Goal: Task Accomplishment & Management: Manage account settings

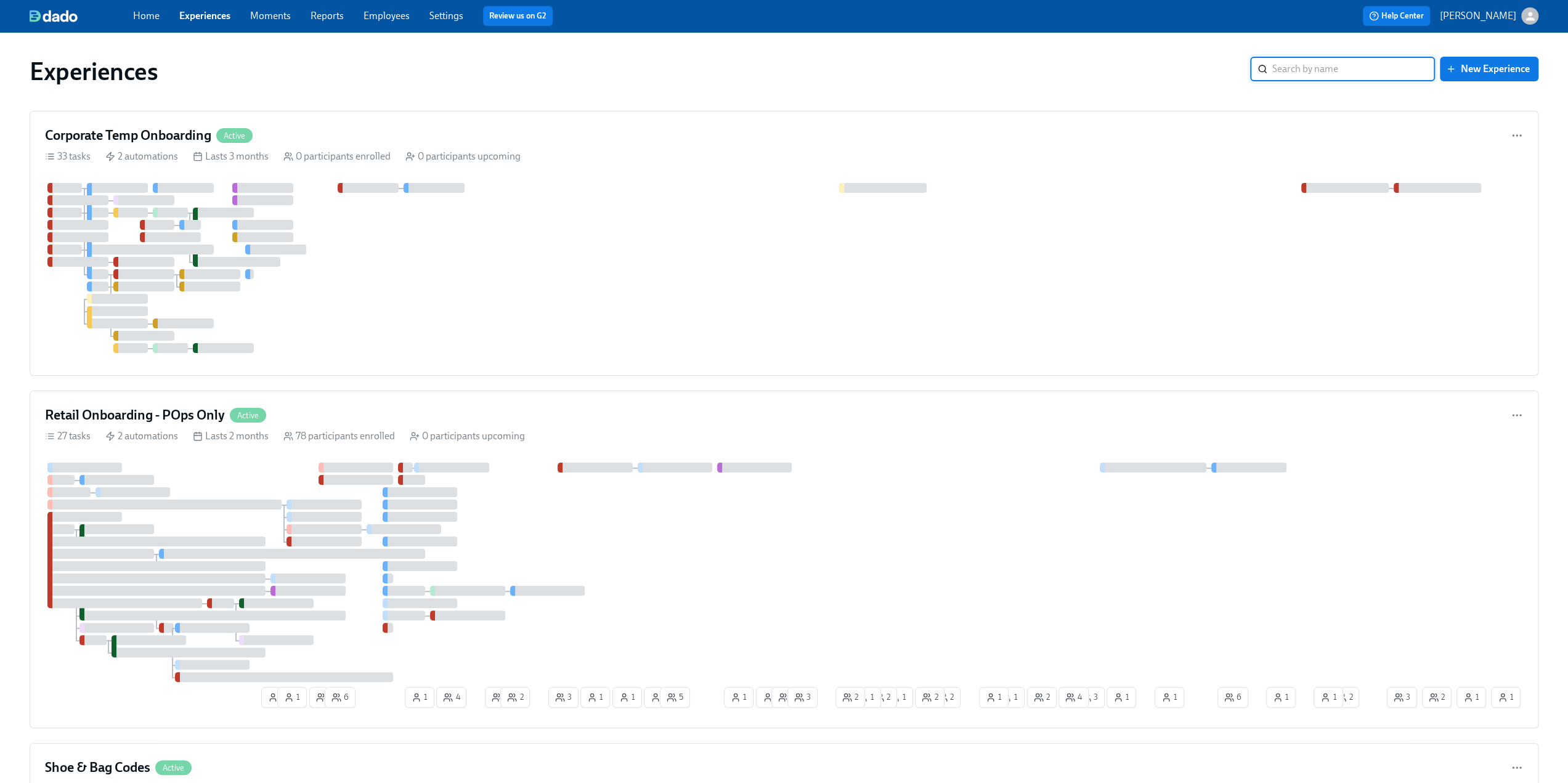
scroll to position [370, 0]
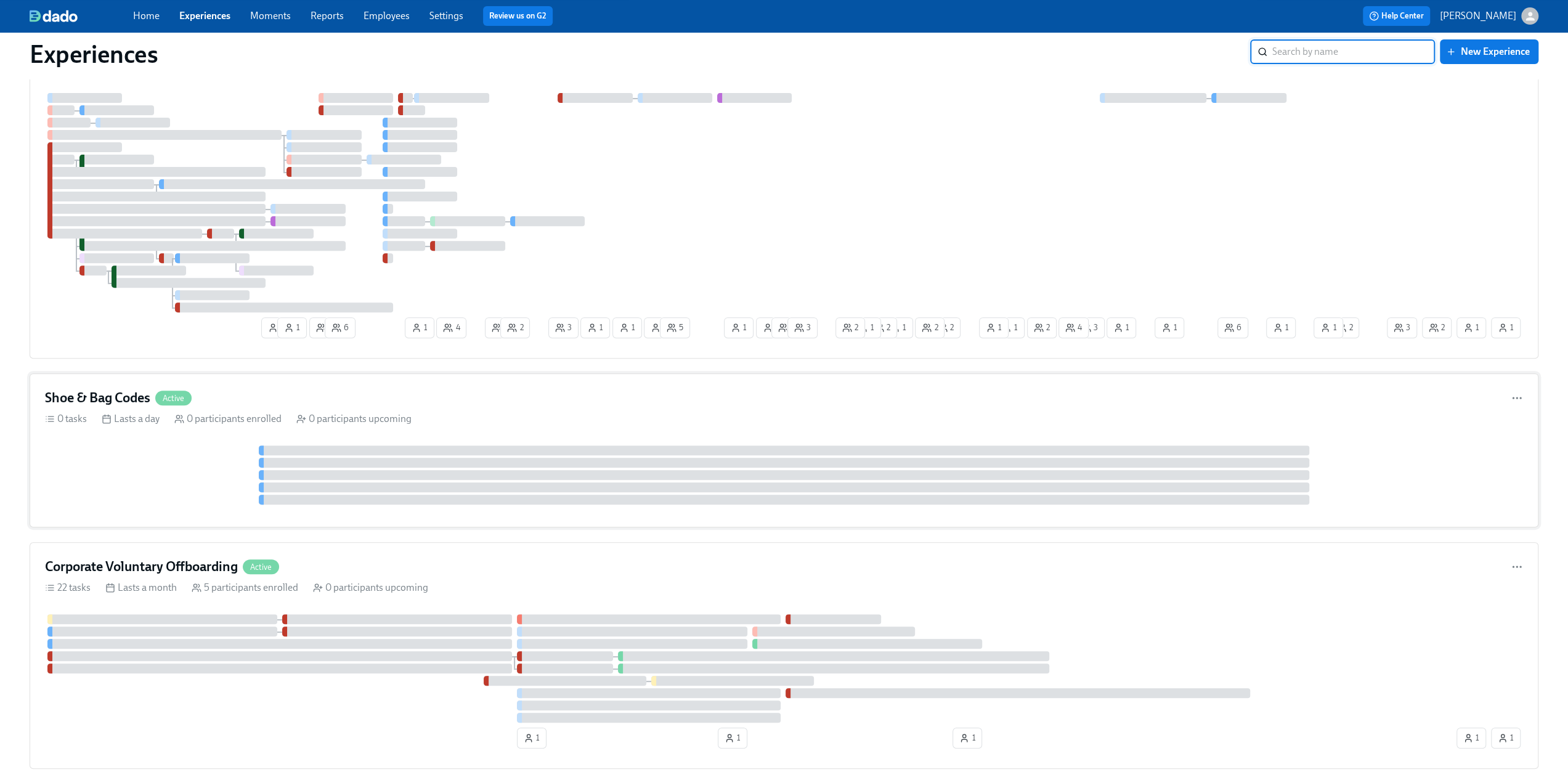
click at [286, 404] on div "Shoe & Bag Codes Active" at bounding box center [784, 398] width 1478 height 19
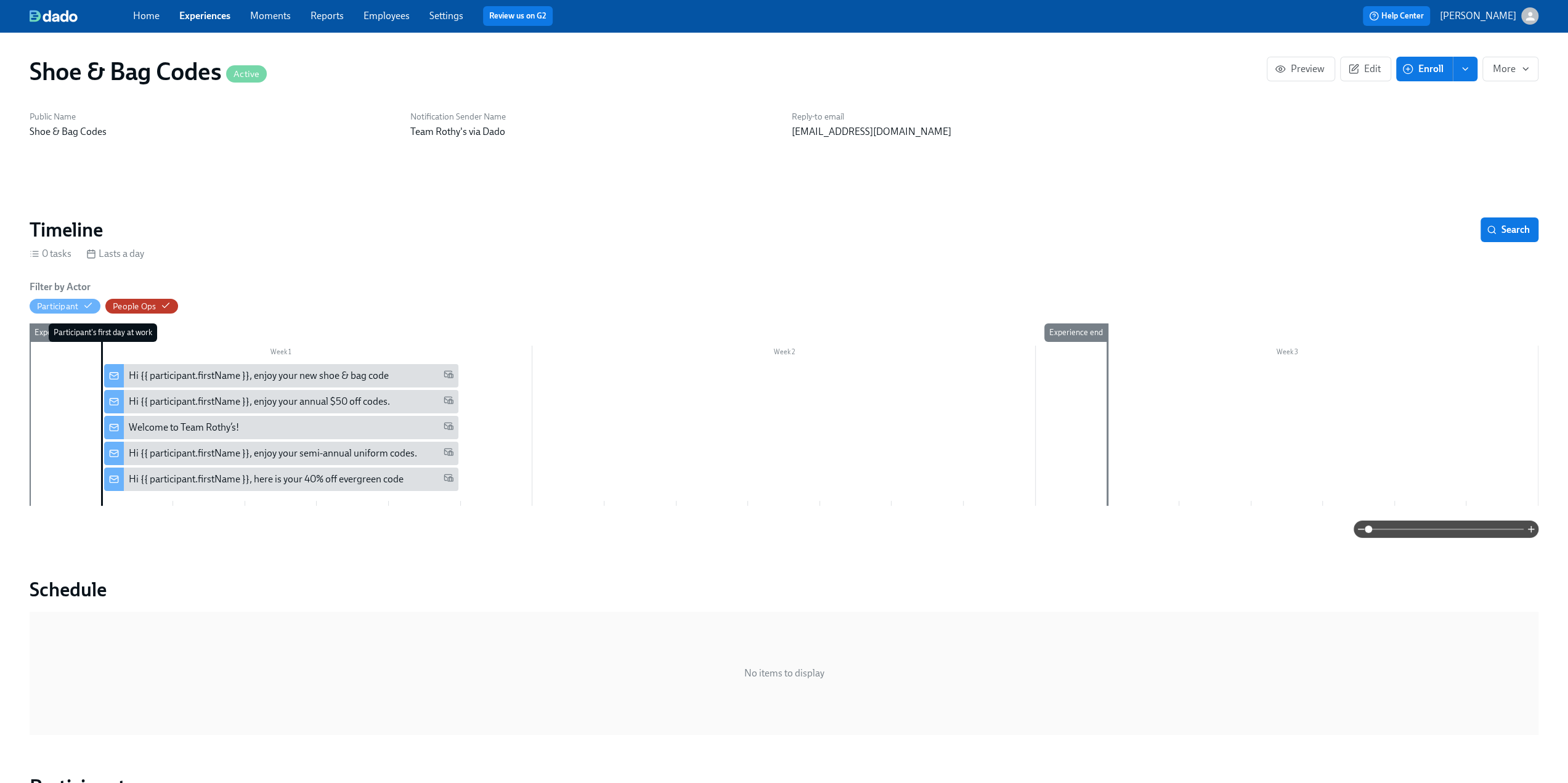
click at [286, 435] on div "Welcome to Team Rothy’s!" at bounding box center [281, 428] width 354 height 24
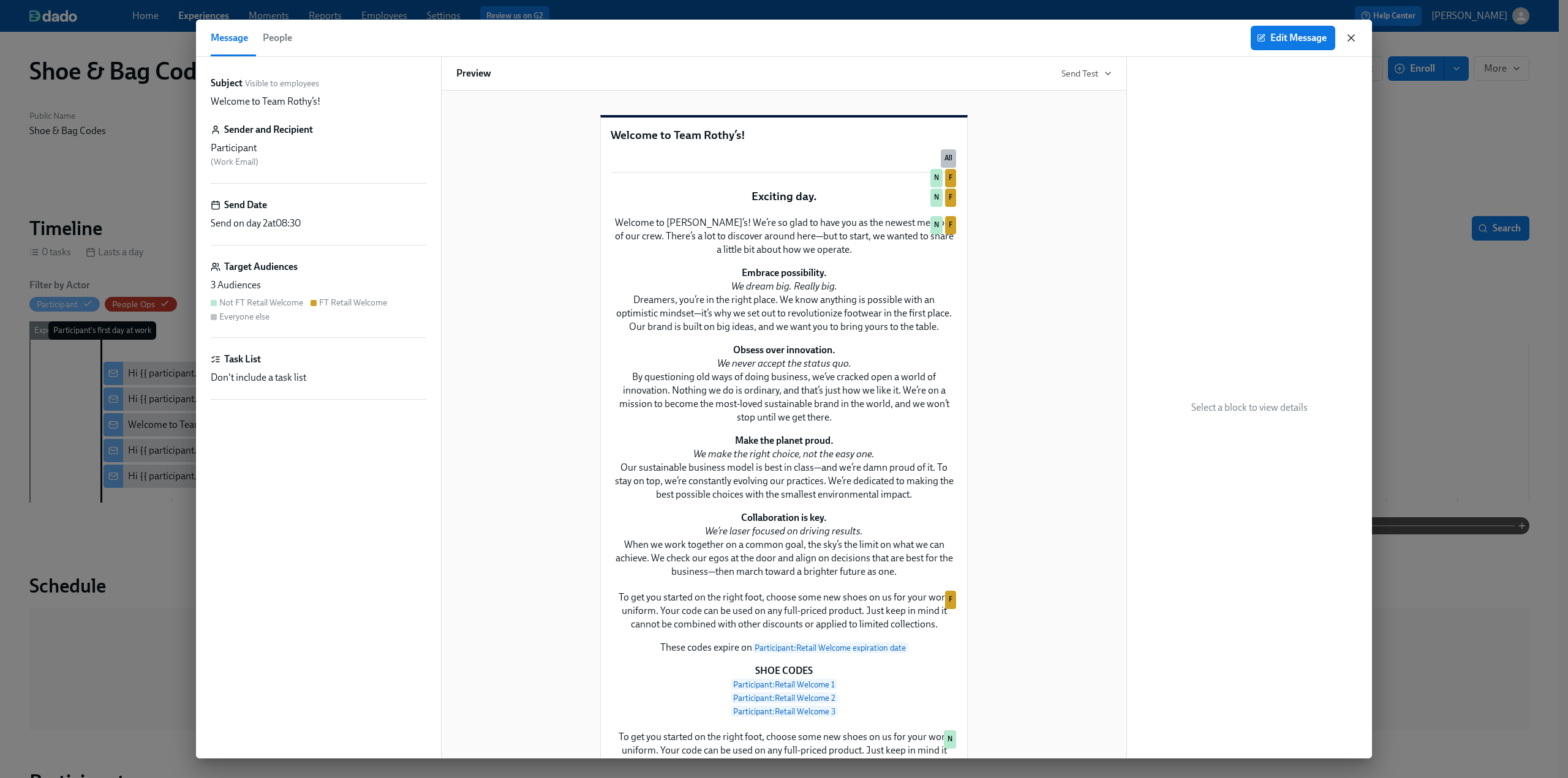
click at [1351, 38] on icon "button" at bounding box center [1351, 38] width 6 height 6
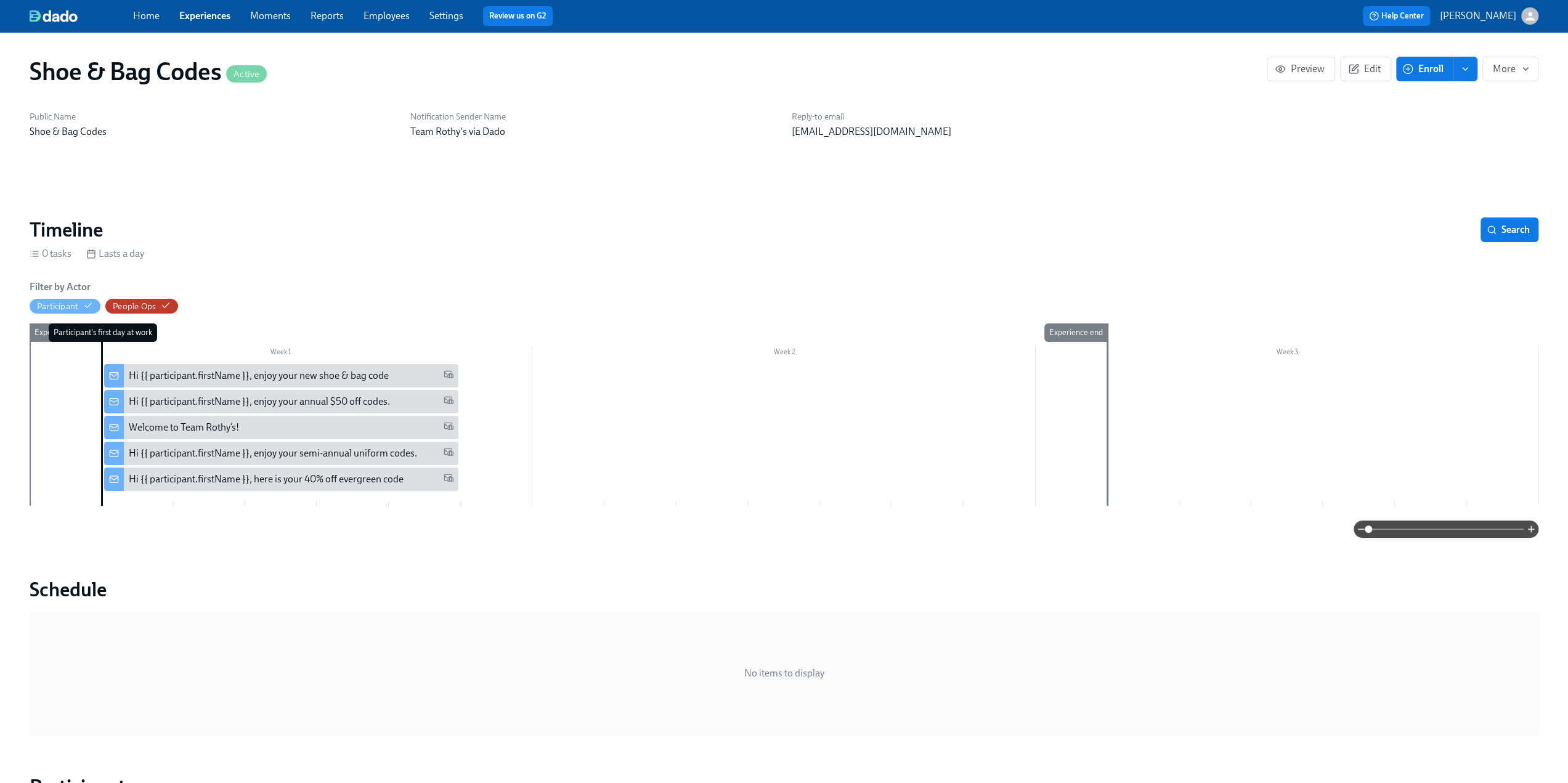
click at [269, 371] on div "Hi {{ participant.firstName }}, enjoy your new shoe & bag code" at bounding box center [258, 376] width 260 height 14
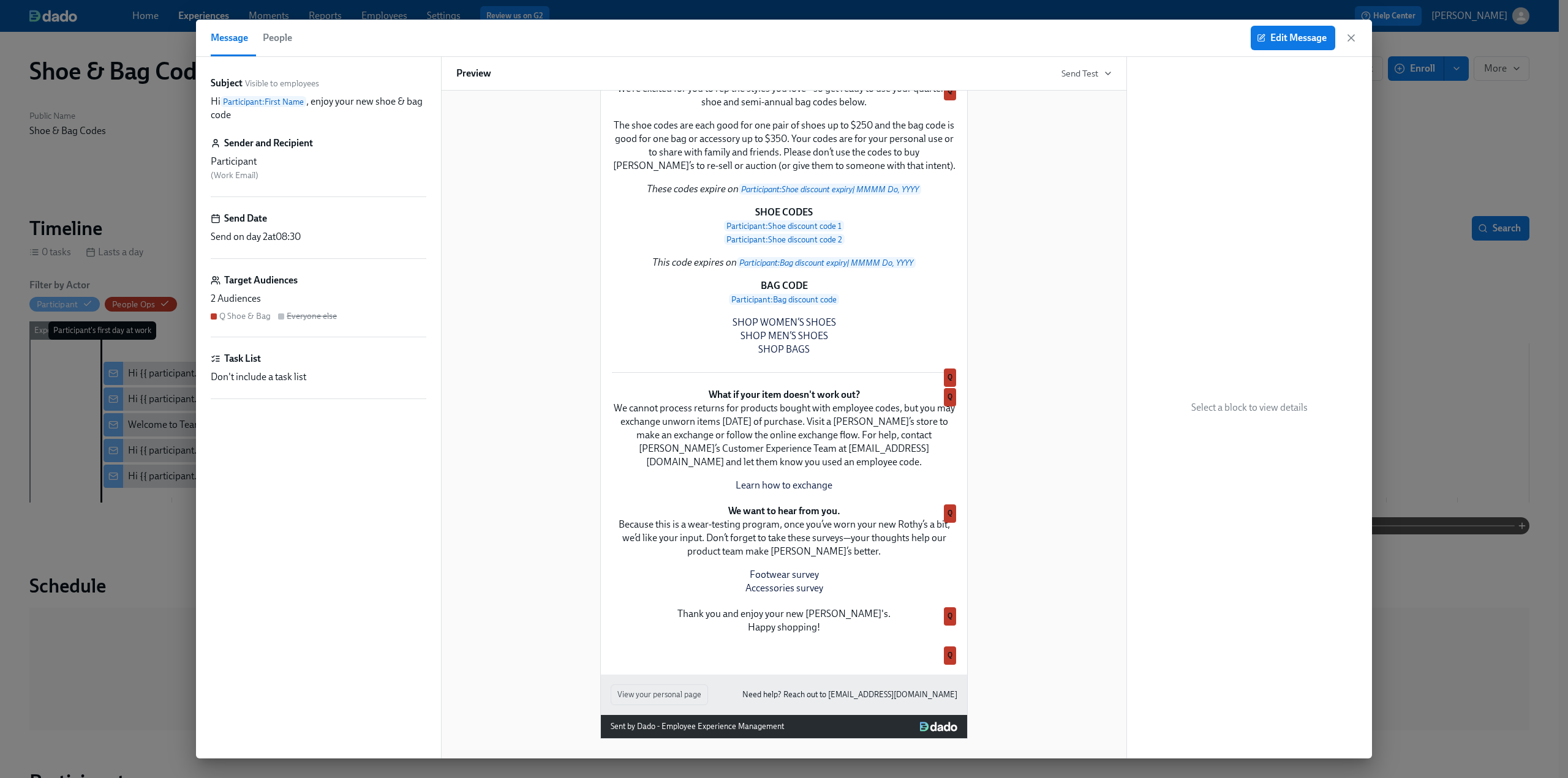
scroll to position [61, 0]
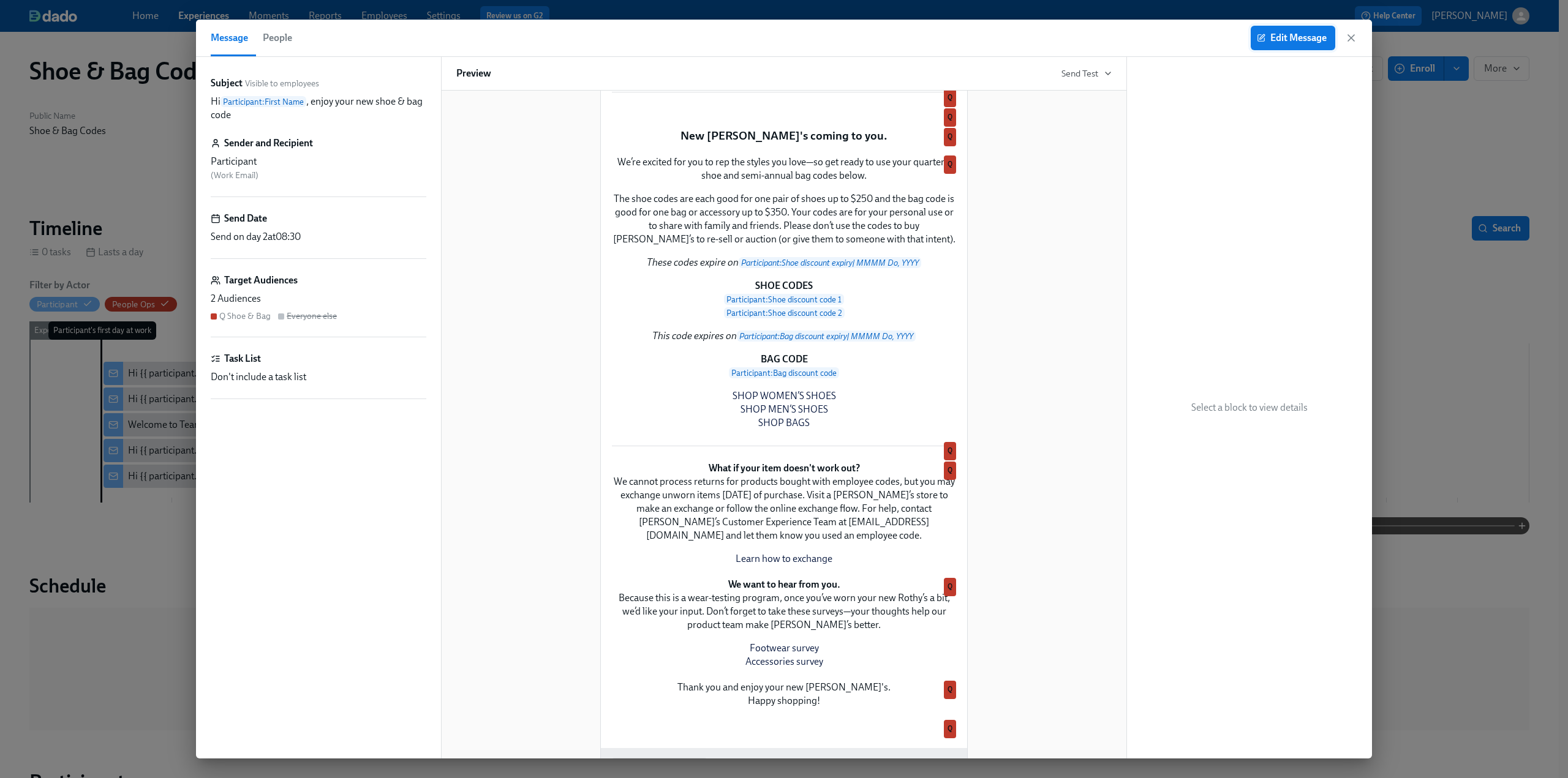
click at [1286, 44] on button "Edit Message" at bounding box center [1293, 38] width 85 height 24
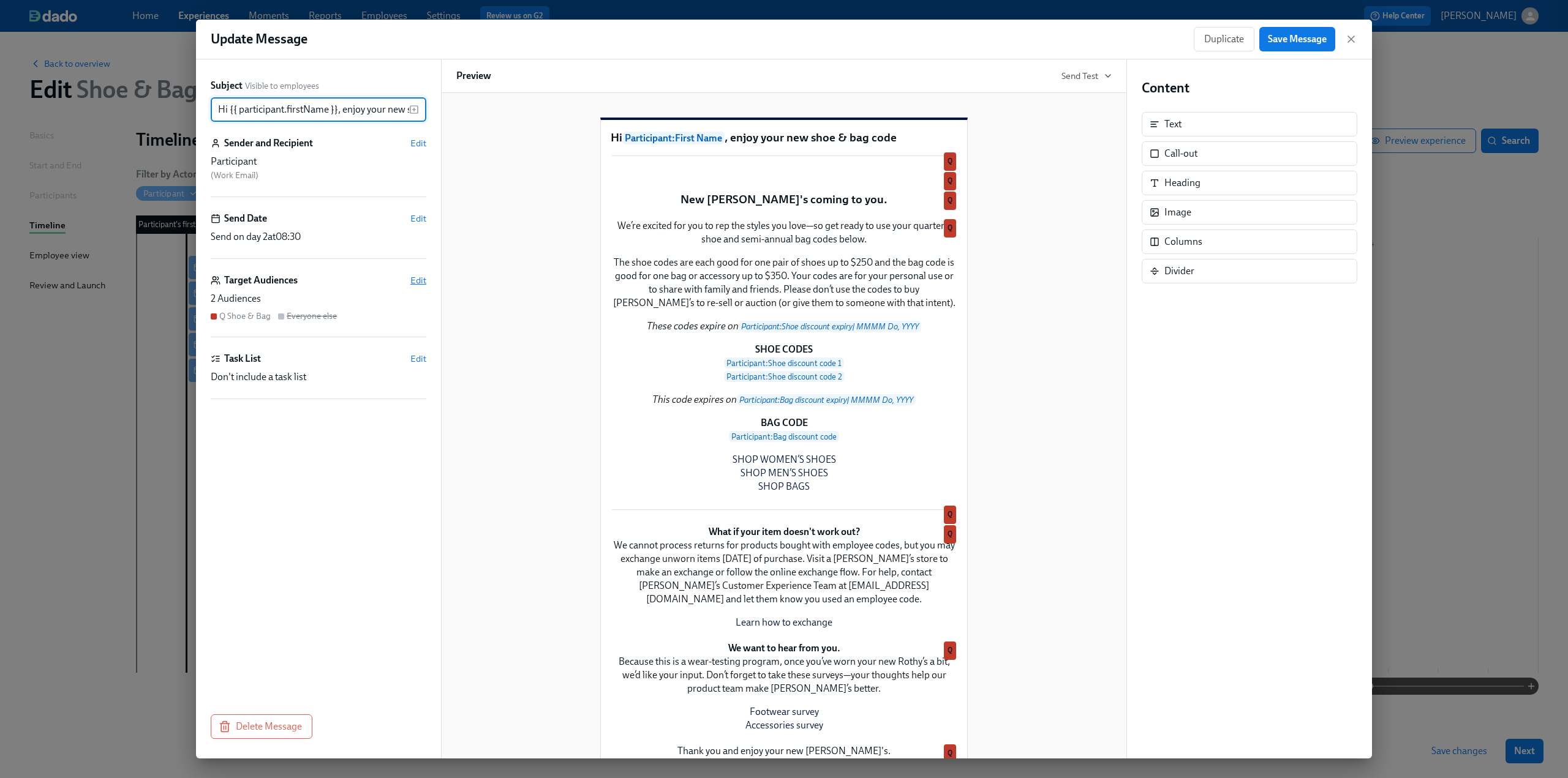
click at [420, 280] on span "Edit" at bounding box center [419, 280] width 16 height 12
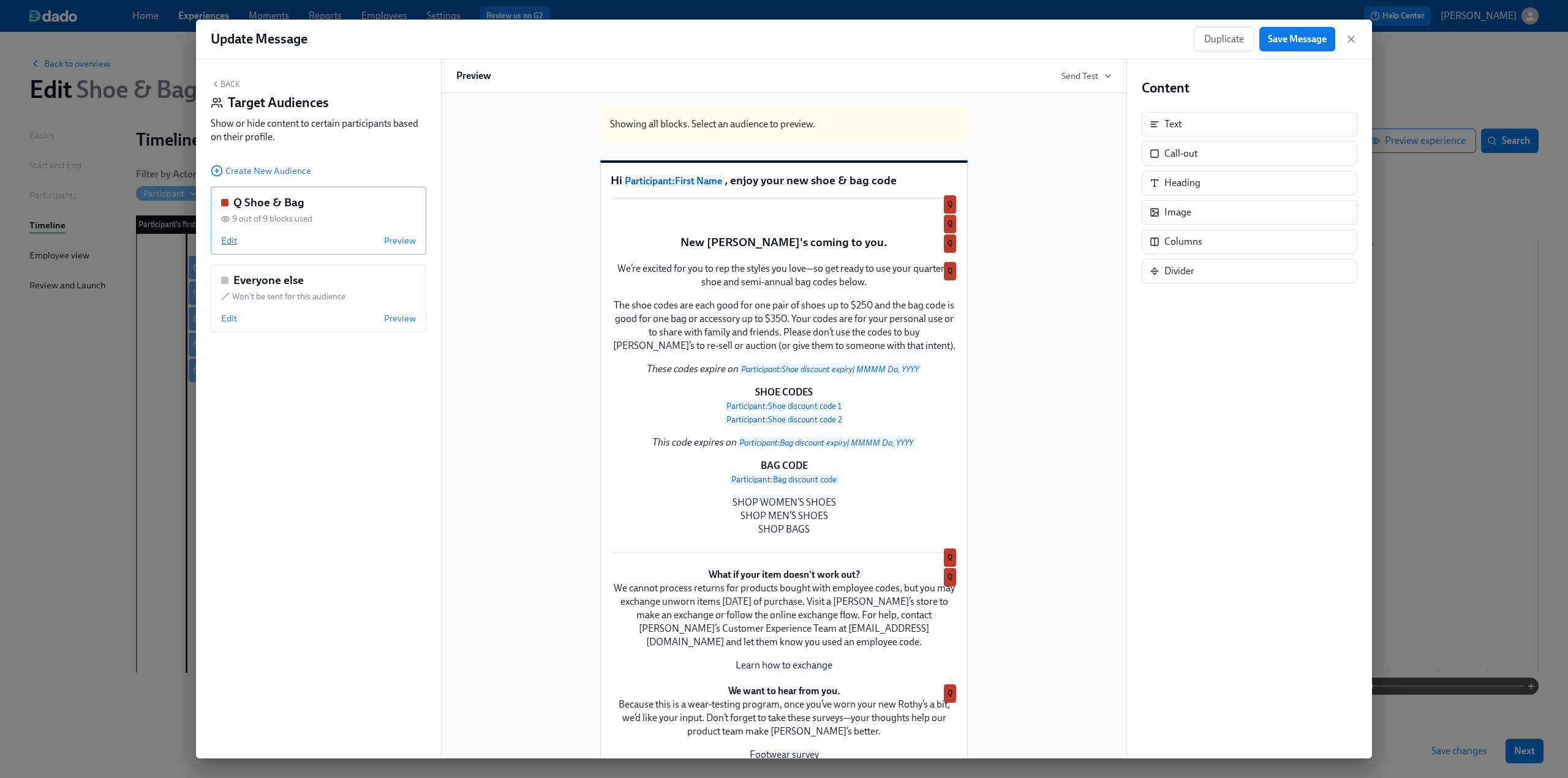
click at [234, 238] on span "Edit" at bounding box center [230, 240] width 16 height 12
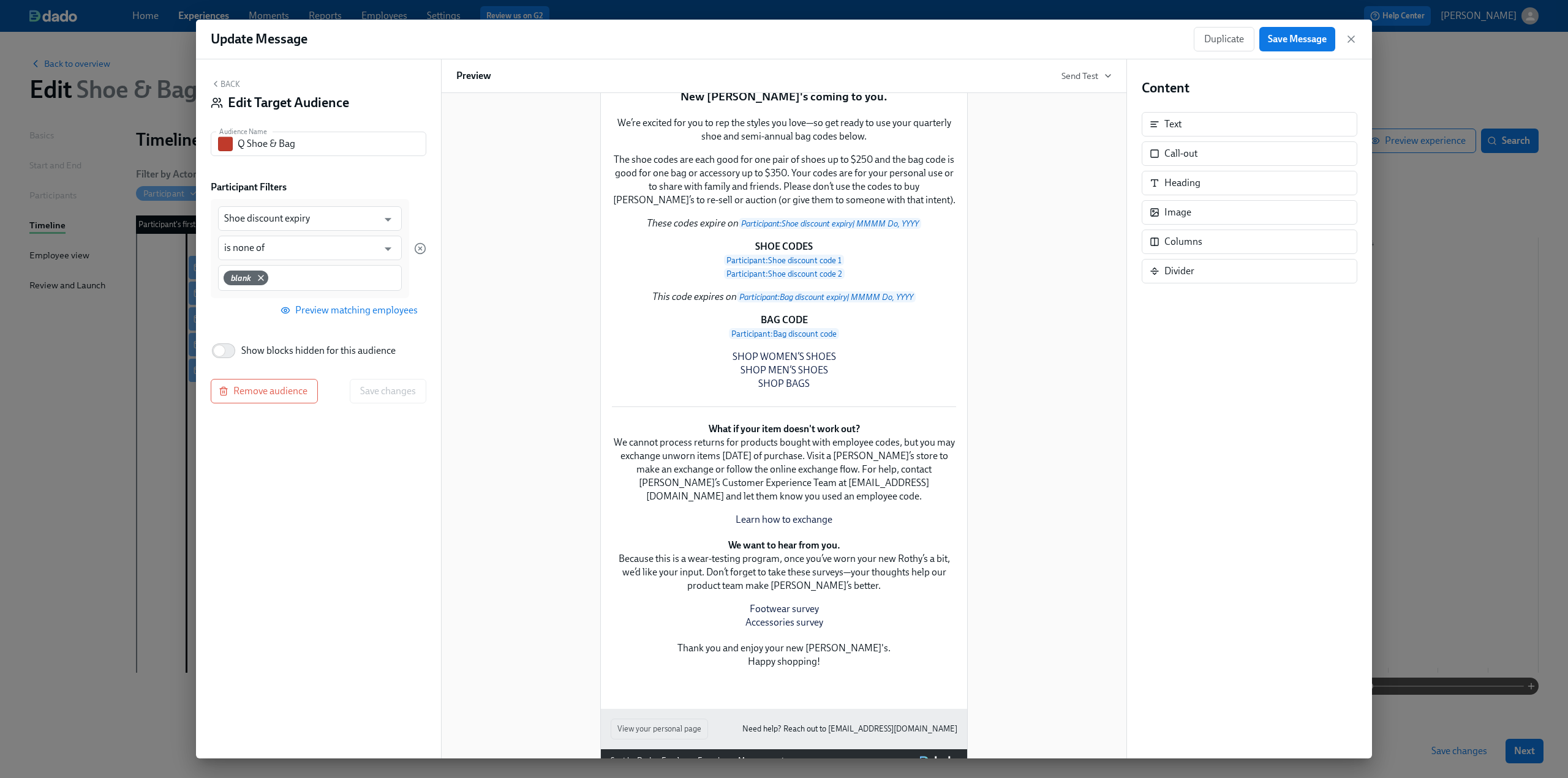
scroll to position [61, 0]
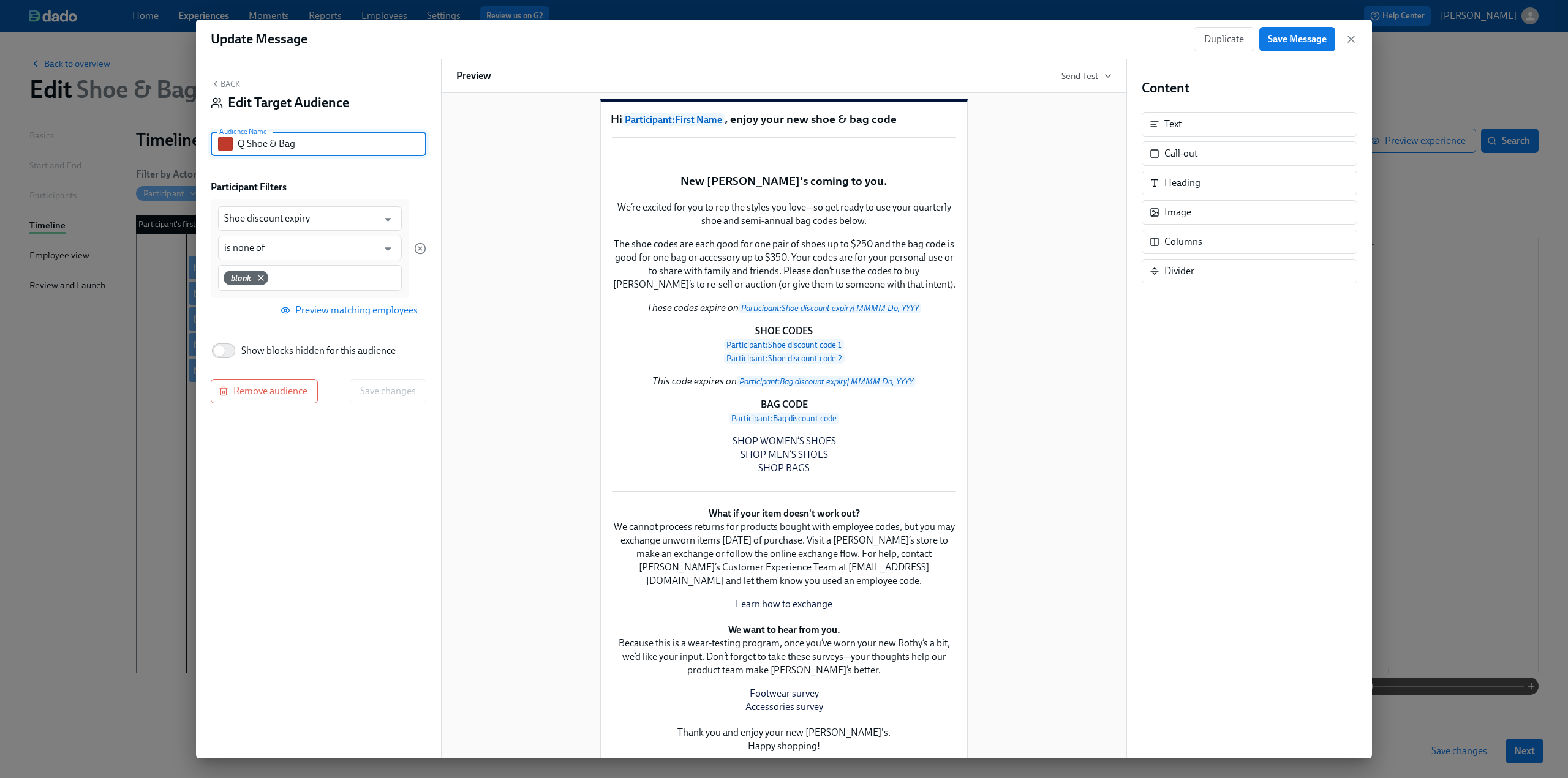
click at [277, 146] on input "Q Shoe & Bag" at bounding box center [331, 144] width 188 height 24
drag, startPoint x: 280, startPoint y: 147, endPoint x: 226, endPoint y: 147, distance: 54.0
click at [226, 147] on div "Q Shoe & Bag Audience Name" at bounding box center [318, 144] width 216 height 24
click at [320, 139] on input "Q Shoe & Bag" at bounding box center [331, 144] width 188 height 24
type input "Q Shoe & Bag - Not Temp/seasonal"
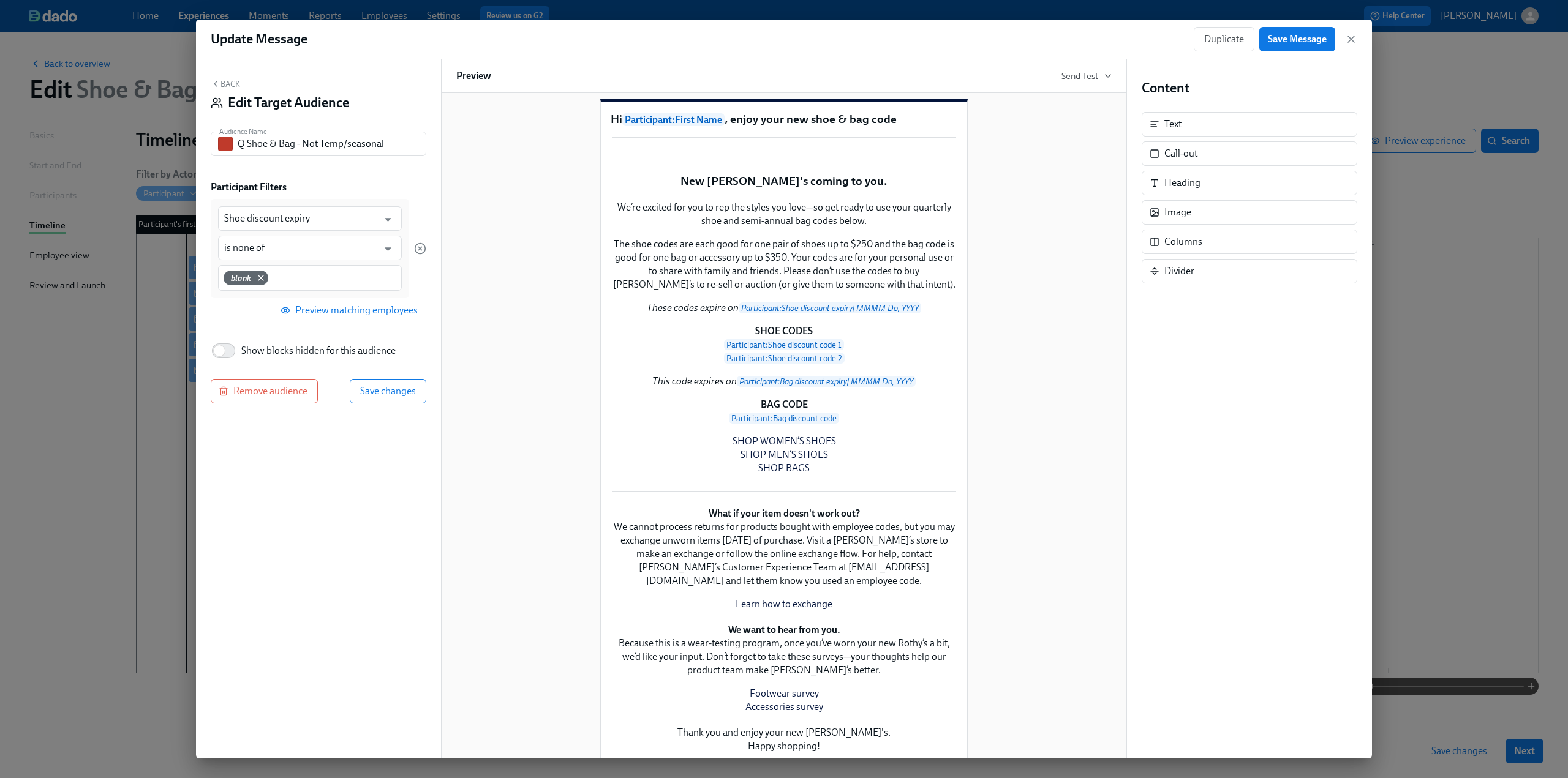
click at [373, 338] on label "Show blocks hidden for this audience" at bounding box center [303, 351] width 185 height 27
click at [259, 338] on input "Show blocks hidden for this audience" at bounding box center [219, 351] width 81 height 27
checkbox input "true"
click at [419, 252] on icon "button" at bounding box center [419, 248] width 12 height 12
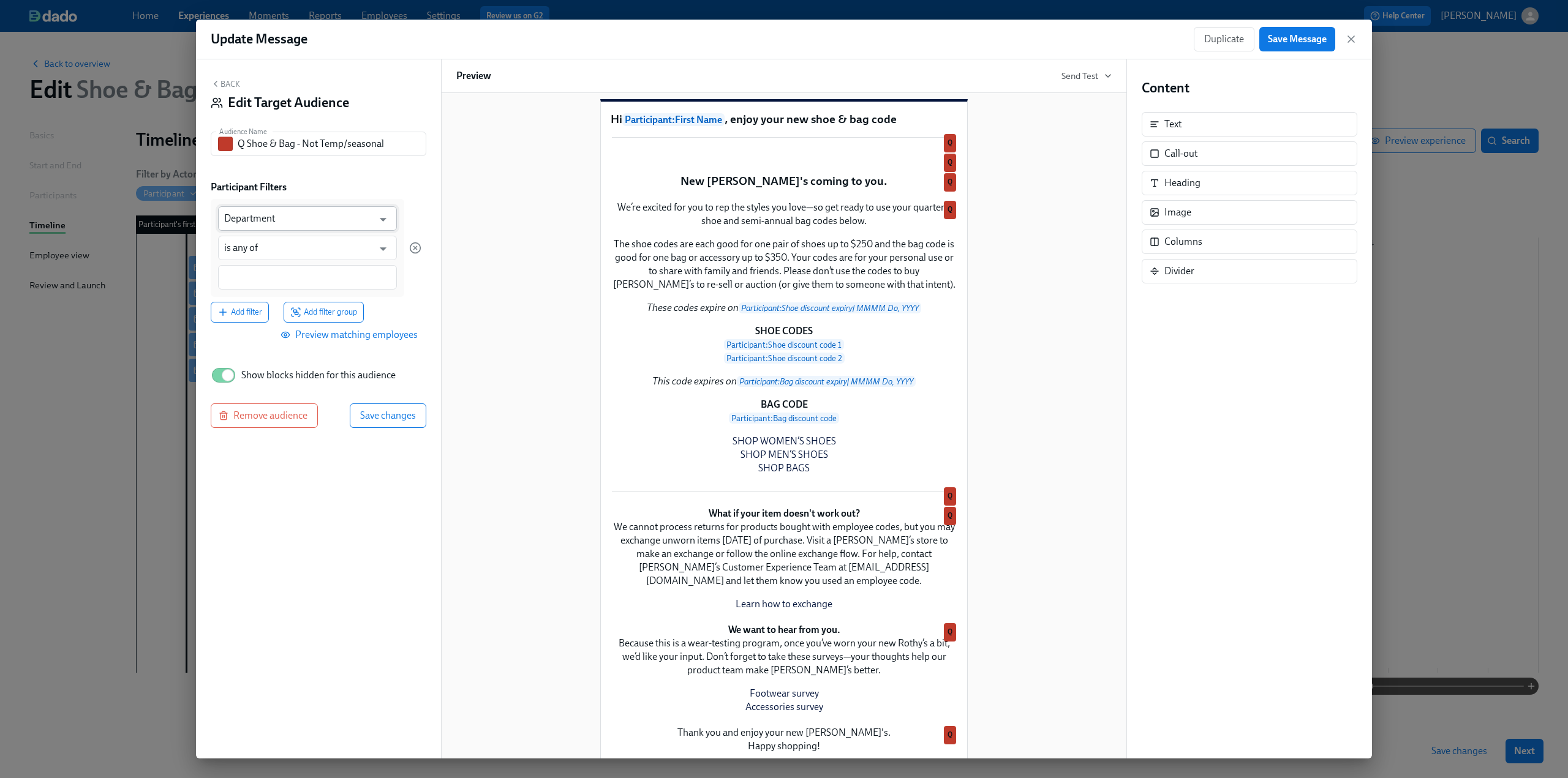
click at [347, 220] on input "Department" at bounding box center [298, 218] width 149 height 24
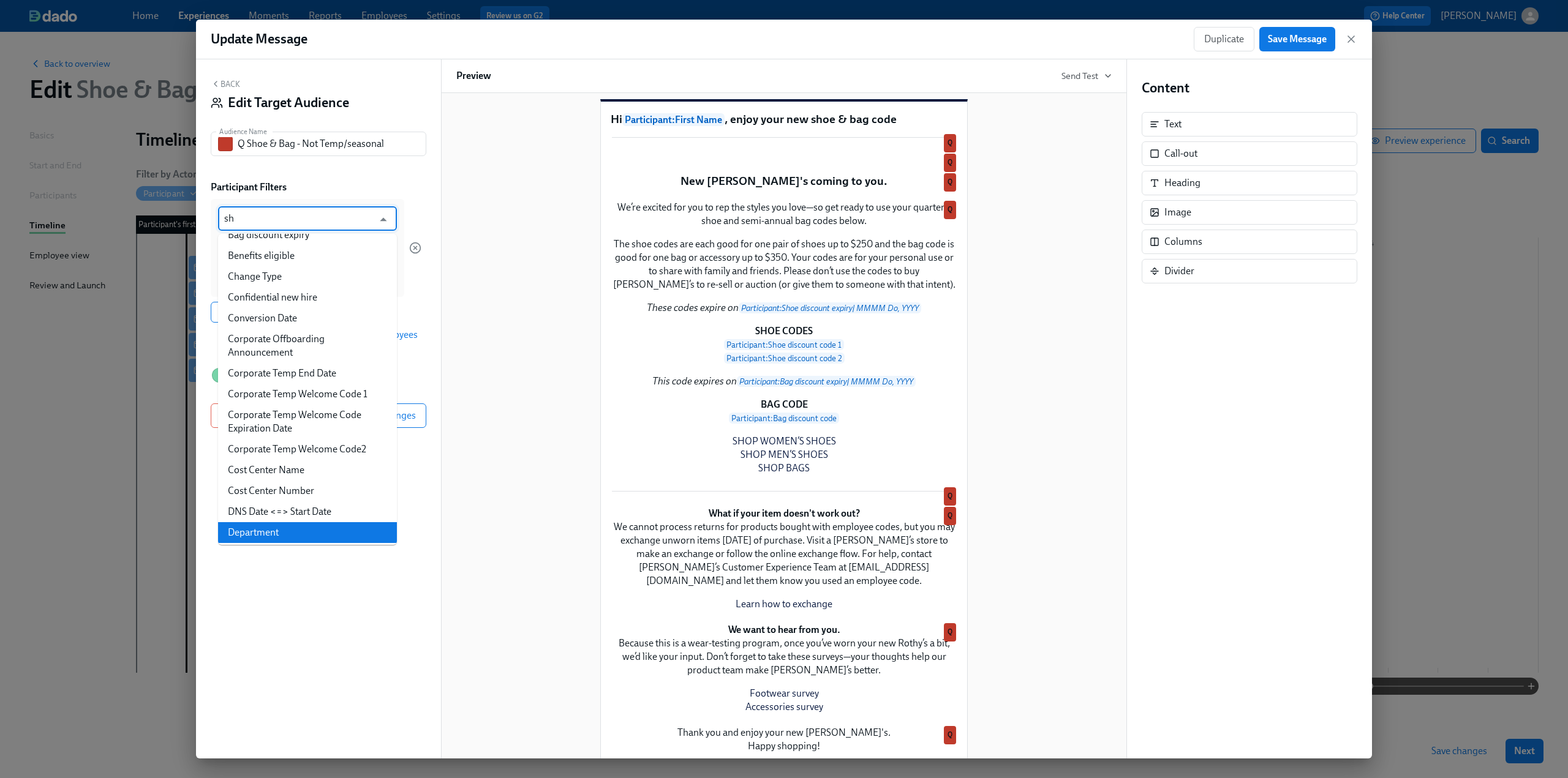
scroll to position [0, 0]
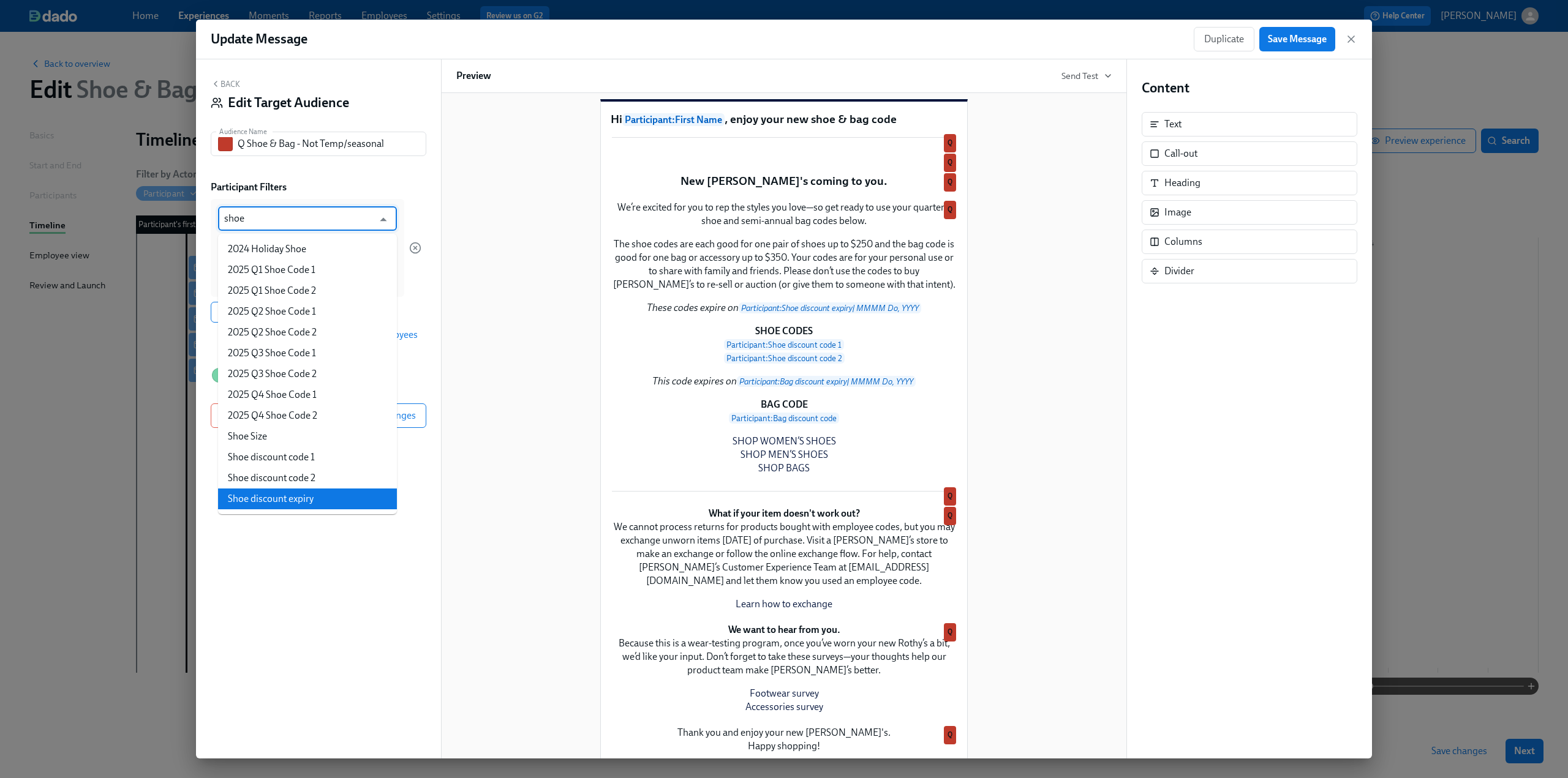
click at [322, 494] on li "Shoe discount expiry" at bounding box center [307, 499] width 179 height 21
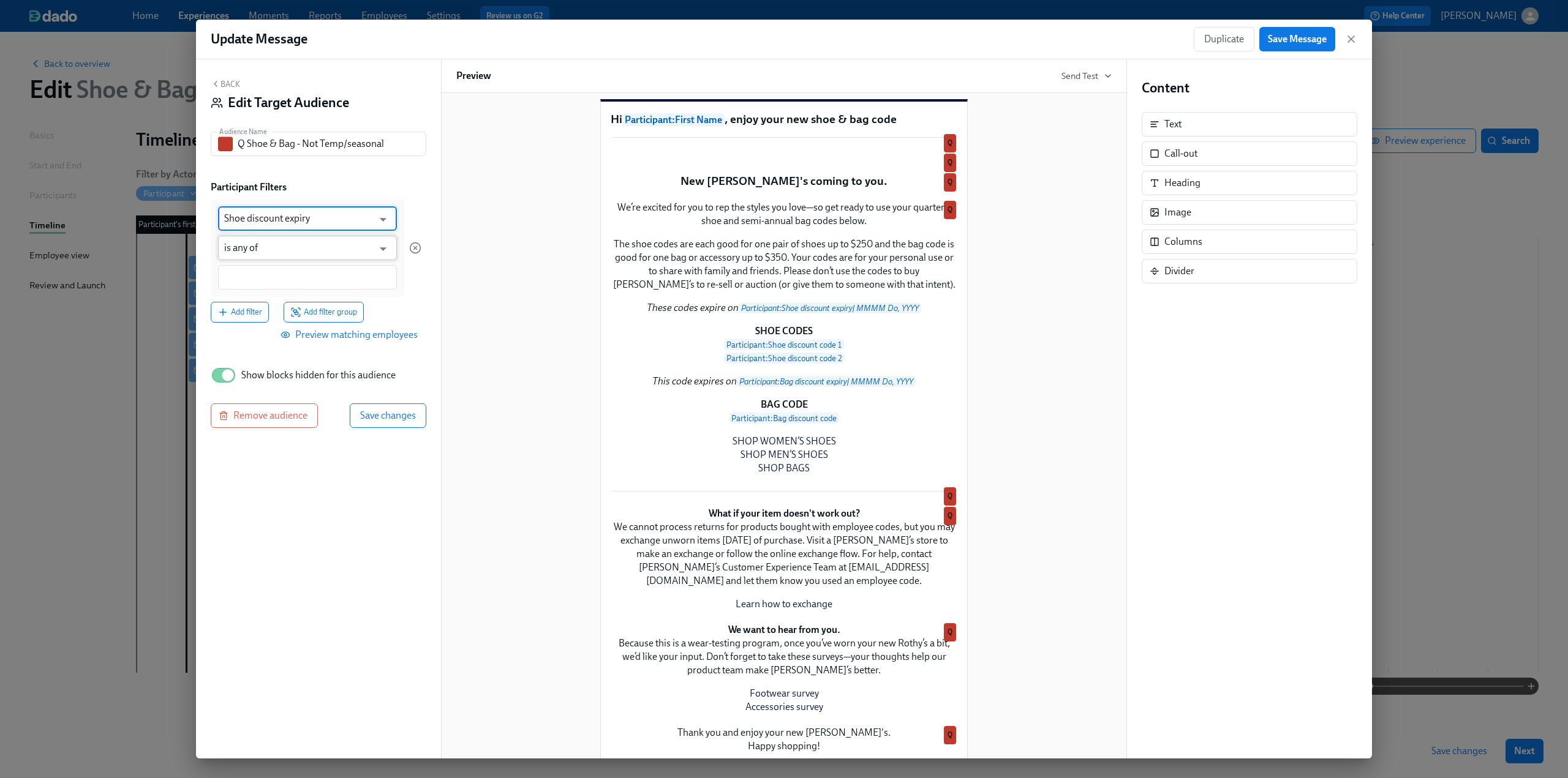
type input "Shoe discount expiry"
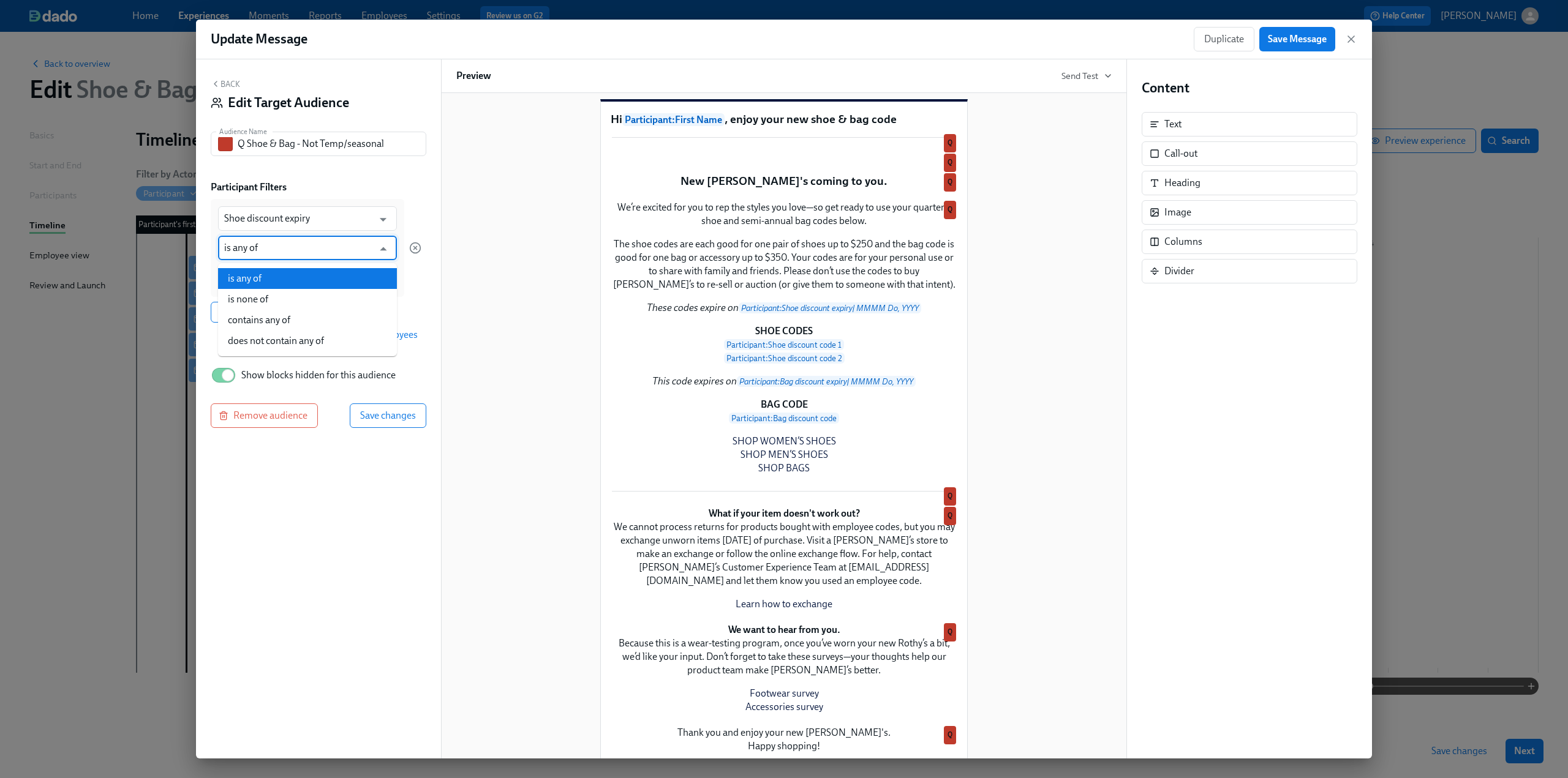
click at [284, 246] on input "is any of" at bounding box center [298, 248] width 149 height 24
click at [285, 300] on li "is none of" at bounding box center [307, 300] width 179 height 21
type input "is none of"
click at [269, 280] on input at bounding box center [307, 278] width 166 height 13
type input "bl"
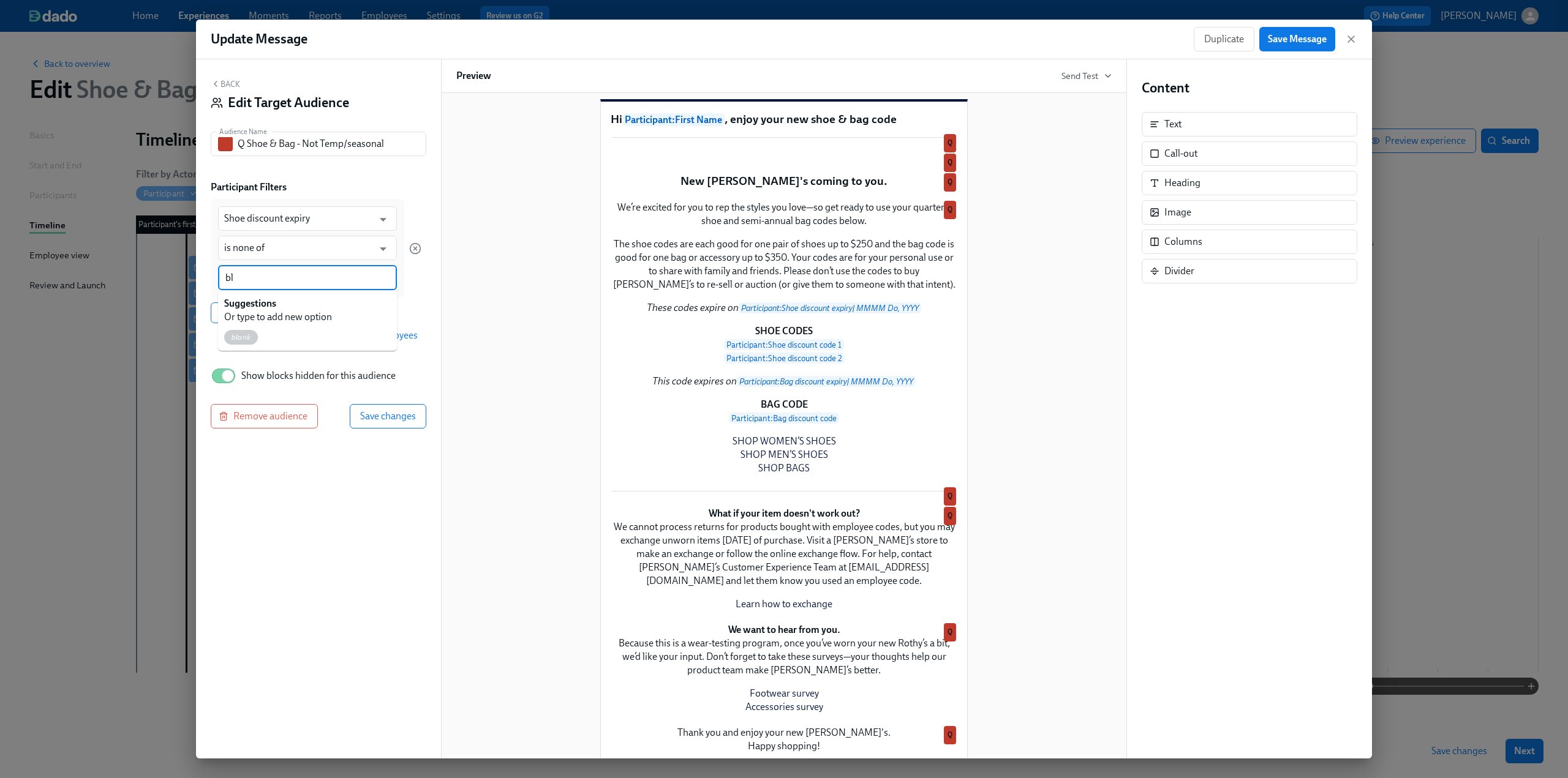
click at [244, 335] on span "blank" at bounding box center [241, 337] width 34 height 9
click at [303, 214] on input "Shoe discount expiry" at bounding box center [298, 218] width 149 height 24
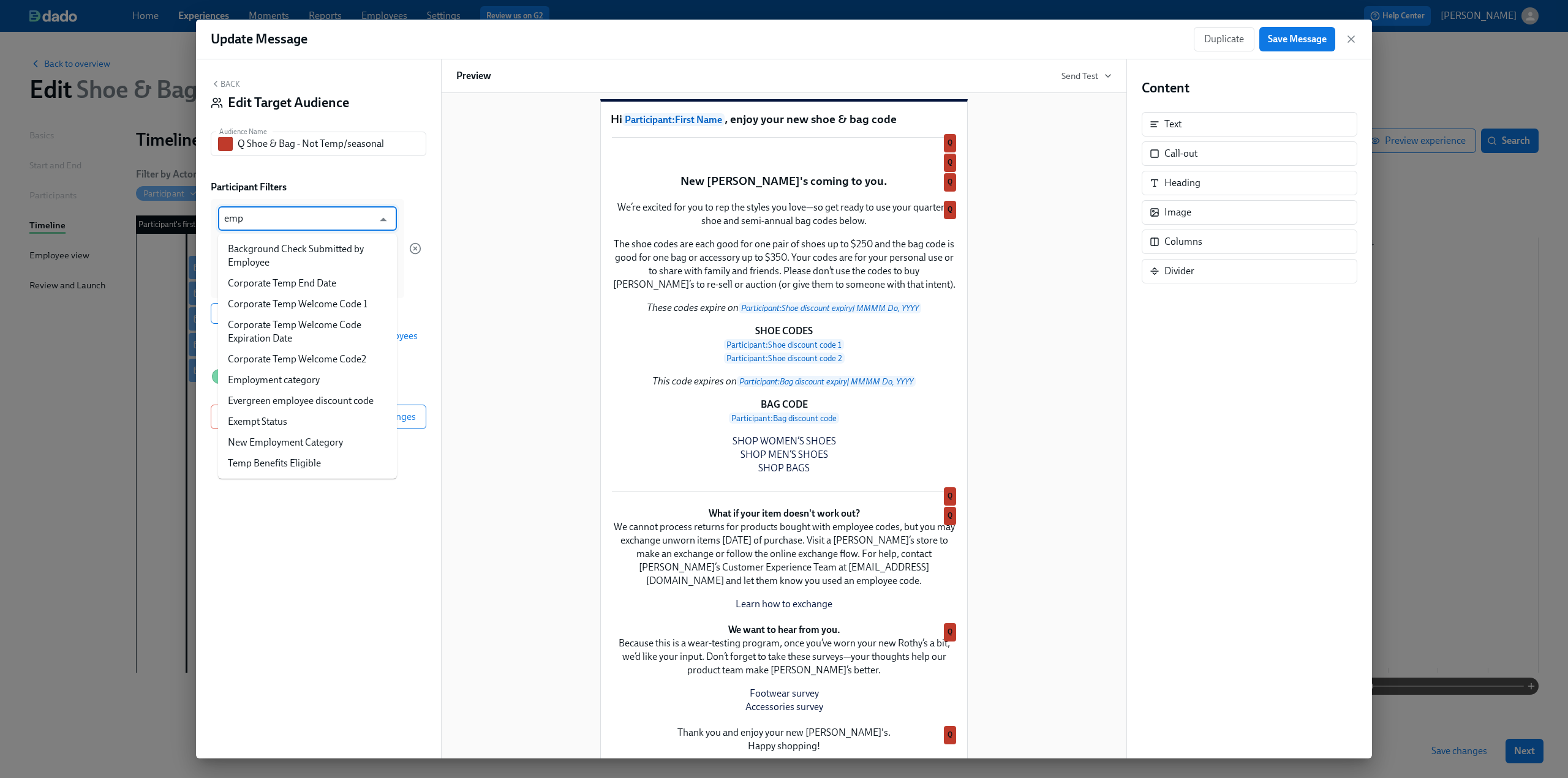
type input "empl"
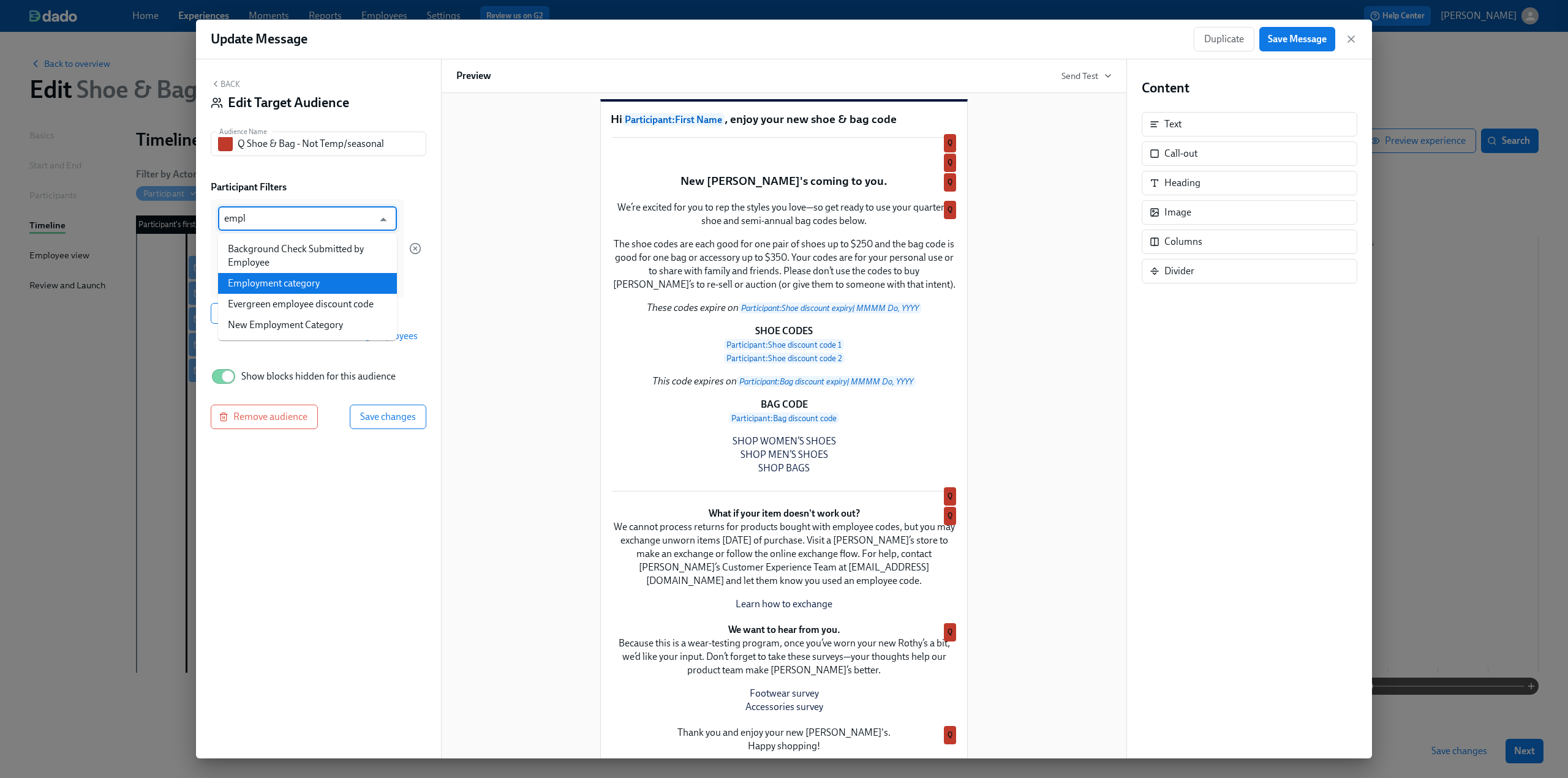
click at [313, 280] on li "Employment category" at bounding box center [307, 284] width 179 height 21
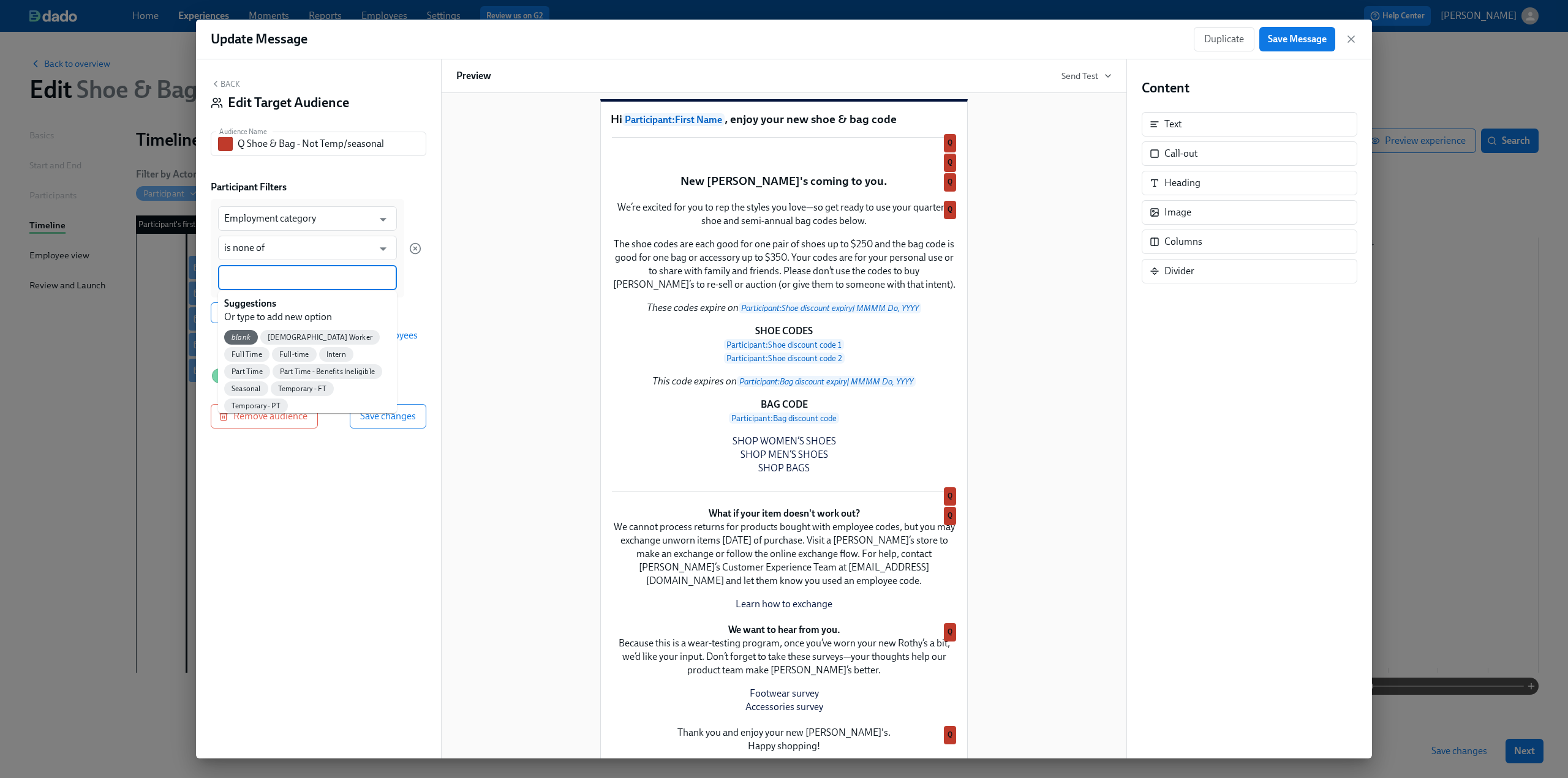
click at [292, 280] on input at bounding box center [307, 278] width 166 height 13
click at [268, 385] on span "Seasonal" at bounding box center [246, 389] width 44 height 9
click at [322, 279] on input at bounding box center [336, 278] width 108 height 13
click at [259, 389] on span "Temporary - FT" at bounding box center [255, 390] width 64 height 9
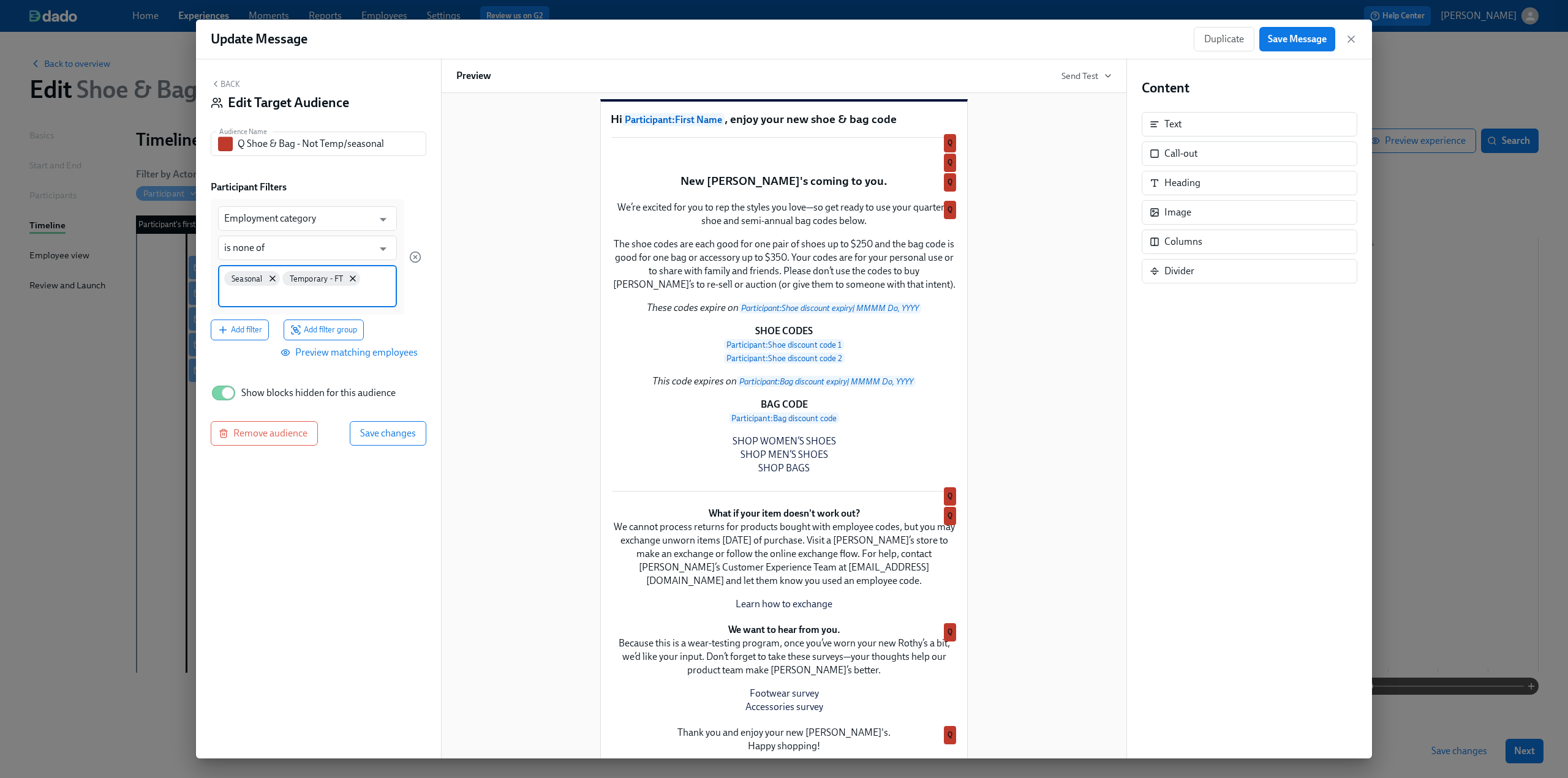
click at [343, 299] on input at bounding box center [307, 295] width 166 height 13
click at [257, 405] on span "Temporary - PT" at bounding box center [255, 406] width 64 height 9
click at [253, 330] on span "Add filter" at bounding box center [239, 330] width 44 height 12
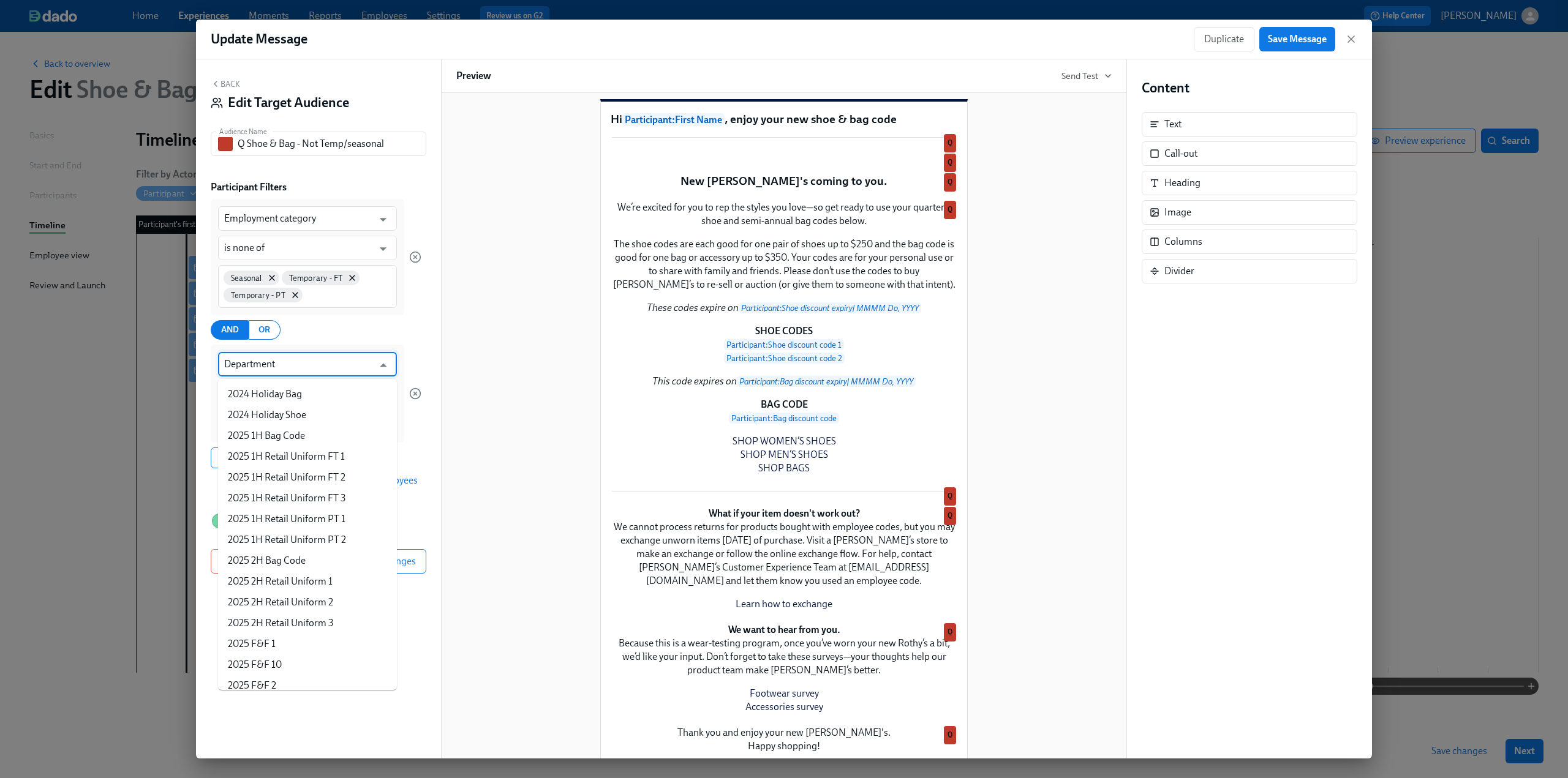
click at [269, 360] on input "Department" at bounding box center [298, 364] width 149 height 24
click at [339, 636] on li "Shoe discount expiry" at bounding box center [307, 644] width 179 height 21
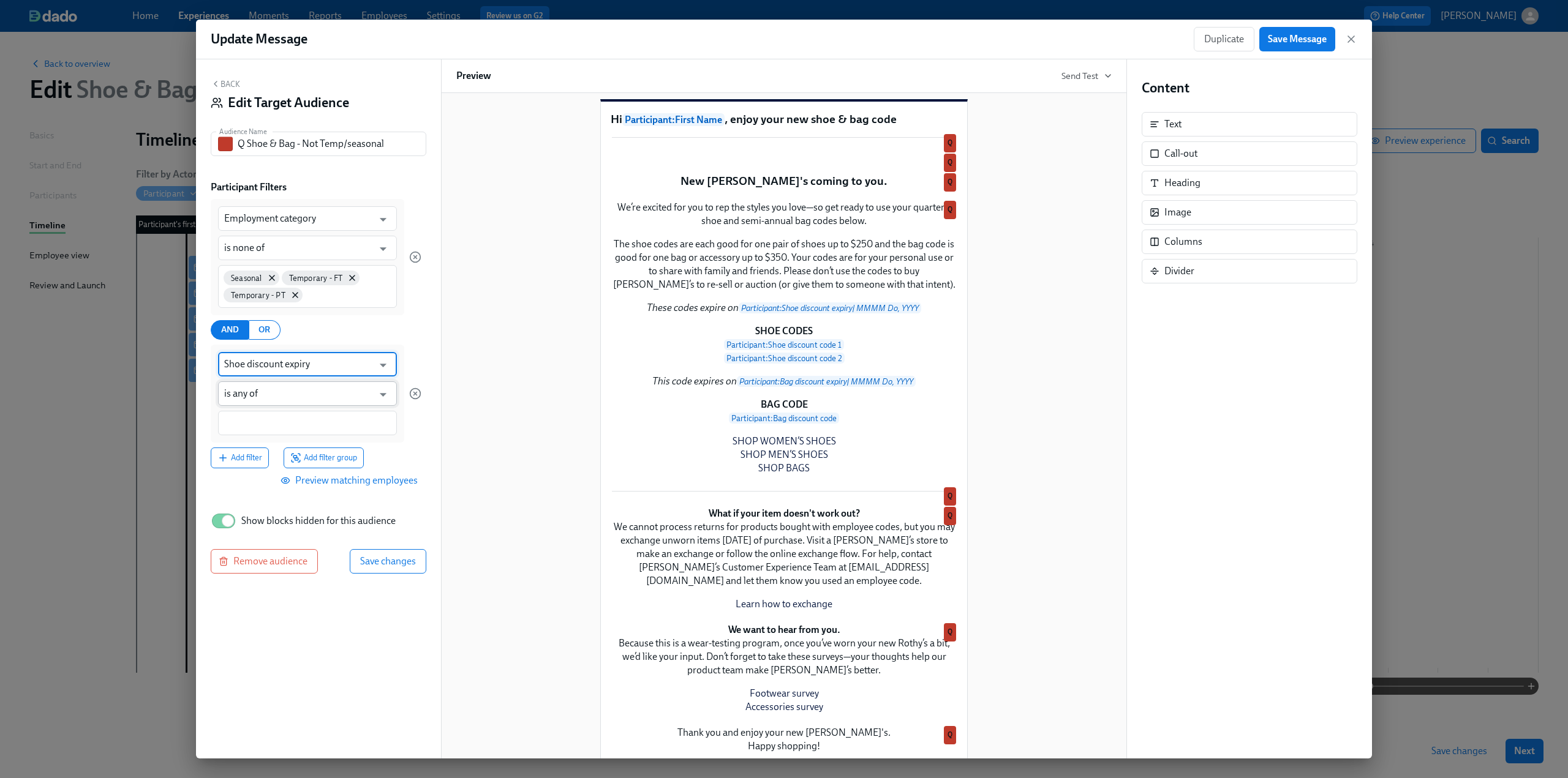
type input "Shoe discount expiry"
click at [273, 393] on input "is any of" at bounding box center [298, 393] width 149 height 24
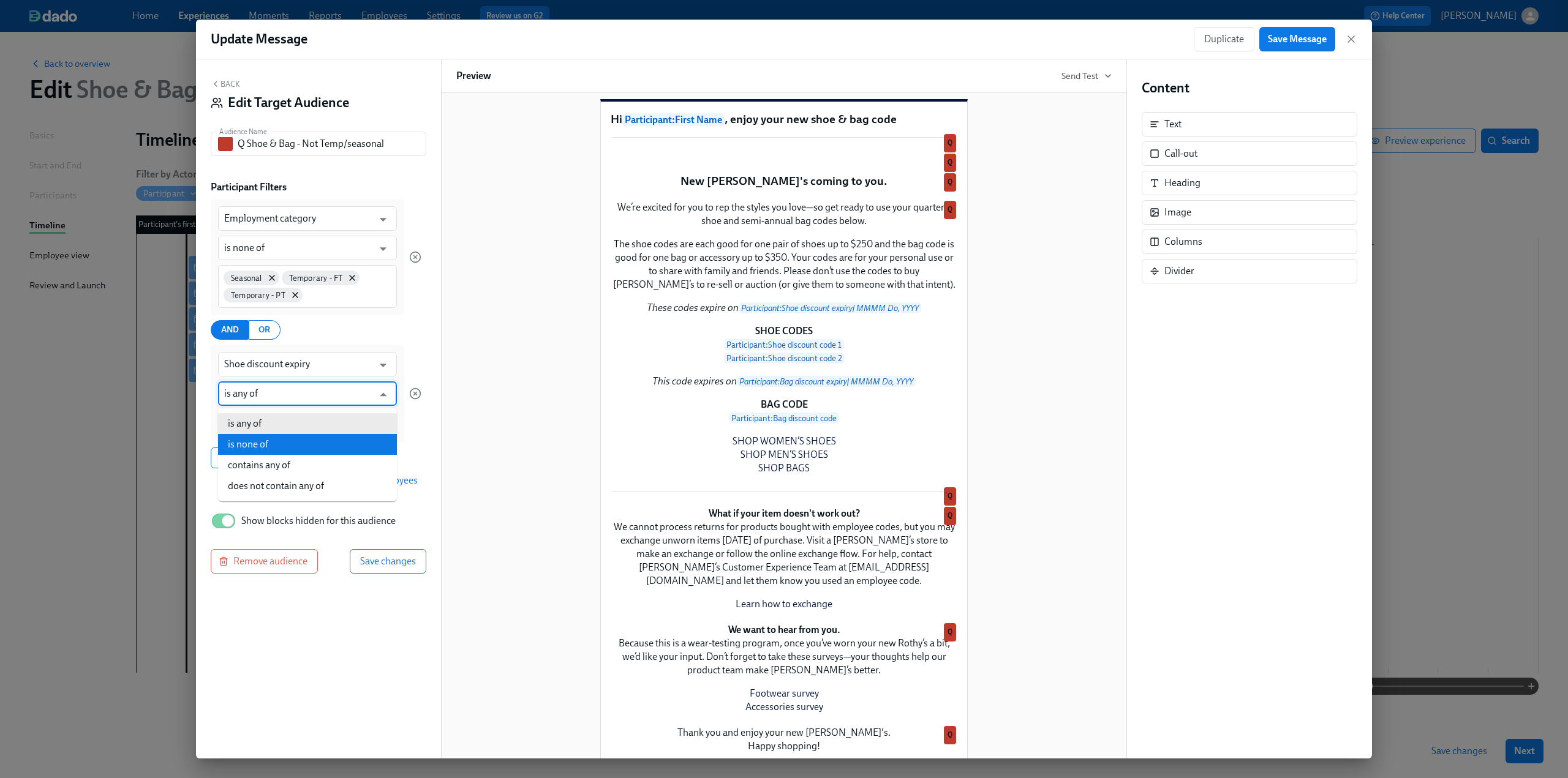
click at [273, 444] on li "is none of" at bounding box center [307, 444] width 179 height 21
type input "is none of"
click at [258, 422] on input at bounding box center [307, 423] width 166 height 13
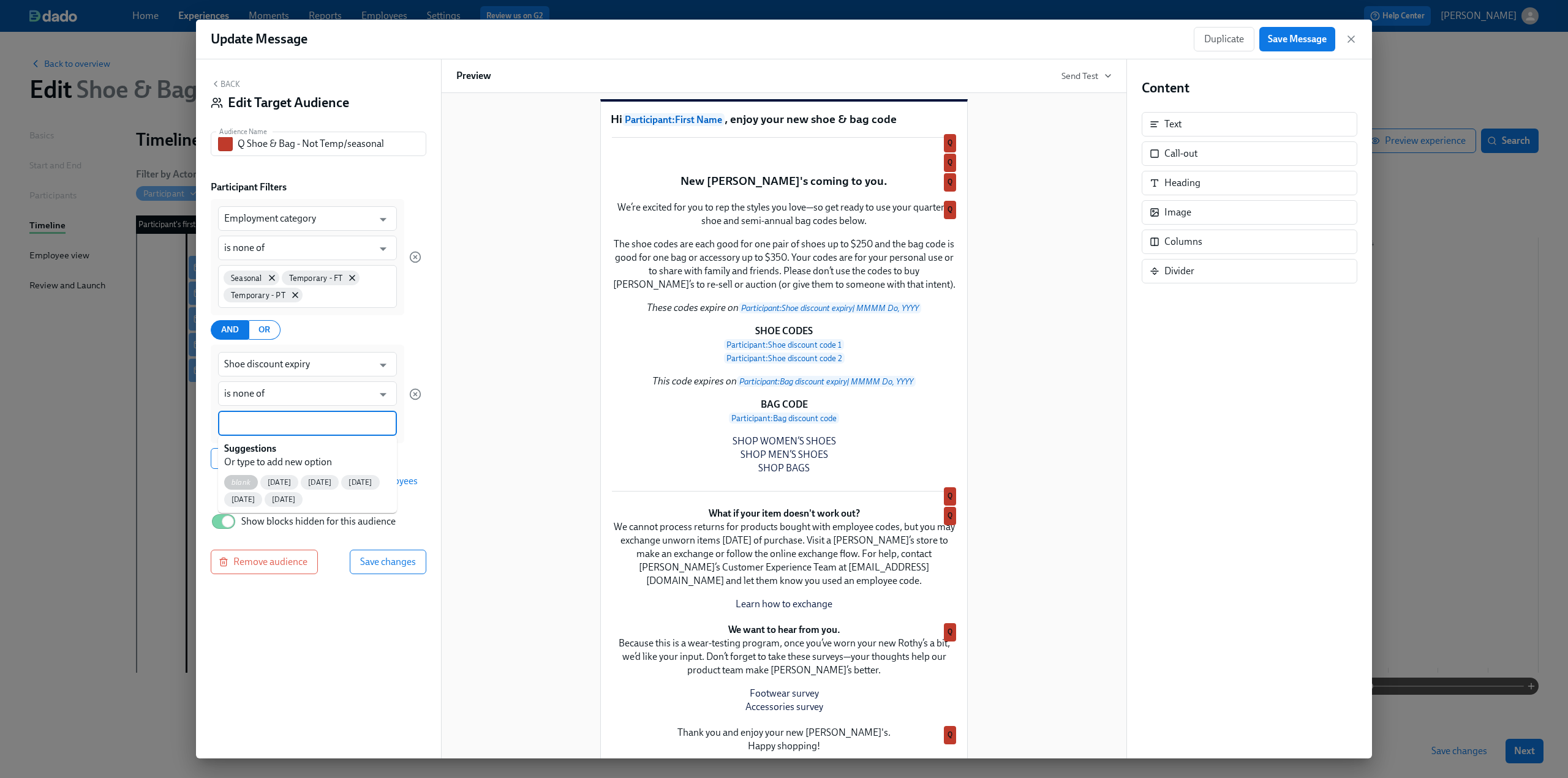
click at [238, 480] on span "blank" at bounding box center [241, 482] width 34 height 9
click at [318, 639] on div "Back Edit Target Audience Audience Name Q Shoe & Bag - Not Temp/seasonal Audien…" at bounding box center [318, 410] width 245 height 700
click at [397, 482] on span "Preview matching employees" at bounding box center [350, 482] width 135 height 12
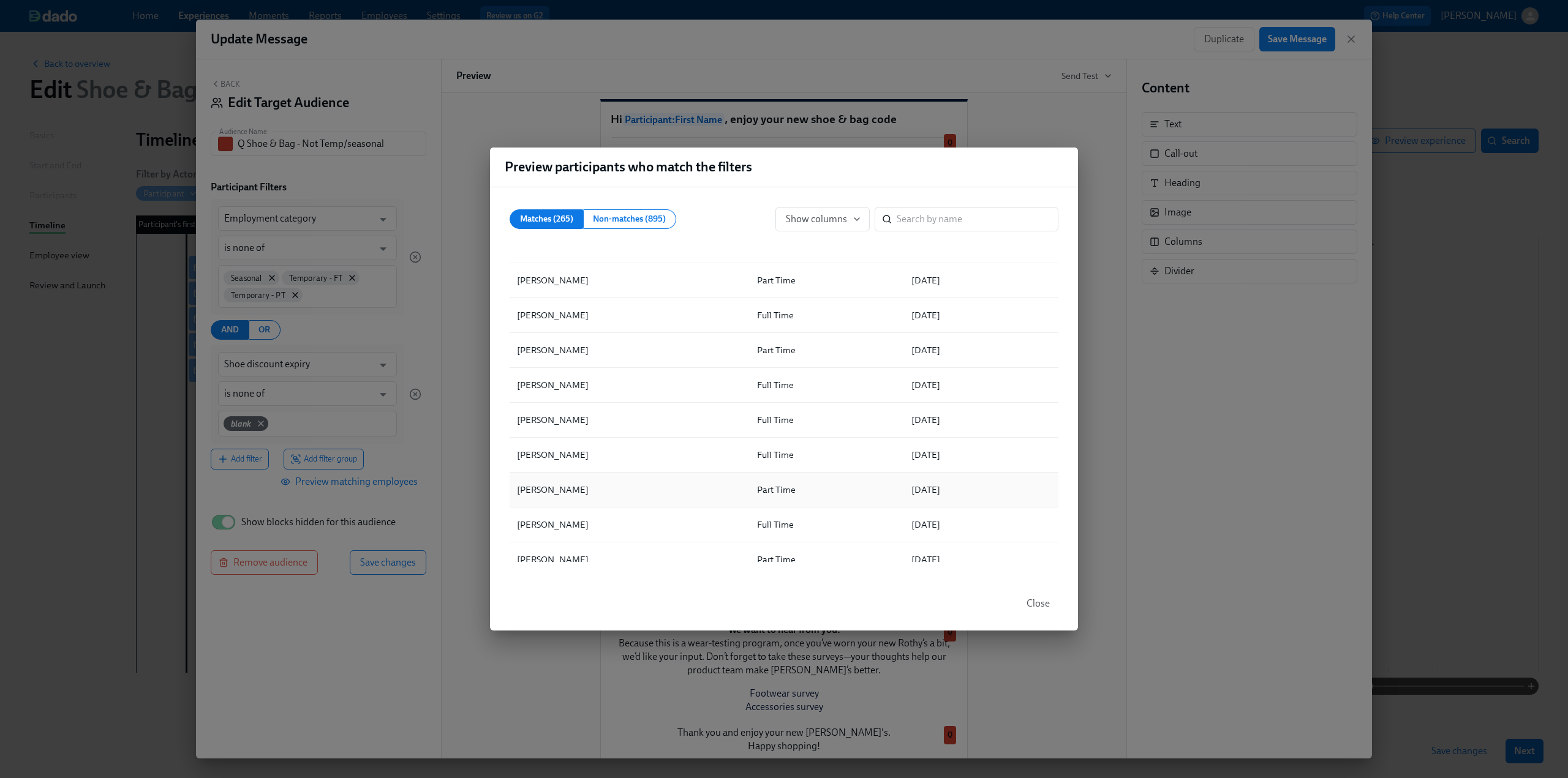
scroll to position [6787, 0]
click at [1044, 606] on span "Close" at bounding box center [1038, 603] width 23 height 12
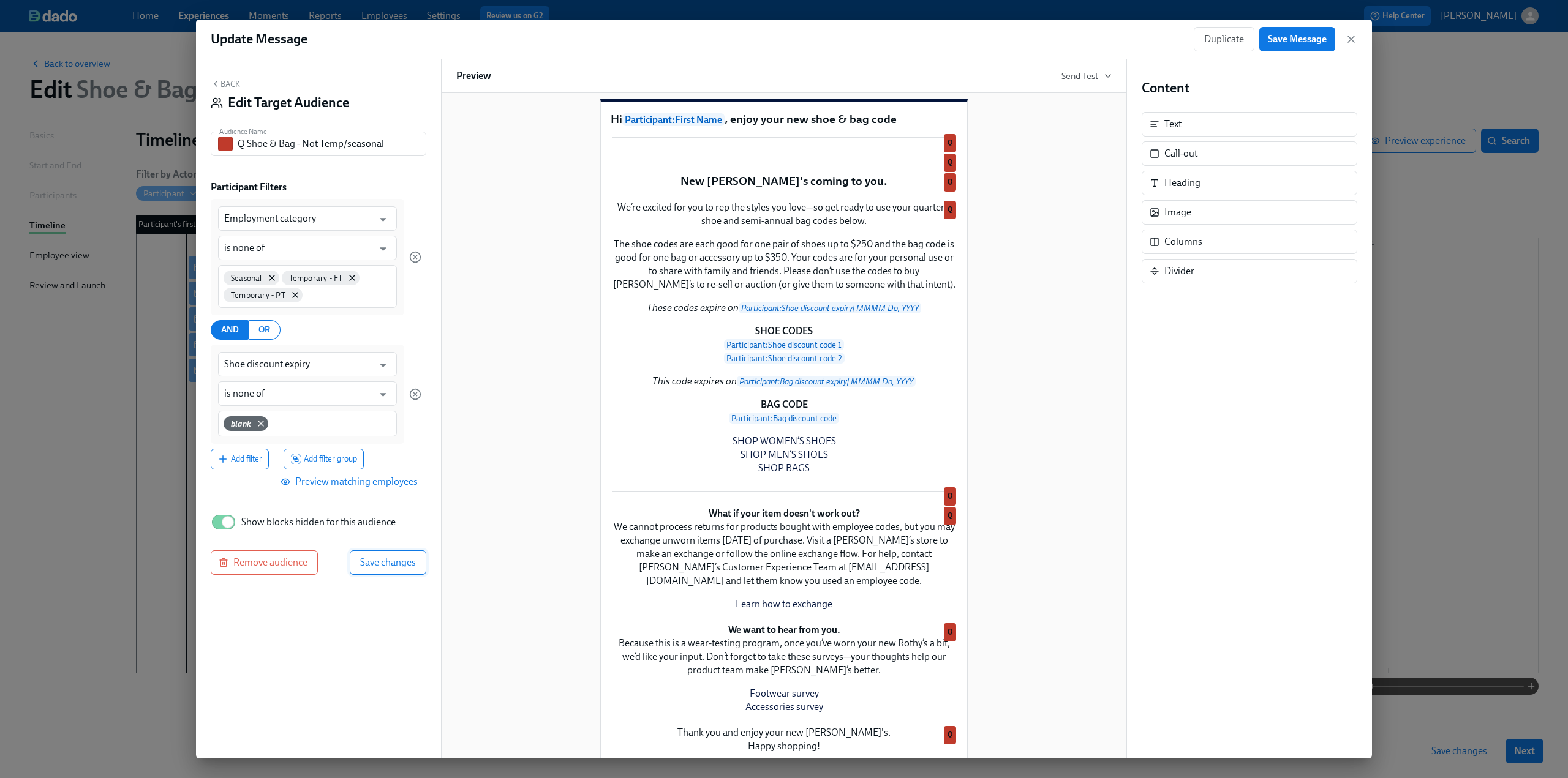
click at [383, 566] on span "Save changes" at bounding box center [388, 562] width 56 height 12
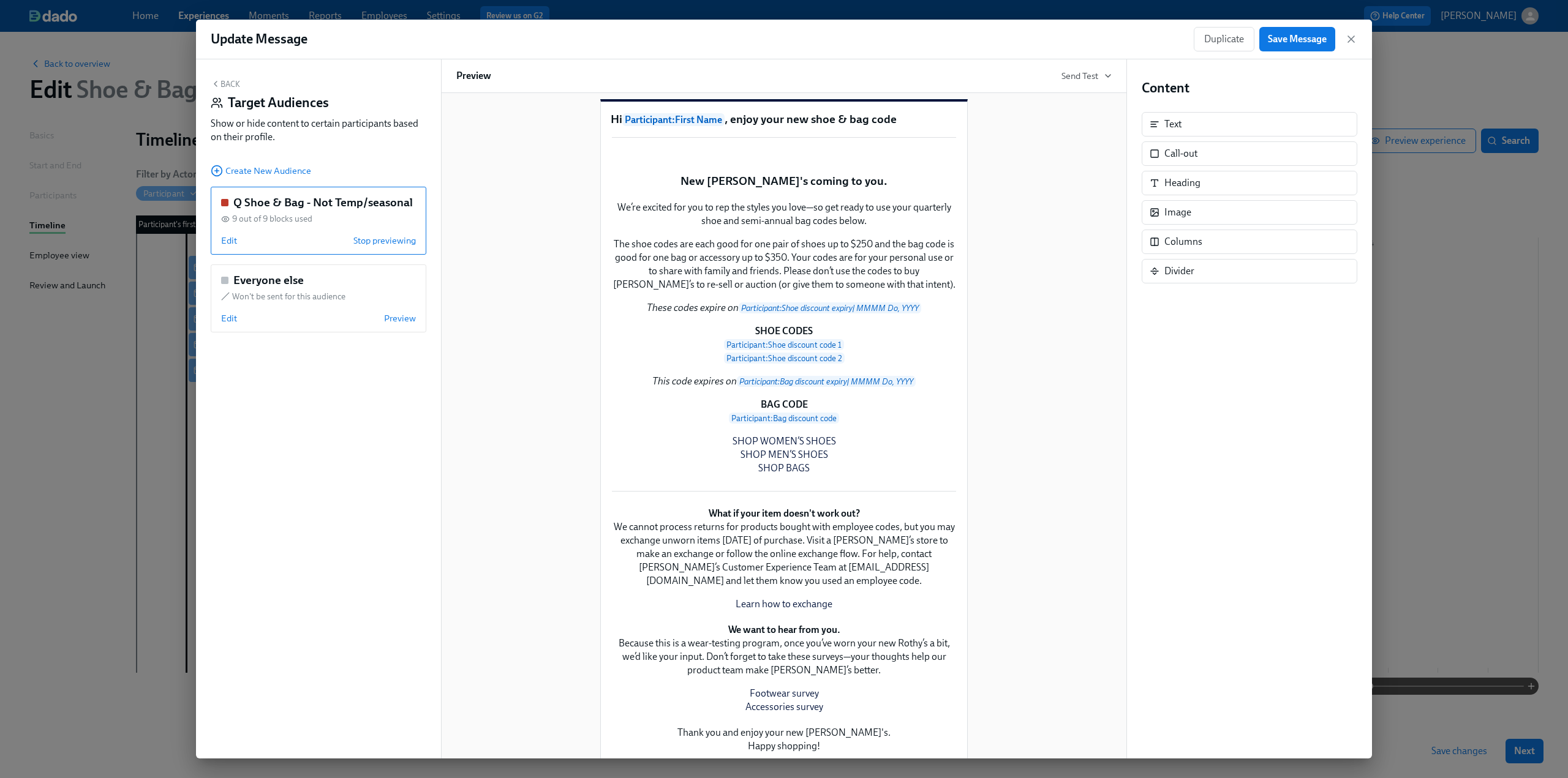
click at [232, 82] on button "Back" at bounding box center [226, 84] width 29 height 10
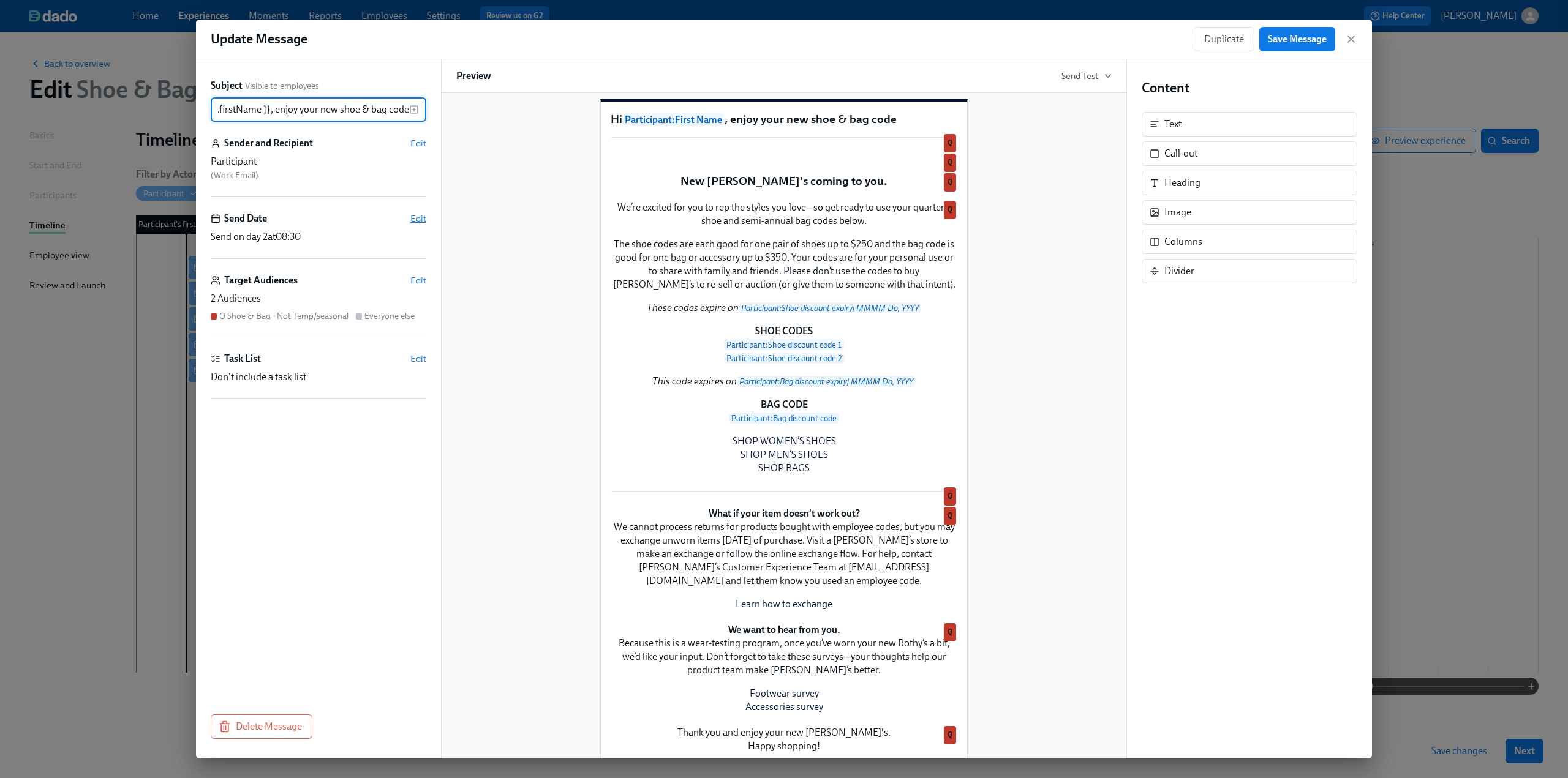
scroll to position [0, 0]
click at [424, 214] on span "Edit" at bounding box center [419, 218] width 16 height 12
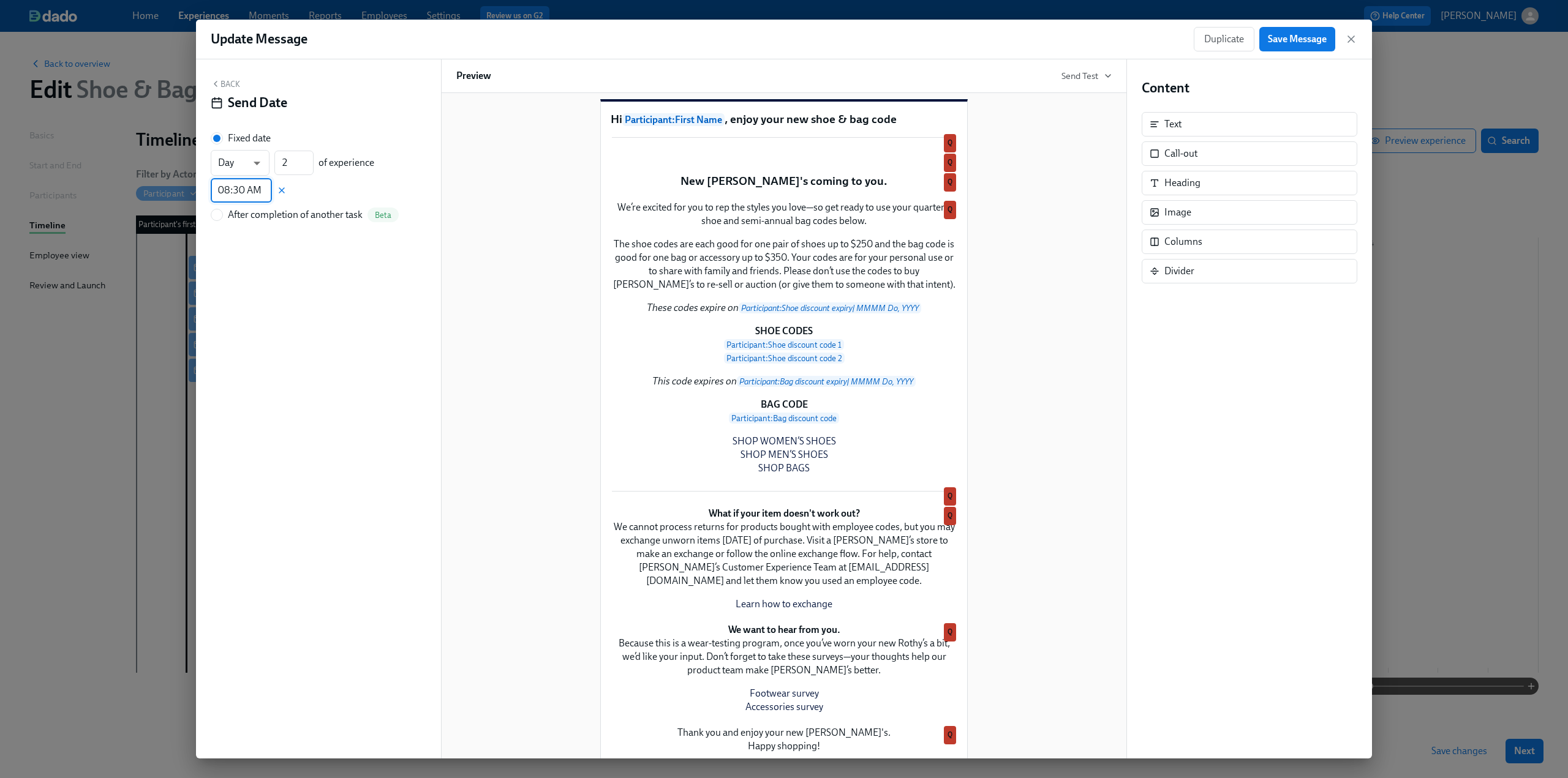
click at [259, 196] on input "08:30 AM" at bounding box center [242, 191] width 61 height 24
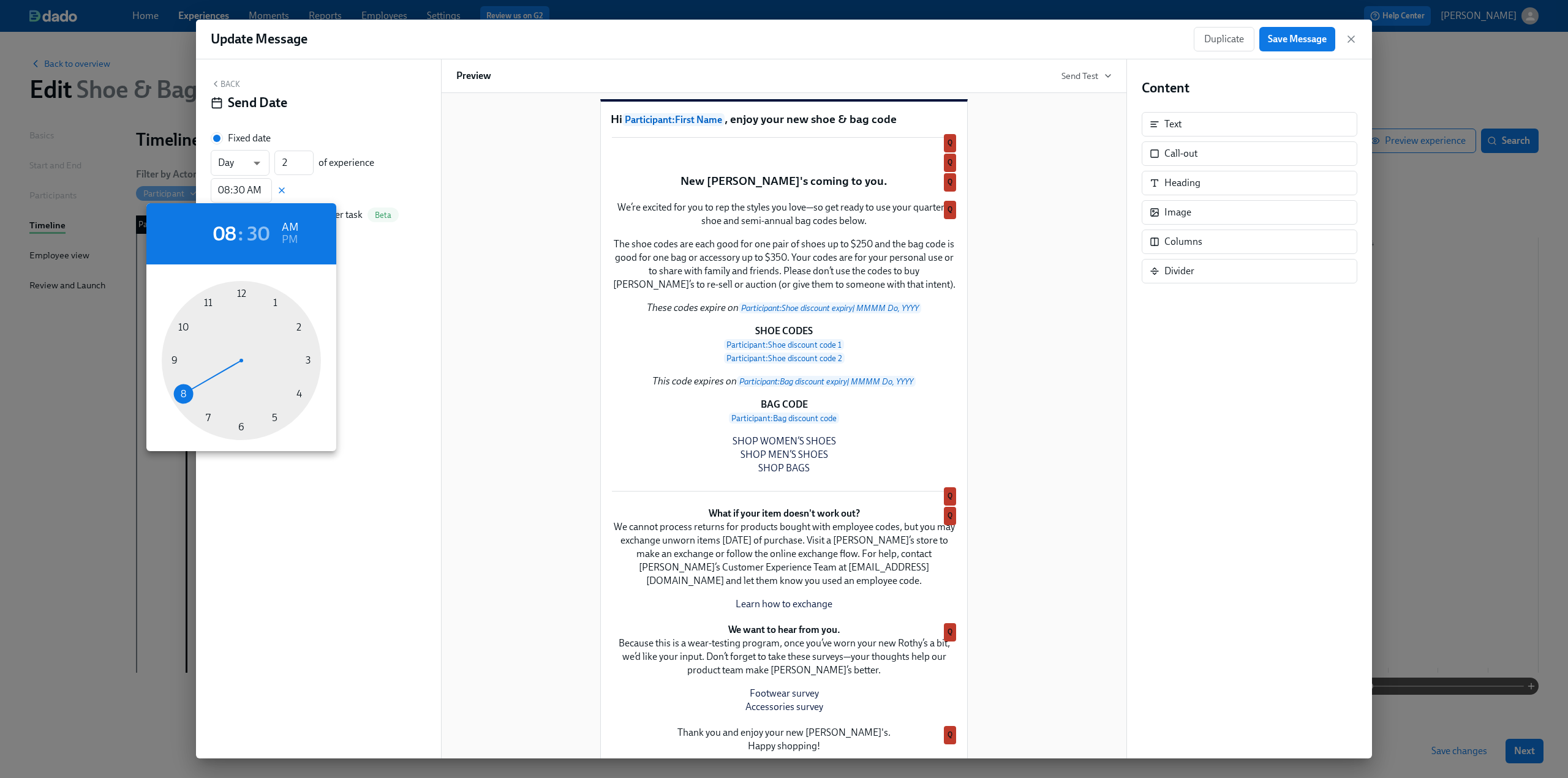
click at [183, 328] on div at bounding box center [241, 360] width 159 height 159
click at [239, 291] on div at bounding box center [241, 360] width 159 height 159
type input "10:00 AM"
click at [377, 325] on div at bounding box center [784, 389] width 1568 height 778
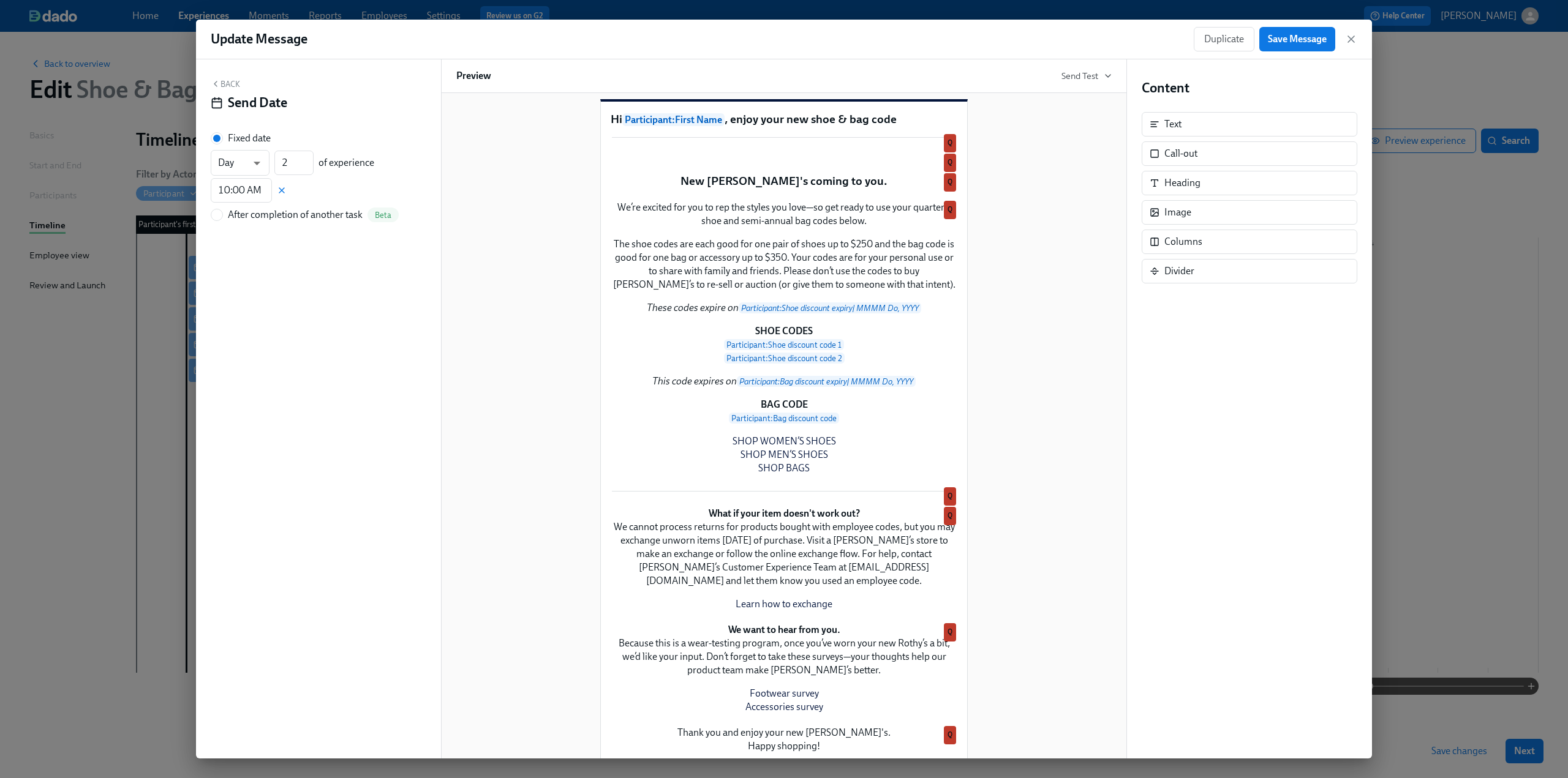
click at [224, 84] on button "Back" at bounding box center [226, 84] width 29 height 10
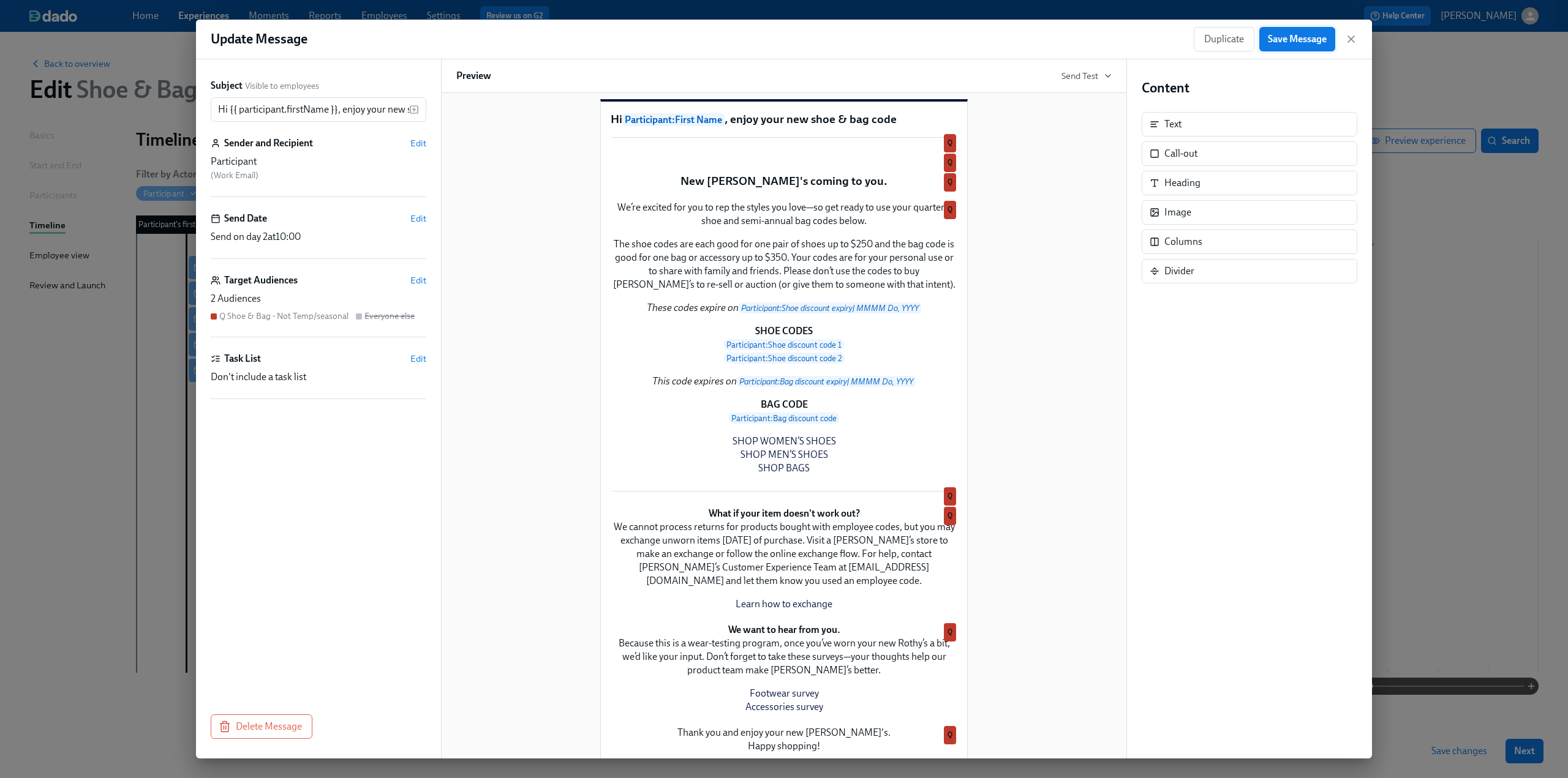
click at [1292, 42] on span "Save Message" at bounding box center [1297, 39] width 59 height 12
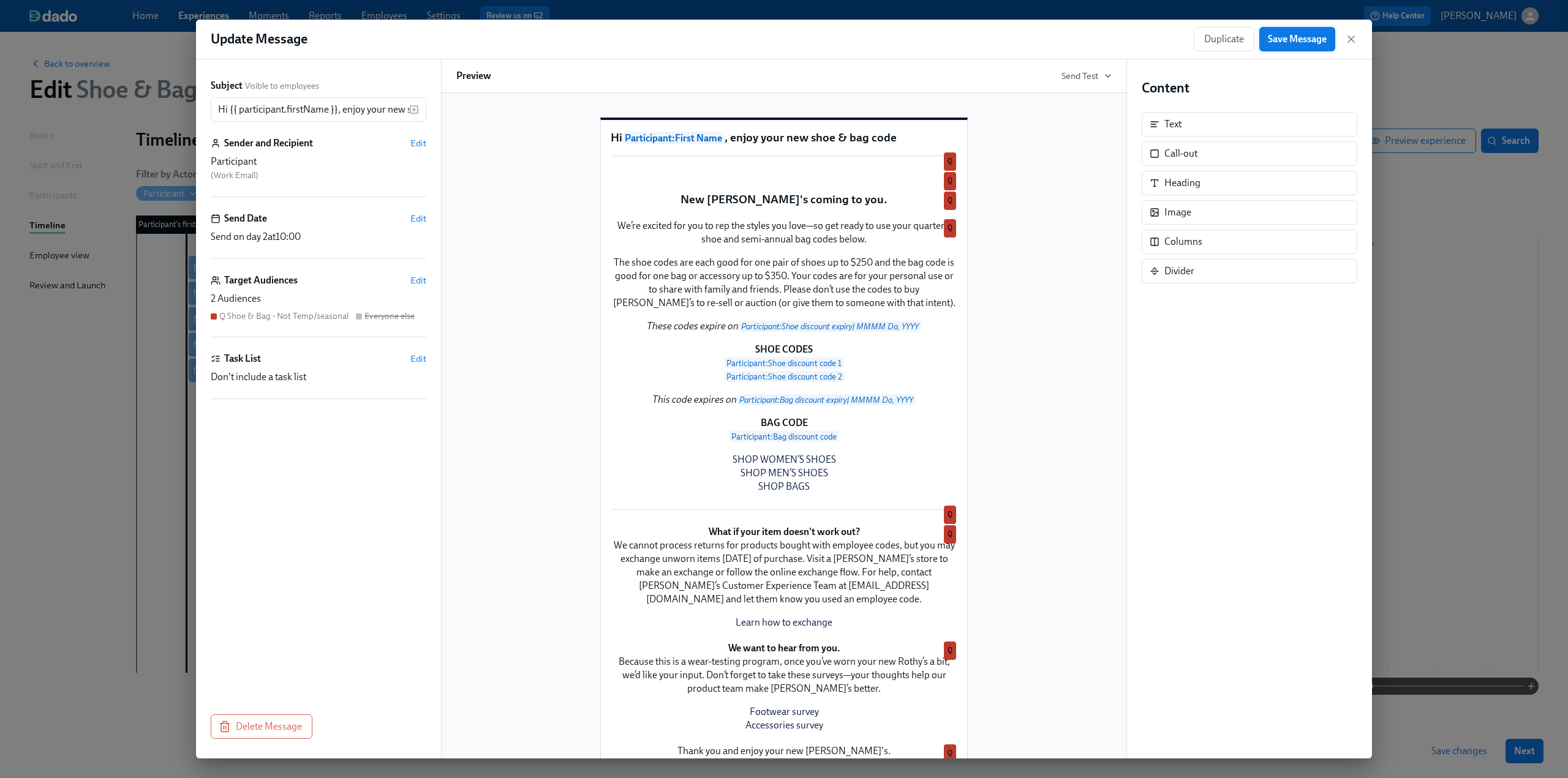
drag, startPoint x: 1282, startPoint y: 40, endPoint x: 1313, endPoint y: 40, distance: 31.0
click at [1282, 40] on span "Save Message" at bounding box center [1297, 39] width 59 height 12
click at [1208, 39] on span "Duplicate" at bounding box center [1224, 39] width 40 height 12
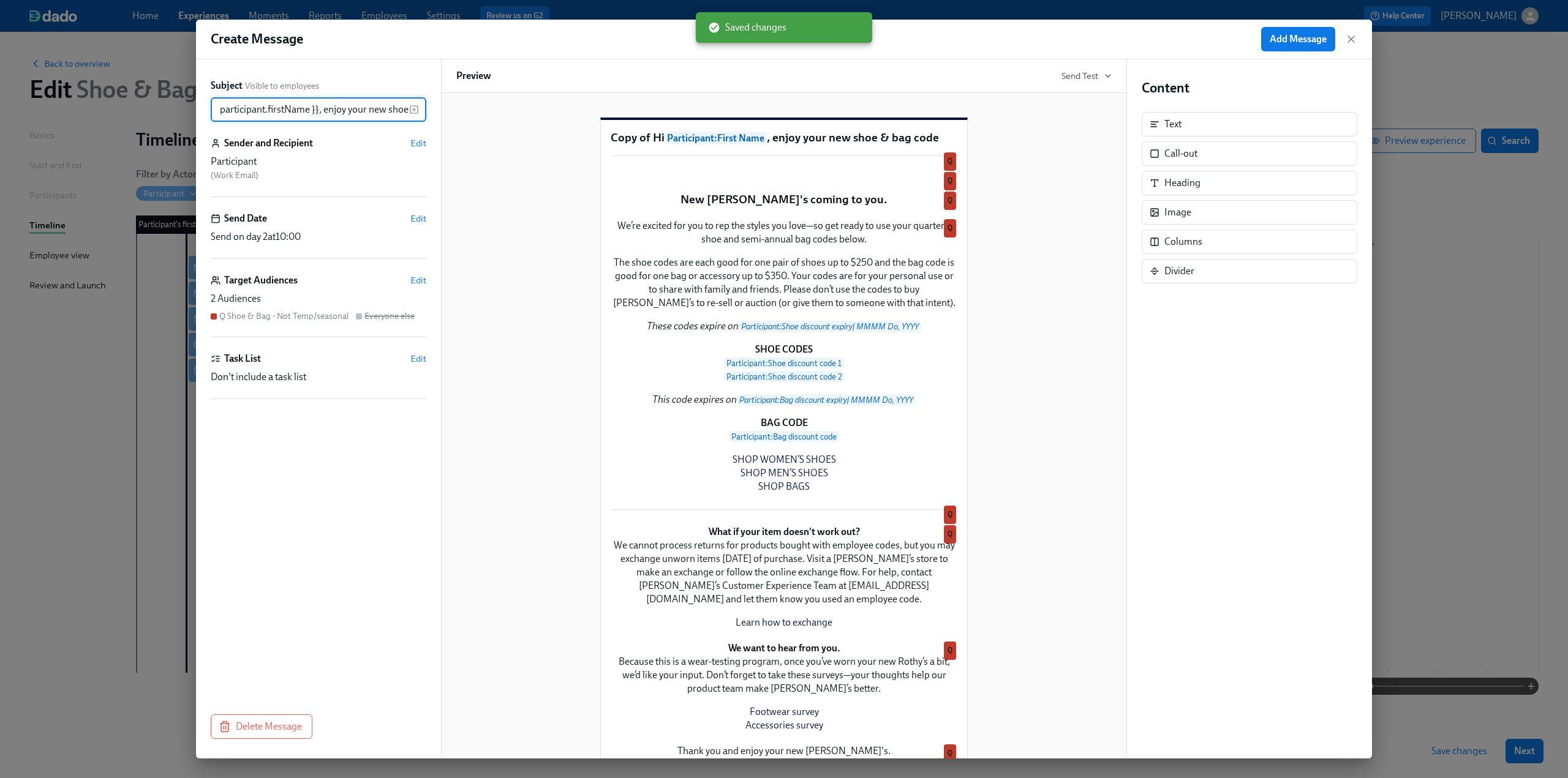
scroll to position [0, 103]
drag, startPoint x: 218, startPoint y: 108, endPoint x: 428, endPoint y: 108, distance: 210.0
click at [428, 108] on div "Subject Visible to employees Copy of Hi {{ participant.firstName }}, enjoy your…" at bounding box center [318, 410] width 245 height 700
paste input "Welcome to Team Rothy’s!"
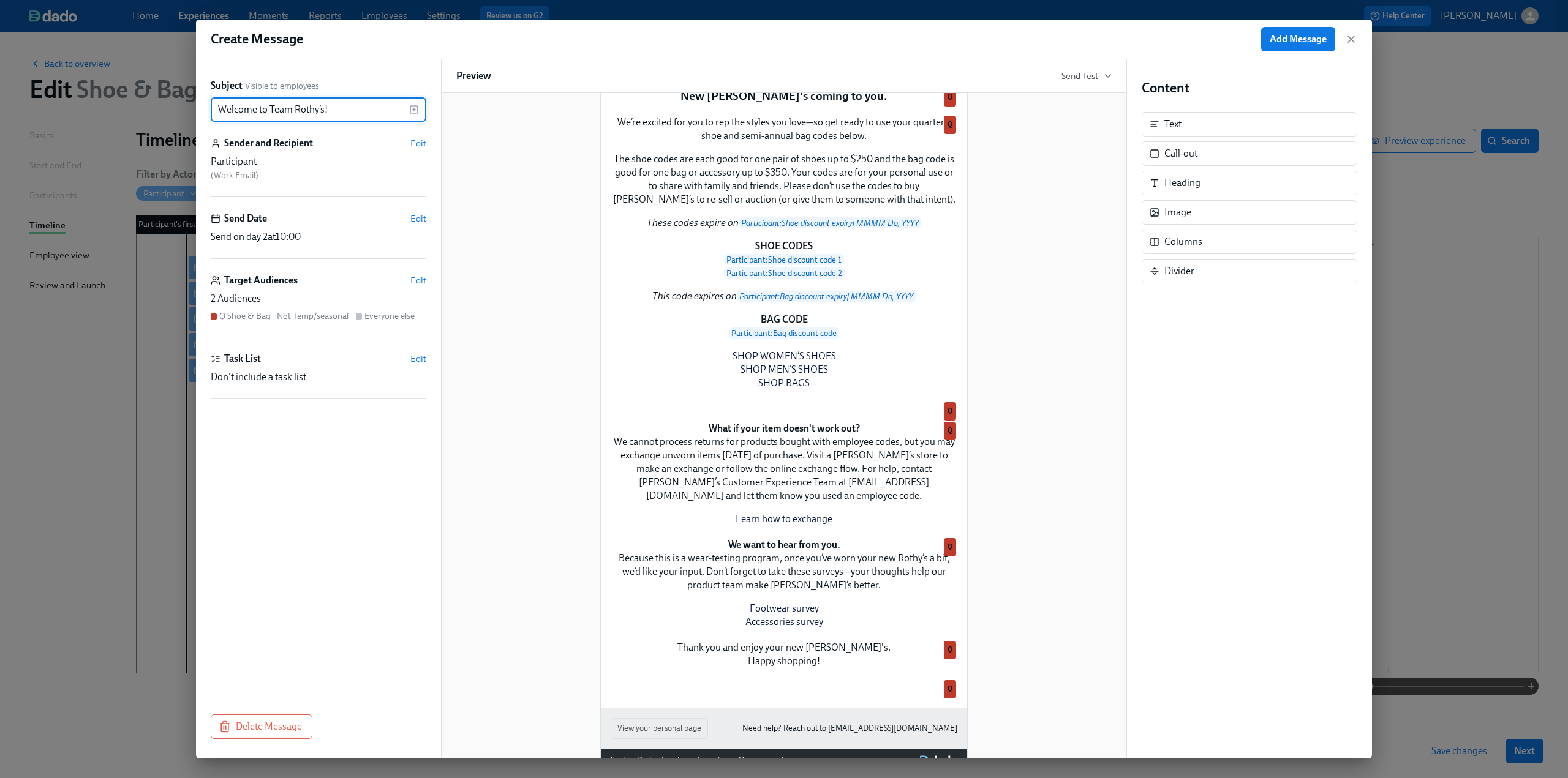
scroll to position [123, 0]
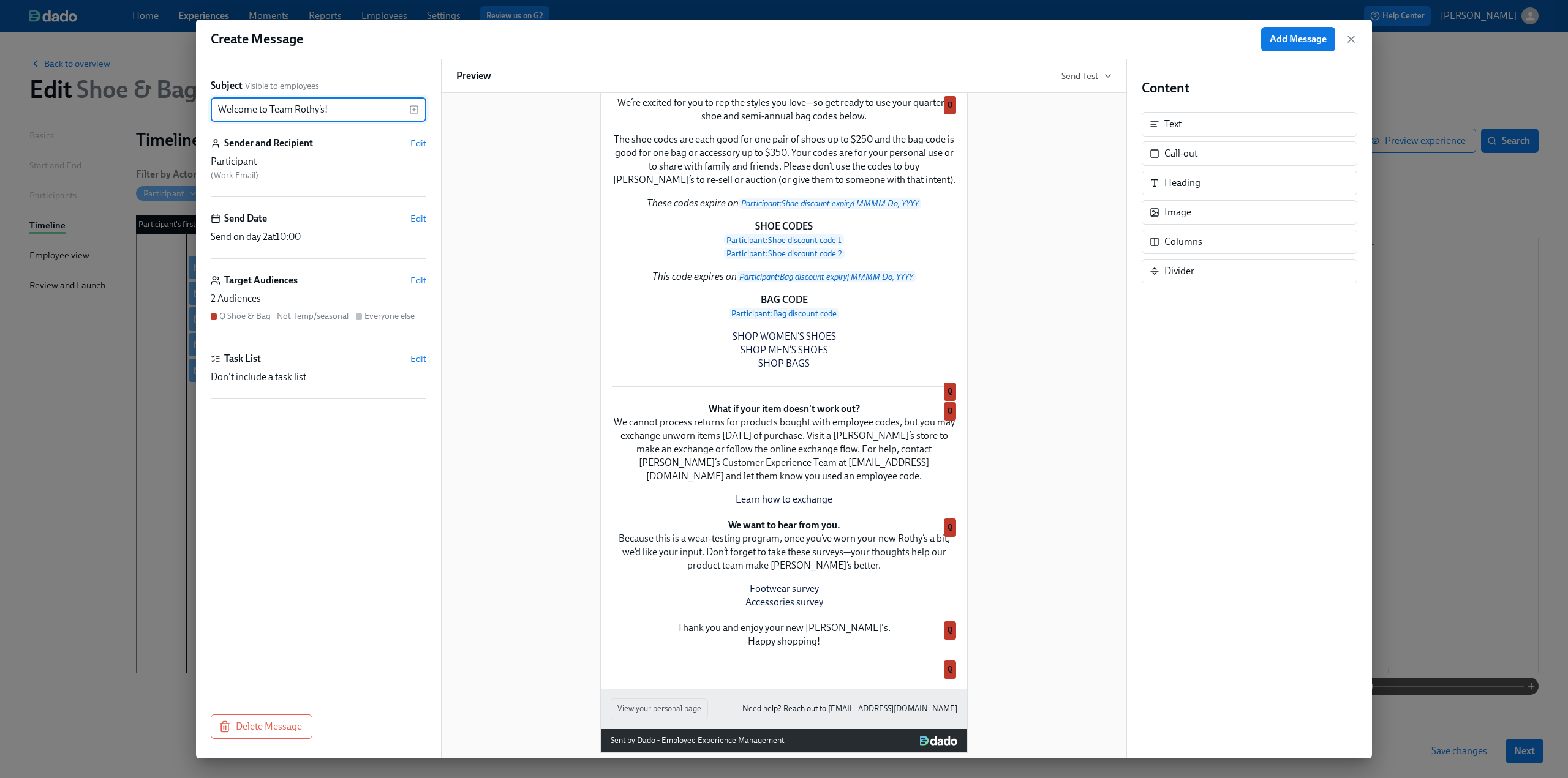
type input "Welcome to Team Rothy’s!"
click at [806, 86] on div "New Rothy's coming to you. Duplicate Delete Q" at bounding box center [784, 76] width 347 height 19
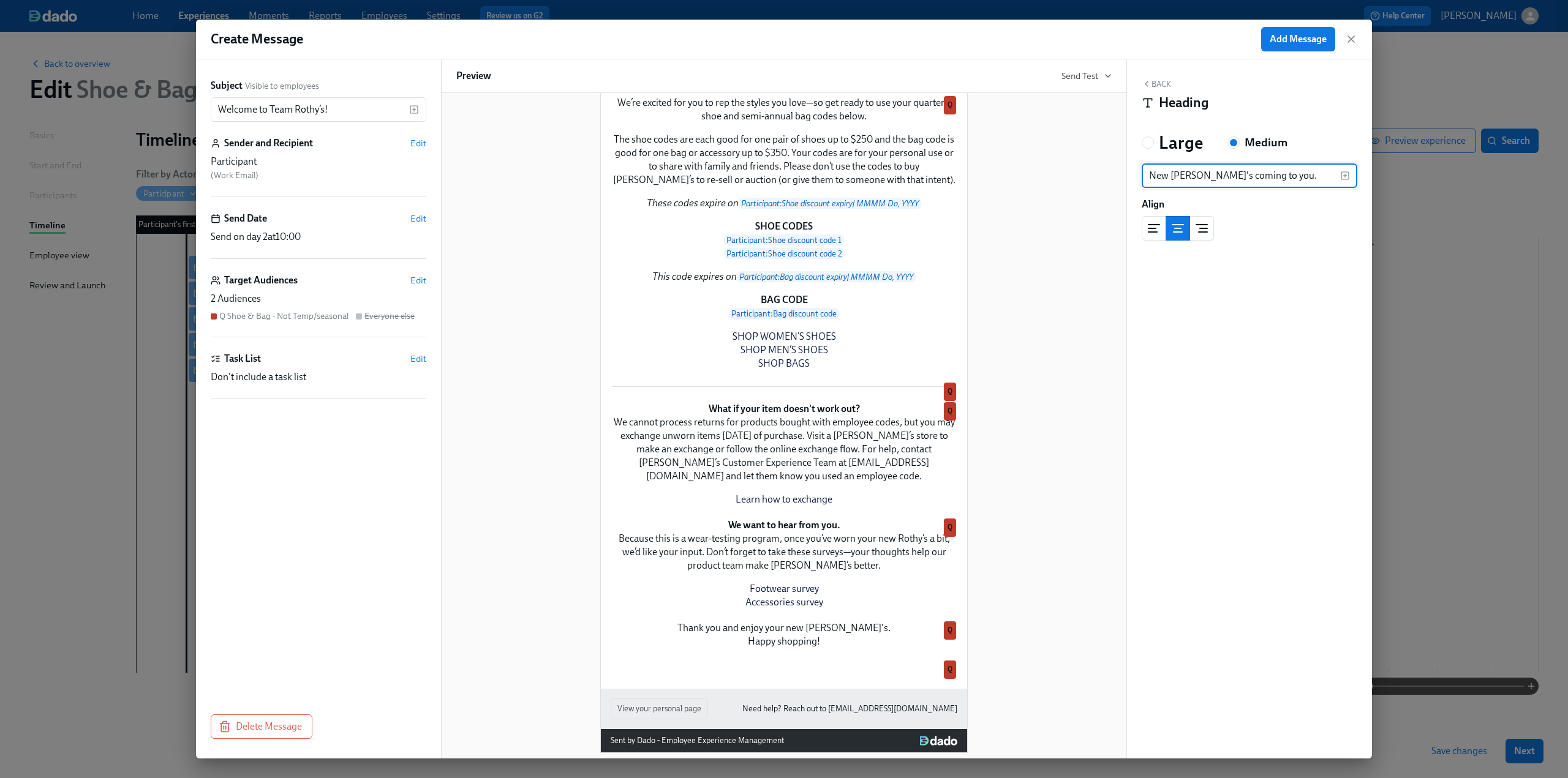
drag, startPoint x: 1275, startPoint y: 176, endPoint x: 1120, endPoint y: 173, distance: 155.0
click at [1120, 173] on div "Subject Visible to employees Welcome to Team Rothy’s! ​ Sender and Recipient Ed…" at bounding box center [784, 410] width 1176 height 700
type input "Exciting day."
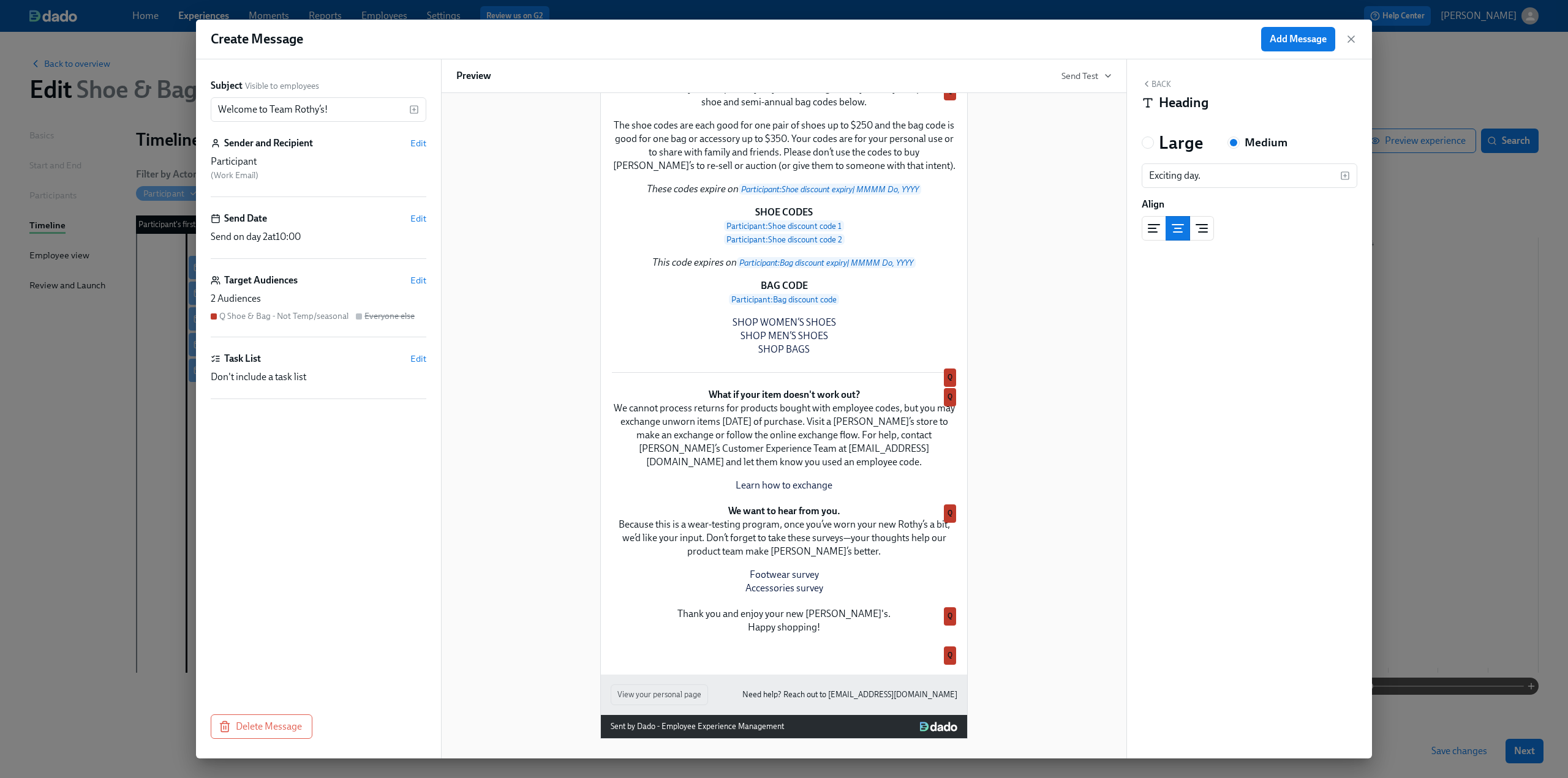
scroll to position [245, 0]
click at [1148, 85] on icon "button" at bounding box center [1147, 84] width 10 height 10
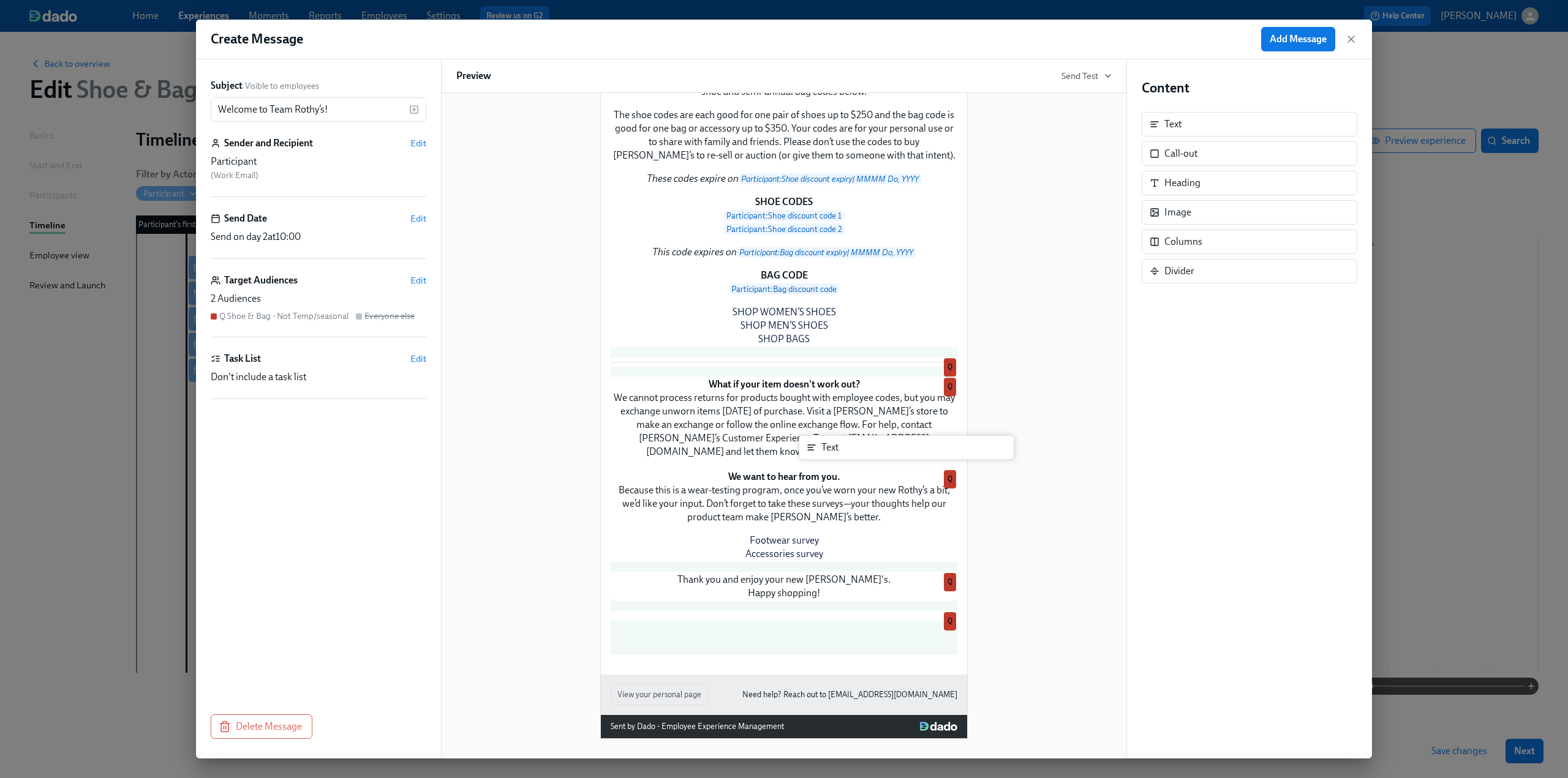
drag, startPoint x: 1193, startPoint y: 130, endPoint x: 841, endPoint y: 452, distance: 477.1
click at [841, 452] on div "Subject Visible to employees Welcome to Team Rothy’s! ​ Sender and Recipient Ed…" at bounding box center [784, 410] width 1176 height 700
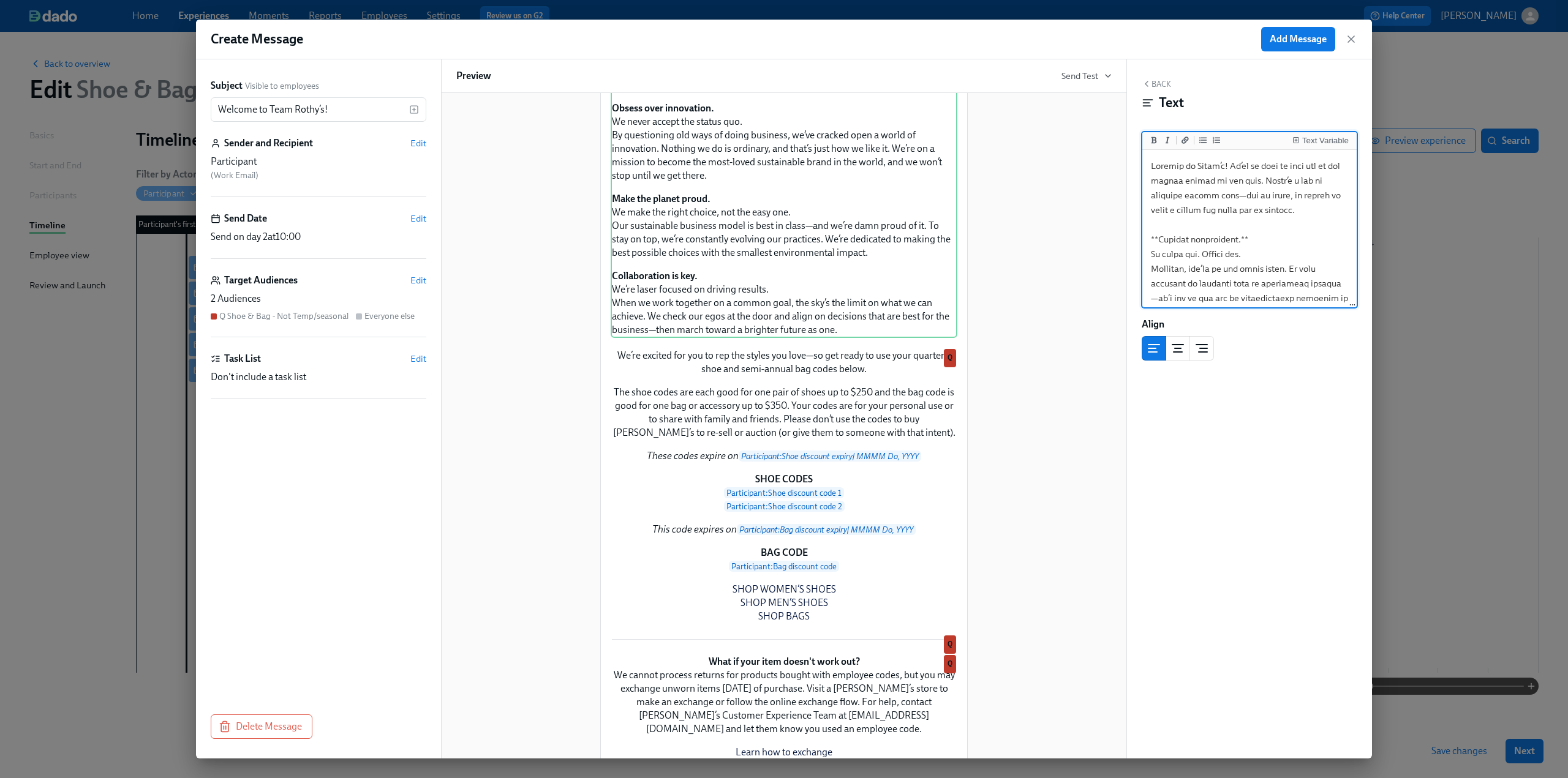
scroll to position [409, 0]
type textarea "Loremip do Sitam’c! Ad’el se doei te inci utl et dol magnaa enimad mi ven quis.…"
click at [1181, 352] on line "center aligned" at bounding box center [1178, 352] width 9 height 0
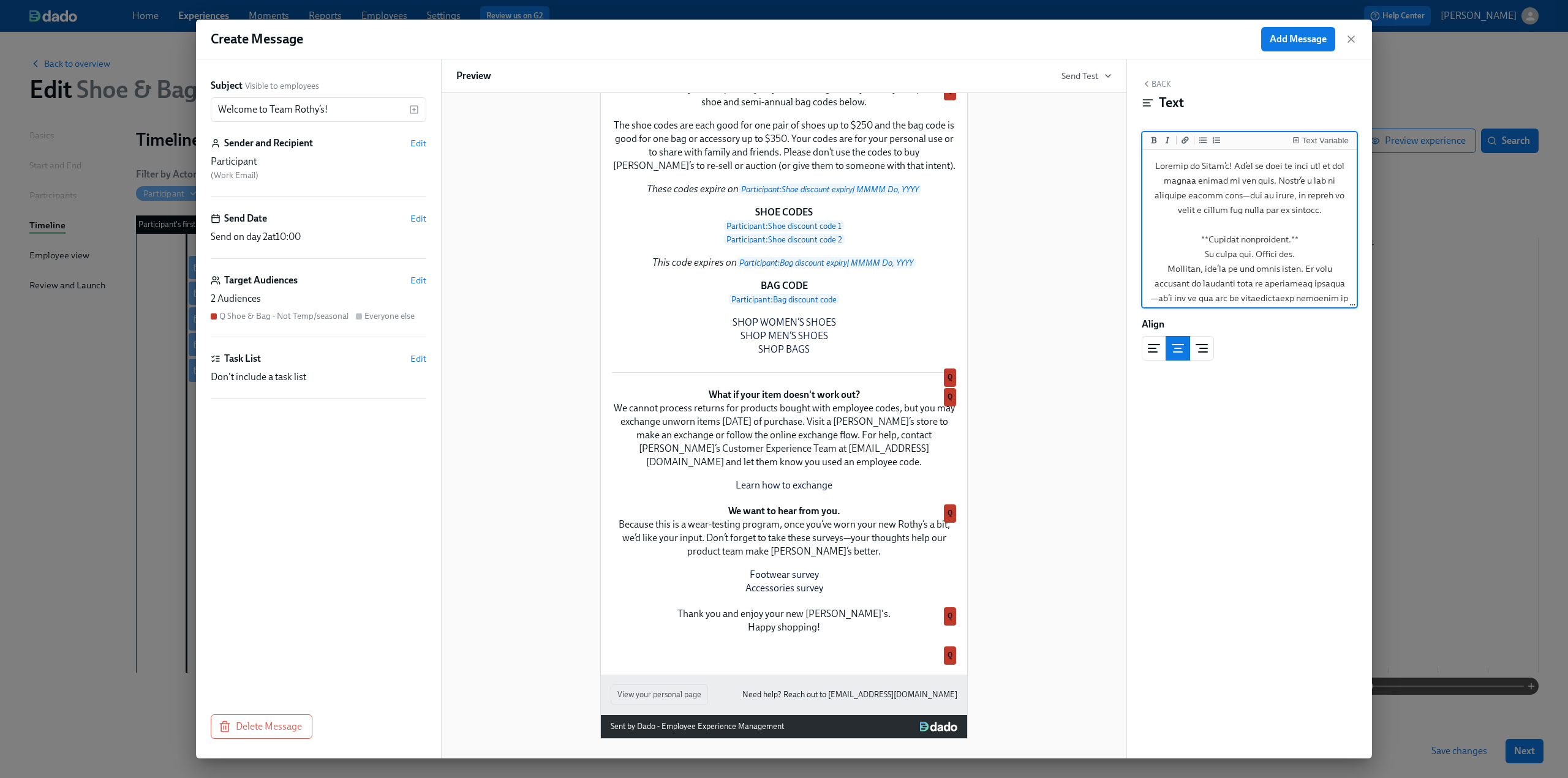
scroll to position [734, 0]
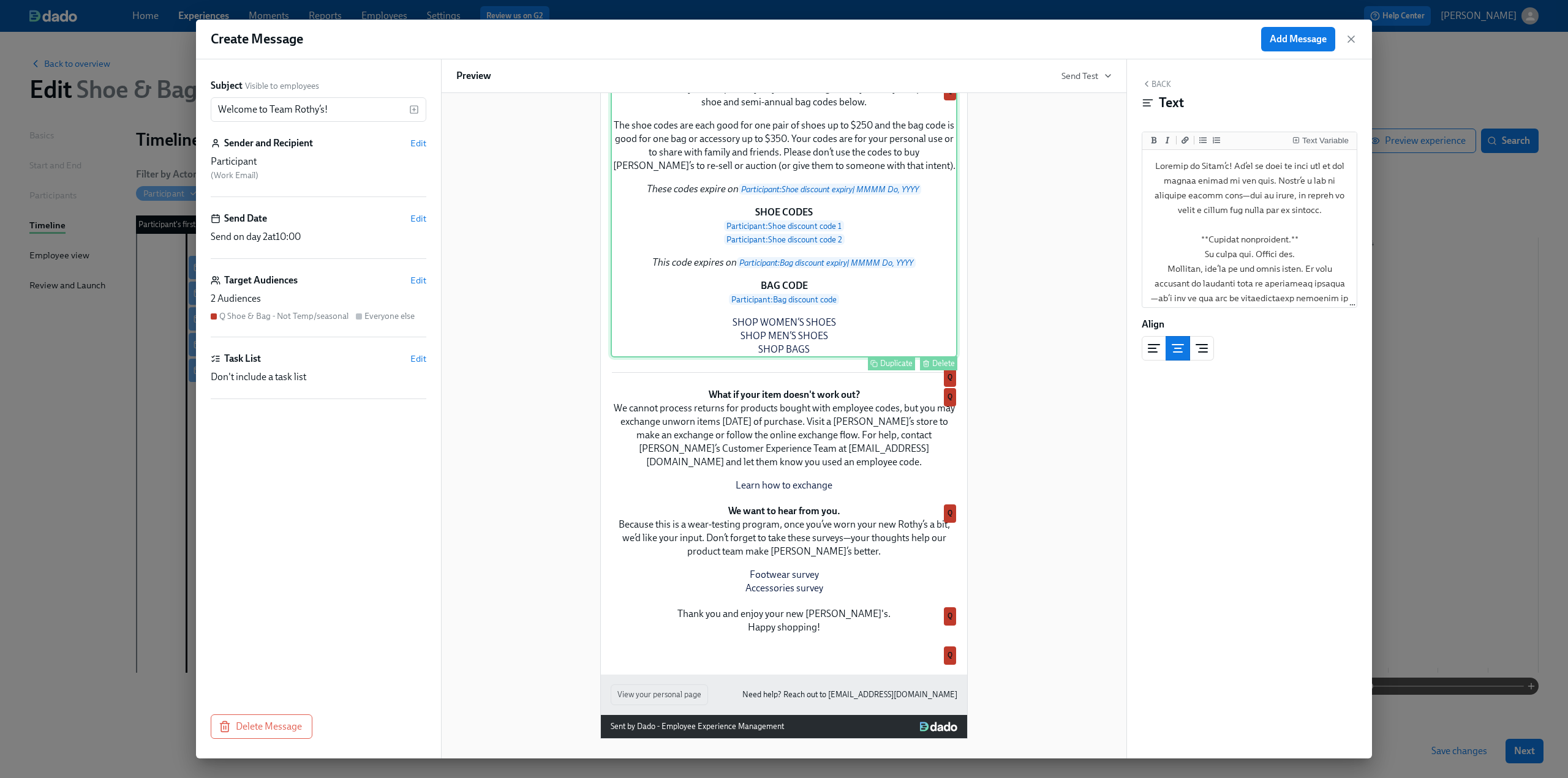
click at [777, 358] on div "We’re excited for you to rep the styles you love—so get ready to use your quart…" at bounding box center [784, 219] width 347 height 277
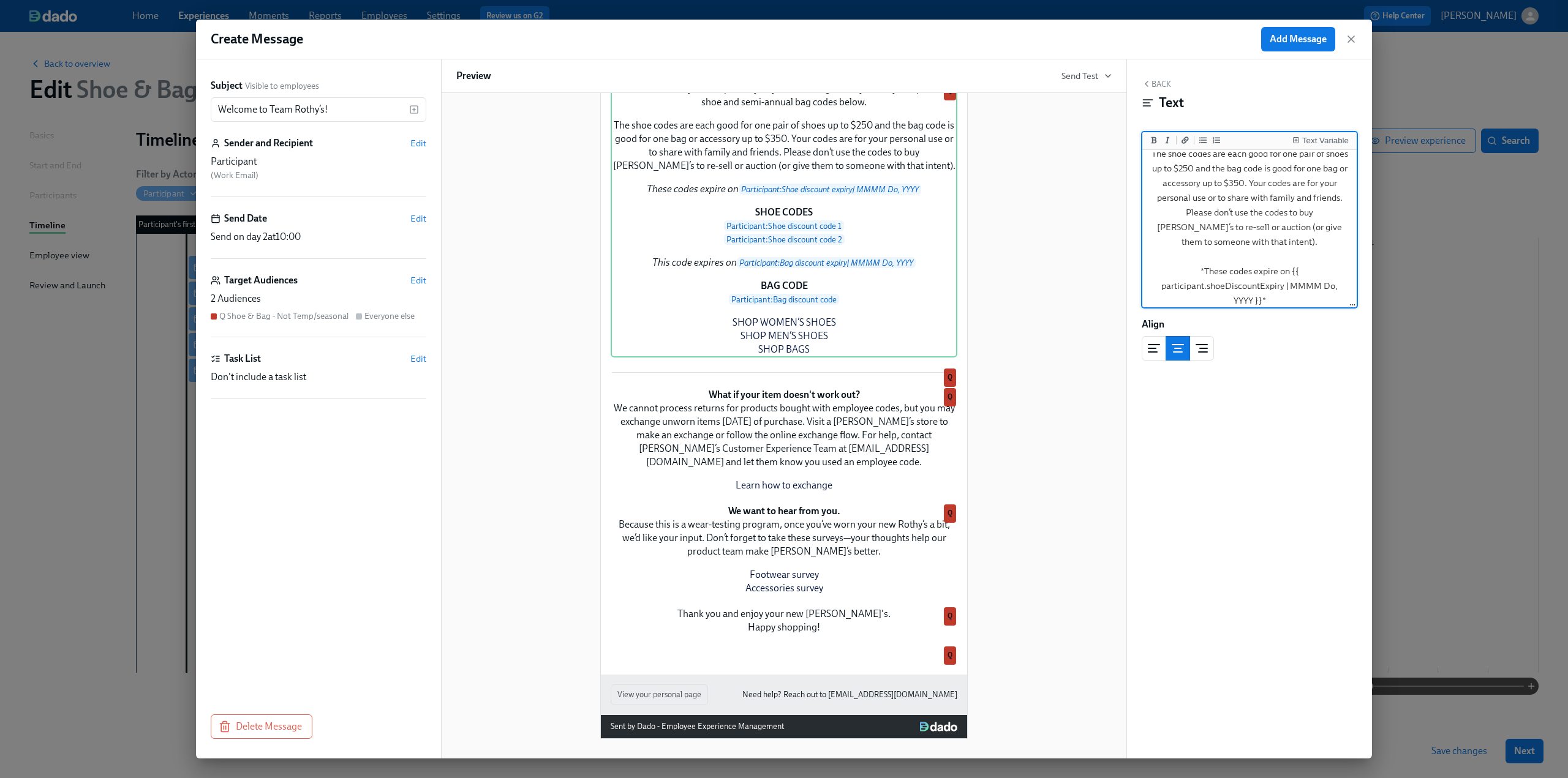
scroll to position [0, 0]
drag, startPoint x: 1317, startPoint y: 229, endPoint x: 1145, endPoint y: 169, distance: 182.2
click at [1145, 169] on textarea "We’re excited for you to rep the styles you love—so get ready to use your quart…" at bounding box center [1250, 386] width 209 height 468
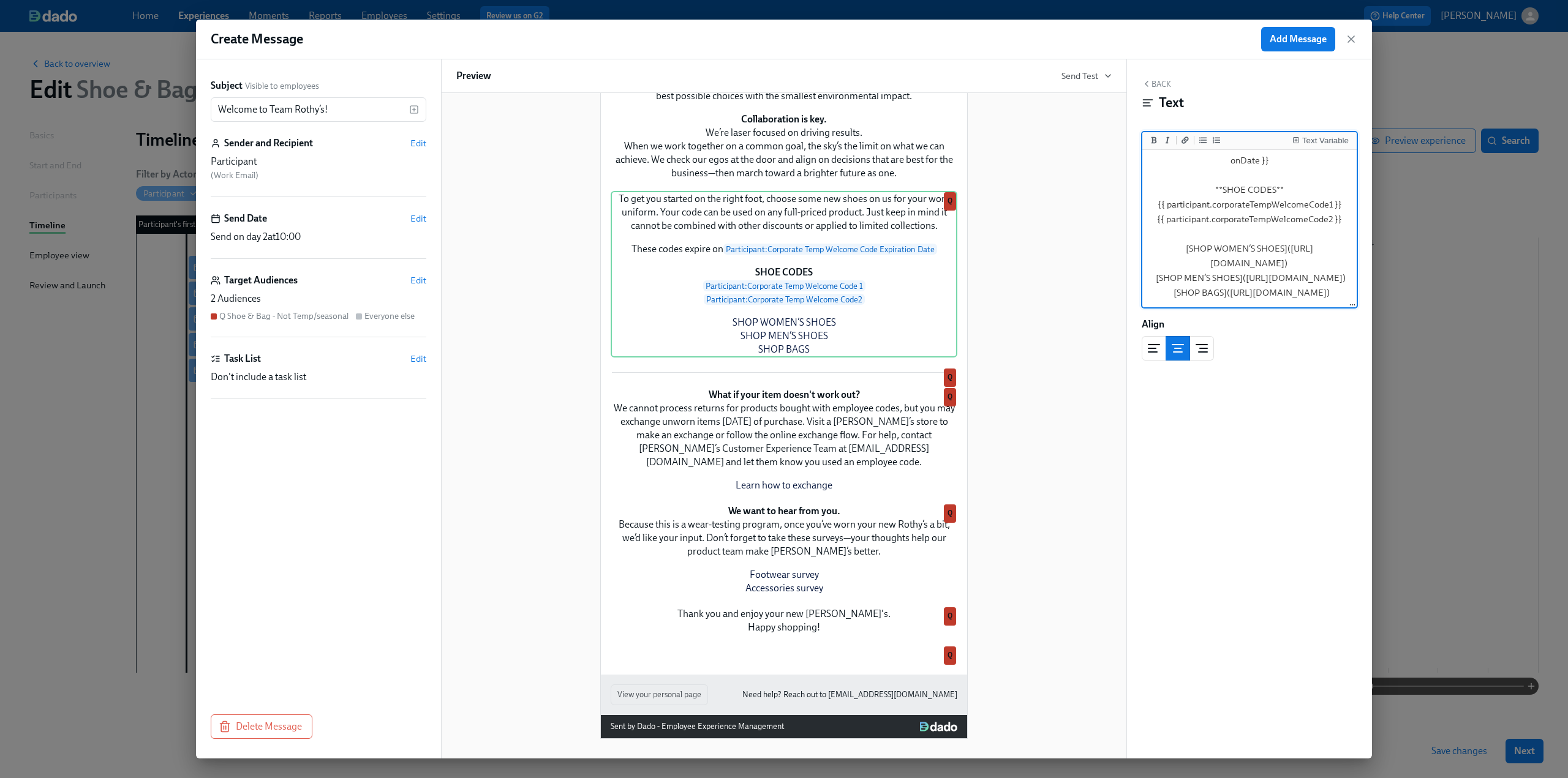
scroll to position [211, 0]
drag, startPoint x: 1333, startPoint y: 252, endPoint x: 1204, endPoint y: 238, distance: 129.8
click at [1204, 238] on textarea "To get you started on the right foot, choose some new shoes on us for your work…" at bounding box center [1250, 167] width 209 height 277
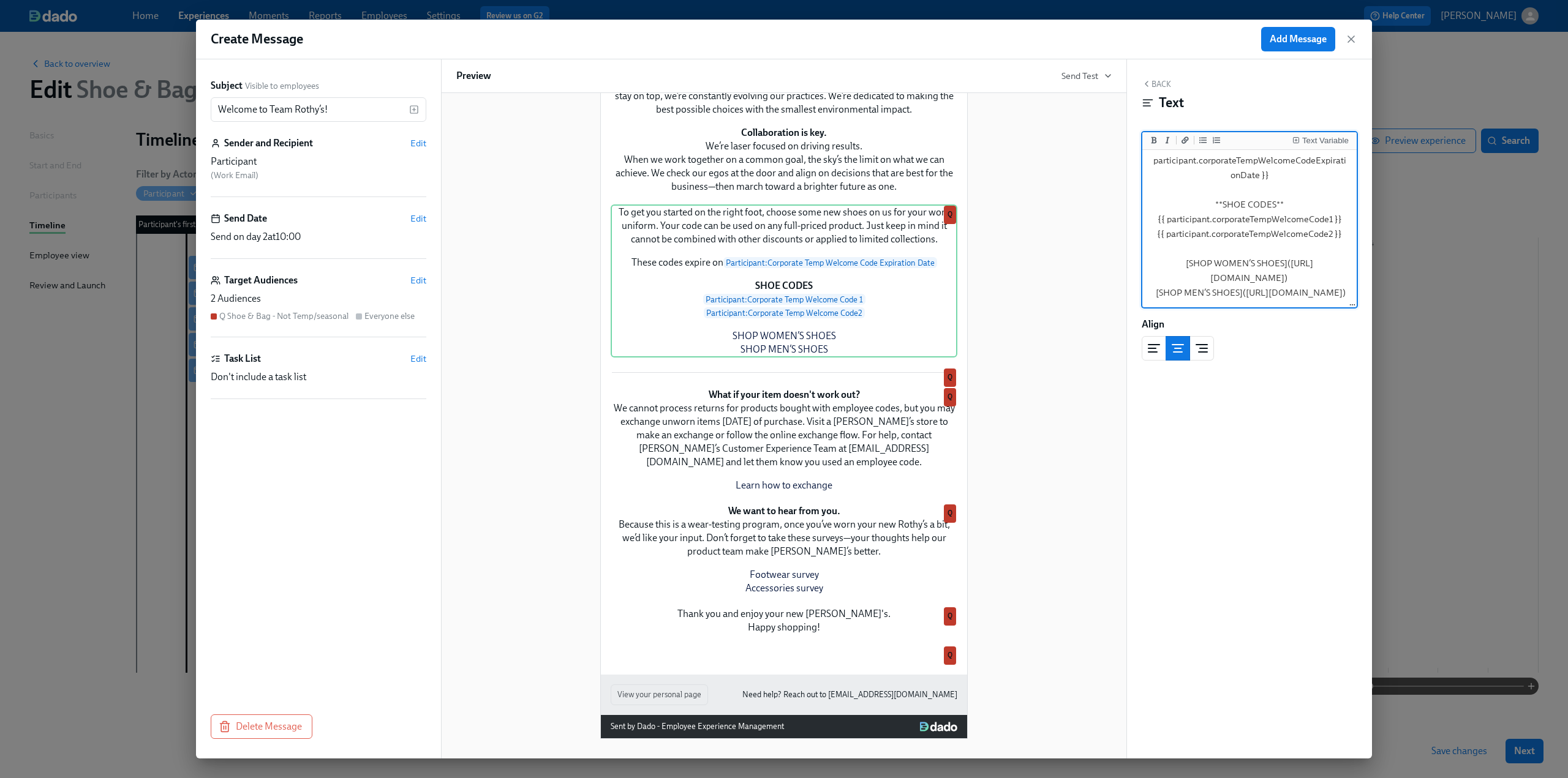
scroll to position [181, 0]
type textarea "To get you started on the right foot, choose some new shoes on us for your work…"
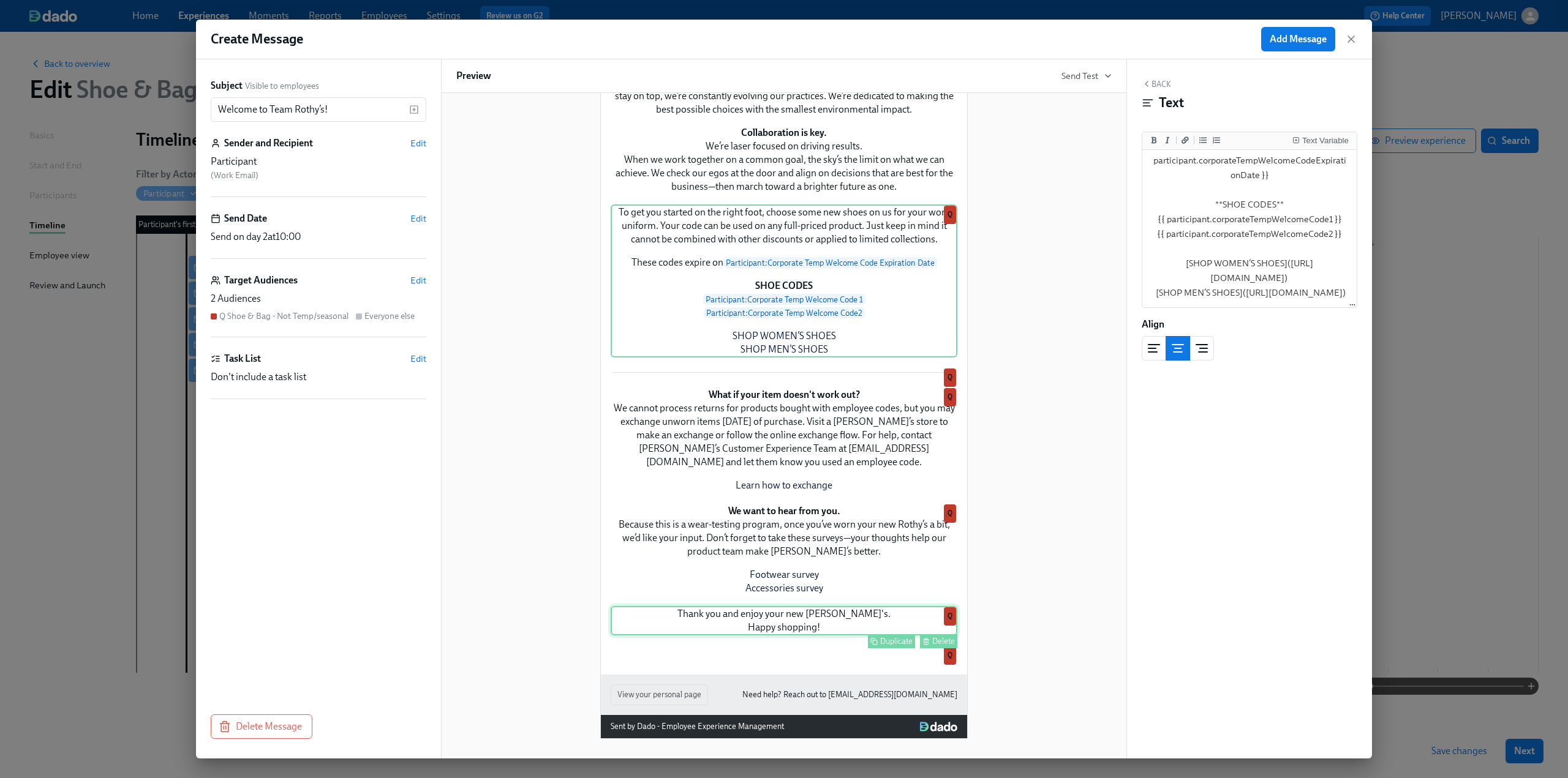
scroll to position [918, 0]
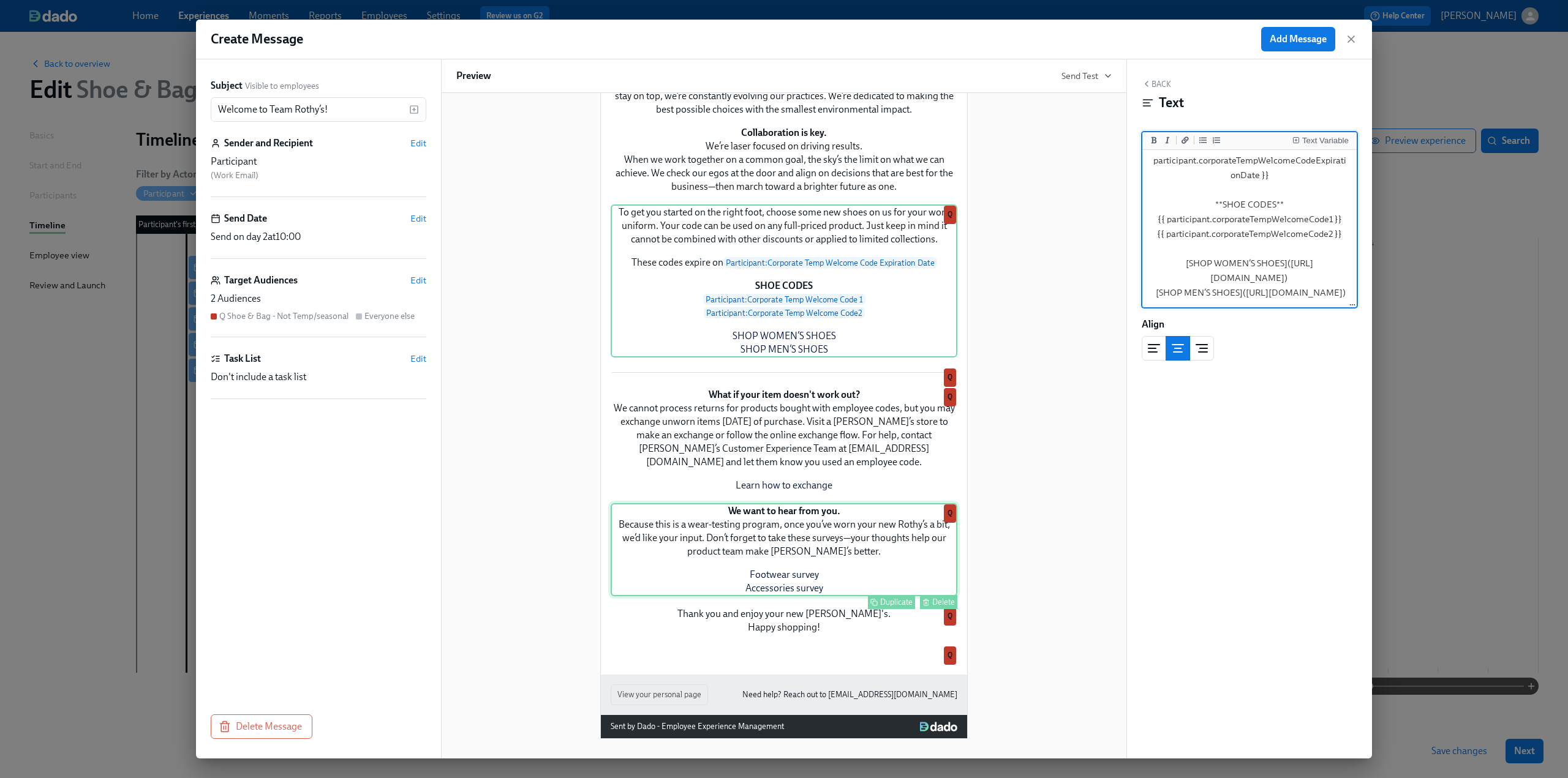
click at [866, 503] on div "We want to hear from you. Because this is a wear-testing program, once you’ve w…" at bounding box center [784, 549] width 347 height 93
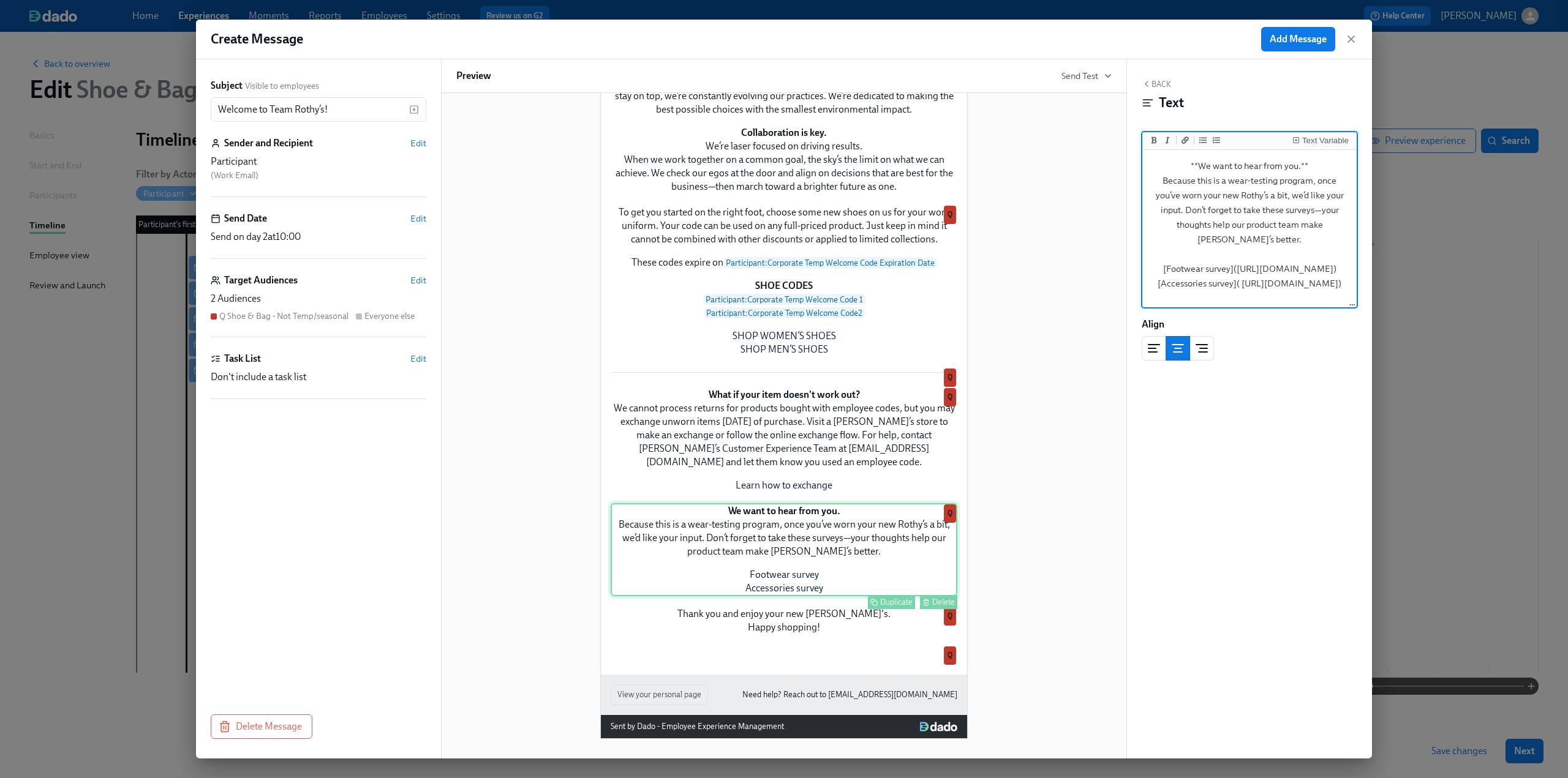
click at [938, 598] on div "Delete" at bounding box center [944, 602] width 23 height 9
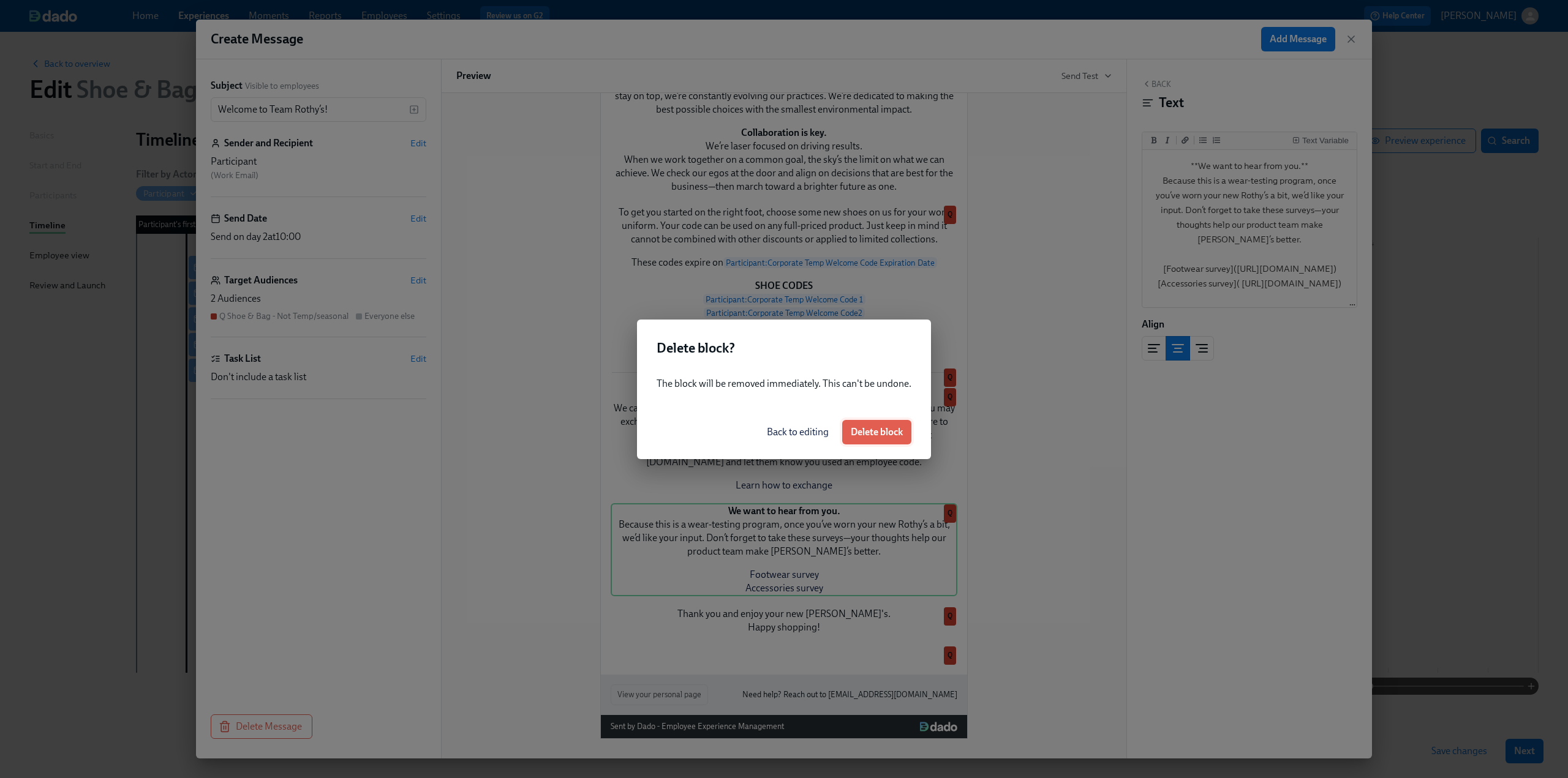
click at [889, 436] on span "Delete block" at bounding box center [877, 432] width 52 height 12
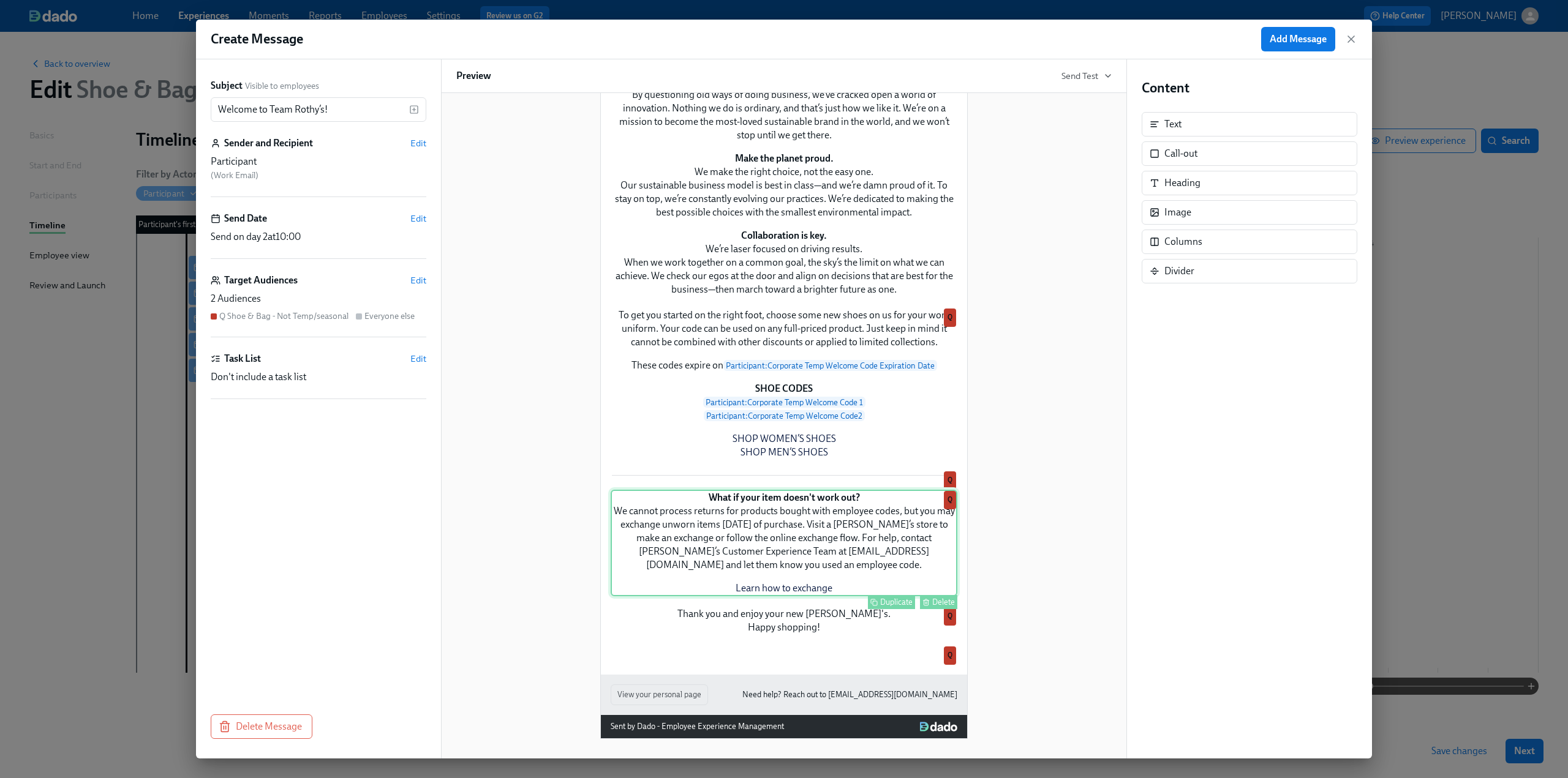
drag, startPoint x: 773, startPoint y: 540, endPoint x: 843, endPoint y: 515, distance: 74.3
click at [773, 606] on div "Thank you and enjoy your new Rothy's. Happy shopping! Duplicate Delete Q" at bounding box center [784, 620] width 347 height 29
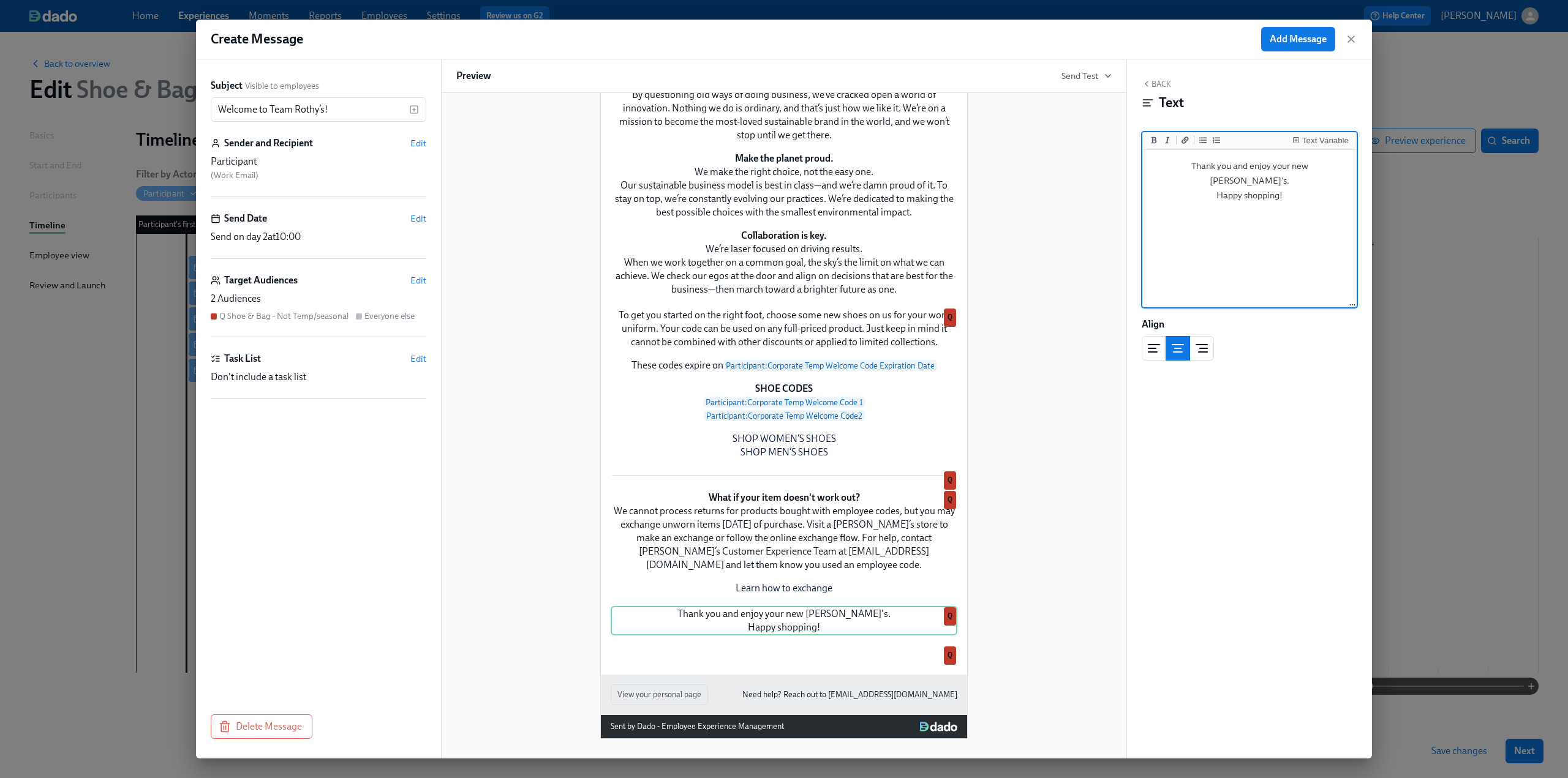
drag, startPoint x: 1292, startPoint y: 189, endPoint x: 1162, endPoint y: 156, distance: 134.1
click at [1162, 156] on textarea "Thank you and enjoy your new Rothy's. Happy shopping!" at bounding box center [1250, 229] width 209 height 153
type textarea "There's so much waiting for you at [PERSON_NAME]'s. Here's to making sustainabl…"
click at [1062, 434] on div "Welcome to Team Rothy’s! Duplicate Delete Q Duplicate Delete Q Exciting day. Du…" at bounding box center [784, 276] width 655 height 926
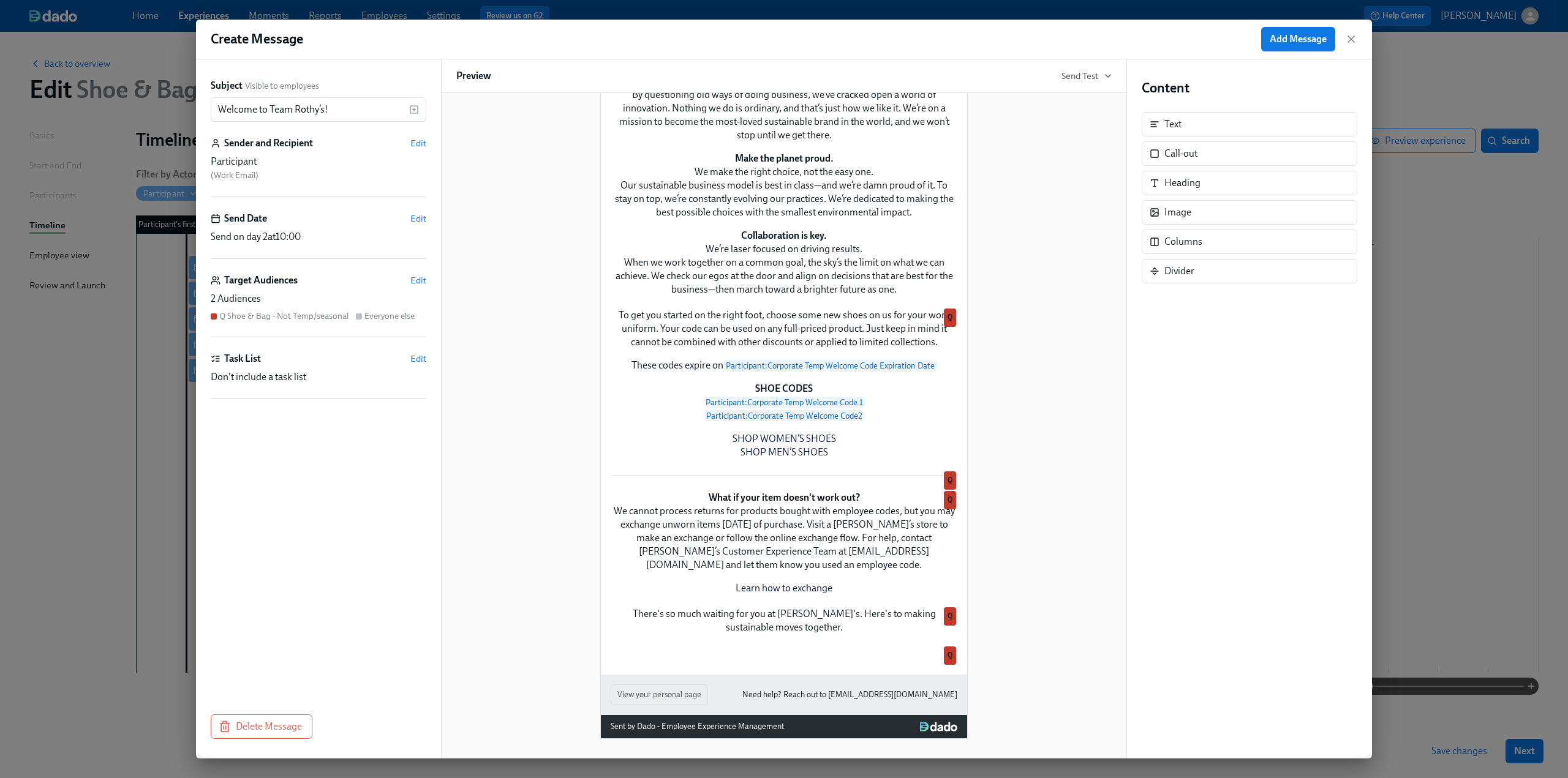
scroll to position [587, 0]
click at [419, 277] on span "Edit" at bounding box center [419, 280] width 16 height 12
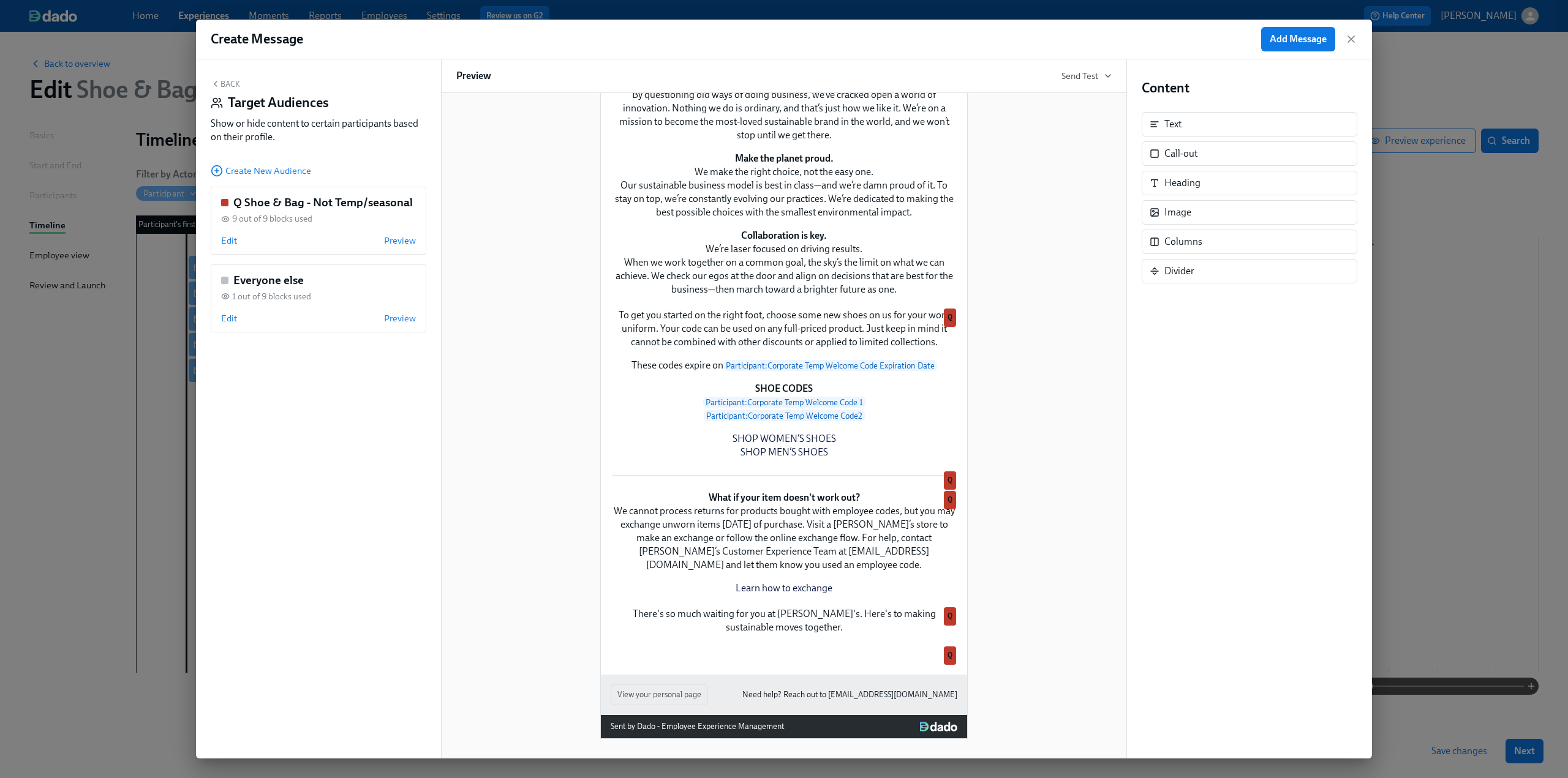
scroll to position [629, 0]
click at [229, 238] on span "Edit" at bounding box center [230, 240] width 16 height 12
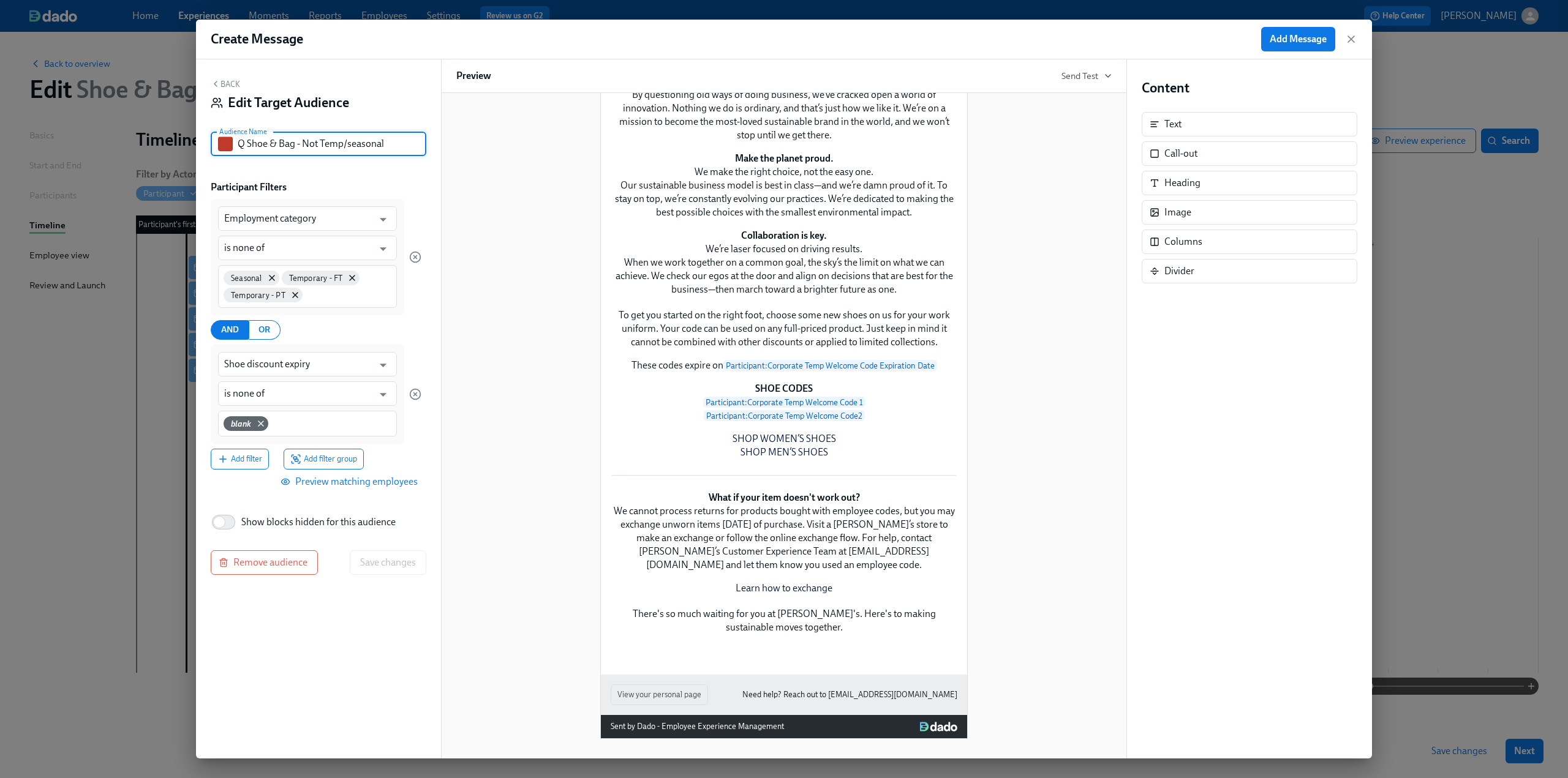
drag, startPoint x: 386, startPoint y: 143, endPoint x: 230, endPoint y: 145, distance: 156.0
click at [230, 145] on div "Q Shoe & Bag - Not Temp/seasonal Audience Name" at bounding box center [318, 144] width 216 height 24
type input "Corporate Temp"
click at [322, 221] on input "Employment category" at bounding box center [298, 218] width 149 height 24
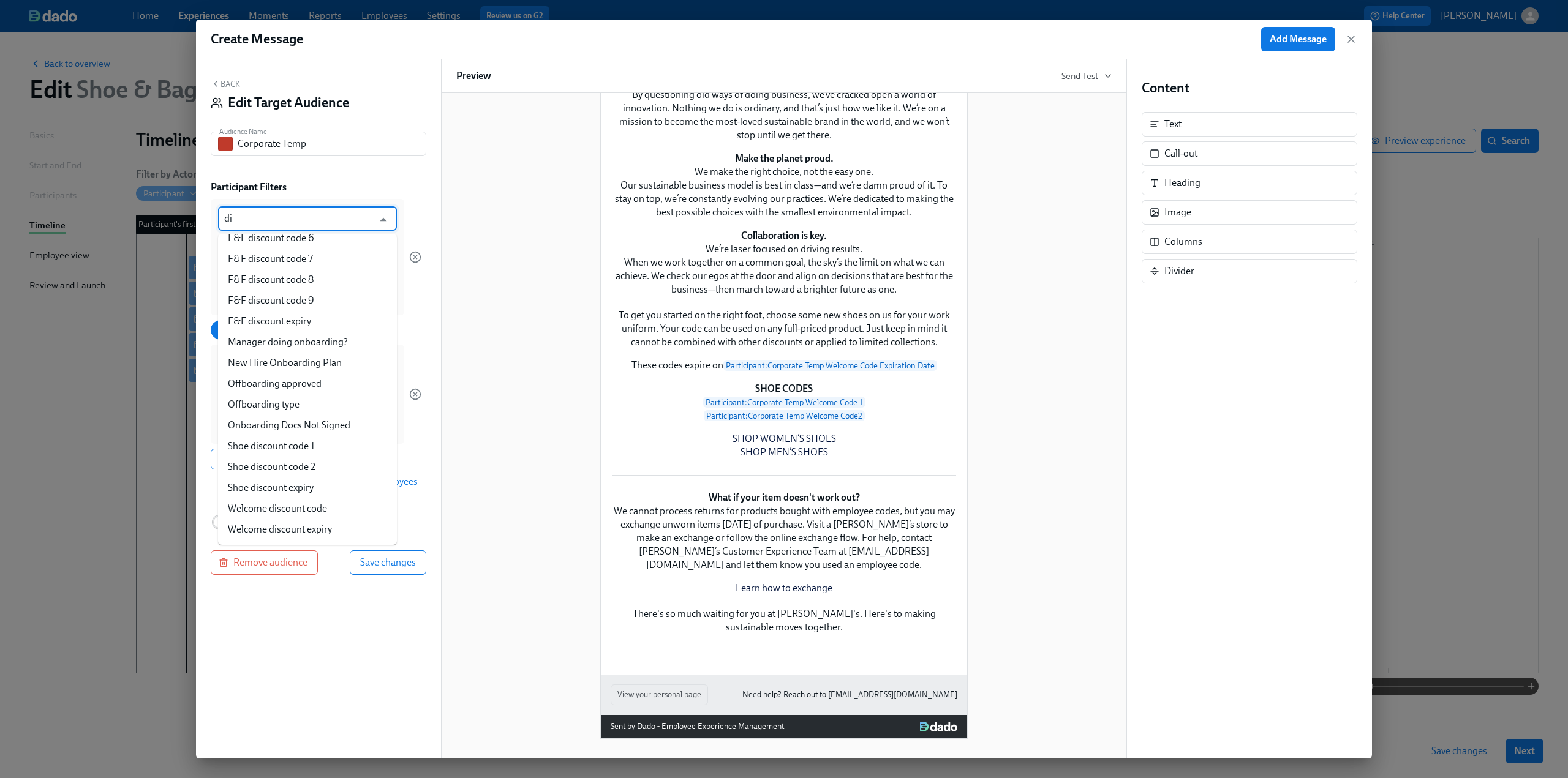
scroll to position [0, 0]
type input "div"
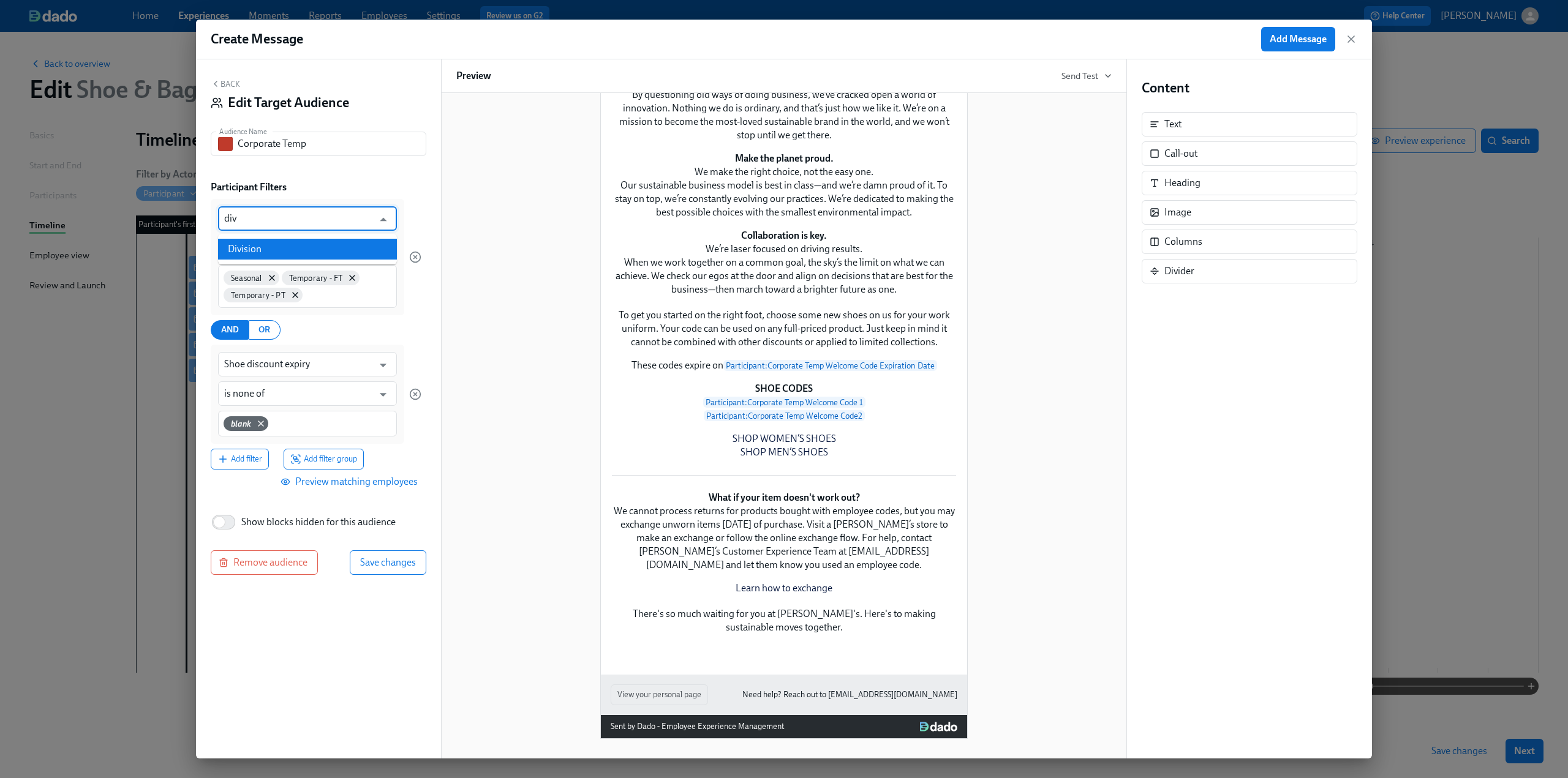
click at [314, 242] on li "Division" at bounding box center [307, 250] width 179 height 21
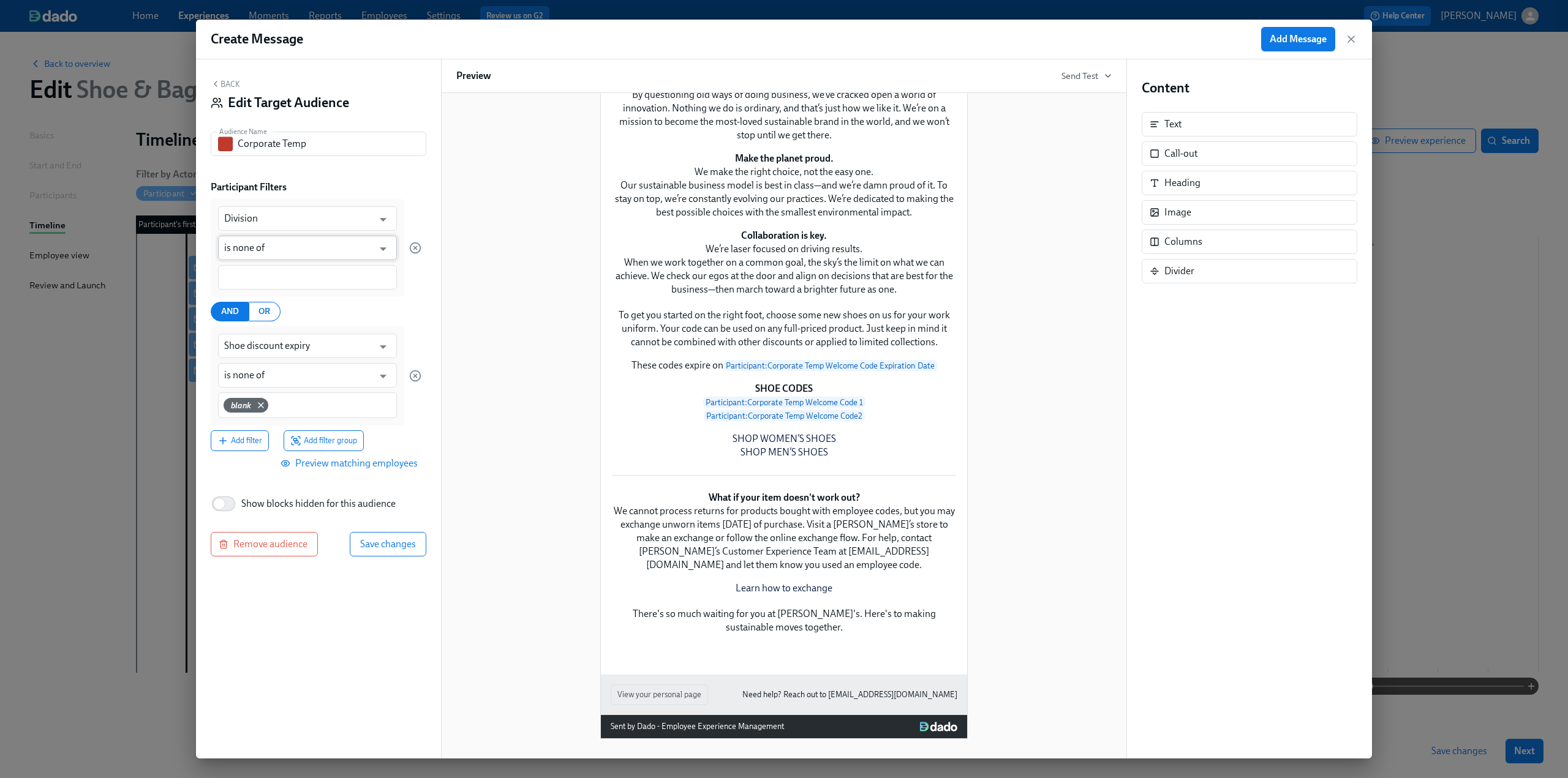
click at [268, 250] on input "is none of" at bounding box center [298, 248] width 149 height 24
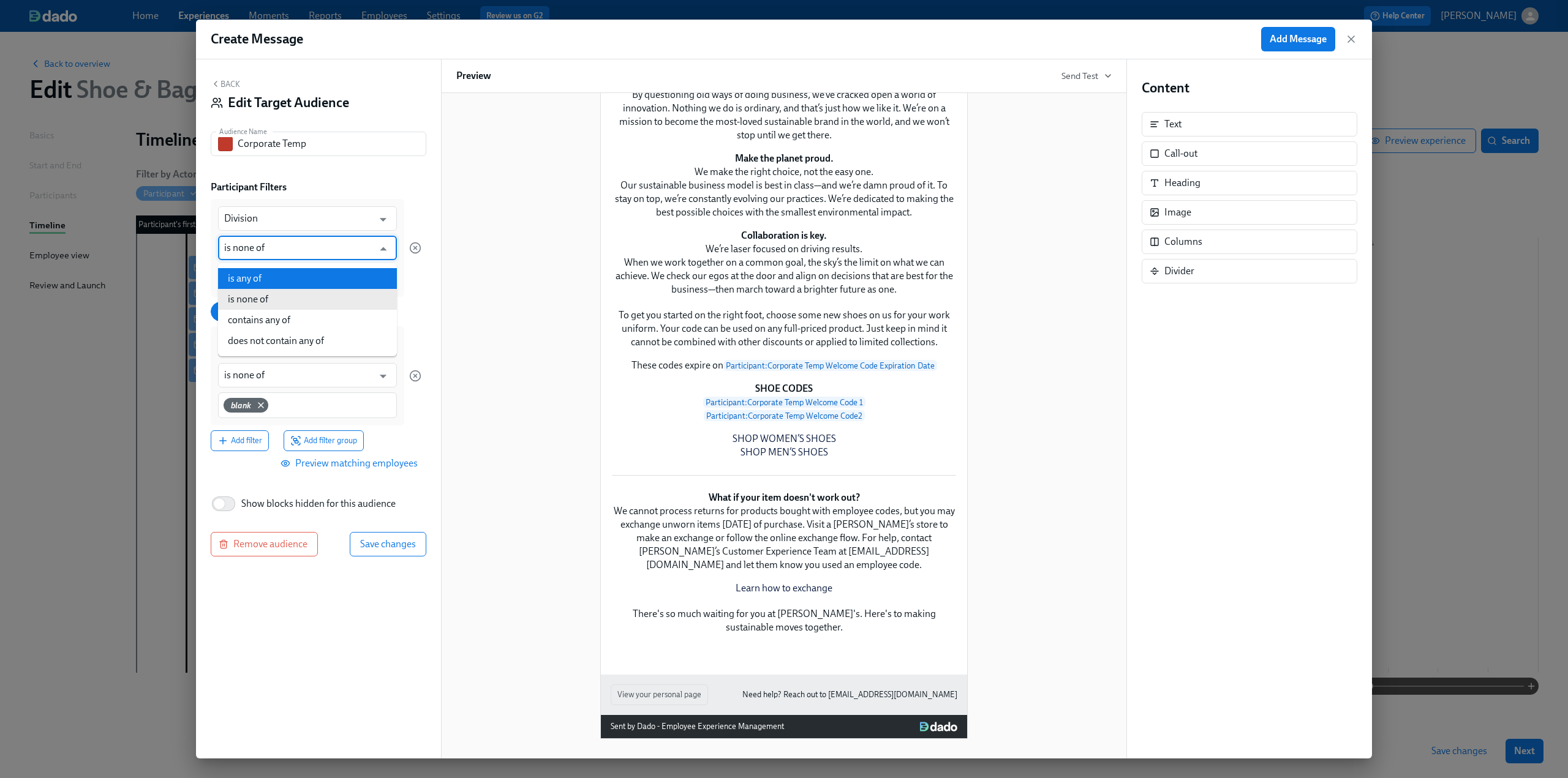
click at [266, 283] on li "is any of" at bounding box center [307, 279] width 179 height 21
type input "is any of"
click at [266, 280] on input at bounding box center [307, 278] width 166 height 13
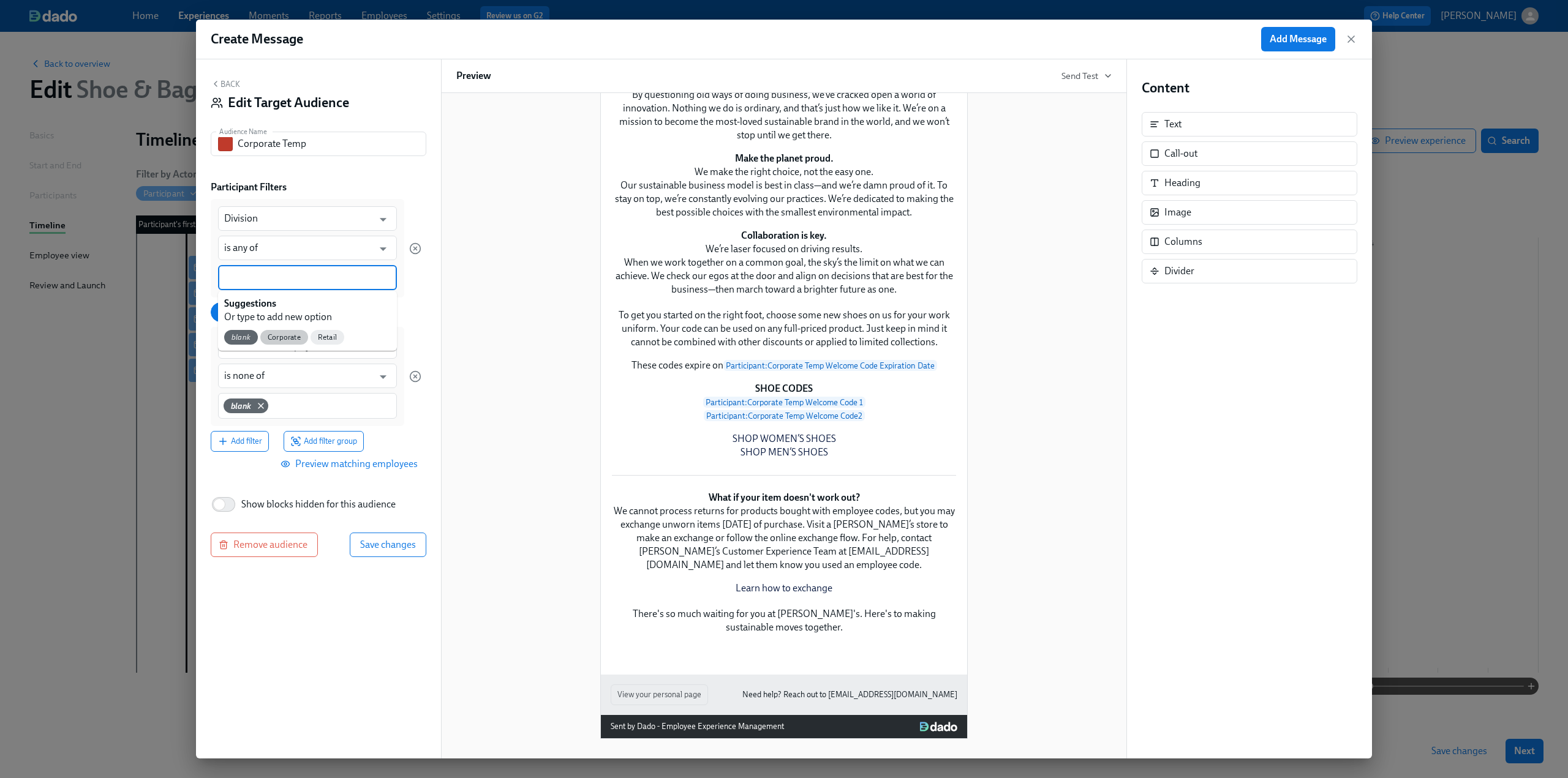
click at [283, 339] on span "Corporate" at bounding box center [284, 337] width 48 height 9
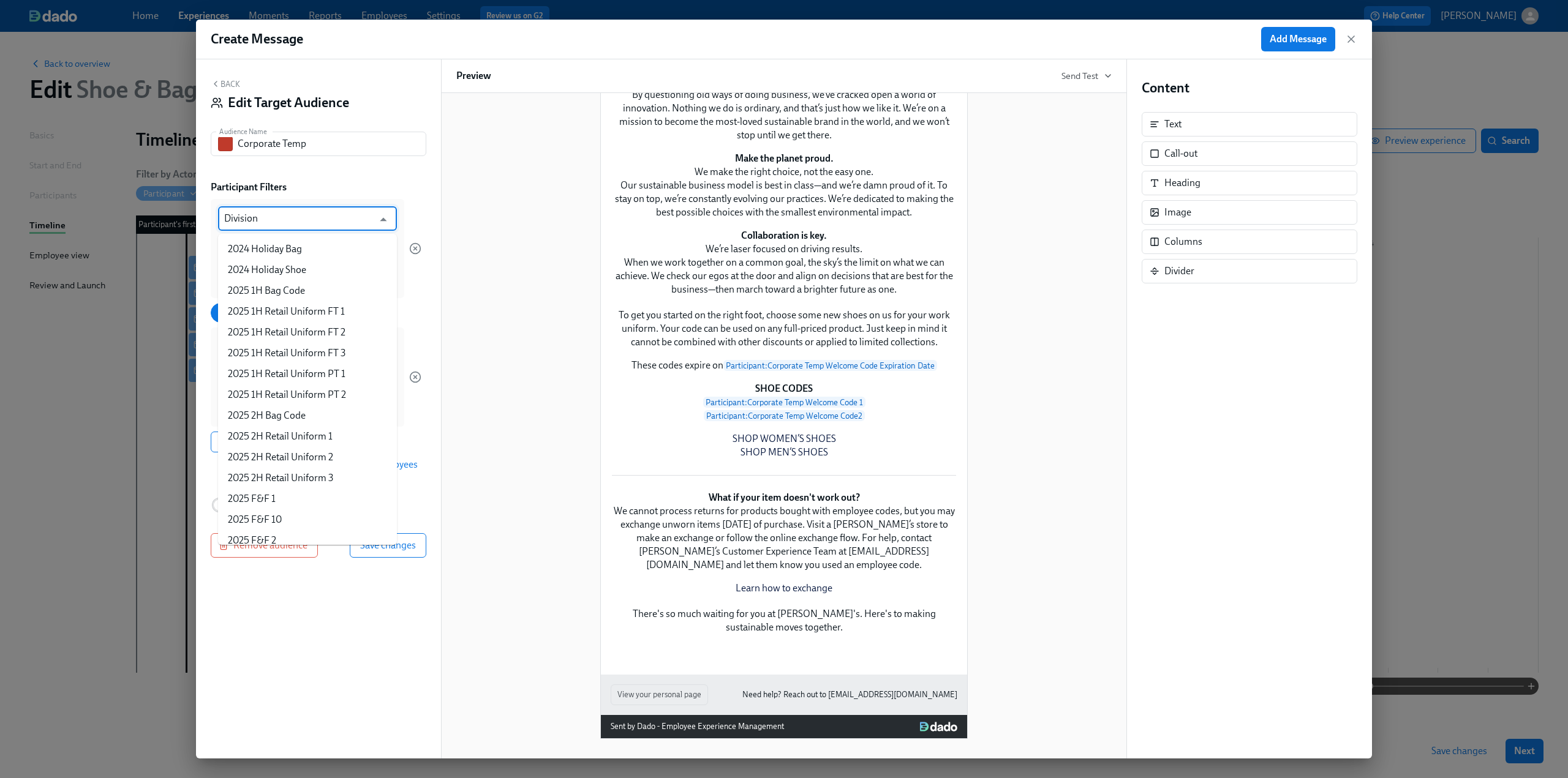
click at [320, 224] on input "Division" at bounding box center [298, 218] width 149 height 24
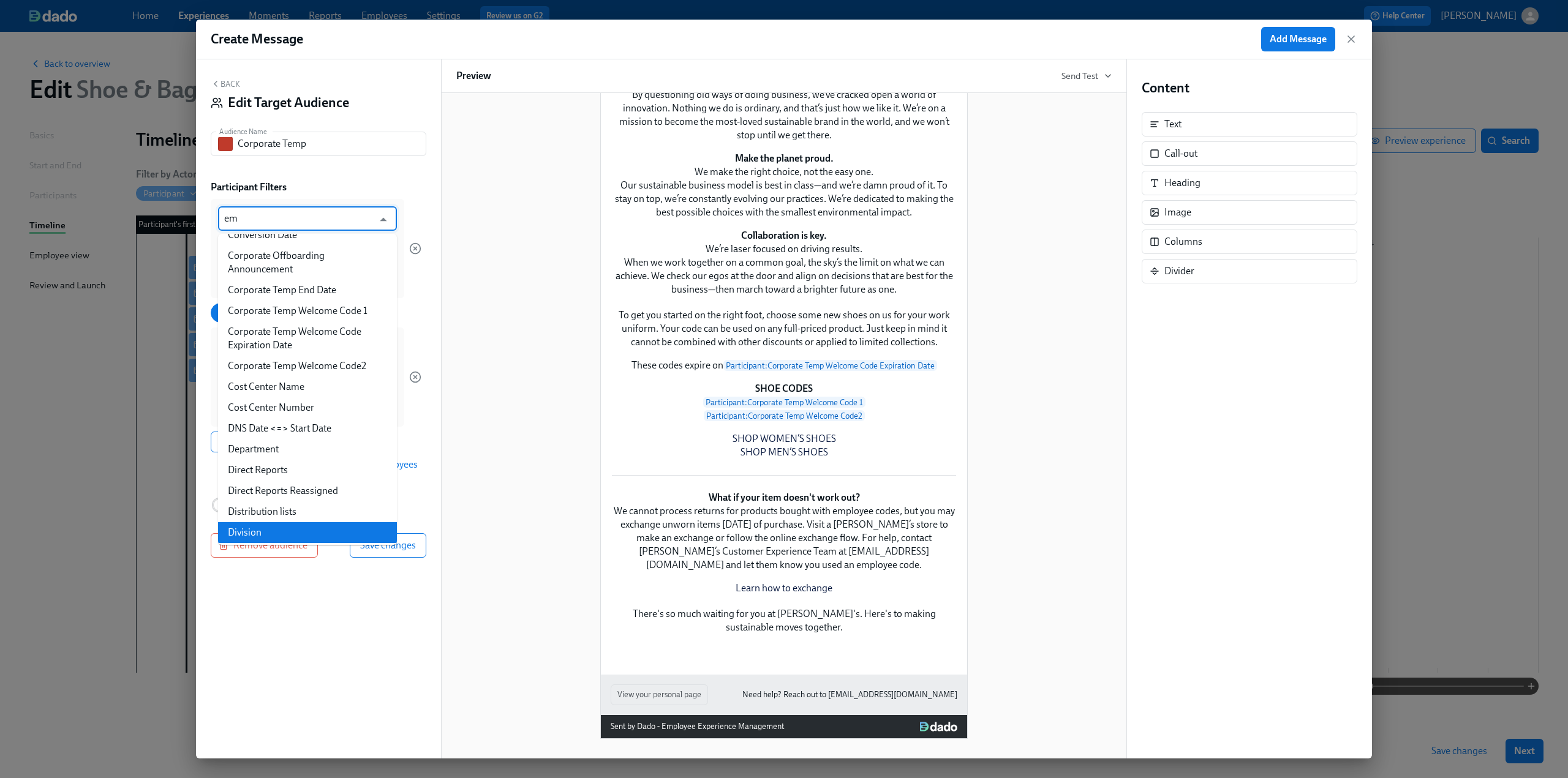
type input "emp"
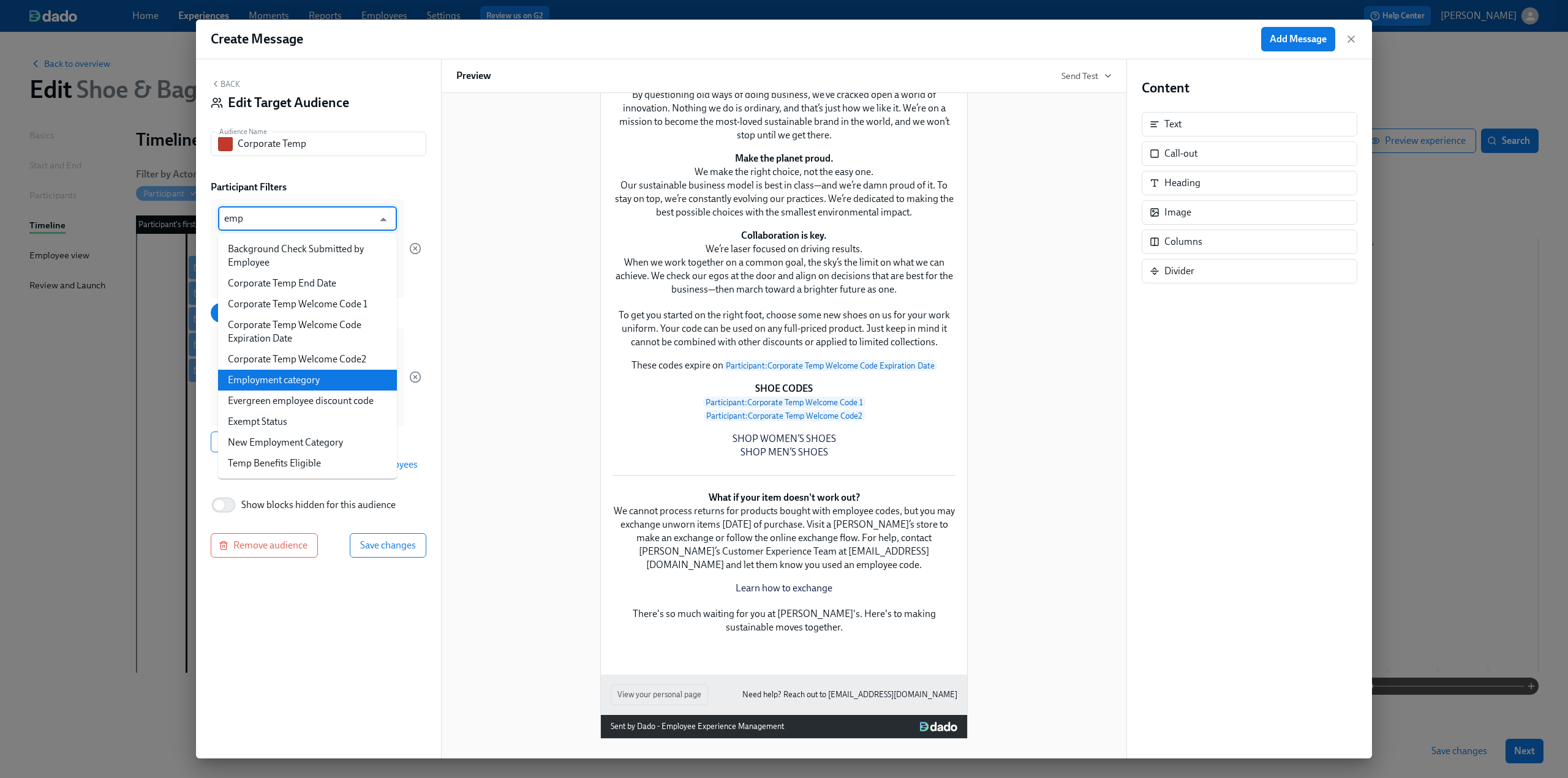
click at [329, 383] on li "Employment category" at bounding box center [307, 381] width 179 height 21
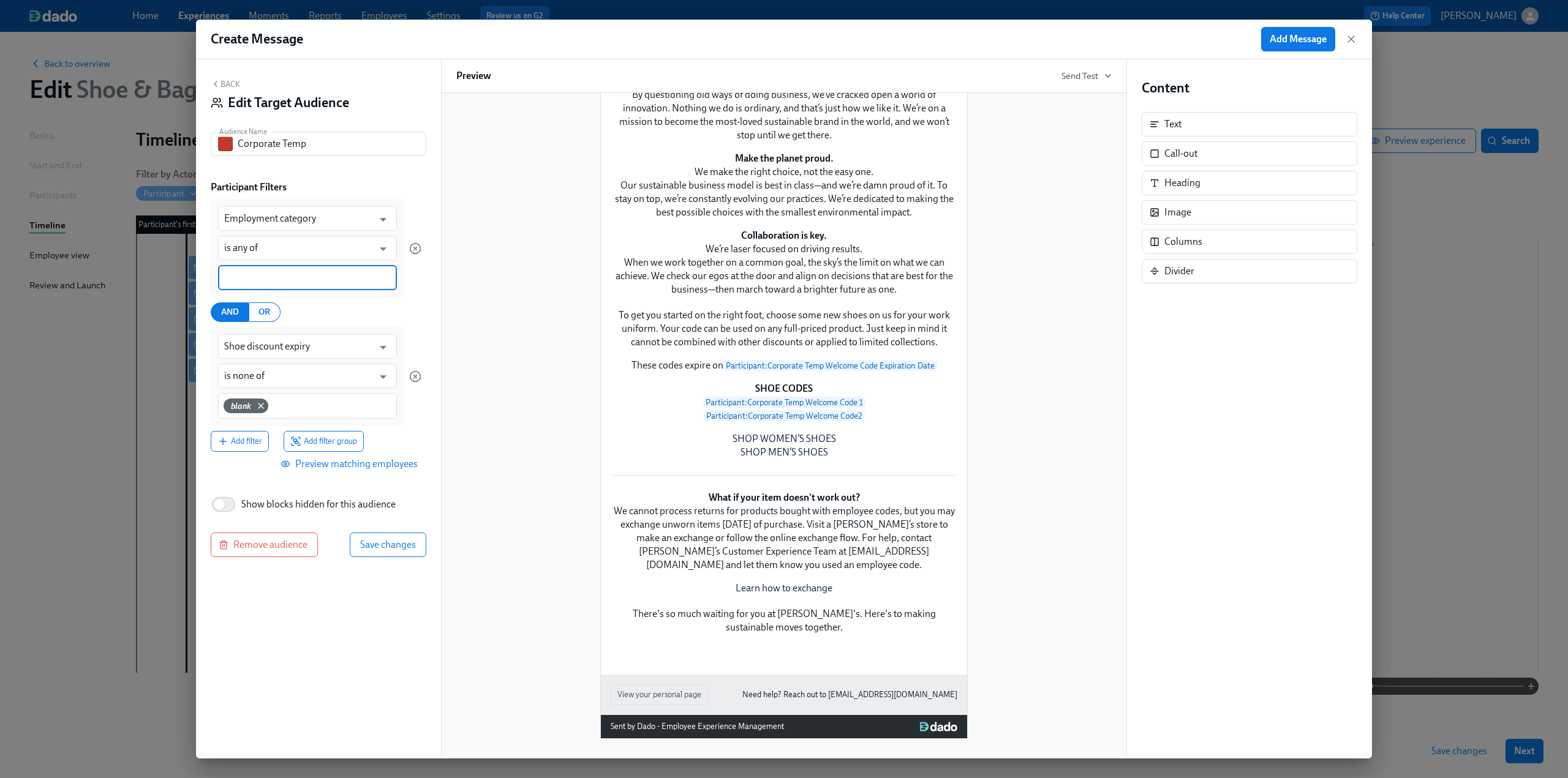
click at [289, 276] on input at bounding box center [307, 278] width 166 height 13
click at [271, 386] on span "Temporary - FT" at bounding box center [302, 389] width 64 height 9
click at [331, 276] on input at bounding box center [348, 278] width 86 height 13
click at [266, 391] on span "Temporary - PT" at bounding box center [297, 390] width 64 height 9
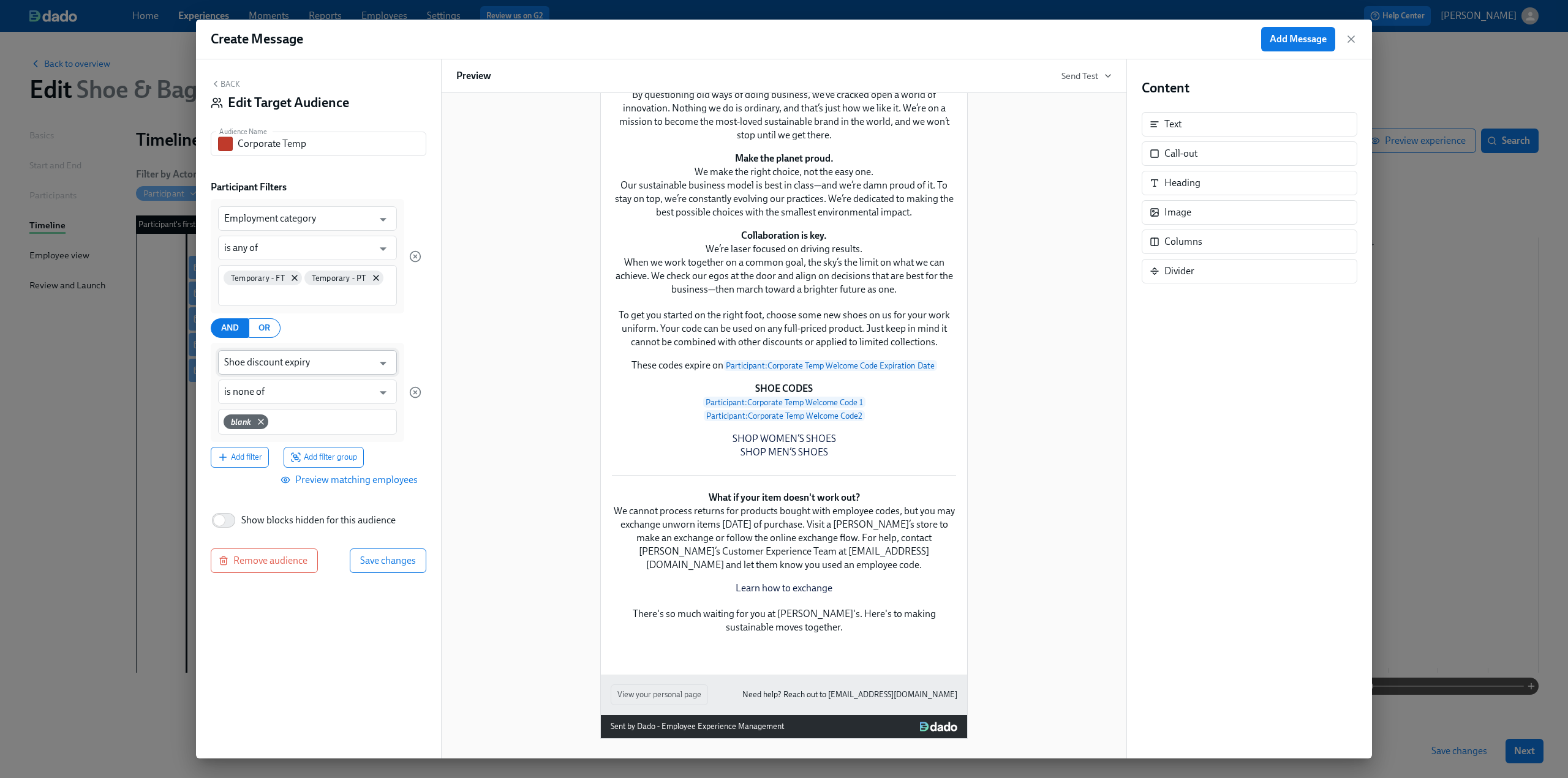
click at [320, 367] on input "Shoe discount expiry" at bounding box center [298, 363] width 149 height 24
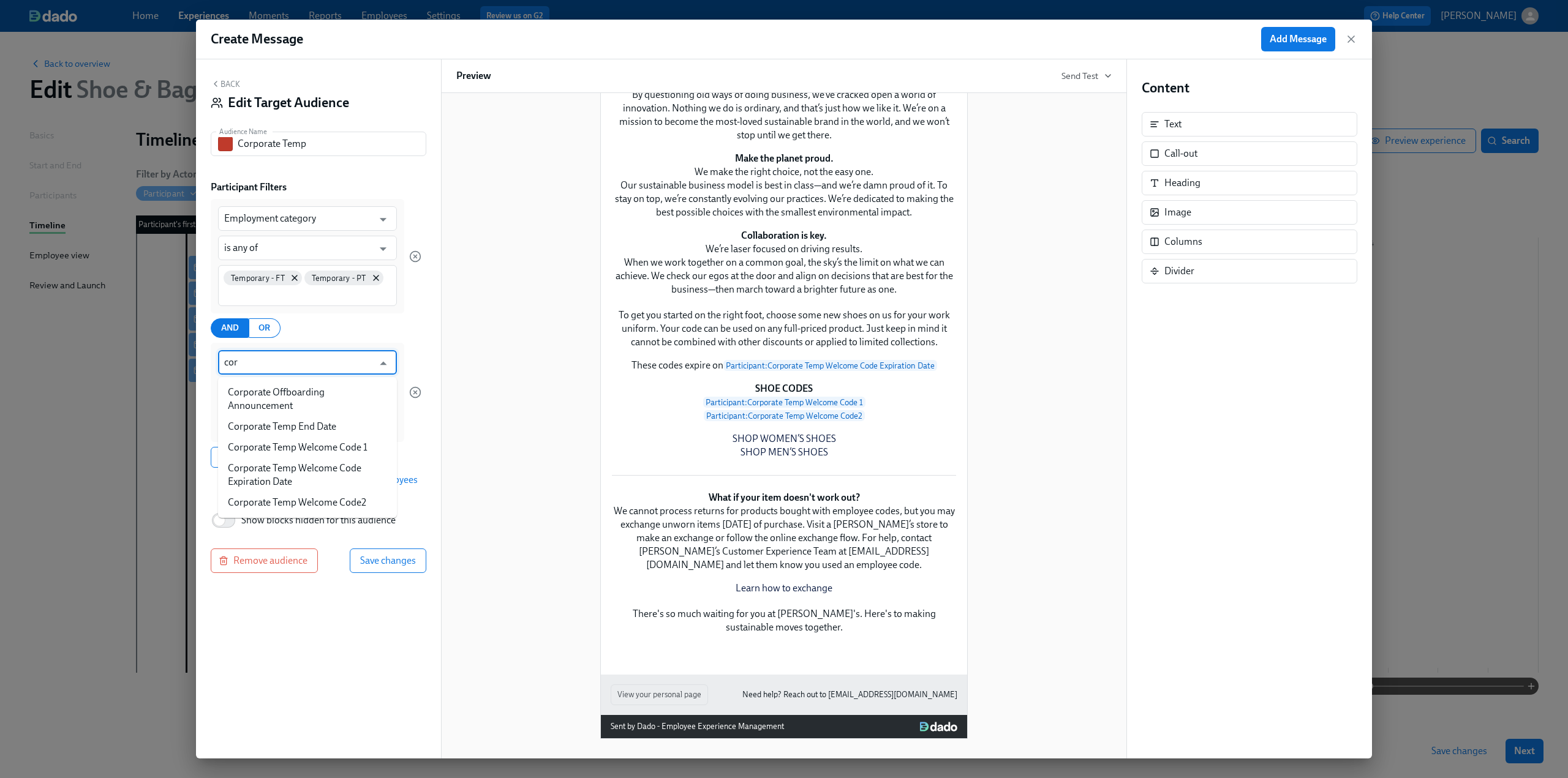
type input "corp"
click at [331, 469] on li "Corporate Temp Welcome Code Expiration Date" at bounding box center [307, 475] width 179 height 34
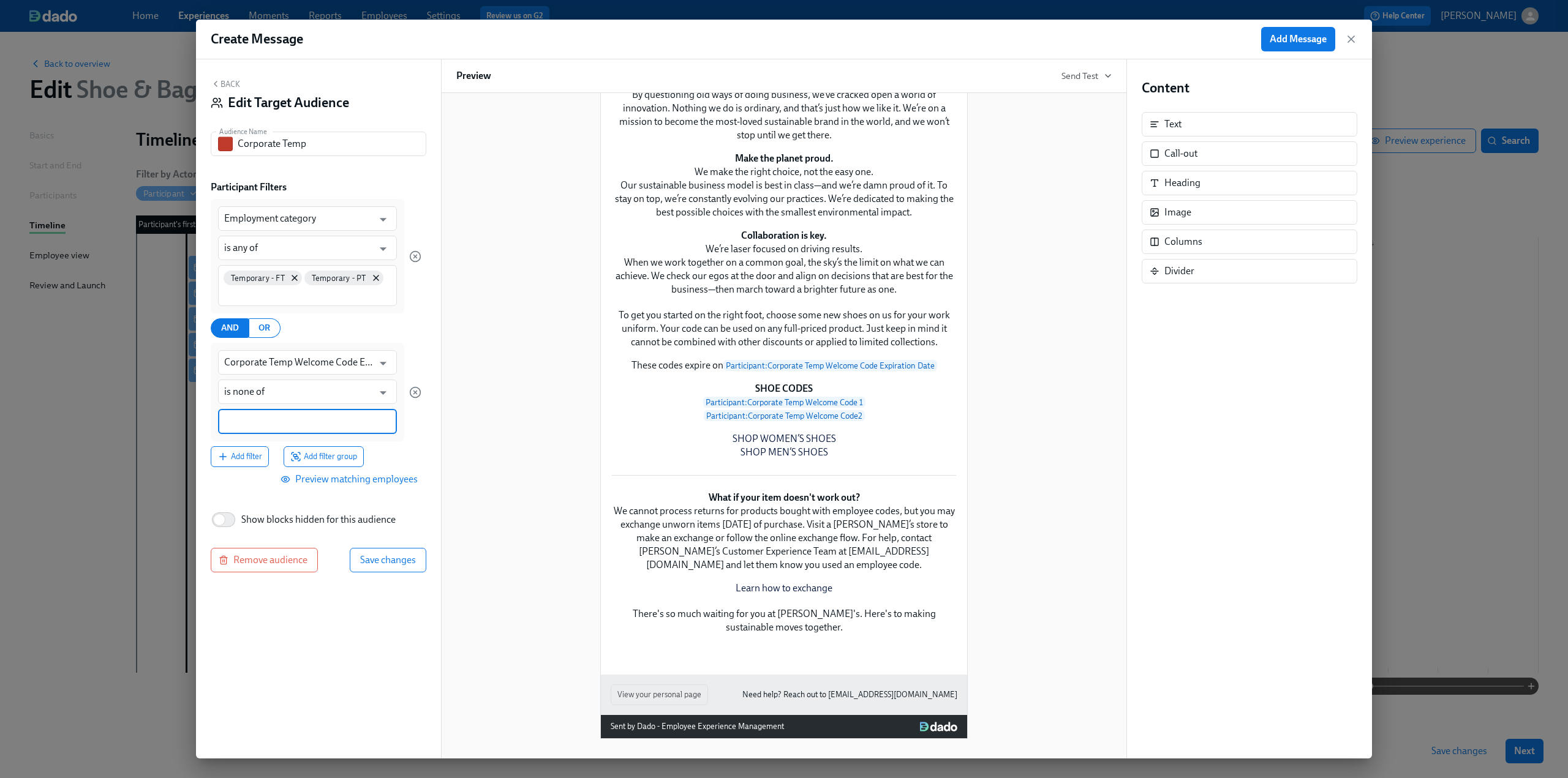
click at [279, 414] on div at bounding box center [307, 421] width 179 height 25
click at [230, 482] on span "blank" at bounding box center [241, 481] width 34 height 9
click at [347, 631] on div "Back Edit Target Audience Audience Name Corporate Temp Audience Name Participan…" at bounding box center [318, 410] width 245 height 700
click at [383, 559] on span "Save changes" at bounding box center [388, 561] width 56 height 12
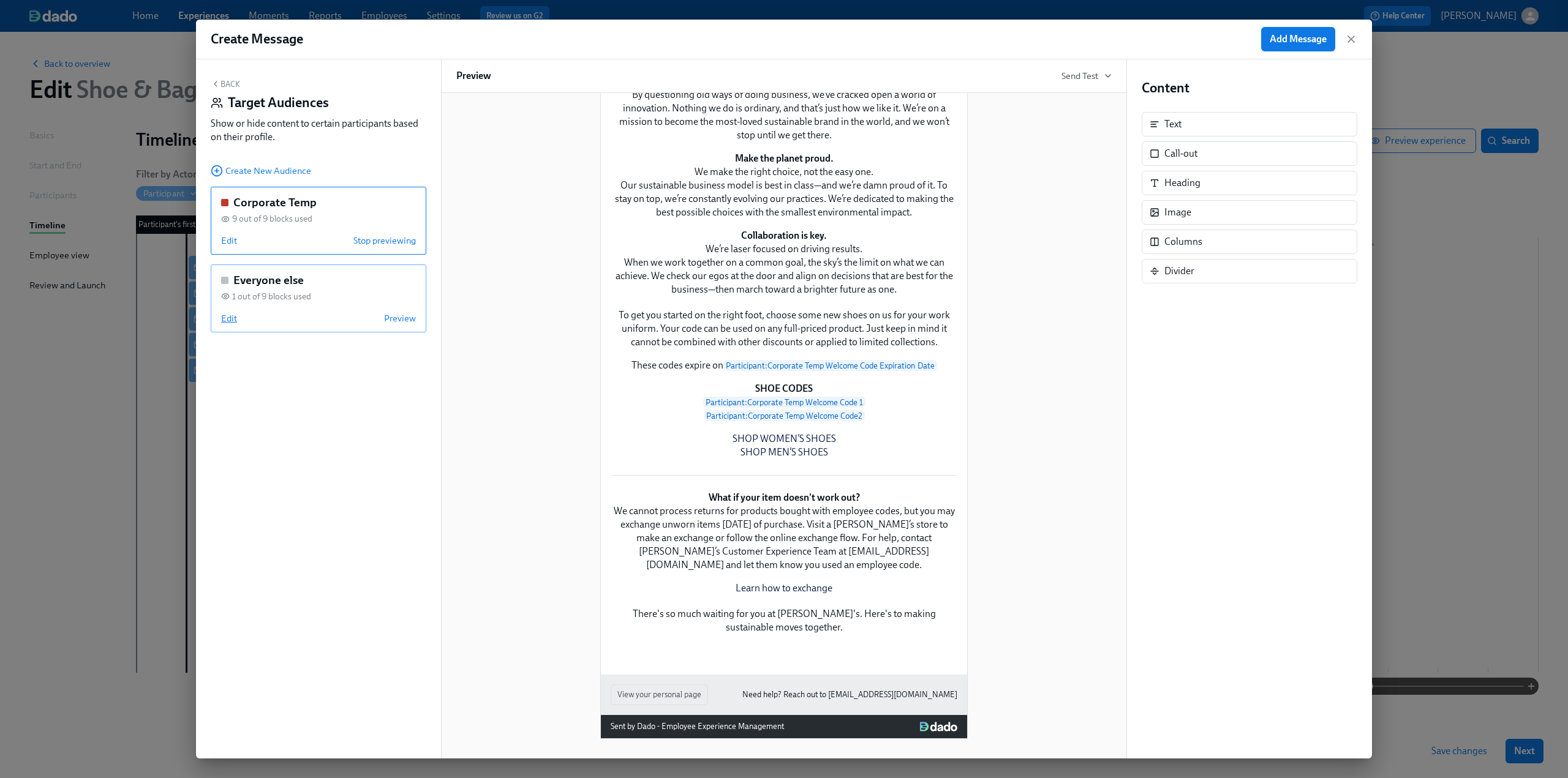
click at [226, 317] on span "Edit" at bounding box center [230, 318] width 16 height 12
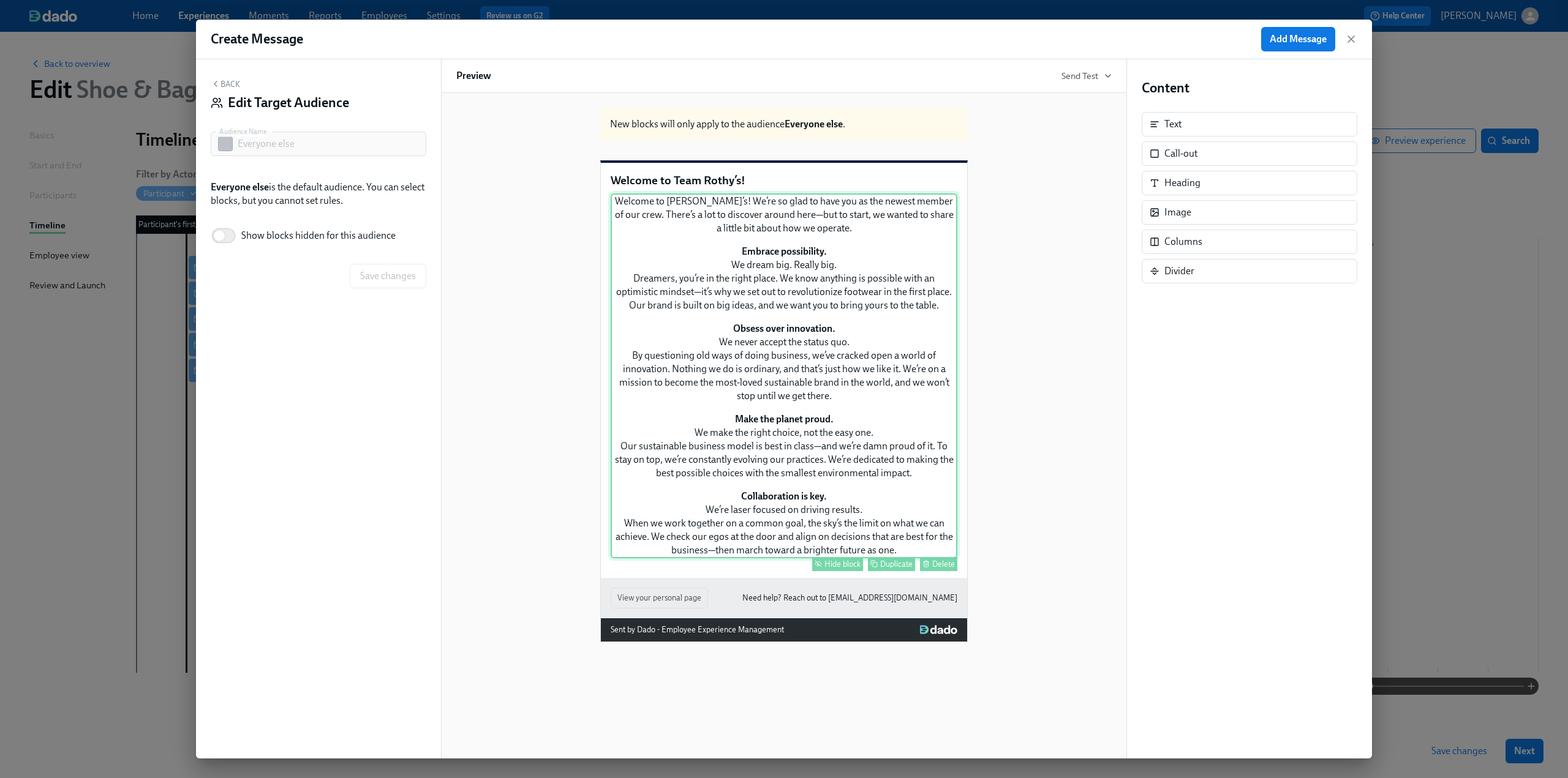
click at [834, 569] on div "Hide block" at bounding box center [842, 564] width 36 height 9
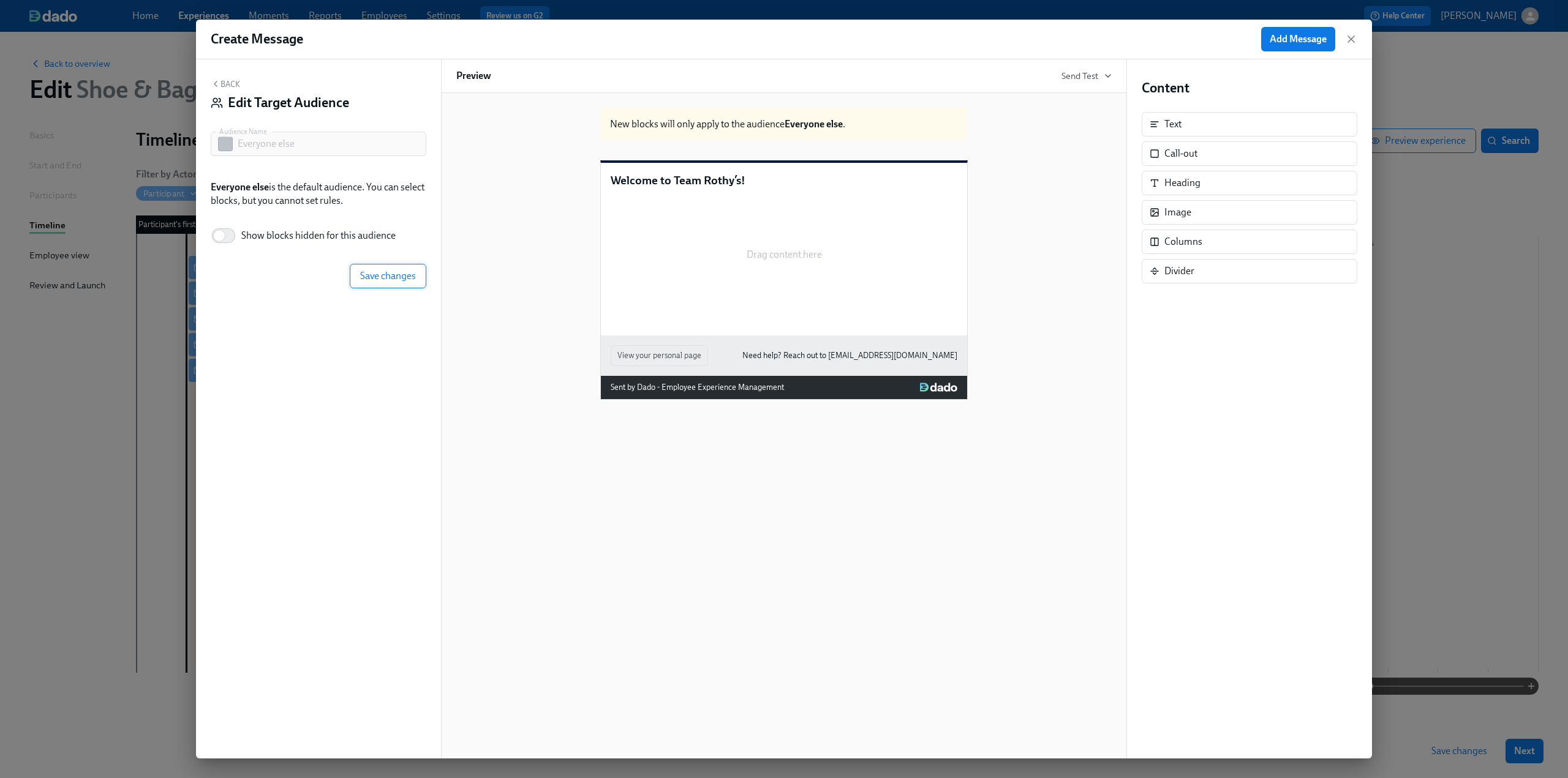
click at [399, 284] on button "Save changes" at bounding box center [388, 276] width 77 height 24
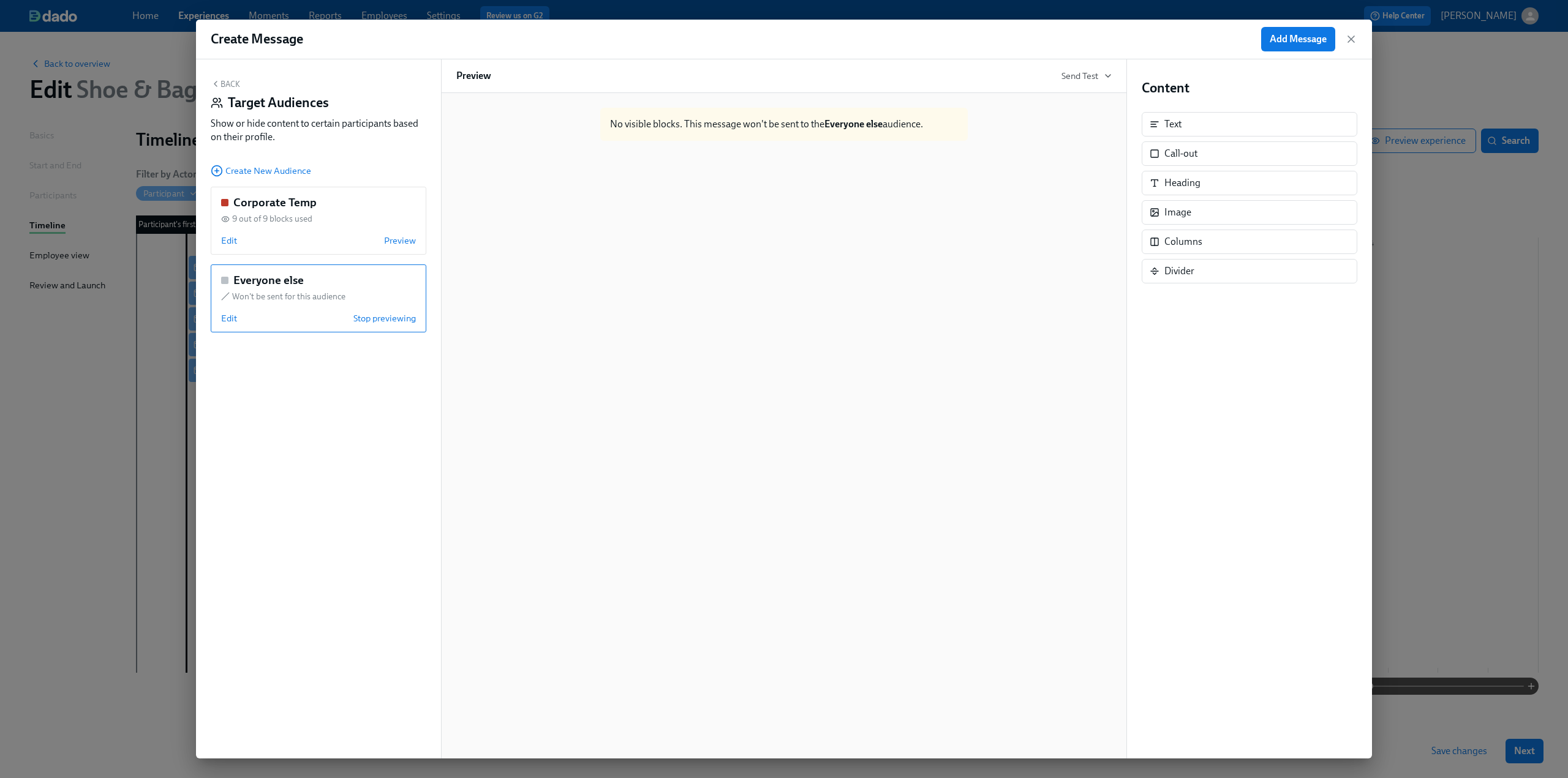
click at [224, 82] on button "Back" at bounding box center [226, 84] width 29 height 10
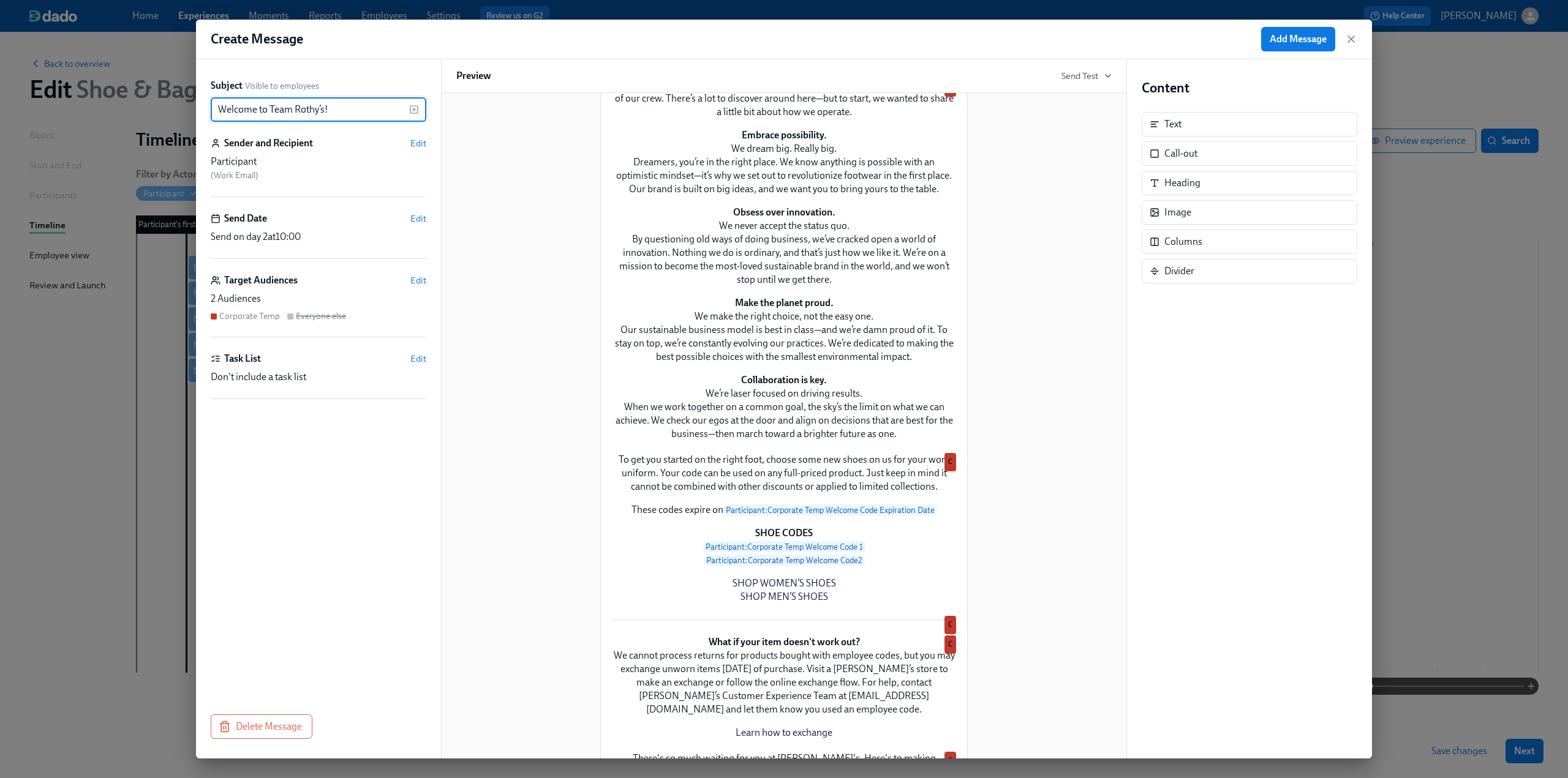
scroll to position [36, 0]
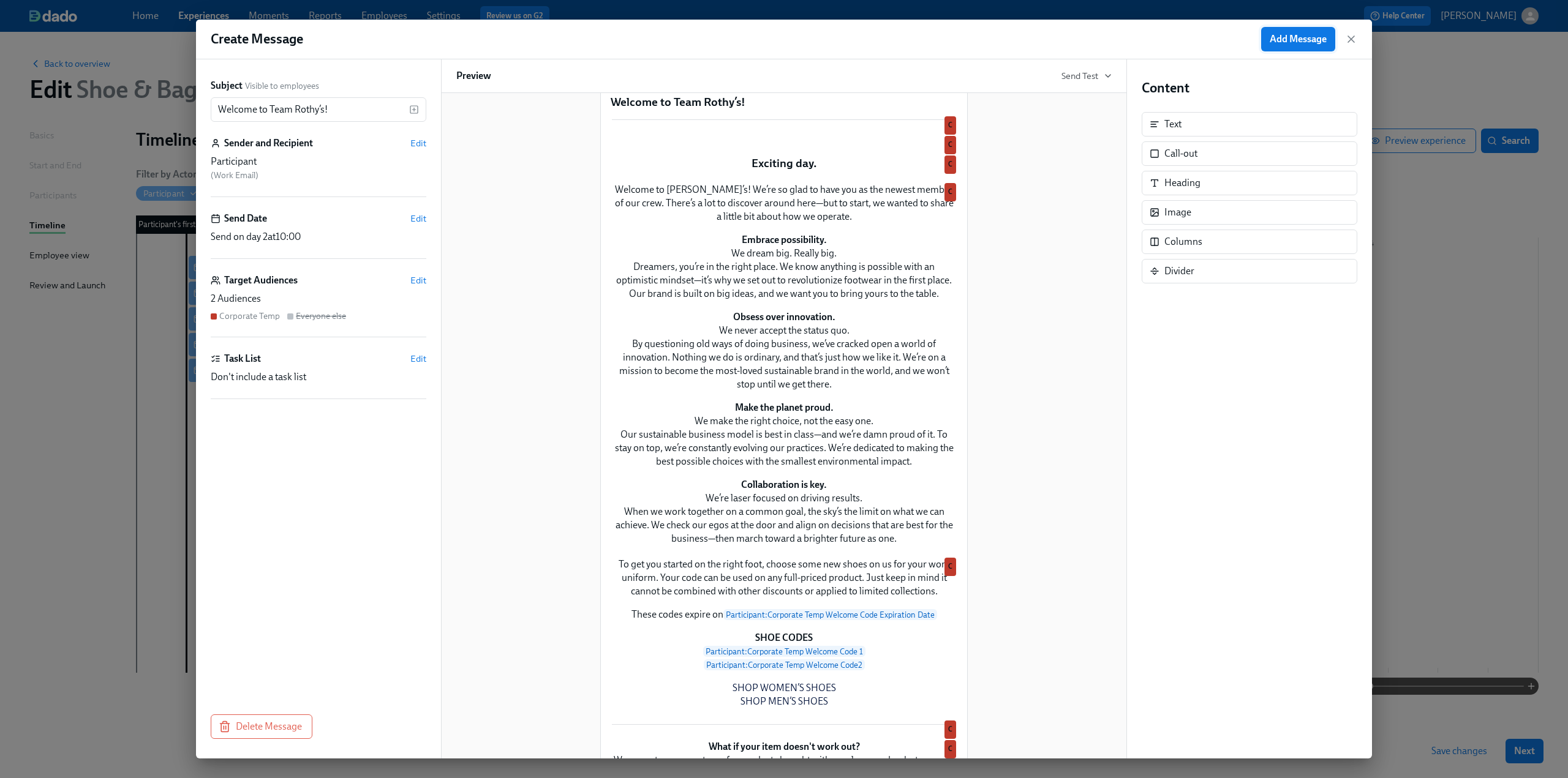
click at [1267, 36] on button "Add Message" at bounding box center [1299, 39] width 74 height 24
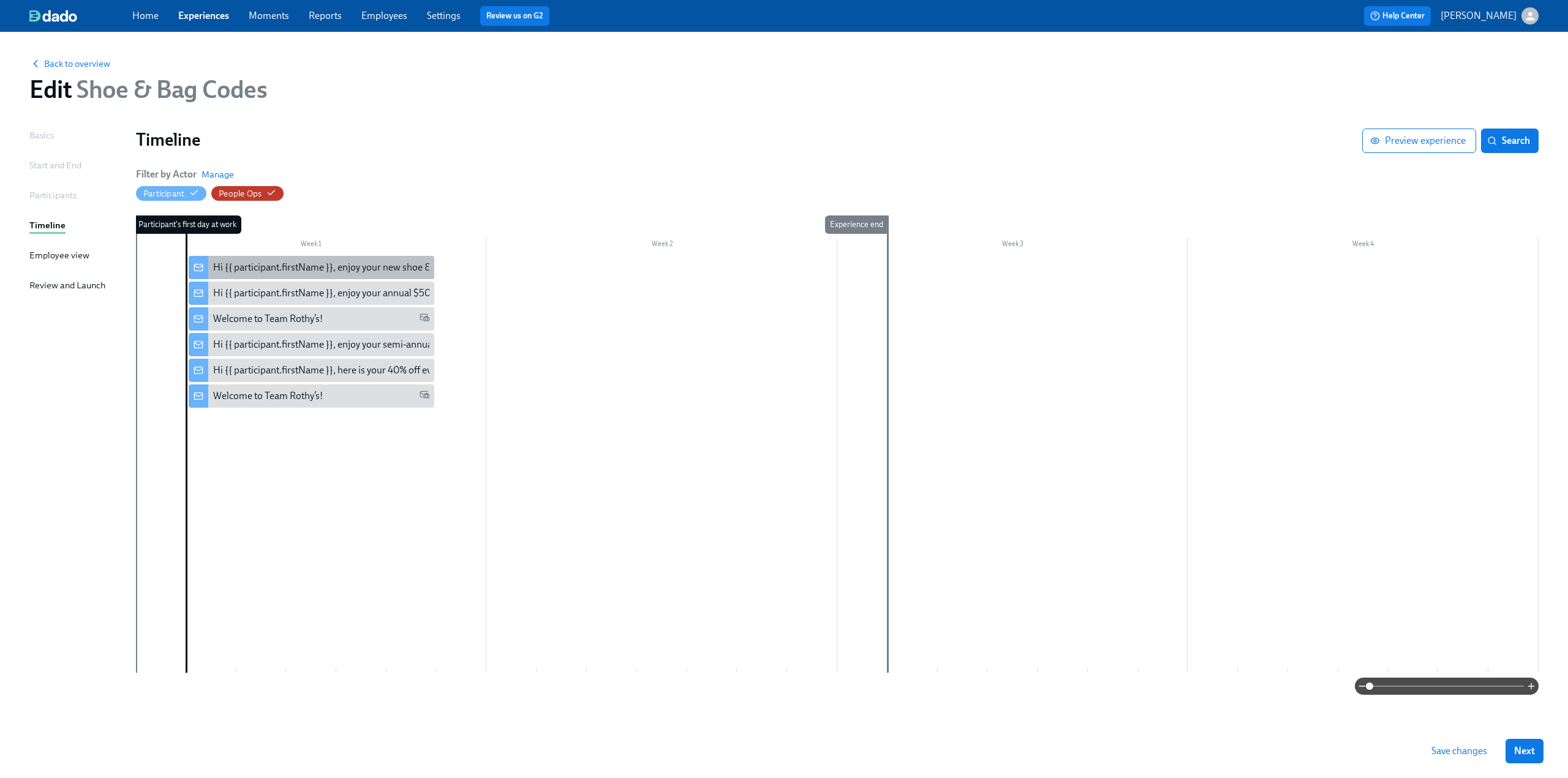
click at [268, 267] on div "Hi {{ participant.firstName }}, enjoy your new shoe & bag code" at bounding box center [343, 267] width 259 height 14
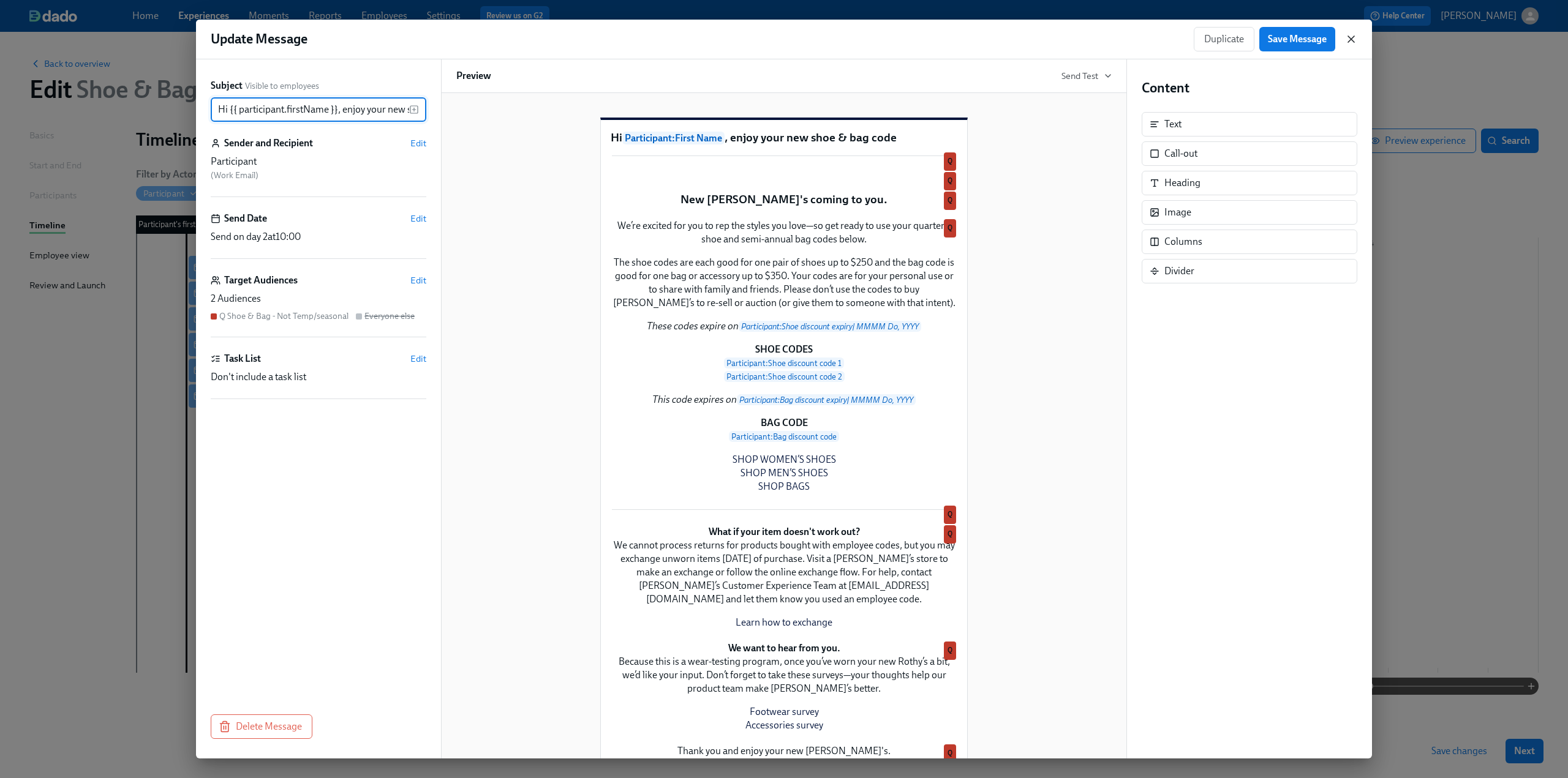
click at [1347, 40] on icon "button" at bounding box center [1351, 39] width 12 height 12
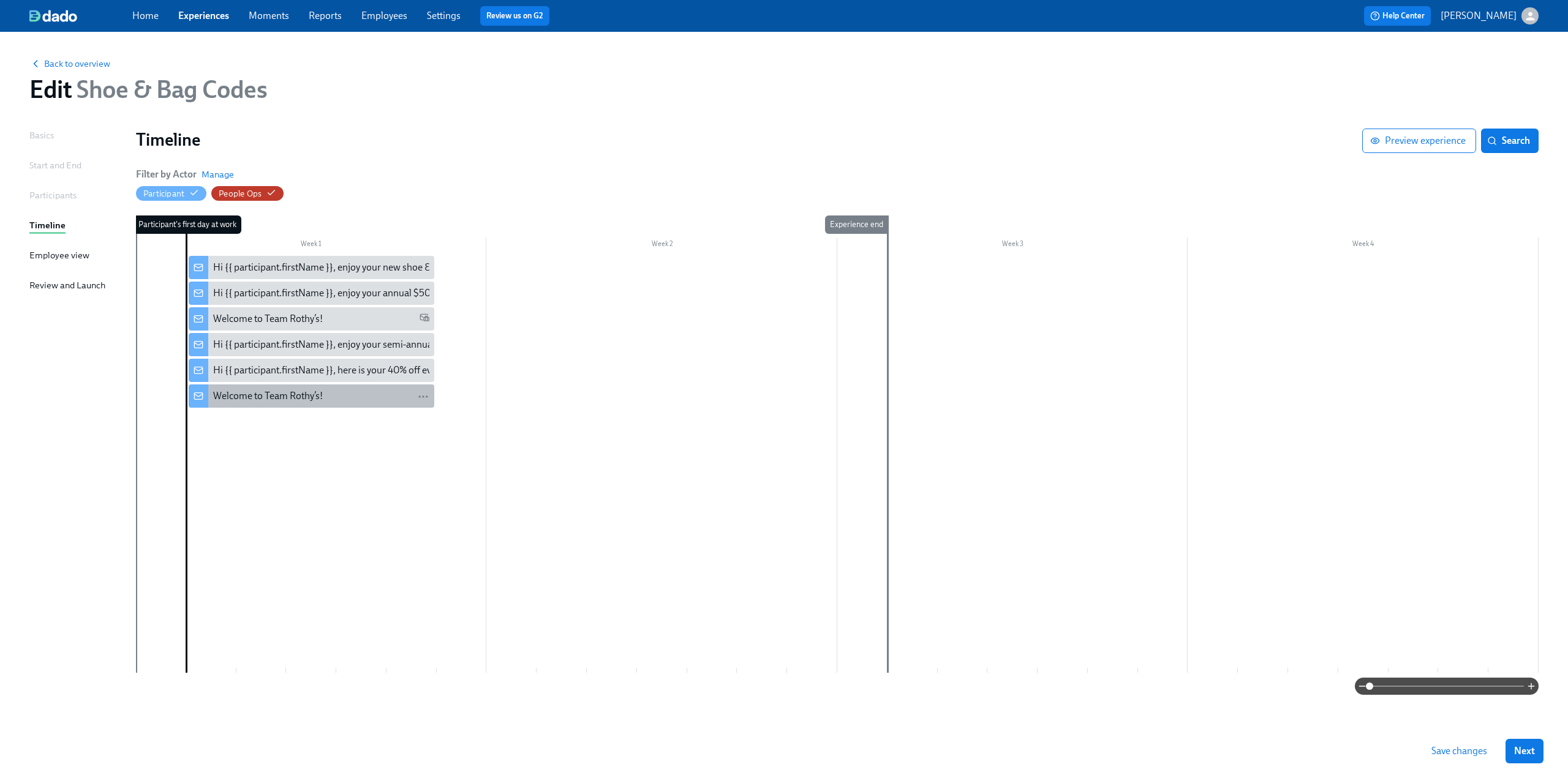
click at [332, 391] on div "Welcome to Team Rothy’s!" at bounding box center [322, 396] width 217 height 14
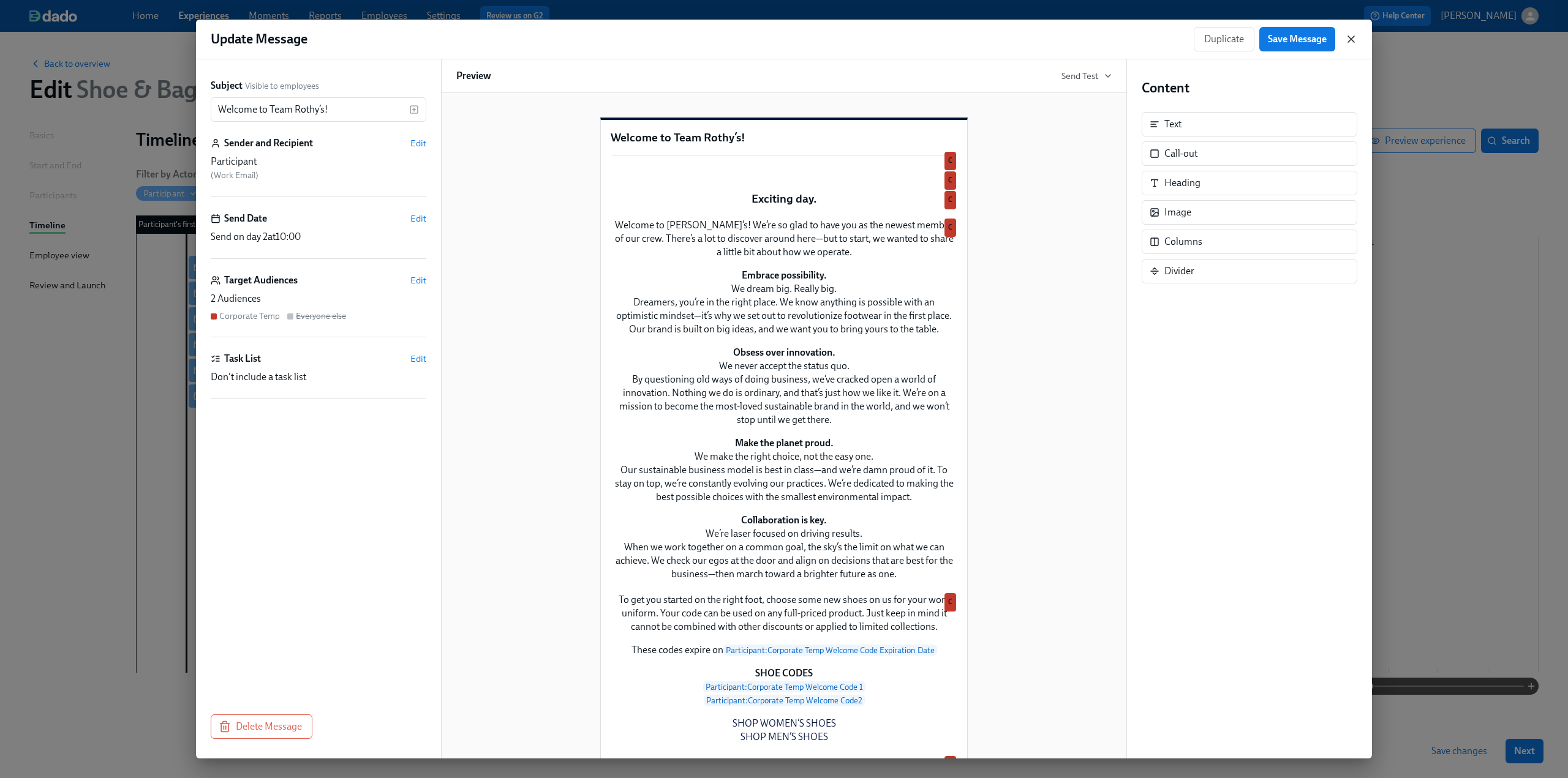
click at [1347, 40] on icon "button" at bounding box center [1351, 39] width 12 height 12
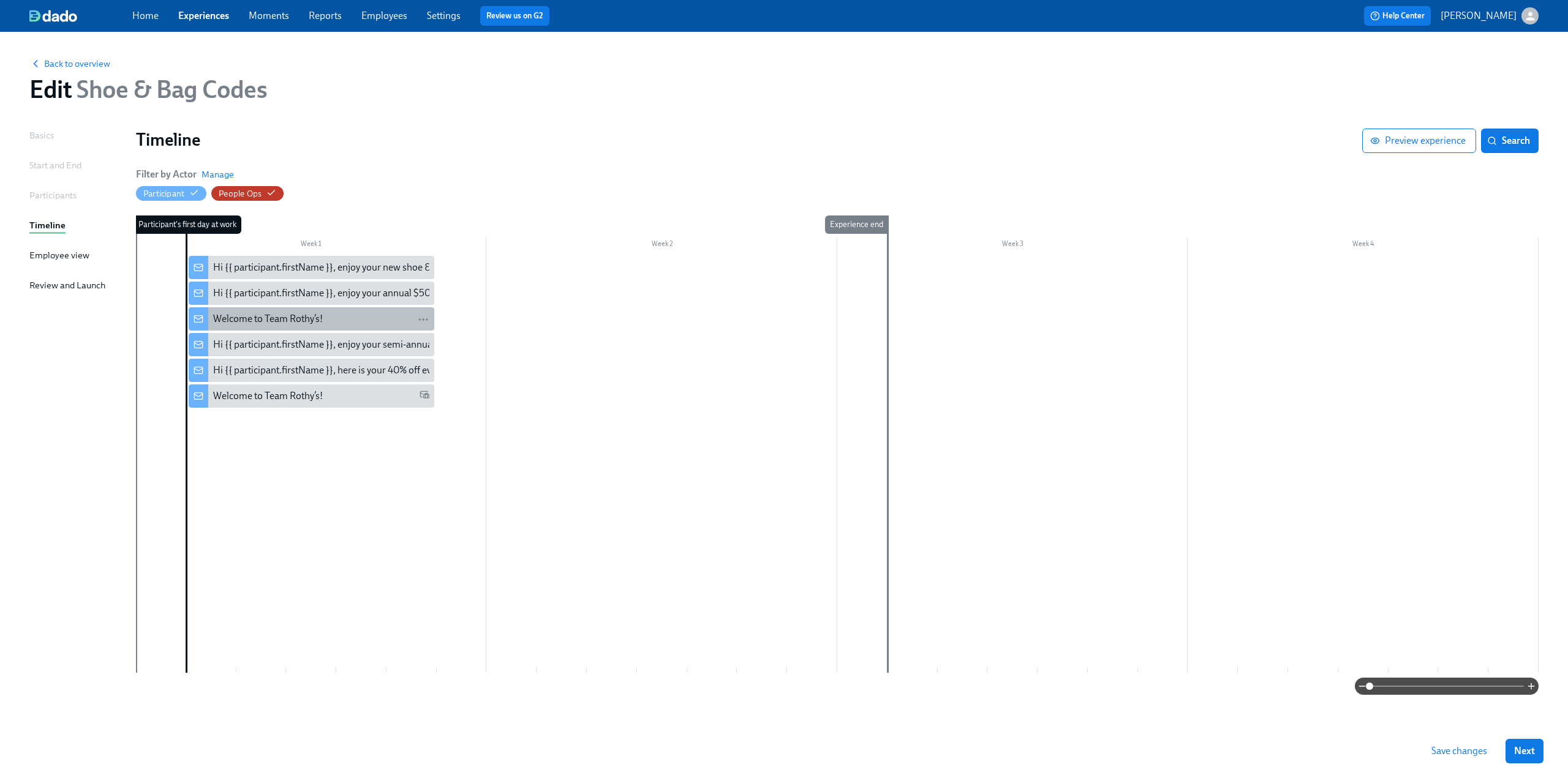
click at [262, 321] on div "Welcome to Team Rothy’s!" at bounding box center [268, 319] width 110 height 14
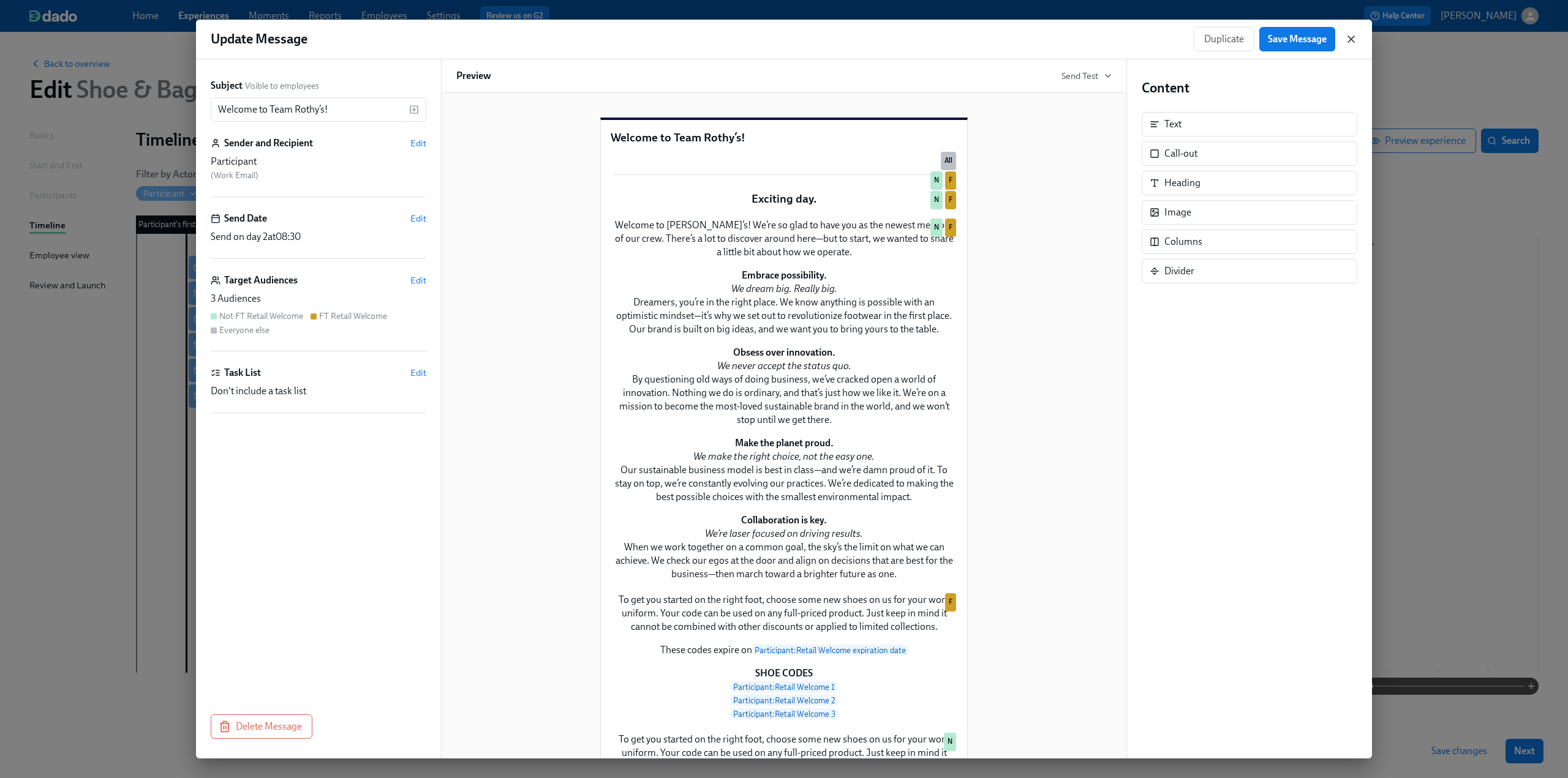
click at [1353, 37] on icon "button" at bounding box center [1351, 40] width 6 height 6
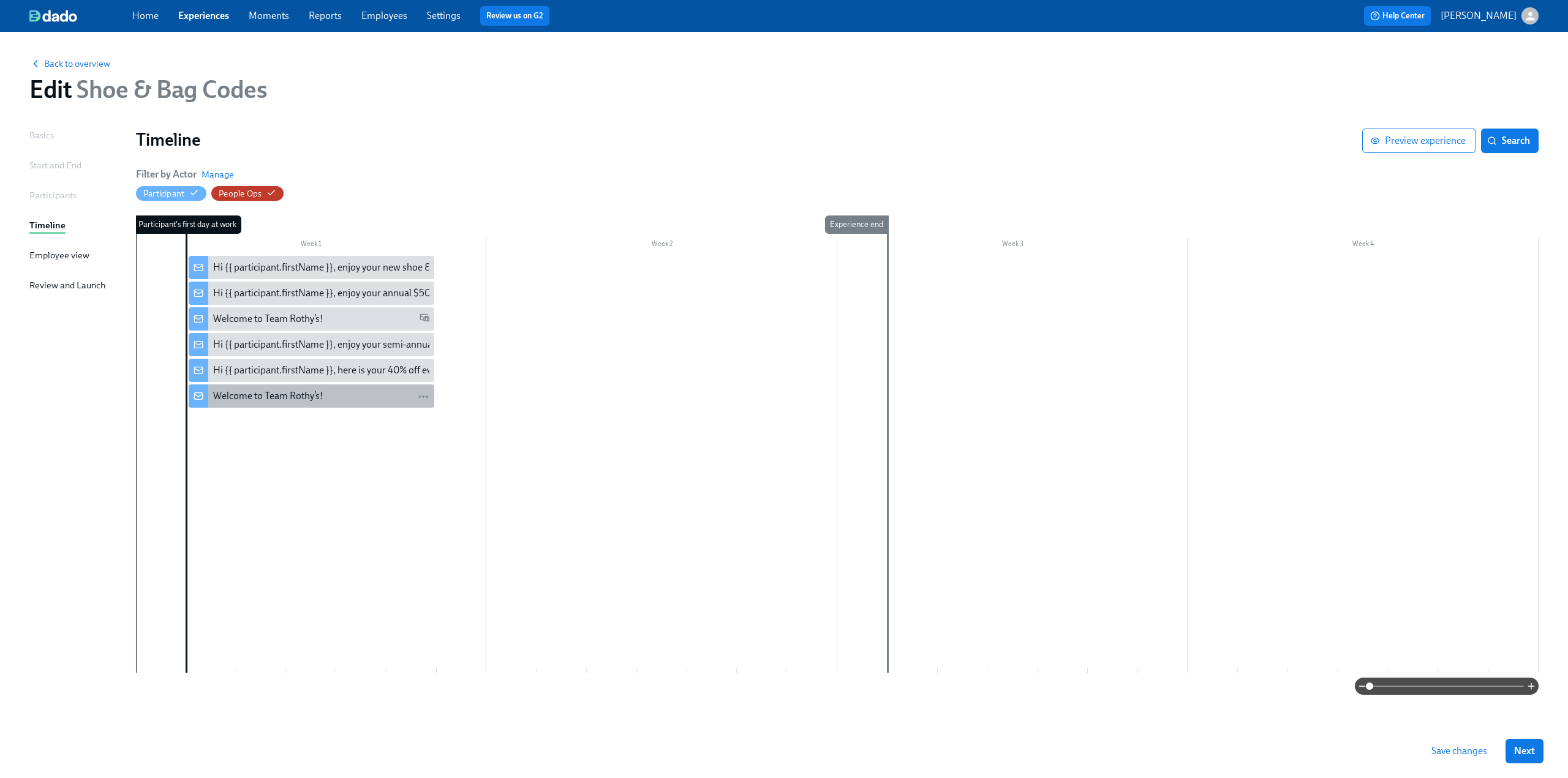
click at [304, 399] on div "Welcome to Team Rothy’s!" at bounding box center [268, 396] width 110 height 14
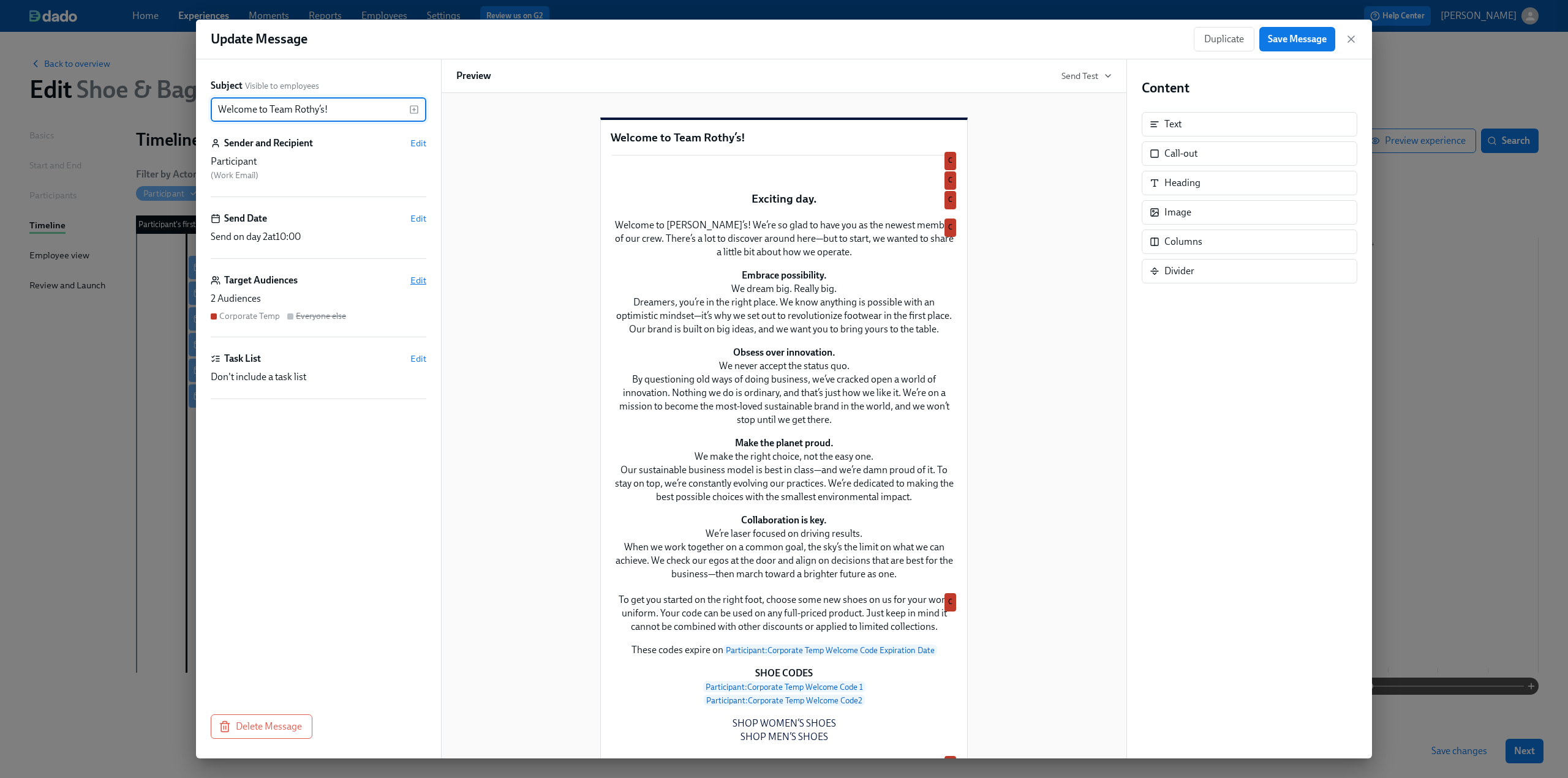
click at [420, 279] on span "Edit" at bounding box center [419, 280] width 16 height 12
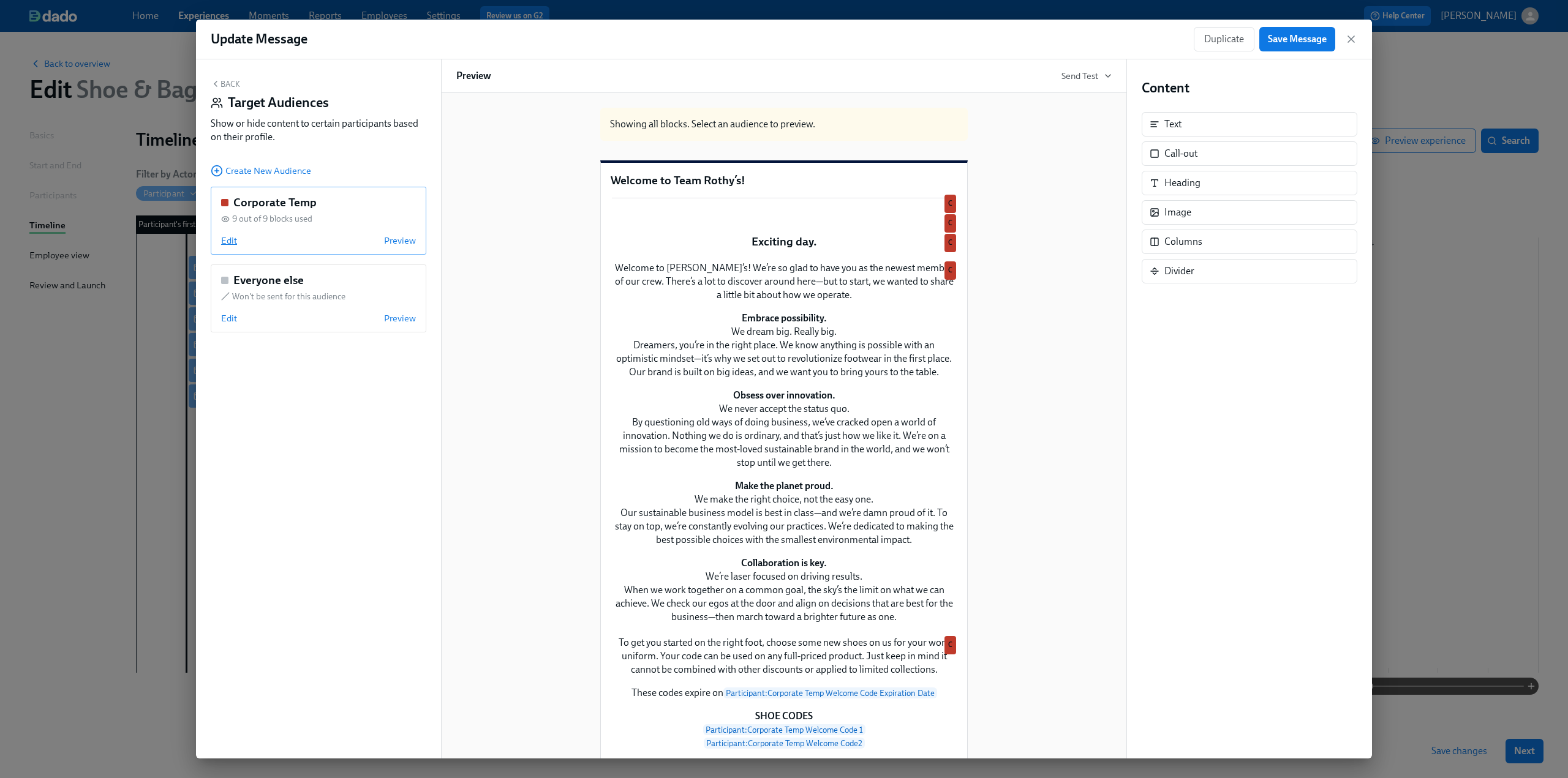
click at [231, 246] on span "Edit" at bounding box center [230, 240] width 16 height 12
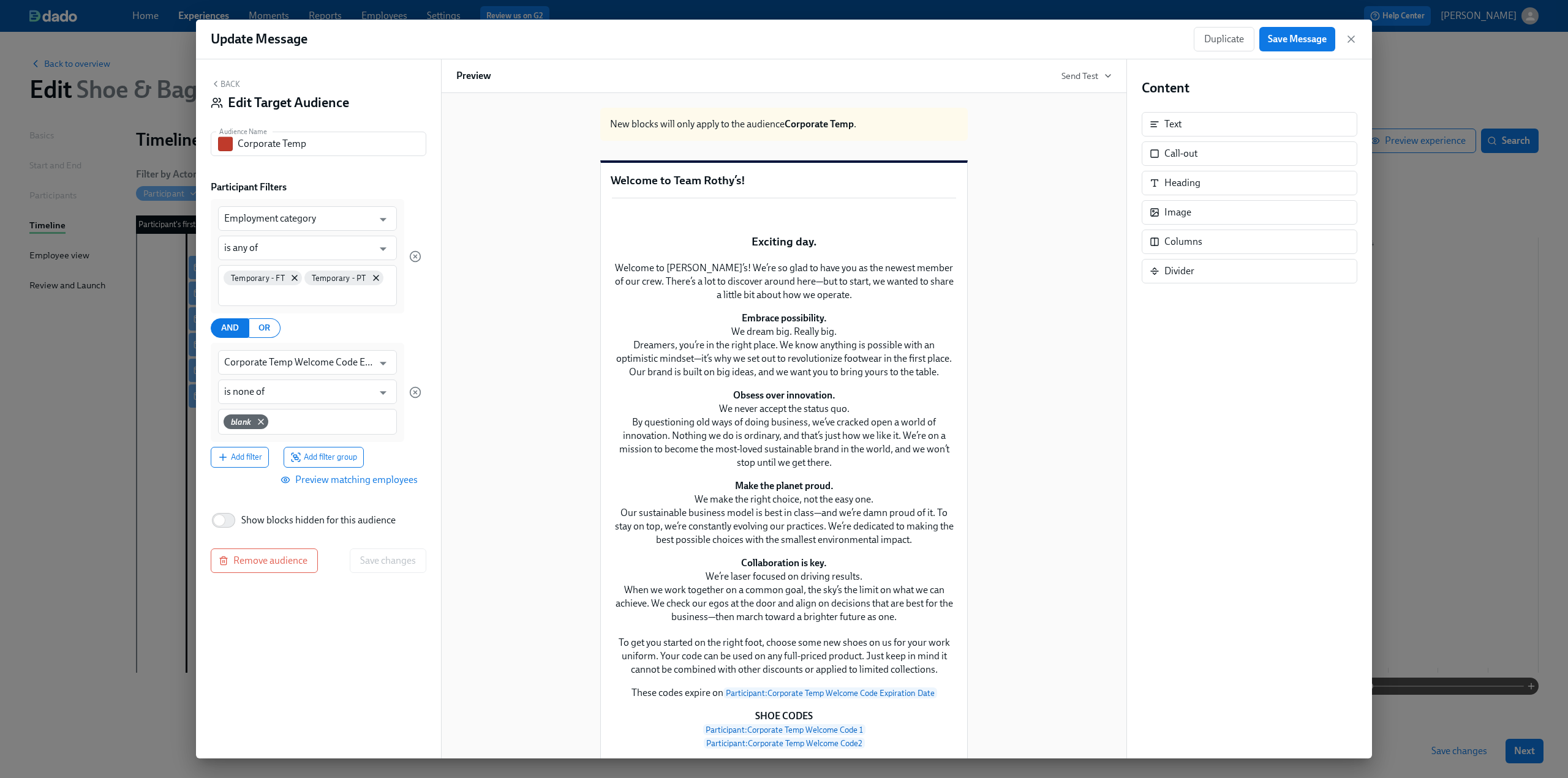
click at [226, 80] on button "Back" at bounding box center [226, 84] width 29 height 10
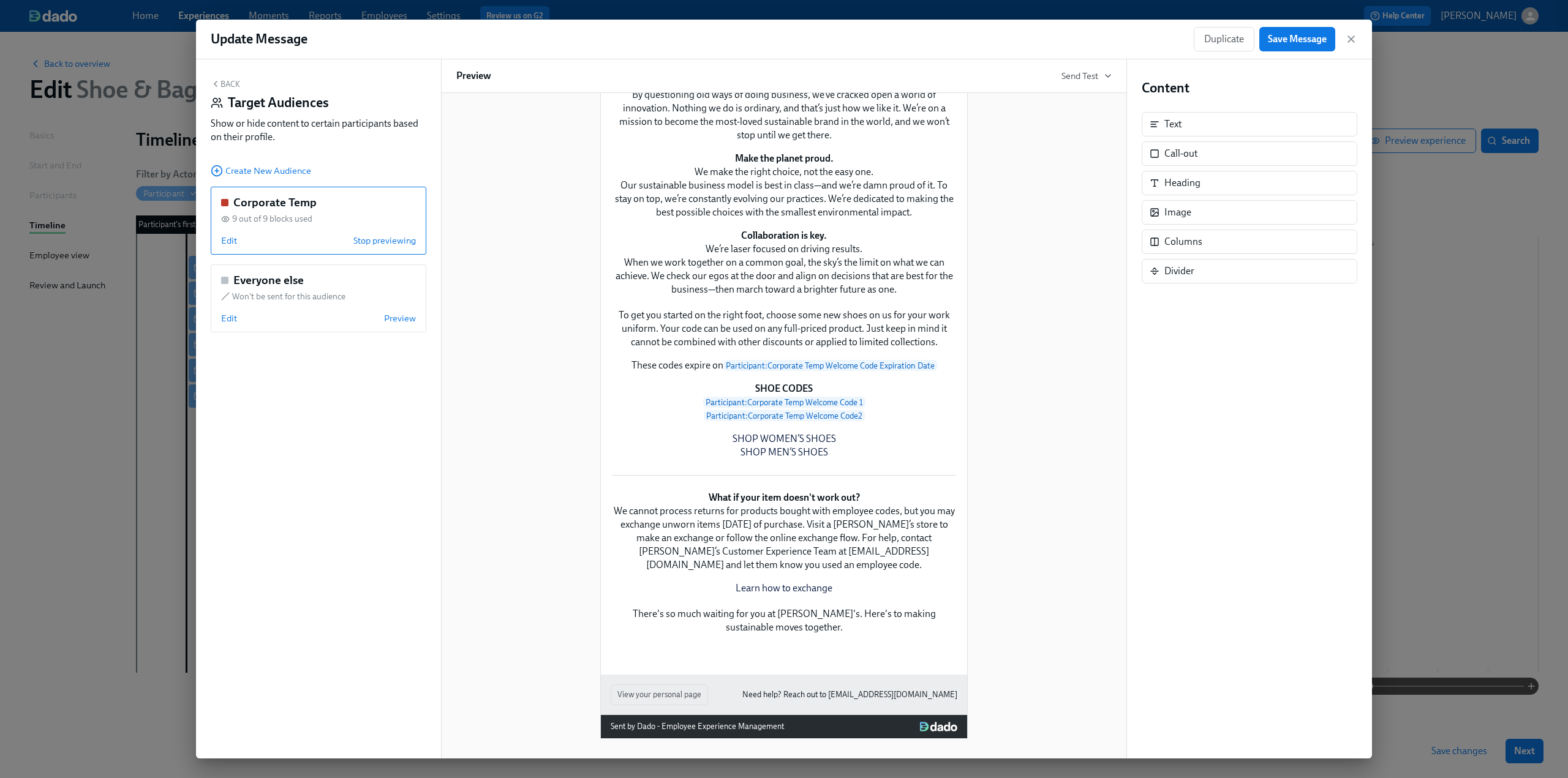
scroll to position [874, 0]
click at [1289, 32] on button "Save Message" at bounding box center [1297, 39] width 76 height 24
click at [1352, 40] on icon "button" at bounding box center [1351, 40] width 6 height 6
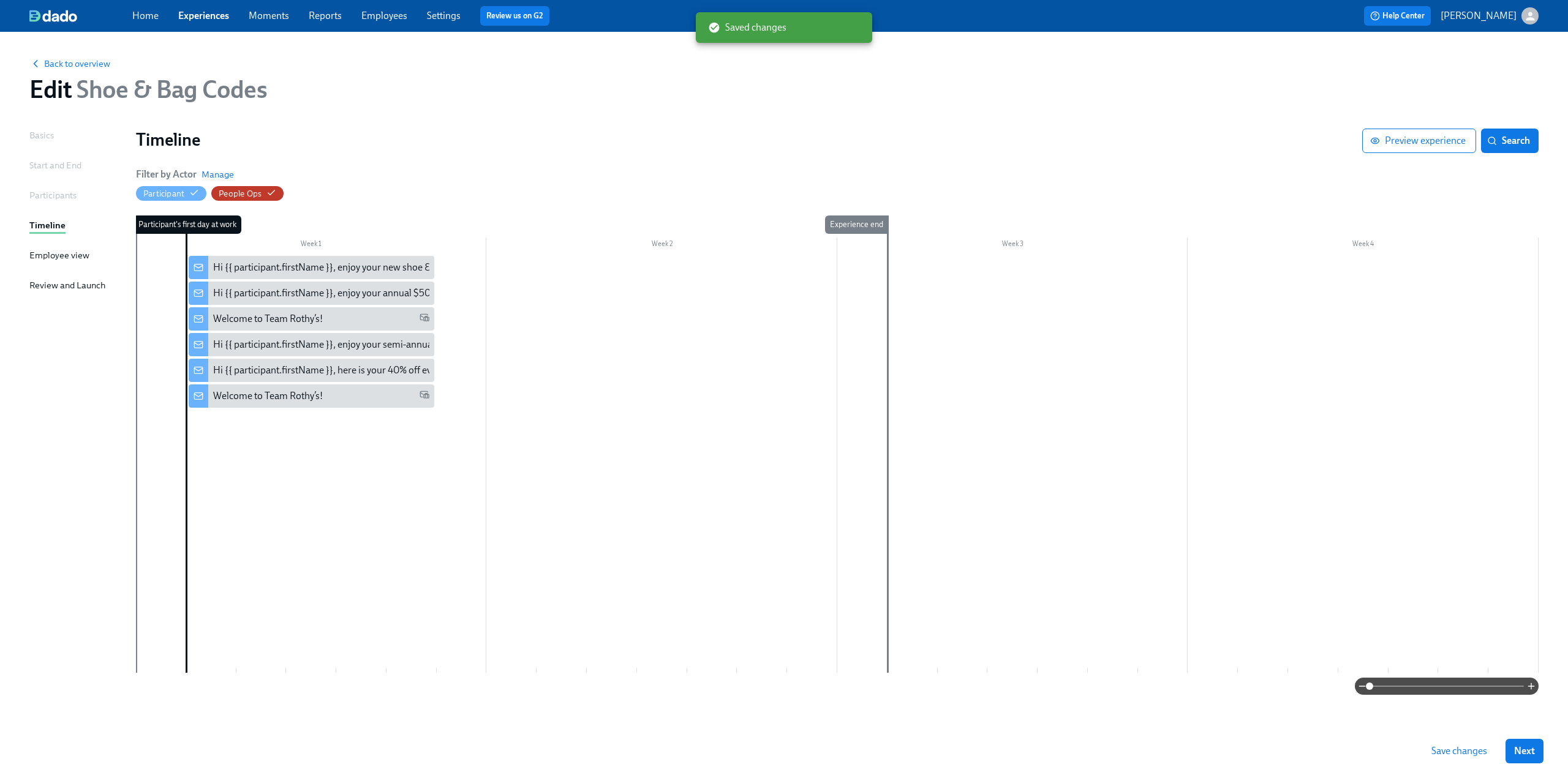
click at [1465, 749] on span "Save changes" at bounding box center [1459, 751] width 56 height 12
click at [347, 264] on div "Hi {{ participant.firstName }}, enjoy your new shoe & bag code" at bounding box center [343, 267] width 259 height 14
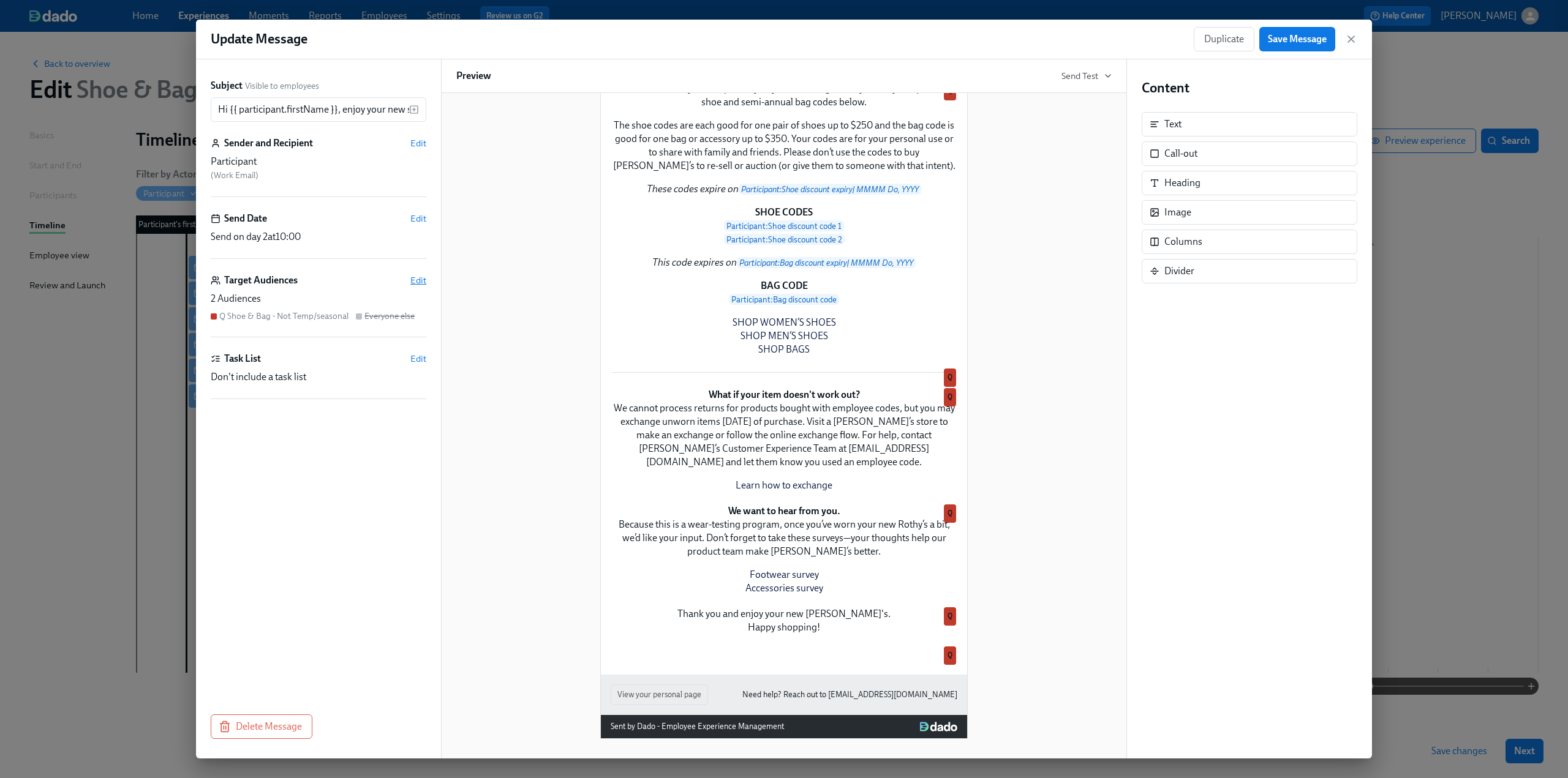
click at [419, 279] on span "Edit" at bounding box center [419, 280] width 16 height 12
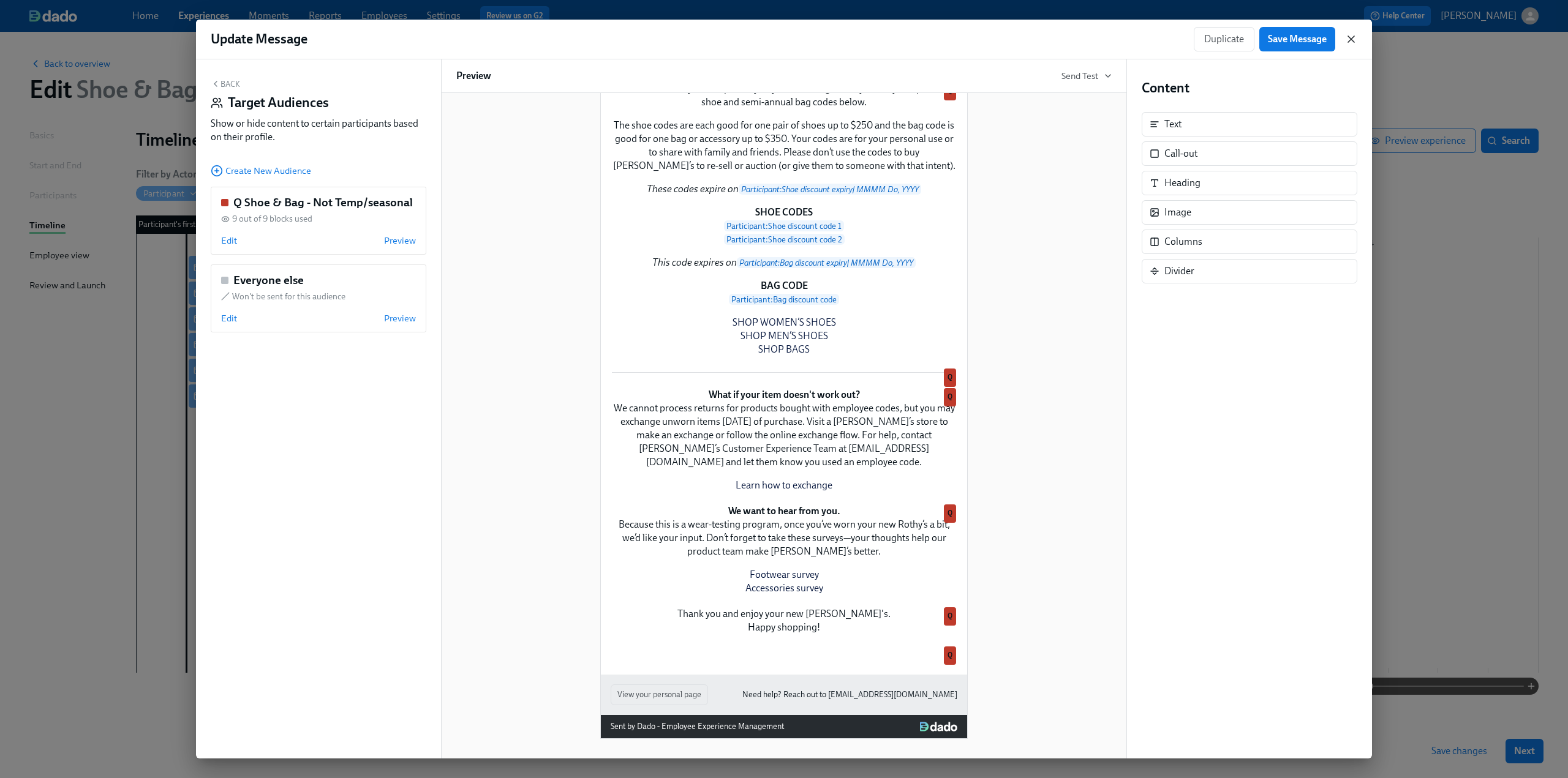
click at [1347, 42] on icon "button" at bounding box center [1351, 39] width 12 height 12
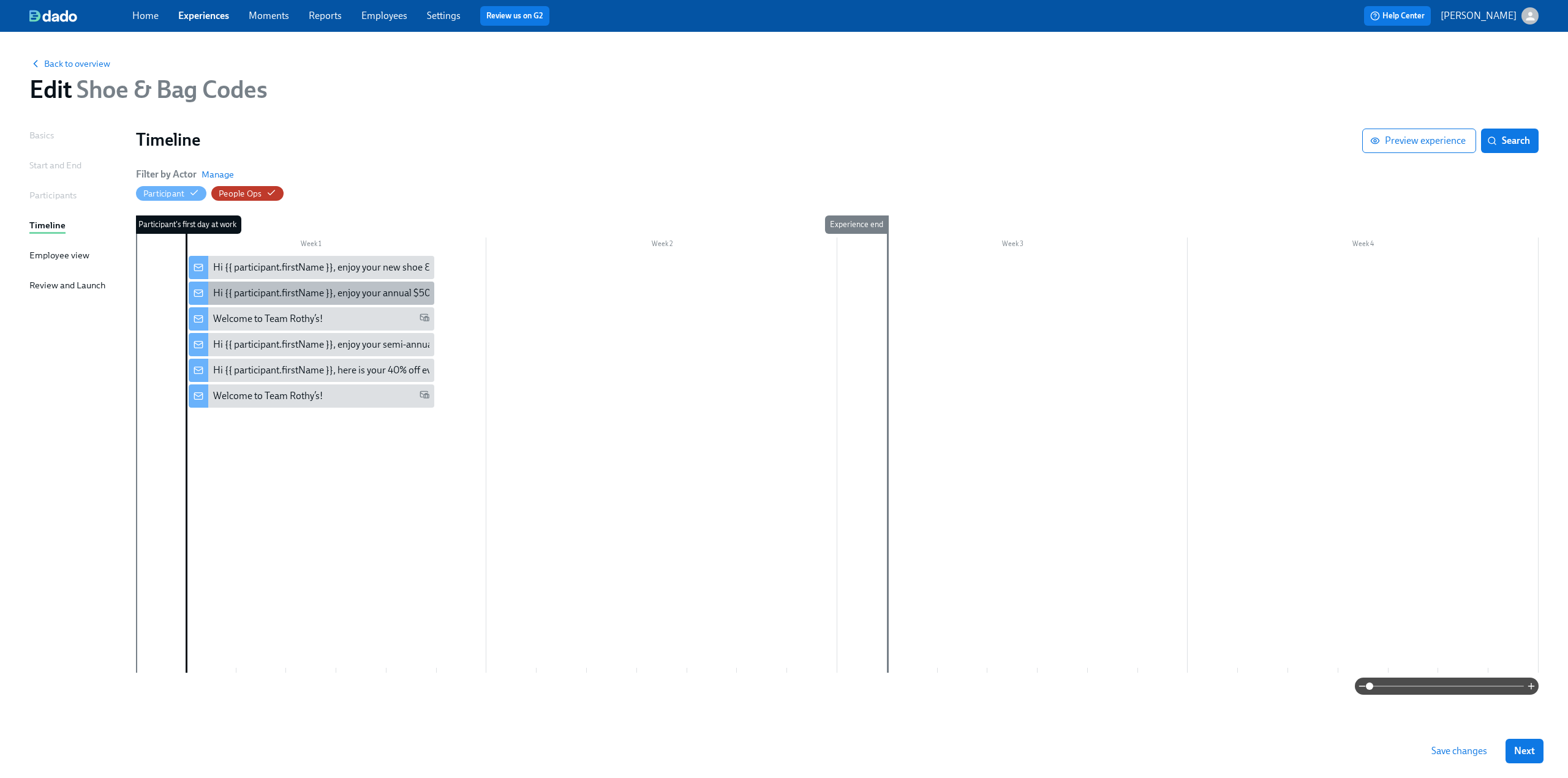
click at [369, 295] on div "Hi {{ participant.firstName }}, enjoy your annual $50 off codes." at bounding box center [343, 293] width 259 height 14
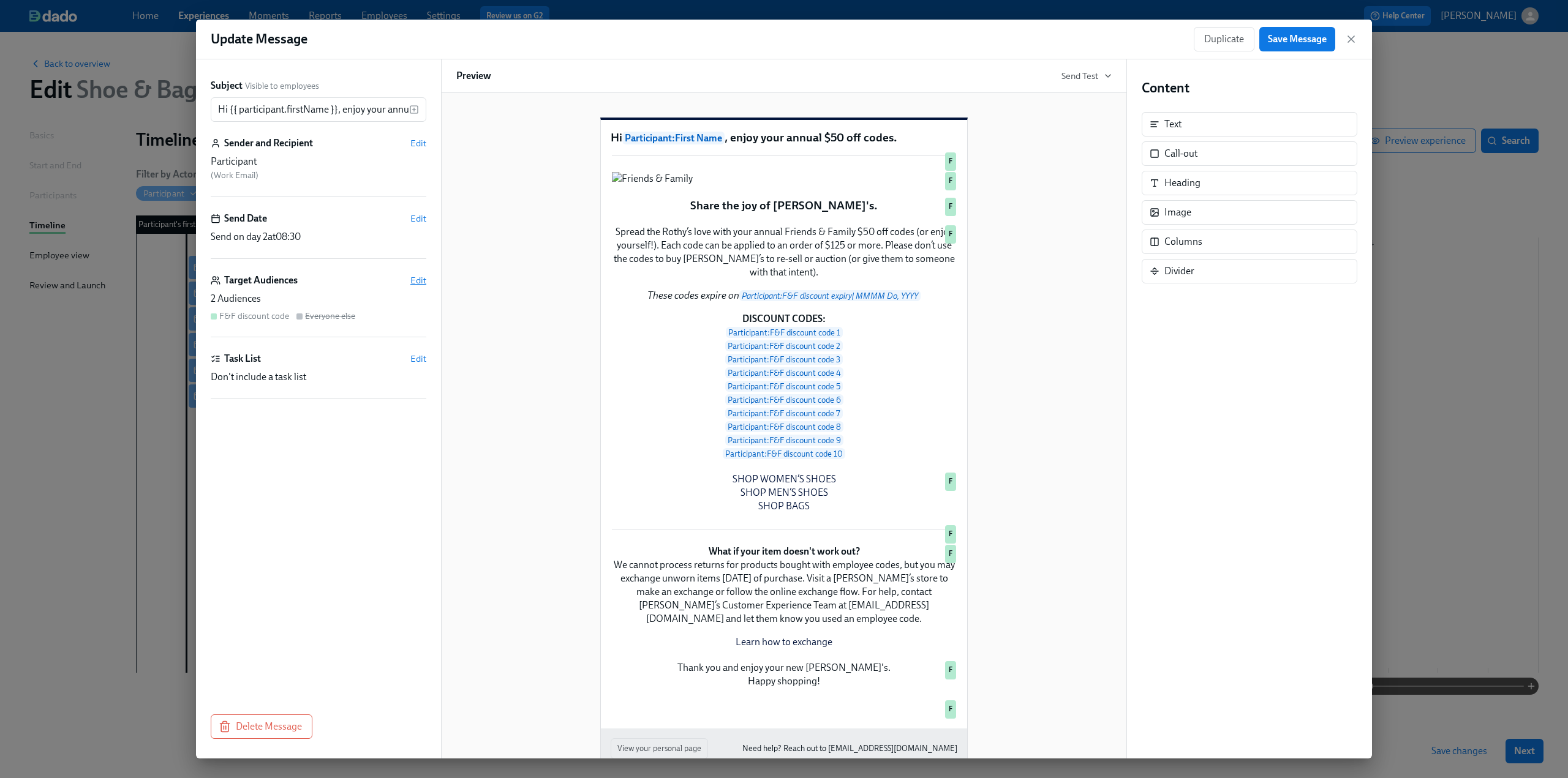
click at [417, 277] on span "Edit" at bounding box center [419, 280] width 16 height 12
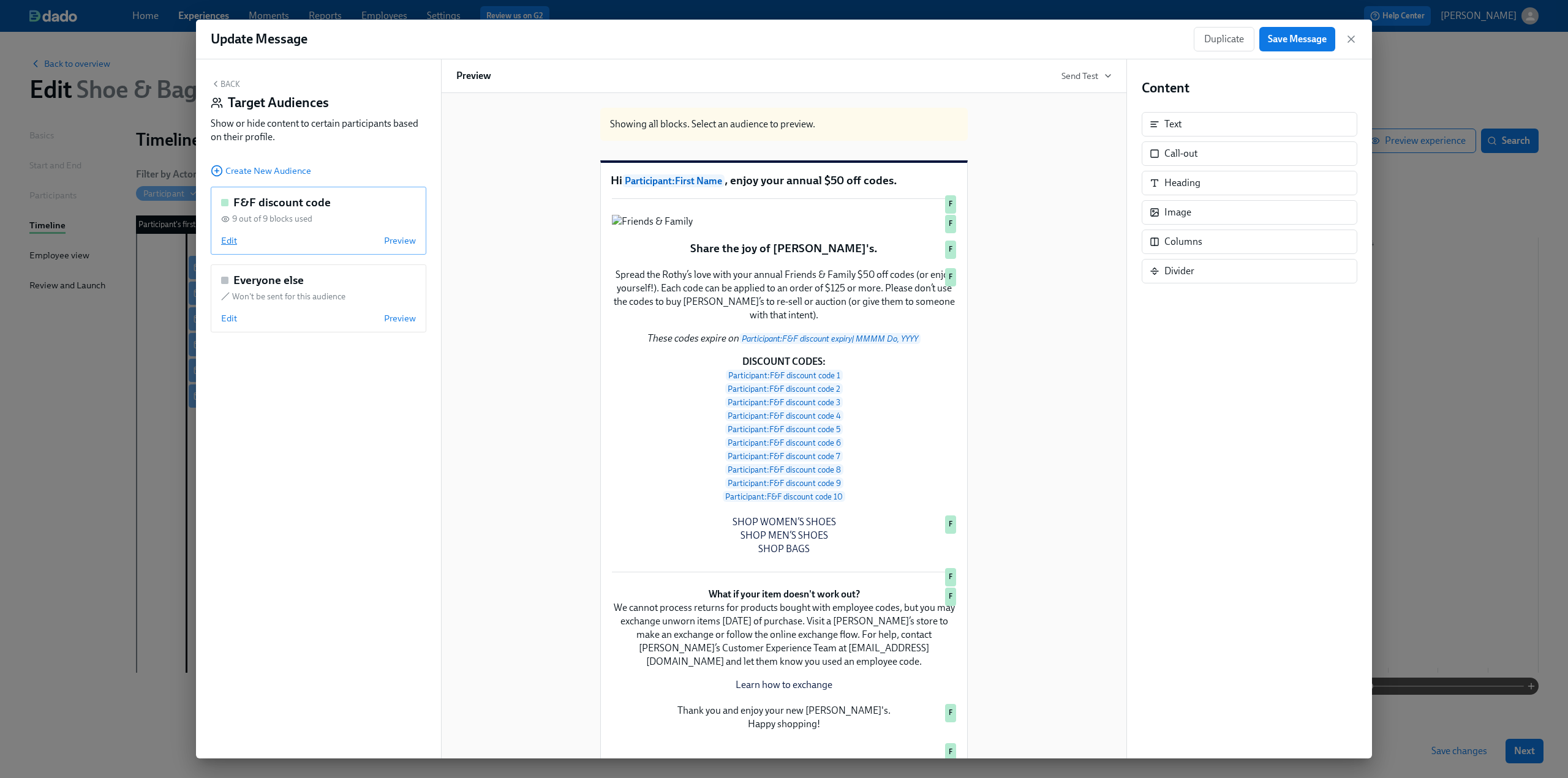
click at [226, 240] on span "Edit" at bounding box center [230, 240] width 16 height 12
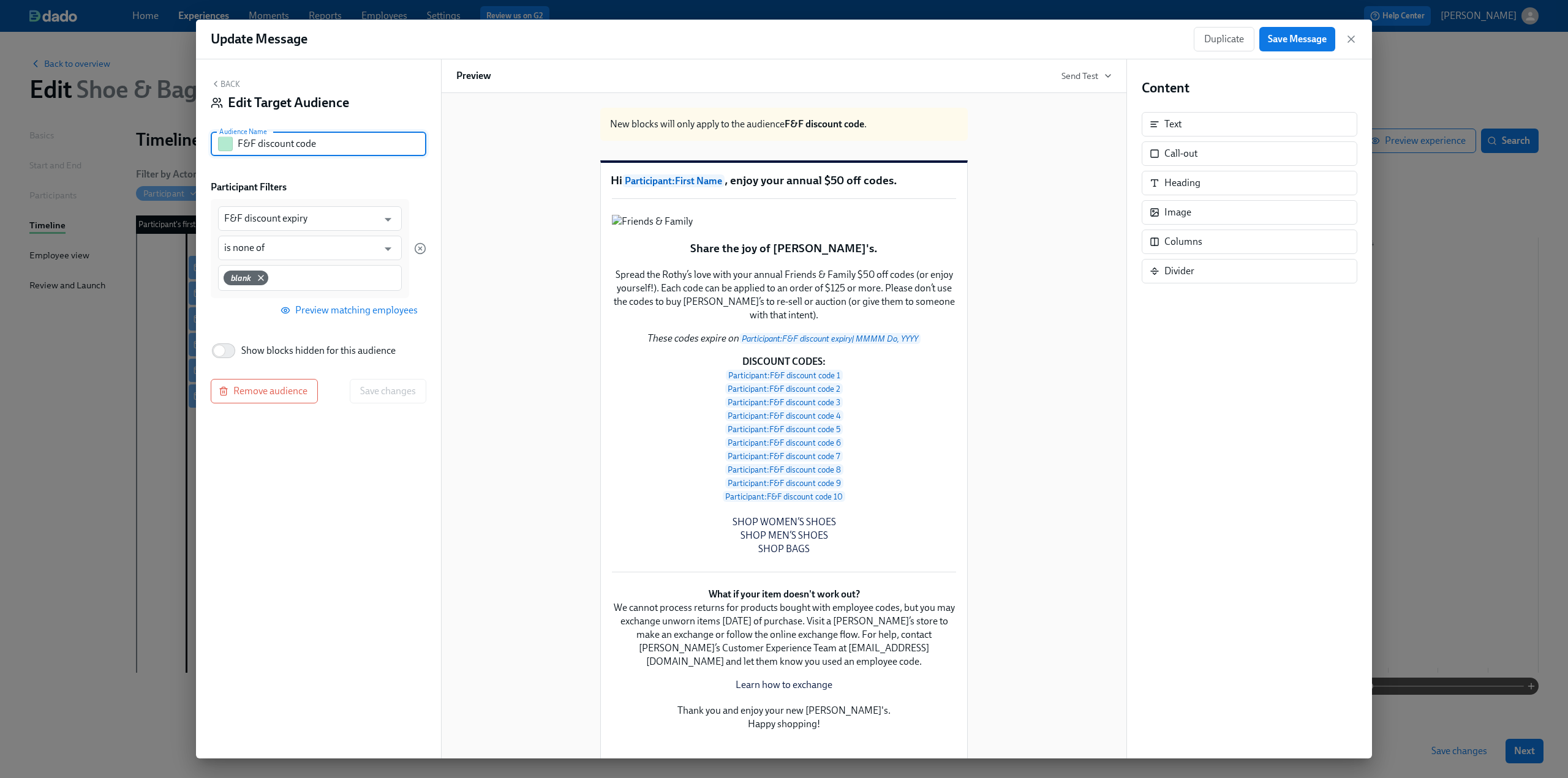
drag, startPoint x: 294, startPoint y: 146, endPoint x: 259, endPoint y: 148, distance: 35.1
click at [259, 148] on input "F&F discount code" at bounding box center [331, 144] width 188 height 24
click at [302, 145] on input "F&F code" at bounding box center [331, 144] width 188 height 24
type input "F&F codes - not temp/seasonal"
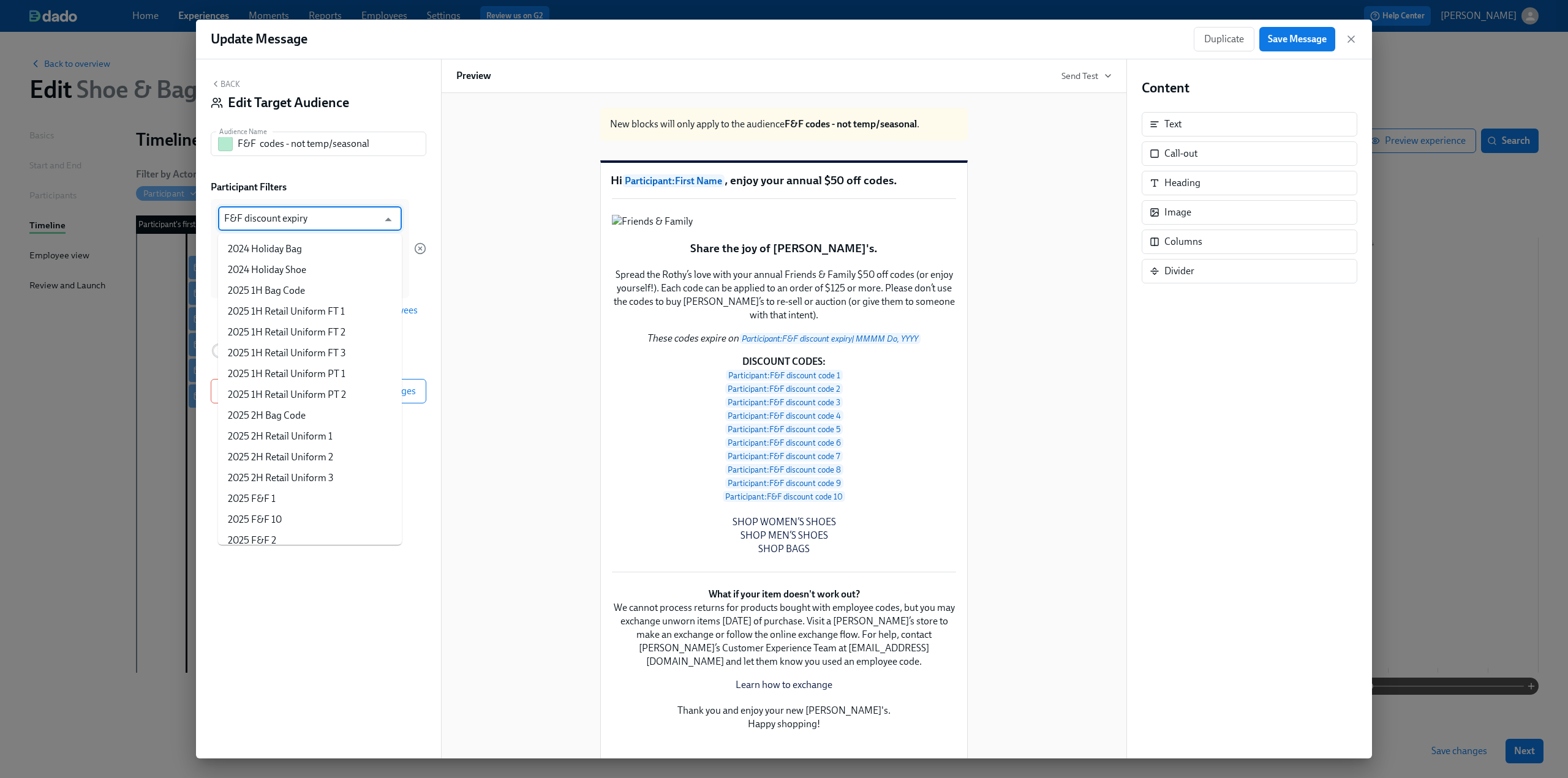
click at [303, 228] on input "F&F discount expiry" at bounding box center [301, 218] width 154 height 24
click at [299, 238] on li "Employment category" at bounding box center [310, 228] width 183 height 21
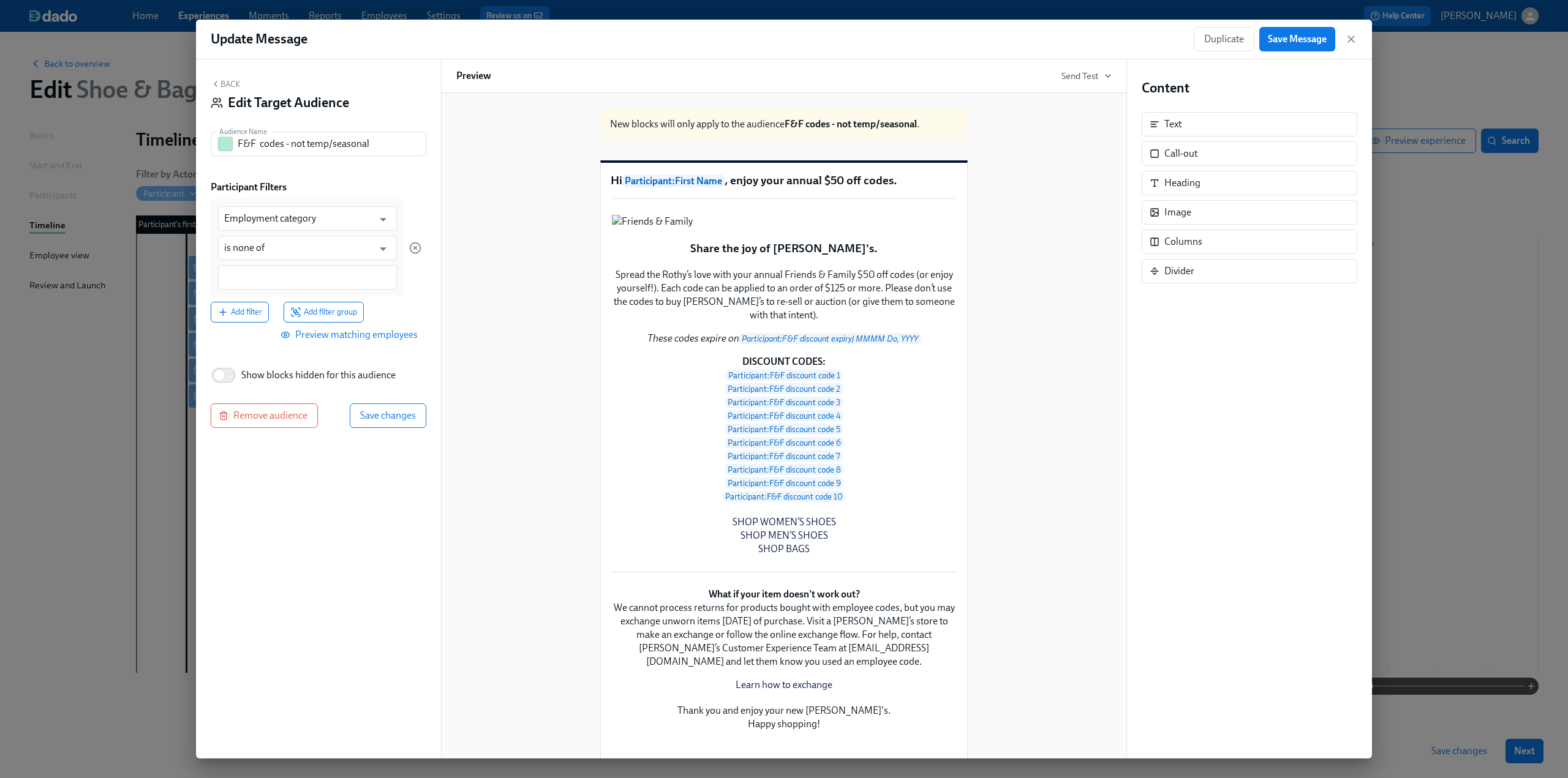
click at [291, 267] on div at bounding box center [307, 277] width 179 height 24
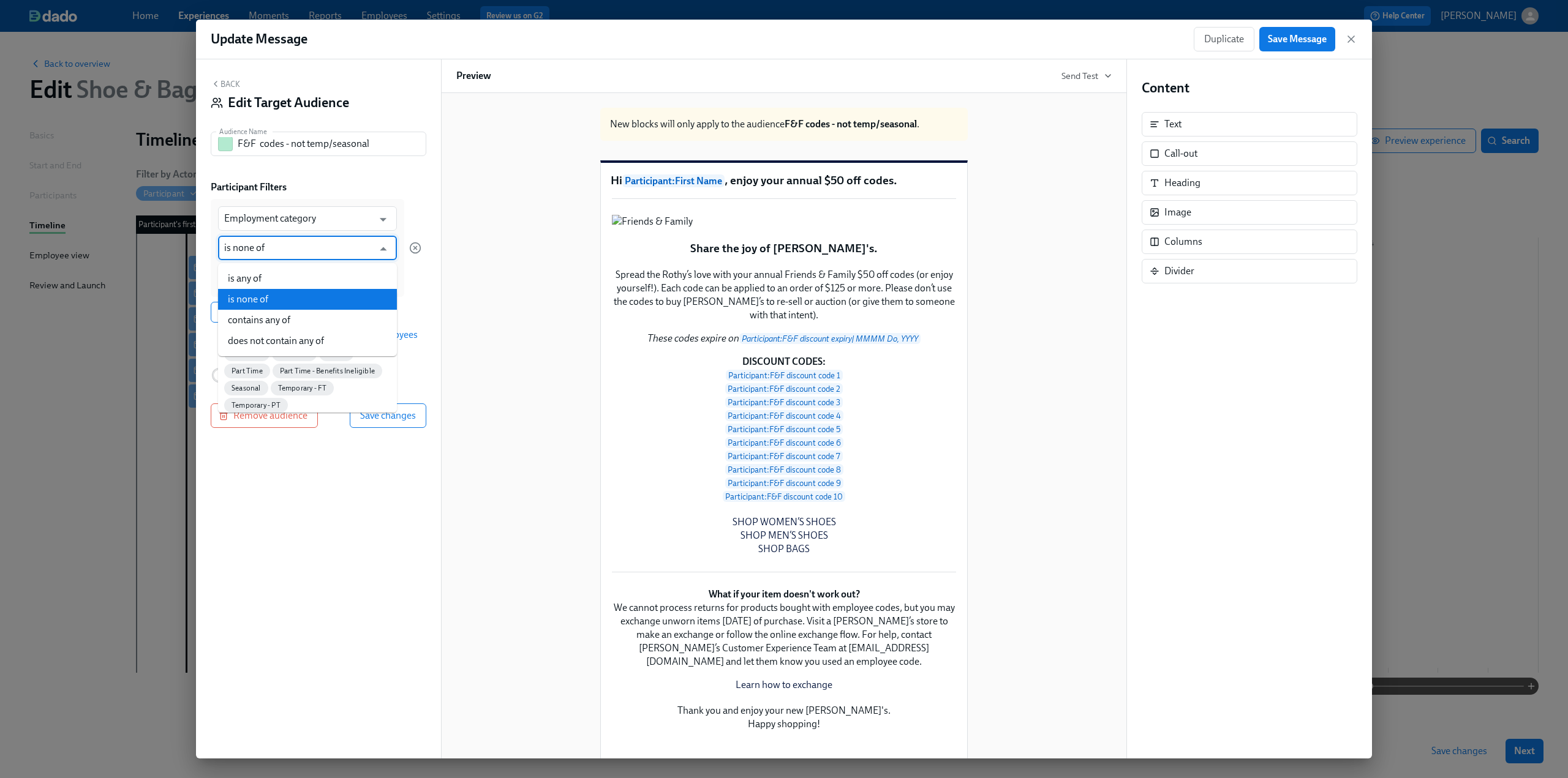
click at [245, 249] on input "is none of" at bounding box center [298, 248] width 149 height 24
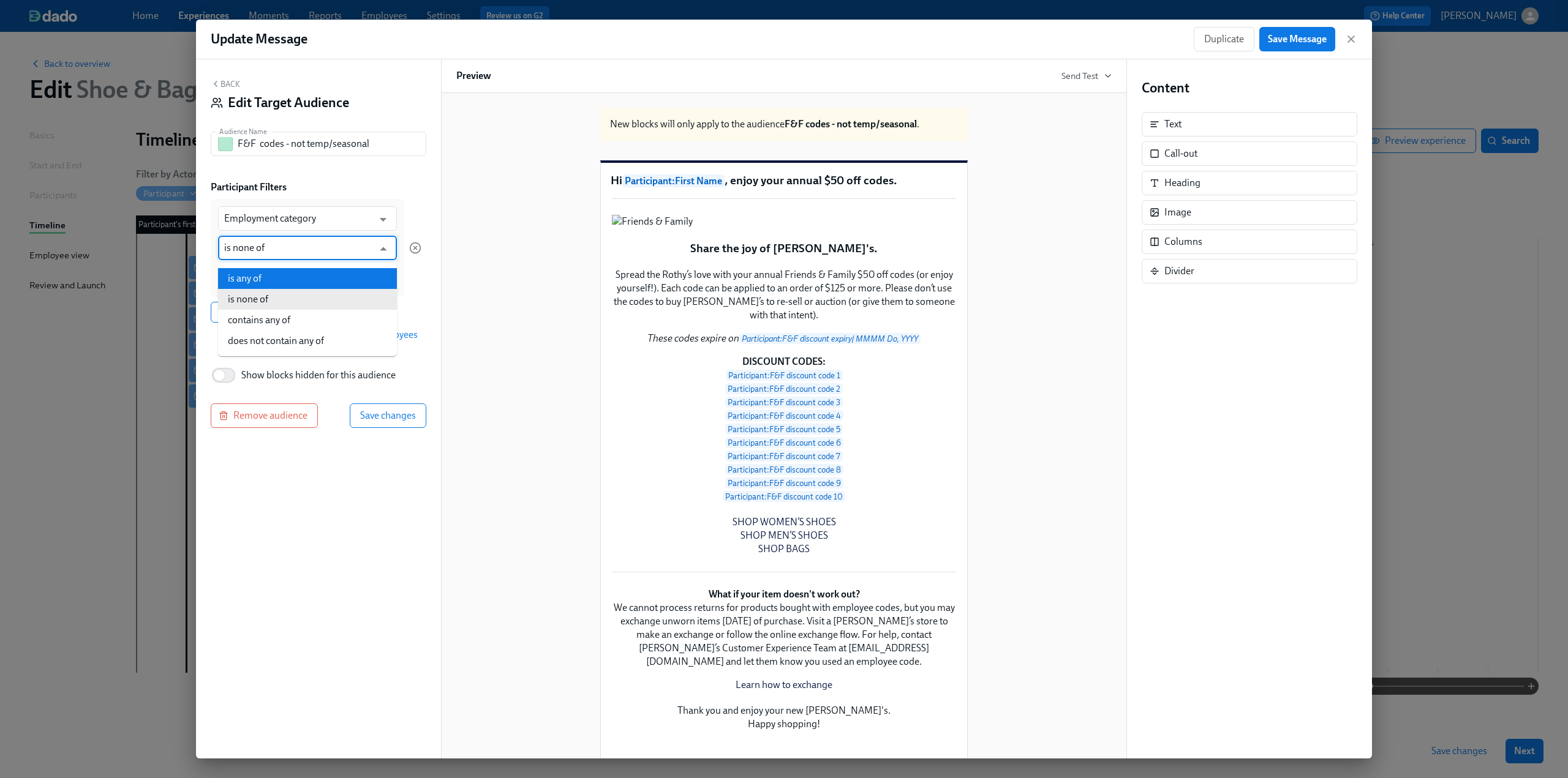
click at [258, 275] on li "is any of" at bounding box center [307, 279] width 179 height 21
type input "is any of"
click at [255, 265] on div at bounding box center [307, 277] width 179 height 24
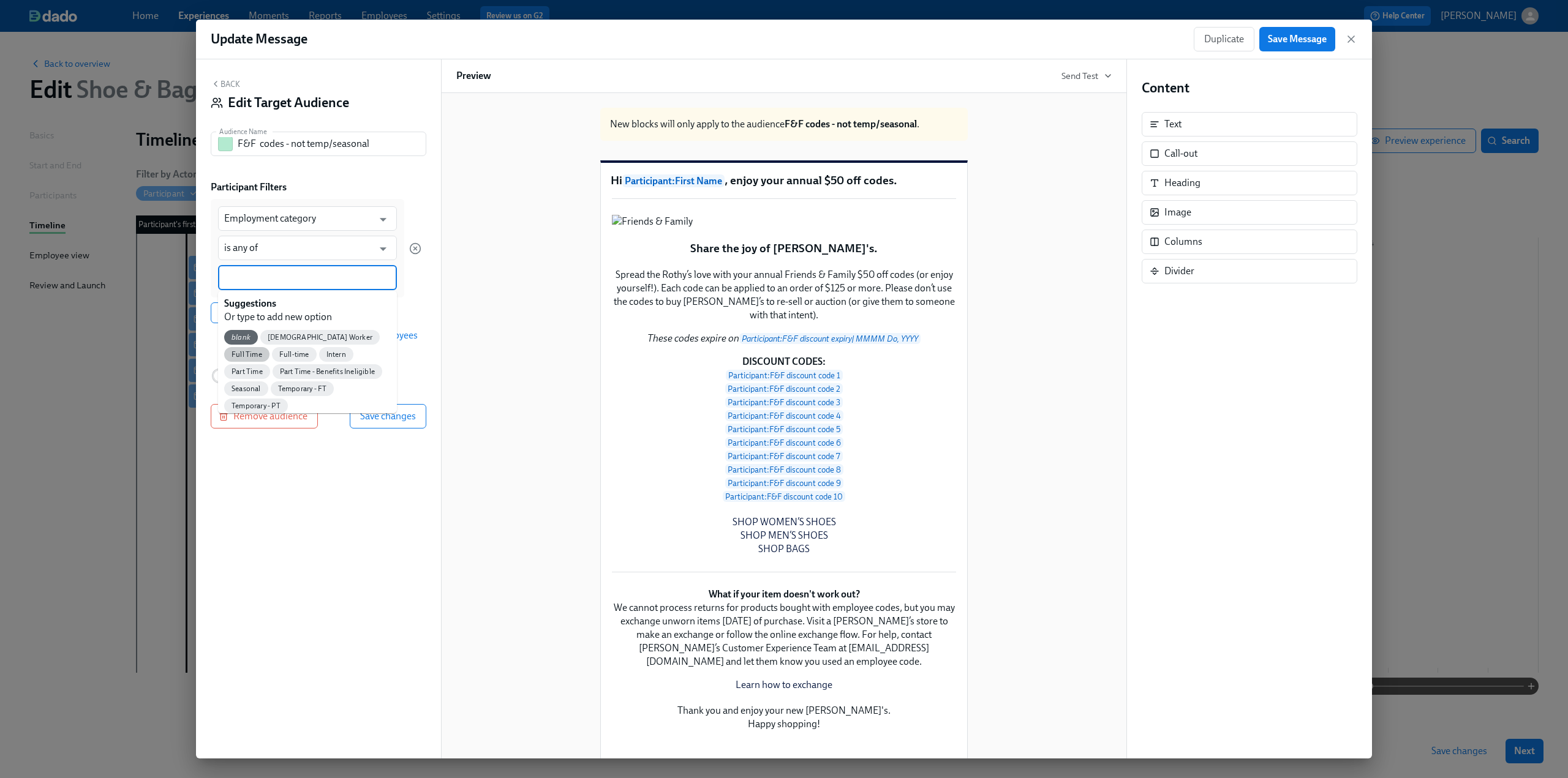
click at [269, 351] on span "Full Time" at bounding box center [247, 355] width 45 height 9
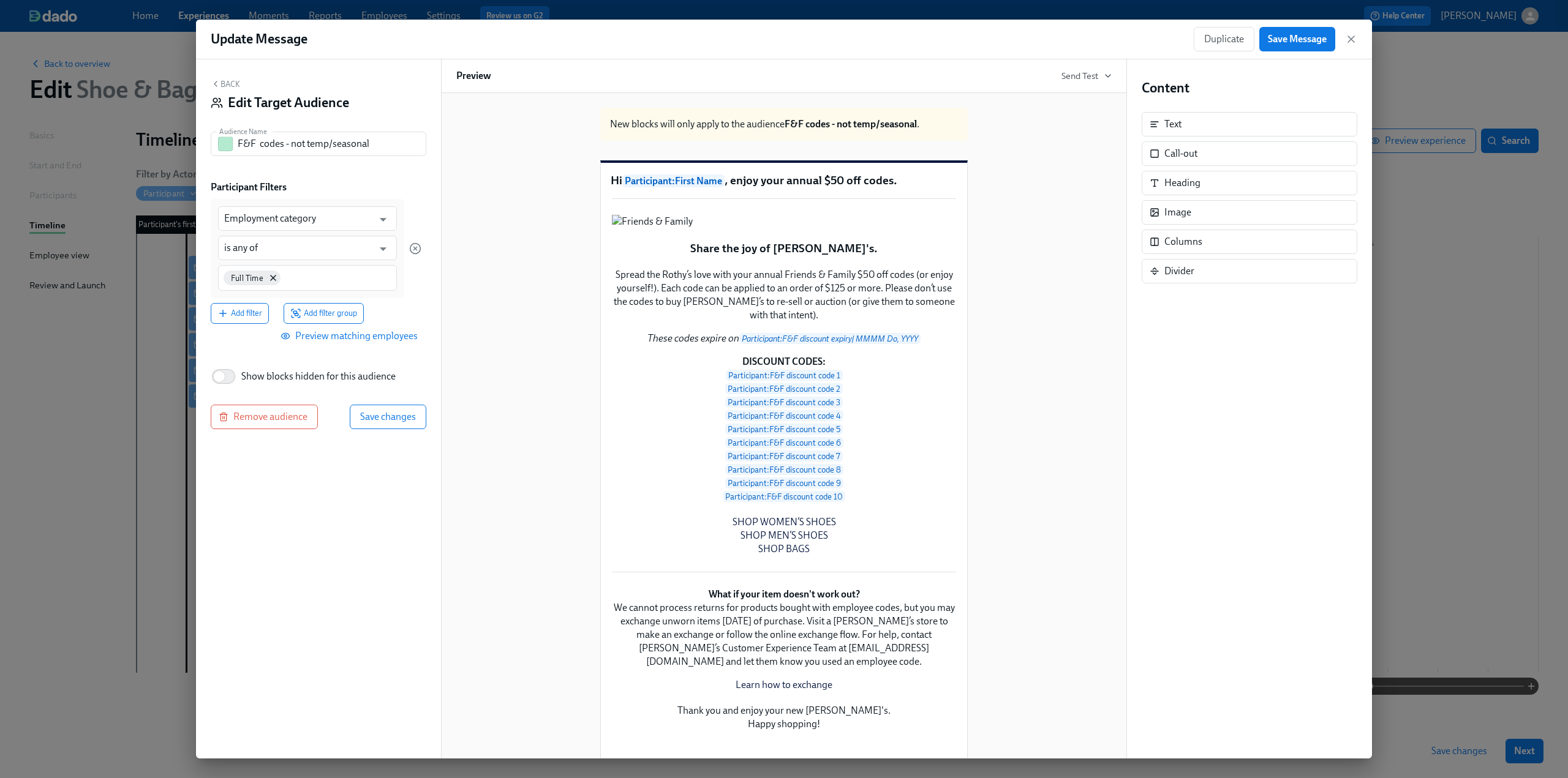
click at [314, 285] on div "Full Time" at bounding box center [307, 278] width 179 height 26
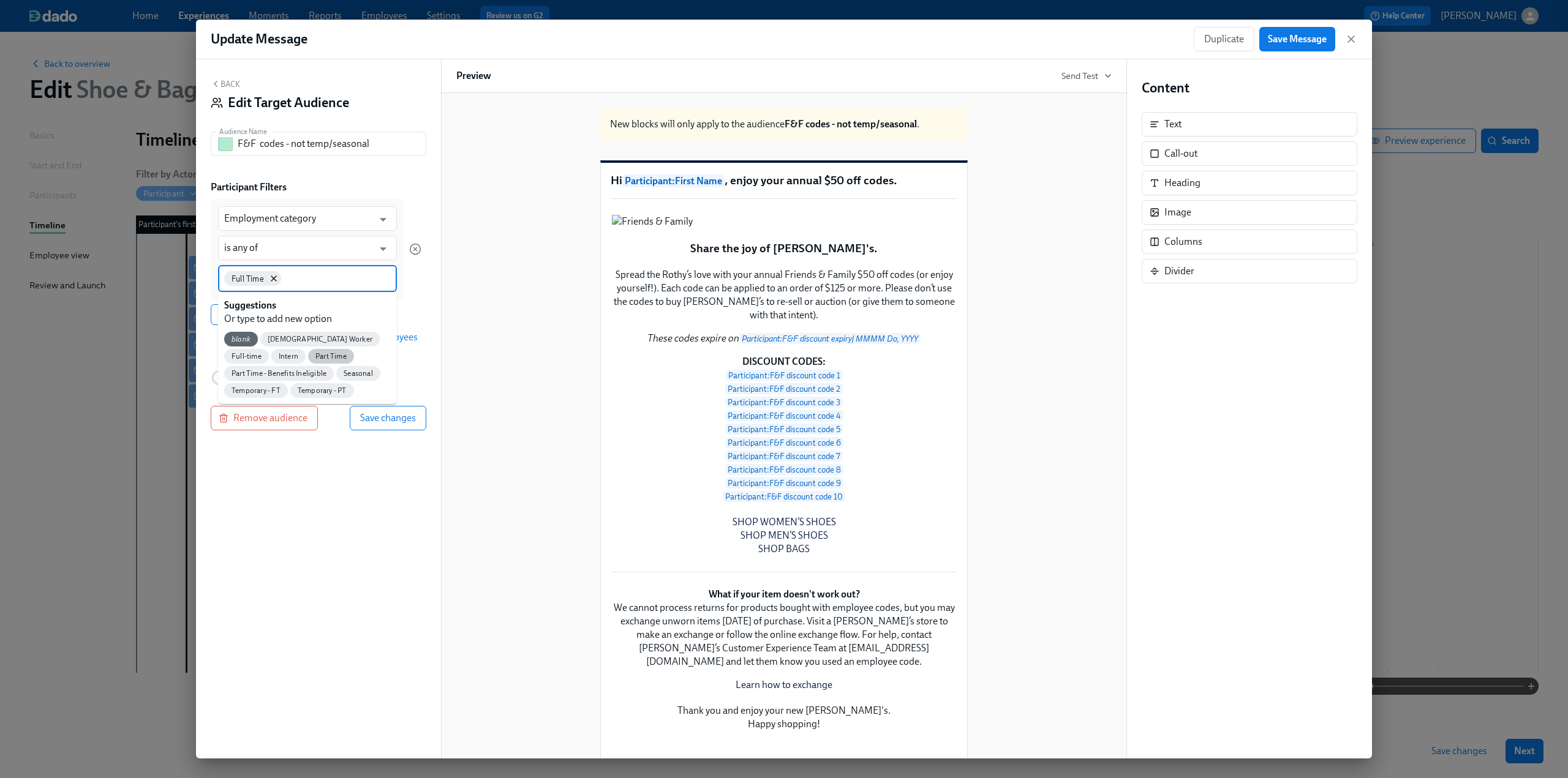
click at [308, 355] on span "Part Time" at bounding box center [331, 356] width 46 height 9
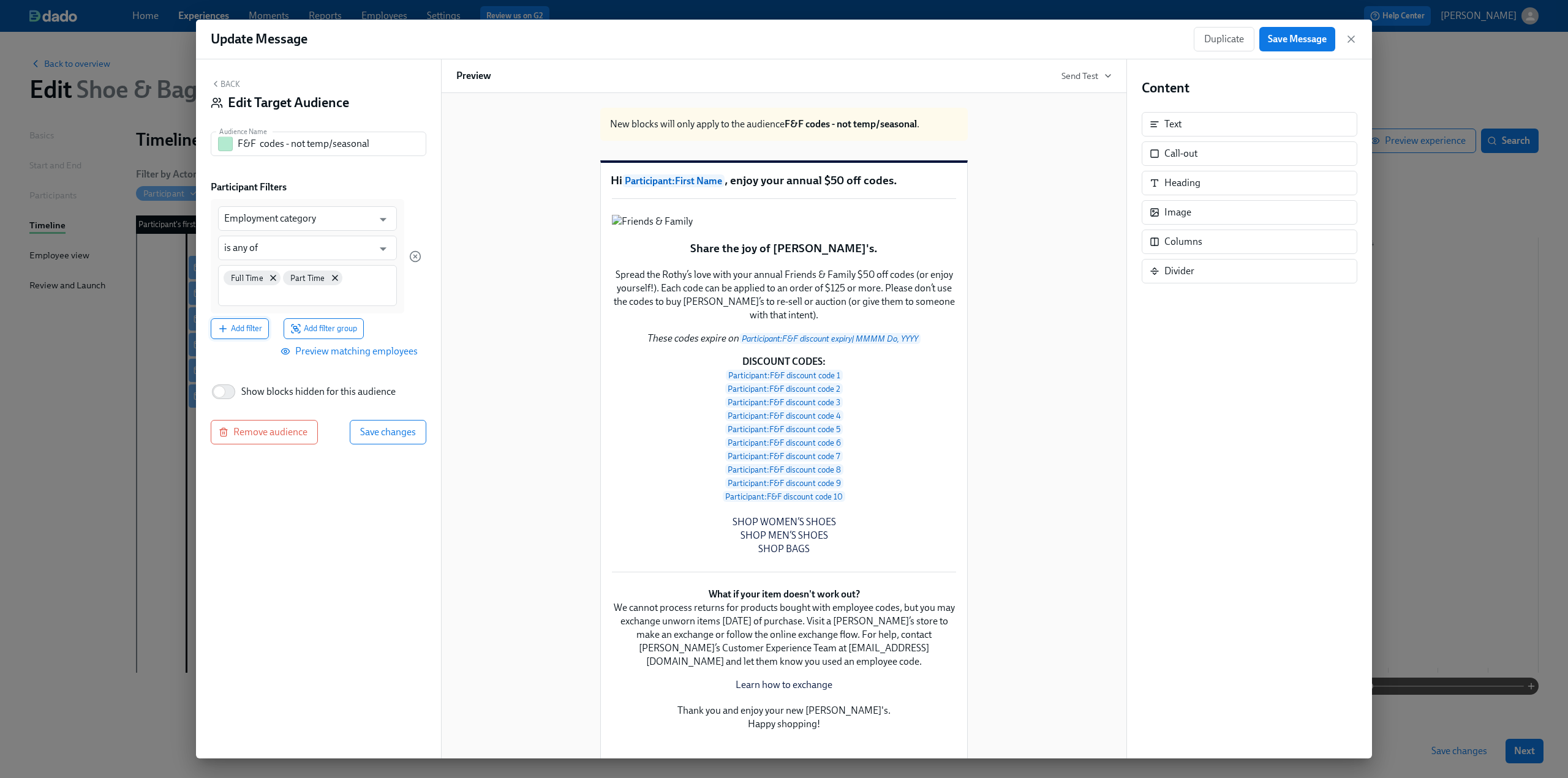
click at [249, 333] on span "Add filter" at bounding box center [239, 328] width 44 height 12
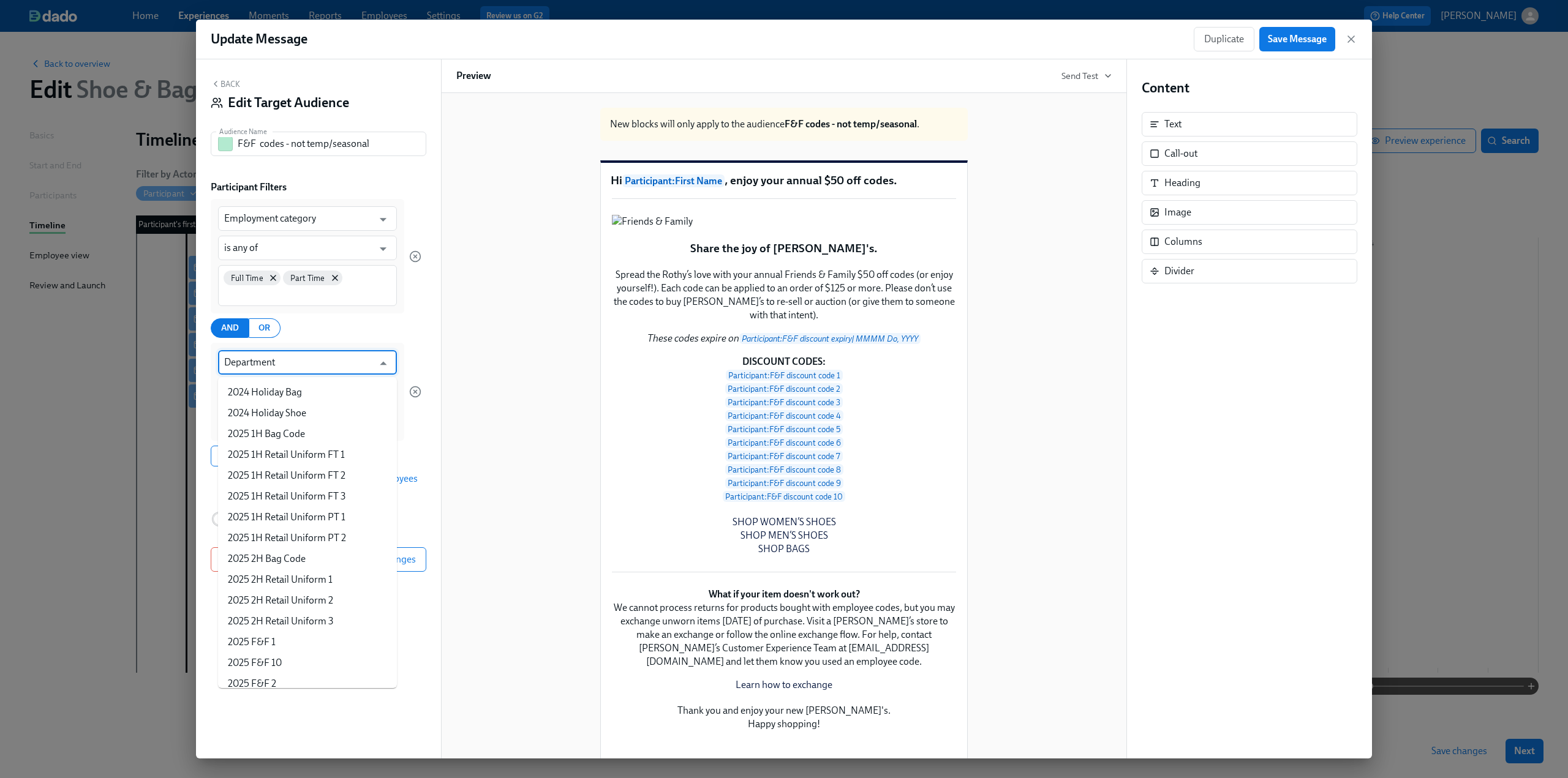
click at [261, 363] on input "Department" at bounding box center [298, 363] width 149 height 24
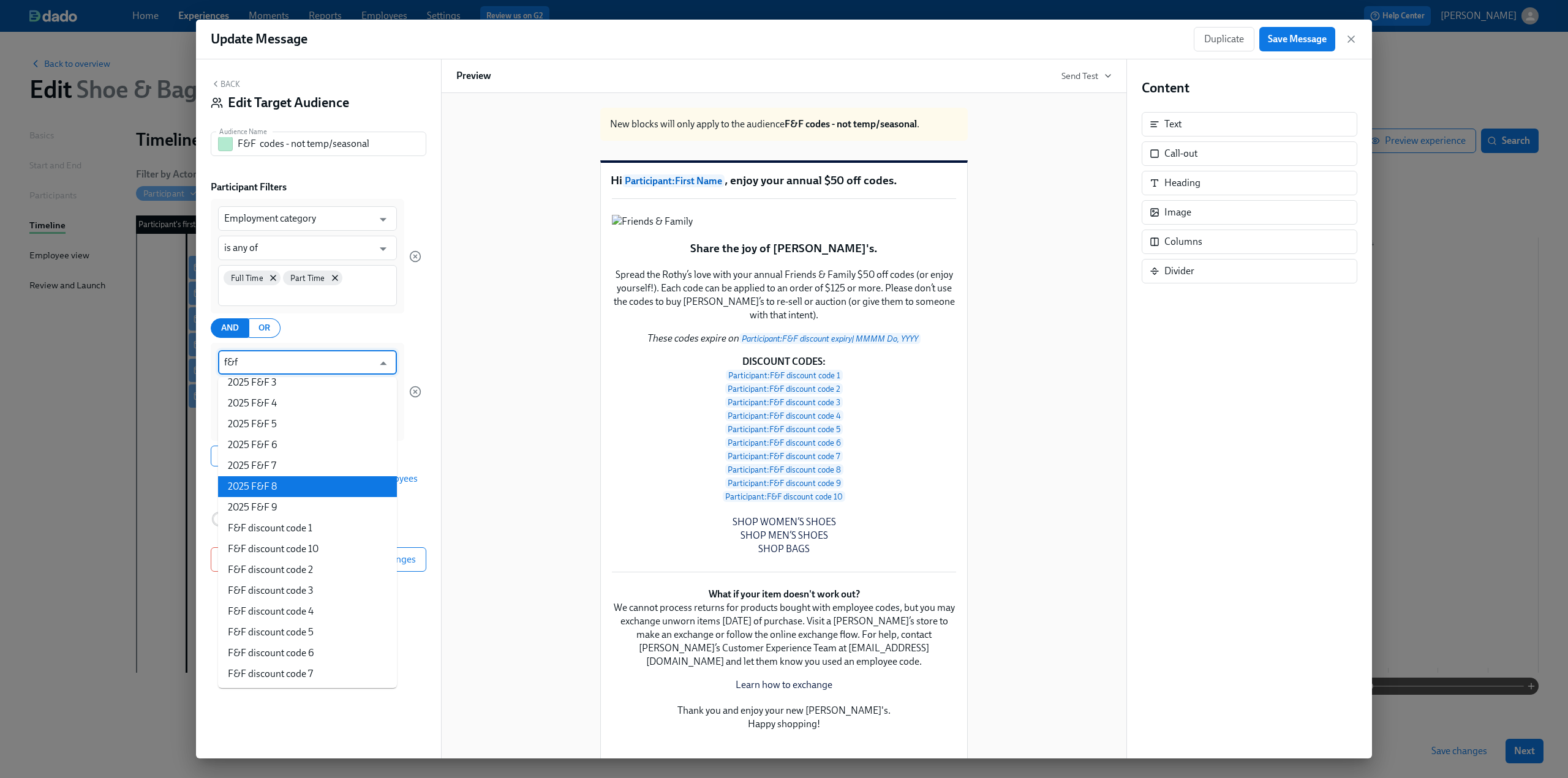
scroll to position [136, 0]
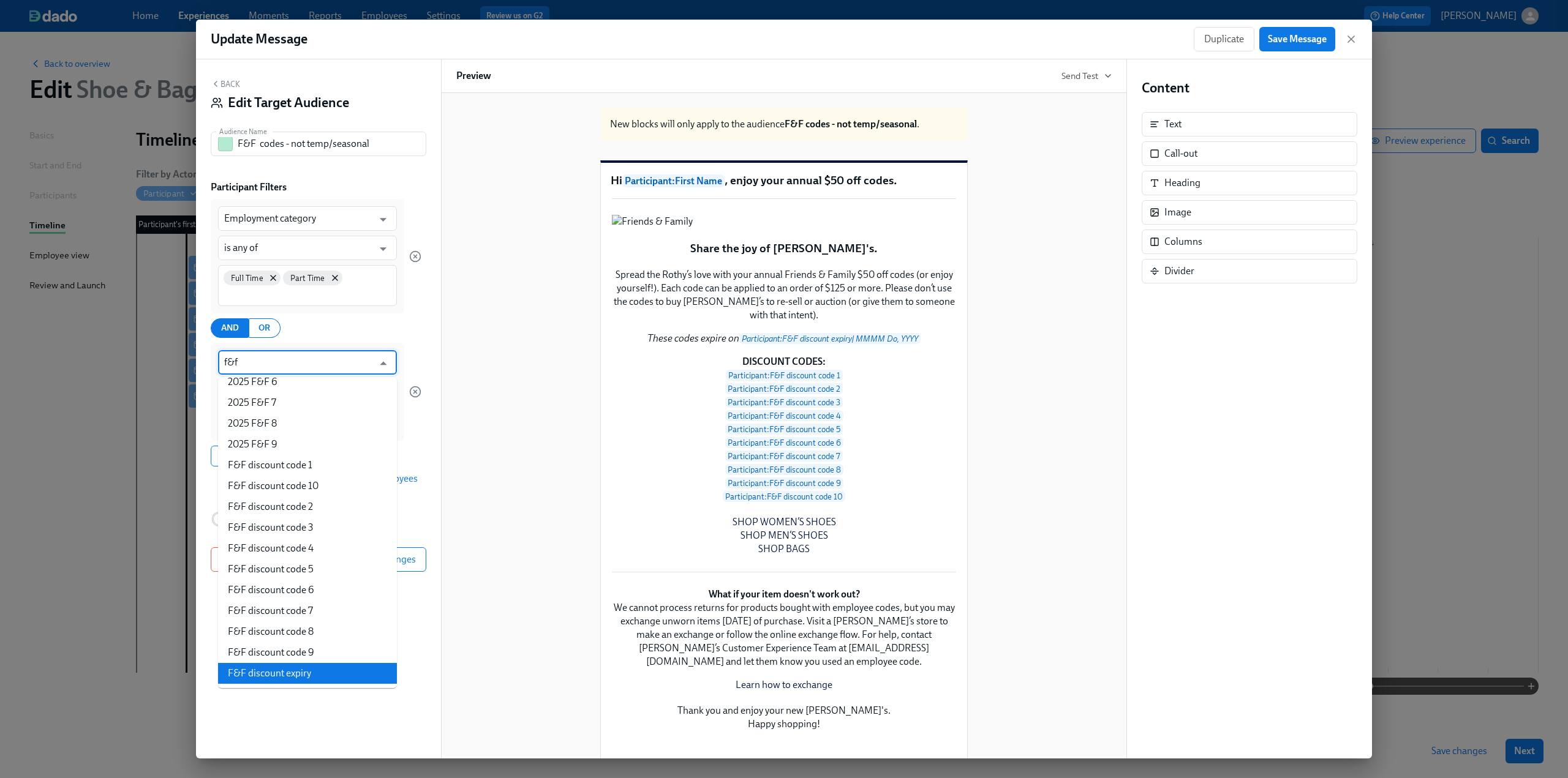
click at [316, 674] on li "F&F discount expiry" at bounding box center [307, 674] width 179 height 21
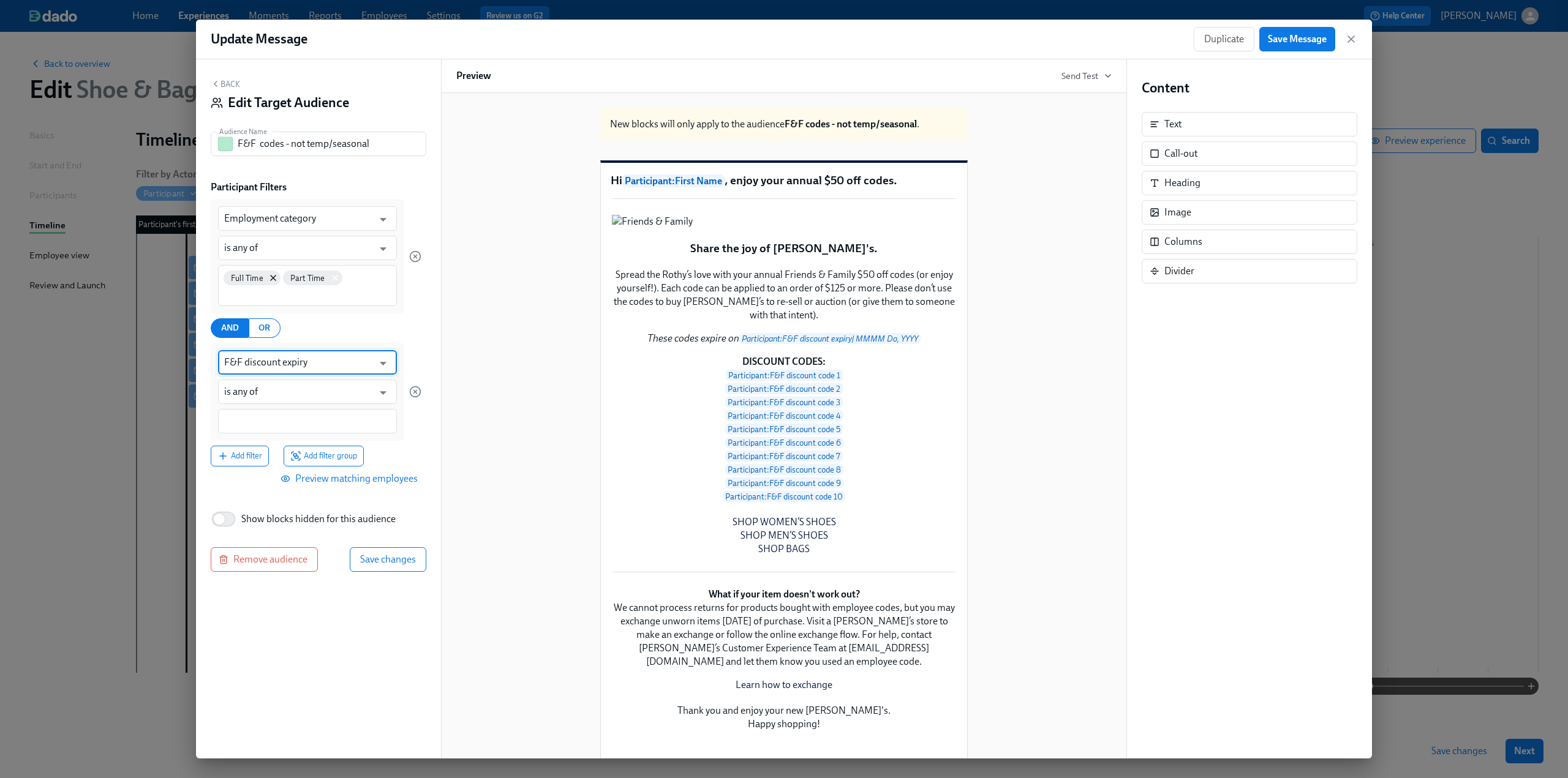
type input "F&F discount expiry"
click at [334, 276] on icon at bounding box center [335, 279] width 10 height 10
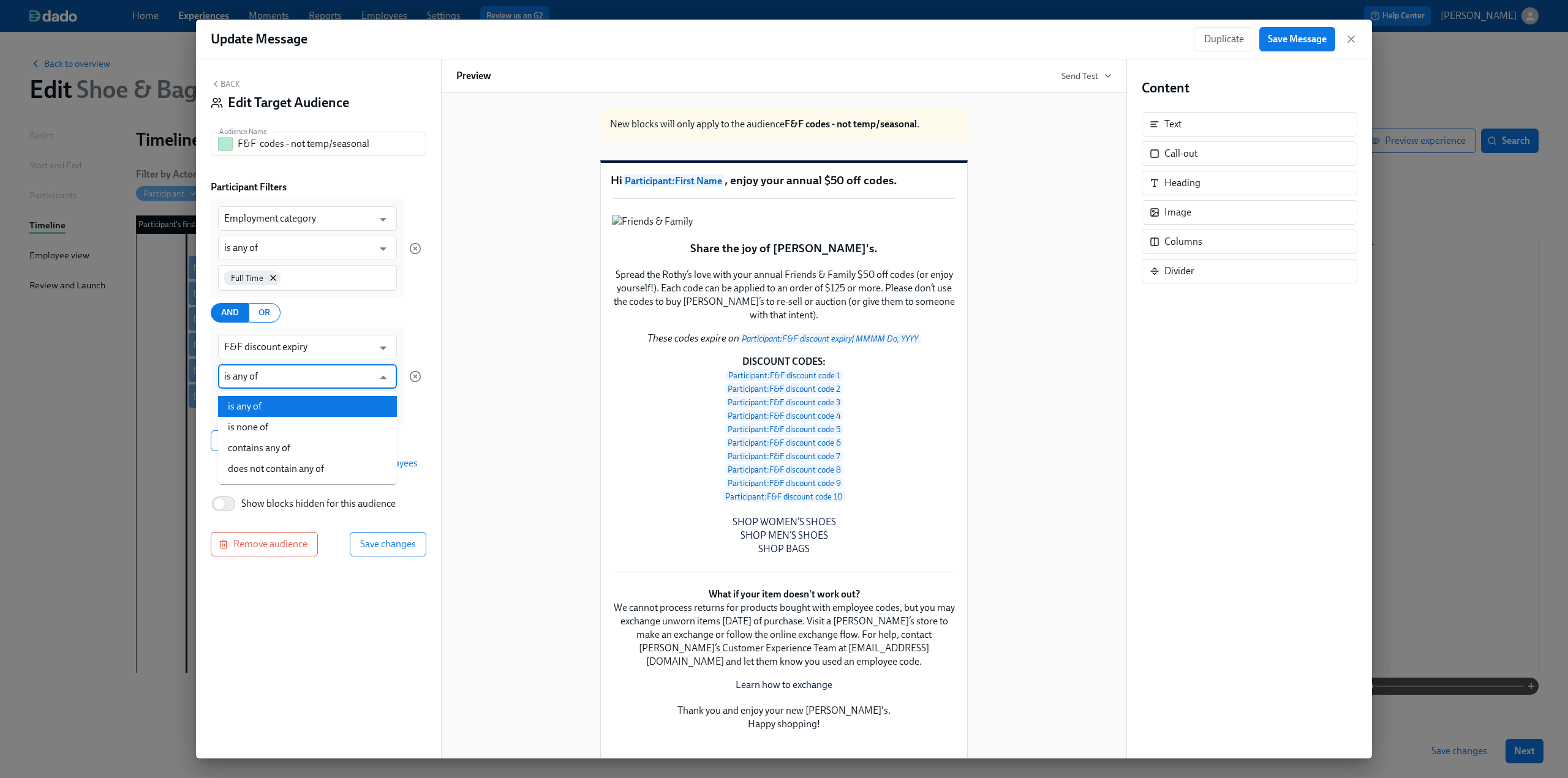
click at [301, 378] on input "is any of" at bounding box center [298, 376] width 149 height 24
click at [409, 422] on div "F&F discount expiry ​ is any of ​" at bounding box center [316, 376] width 211 height 98
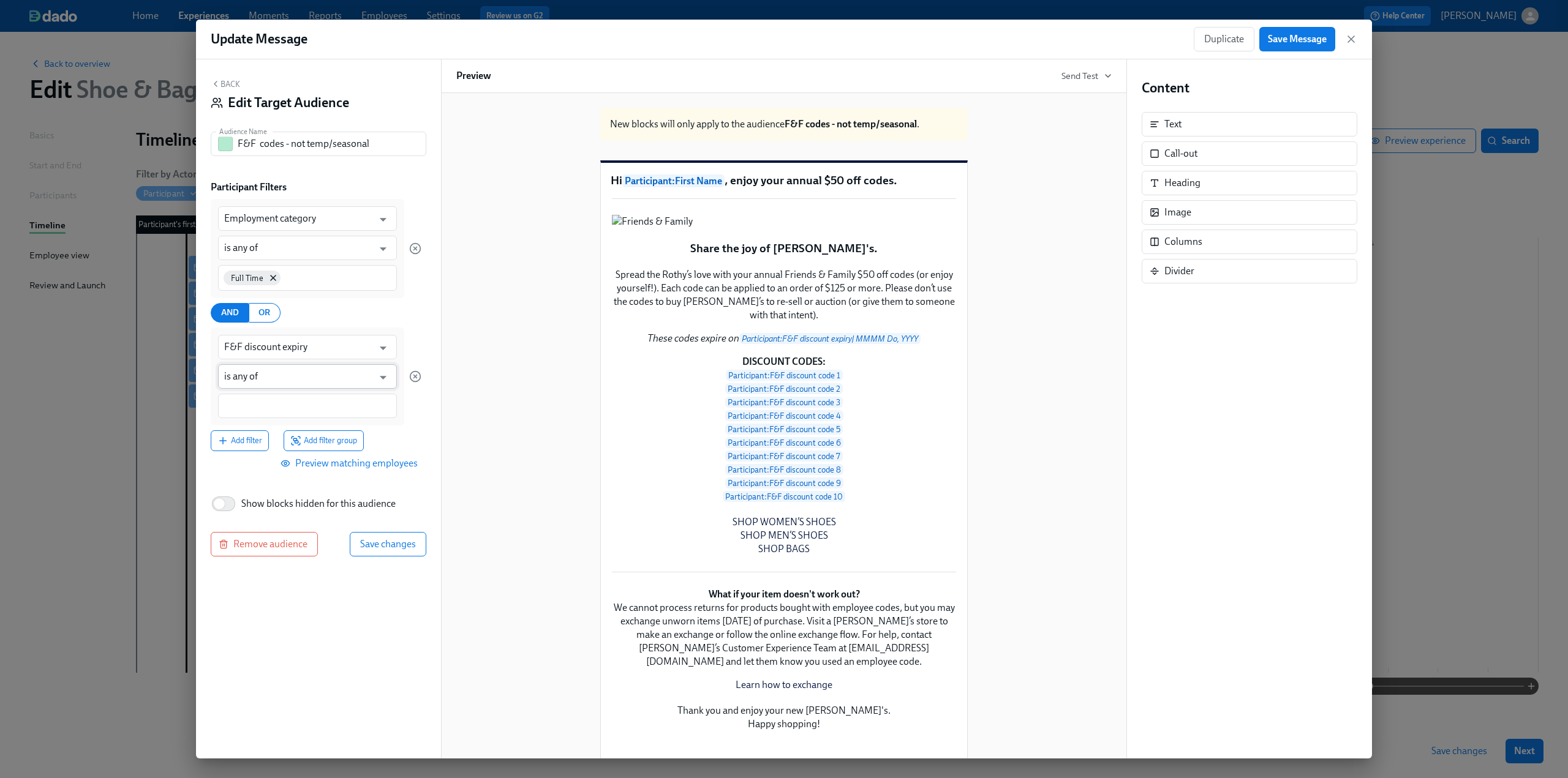
click at [314, 385] on input "is any of" at bounding box center [298, 376] width 149 height 24
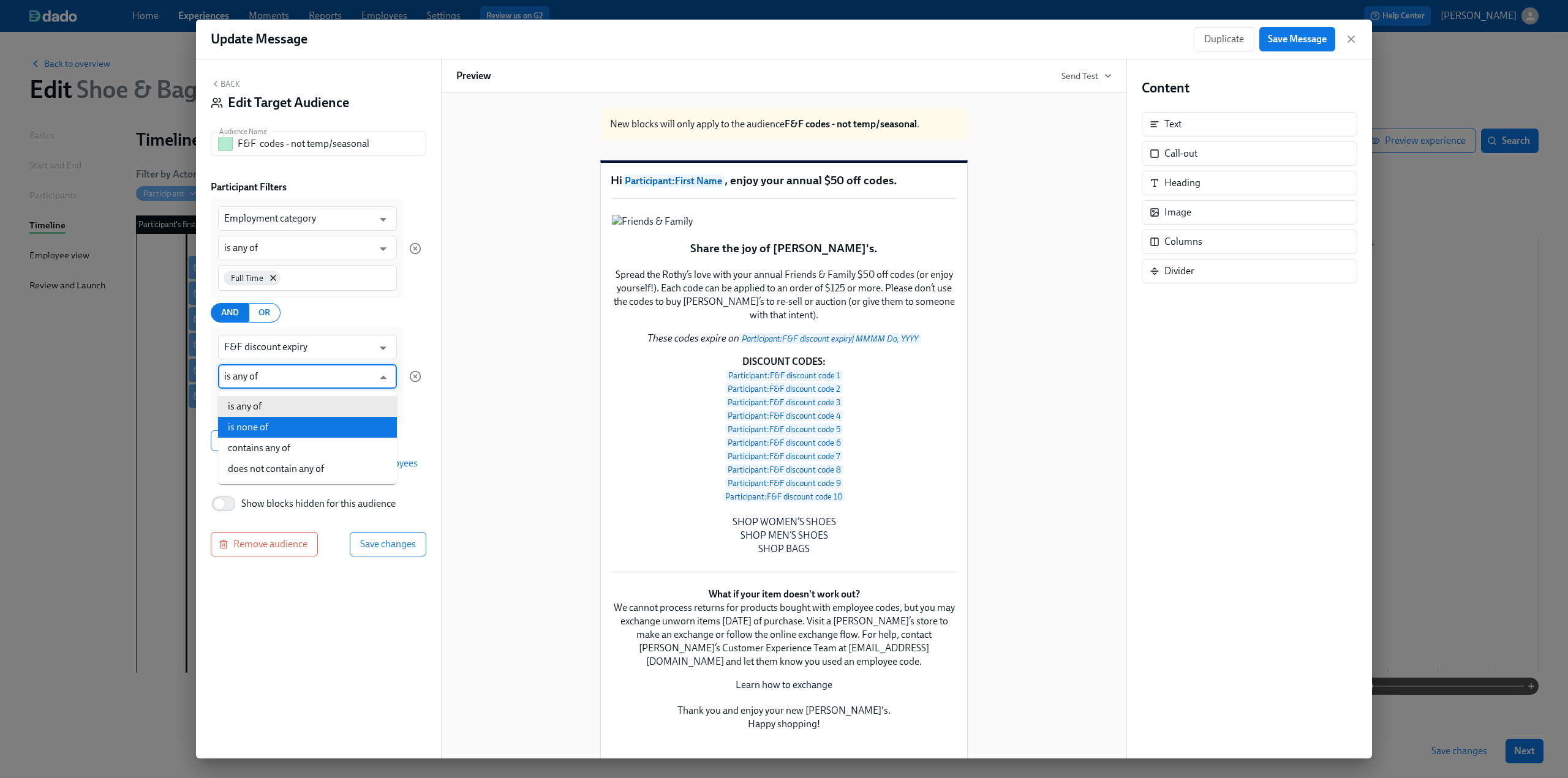
click at [307, 426] on li "is none of" at bounding box center [307, 427] width 179 height 21
type input "is none of"
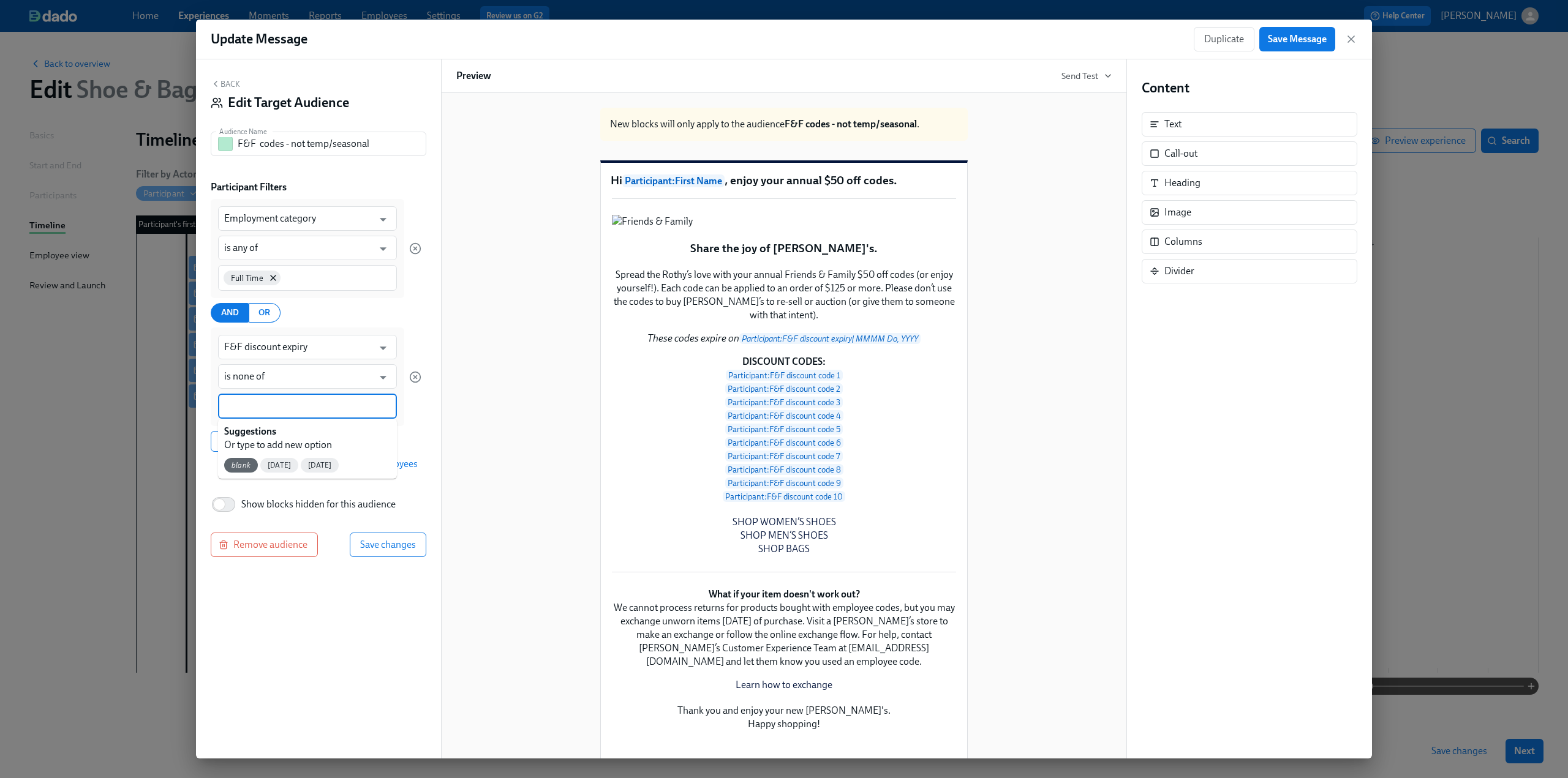
click at [278, 398] on div at bounding box center [307, 406] width 179 height 25
click at [254, 460] on div "blank" at bounding box center [241, 465] width 34 height 15
click at [421, 438] on div "Add filter Add filter group" at bounding box center [316, 442] width 211 height 21
click at [370, 469] on span "Preview matching employees" at bounding box center [350, 465] width 135 height 12
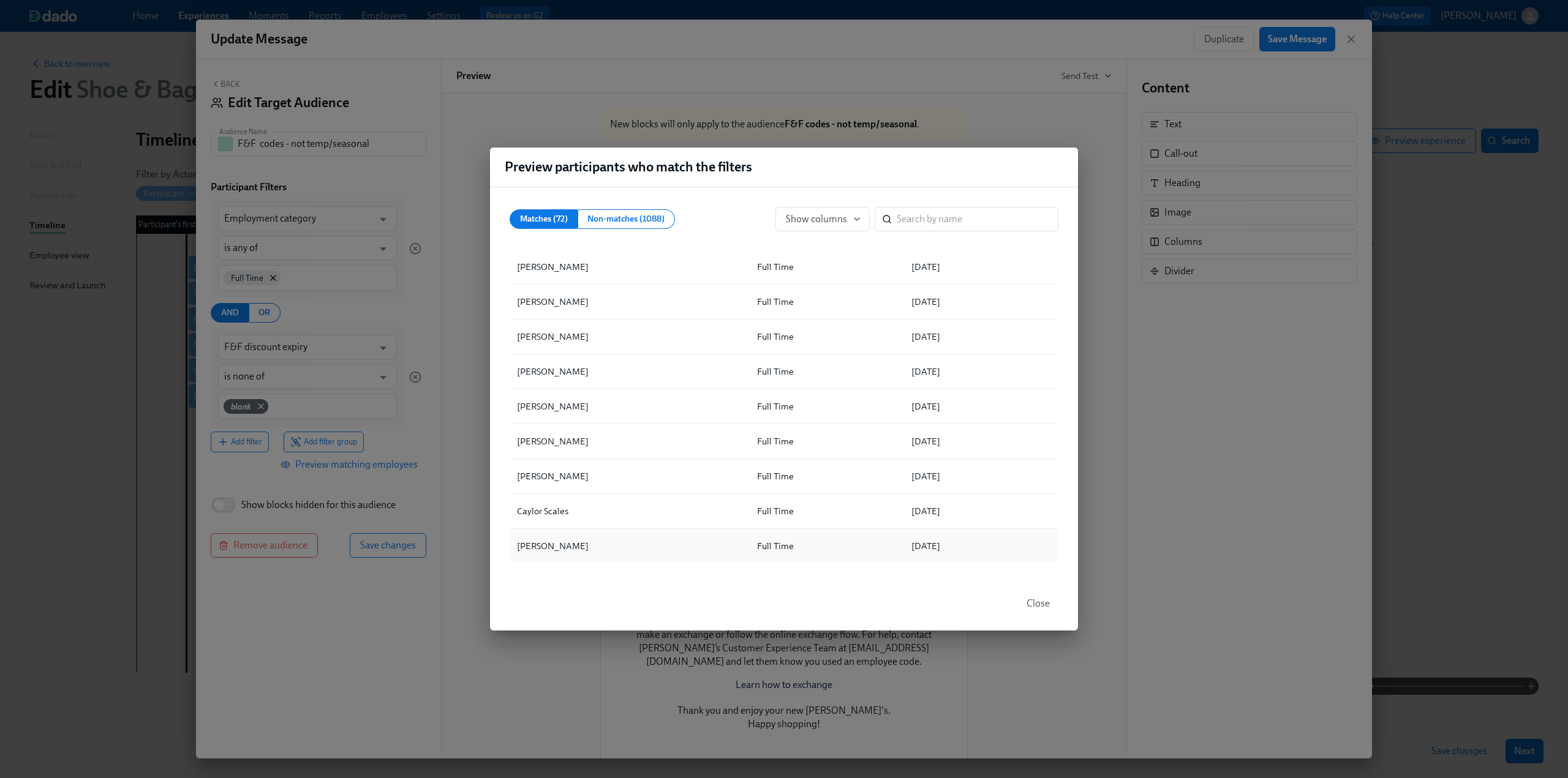
scroll to position [1899, 0]
click at [1039, 603] on span "Close" at bounding box center [1038, 603] width 23 height 12
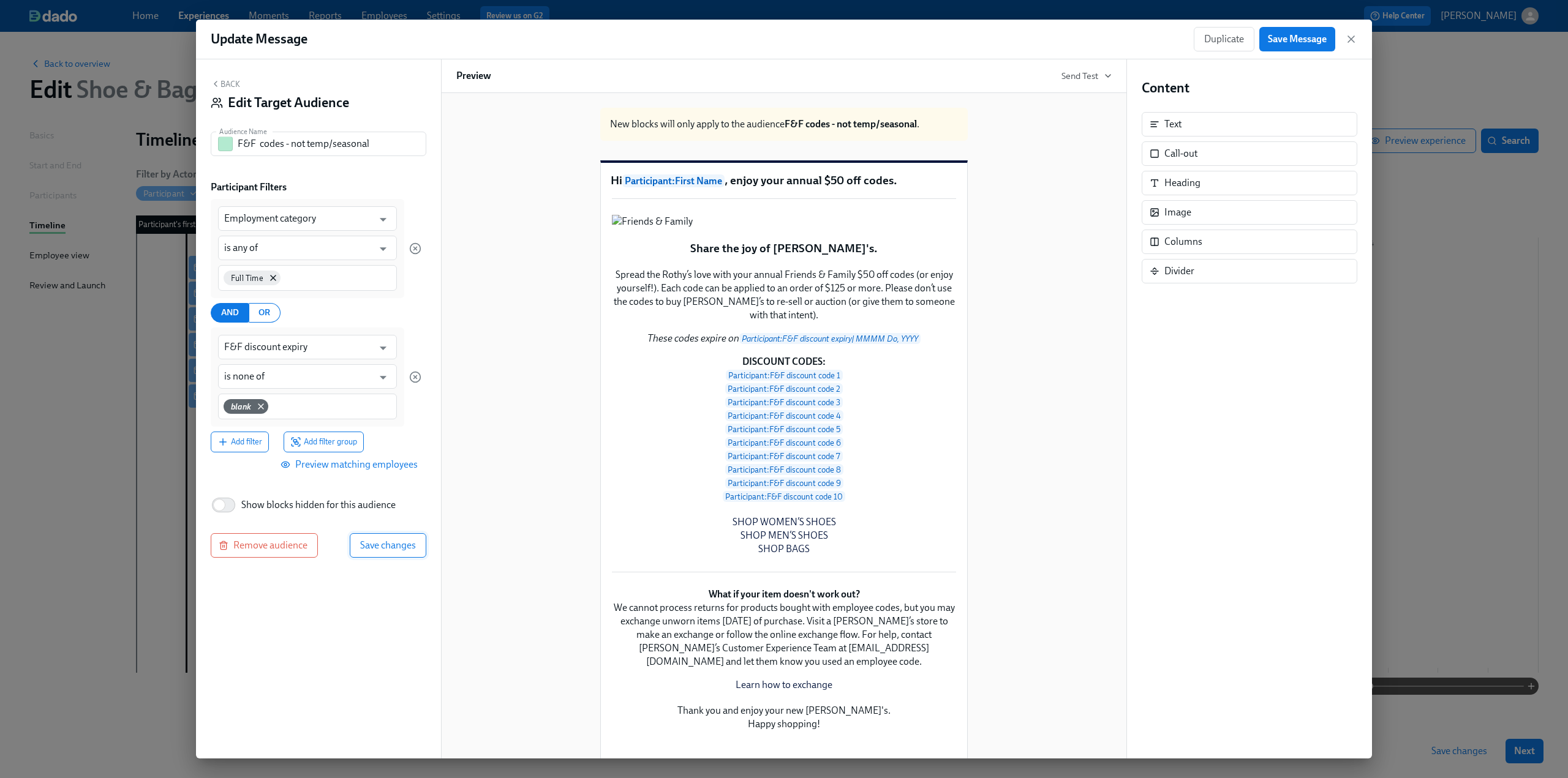
click at [396, 545] on span "Save changes" at bounding box center [388, 545] width 56 height 12
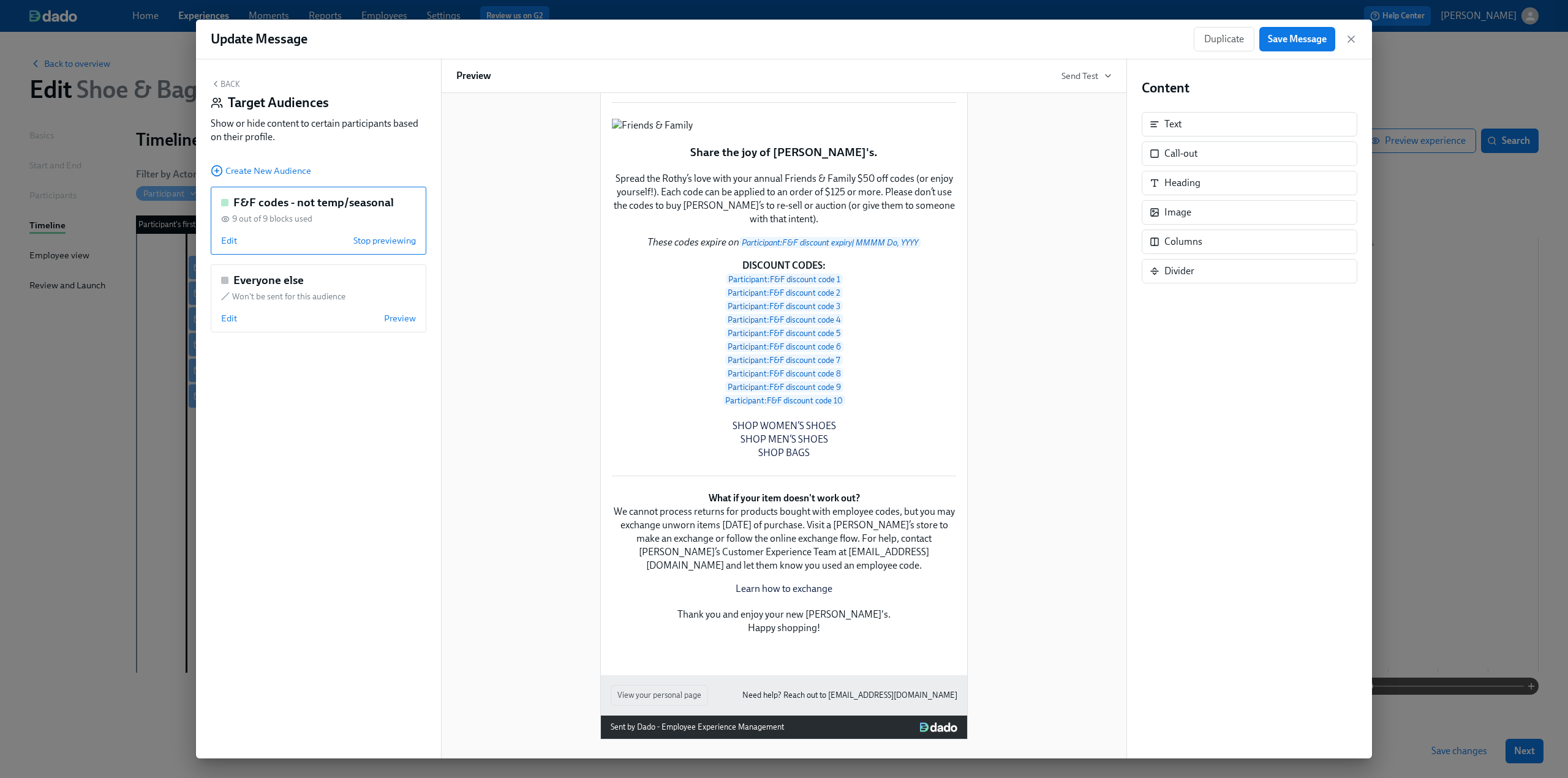
scroll to position [0, 0]
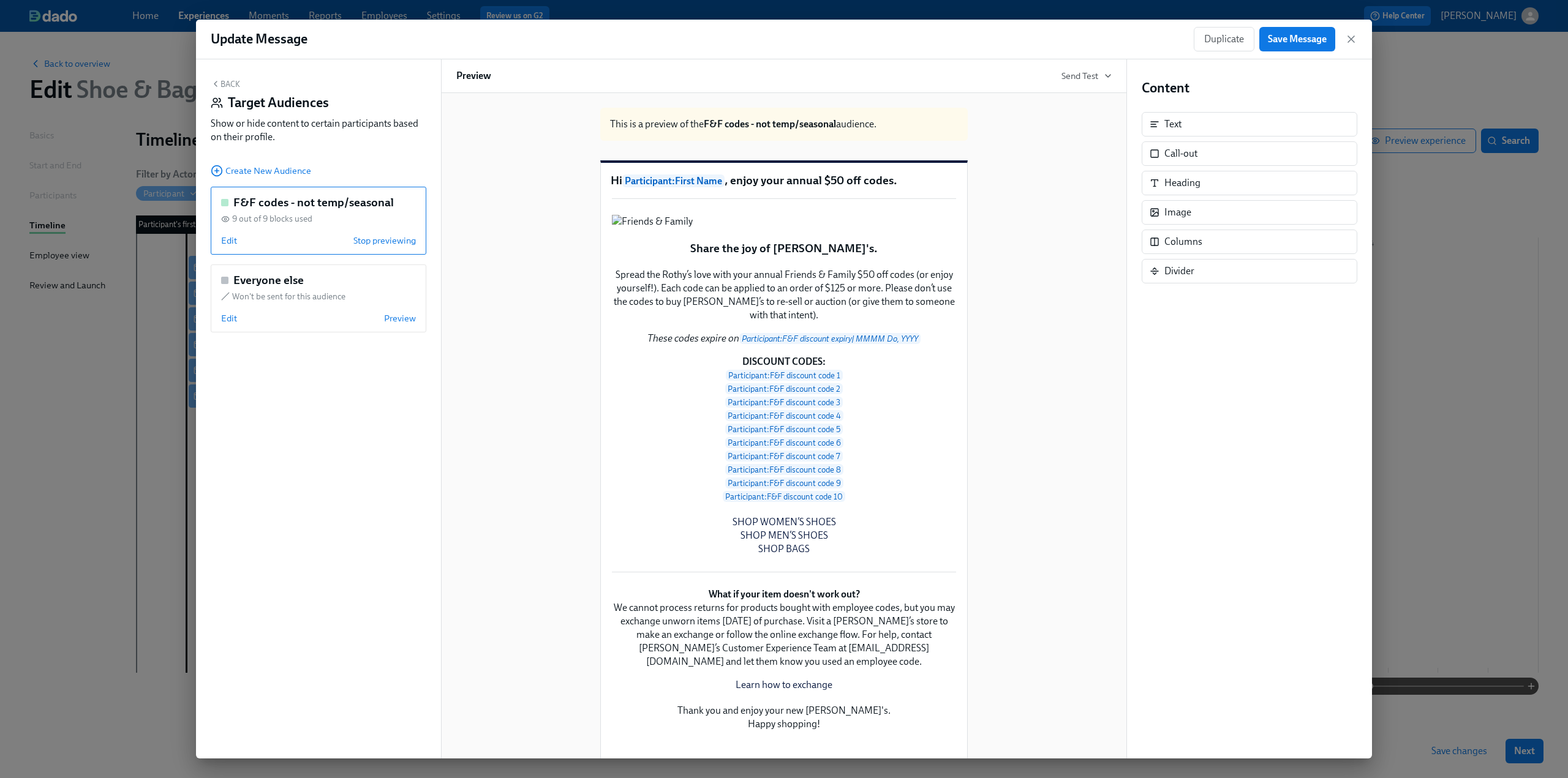
click at [226, 85] on button "Back" at bounding box center [226, 84] width 29 height 10
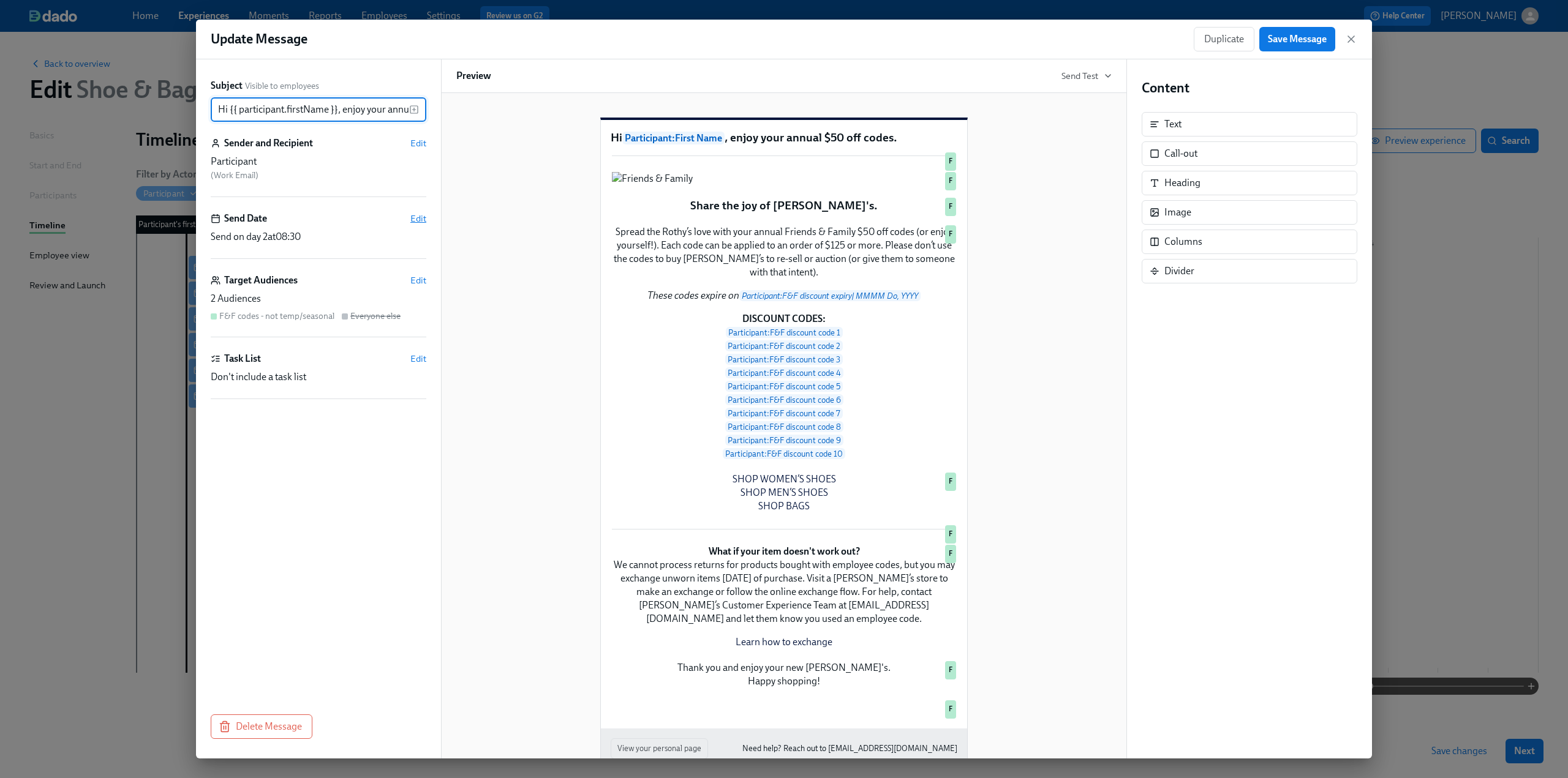
click at [422, 216] on span "Edit" at bounding box center [419, 218] width 16 height 12
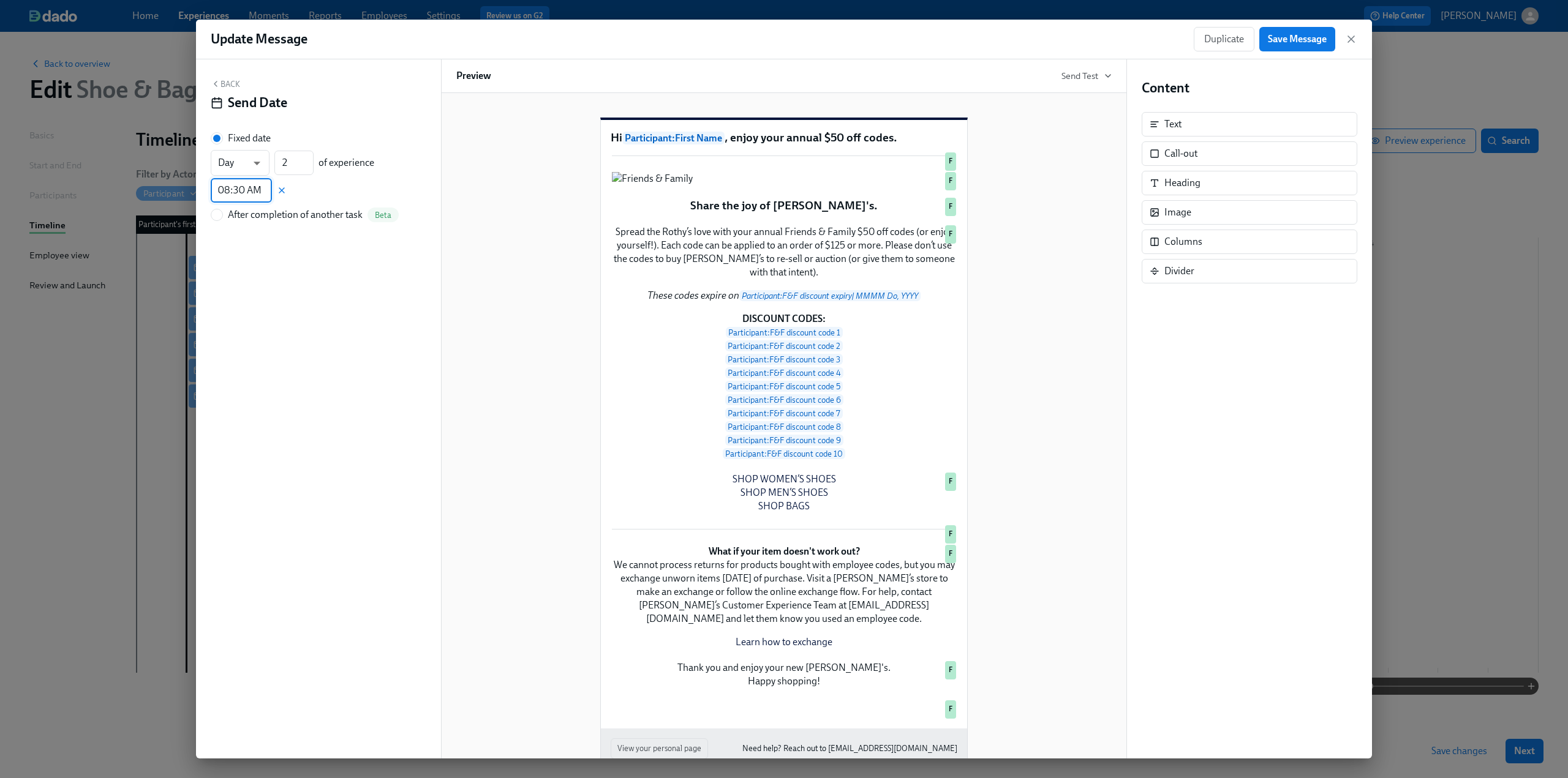
click at [219, 191] on input "08:30 AM" at bounding box center [242, 191] width 61 height 24
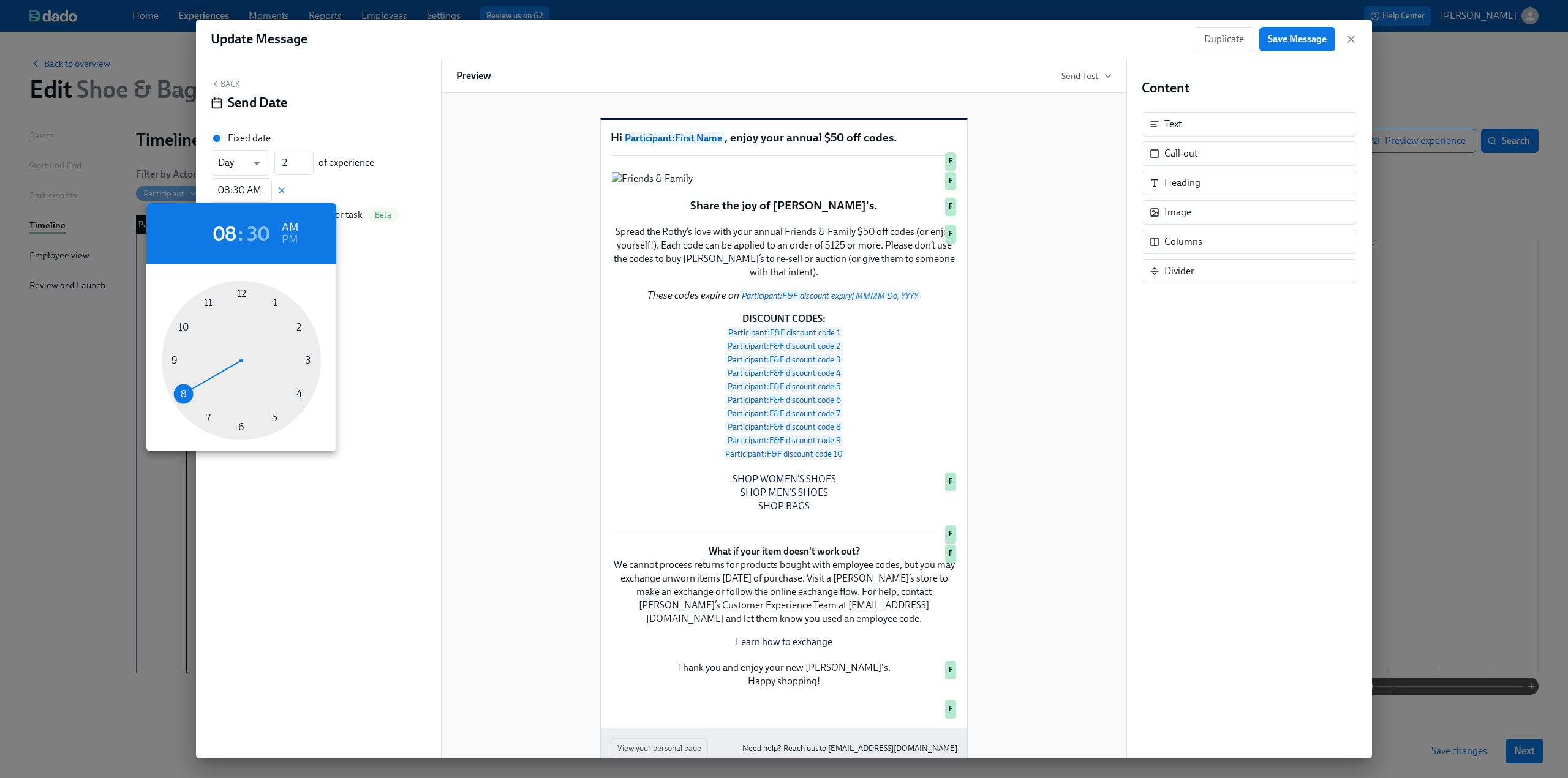
click at [179, 331] on div at bounding box center [241, 360] width 159 height 159
click at [246, 289] on div at bounding box center [241, 360] width 159 height 159
type input "10:00 AM"
click at [382, 276] on div at bounding box center [784, 389] width 1568 height 778
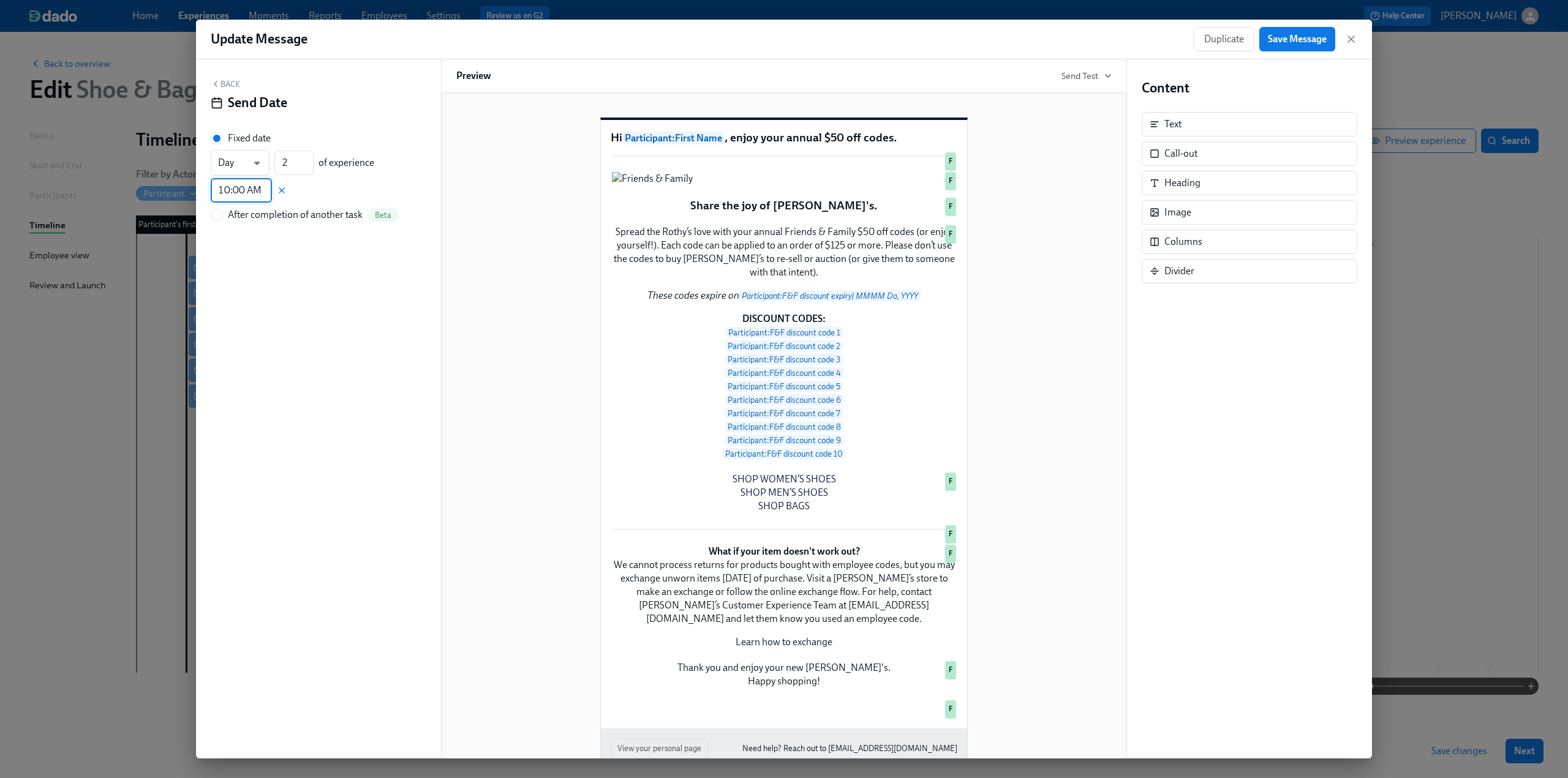
click at [237, 80] on button "Back" at bounding box center [226, 84] width 29 height 10
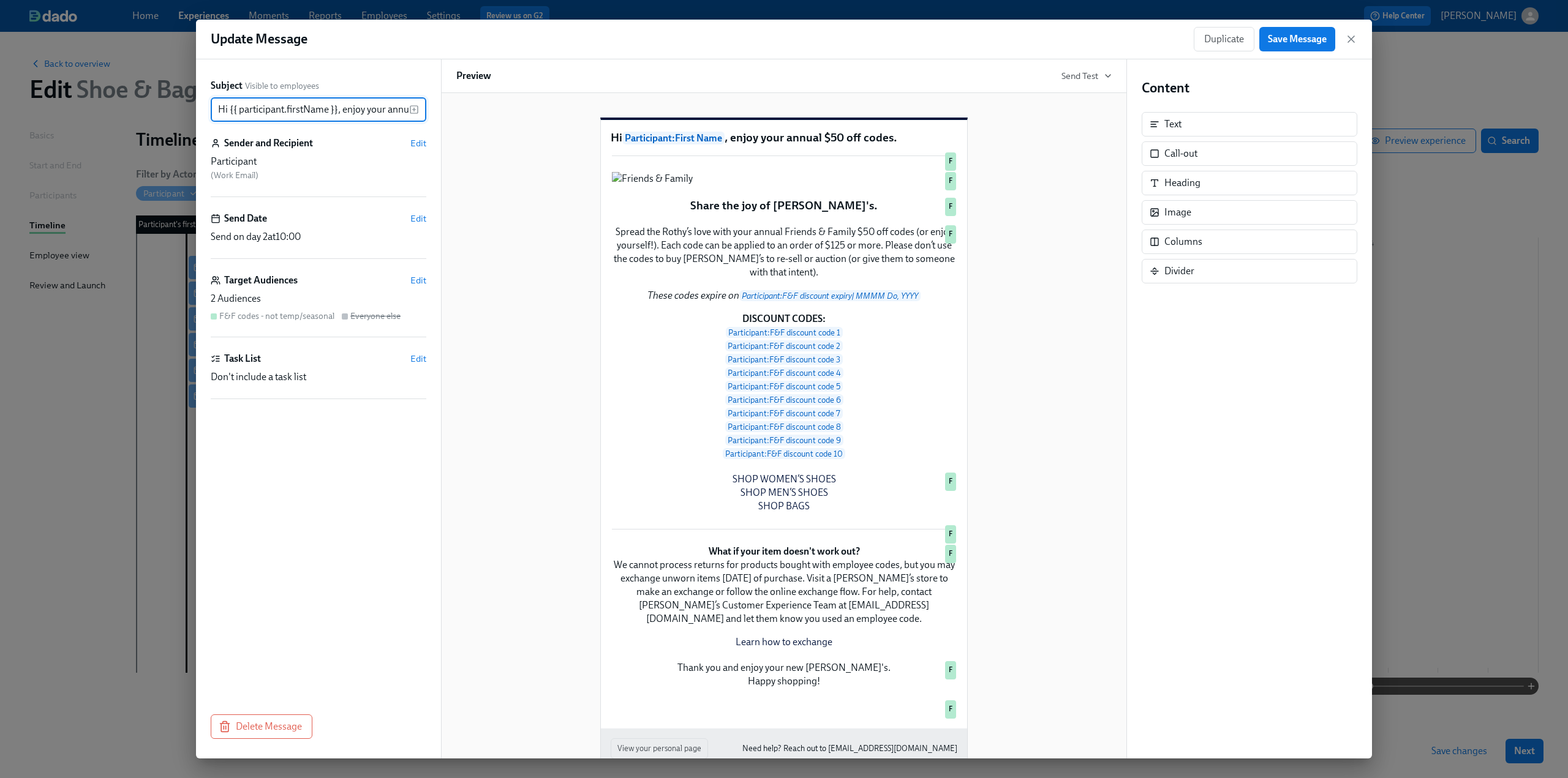
click at [289, 314] on div "F&F codes - not temp/seasonal" at bounding box center [276, 316] width 115 height 11
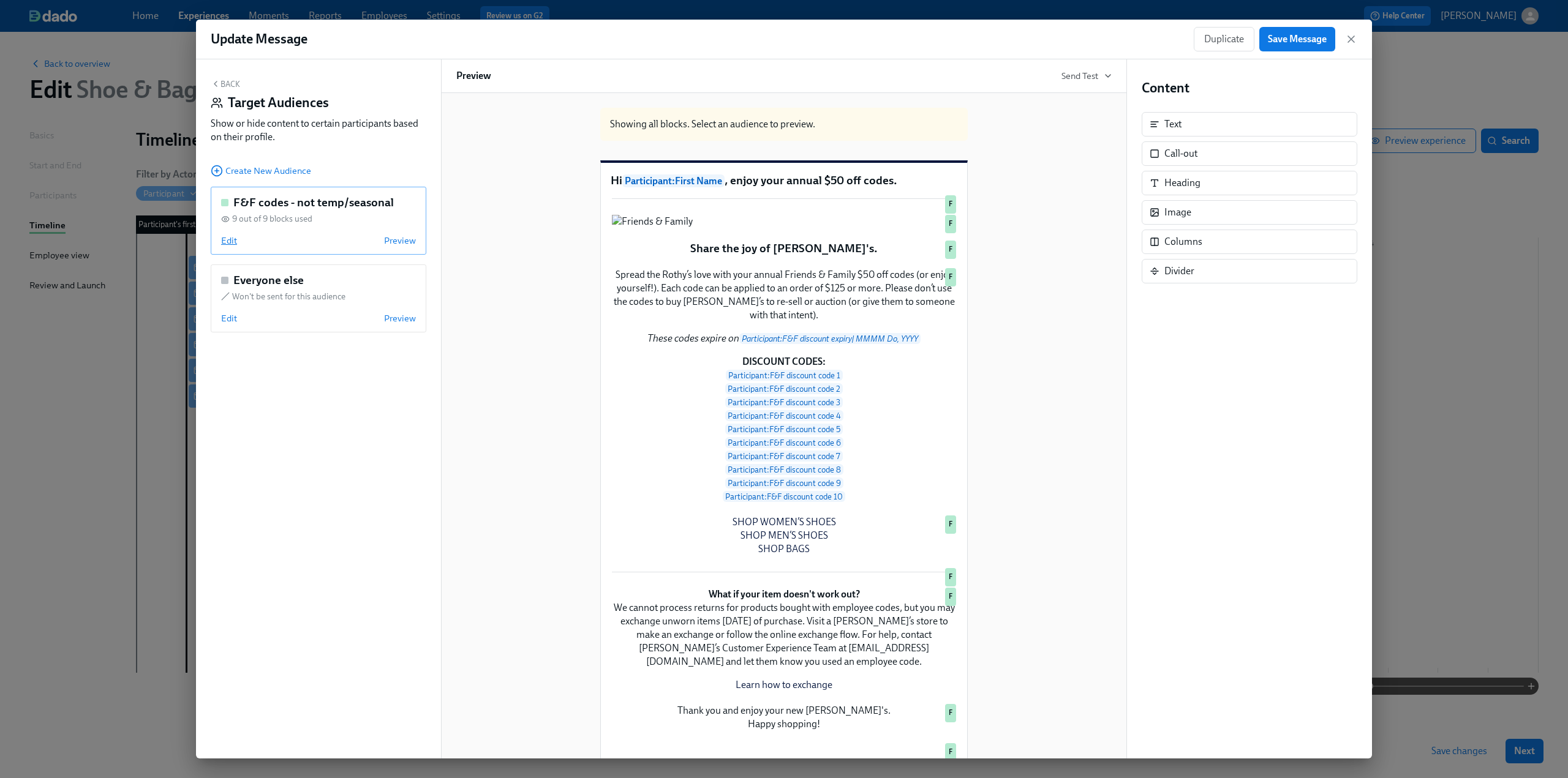
click at [228, 241] on span "Edit" at bounding box center [230, 240] width 16 height 12
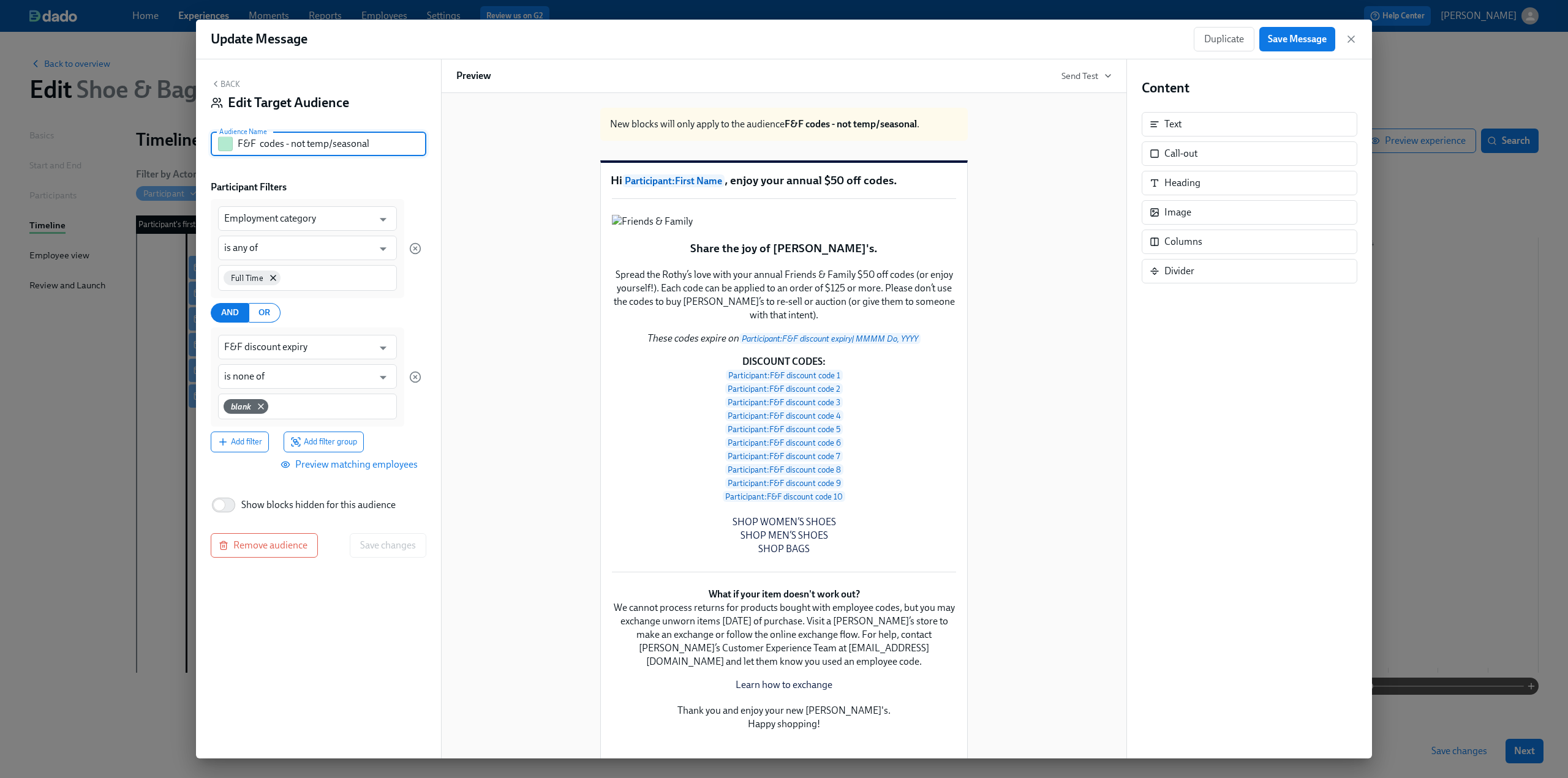
drag, startPoint x: 373, startPoint y: 150, endPoint x: 292, endPoint y: 146, distance: 81.1
click at [292, 146] on input "F&F codes - not temp/seasonal" at bounding box center [331, 144] width 188 height 24
type input "F&F codes - FT only"
click at [401, 542] on span "Save changes" at bounding box center [388, 545] width 56 height 12
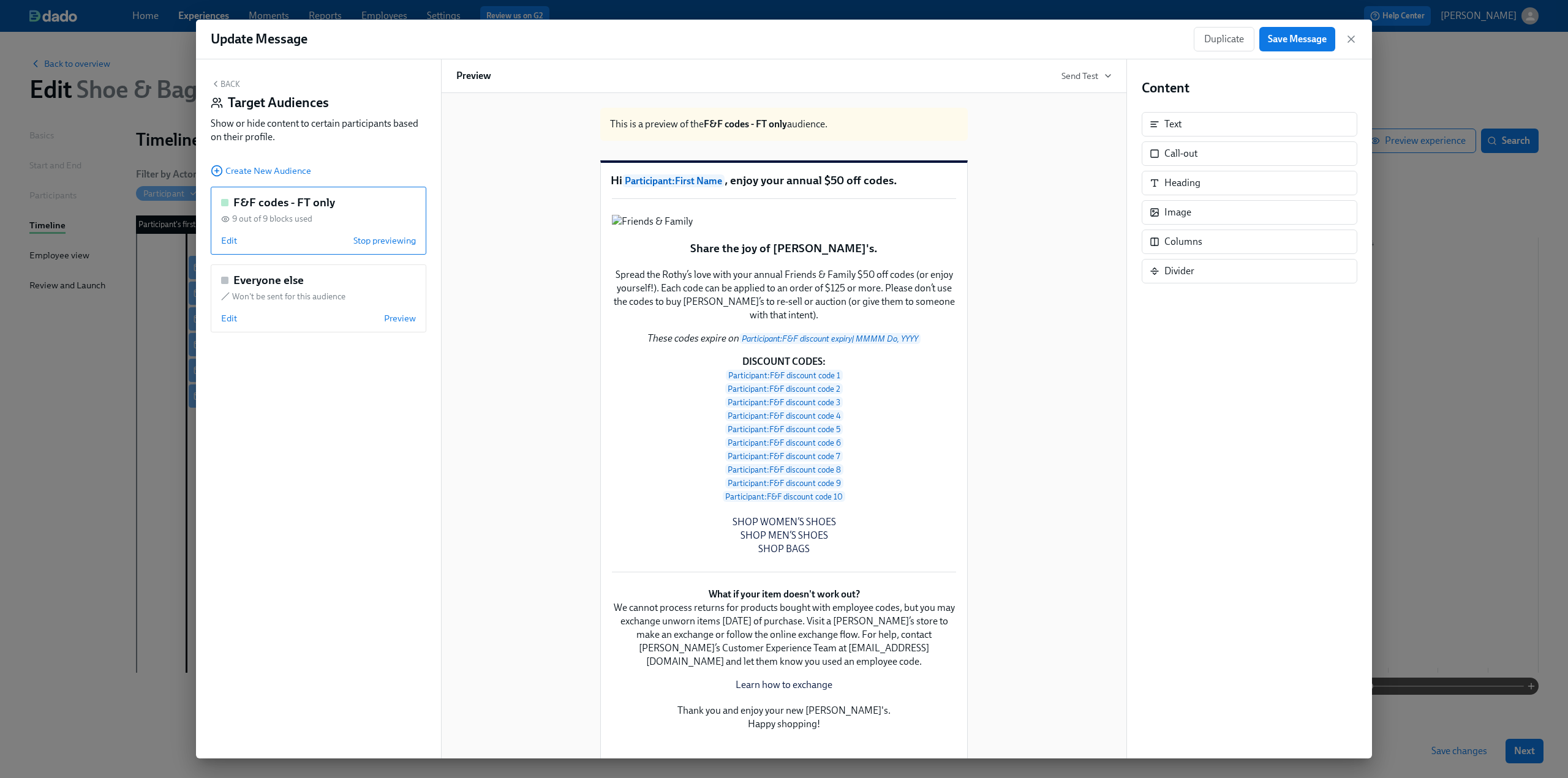
click at [234, 83] on button "Back" at bounding box center [226, 84] width 29 height 10
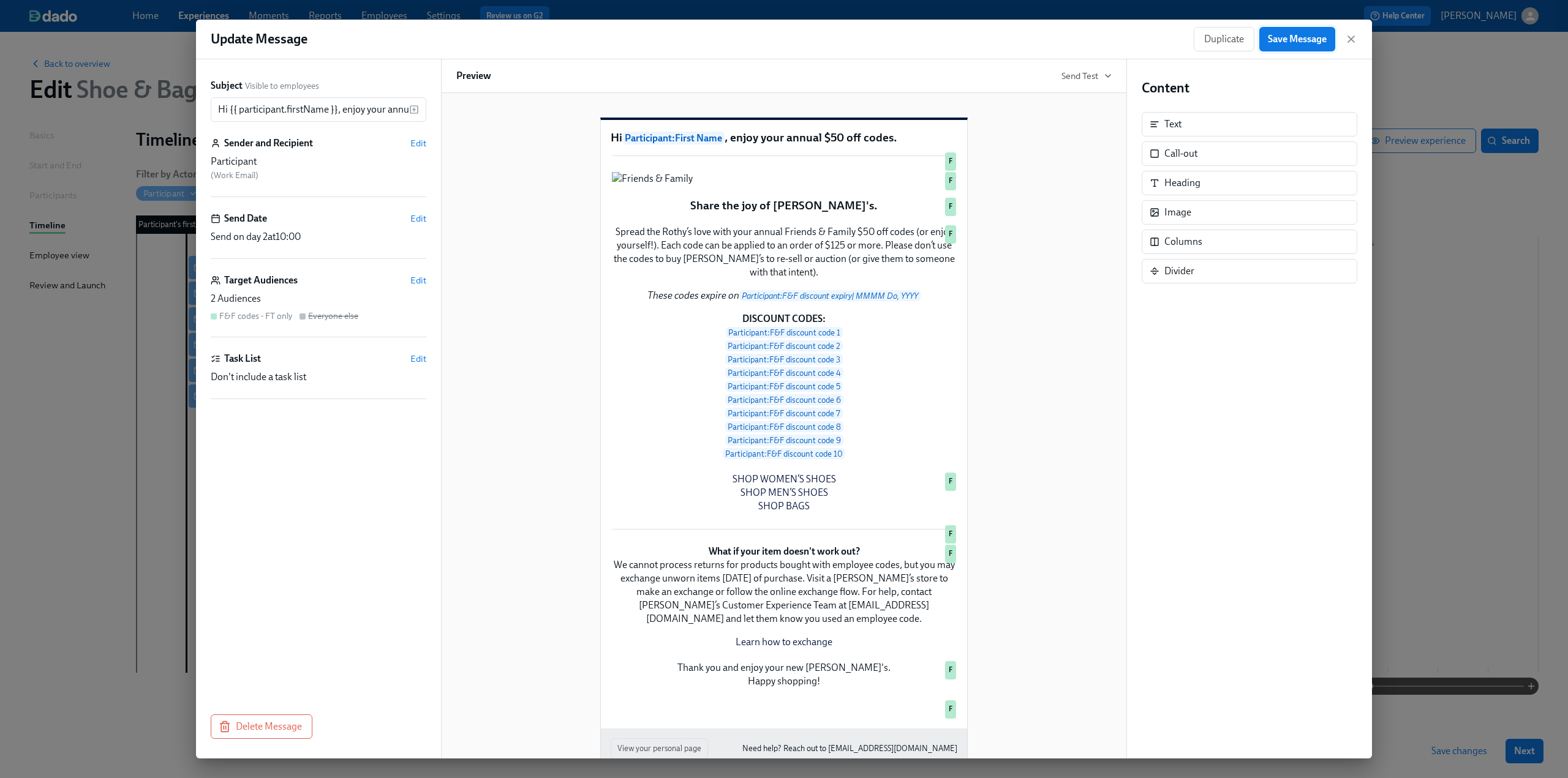
click at [1301, 41] on span "Save Message" at bounding box center [1297, 39] width 59 height 12
click at [1353, 41] on icon "button" at bounding box center [1351, 40] width 6 height 6
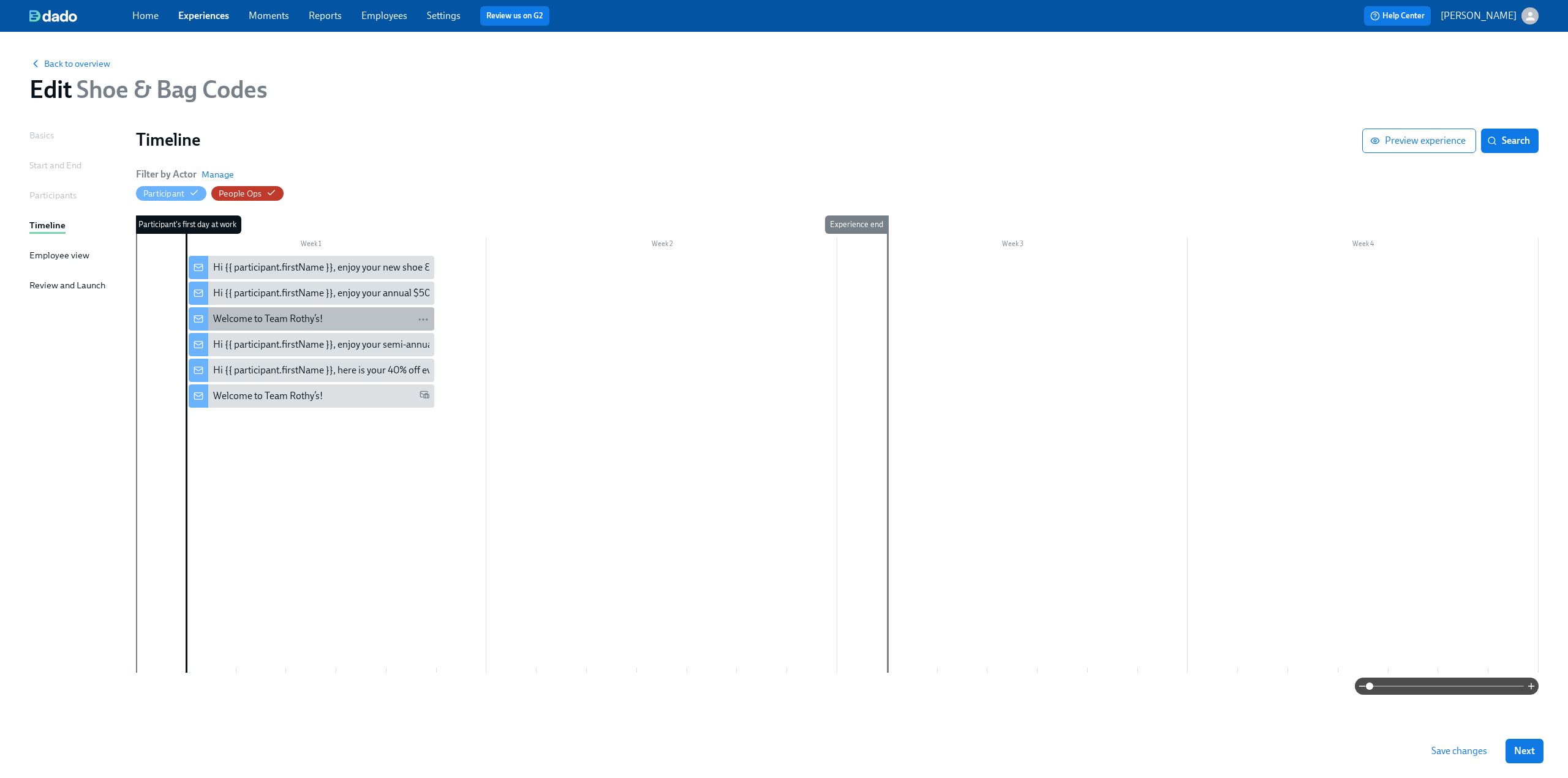
click at [352, 318] on div "Welcome to Team Rothy’s!" at bounding box center [322, 319] width 217 height 14
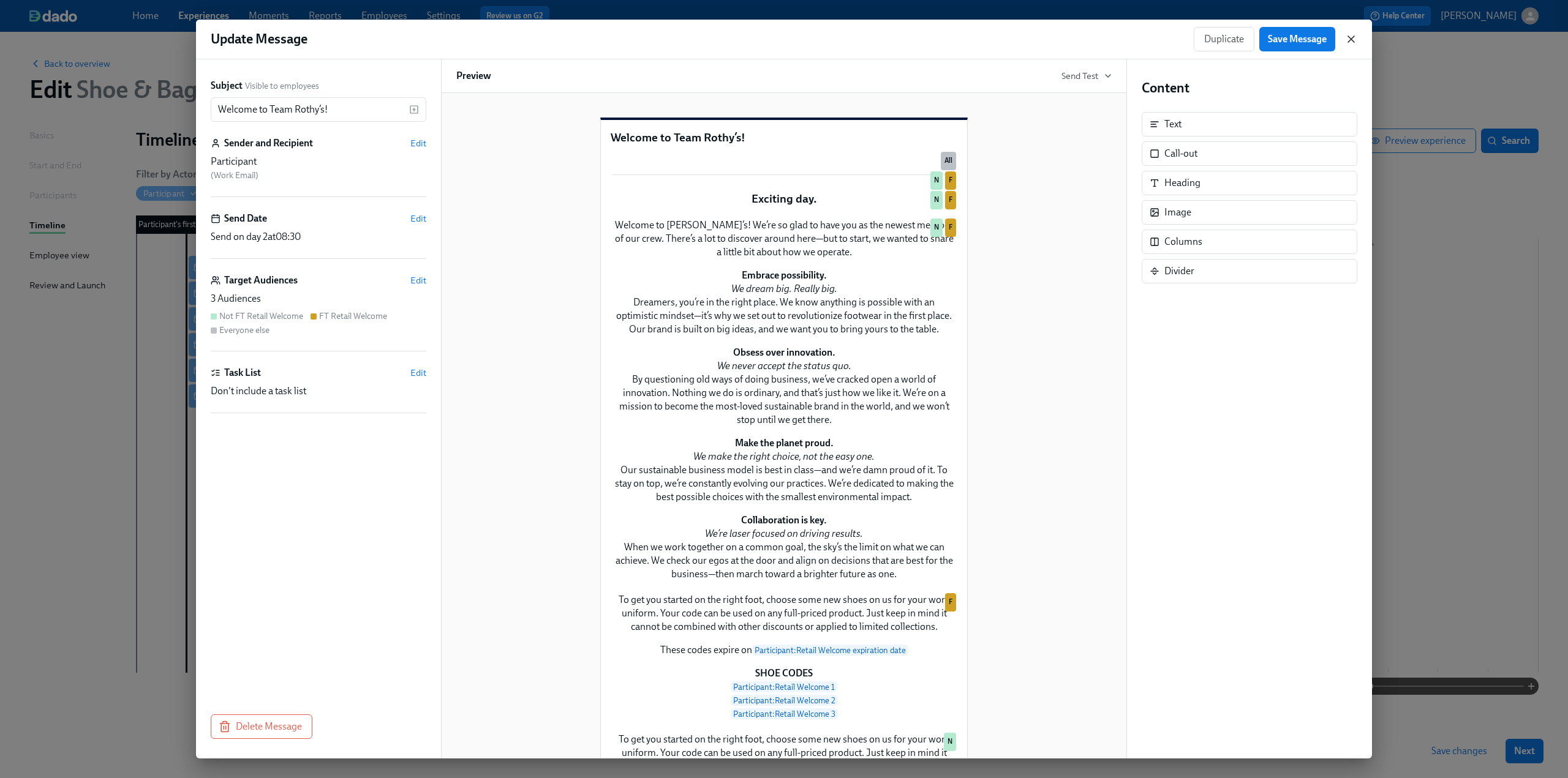
click at [1352, 40] on icon "button" at bounding box center [1351, 40] width 6 height 6
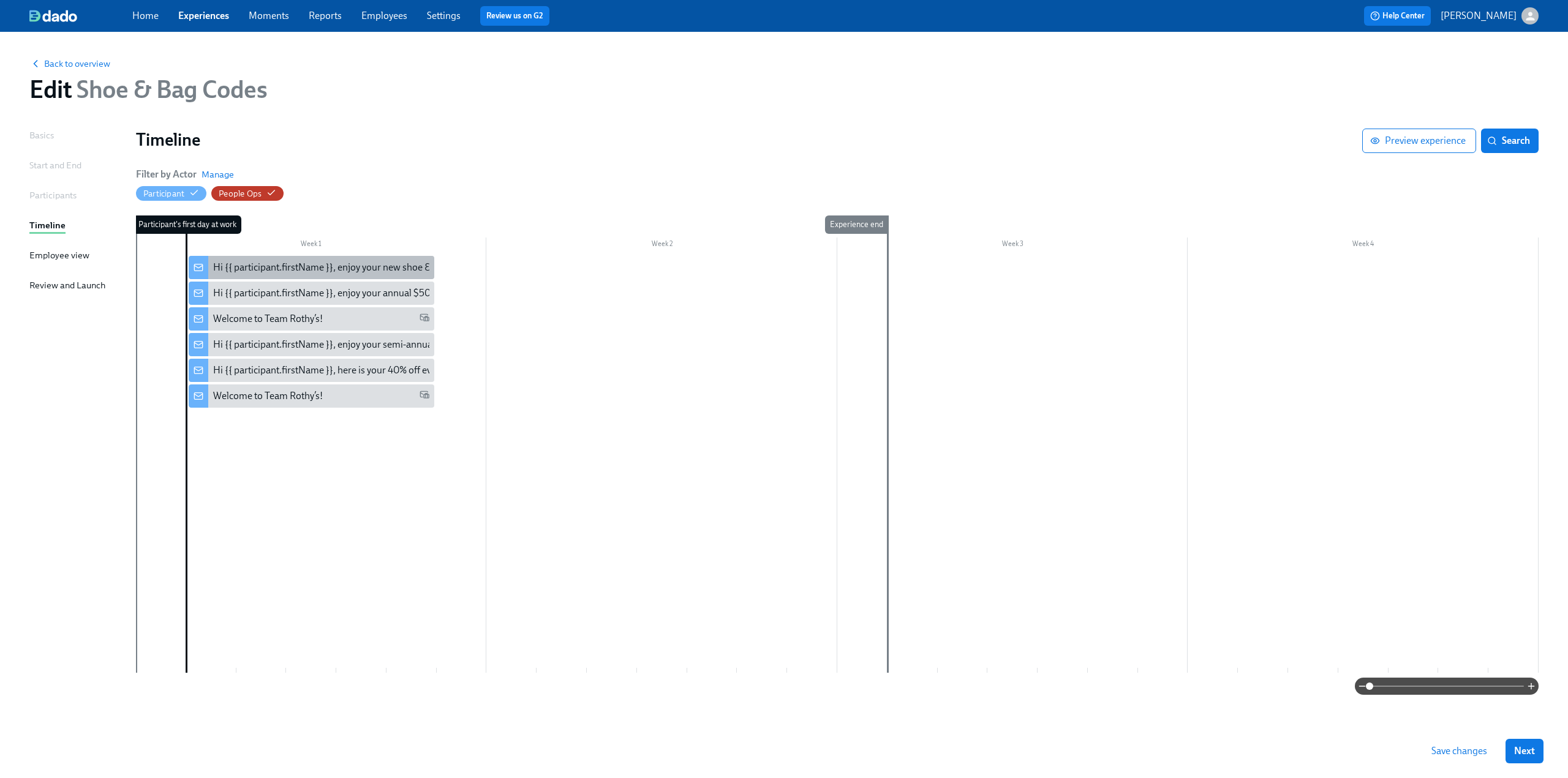
click at [356, 267] on div "Hi {{ participant.firstName }}, enjoy your new shoe & bag code" at bounding box center [343, 267] width 259 height 14
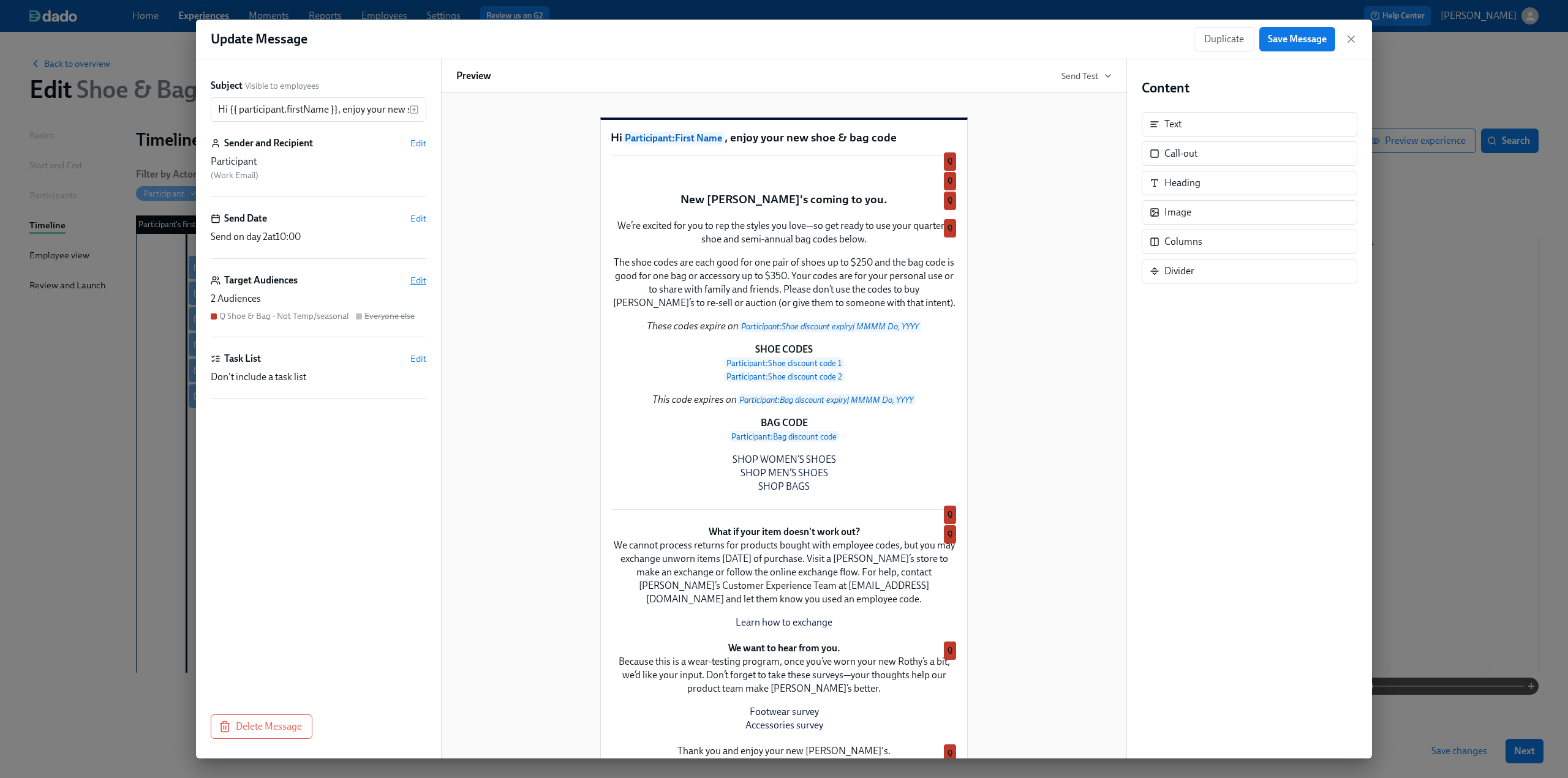
click at [416, 277] on span "Edit" at bounding box center [419, 280] width 16 height 12
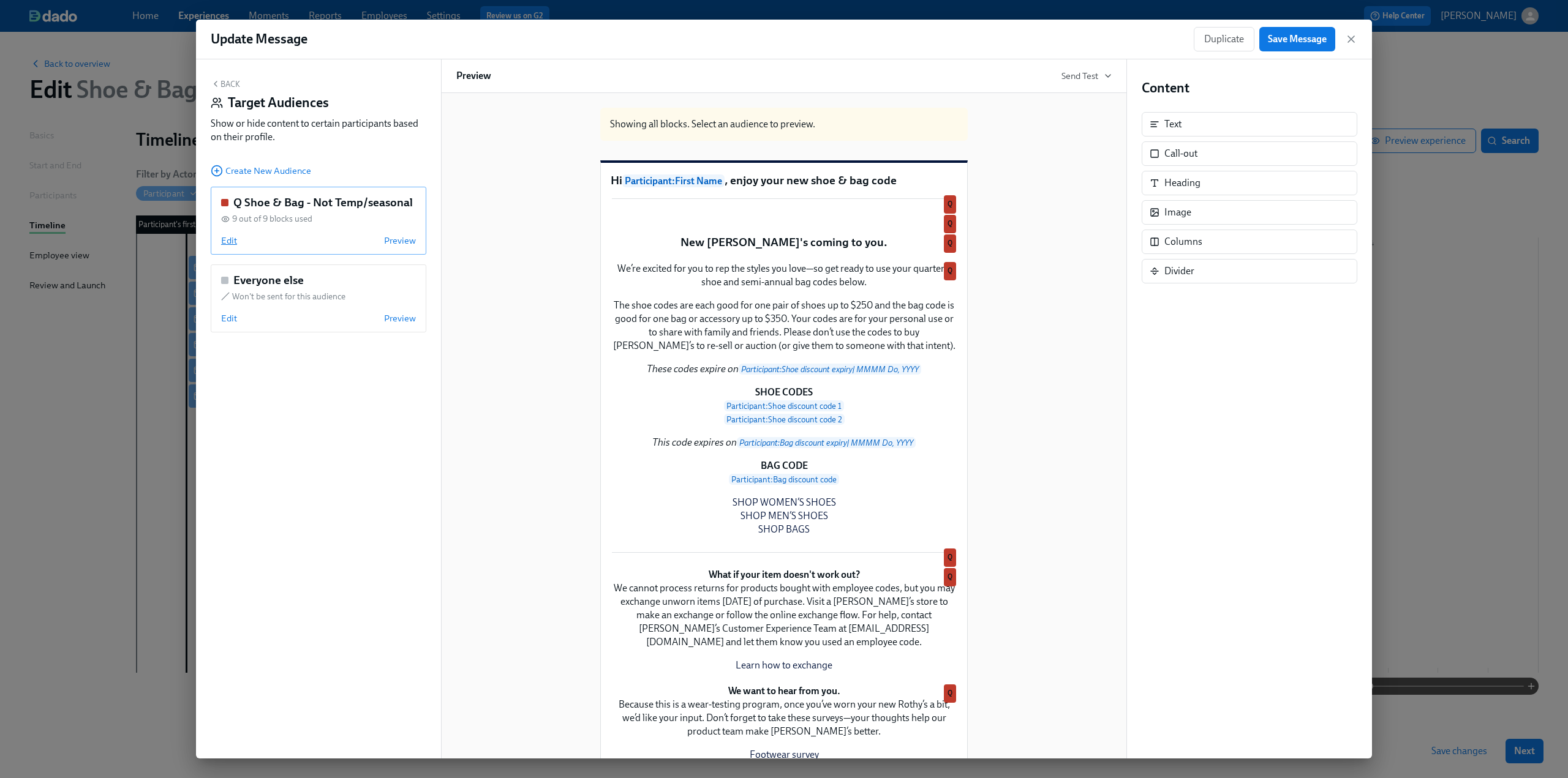
click at [226, 241] on span "Edit" at bounding box center [230, 240] width 16 height 12
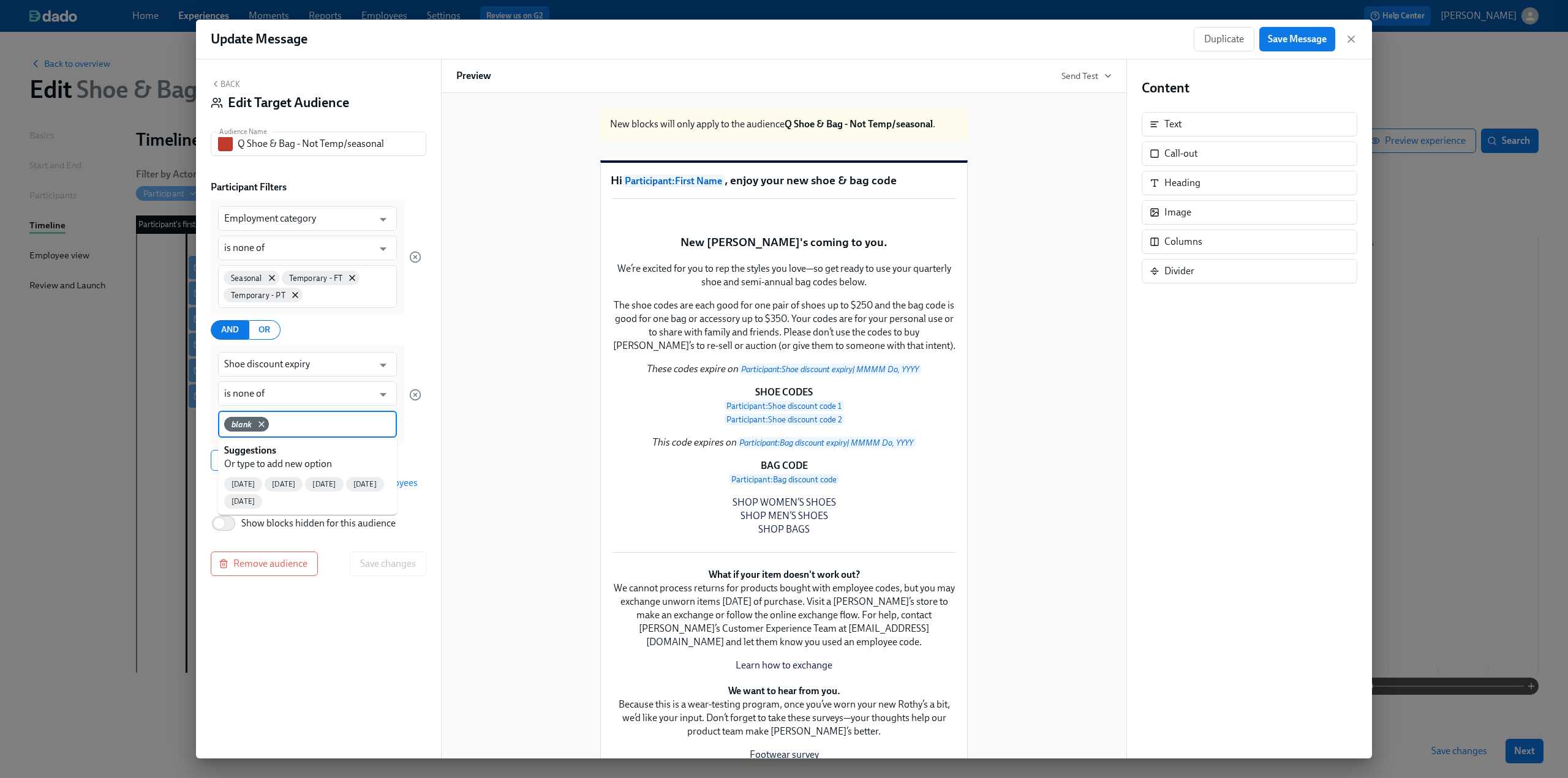
click at [292, 424] on input at bounding box center [331, 423] width 120 height 13
type input "N/A"
type input "n/a"
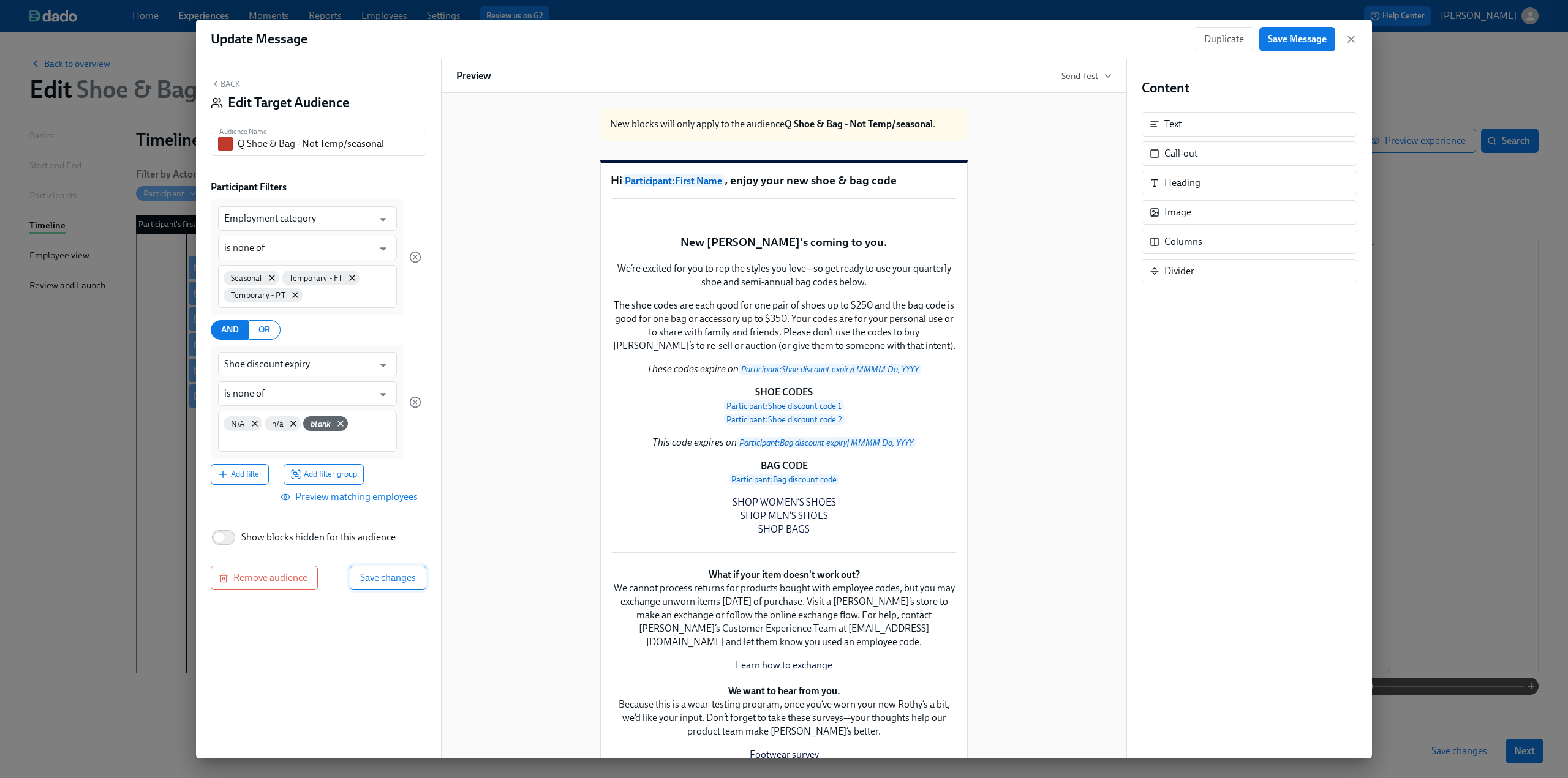
click at [389, 578] on span "Save changes" at bounding box center [388, 578] width 56 height 12
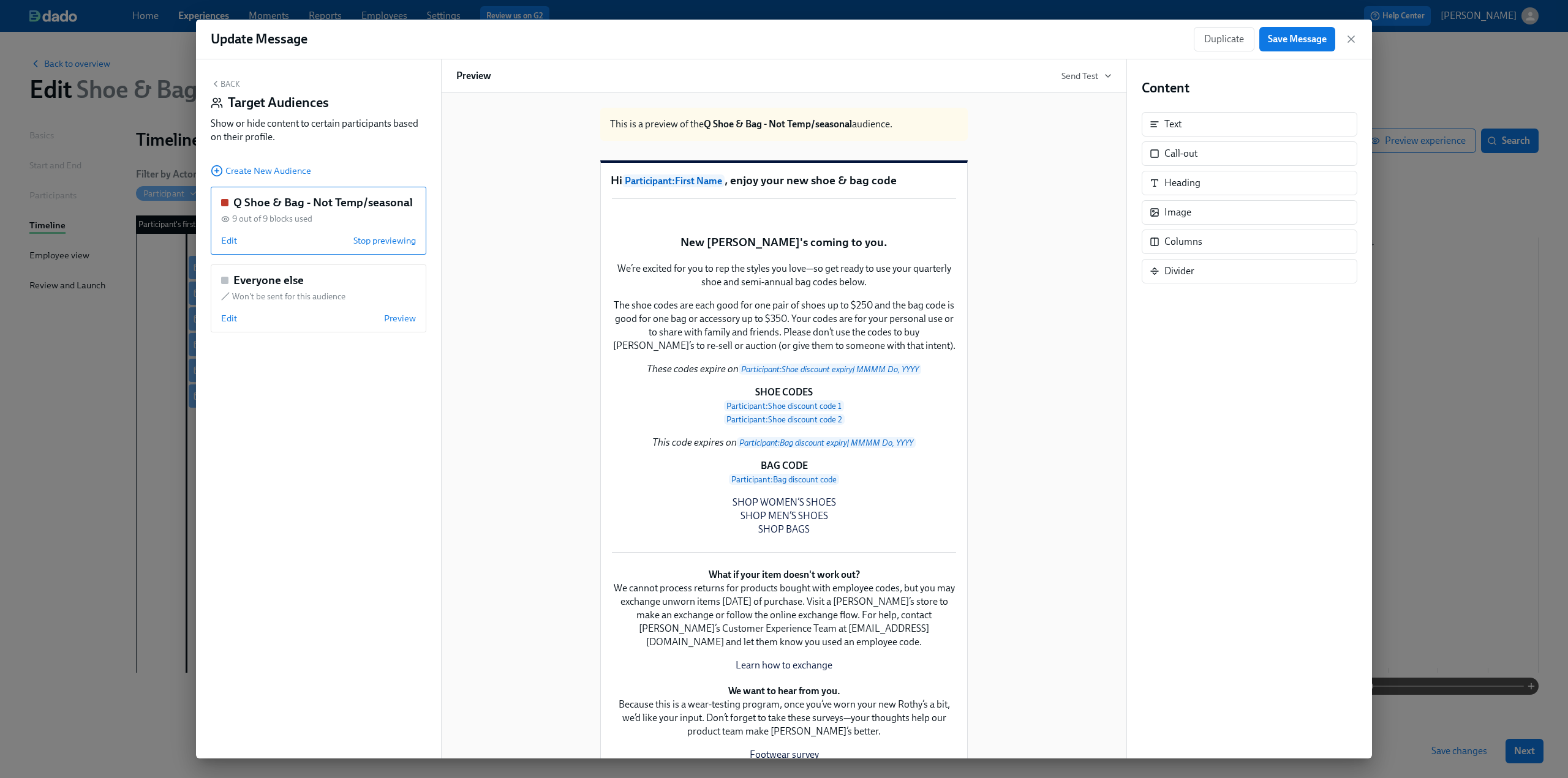
click at [230, 85] on button "Back" at bounding box center [226, 84] width 29 height 10
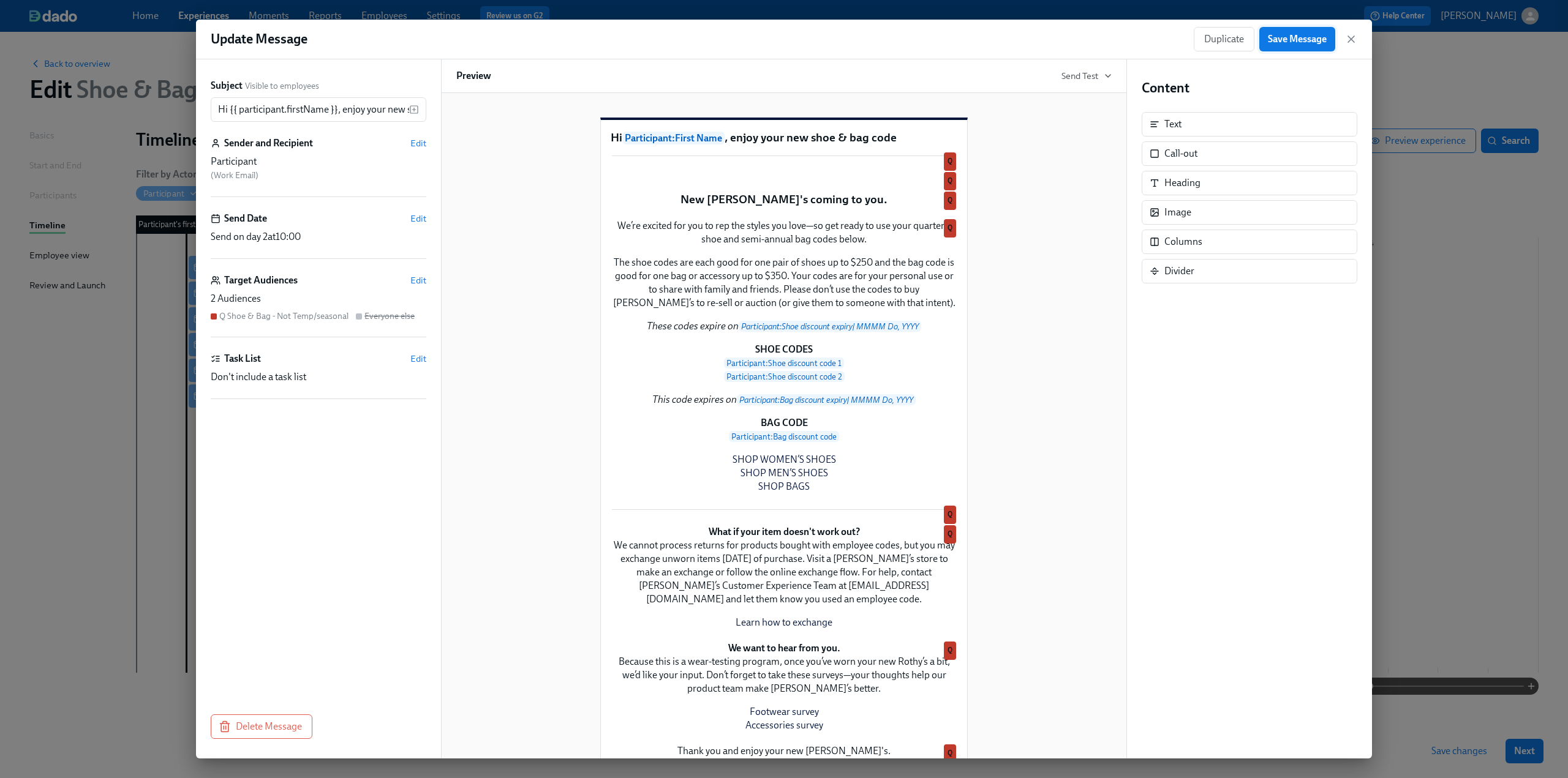
click at [1297, 36] on span "Save Message" at bounding box center [1297, 39] width 59 height 12
click at [1349, 39] on icon "button" at bounding box center [1351, 39] width 12 height 12
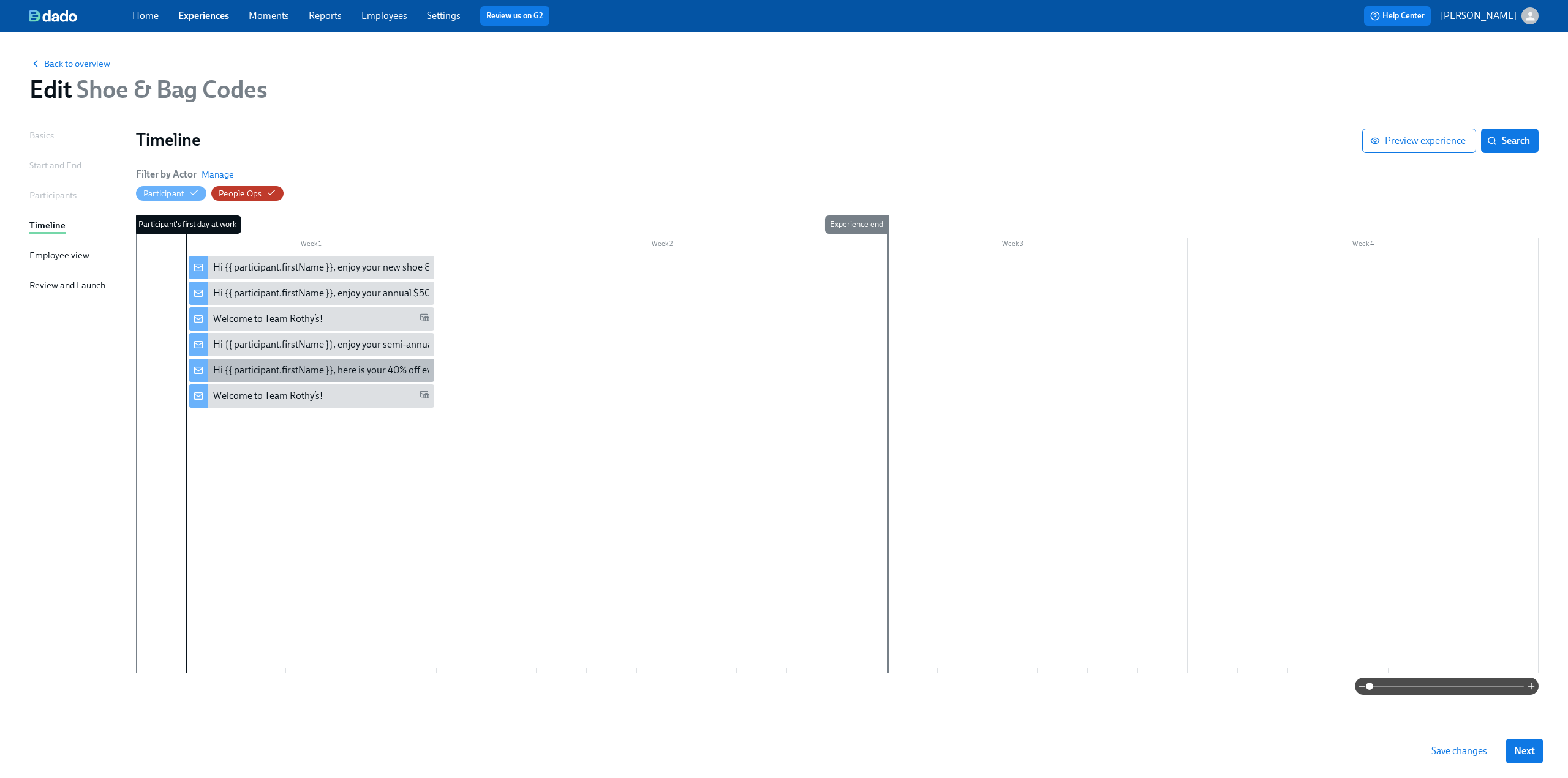
click at [365, 372] on div "Hi {{ participant.firstName }}, here is your 40% off evergreen code" at bounding box center [350, 370] width 273 height 14
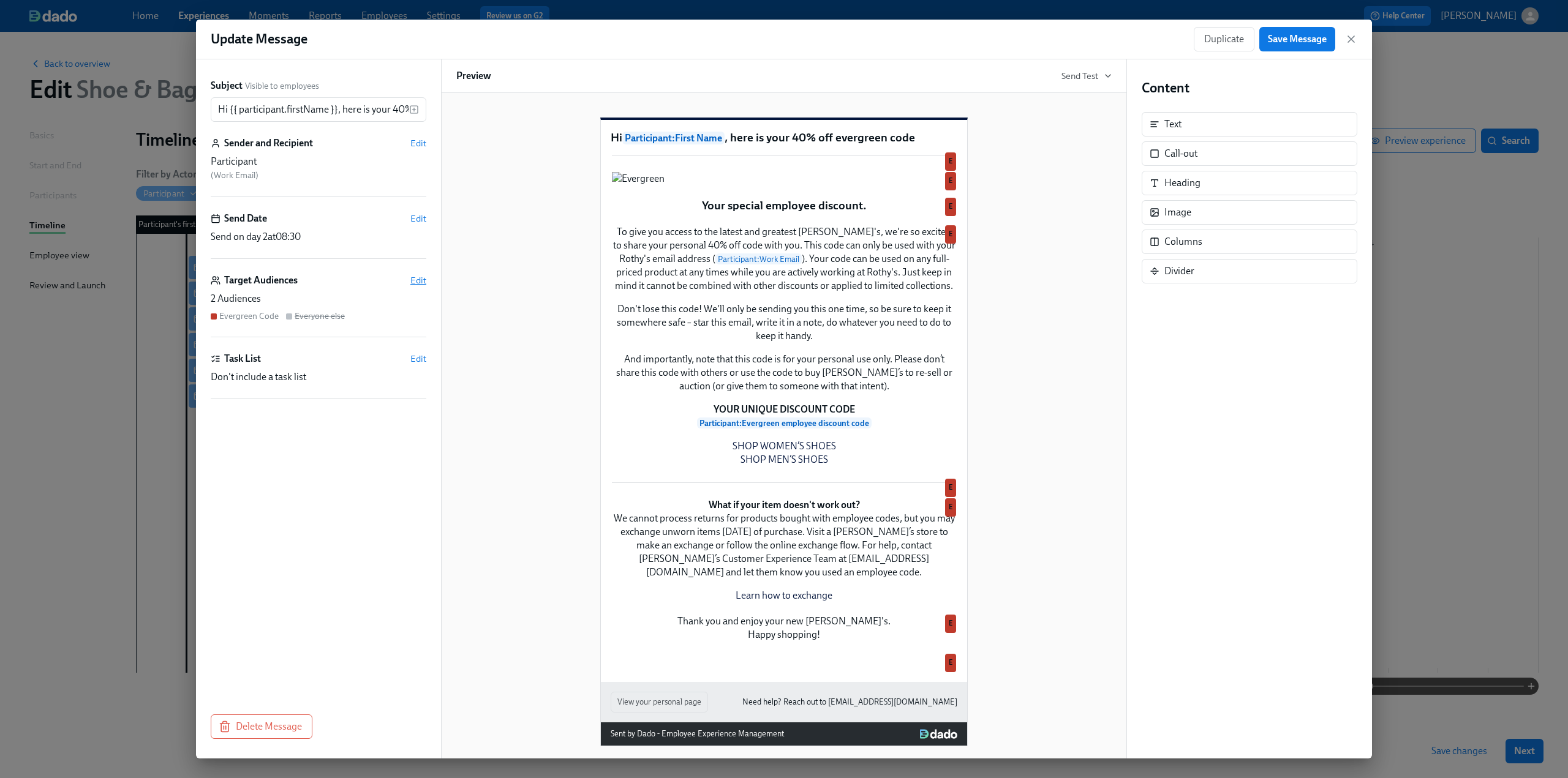
click at [419, 283] on span "Edit" at bounding box center [419, 280] width 16 height 12
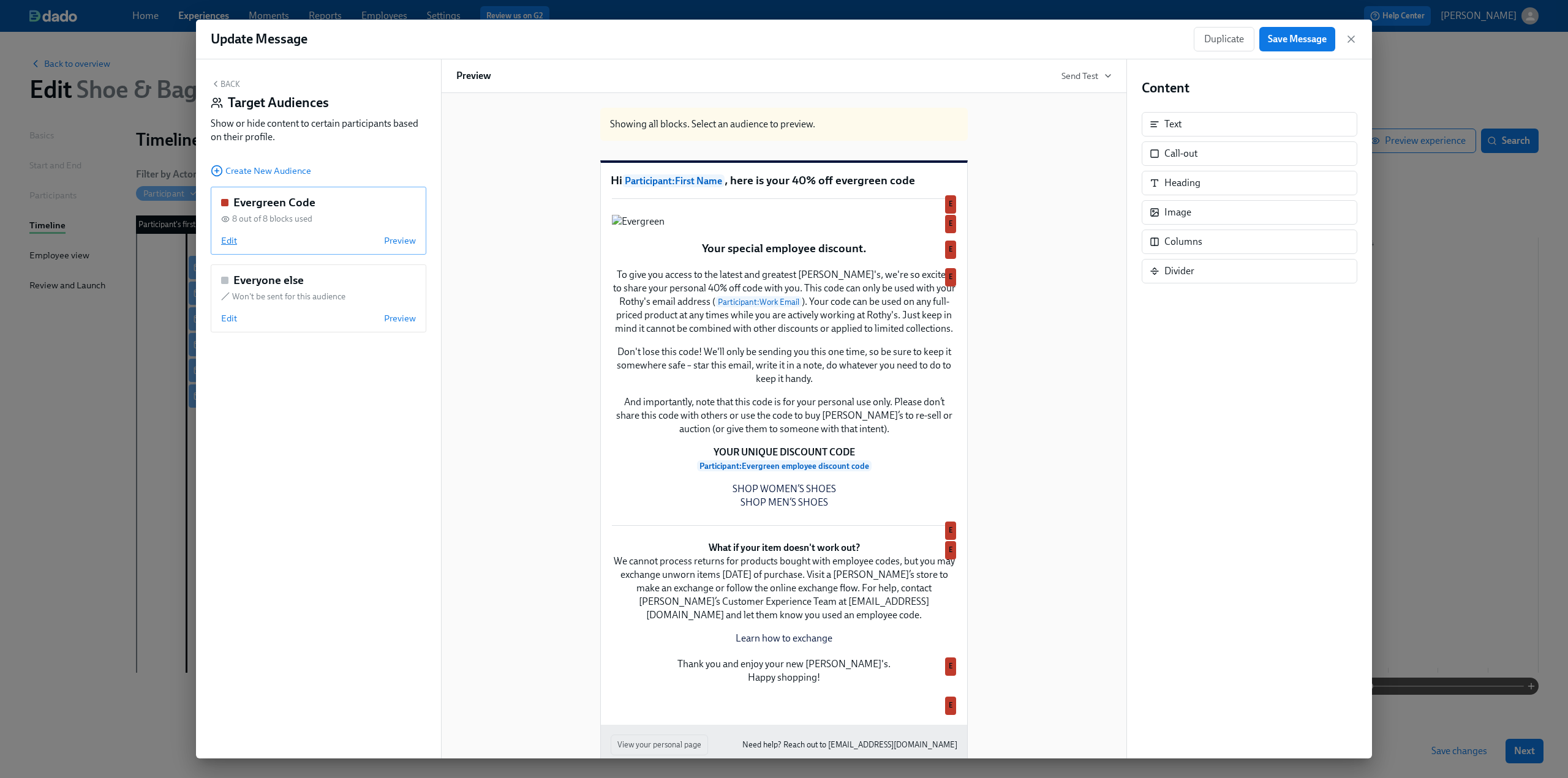
click at [232, 242] on span "Edit" at bounding box center [230, 240] width 16 height 12
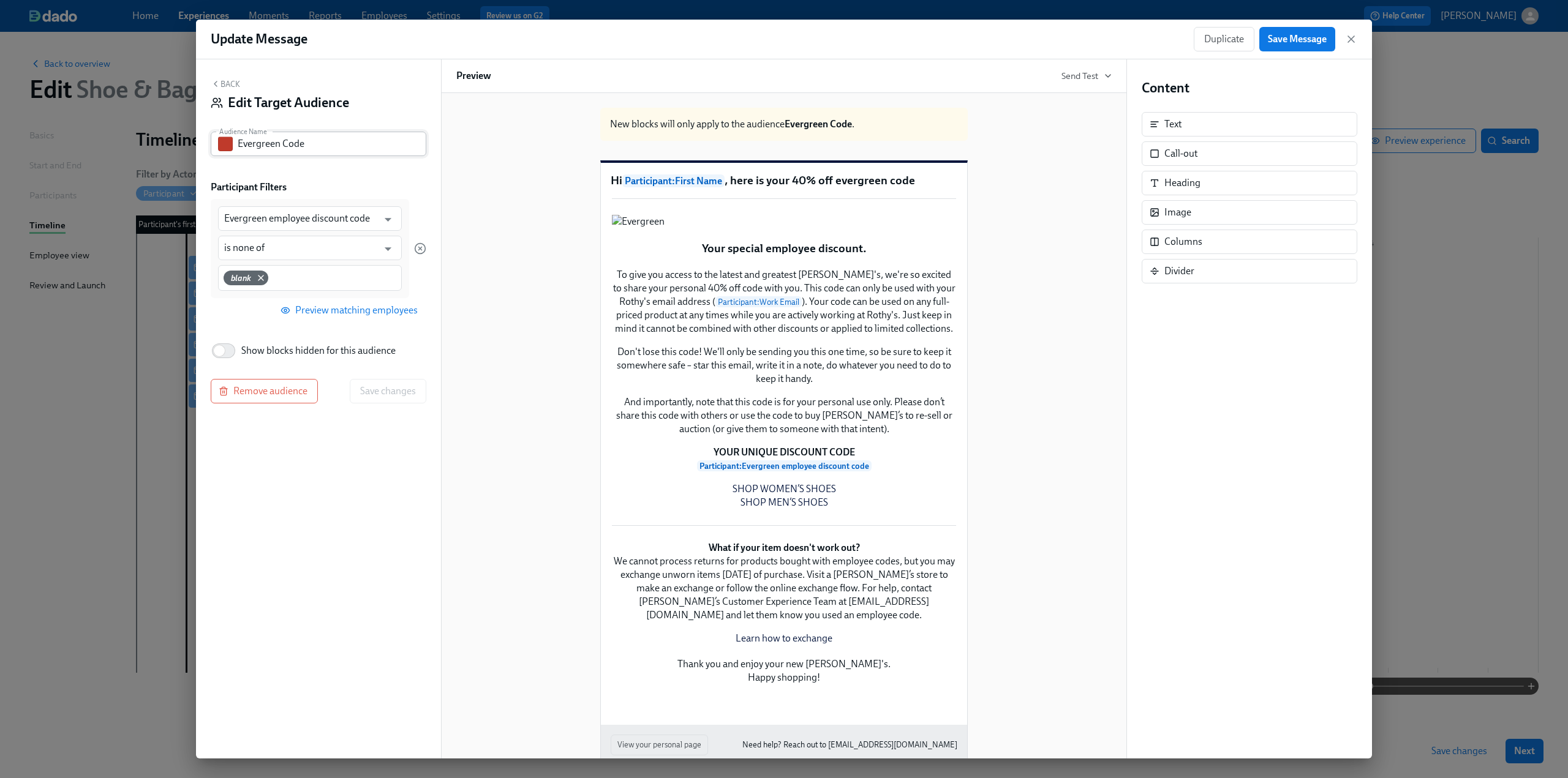
click at [327, 141] on input "Evergreen Code" at bounding box center [331, 144] width 188 height 24
type input "Evergreen Code - non temp/seasonal"
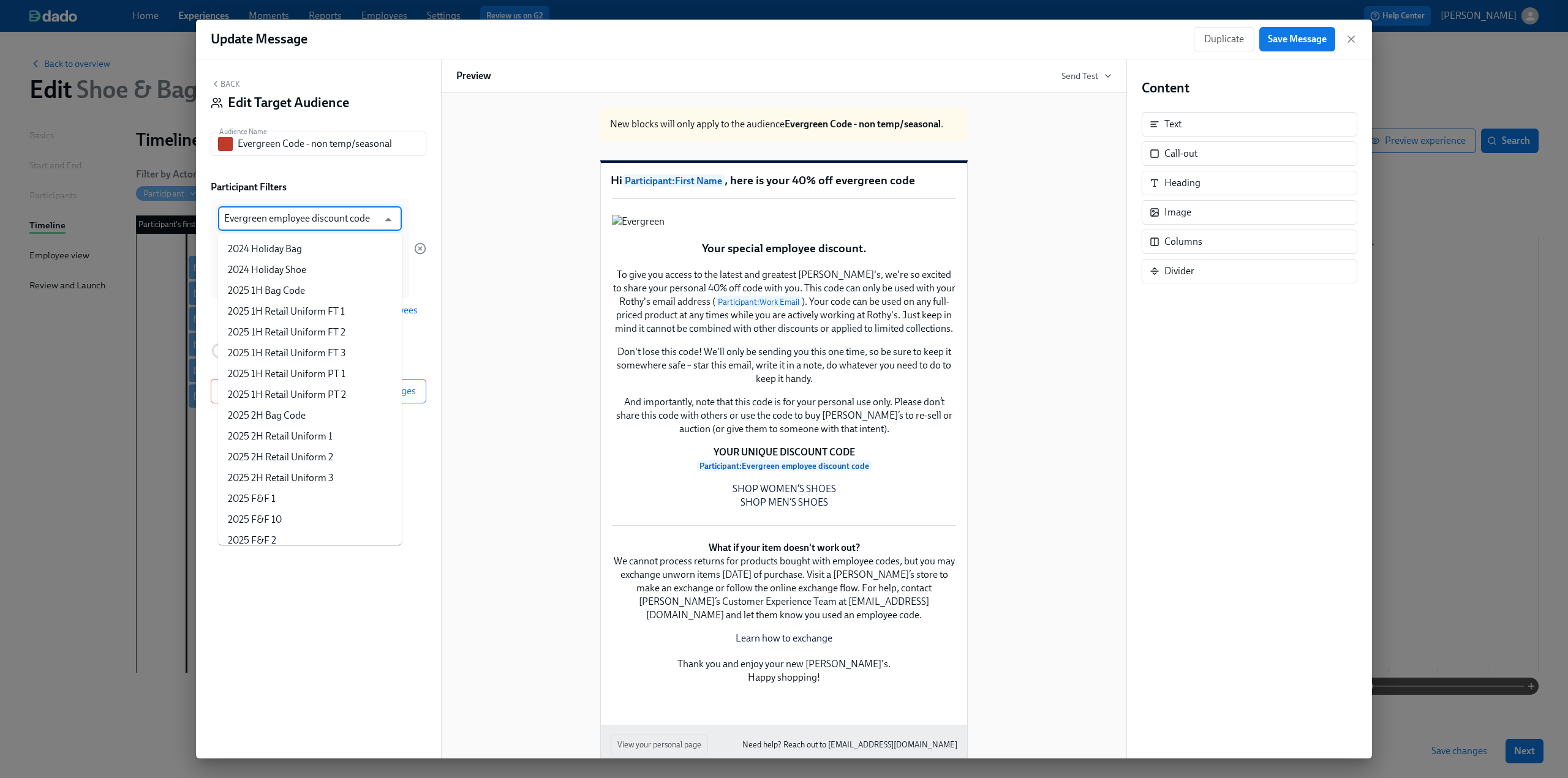
click at [272, 227] on input "Evergreen employee discount code" at bounding box center [301, 218] width 154 height 24
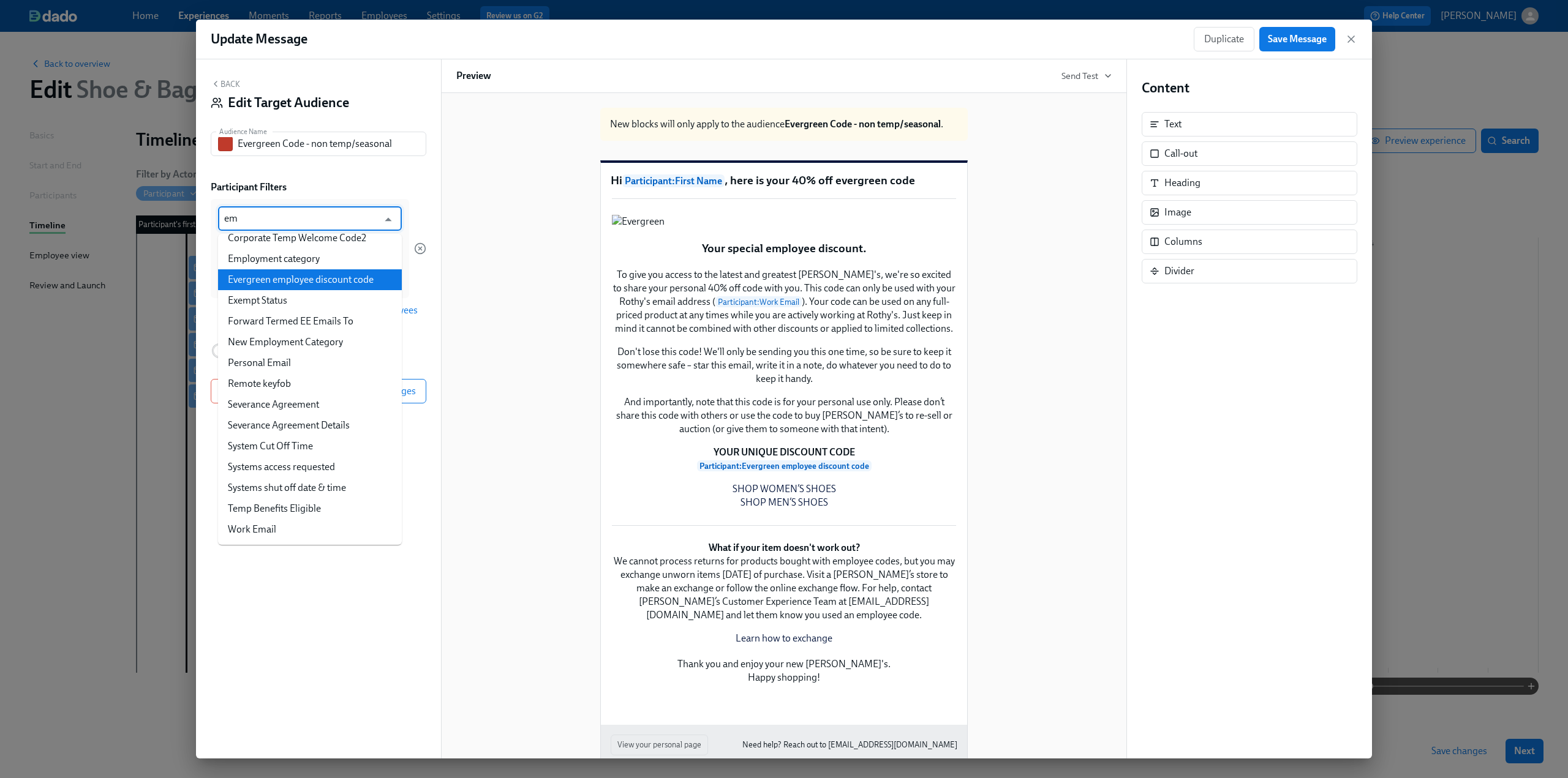
type input "emp"
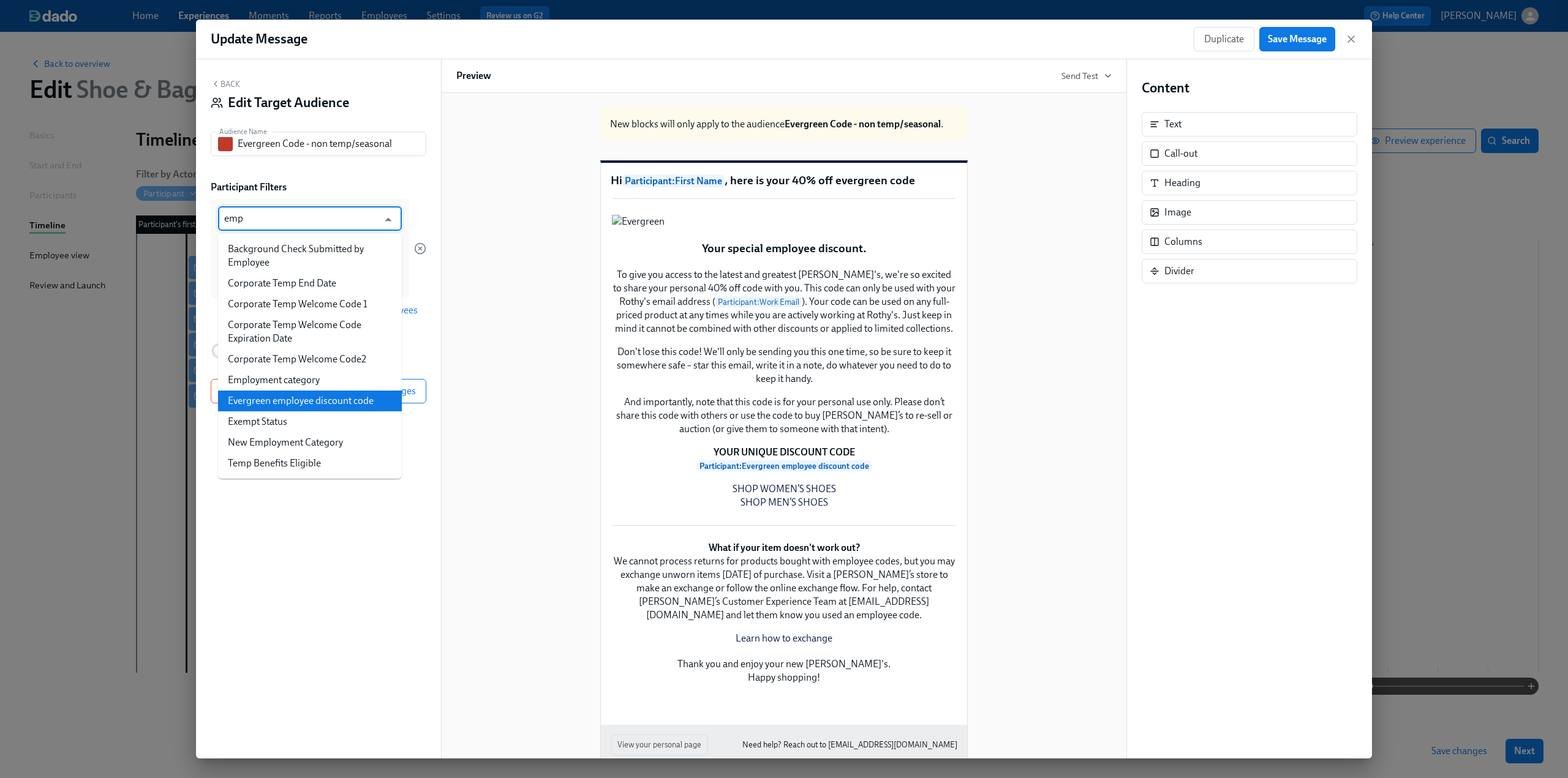
scroll to position [0, 0]
click at [309, 381] on li "Employment category" at bounding box center [310, 381] width 183 height 21
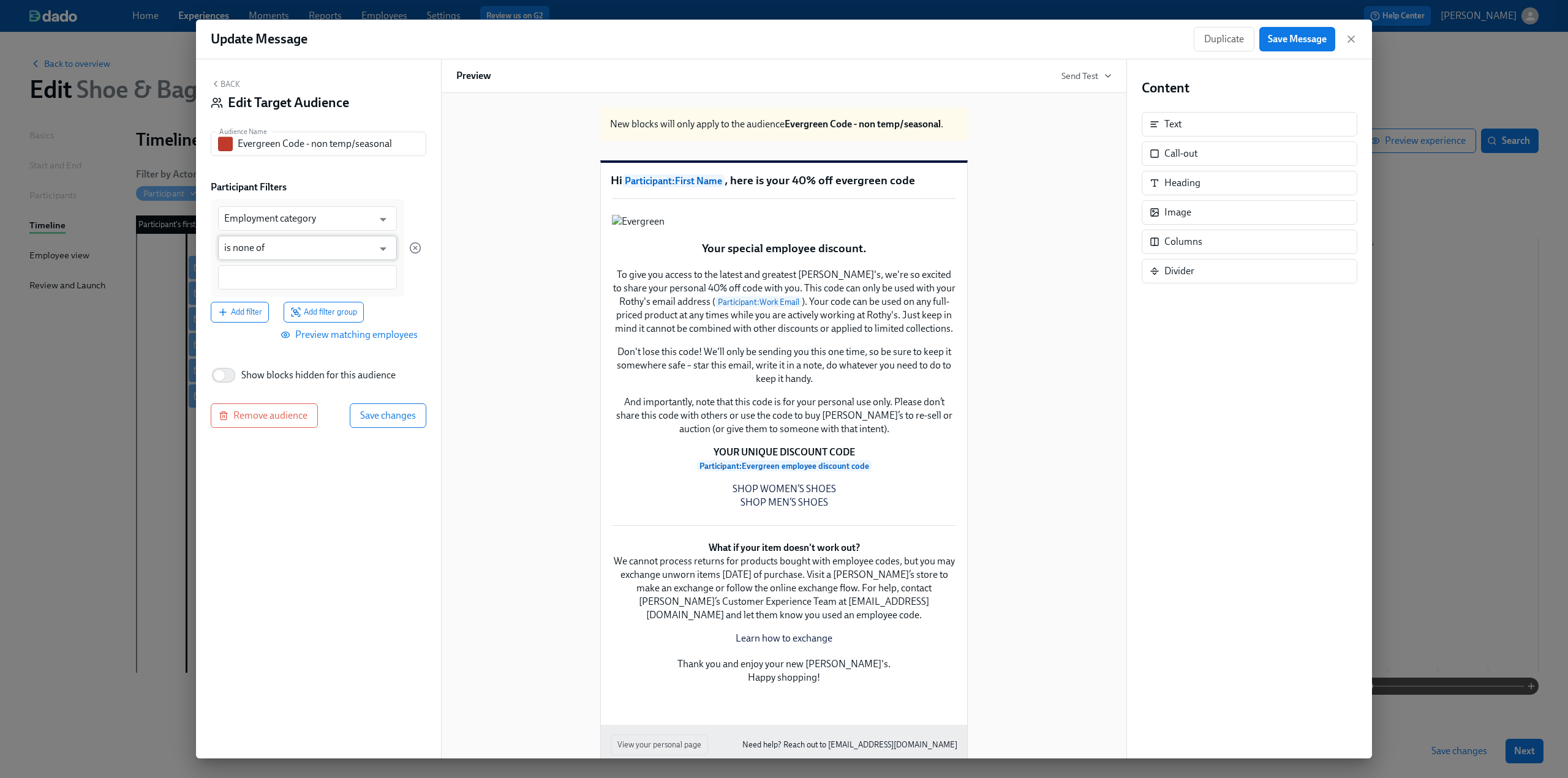
click at [280, 251] on input "is none of" at bounding box center [298, 248] width 149 height 24
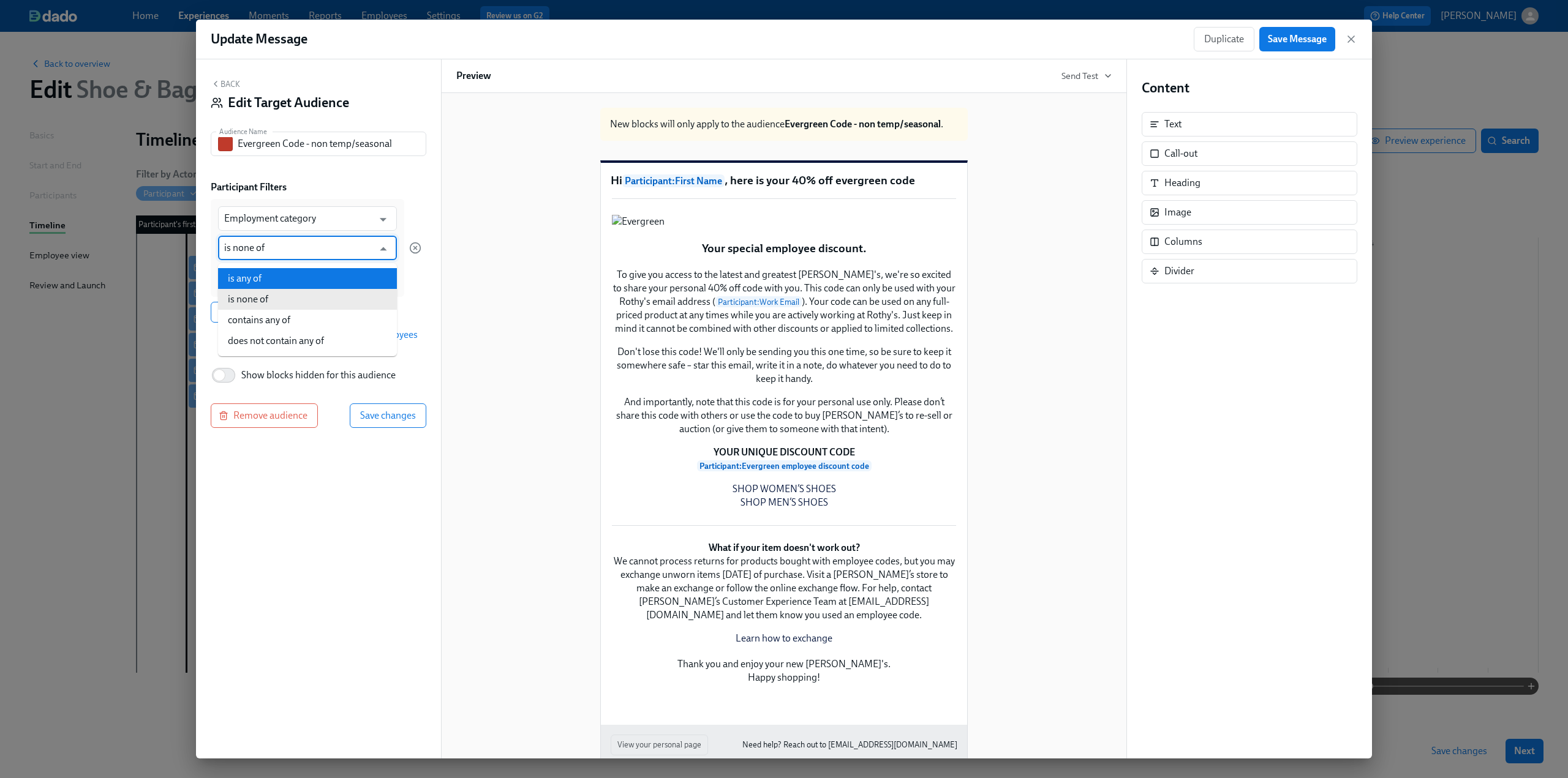
click at [280, 277] on li "is any of" at bounding box center [307, 279] width 179 height 21
type input "is any of"
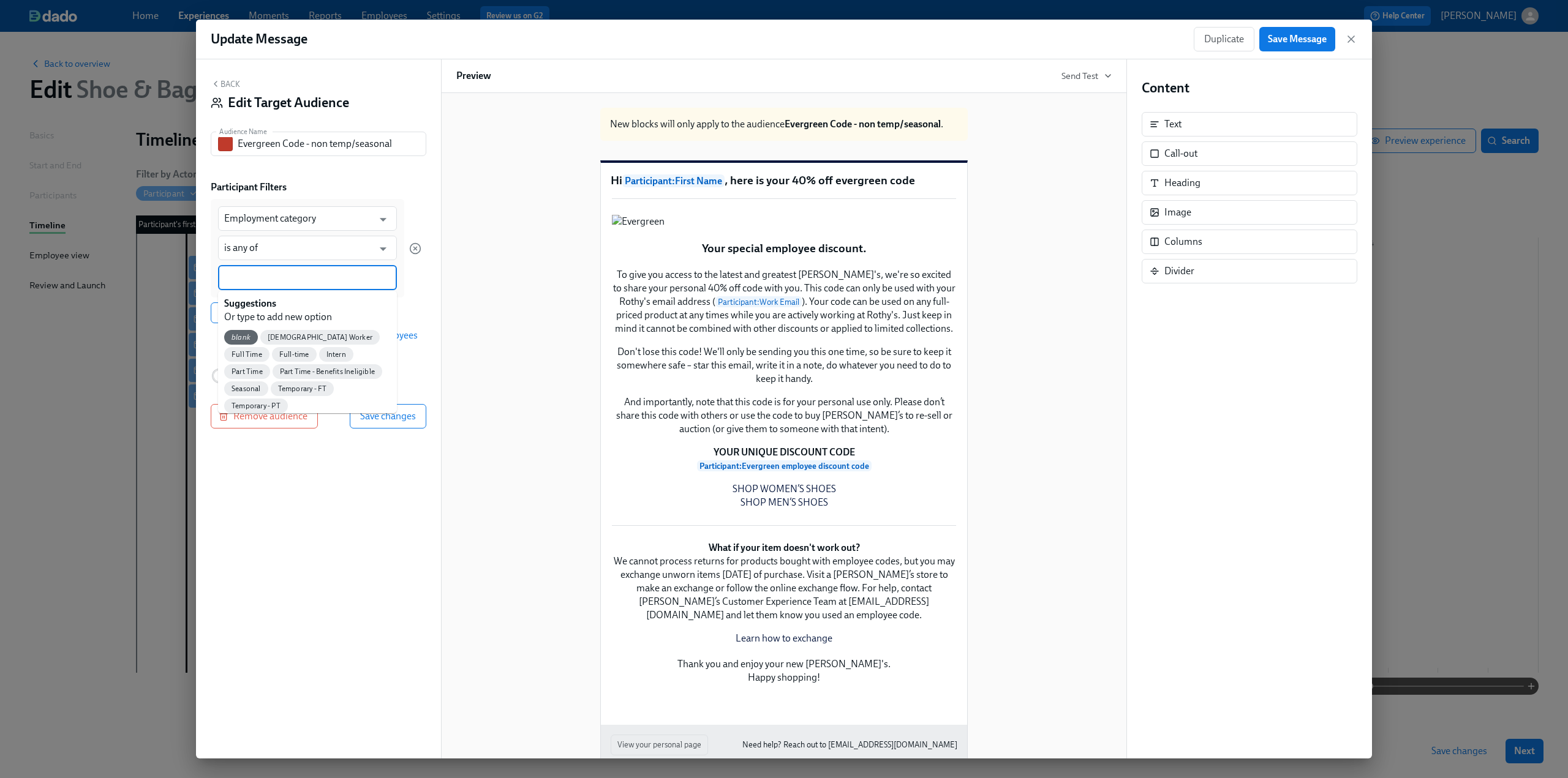
click at [271, 283] on input at bounding box center [307, 278] width 166 height 13
click at [269, 351] on span "Full Time" at bounding box center [247, 355] width 45 height 9
click at [322, 277] on input at bounding box center [337, 278] width 107 height 13
click at [308, 357] on span "Part Time" at bounding box center [331, 356] width 46 height 9
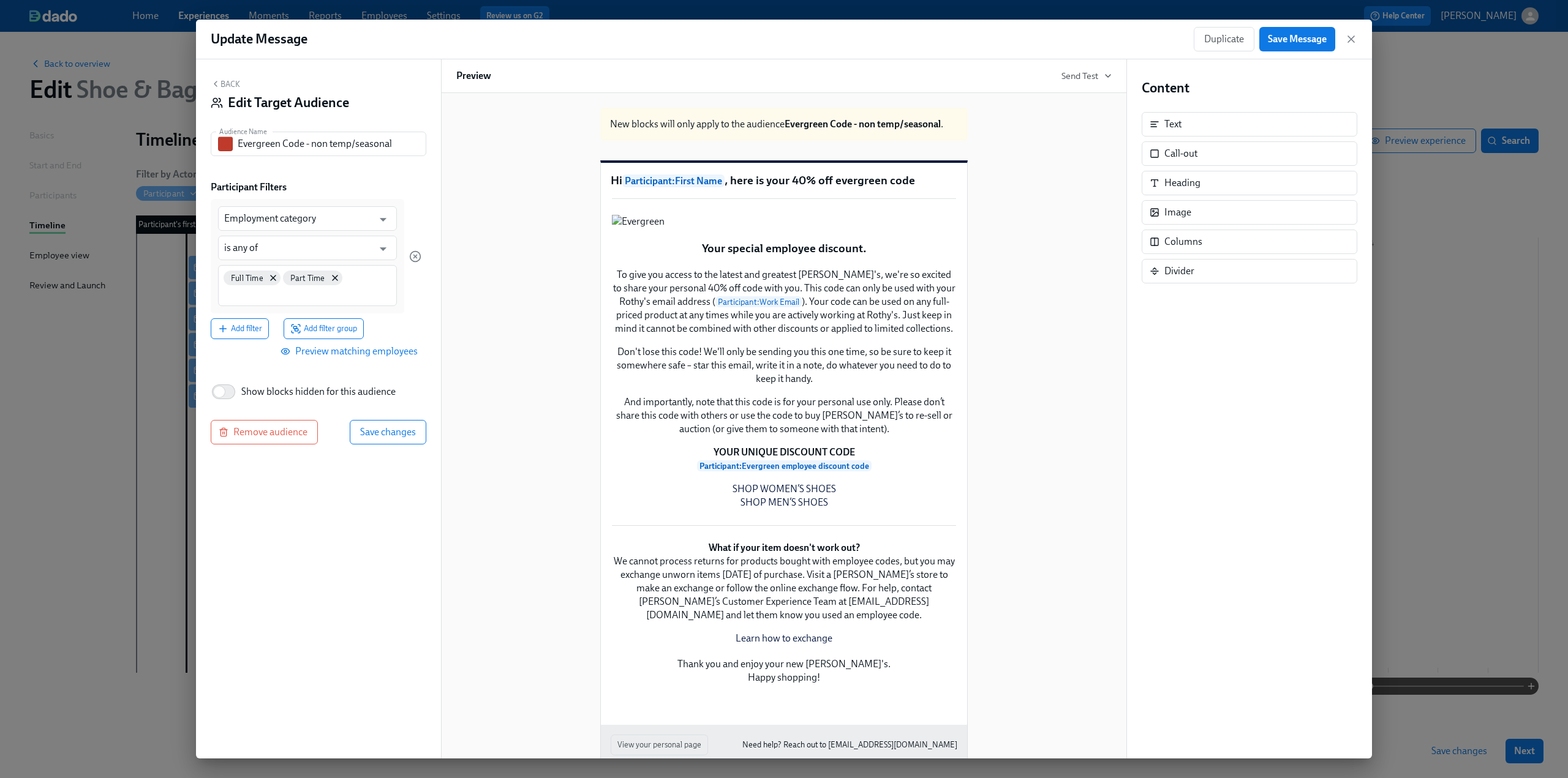
click at [265, 364] on div "Back Edit Target Audience Audience Name Evergreen Code - non temp/seasonal Audi…" at bounding box center [318, 410] width 245 height 700
click at [247, 327] on span "Add filter" at bounding box center [239, 328] width 44 height 12
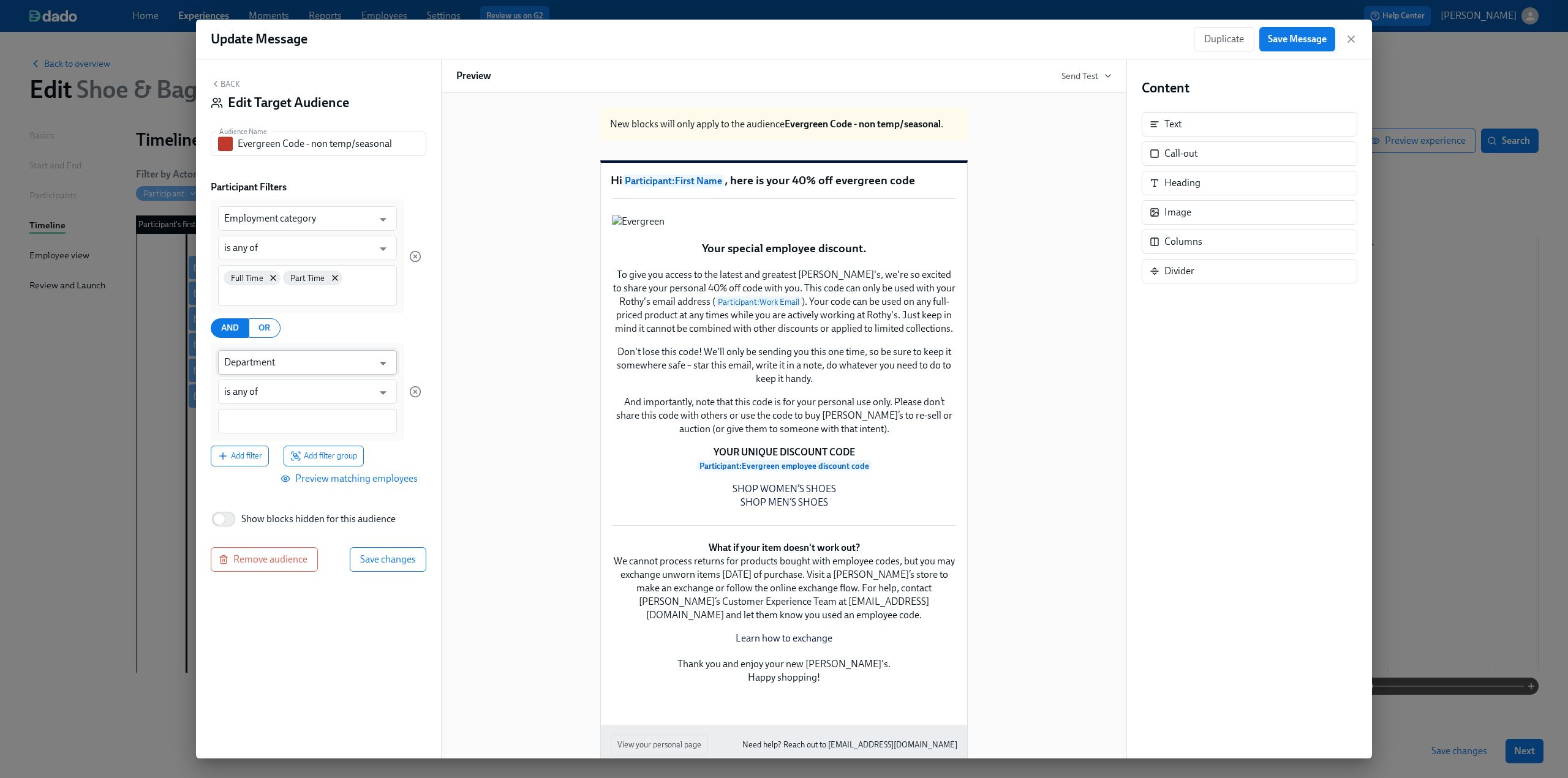
click at [294, 364] on input "Department" at bounding box center [298, 363] width 149 height 24
click at [307, 396] on li "Evergreen employee discount code" at bounding box center [307, 393] width 179 height 21
type input "Evergreen employee discount code"
click at [268, 393] on input "is any of" at bounding box center [298, 392] width 149 height 24
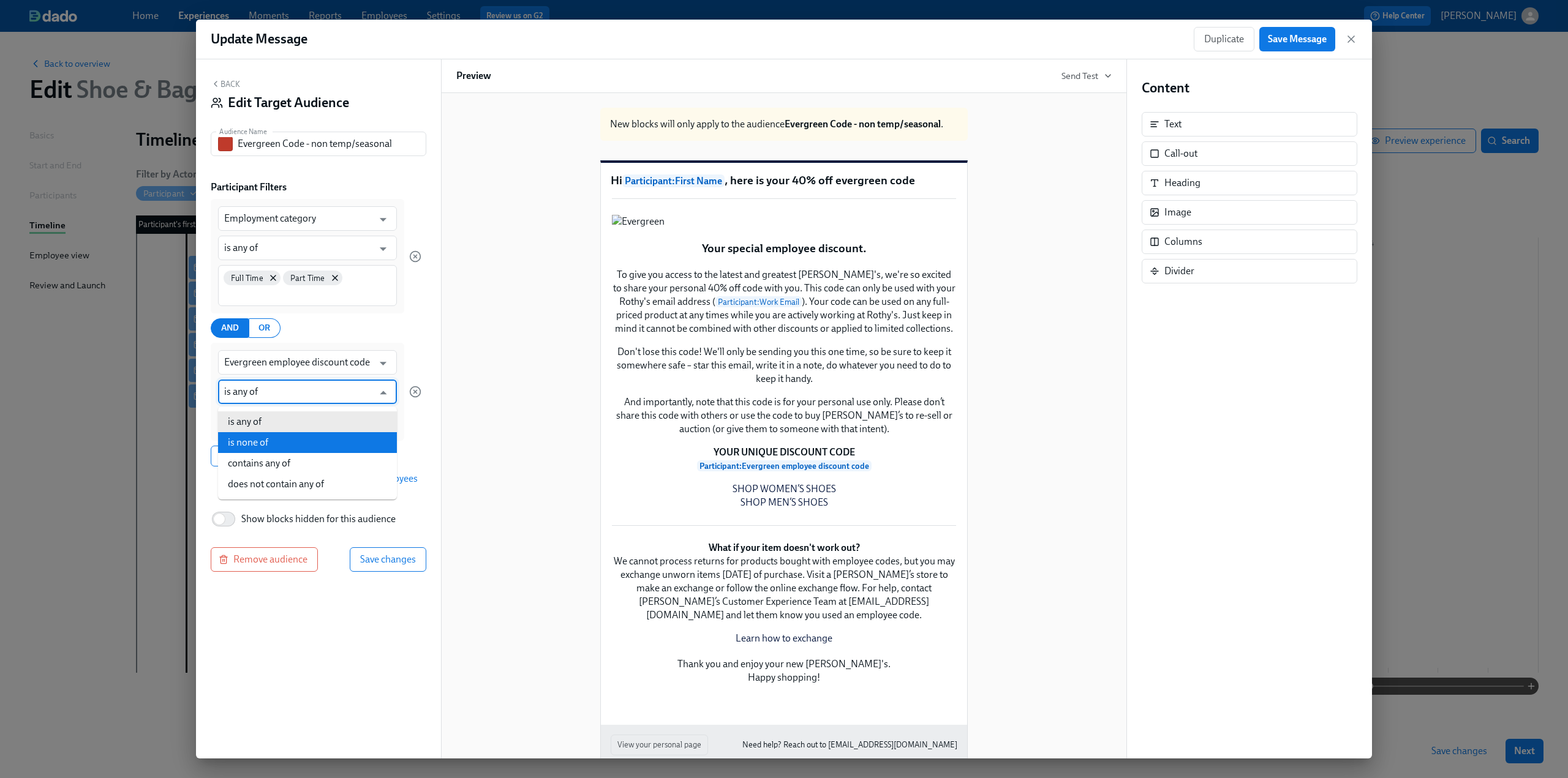
click at [275, 441] on li "is none of" at bounding box center [307, 443] width 179 height 21
type input "is none of"
click at [269, 426] on input at bounding box center [307, 422] width 166 height 13
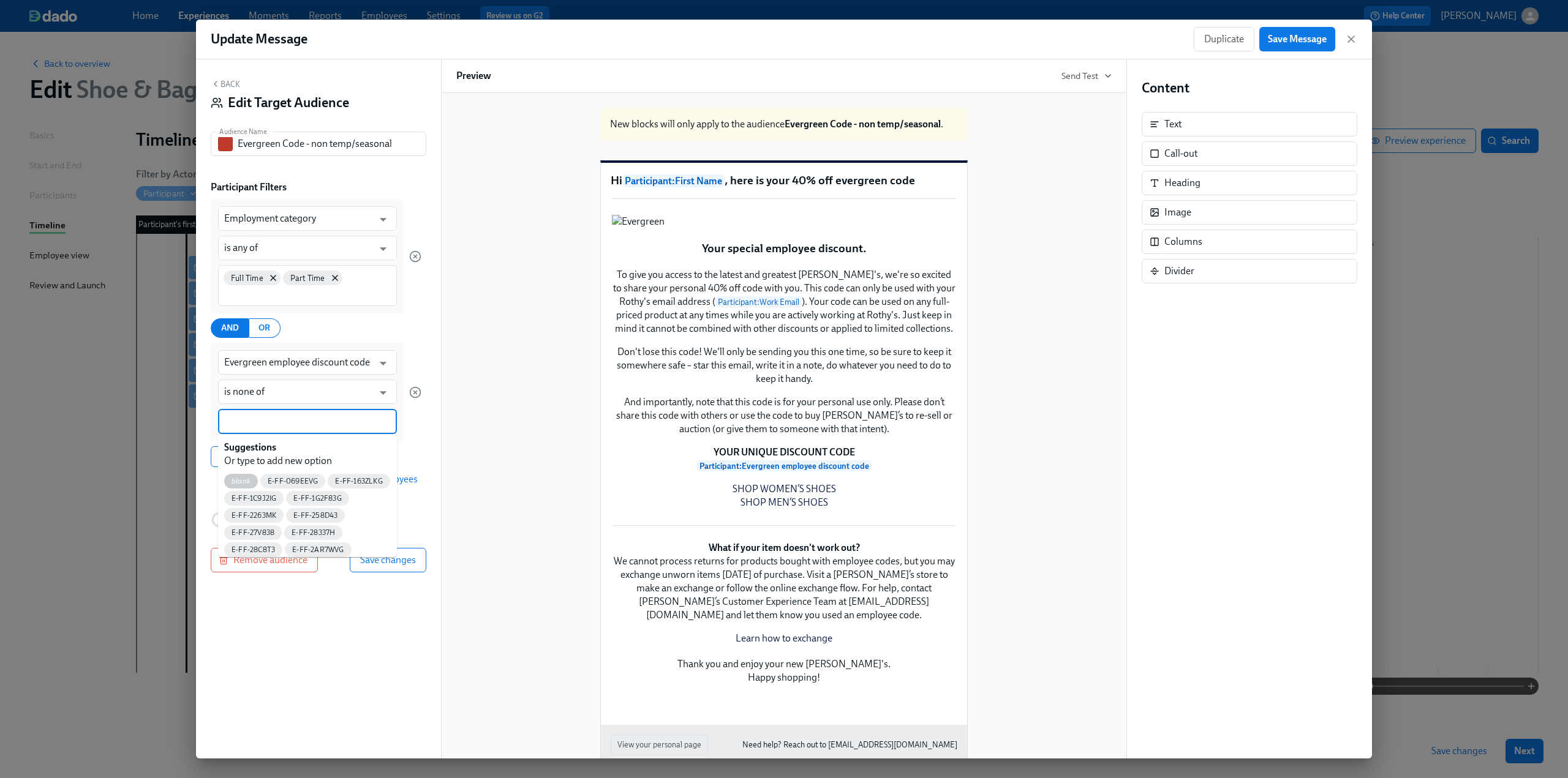
click at [245, 479] on span "blank" at bounding box center [241, 481] width 34 height 9
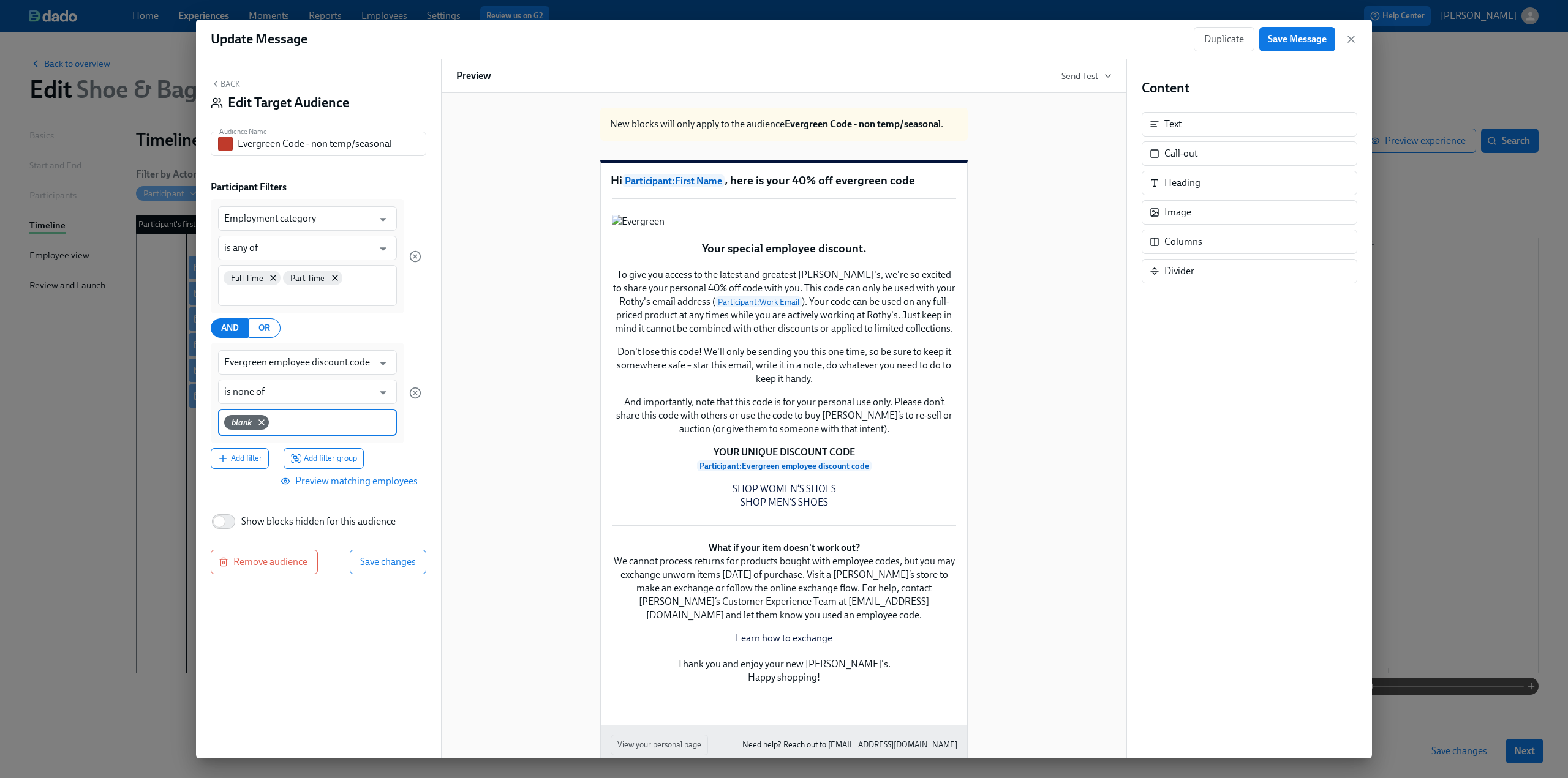
click at [291, 418] on input at bounding box center [331, 422] width 120 height 13
type input "N/A"
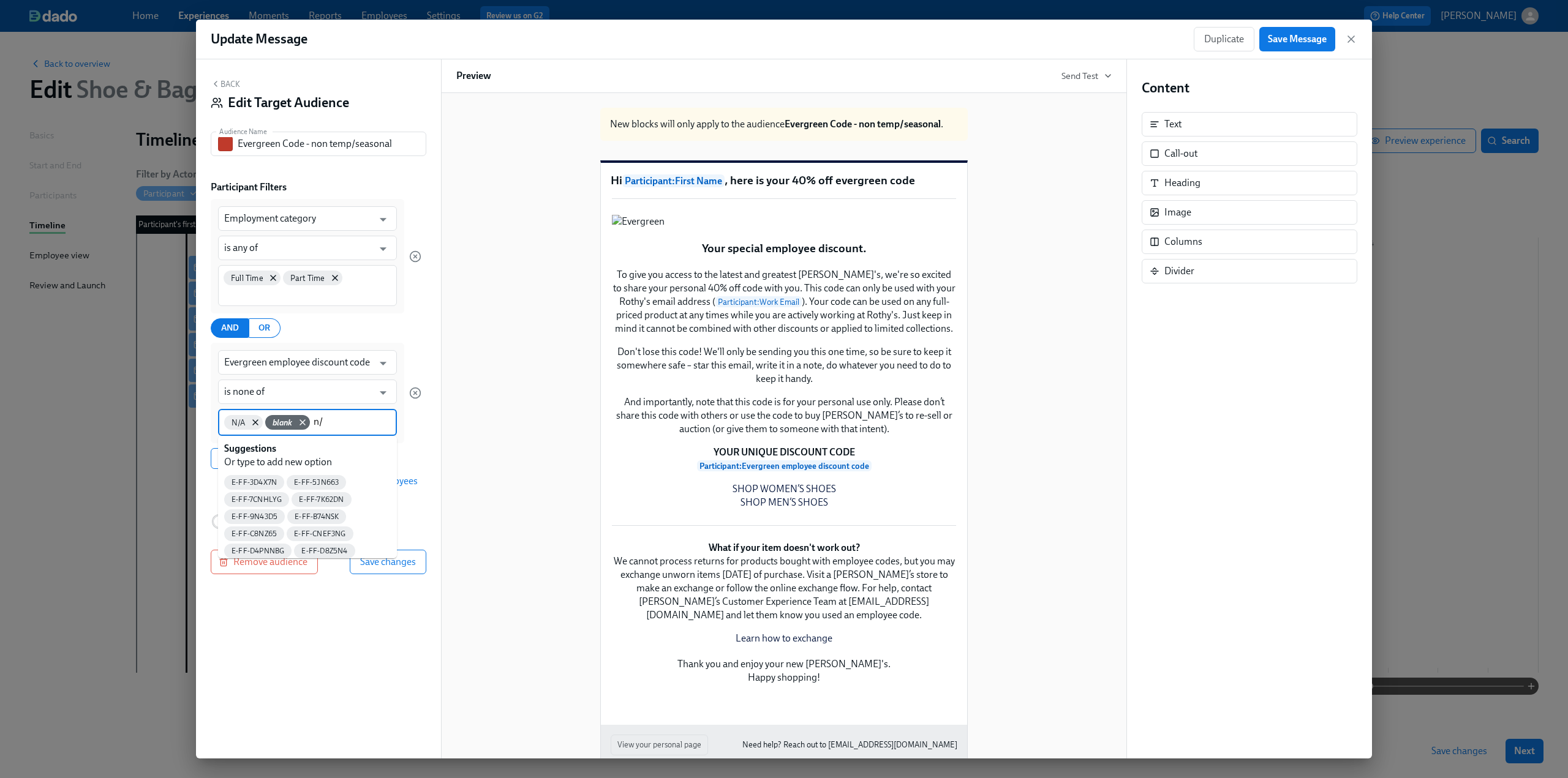
type input "n/a"
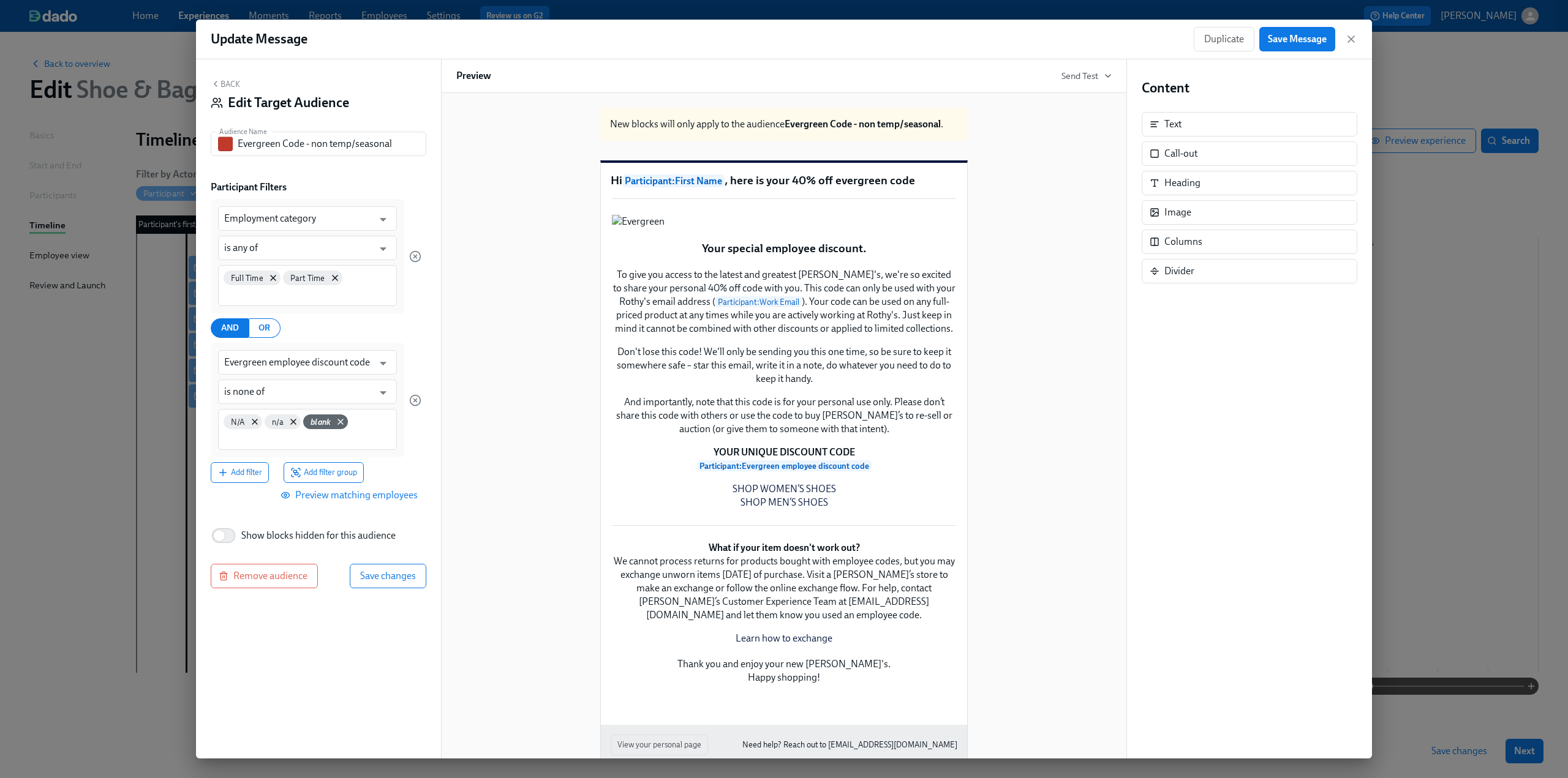
click at [376, 619] on div "Back Edit Target Audience Audience Name Evergreen Code - non temp/seasonal Audi…" at bounding box center [318, 410] width 245 height 700
click at [371, 496] on span "Preview matching employees" at bounding box center [350, 495] width 135 height 12
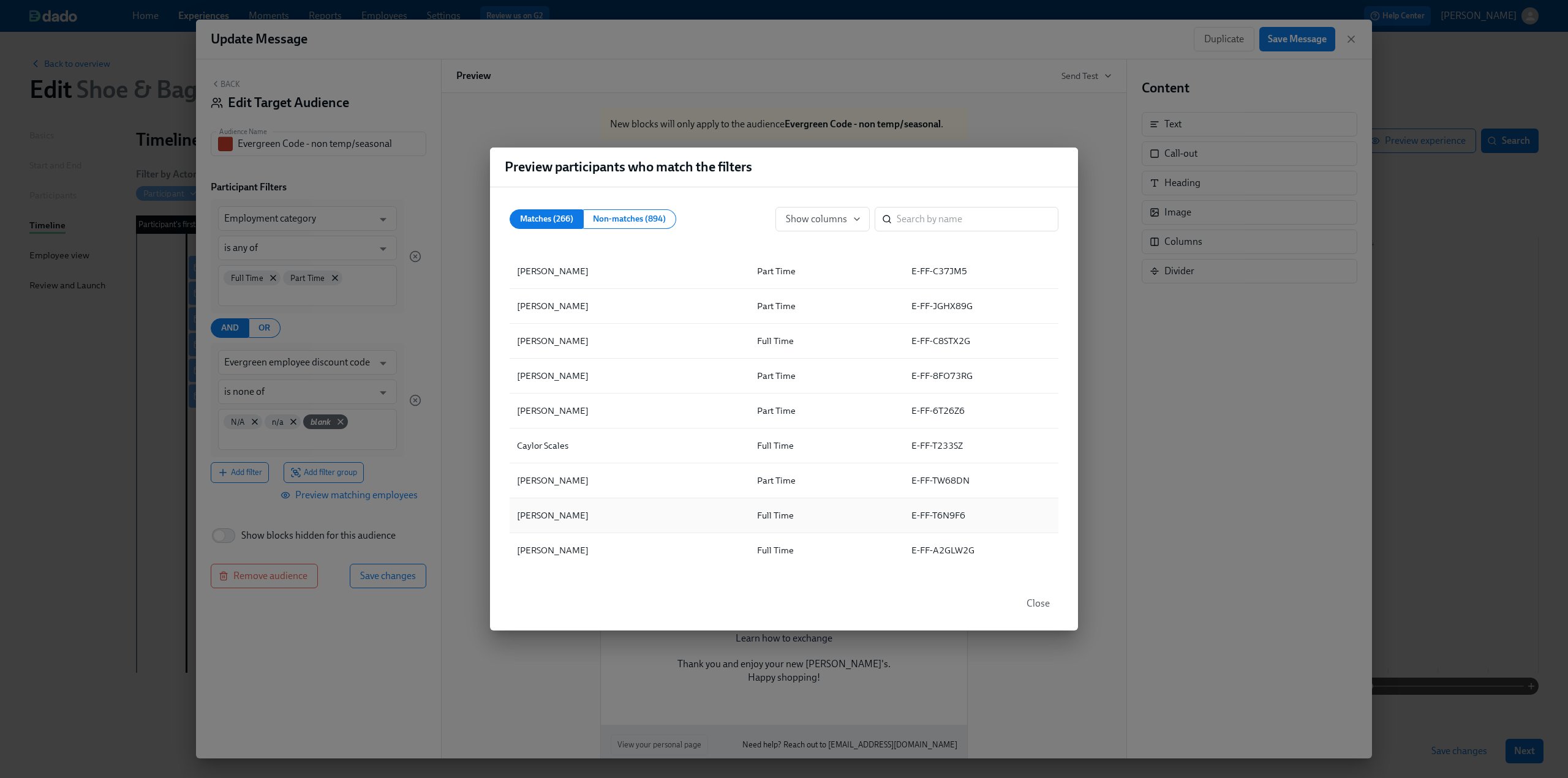
scroll to position [5759, 0]
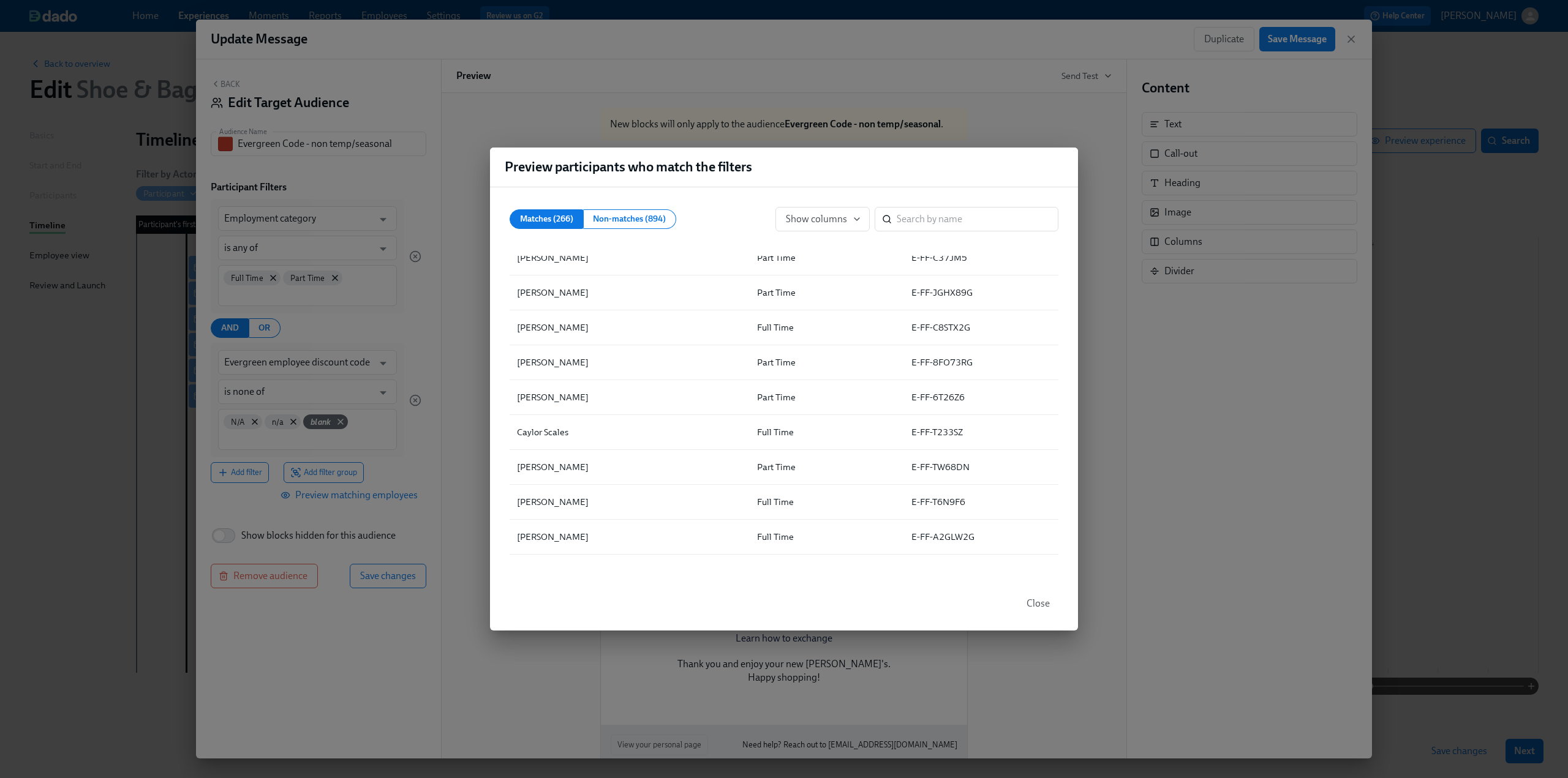
drag, startPoint x: 1049, startPoint y: 607, endPoint x: 1031, endPoint y: 604, distance: 18.2
click at [1048, 607] on span "Close" at bounding box center [1038, 603] width 23 height 12
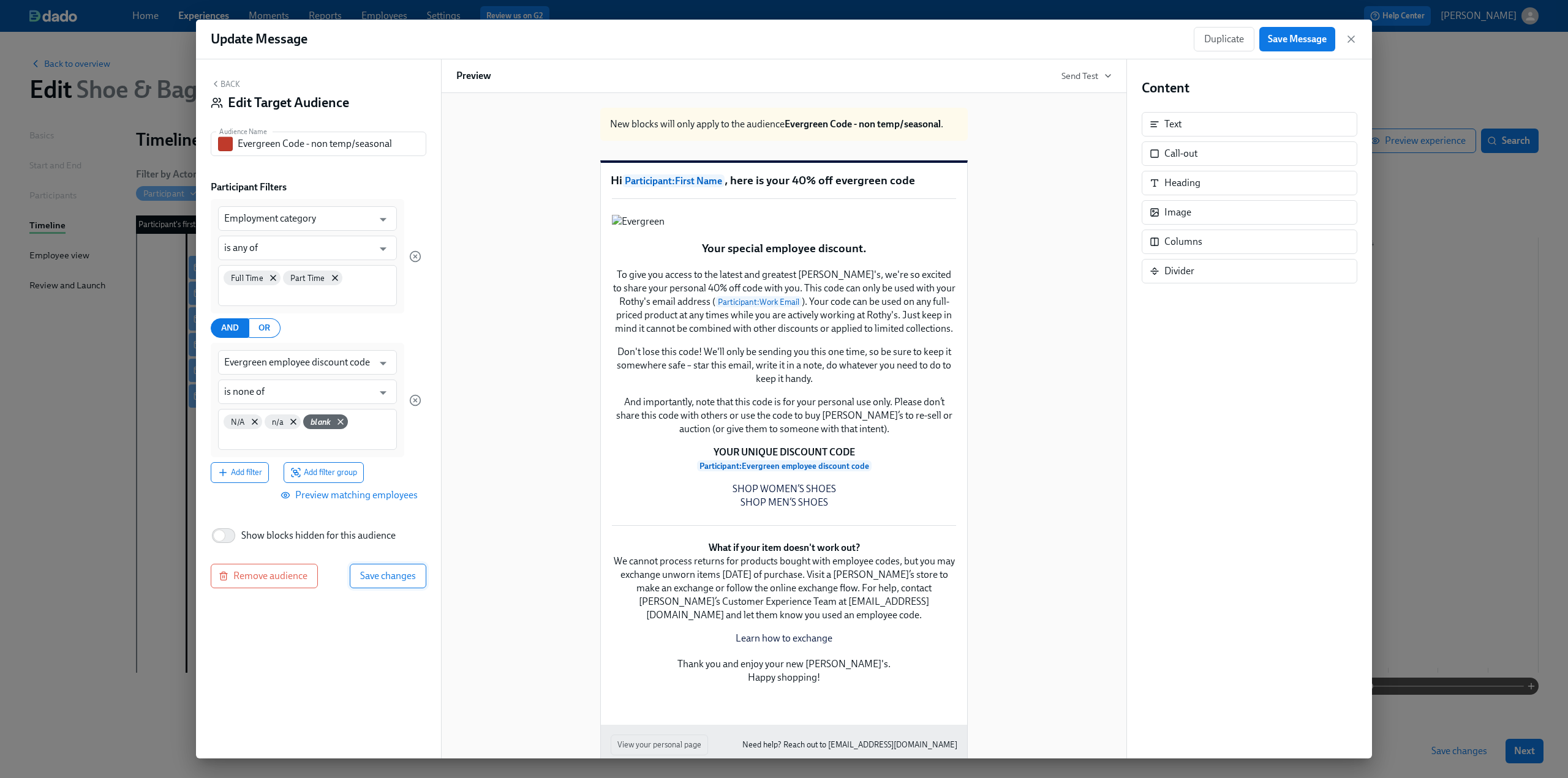
click at [419, 573] on button "Save changes" at bounding box center [388, 576] width 77 height 24
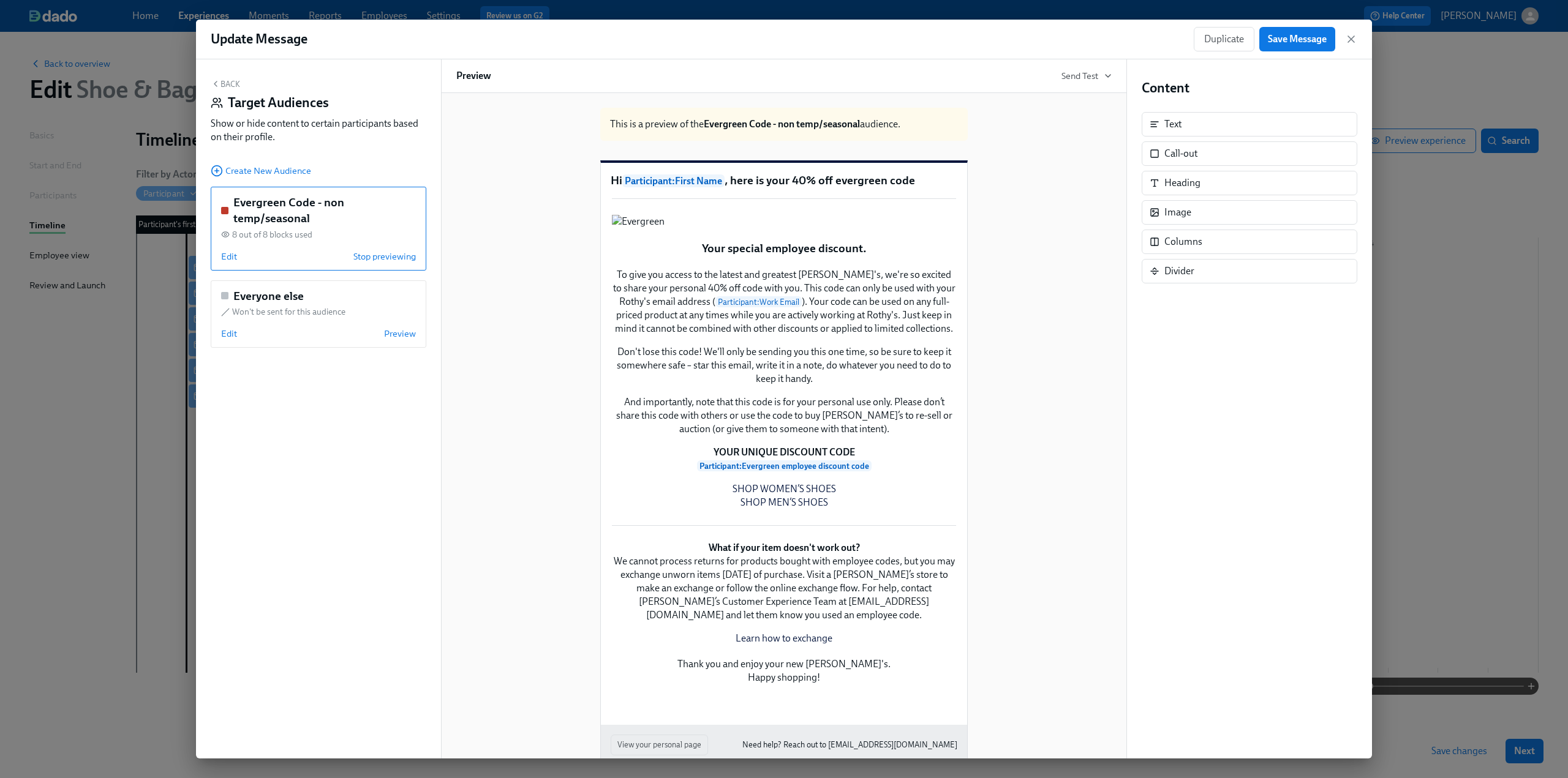
click at [221, 80] on button "Back" at bounding box center [226, 84] width 29 height 10
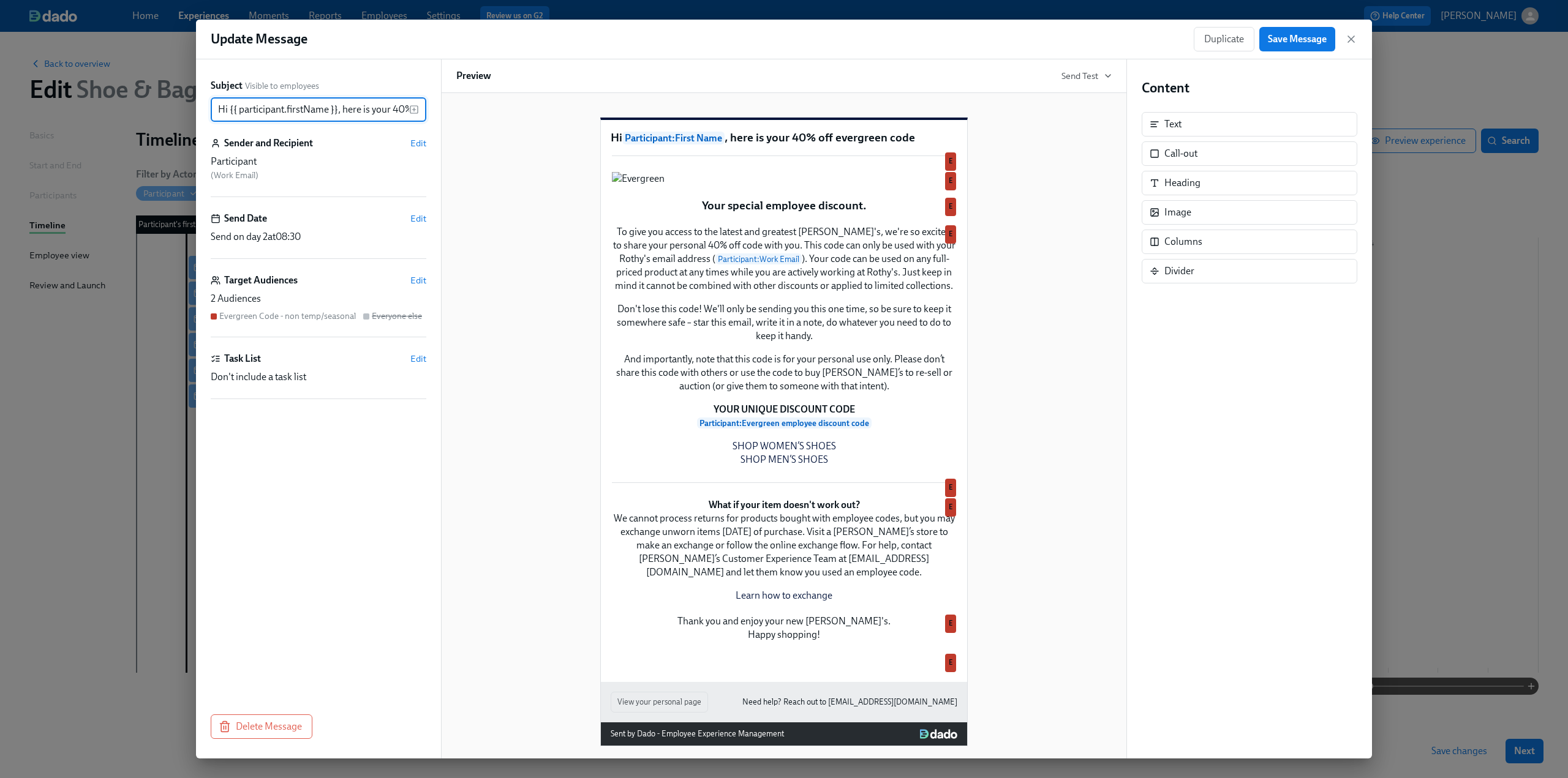
scroll to position [0, 82]
click at [1295, 40] on span "Save Message" at bounding box center [1297, 39] width 59 height 12
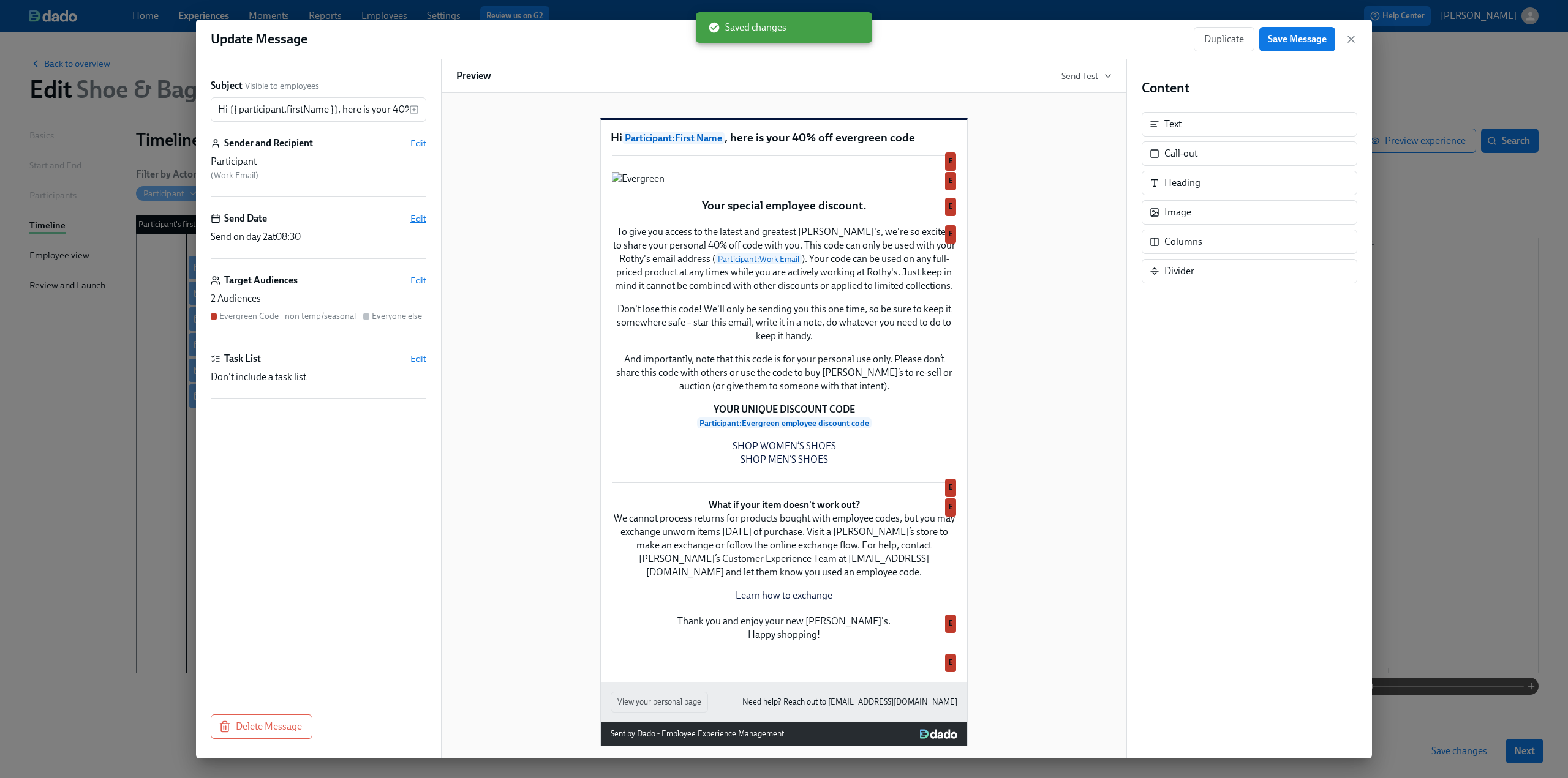
click at [411, 219] on span "Edit" at bounding box center [419, 218] width 16 height 12
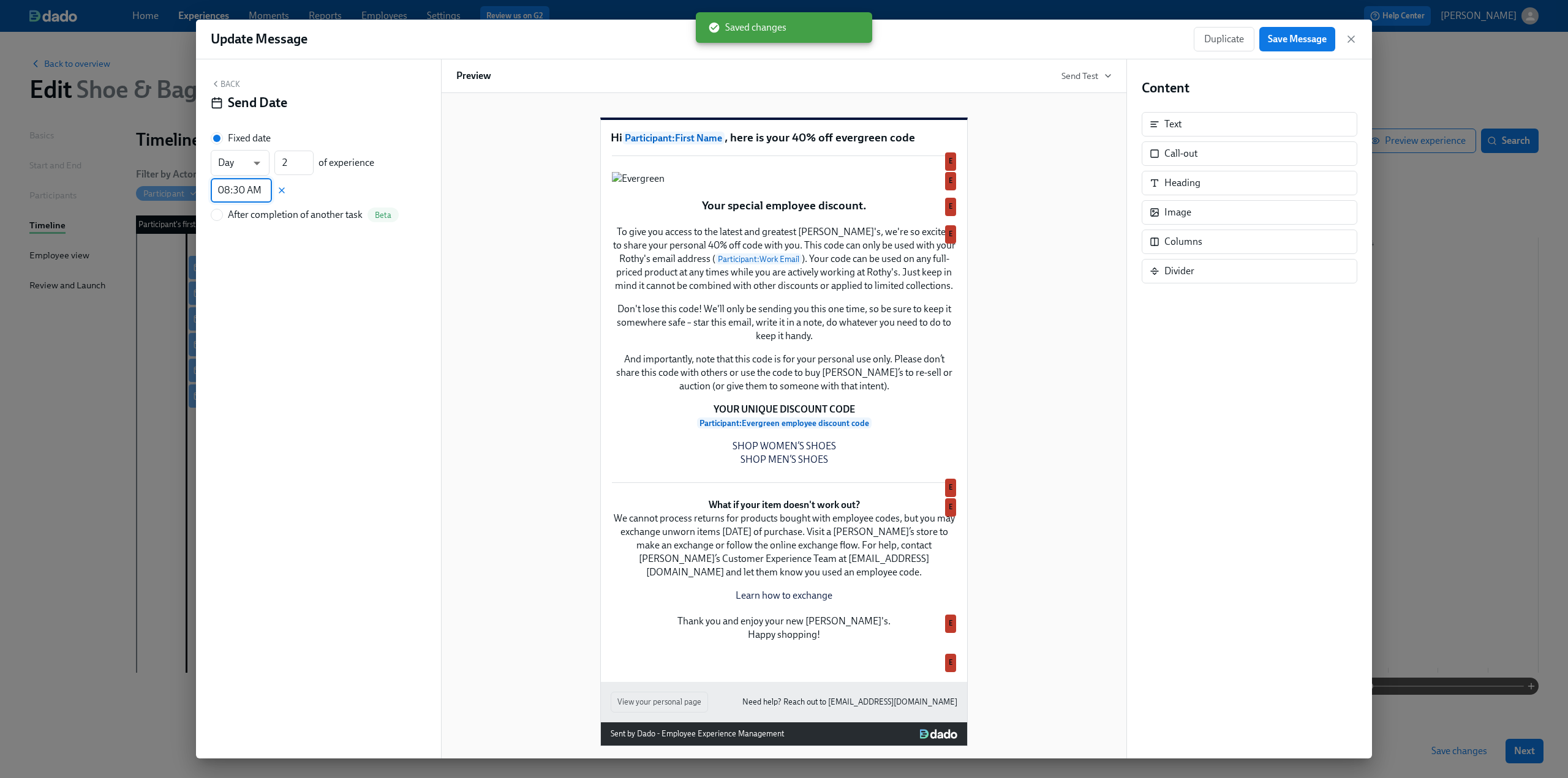
click at [237, 196] on input "08:30 AM" at bounding box center [242, 191] width 61 height 24
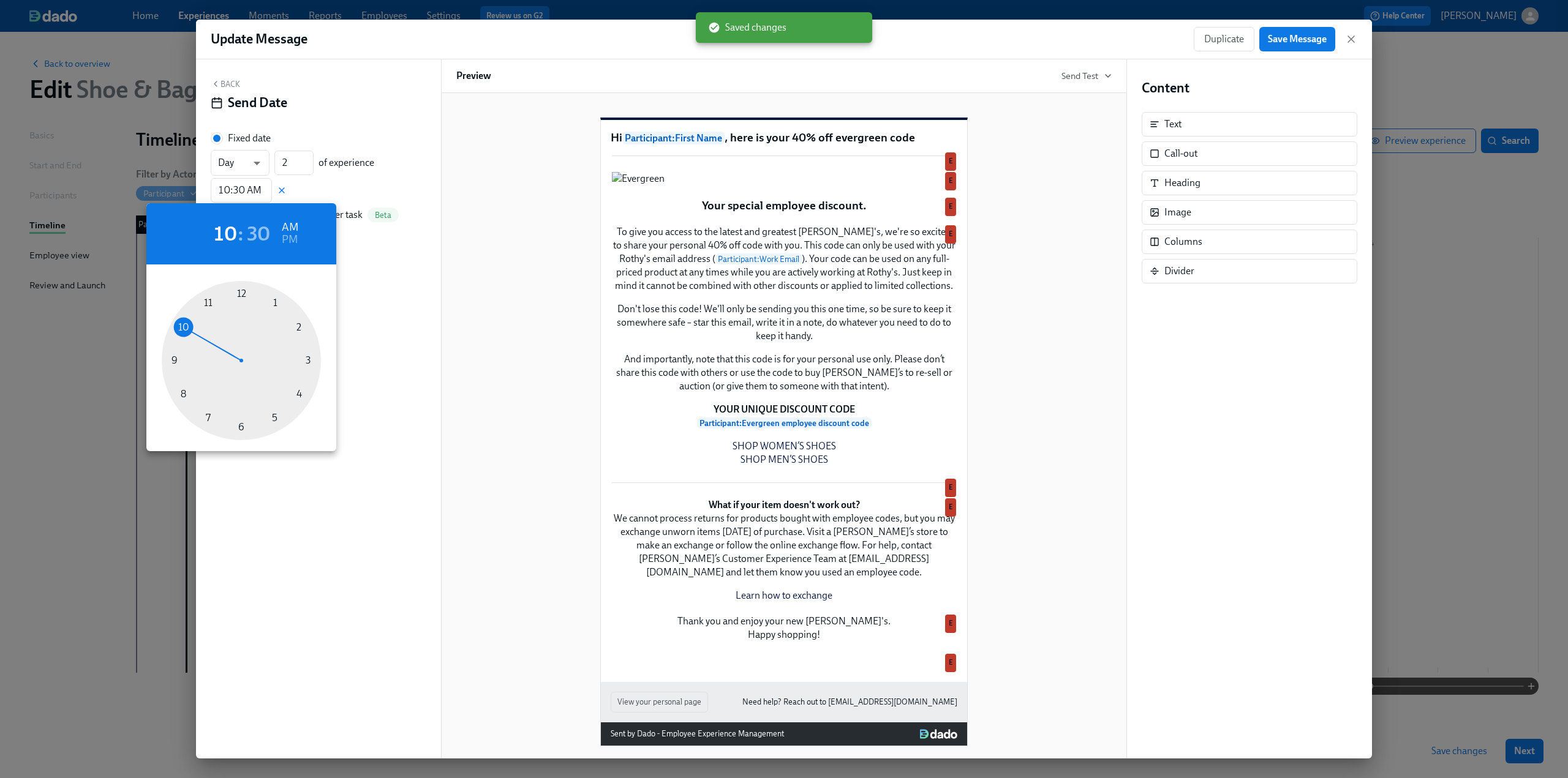
click at [186, 334] on div at bounding box center [241, 360] width 159 height 159
click at [242, 296] on div at bounding box center [241, 360] width 159 height 159
type input "10:00 AM"
click at [367, 369] on div at bounding box center [784, 389] width 1568 height 778
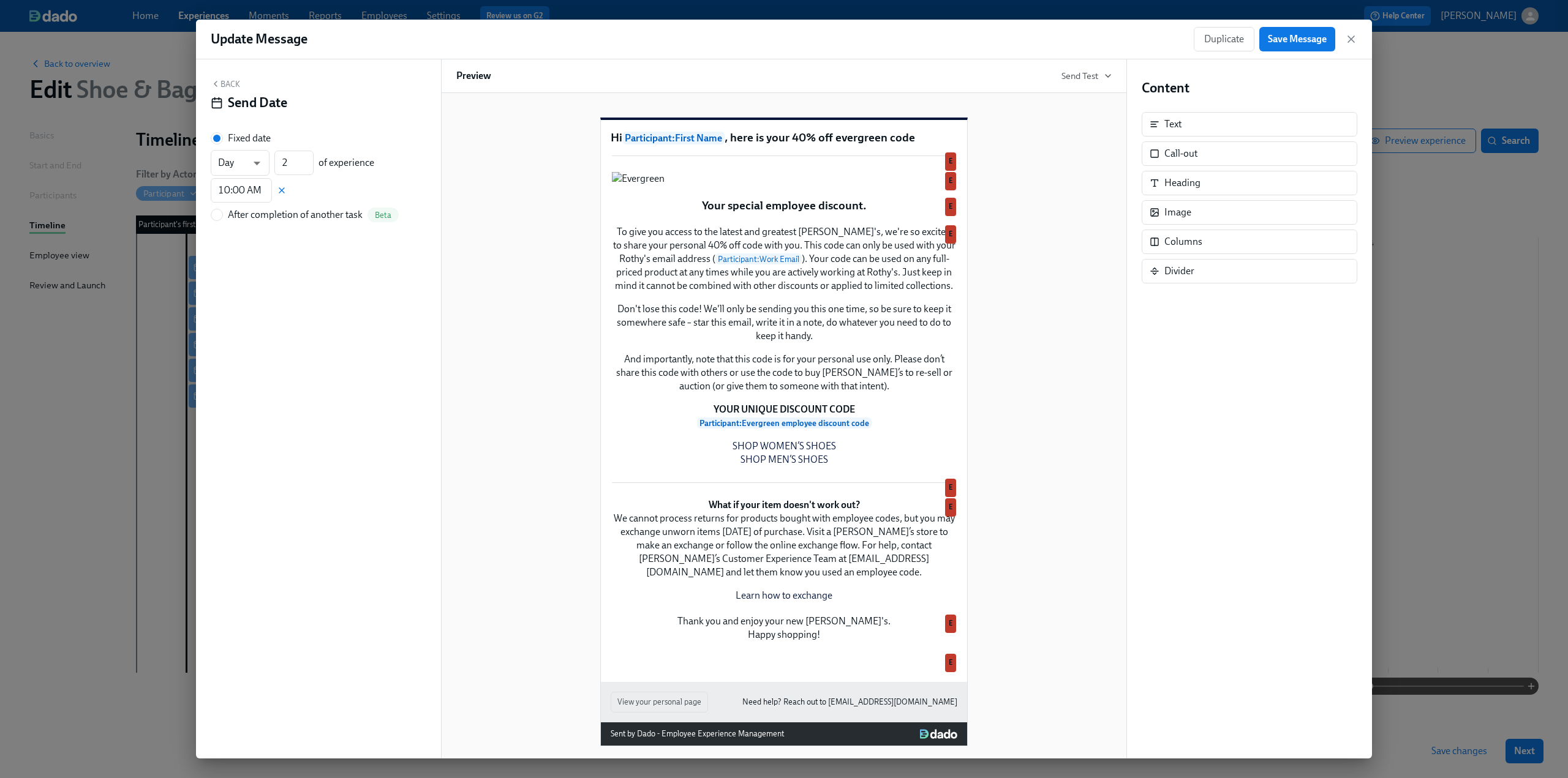
click at [237, 83] on button "Back" at bounding box center [226, 84] width 29 height 10
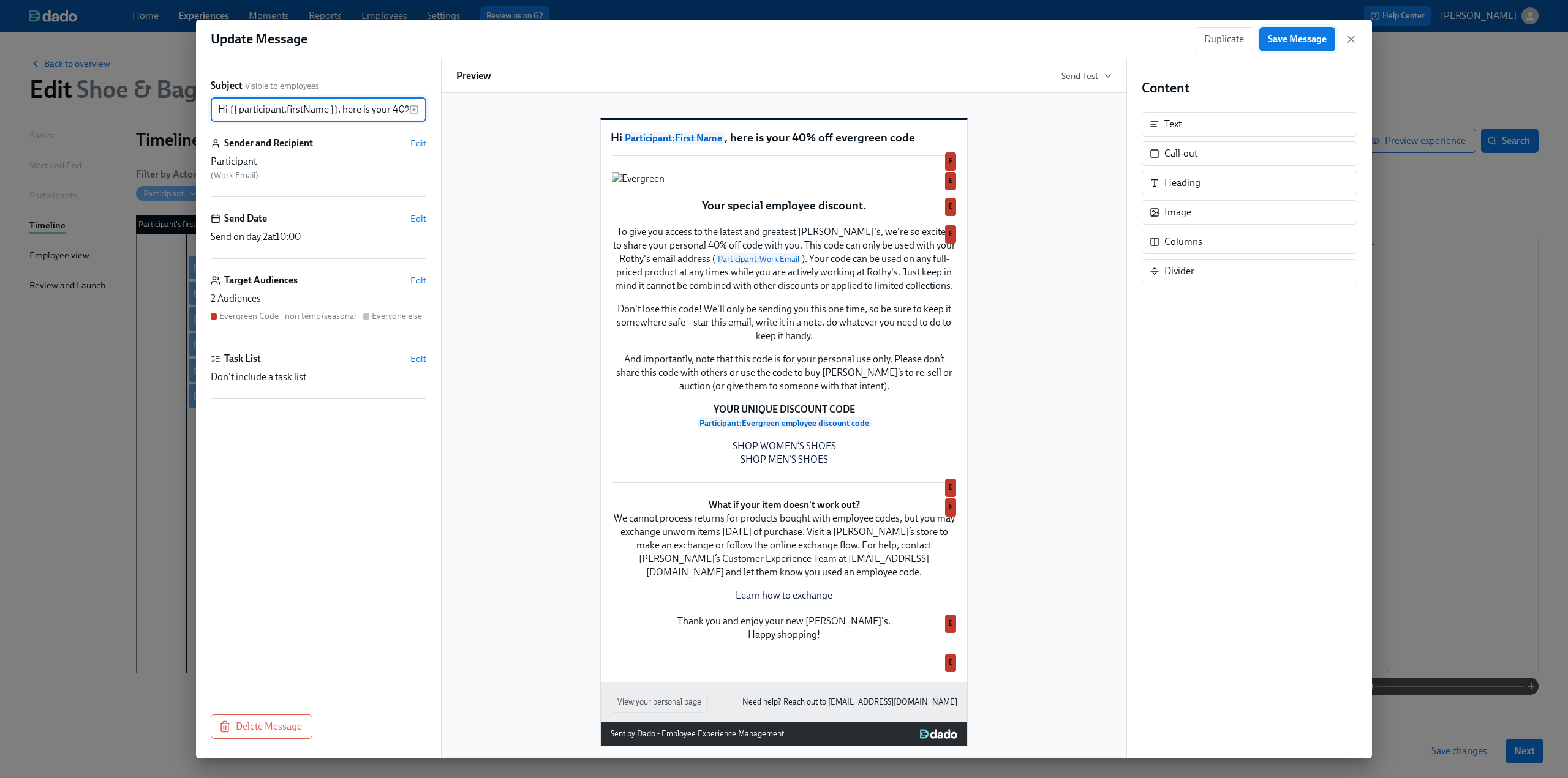
click at [1292, 42] on span "Save Message" at bounding box center [1297, 39] width 59 height 12
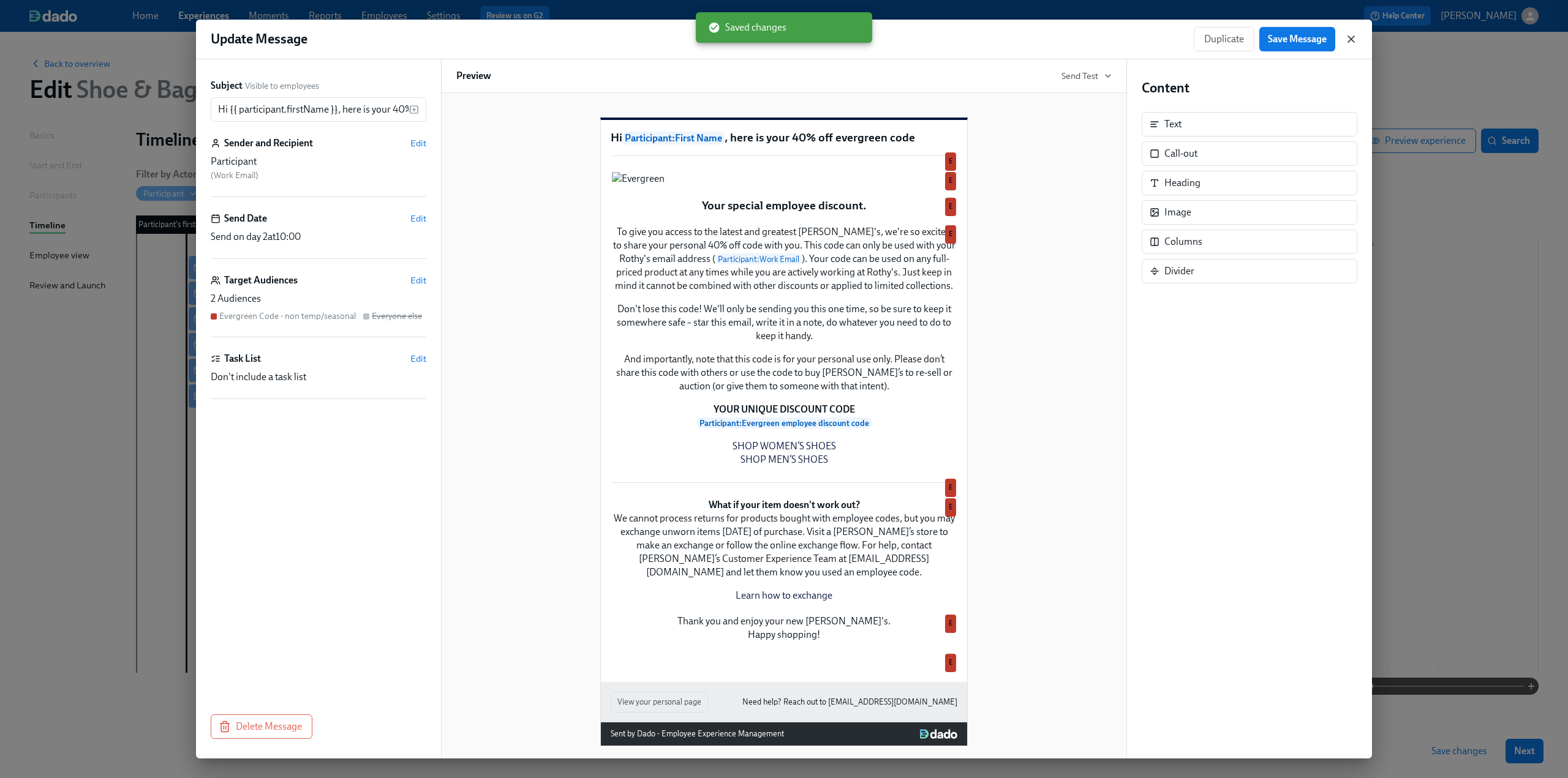
click at [1350, 40] on icon "button" at bounding box center [1351, 40] width 6 height 6
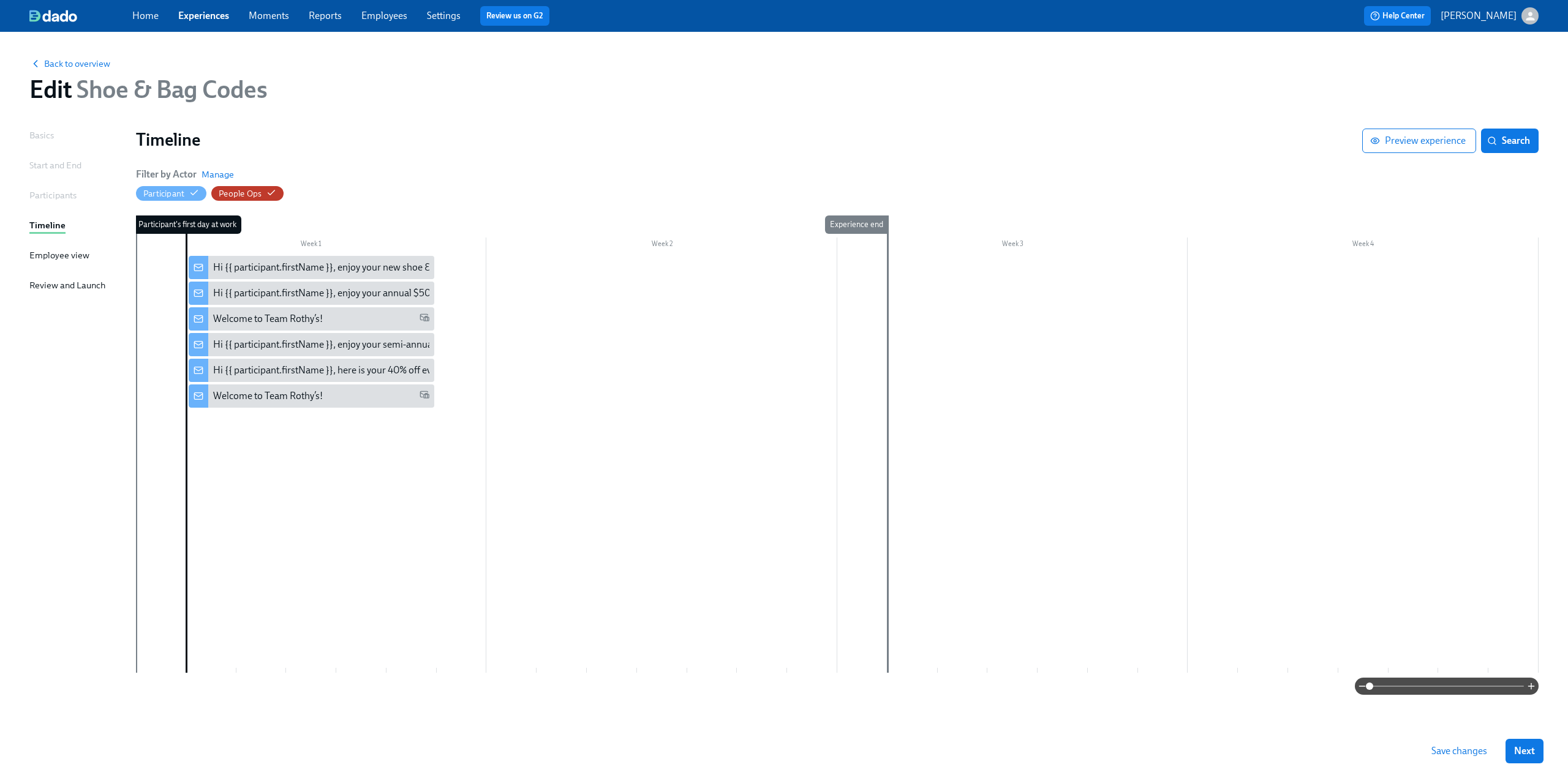
click at [57, 193] on div "Participants" at bounding box center [53, 195] width 47 height 14
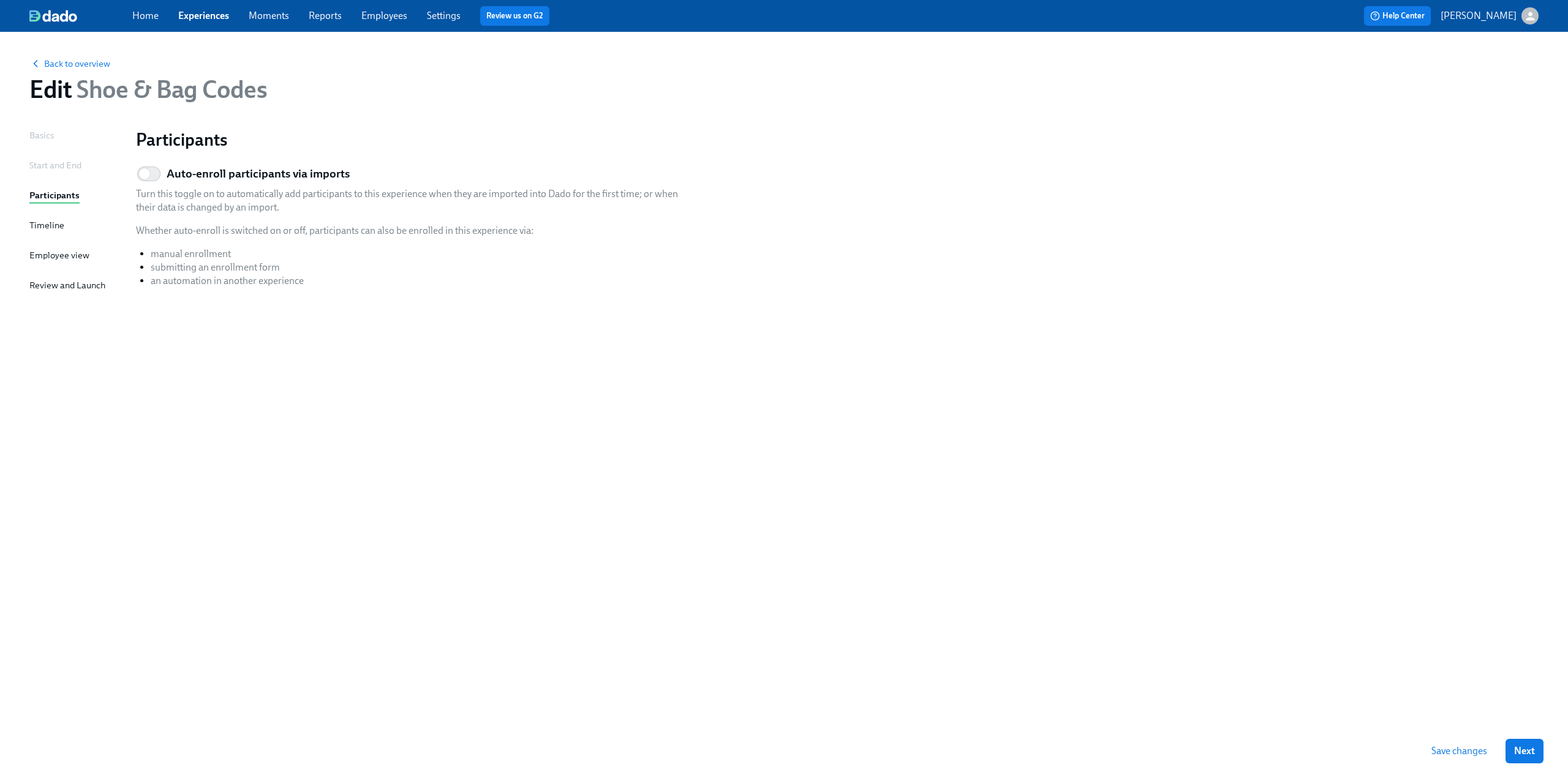
click at [57, 168] on div "Start and End" at bounding box center [55, 165] width 52 height 14
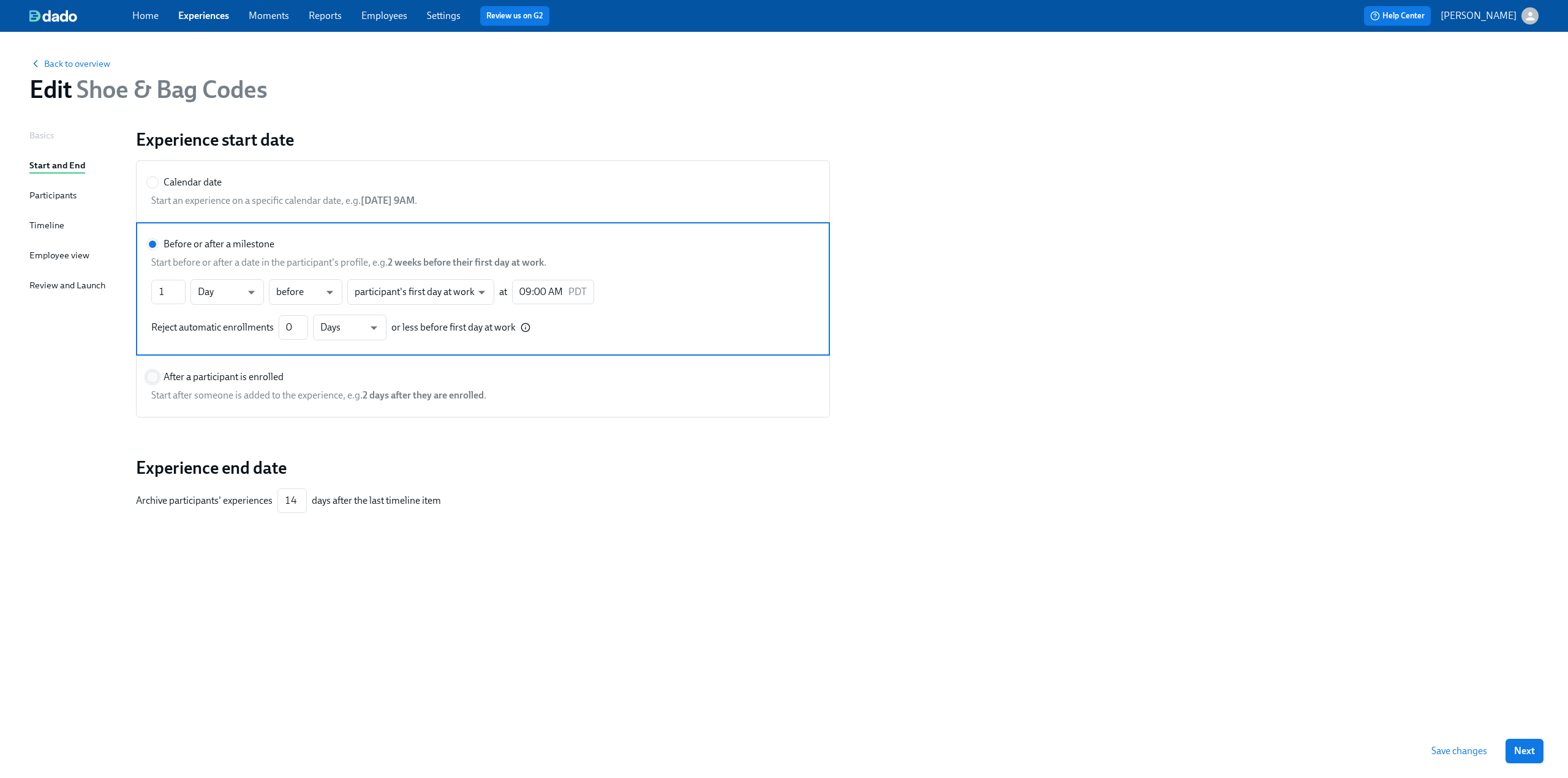
click at [153, 374] on input "After a participant is enrolled" at bounding box center [153, 377] width 11 height 11
radio input "true"
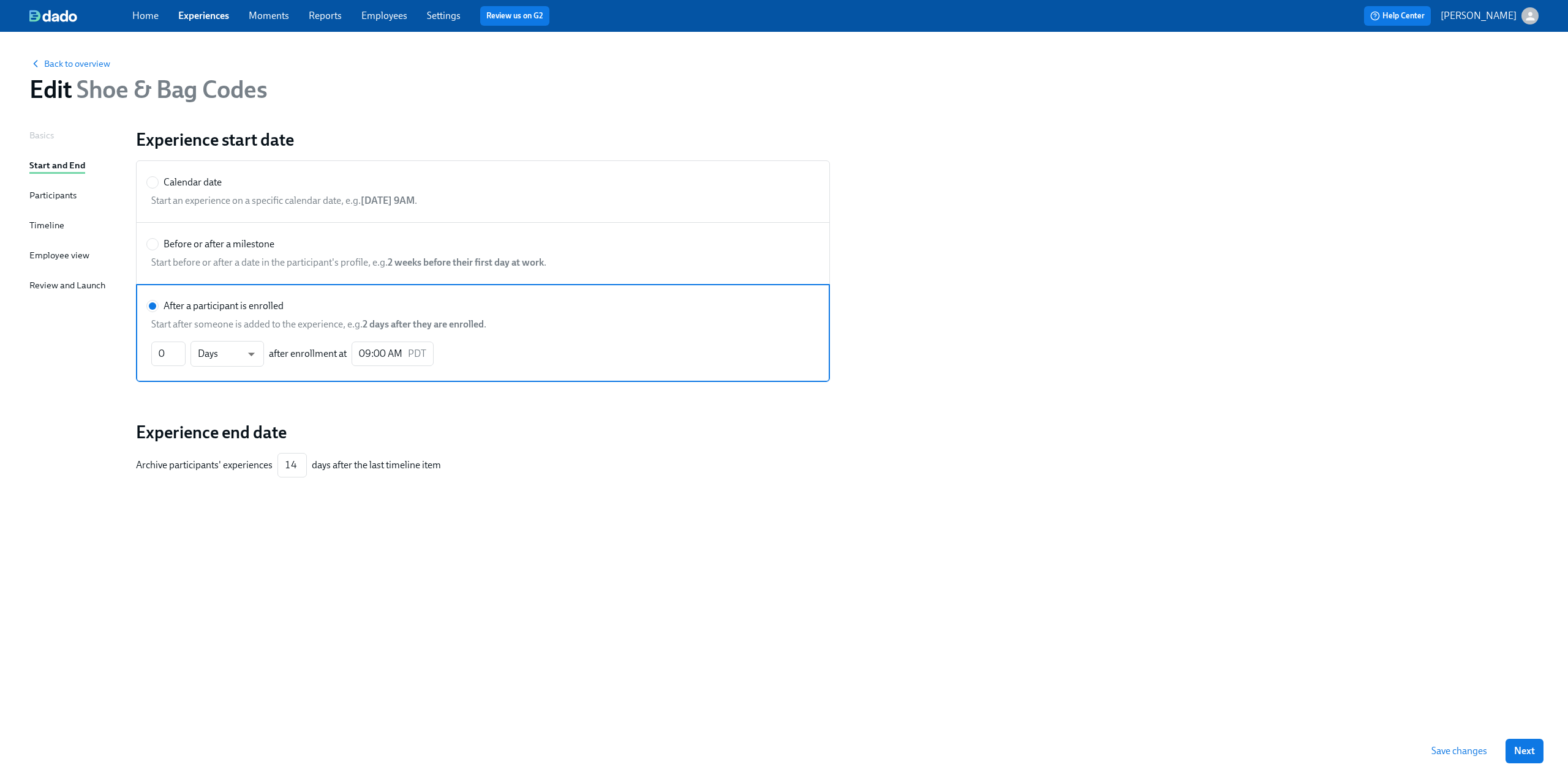
click at [47, 221] on div "Timeline" at bounding box center [46, 225] width 35 height 14
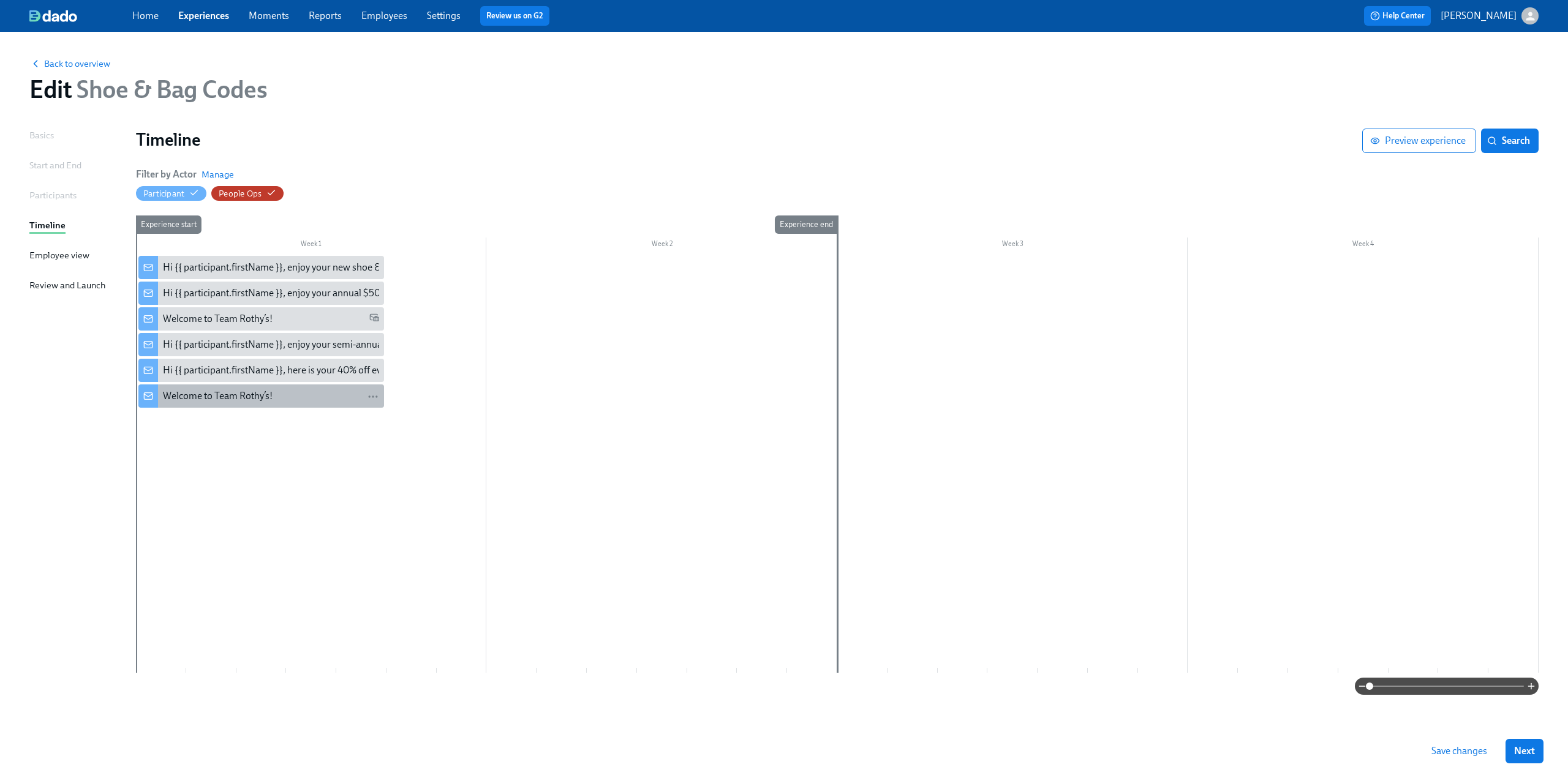
click at [272, 400] on div "Welcome to Team Rothy’s!" at bounding box center [272, 396] width 217 height 14
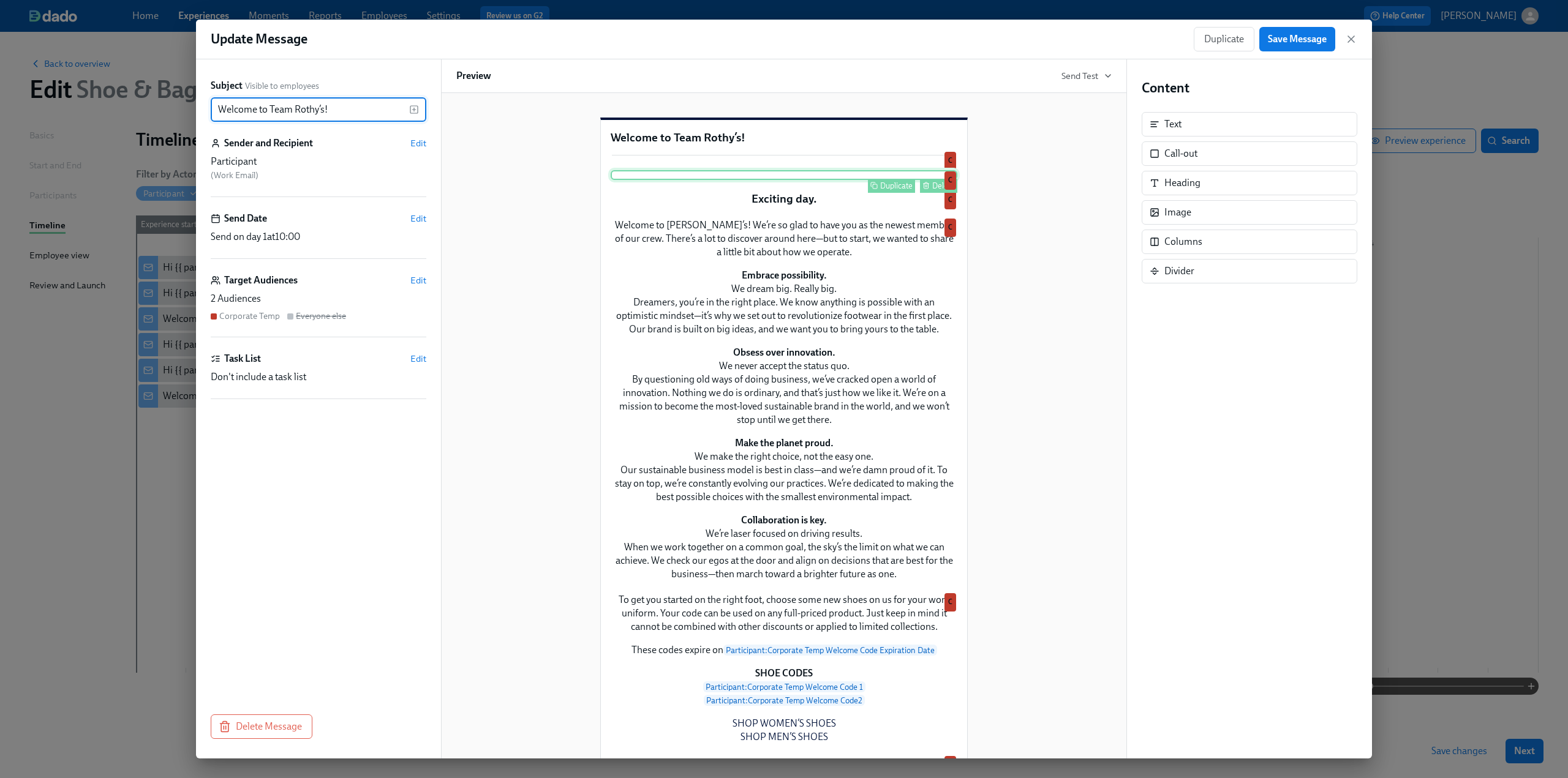
scroll to position [245, 0]
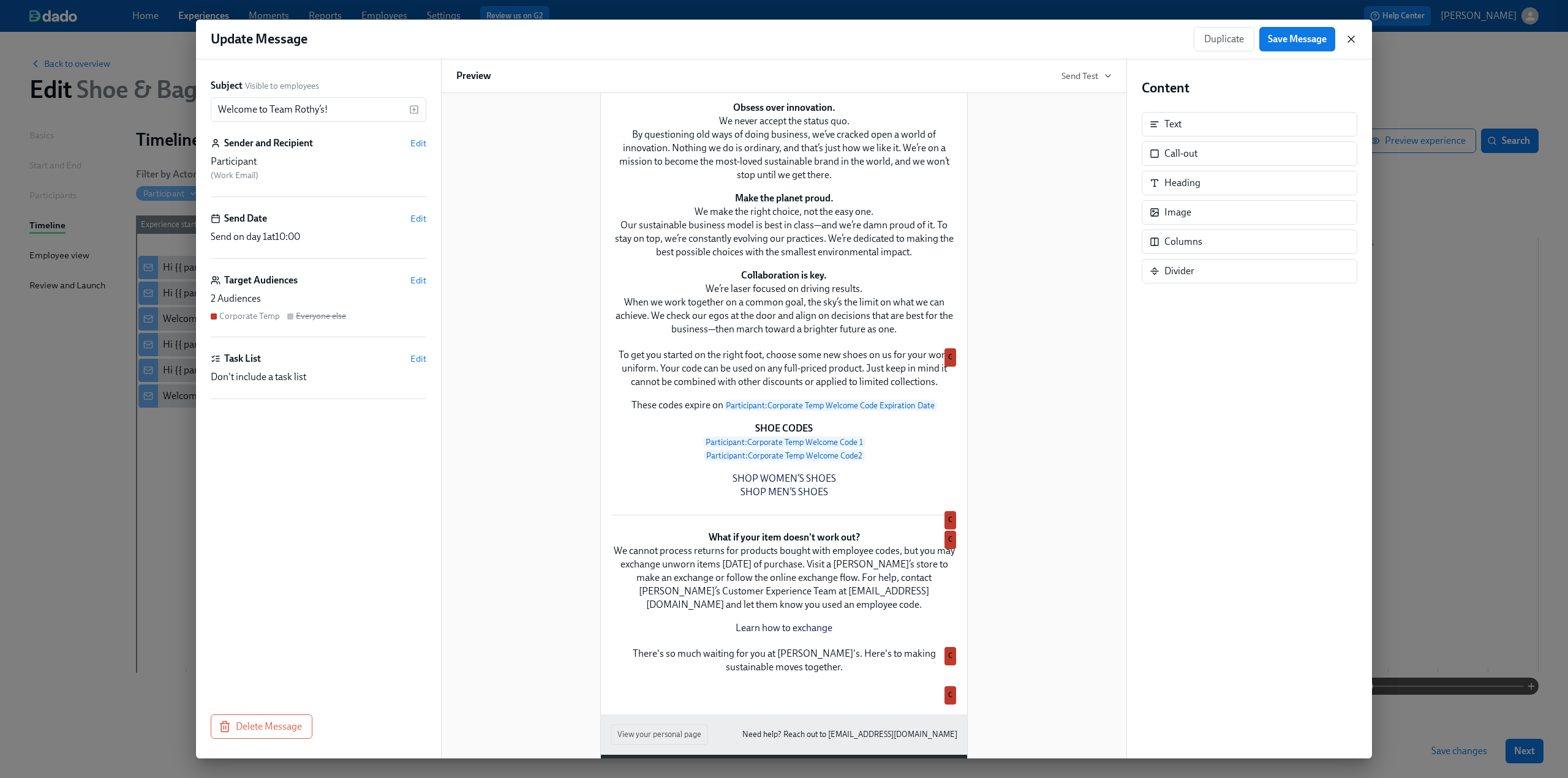
click at [1352, 36] on icon "button" at bounding box center [1351, 39] width 12 height 12
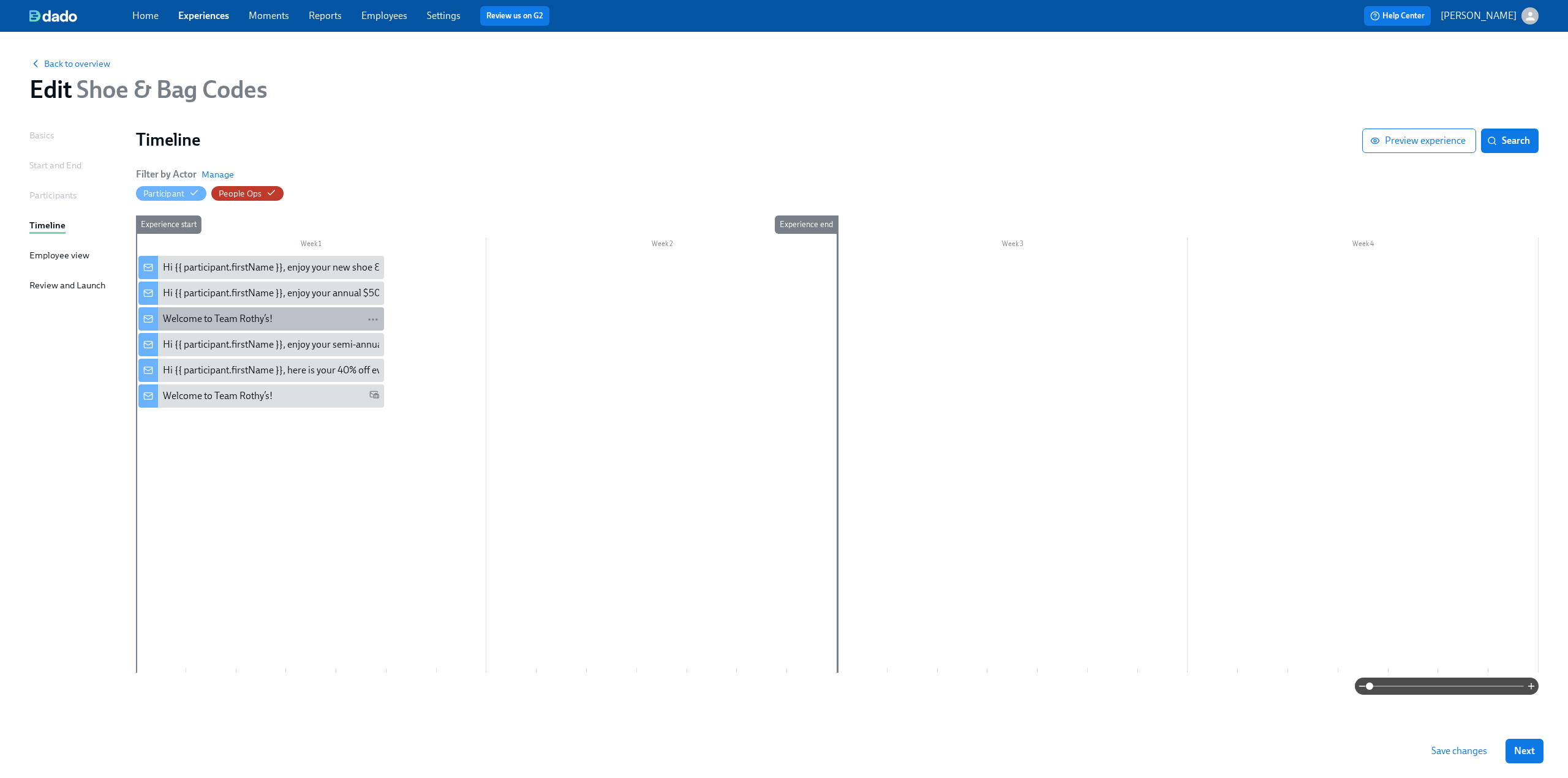
click at [256, 322] on div "Welcome to Team Rothy’s!" at bounding box center [218, 319] width 110 height 14
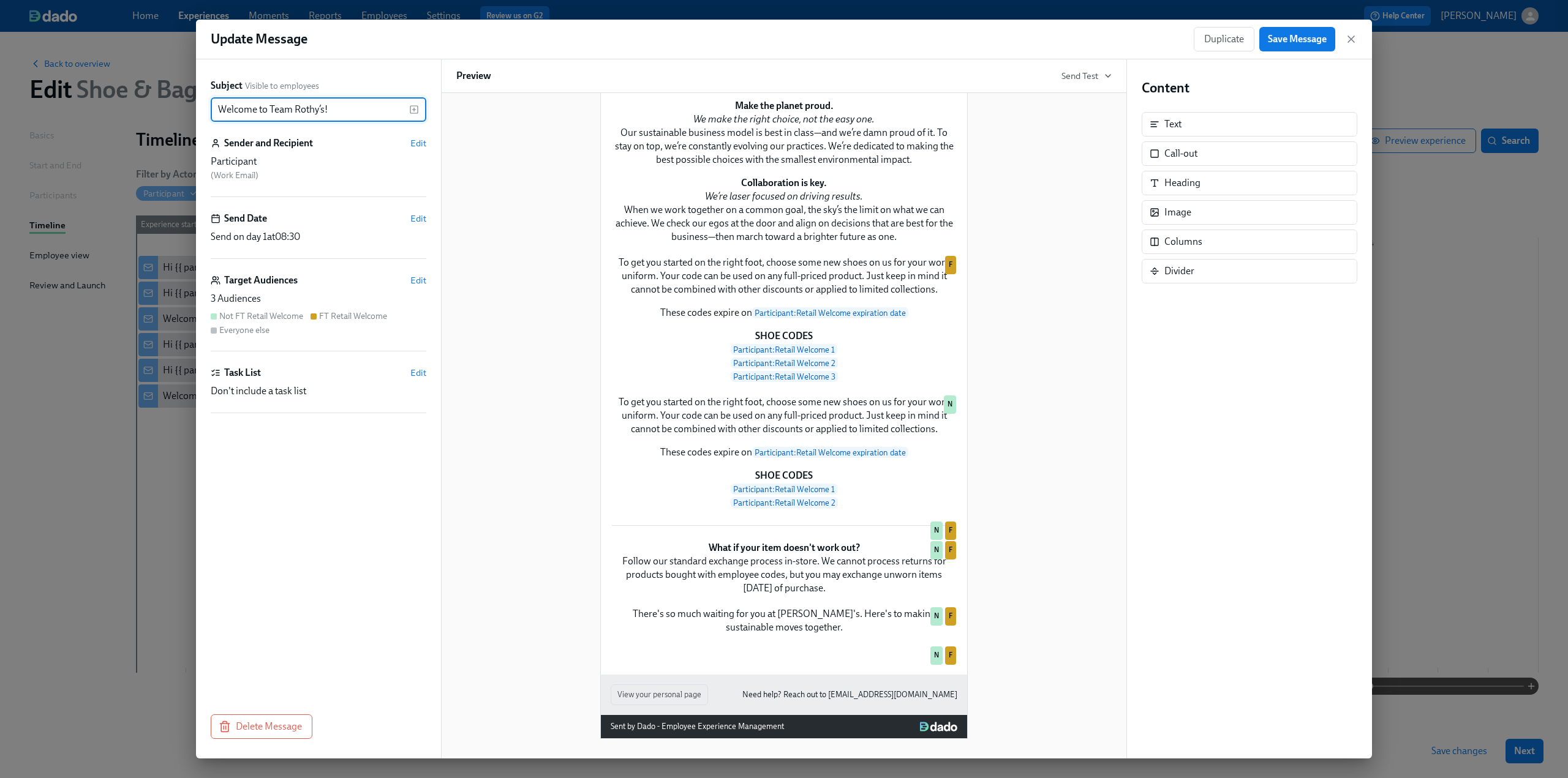
scroll to position [612, 0]
click at [422, 219] on span "Edit" at bounding box center [419, 218] width 16 height 12
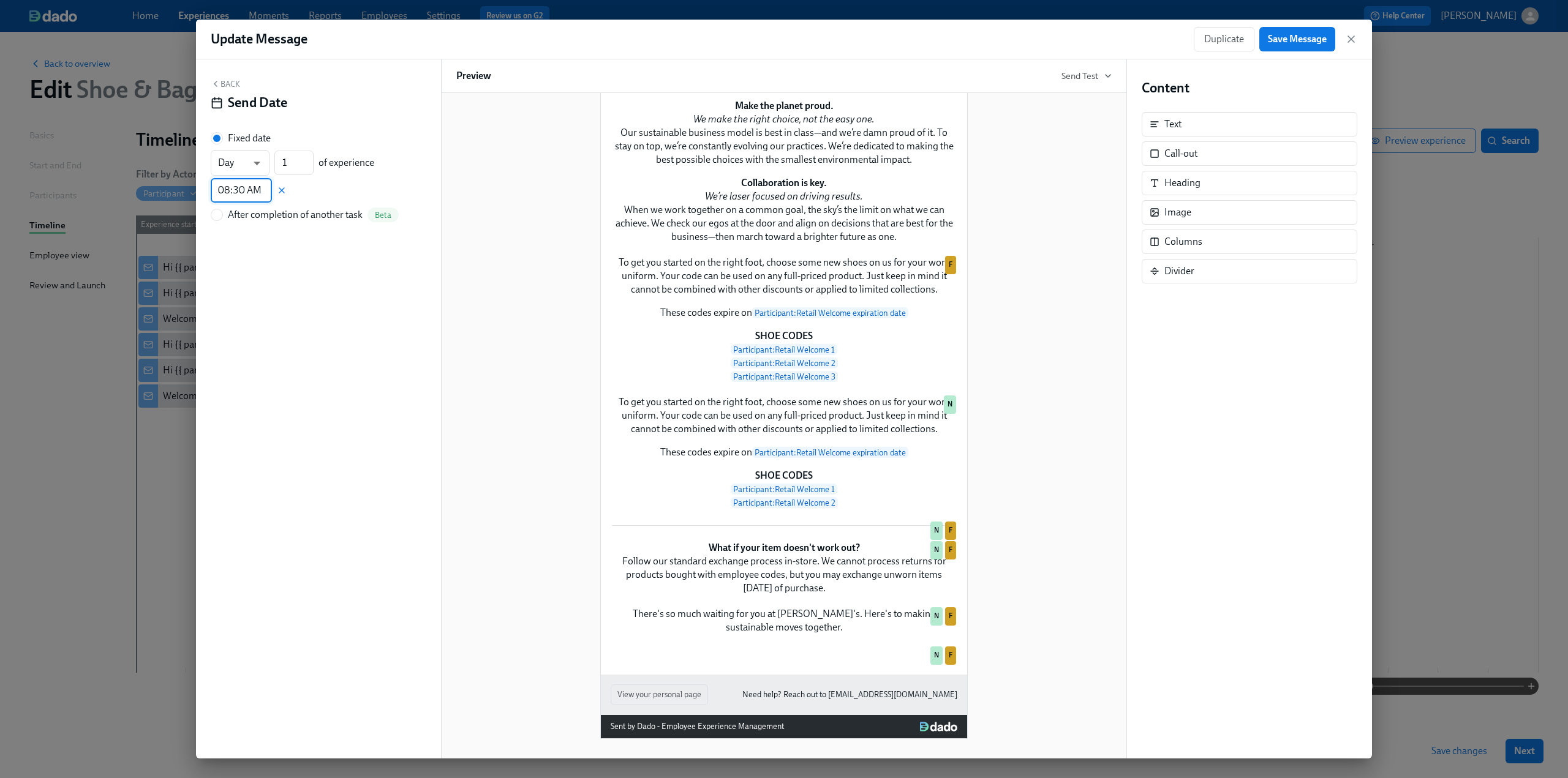
click at [262, 191] on input "08:30 AM" at bounding box center [242, 191] width 61 height 24
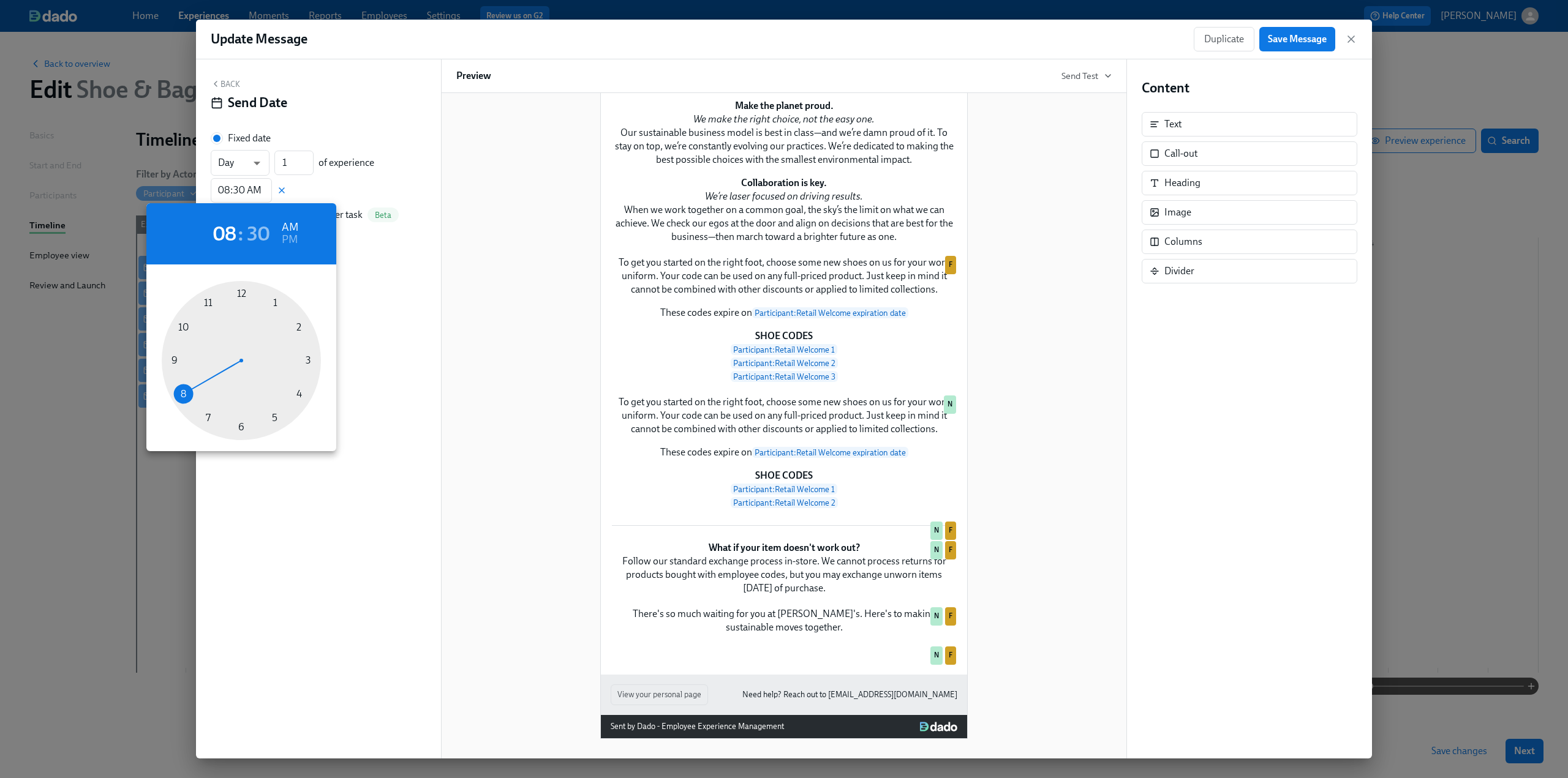
click at [177, 330] on div at bounding box center [241, 360] width 159 height 159
click at [241, 290] on div at bounding box center [241, 360] width 159 height 159
type input "10:00 AM"
click at [386, 311] on div at bounding box center [784, 389] width 1568 height 778
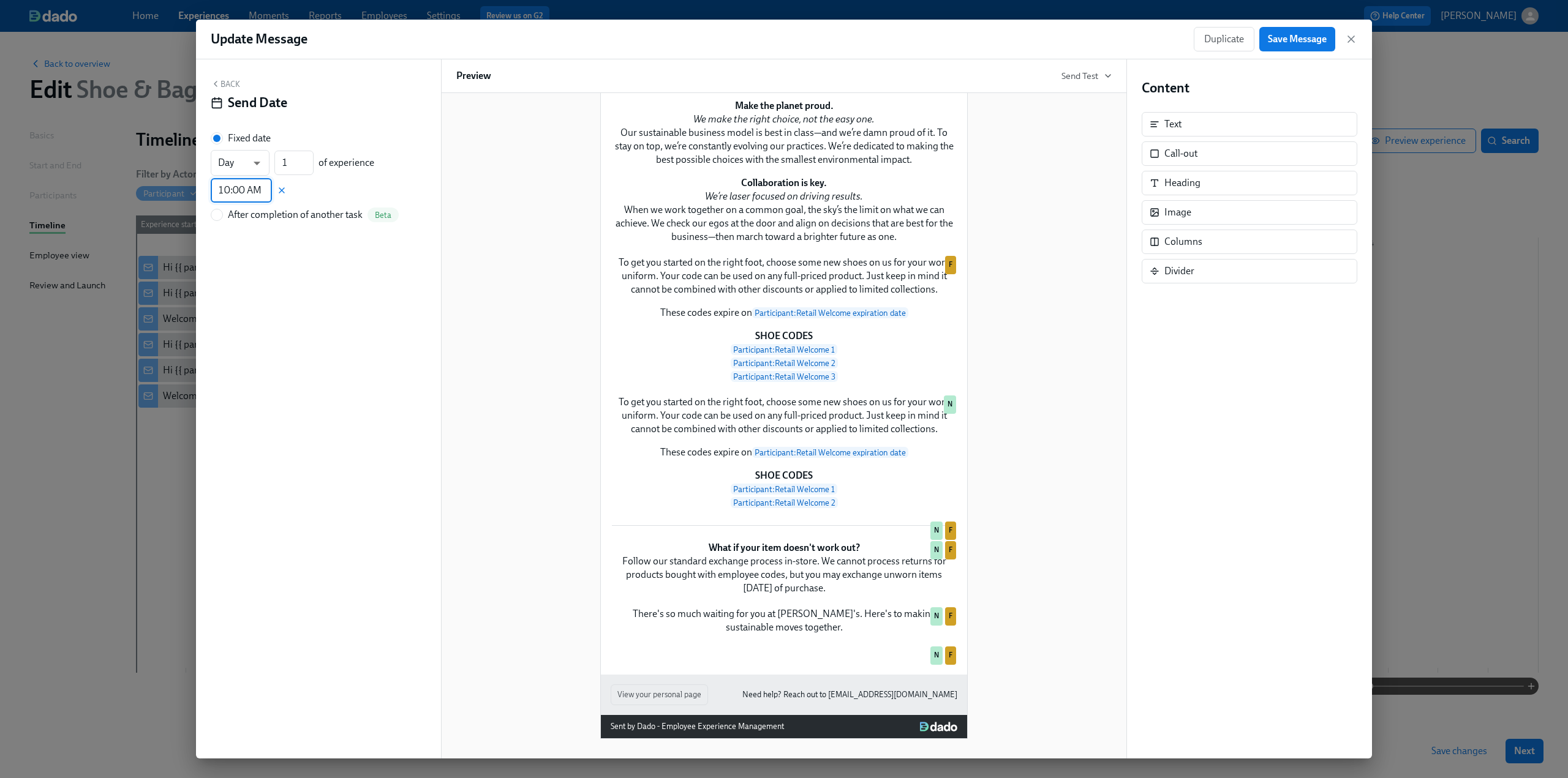
click at [237, 84] on button "Back" at bounding box center [226, 84] width 29 height 10
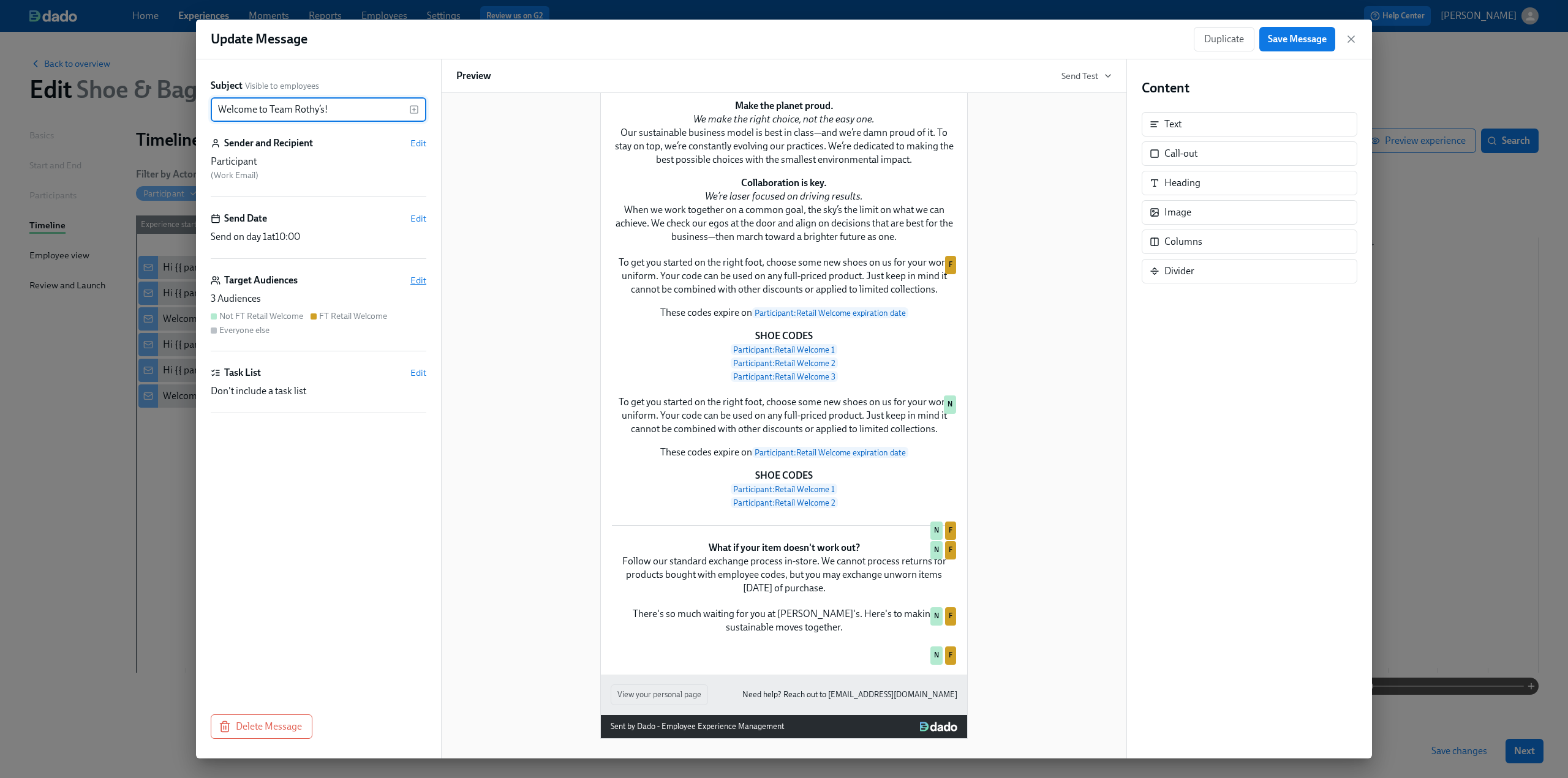
click at [416, 280] on span "Edit" at bounding box center [419, 280] width 16 height 12
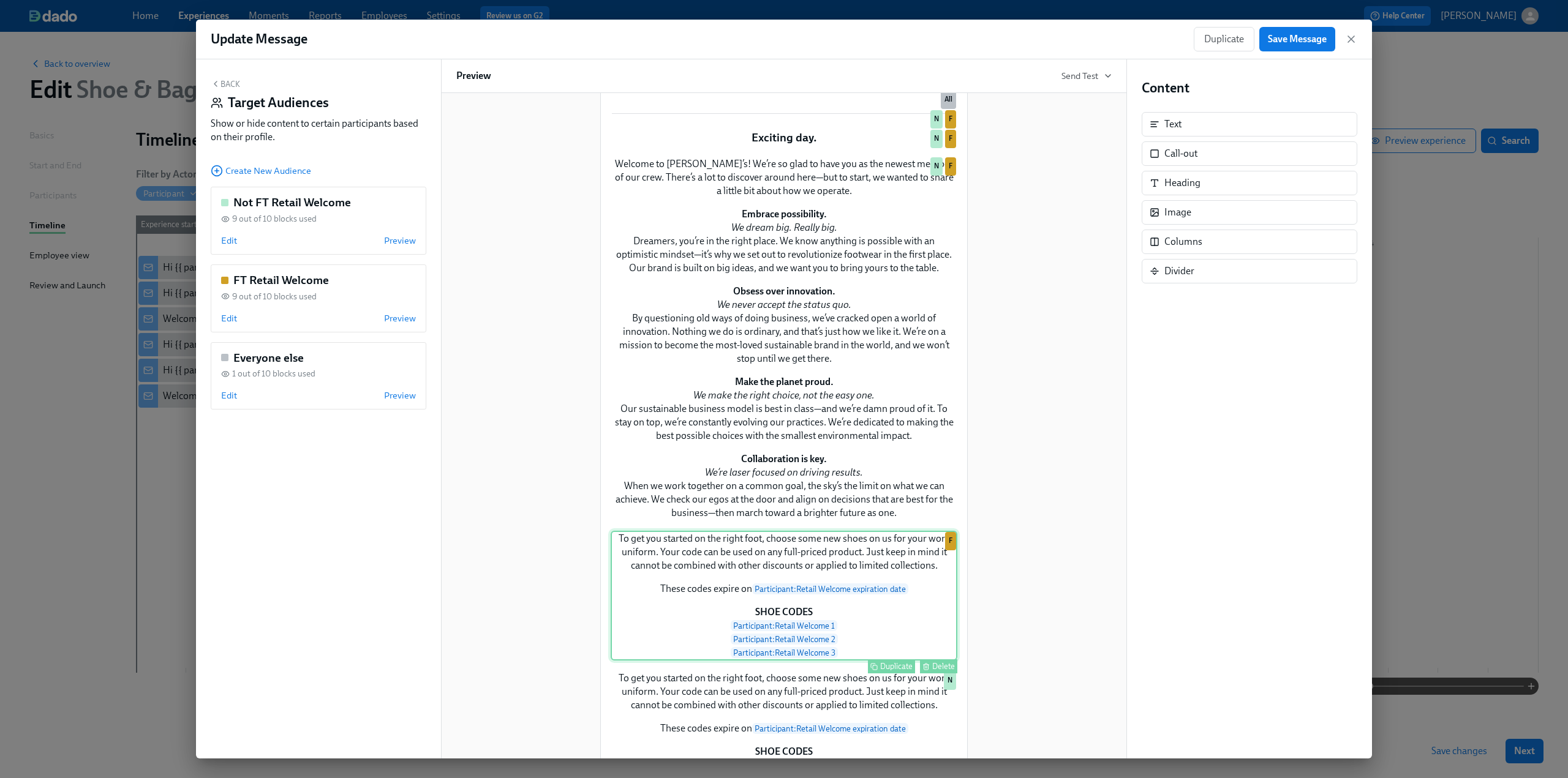
scroll to position [0, 0]
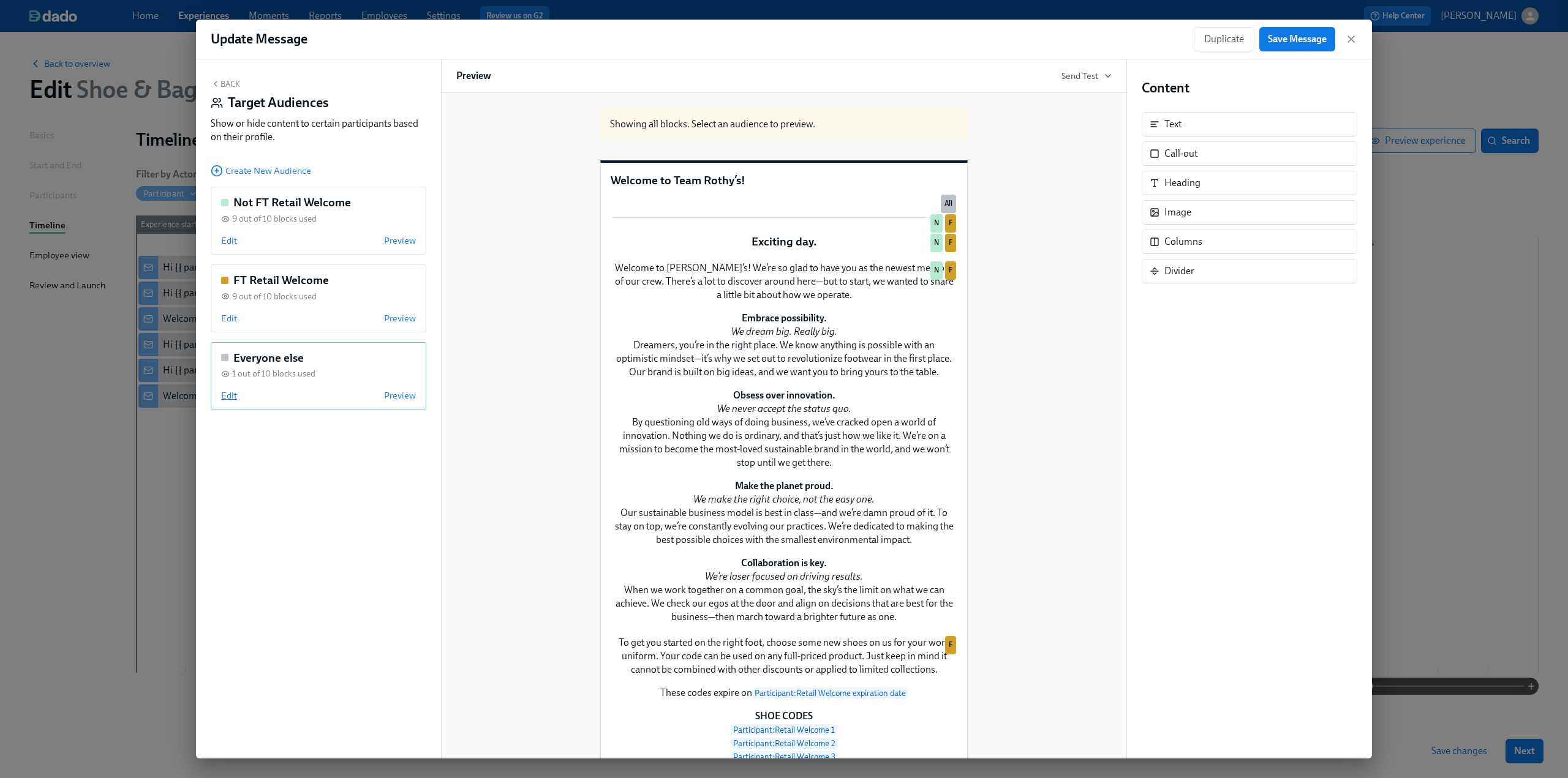
click at [226, 396] on span "Edit" at bounding box center [230, 395] width 16 height 12
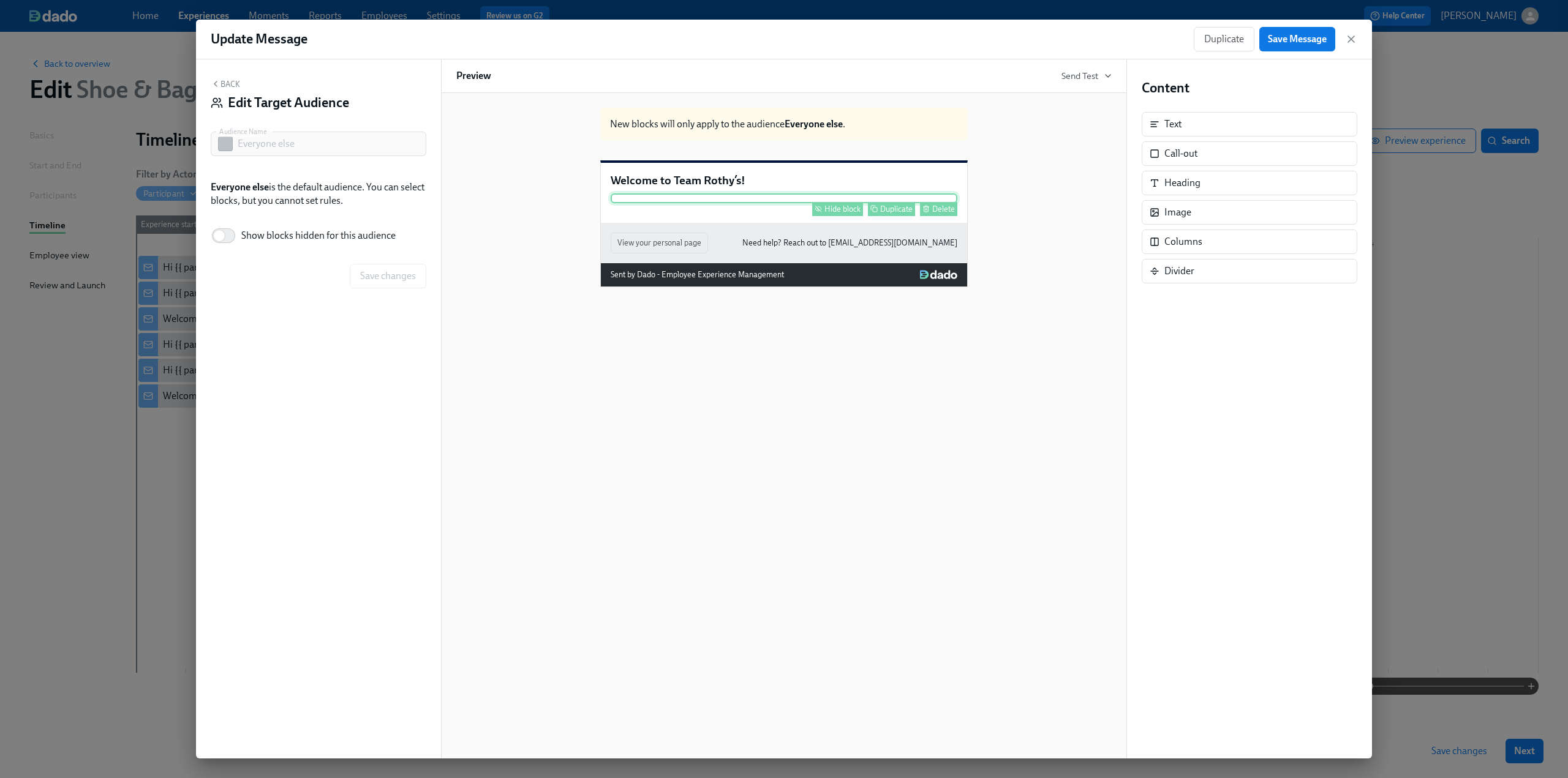
click at [829, 214] on div "Hide block" at bounding box center [842, 208] width 36 height 9
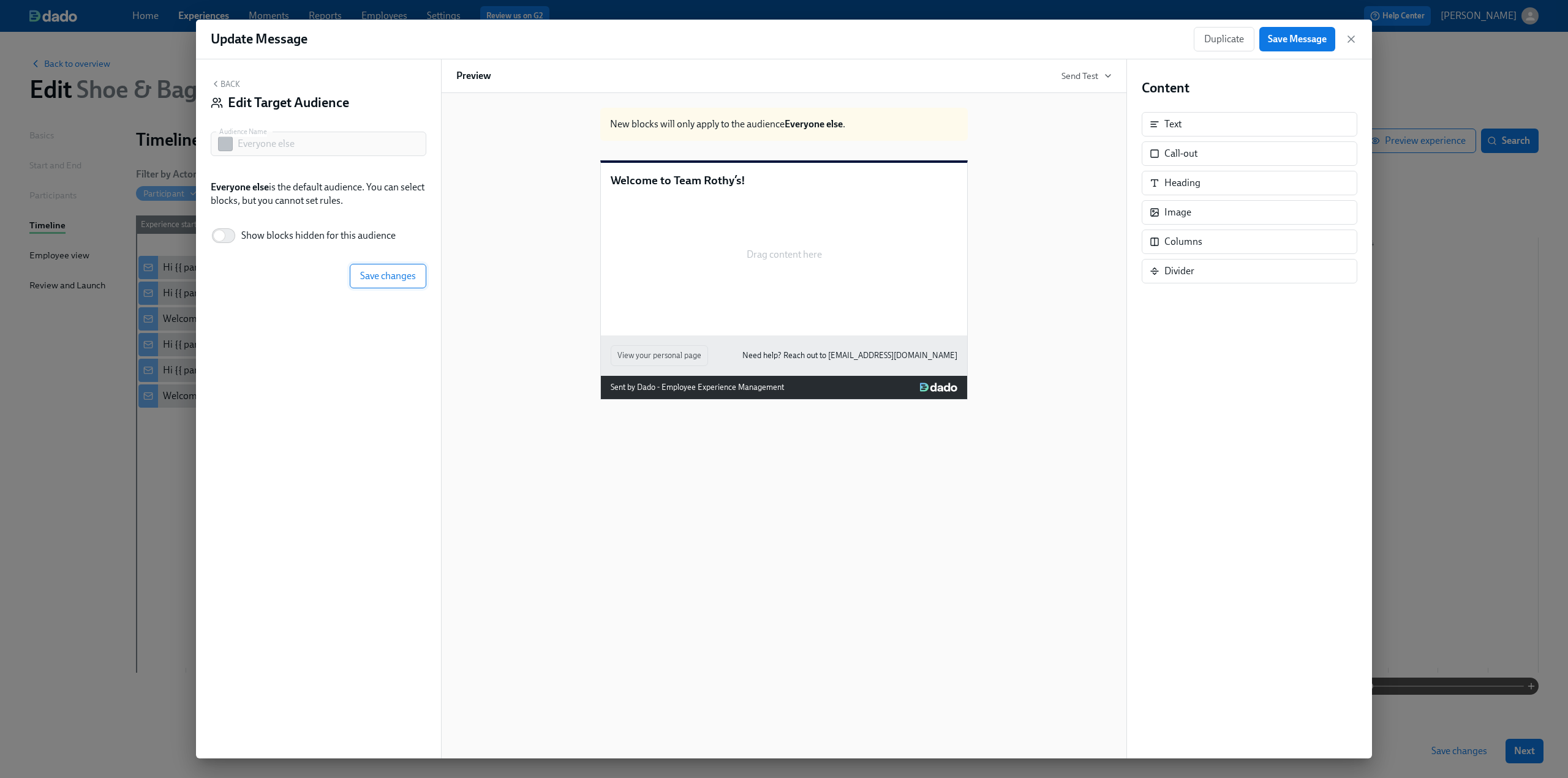
click at [373, 277] on span "Save changes" at bounding box center [388, 275] width 56 height 12
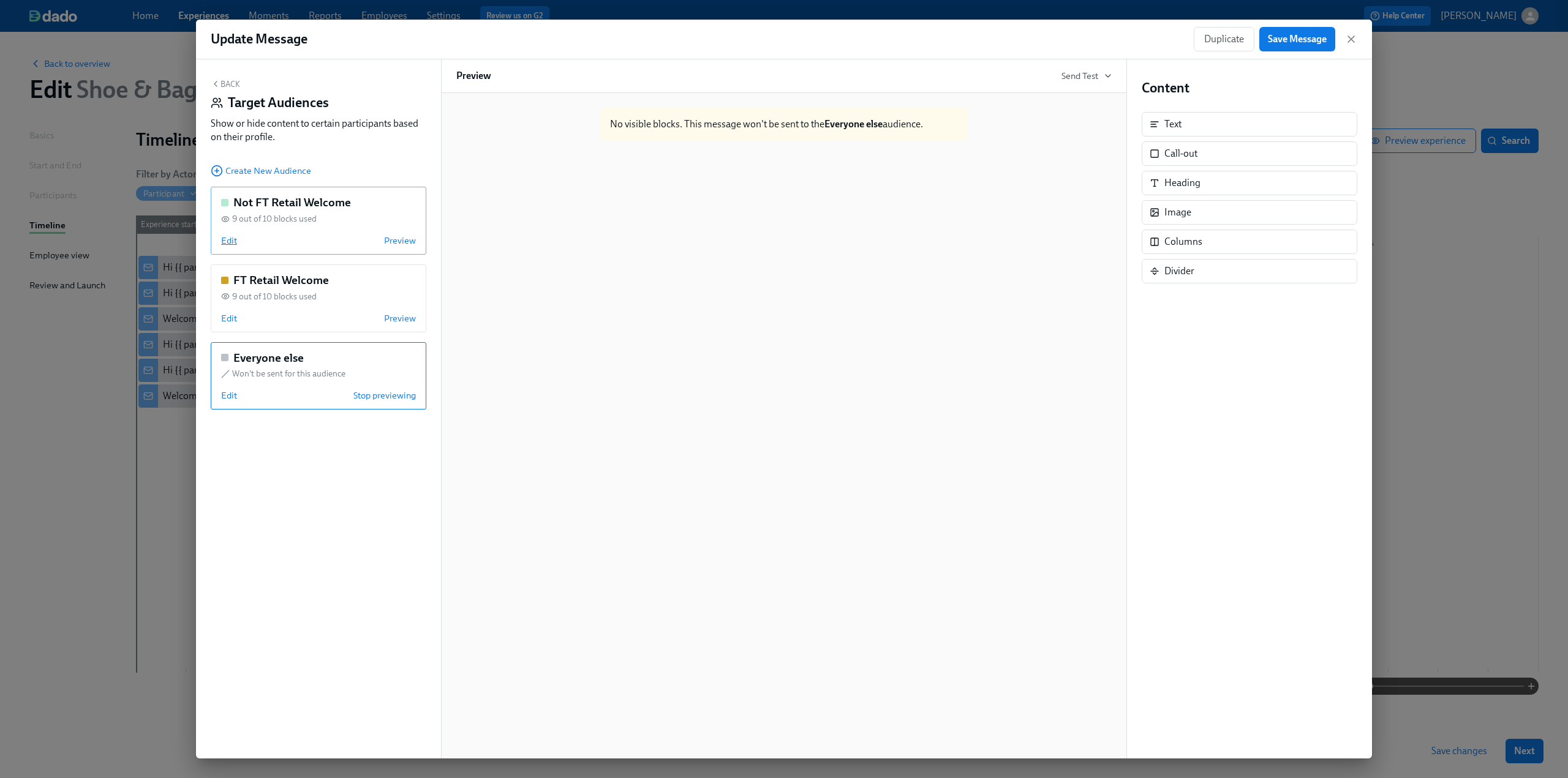
click at [229, 241] on span "Edit" at bounding box center [230, 240] width 16 height 12
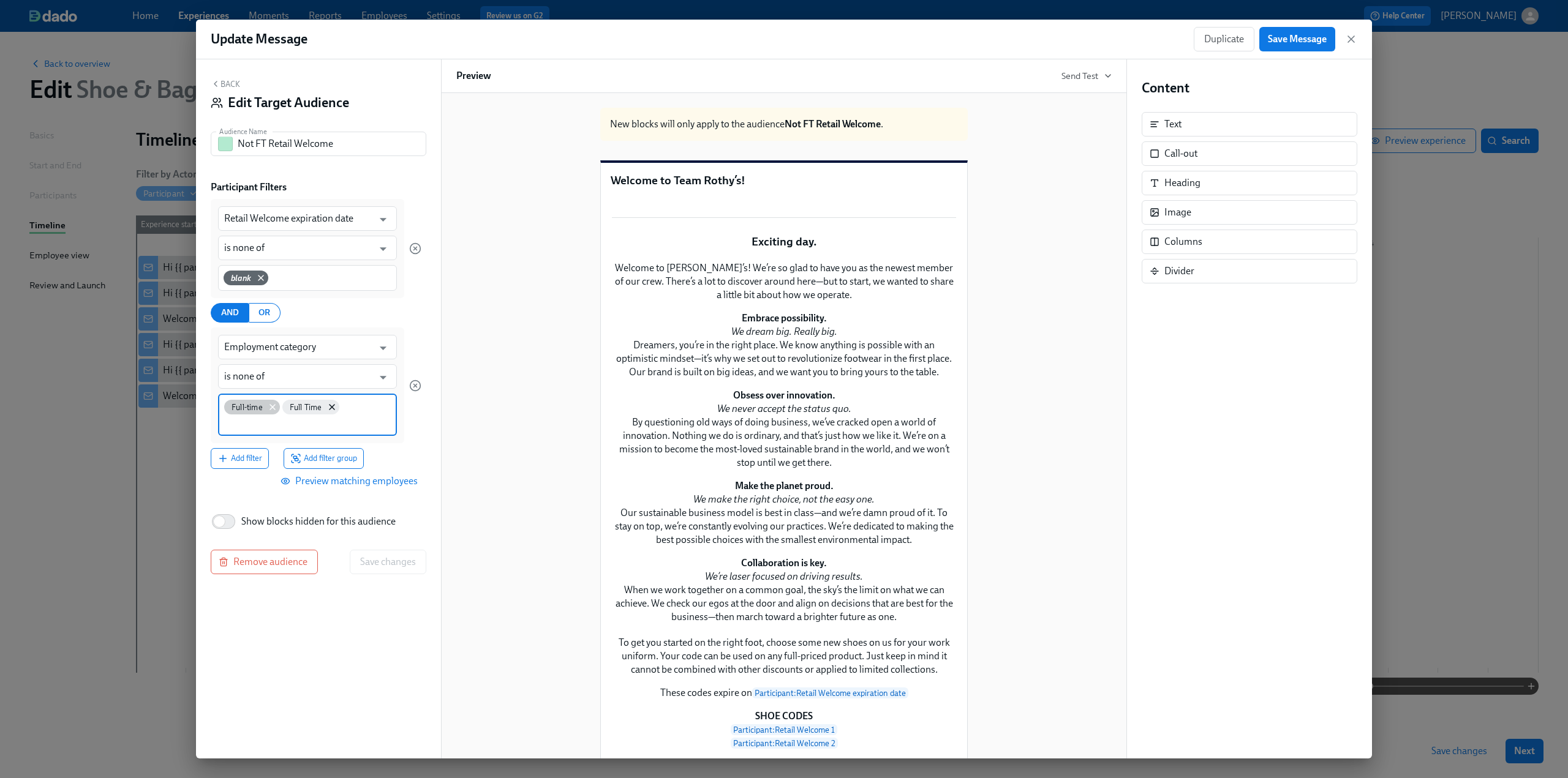
click at [276, 409] on icon at bounding box center [272, 407] width 10 height 10
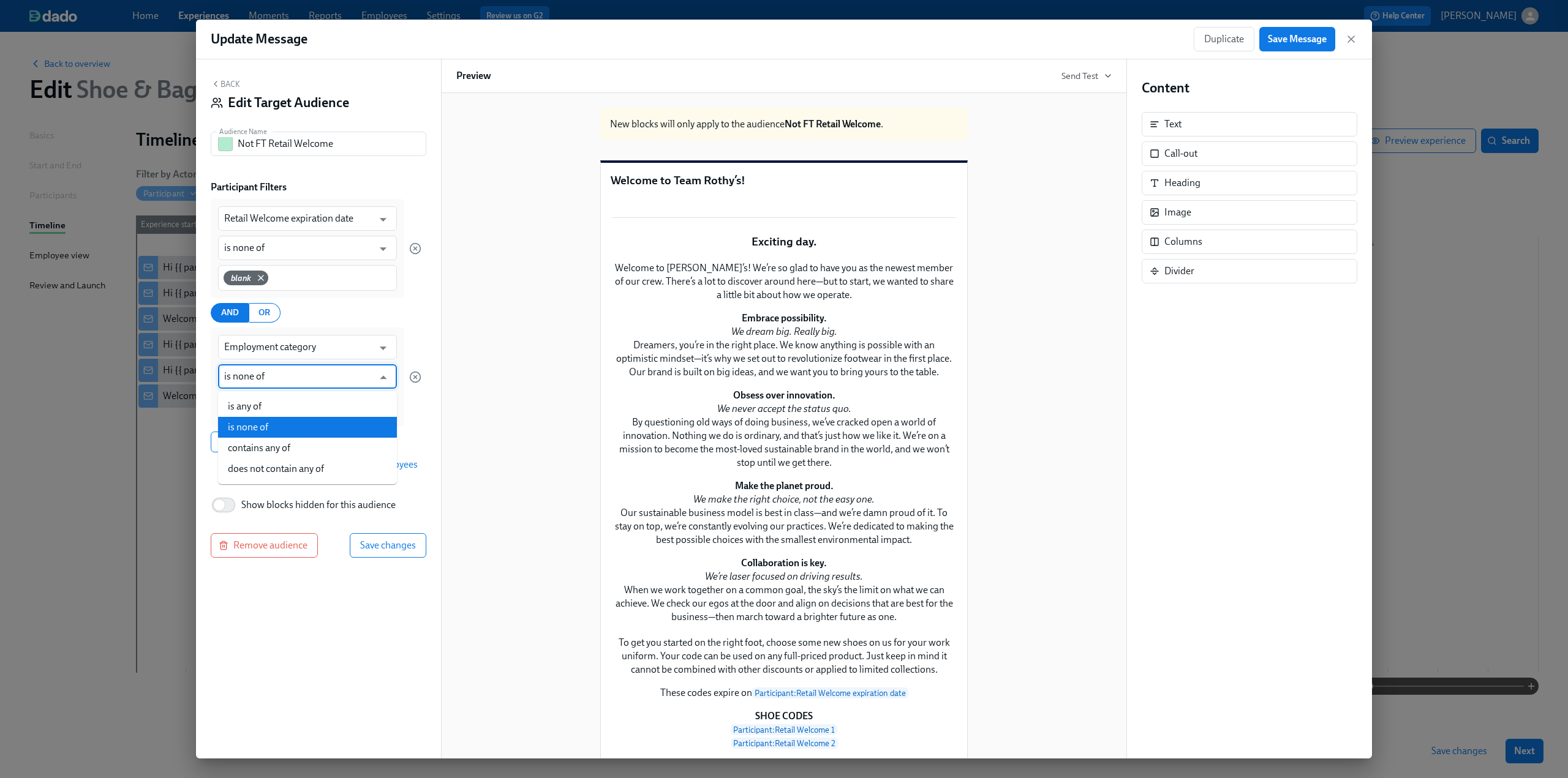
click at [306, 378] on input "is none of" at bounding box center [298, 376] width 149 height 24
click at [301, 398] on li "is any of" at bounding box center [307, 406] width 179 height 21
type input "is any of"
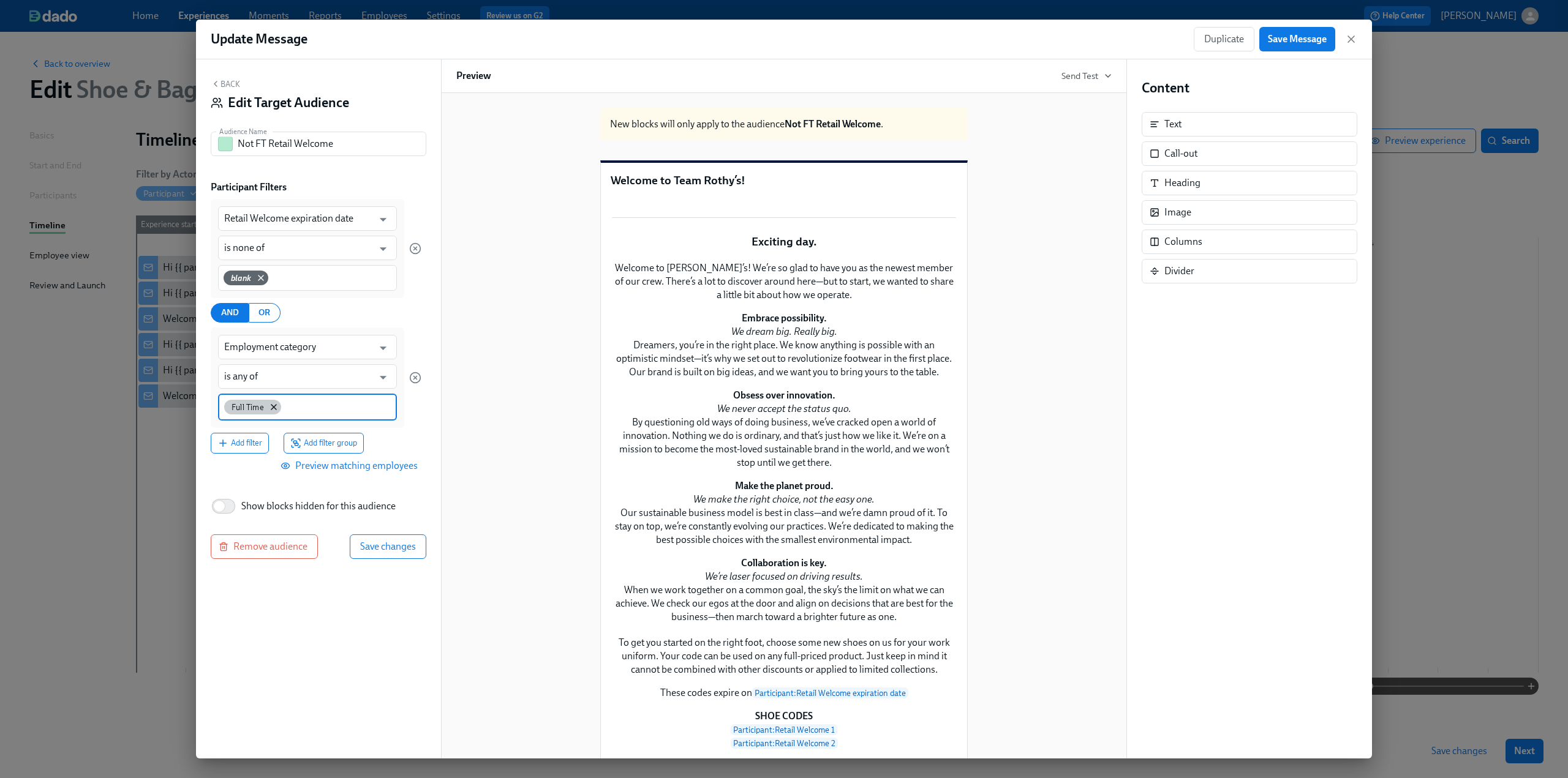
click at [273, 400] on div "Full Time" at bounding box center [252, 407] width 57 height 15
click at [269, 412] on div "Full Time" at bounding box center [252, 407] width 57 height 15
click at [276, 409] on icon at bounding box center [274, 407] width 5 height 5
click at [276, 409] on input at bounding box center [307, 406] width 166 height 13
type input "par"
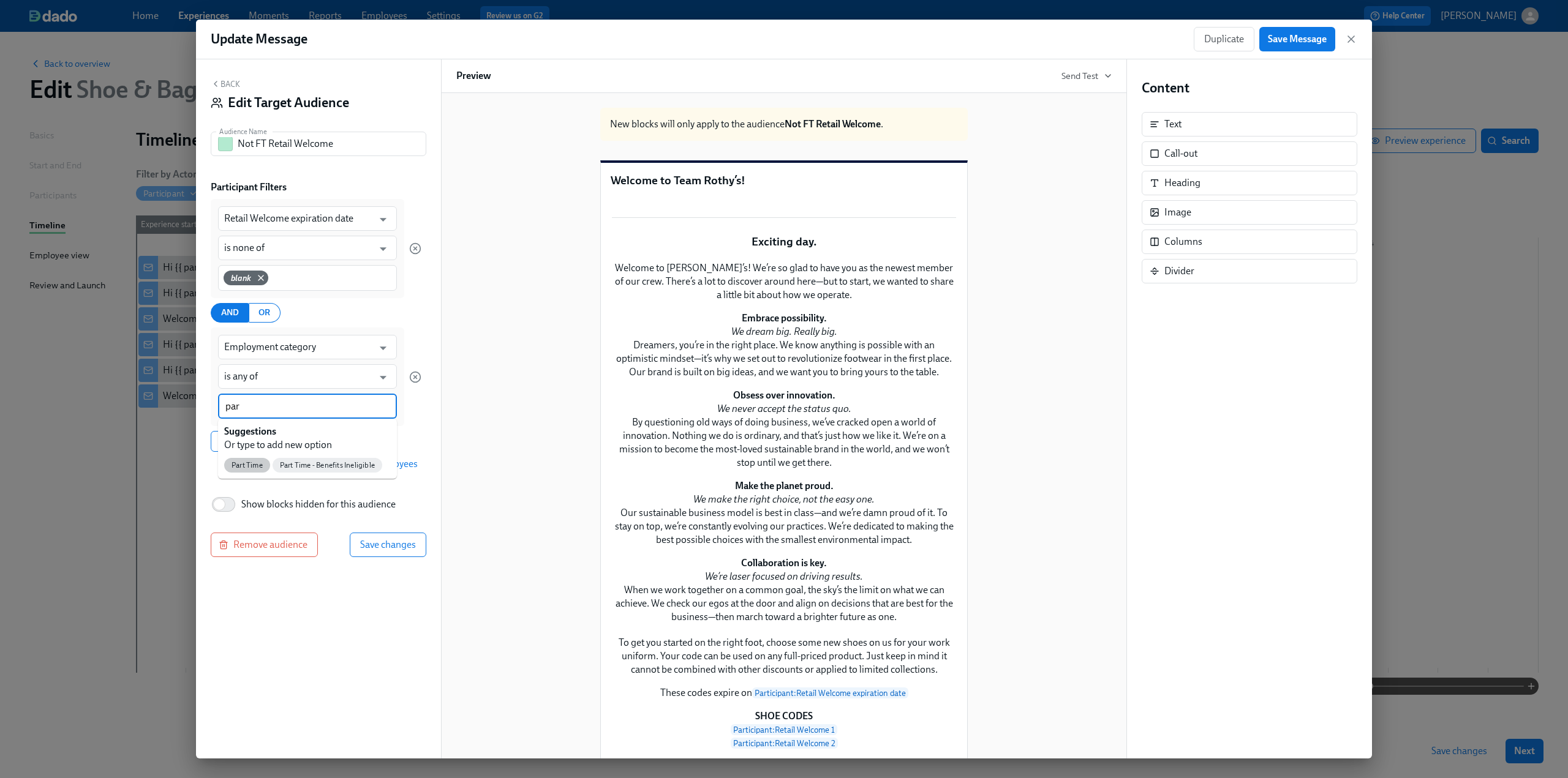
click at [251, 461] on span "Part Time" at bounding box center [247, 465] width 46 height 9
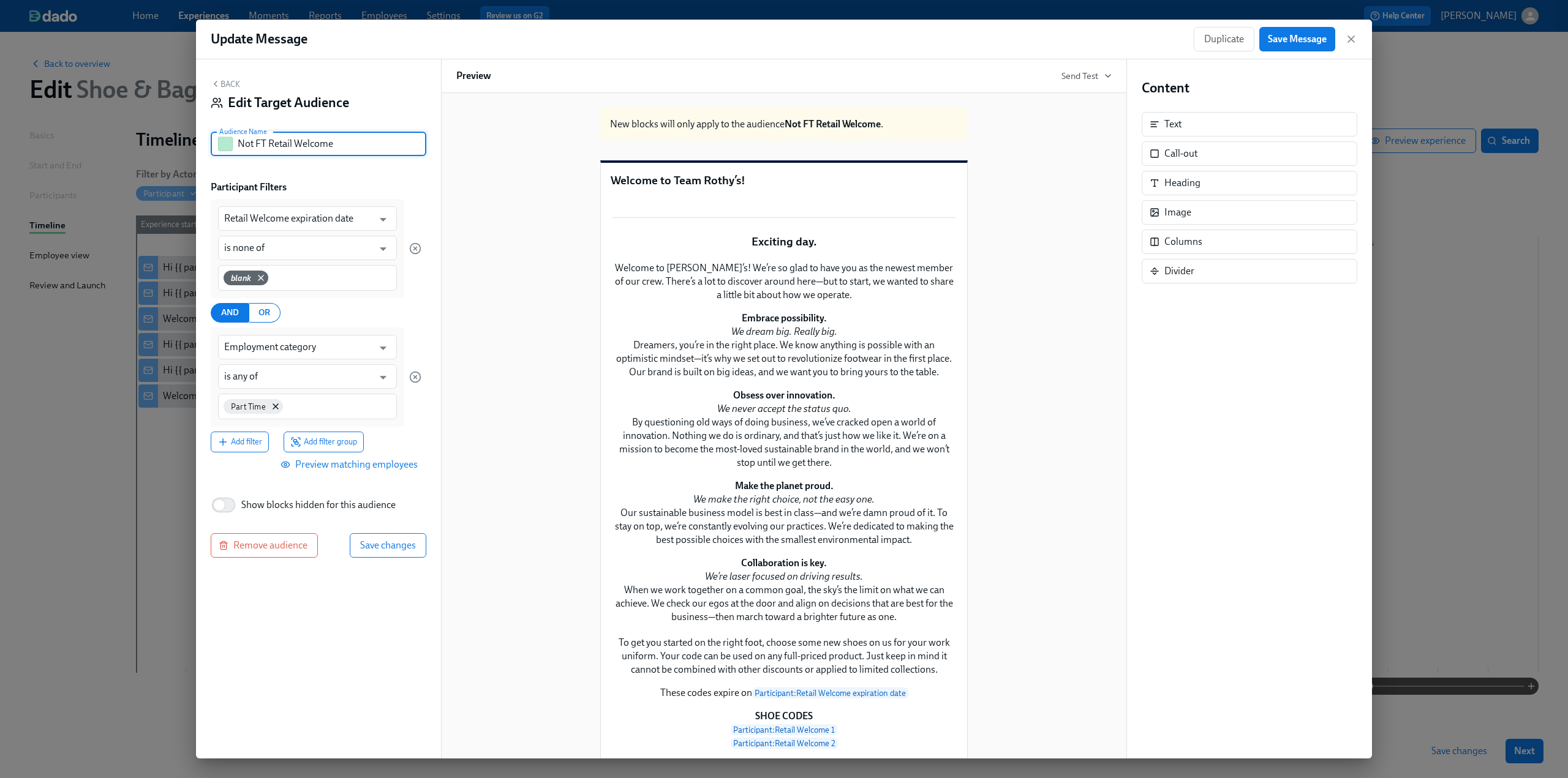
drag, startPoint x: 267, startPoint y: 142, endPoint x: 185, endPoint y: 141, distance: 82.0
click at [185, 141] on div "Update Message Duplicate Save Message Back Edit Target Audience Audience Name N…" at bounding box center [784, 389] width 1568 height 778
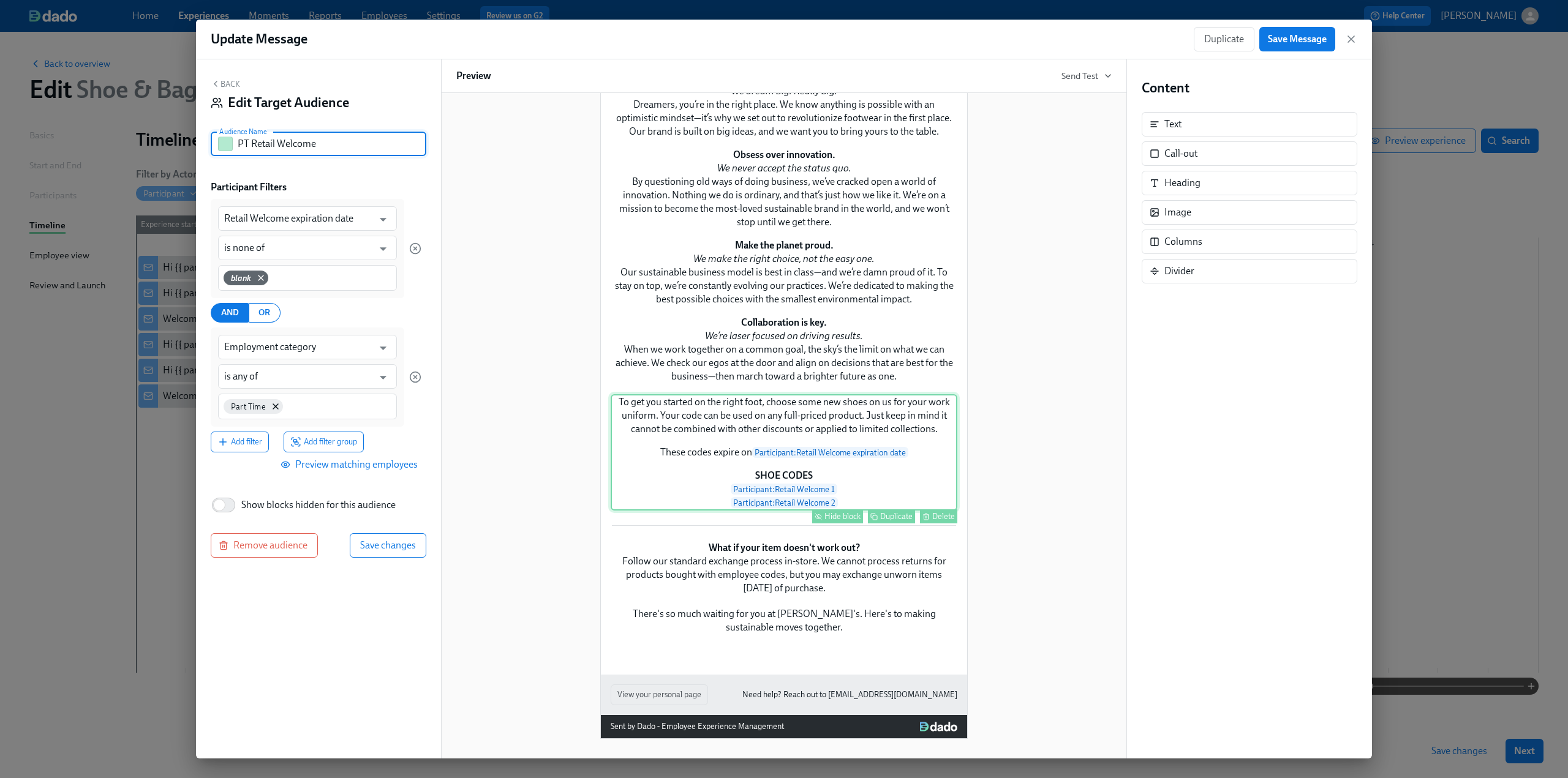
scroll to position [551, 0]
type input "PT Retail Welcome"
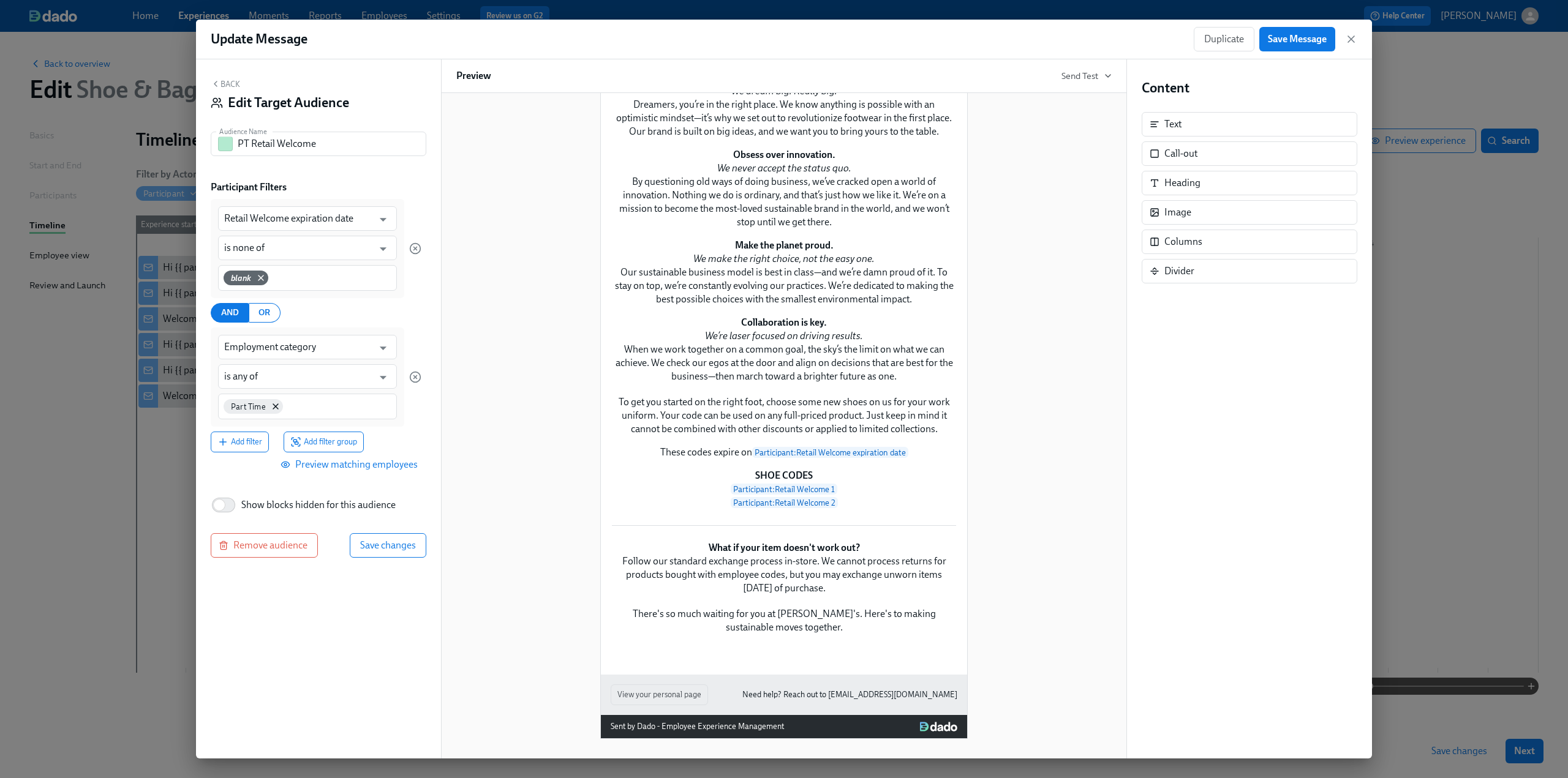
click at [320, 619] on div "Back Edit Target Audience Audience Name PT Retail Welcome Audience Name Partici…" at bounding box center [318, 410] width 245 height 700
click at [337, 462] on span "Preview matching employees" at bounding box center [350, 465] width 135 height 12
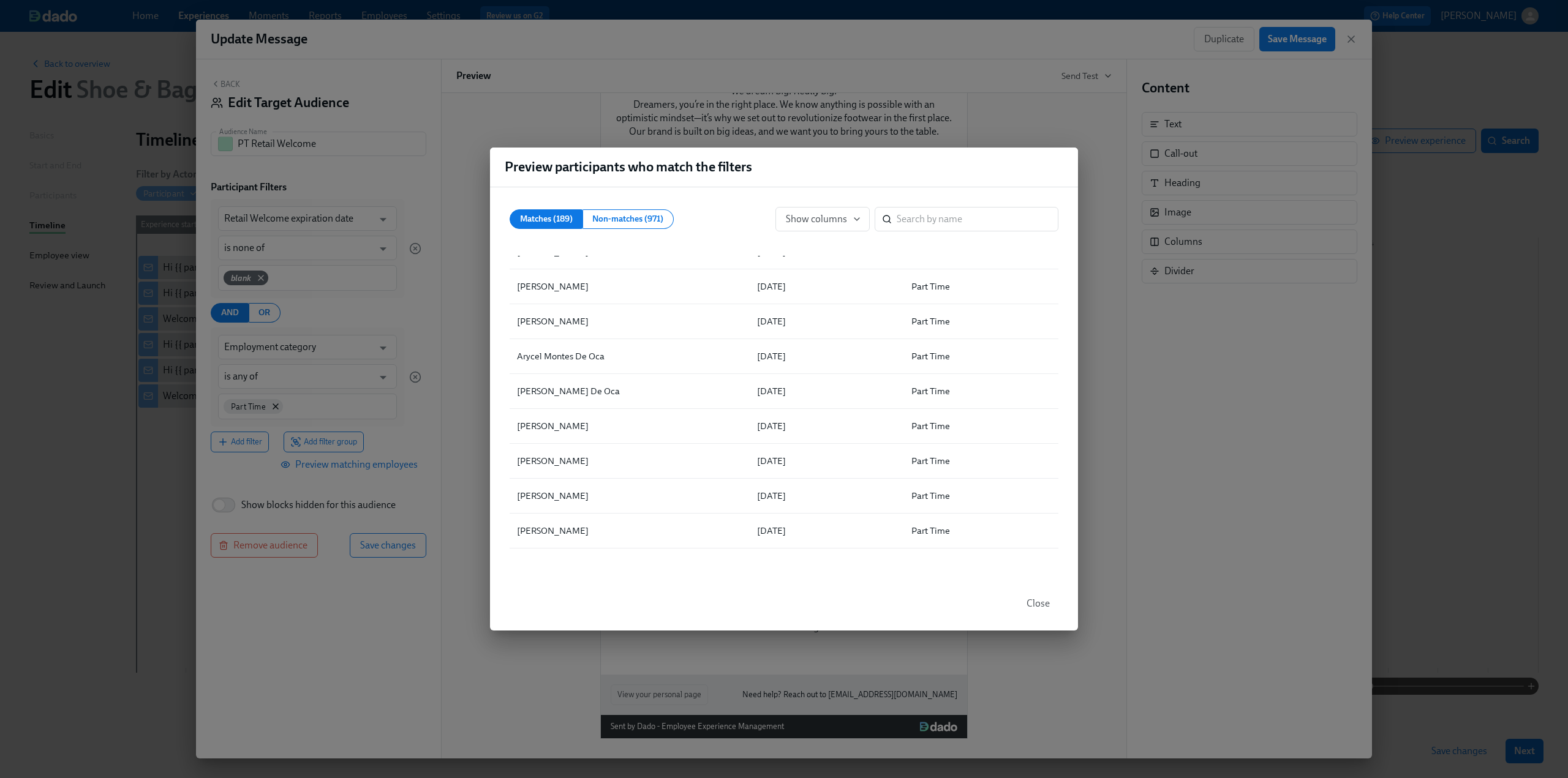
scroll to position [3491, 0]
click at [1044, 603] on span "Close" at bounding box center [1038, 603] width 23 height 12
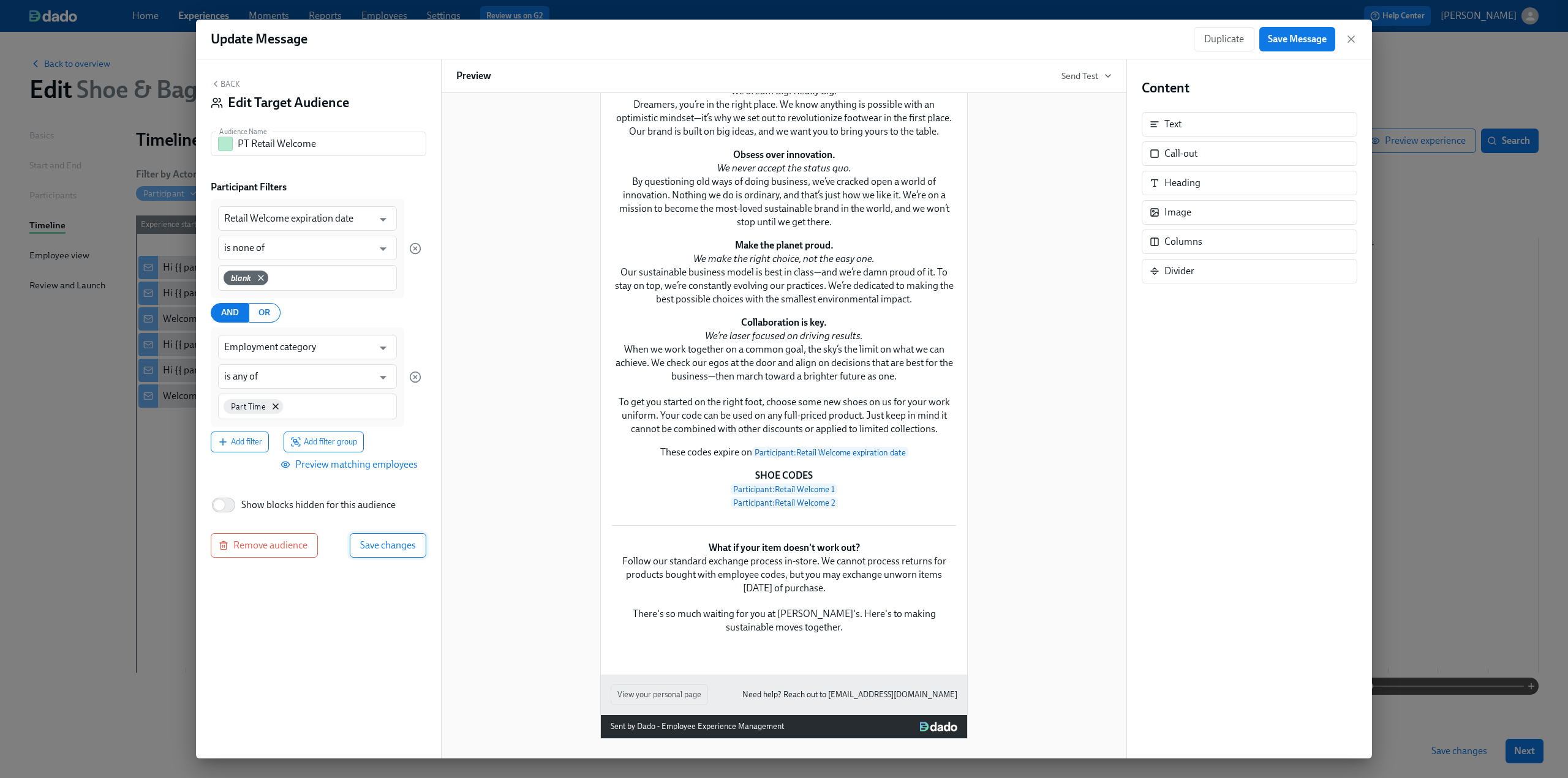
click at [391, 545] on span "Save changes" at bounding box center [388, 545] width 56 height 12
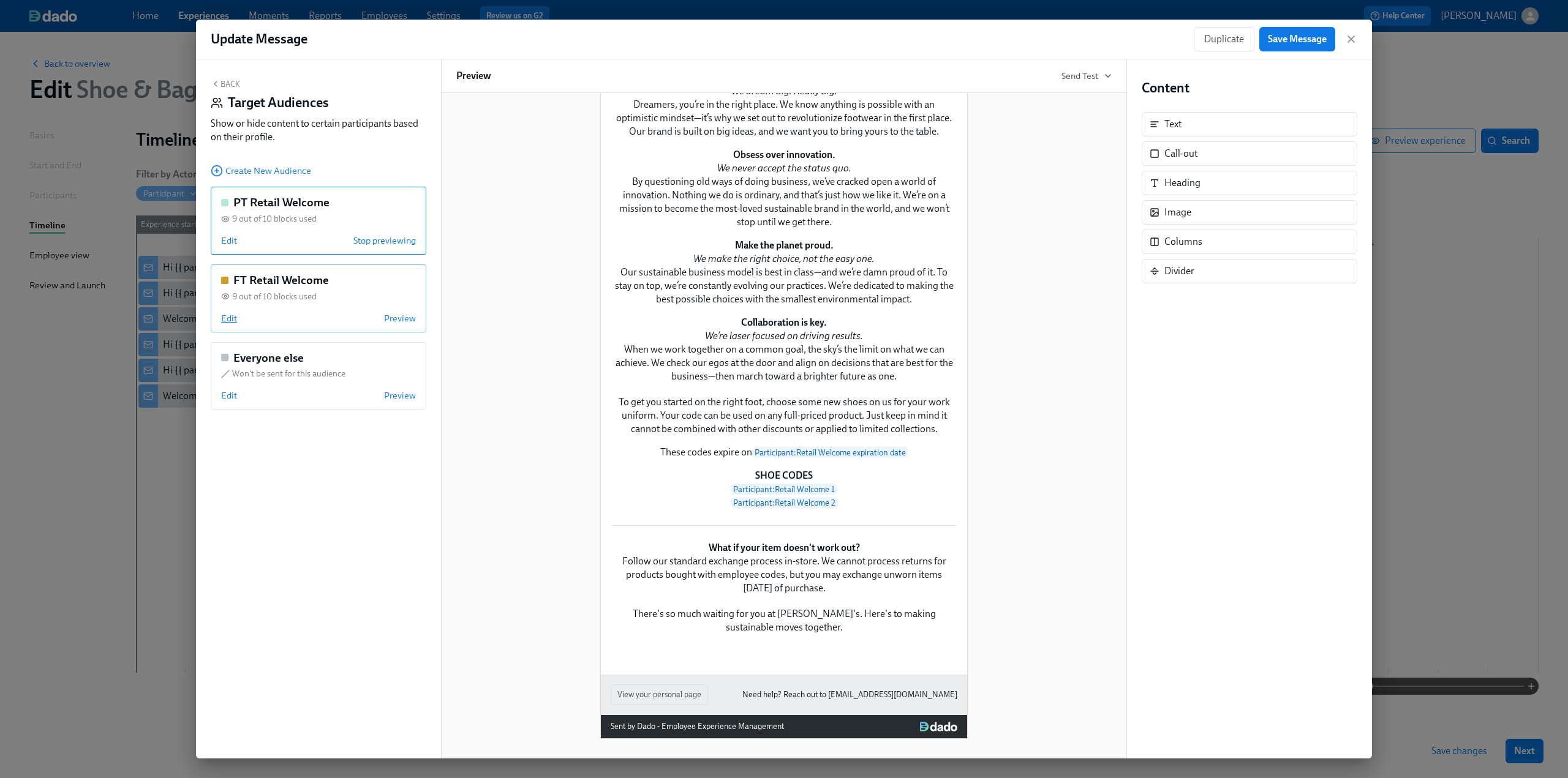
click at [228, 313] on span "Edit" at bounding box center [230, 318] width 16 height 12
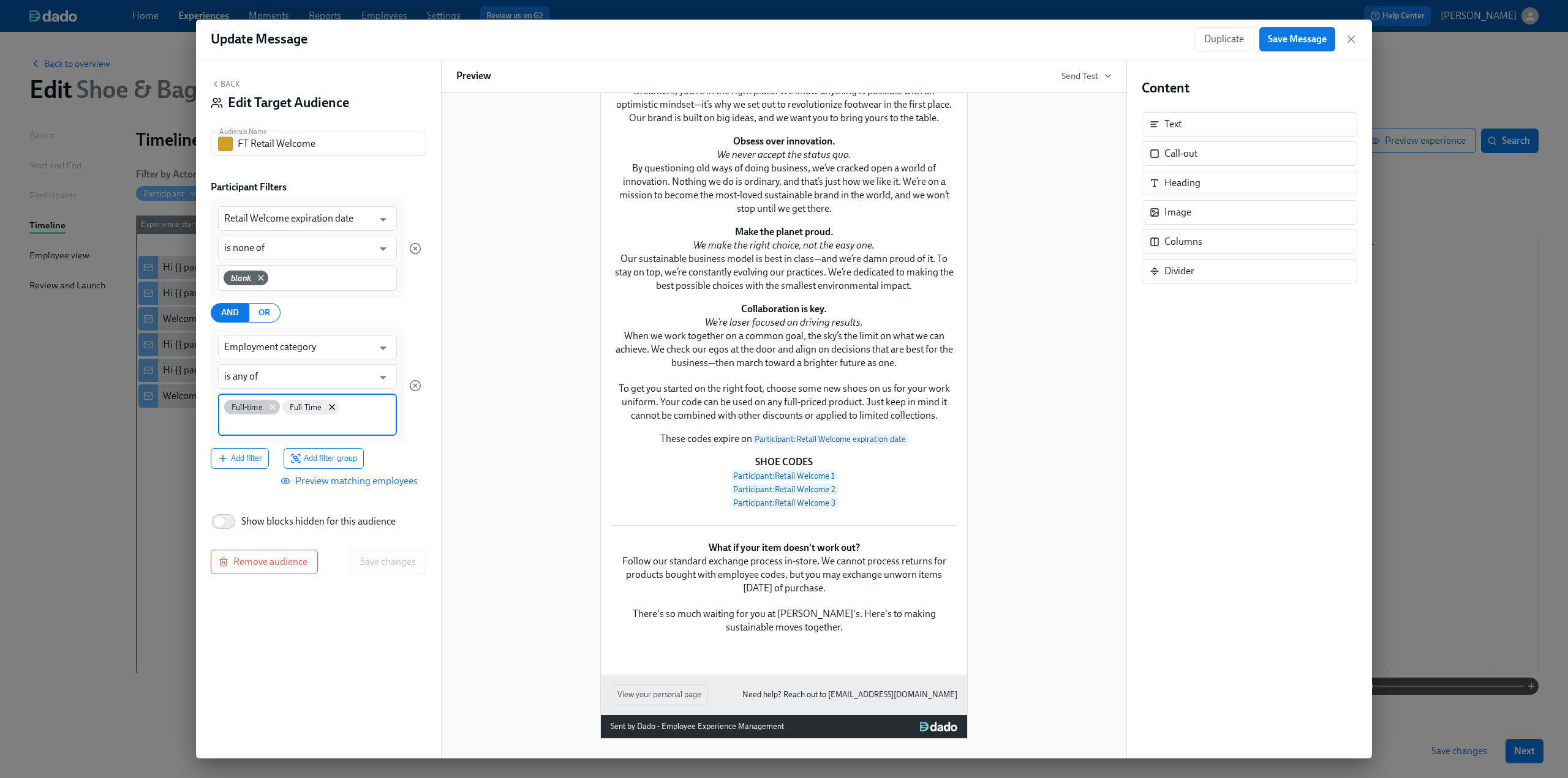
click at [271, 405] on icon at bounding box center [272, 407] width 5 height 5
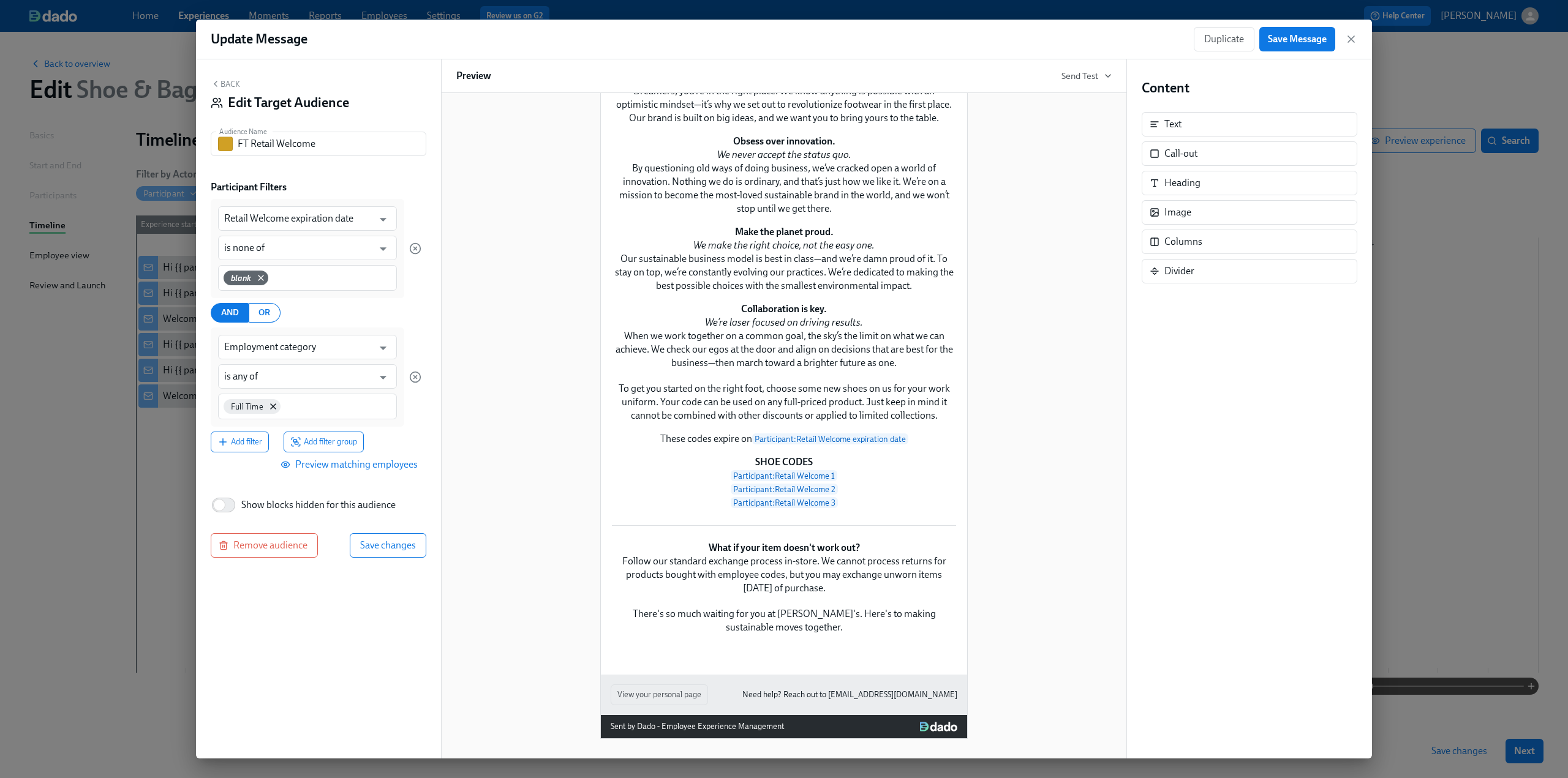
click at [320, 461] on span "Preview matching employees" at bounding box center [350, 465] width 135 height 12
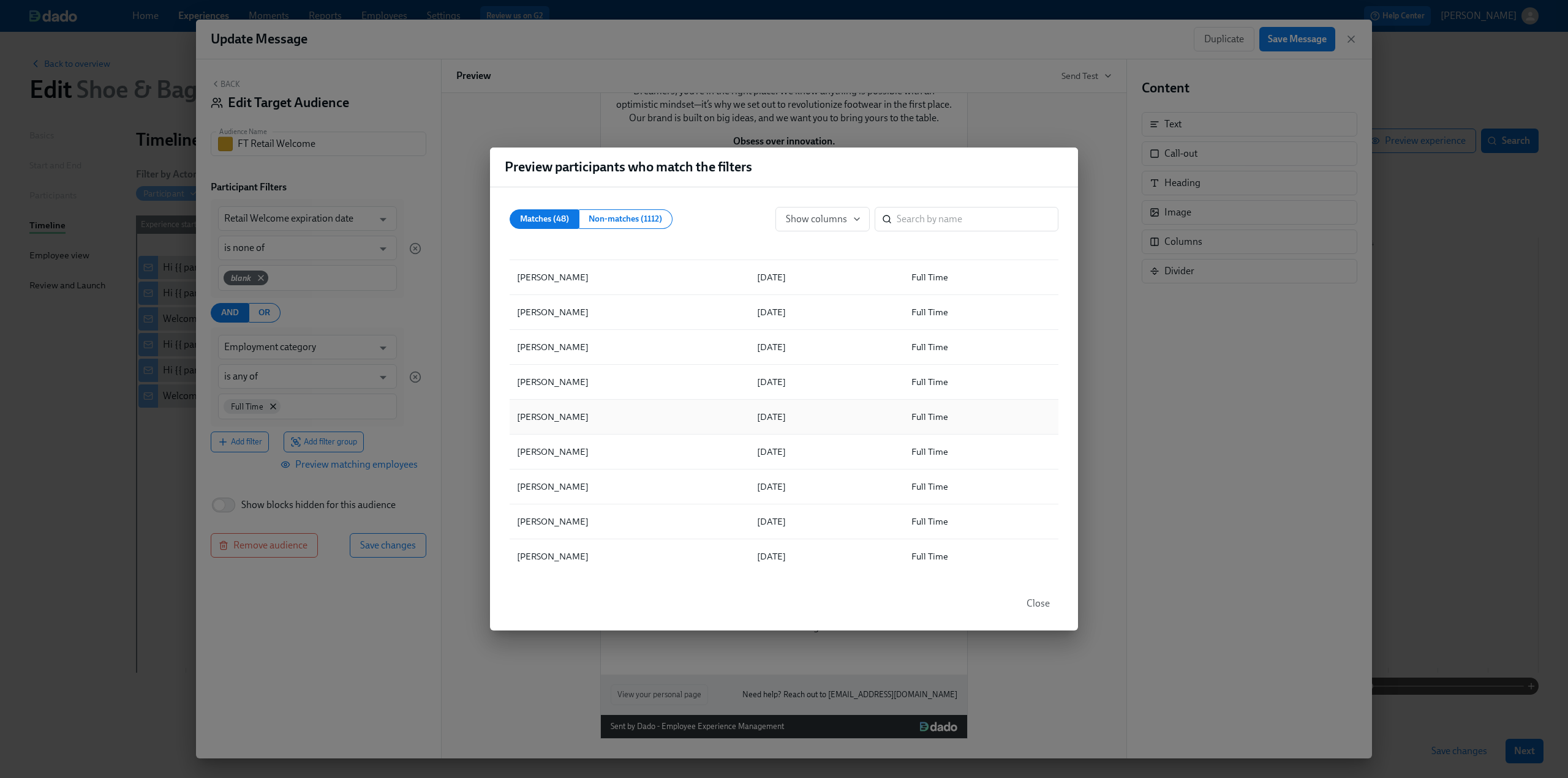
scroll to position [1398, 0]
click at [1039, 609] on span "Close" at bounding box center [1038, 603] width 23 height 12
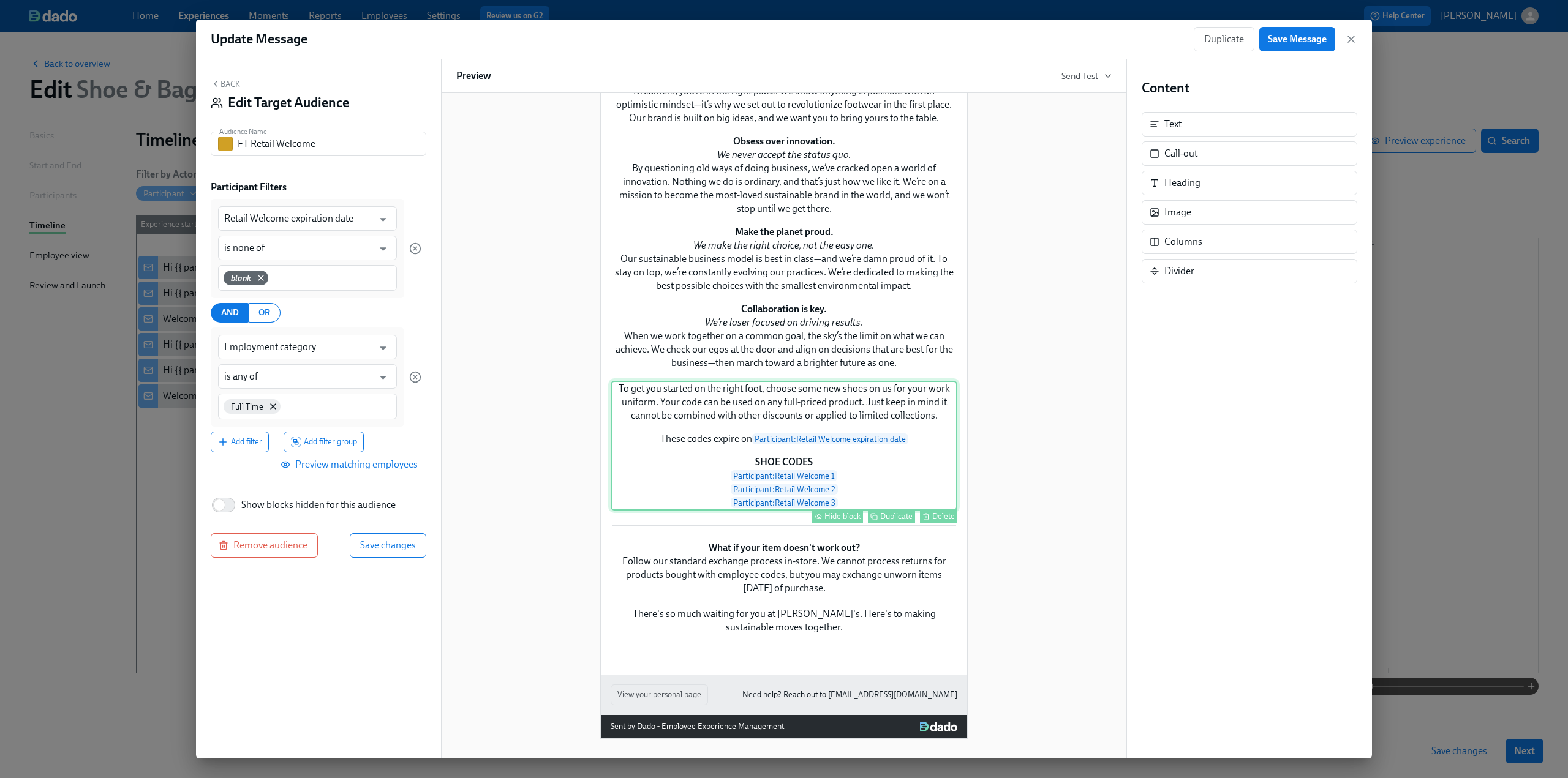
scroll to position [682, 0]
click at [388, 548] on span "Save changes" at bounding box center [388, 545] width 56 height 12
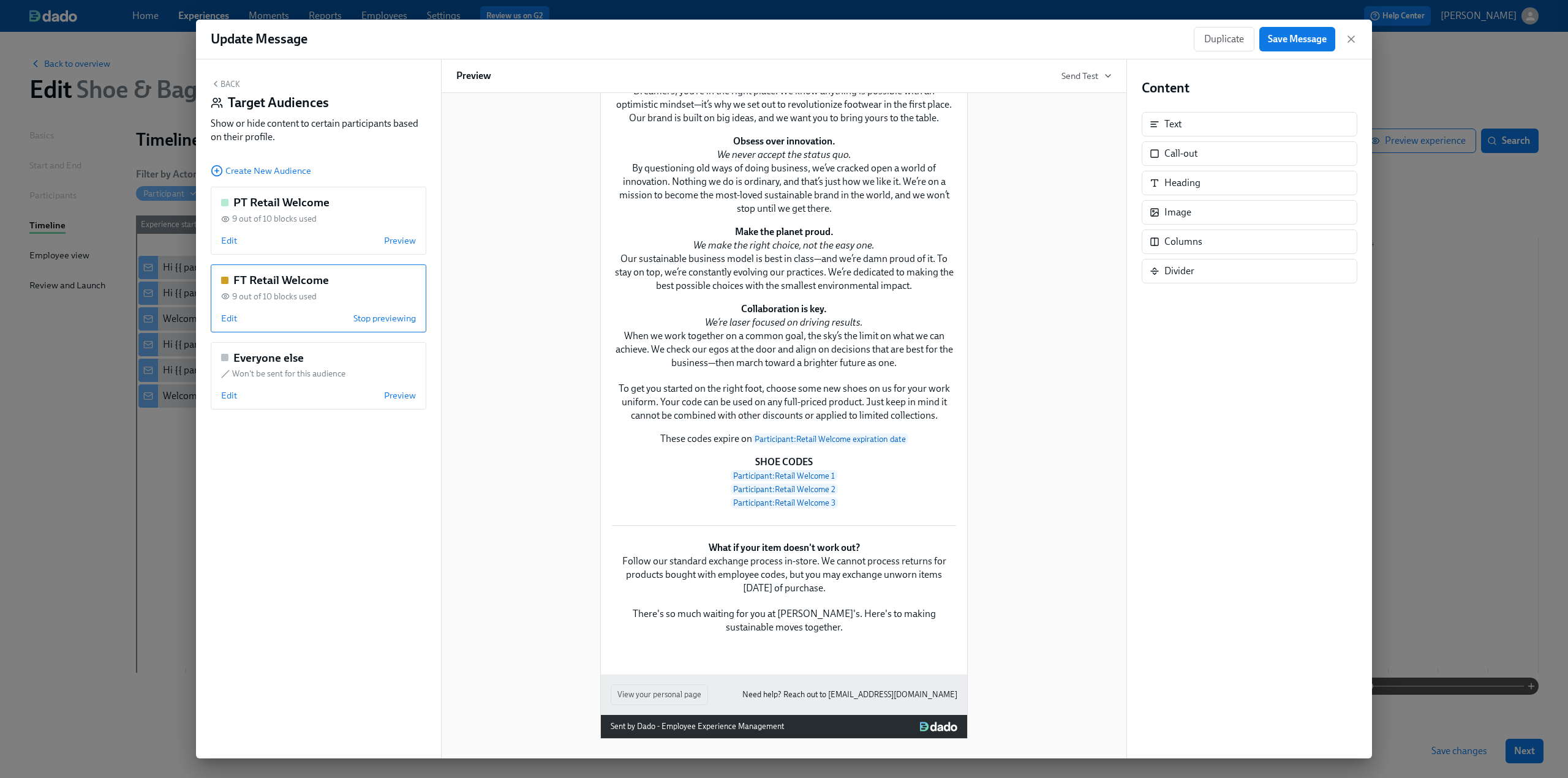
click at [234, 85] on button "Back" at bounding box center [226, 84] width 29 height 10
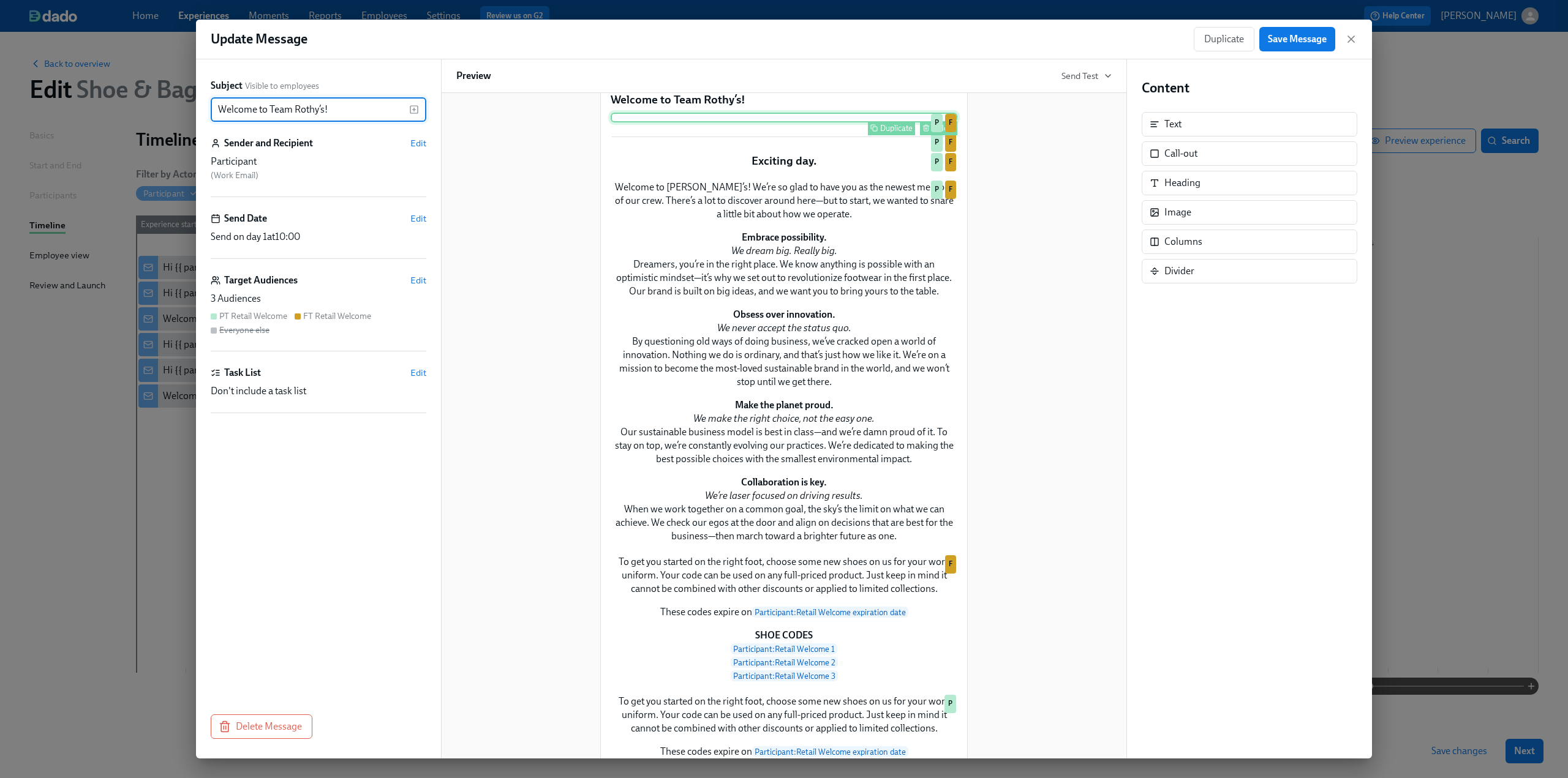
scroll to position [0, 0]
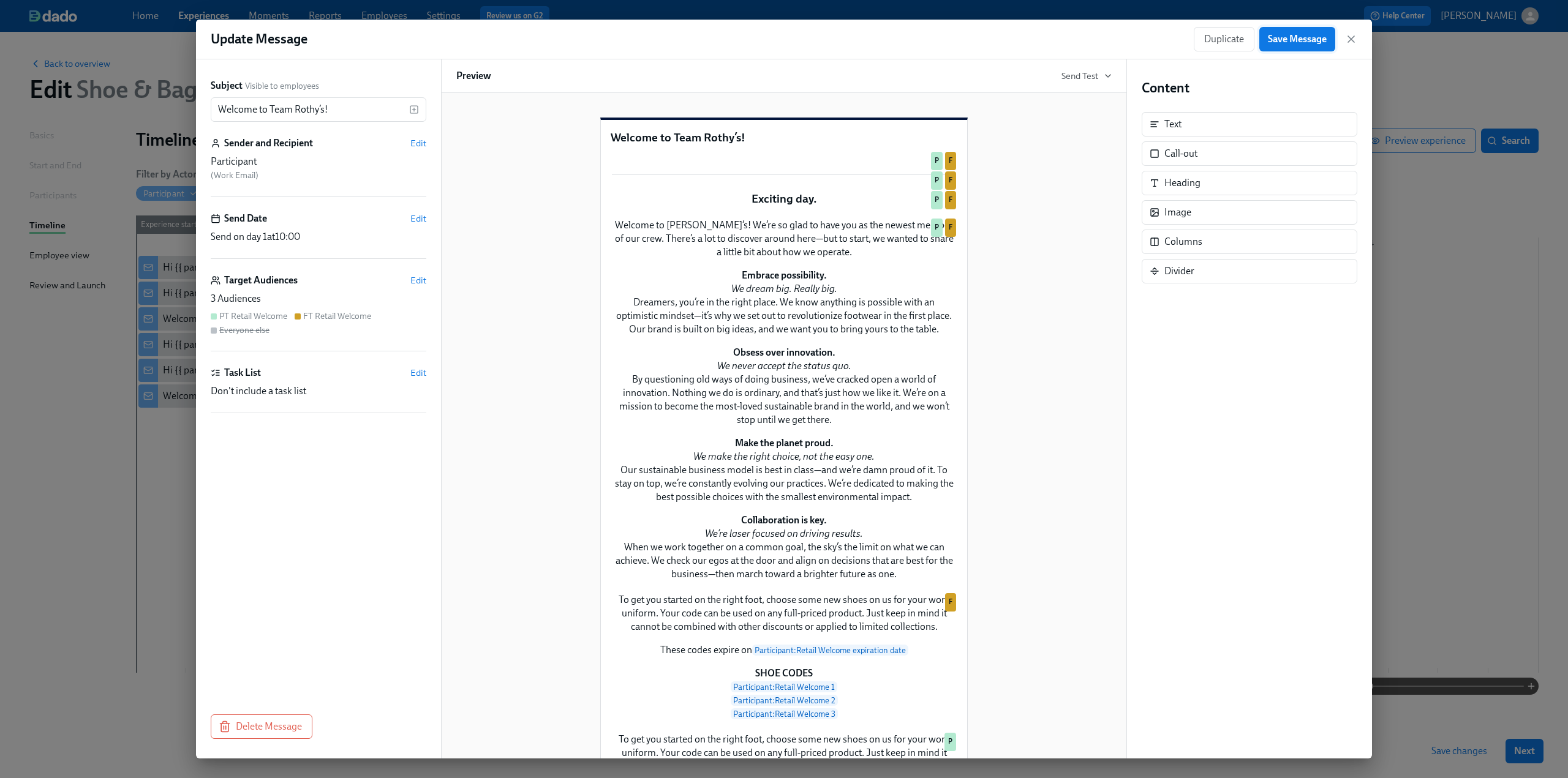
click at [1288, 42] on span "Save Message" at bounding box center [1297, 39] width 59 height 12
click at [1355, 40] on icon "button" at bounding box center [1351, 39] width 12 height 12
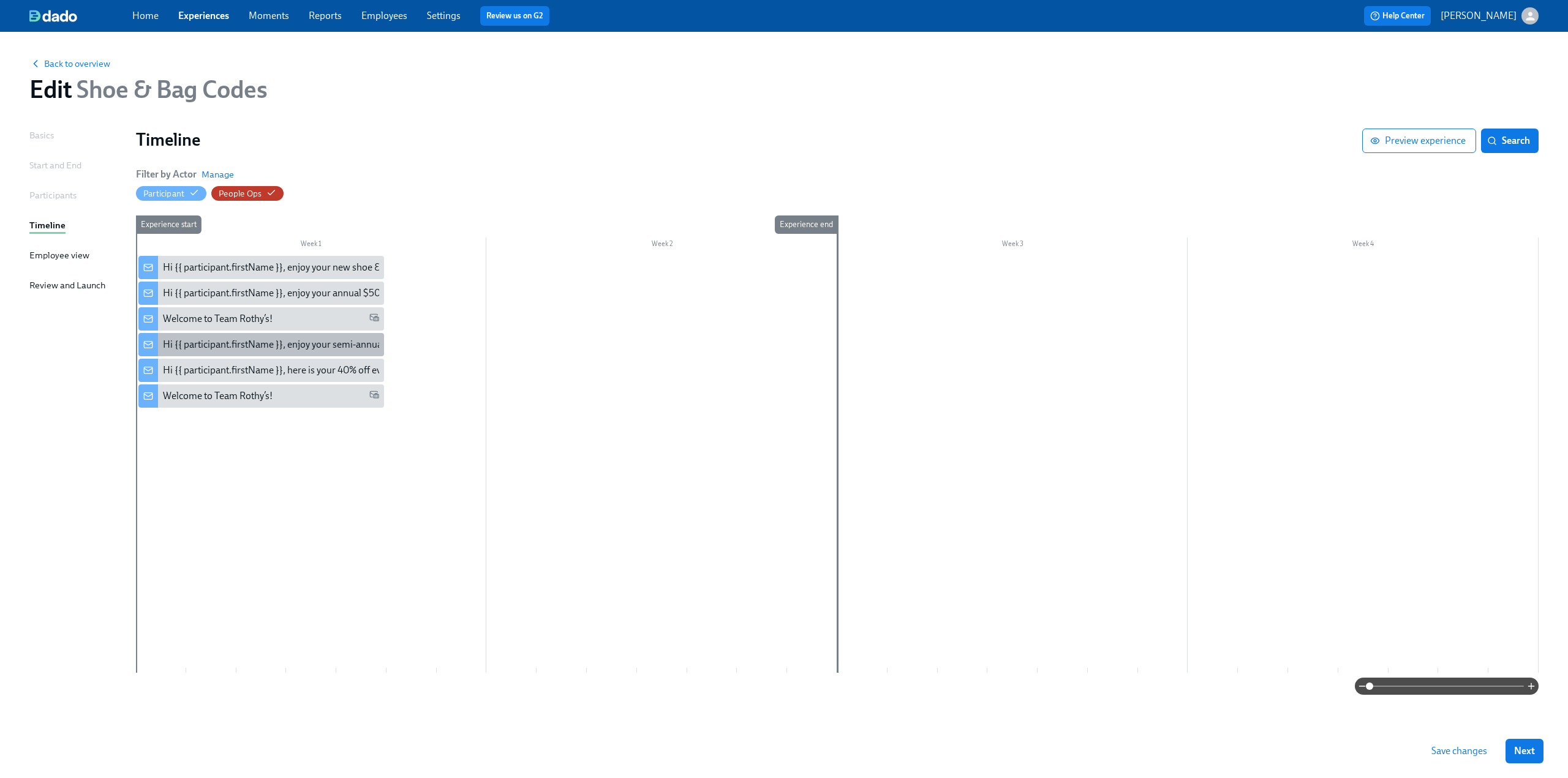
click at [305, 339] on div "Hi {{ participant.firstName }}, enjoy your semi-annual uniform codes." at bounding box center [306, 344] width 287 height 14
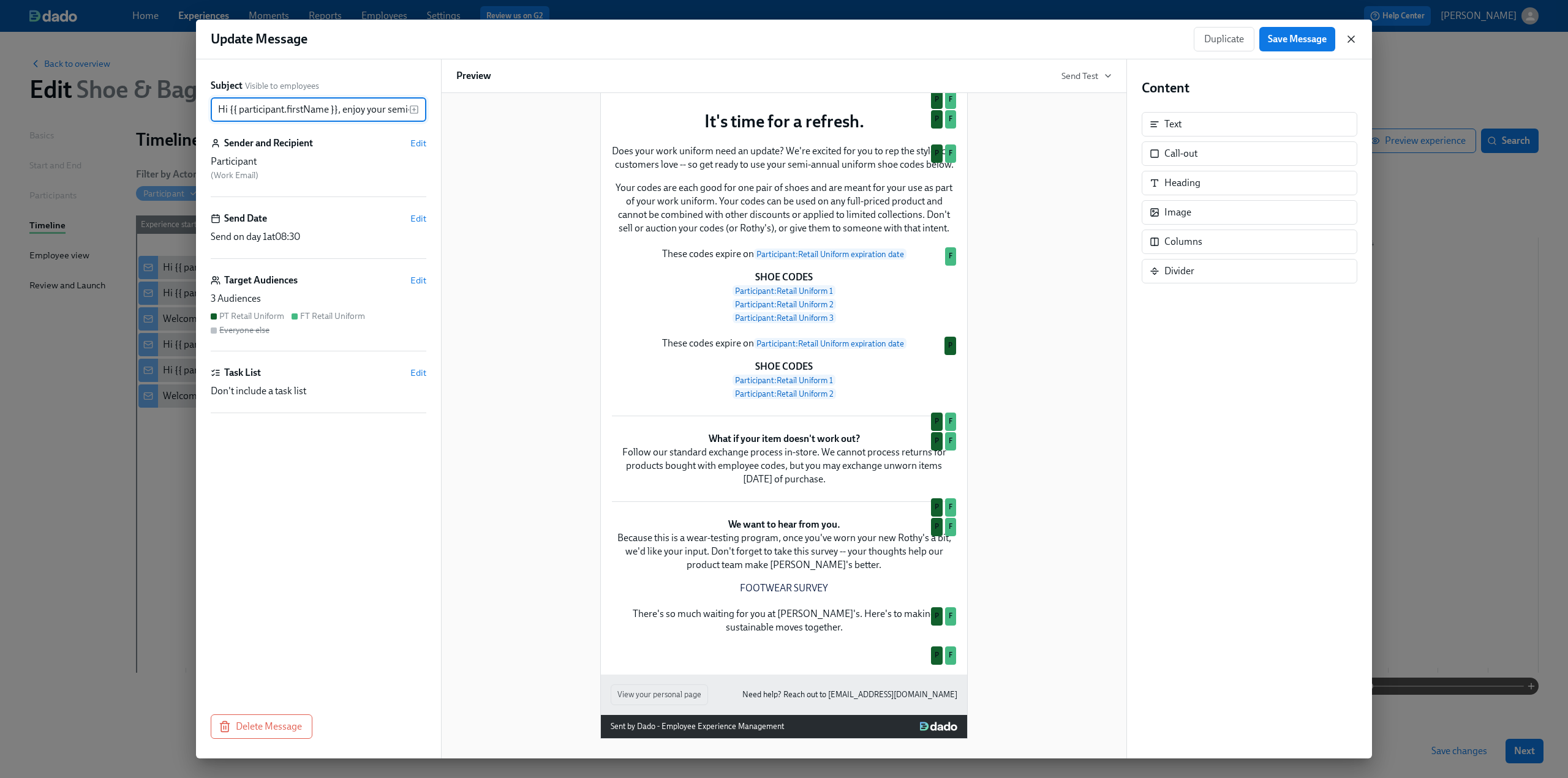
click at [1350, 34] on icon "button" at bounding box center [1351, 39] width 12 height 12
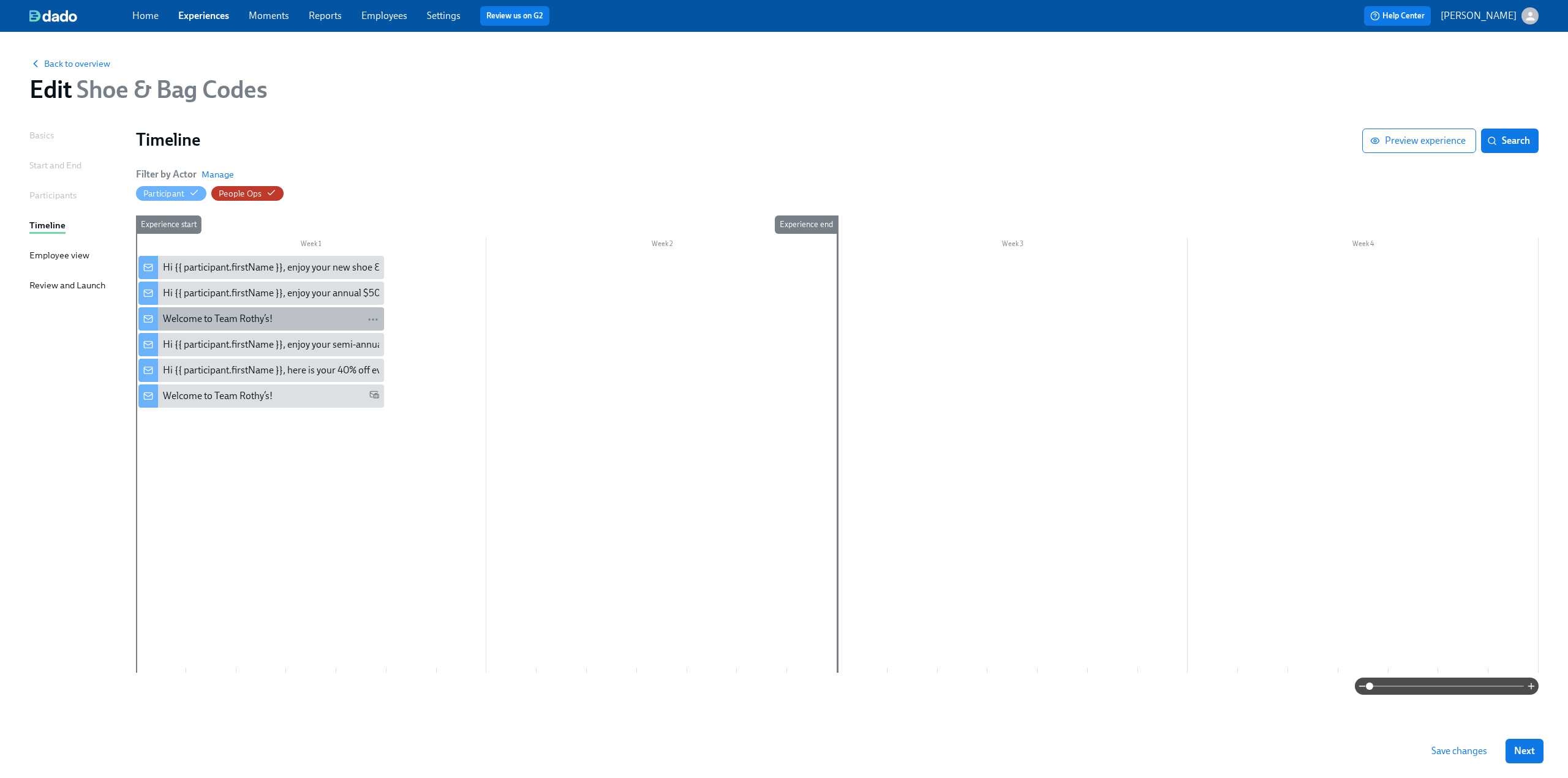
click at [240, 320] on div "Welcome to Team Rothy’s!" at bounding box center [218, 319] width 110 height 14
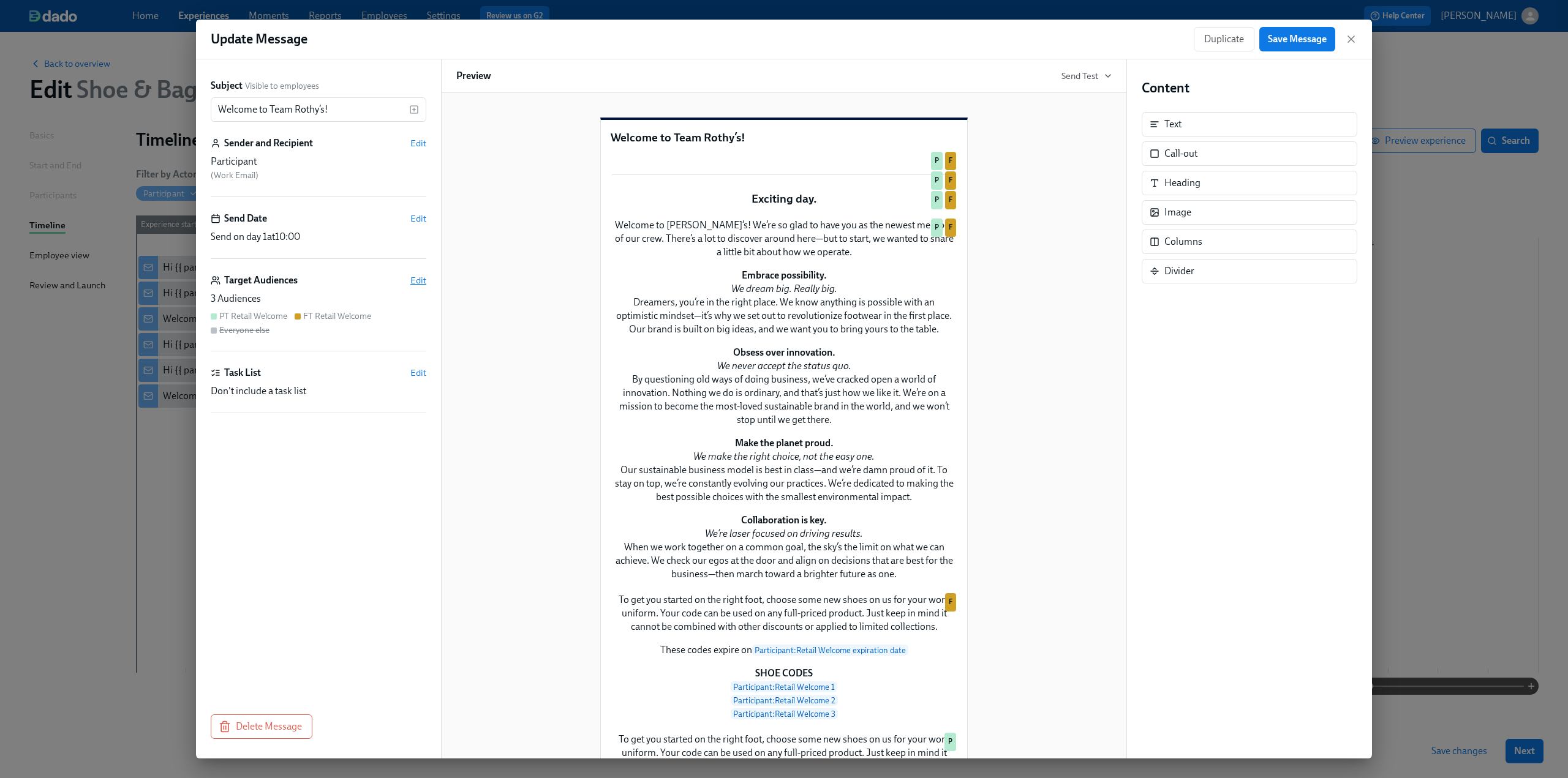
click at [416, 276] on span "Edit" at bounding box center [419, 280] width 16 height 12
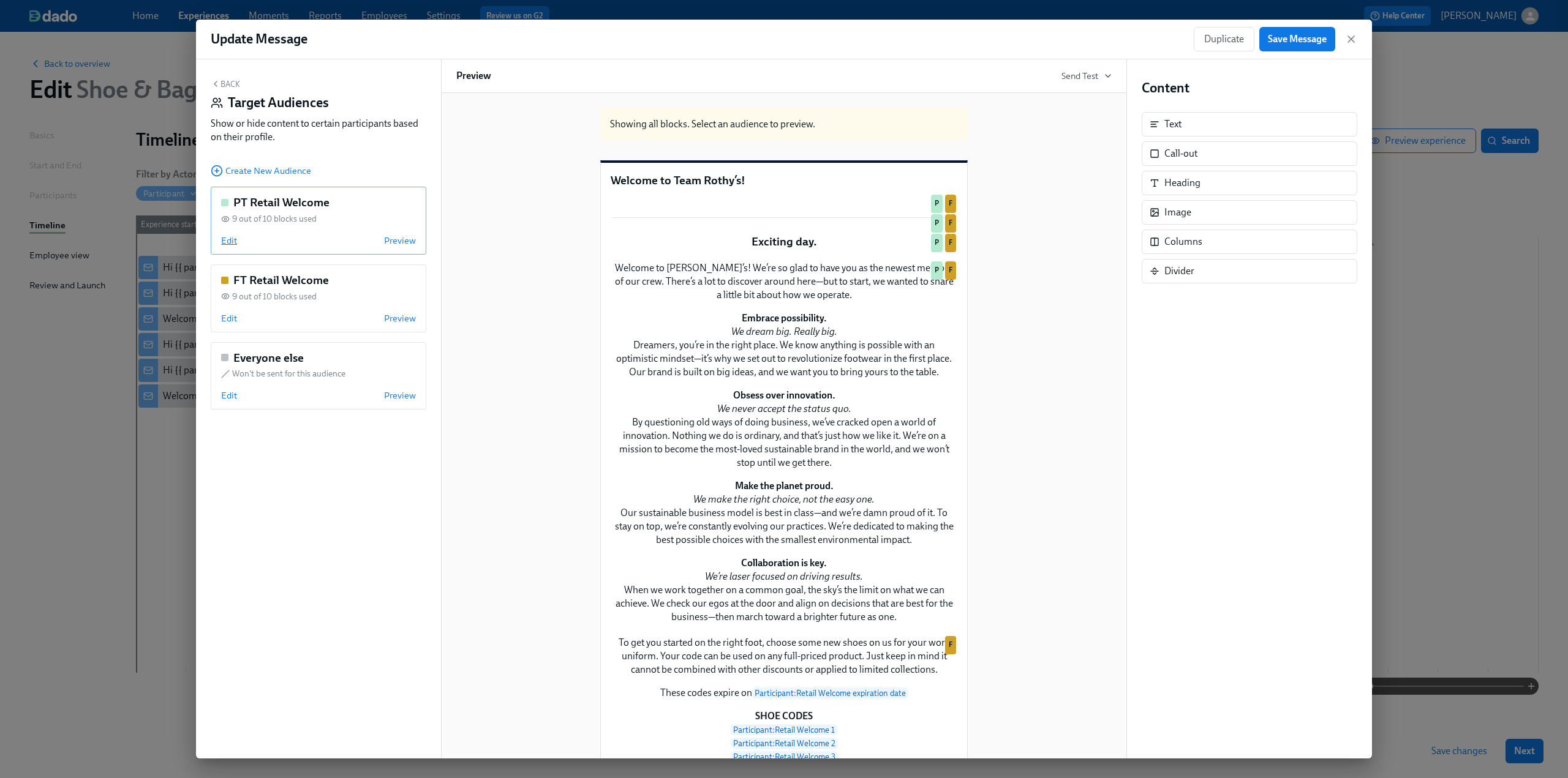
click at [232, 243] on span "Edit" at bounding box center [230, 240] width 16 height 12
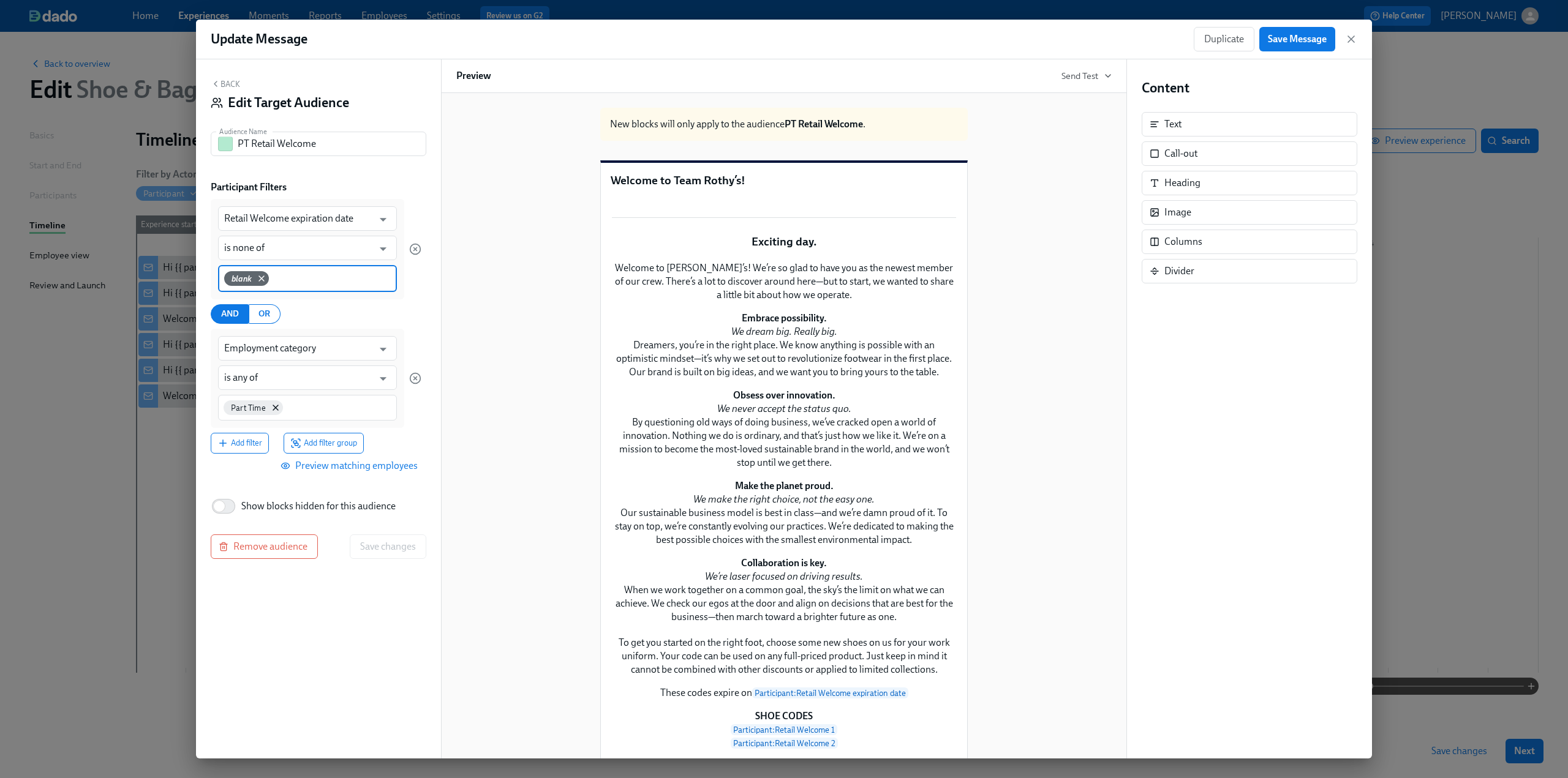
click at [296, 273] on input at bounding box center [331, 278] width 120 height 13
type input "N/A"
type input "n/a"
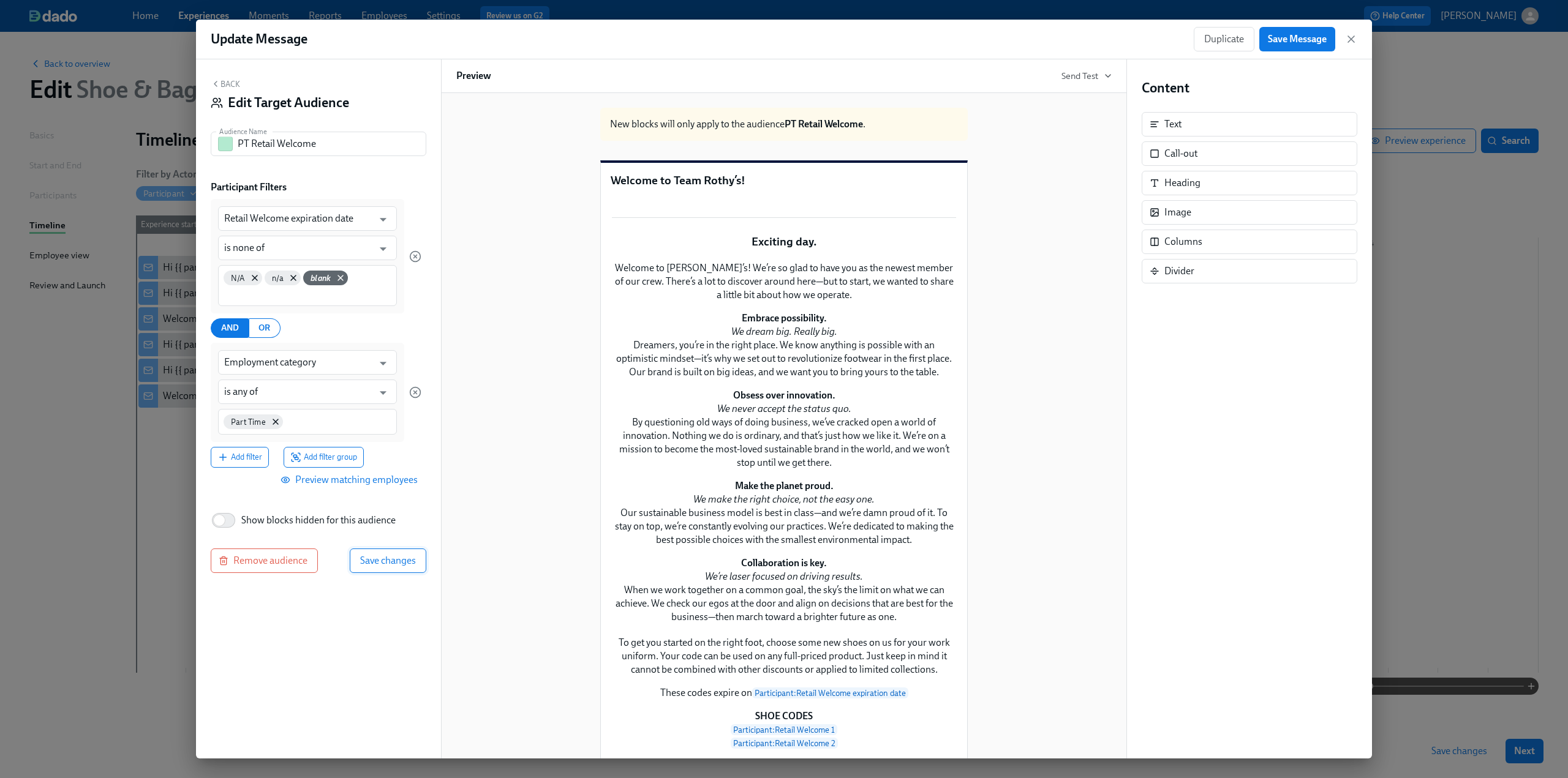
click at [395, 565] on span "Save changes" at bounding box center [388, 561] width 56 height 12
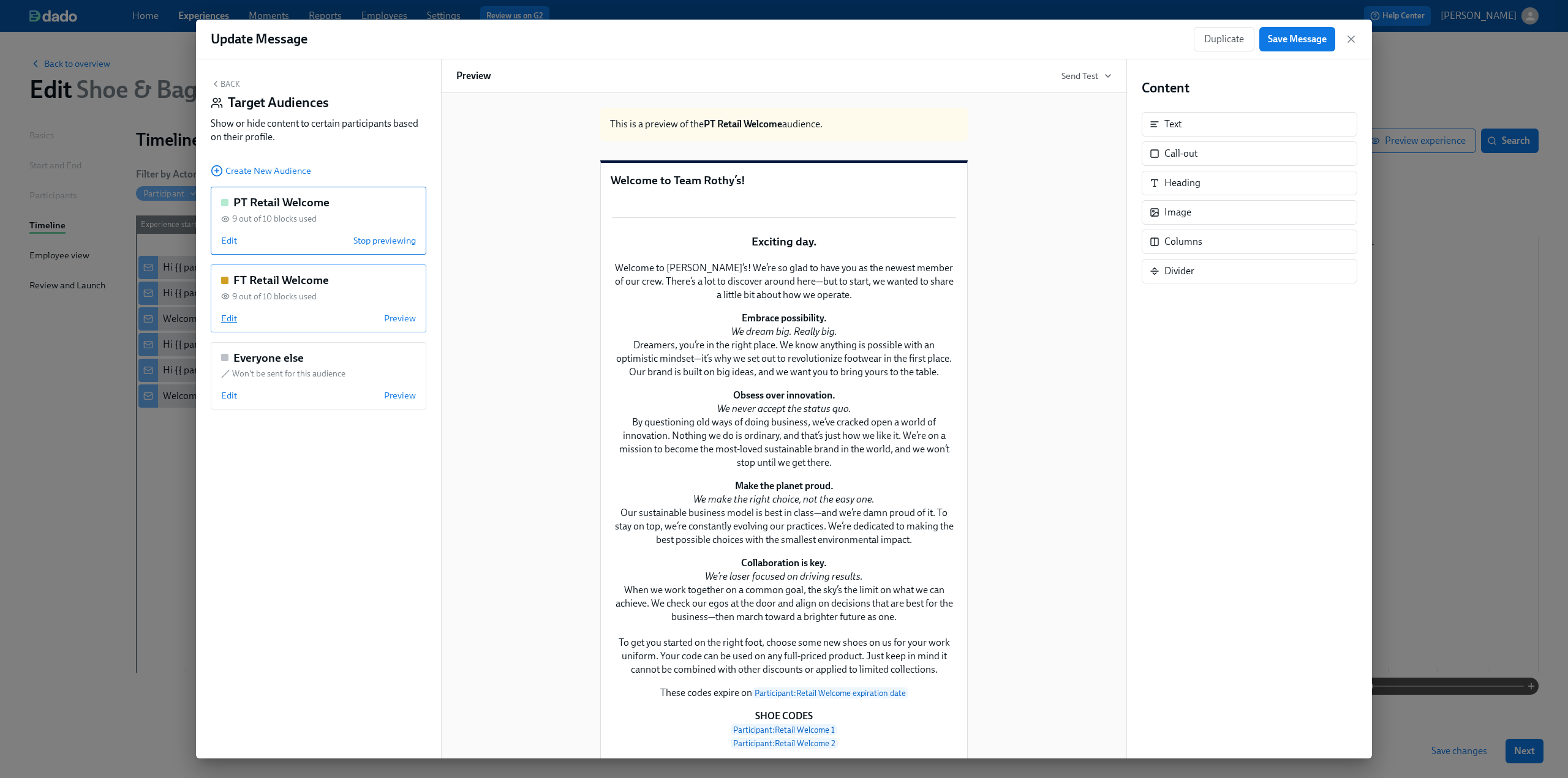
click at [233, 318] on span "Edit" at bounding box center [230, 318] width 16 height 12
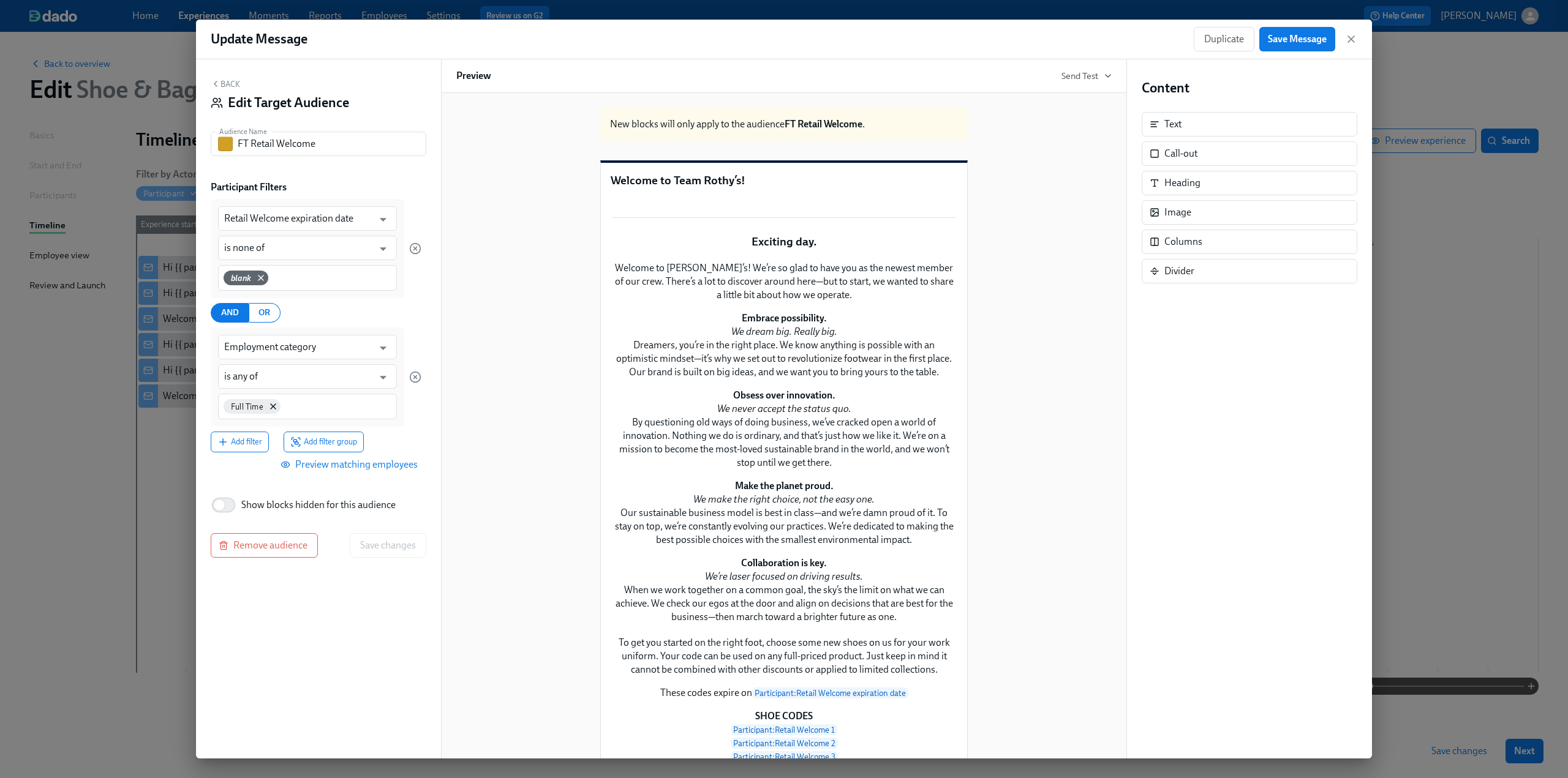
click at [326, 269] on div "blank" at bounding box center [307, 278] width 179 height 26
type input "N/A"
type input "n/a"
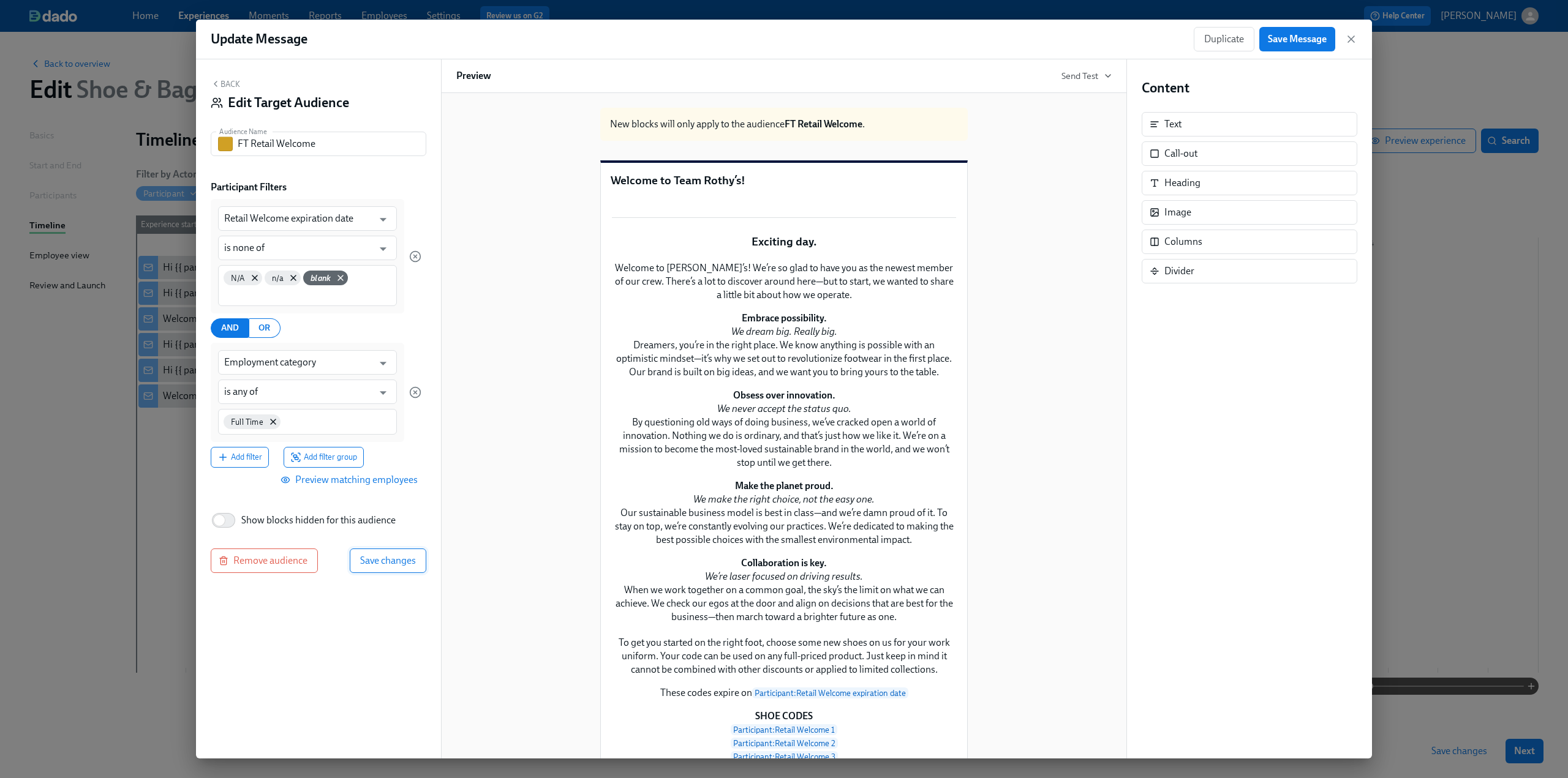
click at [383, 563] on span "Save changes" at bounding box center [388, 561] width 56 height 12
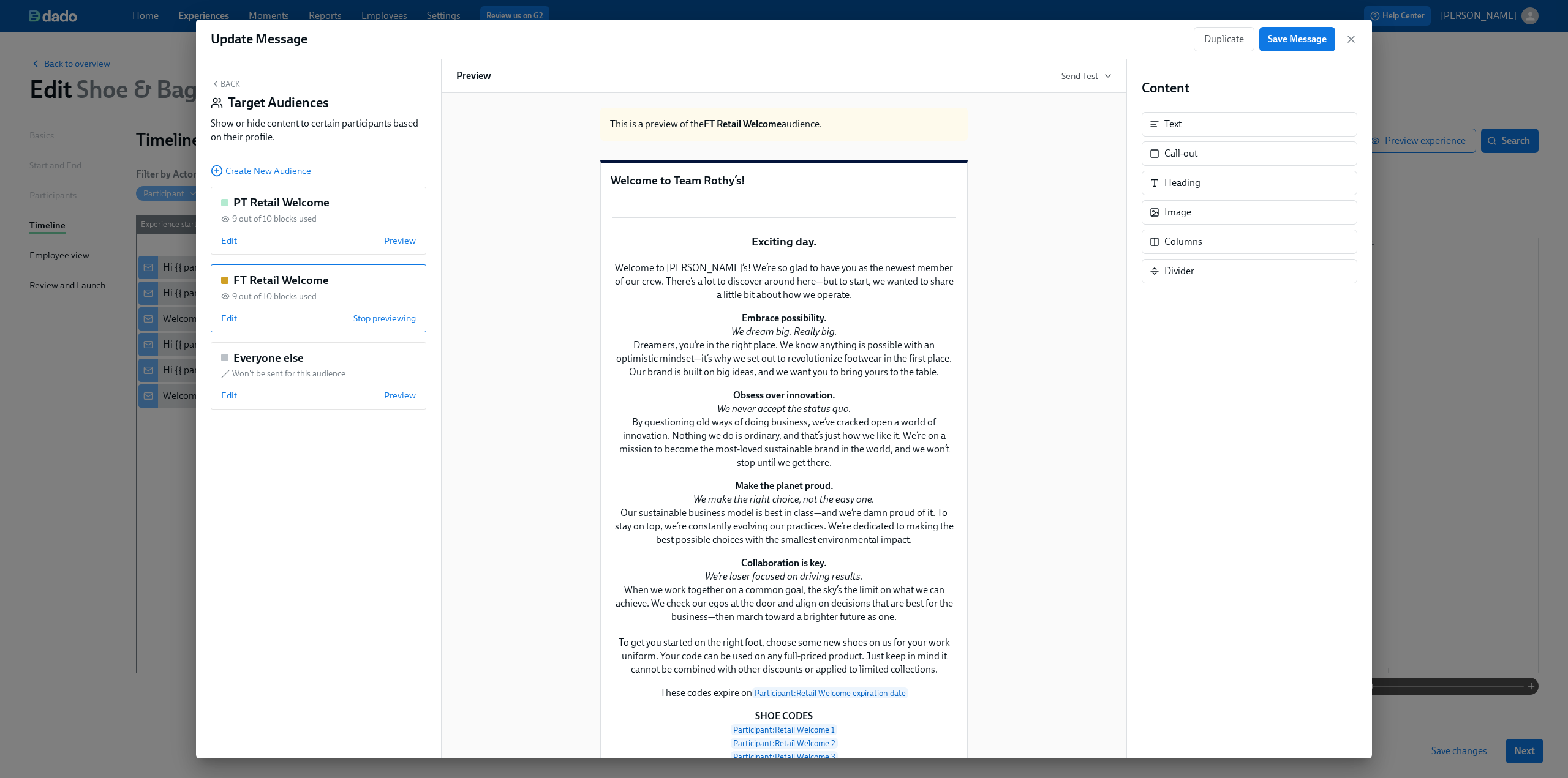
click at [229, 86] on button "Back" at bounding box center [226, 84] width 29 height 10
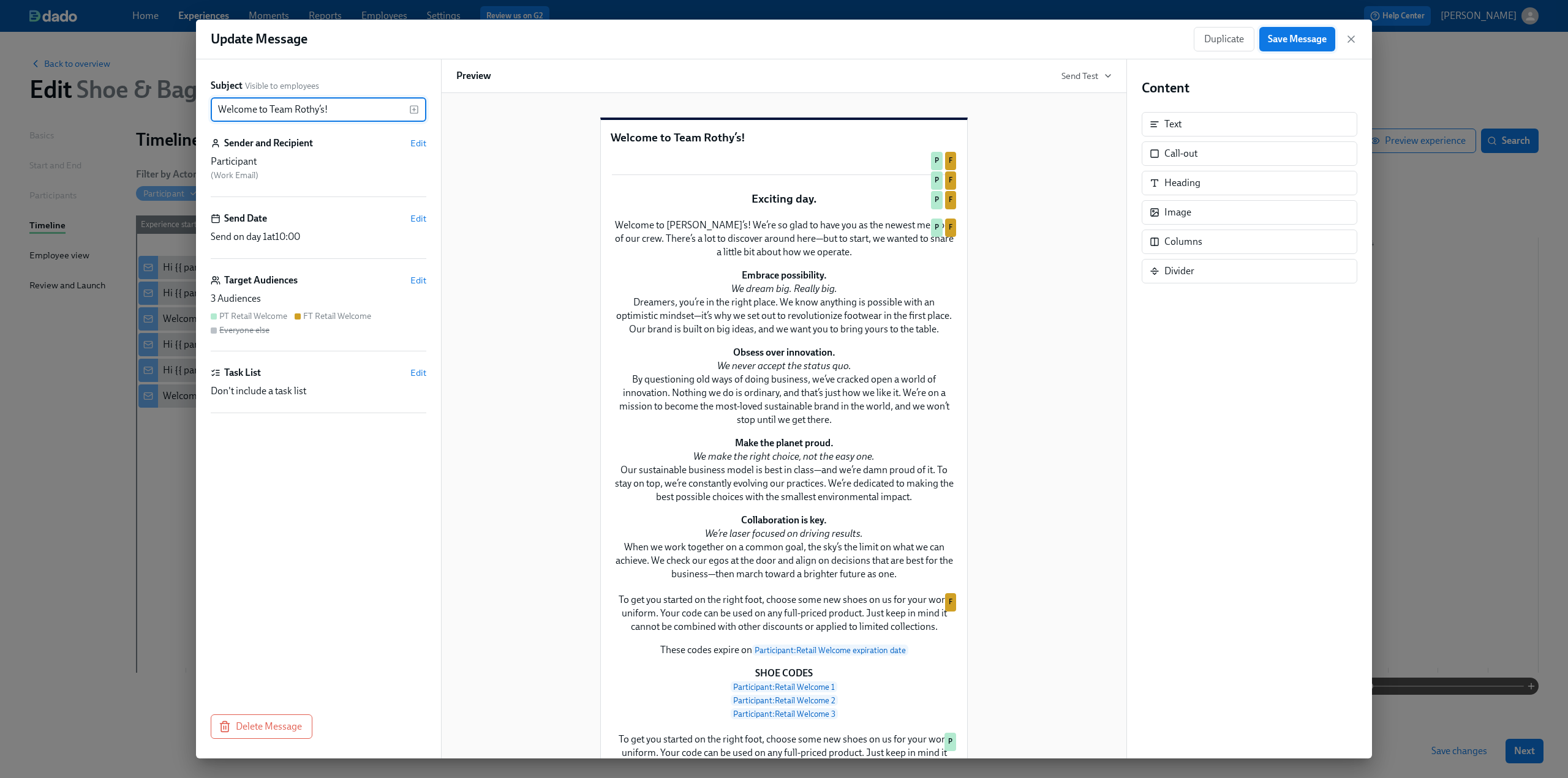
click at [1315, 35] on span "Save Message" at bounding box center [1297, 39] width 59 height 12
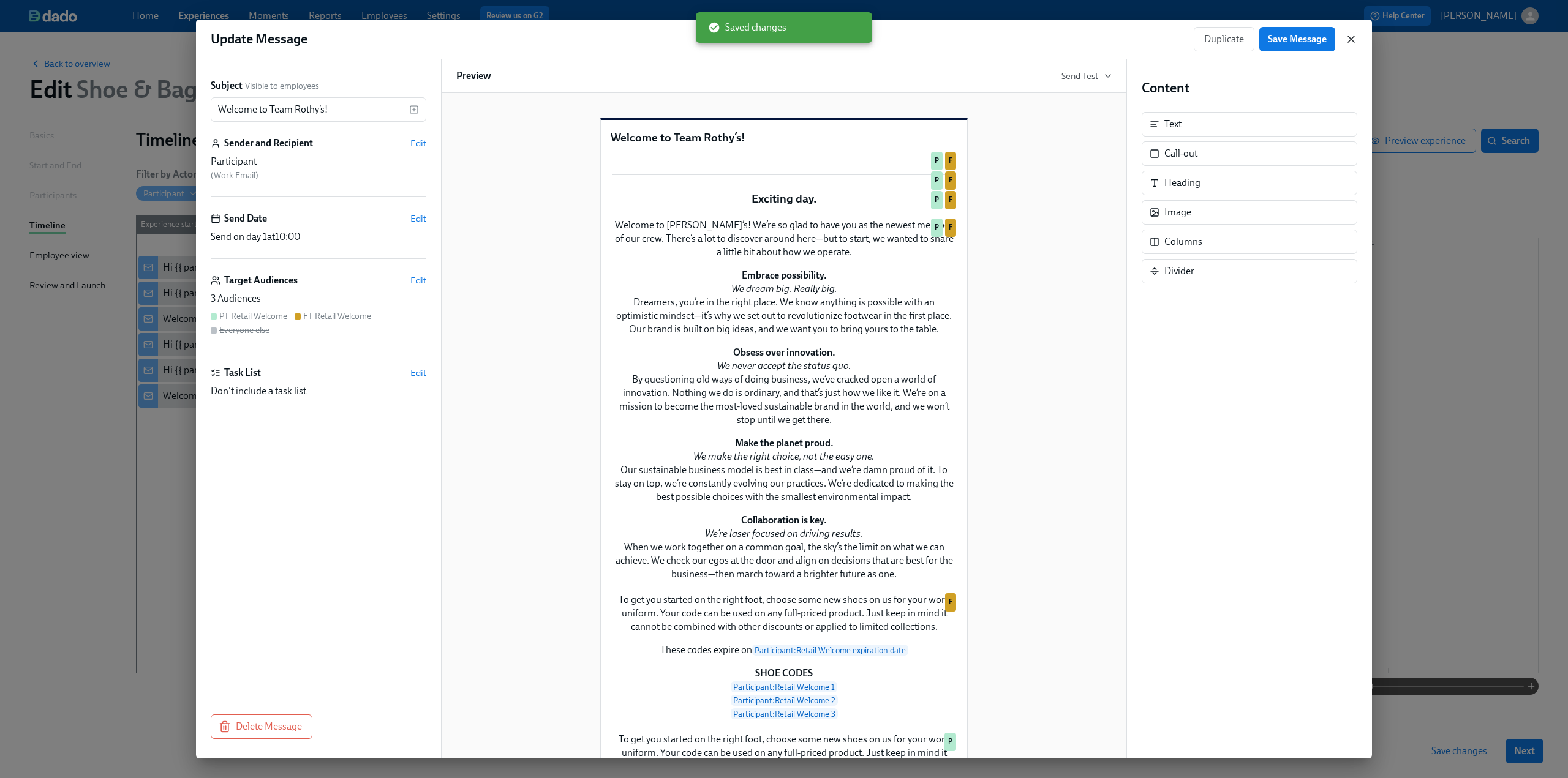
click at [1353, 39] on icon "button" at bounding box center [1351, 39] width 12 height 12
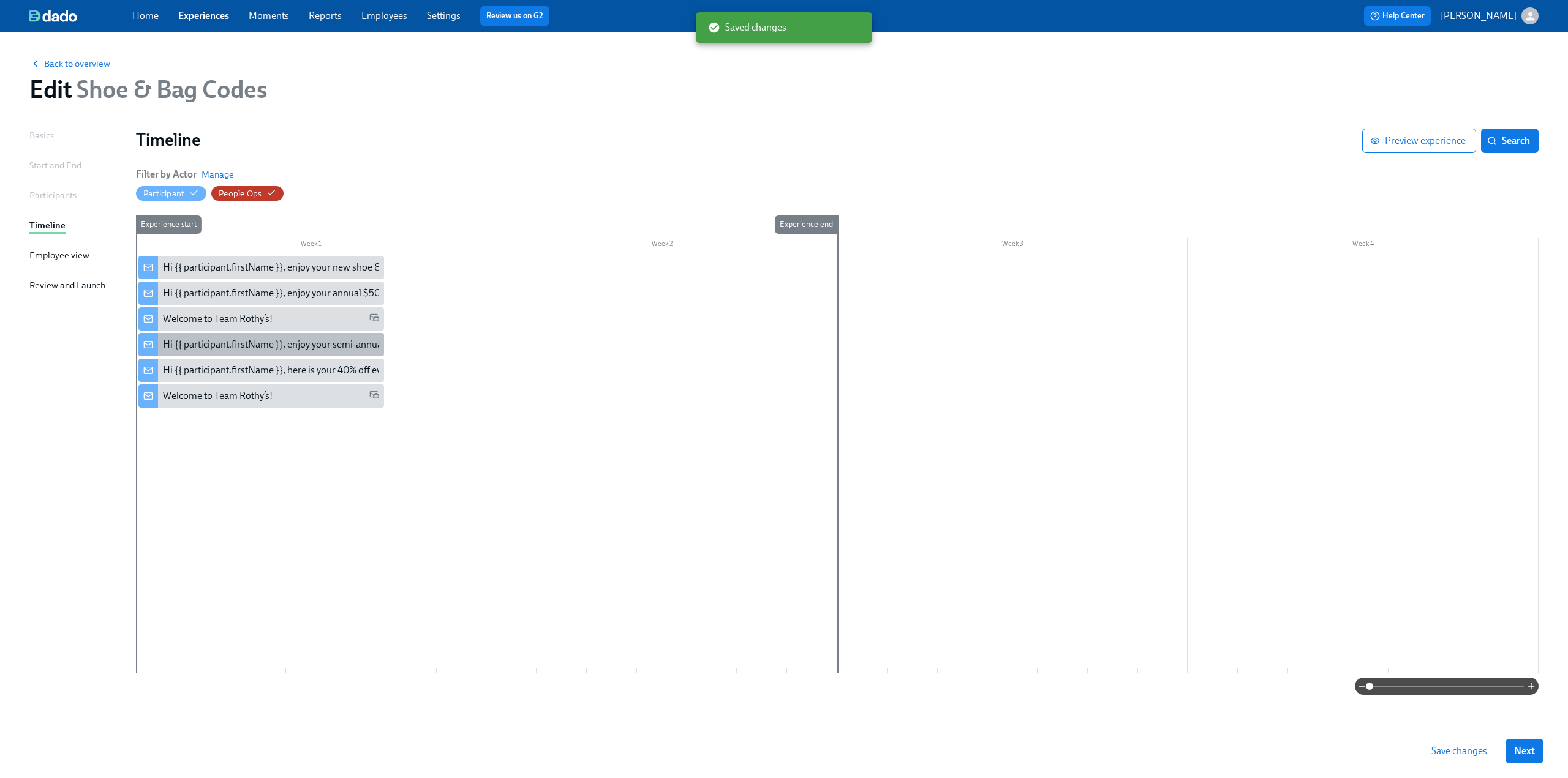
click at [299, 346] on div "Hi {{ participant.firstName }}, enjoy your semi-annual uniform codes." at bounding box center [306, 344] width 287 height 14
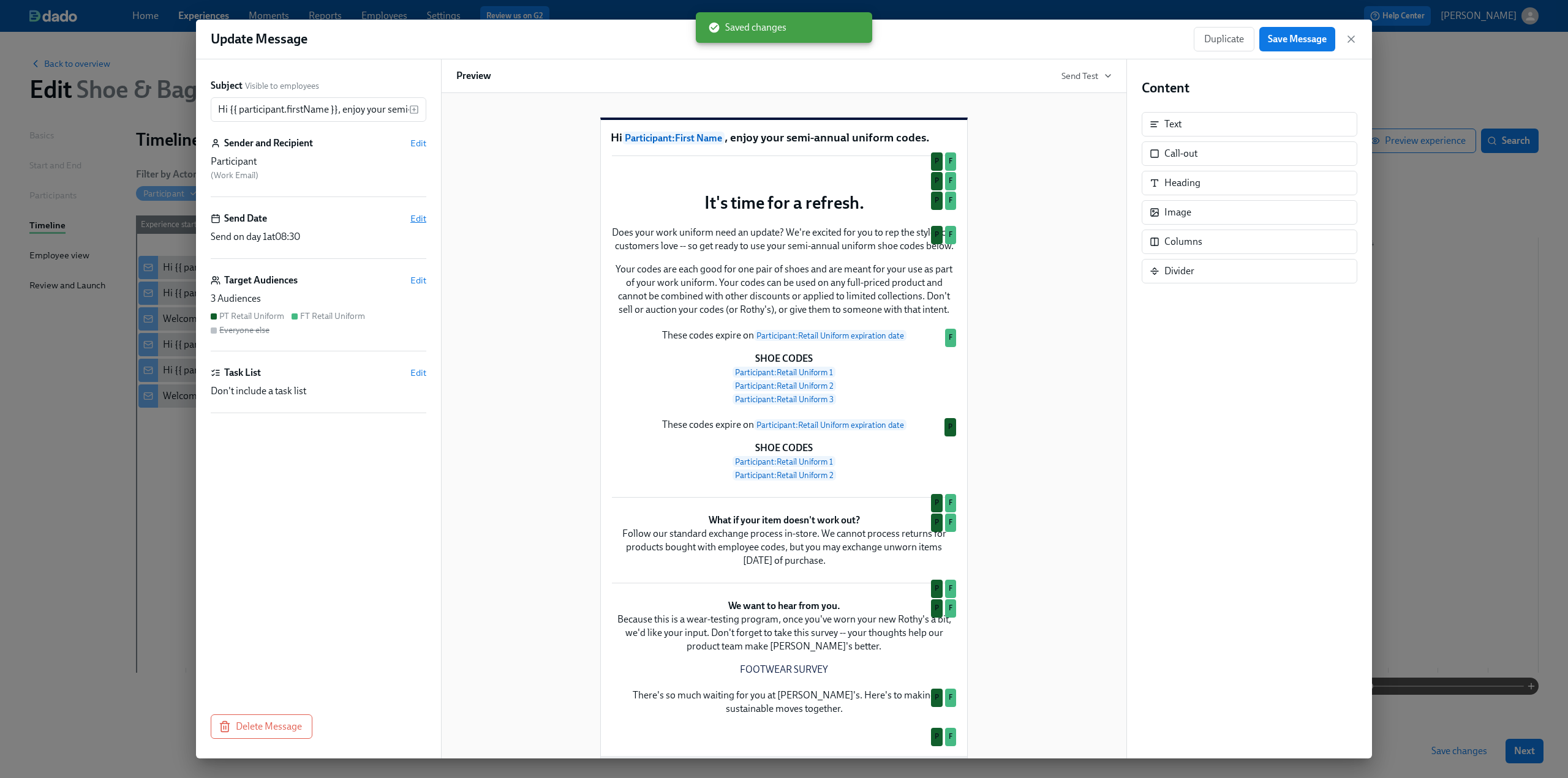
click at [418, 217] on span "Edit" at bounding box center [419, 218] width 16 height 12
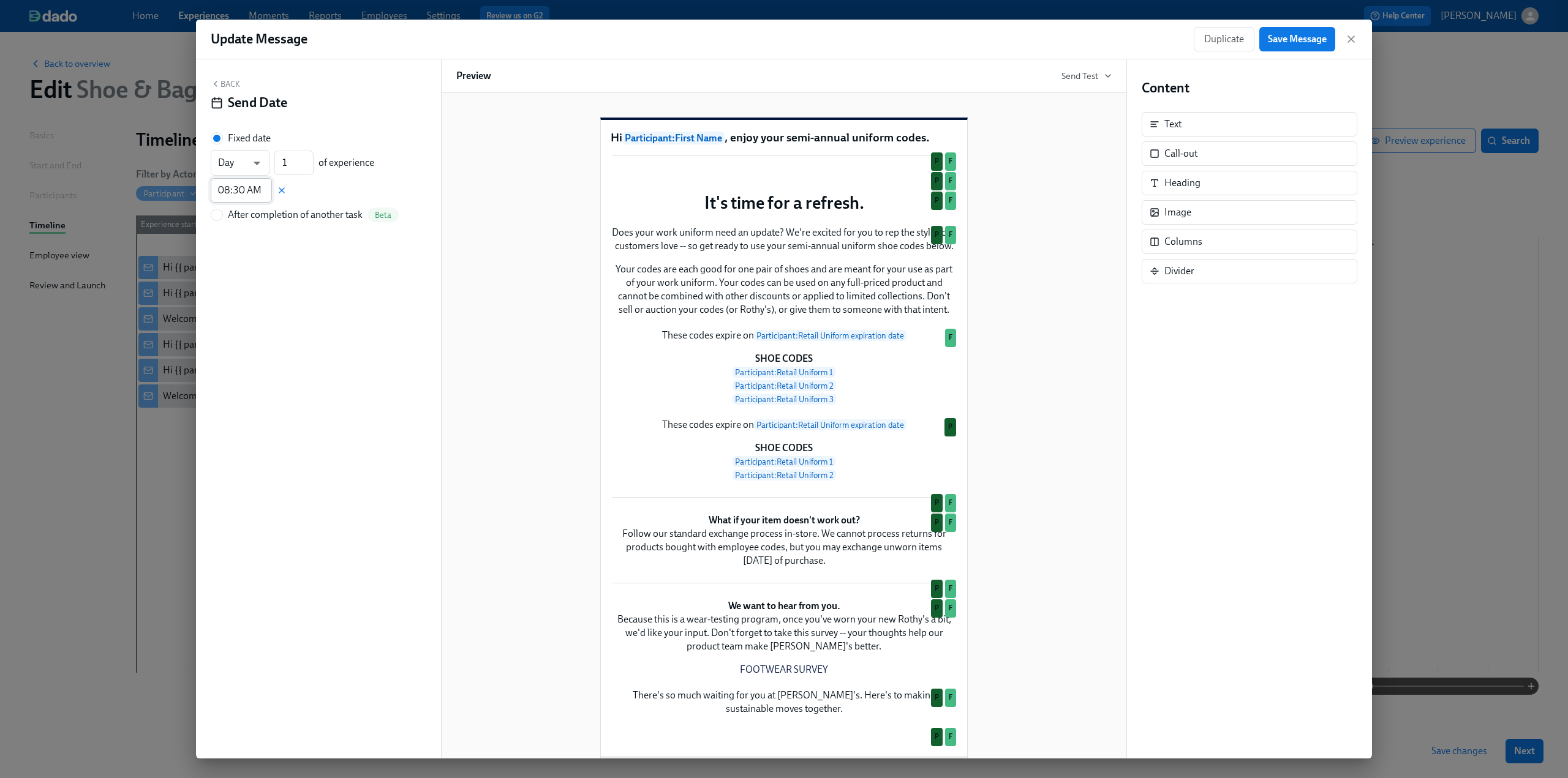
click at [242, 189] on input "08:30 AM" at bounding box center [242, 191] width 61 height 24
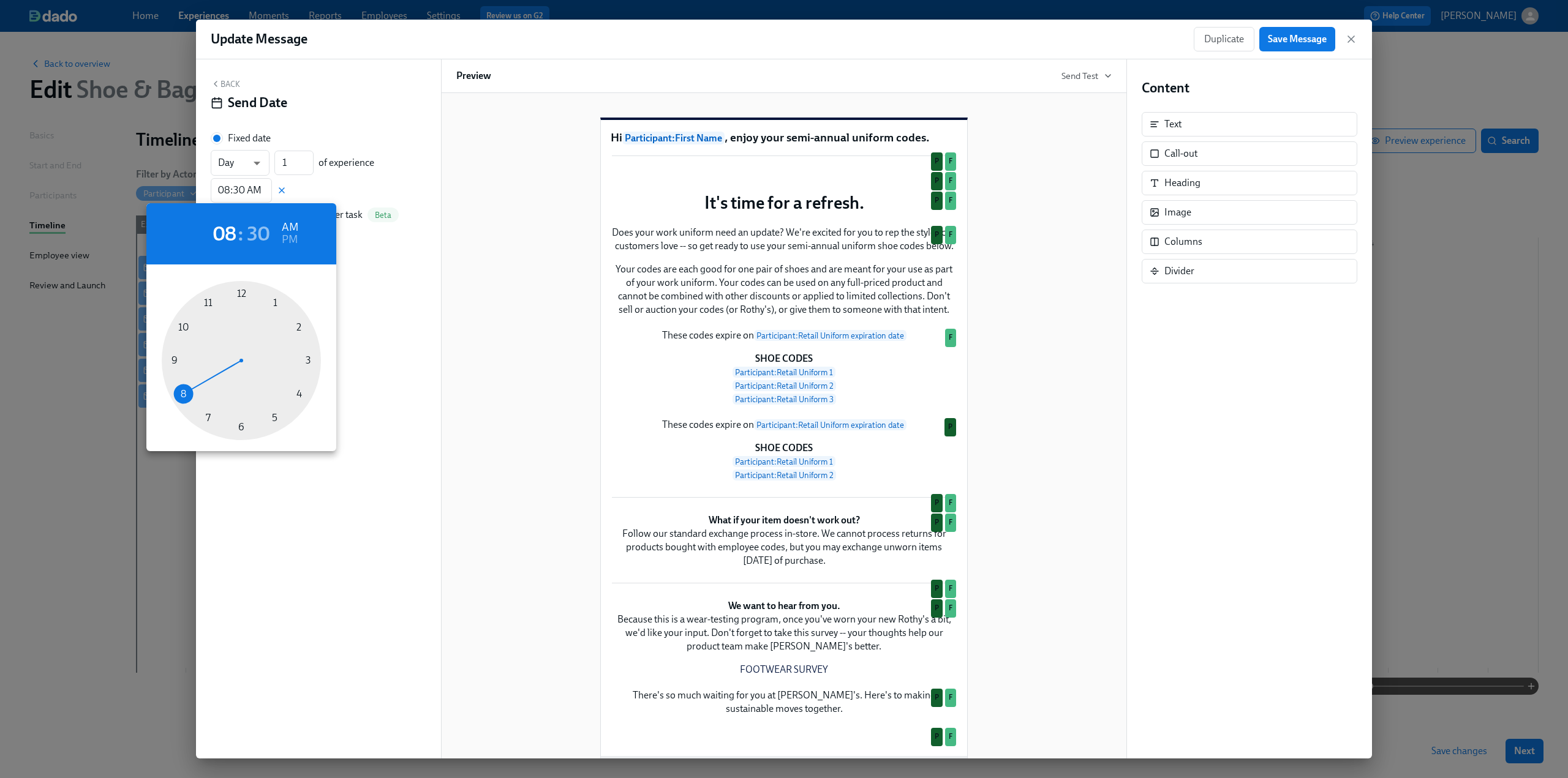
click at [188, 325] on div at bounding box center [241, 360] width 159 height 159
click at [242, 292] on div at bounding box center [241, 360] width 159 height 159
type input "10:00 AM"
click at [411, 310] on div at bounding box center [784, 389] width 1568 height 778
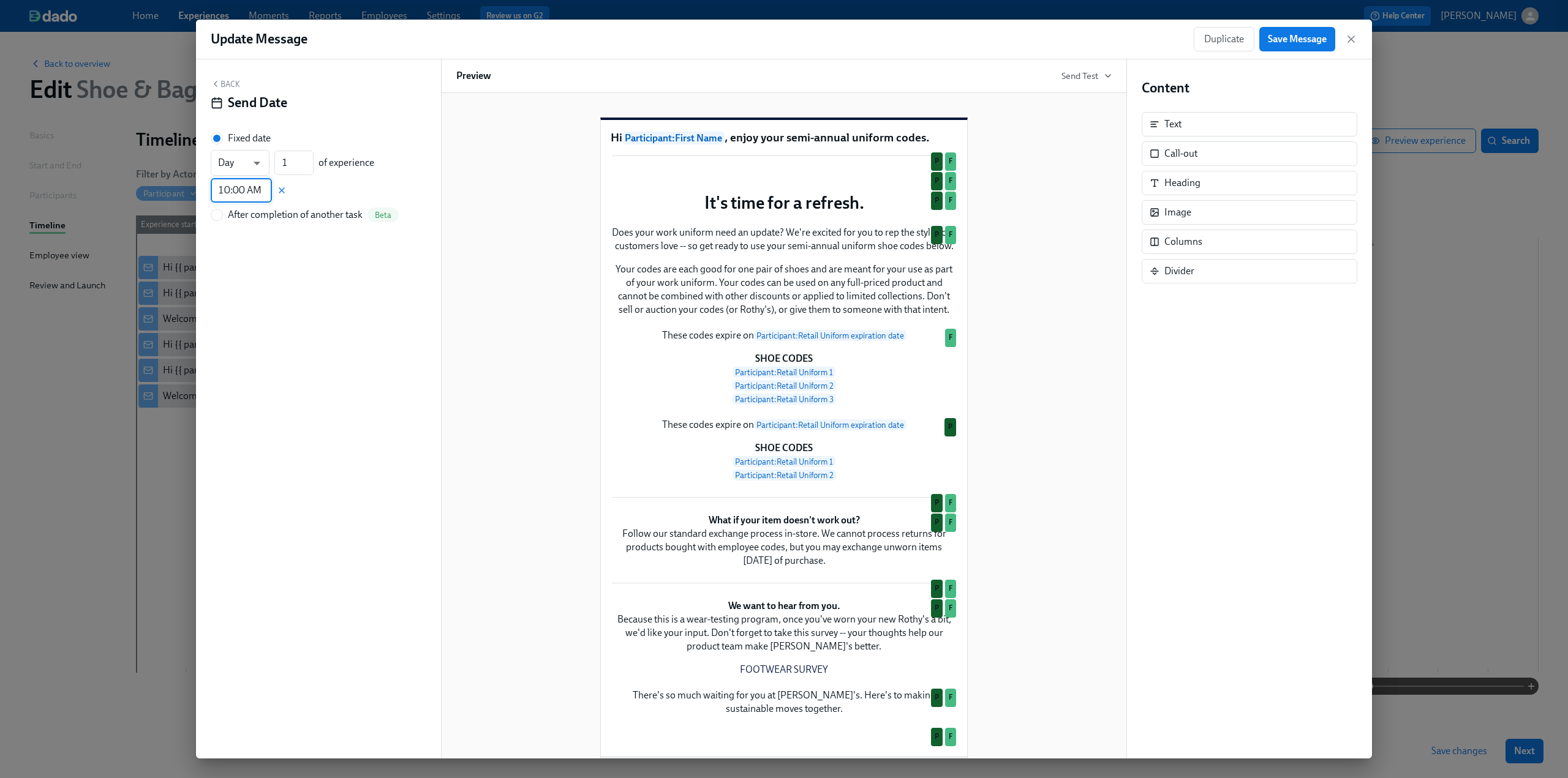
click at [230, 86] on button "Back" at bounding box center [226, 84] width 29 height 10
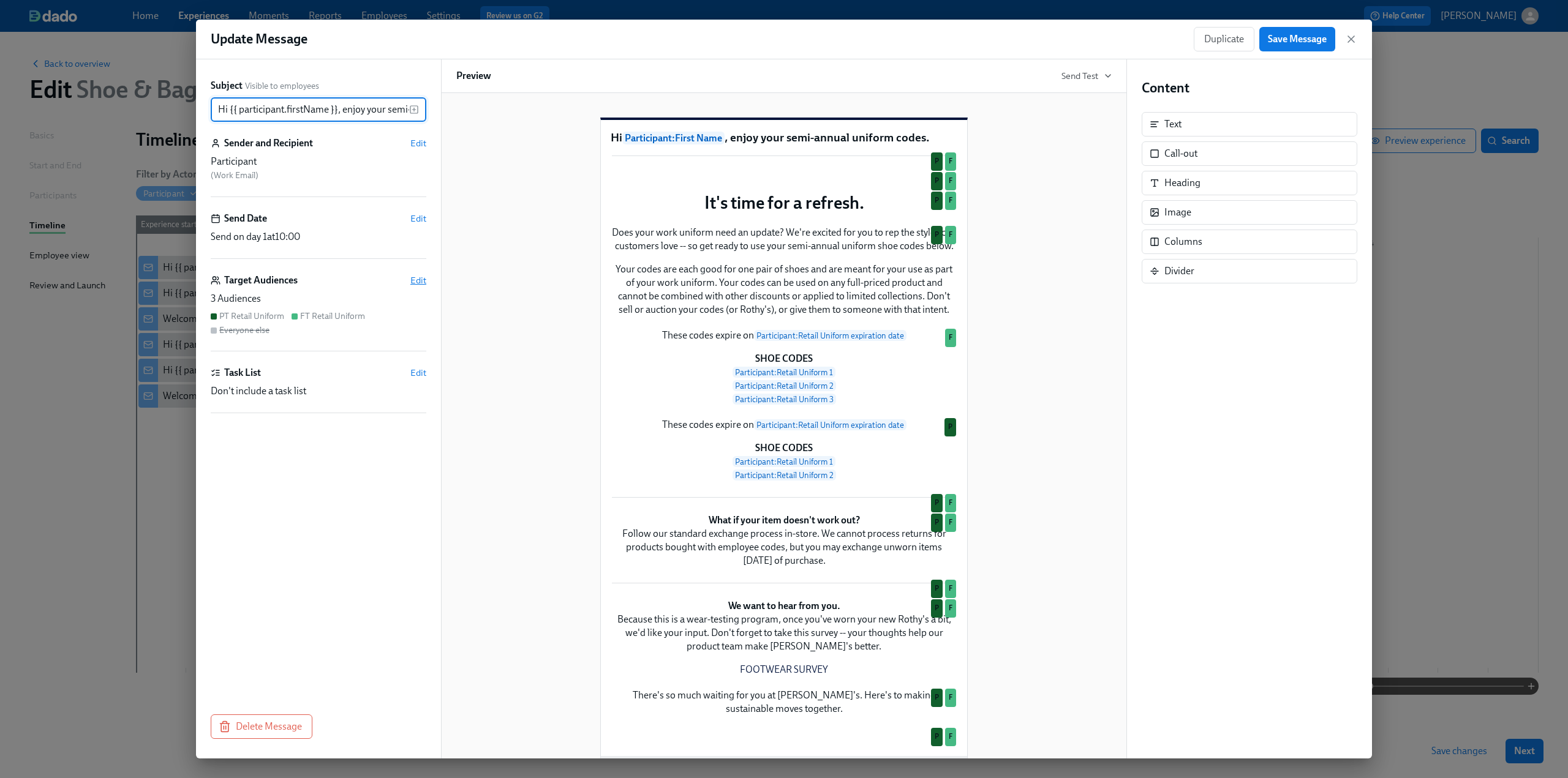
click at [419, 275] on span "Edit" at bounding box center [419, 280] width 16 height 12
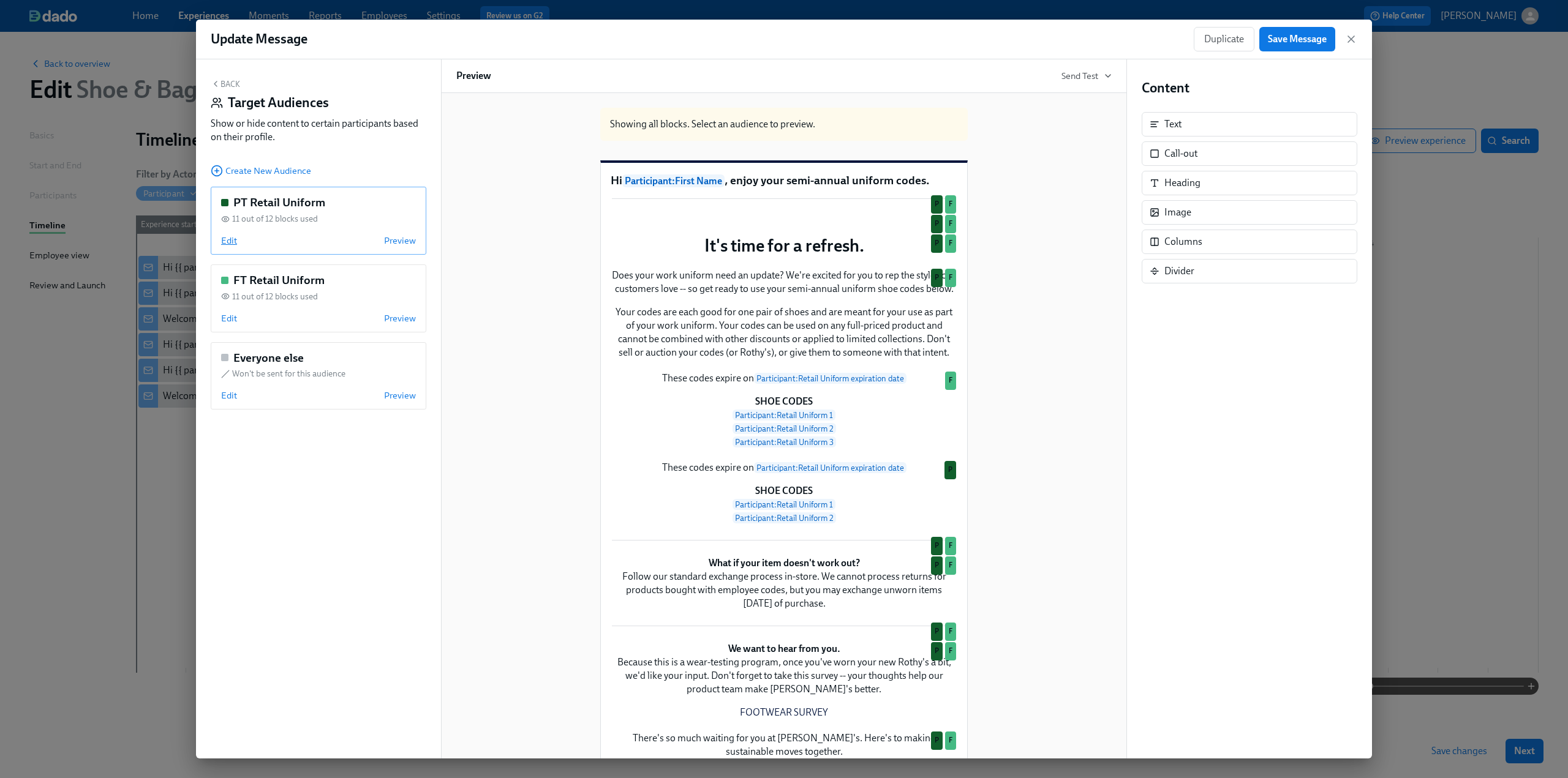
click at [229, 246] on span "Edit" at bounding box center [230, 240] width 16 height 12
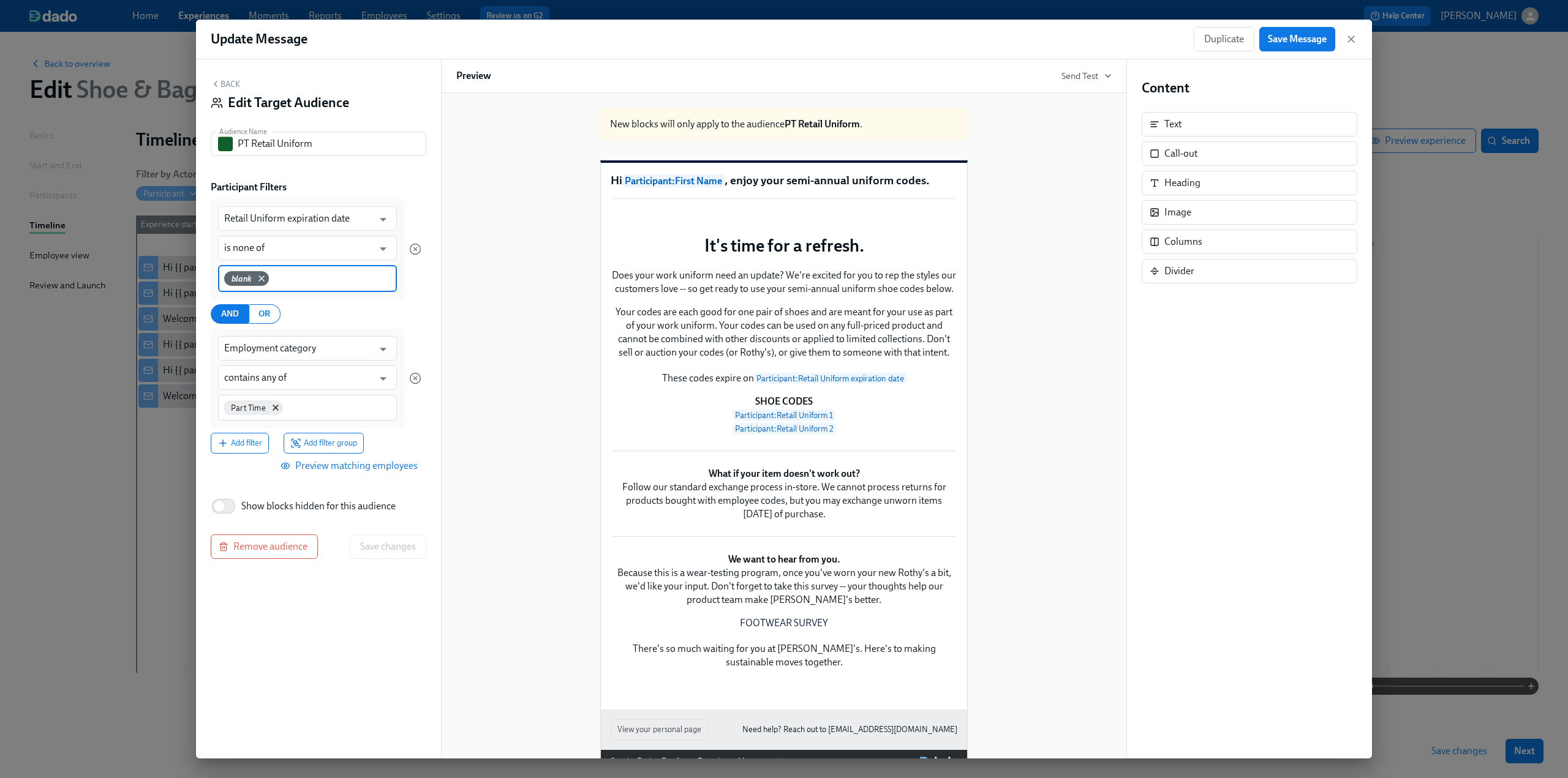
click at [309, 276] on input at bounding box center [331, 278] width 120 height 13
type input "N/A"
type input "n/a"
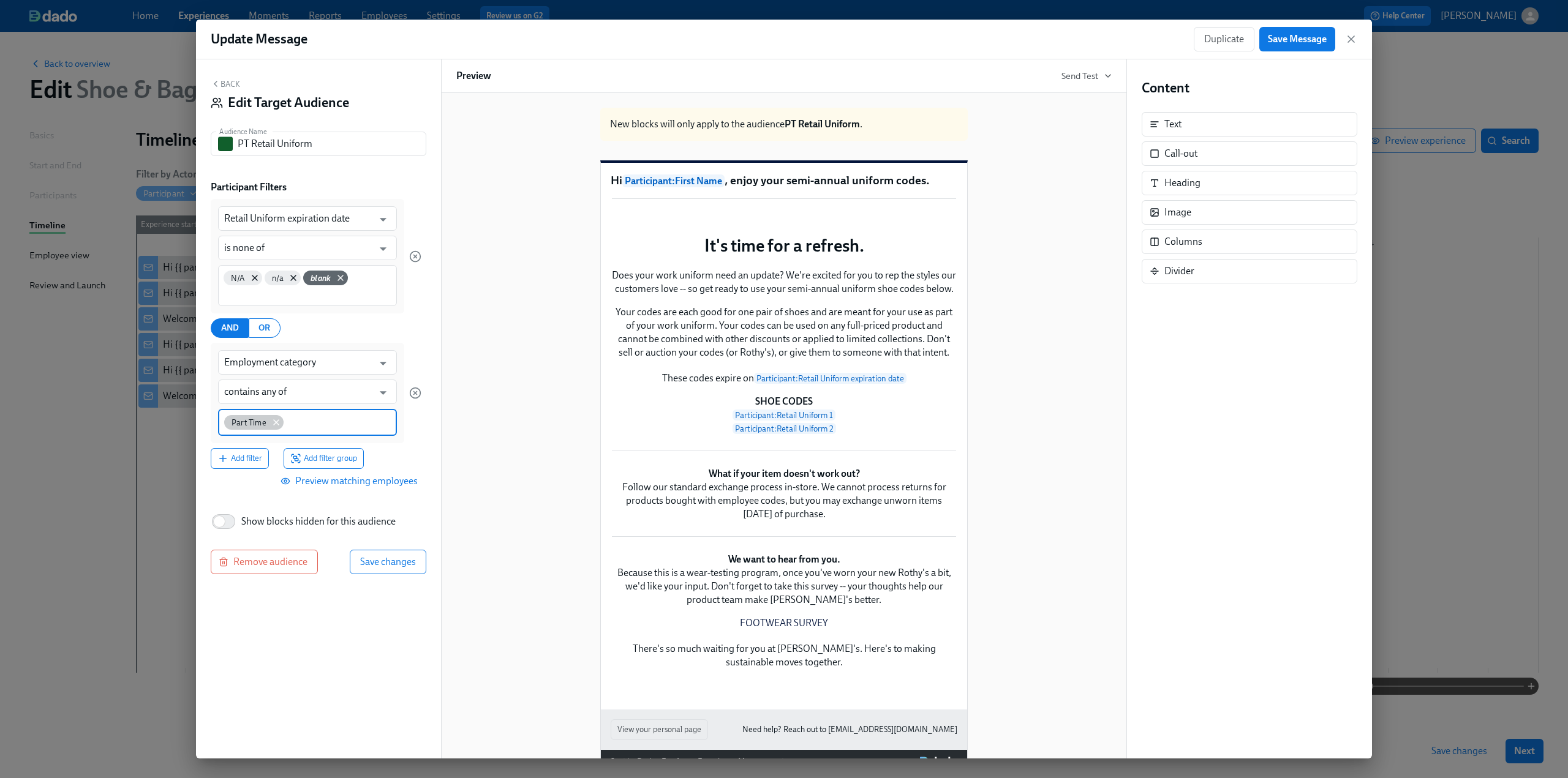
click at [276, 427] on icon at bounding box center [276, 423] width 10 height 10
click at [285, 422] on input at bounding box center [307, 422] width 166 height 13
type input "Pa"
click at [300, 393] on input "contains any of" at bounding box center [298, 392] width 149 height 24
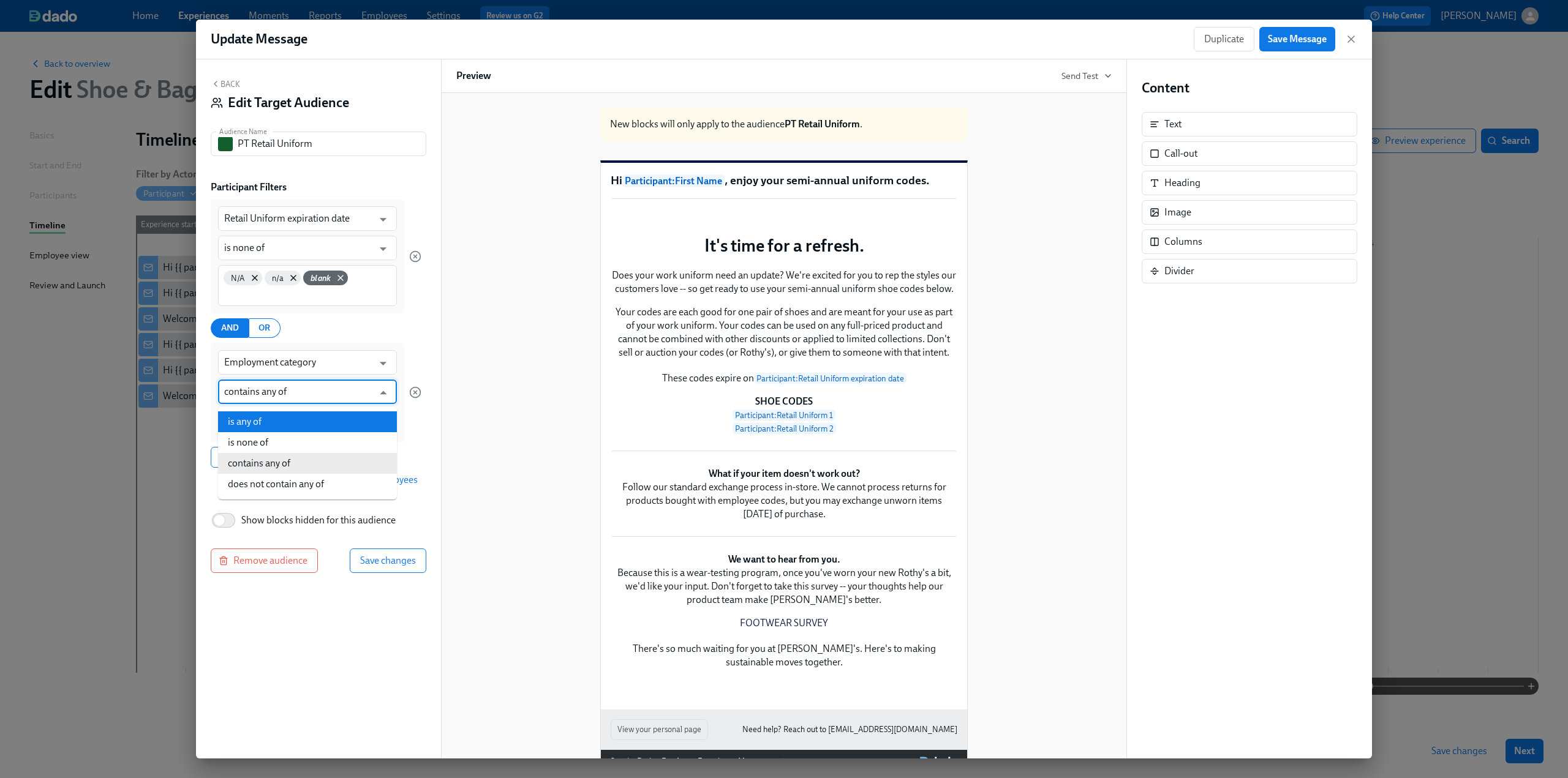
click at [279, 416] on li "is any of" at bounding box center [307, 422] width 179 height 21
type input "is any of"
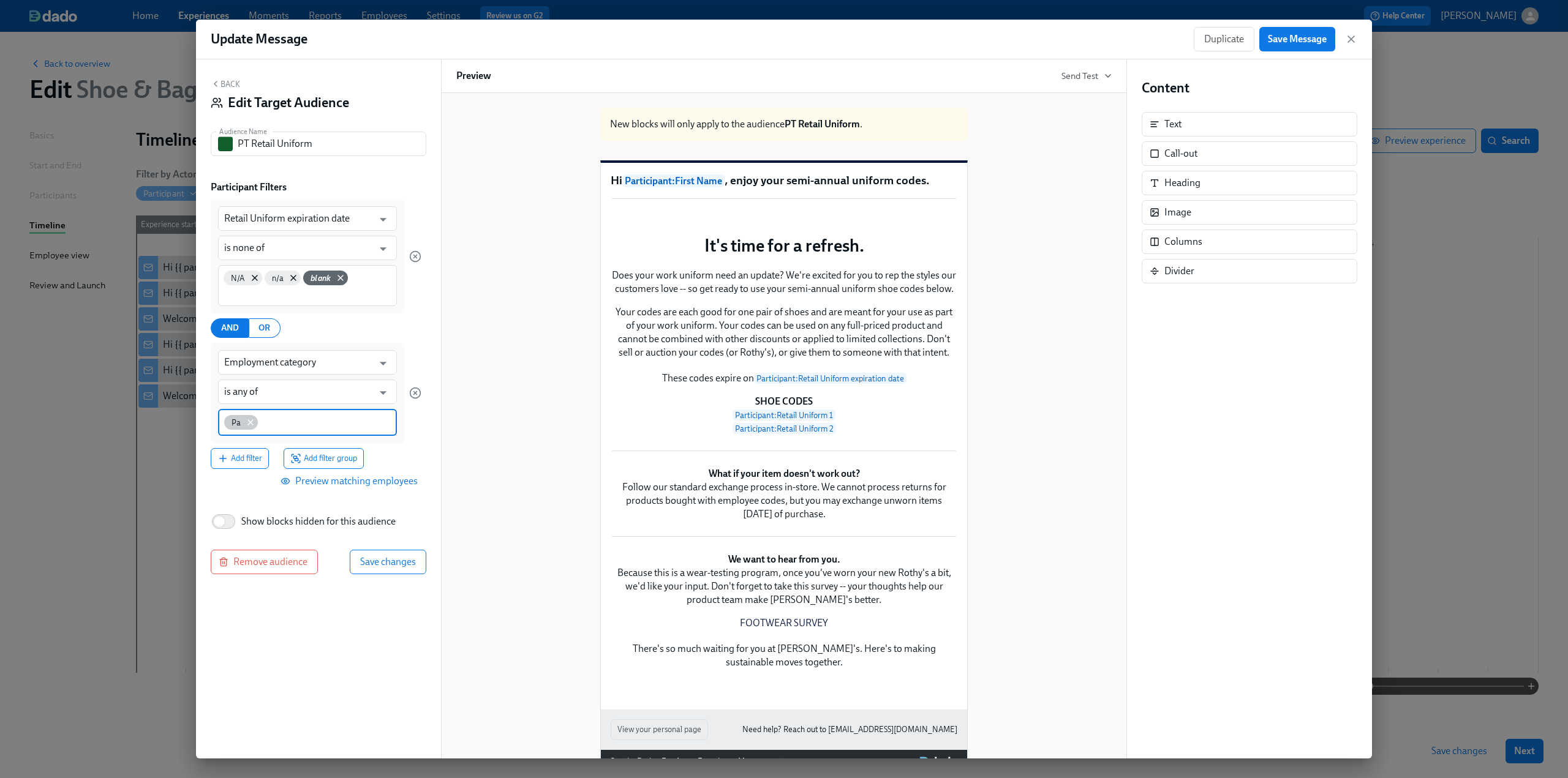
click at [251, 422] on icon at bounding box center [251, 423] width 10 height 10
click at [272, 423] on input at bounding box center [307, 422] width 166 height 13
click at [270, 511] on span "Part Time" at bounding box center [247, 515] width 46 height 9
click at [345, 480] on span "Preview matching employees" at bounding box center [350, 480] width 135 height 12
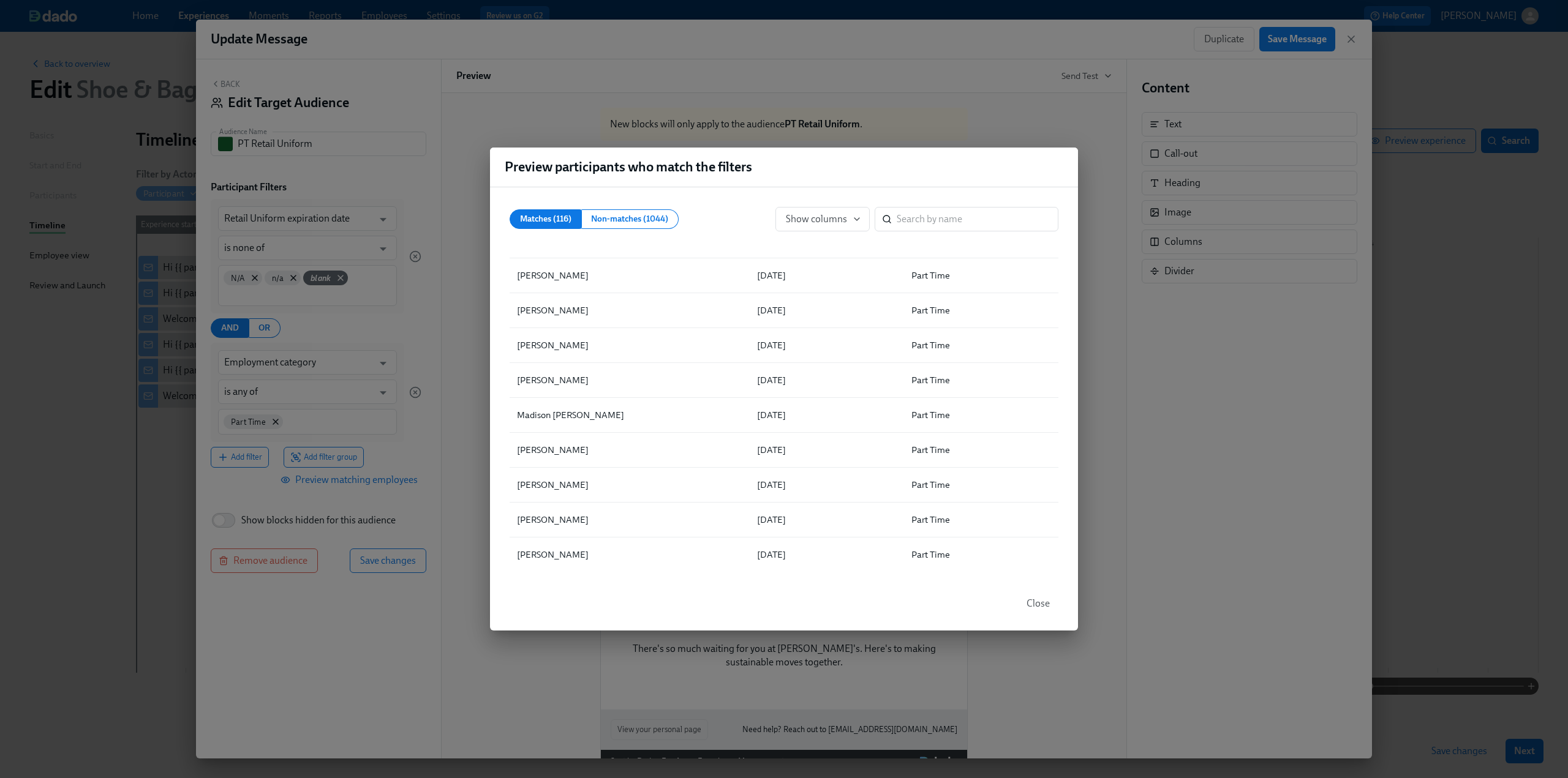
scroll to position [3146, 0]
click at [1045, 603] on span "Close" at bounding box center [1038, 603] width 23 height 12
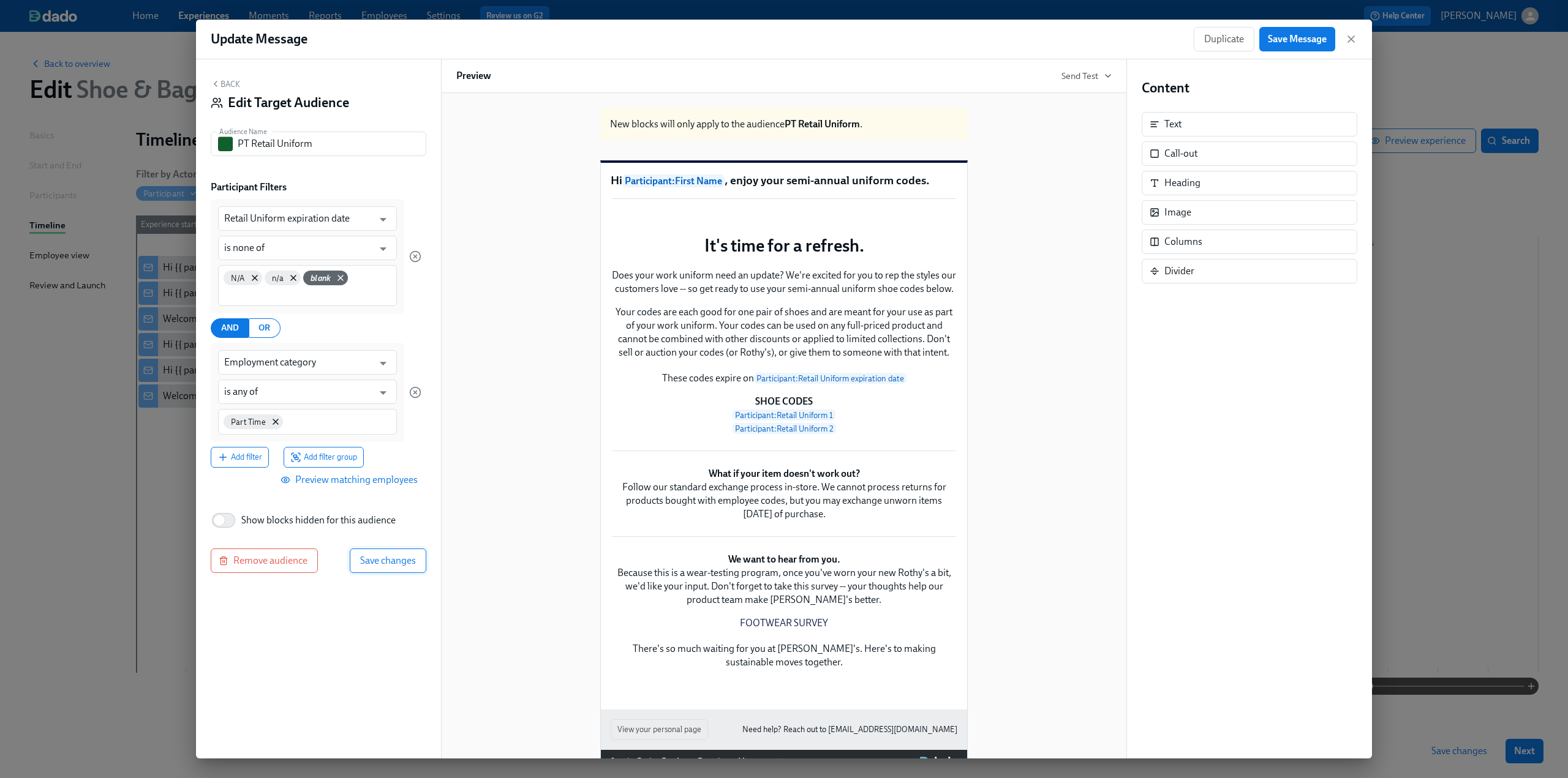
click at [390, 563] on span "Save changes" at bounding box center [388, 561] width 56 height 12
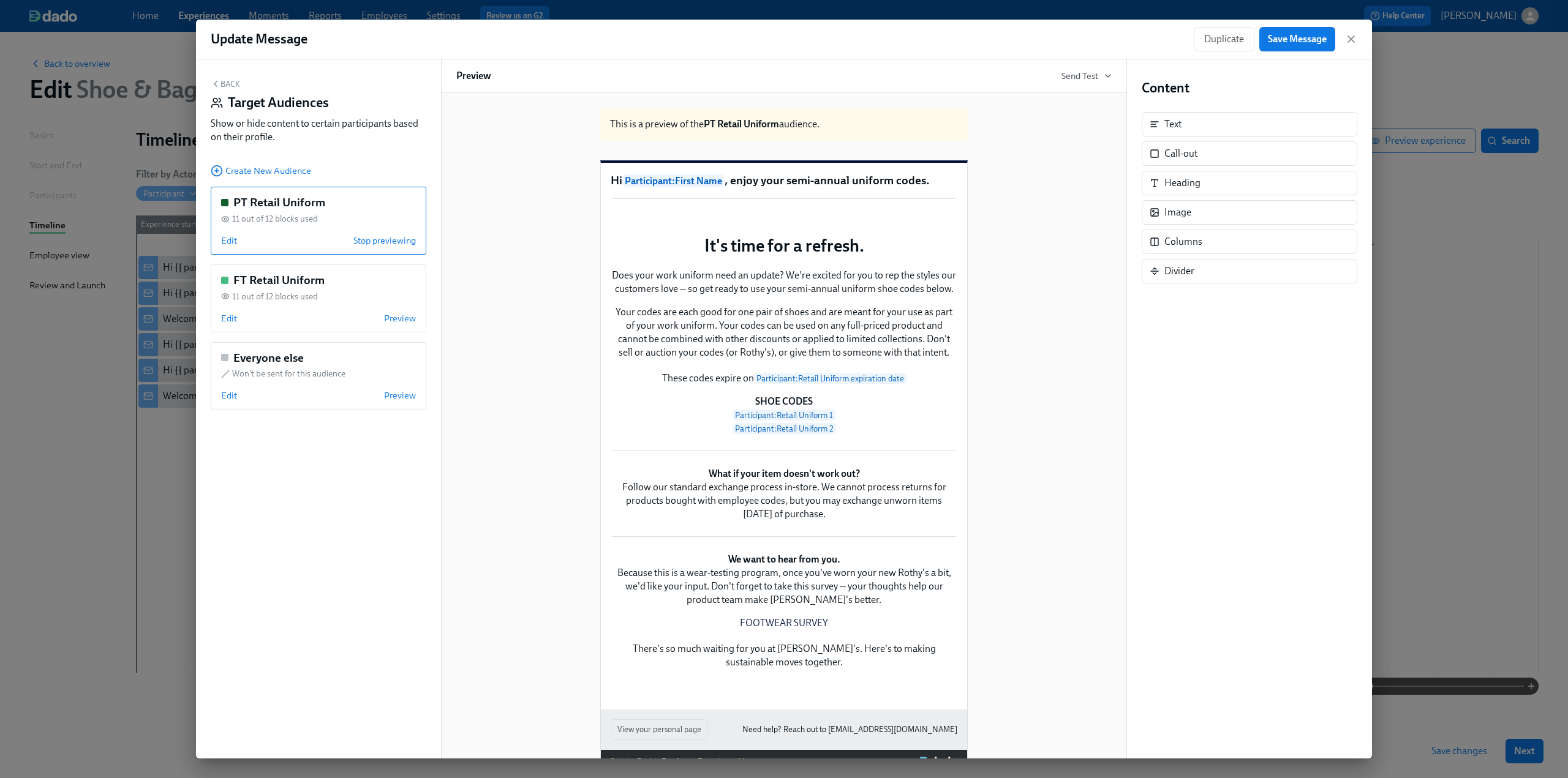
click at [269, 460] on div "Back Target Audiences Show or hide content to certain participants based on the…" at bounding box center [318, 410] width 245 height 700
click at [226, 243] on span "Edit" at bounding box center [230, 240] width 16 height 12
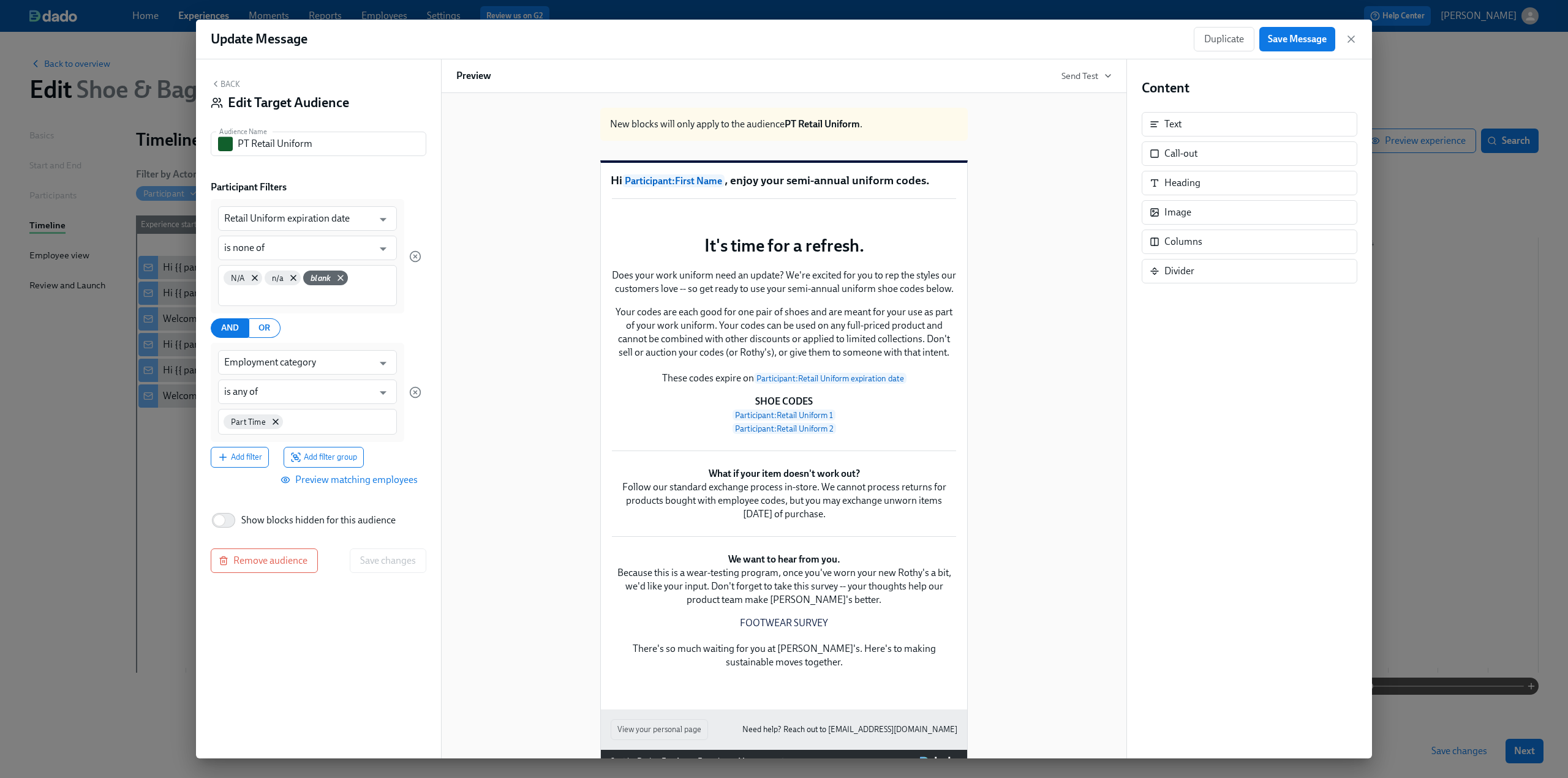
click at [336, 482] on span "Preview matching employees" at bounding box center [350, 480] width 135 height 12
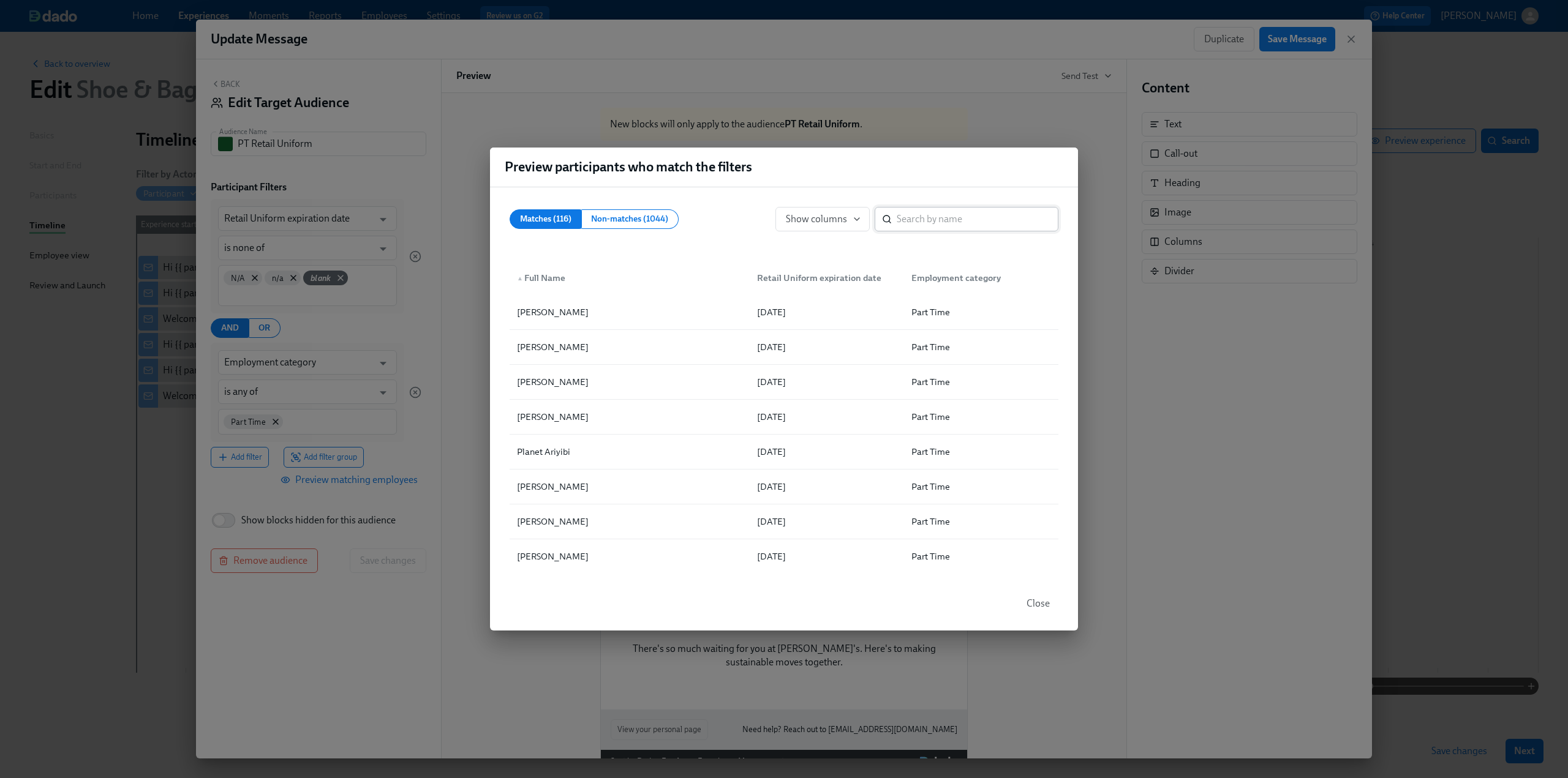
click at [969, 221] on input "search" at bounding box center [978, 219] width 162 height 24
paste input "Duhaney"
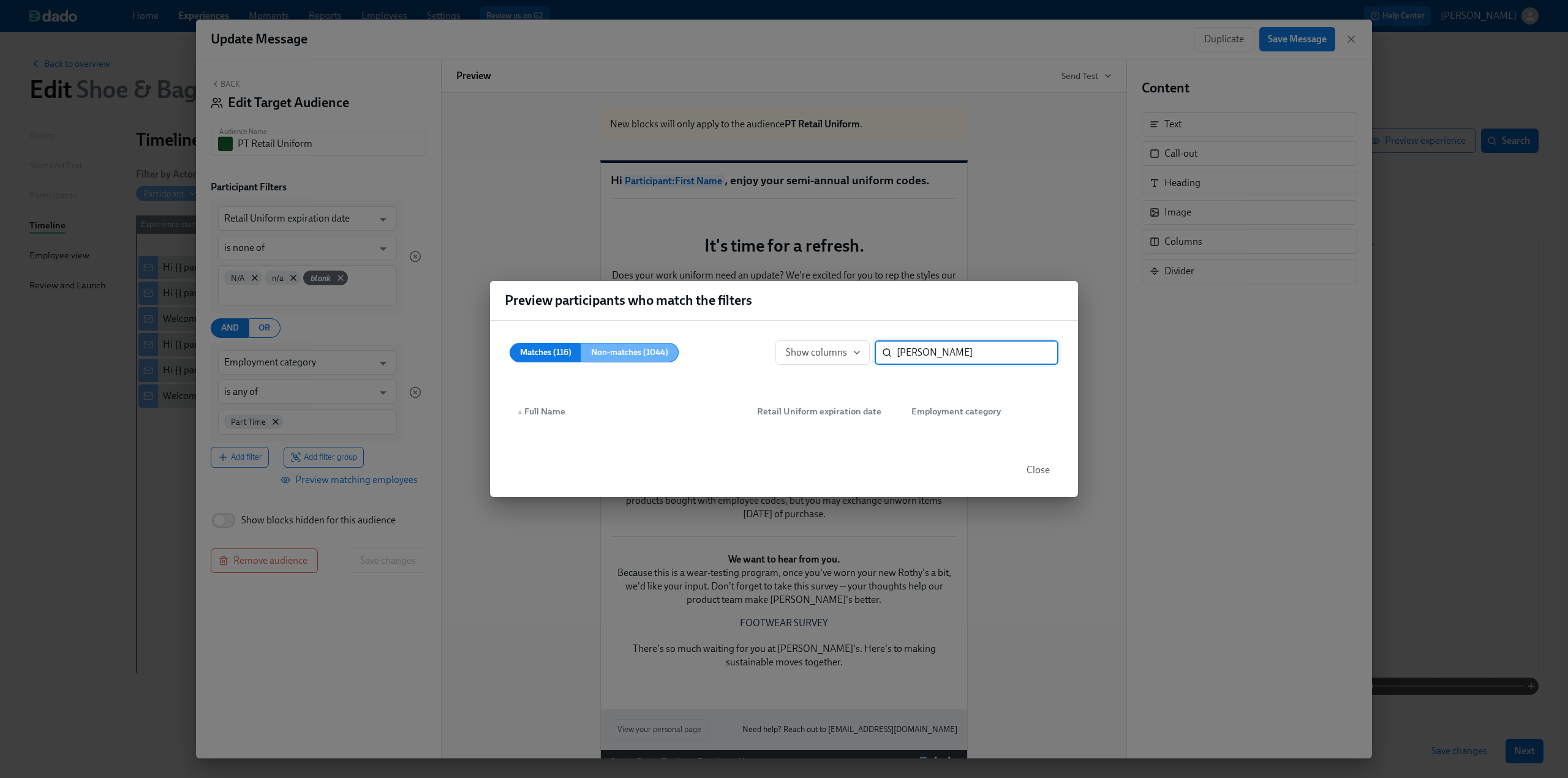
type input "Duhaney"
click at [650, 345] on span "Non-matches (1044)" at bounding box center [630, 352] width 78 height 15
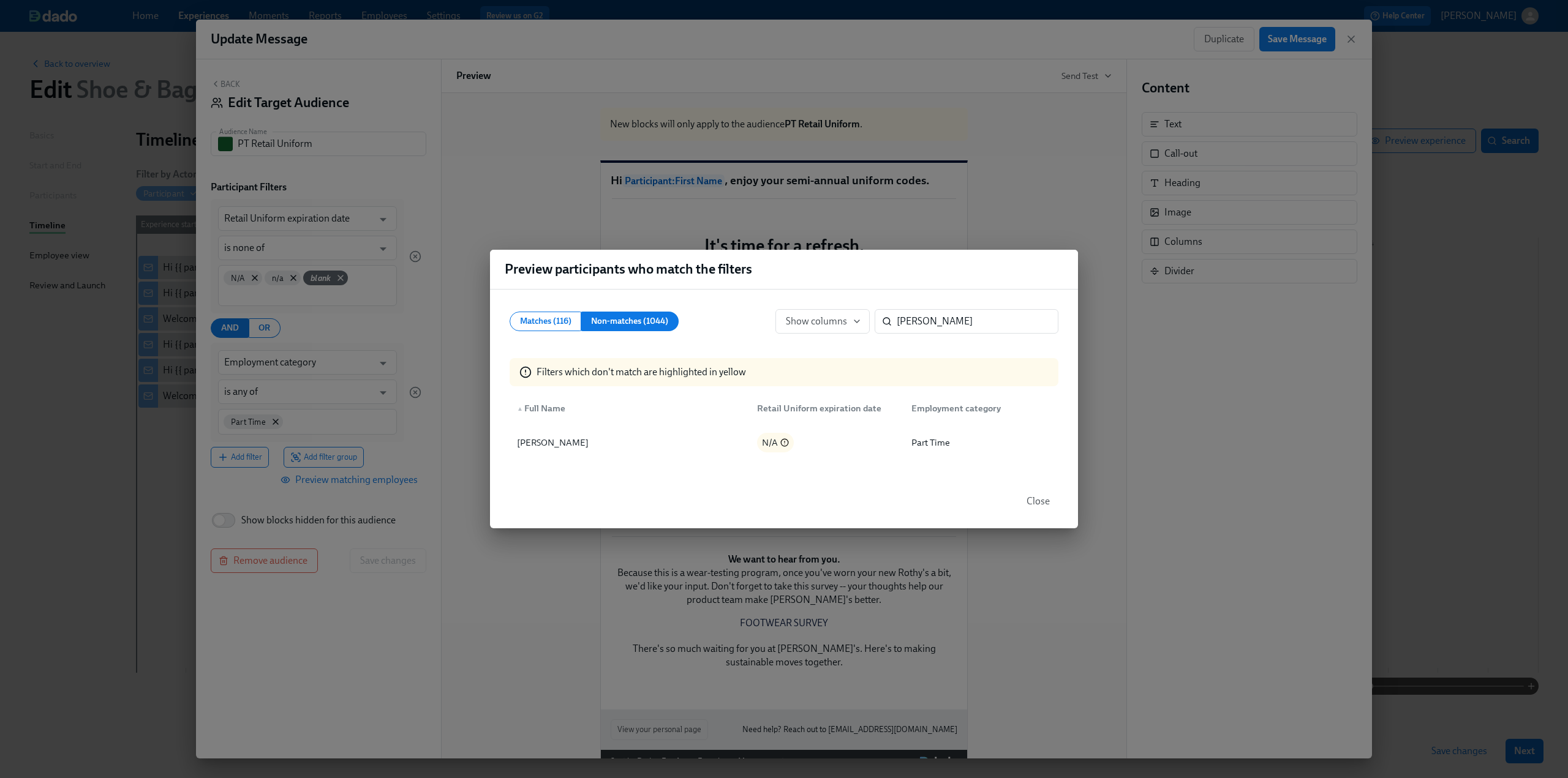
click at [1043, 503] on span "Close" at bounding box center [1038, 501] width 23 height 12
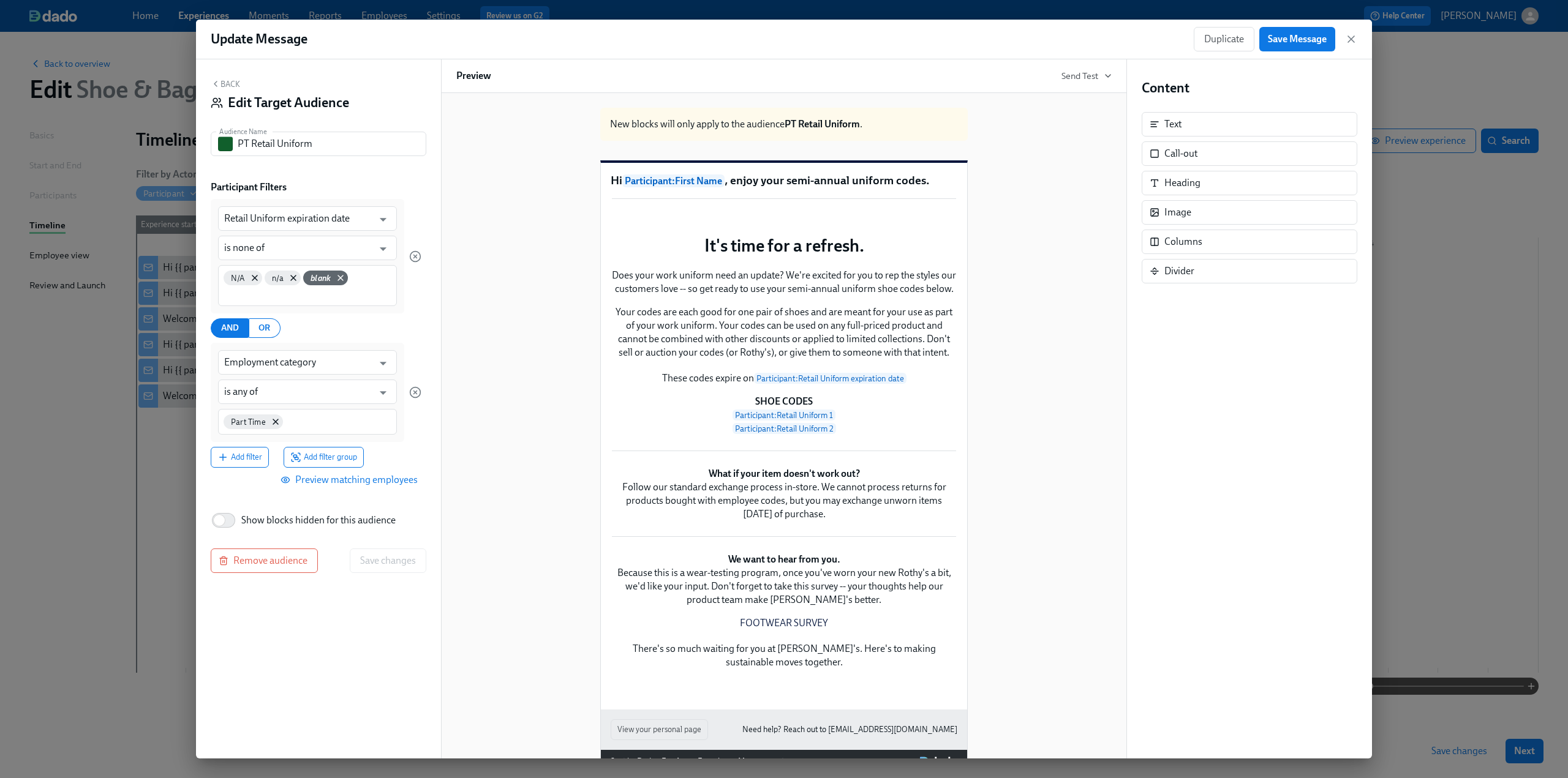
click at [226, 82] on button "Back" at bounding box center [226, 84] width 29 height 10
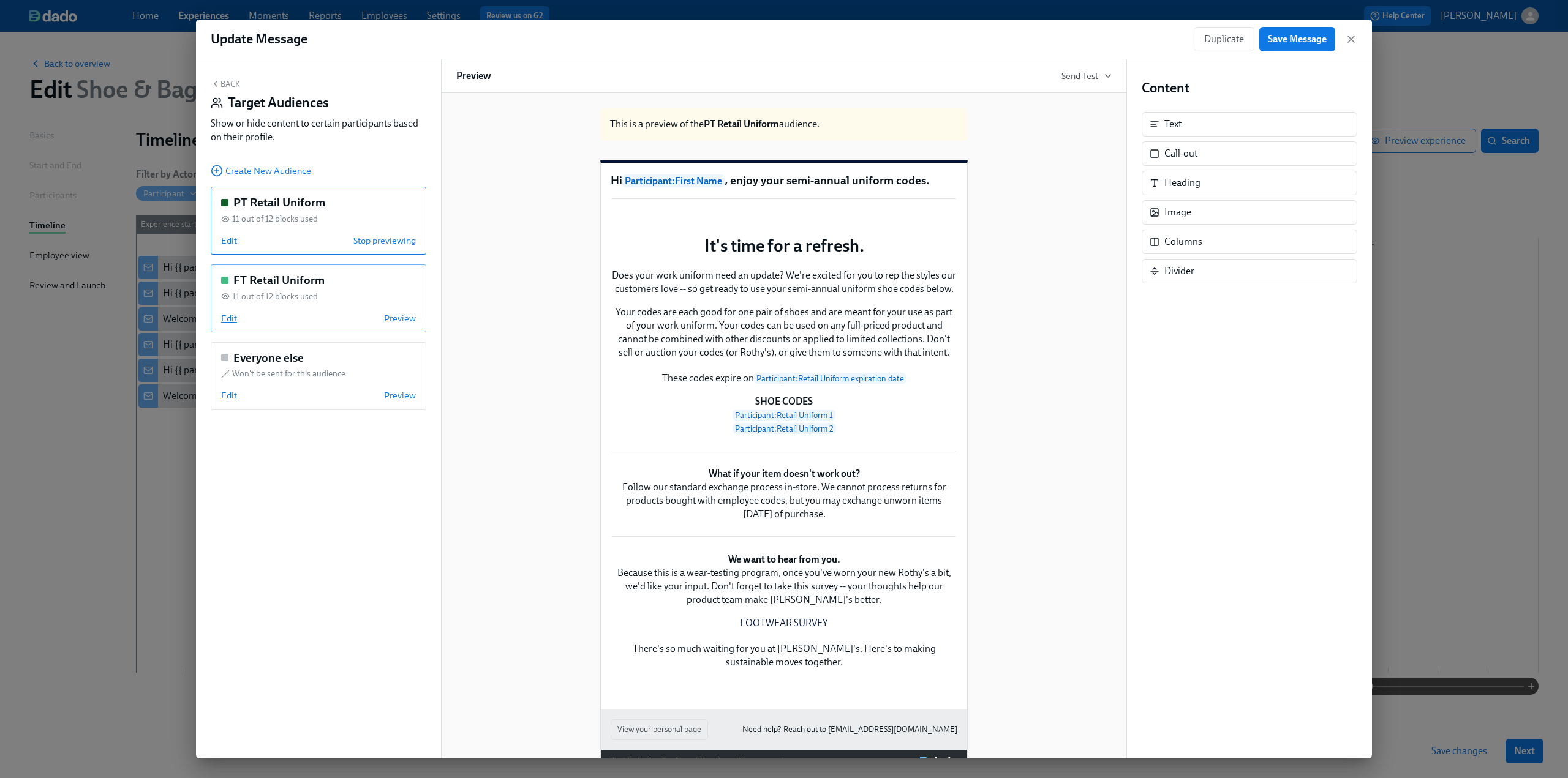
click at [230, 318] on span "Edit" at bounding box center [230, 318] width 16 height 12
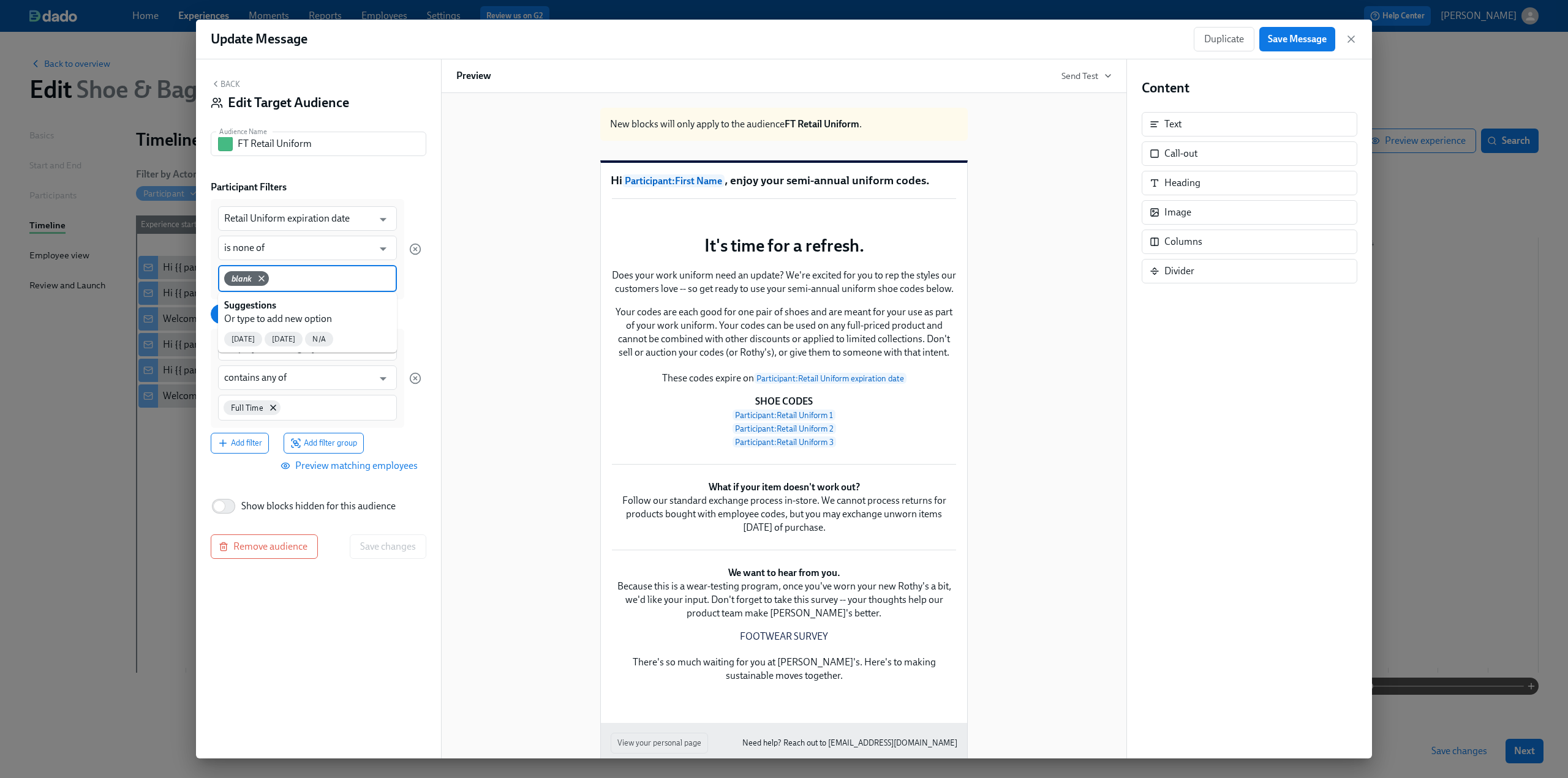
click at [301, 275] on input at bounding box center [331, 278] width 120 height 13
type input "N/A"
type input "n/a"
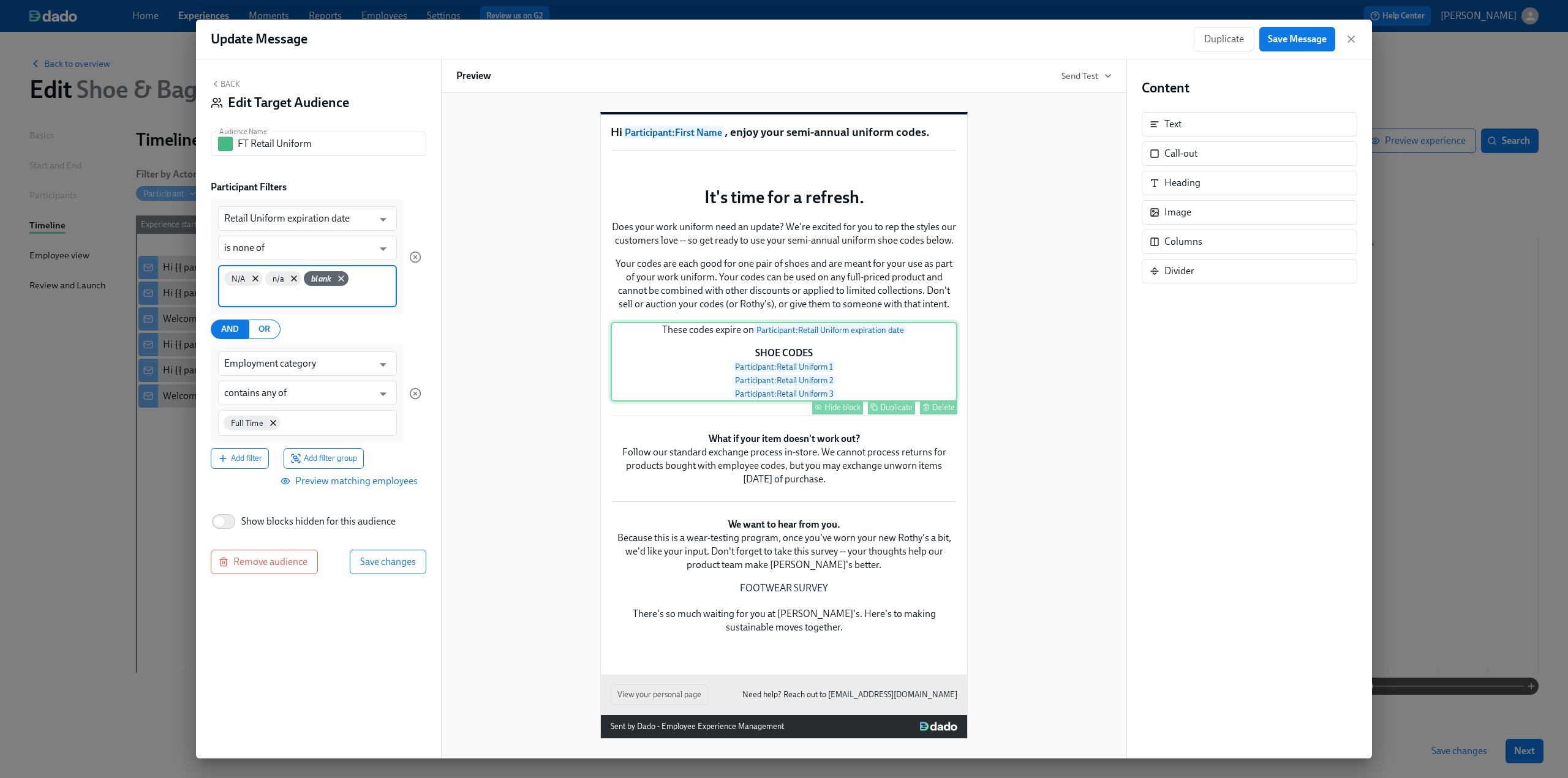
scroll to position [306, 0]
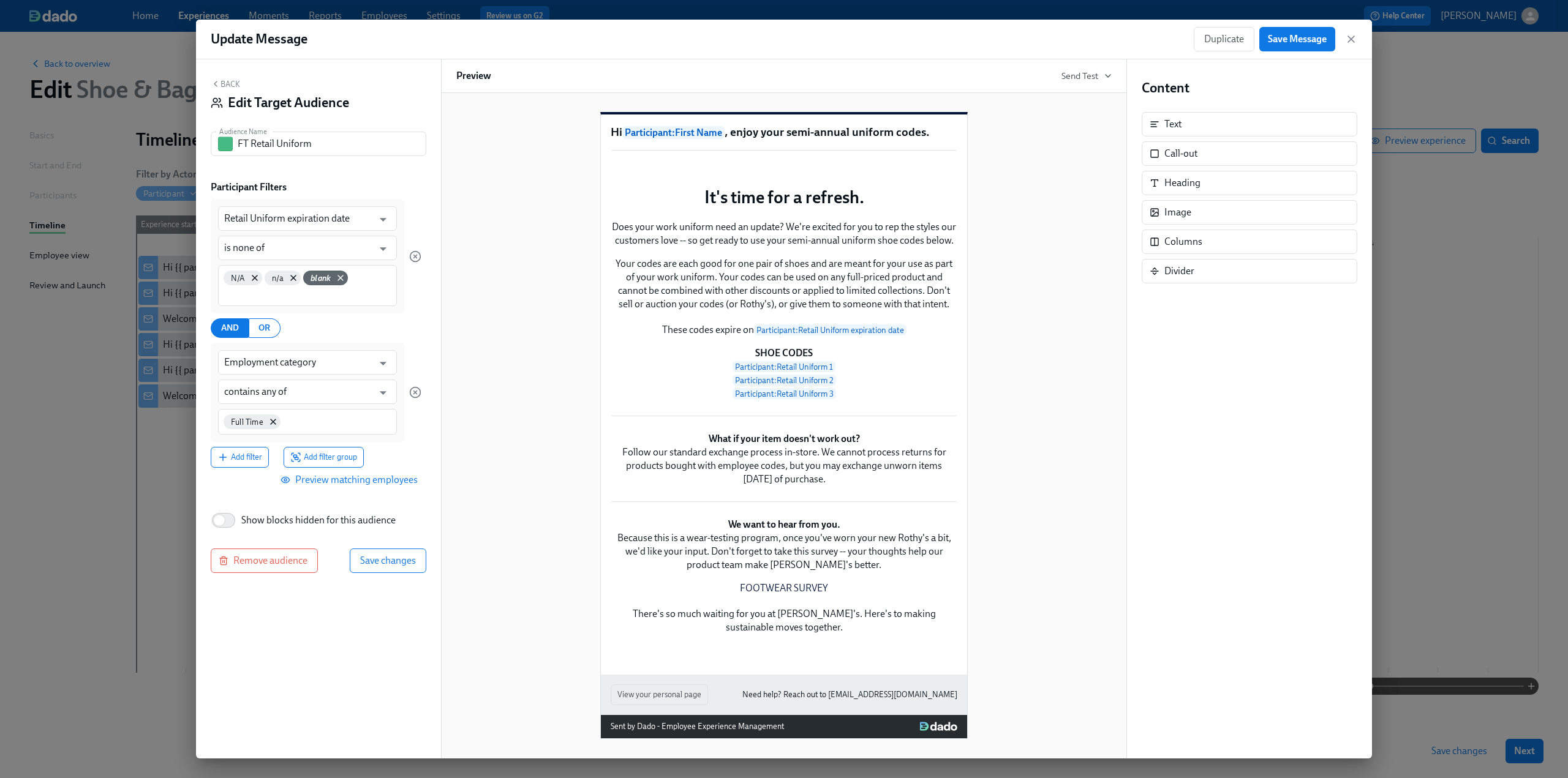
click at [386, 484] on span "Preview matching employees" at bounding box center [350, 480] width 135 height 12
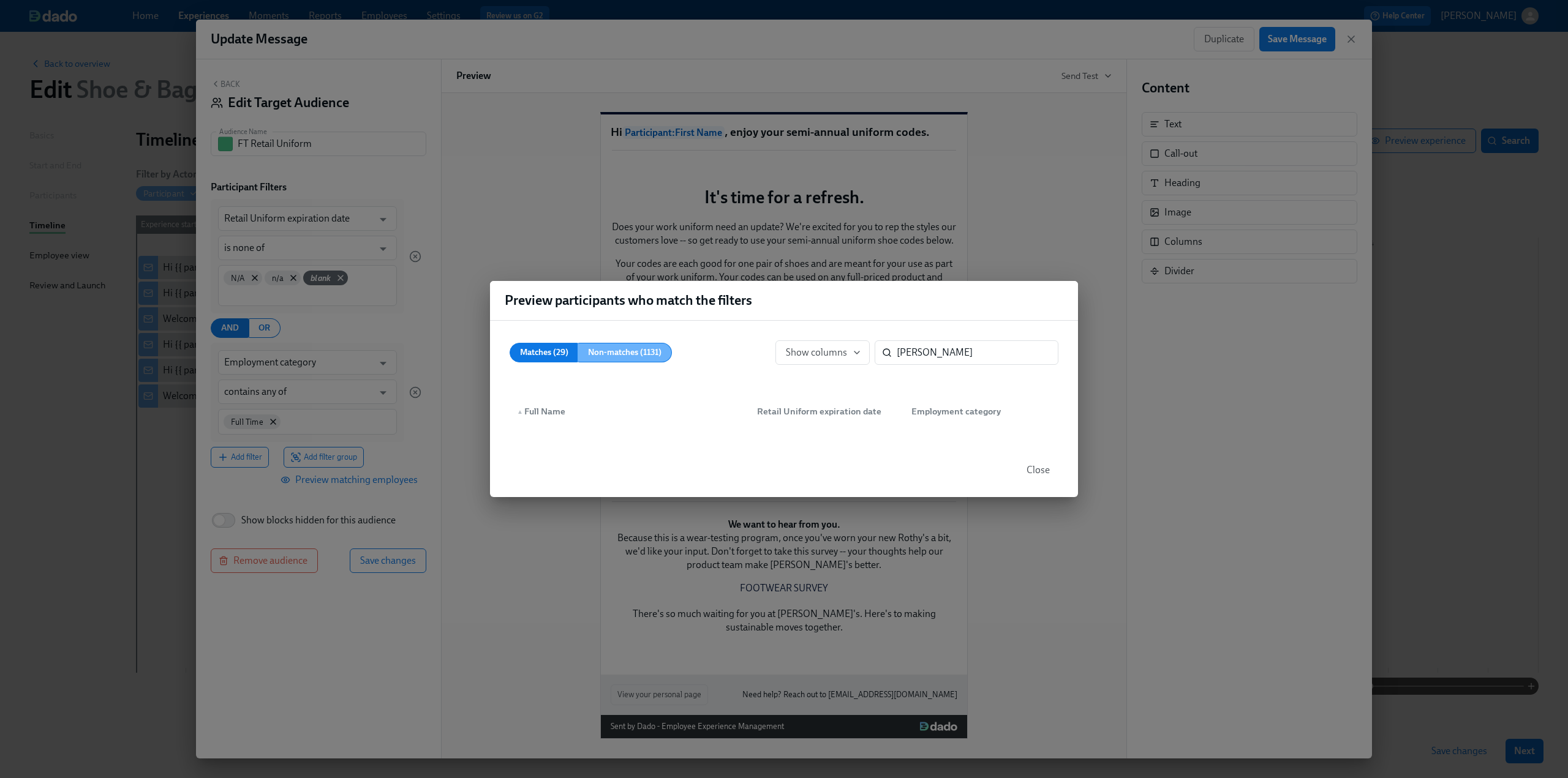
click at [610, 347] on span "Non-matches (1131)" at bounding box center [625, 352] width 74 height 15
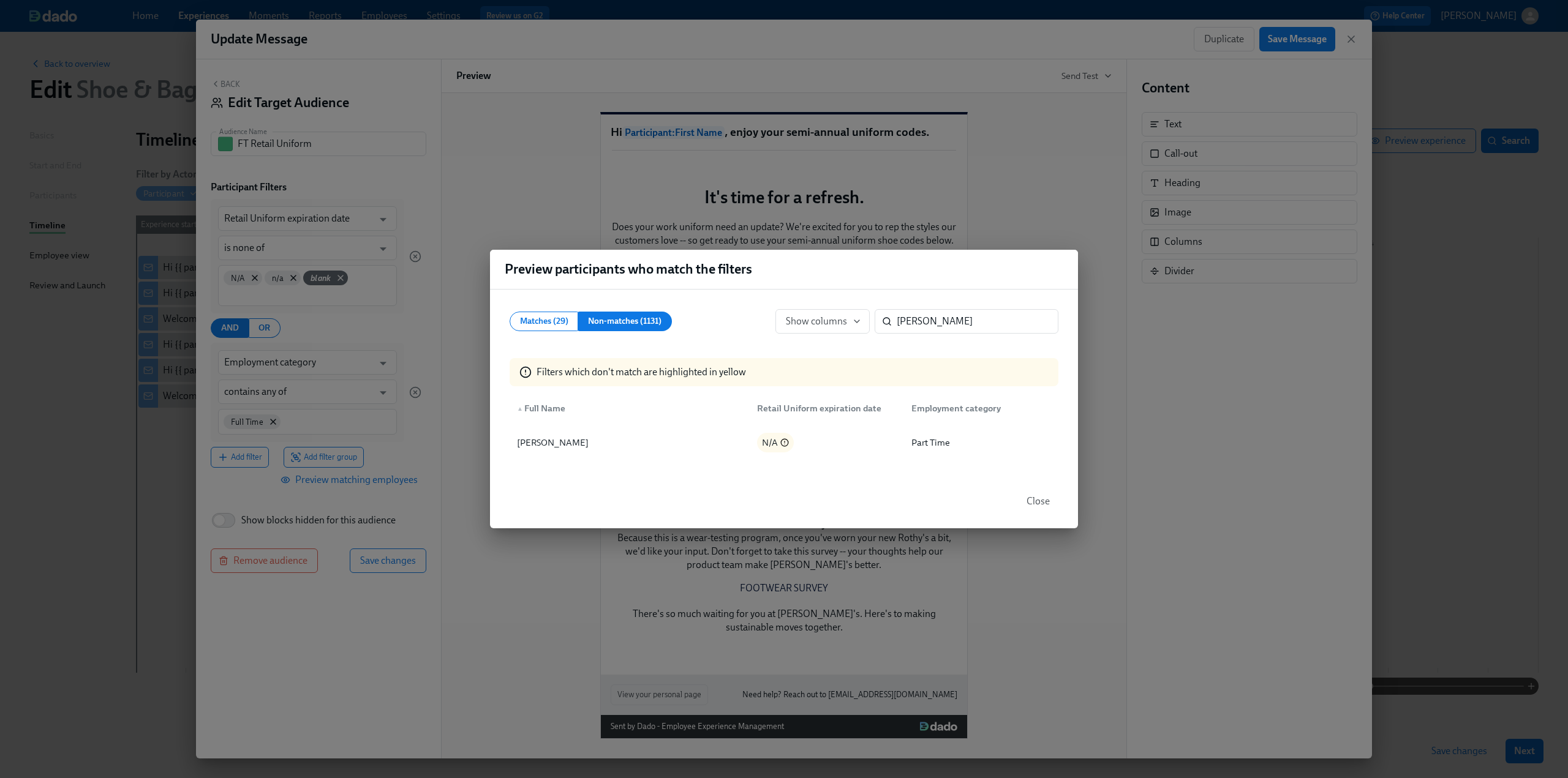
click at [1040, 505] on span "Close" at bounding box center [1038, 501] width 23 height 12
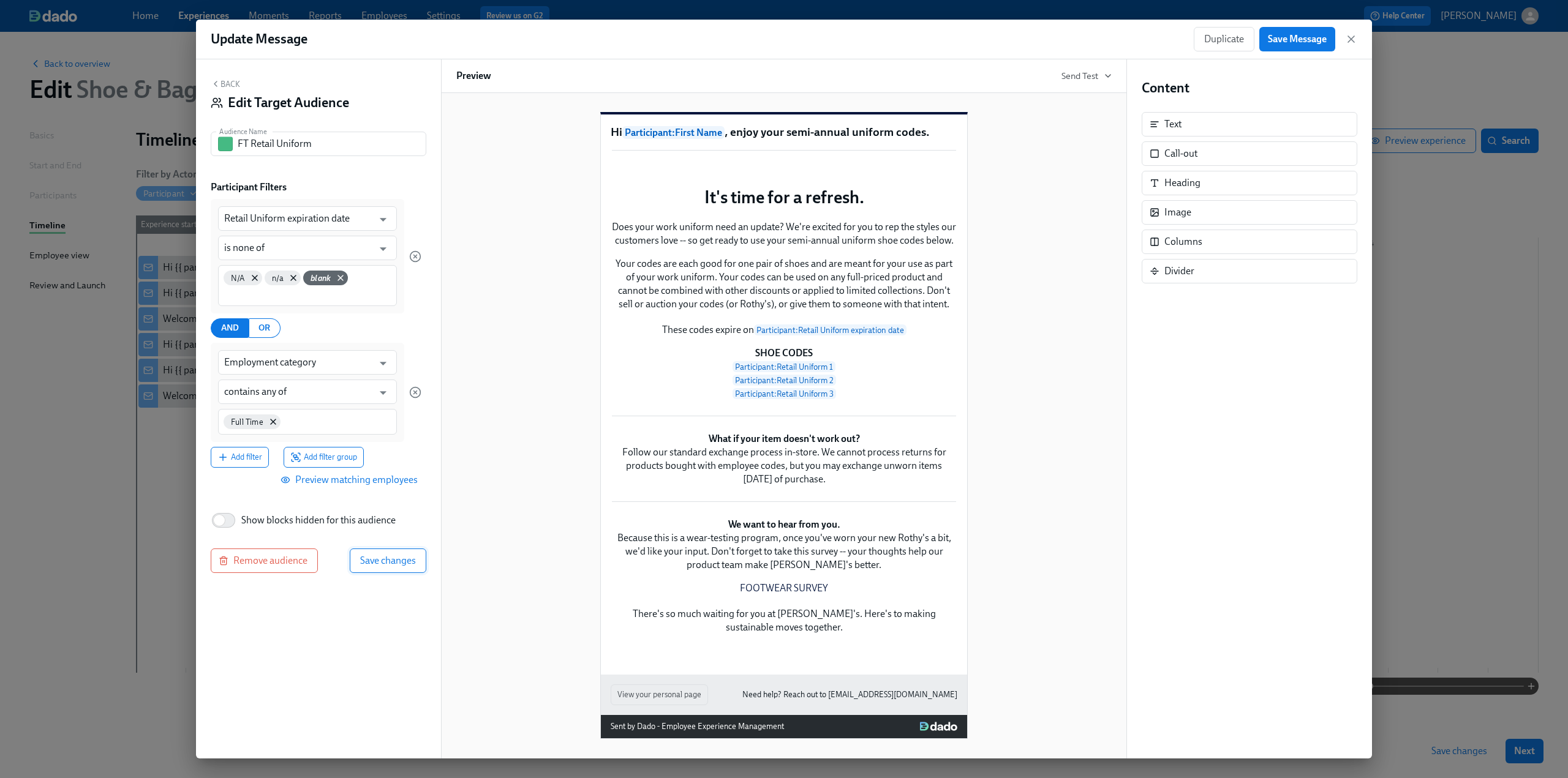
click at [381, 562] on span "Save changes" at bounding box center [388, 561] width 56 height 12
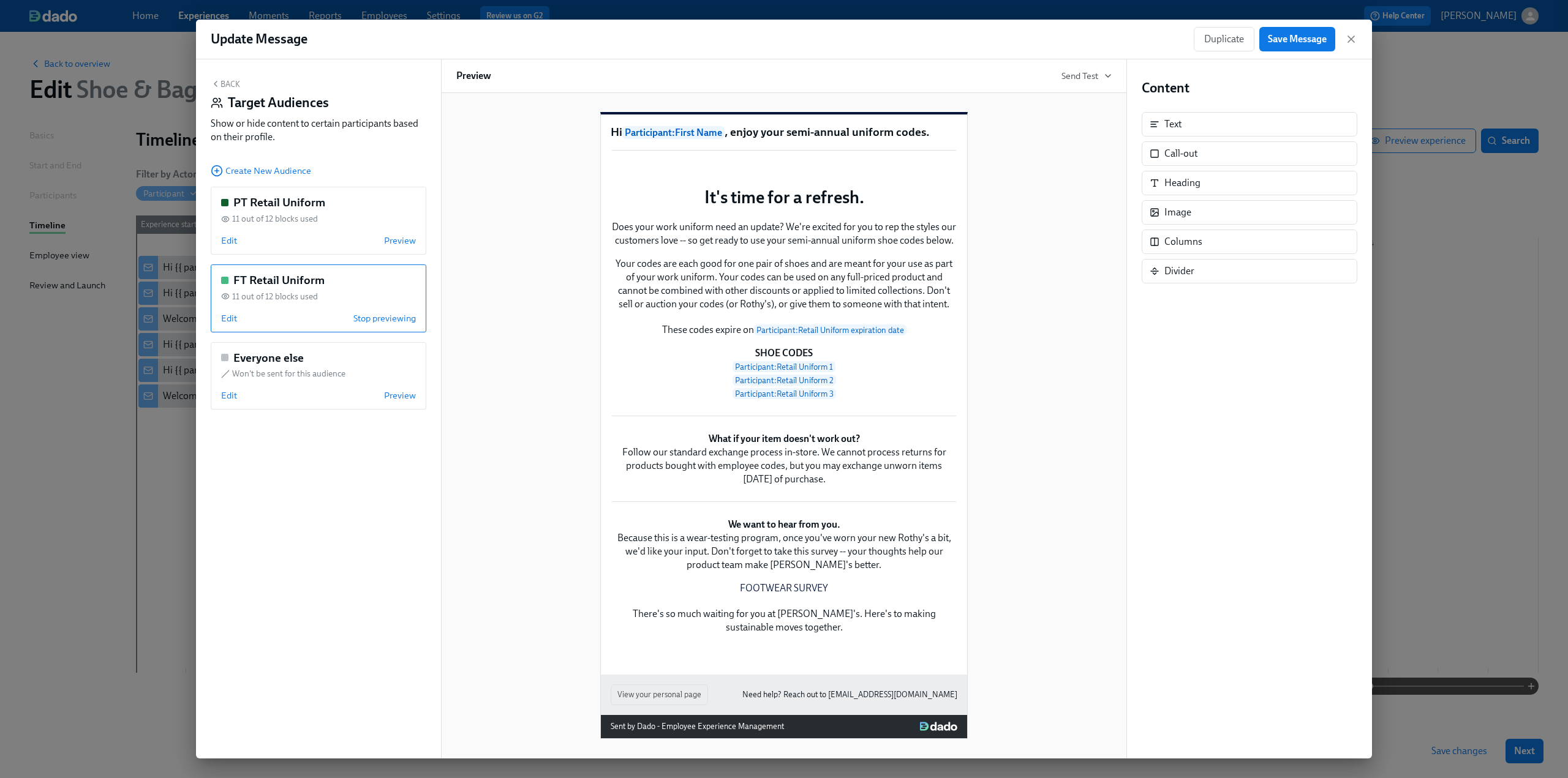
click at [221, 85] on button "Back" at bounding box center [226, 84] width 29 height 10
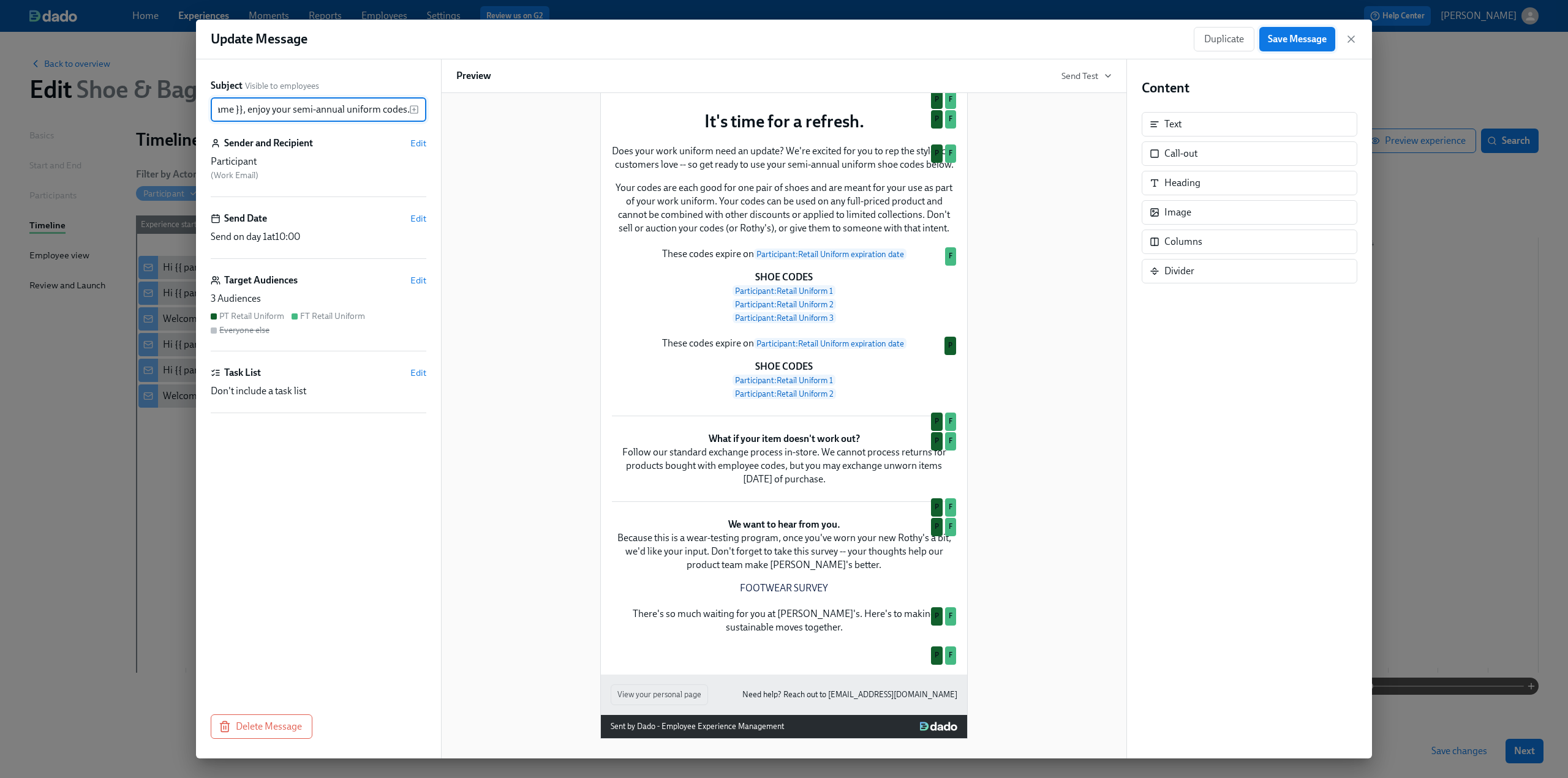
scroll to position [0, 0]
click at [1269, 40] on span "Save Message" at bounding box center [1297, 39] width 59 height 12
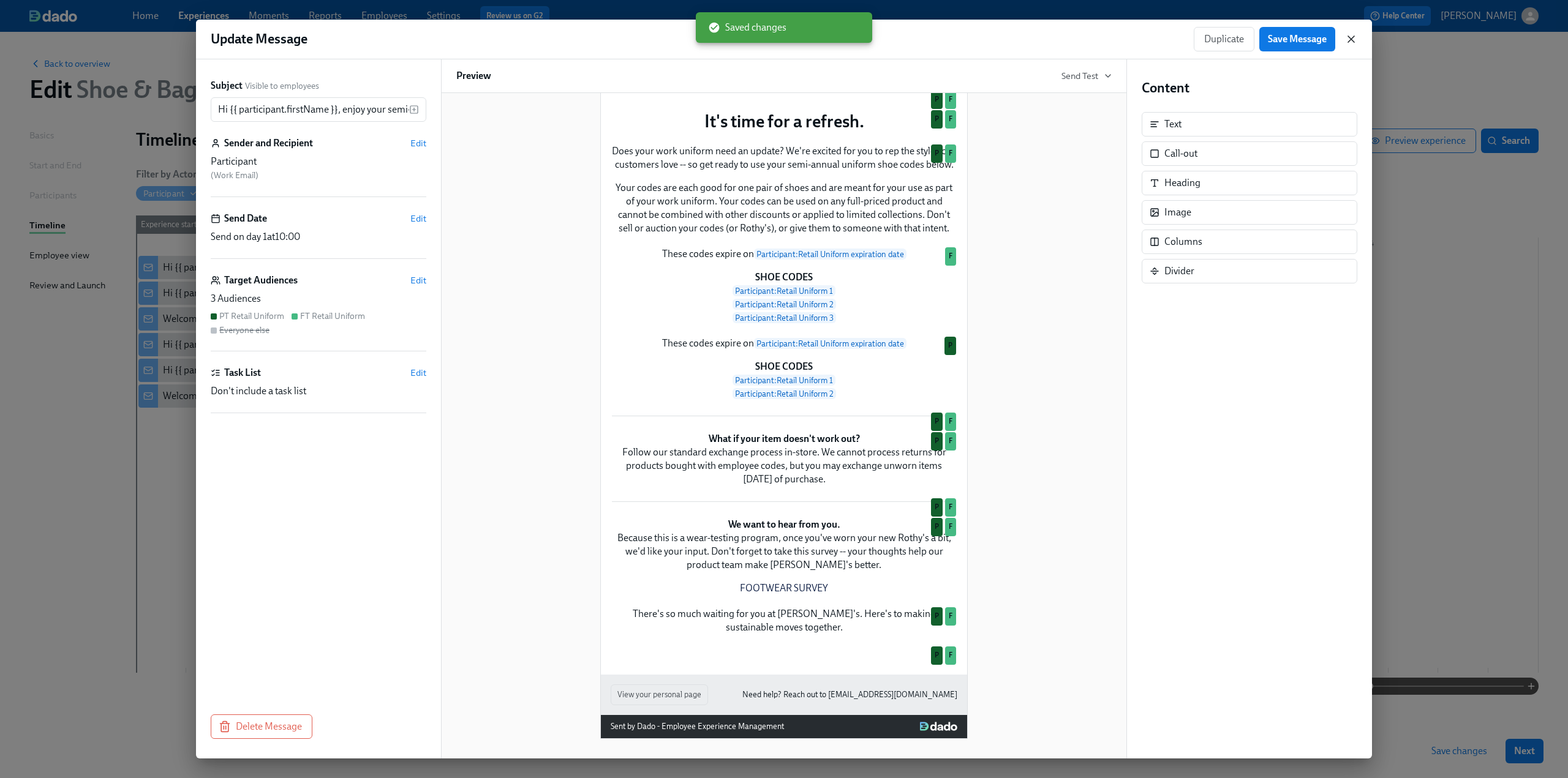
click at [1354, 40] on icon "button" at bounding box center [1351, 39] width 12 height 12
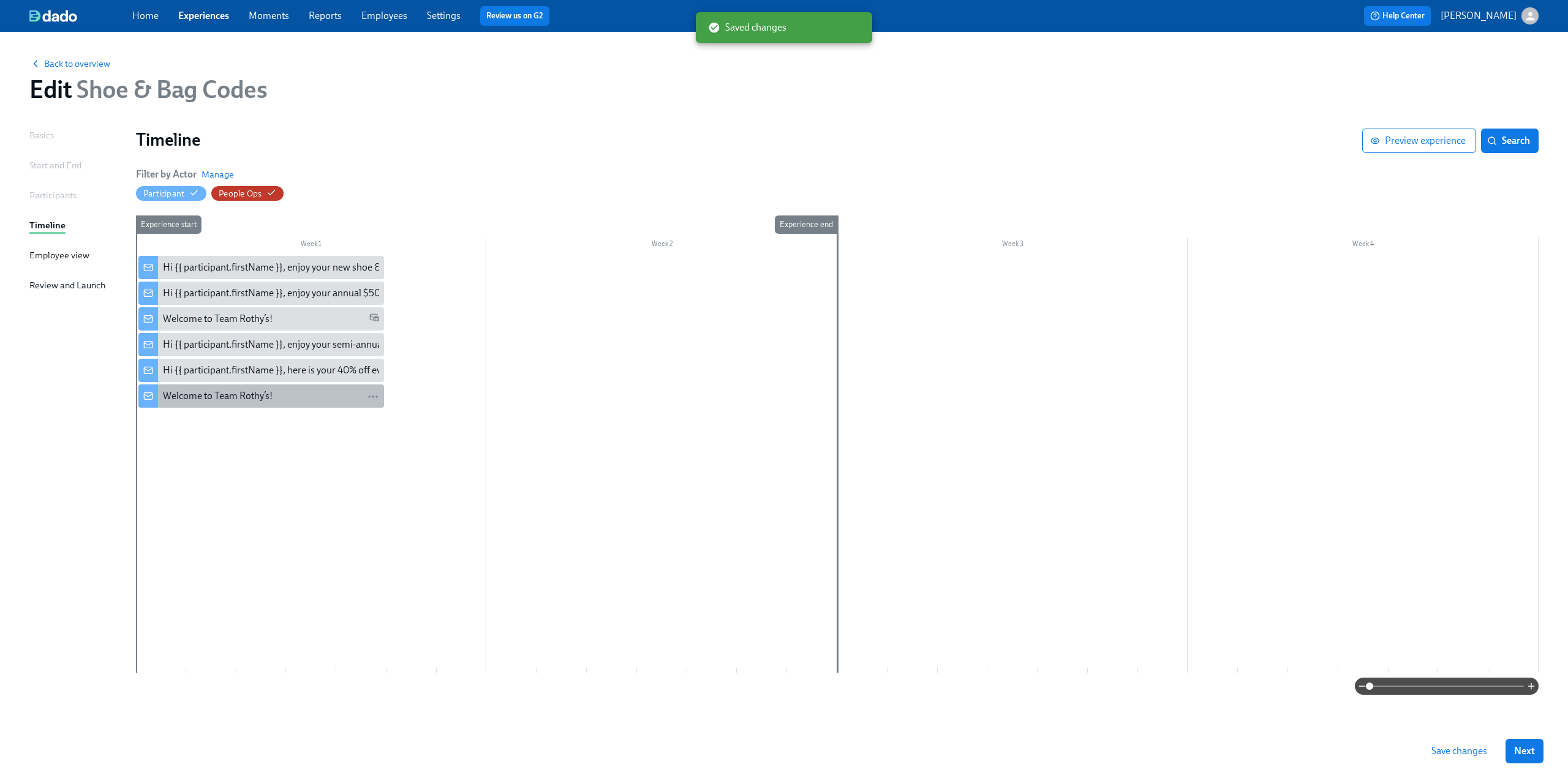
click at [294, 403] on div "Welcome to Team Rothy’s!" at bounding box center [272, 396] width 217 height 14
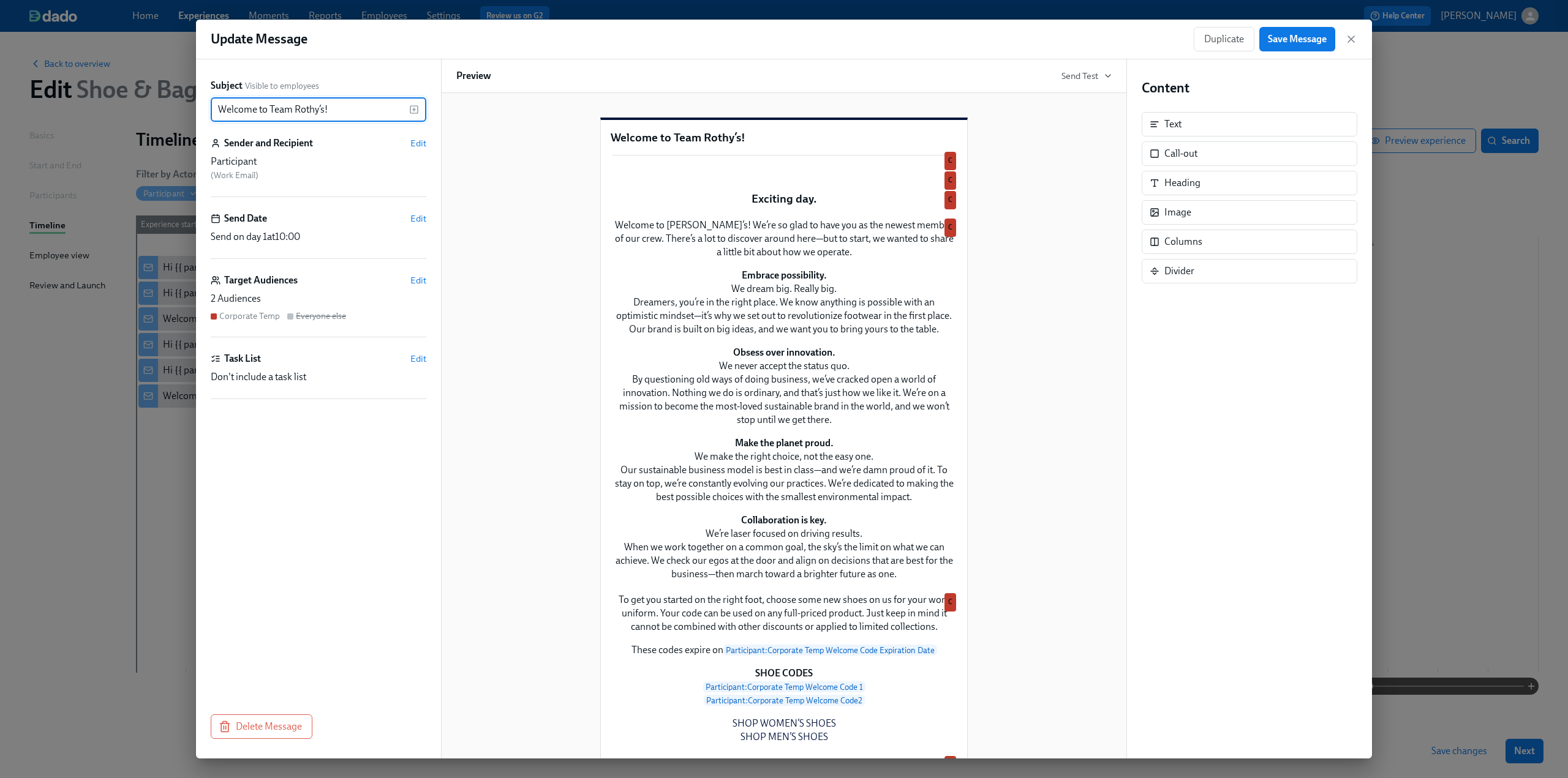
scroll to position [306, 0]
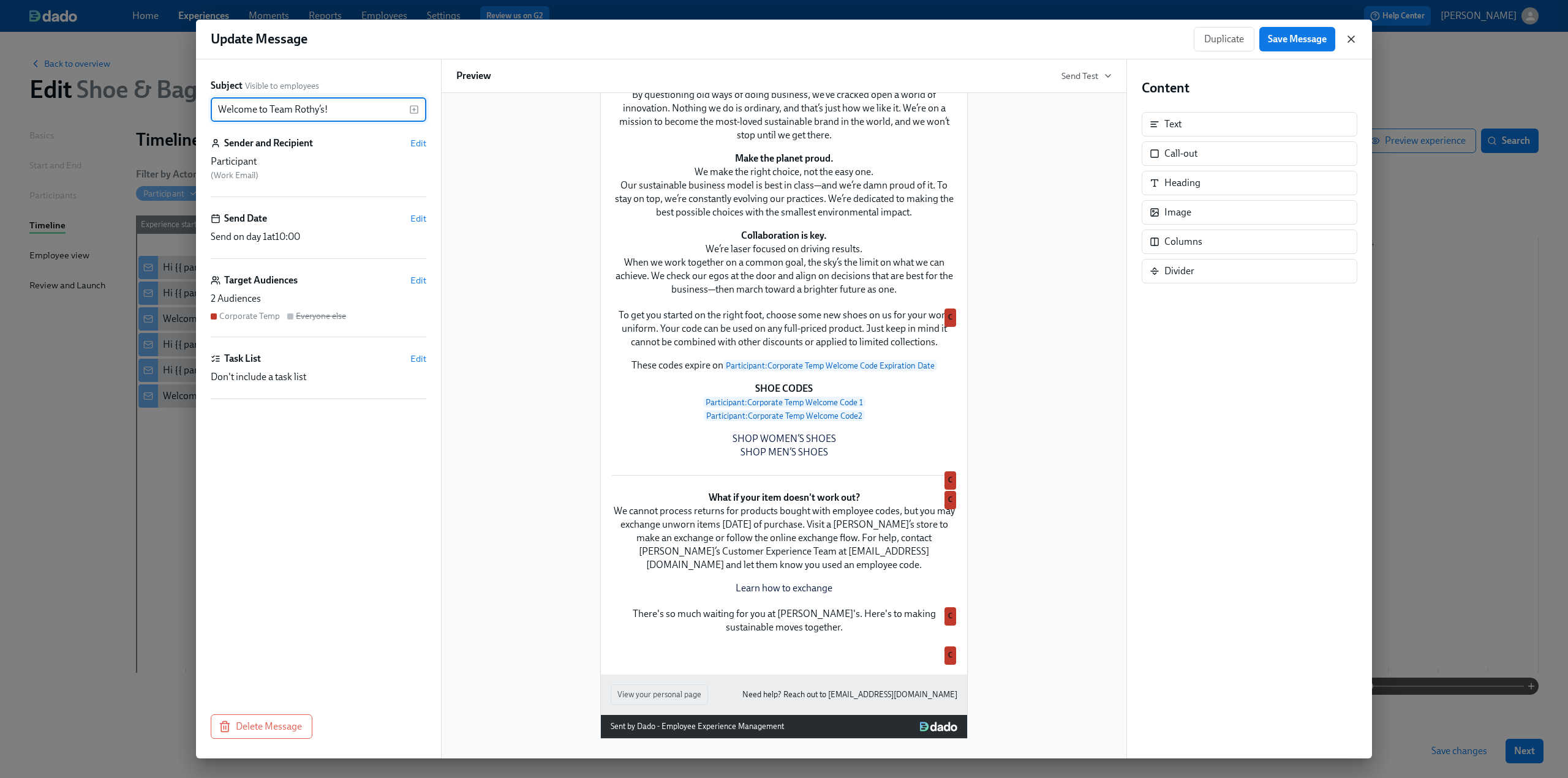
click at [1355, 37] on icon "button" at bounding box center [1351, 39] width 12 height 12
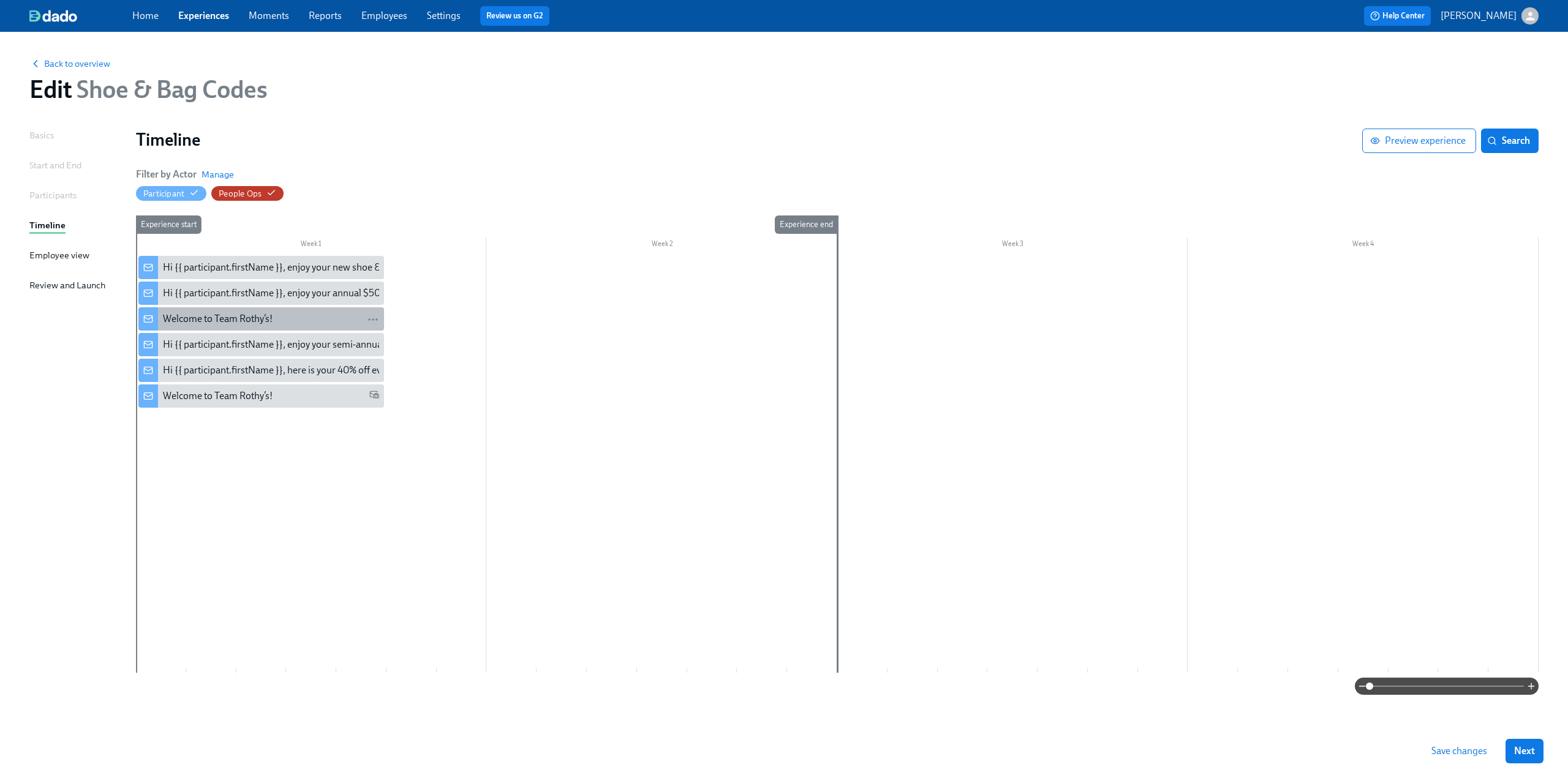
click at [225, 320] on div "Welcome to Team Rothy’s!" at bounding box center [218, 319] width 110 height 14
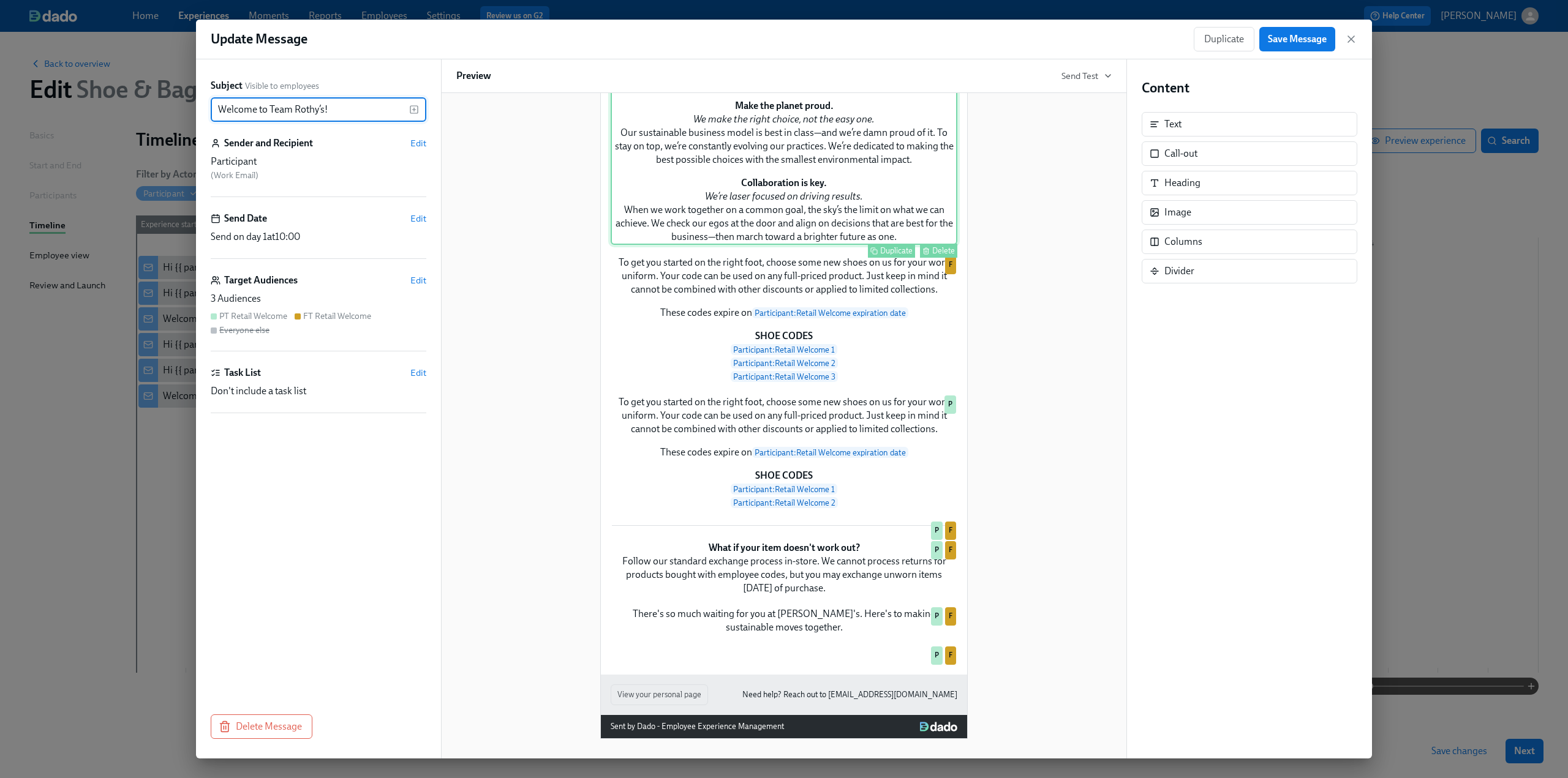
scroll to position [612, 0]
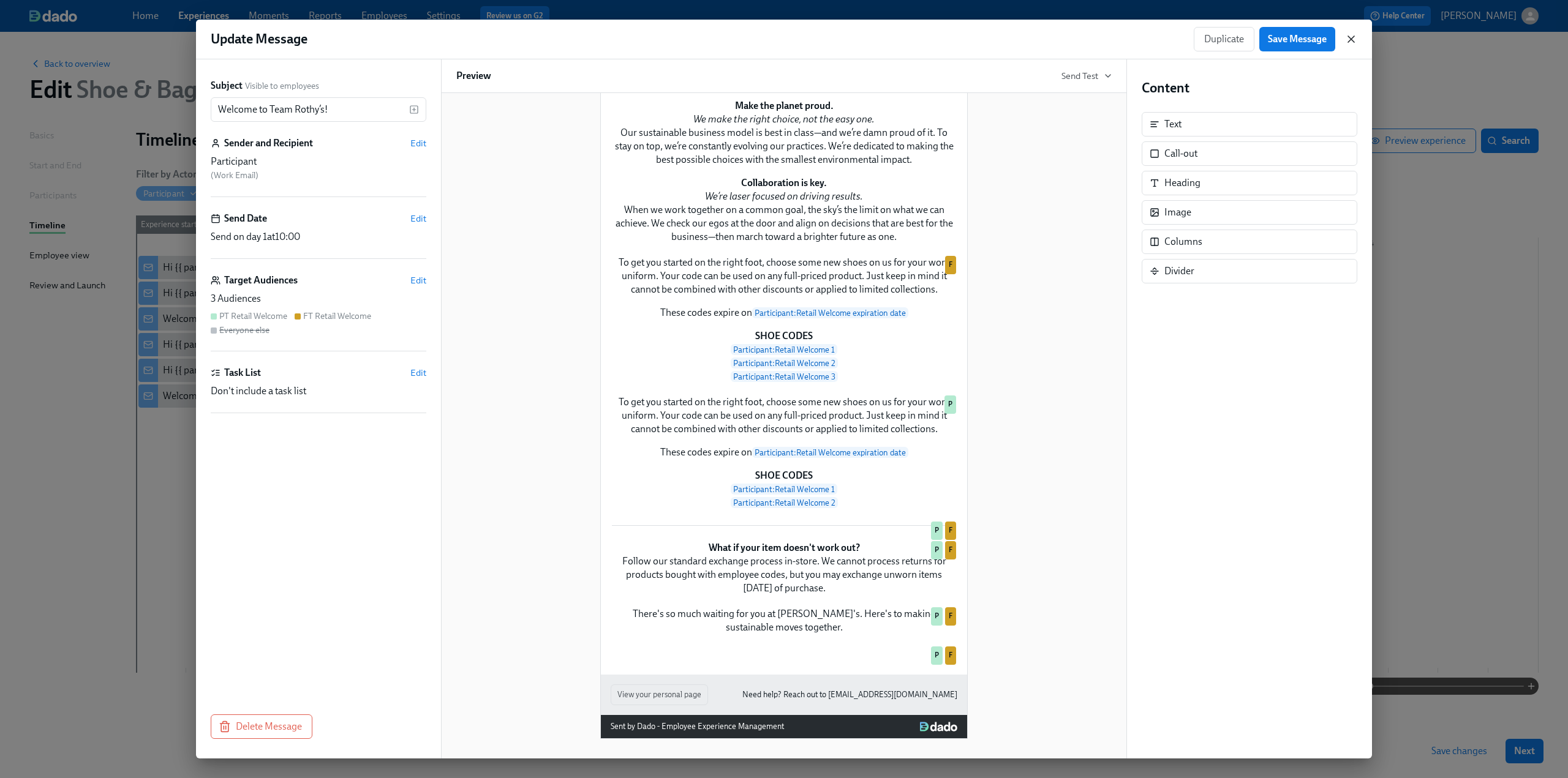
click at [1355, 37] on icon "button" at bounding box center [1351, 39] width 12 height 12
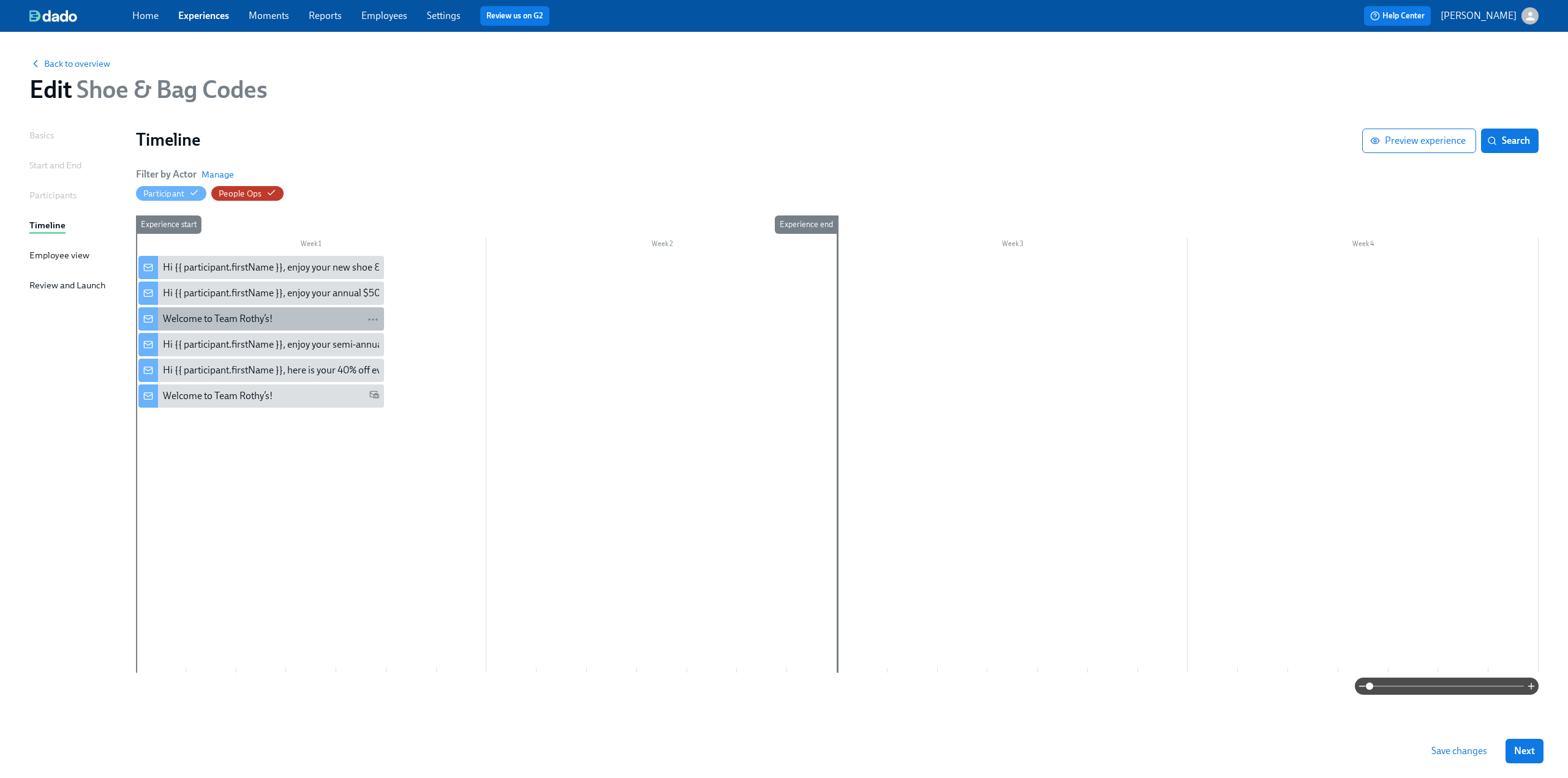
click at [300, 322] on div "Welcome to Team Rothy’s!" at bounding box center [272, 319] width 217 height 14
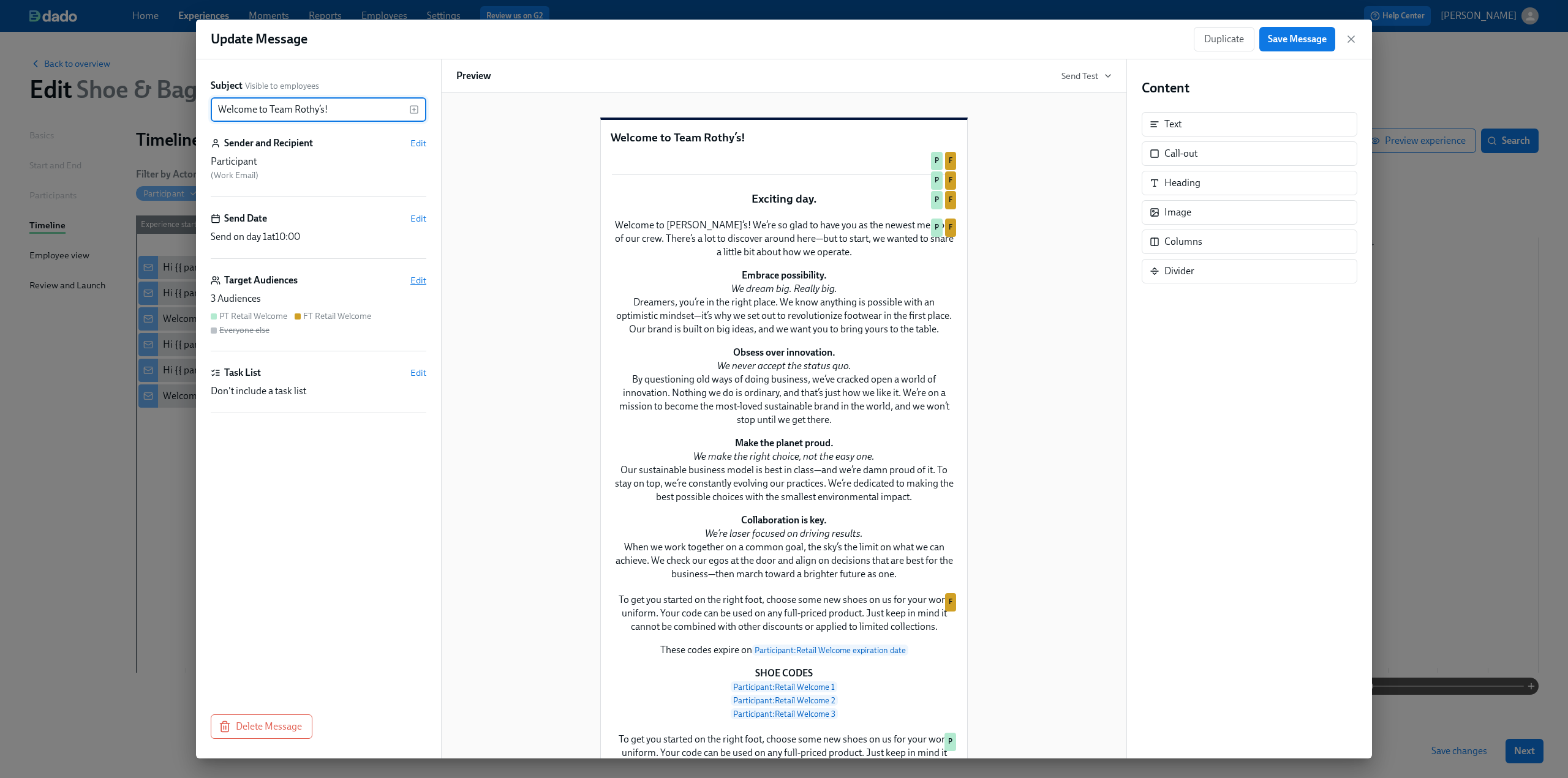
click at [418, 281] on span "Edit" at bounding box center [419, 280] width 16 height 12
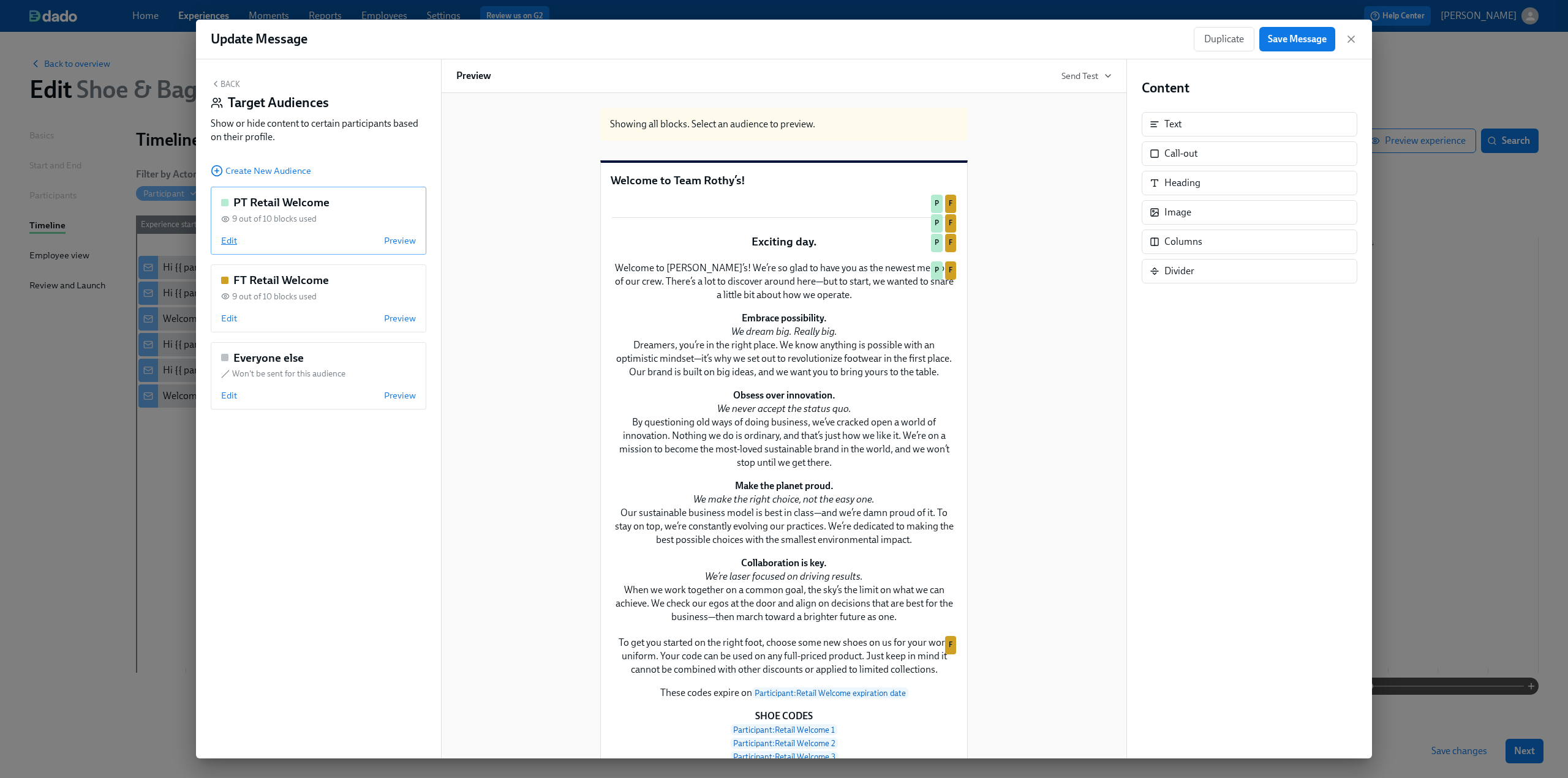
click at [233, 239] on span "Edit" at bounding box center [230, 240] width 16 height 12
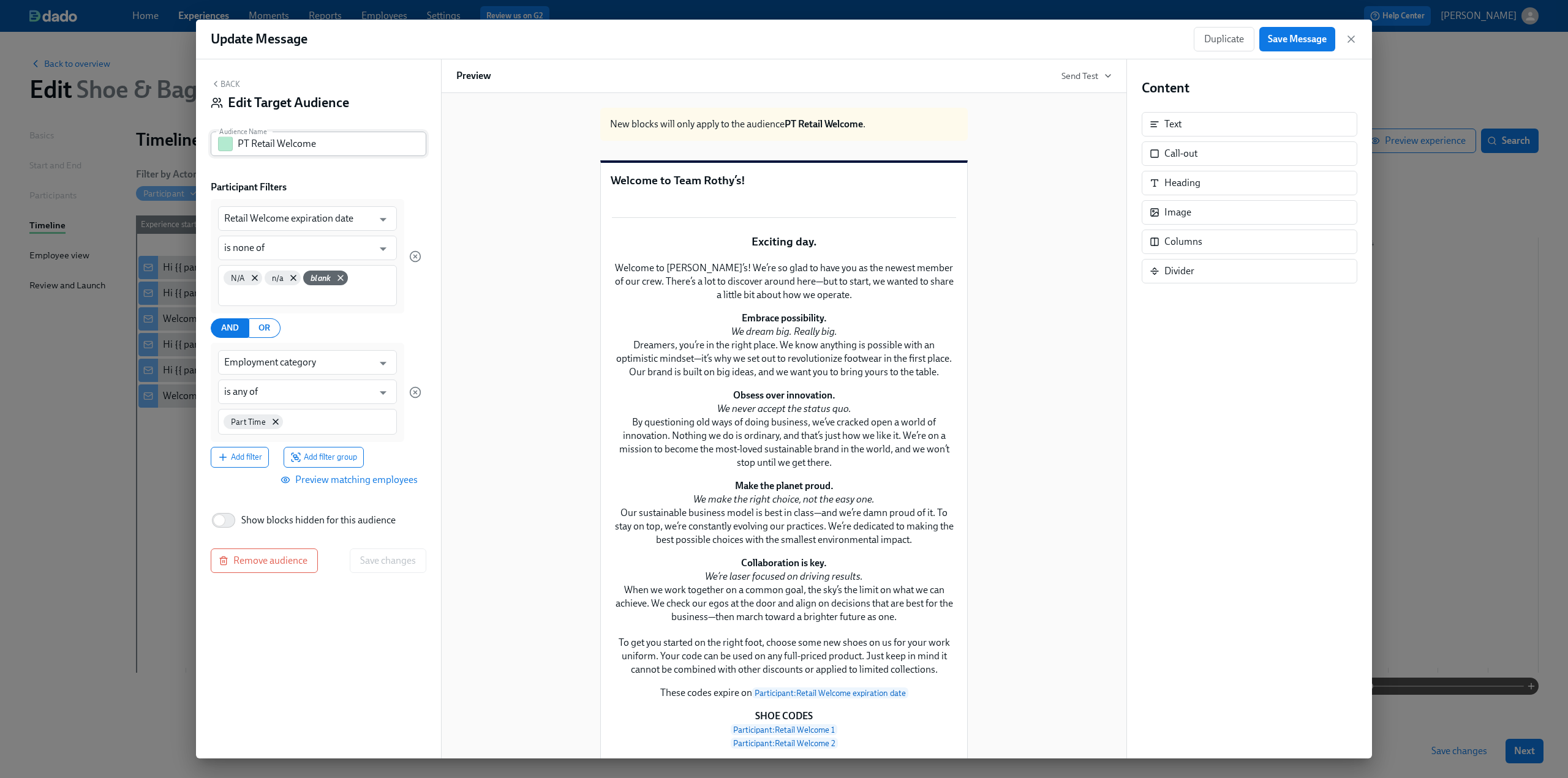
click at [250, 145] on input "PT Retail Welcome" at bounding box center [331, 144] width 188 height 24
type input "PT/seasonal Retail Welcome"
click at [316, 426] on input at bounding box center [339, 422] width 105 height 13
type input "sea"
click at [249, 483] on span "Seasonal" at bounding box center [246, 482] width 44 height 9
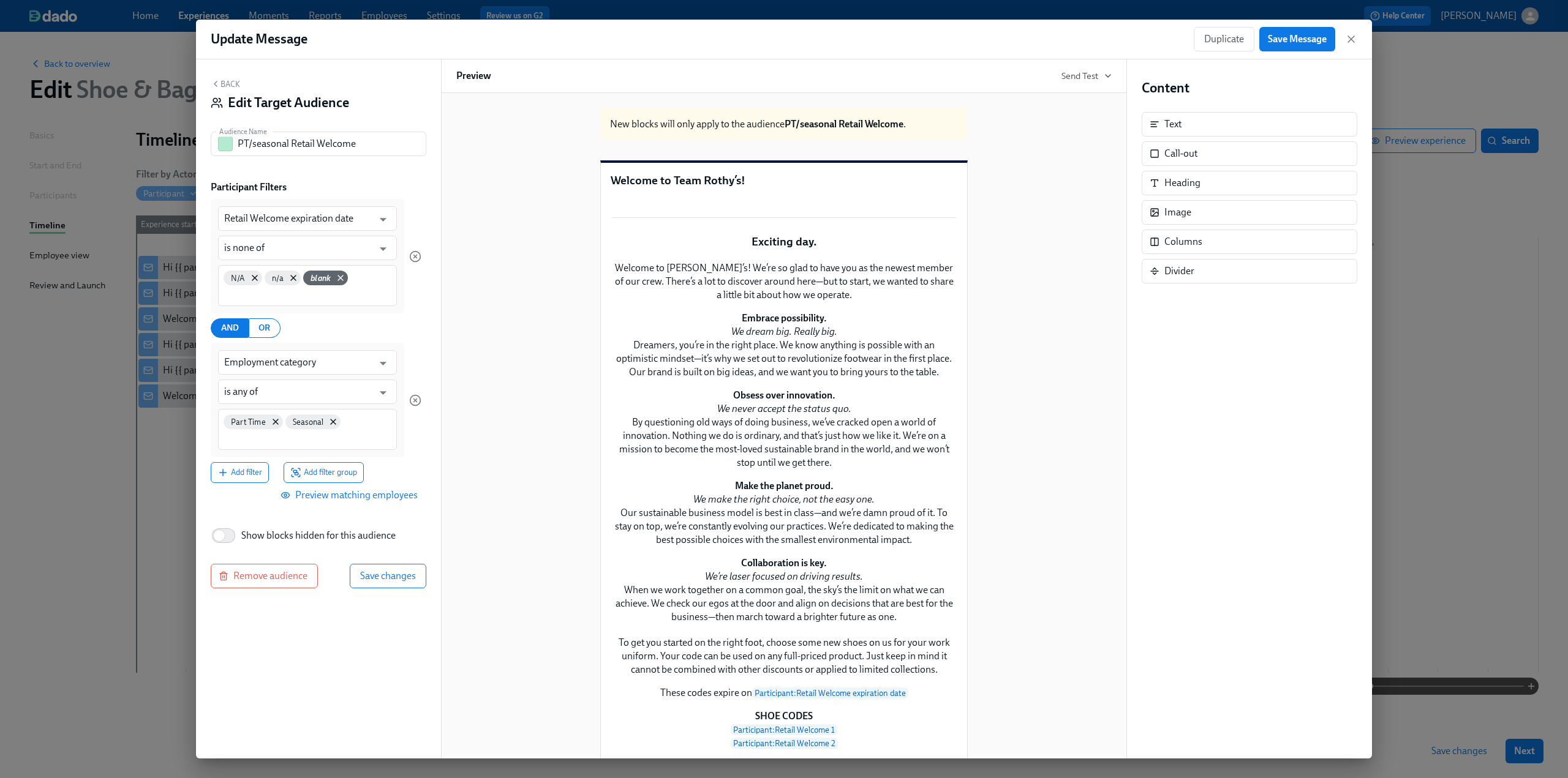
click at [332, 497] on span "Preview matching employees" at bounding box center [350, 495] width 135 height 12
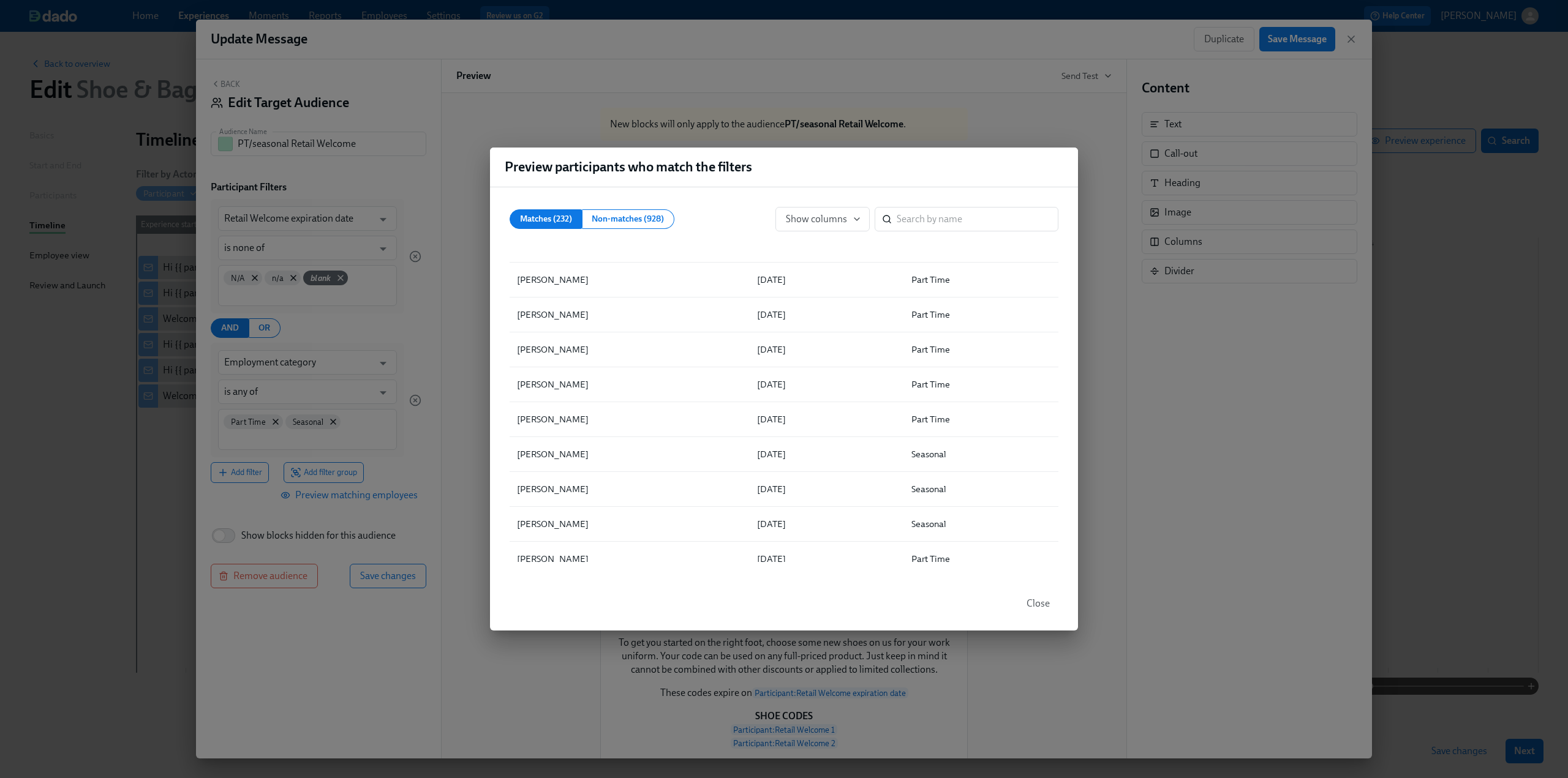
scroll to position [1531, 0]
click at [1036, 606] on span "Close" at bounding box center [1038, 603] width 23 height 12
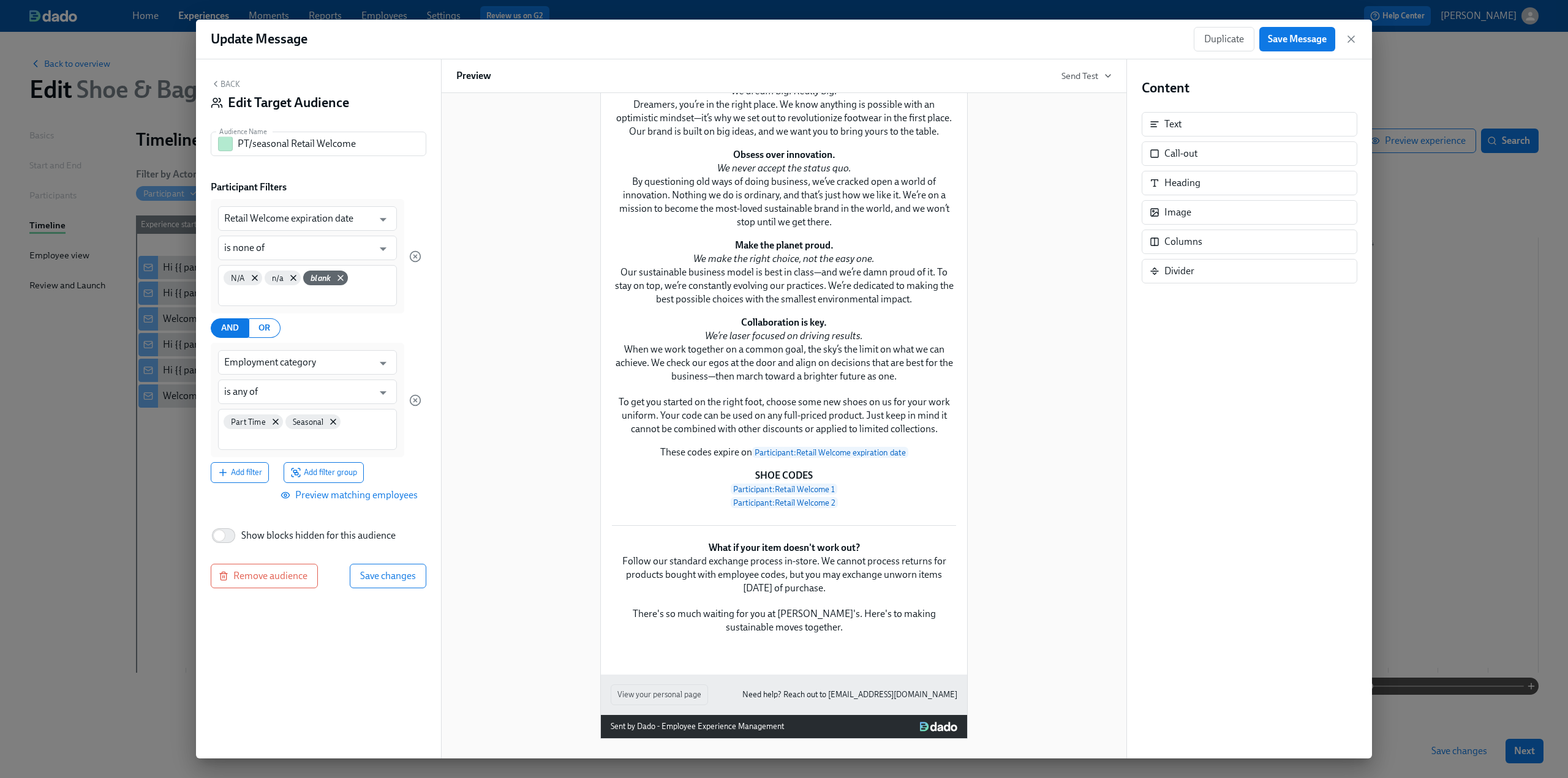
scroll to position [668, 0]
click at [392, 578] on span "Save changes" at bounding box center [388, 576] width 56 height 12
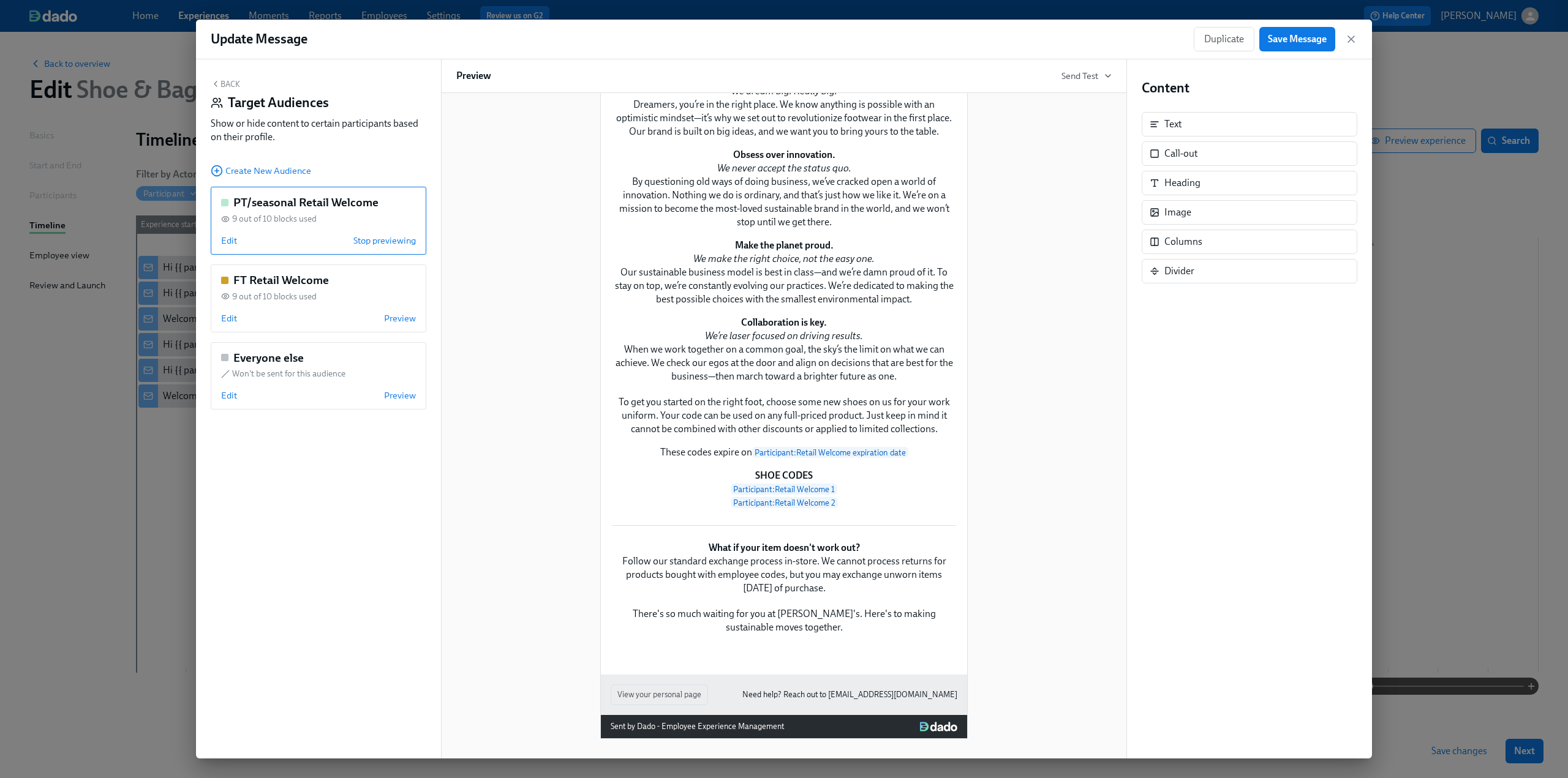
click at [228, 82] on button "Back" at bounding box center [226, 84] width 29 height 10
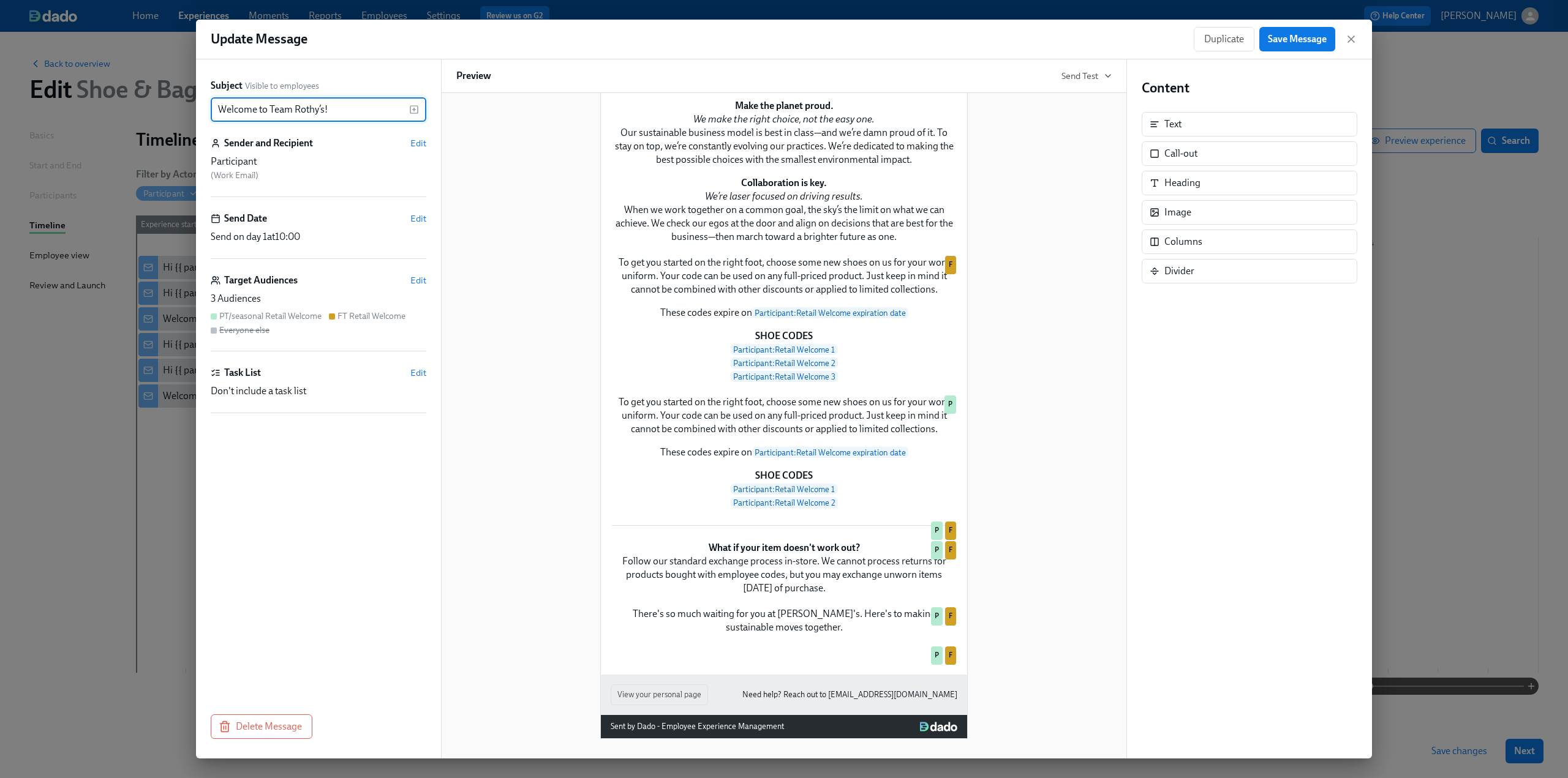
scroll to position [625, 0]
click at [1320, 36] on span "Save Message" at bounding box center [1297, 39] width 59 height 12
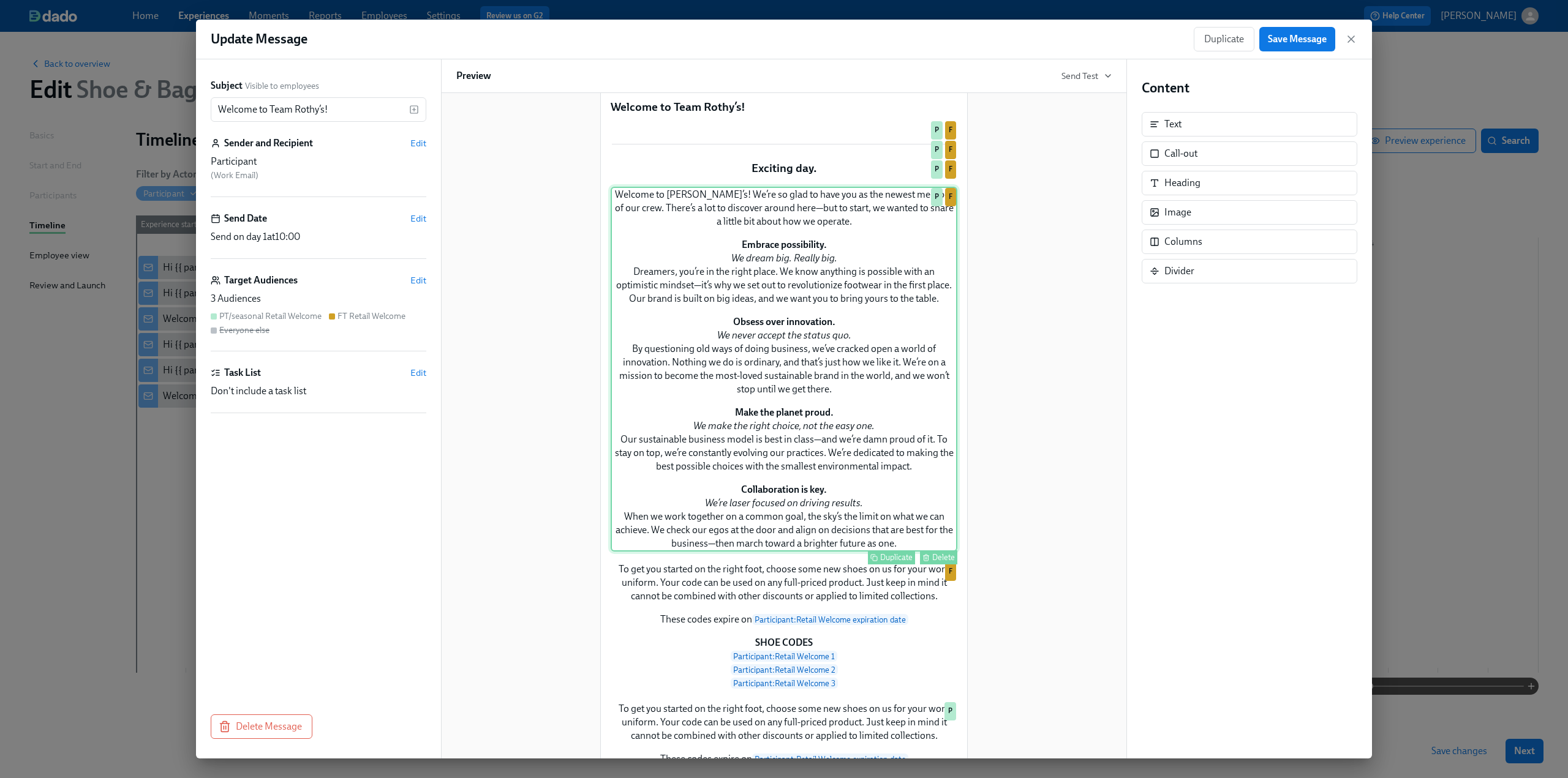
scroll to position [0, 0]
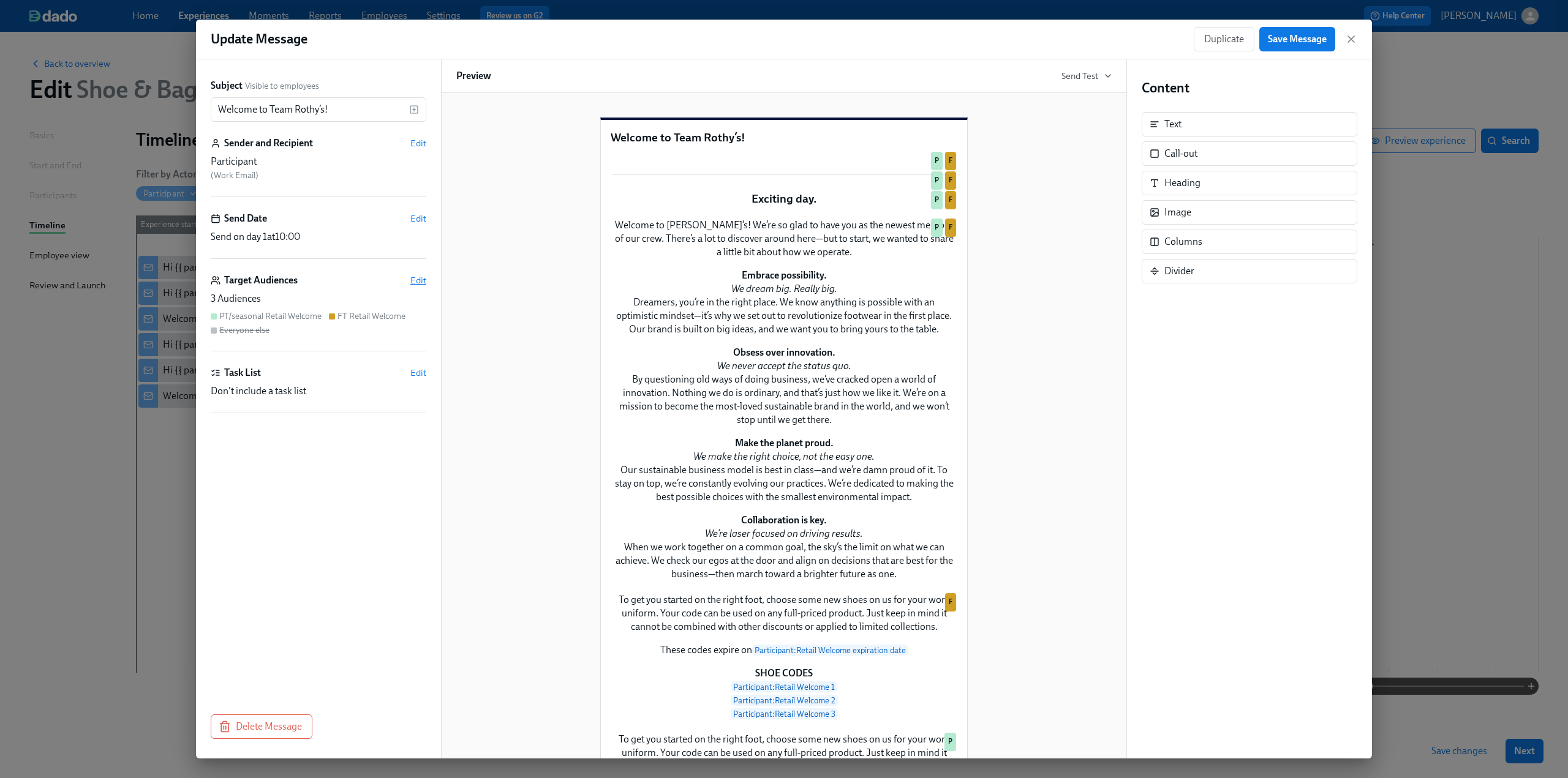
click at [420, 277] on span "Edit" at bounding box center [419, 280] width 16 height 12
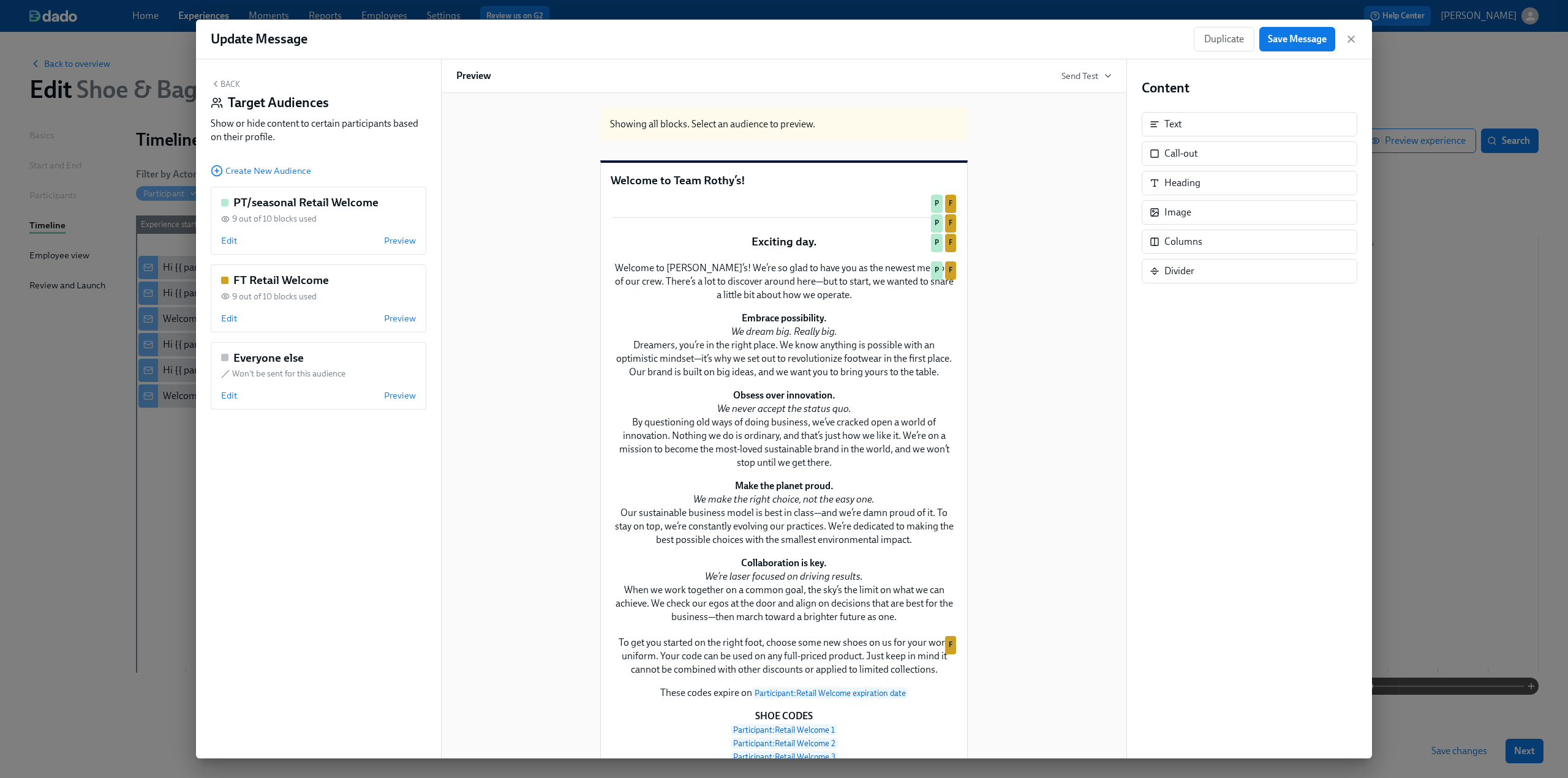
click at [229, 82] on button "Back" at bounding box center [226, 84] width 29 height 10
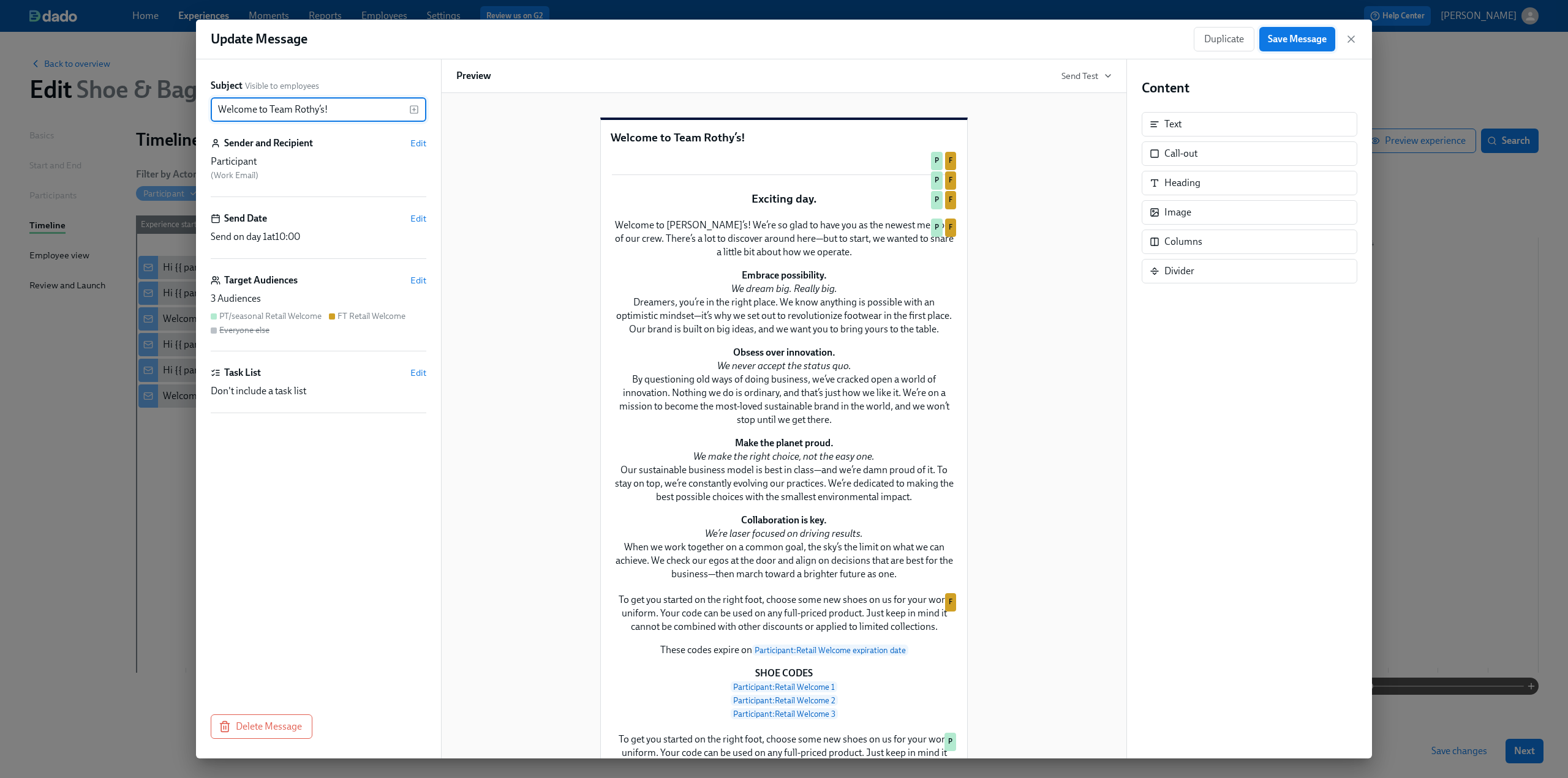
click at [1268, 44] on span "Save Message" at bounding box center [1297, 39] width 59 height 12
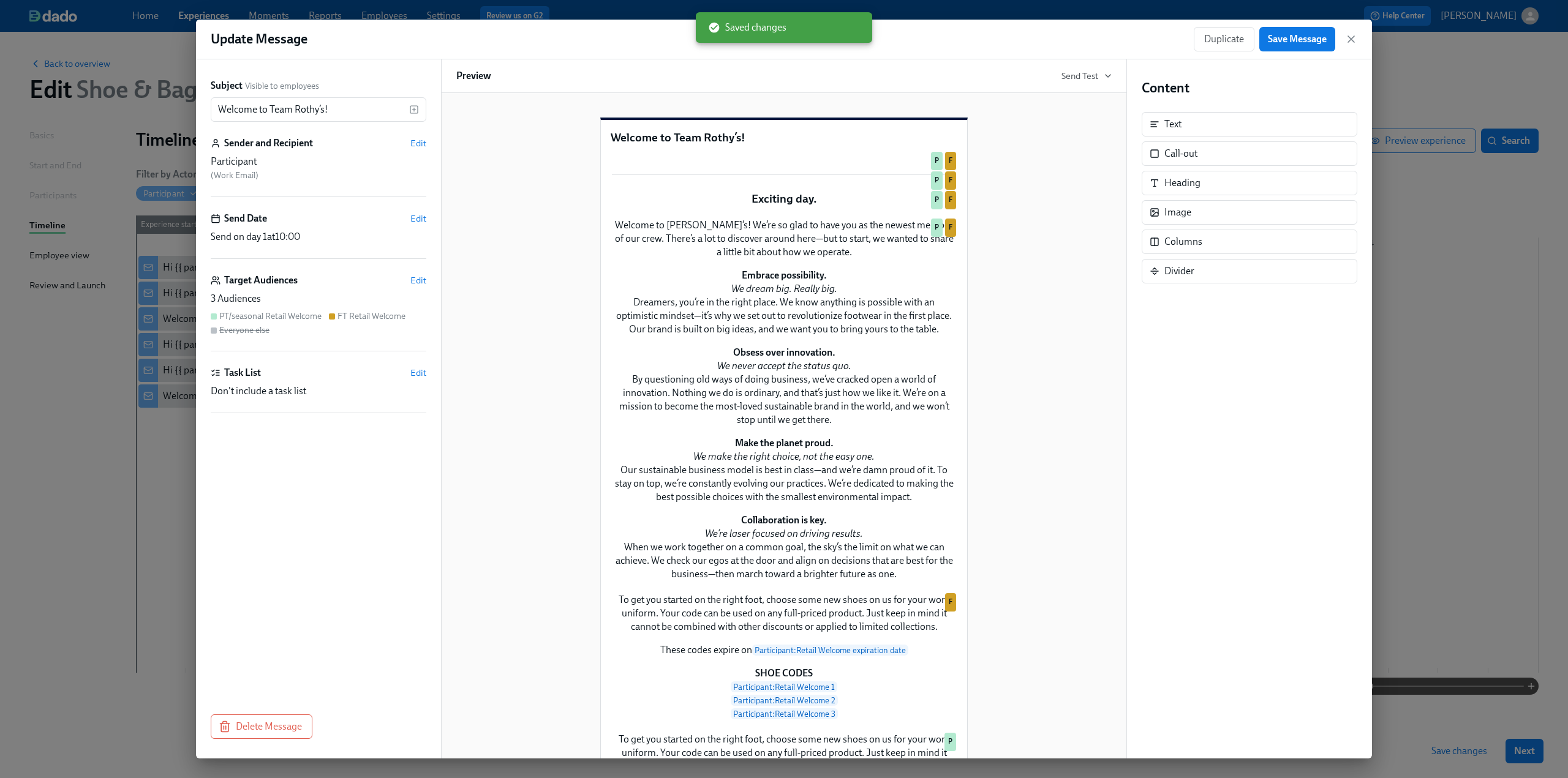
click at [1344, 36] on div "Duplicate Save Message" at bounding box center [1275, 39] width 163 height 24
click at [1350, 38] on icon "button" at bounding box center [1351, 39] width 12 height 12
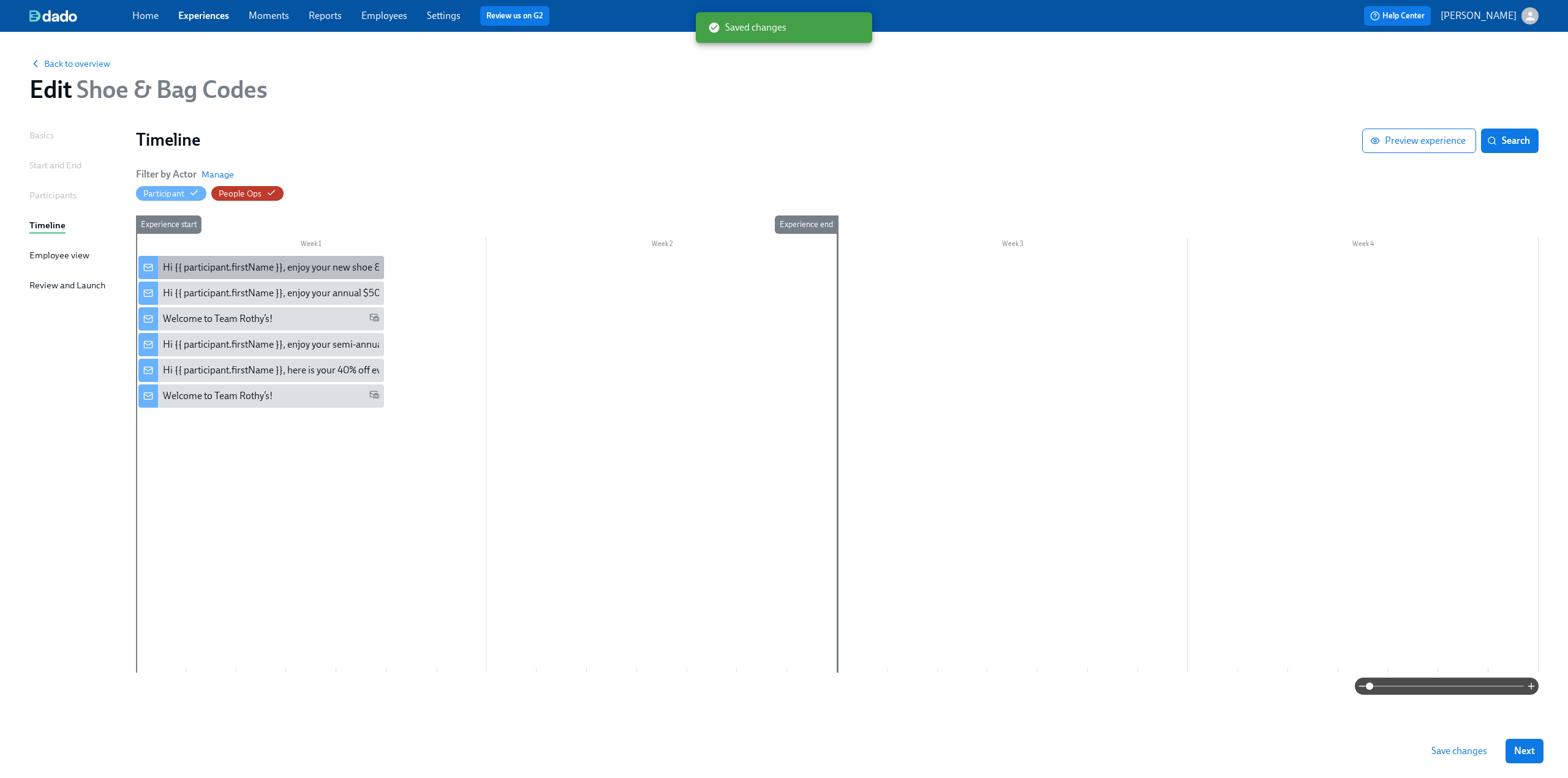
click at [349, 269] on div "Hi {{ participant.firstName }}, enjoy your new shoe & bag code" at bounding box center [293, 267] width 259 height 14
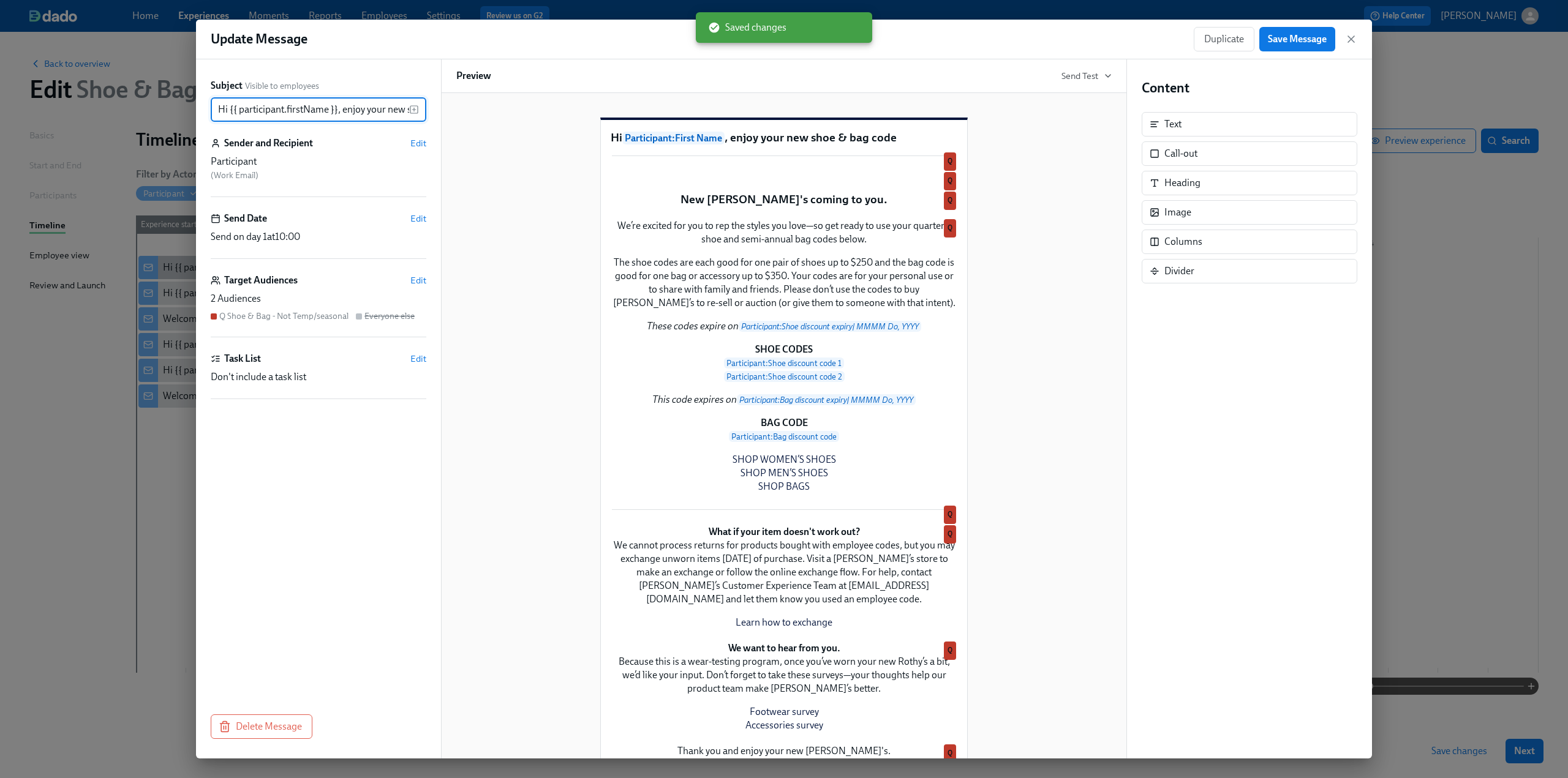
scroll to position [0, 70]
click at [1347, 42] on icon "button" at bounding box center [1351, 39] width 12 height 12
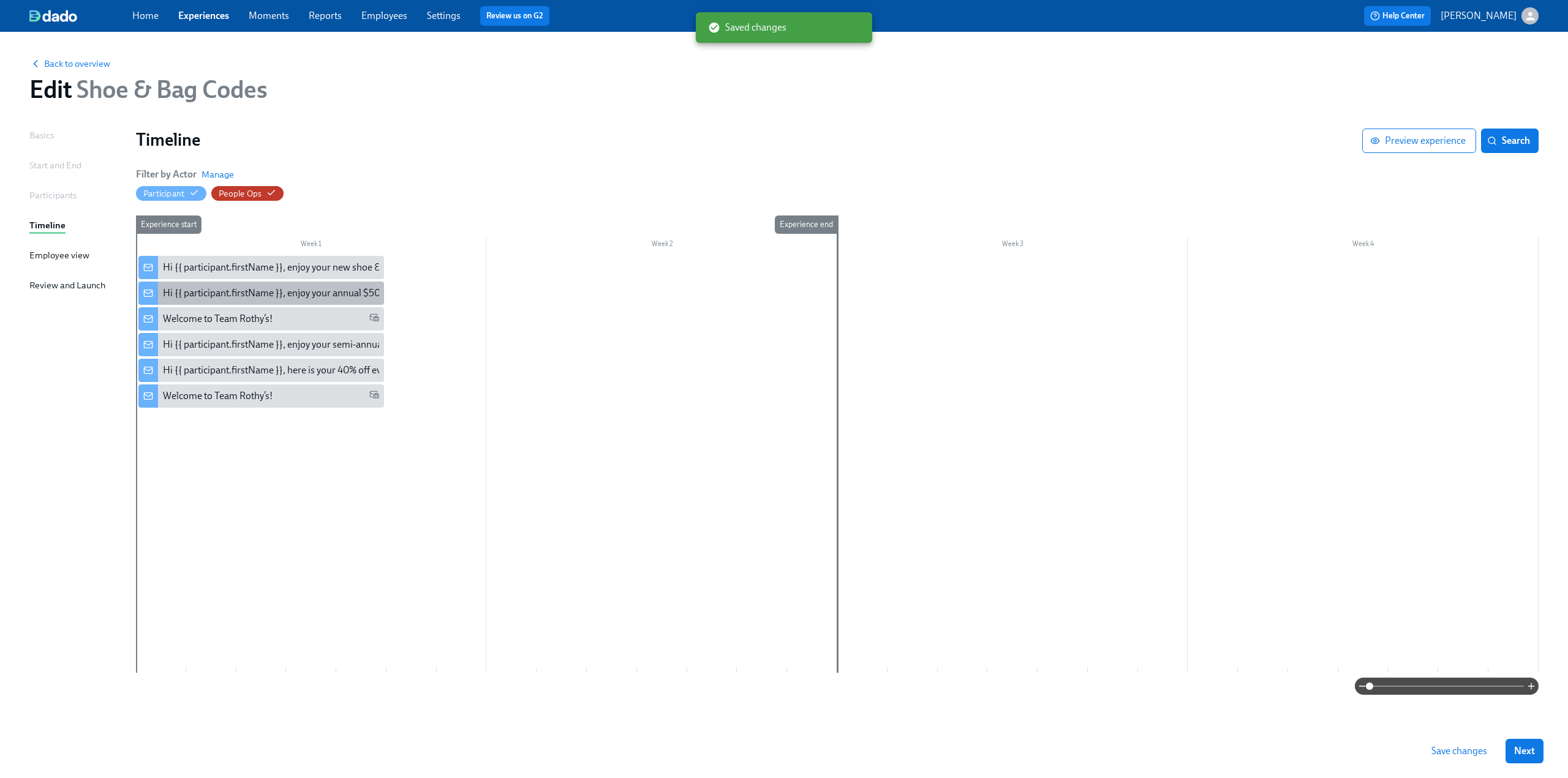
click at [328, 292] on div "Hi {{ participant.firstName }}, enjoy your annual $50 off codes." at bounding box center [293, 293] width 259 height 14
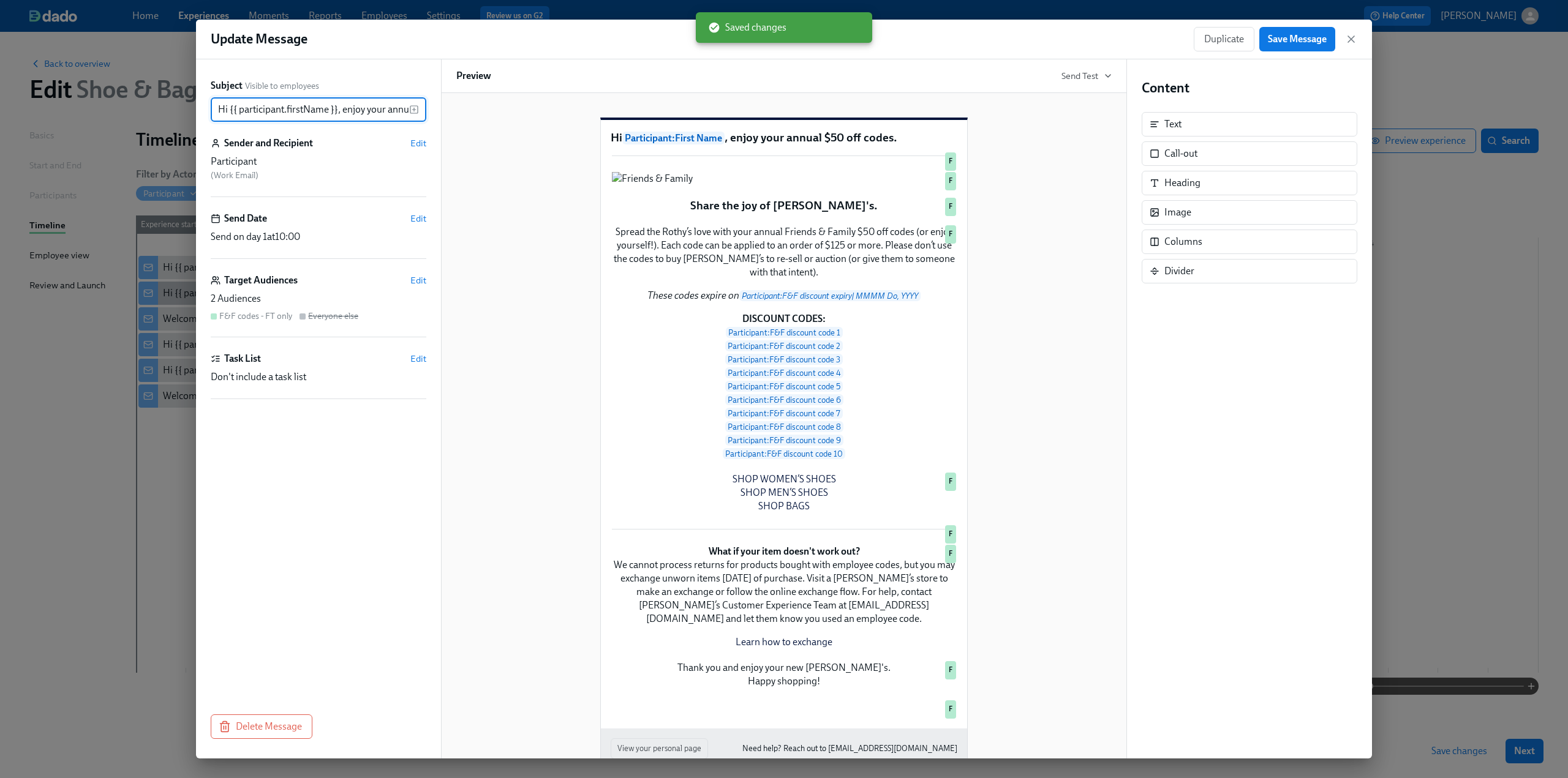
scroll to position [0, 70]
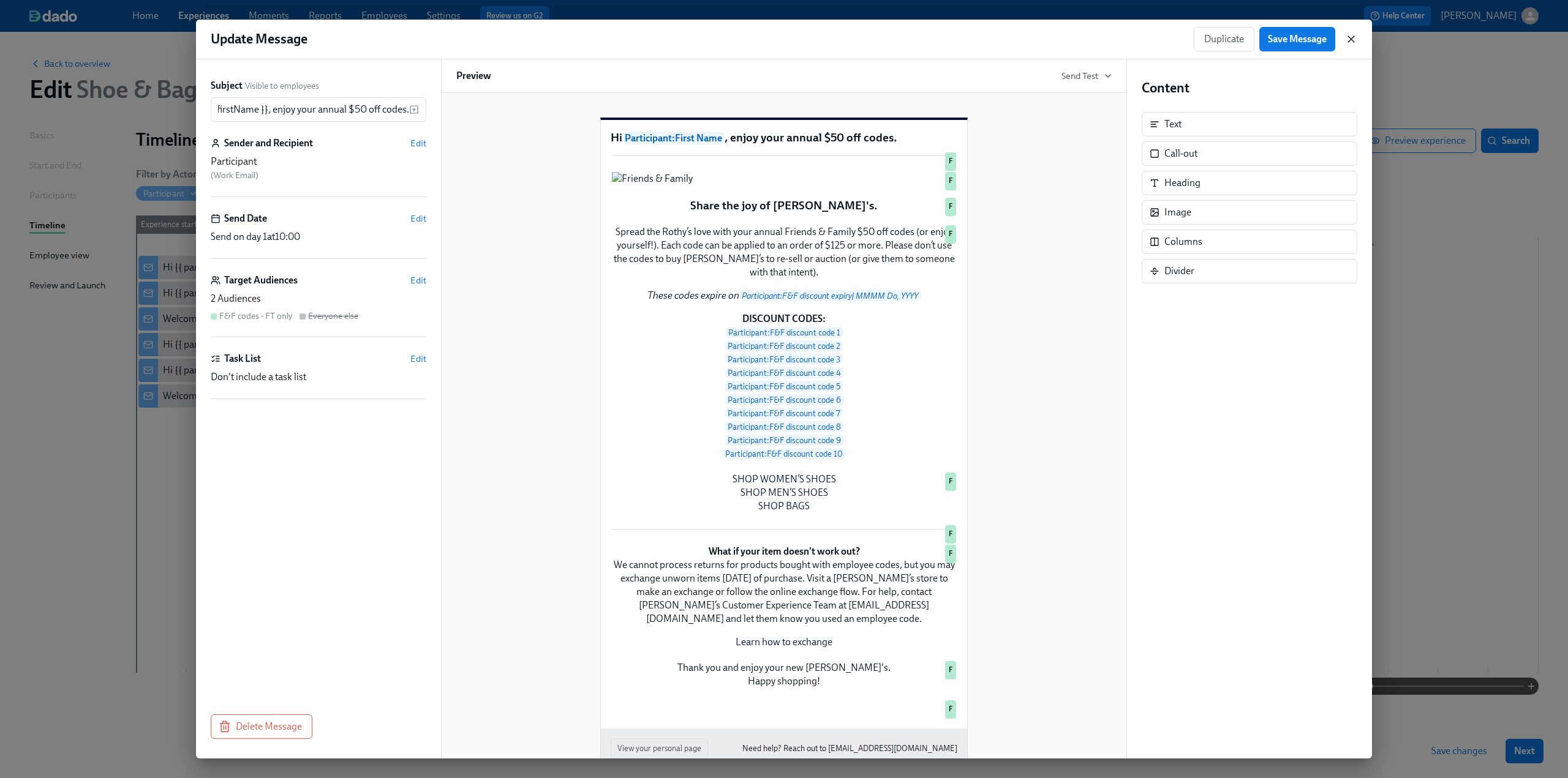
click at [1347, 39] on icon "button" at bounding box center [1351, 39] width 12 height 12
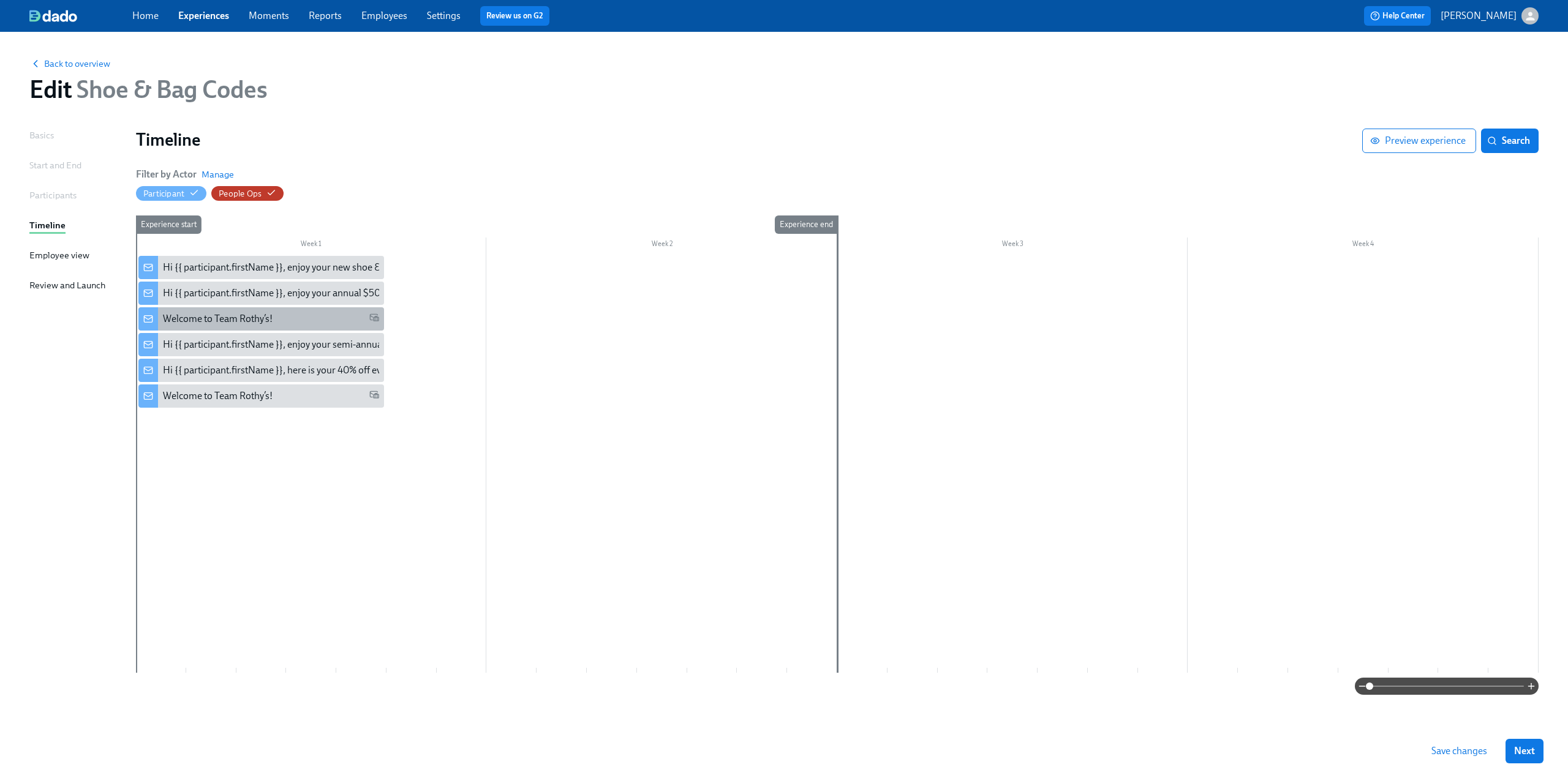
click at [306, 327] on div "Welcome to Team Rothy’s!" at bounding box center [261, 318] width 246 height 23
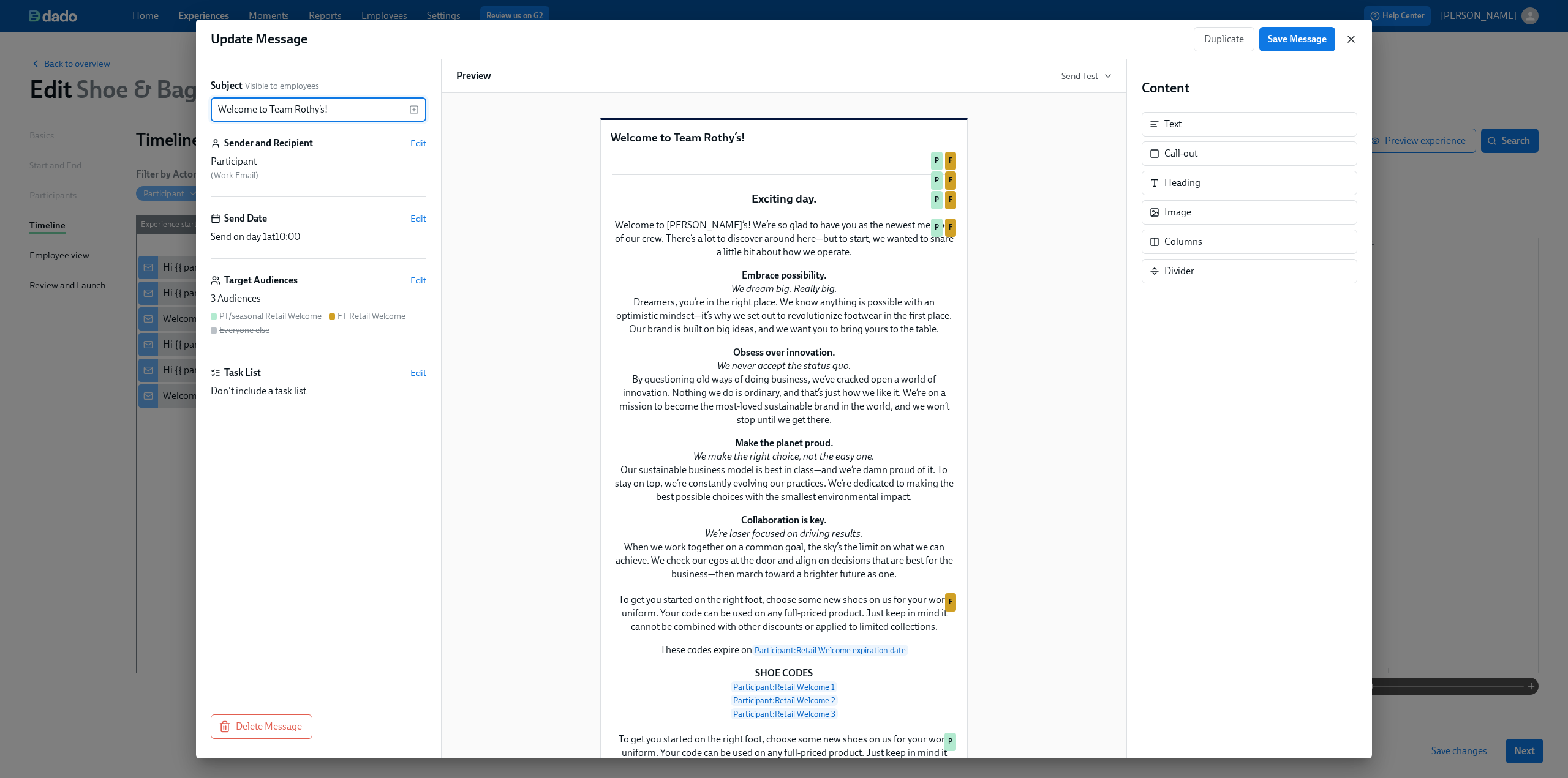
click at [1351, 38] on icon "button" at bounding box center [1351, 40] width 6 height 6
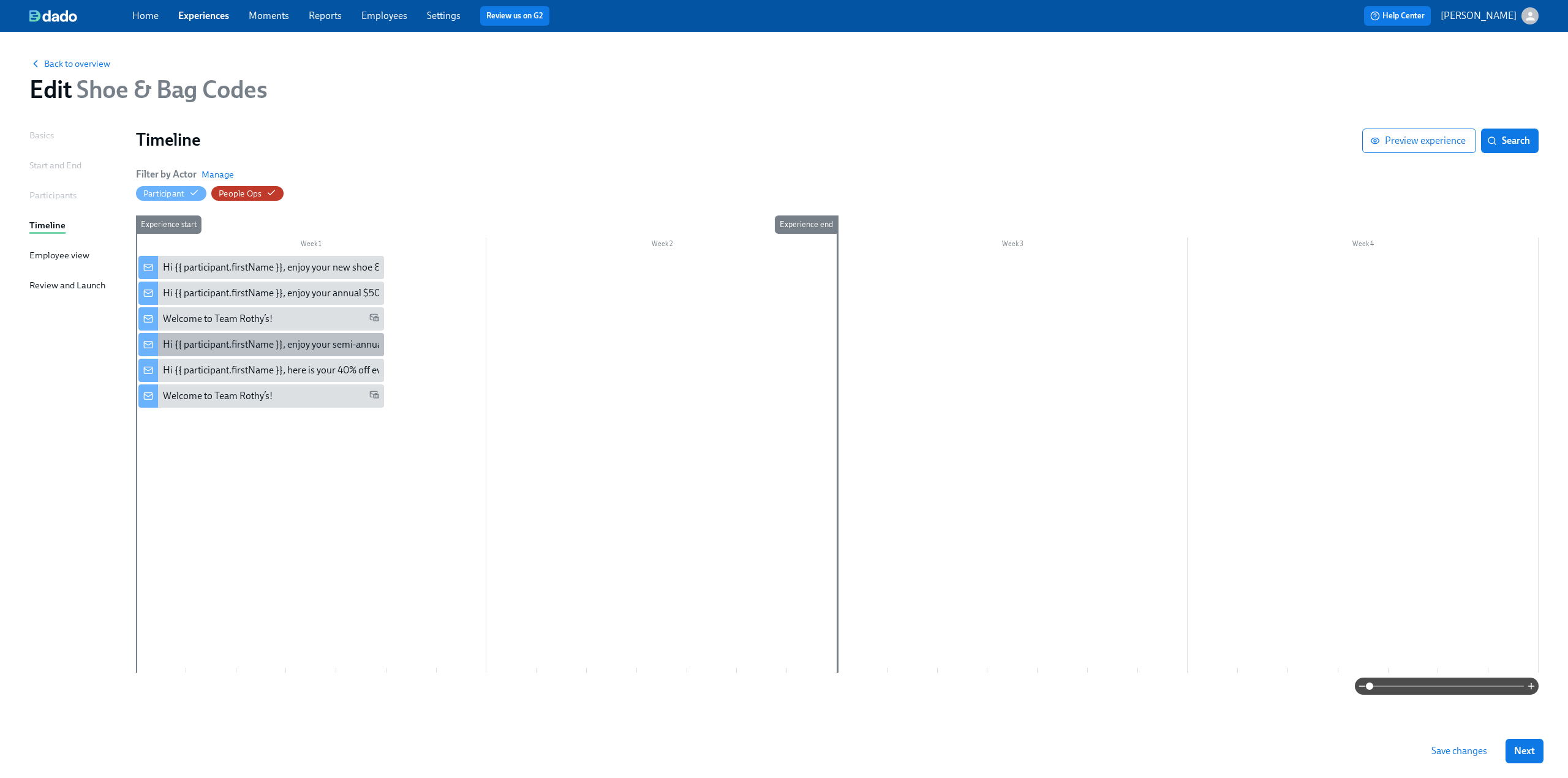
click at [297, 343] on div "Hi {{ participant.firstName }}, enjoy your semi-annual uniform codes." at bounding box center [306, 344] width 287 height 14
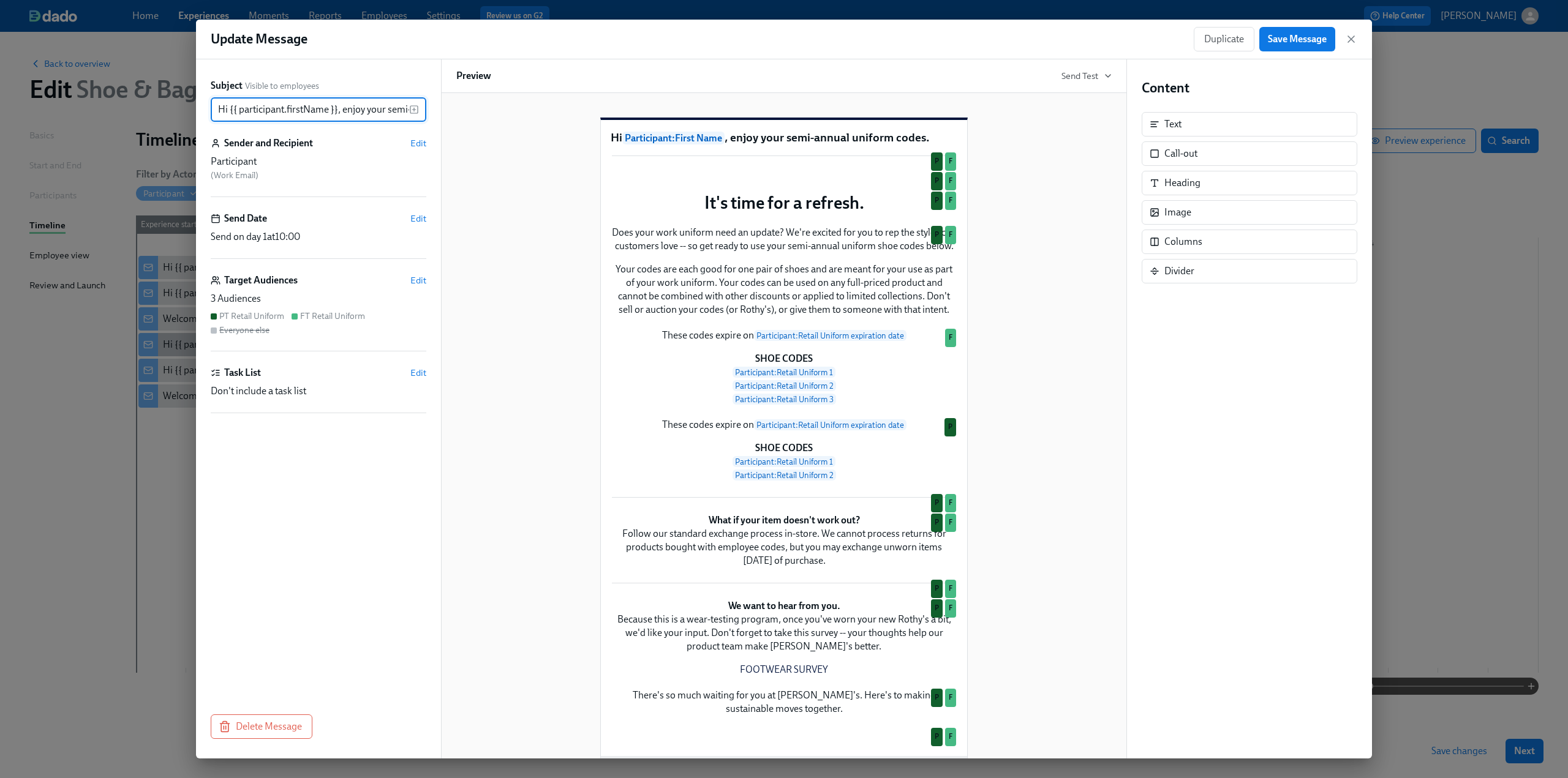
scroll to position [0, 95]
click at [1353, 42] on icon "button" at bounding box center [1351, 39] width 12 height 12
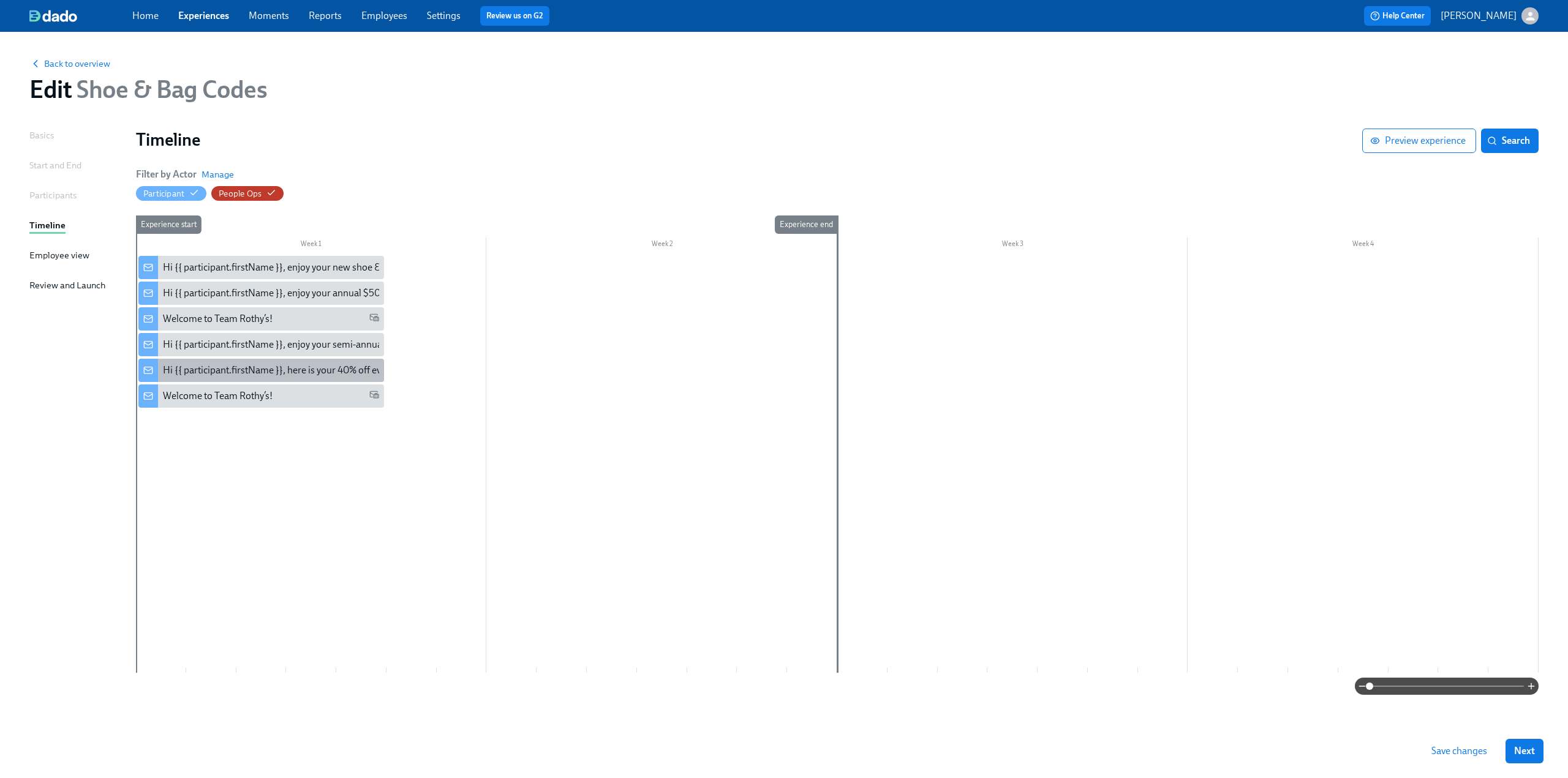
click at [292, 372] on div "Hi {{ participant.firstName }}, here is your 40% off evergreen code" at bounding box center [300, 370] width 273 height 14
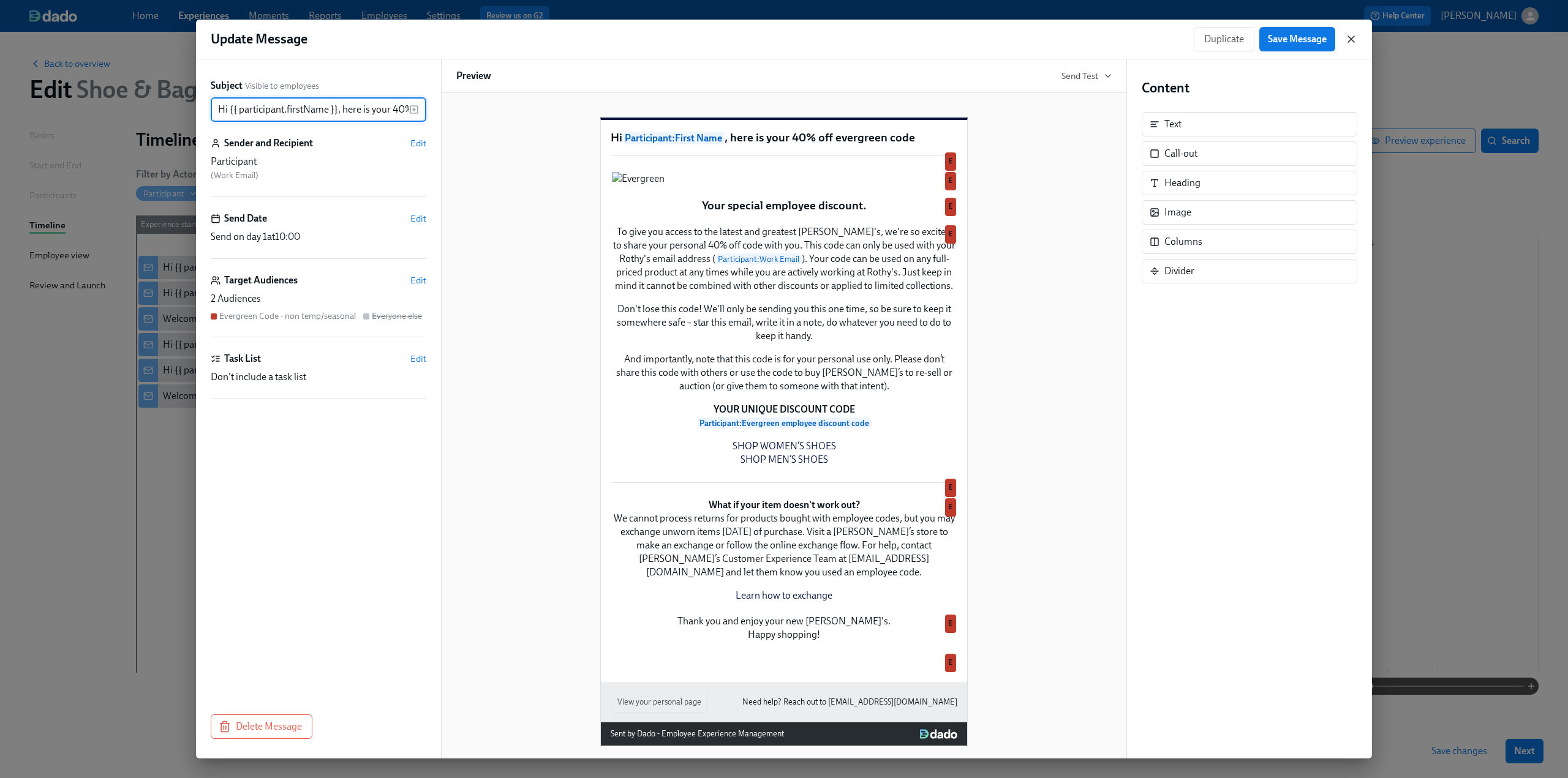
click at [1353, 39] on icon "button" at bounding box center [1351, 39] width 12 height 12
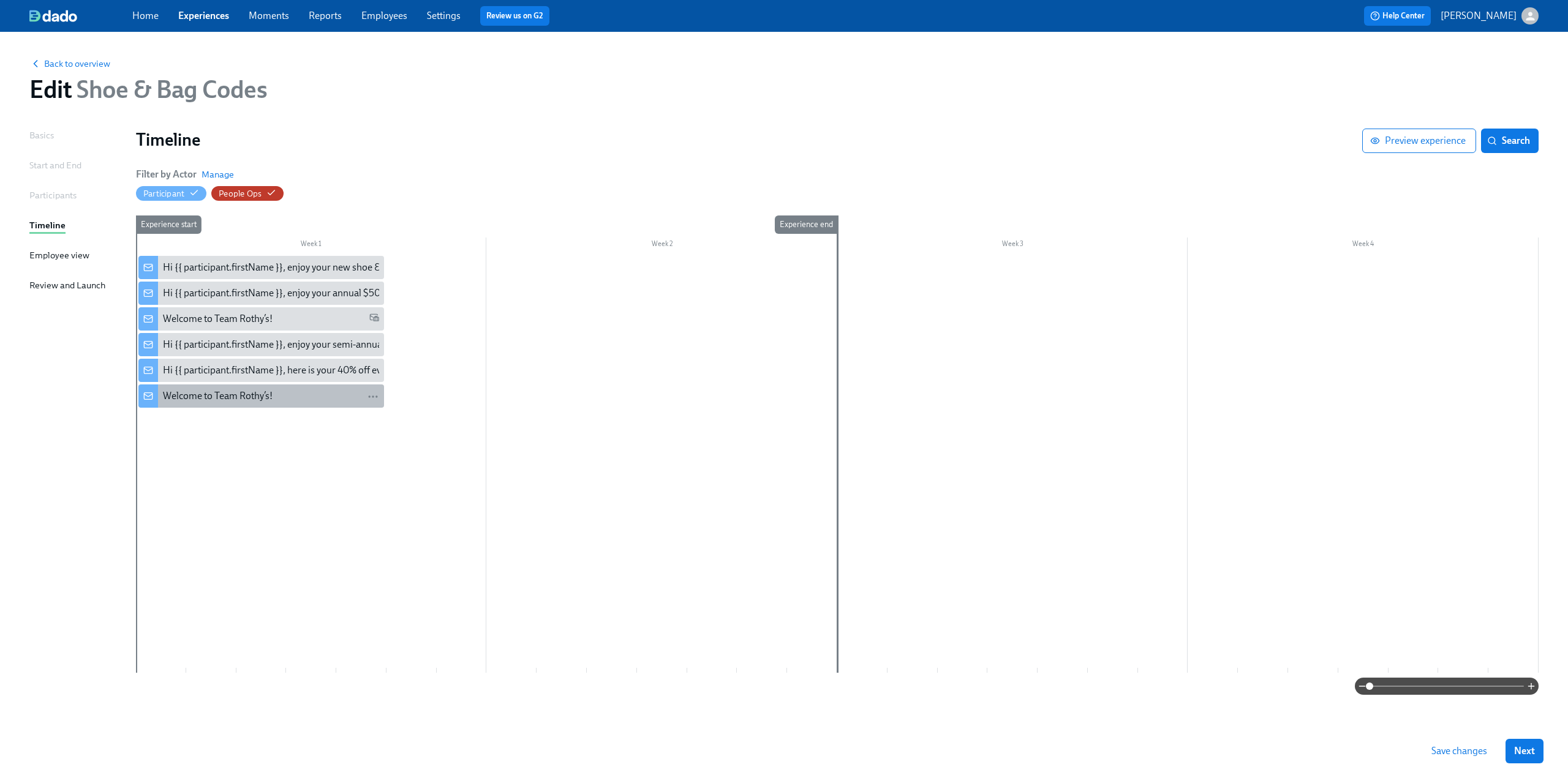
click at [301, 401] on div "Welcome to Team Rothy’s!" at bounding box center [272, 396] width 217 height 14
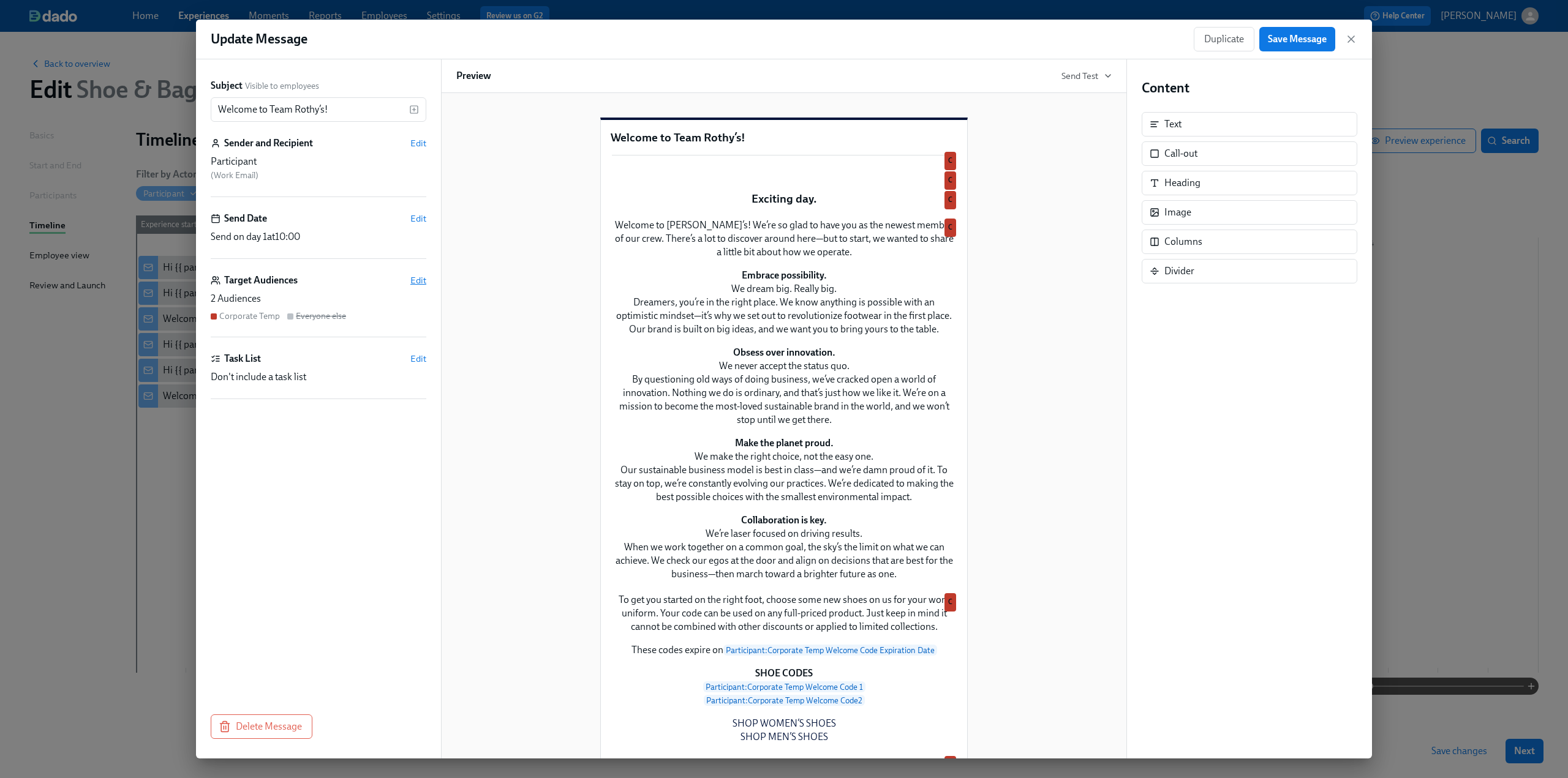
click at [424, 280] on span "Edit" at bounding box center [419, 280] width 16 height 12
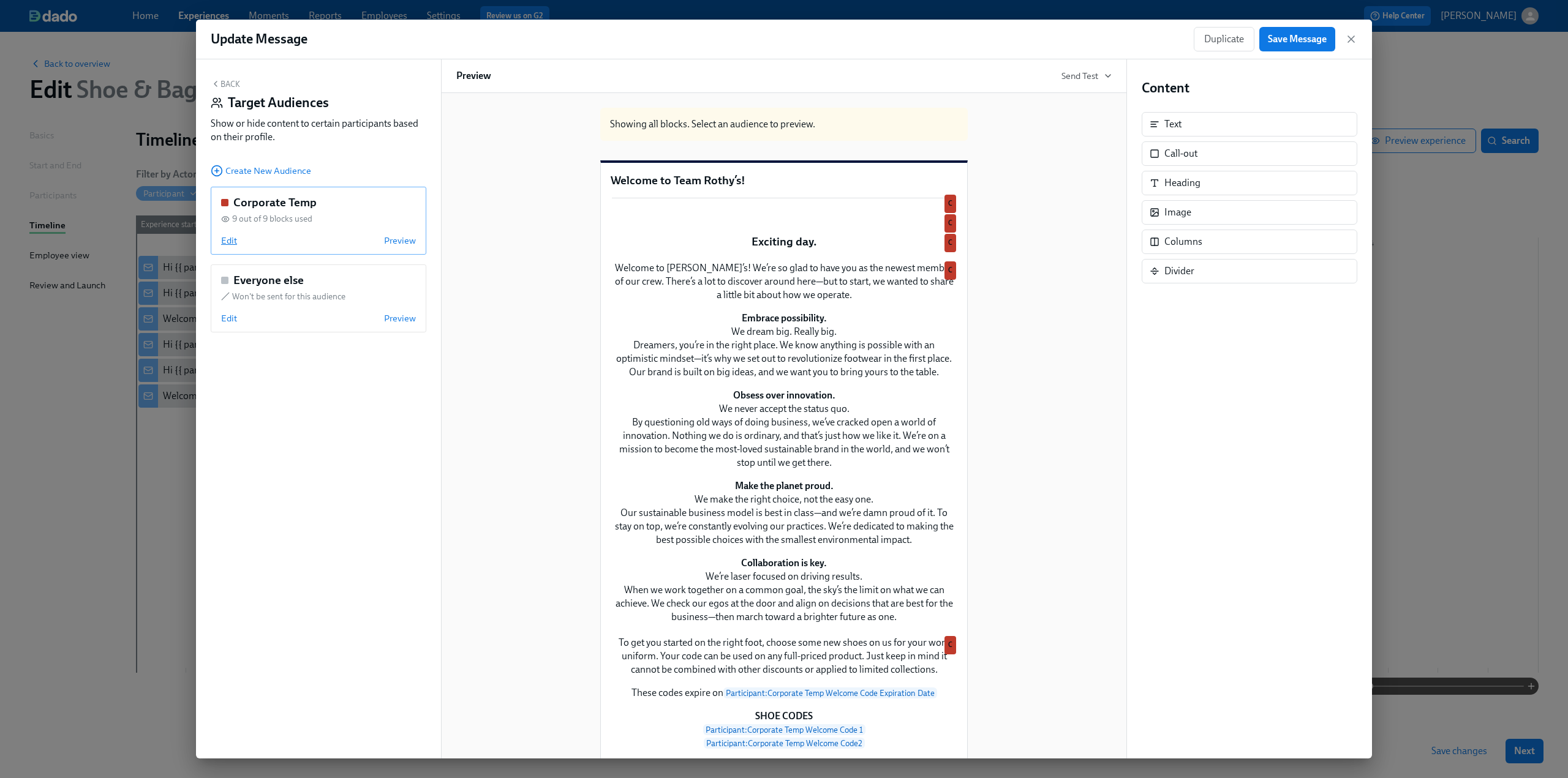
click at [233, 241] on span "Edit" at bounding box center [230, 240] width 16 height 12
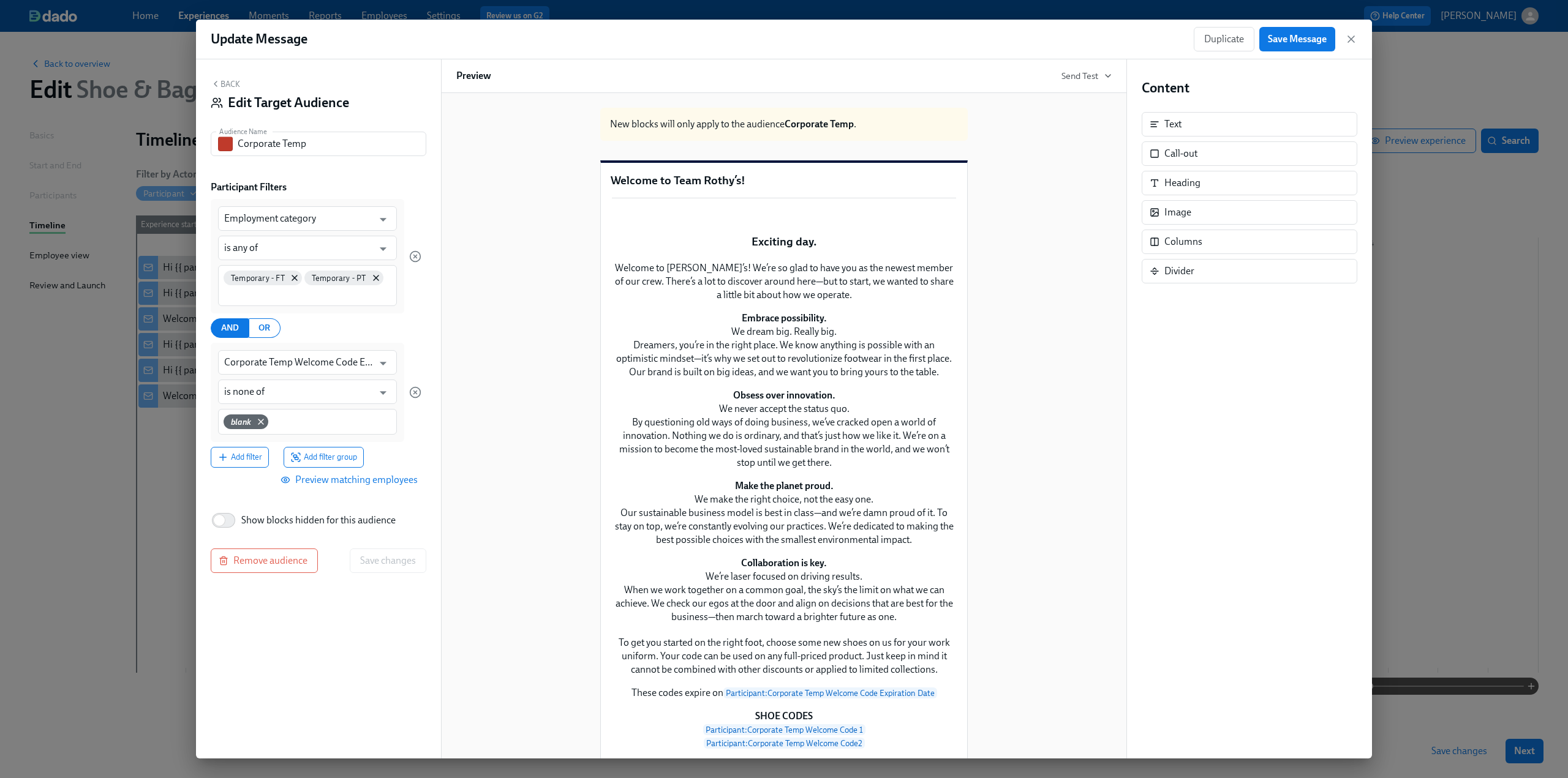
click at [233, 89] on button "Back" at bounding box center [226, 84] width 29 height 10
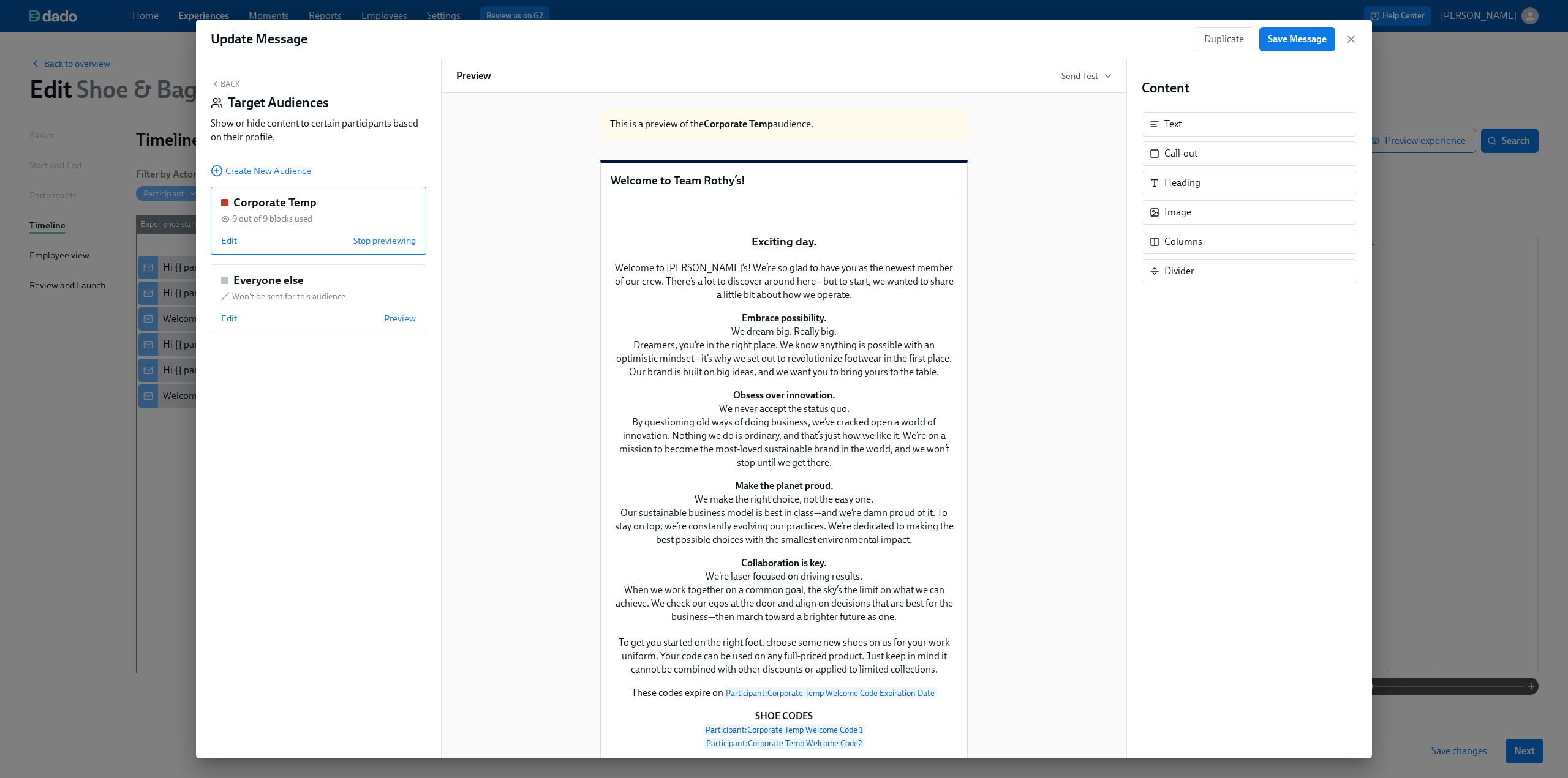
click at [1345, 38] on div "Duplicate Save Message" at bounding box center [1275, 39] width 163 height 24
click at [1352, 38] on icon "button" at bounding box center [1351, 40] width 6 height 6
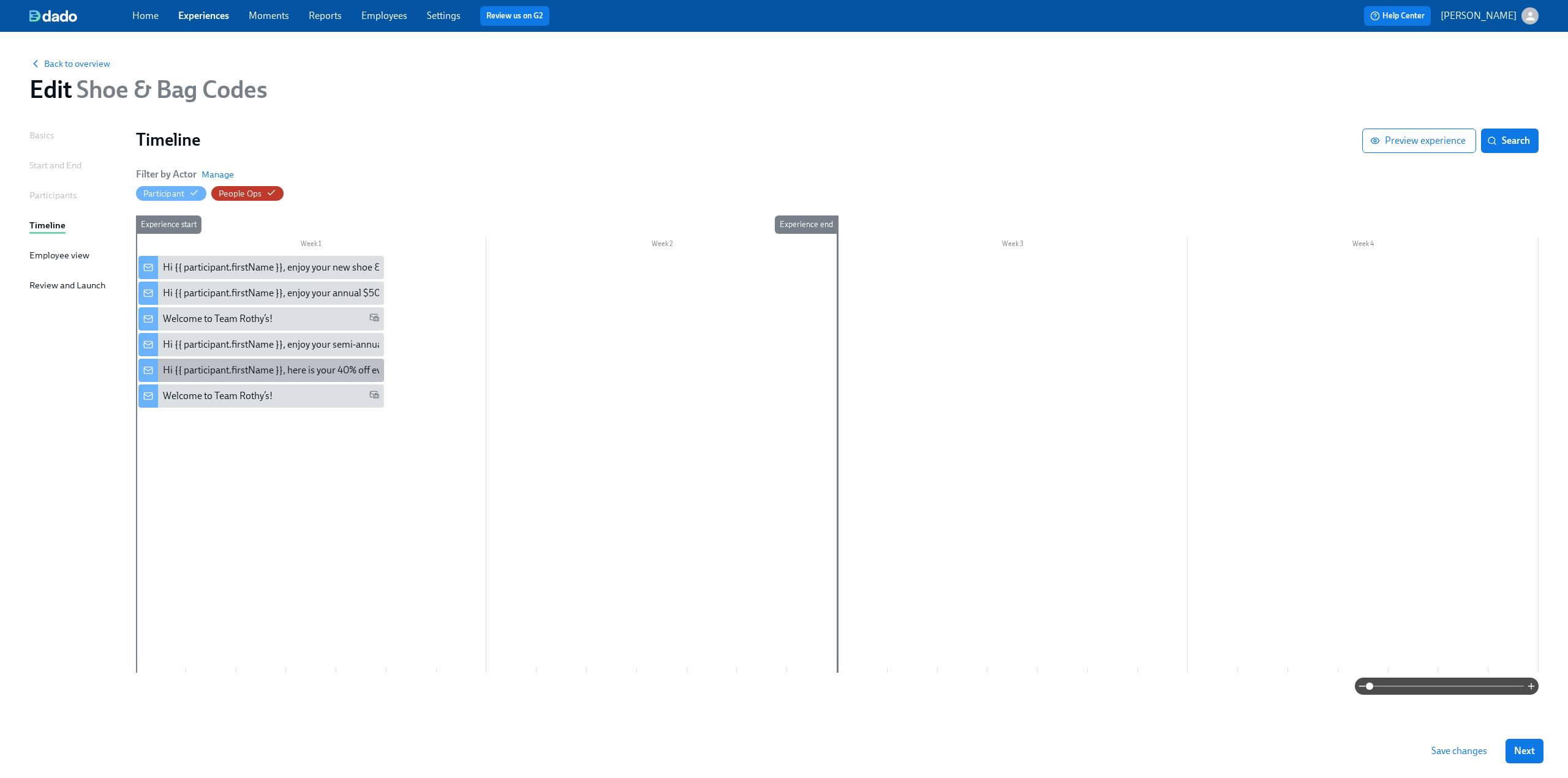
click at [318, 375] on div "Hi {{ participant.firstName }}, here is your 40% off evergreen code" at bounding box center [300, 370] width 273 height 14
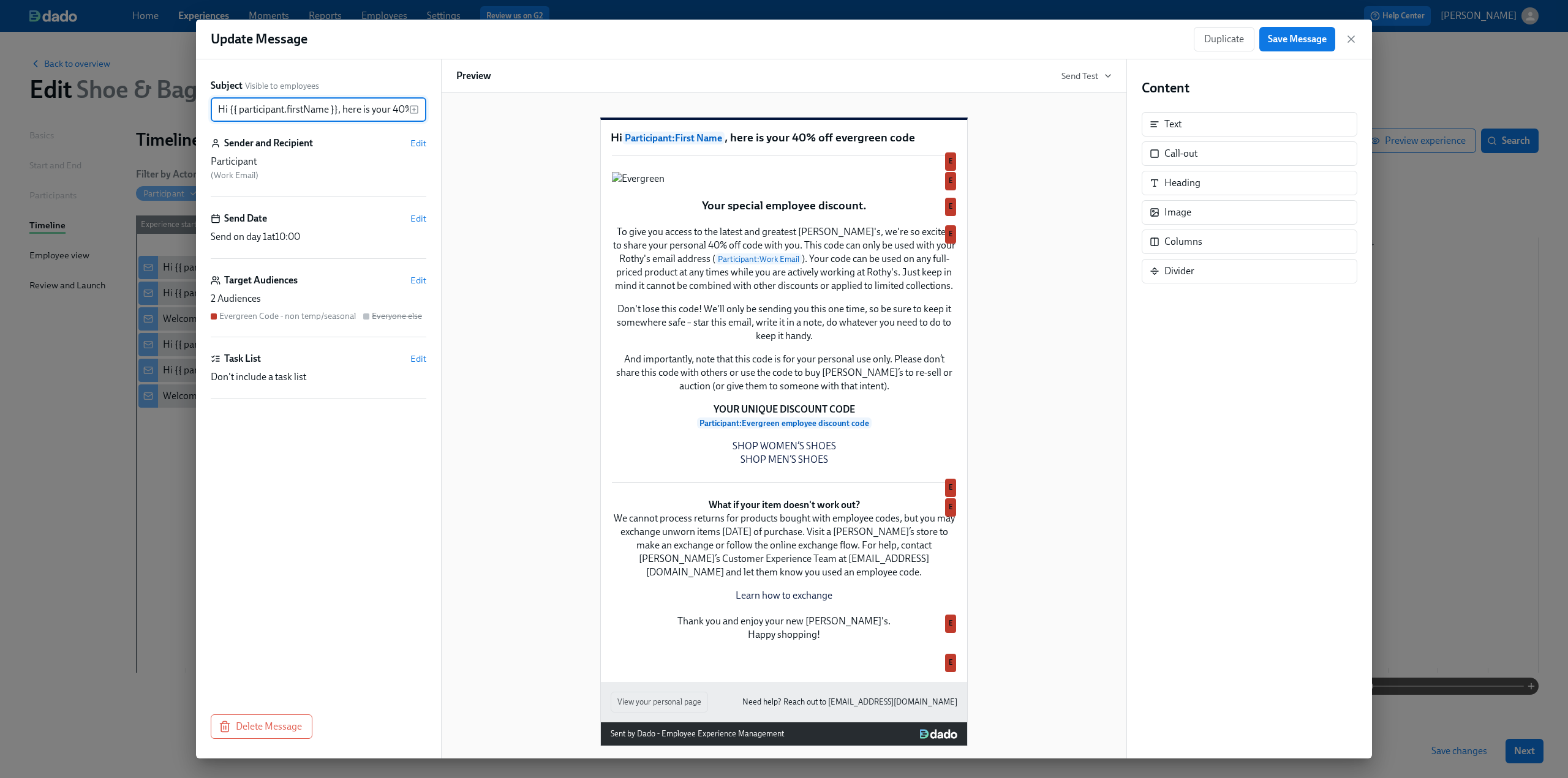
scroll to position [0, 82]
click at [420, 280] on span "Edit" at bounding box center [419, 280] width 16 height 12
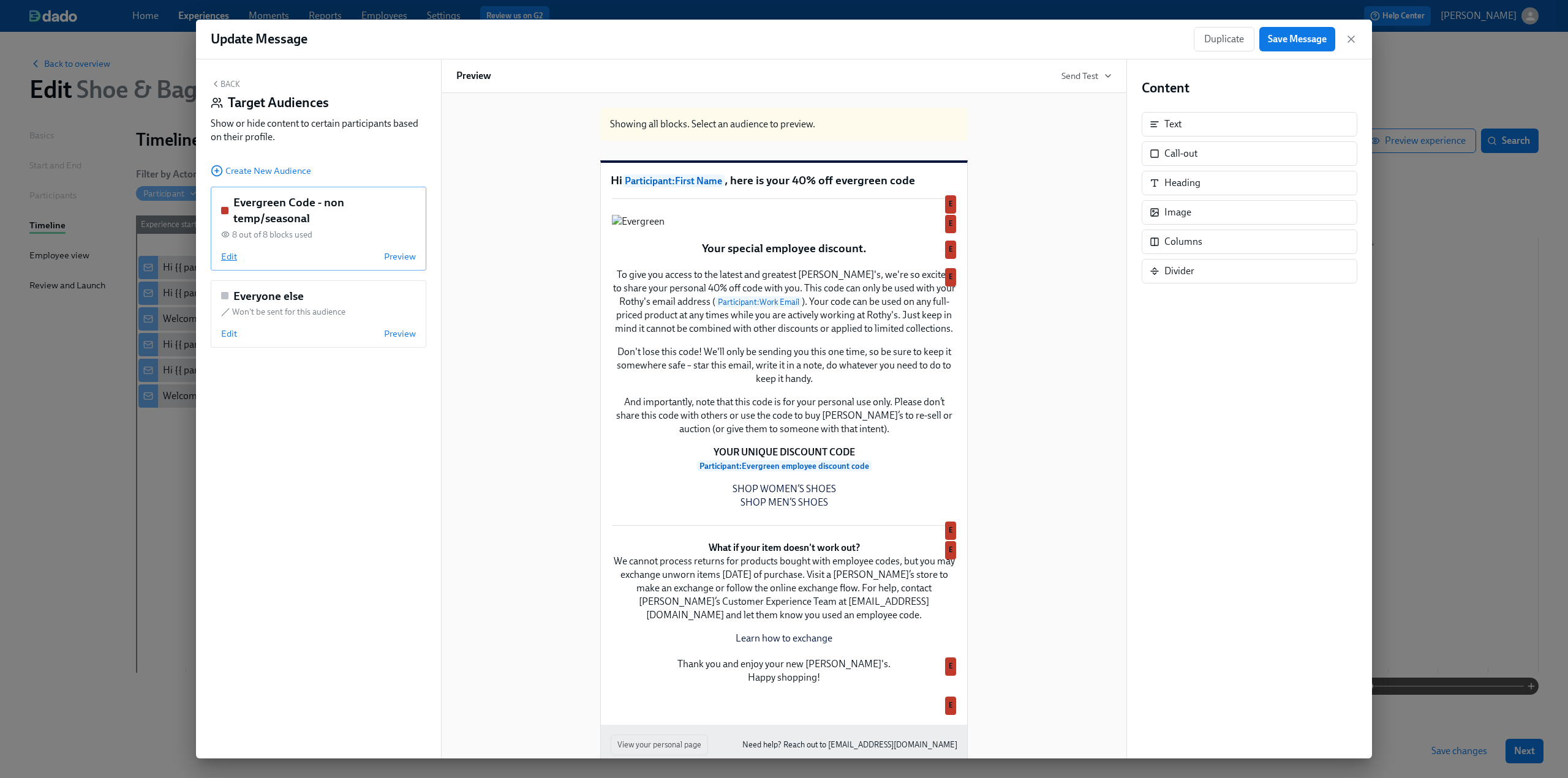
click at [229, 257] on span "Edit" at bounding box center [230, 256] width 16 height 12
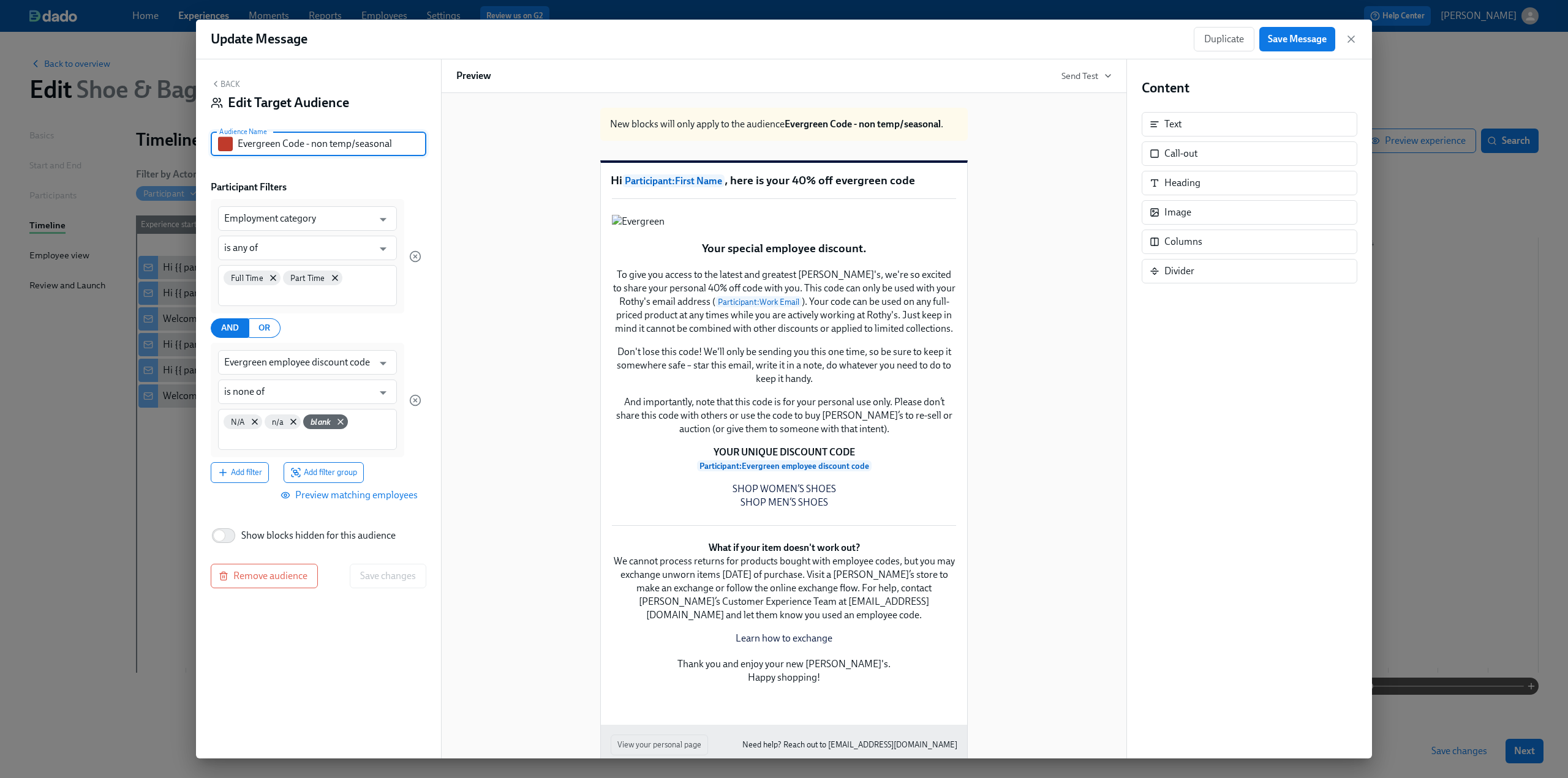
drag, startPoint x: 394, startPoint y: 149, endPoint x: 310, endPoint y: 150, distance: 84.0
click at [310, 150] on input "Evergreen Code - non temp/seasonal" at bounding box center [331, 144] width 188 height 24
type input "Evergreen Code - PT/FT"
click at [396, 574] on span "Save changes" at bounding box center [388, 576] width 56 height 12
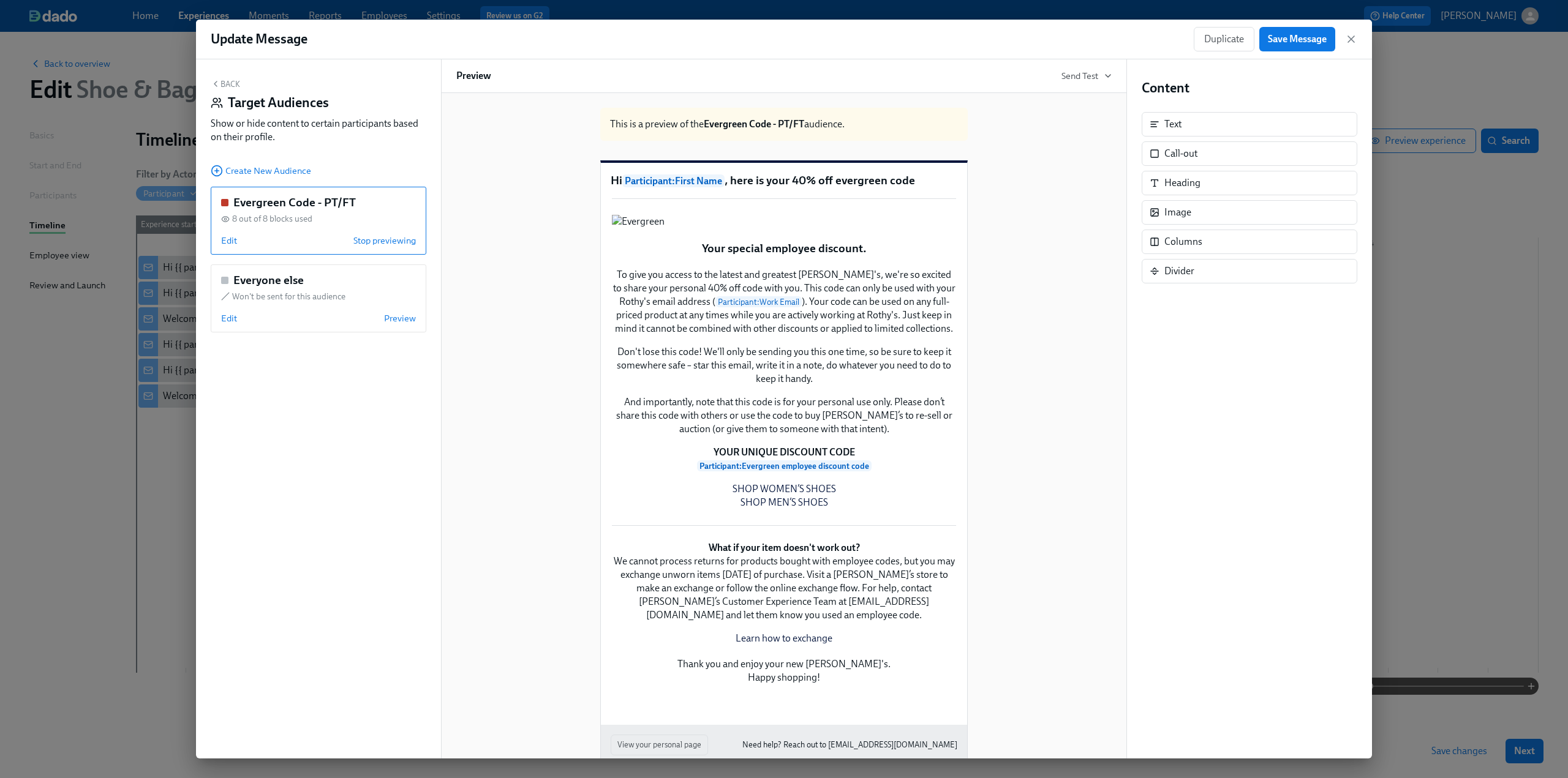
click at [234, 85] on button "Back" at bounding box center [226, 84] width 29 height 10
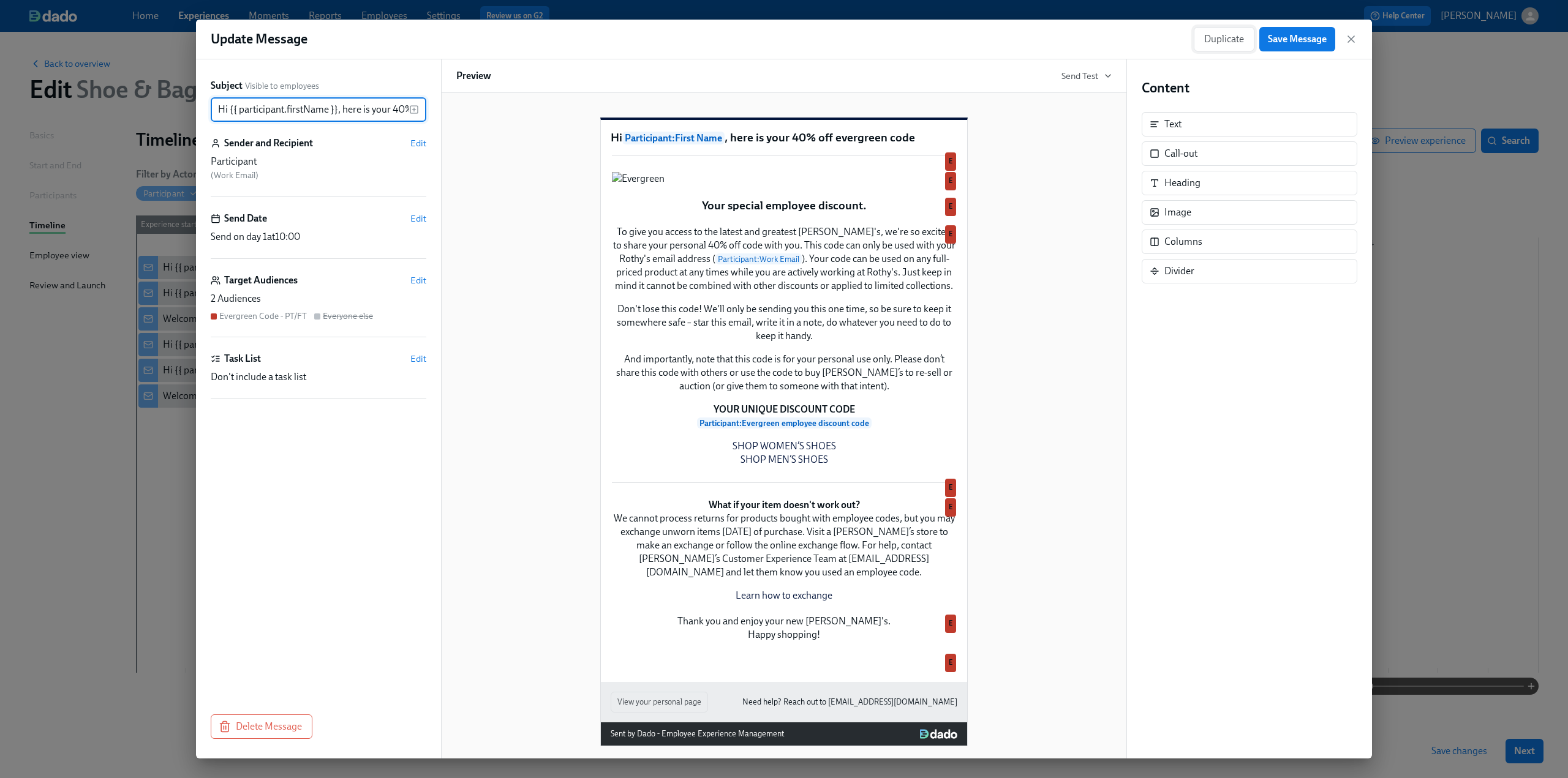
scroll to position [0, 82]
click at [1273, 39] on span "Save Message" at bounding box center [1297, 39] width 59 height 12
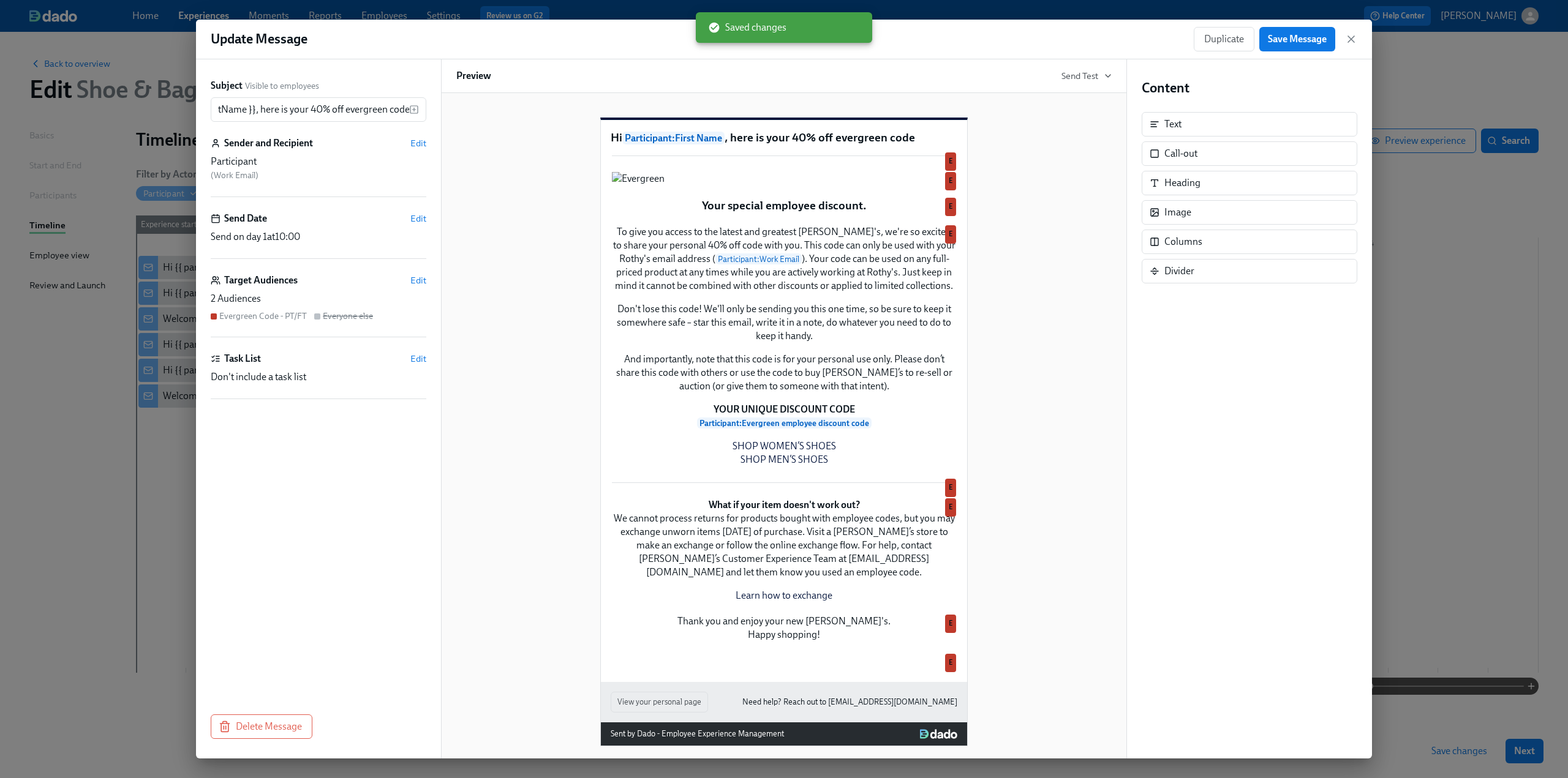
scroll to position [0, 0]
click at [1350, 39] on icon "button" at bounding box center [1351, 40] width 6 height 6
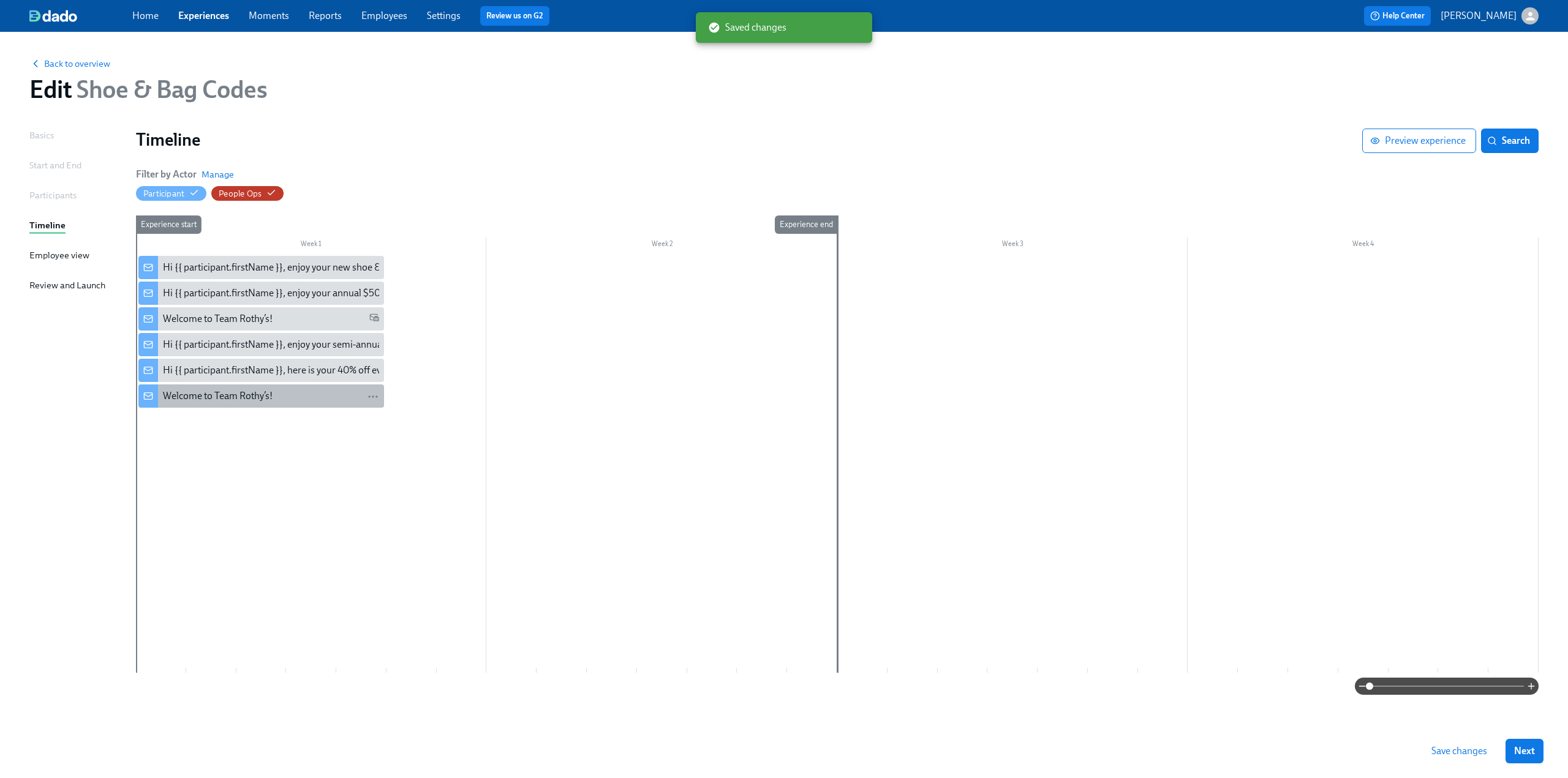
click at [299, 392] on div "Welcome to Team Rothy’s!" at bounding box center [272, 396] width 217 height 14
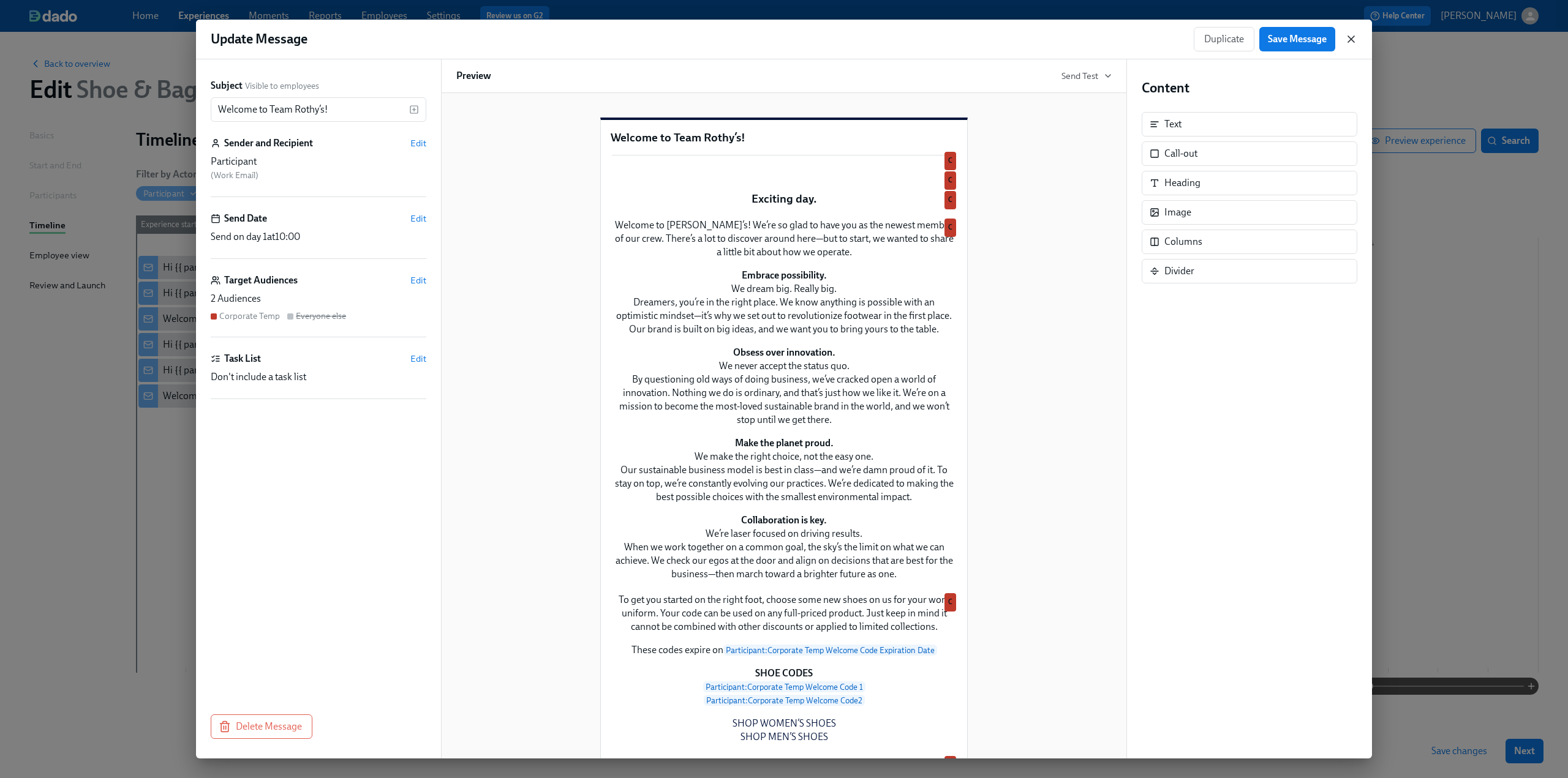
click at [1355, 38] on icon "button" at bounding box center [1351, 39] width 12 height 12
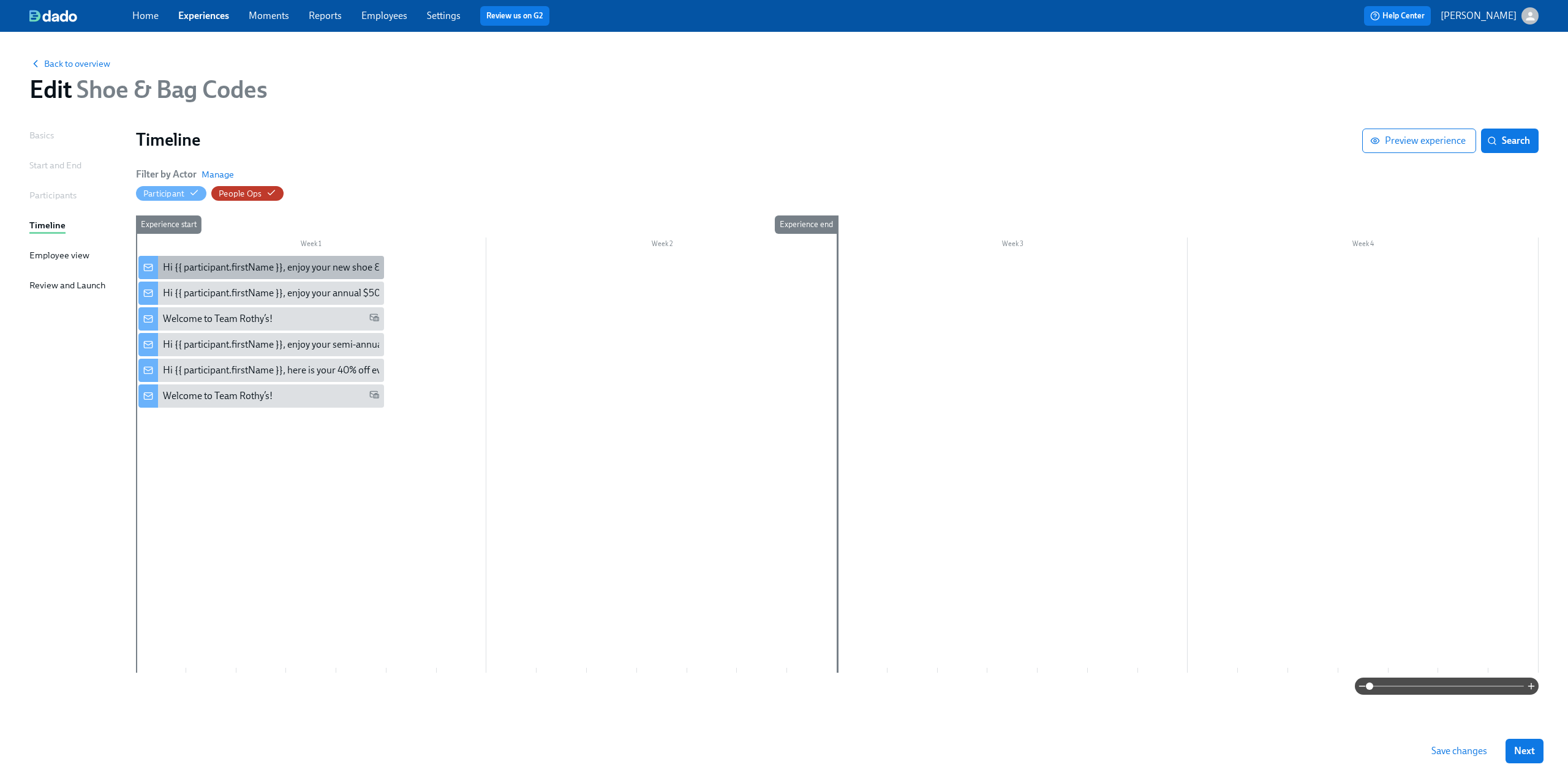
click at [201, 272] on div "Hi {{ participant.firstName }}, enjoy your new shoe & bag code" at bounding box center [293, 267] width 259 height 14
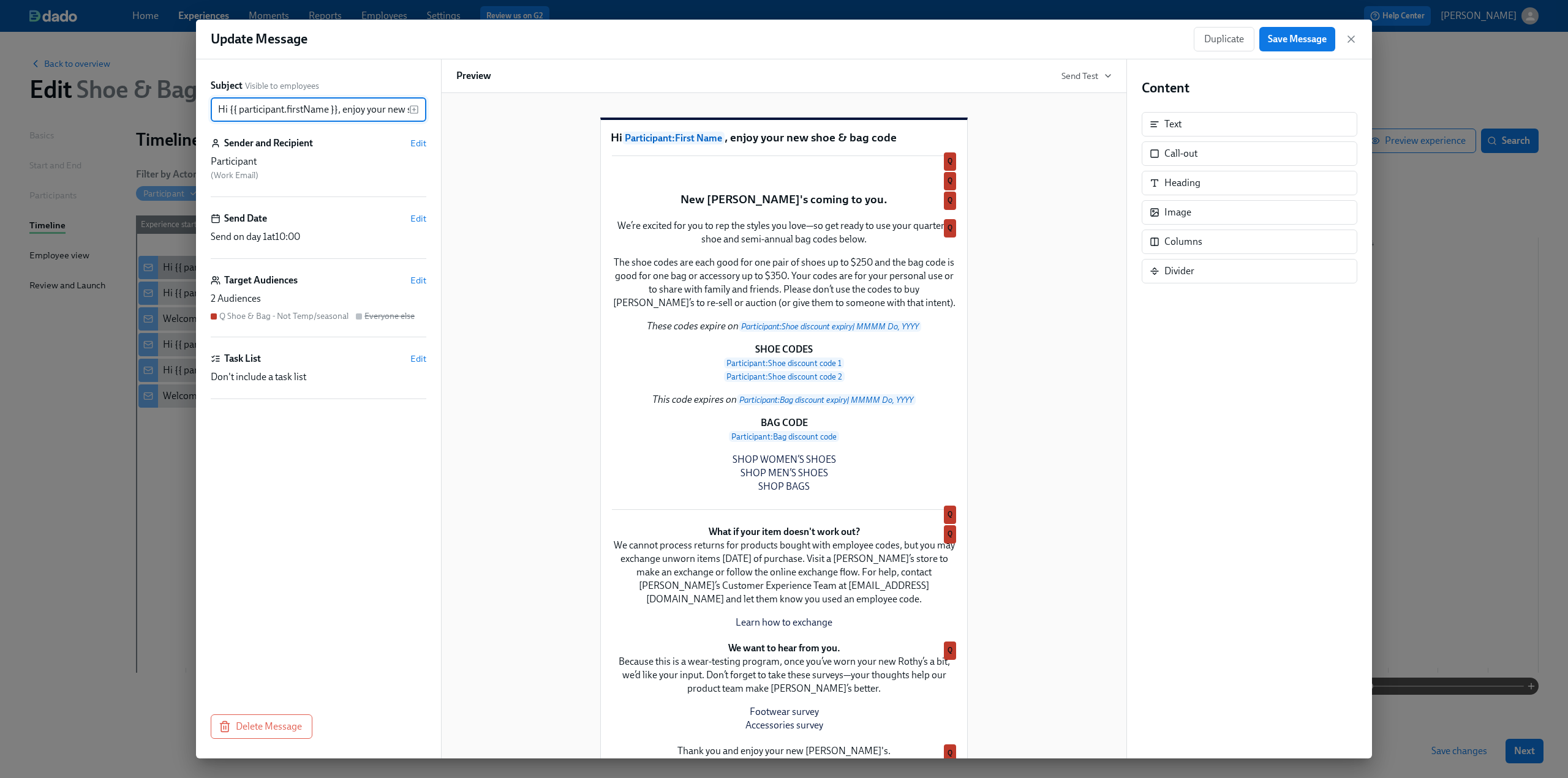
scroll to position [0, 70]
click at [1355, 40] on icon "button" at bounding box center [1351, 39] width 12 height 12
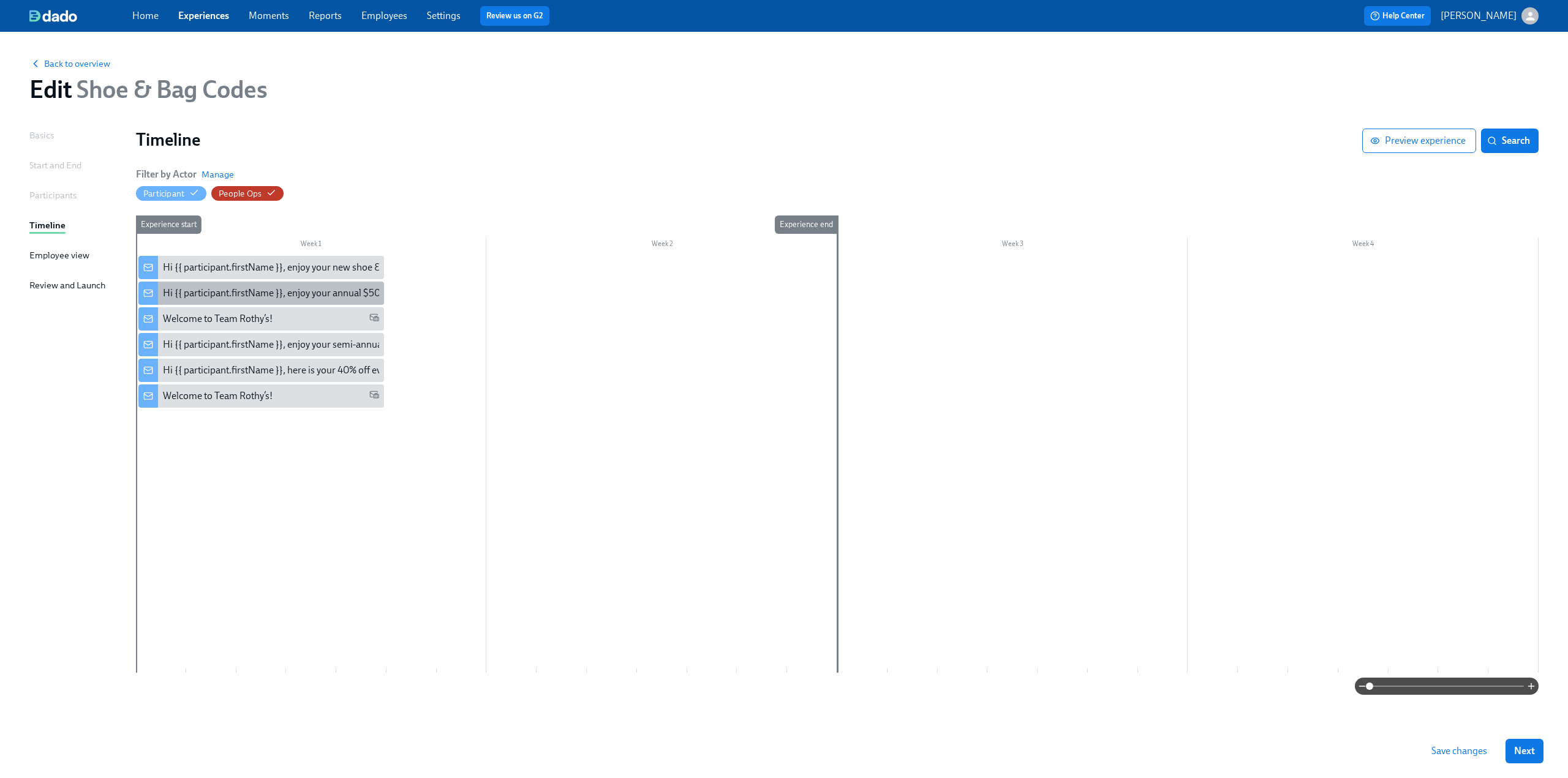
click at [323, 290] on div "Hi {{ participant.firstName }}, enjoy your annual $50 off codes." at bounding box center [293, 293] width 259 height 14
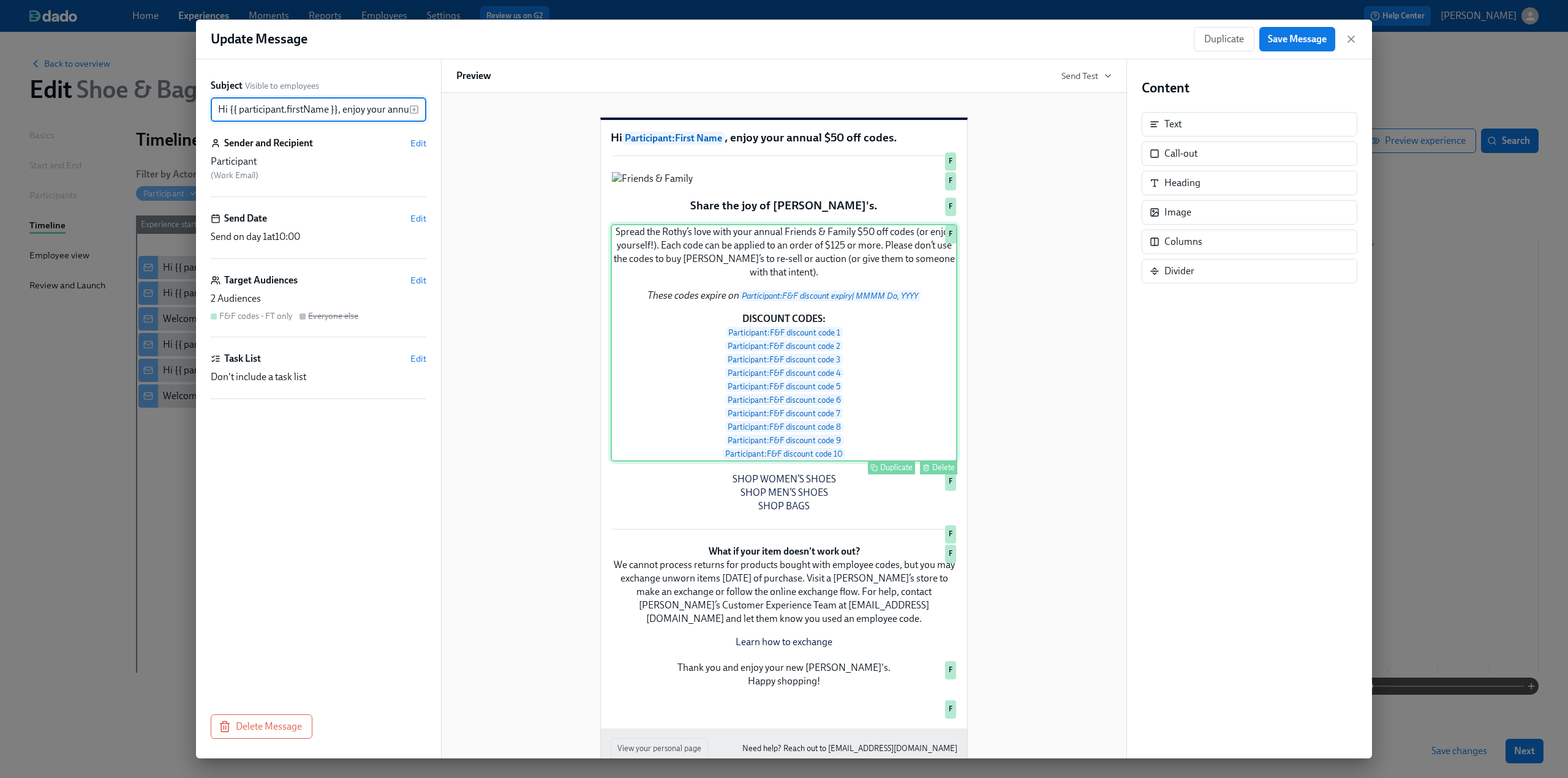
scroll to position [0, 70]
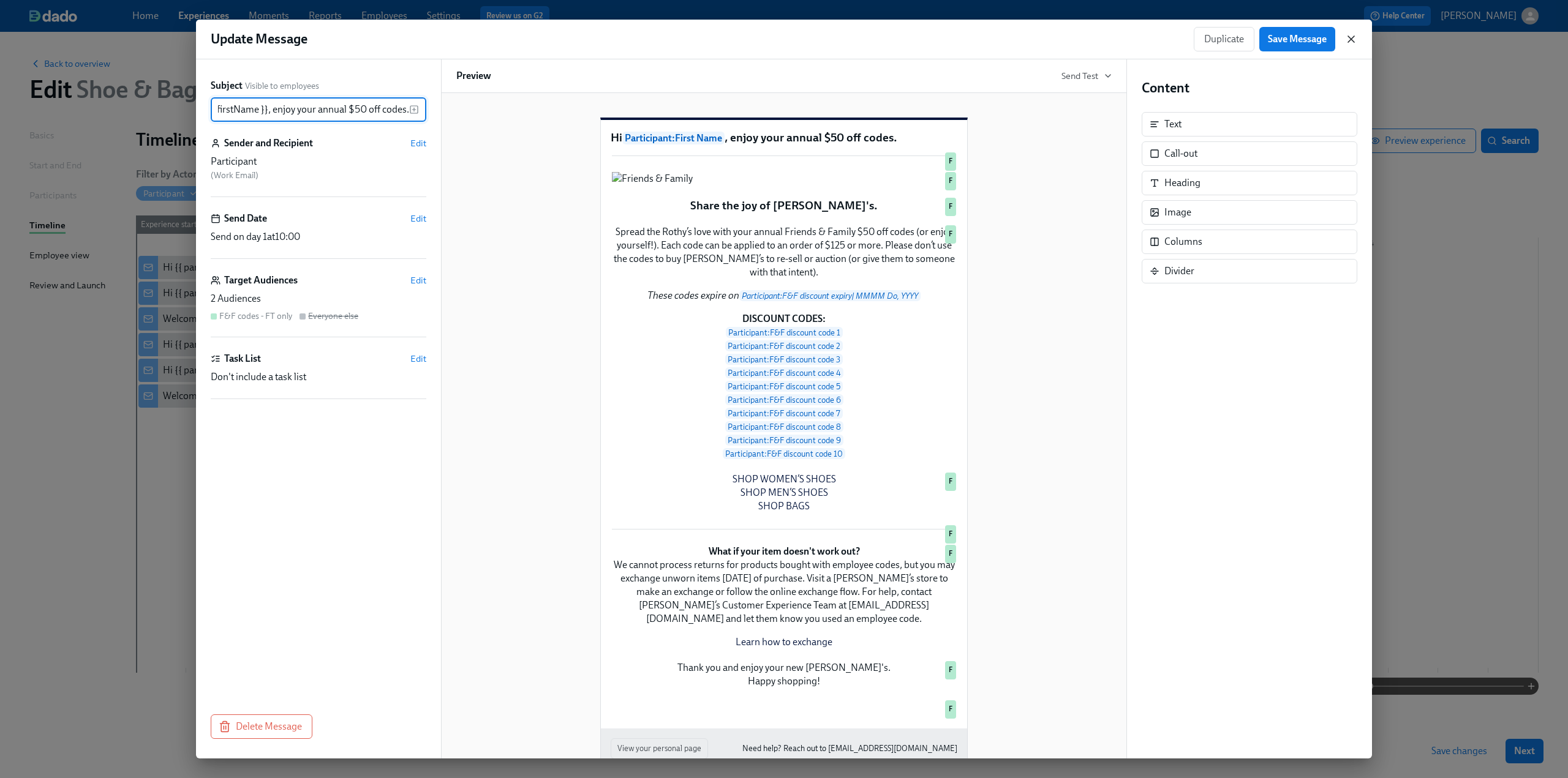
click at [1353, 36] on icon "button" at bounding box center [1351, 39] width 12 height 12
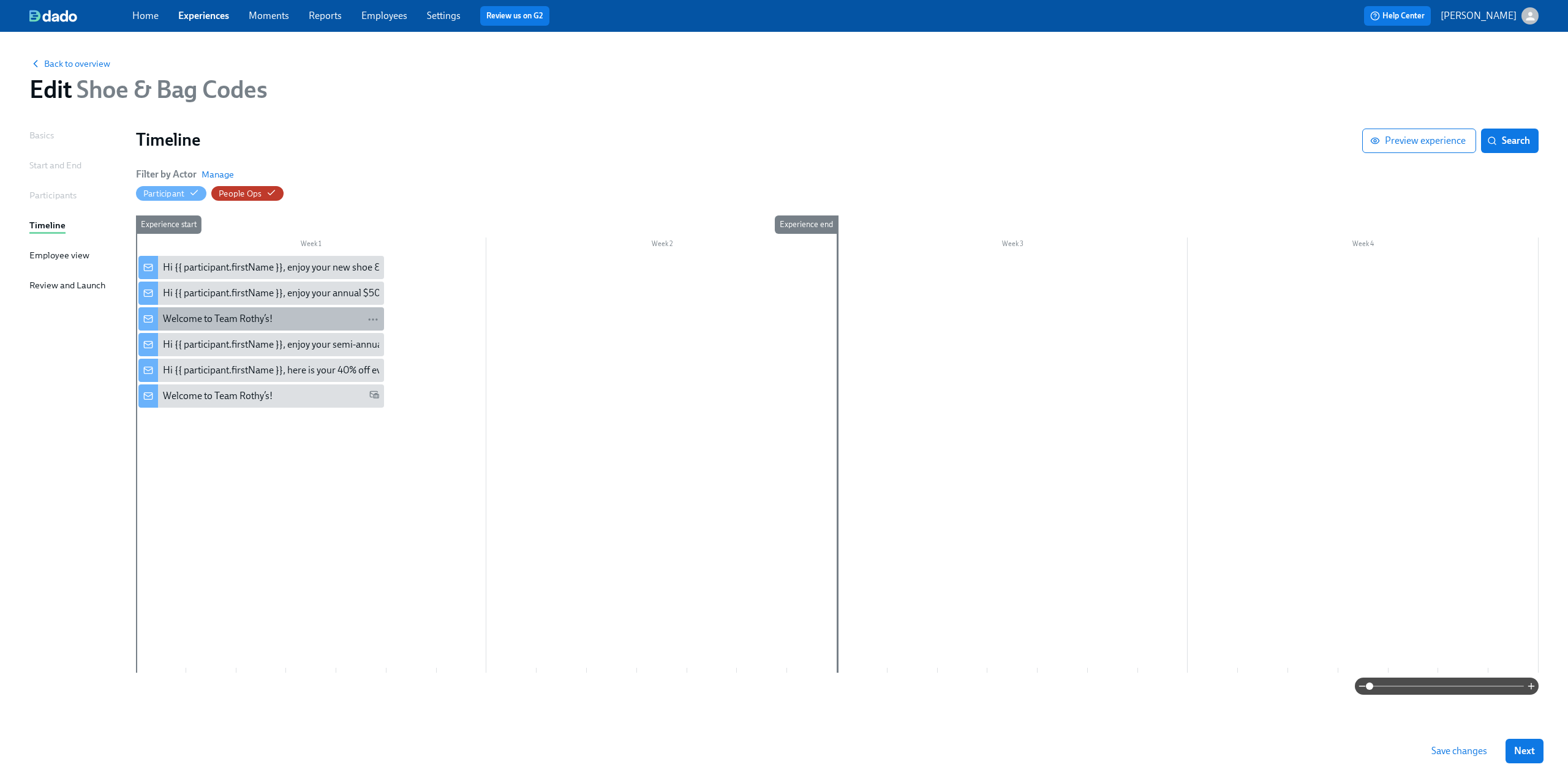
click at [294, 324] on div "Welcome to Team Rothy’s!" at bounding box center [272, 319] width 217 height 14
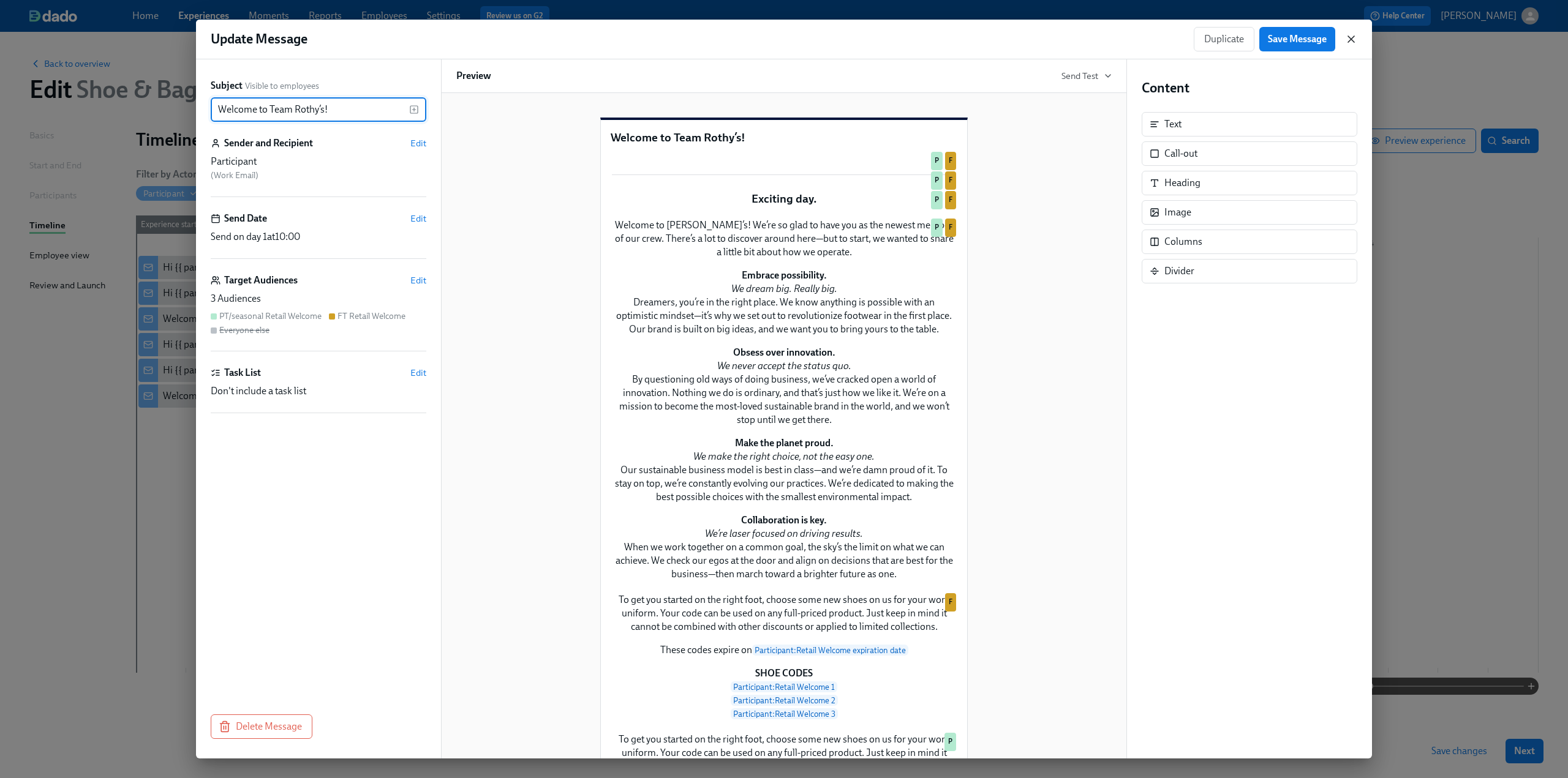
click at [1355, 38] on icon "button" at bounding box center [1351, 39] width 12 height 12
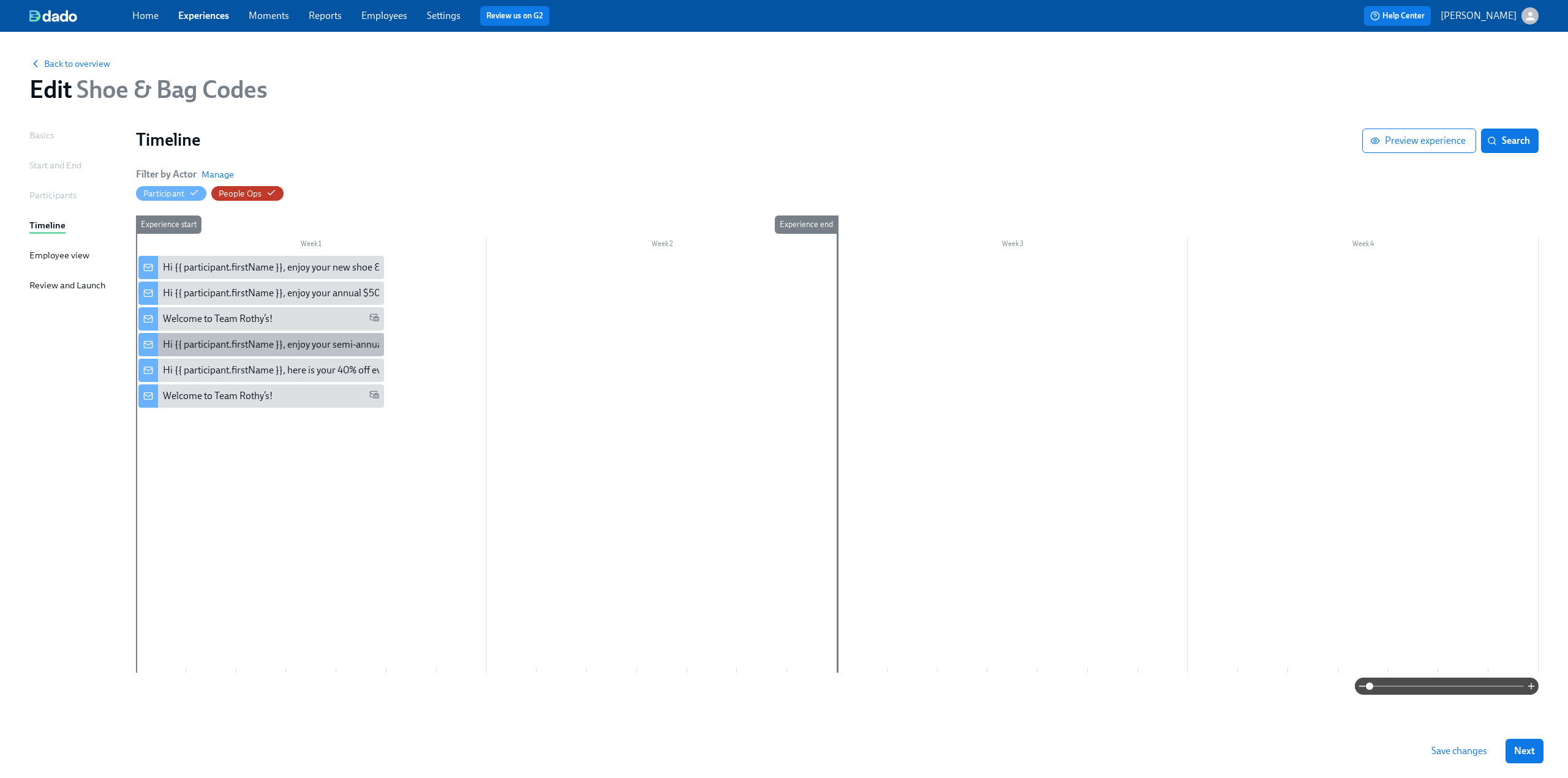
click at [282, 343] on div "Hi {{ participant.firstName }}, enjoy your semi-annual uniform codes." at bounding box center [306, 344] width 287 height 14
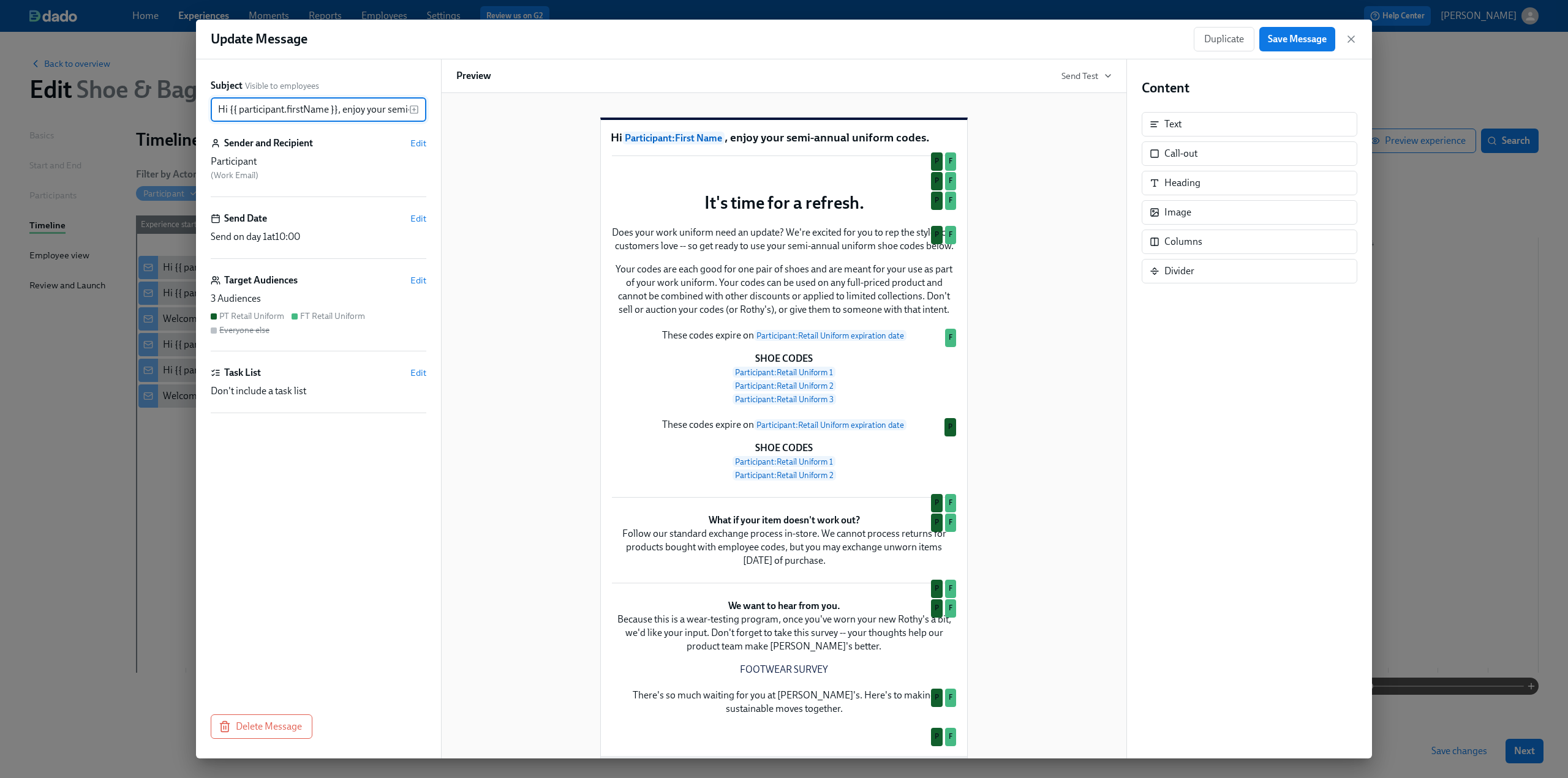
scroll to position [0, 95]
click at [1354, 35] on icon "button" at bounding box center [1351, 39] width 12 height 12
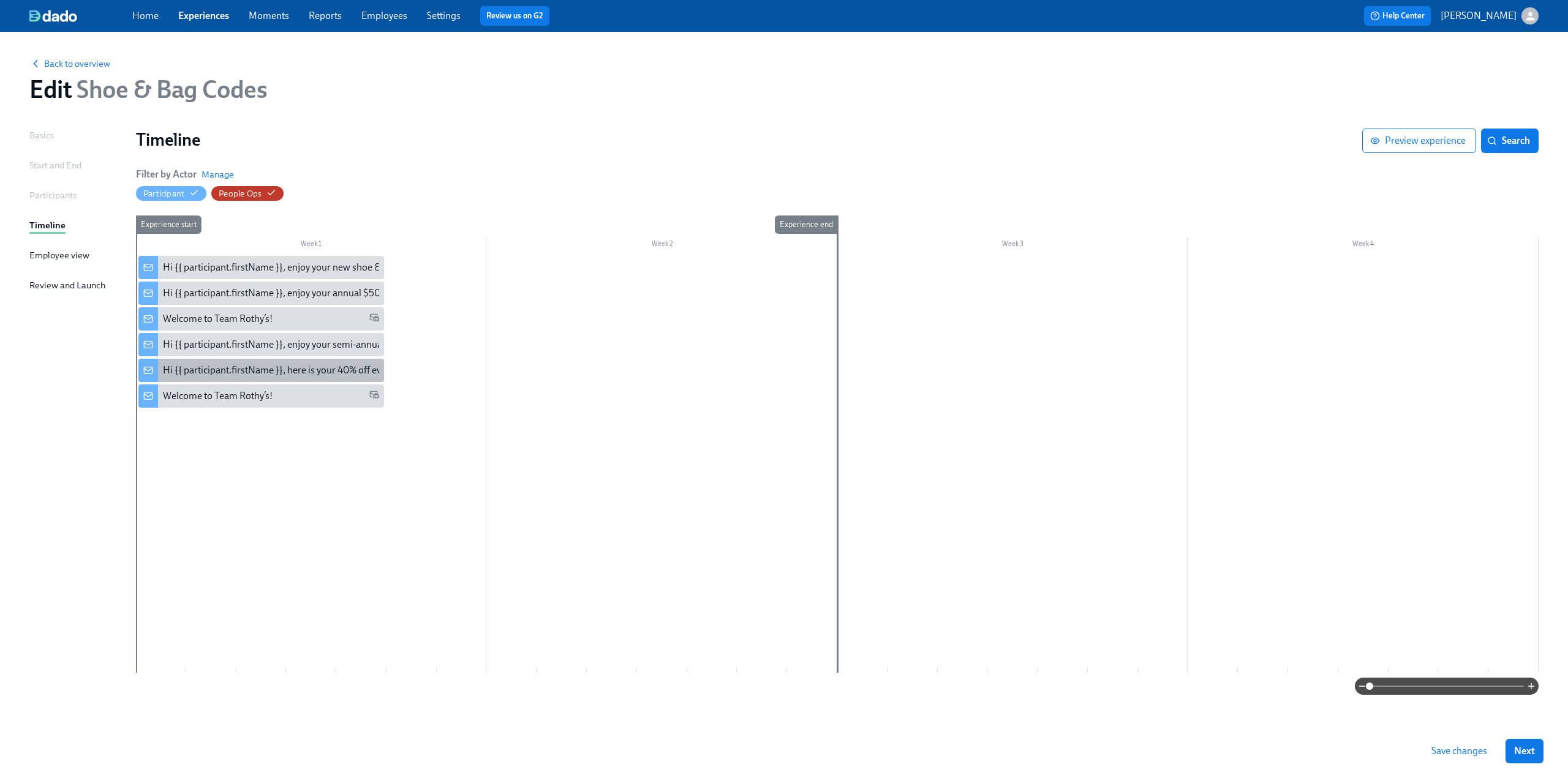
click at [335, 369] on div "Hi {{ participant.firstName }}, here is your 40% off evergreen code" at bounding box center [300, 370] width 273 height 14
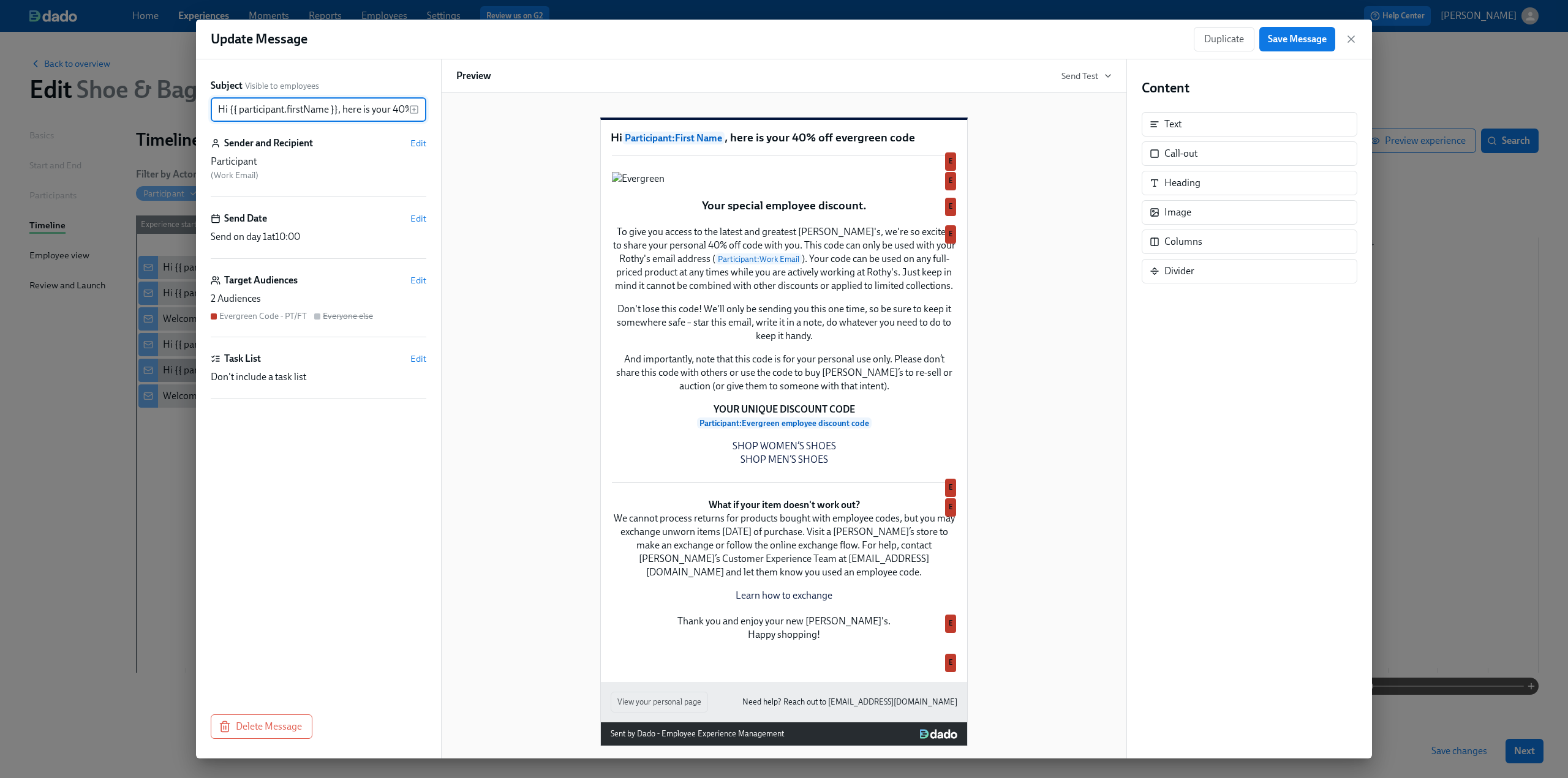
scroll to position [0, 82]
click at [1350, 36] on icon "button" at bounding box center [1351, 39] width 12 height 12
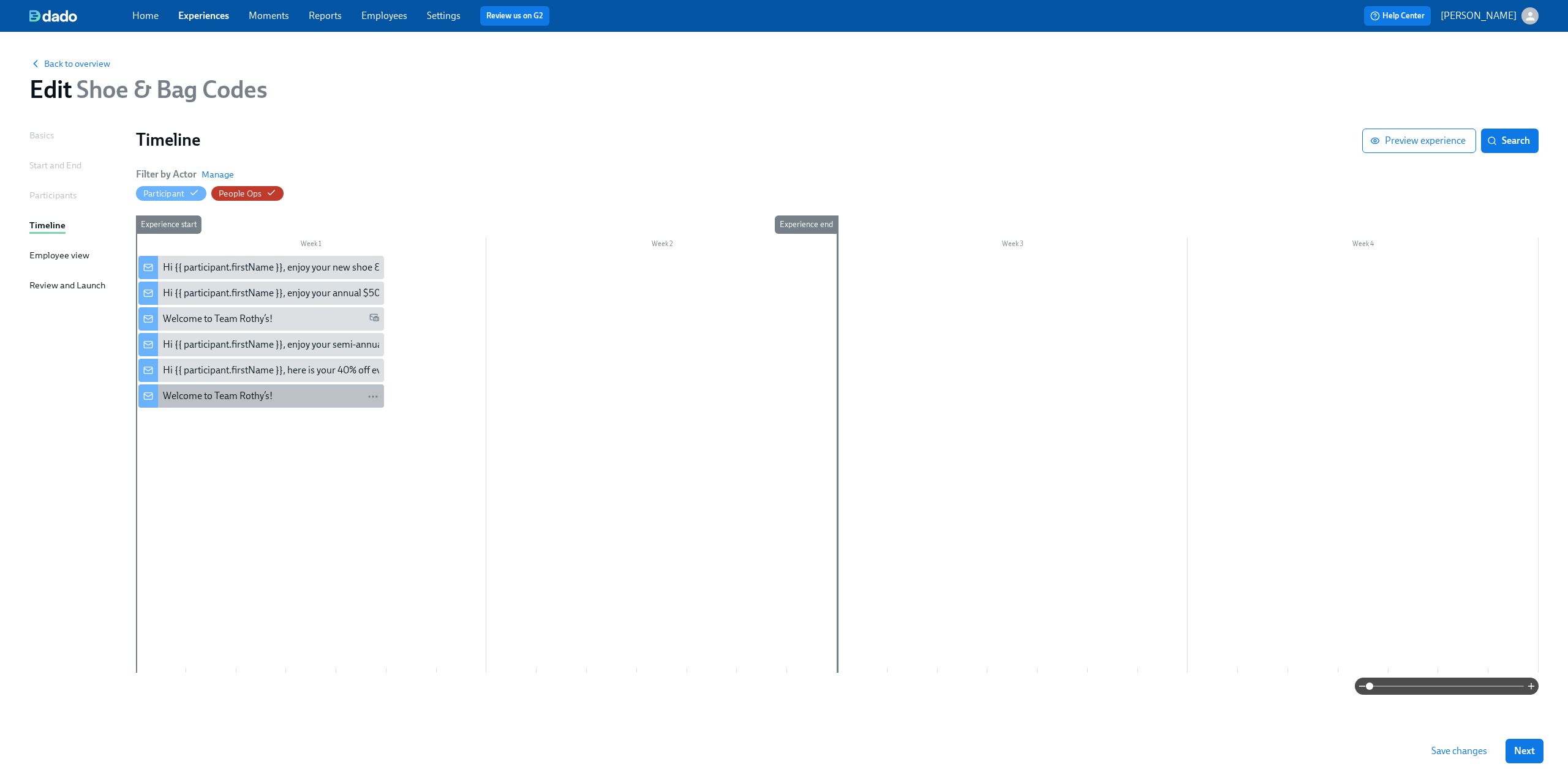
click at [292, 399] on div "Welcome to Team Rothy’s!" at bounding box center [272, 396] width 217 height 14
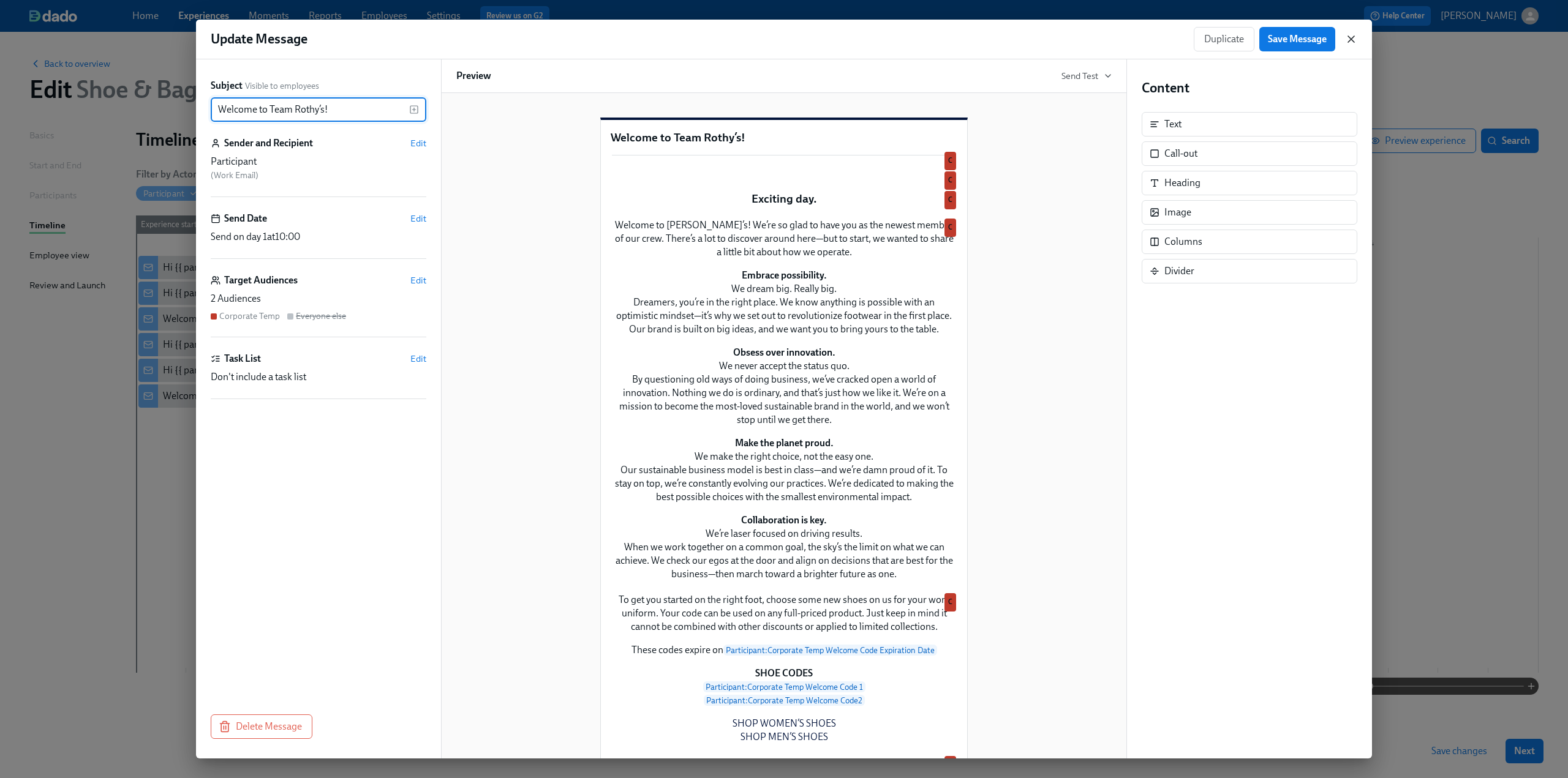
click at [1353, 39] on icon "button" at bounding box center [1351, 39] width 12 height 12
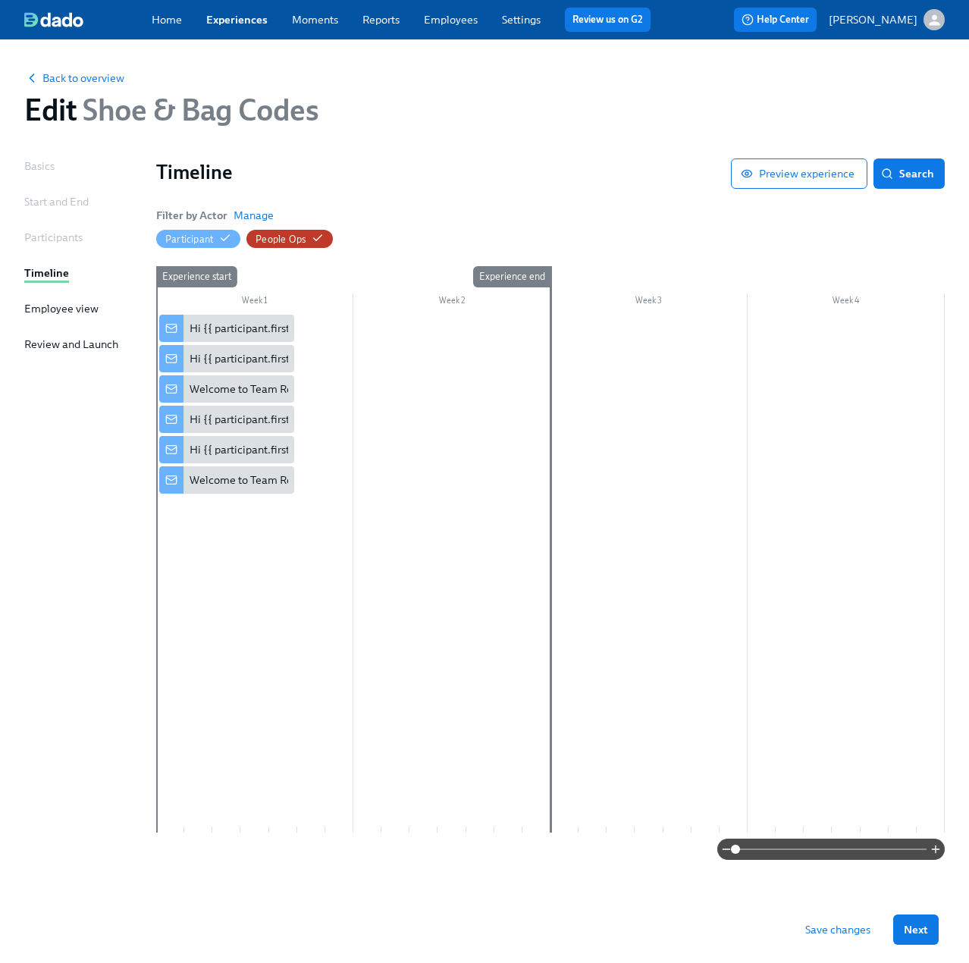
click at [774, 851] on span at bounding box center [830, 848] width 191 height 21
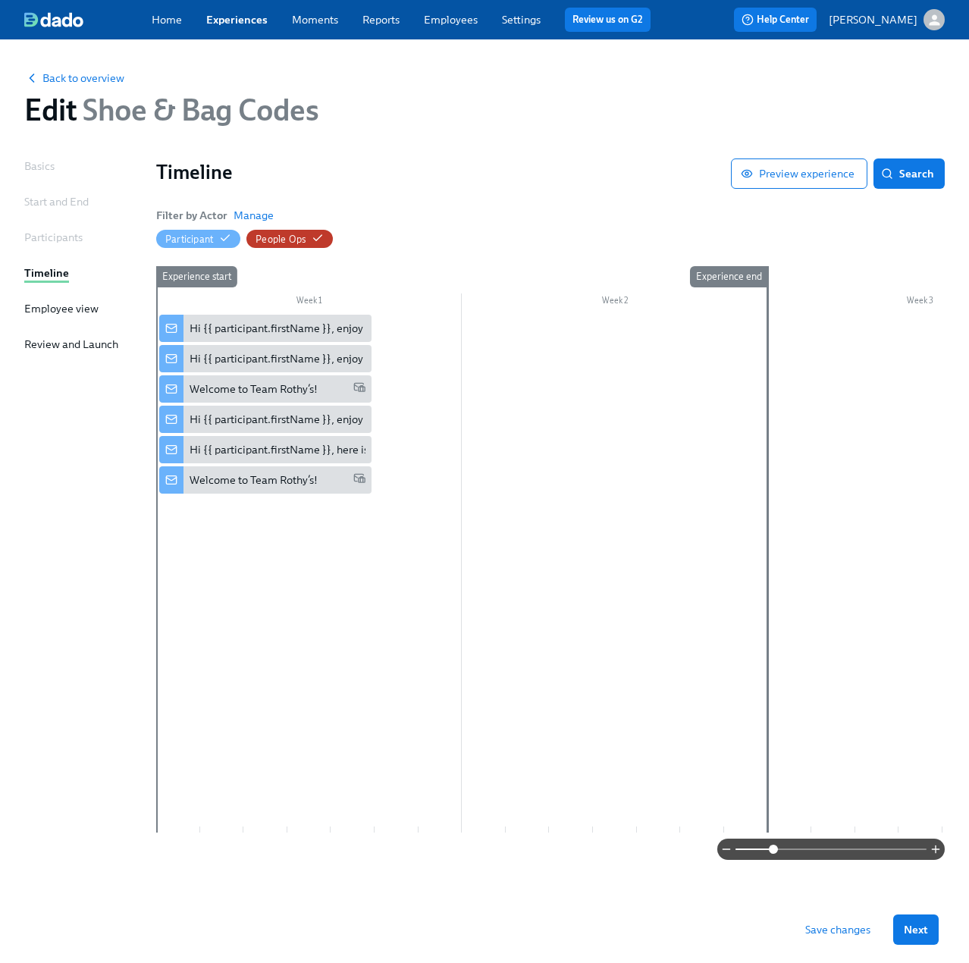
click at [819, 850] on span at bounding box center [830, 848] width 191 height 21
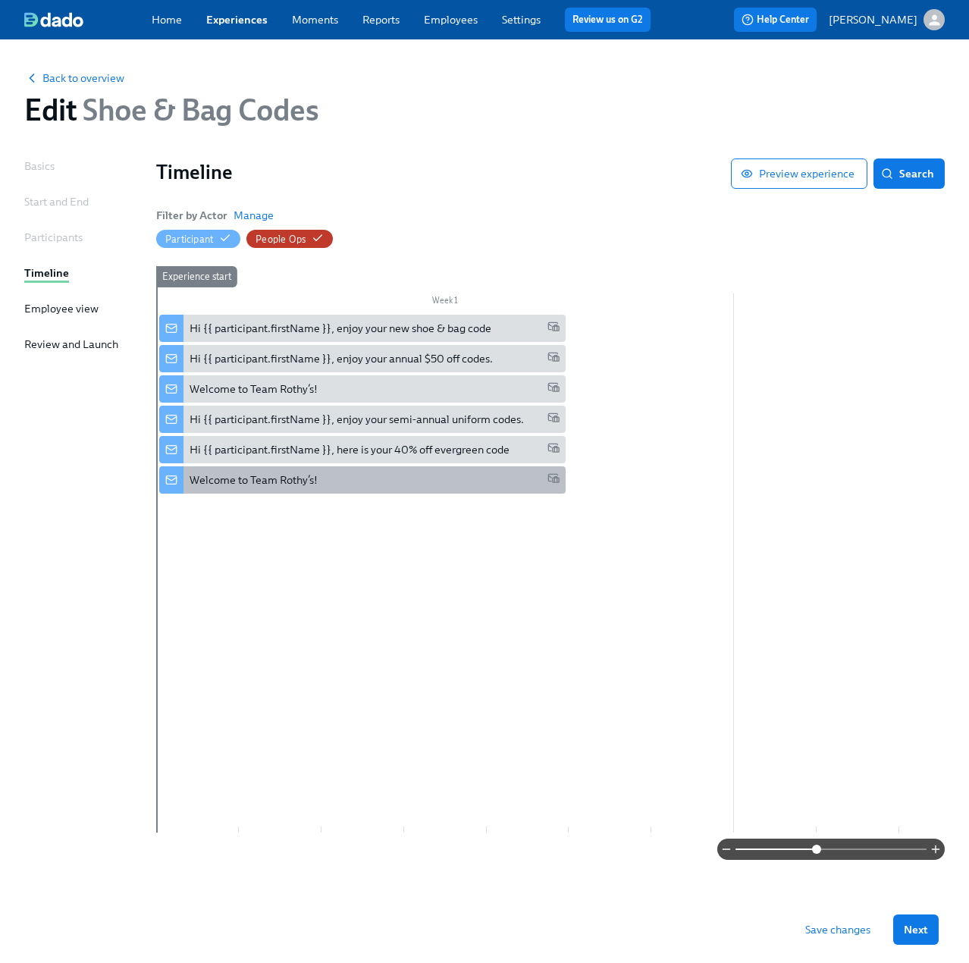
click at [253, 478] on div "Welcome to Team Rothy’s!" at bounding box center [253, 479] width 128 height 15
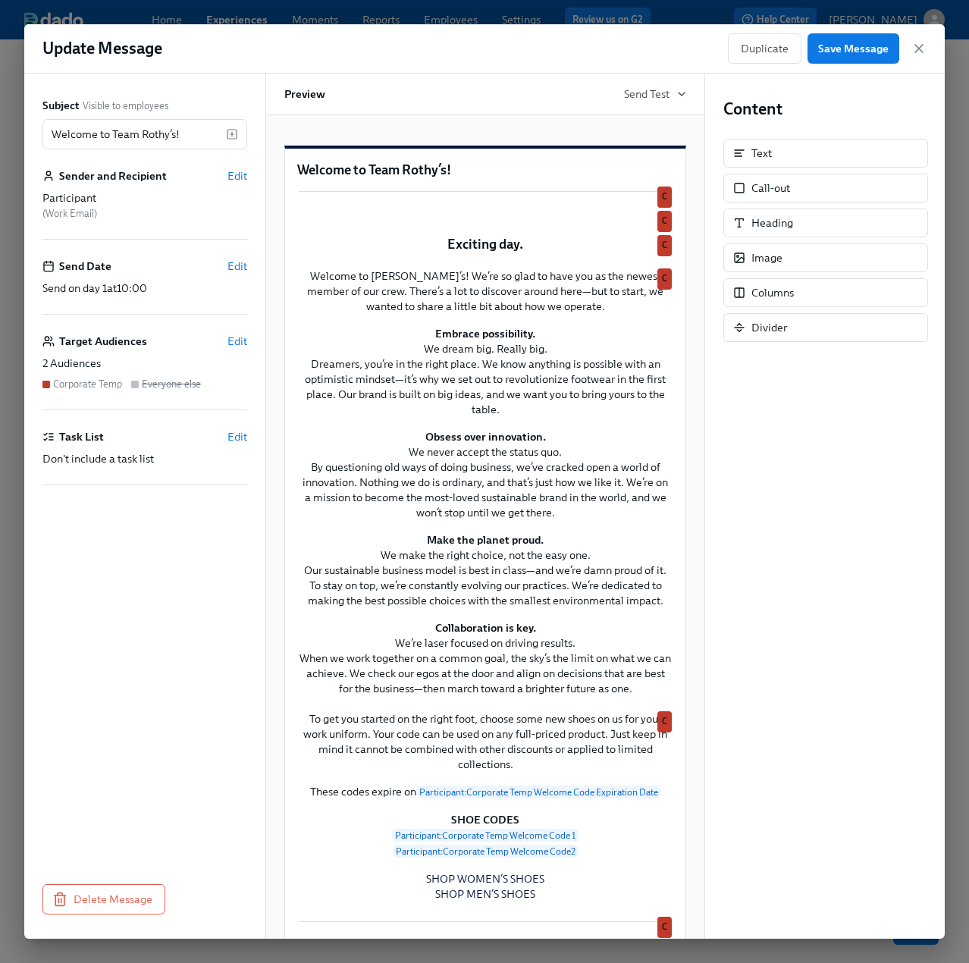
click at [252, 340] on div "Subject Visible to employees Welcome to Team Rothy’s! ​ Sender and Recipient Ed…" at bounding box center [144, 506] width 241 height 865
click at [246, 337] on span "Edit" at bounding box center [237, 340] width 20 height 15
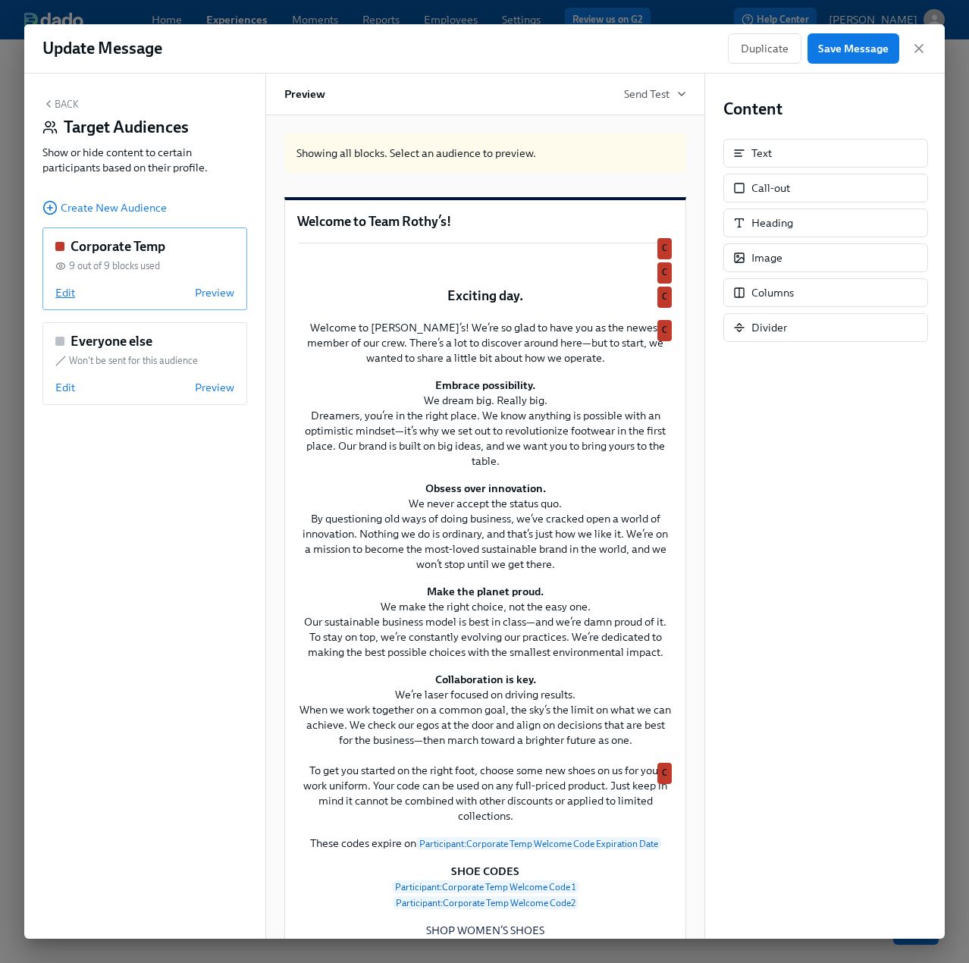
click at [67, 296] on span "Edit" at bounding box center [65, 292] width 20 height 15
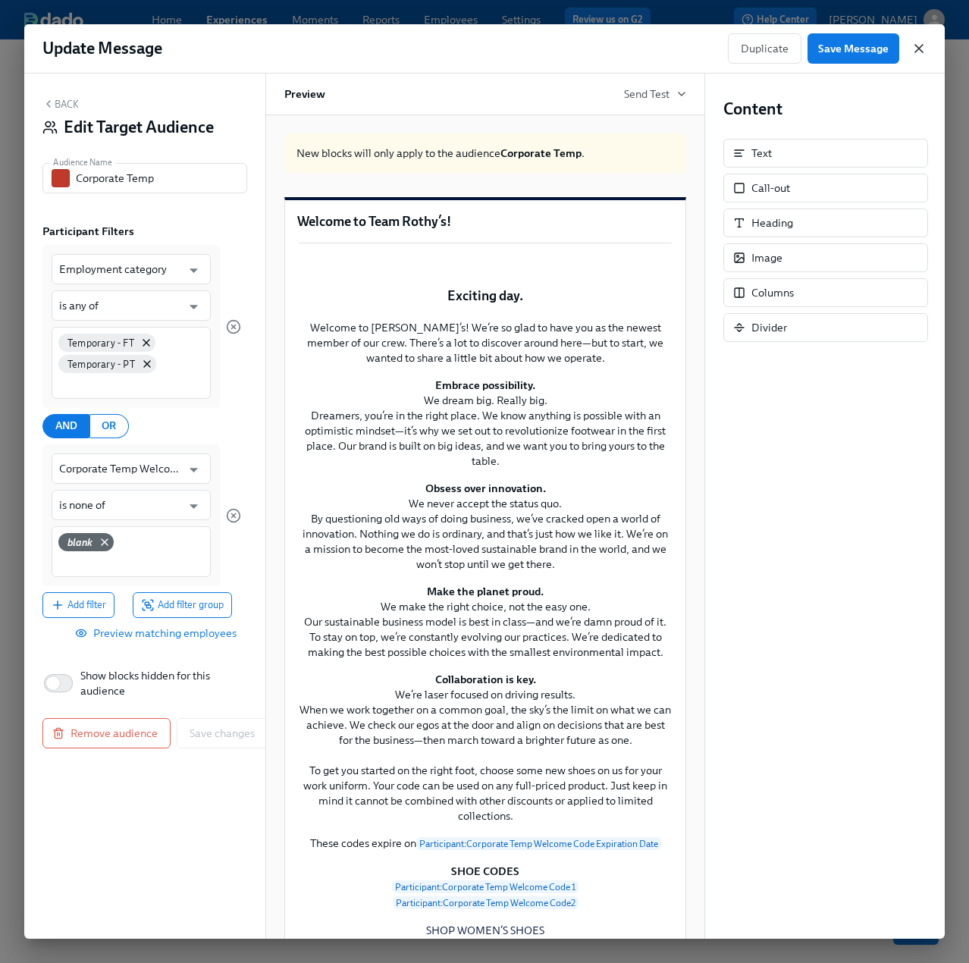
click at [917, 43] on icon "button" at bounding box center [918, 48] width 15 height 15
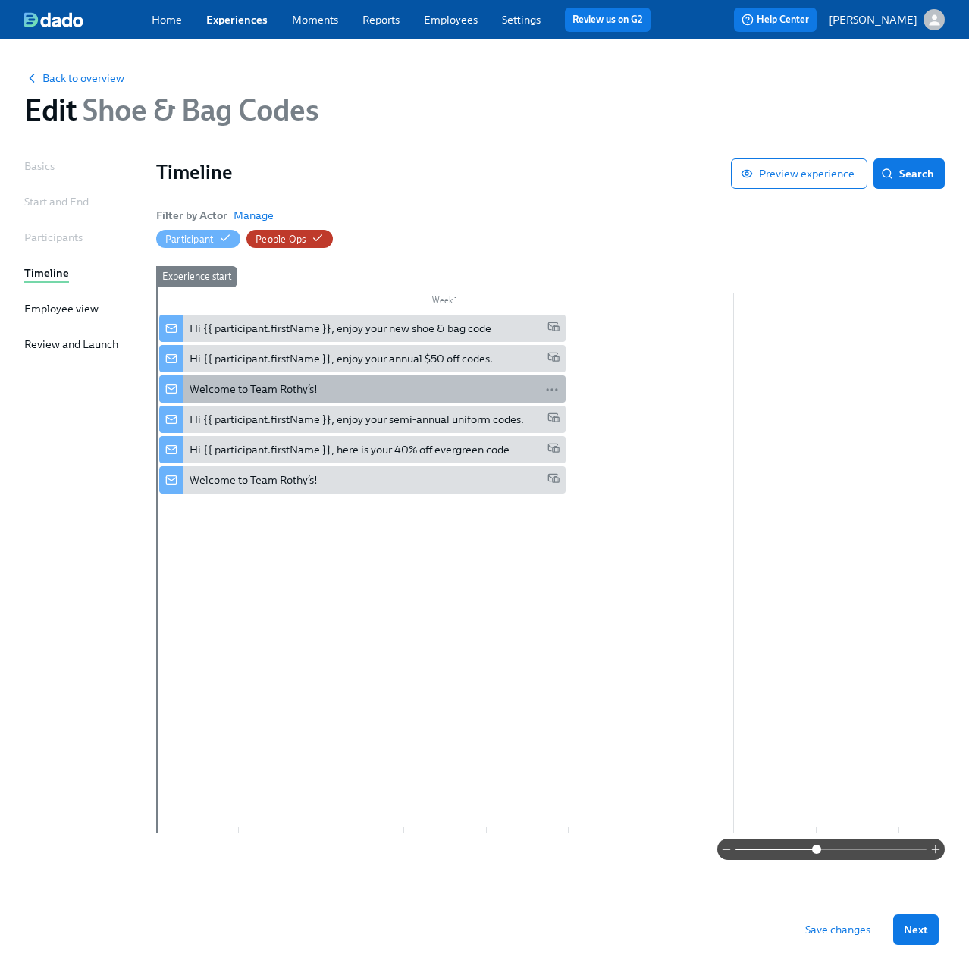
click at [359, 389] on div "Welcome to Team Rothy’s!" at bounding box center [374, 388] width 370 height 15
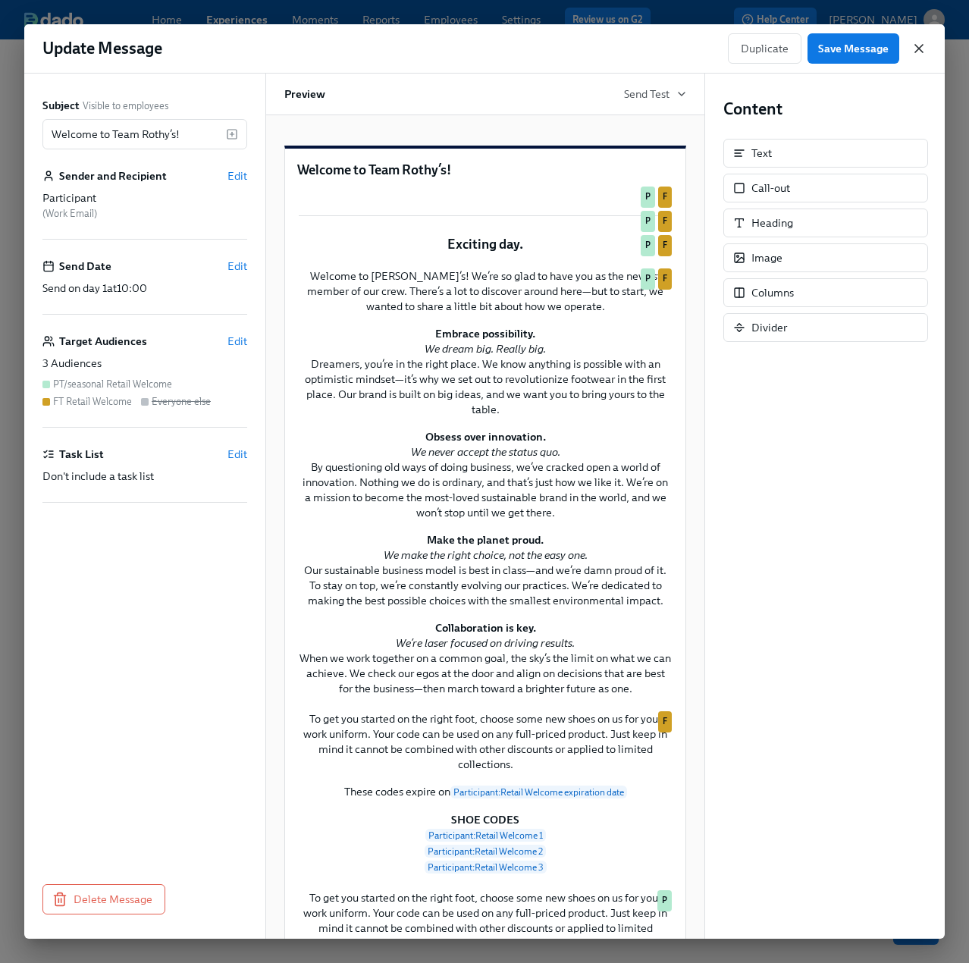
click at [920, 46] on icon "button" at bounding box center [919, 49] width 8 height 8
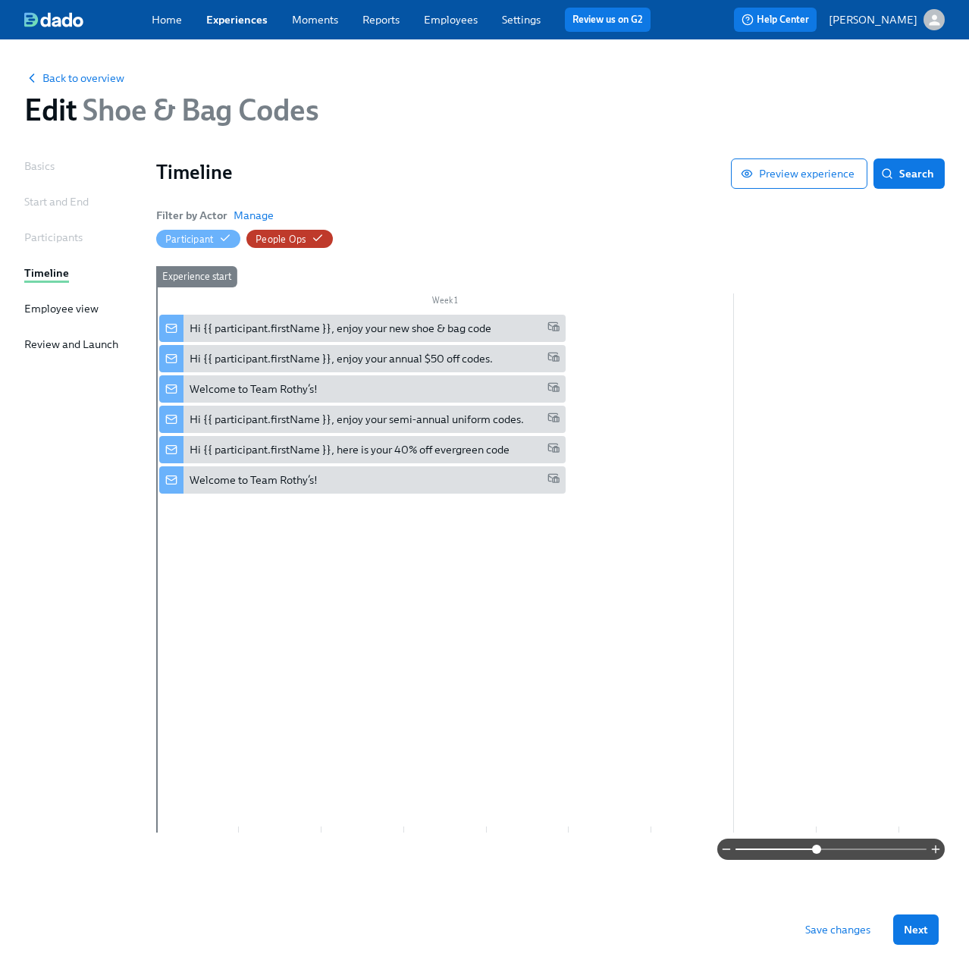
click at [847, 925] on span "Save changes" at bounding box center [837, 929] width 65 height 15
click at [221, 20] on link "Experiences" at bounding box center [236, 20] width 61 height 14
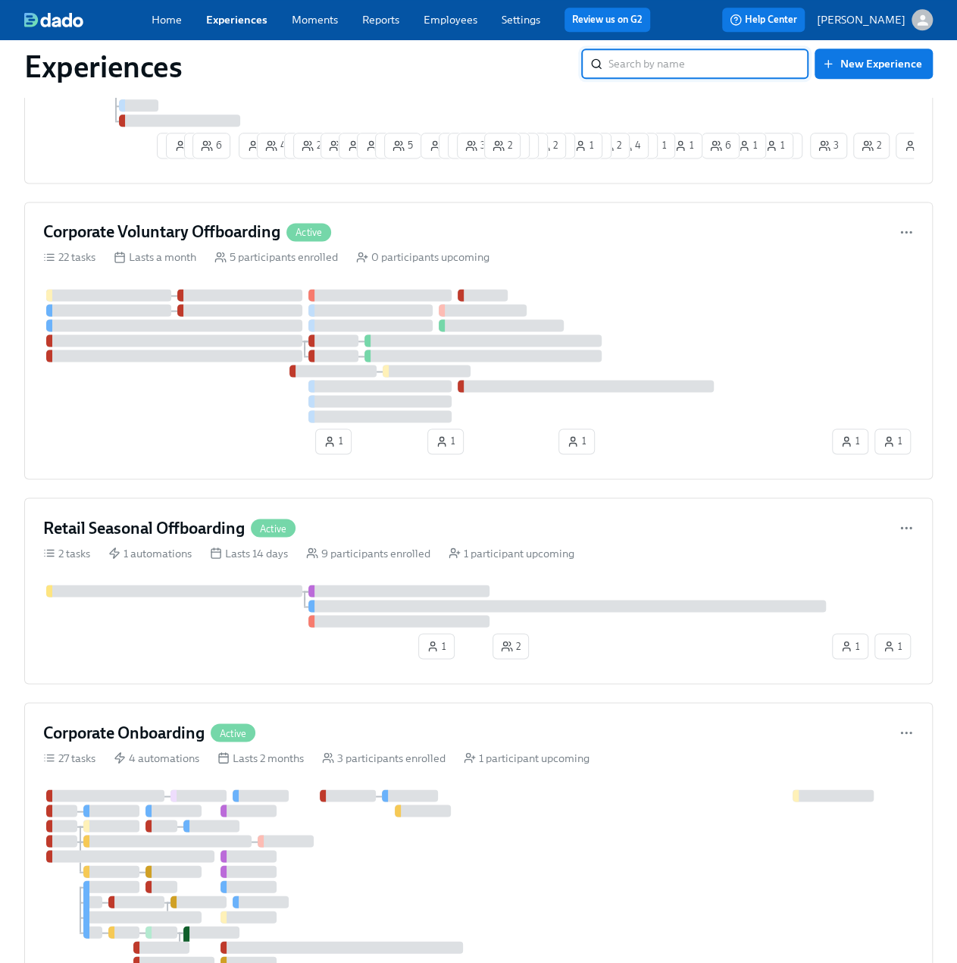
scroll to position [1061, 0]
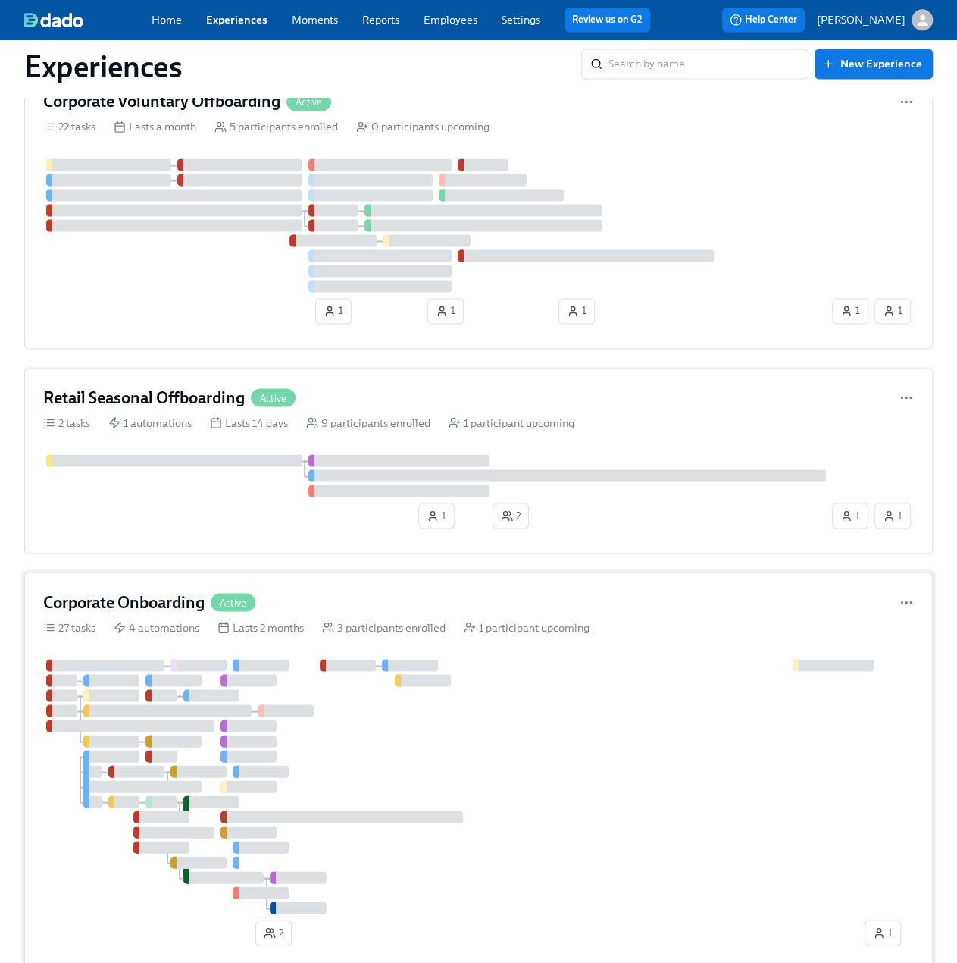
click at [142, 606] on h4 "Corporate Onboarding" at bounding box center [123, 601] width 161 height 23
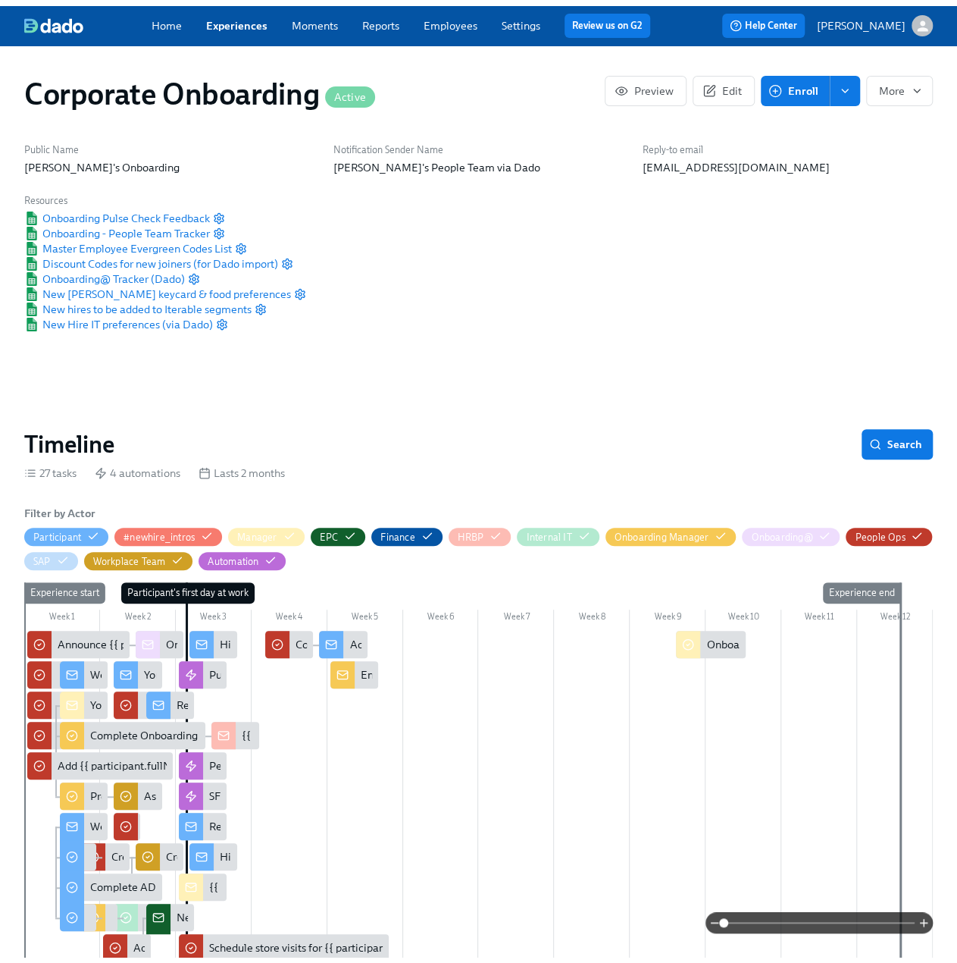
scroll to position [0, 5503]
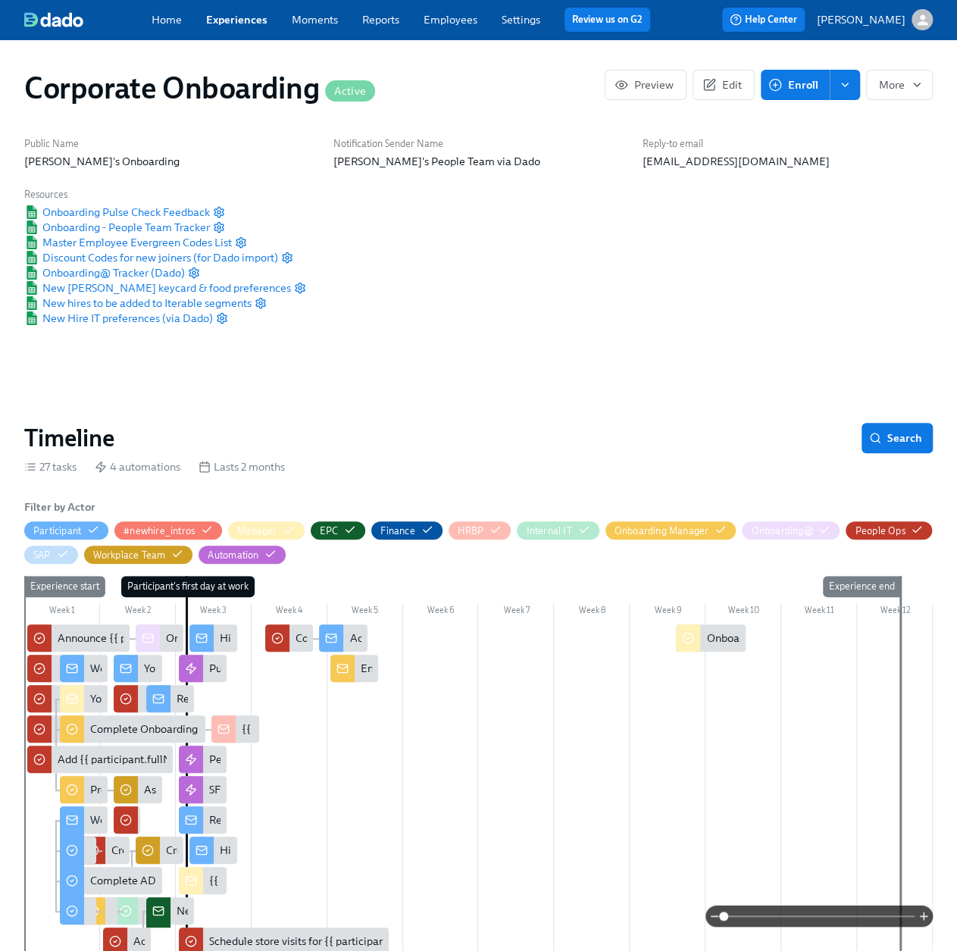
click at [797, 916] on span at bounding box center [819, 916] width 191 height 21
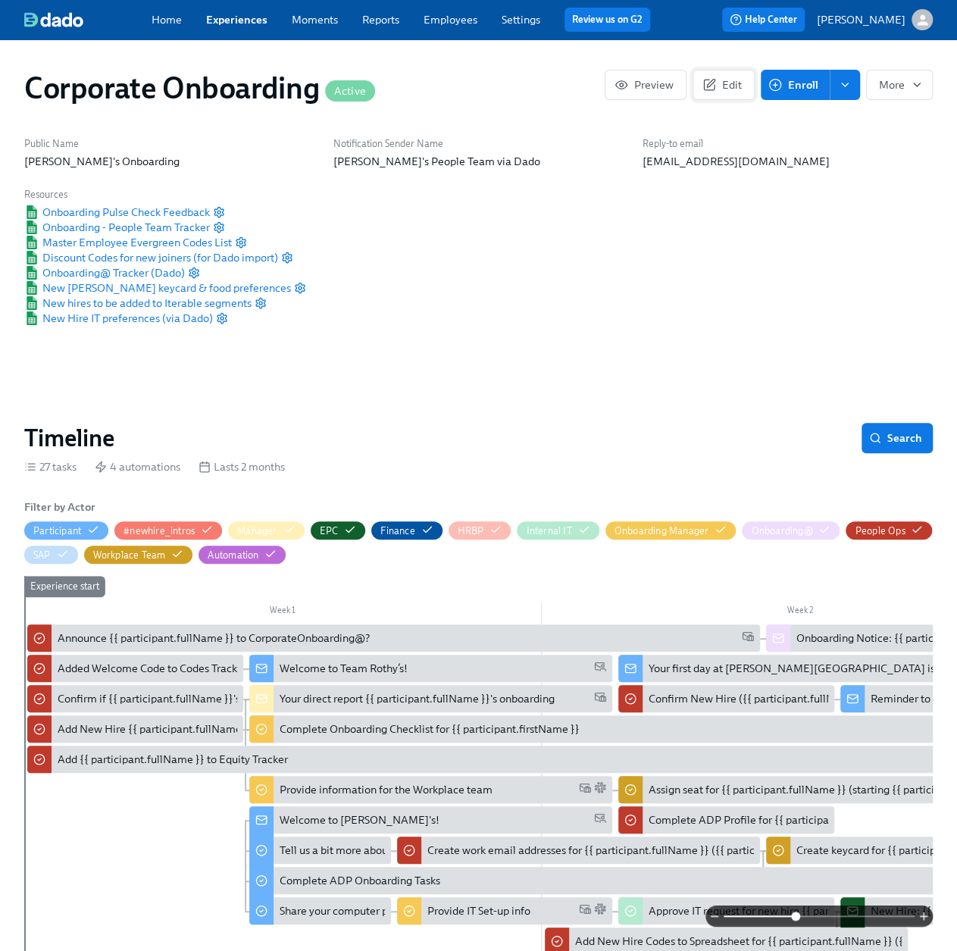
click at [723, 90] on span "Edit" at bounding box center [724, 84] width 36 height 15
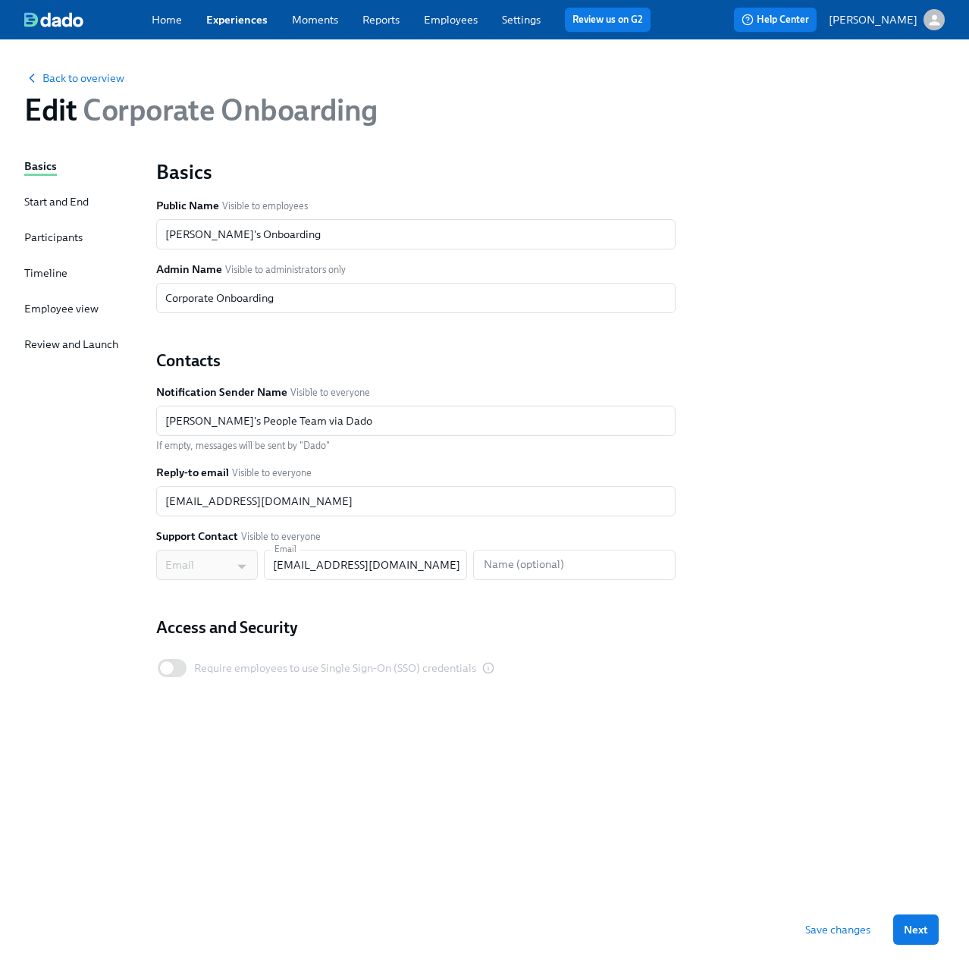
click at [44, 271] on div "Timeline" at bounding box center [45, 272] width 43 height 15
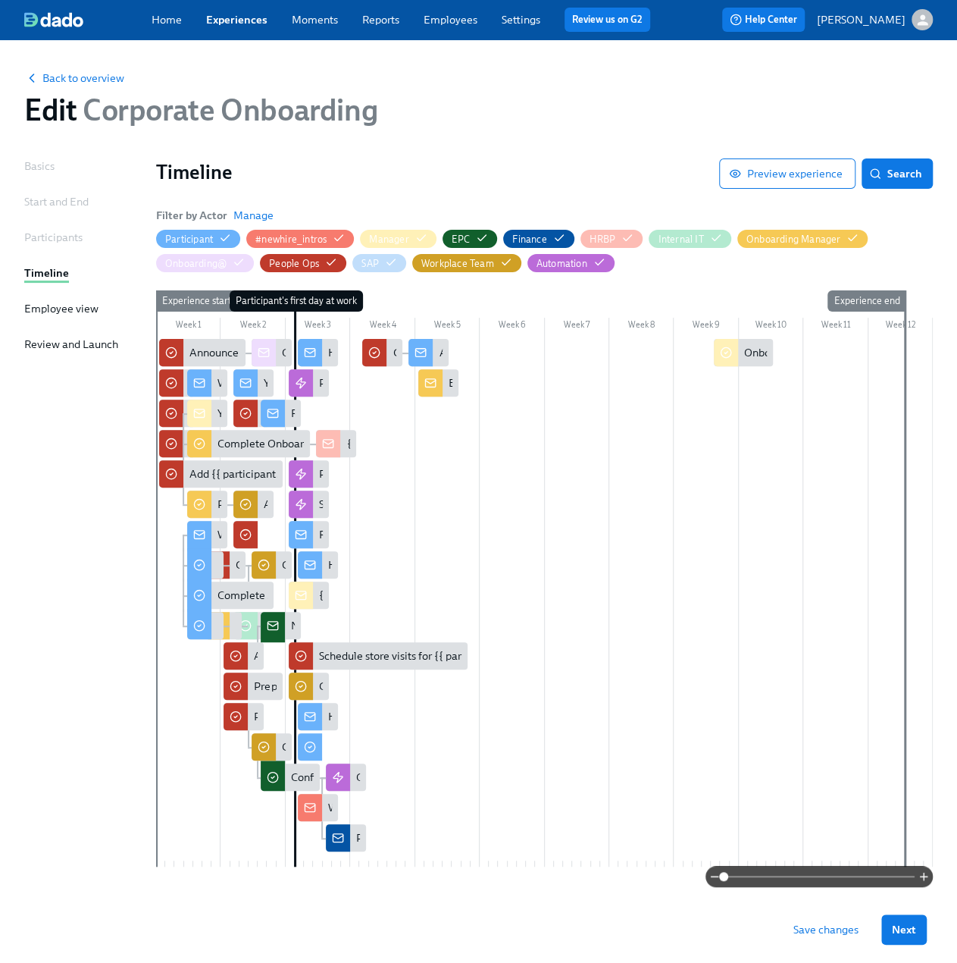
click at [784, 879] on span at bounding box center [819, 876] width 191 height 21
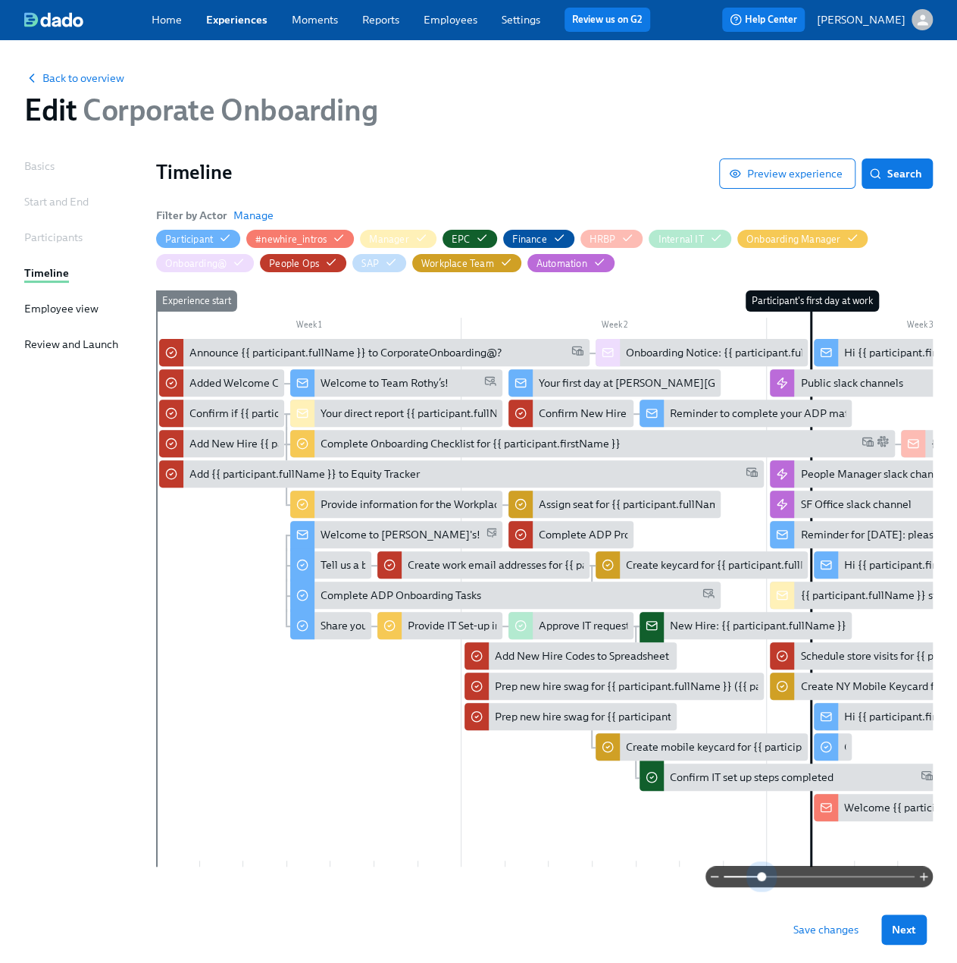
click at [762, 872] on span at bounding box center [819, 876] width 191 height 21
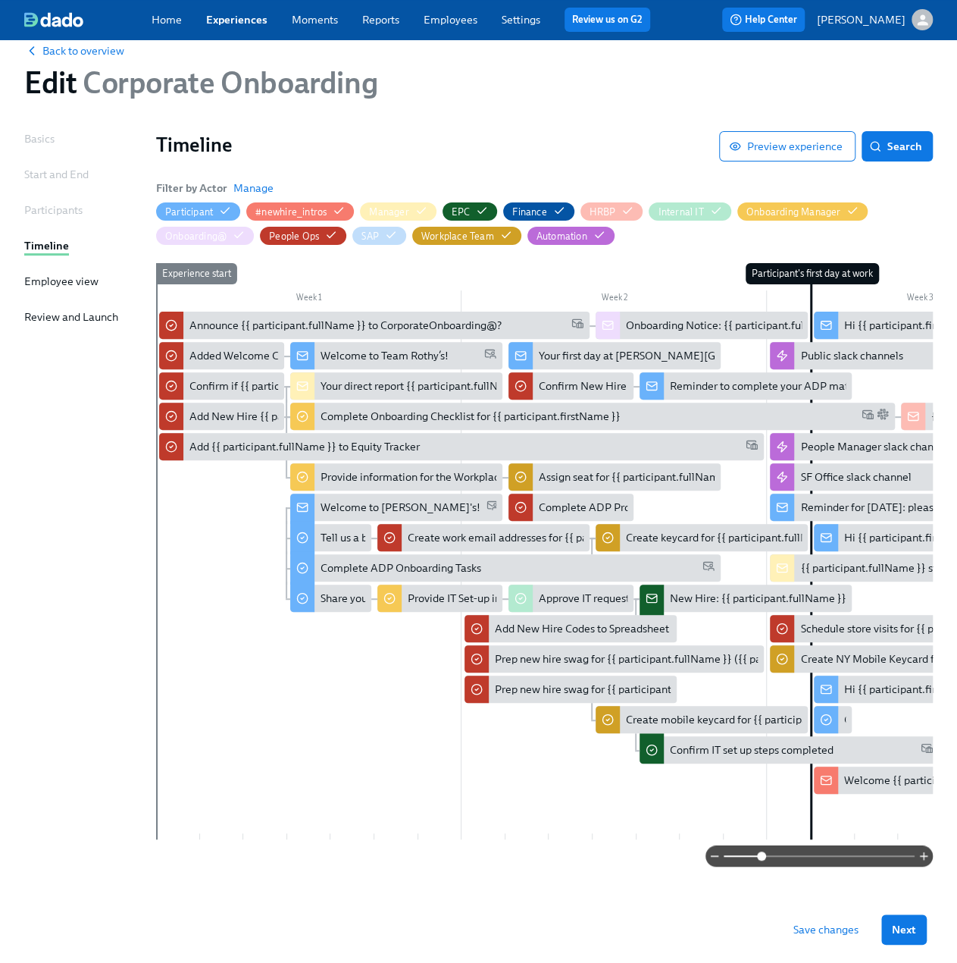
scroll to position [40, 0]
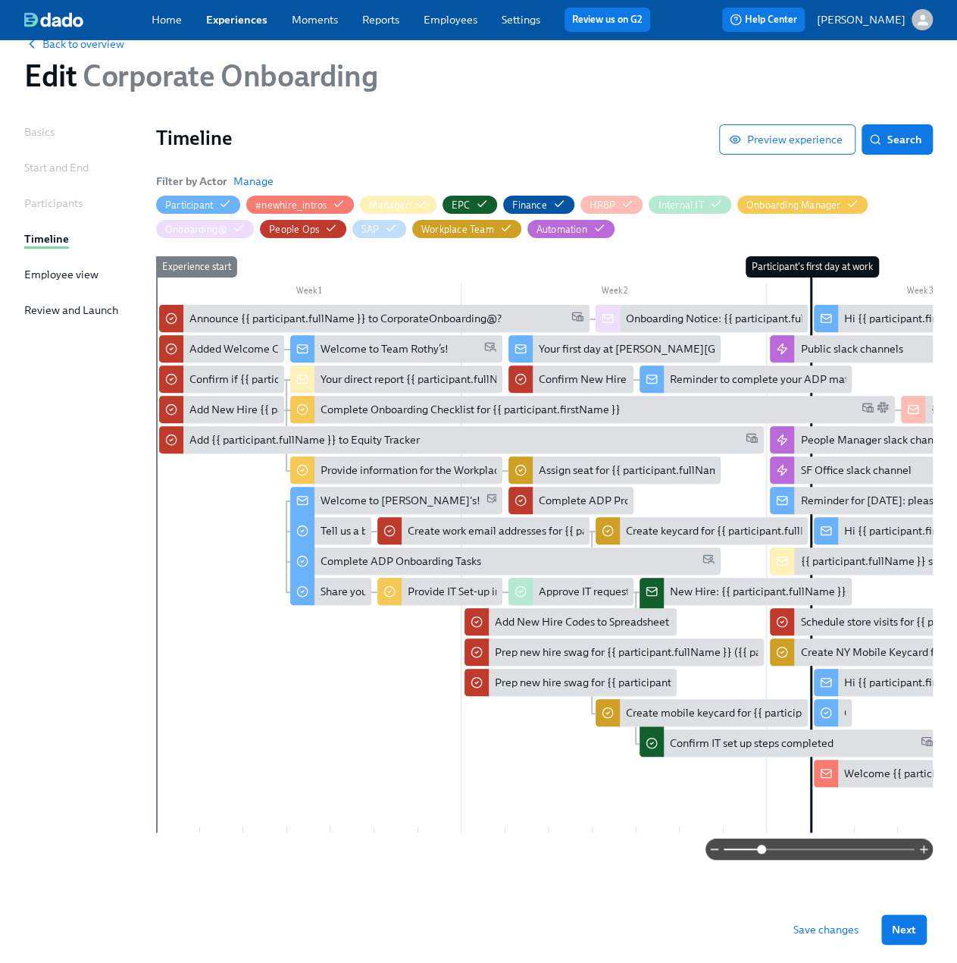
click at [173, 824] on div "Experience start" at bounding box center [177, 544] width 45 height 576
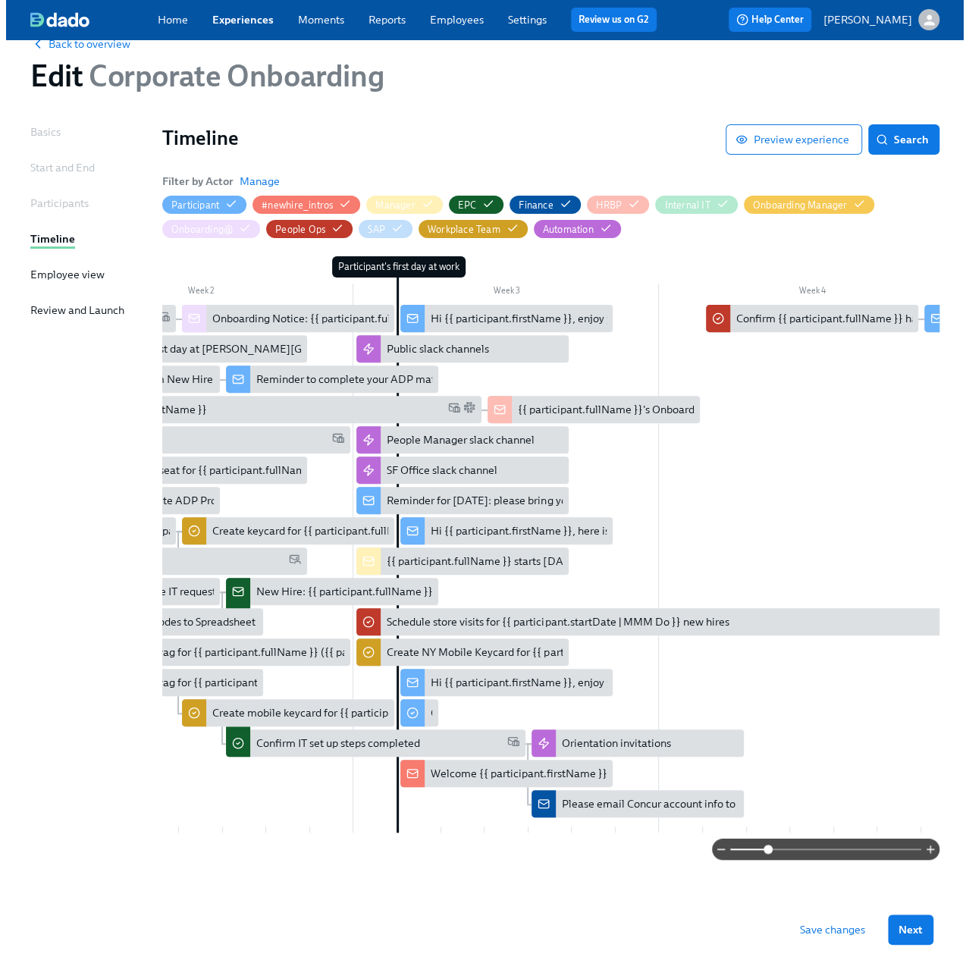
scroll to position [0, 432]
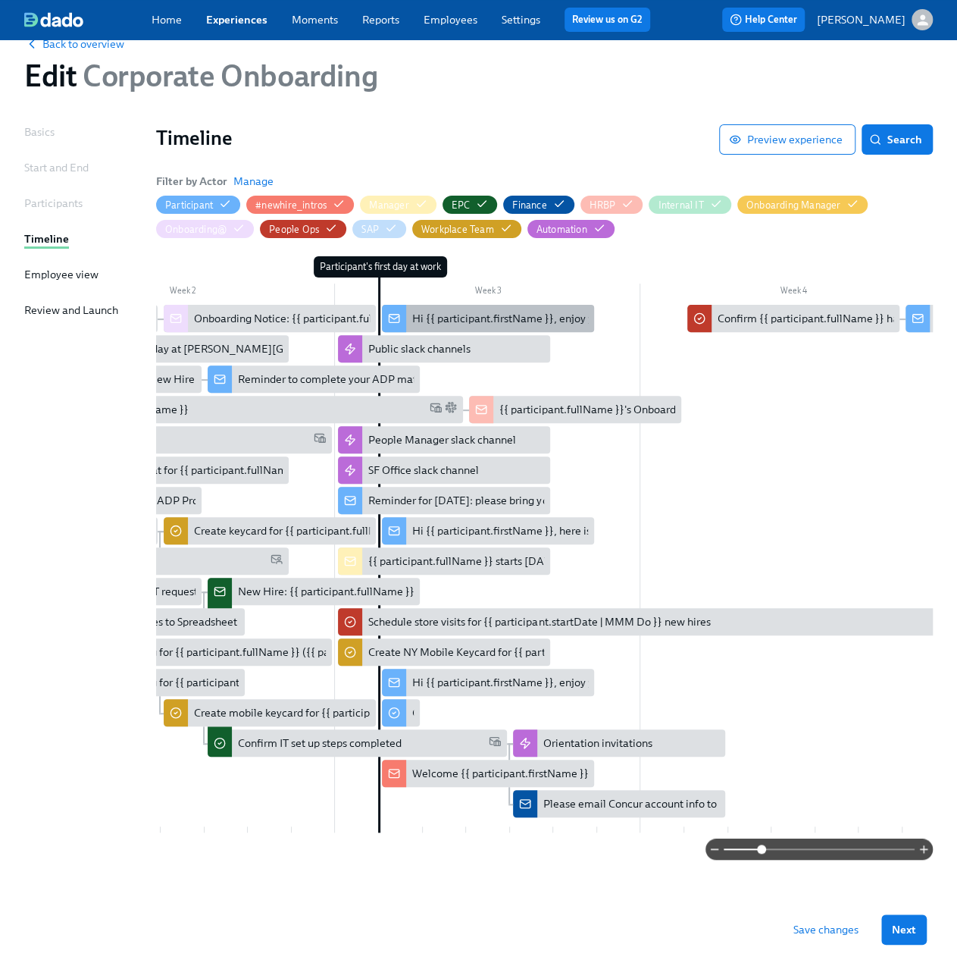
click at [477, 316] on div "Hi {{ participant.firstName }}, enjoy your new shoe & bag codes" at bounding box center [565, 318] width 306 height 15
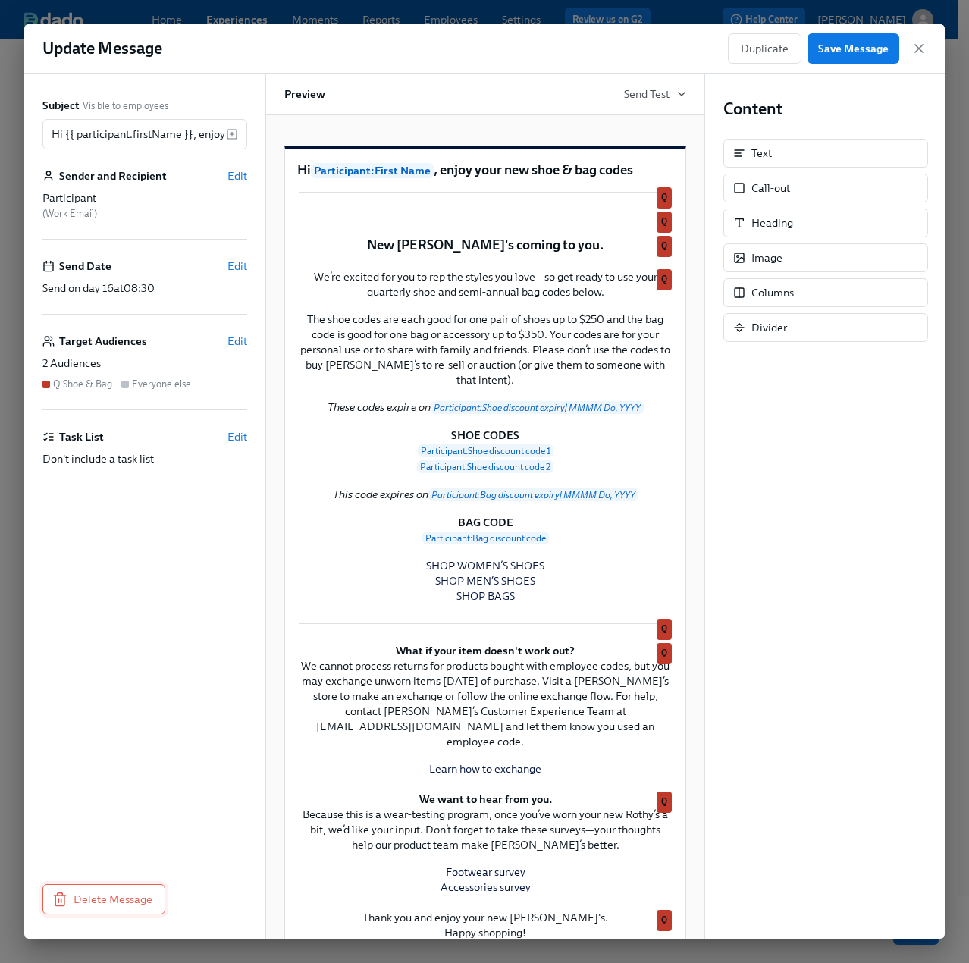
click at [79, 891] on span "Delete Message" at bounding box center [103, 898] width 97 height 15
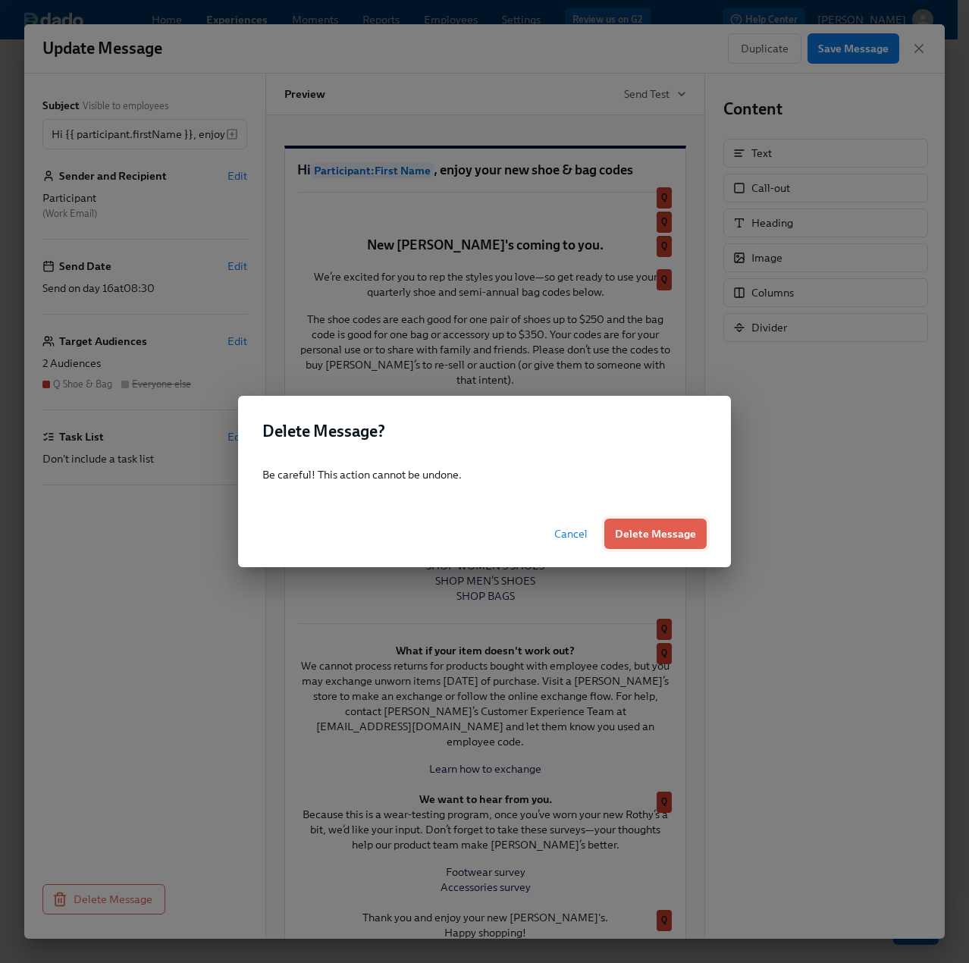
click at [639, 545] on button "Delete Message" at bounding box center [655, 533] width 102 height 30
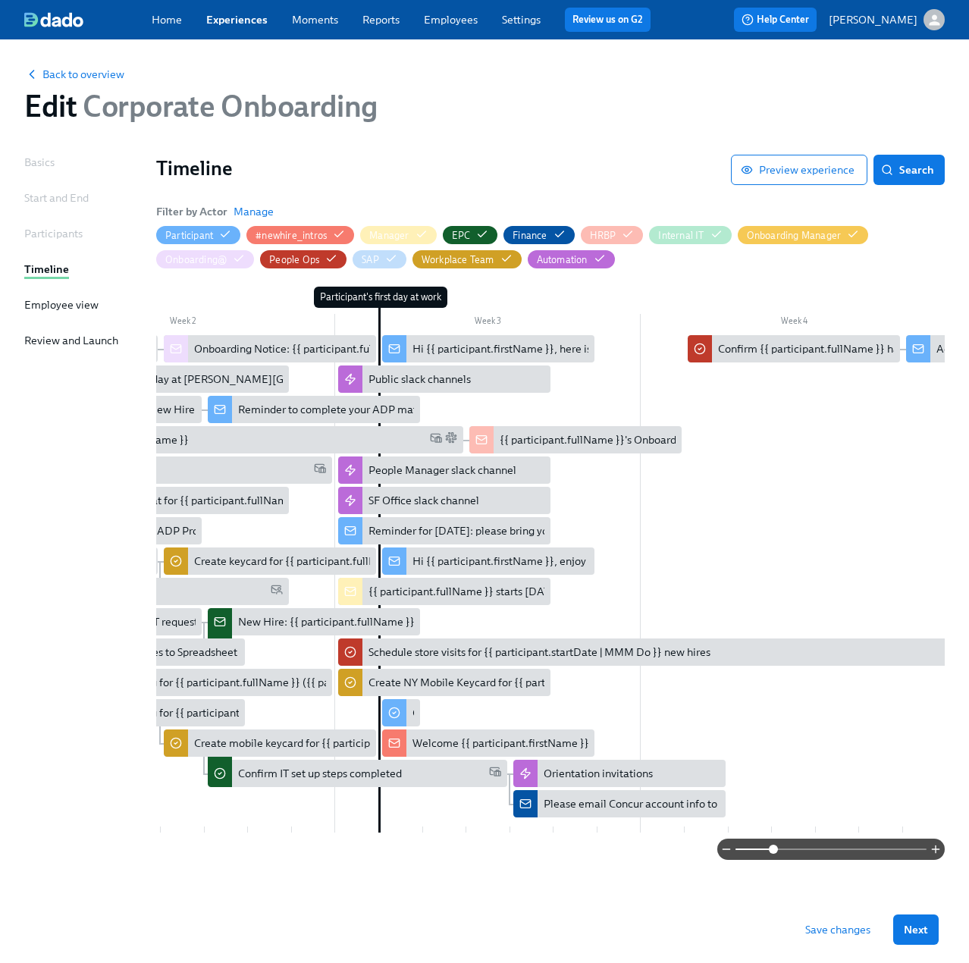
scroll to position [10, 0]
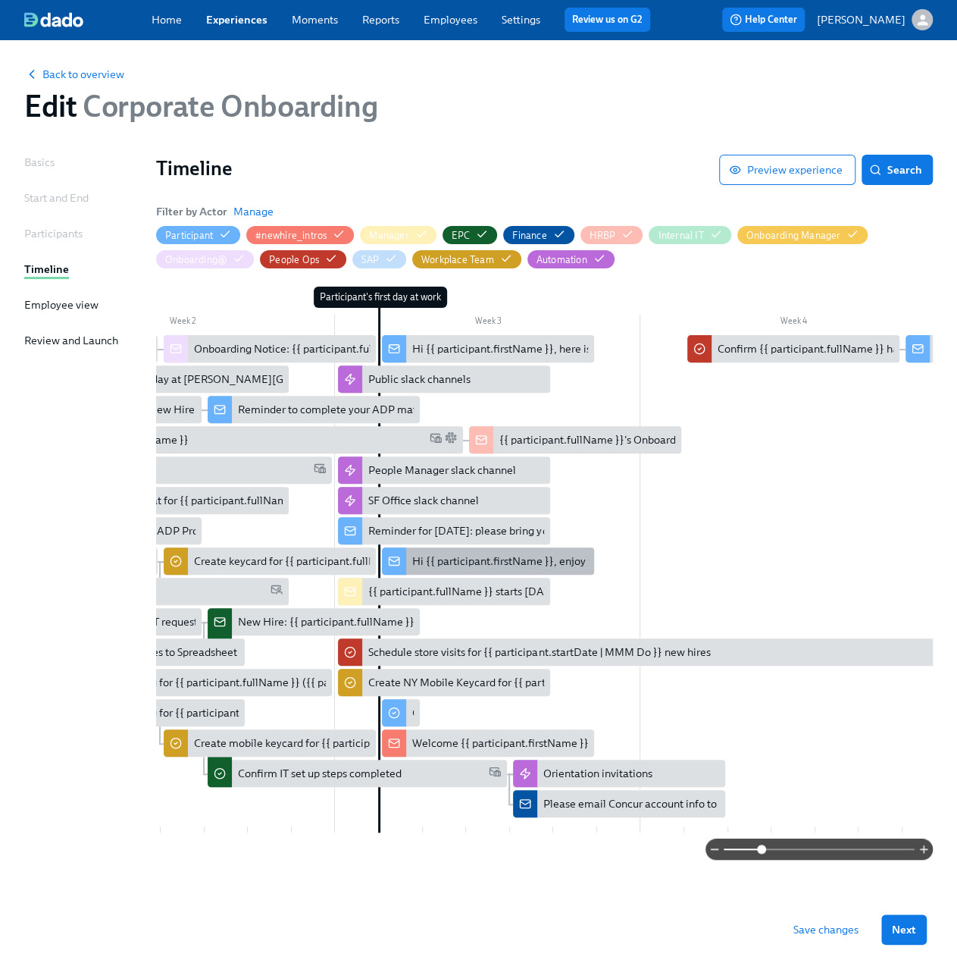
click at [509, 556] on div "Hi {{ participant.firstName }}, enjoy your annual $50 off codes." at bounding box center [563, 560] width 303 height 15
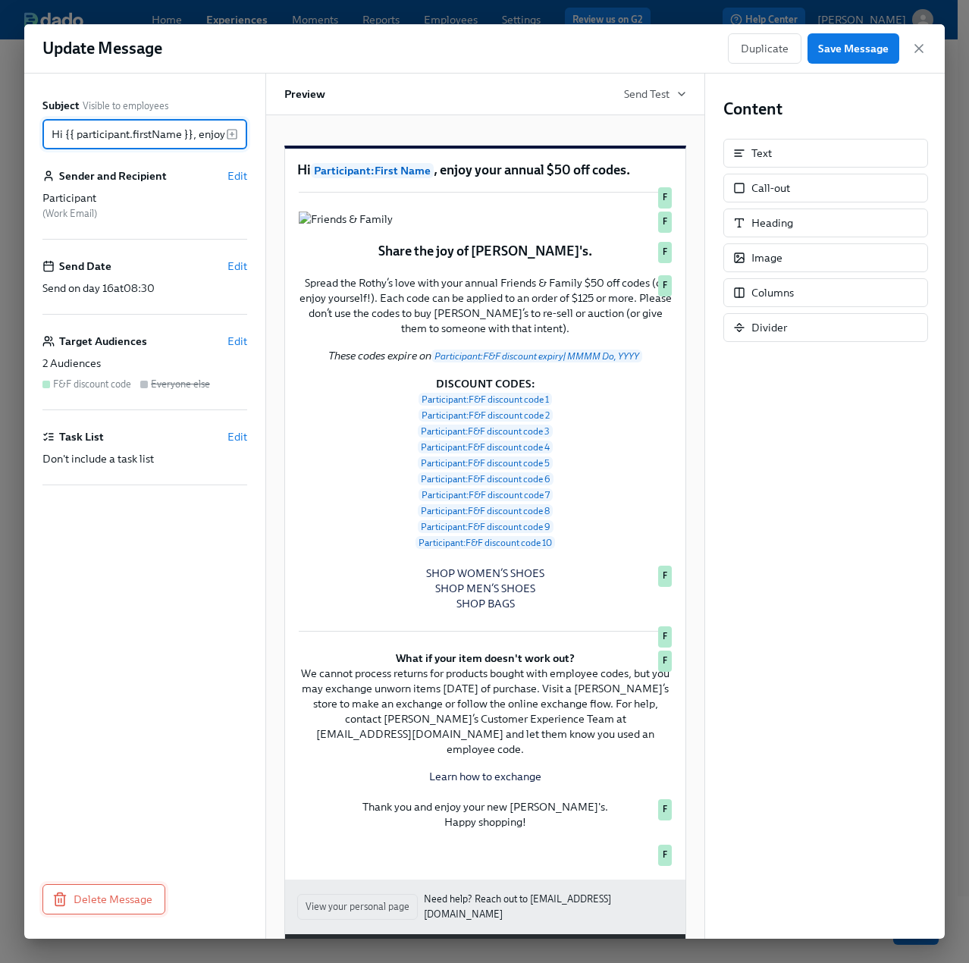
click at [115, 891] on span "Delete Message" at bounding box center [103, 898] width 97 height 15
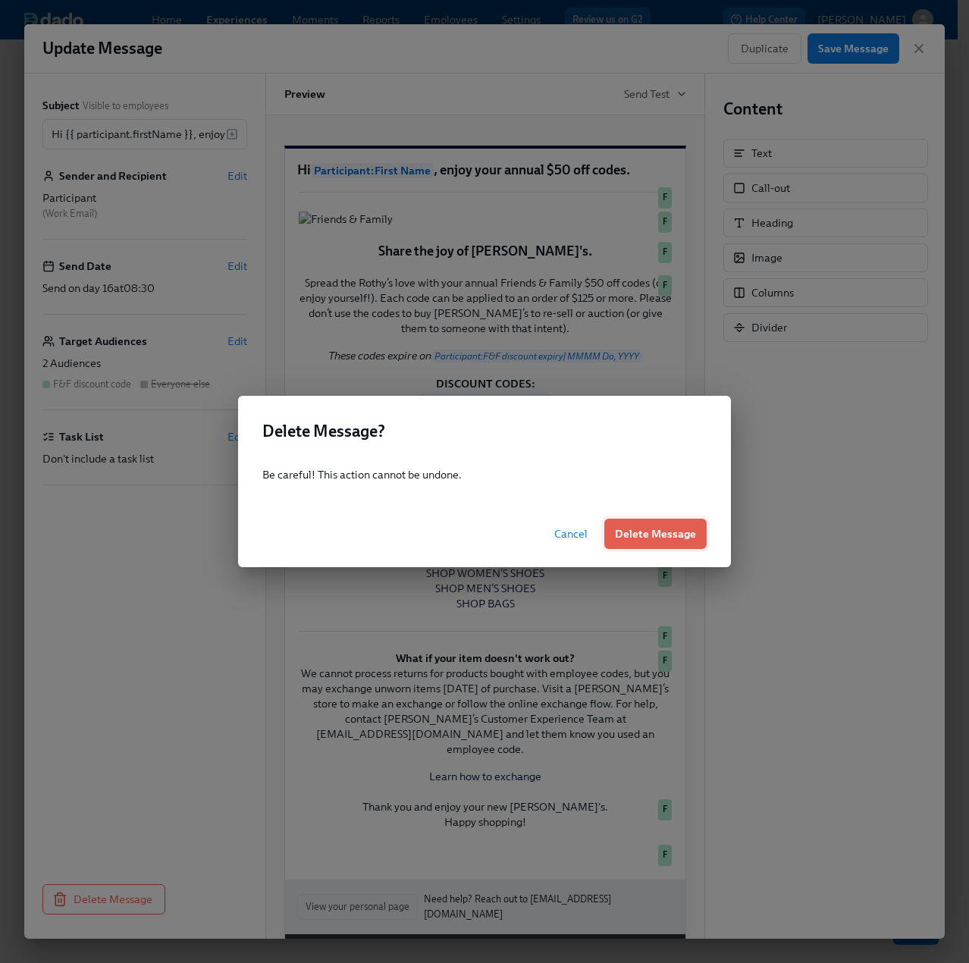
click at [667, 534] on span "Delete Message" at bounding box center [655, 533] width 81 height 15
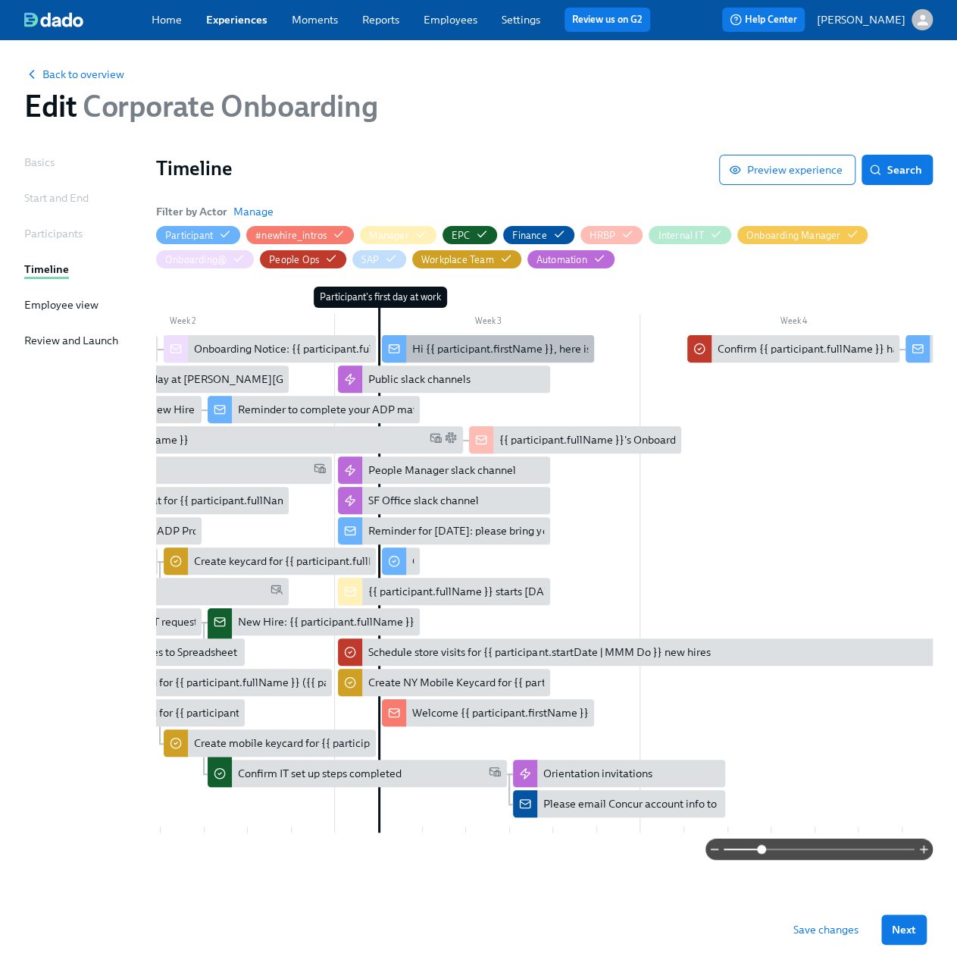
click at [446, 343] on div "Hi {{ participant.firstName }}, here is your 40% off evergreen code" at bounding box center [572, 348] width 320 height 15
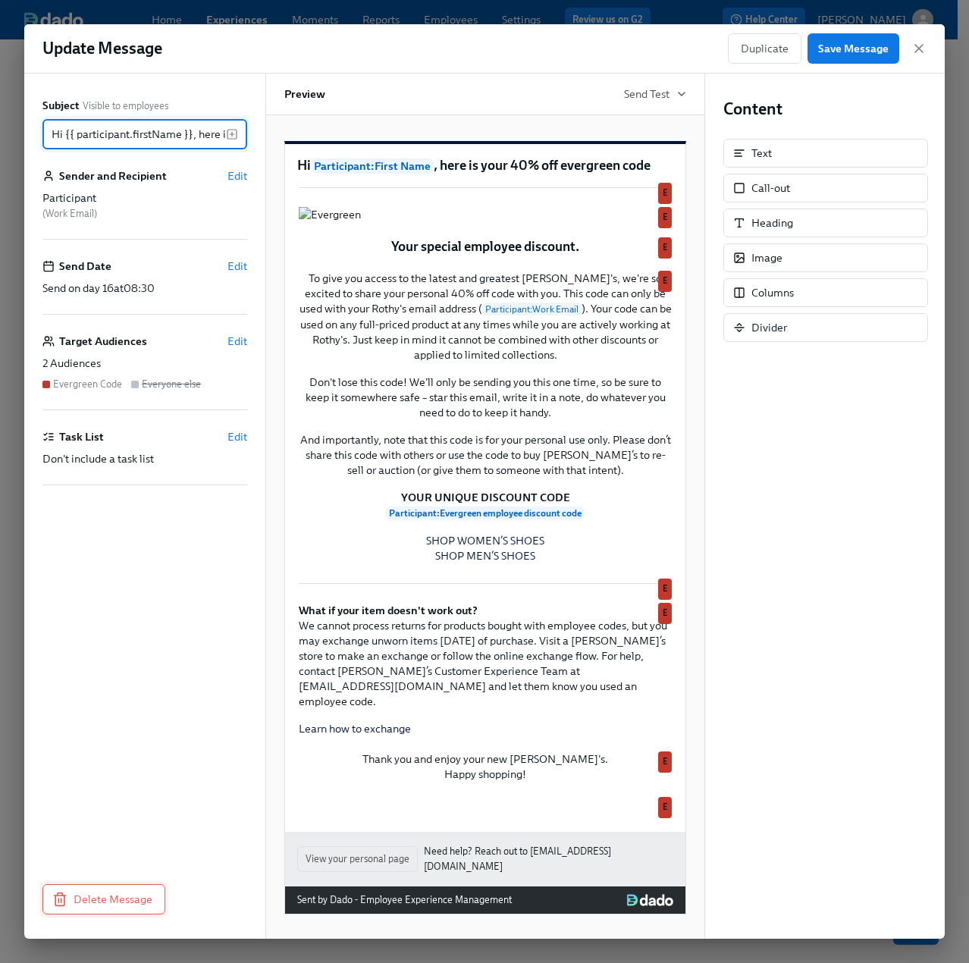
click at [85, 891] on span "Delete Message" at bounding box center [103, 898] width 97 height 15
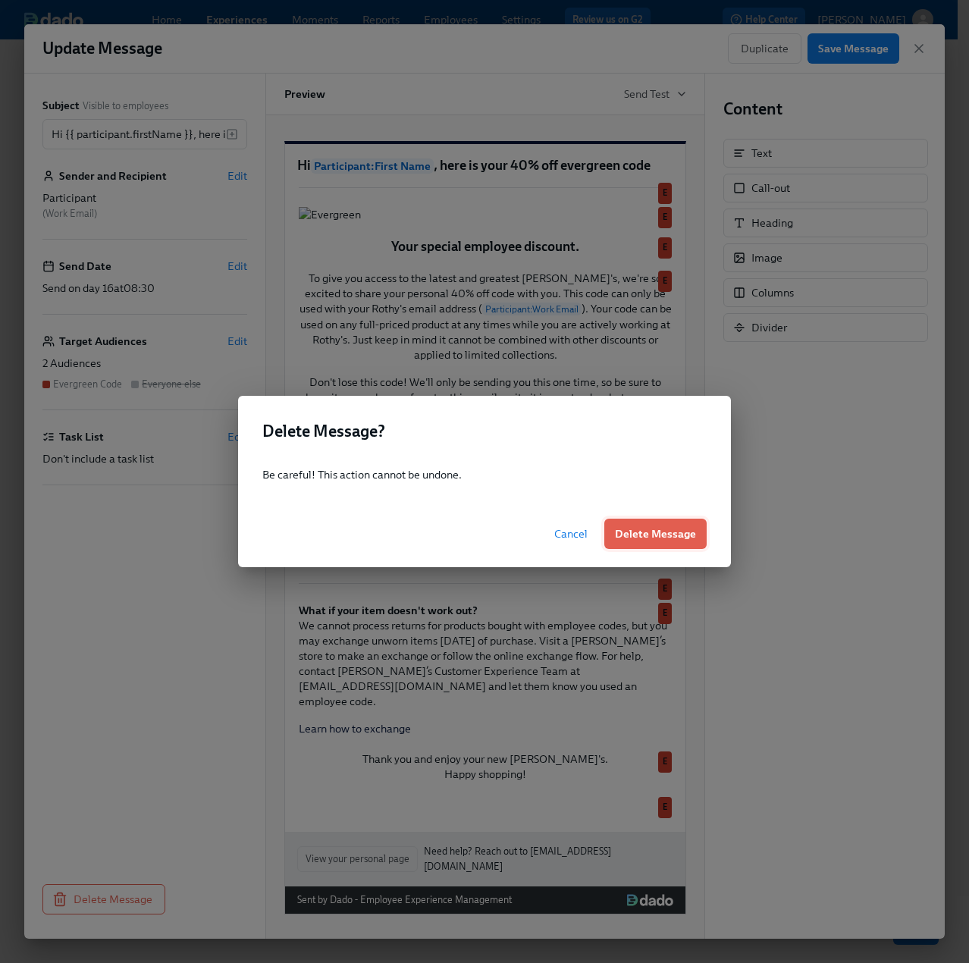
click at [637, 531] on span "Delete Message" at bounding box center [655, 533] width 81 height 15
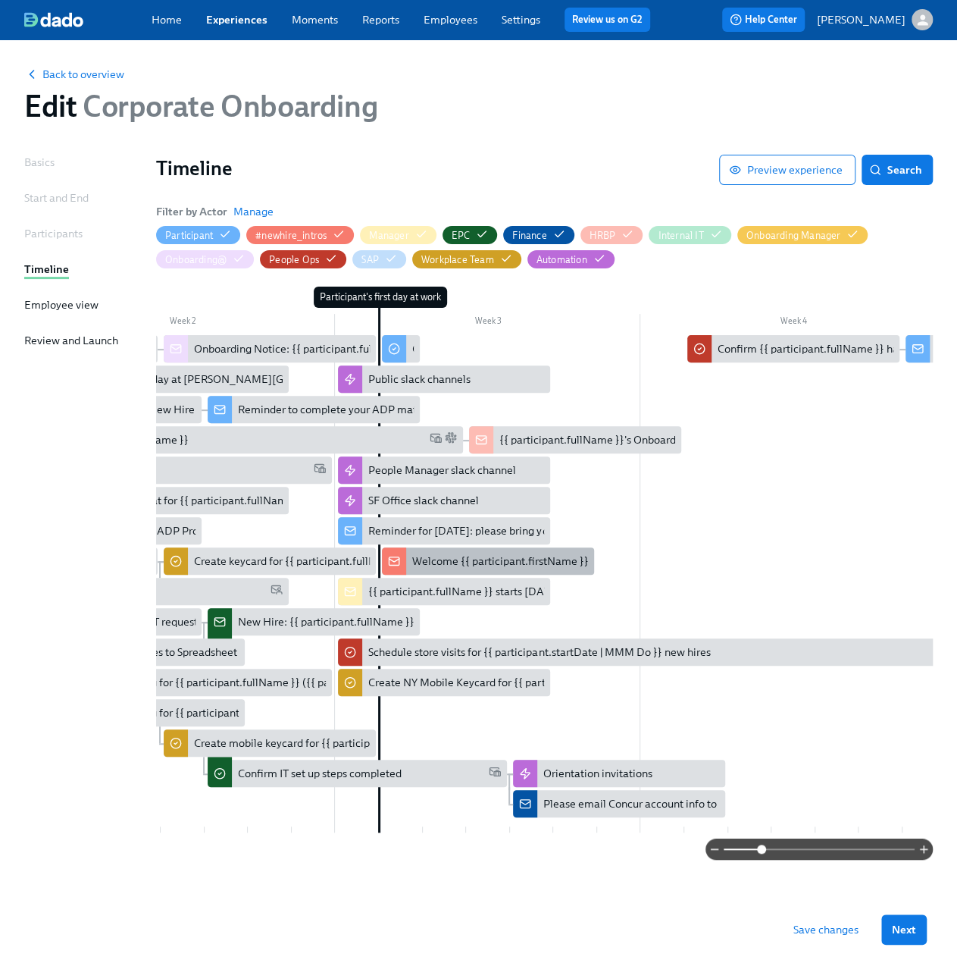
click at [431, 554] on div "Welcome {{ participant.firstName }}!" at bounding box center [502, 560] width 180 height 15
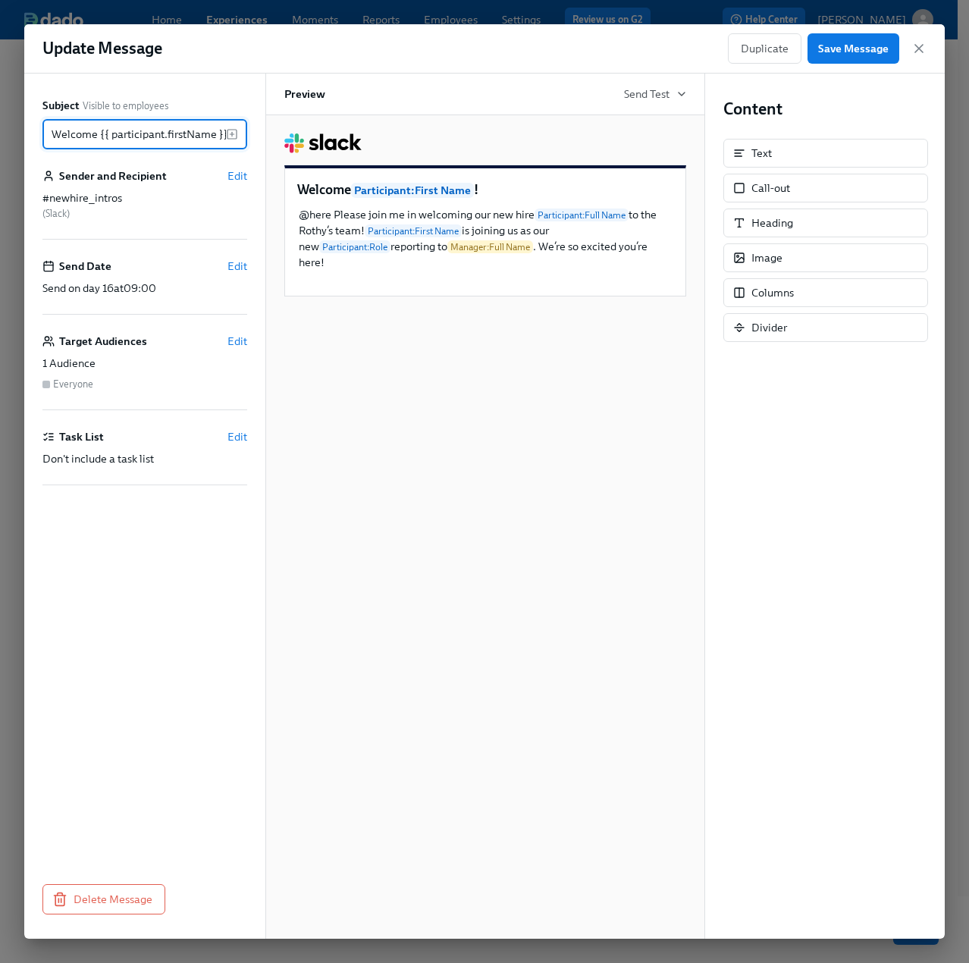
scroll to position [0, 3]
click at [914, 49] on icon "button" at bounding box center [918, 48] width 15 height 15
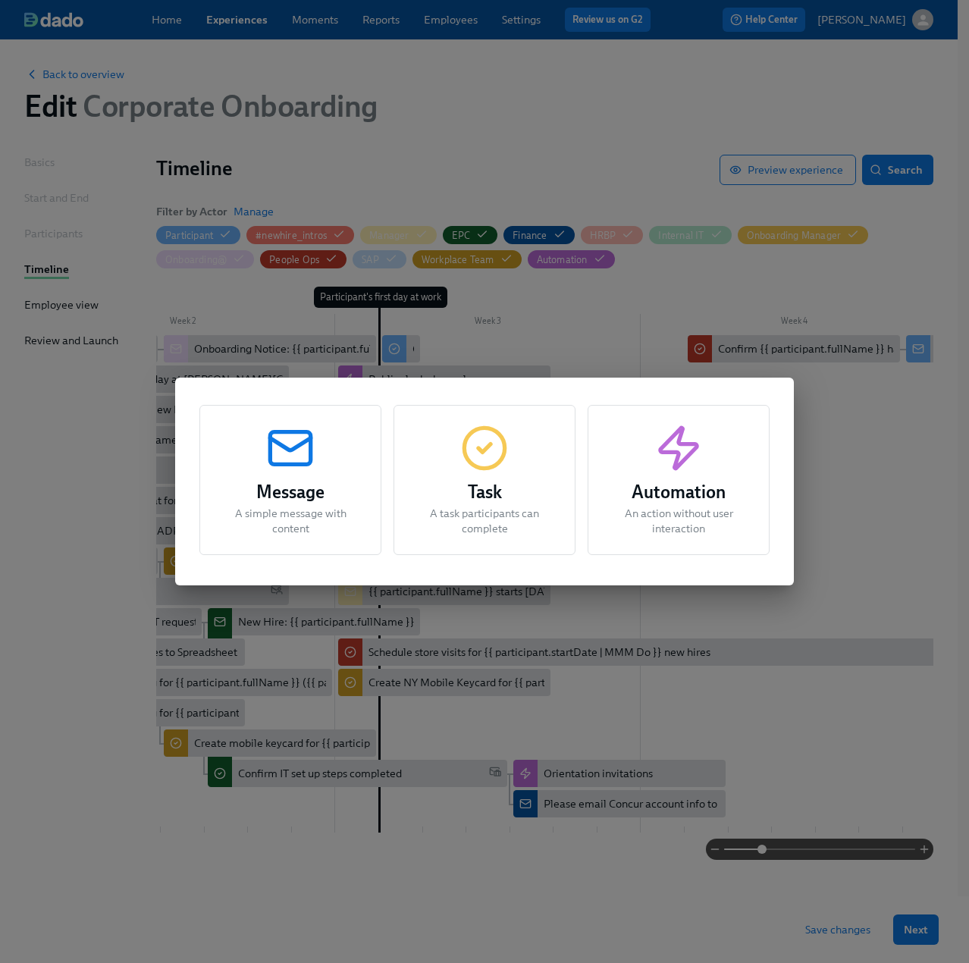
click at [684, 475] on div "Automation An action without user interaction" at bounding box center [678, 480] width 182 height 150
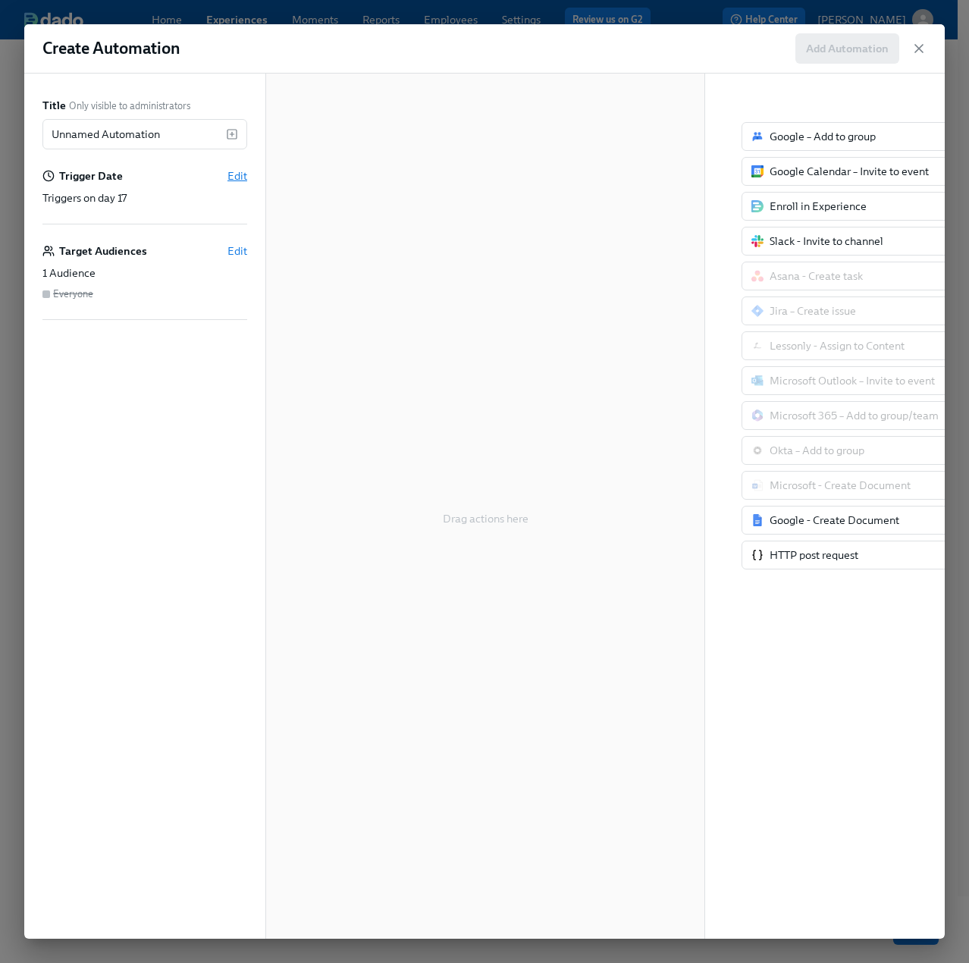
click at [240, 175] on span "Edit" at bounding box center [237, 175] width 20 height 15
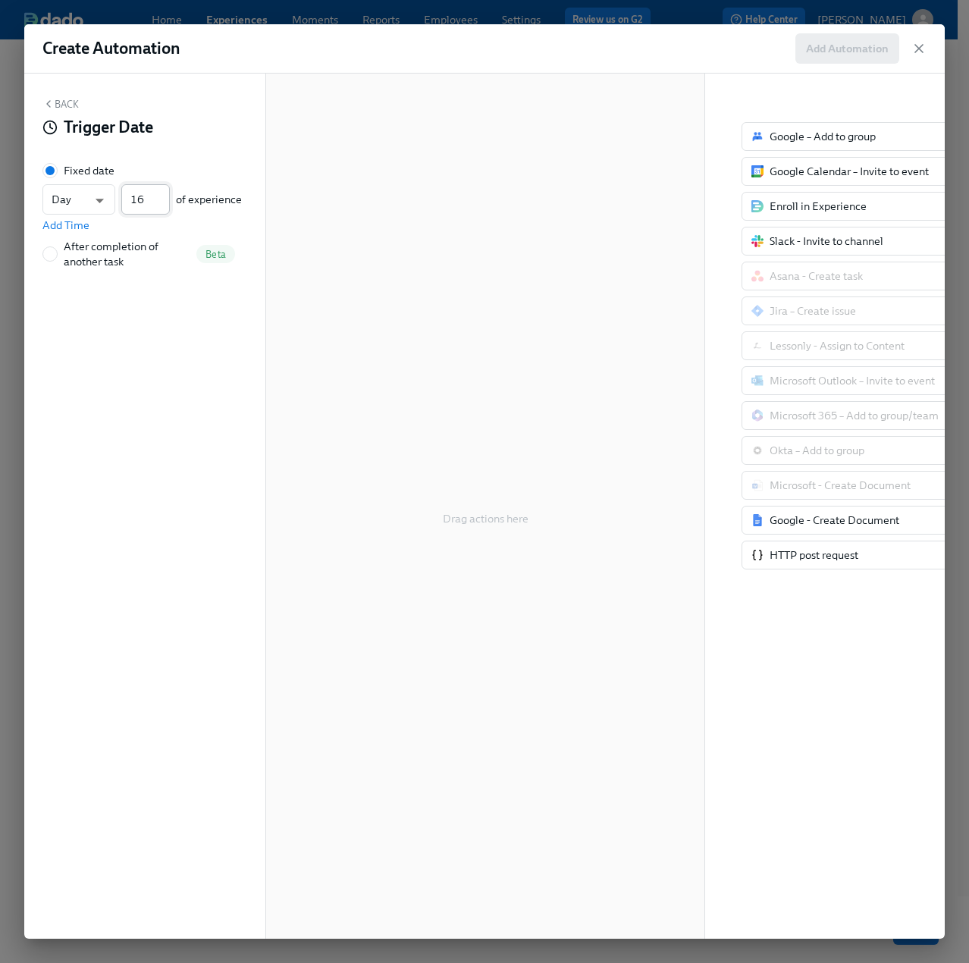
type input "16"
click at [161, 206] on input "16" at bounding box center [145, 199] width 49 height 30
click at [67, 107] on button "Back" at bounding box center [60, 104] width 36 height 12
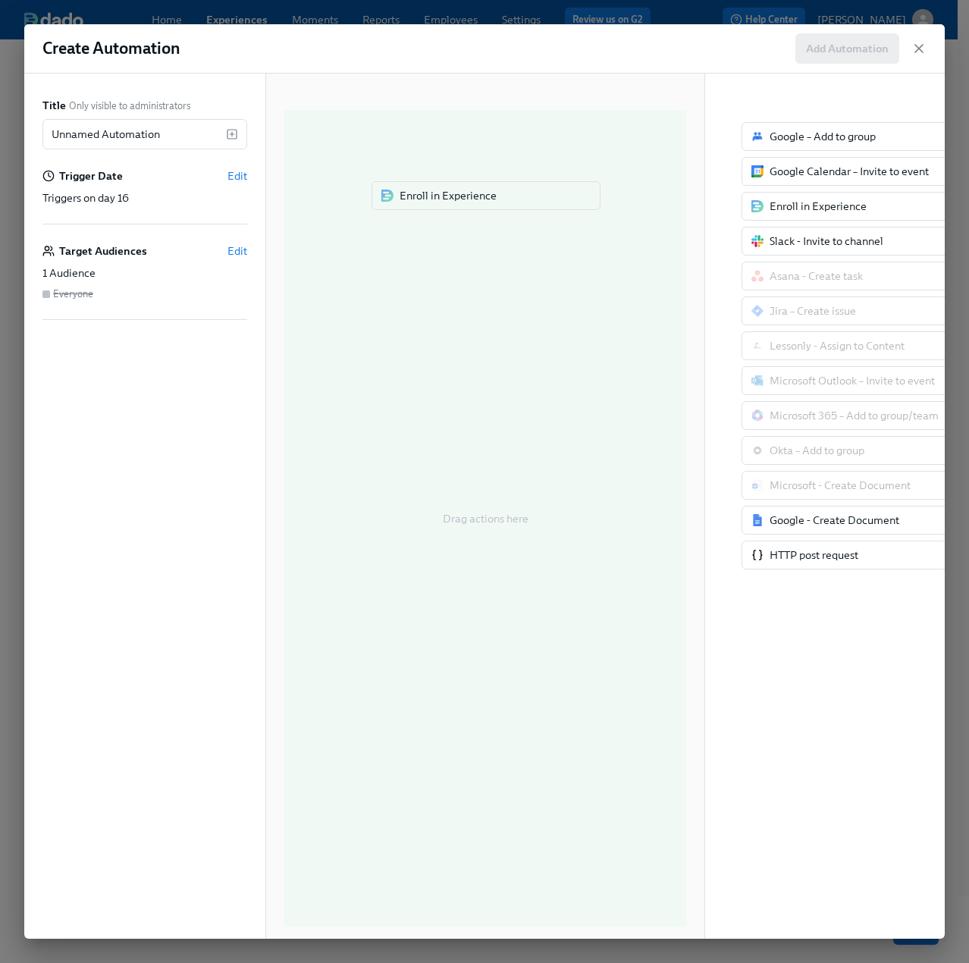
drag, startPoint x: 808, startPoint y: 206, endPoint x: 434, endPoint y: 197, distance: 374.5
click at [434, 197] on div "Title Only visible to administrators Unnamed Automation ​ Trigger Date Edit Tri…" at bounding box center [484, 506] width 920 height 865
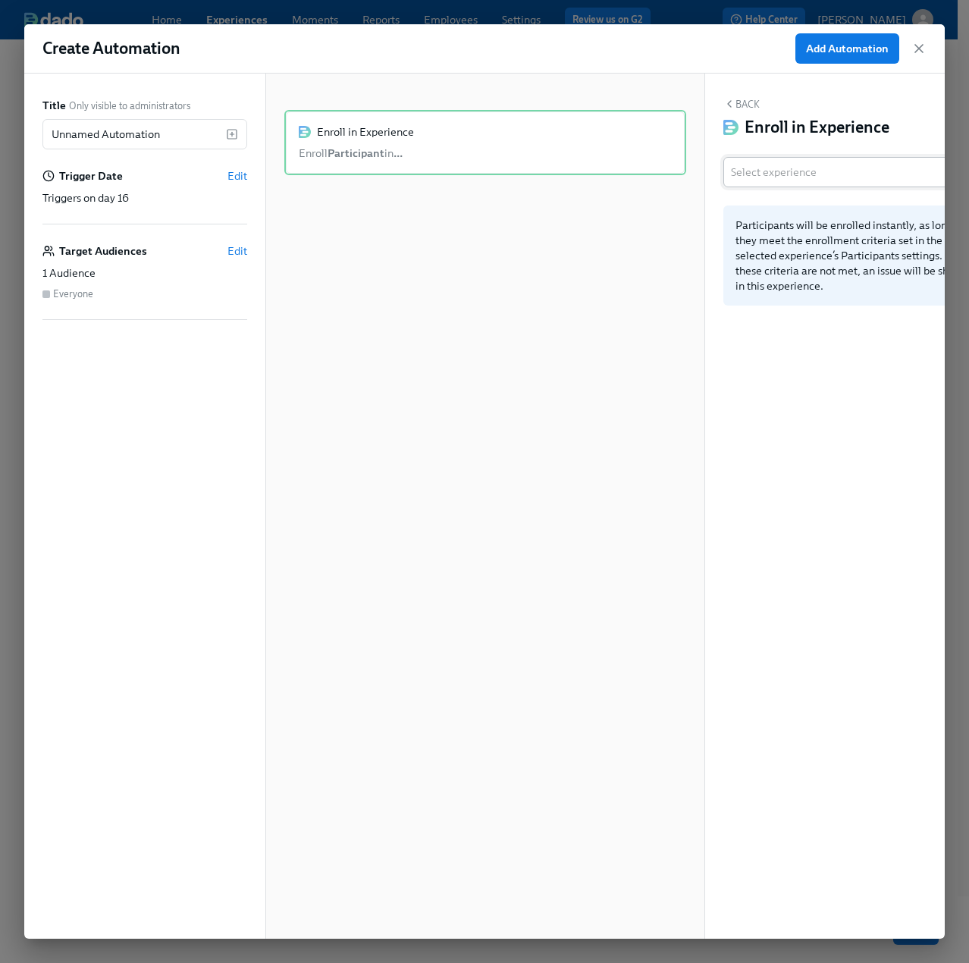
click at [813, 171] on input "text" at bounding box center [841, 172] width 221 height 30
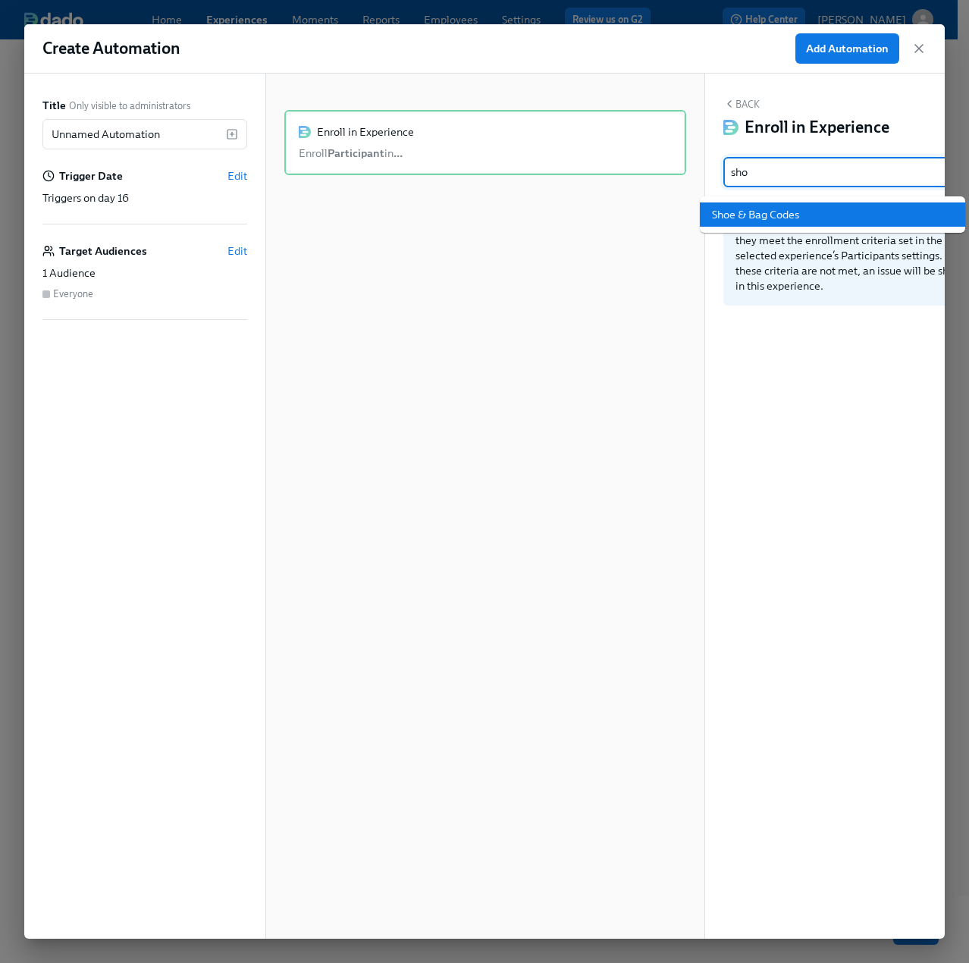
click at [811, 202] on li "Shoe & Bag Codes" at bounding box center [832, 214] width 265 height 24
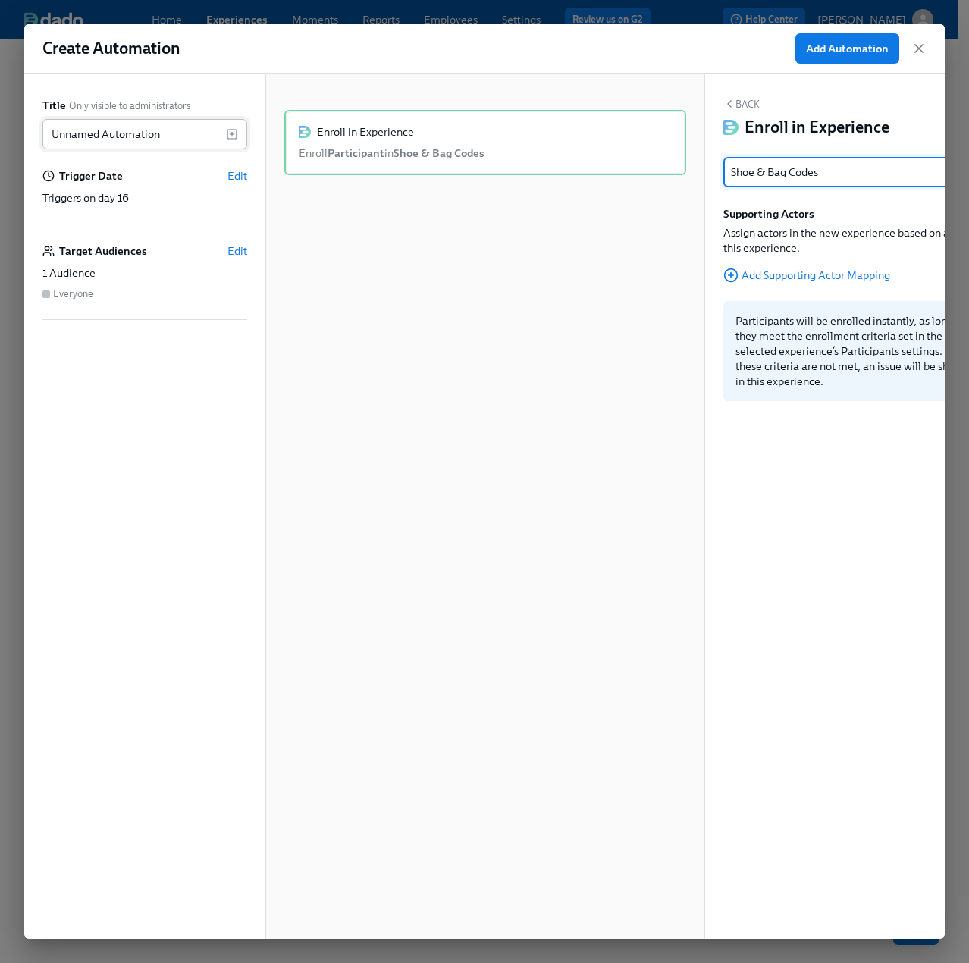
type input "Shoe & Bag Codes"
drag, startPoint x: 177, startPoint y: 131, endPoint x: -141, endPoint y: 343, distance: 381.5
click at [0, 343] on html "Home Experiences Moments Reports Employees Settings Review us on G2 Help Center…" at bounding box center [484, 479] width 969 height 966
type input "Enroll in Code Emails"
click at [867, 44] on span "Add Automation" at bounding box center [847, 48] width 83 height 15
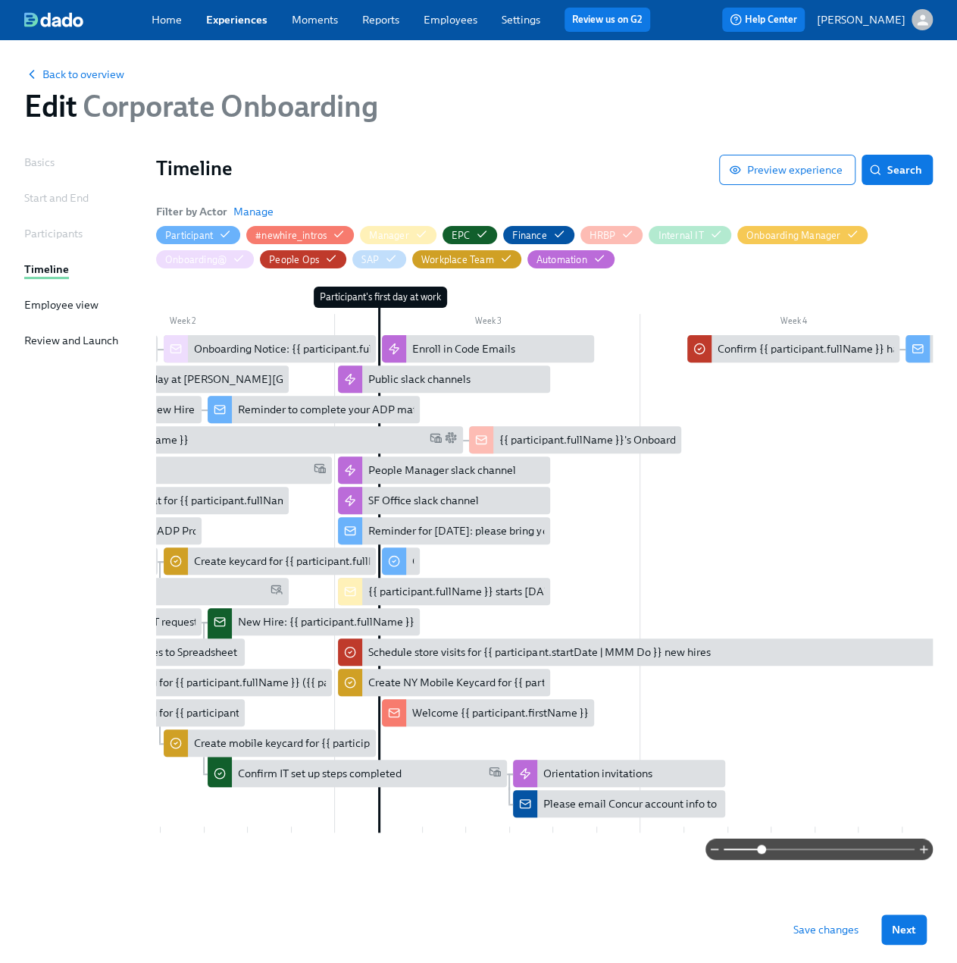
click at [853, 928] on span "Save changes" at bounding box center [826, 929] width 65 height 15
click at [83, 67] on span "Back to overview" at bounding box center [74, 74] width 100 height 15
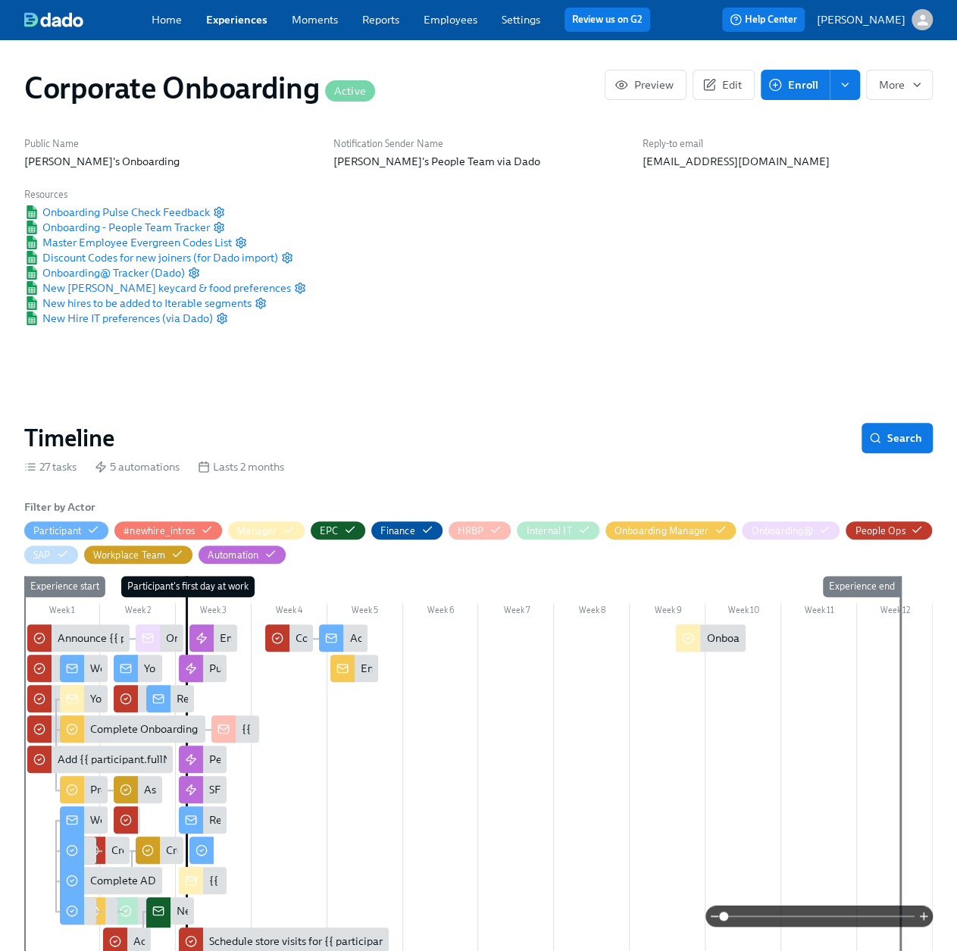
click at [221, 17] on link "Experiences" at bounding box center [236, 20] width 61 height 14
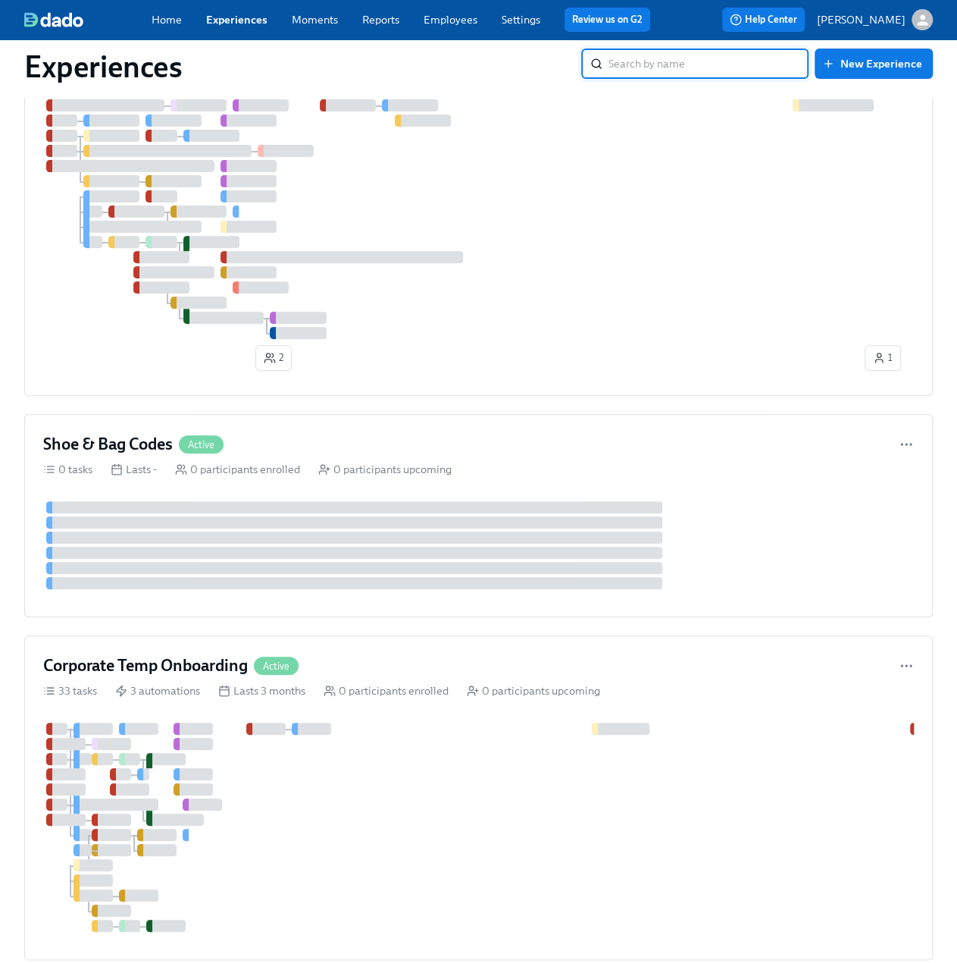
scroll to position [227, 0]
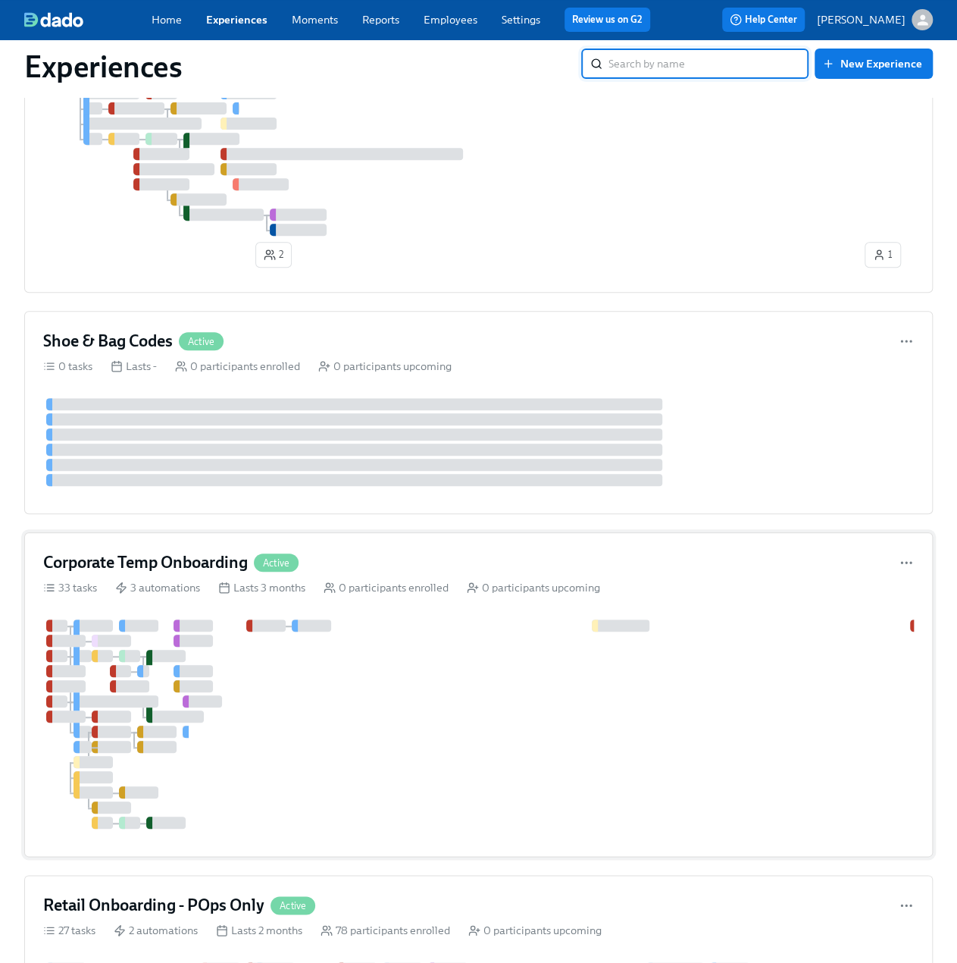
click at [197, 580] on div "3 automations" at bounding box center [157, 587] width 85 height 15
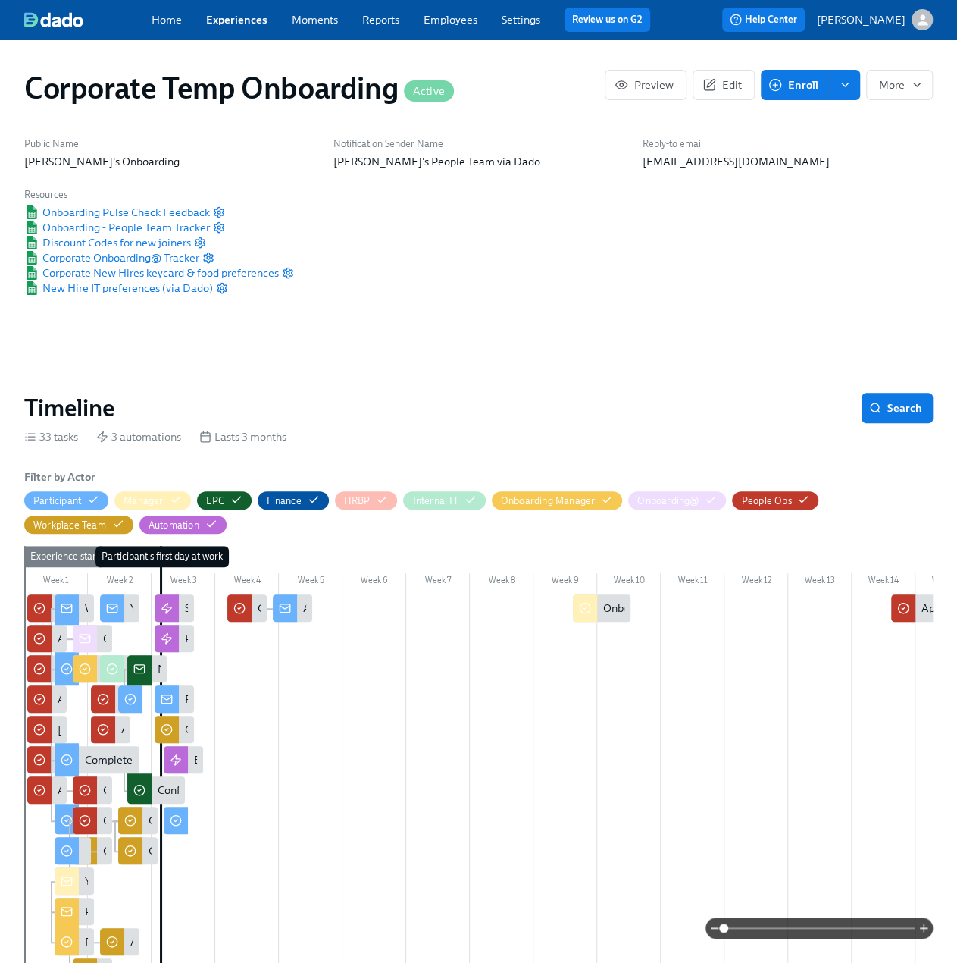
click at [226, 20] on link "Experiences" at bounding box center [236, 20] width 61 height 14
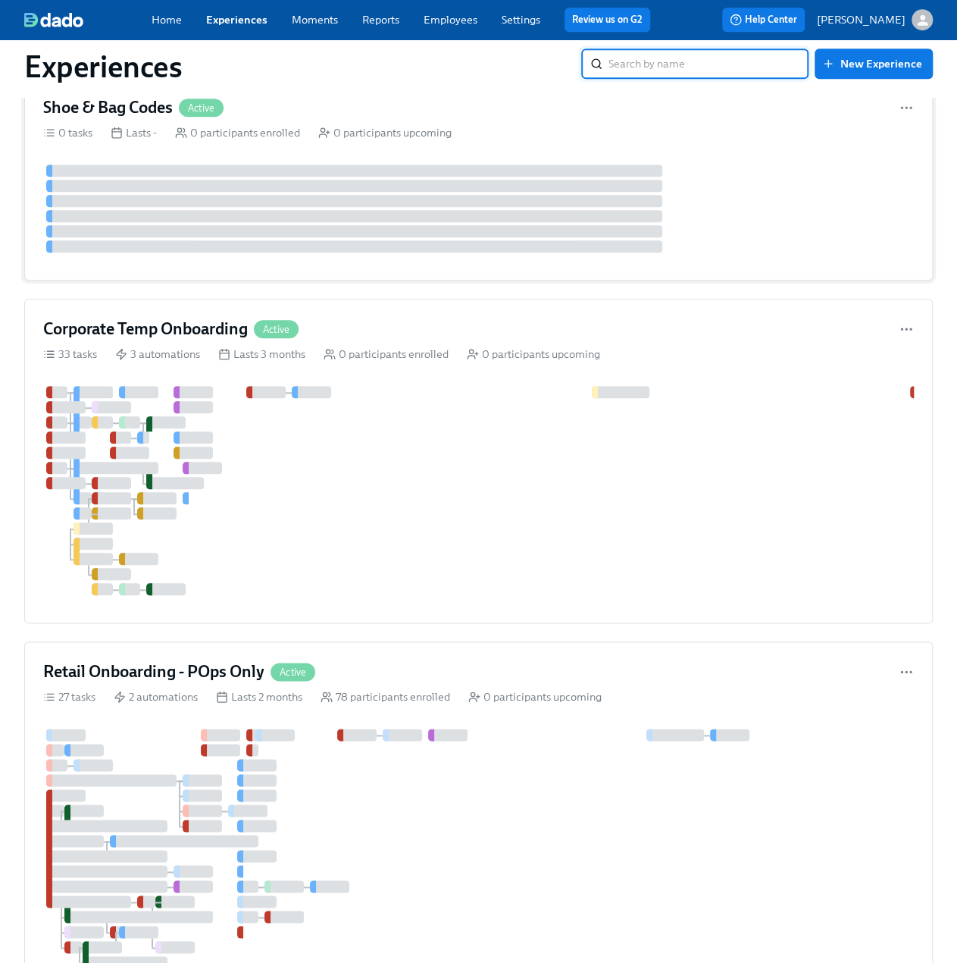
scroll to position [606, 0]
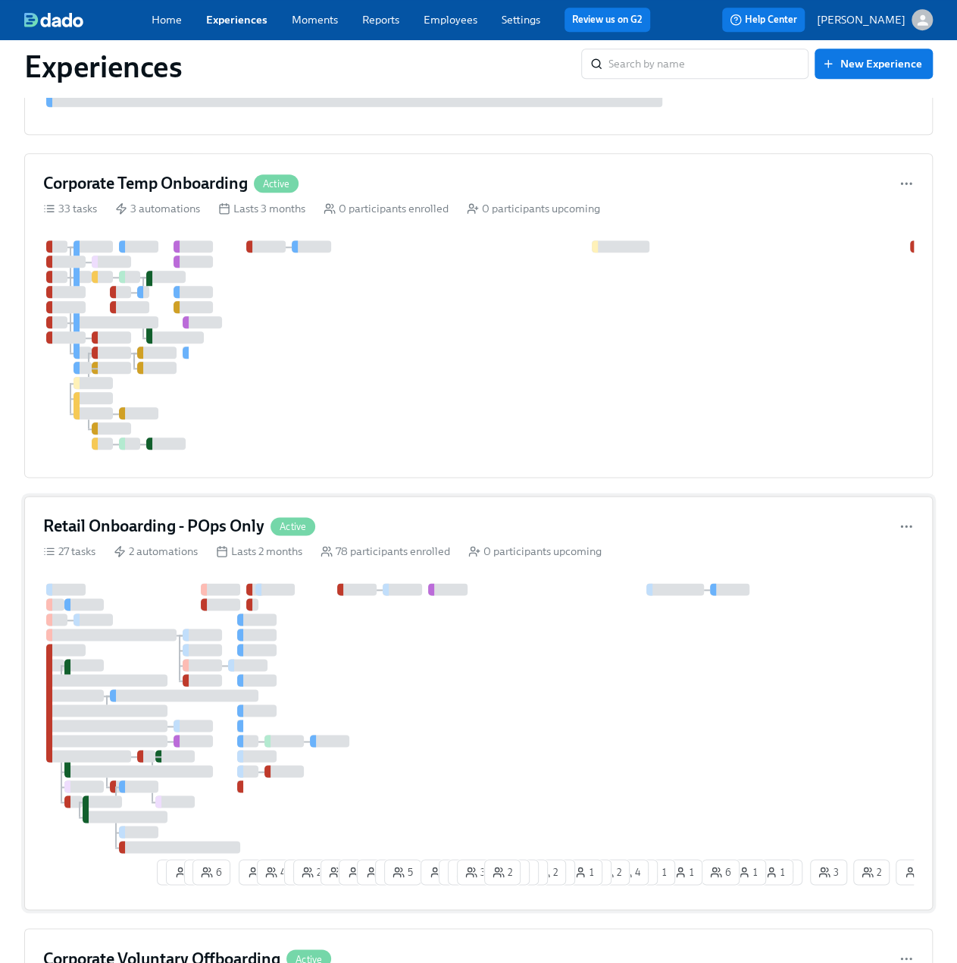
click at [155, 515] on div "Retail Onboarding - POps Only Active 27 tasks 2 automations Lasts 2 months 78 p…" at bounding box center [478, 703] width 909 height 414
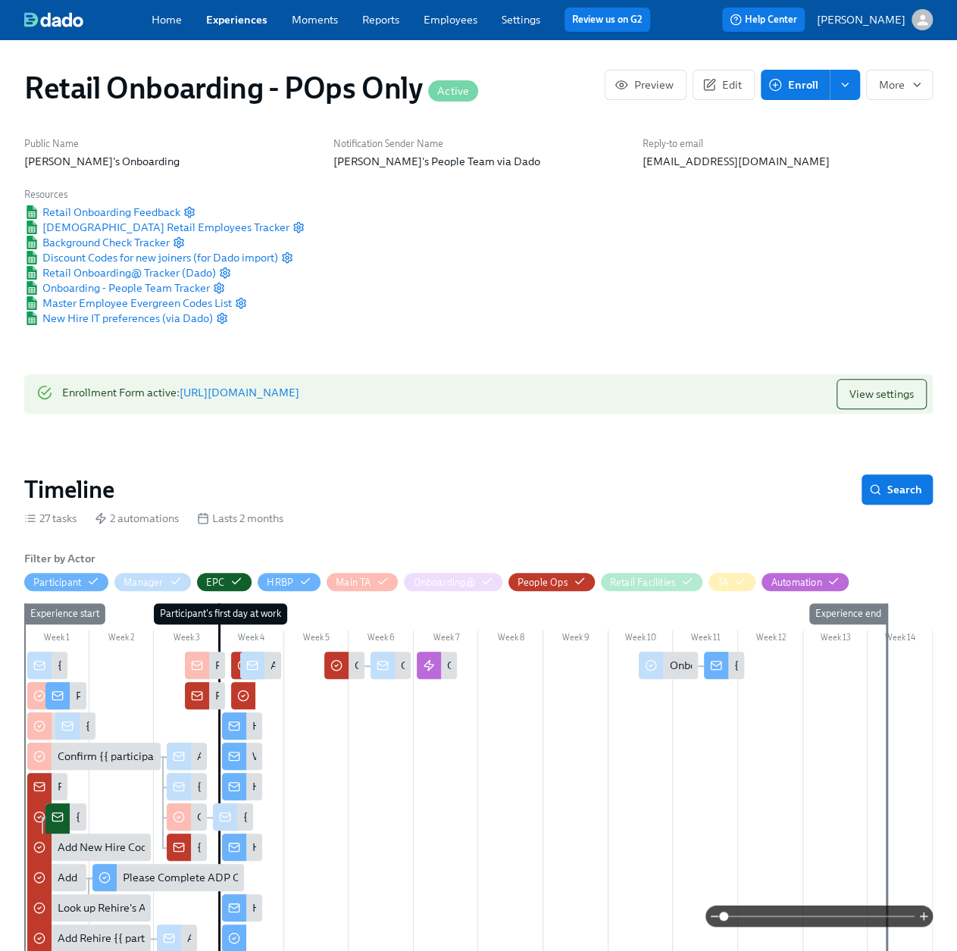
scroll to position [303, 0]
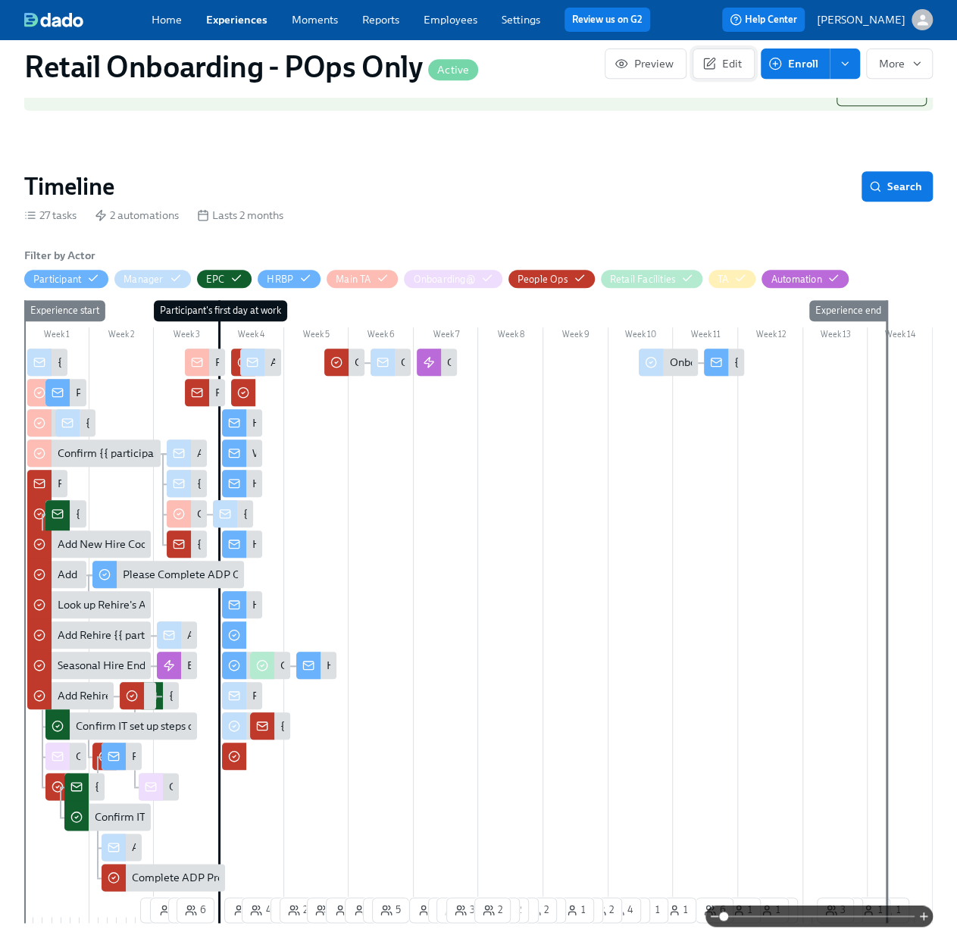
click at [768, 915] on span at bounding box center [819, 916] width 191 height 21
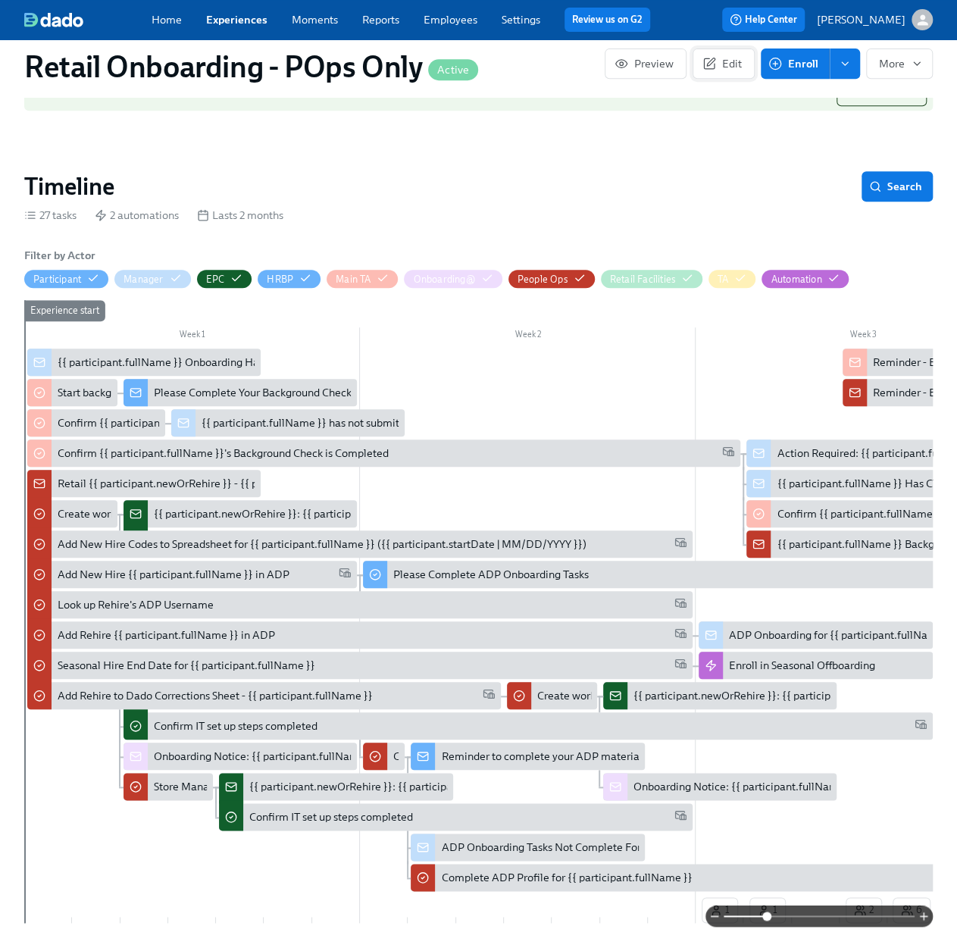
click at [713, 57] on icon "button" at bounding box center [710, 64] width 14 height 14
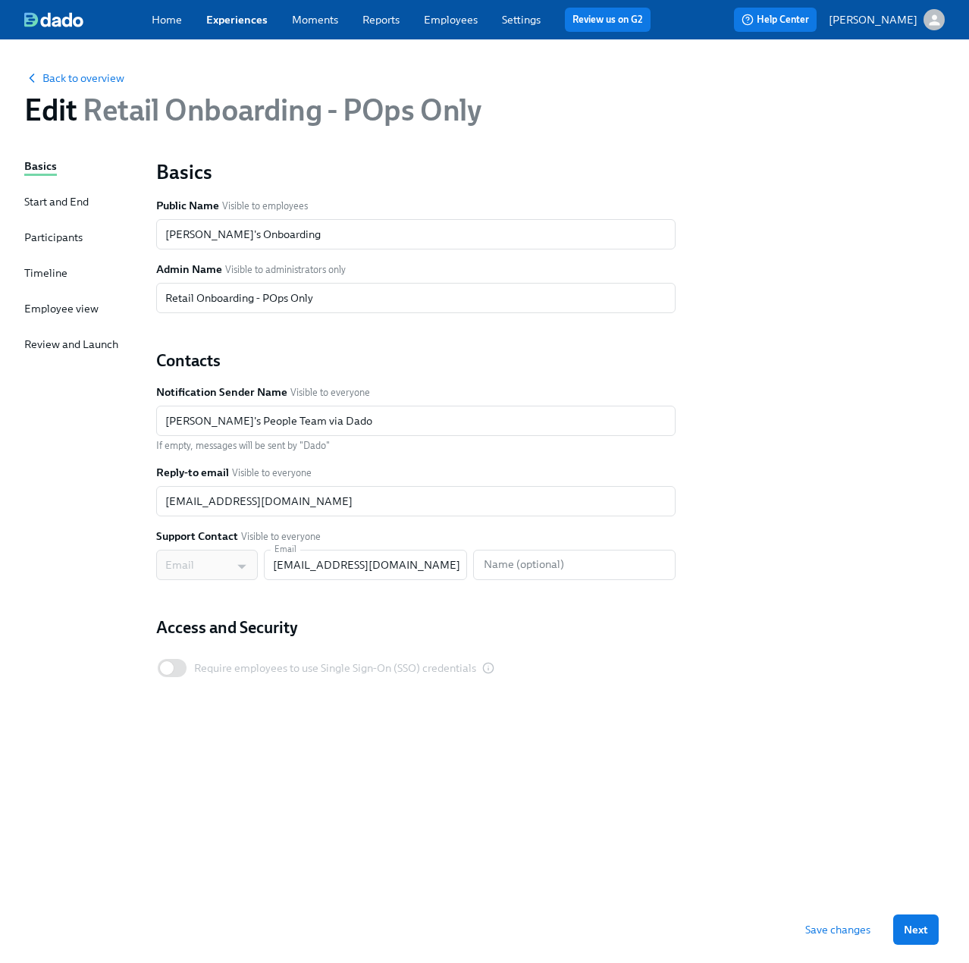
click at [39, 273] on div "Timeline" at bounding box center [45, 272] width 43 height 15
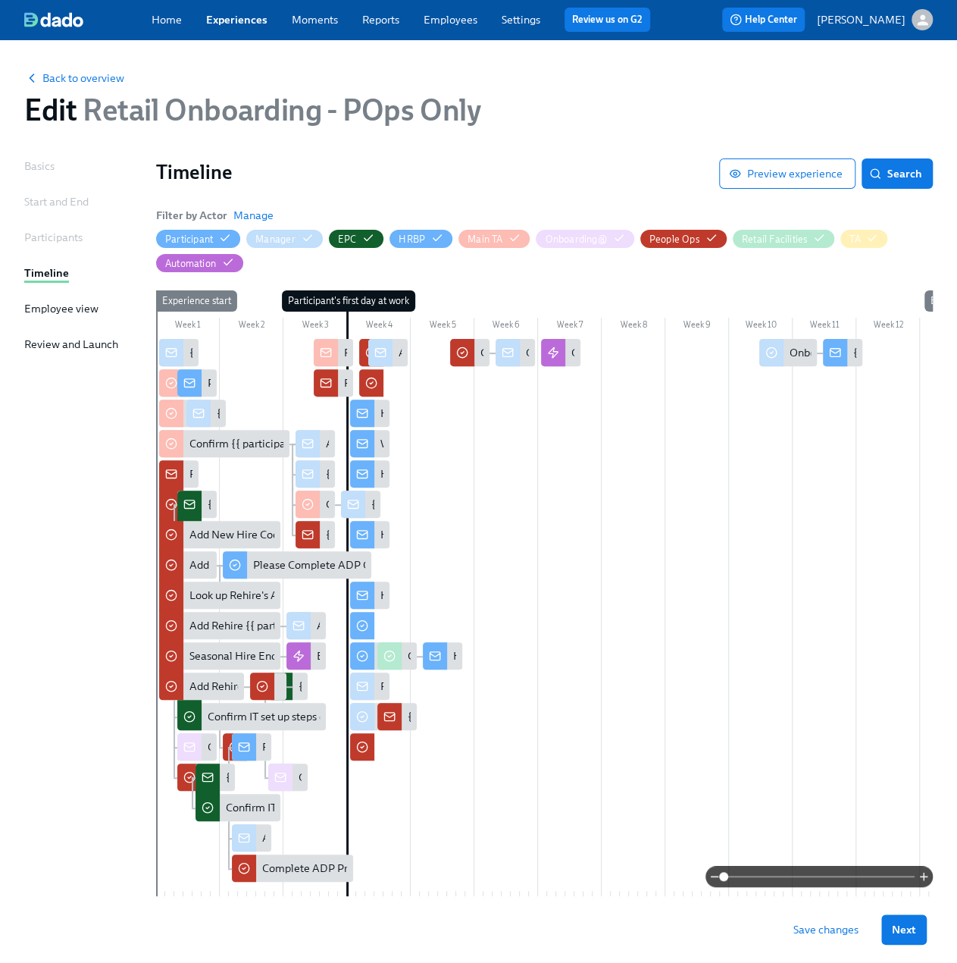
click at [770, 877] on span at bounding box center [819, 876] width 191 height 21
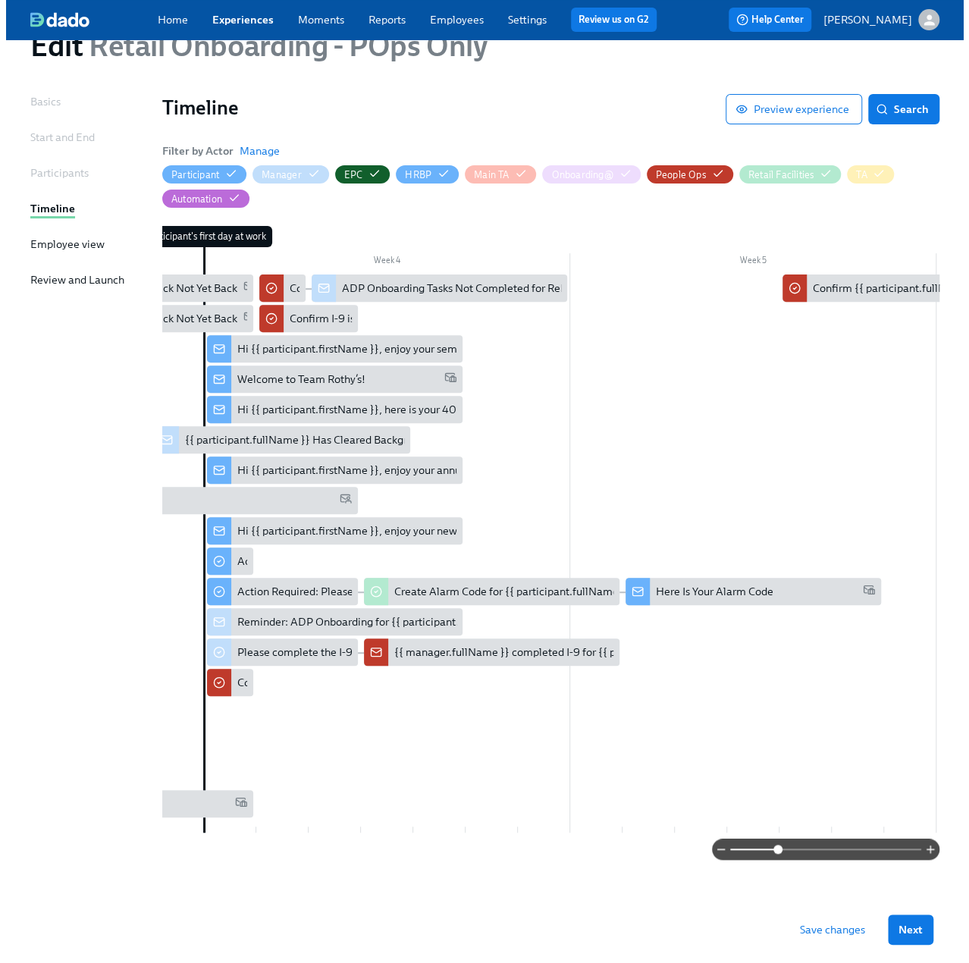
scroll to position [0, 864]
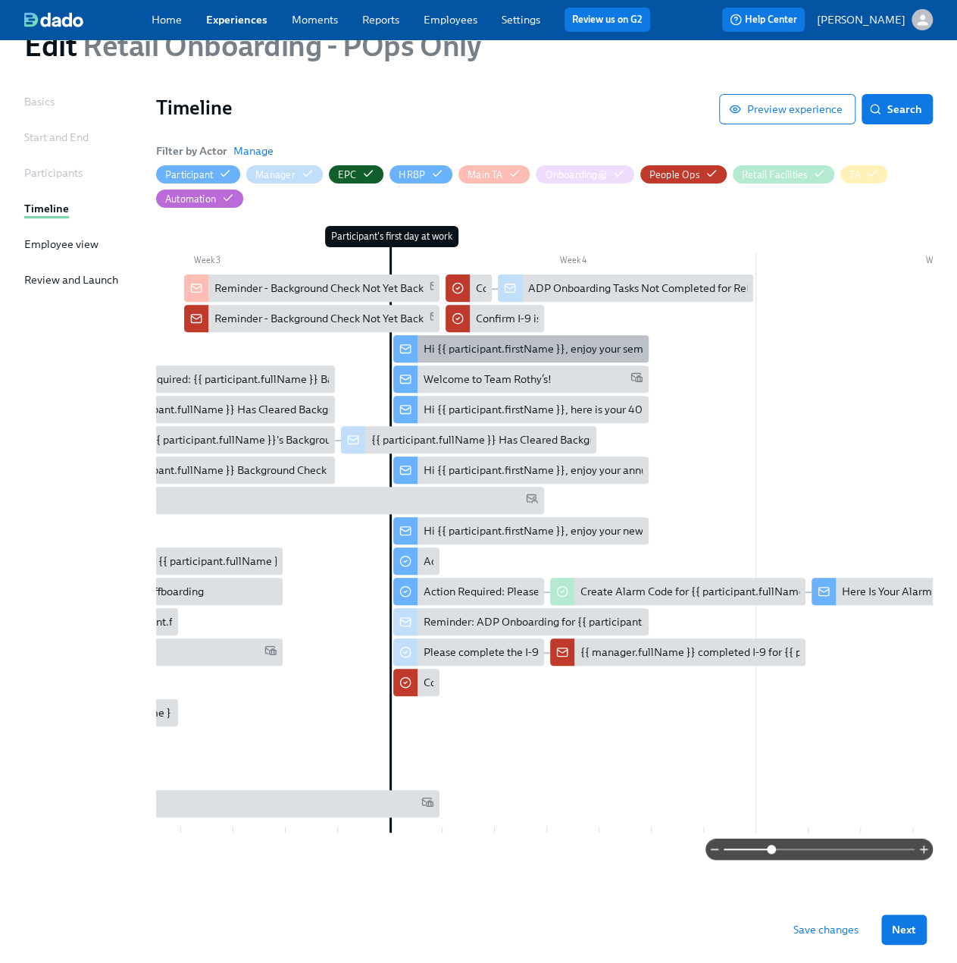
click at [594, 341] on div "Hi {{ participant.firstName }}, enjoy your semi-annual uniform codes." at bounding box center [591, 348] width 334 height 15
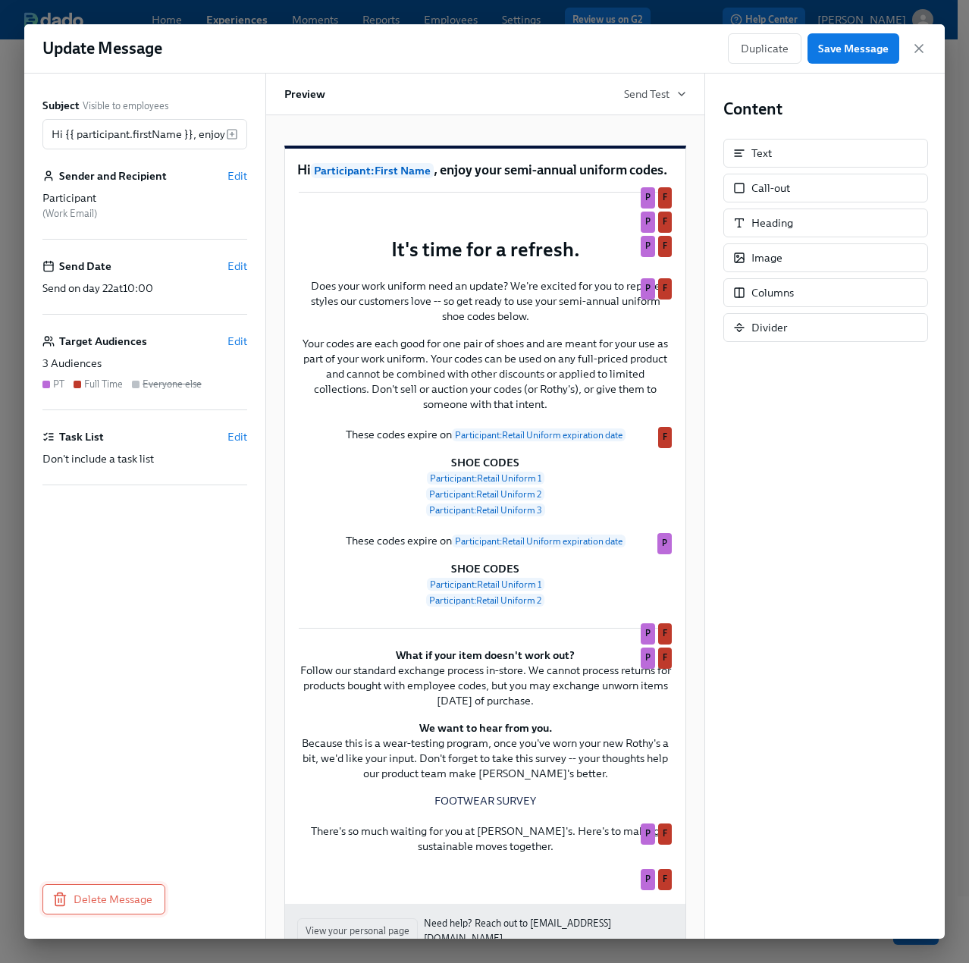
click at [99, 891] on span "Delete Message" at bounding box center [103, 898] width 97 height 15
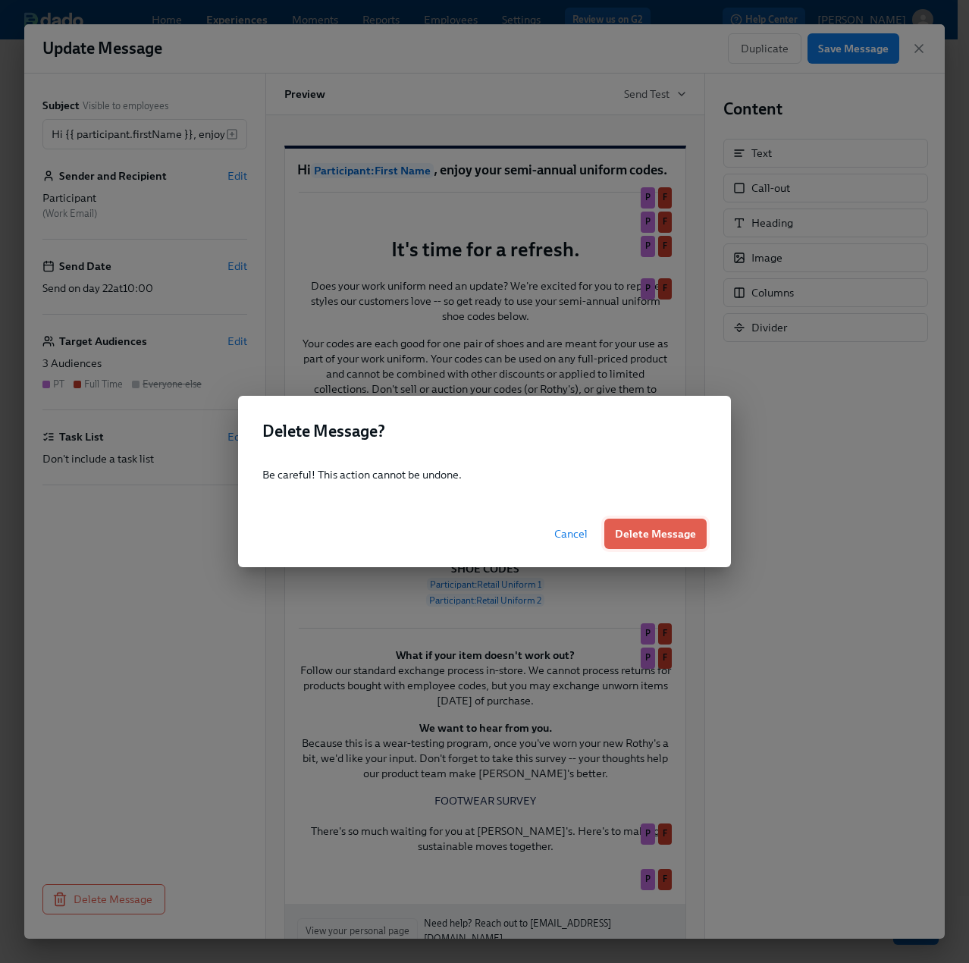
click at [658, 537] on span "Delete Message" at bounding box center [655, 533] width 81 height 15
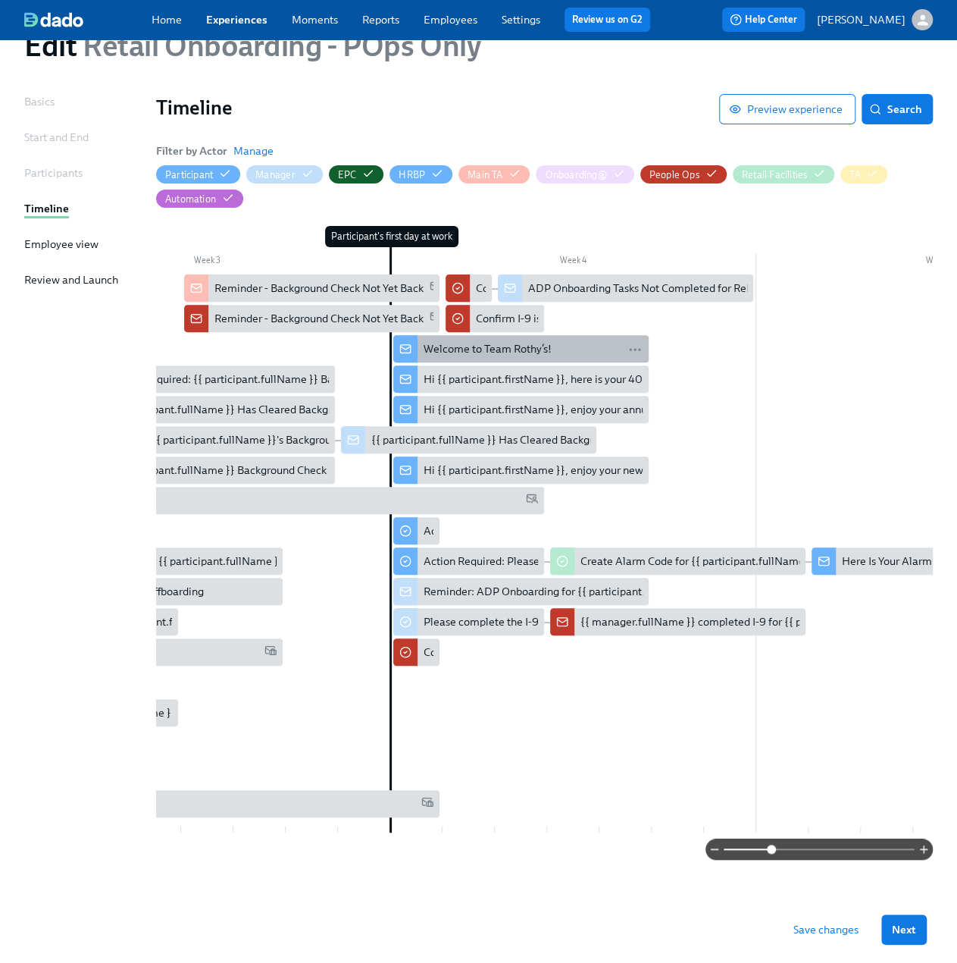
click at [531, 343] on div "Welcome to Team Rothy’s!" at bounding box center [488, 348] width 128 height 15
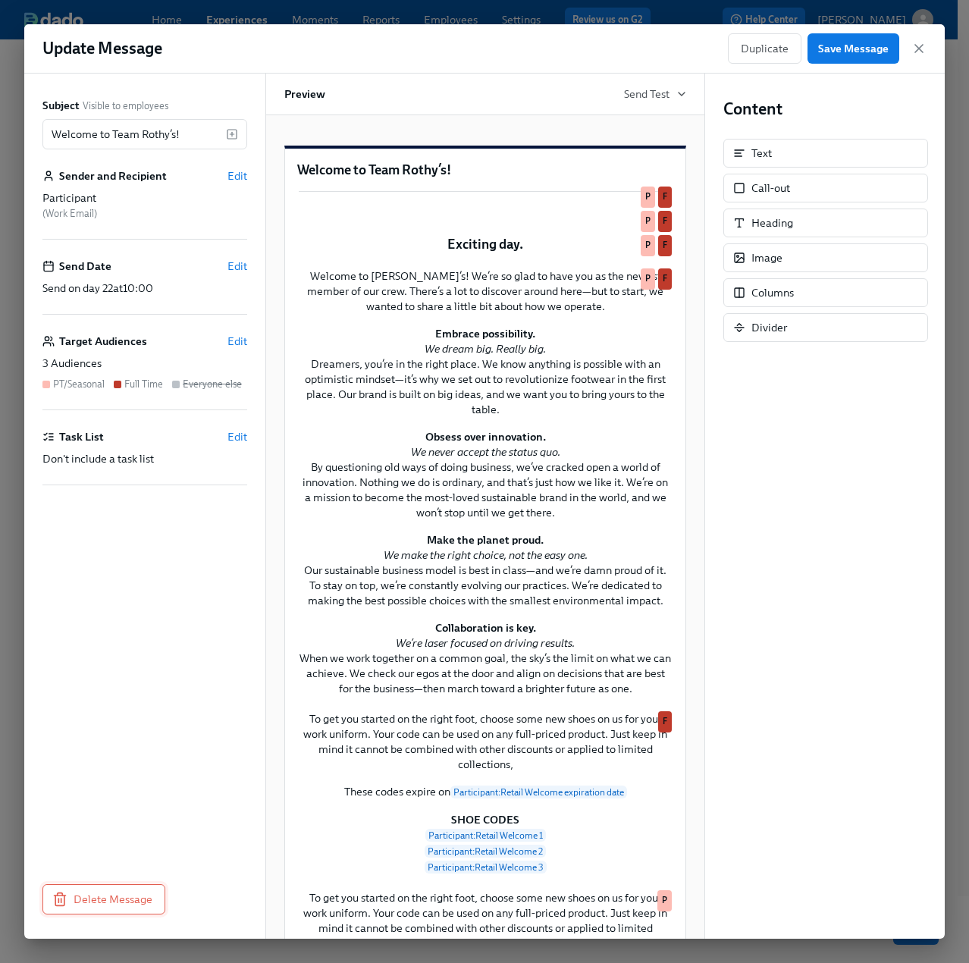
click at [127, 894] on span "Delete Message" at bounding box center [103, 898] width 97 height 15
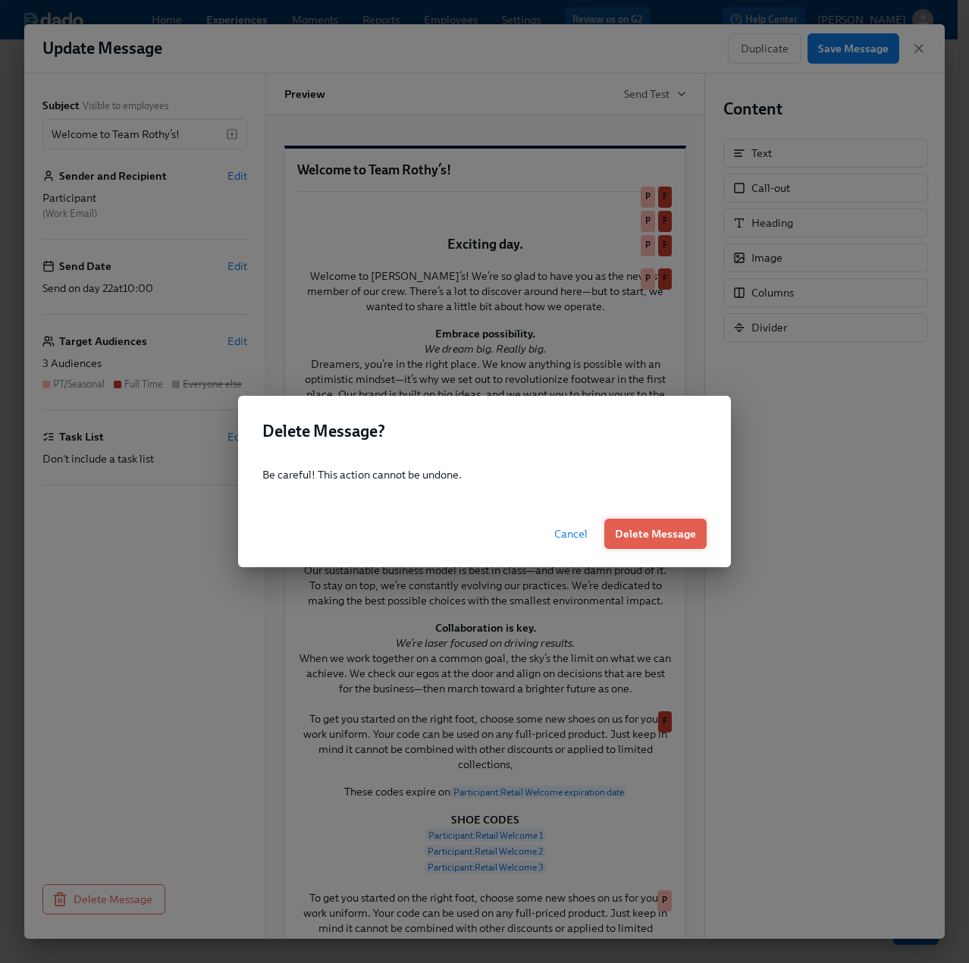
click at [687, 540] on span "Delete Message" at bounding box center [655, 533] width 81 height 15
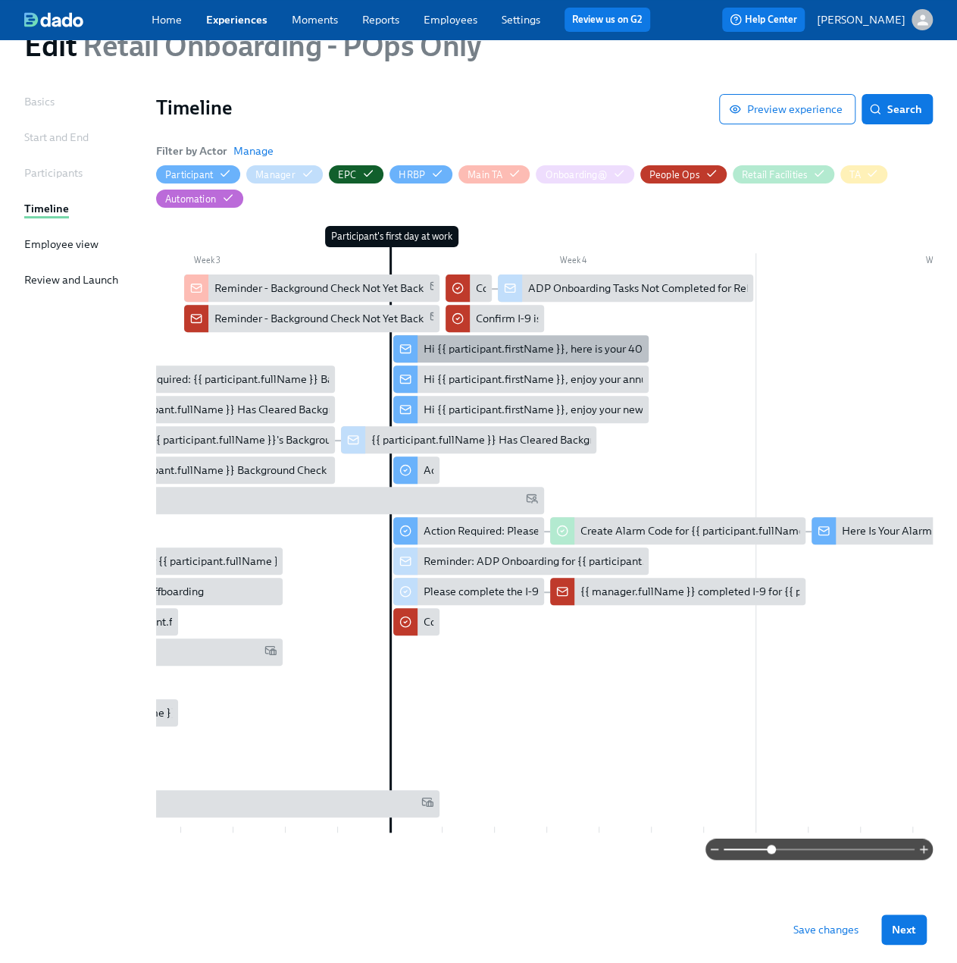
click at [465, 341] on div "Hi {{ participant.firstName }}, here is your 40% off evergreen code" at bounding box center [584, 348] width 320 height 15
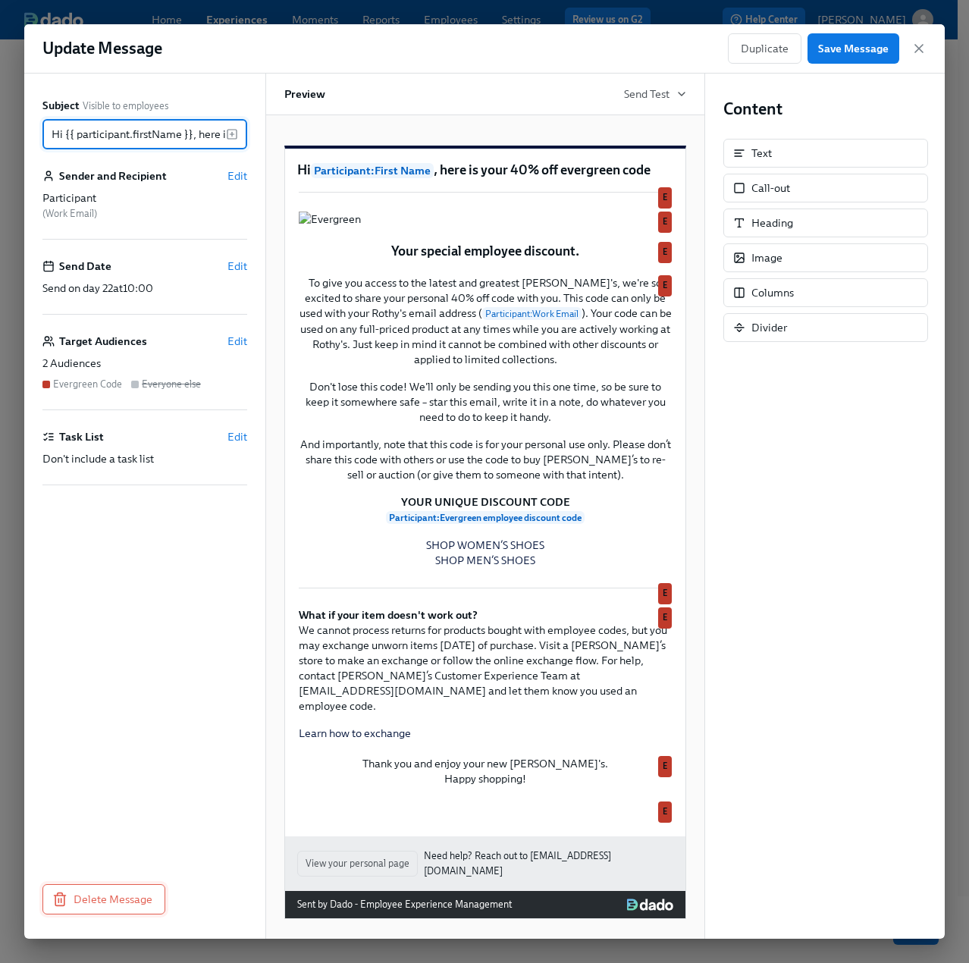
click at [114, 894] on span "Delete Message" at bounding box center [103, 898] width 97 height 15
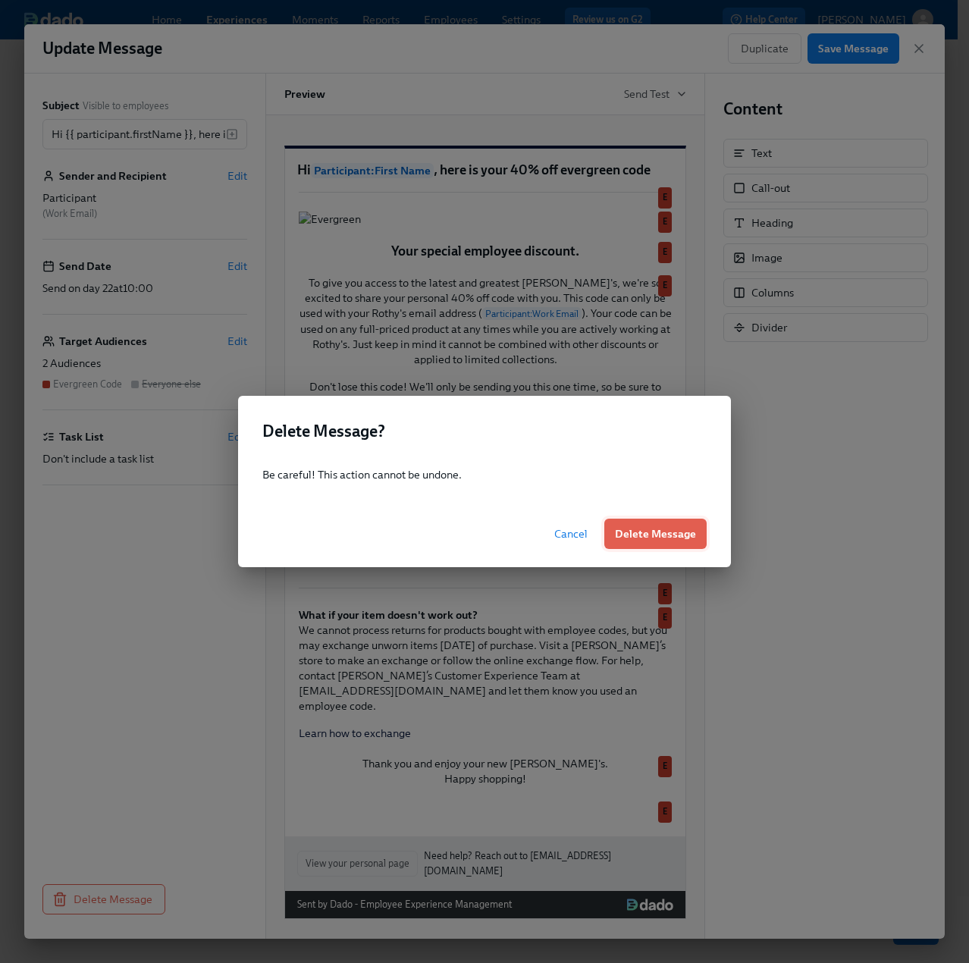
click at [669, 536] on span "Delete Message" at bounding box center [655, 533] width 81 height 15
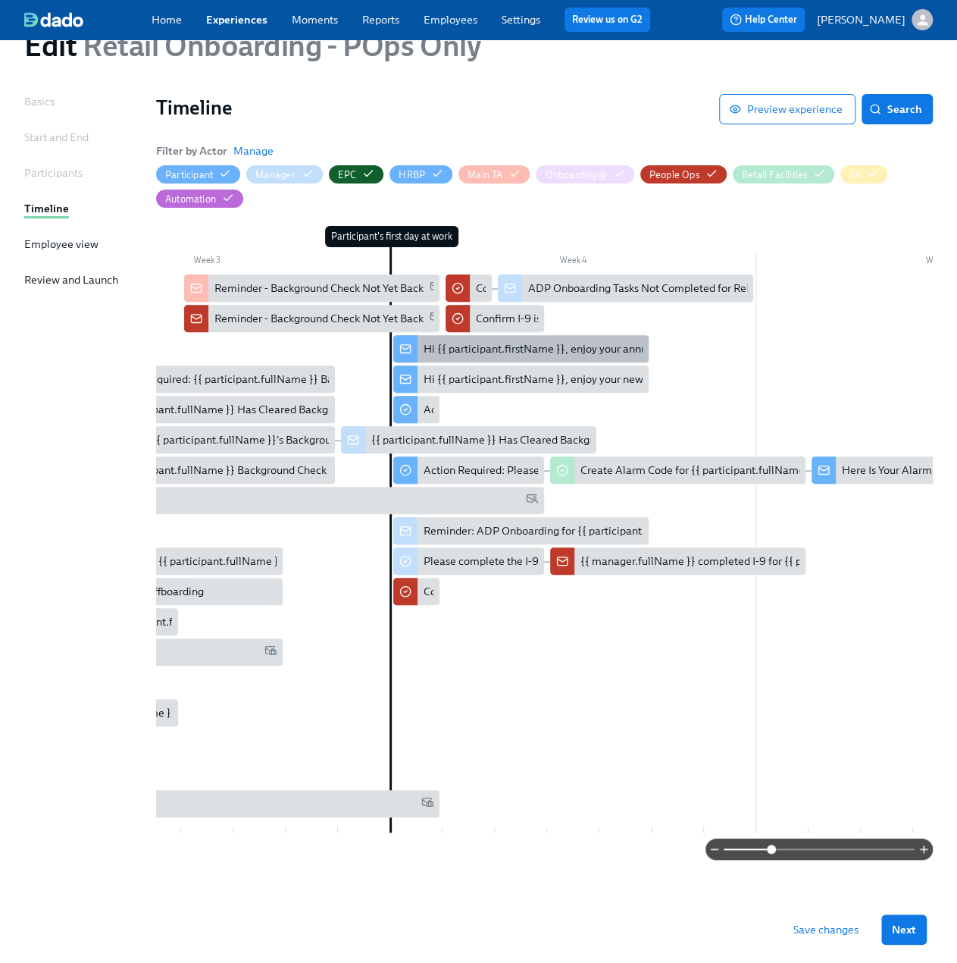
click at [508, 352] on div "Hi {{ participant.firstName }}, enjoy your annual $50 off codes." at bounding box center [520, 348] width 255 height 27
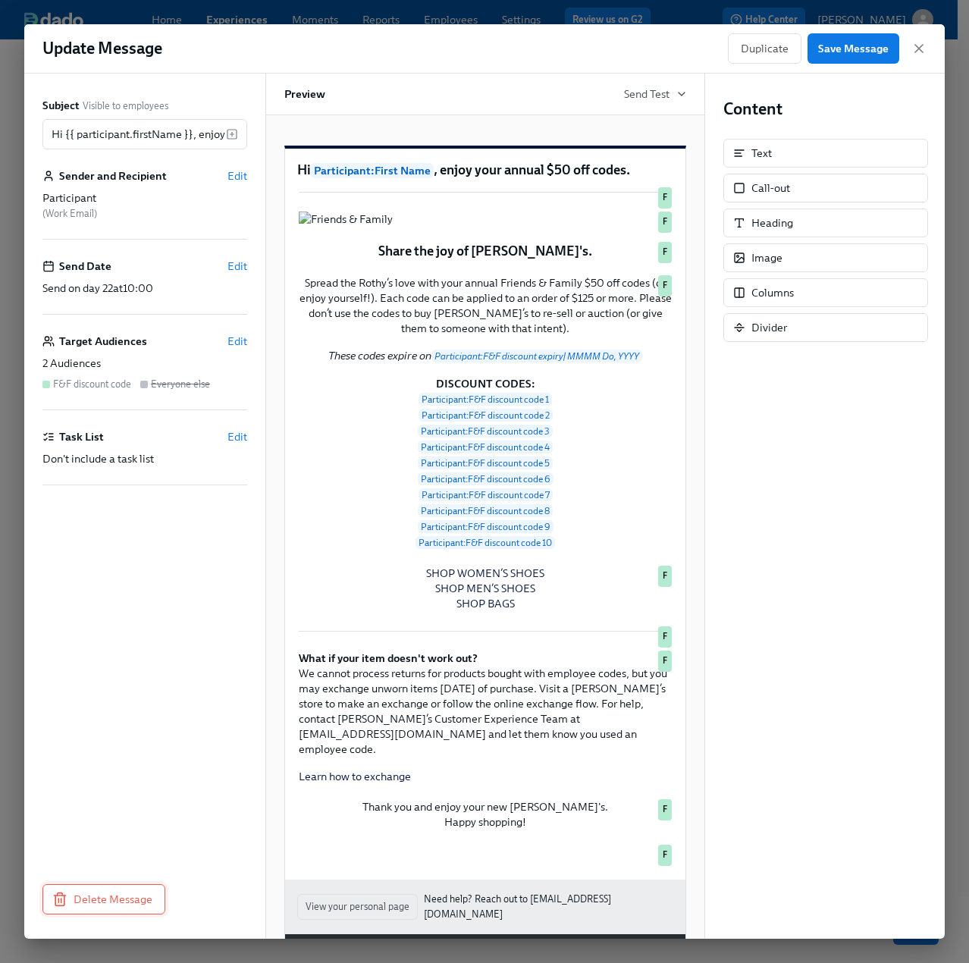
click at [121, 892] on span "Delete Message" at bounding box center [103, 898] width 97 height 15
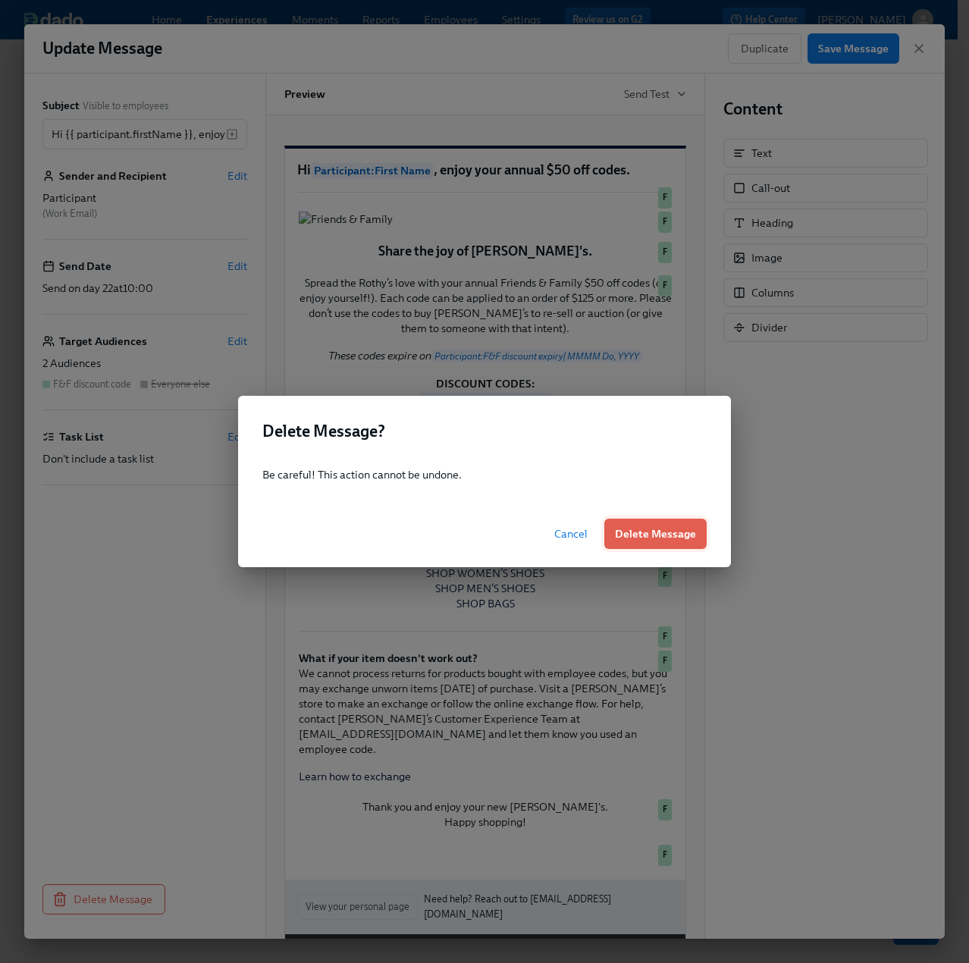
click at [644, 531] on span "Delete Message" at bounding box center [655, 533] width 81 height 15
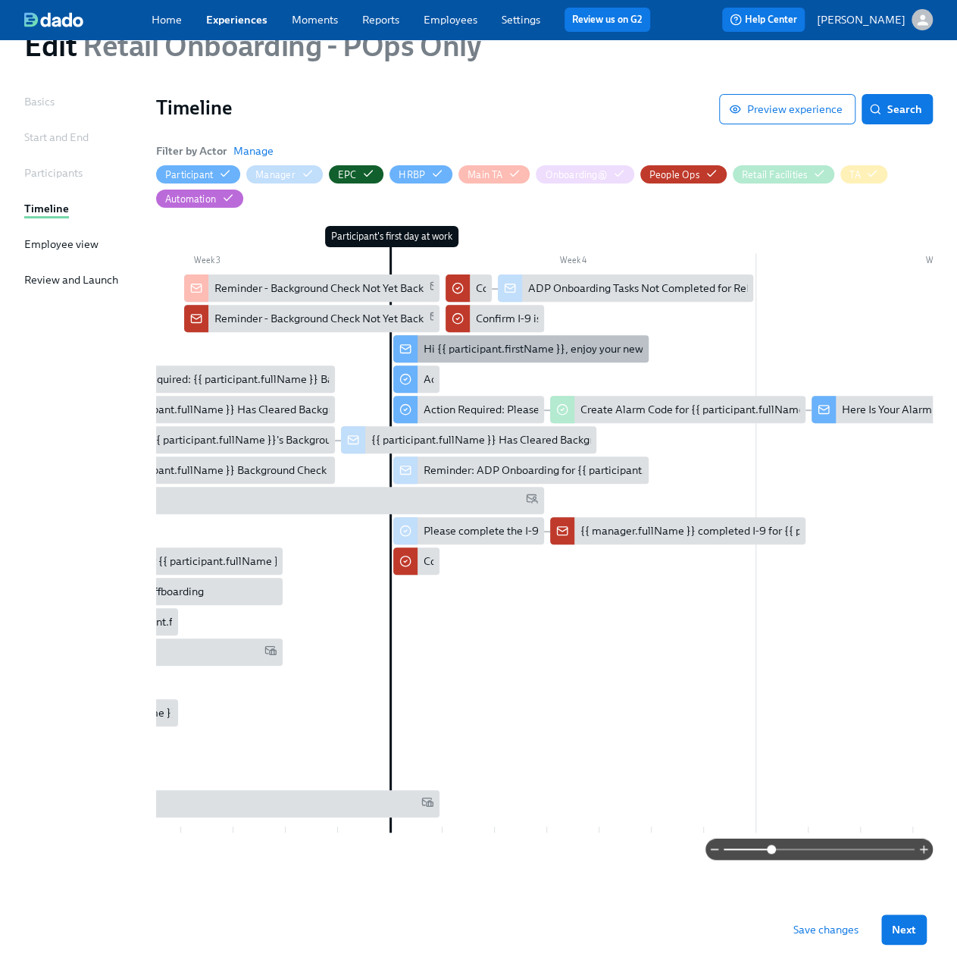
click at [561, 341] on div "Hi {{ participant.firstName }}, enjoy your new shoe & bag codes" at bounding box center [577, 348] width 306 height 15
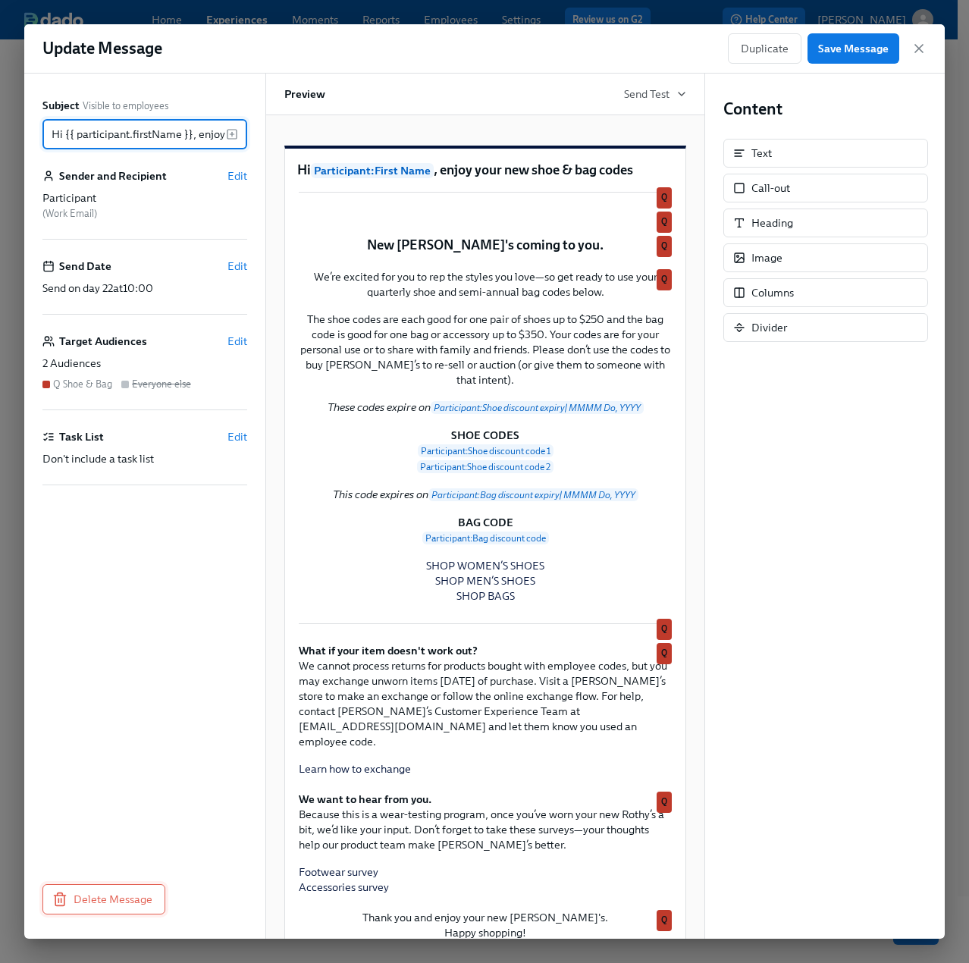
click at [89, 891] on span "Delete Message" at bounding box center [103, 898] width 97 height 15
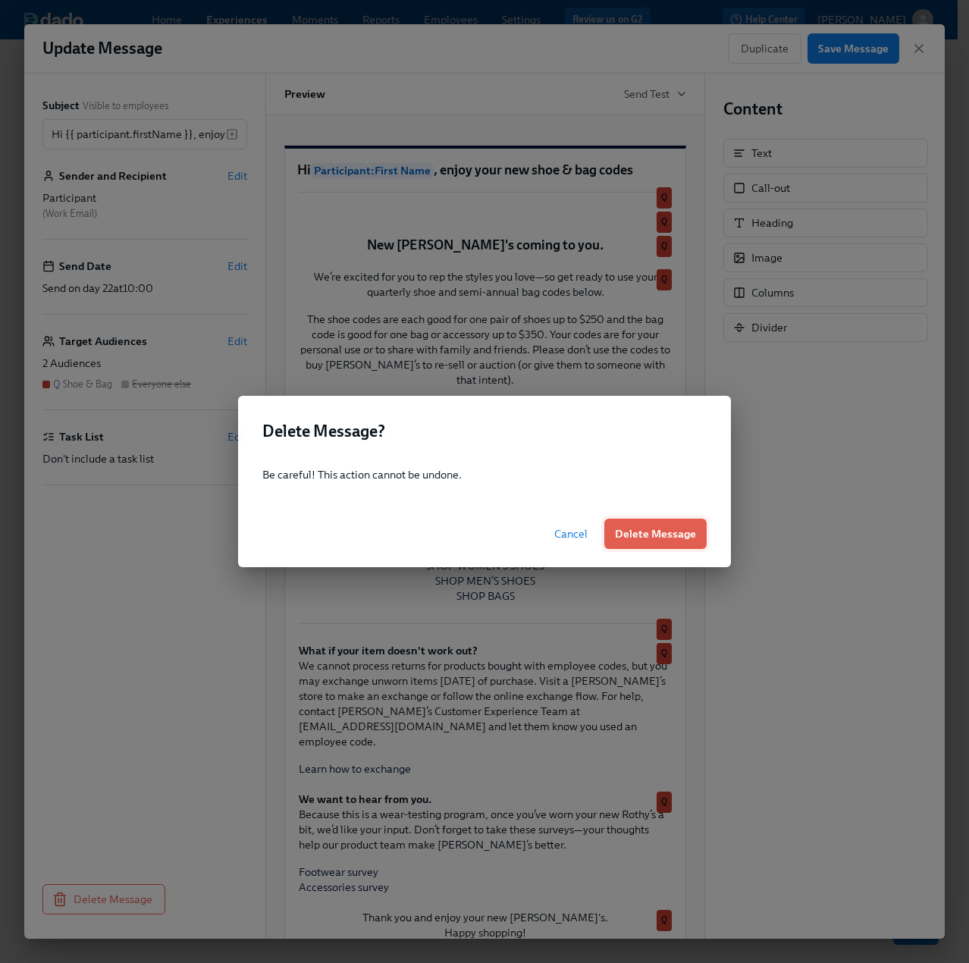
click at [659, 546] on button "Delete Message" at bounding box center [655, 533] width 102 height 30
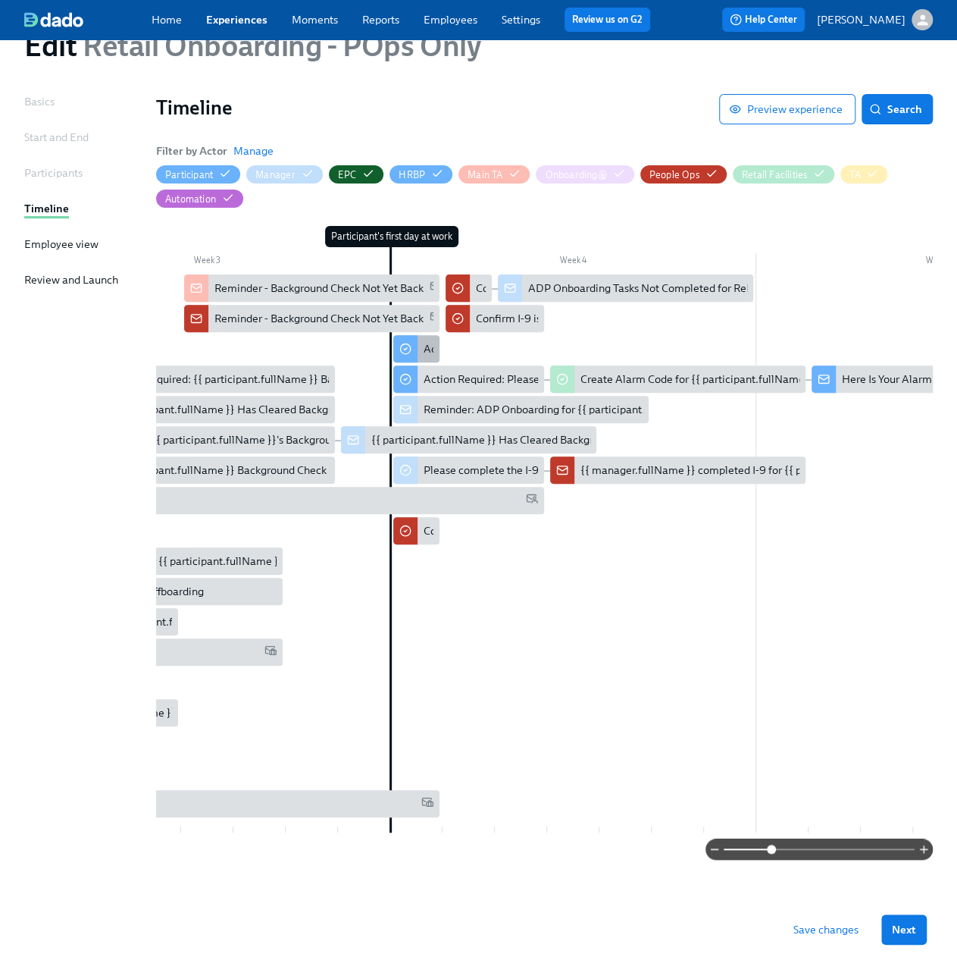
click at [431, 341] on div "Action Required: Complete ADP Onboarding Tasks" at bounding box center [546, 348] width 244 height 15
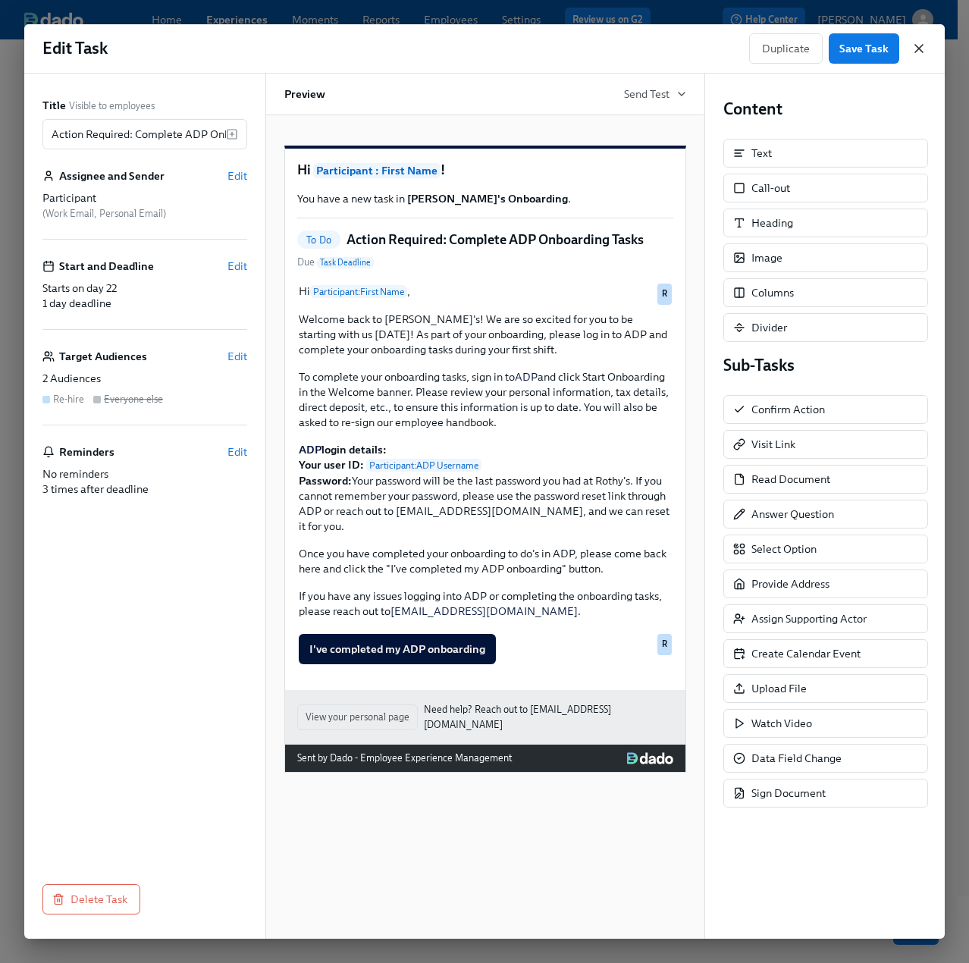
click at [915, 46] on icon "button" at bounding box center [918, 48] width 15 height 15
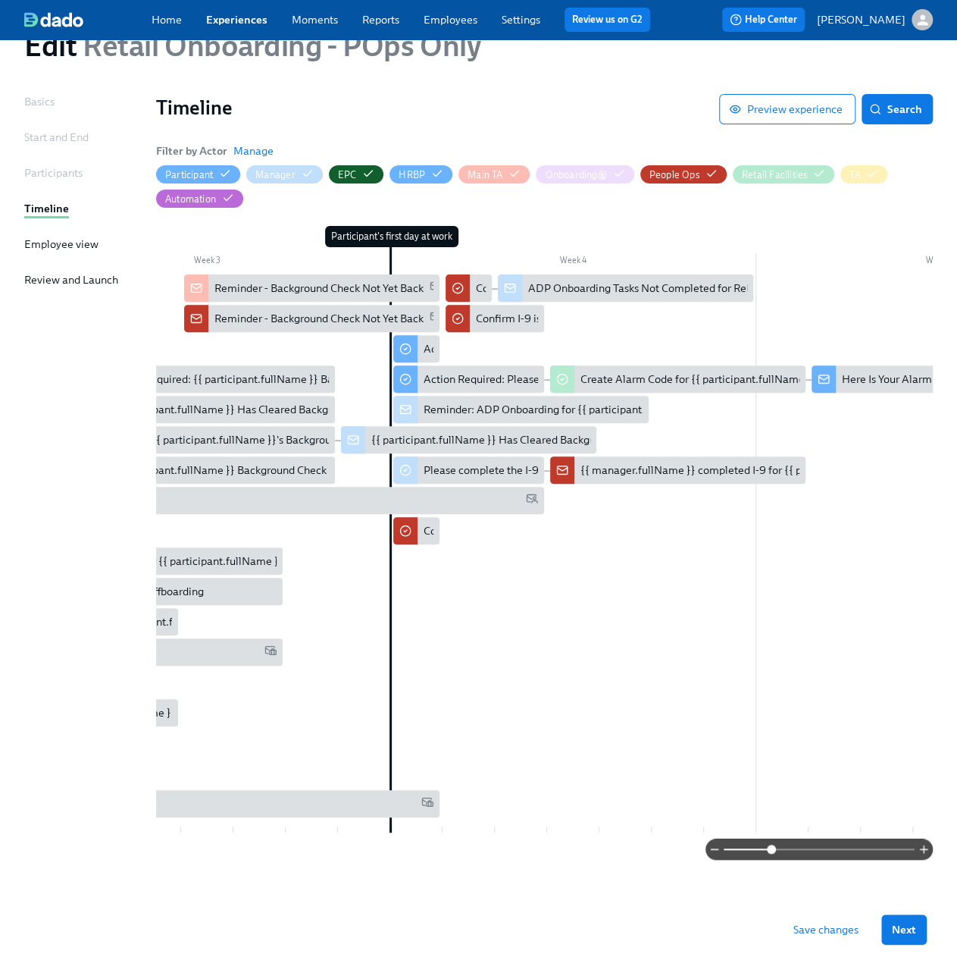
click at [426, 601] on div "Participant's first day at work" at bounding box center [416, 529] width 53 height 606
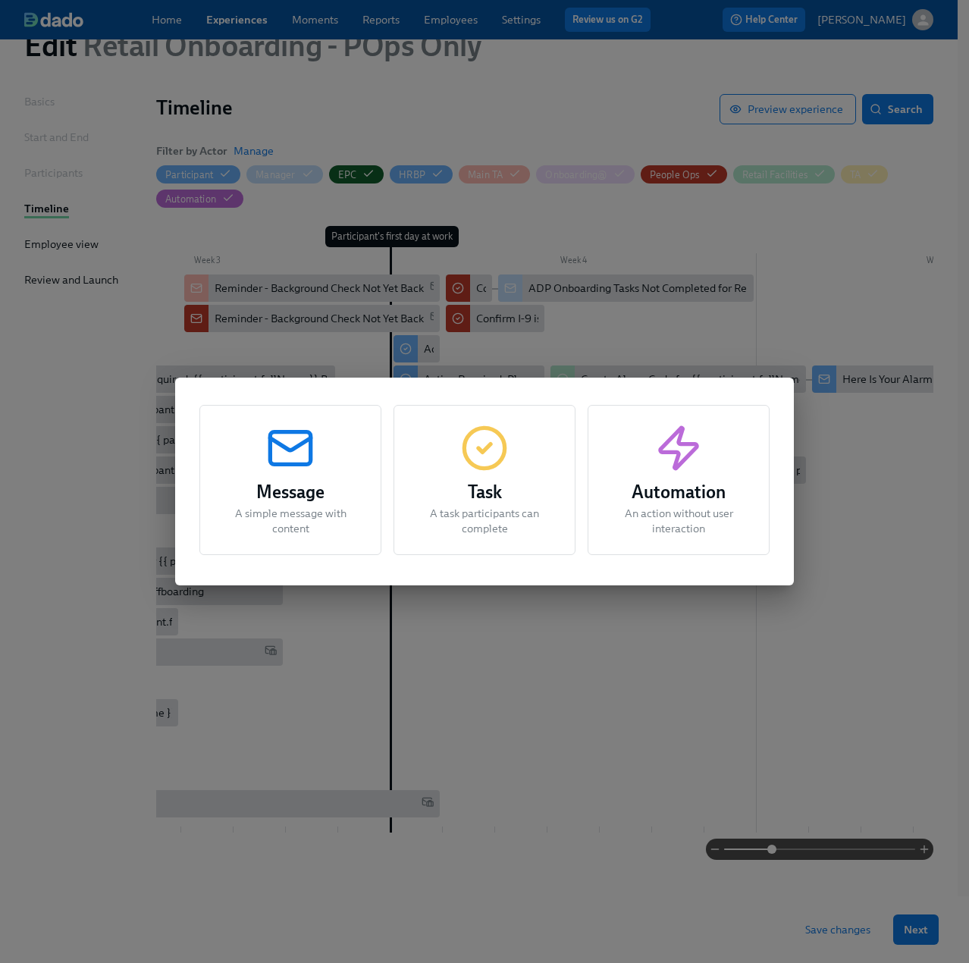
click at [669, 471] on icon "button" at bounding box center [678, 448] width 49 height 49
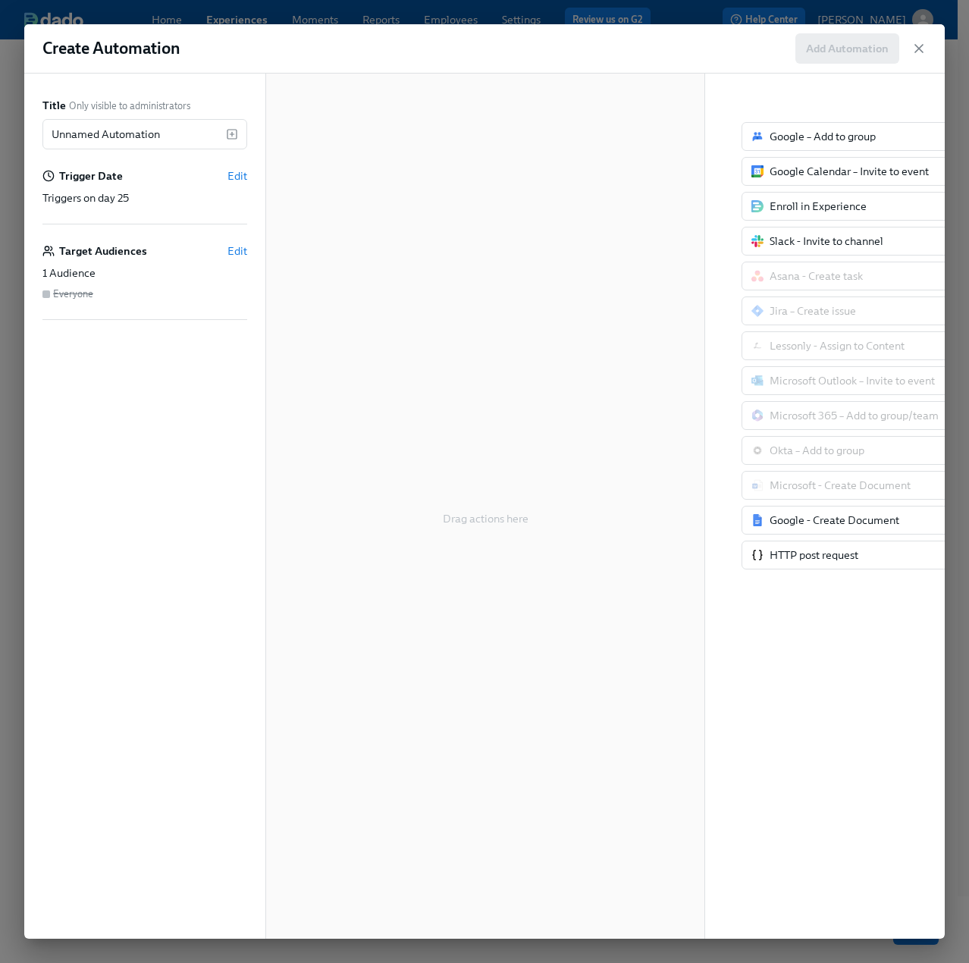
click at [255, 174] on div "Title Only visible to administrators Unnamed Automation ​ Trigger Date Edit Tri…" at bounding box center [144, 506] width 241 height 865
click at [248, 172] on div "Title Only visible to administrators Unnamed Automation ​ Trigger Date Edit Tri…" at bounding box center [144, 506] width 241 height 865
click at [240, 174] on span "Edit" at bounding box center [237, 175] width 20 height 15
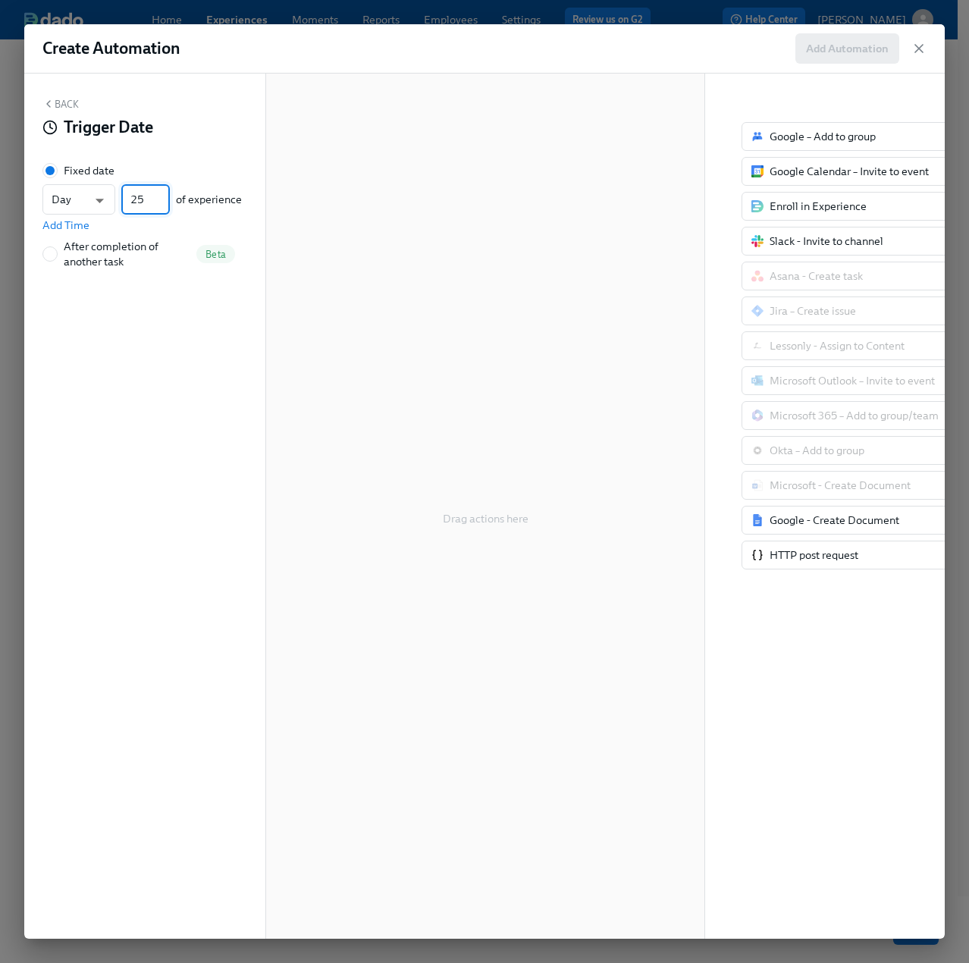
drag, startPoint x: 153, startPoint y: 198, endPoint x: 129, endPoint y: 194, distance: 24.5
click at [129, 194] on input "25" at bounding box center [145, 199] width 49 height 30
type input "22"
click at [70, 108] on button "Back" at bounding box center [60, 104] width 36 height 12
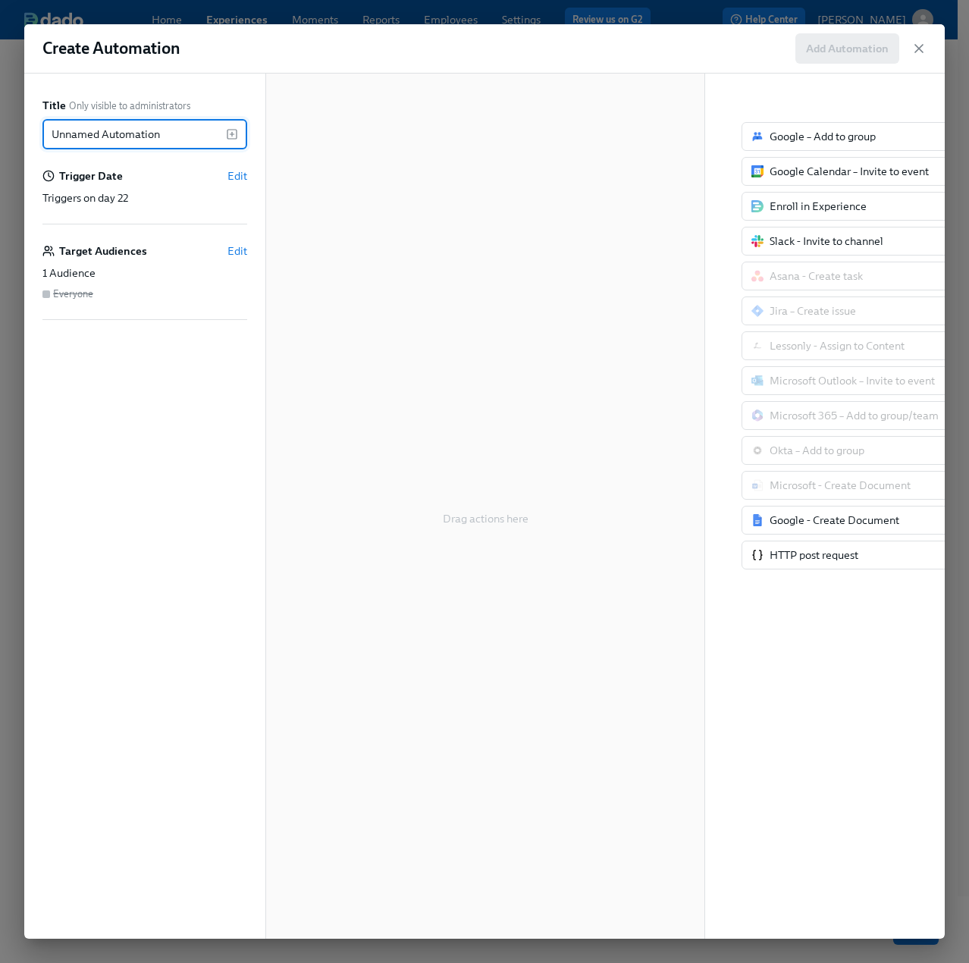
drag, startPoint x: 173, startPoint y: 134, endPoint x: 11, endPoint y: 133, distance: 161.4
click at [11, 133] on div "Create Automation Add Automation Title Only visible to administrators Unnamed A…" at bounding box center [484, 481] width 969 height 963
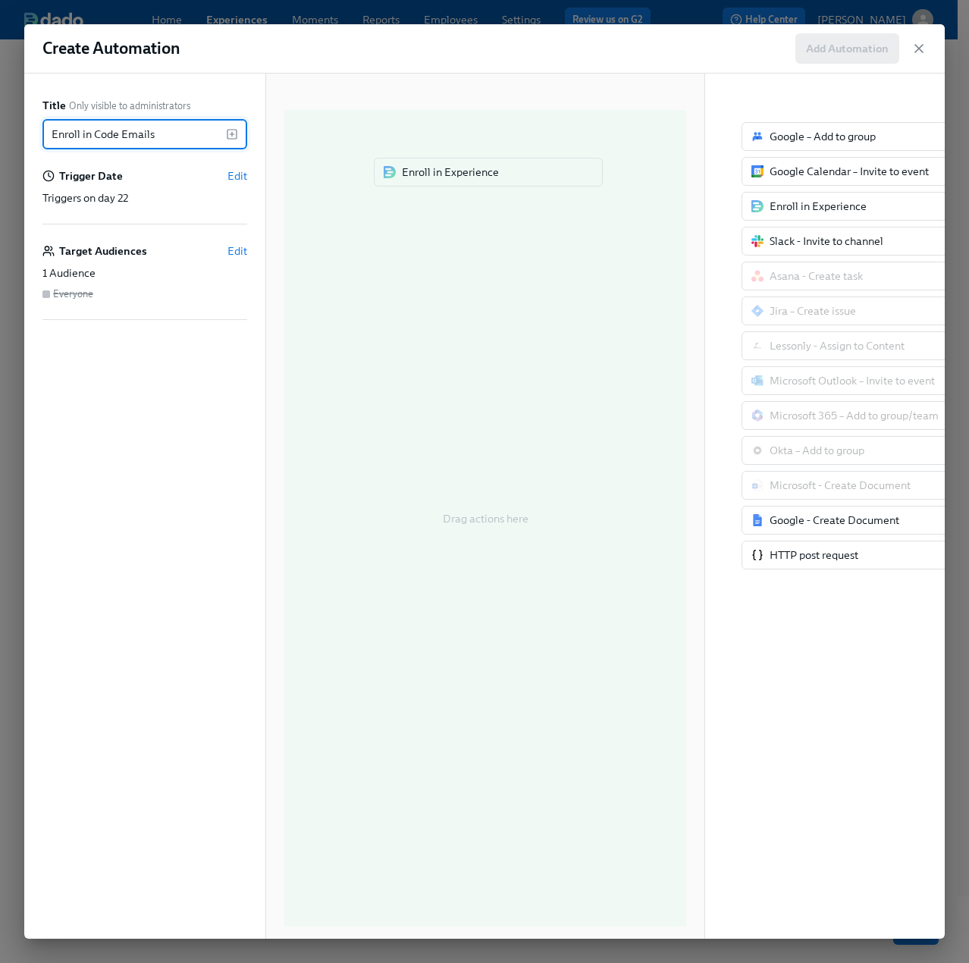
drag, startPoint x: 803, startPoint y: 210, endPoint x: 430, endPoint y: 177, distance: 374.3
click at [430, 177] on div "Title Only visible to administrators Enroll in Code Emails ​ Trigger Date Edit …" at bounding box center [484, 506] width 920 height 865
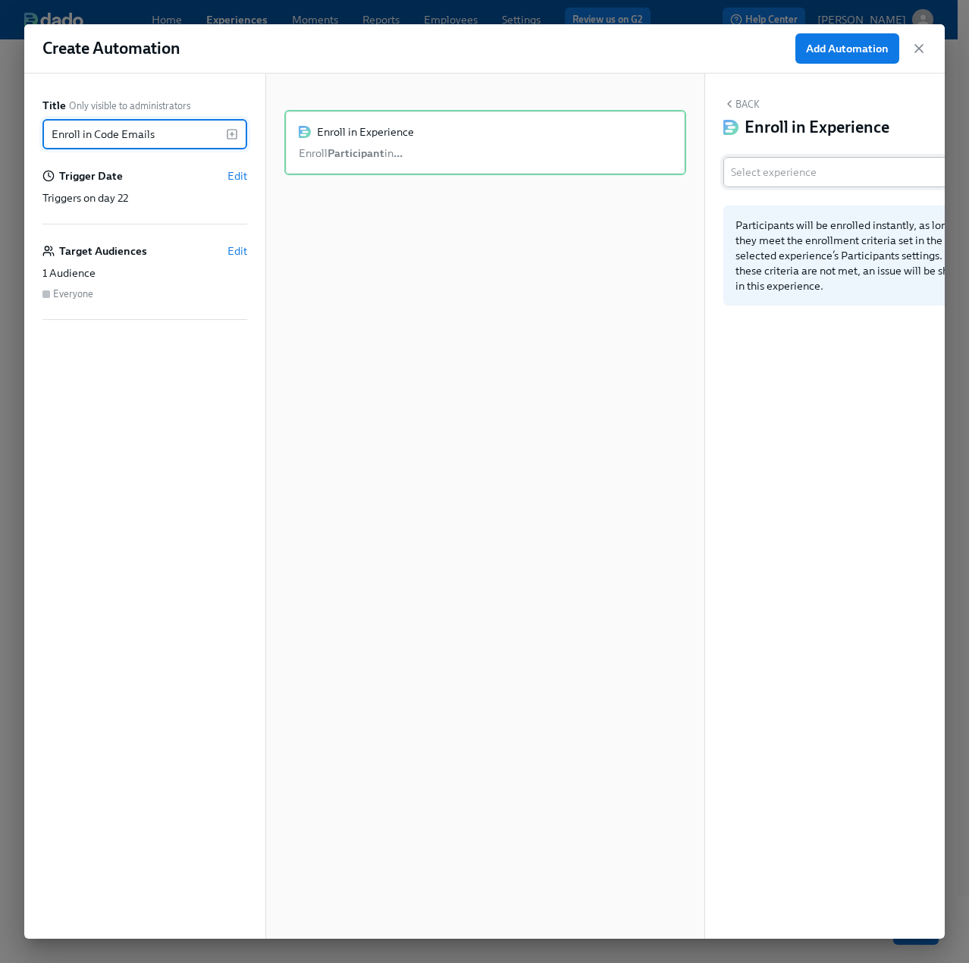
type input "Enroll in Code Emails"
click at [808, 164] on input "text" at bounding box center [841, 172] width 221 height 30
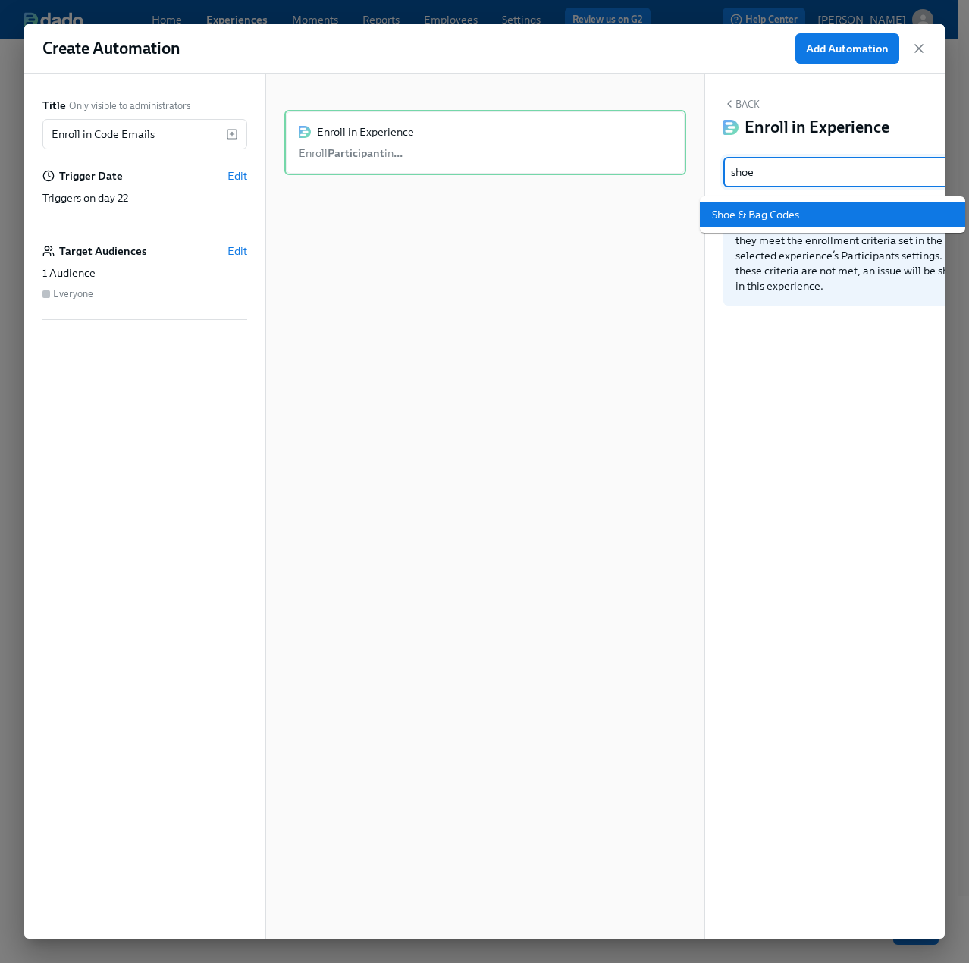
click at [791, 205] on li "Shoe & Bag Codes" at bounding box center [832, 214] width 265 height 24
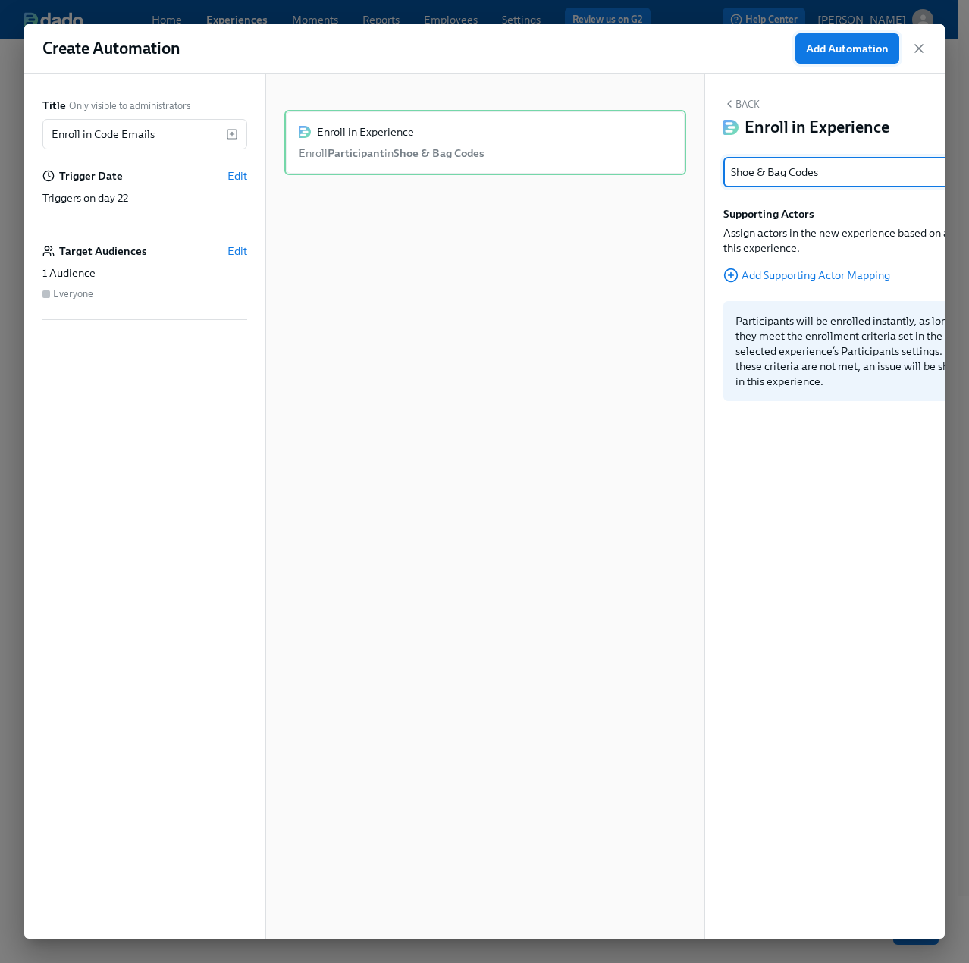
type input "Shoe & Bag Codes"
click at [822, 51] on span "Add Automation" at bounding box center [847, 48] width 83 height 15
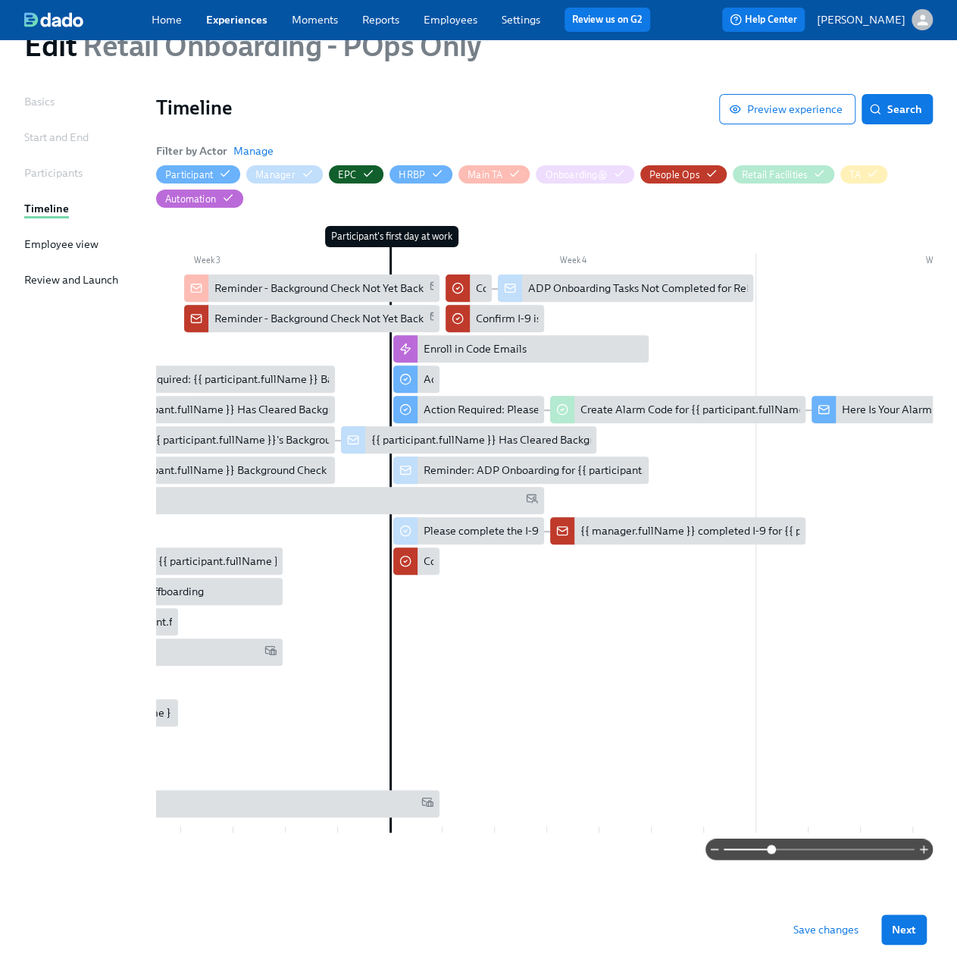
click at [837, 930] on span "Save changes" at bounding box center [826, 929] width 65 height 15
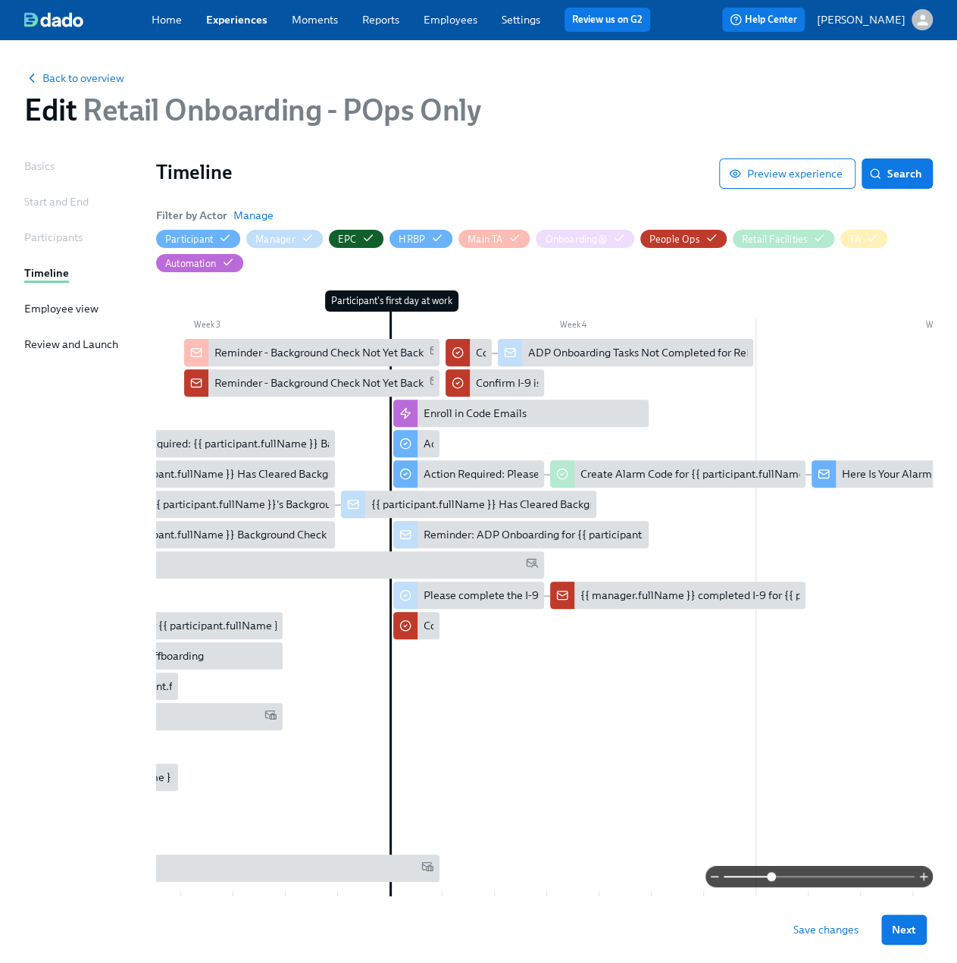
click at [825, 928] on span "Save changes" at bounding box center [826, 929] width 65 height 15
click at [97, 80] on span "Back to overview" at bounding box center [74, 77] width 100 height 15
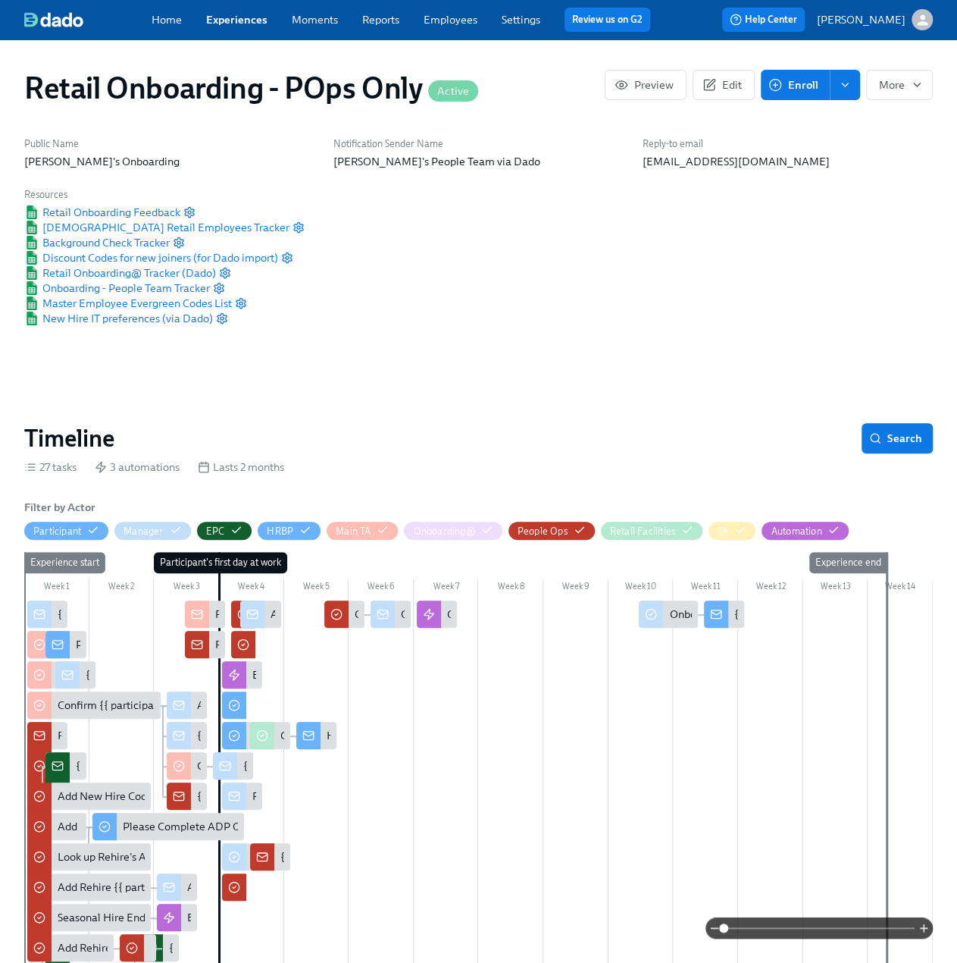
click at [240, 20] on link "Experiences" at bounding box center [236, 20] width 61 height 14
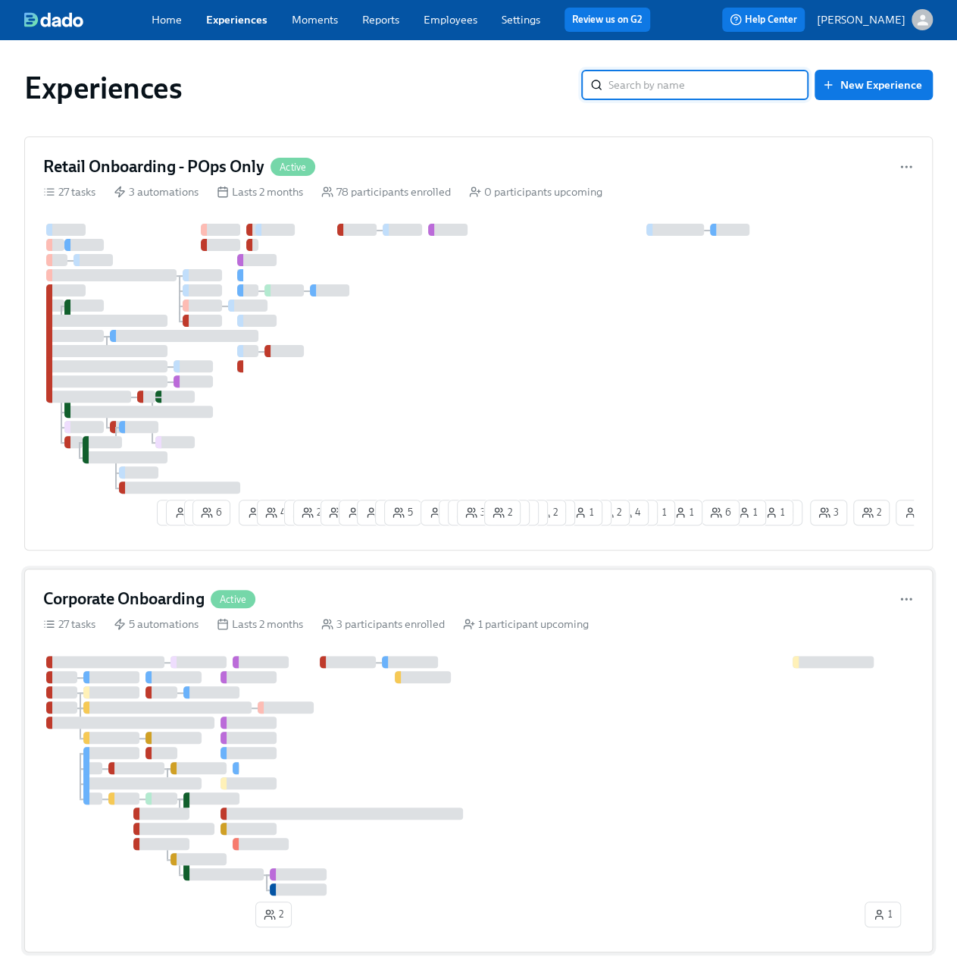
click at [415, 587] on div "Corporate Onboarding Active" at bounding box center [478, 598] width 871 height 23
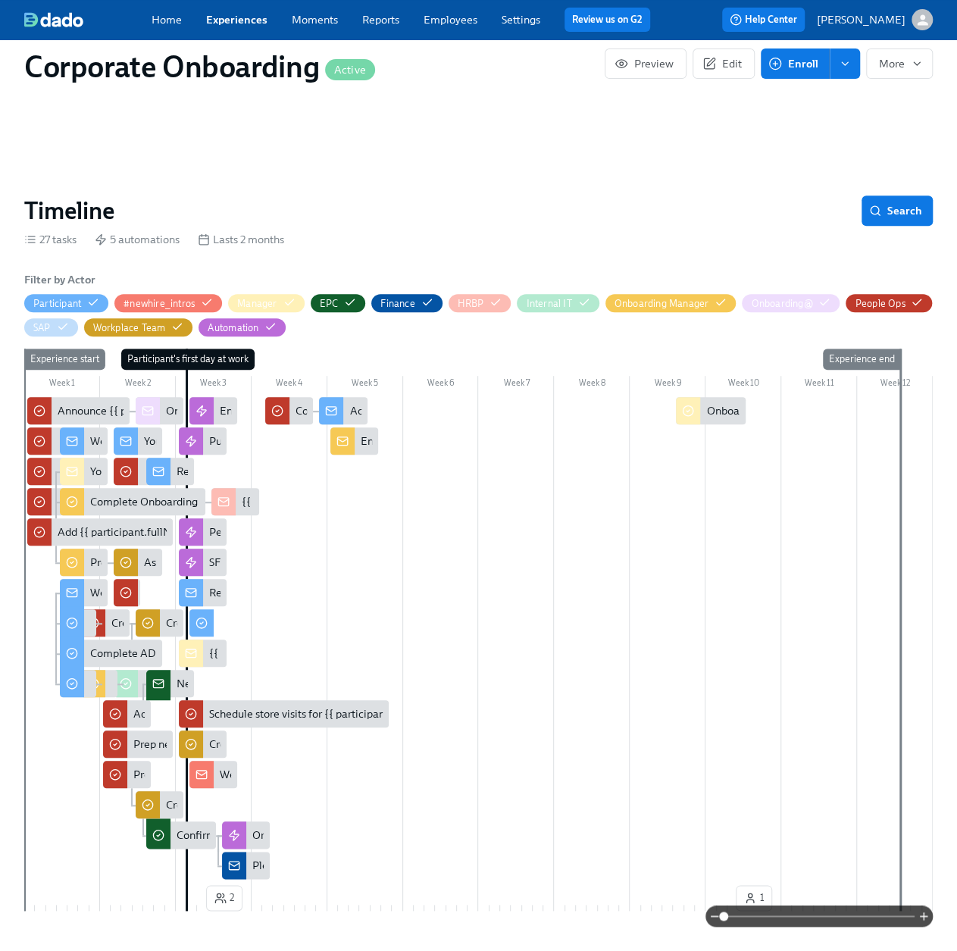
scroll to position [0, 5503]
click at [227, 17] on link "Experiences" at bounding box center [236, 20] width 61 height 14
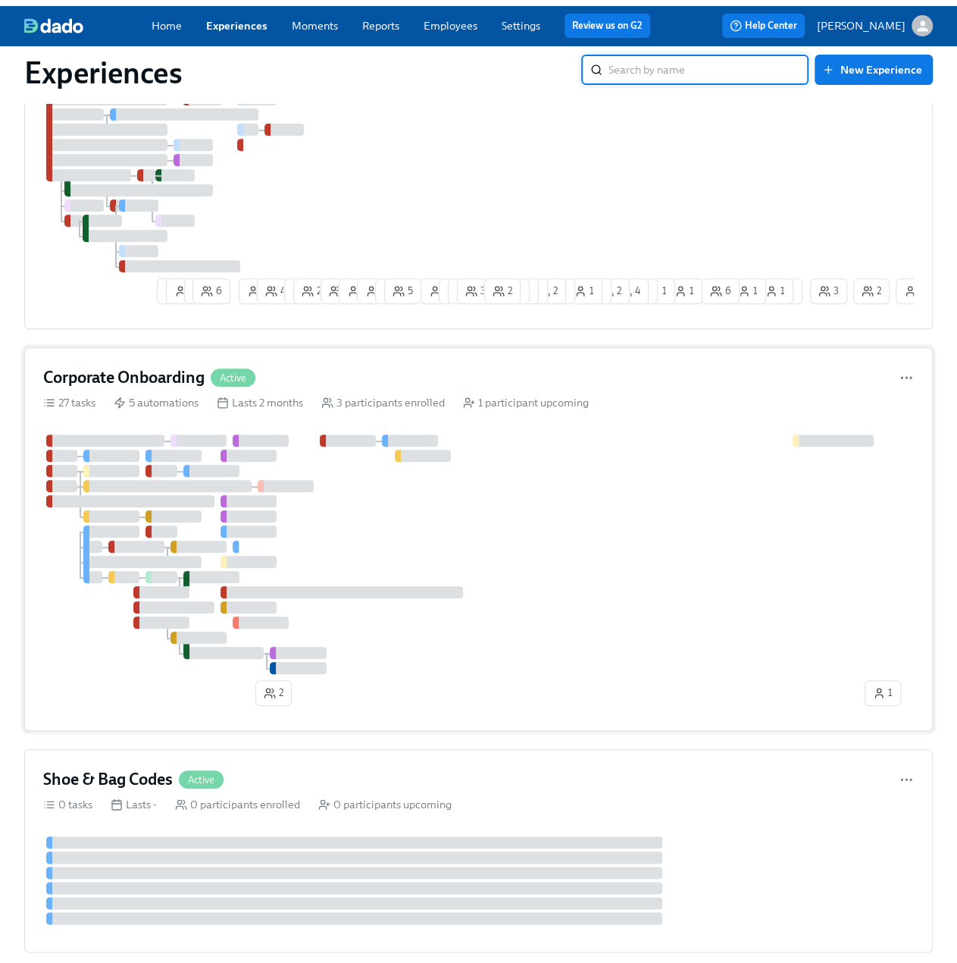
scroll to position [531, 0]
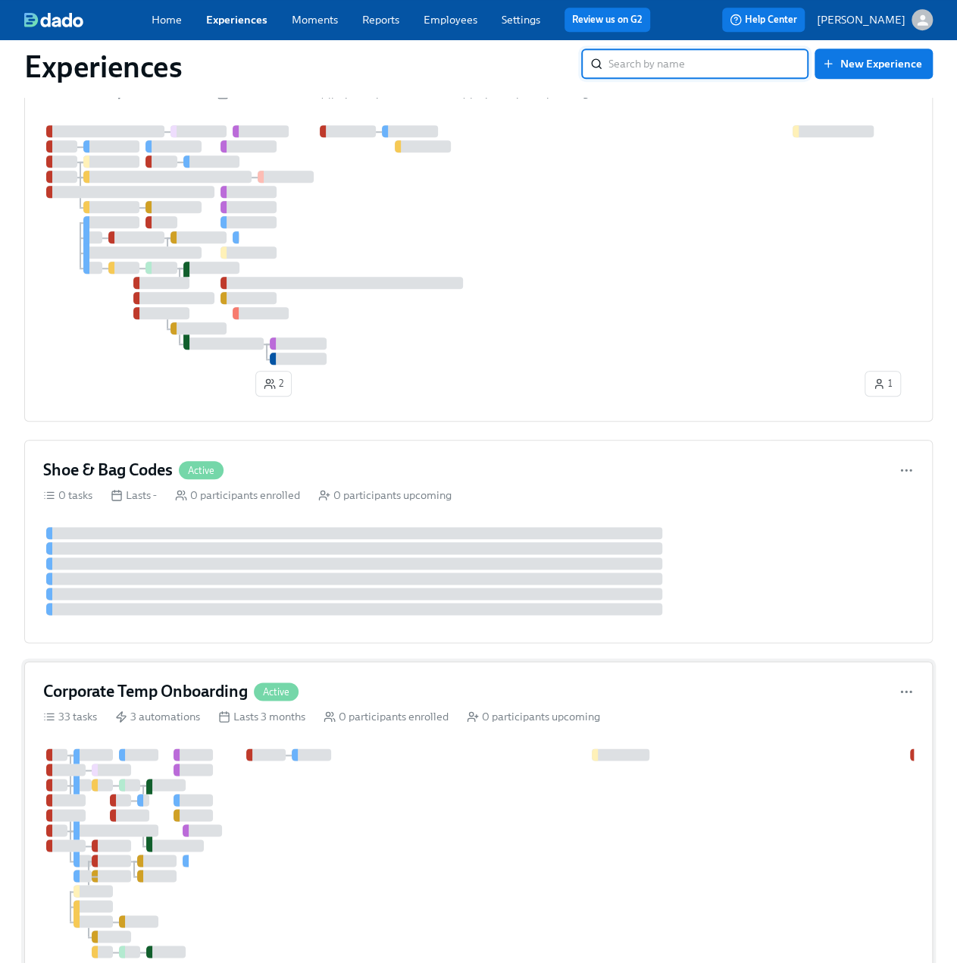
click at [387, 680] on div "Corporate Temp Onboarding Active" at bounding box center [478, 691] width 871 height 23
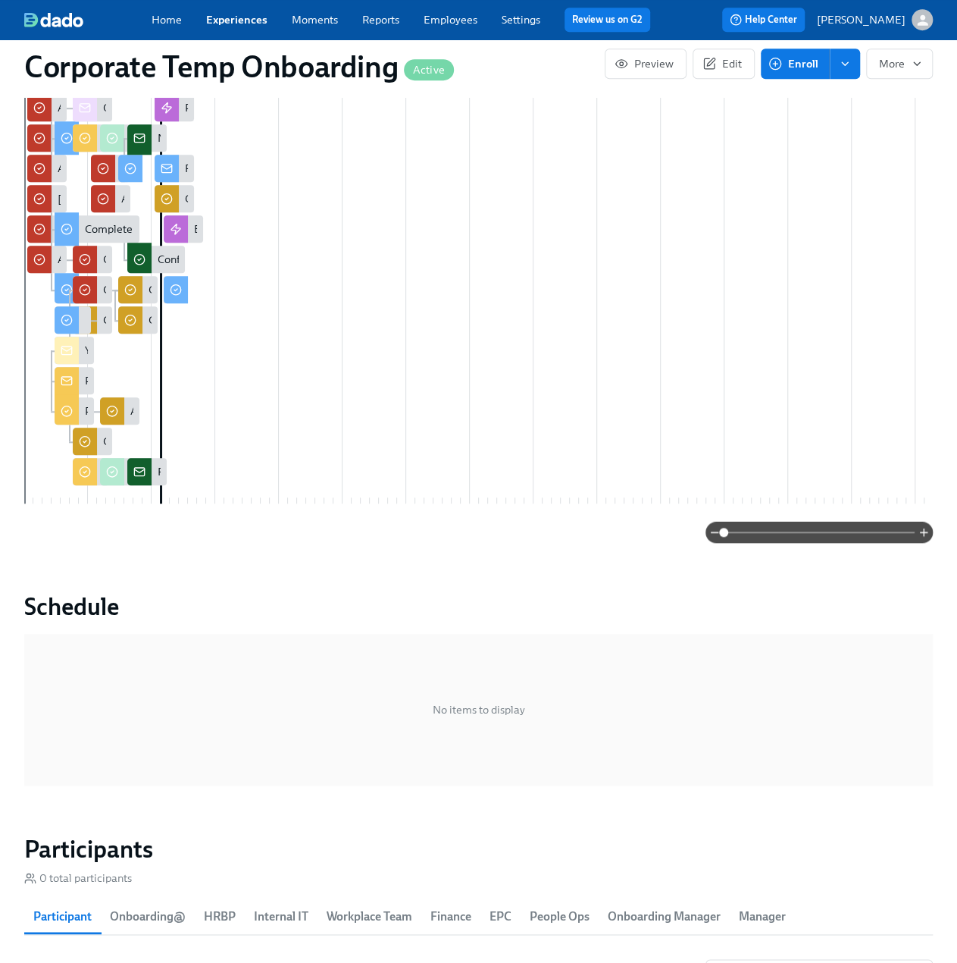
click at [236, 13] on link "Experiences" at bounding box center [236, 20] width 61 height 14
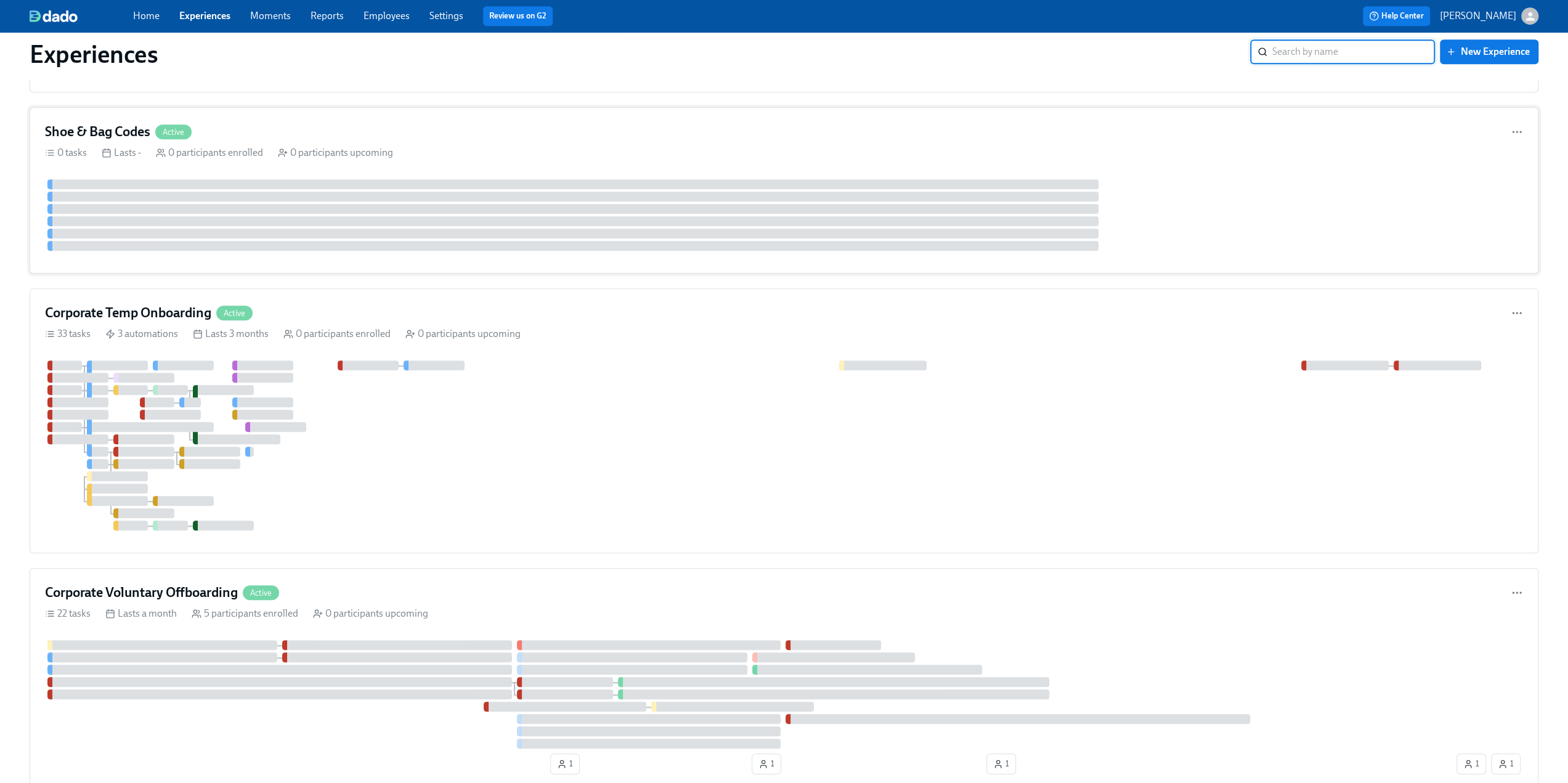
scroll to position [616, 0]
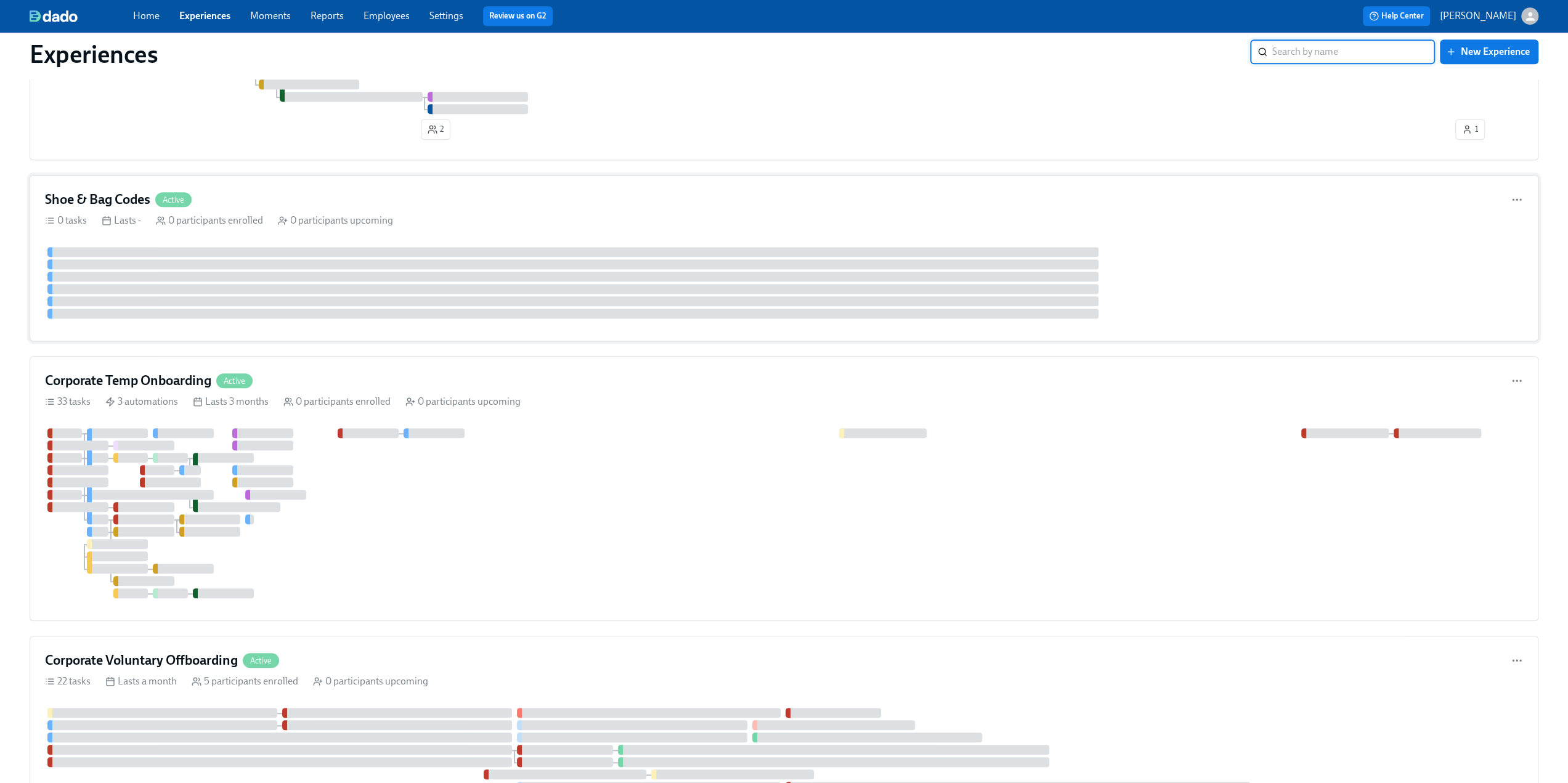
click at [254, 192] on div "Shoe & Bag Codes Active" at bounding box center [784, 199] width 1478 height 19
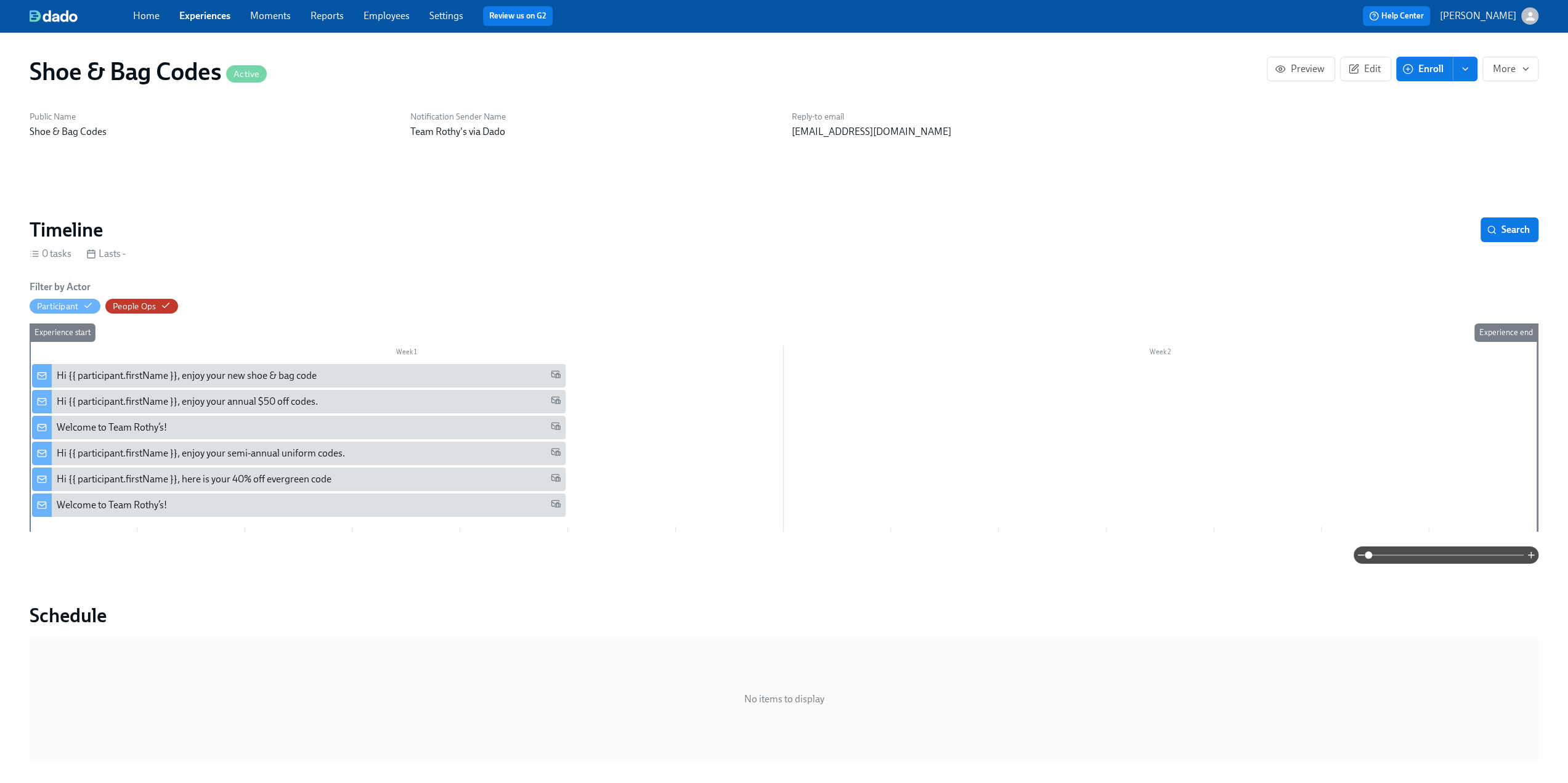
click at [215, 368] on div "Hi {{ participant.firstName }}, enjoy your new shoe & bag code" at bounding box center [298, 376] width 533 height 24
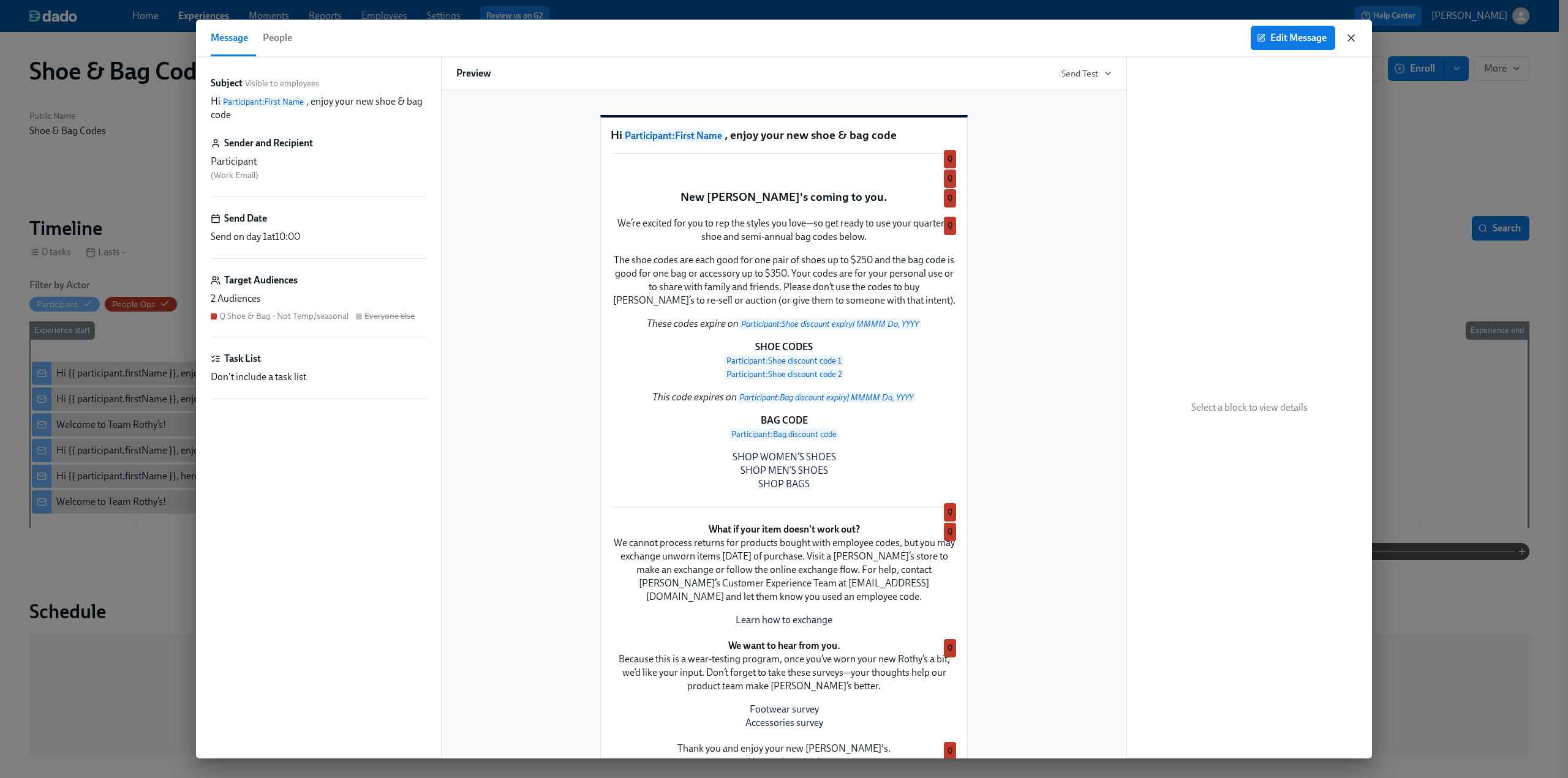
click at [1350, 37] on icon "button" at bounding box center [1351, 37] width 12 height 12
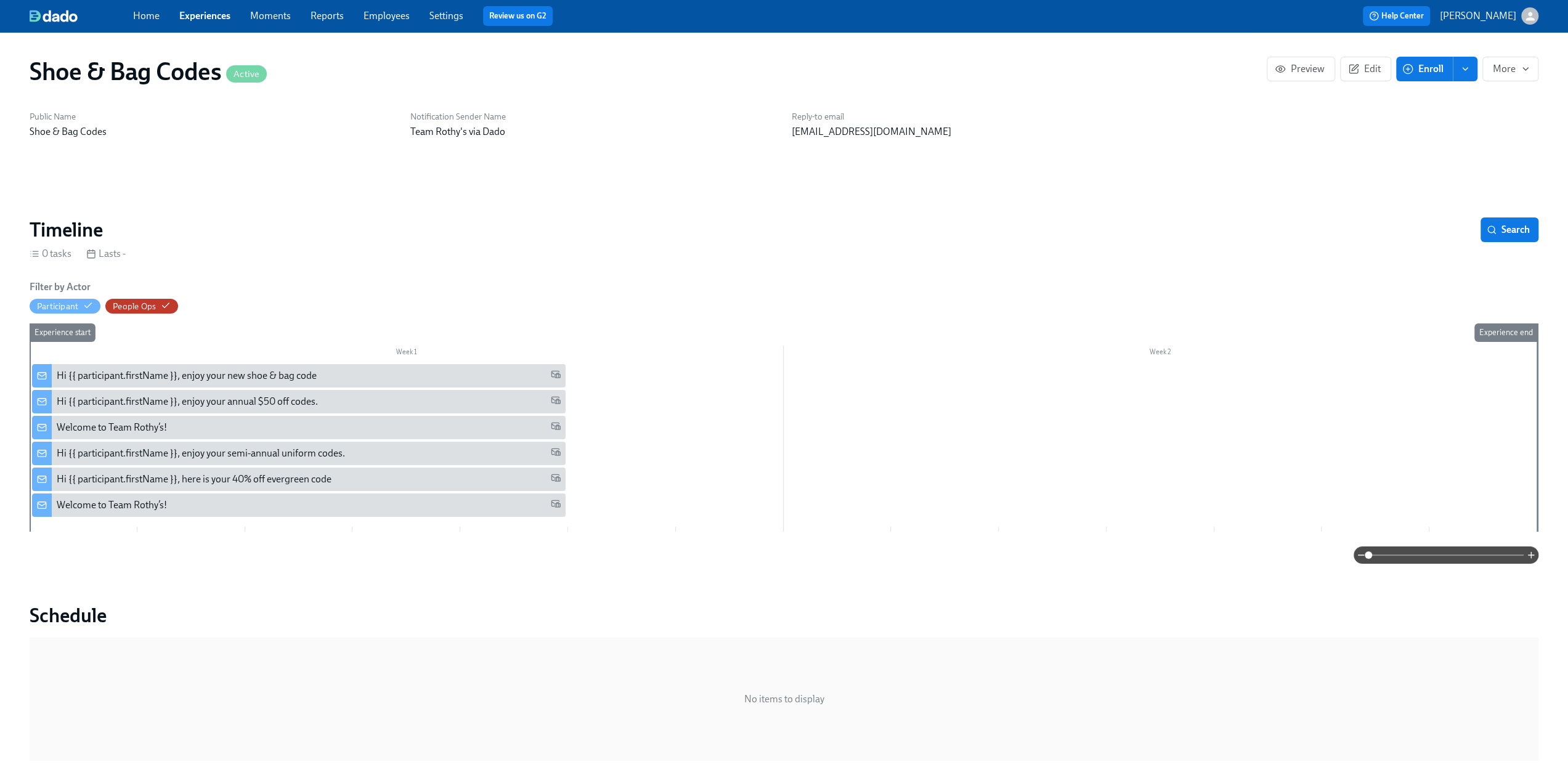
click at [202, 18] on link "Experiences" at bounding box center [205, 15] width 51 height 11
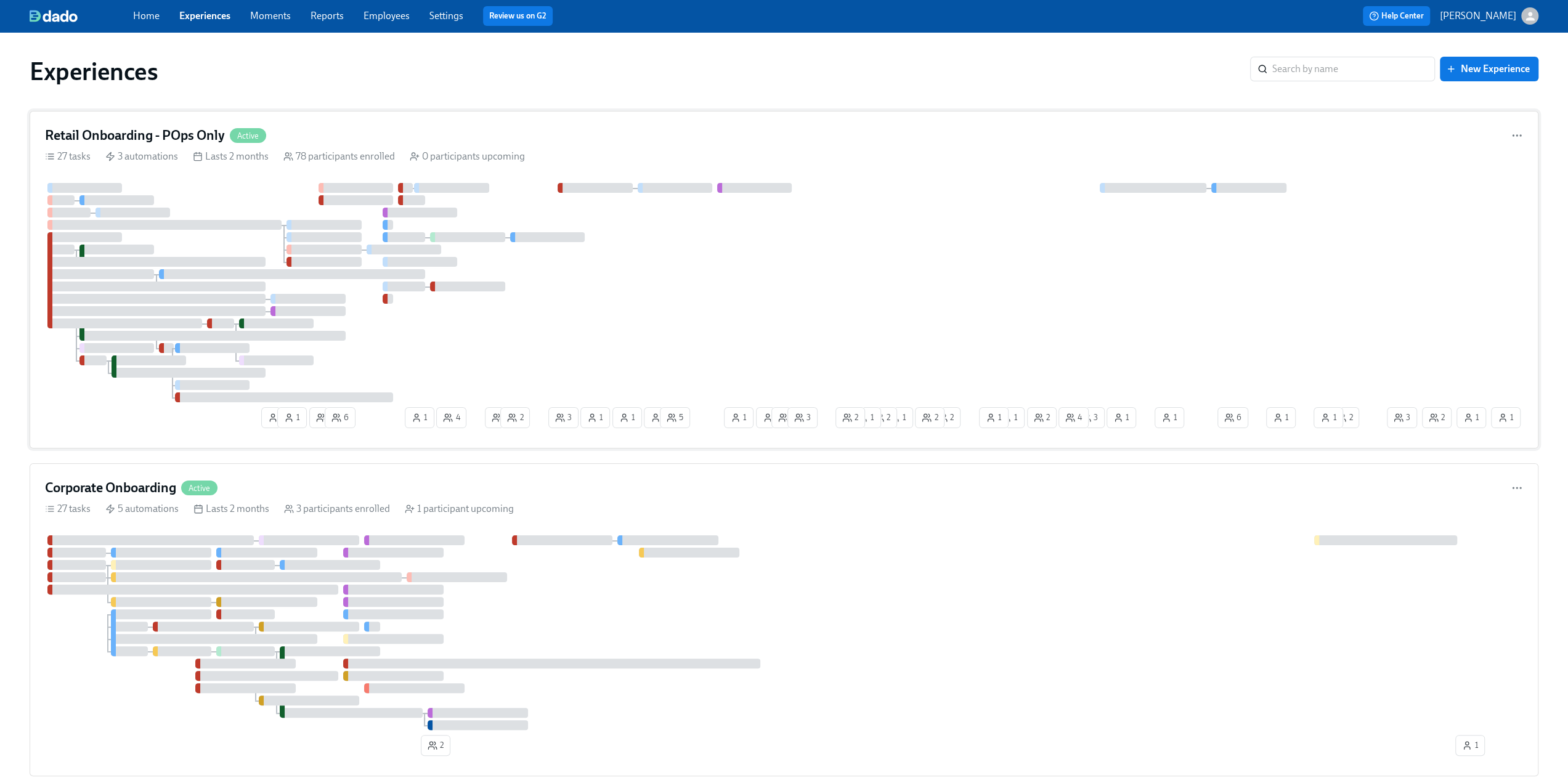
click at [169, 122] on div "Retail Onboarding - POps Only Active 27 tasks 3 automations Lasts 2 months 78 p…" at bounding box center [784, 279] width 1509 height 337
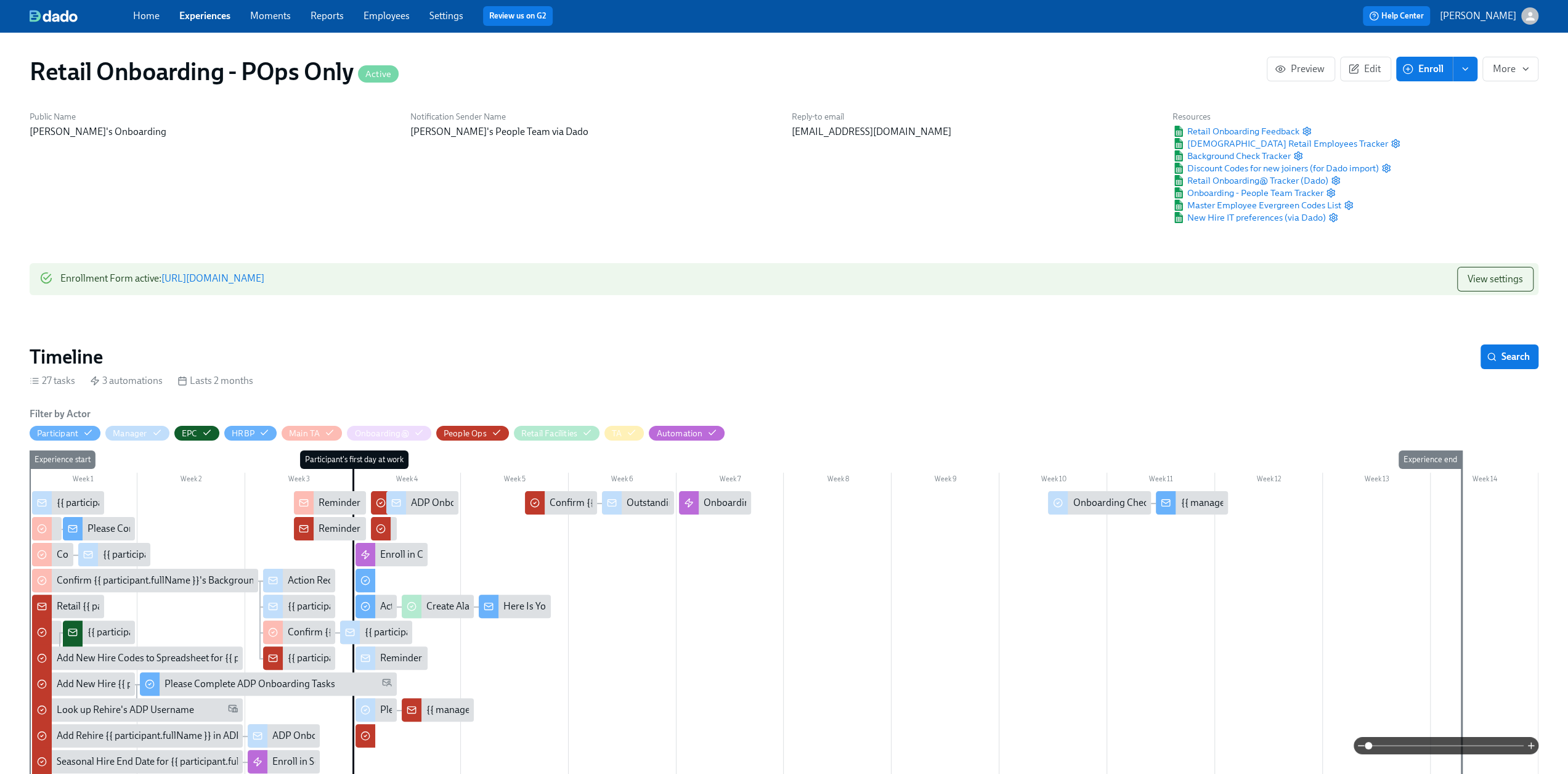
scroll to position [0, 16154]
click at [1402, 747] on span at bounding box center [1445, 745] width 155 height 17
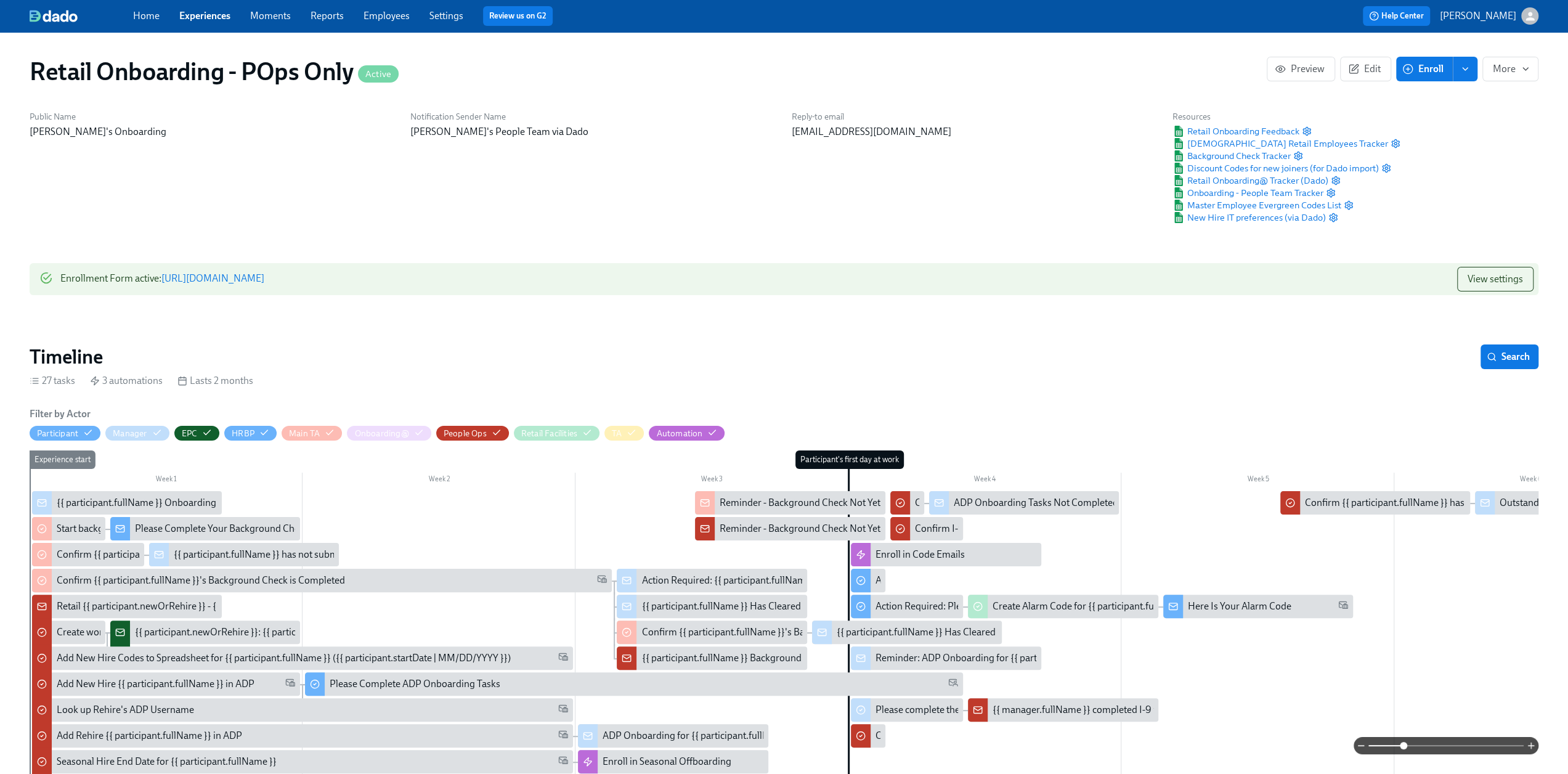
click at [1437, 743] on span at bounding box center [1445, 745] width 155 height 17
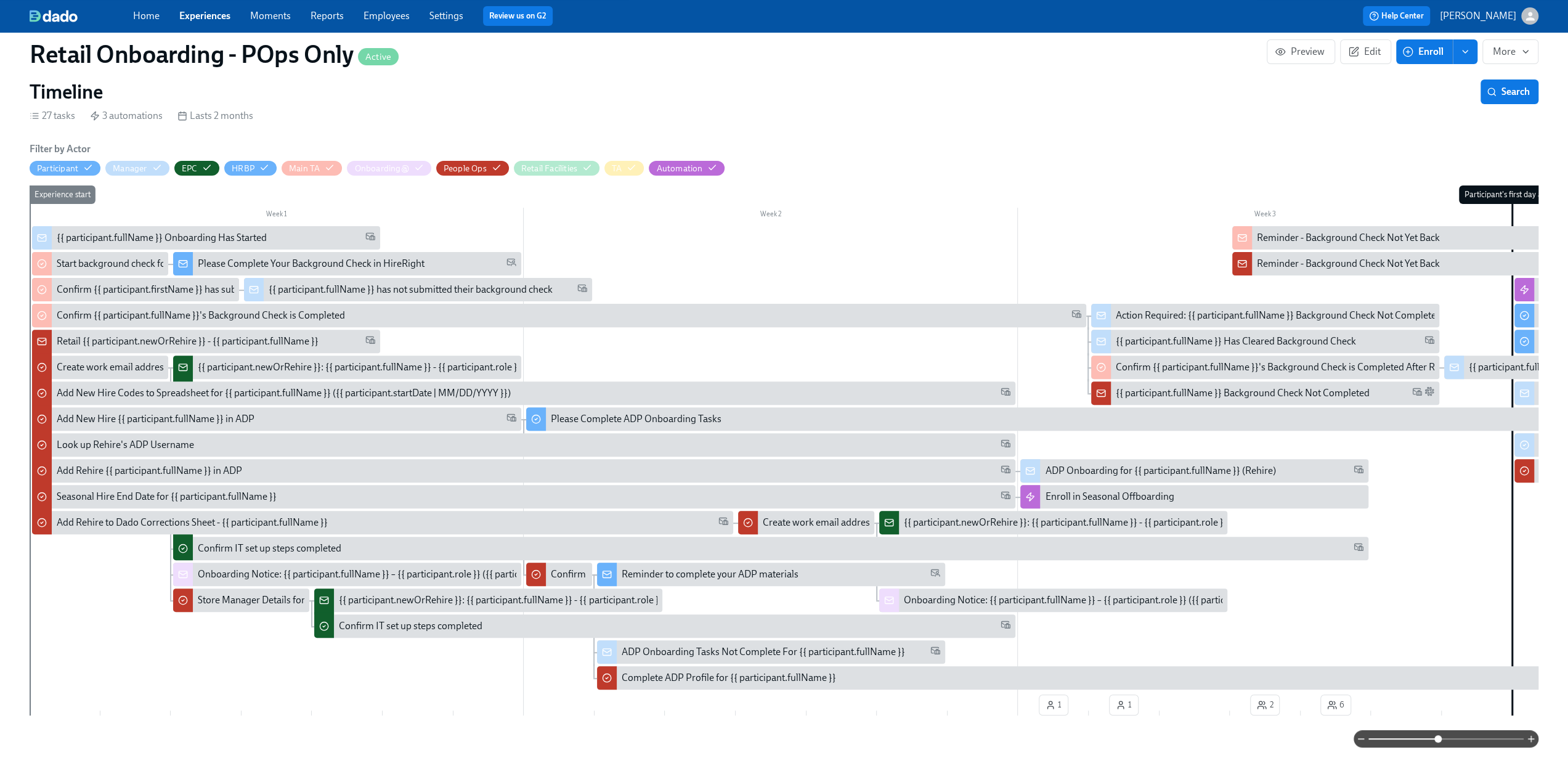
scroll to position [308, 0]
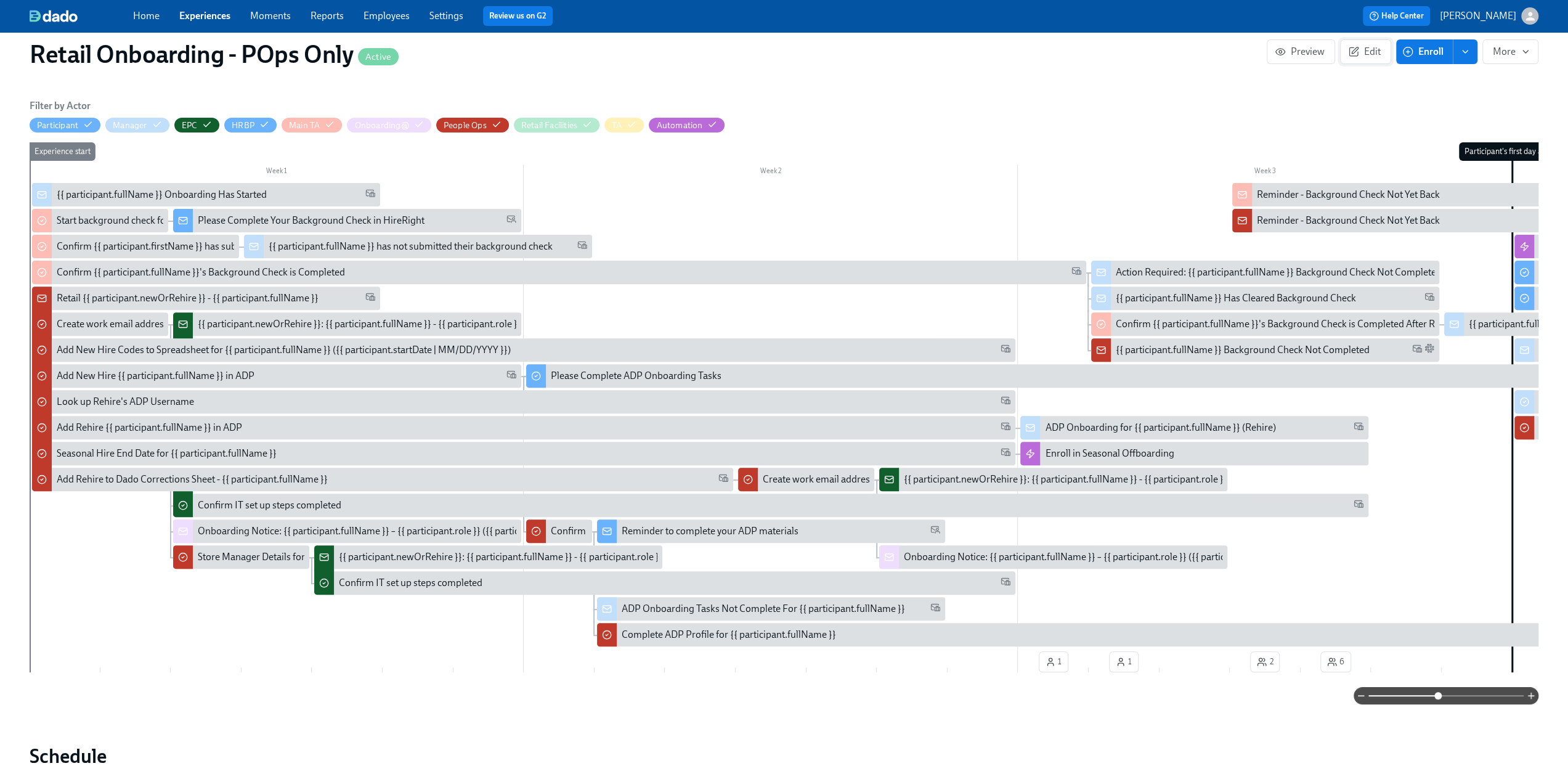
click at [1358, 45] on button "Edit" at bounding box center [1366, 52] width 51 height 24
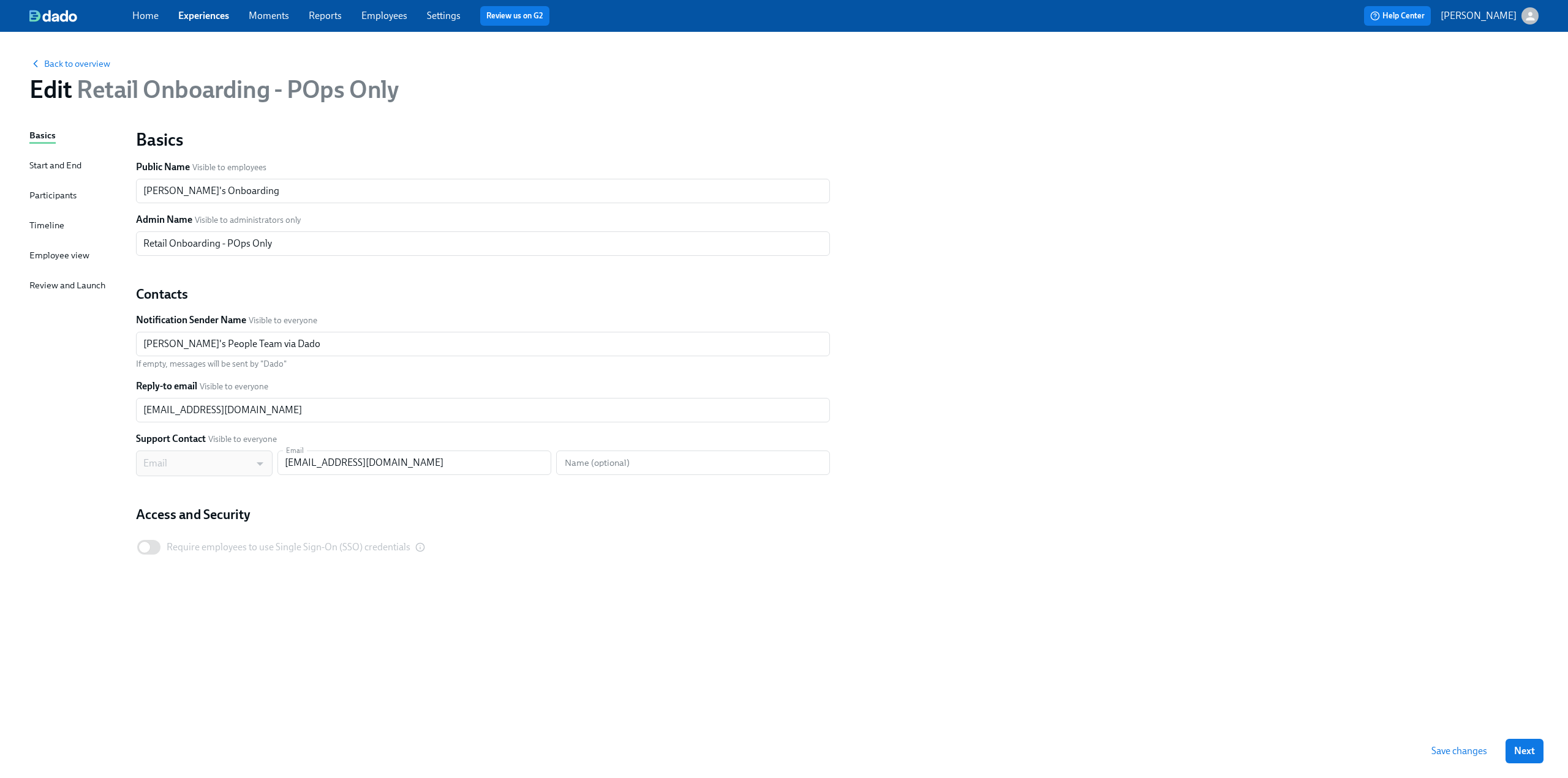
click at [44, 220] on div "Timeline" at bounding box center [46, 225] width 35 height 14
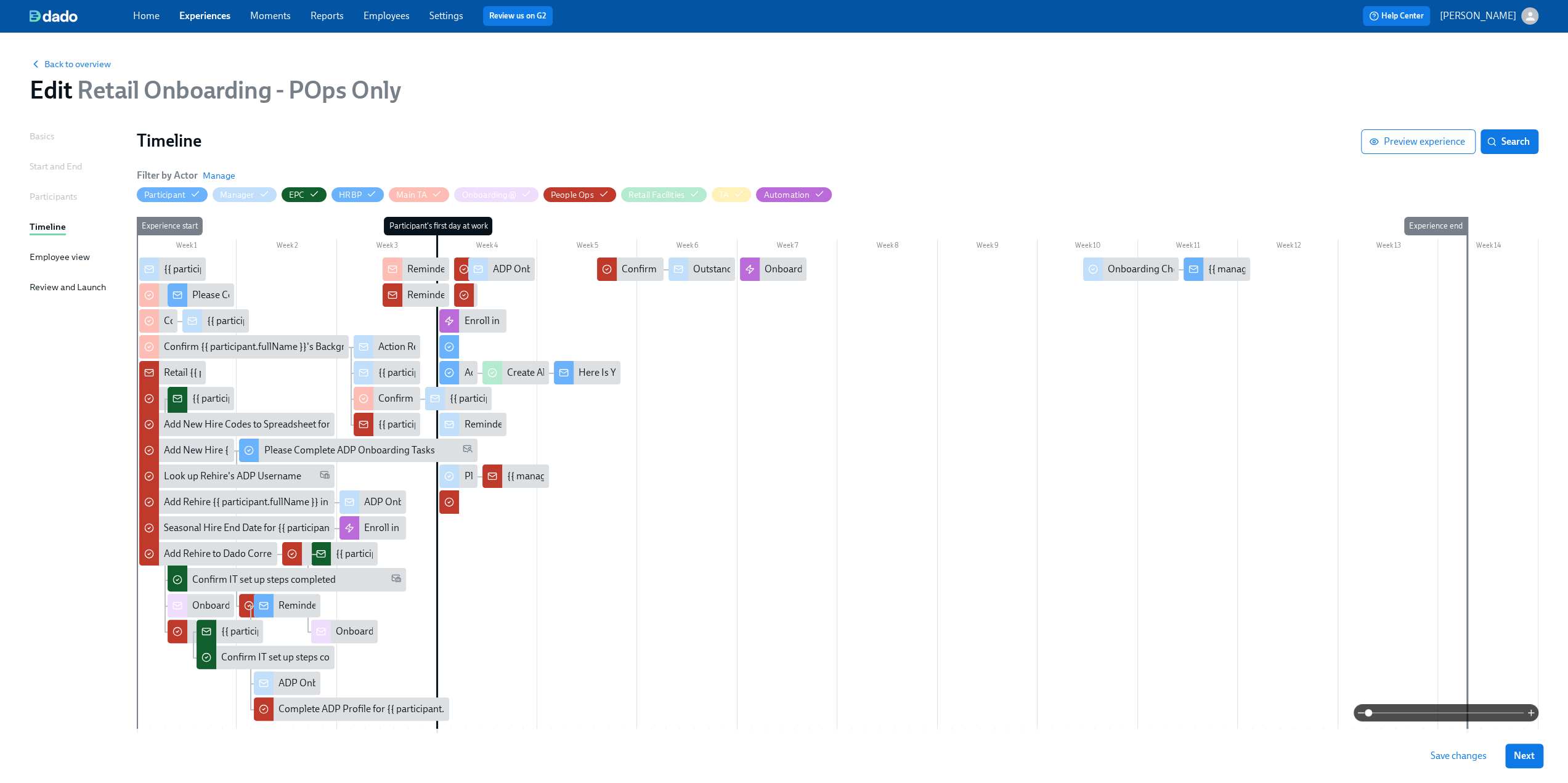
click at [1414, 712] on span at bounding box center [1445, 712] width 155 height 17
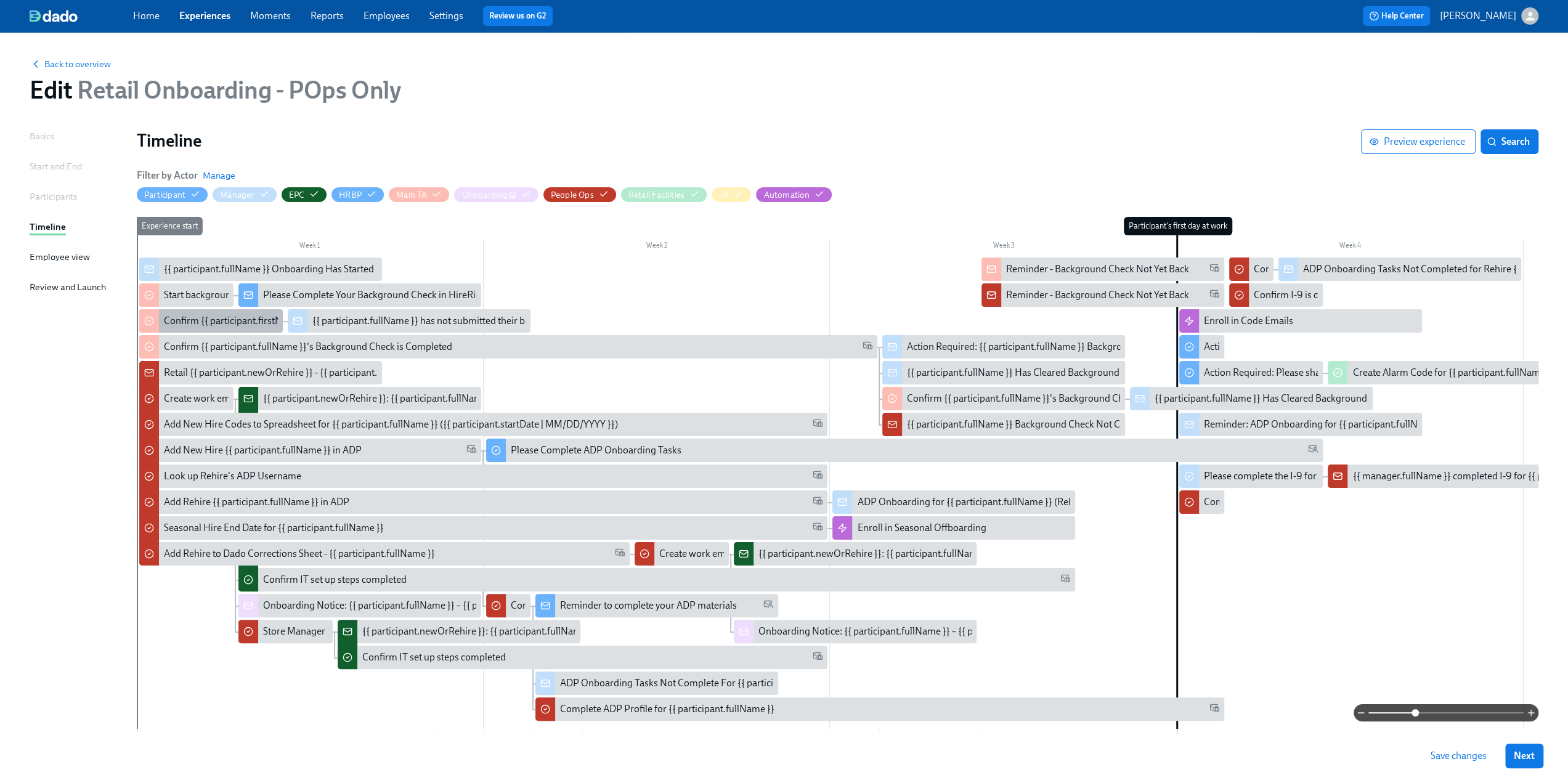
click at [229, 322] on div "Confirm {{ participant.firstName }} has submitted background check" at bounding box center [307, 321] width 286 height 14
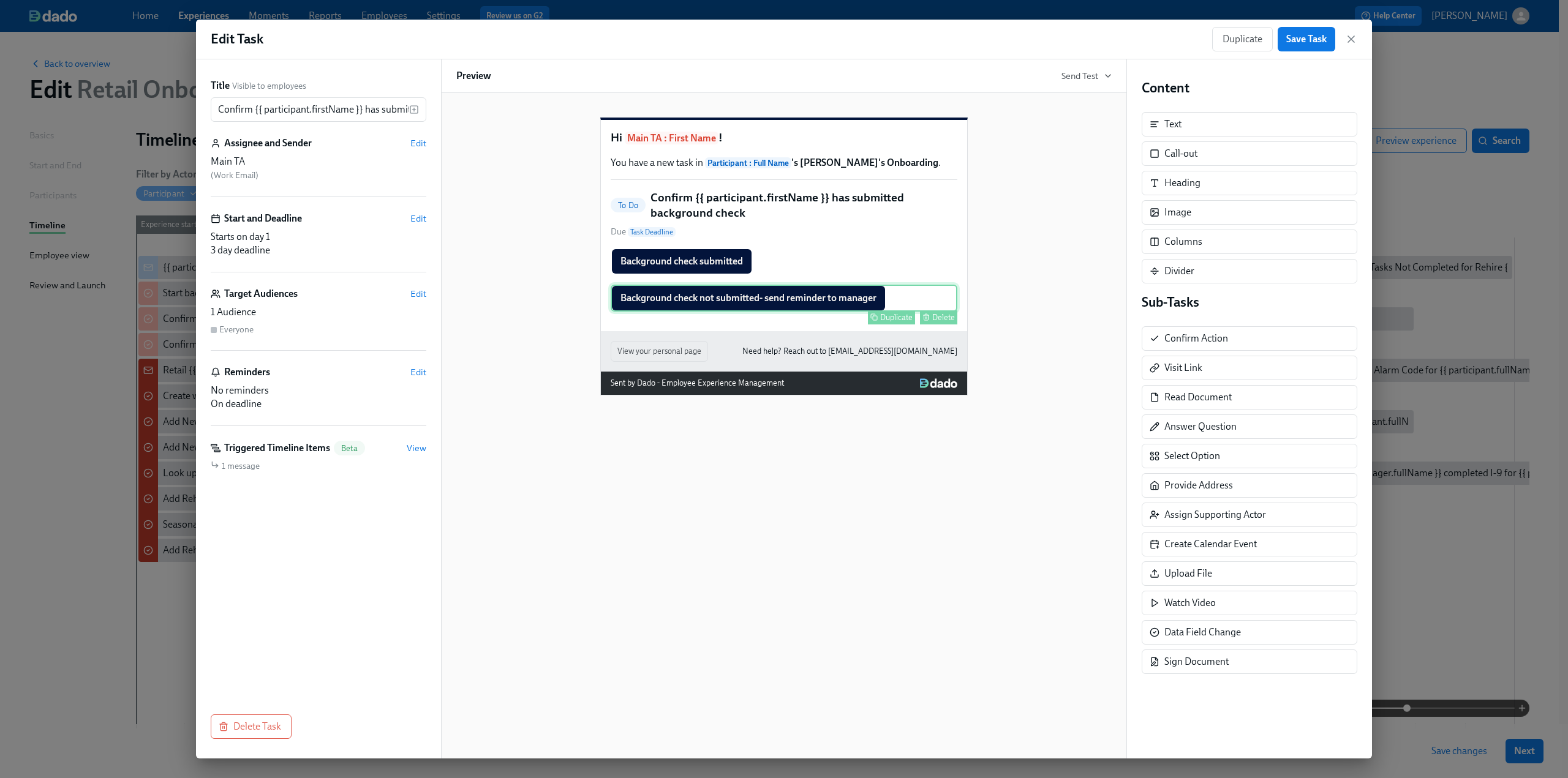
click at [848, 312] on div "Background check not submitted- send reminder to manager Duplicate Delete" at bounding box center [784, 297] width 347 height 27
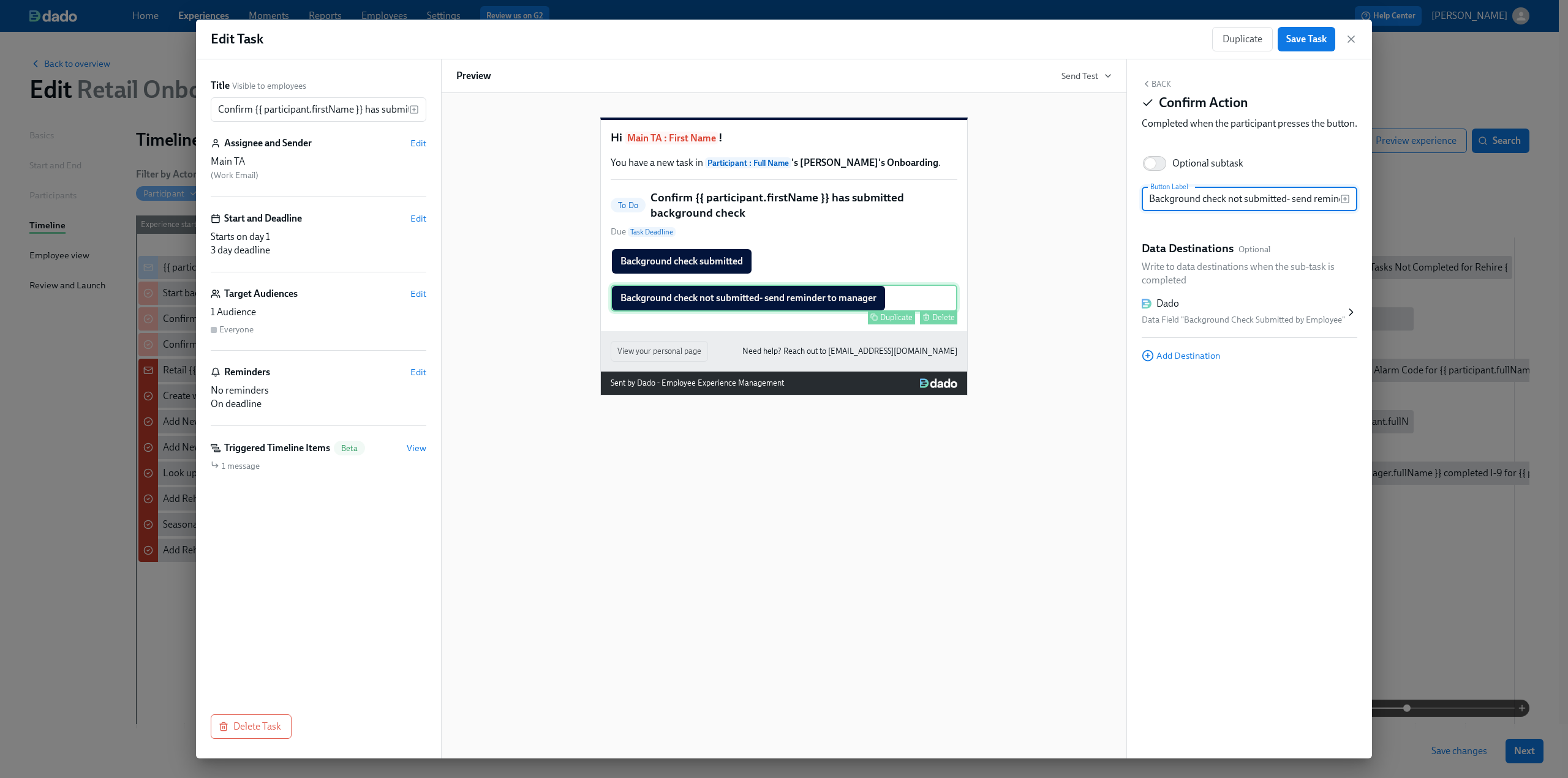
scroll to position [0, 62]
click at [1351, 315] on icon at bounding box center [1351, 313] width 3 height 6
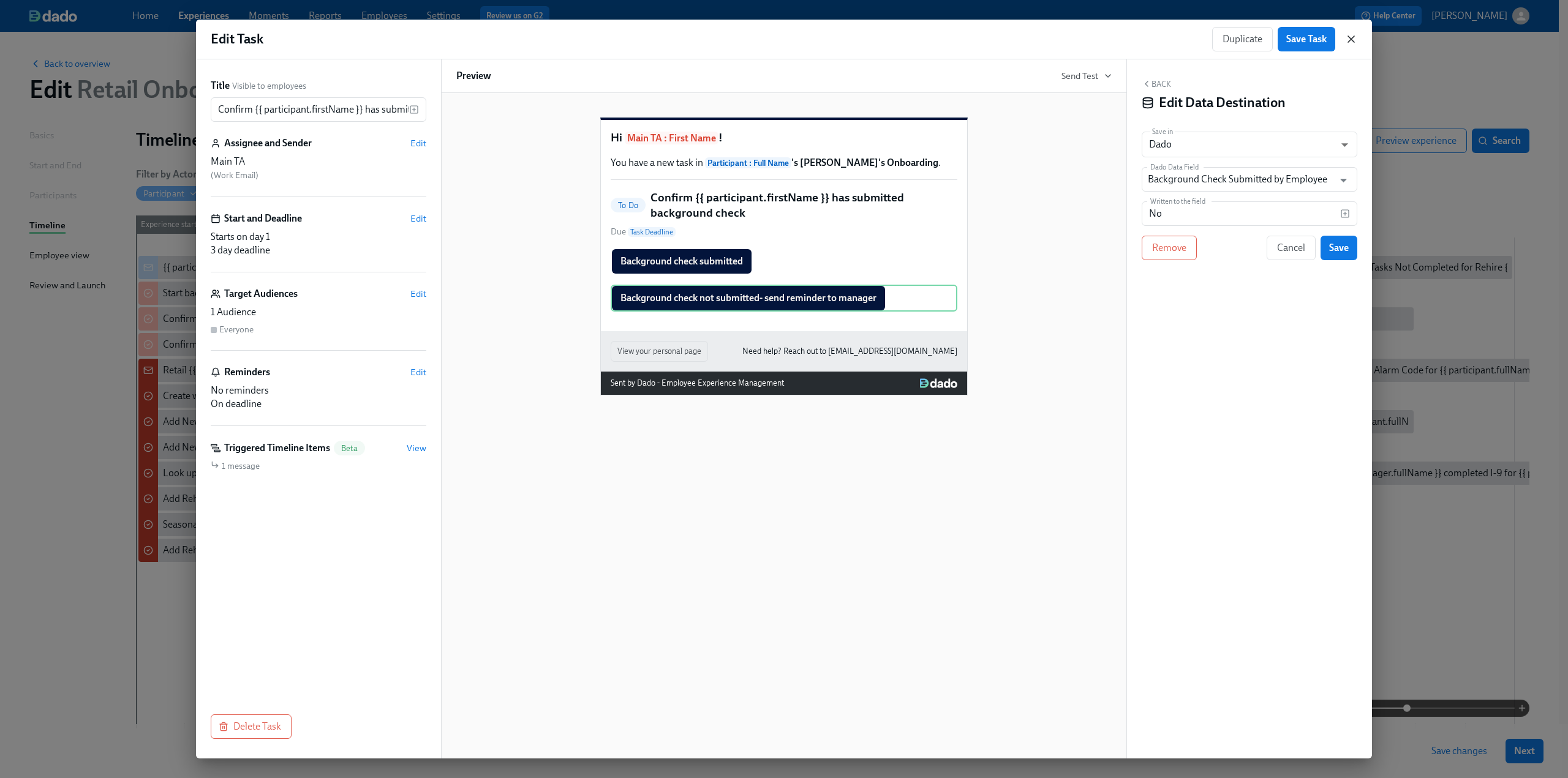
click at [1347, 41] on icon "button" at bounding box center [1351, 39] width 12 height 12
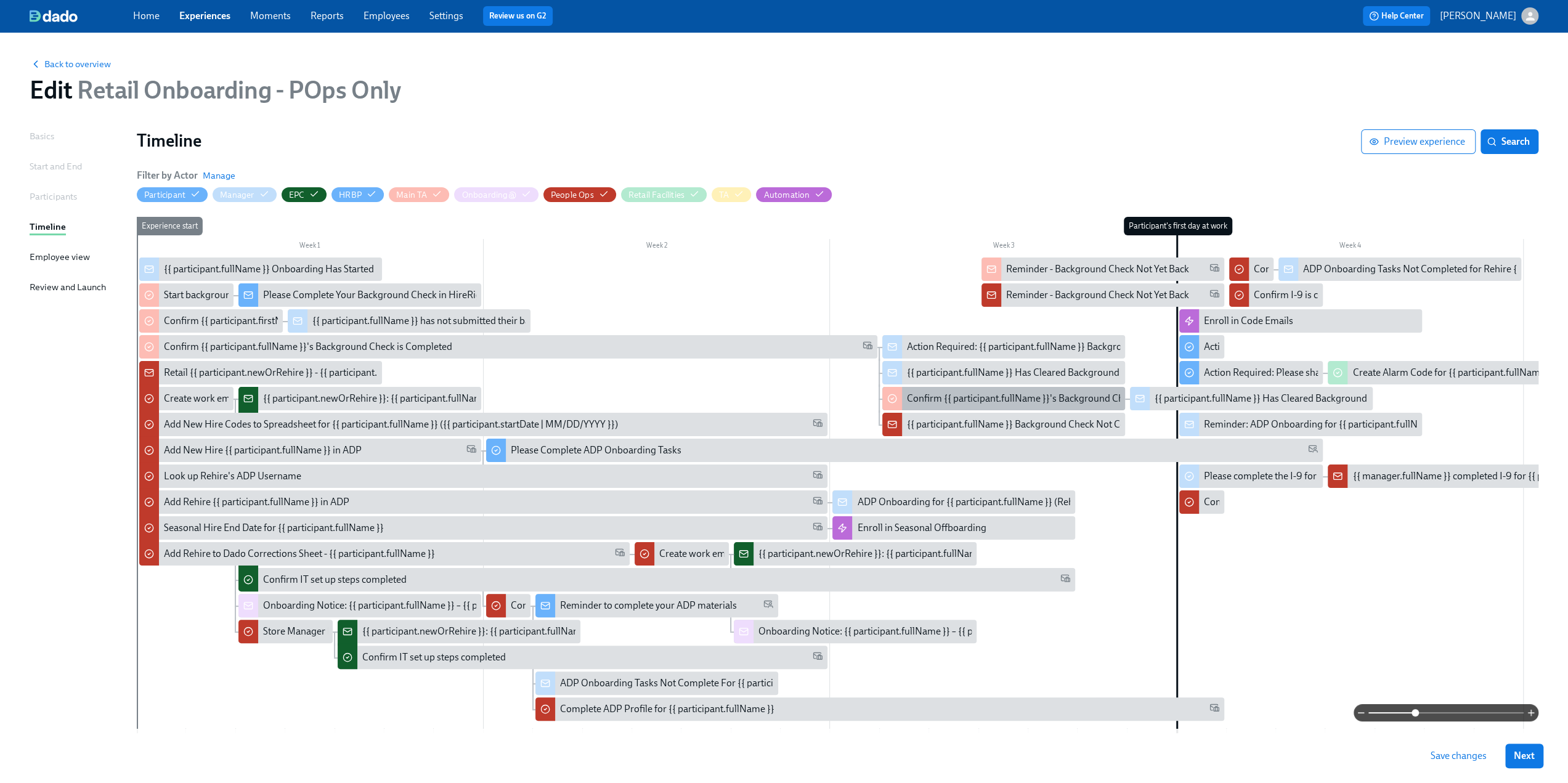
click at [971, 402] on div "Confirm {{ participant.fullName }}'s Background Check is Completed After Remind…" at bounding box center [1084, 398] width 355 height 14
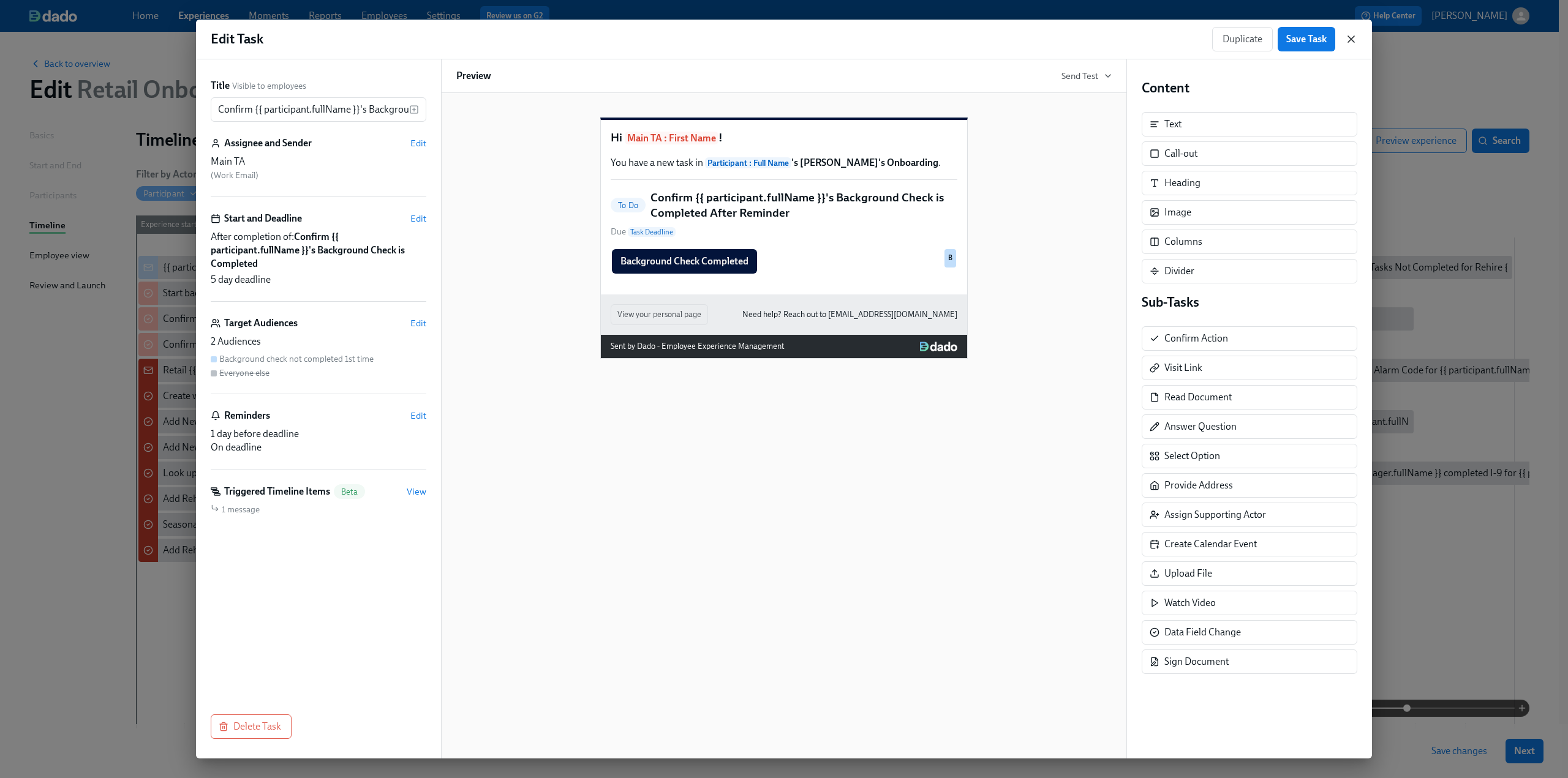
click at [1353, 40] on icon "button" at bounding box center [1351, 40] width 6 height 6
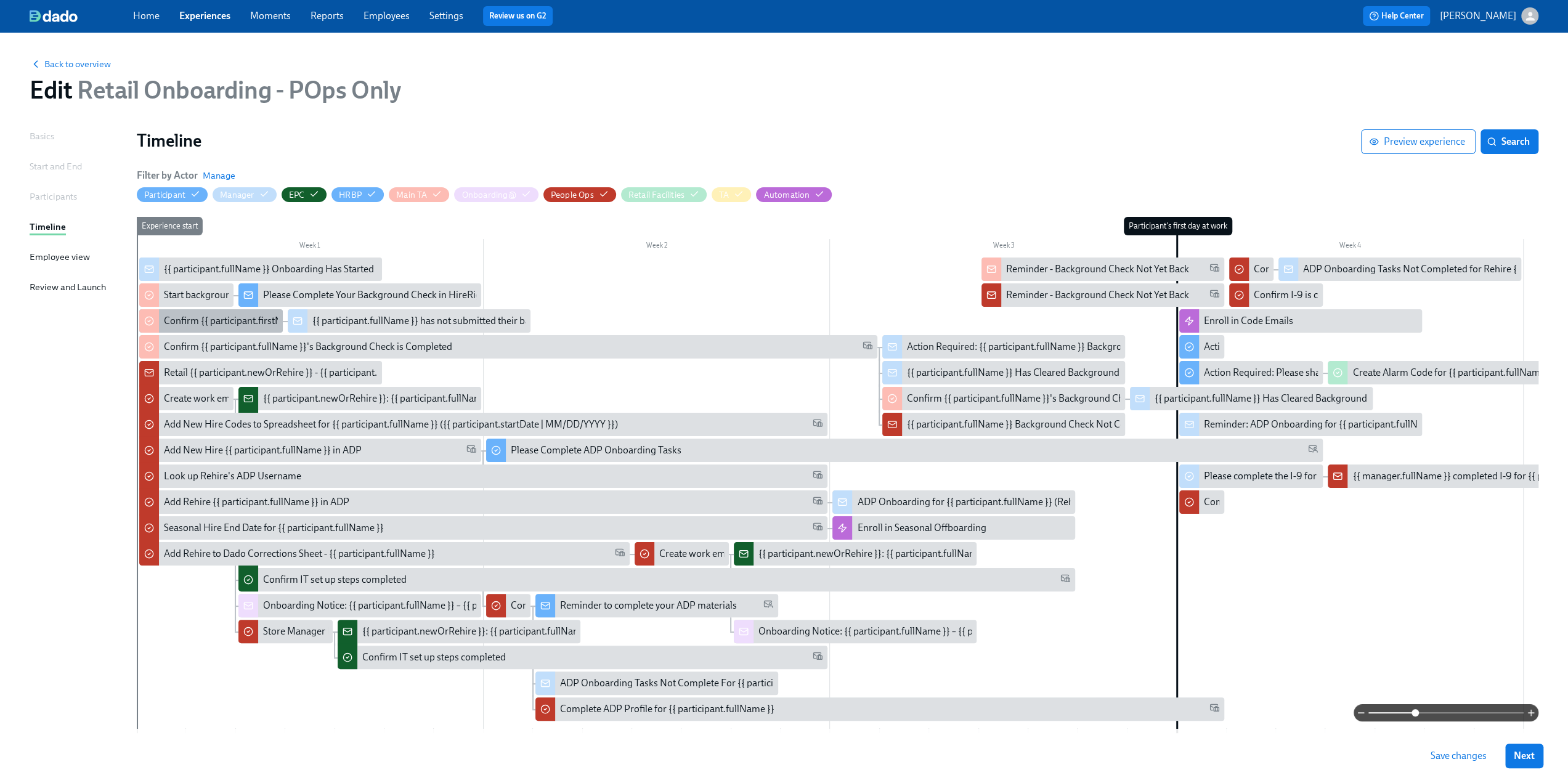
click at [209, 324] on div "Confirm {{ participant.firstName }} has submitted background check" at bounding box center [307, 321] width 286 height 14
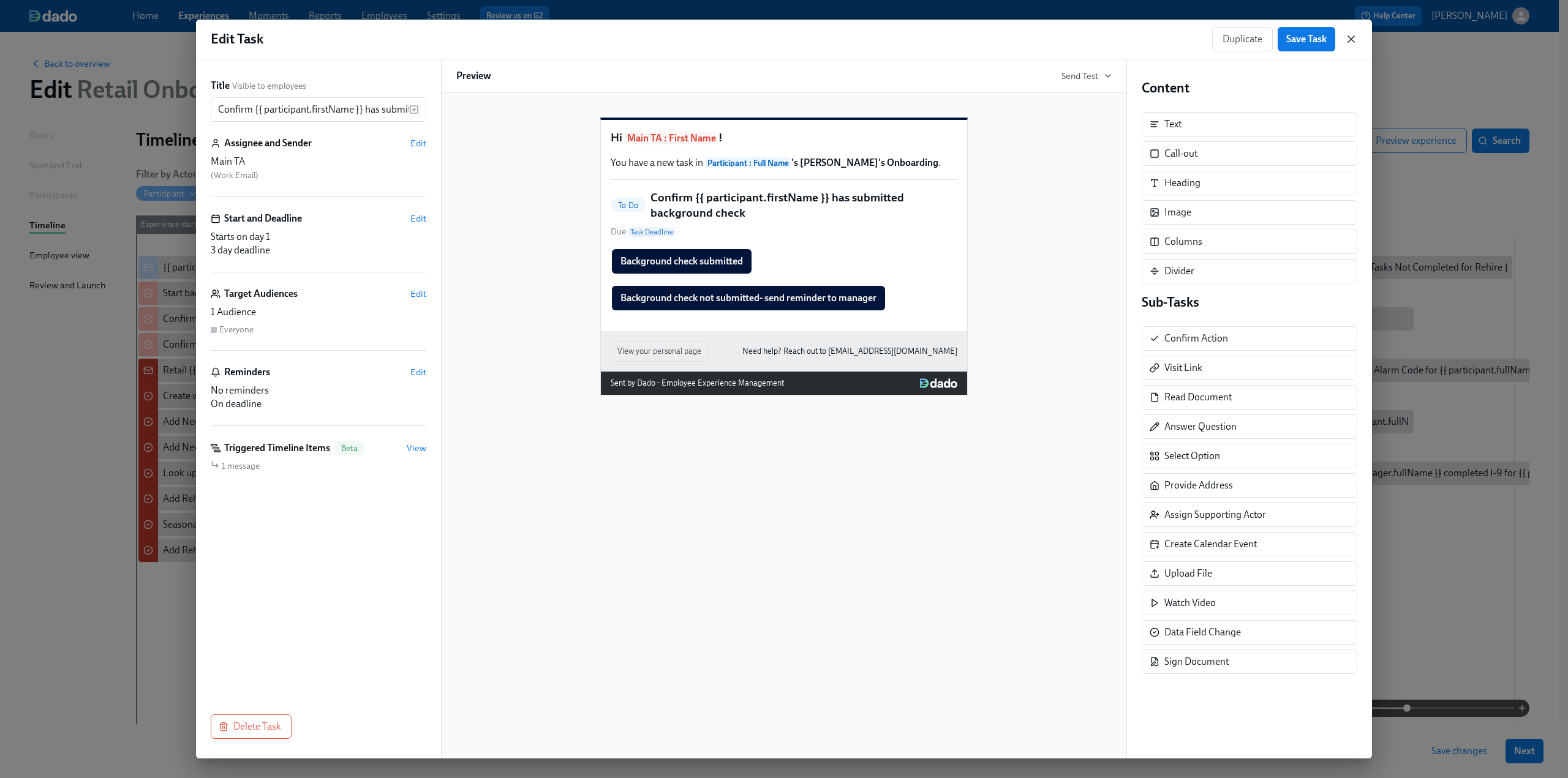
click at [1353, 36] on icon "button" at bounding box center [1351, 39] width 12 height 12
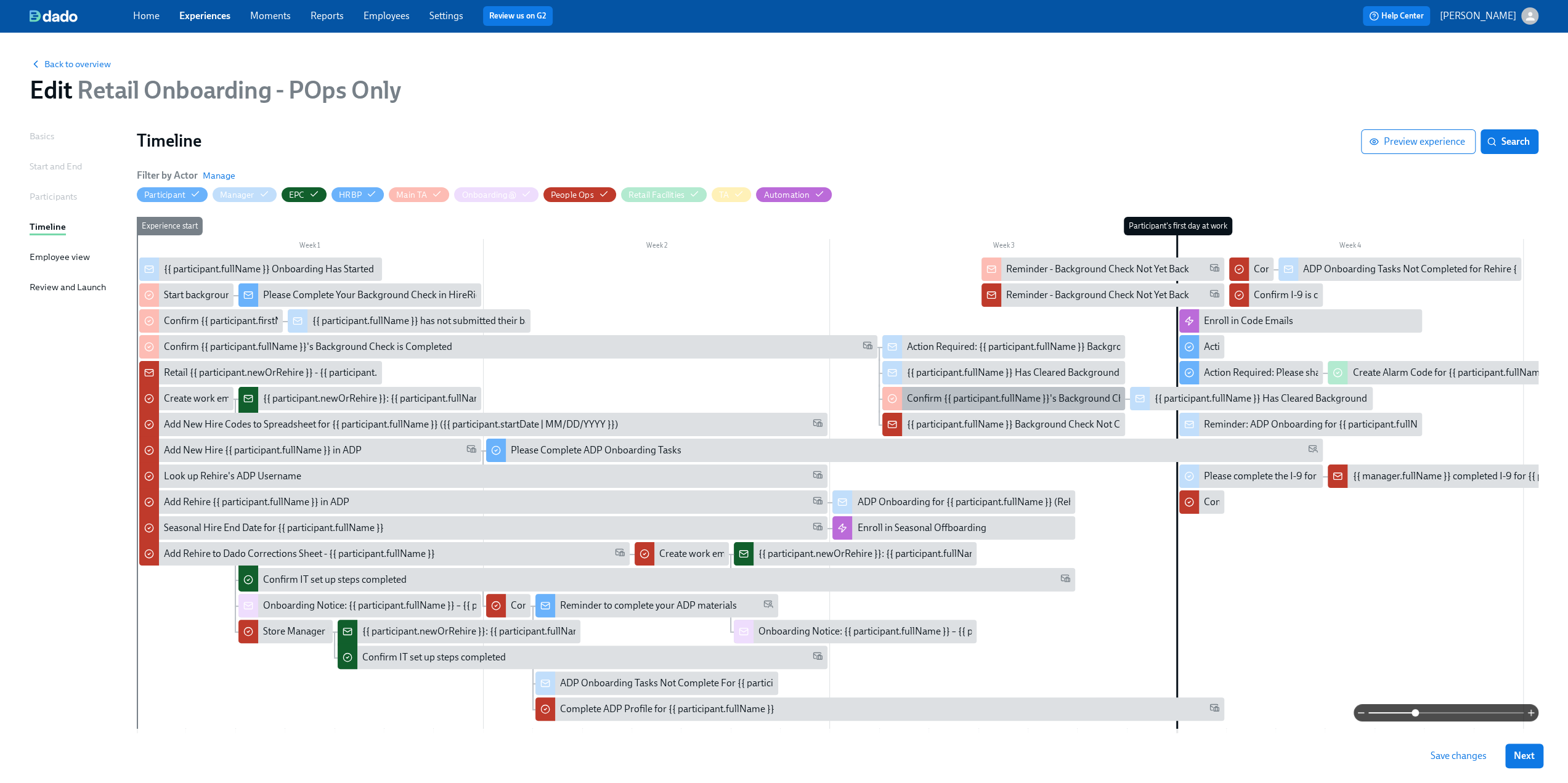
click at [974, 401] on div "Confirm {{ participant.fullName }}'s Background Check is Completed After Remind…" at bounding box center [1084, 398] width 355 height 14
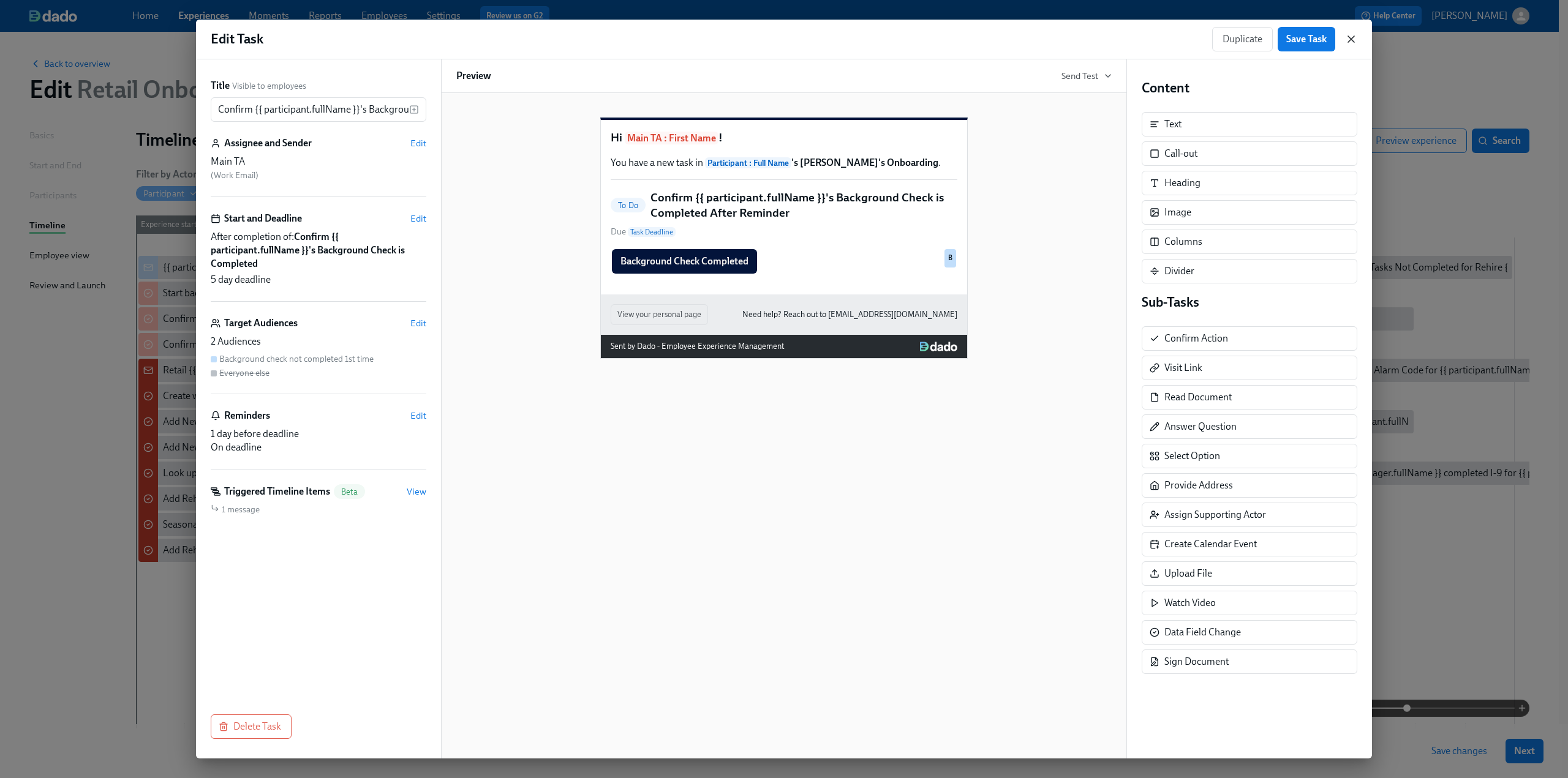
click at [1354, 36] on icon "button" at bounding box center [1351, 40] width 6 height 6
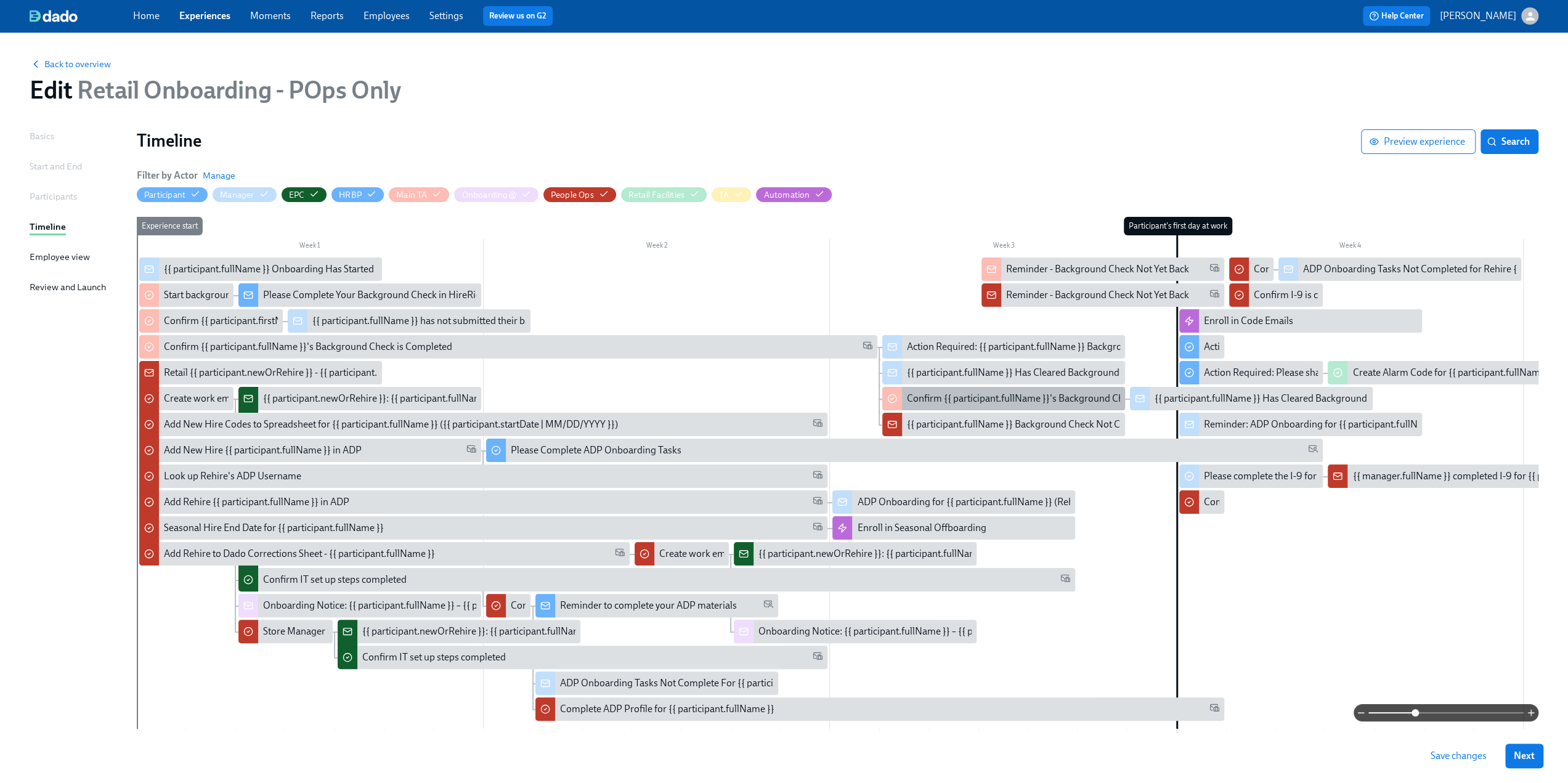
click at [1001, 394] on div "Confirm {{ participant.fullName }}'s Background Check is Completed After Remind…" at bounding box center [1084, 398] width 355 height 14
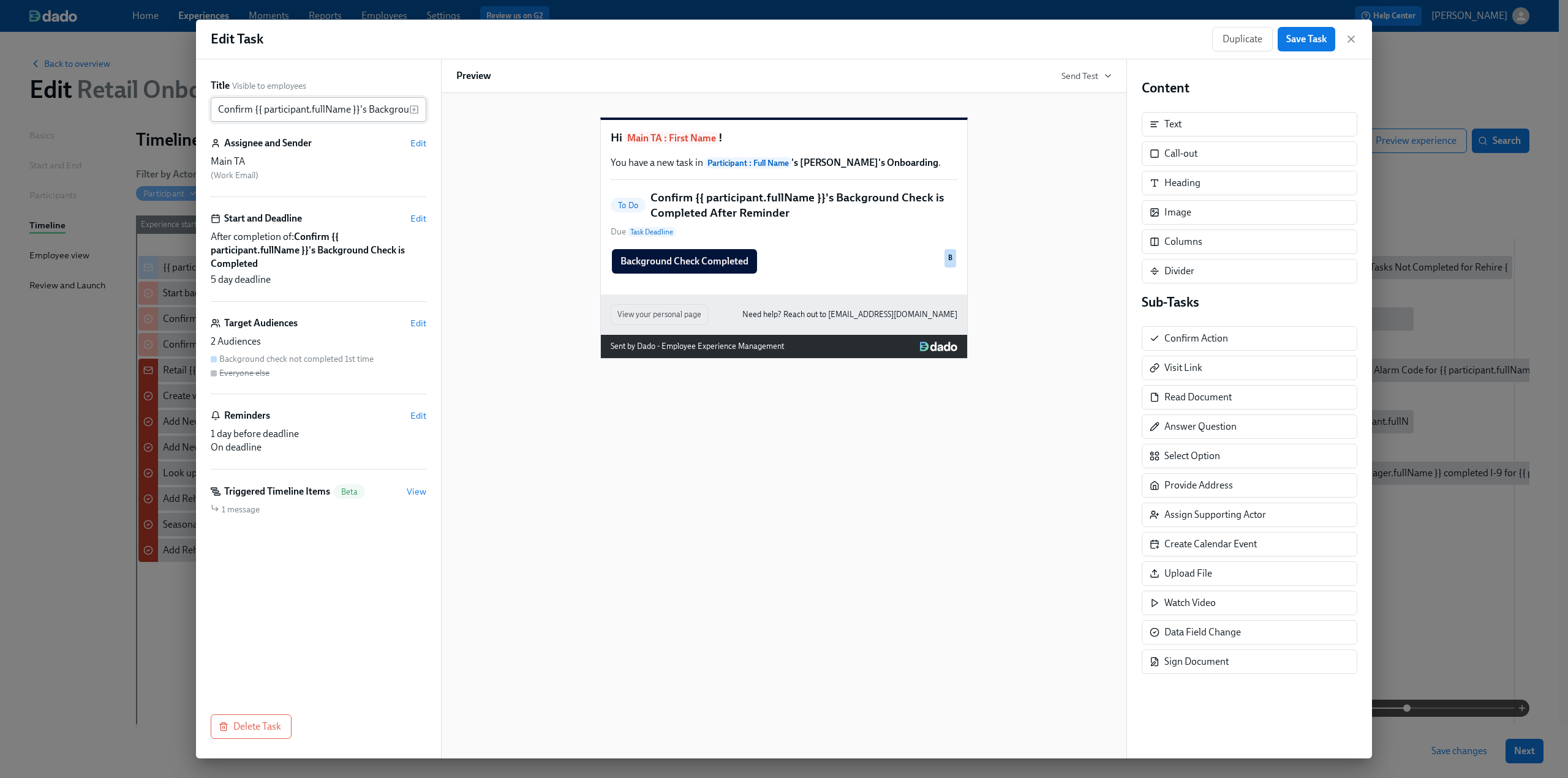
click at [218, 110] on input "Confirm {{ participant.fullName }}'s Background Check is Completed After Remind…" at bounding box center [310, 110] width 199 height 24
drag, startPoint x: 789, startPoint y: 233, endPoint x: 705, endPoint y: 229, distance: 84.1
click at [705, 221] on h5 "Confirm {{ participant.fullName }}'s Background Check is Completed After Remind…" at bounding box center [804, 205] width 307 height 32
click at [788, 221] on h5 "Confirm {{ participant.fullName }}'s Background Check is Completed After Remind…" at bounding box center [804, 205] width 307 height 32
drag, startPoint x: 794, startPoint y: 229, endPoint x: 710, endPoint y: 233, distance: 84.1
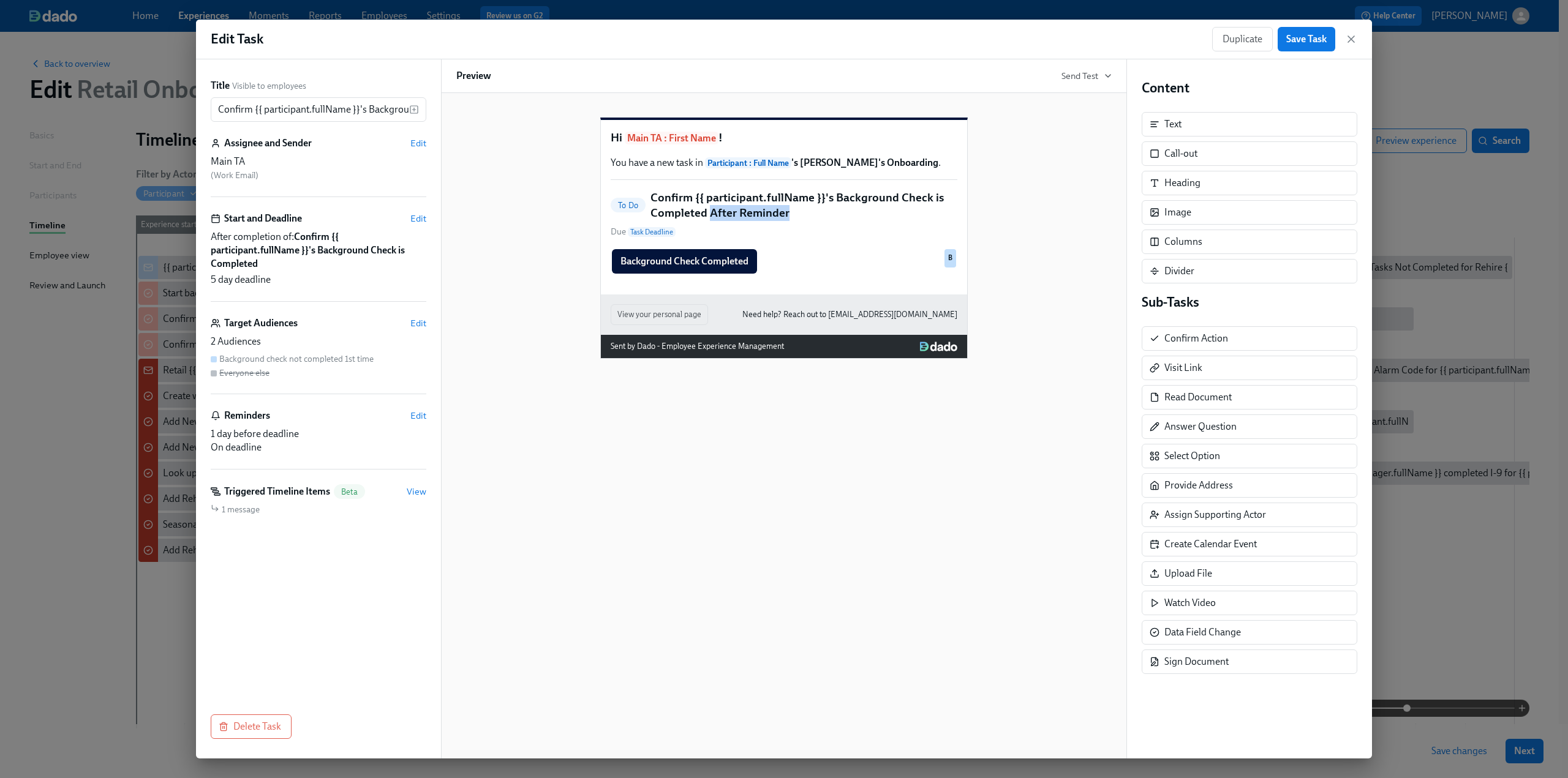
click at [710, 221] on h5 "Confirm {{ participant.fullName }}'s Background Check is Completed After Remind…" at bounding box center [804, 205] width 307 height 32
copy h5 "After Reminder"
click at [1355, 39] on icon "button" at bounding box center [1351, 39] width 12 height 12
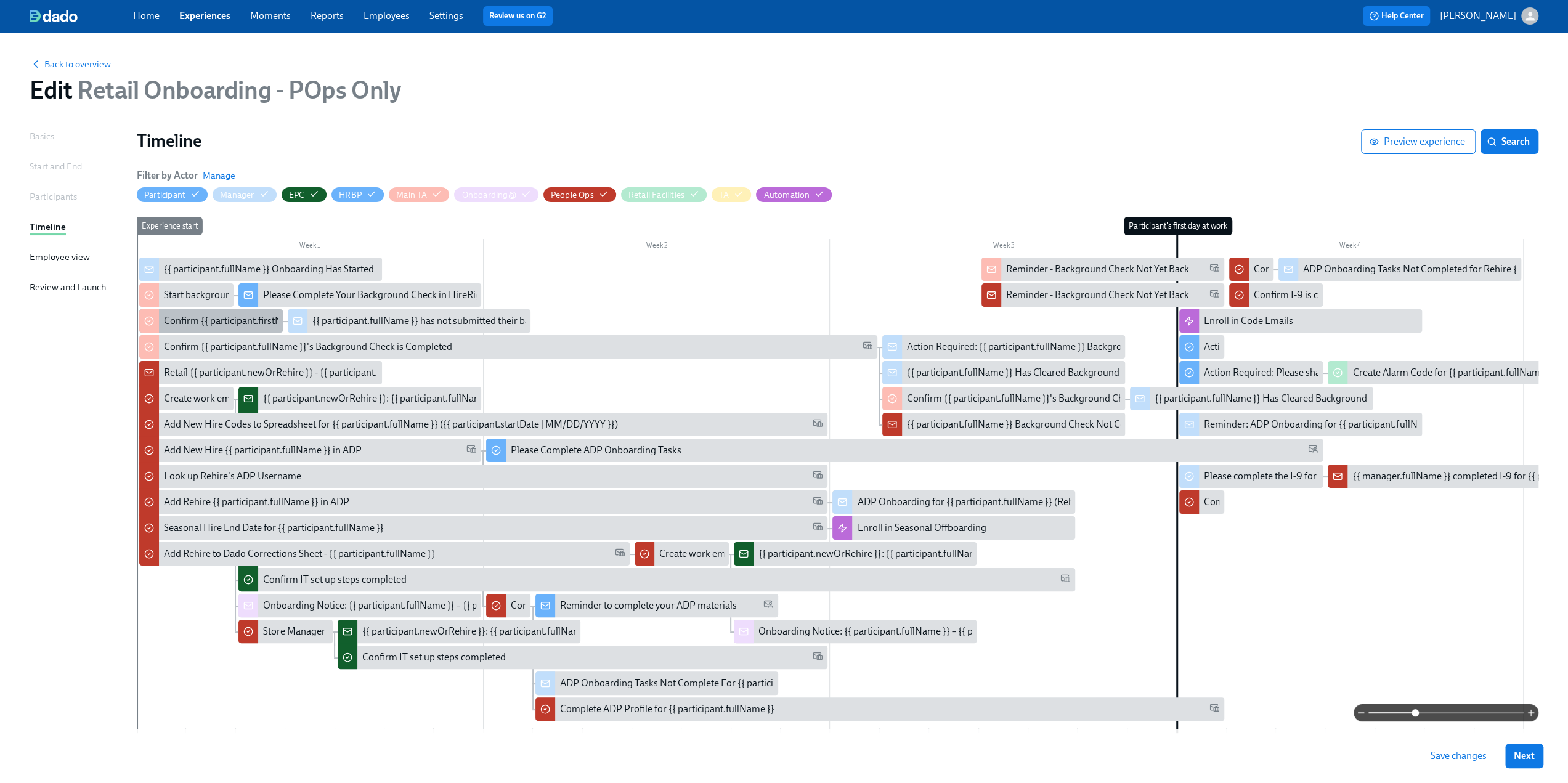
click at [202, 319] on div "Confirm {{ participant.firstName }} has submitted background check" at bounding box center [307, 321] width 286 height 14
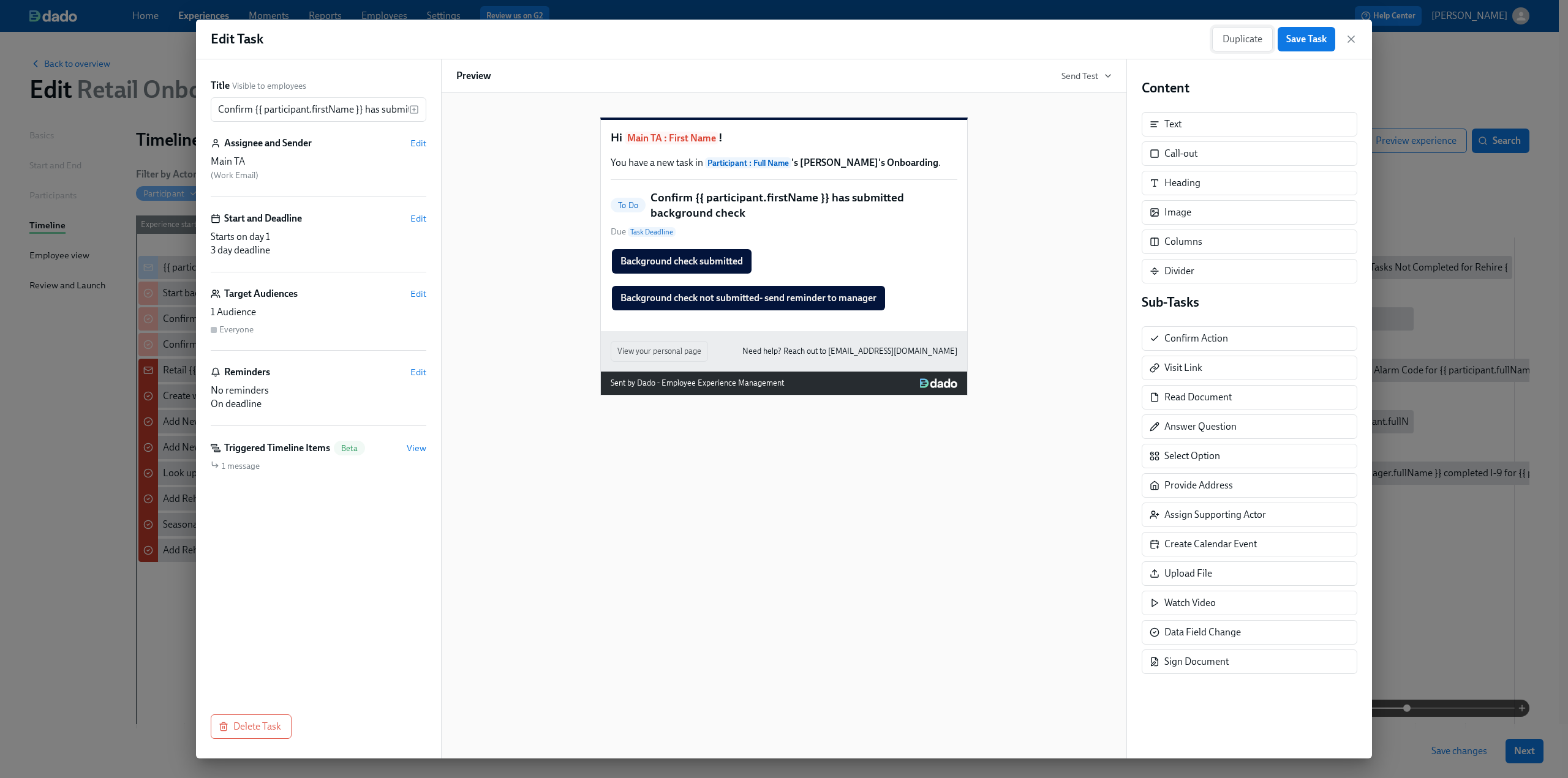
click at [1229, 39] on span "Duplicate" at bounding box center [1242, 39] width 40 height 12
click at [424, 214] on span "Edit" at bounding box center [419, 218] width 16 height 12
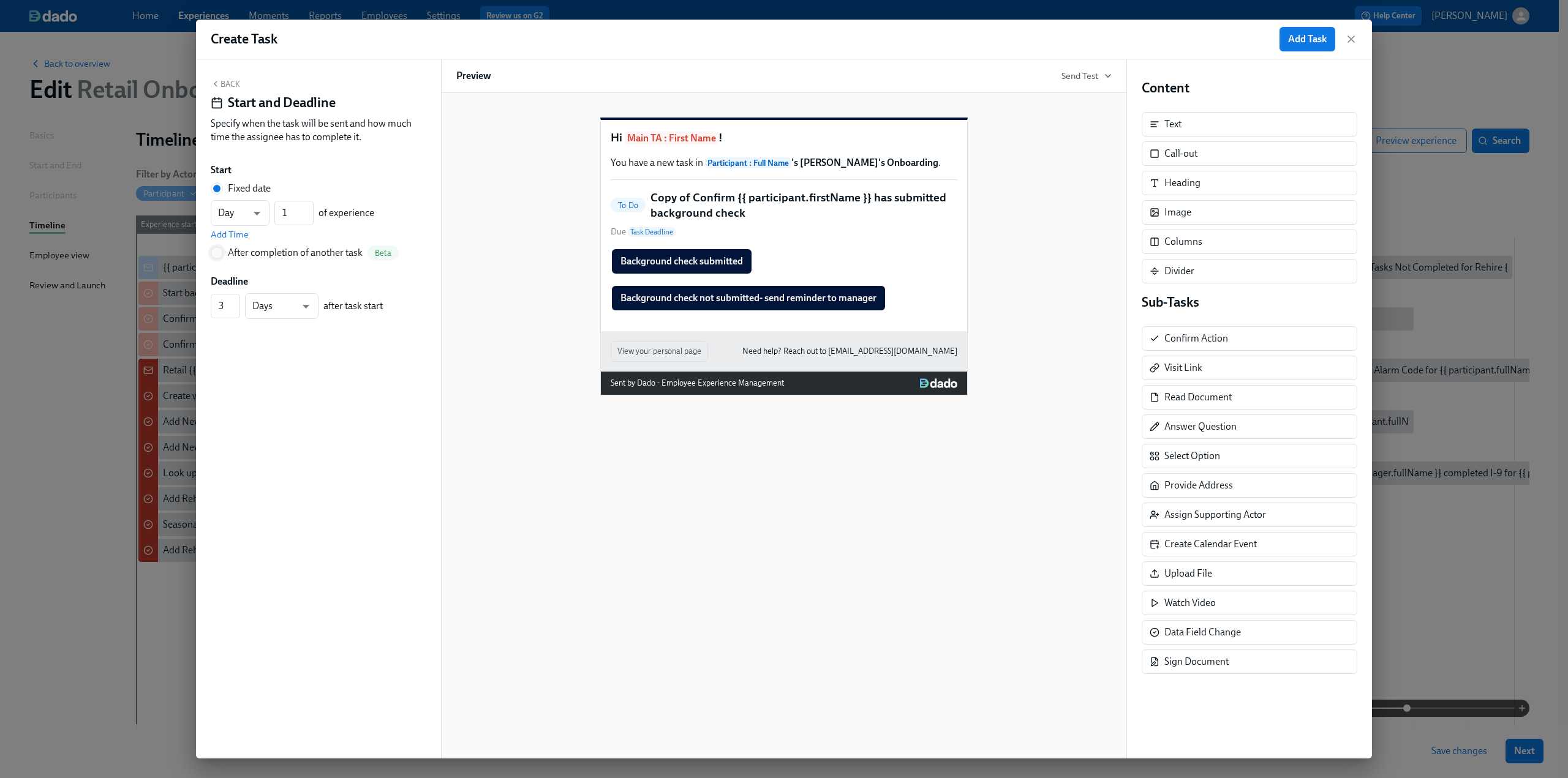
click at [215, 254] on input "After completion of another task Beta" at bounding box center [217, 253] width 11 height 11
radio input "true"
radio input "false"
click at [276, 233] on span "---" at bounding box center [318, 232] width 195 height 12
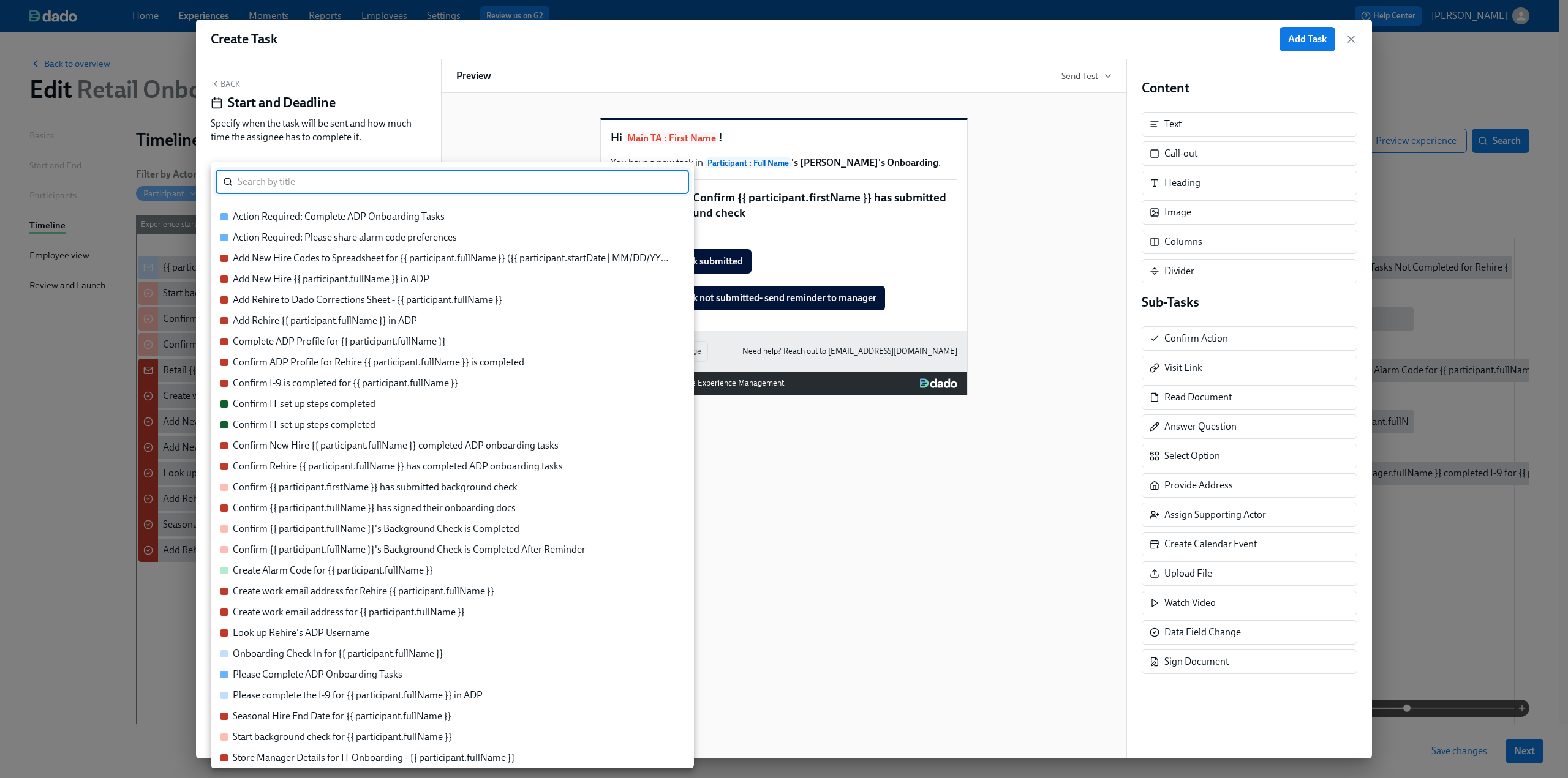
click at [398, 490] on div "Confirm {{ participant.firstName }} has submitted background check" at bounding box center [375, 487] width 285 height 14
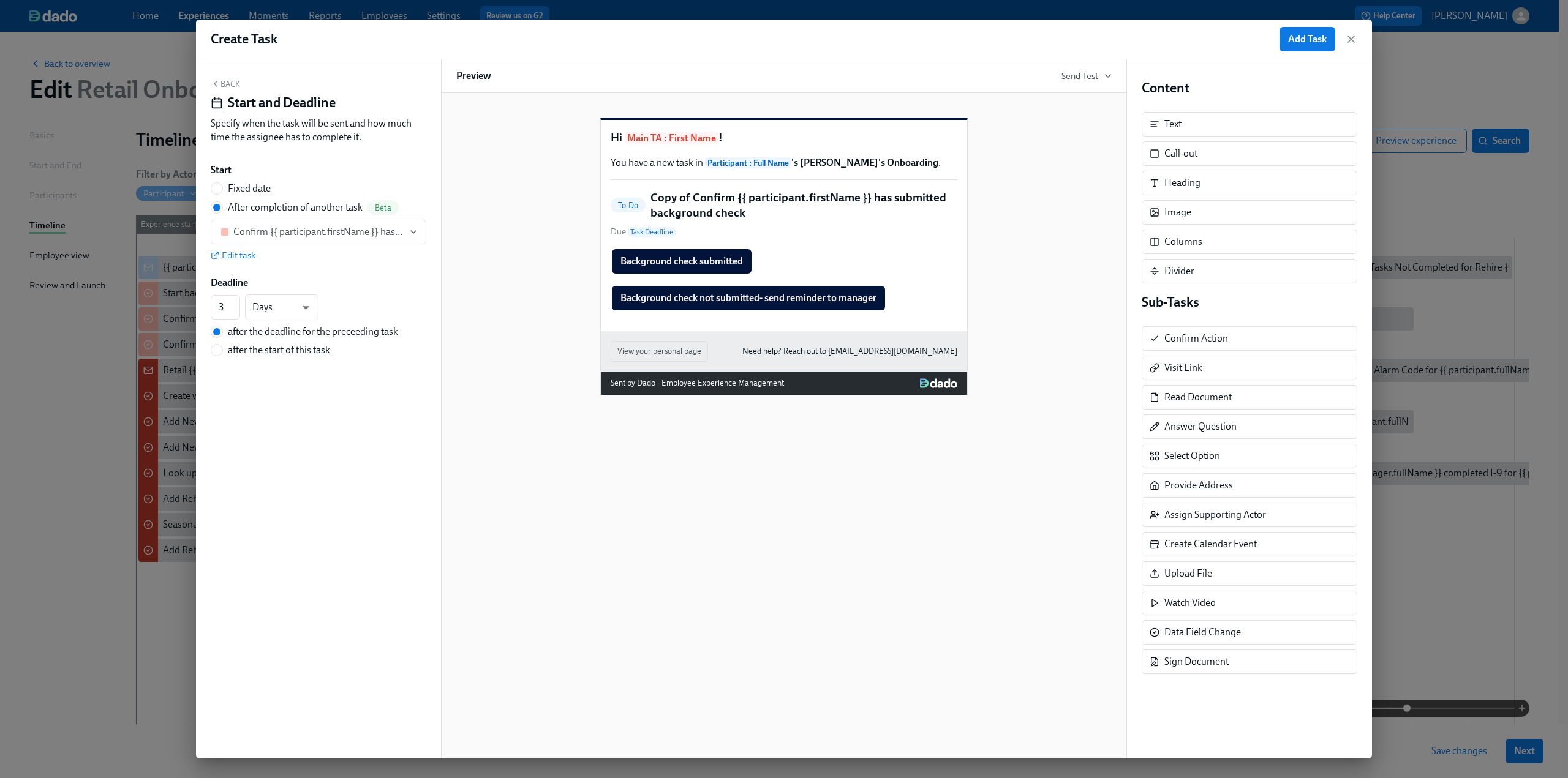
click at [221, 89] on button "Back" at bounding box center [226, 84] width 29 height 10
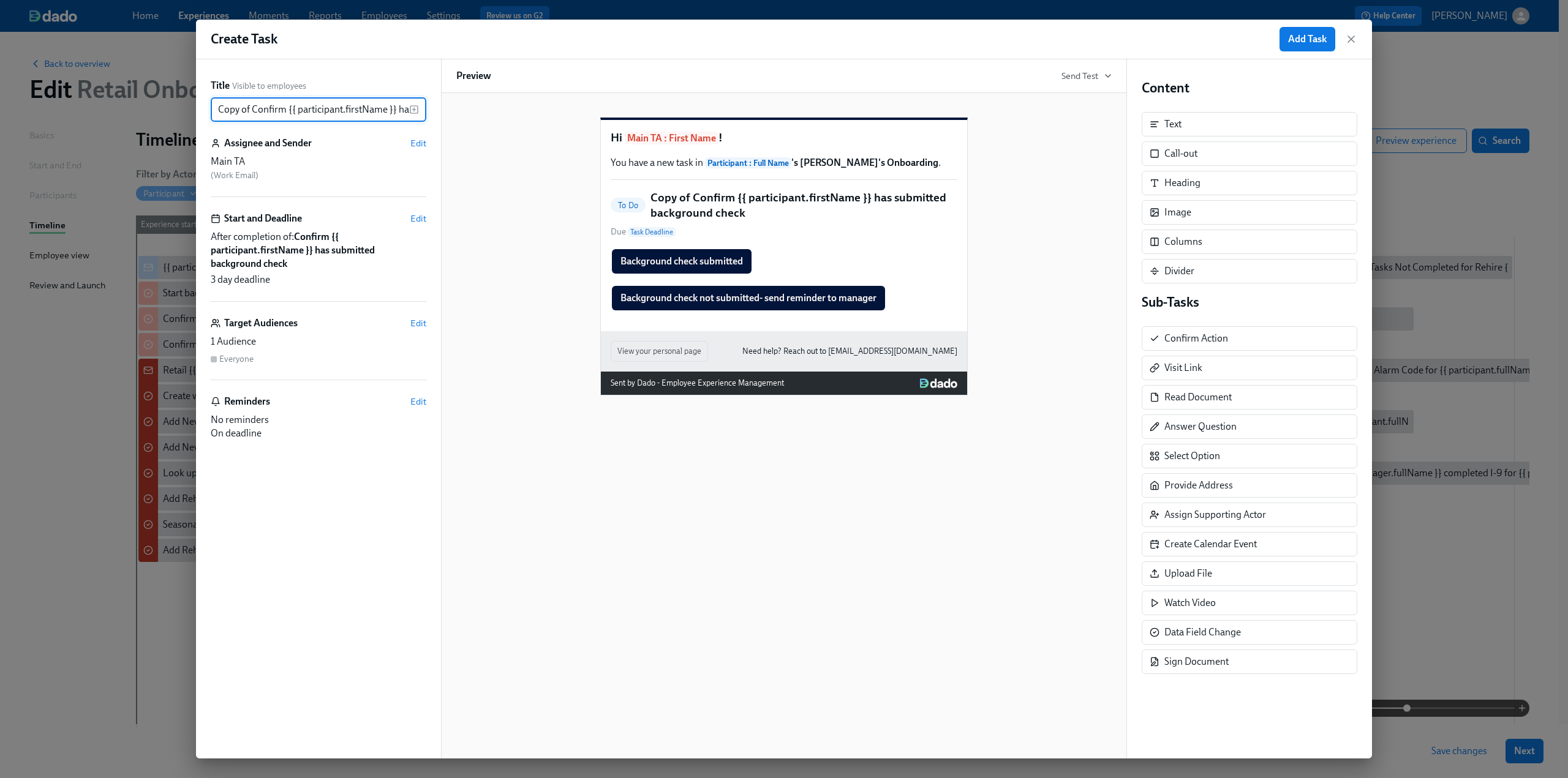
drag, startPoint x: 254, startPoint y: 109, endPoint x: 192, endPoint y: 111, distance: 62.0
click at [192, 111] on div "Create Task Add Task Title Visible to employees Copy of Confirm {{ participant.…" at bounding box center [784, 389] width 1568 height 778
drag, startPoint x: 293, startPoint y: 108, endPoint x: 415, endPoint y: 112, distance: 122.1
click at [415, 112] on div "Confirm {{ participant.firstName }} has submitted background check ​" at bounding box center [318, 110] width 216 height 24
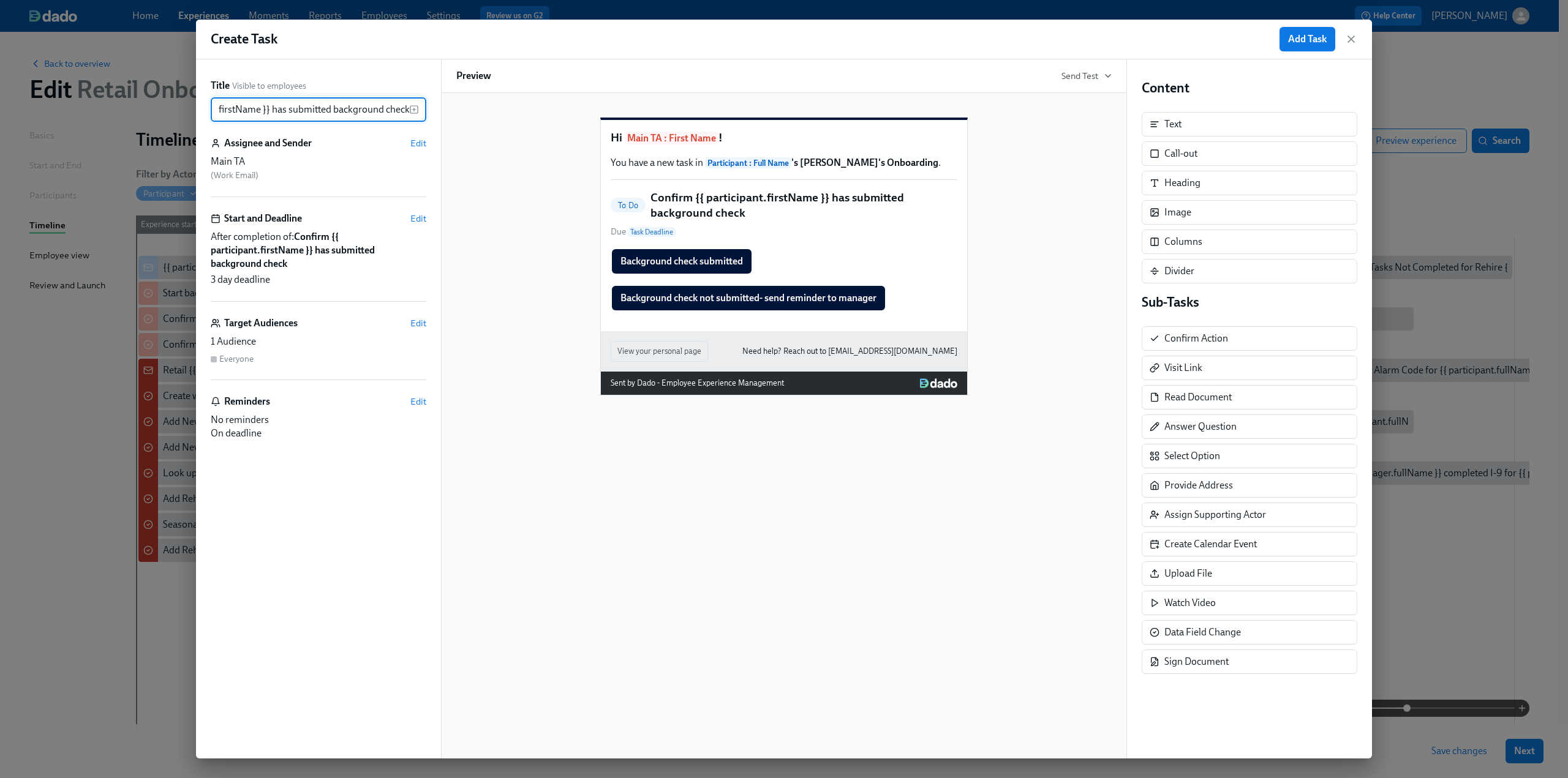
click at [371, 107] on input "Confirm {{ participant.firstName }} has submitted background check" at bounding box center [310, 110] width 199 height 24
click at [408, 112] on input "Confirm {{ participant.firstName }} has submitted background check" at bounding box center [310, 110] width 199 height 24
paste input "After Reminder"
type input "Confirm {{ participant.firstName }} has submitted background check After Remind…"
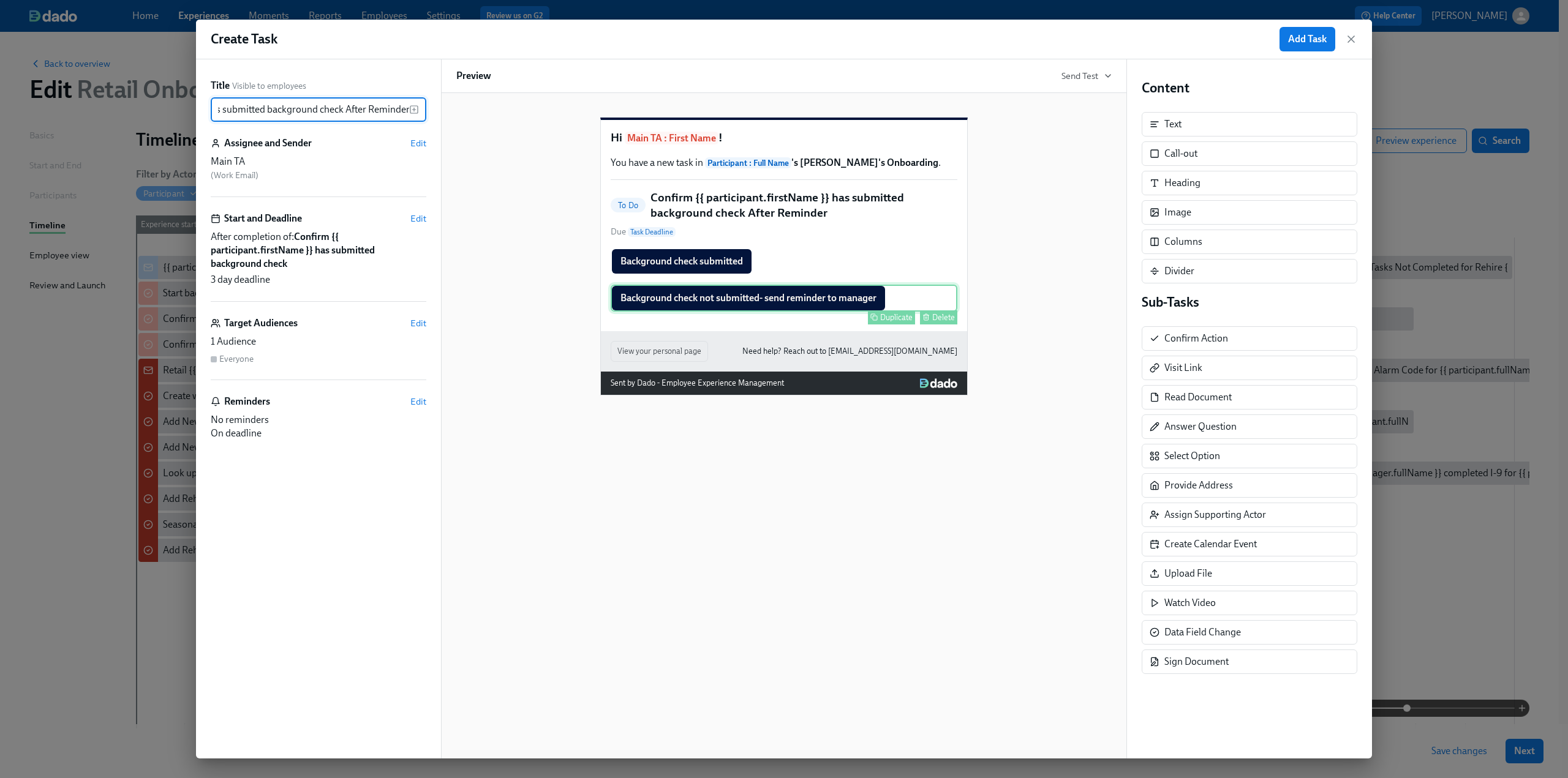
scroll to position [0, 0]
click at [943, 322] on div "Delete" at bounding box center [944, 317] width 23 height 9
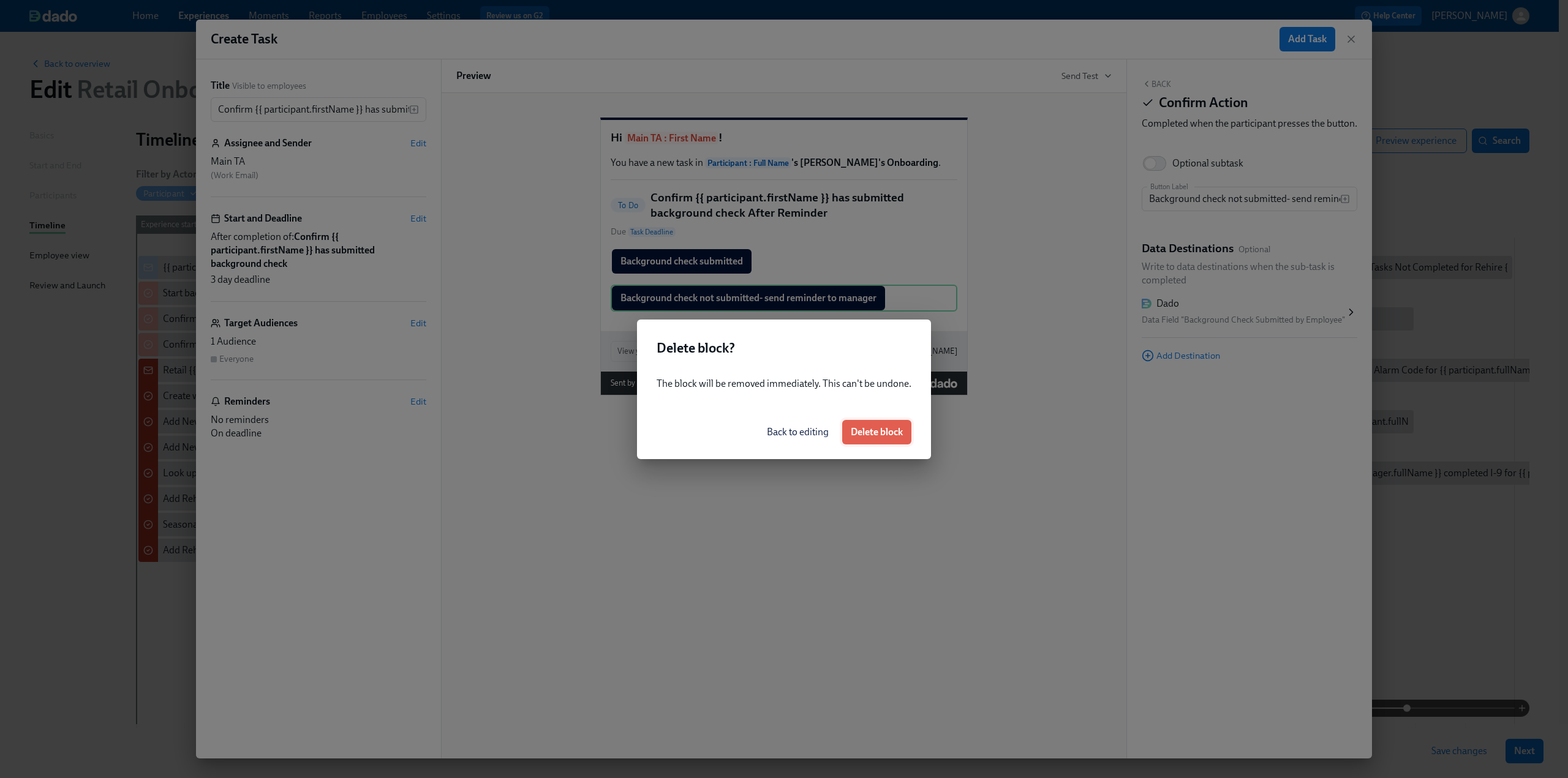
drag, startPoint x: 862, startPoint y: 437, endPoint x: 859, endPoint y: 422, distance: 15.3
click at [862, 436] on span "Delete block" at bounding box center [877, 432] width 52 height 12
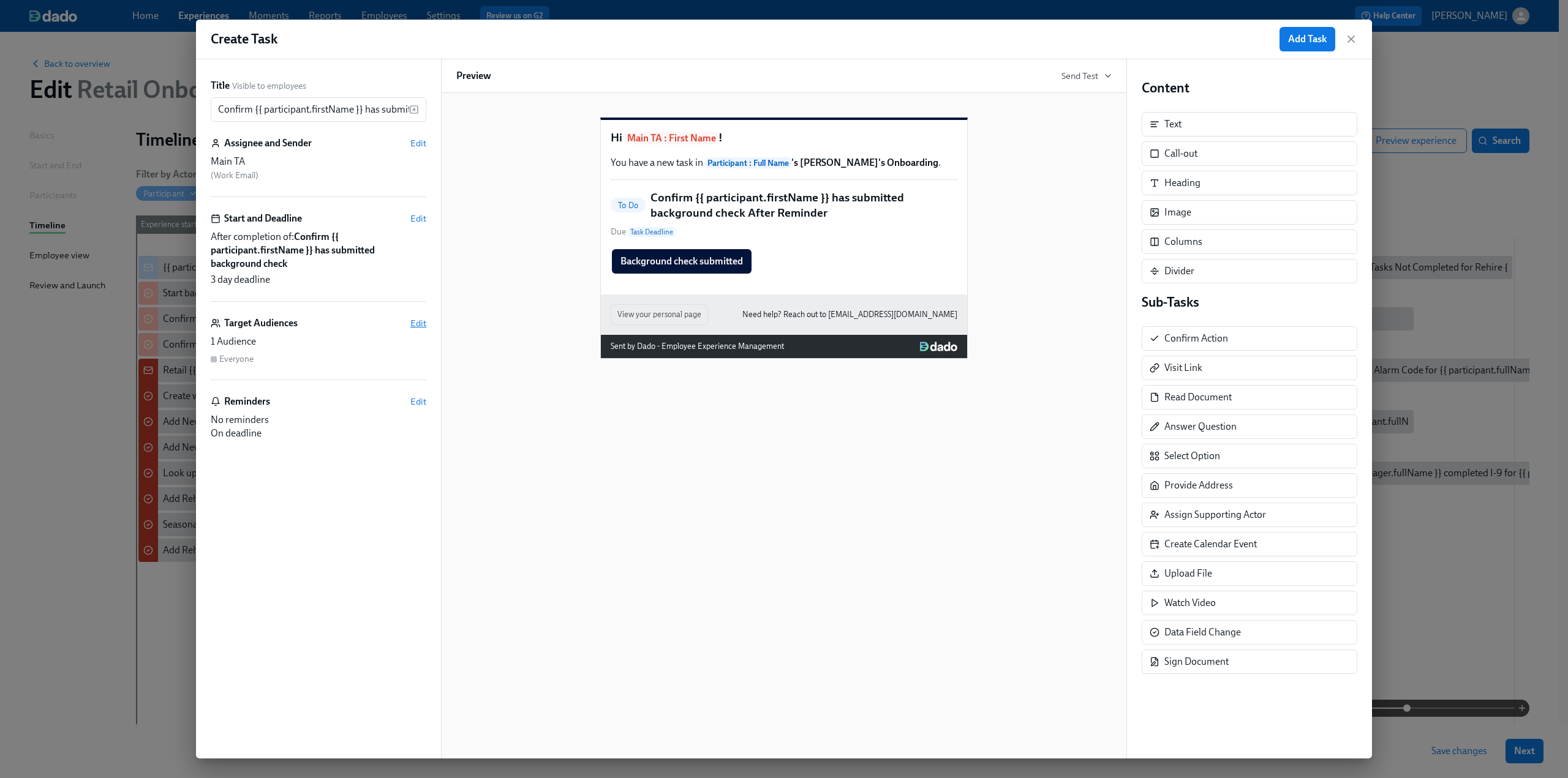
click at [416, 322] on span "Edit" at bounding box center [419, 323] width 16 height 12
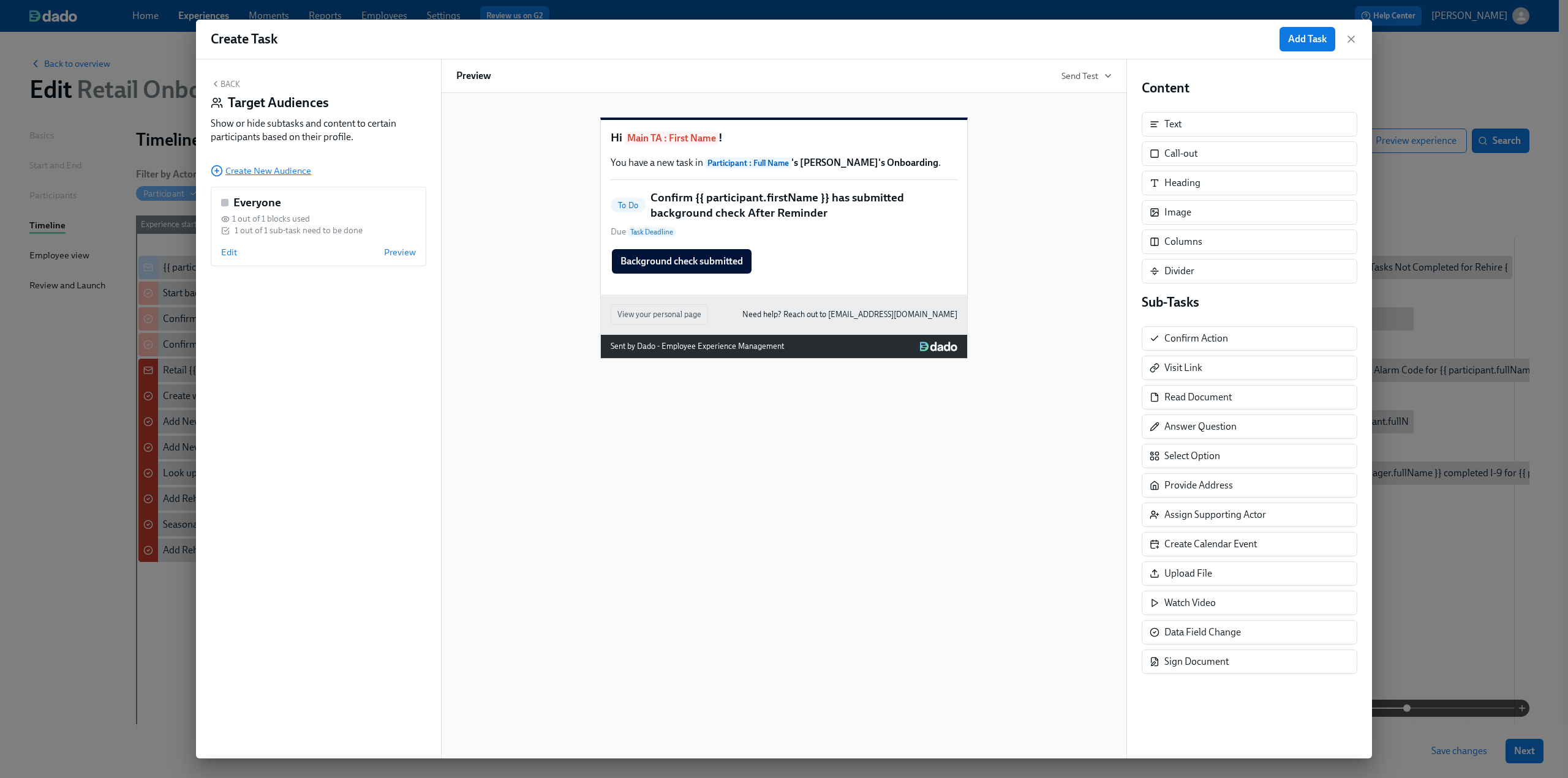
click at [265, 175] on span "Create New Audience" at bounding box center [261, 170] width 100 height 12
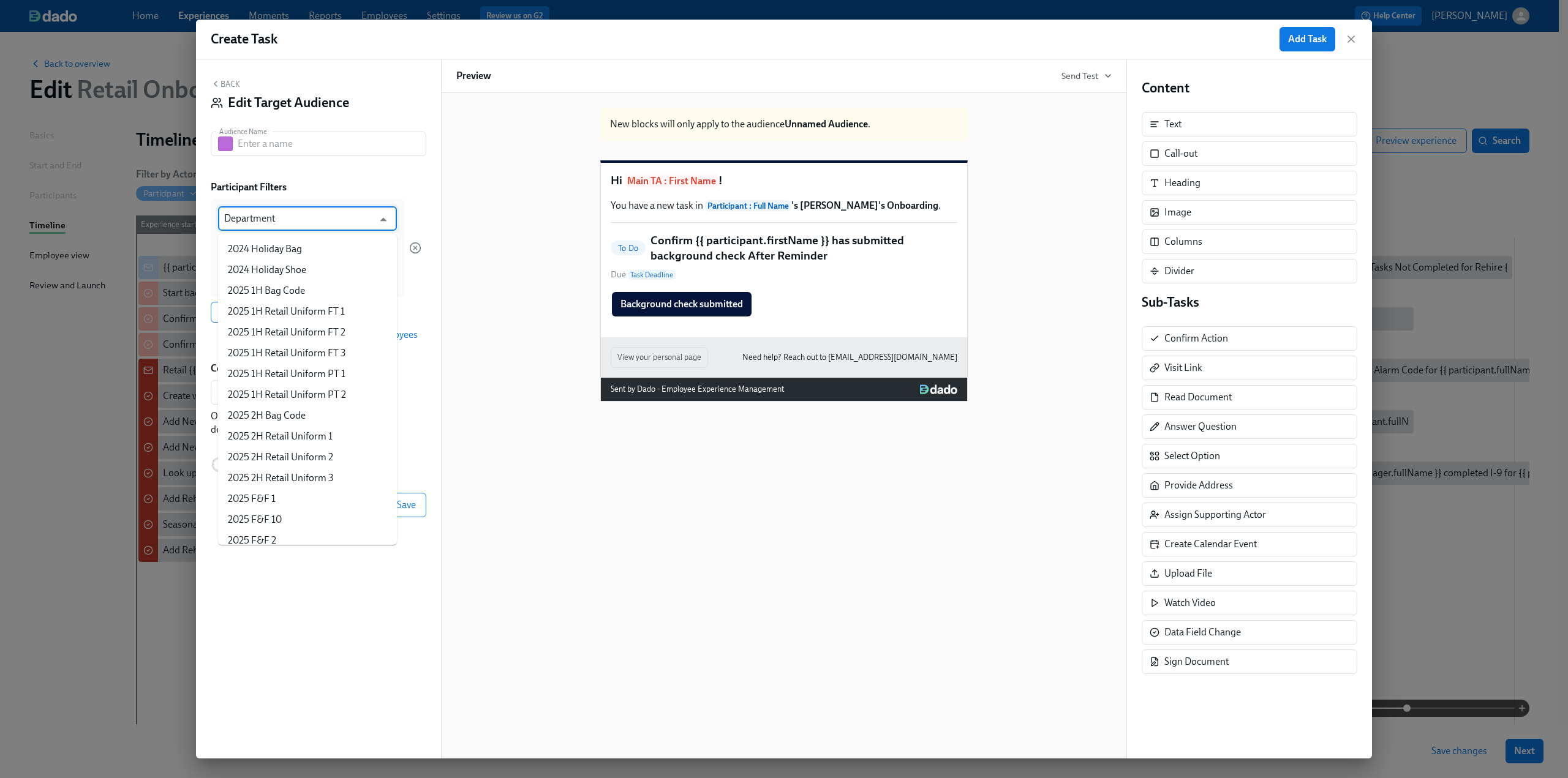
click at [268, 225] on input "Department" at bounding box center [298, 218] width 149 height 24
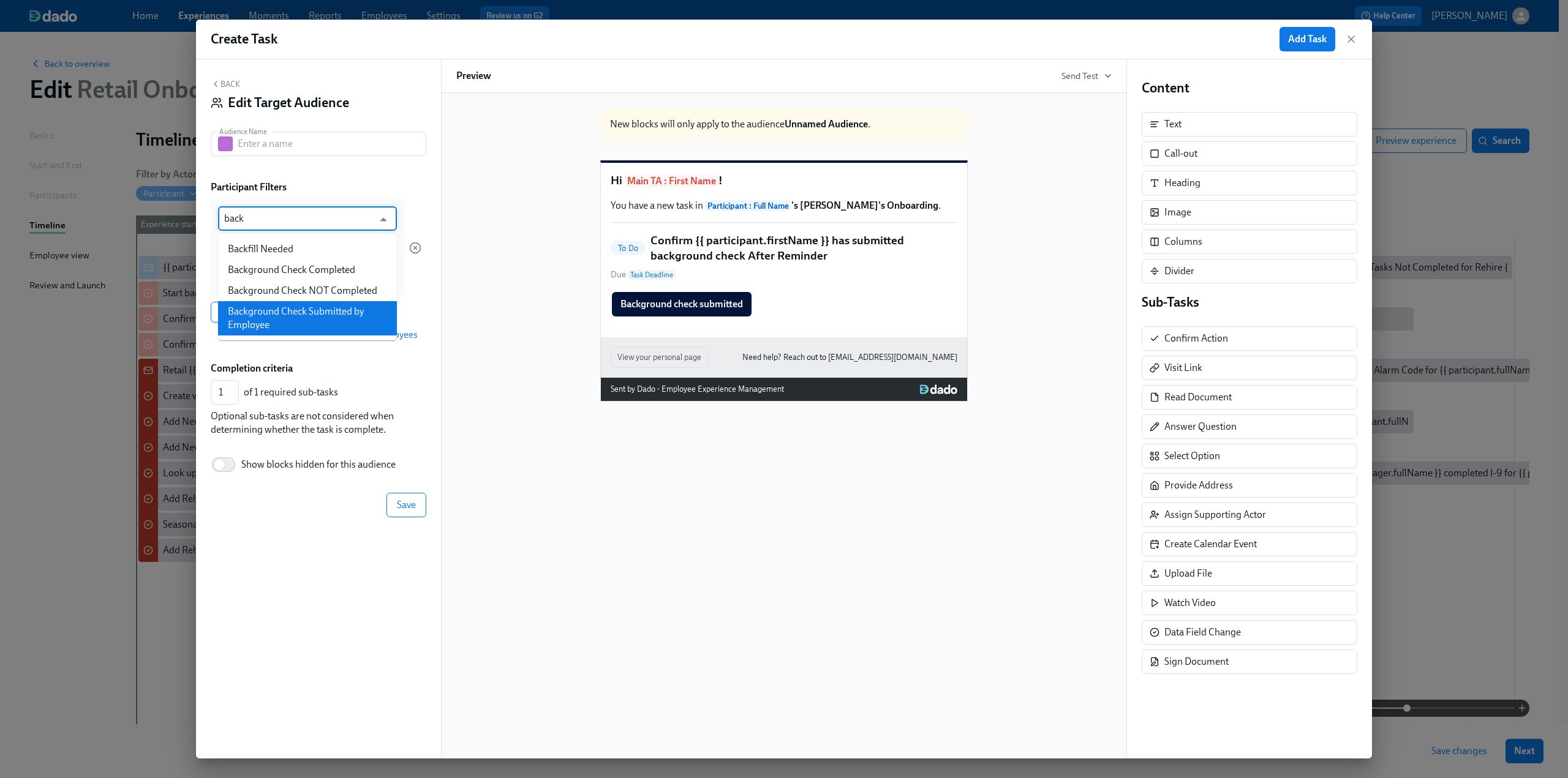
click at [289, 313] on li "Background Check Submitted by Employee" at bounding box center [307, 318] width 179 height 34
type input "Background Check Submitted by Employee"
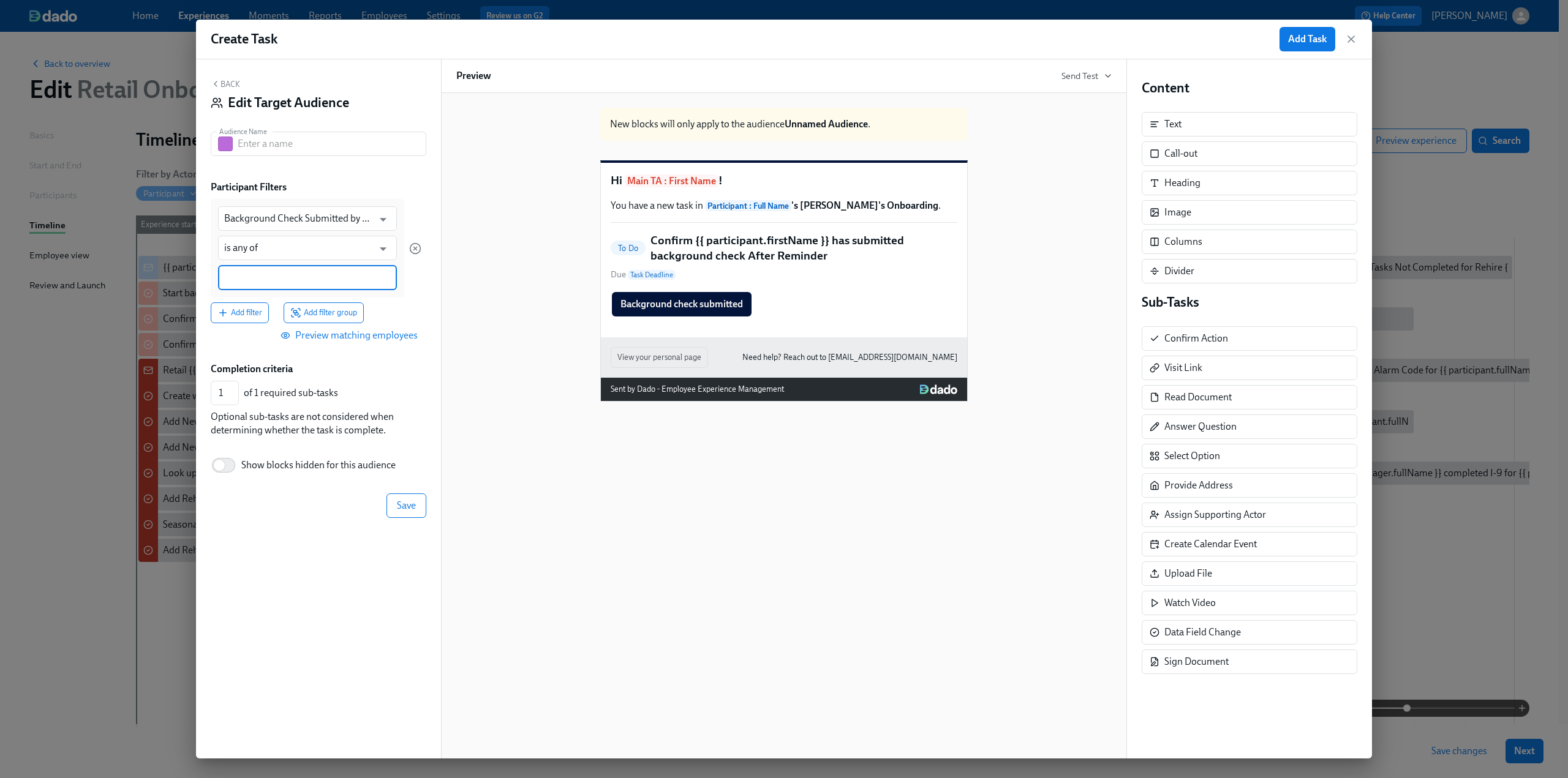
click at [257, 283] on input at bounding box center [307, 278] width 166 height 13
click at [269, 339] on span "No" at bounding box center [272, 337] width 24 height 9
click at [257, 146] on input "text" at bounding box center [331, 144] width 188 height 24
type input "Background Not Submitted"
click at [407, 507] on span "Save" at bounding box center [406, 506] width 19 height 12
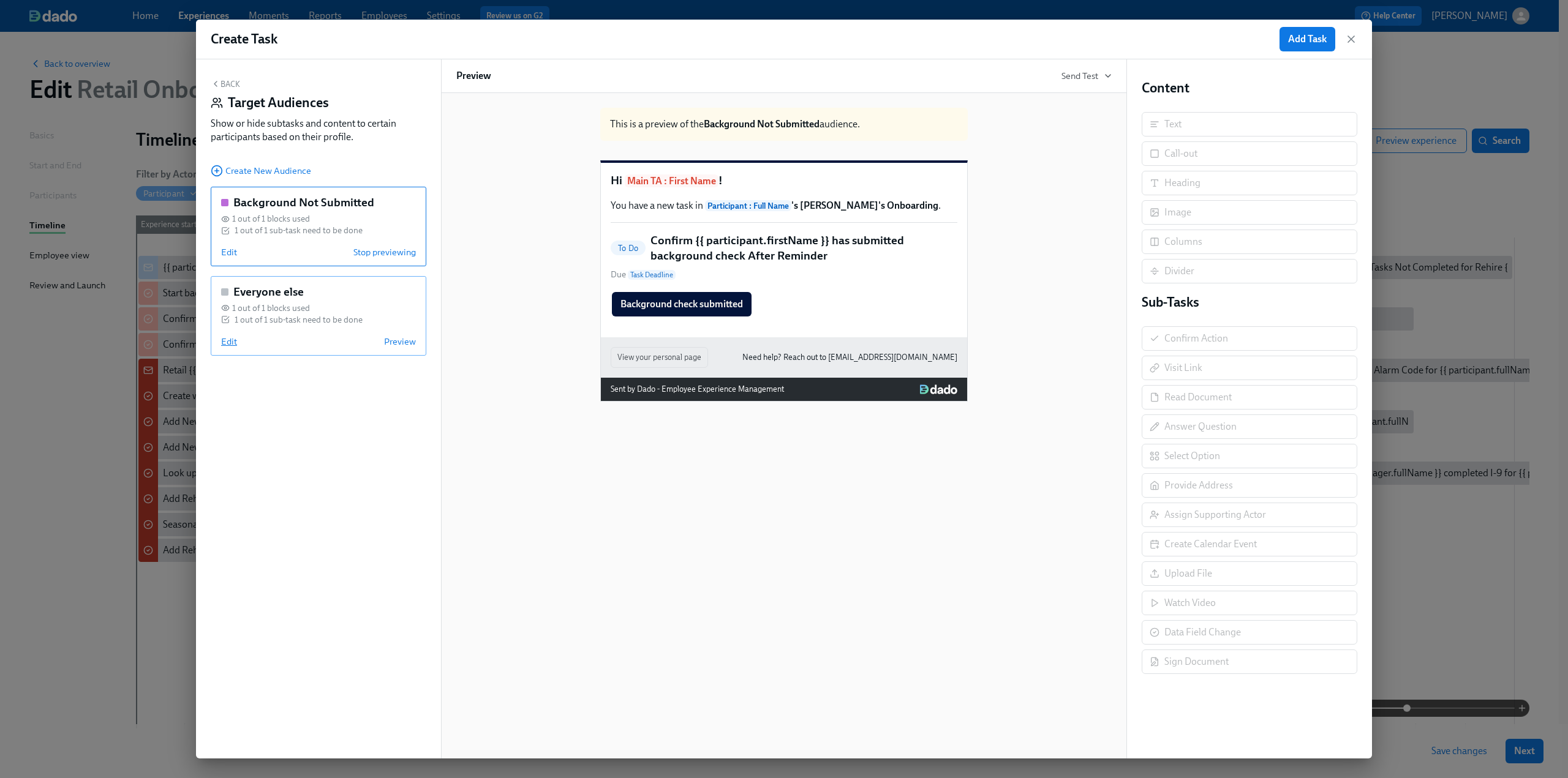
click at [233, 341] on span "Edit" at bounding box center [230, 341] width 16 height 12
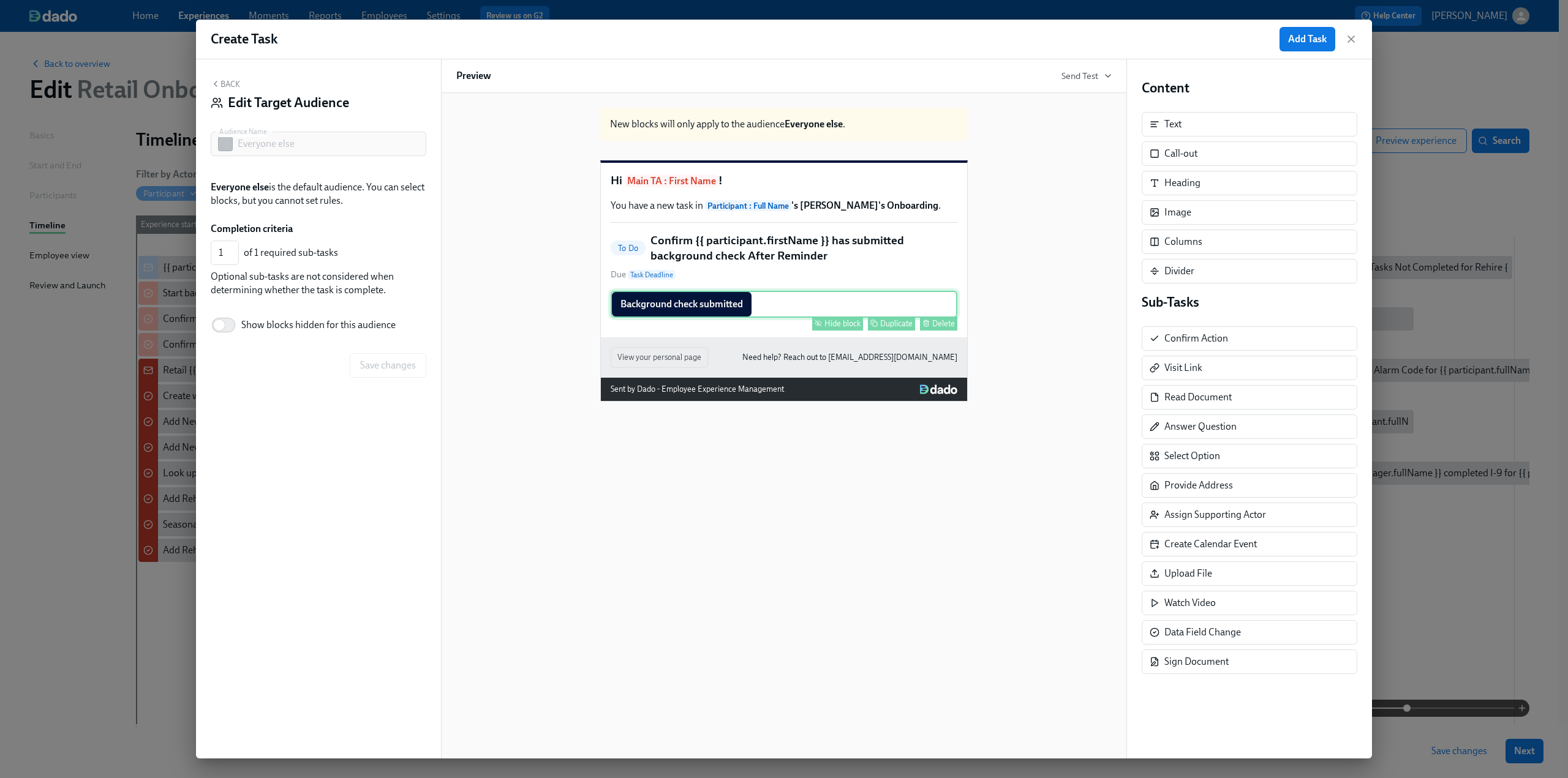
click at [846, 328] on div "Hide block" at bounding box center [842, 323] width 36 height 9
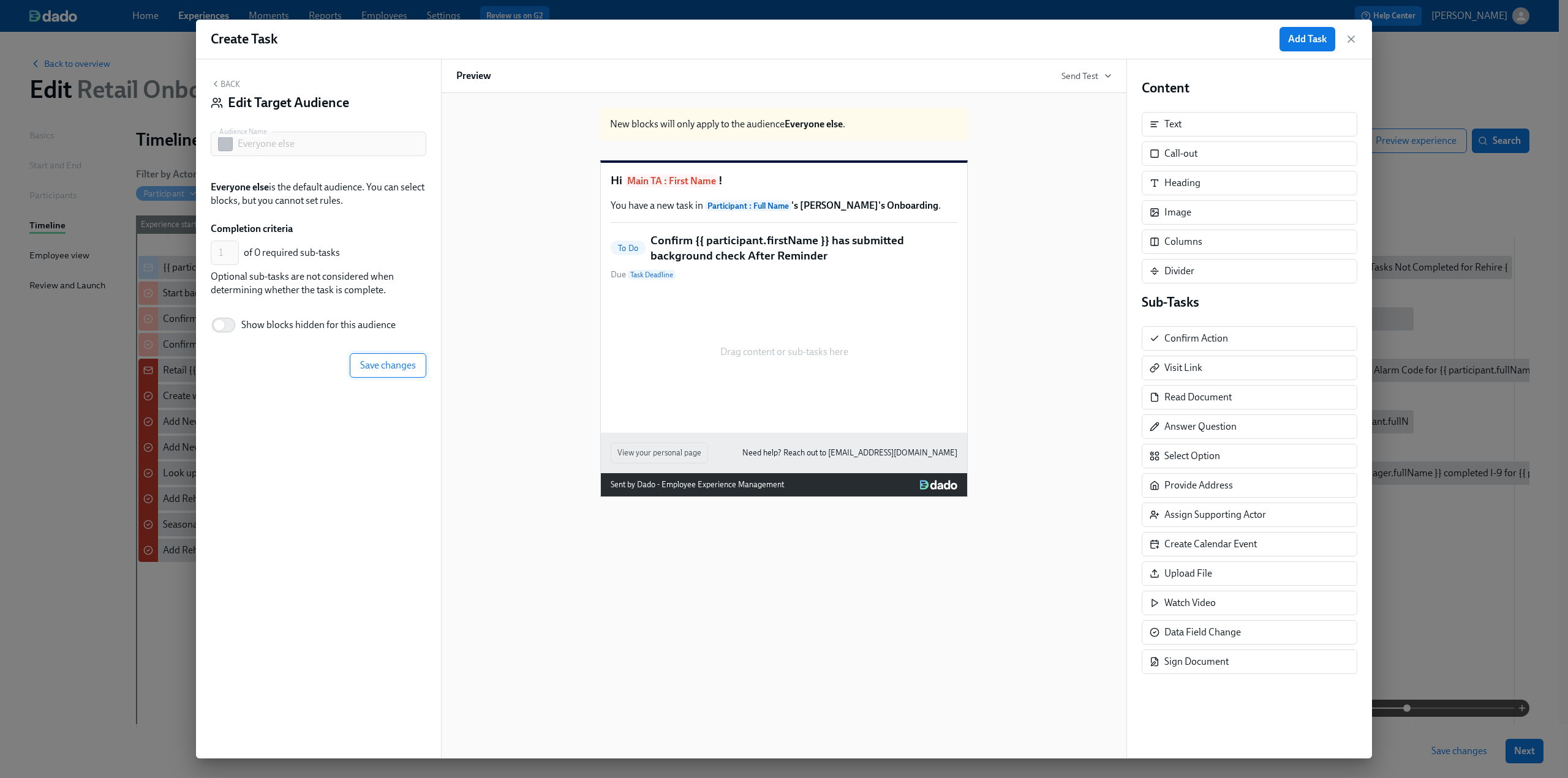
click at [403, 364] on span "Save changes" at bounding box center [388, 365] width 56 height 12
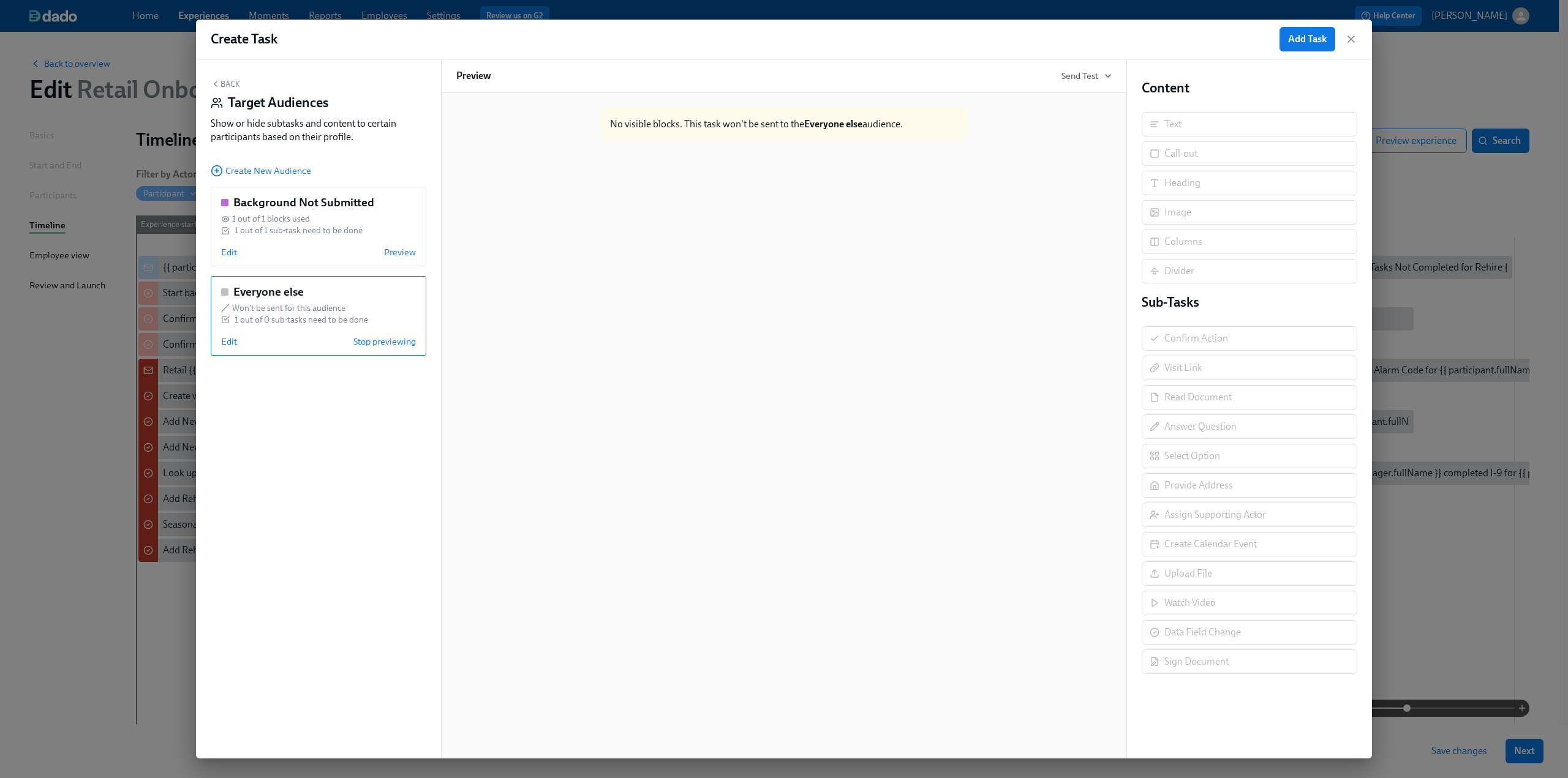
click at [231, 82] on button "Back" at bounding box center [226, 84] width 29 height 10
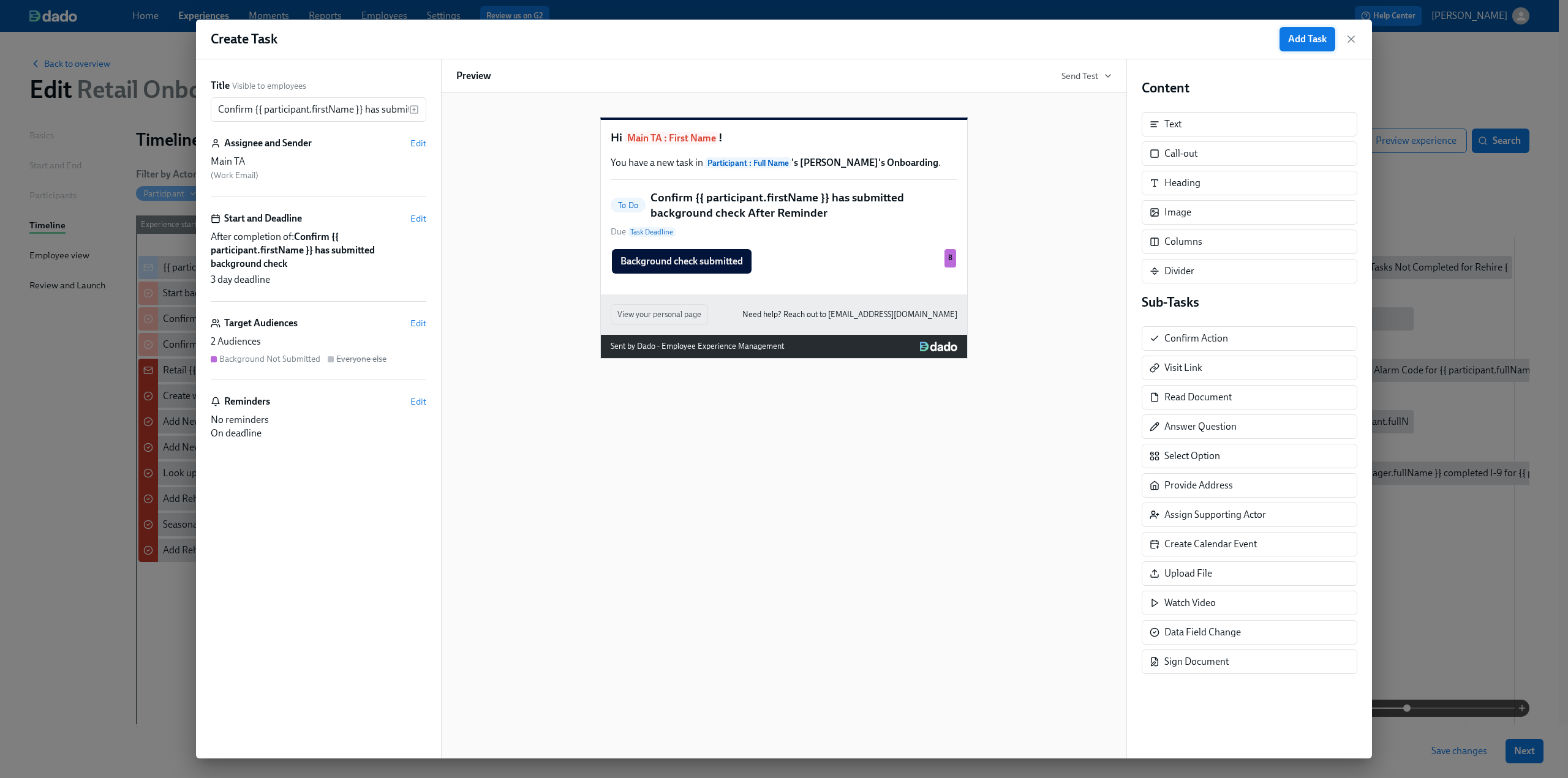
click at [1318, 36] on span "Add Task" at bounding box center [1308, 39] width 39 height 12
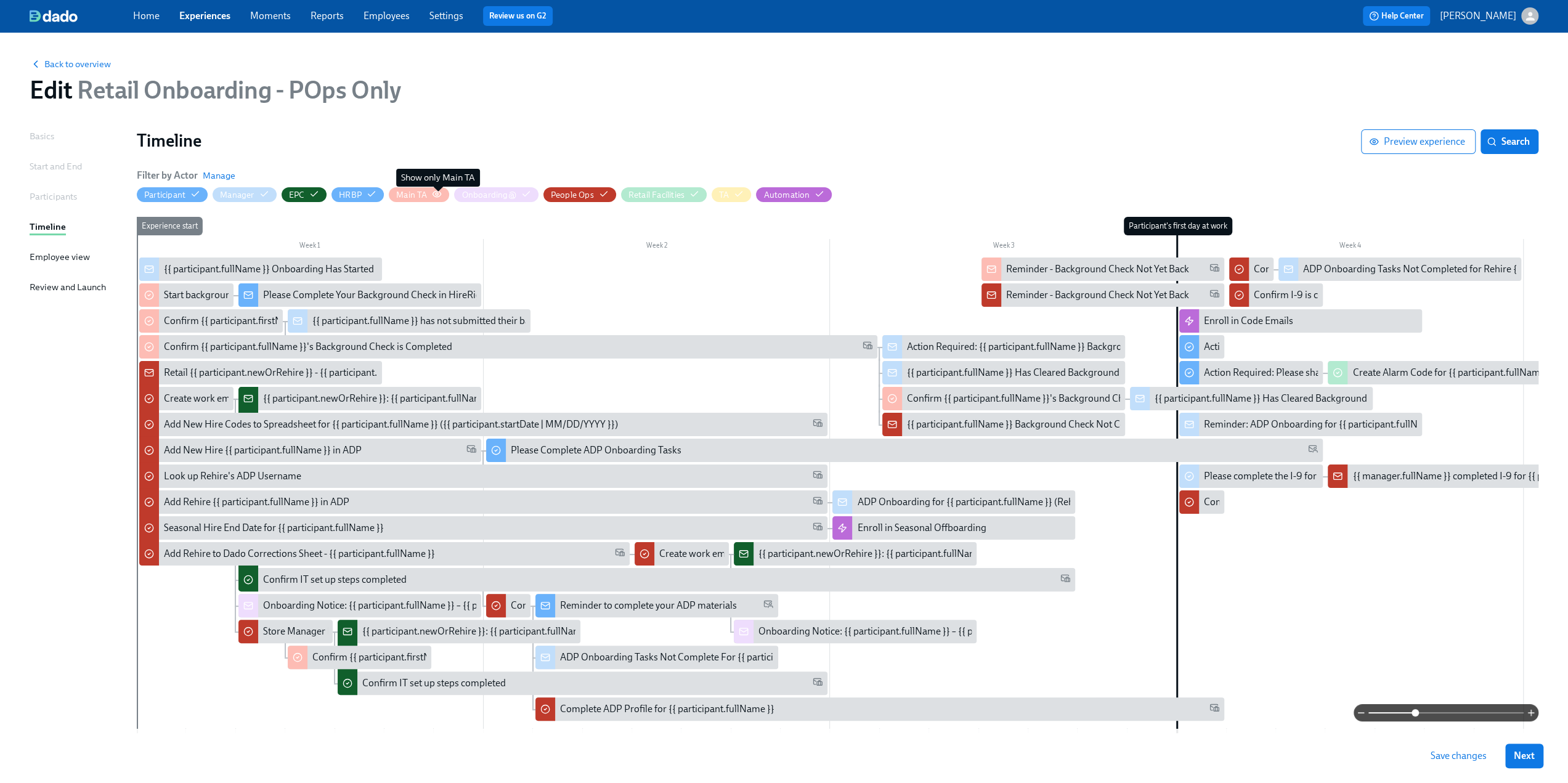
click at [440, 195] on icon "button" at bounding box center [437, 194] width 10 height 10
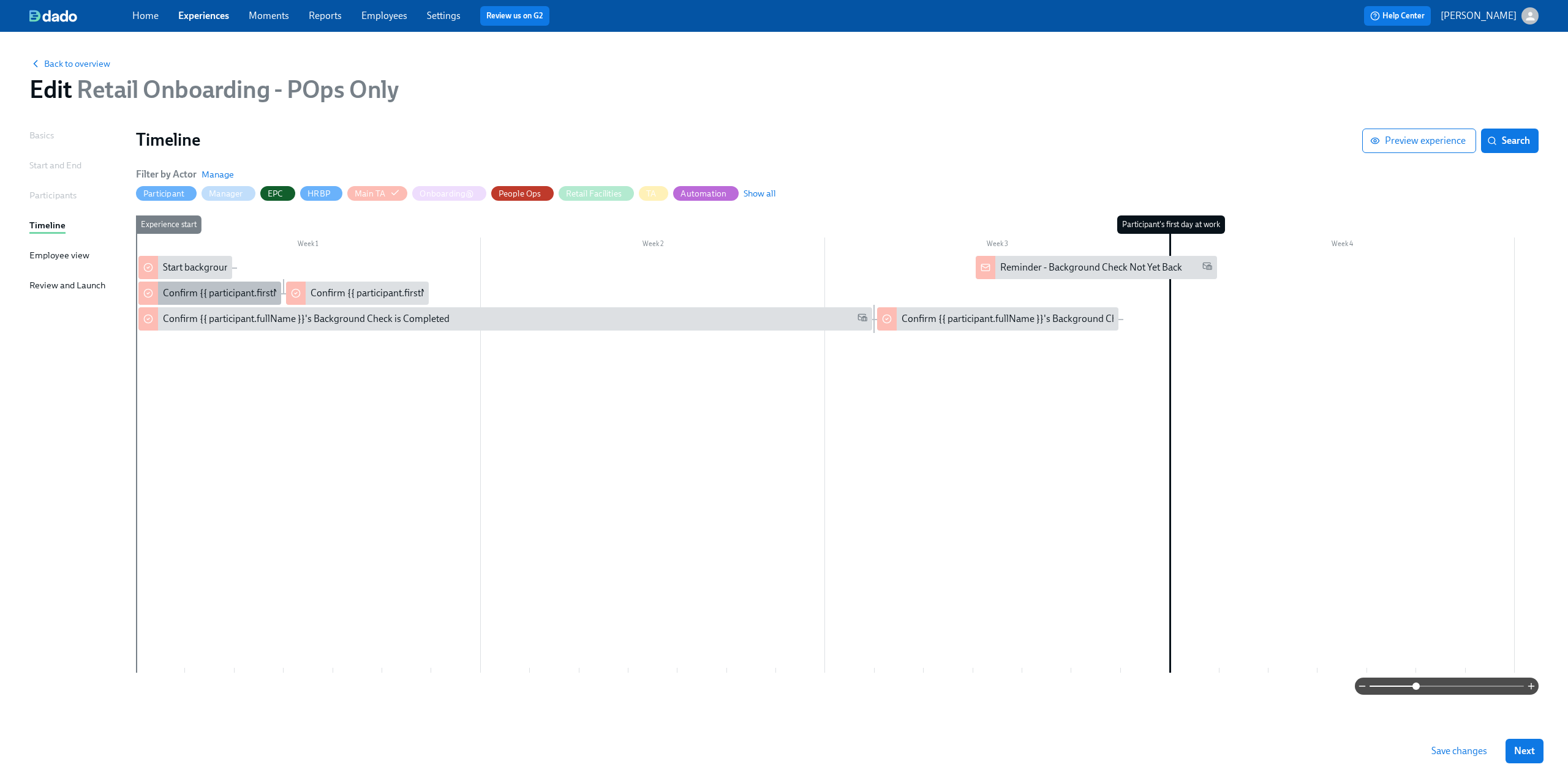
click at [235, 291] on div "Confirm {{ participant.firstName }} has submitted background check" at bounding box center [306, 293] width 285 height 14
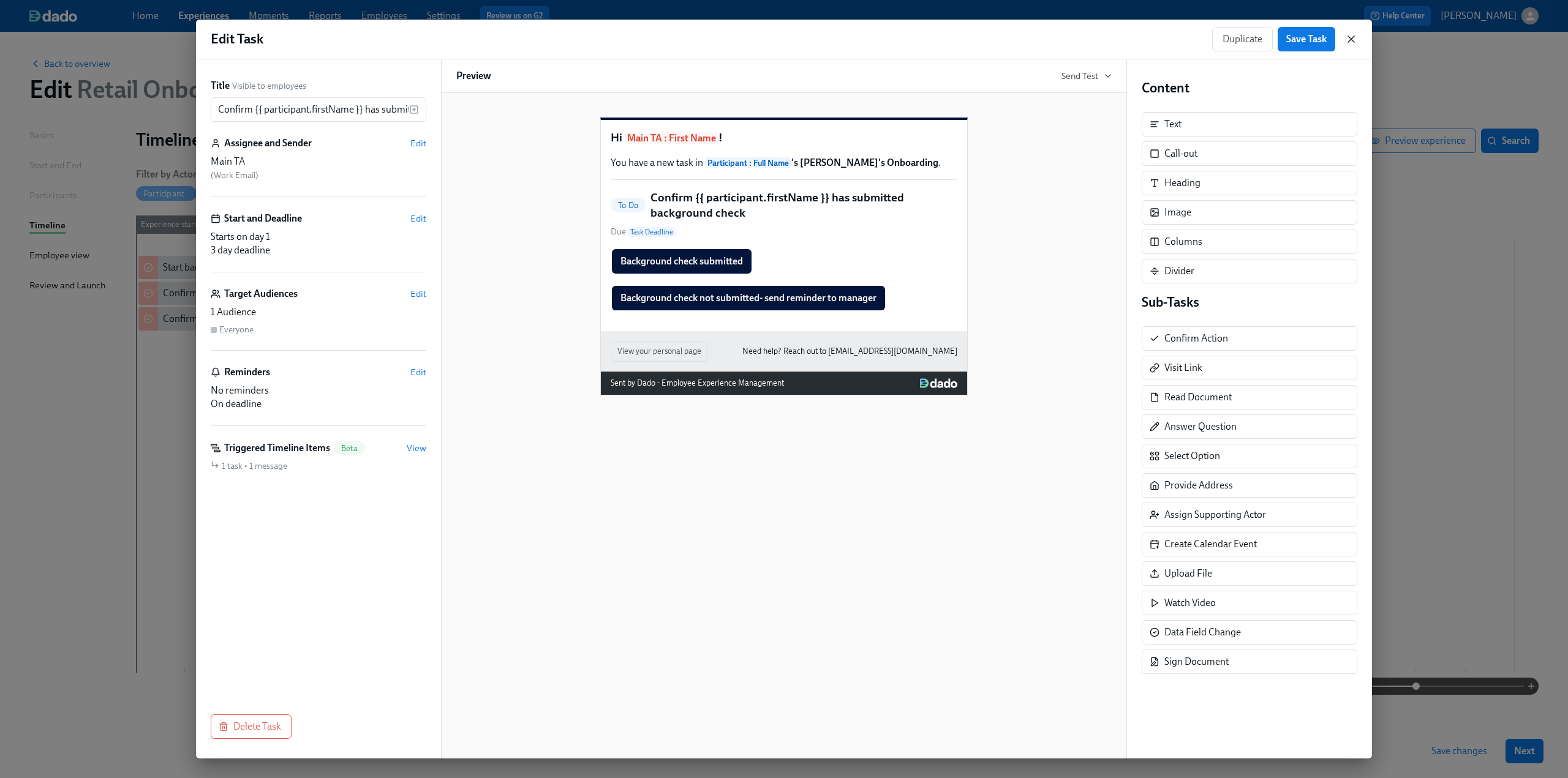
click at [1348, 42] on icon "button" at bounding box center [1351, 40] width 6 height 6
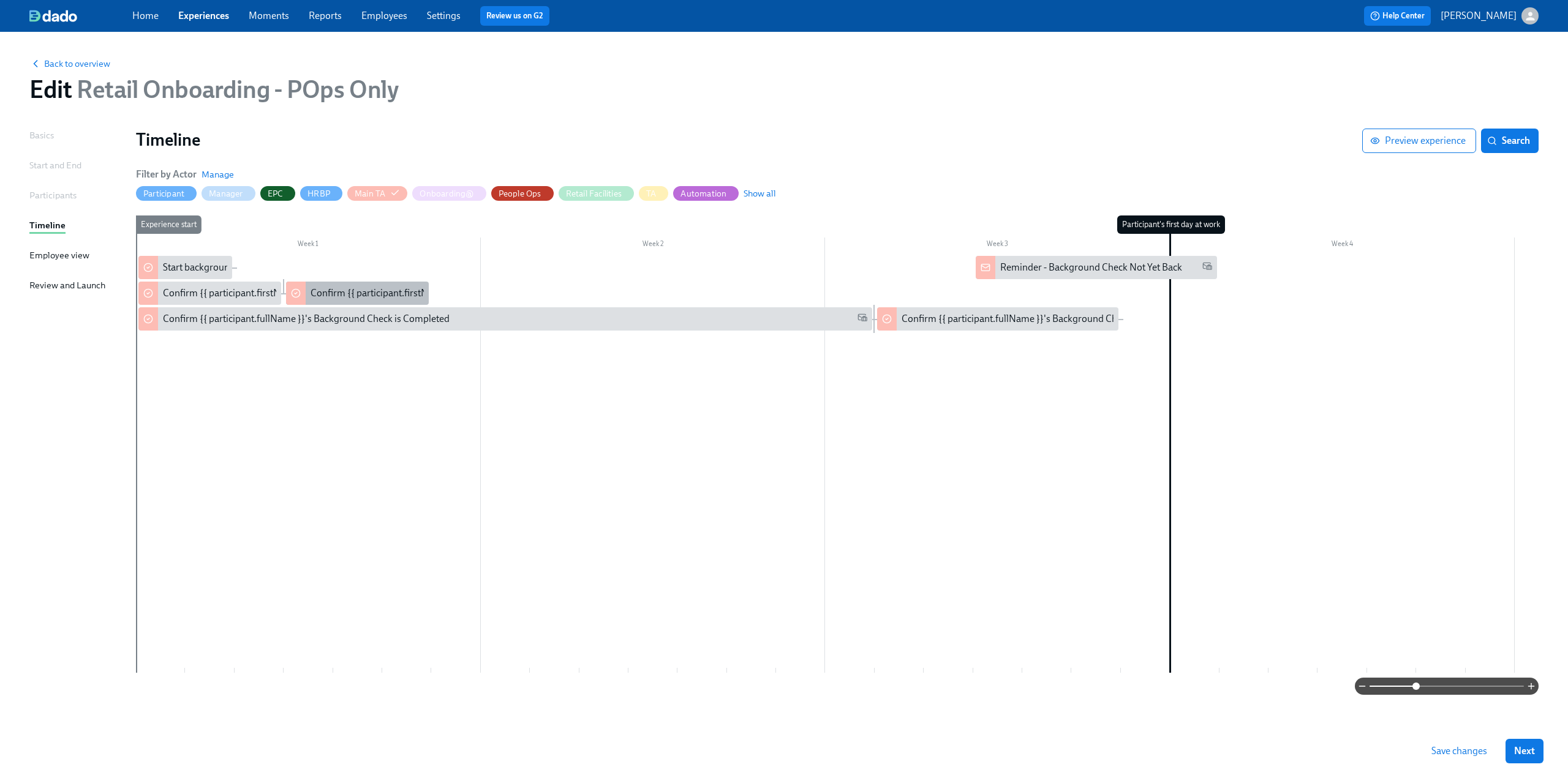
click at [348, 293] on div "Confirm {{ participant.firstName }} has submitted background check After Remind…" at bounding box center [486, 293] width 351 height 14
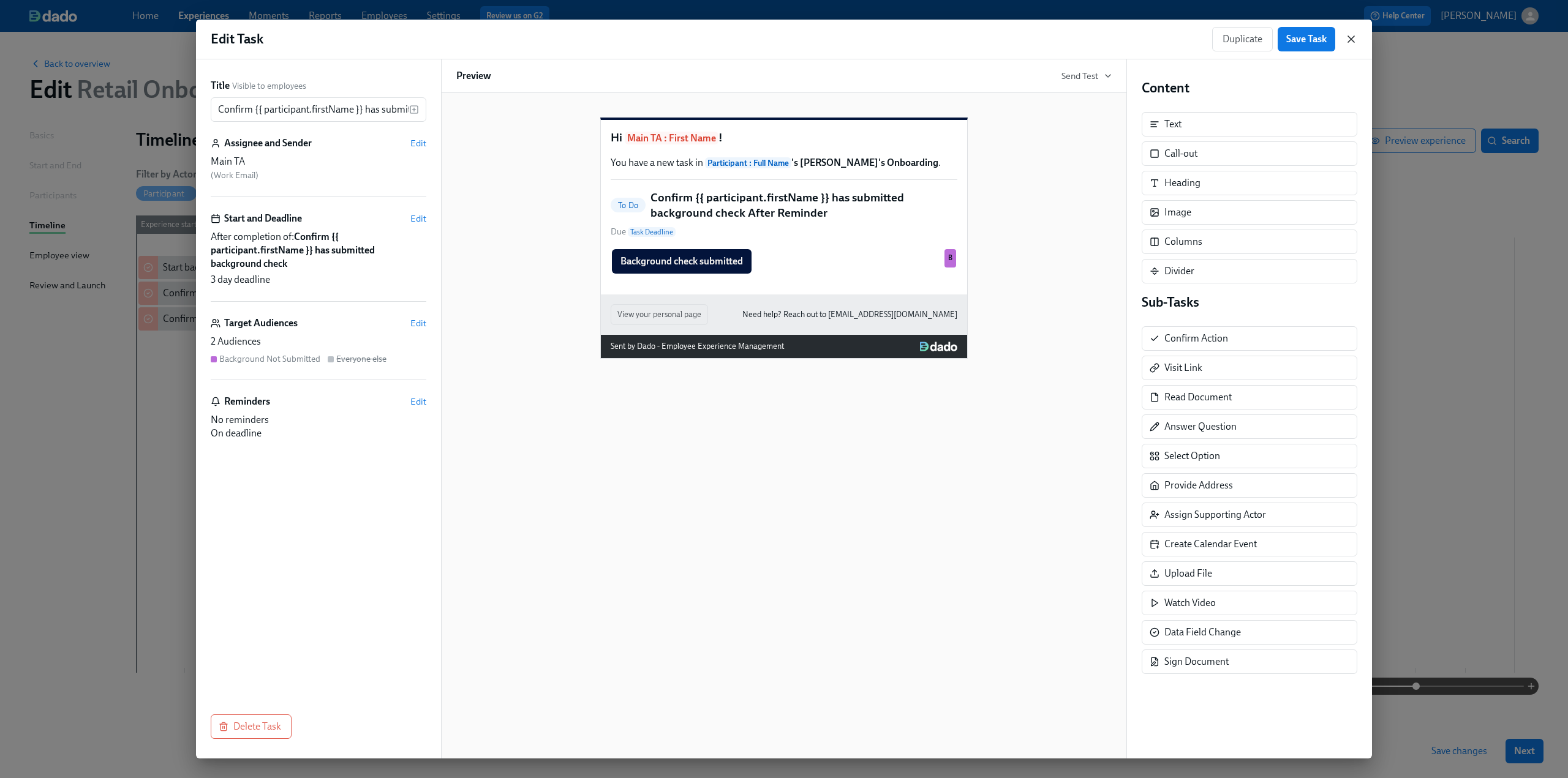
click at [1351, 39] on icon "button" at bounding box center [1351, 40] width 6 height 6
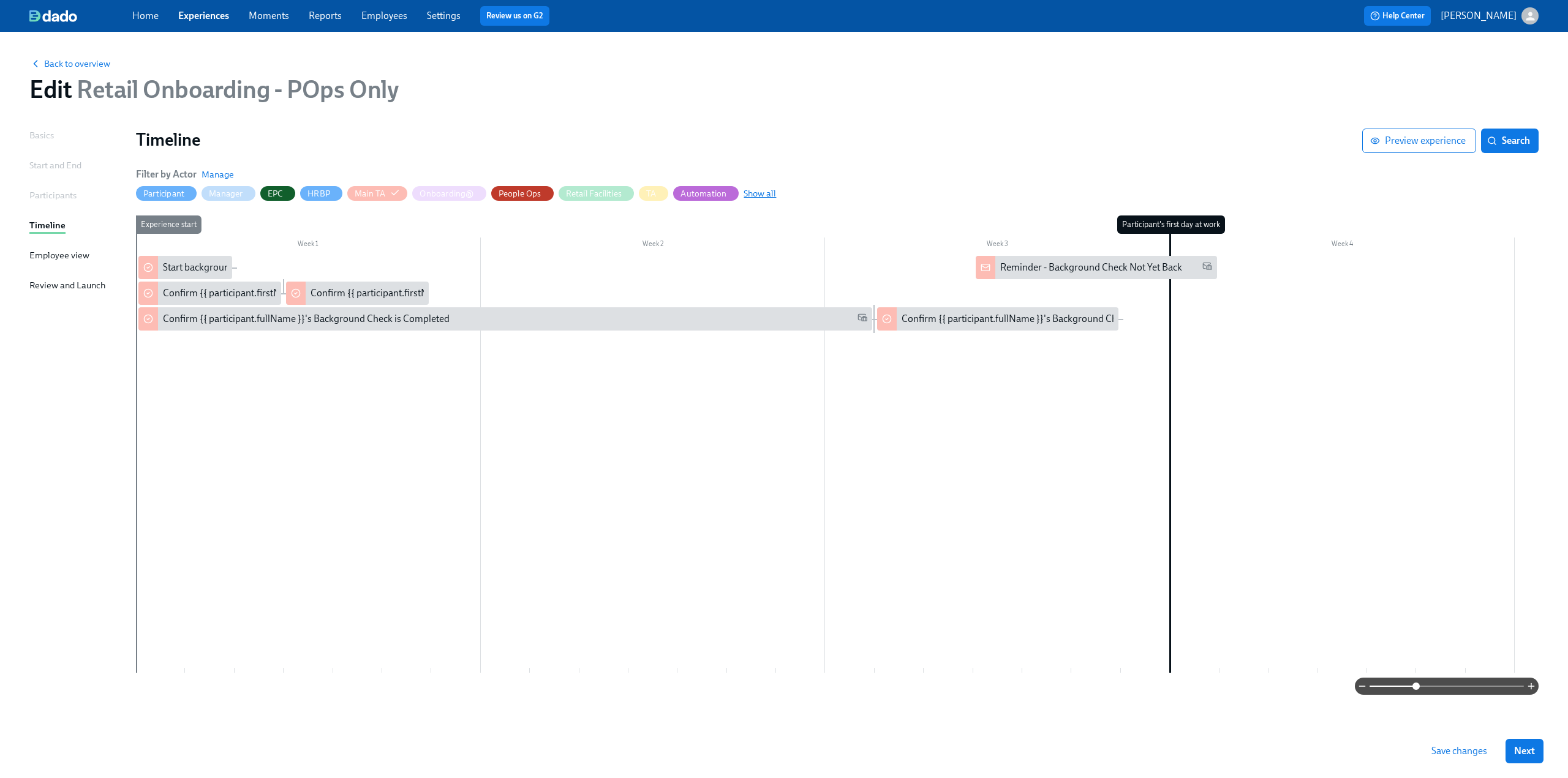
click at [763, 193] on span "Show all" at bounding box center [760, 193] width 32 height 12
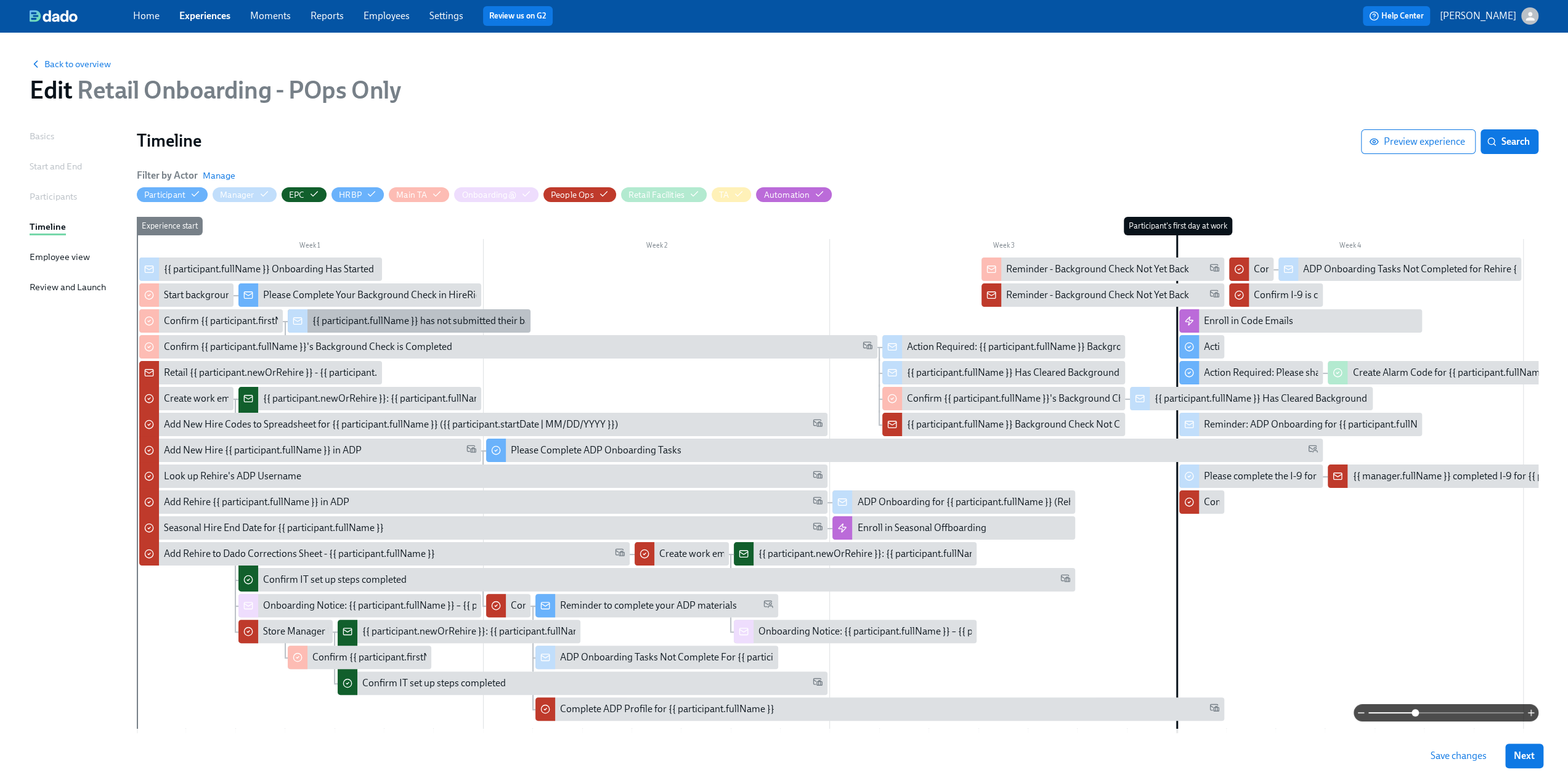
click at [327, 321] on div "{{ participant.fullName }} has not submitted their background check" at bounding box center [454, 321] width 284 height 14
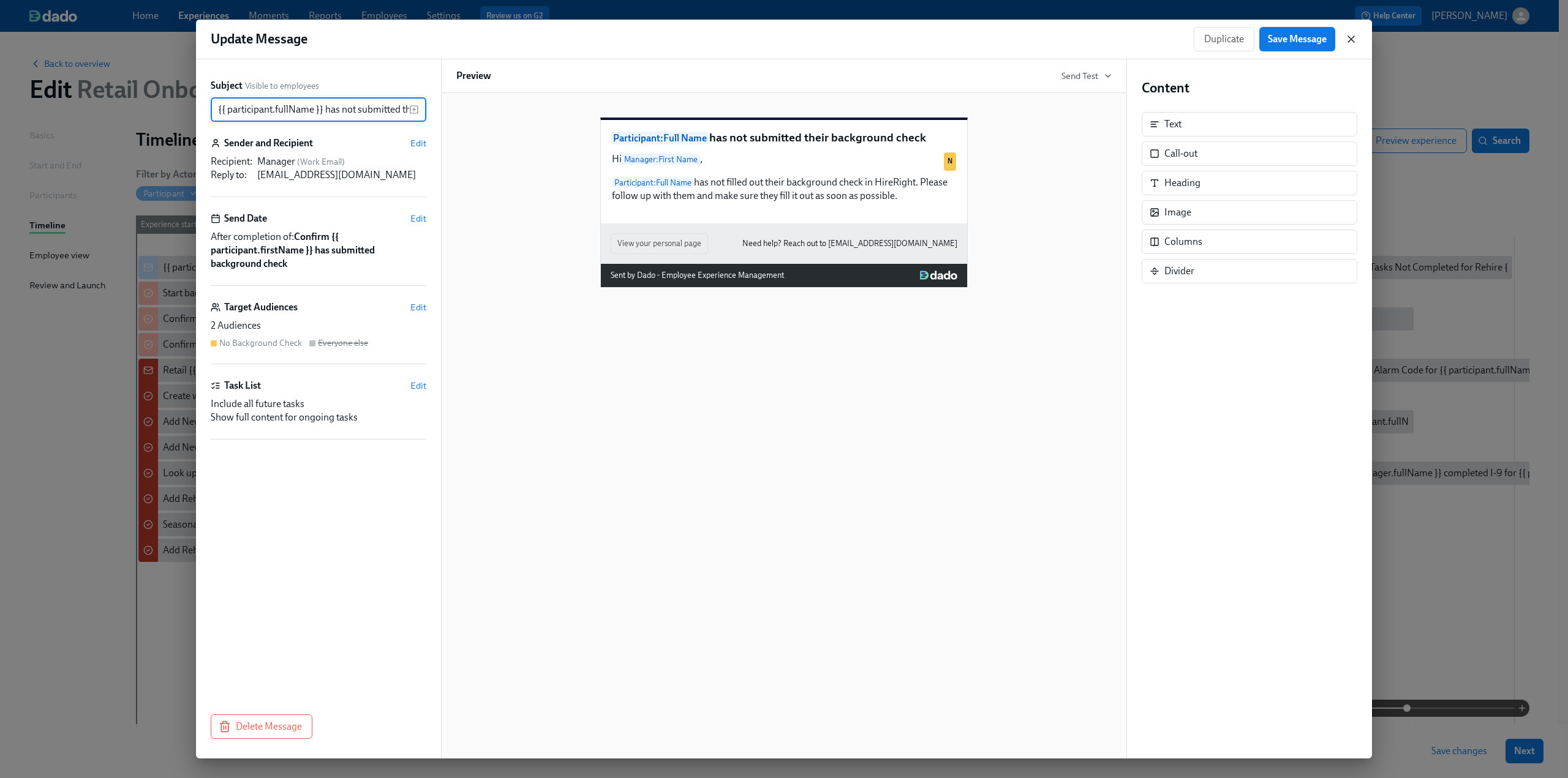
click at [1351, 36] on icon "button" at bounding box center [1351, 39] width 12 height 12
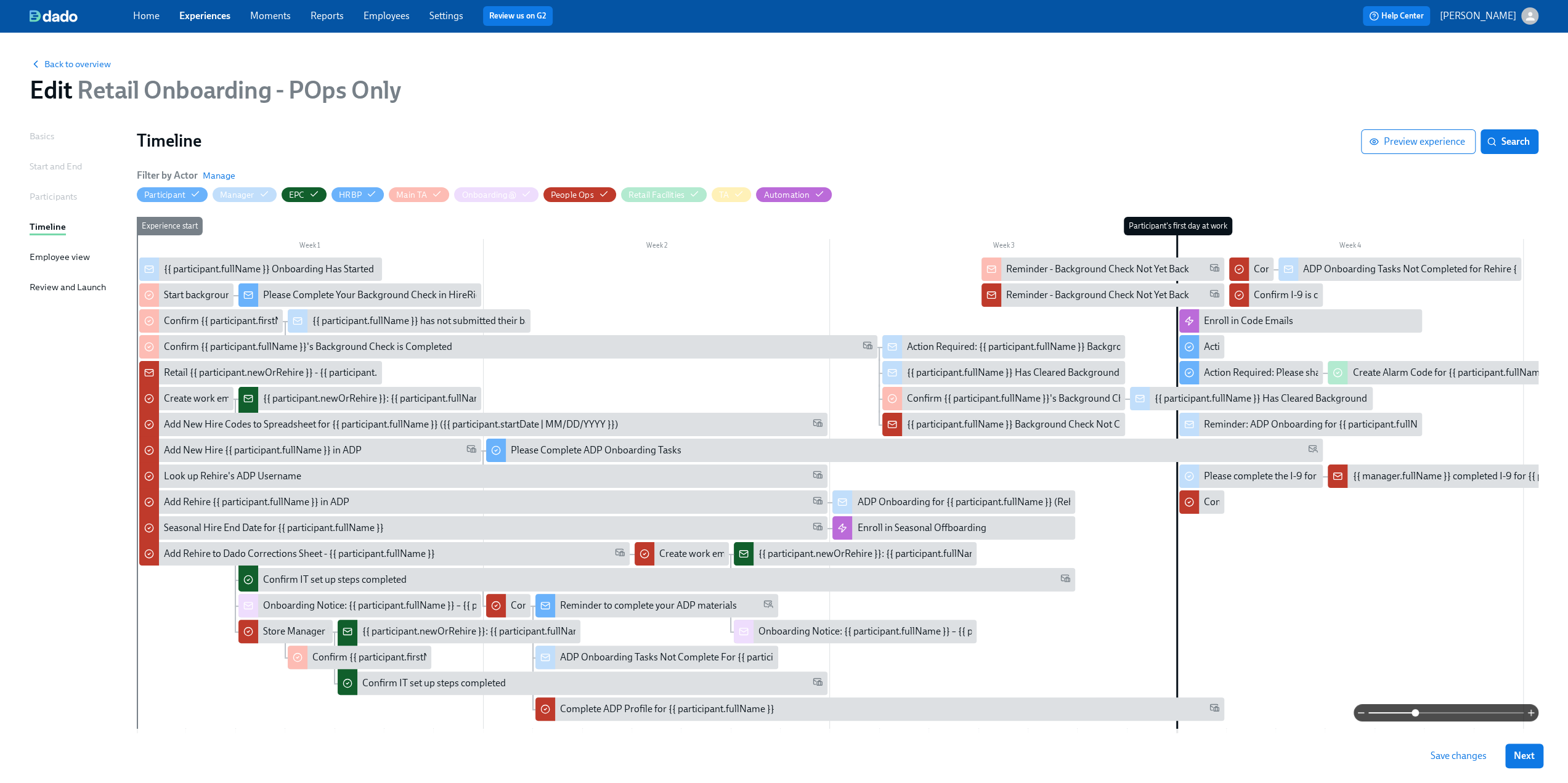
click at [1472, 755] on span "Save changes" at bounding box center [1458, 755] width 56 height 12
click at [93, 63] on span "Back to overview" at bounding box center [70, 63] width 81 height 12
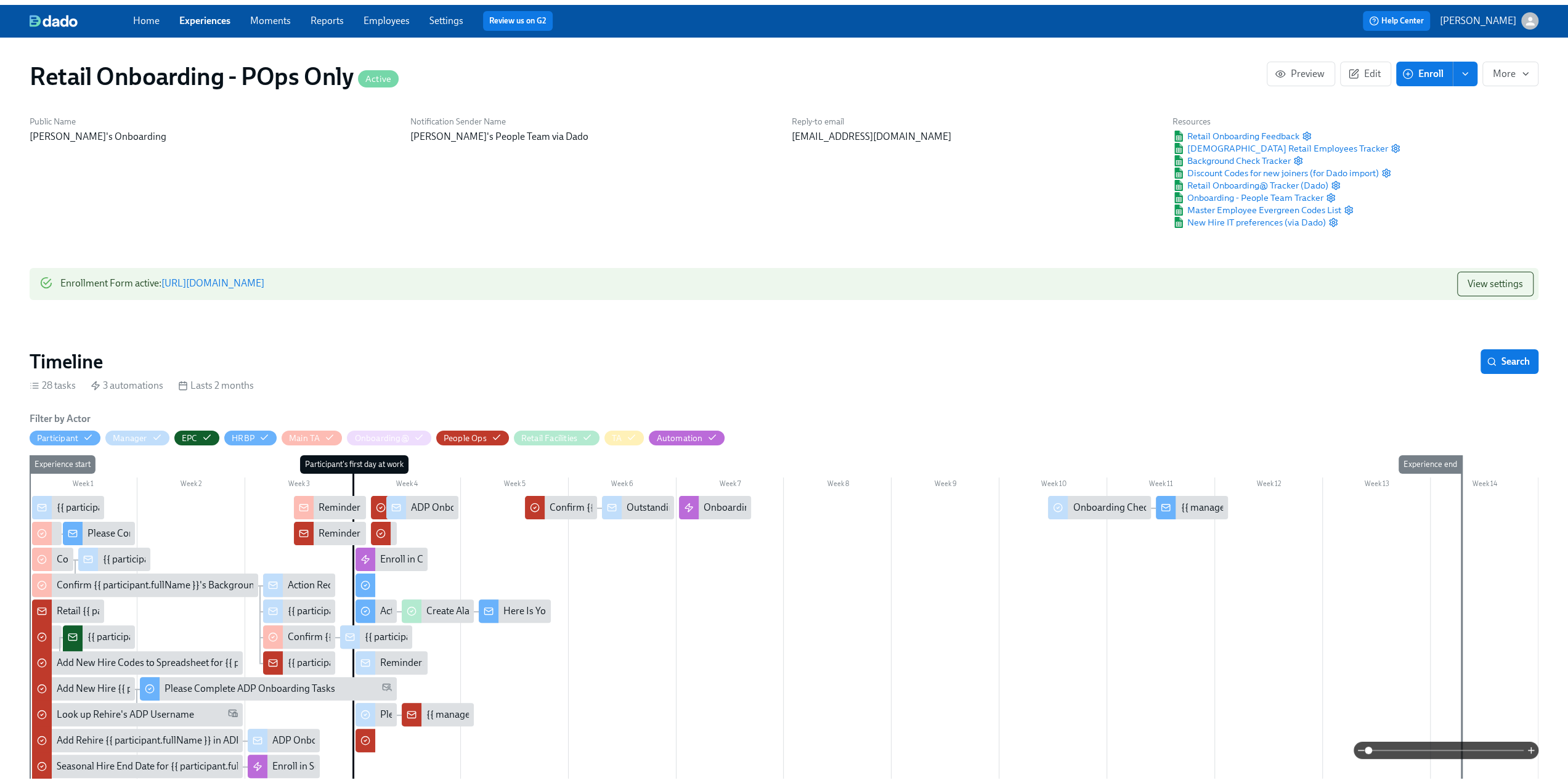
scroll to position [0, 21259]
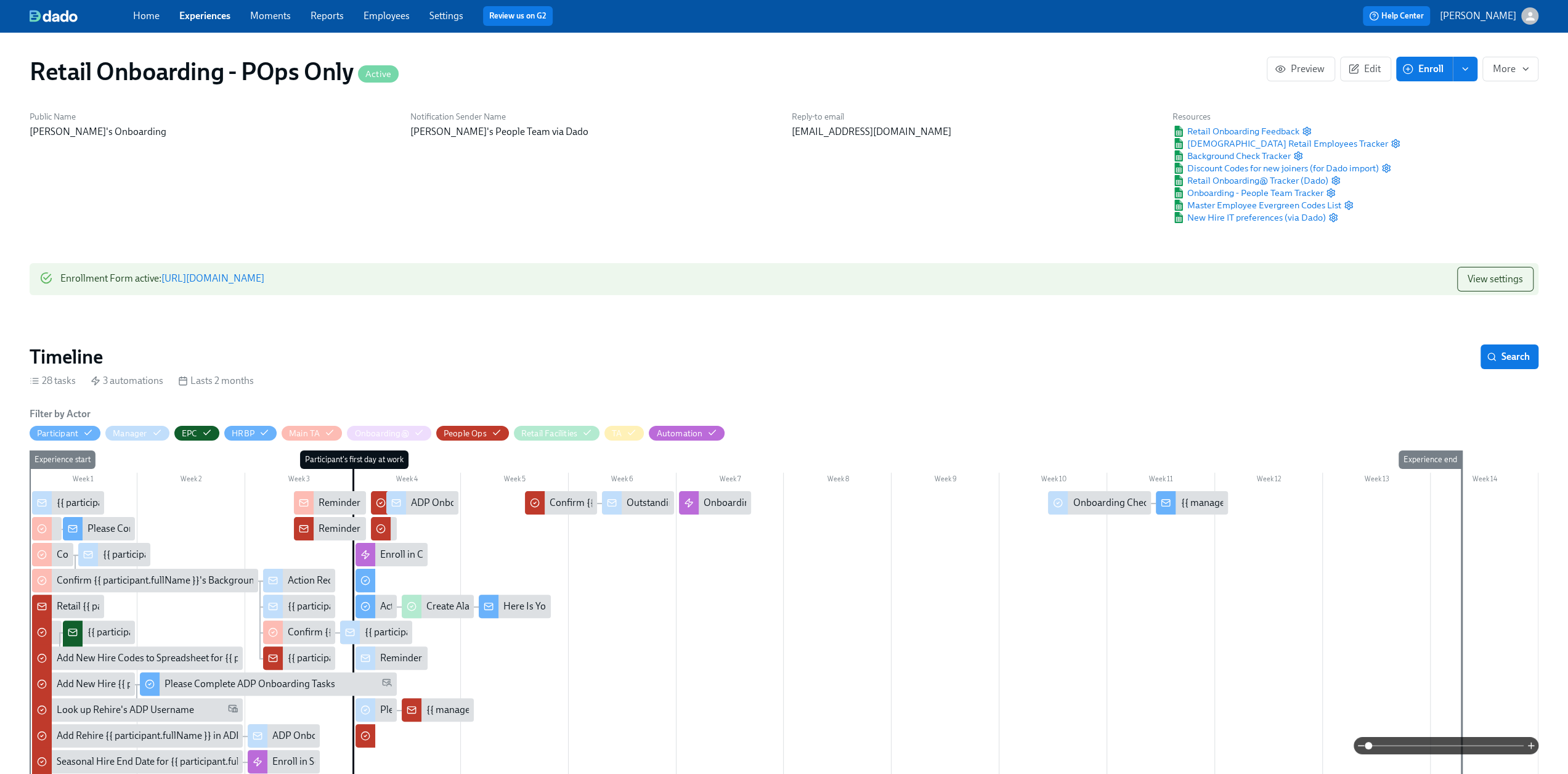
click at [198, 18] on link "Experiences" at bounding box center [205, 15] width 51 height 11
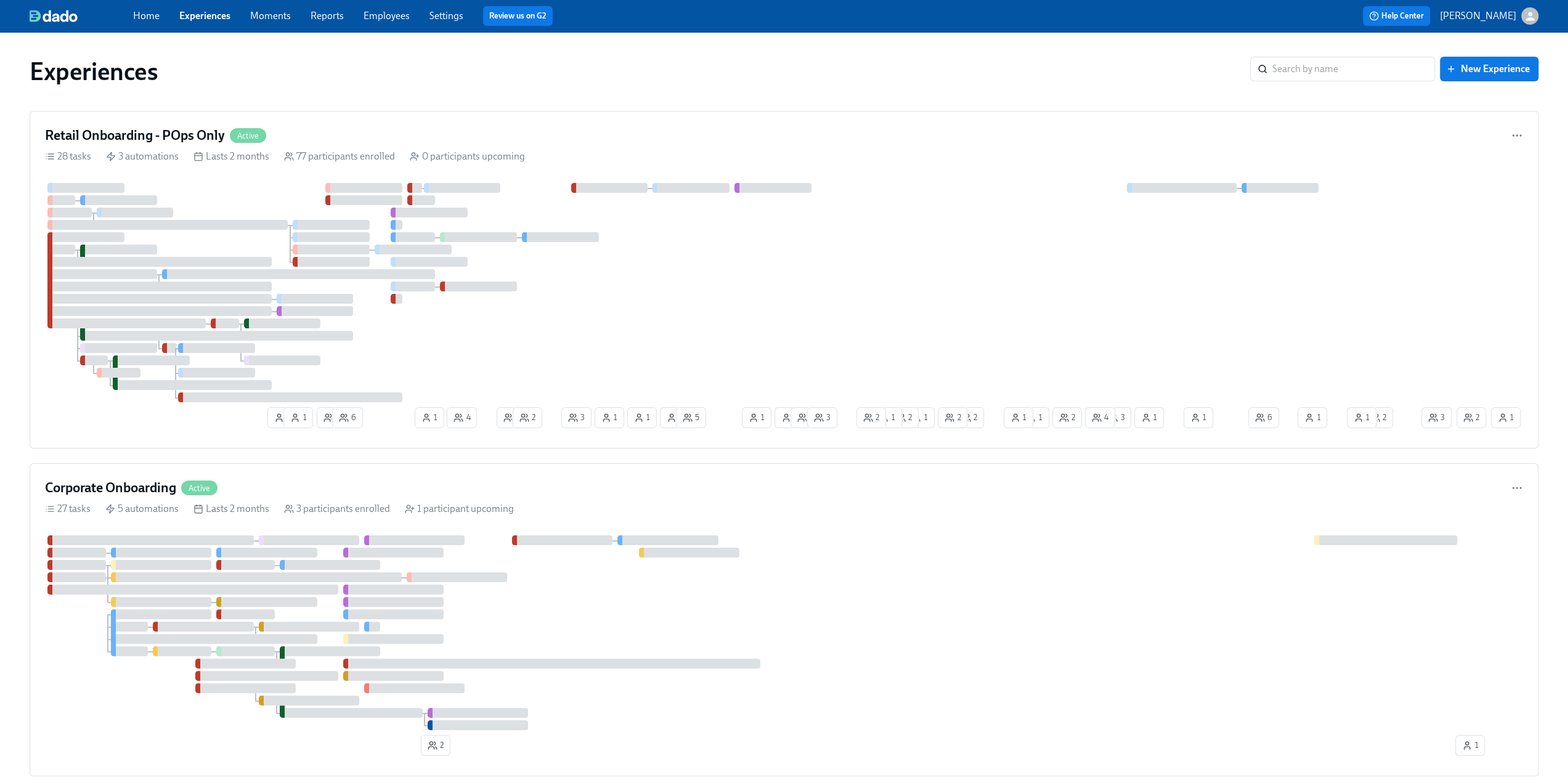
click at [211, 16] on link "Experiences" at bounding box center [205, 15] width 51 height 11
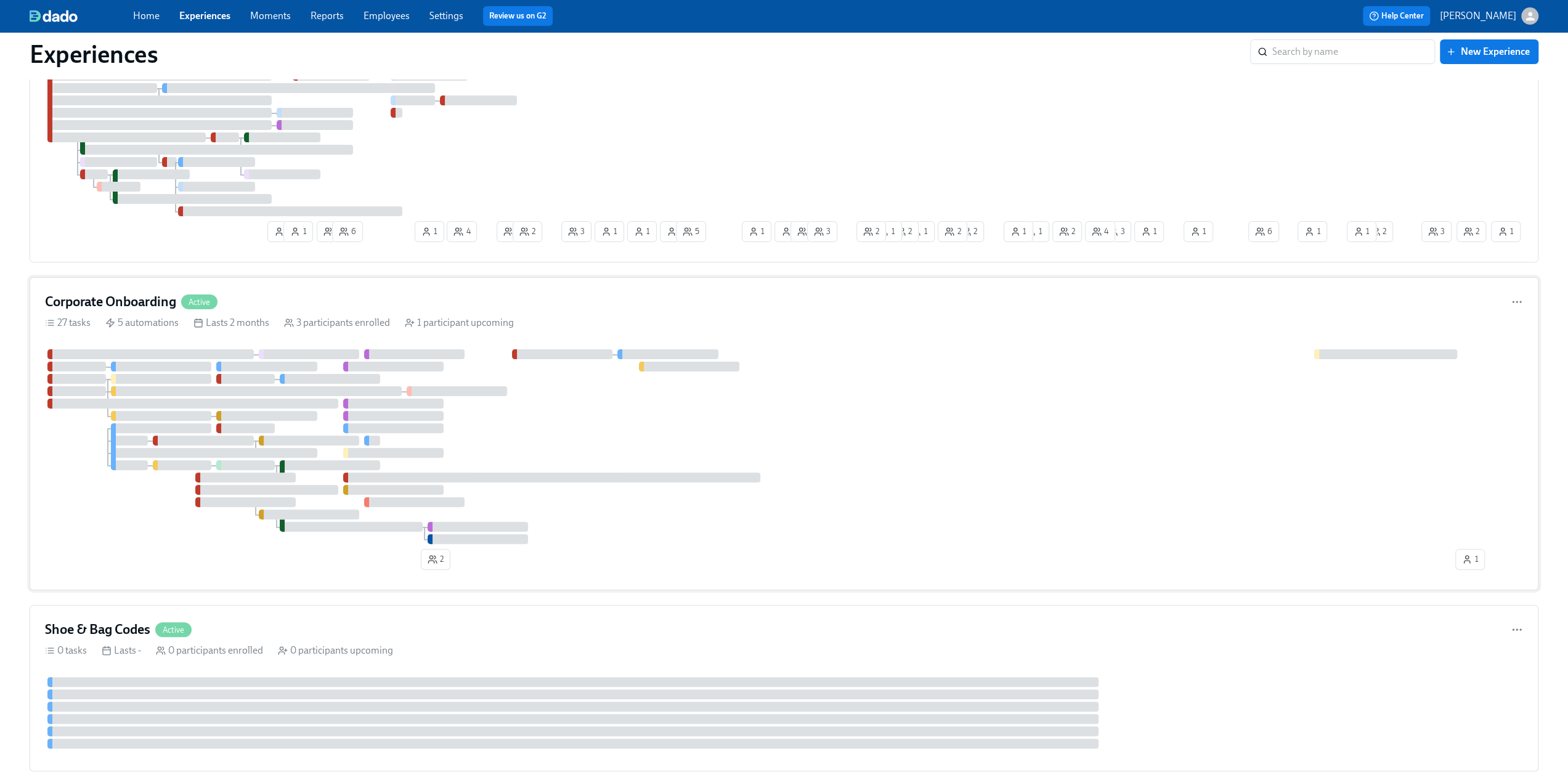
scroll to position [185, 0]
click at [322, 289] on div "Corporate Onboarding Active 27 tasks 5 automations Lasts 2 months 3 participant…" at bounding box center [784, 435] width 1509 height 313
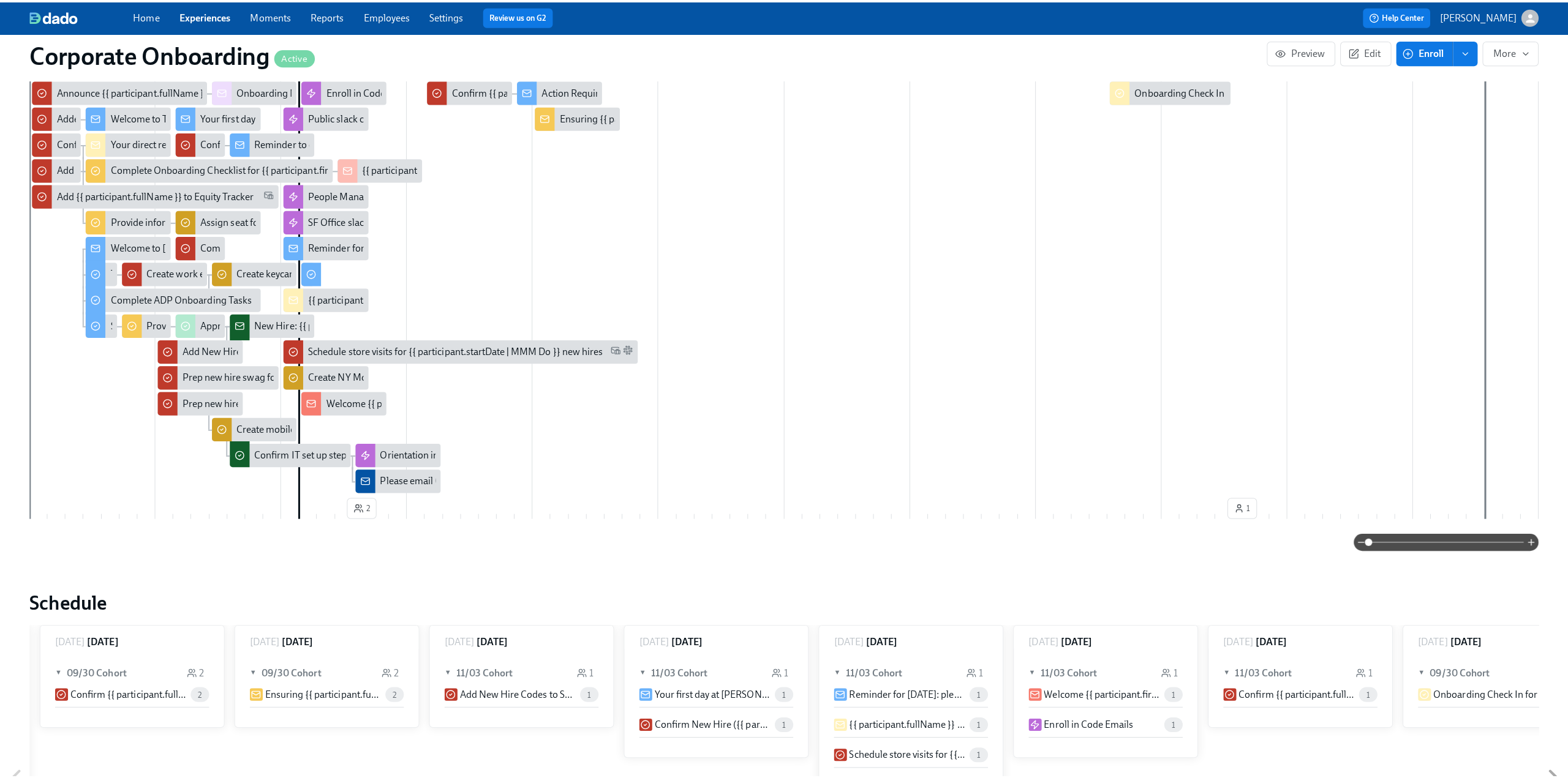
scroll to position [0, 4448]
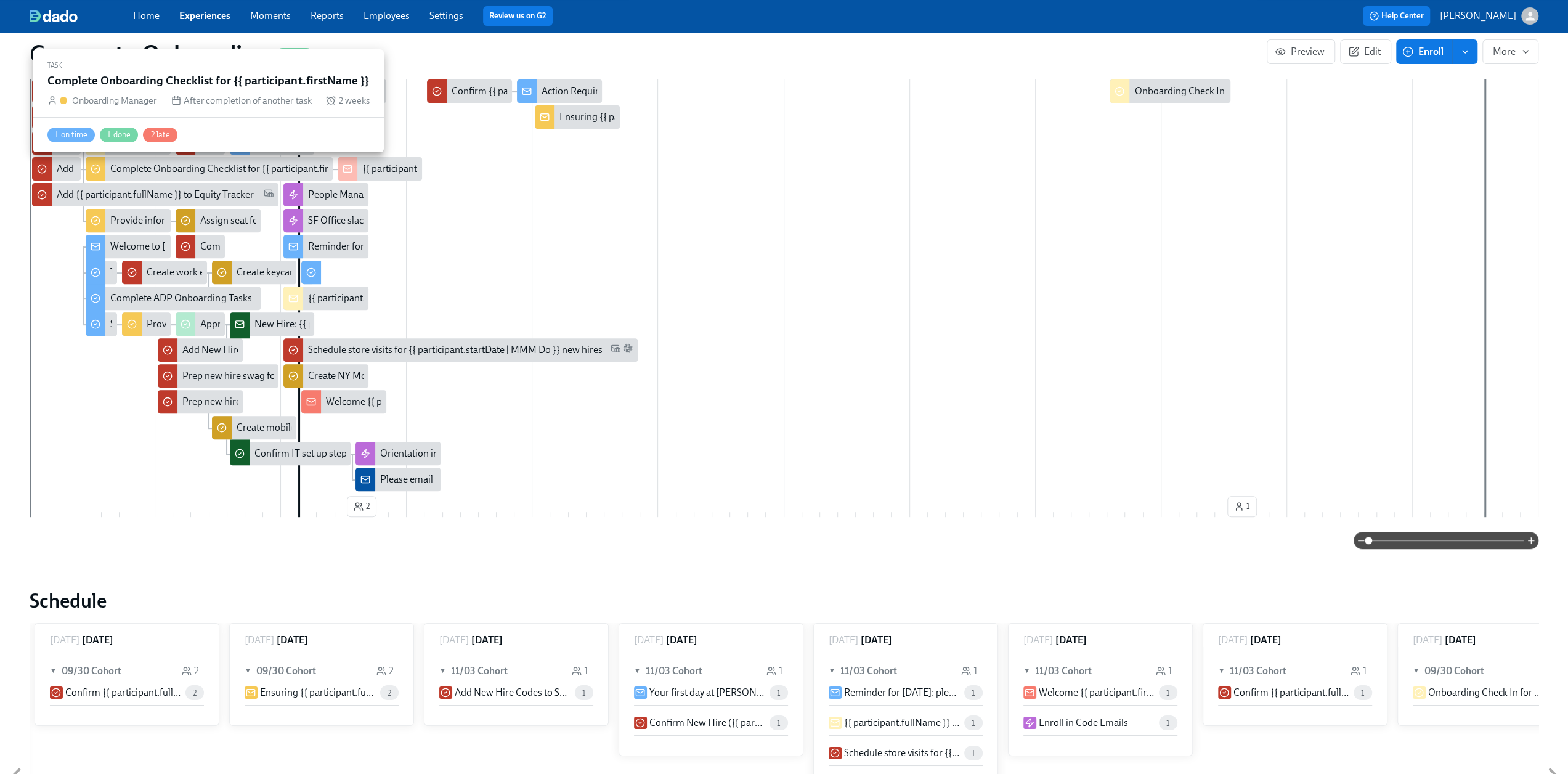
click at [139, 165] on div "Complete Onboarding Checklist for {{ participant.firstName }}" at bounding box center [241, 168] width 260 height 14
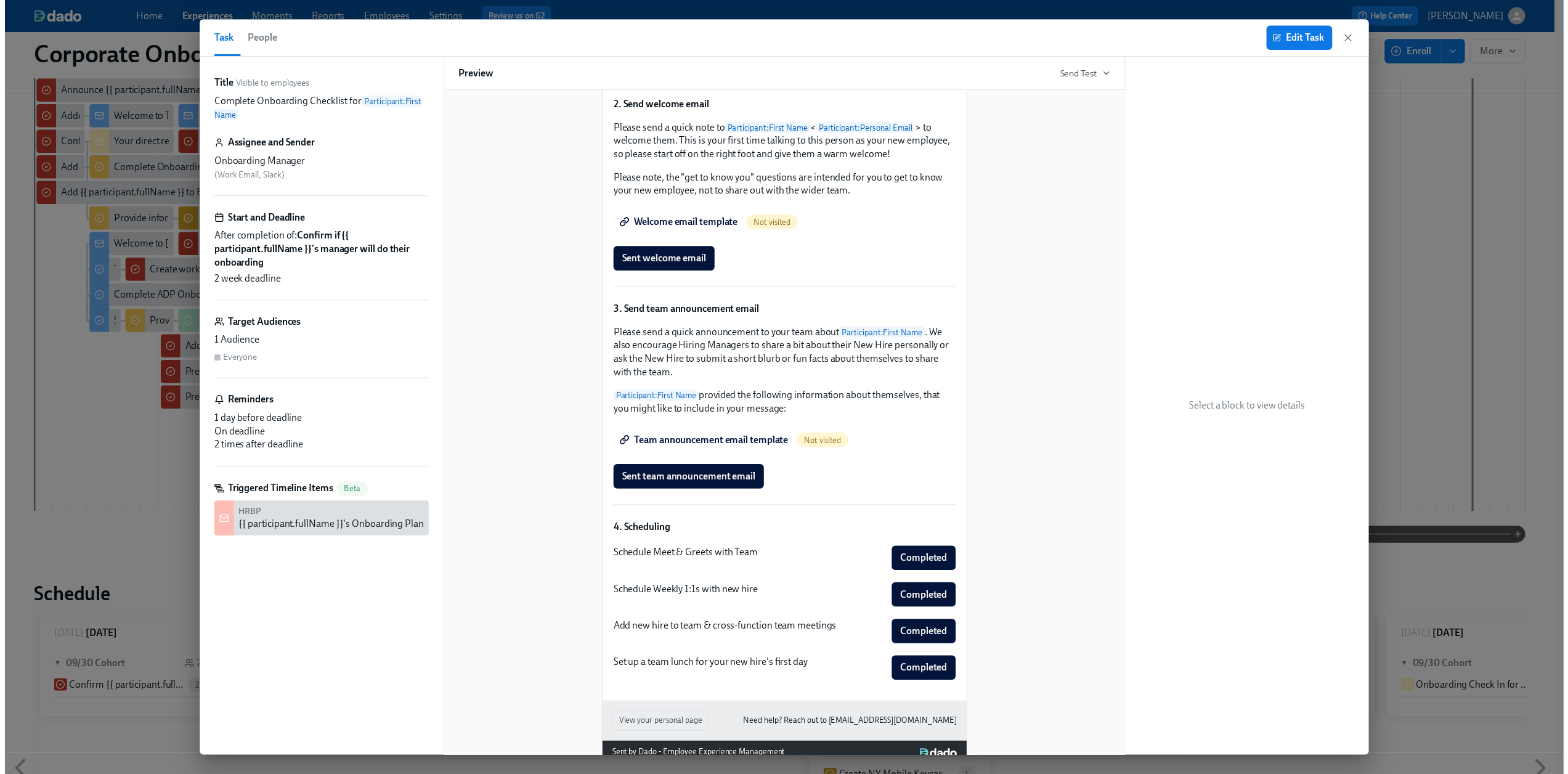
scroll to position [755, 0]
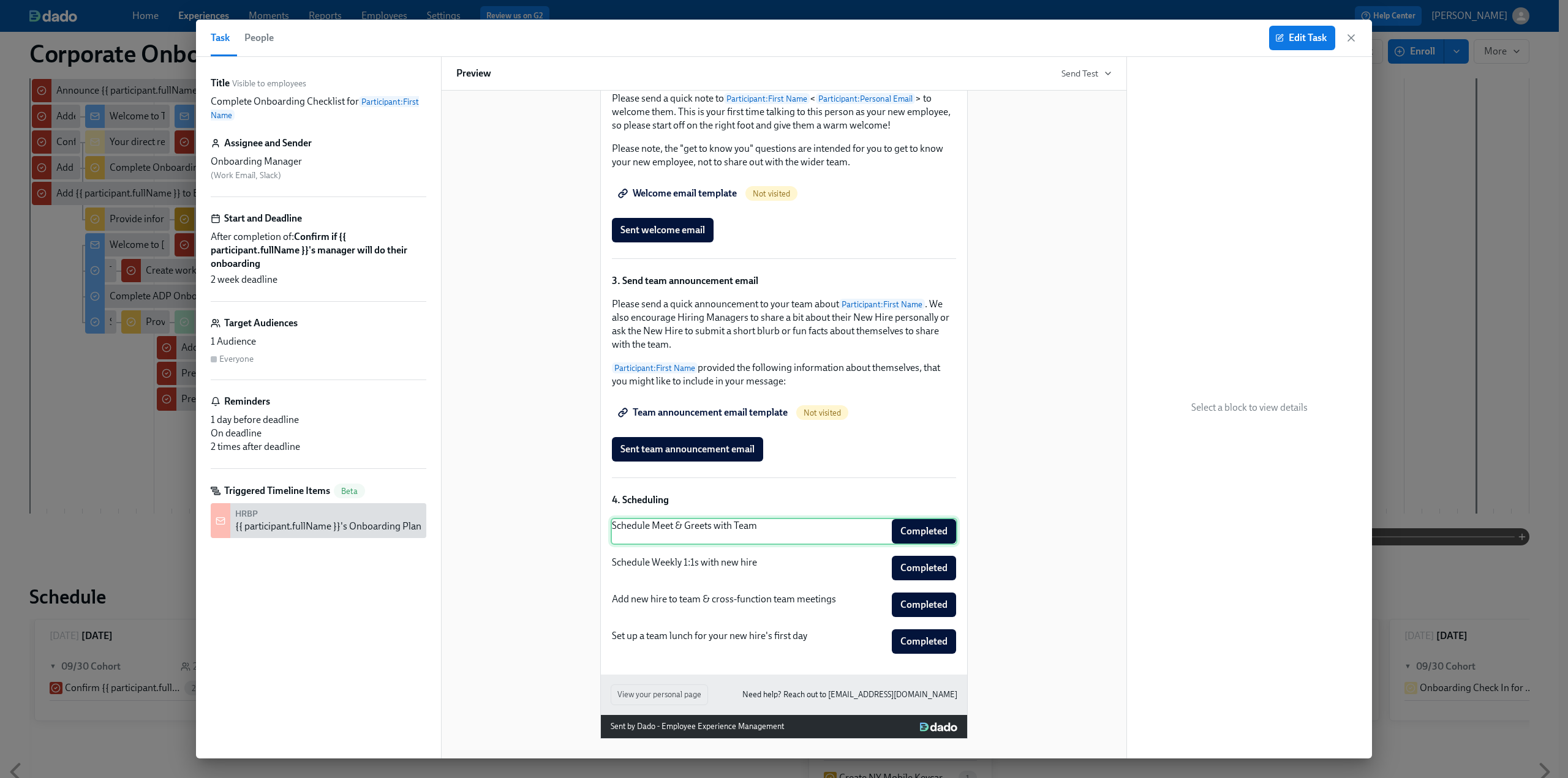
click at [725, 528] on div "Schedule Meet & Greets with Team Completed" at bounding box center [784, 531] width 347 height 27
click at [1353, 41] on icon "button" at bounding box center [1351, 37] width 12 height 12
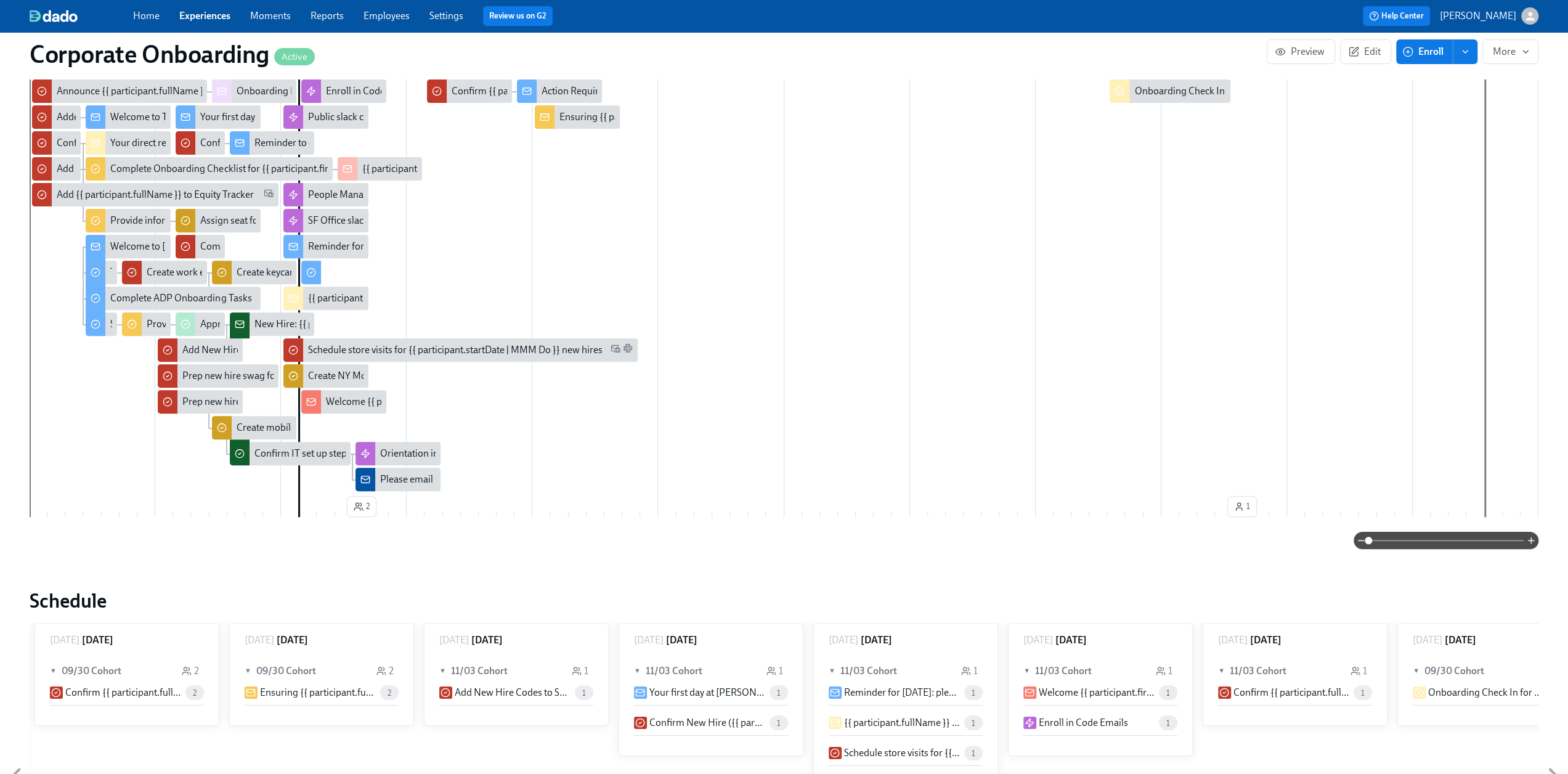
click at [193, 19] on link "Experiences" at bounding box center [205, 15] width 51 height 11
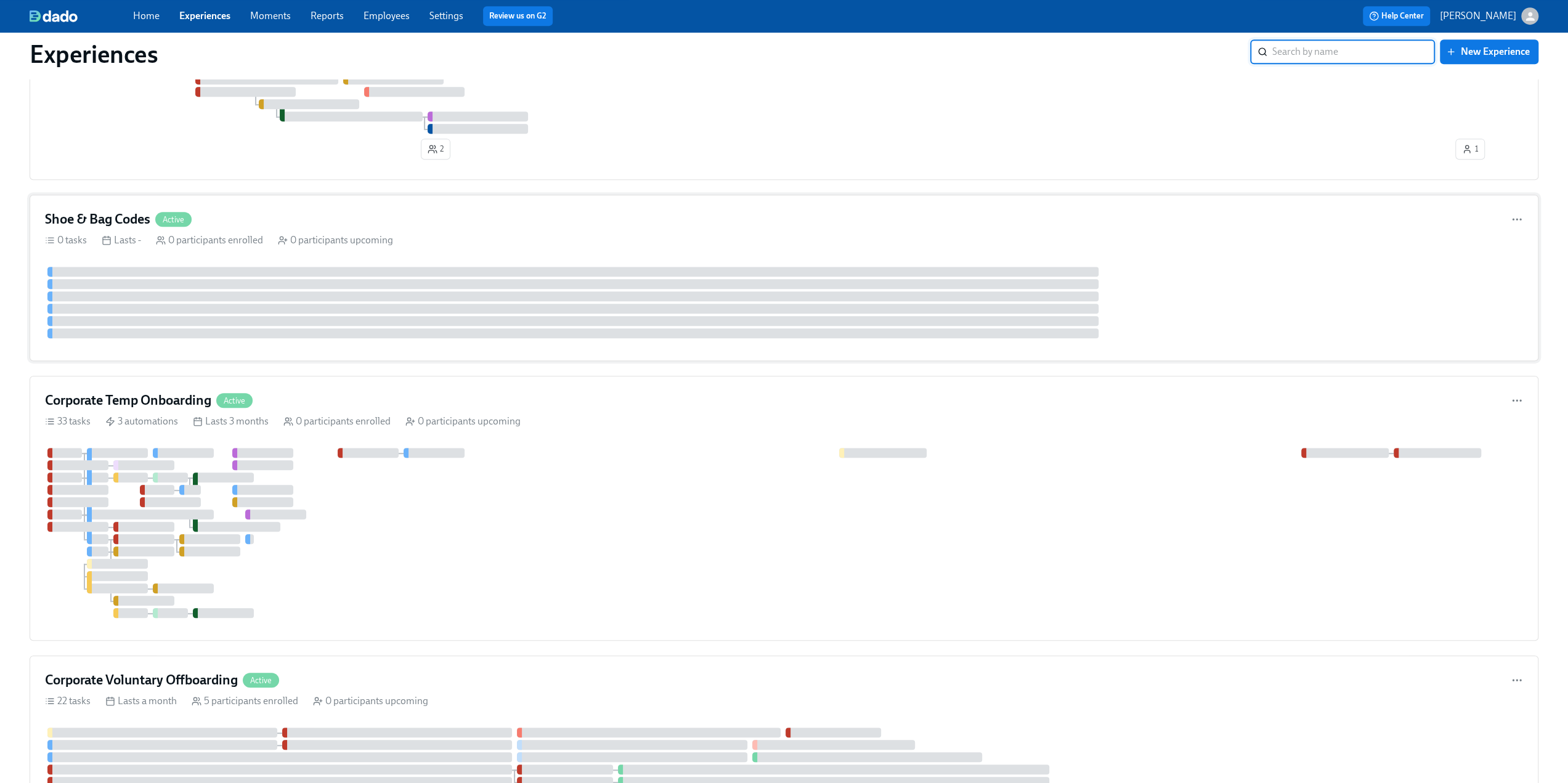
scroll to position [678, 0]
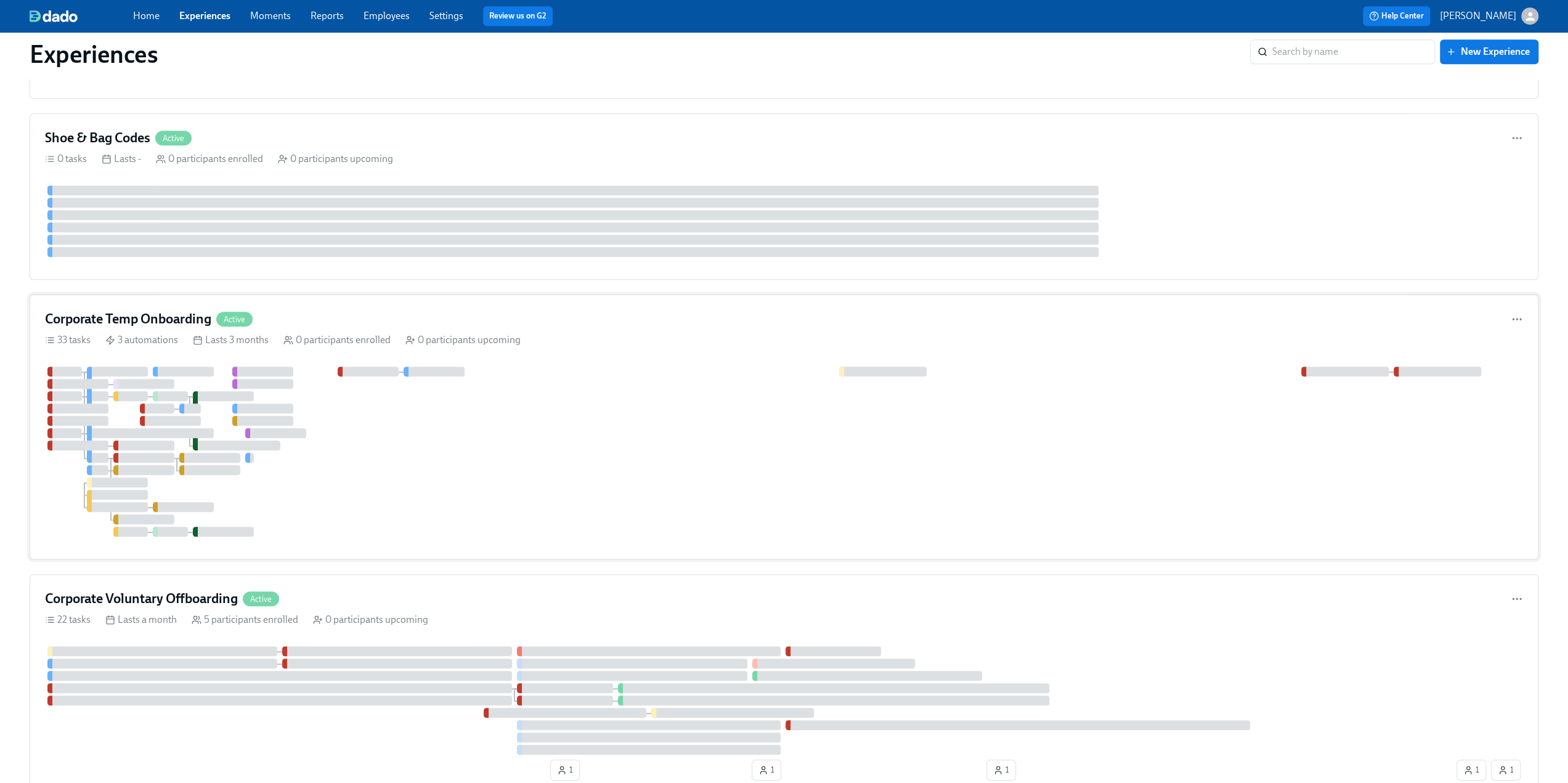
click at [769, 320] on div "Corporate Temp Onboarding Active" at bounding box center [784, 319] width 1478 height 19
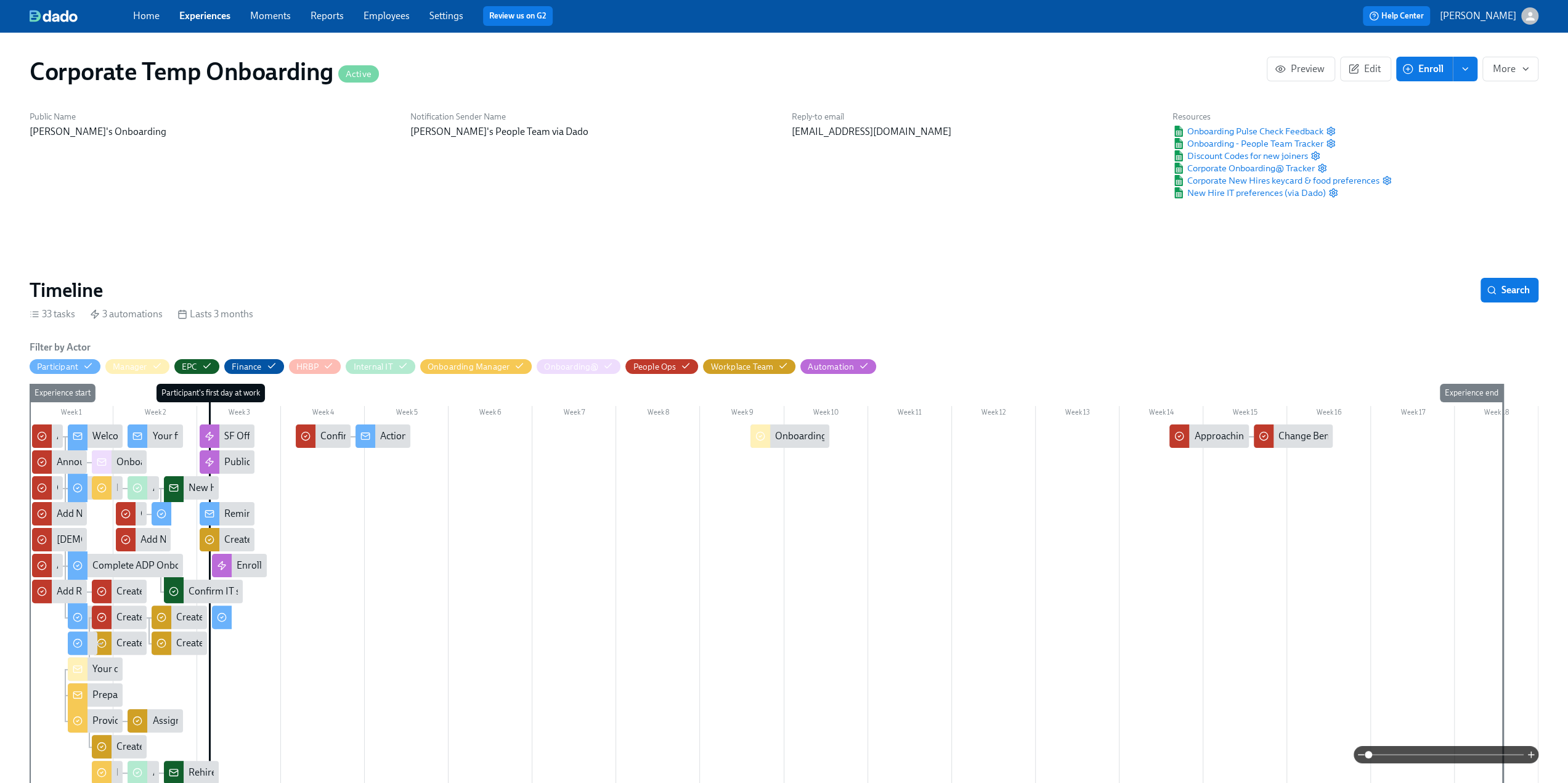
click at [551, 596] on div at bounding box center [784, 606] width 1509 height 363
click at [1361, 72] on span "Edit" at bounding box center [1365, 68] width 30 height 12
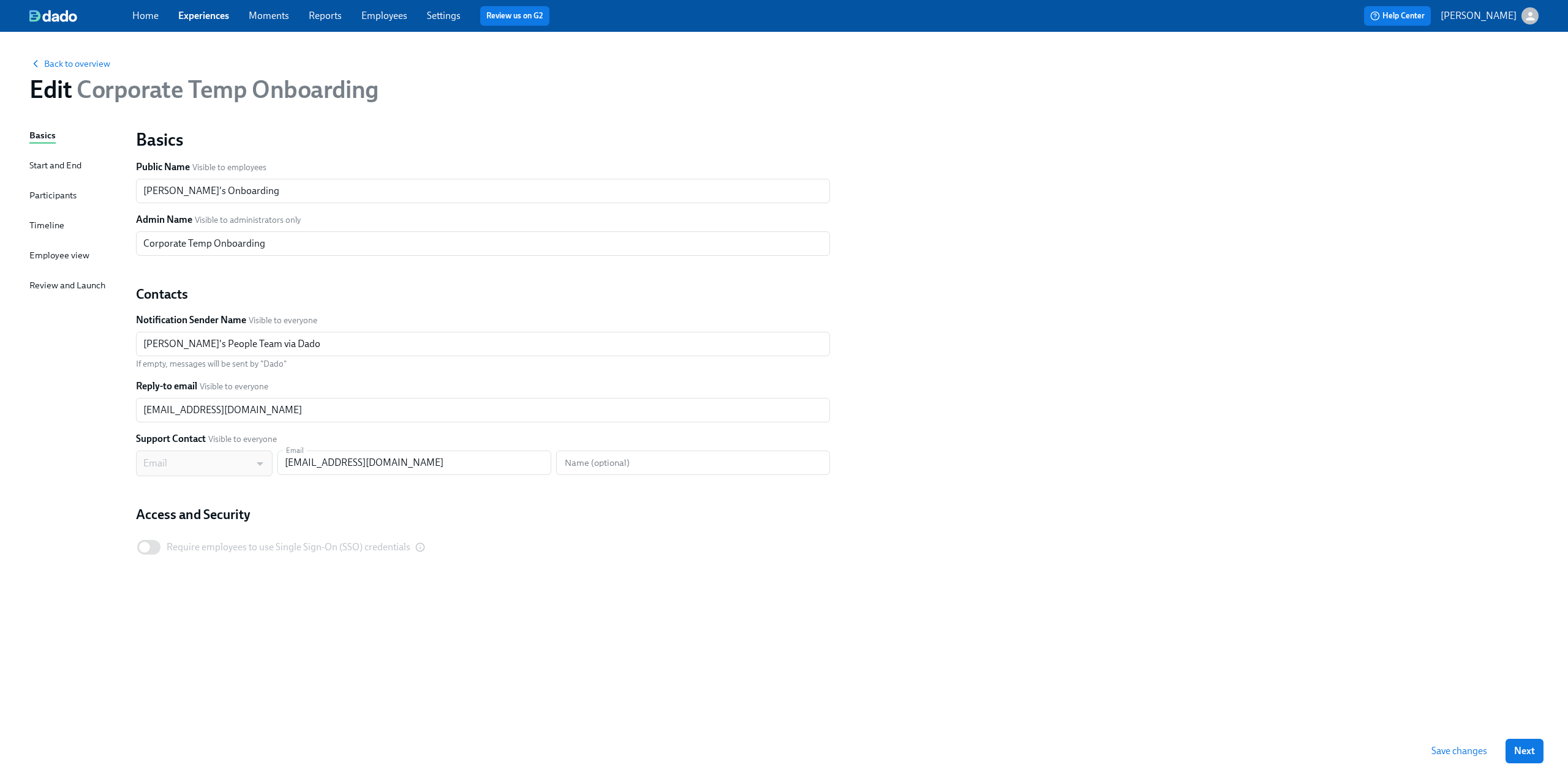
click at [36, 227] on div "Timeline" at bounding box center [46, 225] width 35 height 14
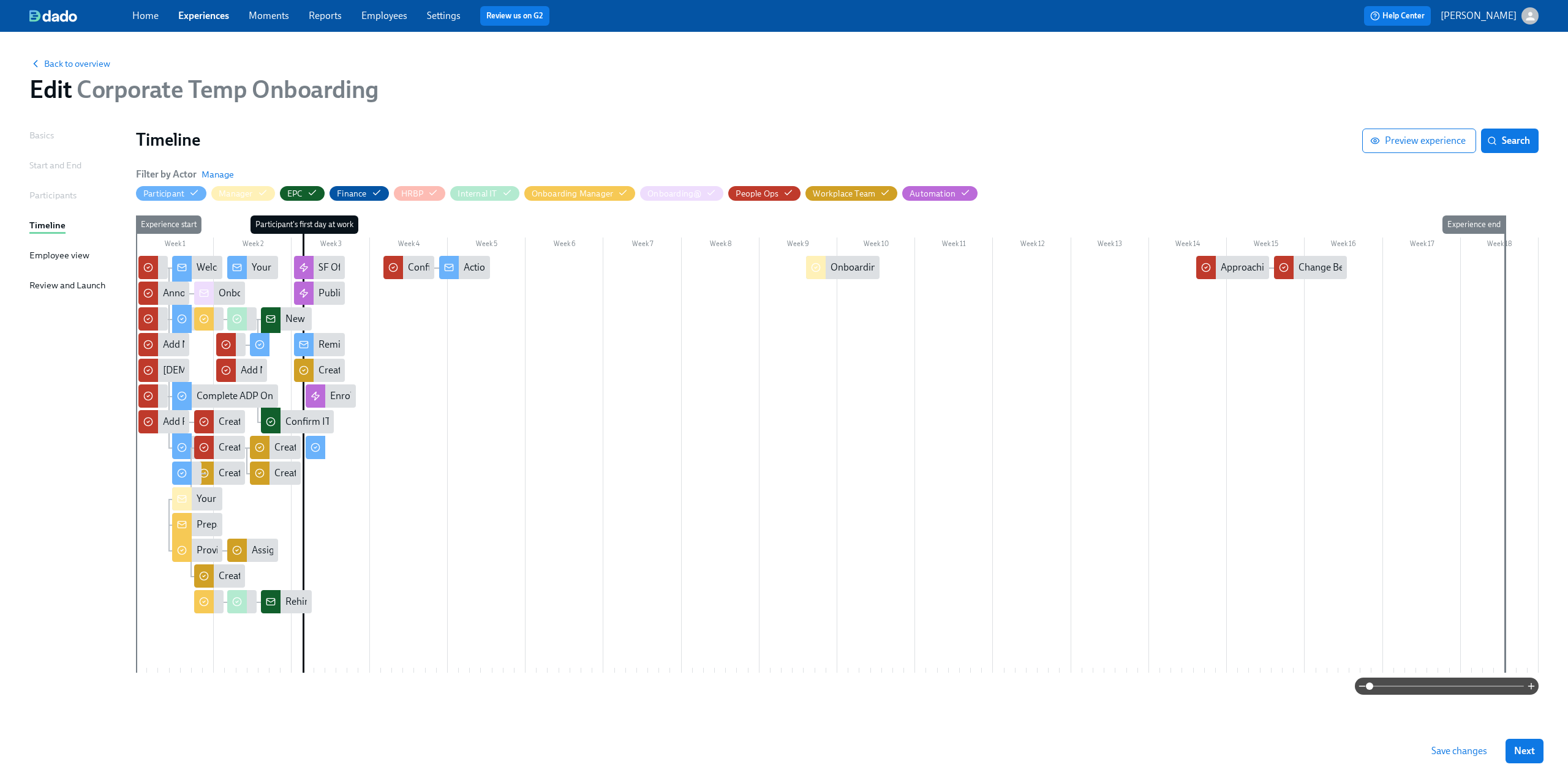
click at [637, 554] on div at bounding box center [837, 465] width 1403 height 417
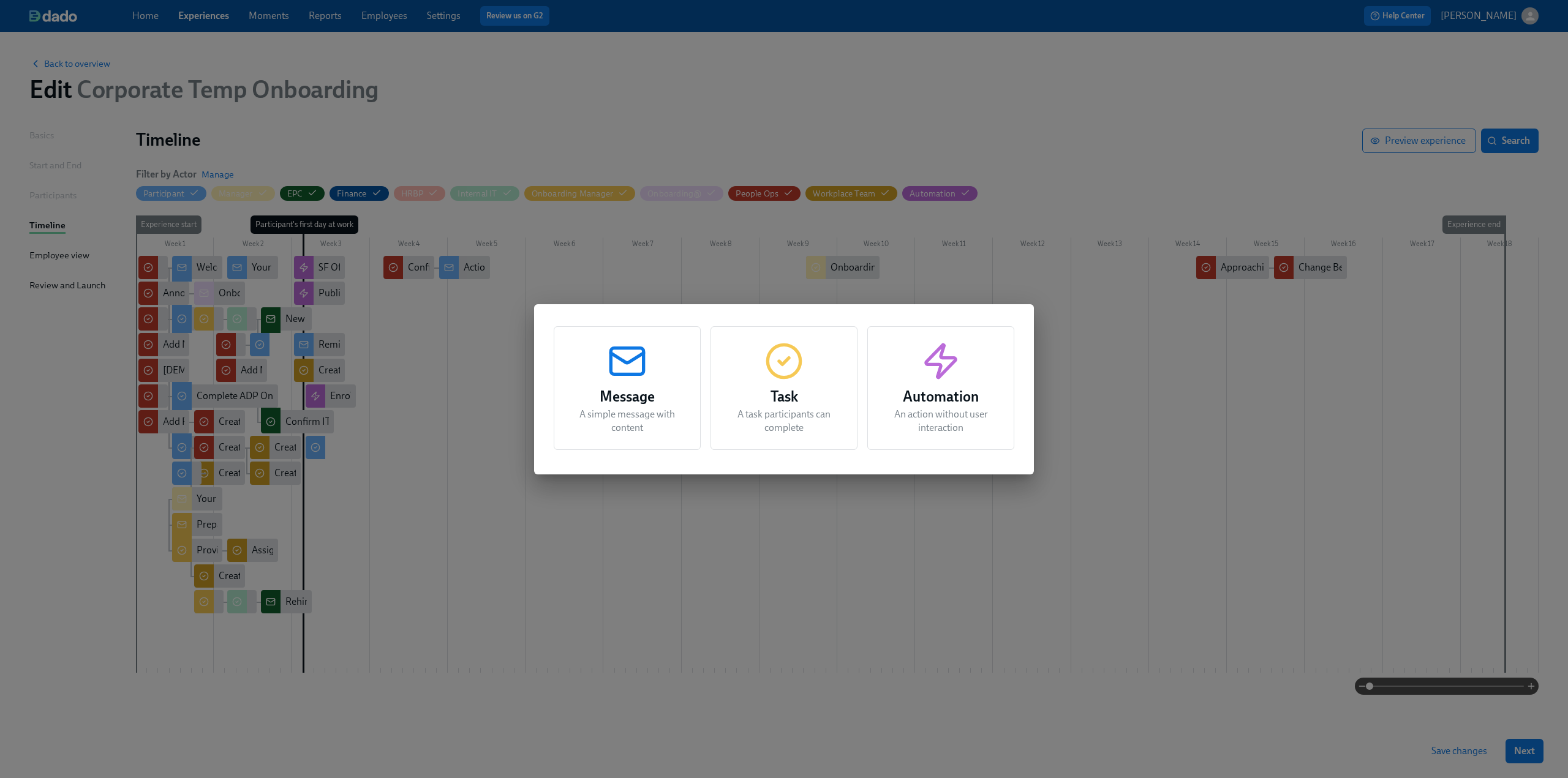
click at [790, 384] on div "Task A task participants can complete" at bounding box center [784, 388] width 147 height 124
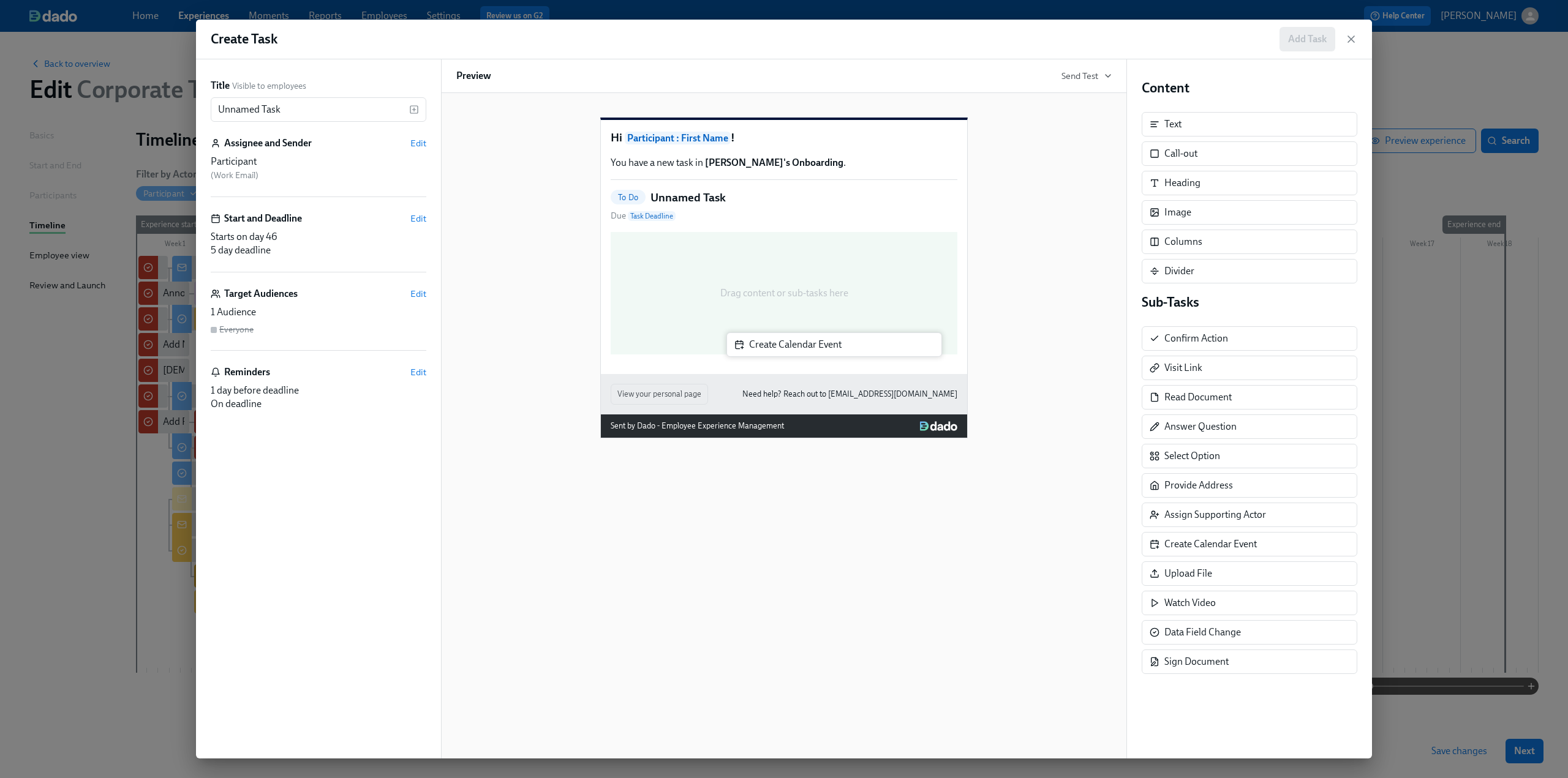
drag, startPoint x: 1180, startPoint y: 541, endPoint x: 757, endPoint y: 343, distance: 467.0
click at [757, 343] on div "Title Visible to employees Unnamed Task ​ Assignee and Sender Edit Participant …" at bounding box center [784, 410] width 1176 height 700
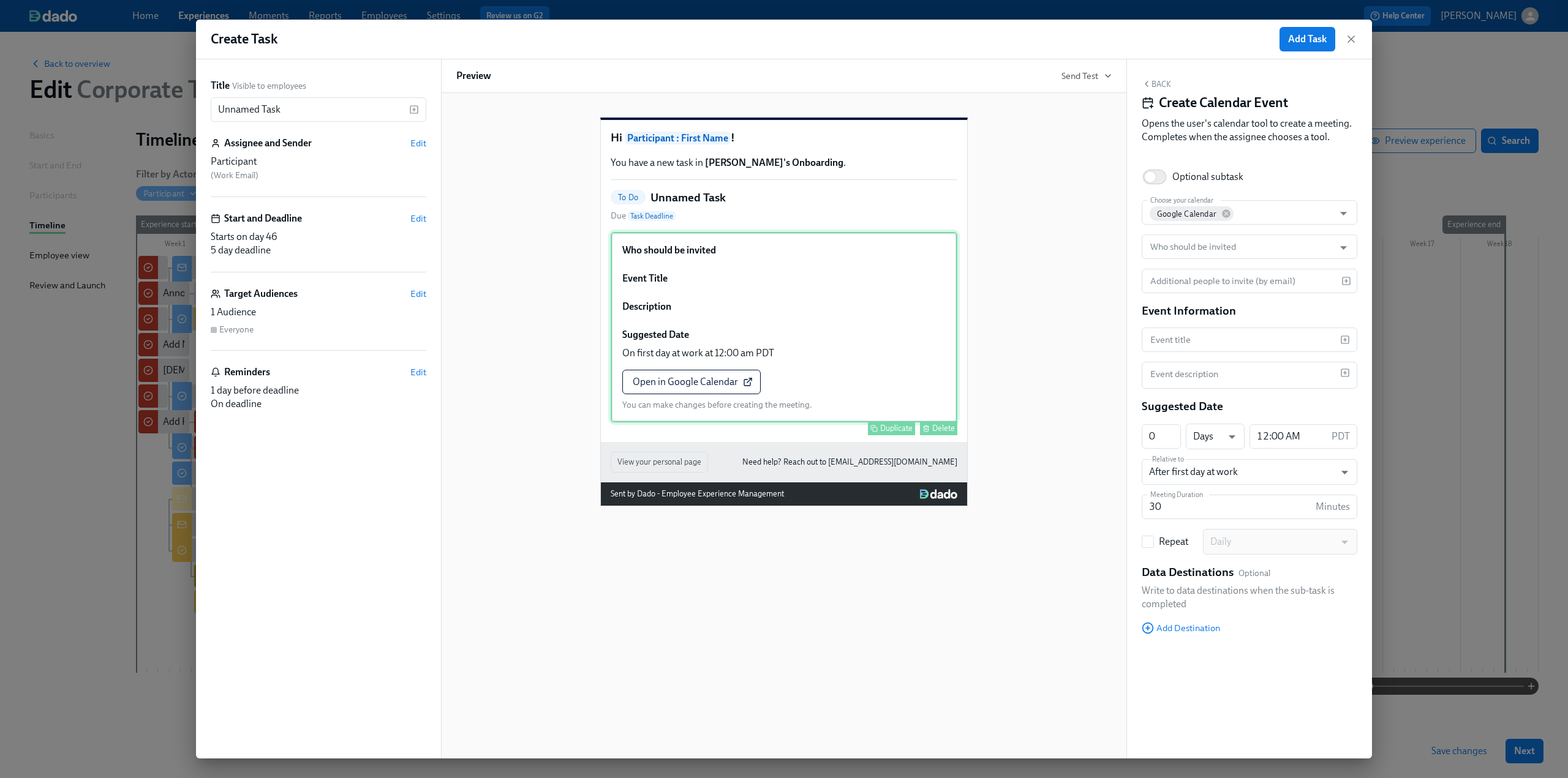
click at [658, 372] on div "Who should be invited Event Title Description Suggested Date On first day at wo…" at bounding box center [784, 327] width 347 height 191
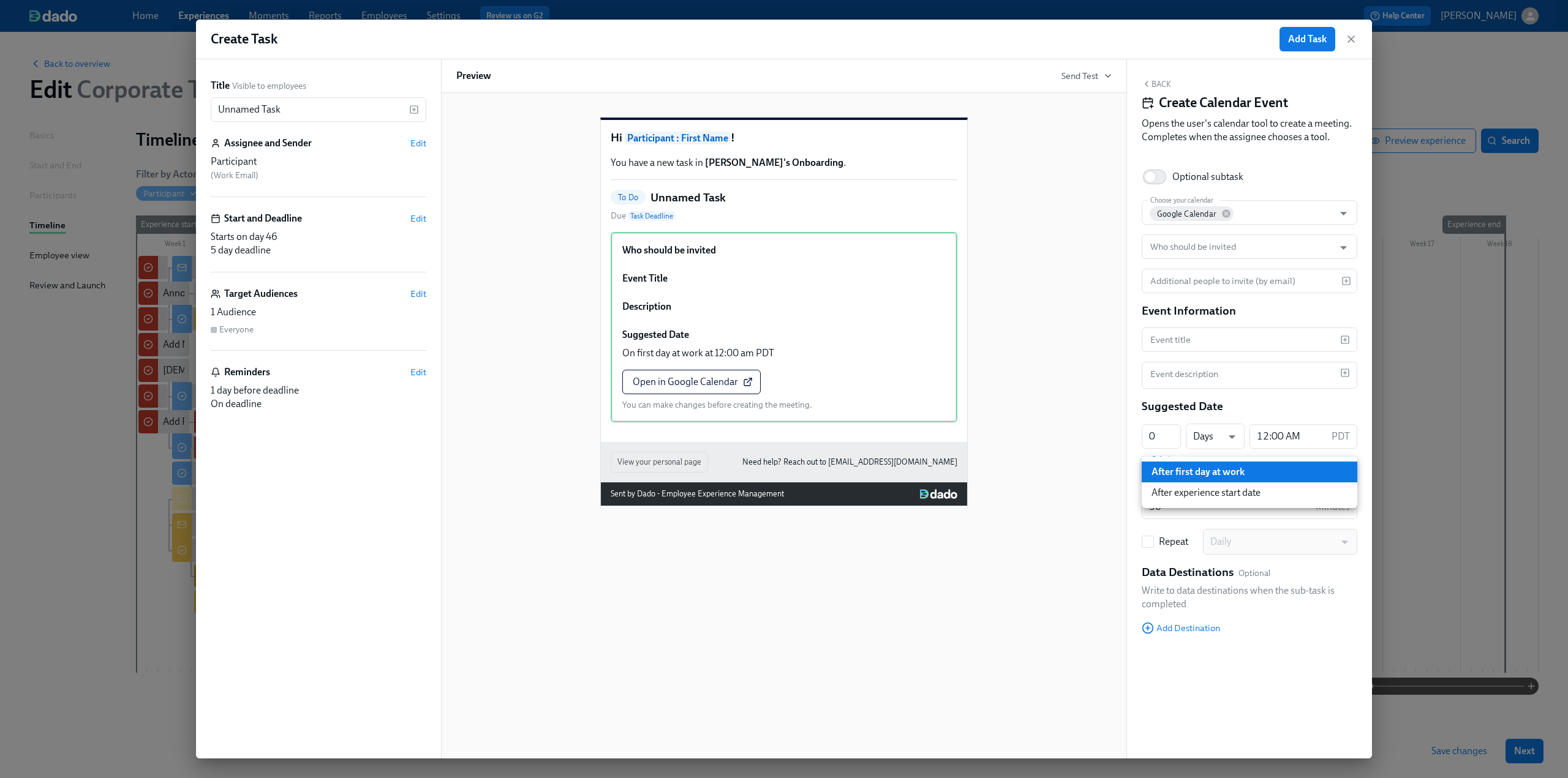
click at [1226, 466] on body "Home Experiences Moments Reports Employees Settings Review us on G2 Help Center…" at bounding box center [784, 389] width 1568 height 778
click at [1226, 469] on li "After first day at work" at bounding box center [1250, 472] width 216 height 21
click at [1355, 34] on icon "button" at bounding box center [1351, 39] width 12 height 12
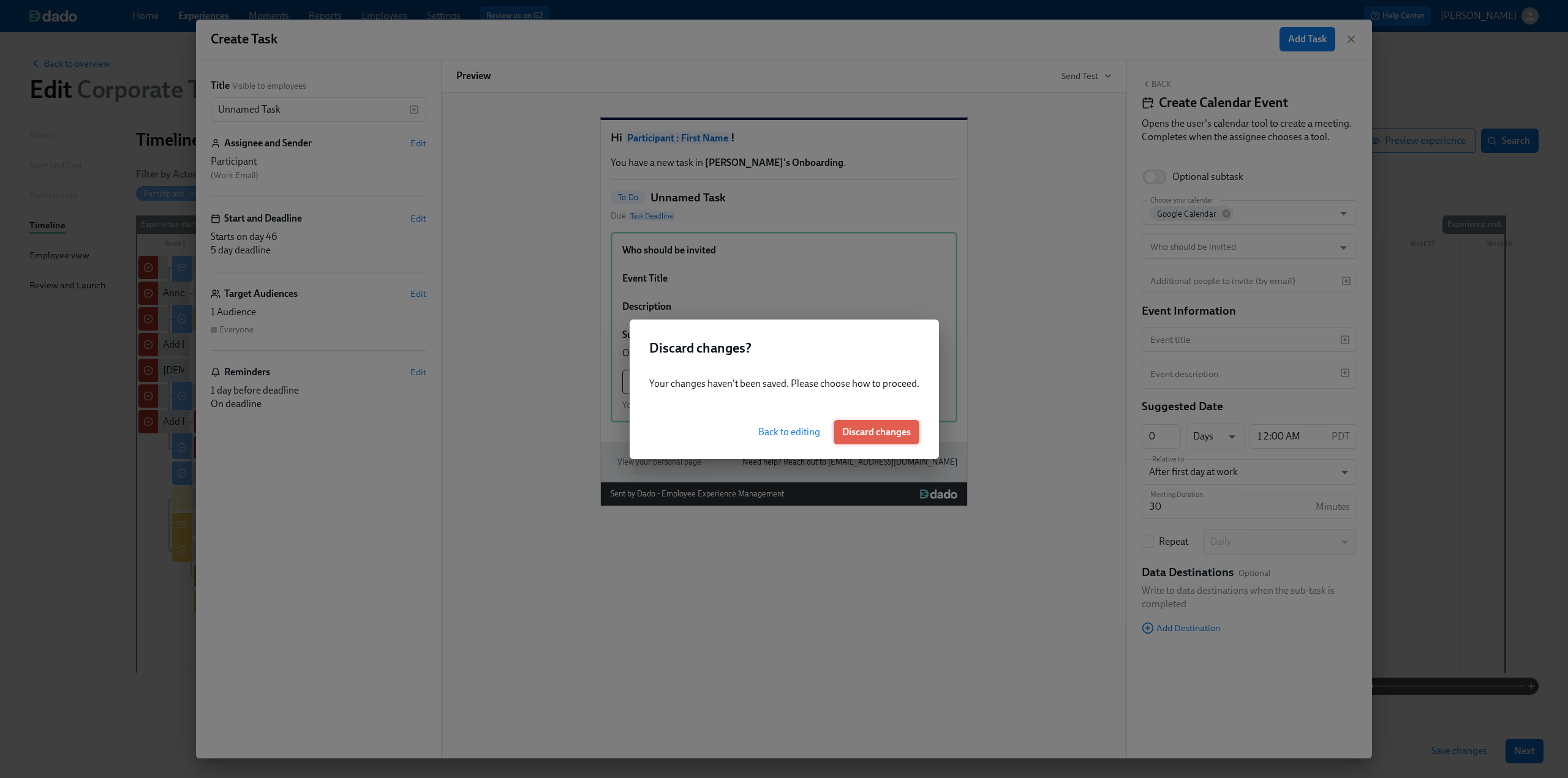
click at [862, 429] on span "Discard changes" at bounding box center [876, 432] width 69 height 12
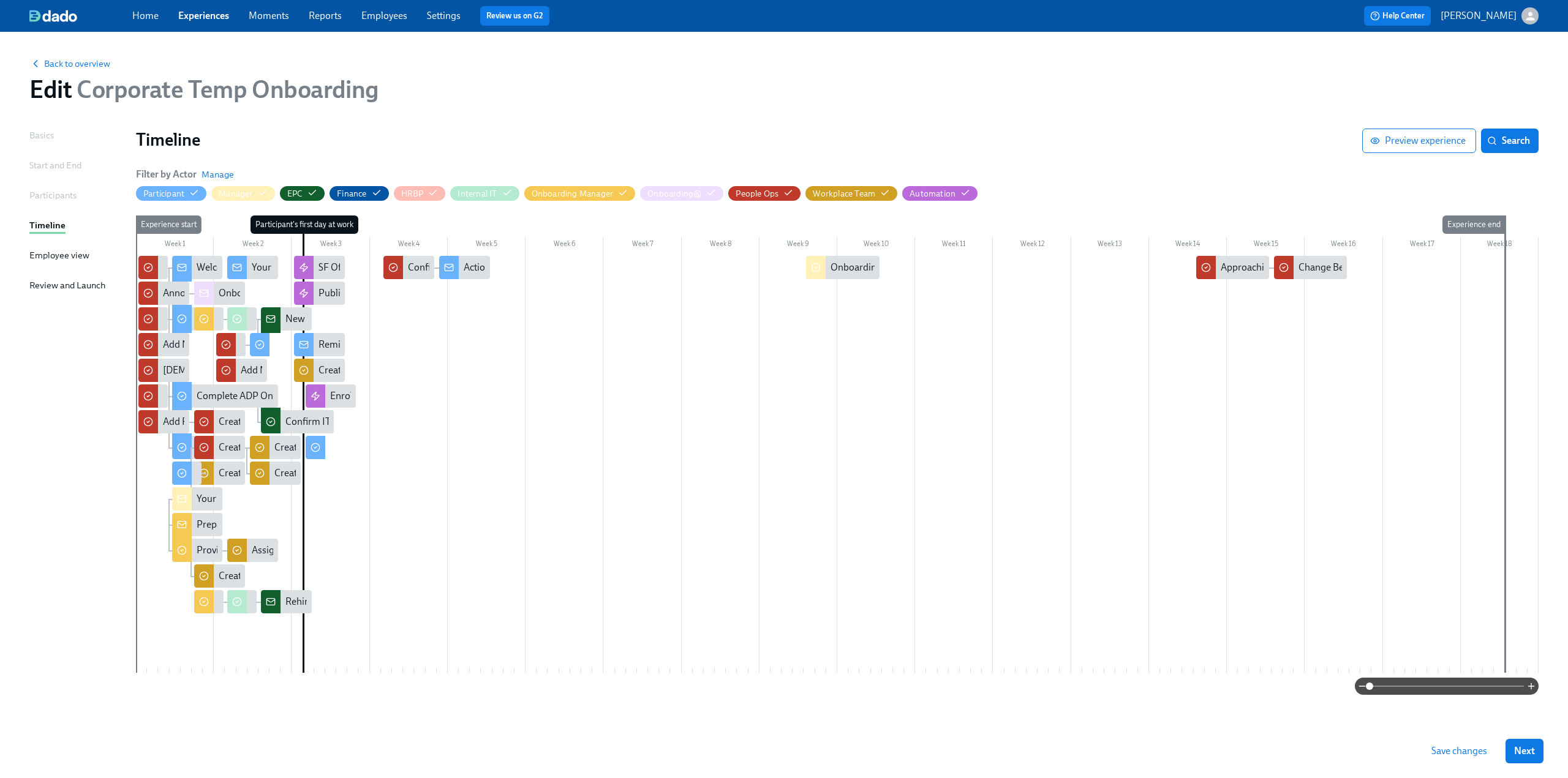
click at [1453, 749] on span "Save changes" at bounding box center [1459, 751] width 56 height 12
click at [1240, 279] on div "Approaching 90 Days (Benefits)" at bounding box center [1233, 267] width 73 height 23
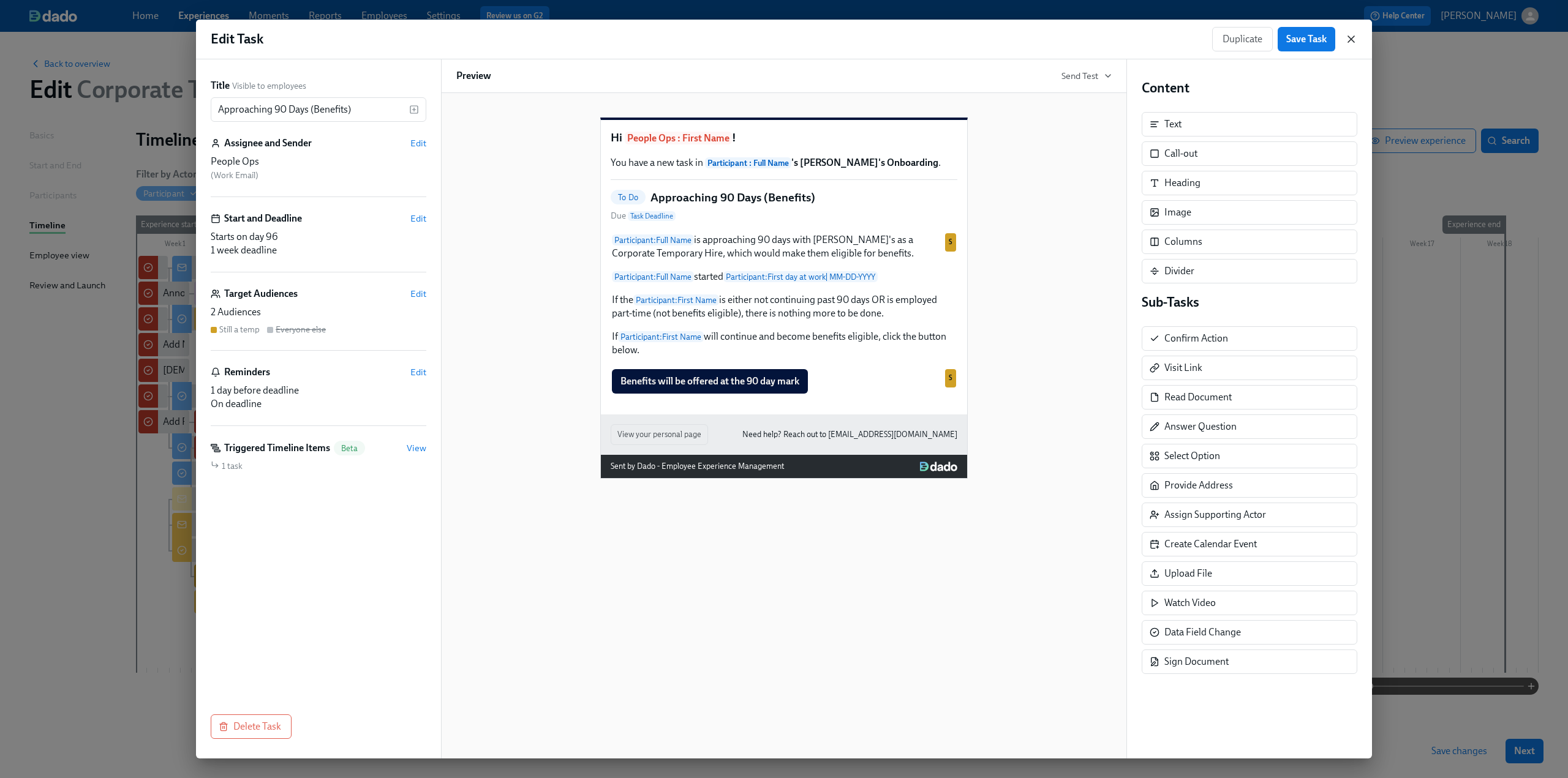
click at [1350, 39] on icon "button" at bounding box center [1351, 40] width 6 height 6
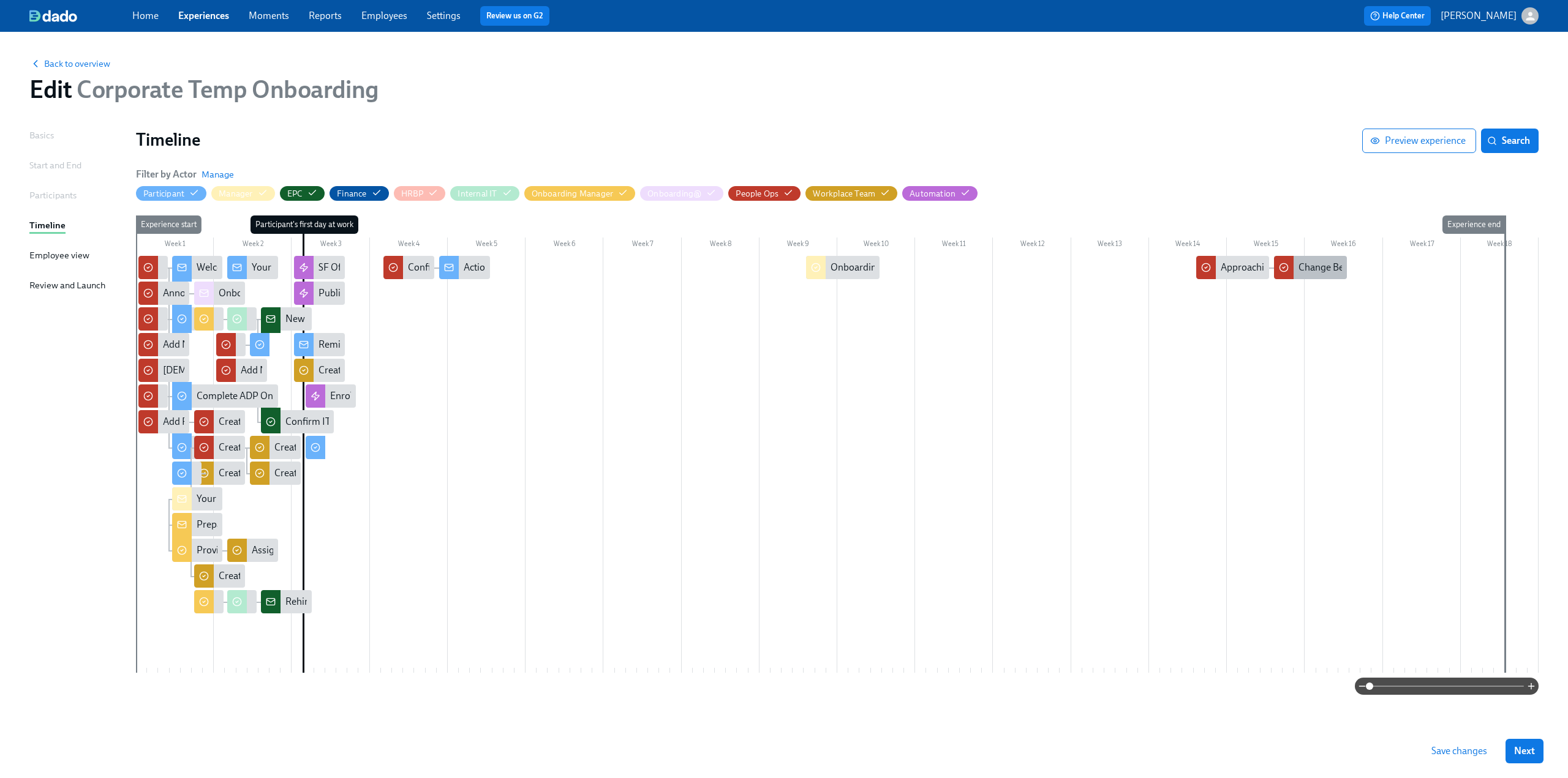
click at [1318, 272] on div "Change Benefits Status in ADP for {{ participant.fullName }}" at bounding box center [1423, 267] width 248 height 14
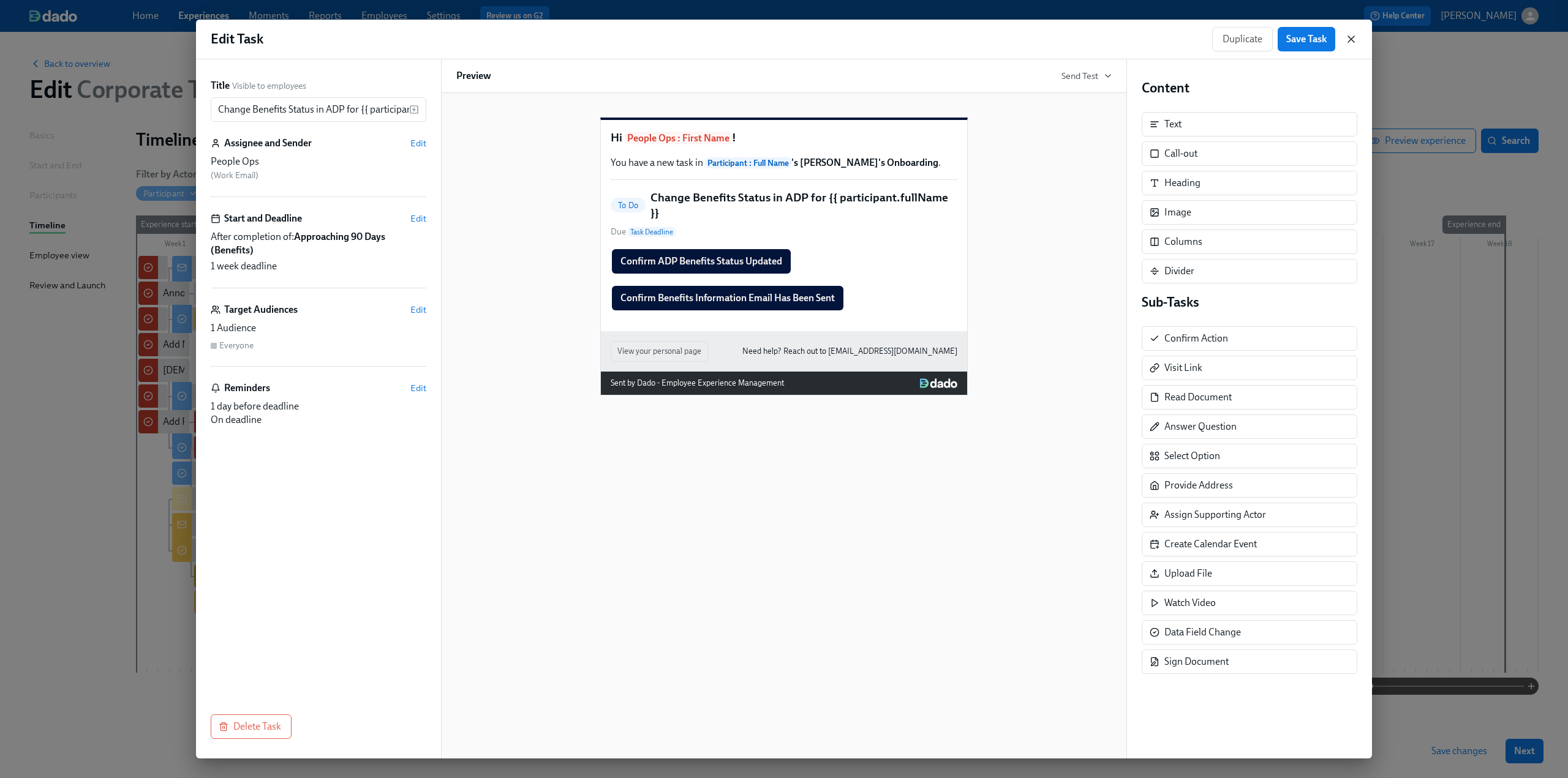
click at [1355, 38] on icon "button" at bounding box center [1351, 39] width 12 height 12
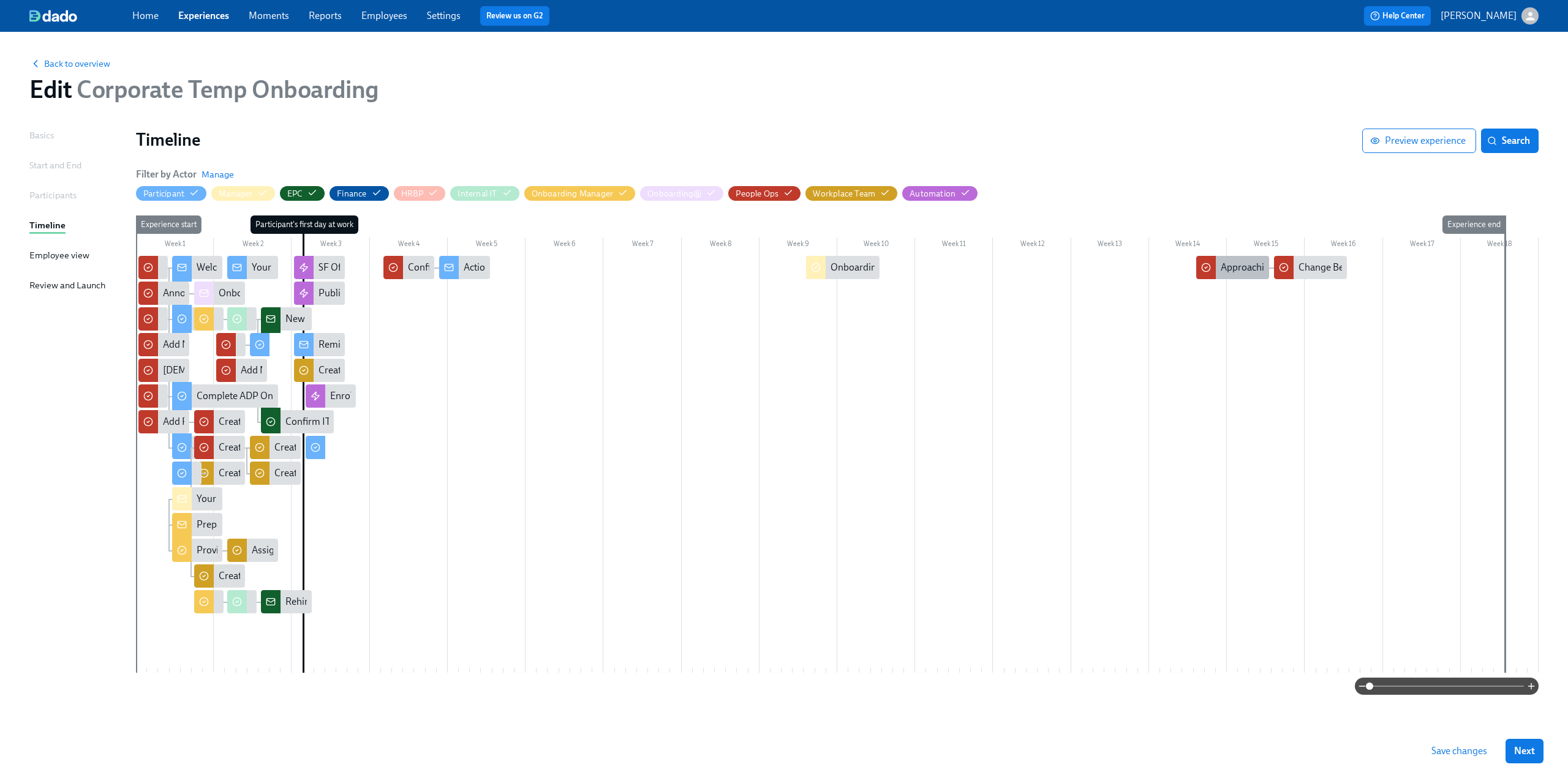
click at [1235, 263] on div "Approaching 90 Days (Benefits)" at bounding box center [1288, 267] width 133 height 14
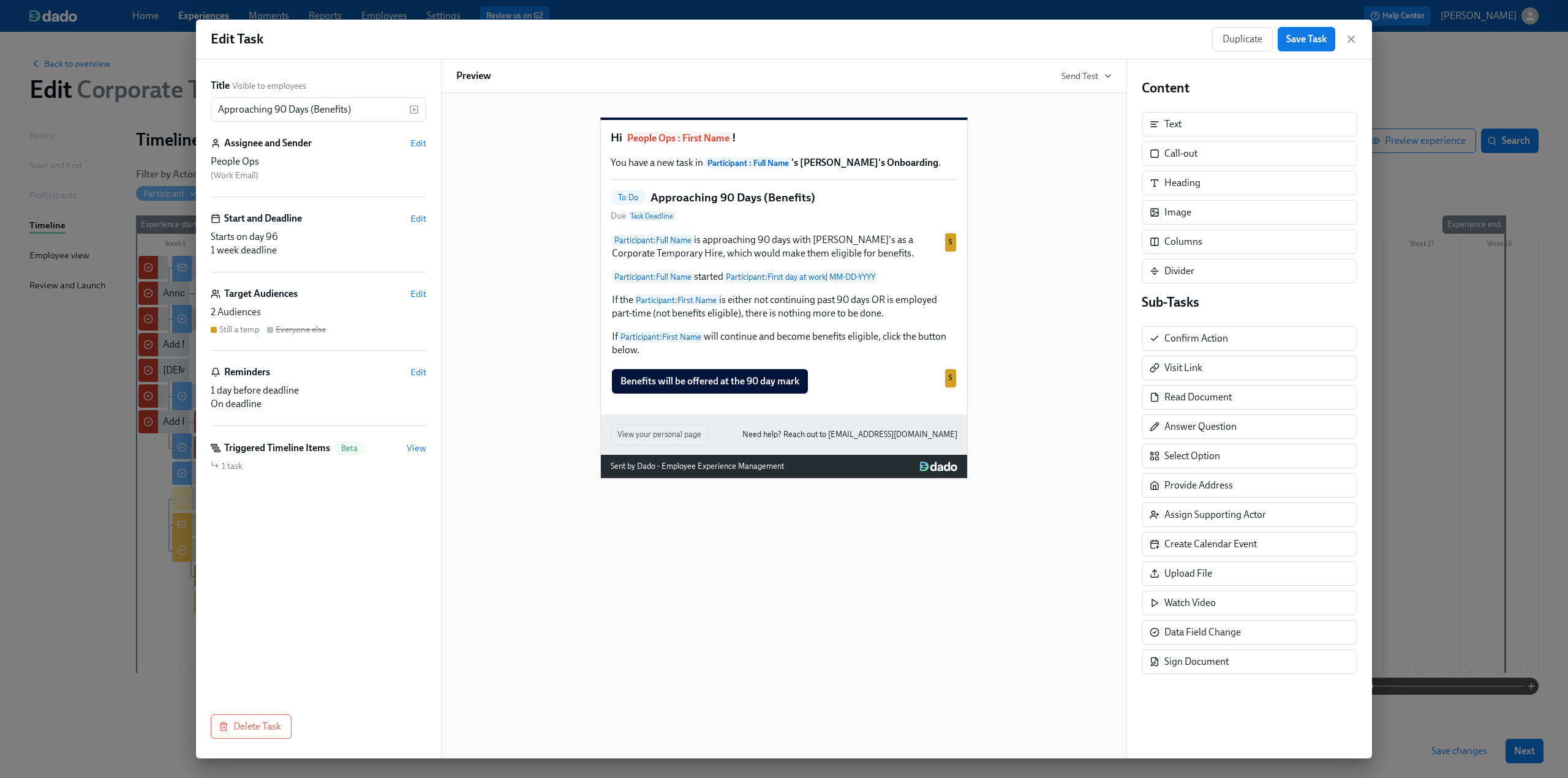
click at [1018, 340] on div "Hi People Ops : First Name ! You have a new task in Participant : Full Name 's …" at bounding box center [784, 288] width 655 height 381
click at [1348, 42] on icon "button" at bounding box center [1351, 40] width 6 height 6
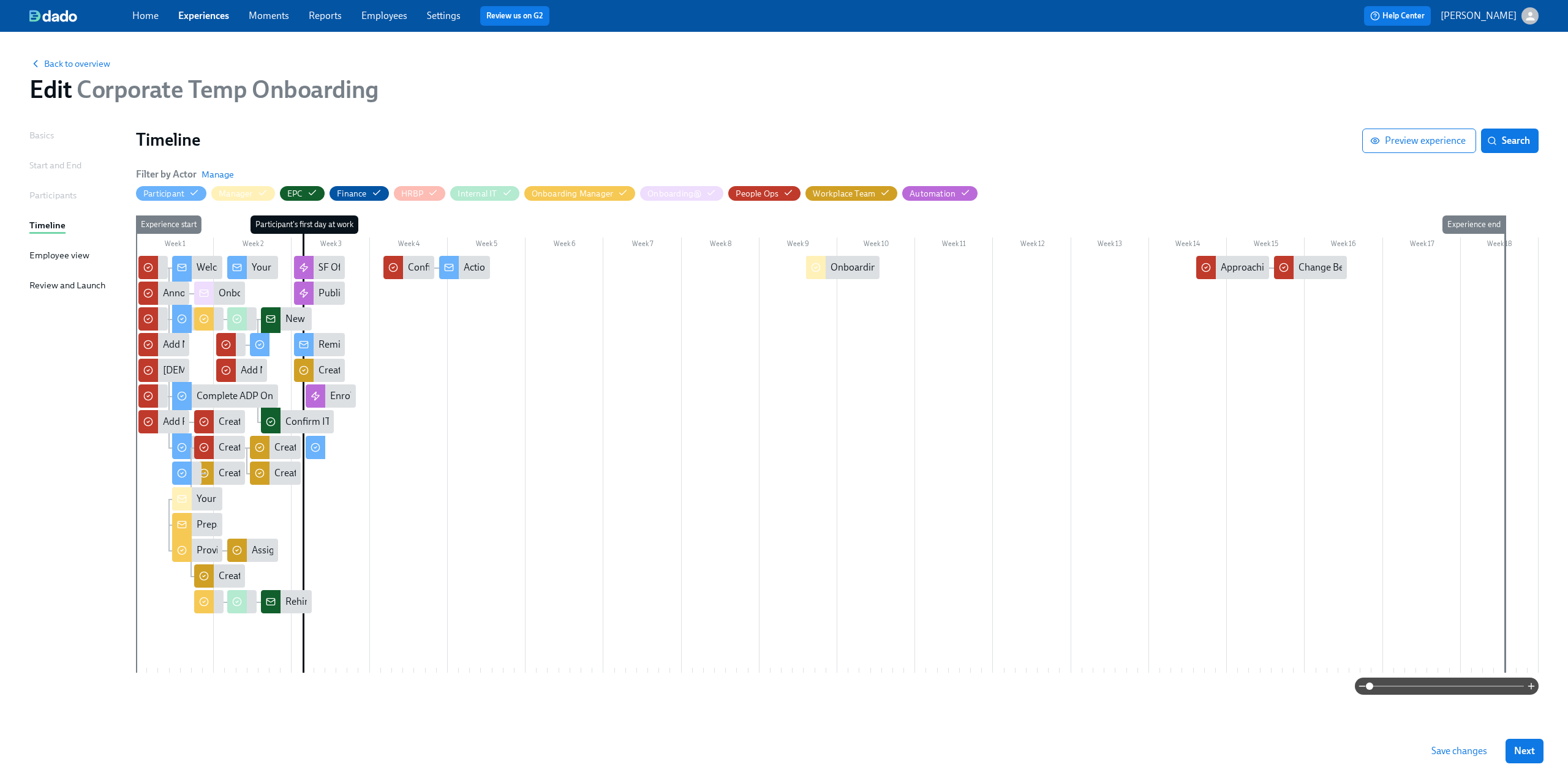
click at [376, 22] on link "Employees" at bounding box center [384, 15] width 46 height 11
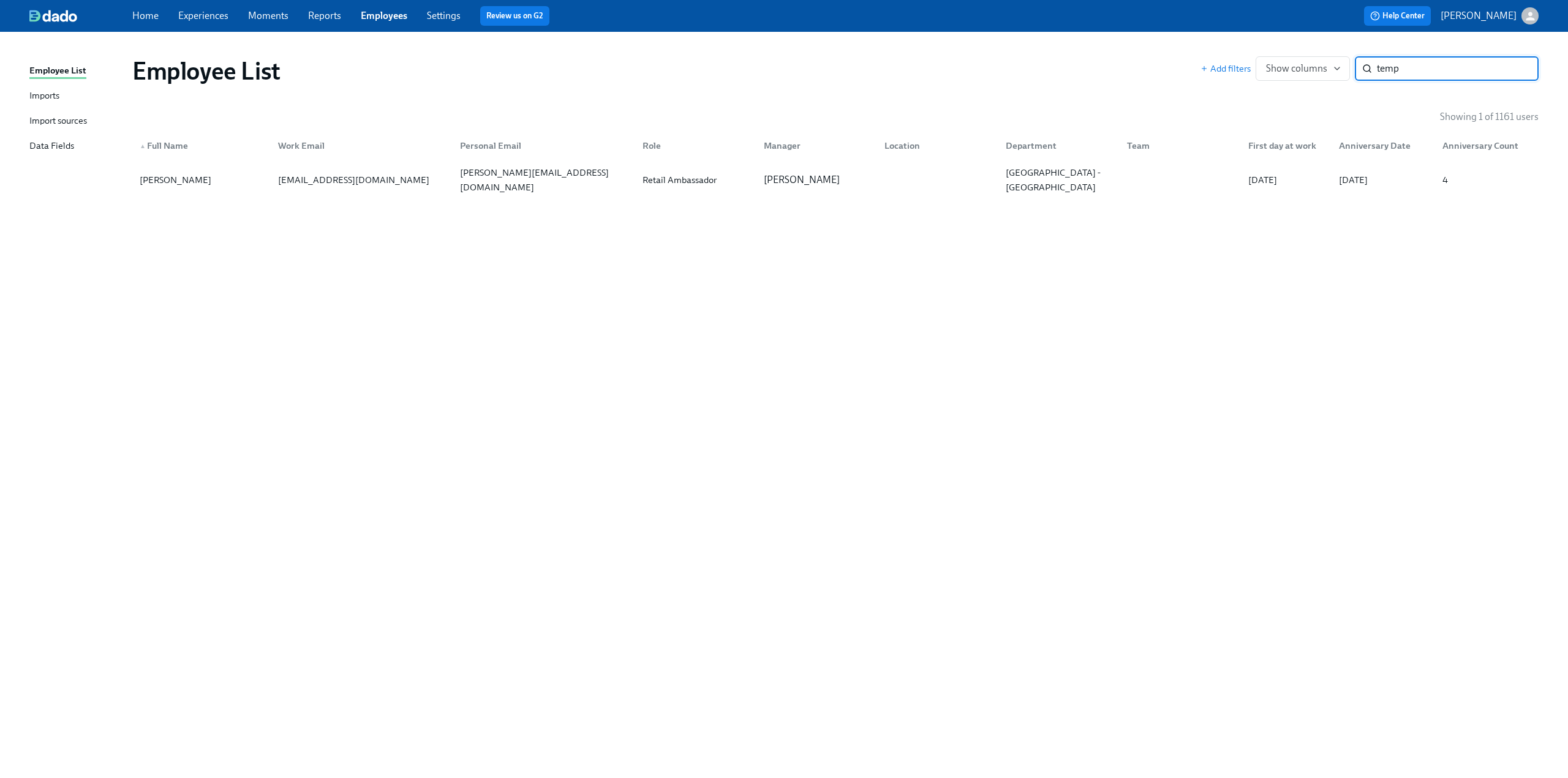
type input "temp"
click at [39, 144] on div "Data Fields" at bounding box center [51, 146] width 44 height 15
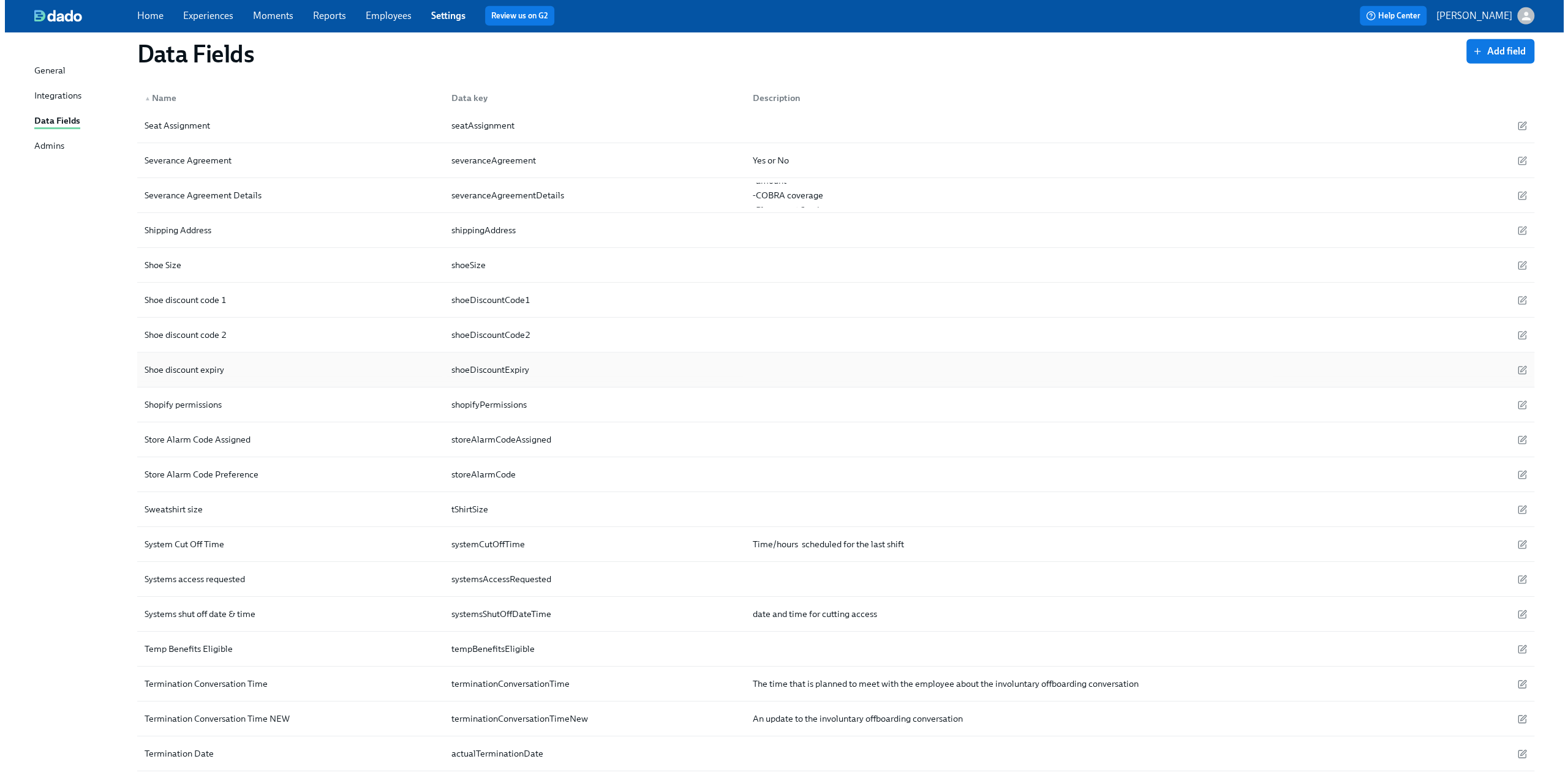
scroll to position [3920, 0]
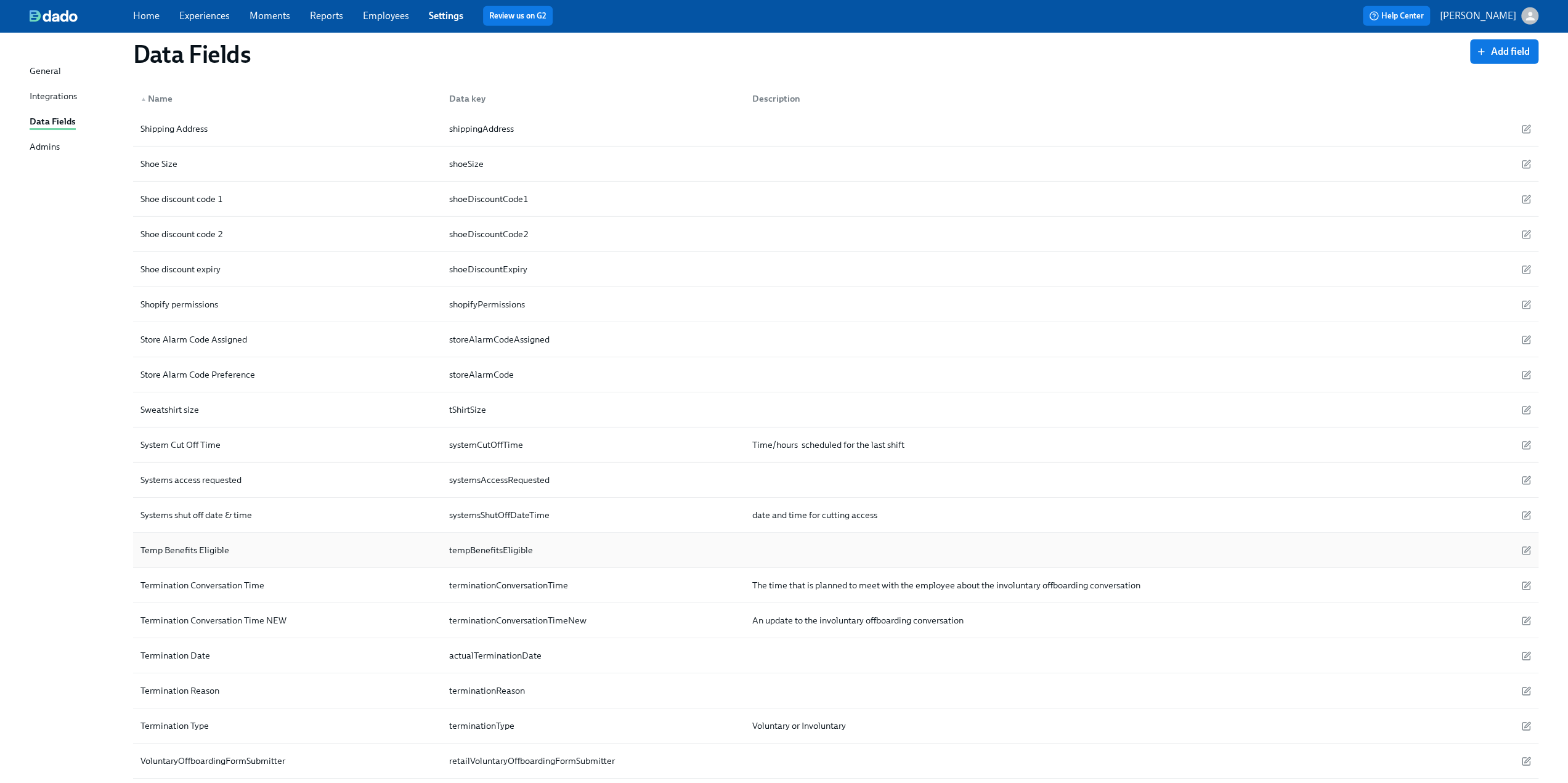
click at [289, 538] on div "Temp Benefits Eligible" at bounding box center [288, 550] width 304 height 24
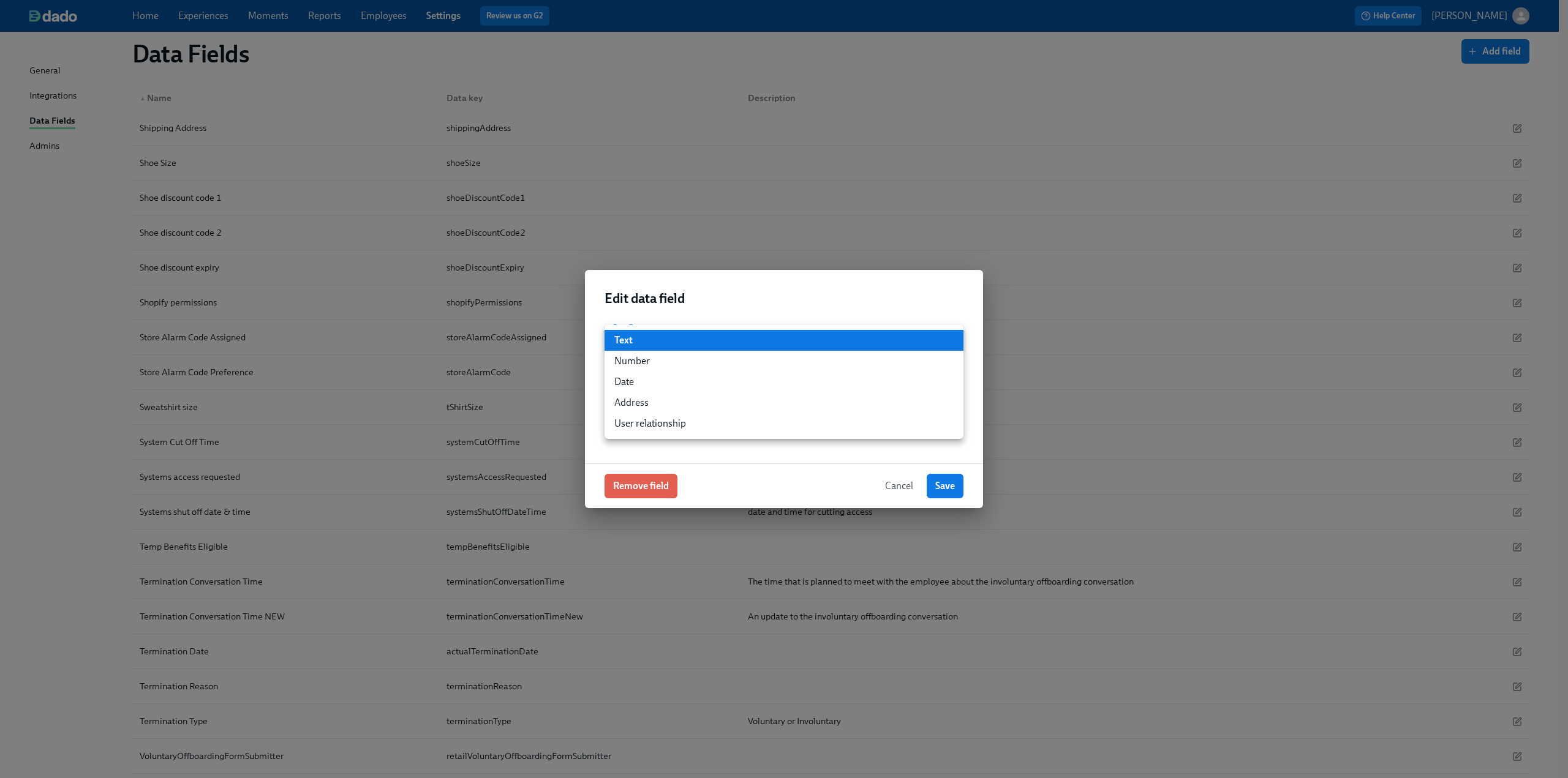
click at [664, 386] on li "Date" at bounding box center [784, 382] width 359 height 21
type input "date"
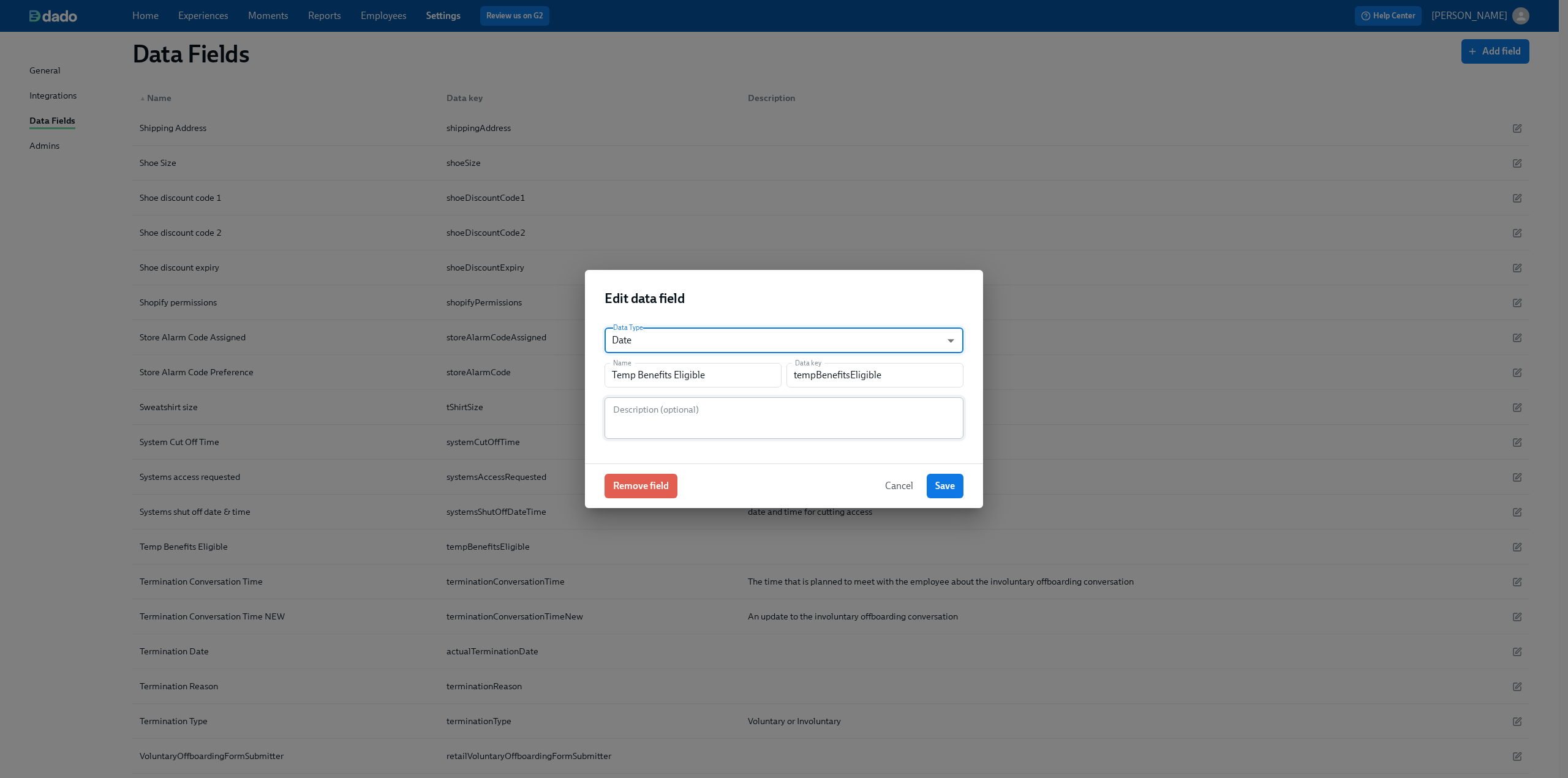
click at [757, 421] on textarea at bounding box center [784, 418] width 344 height 29
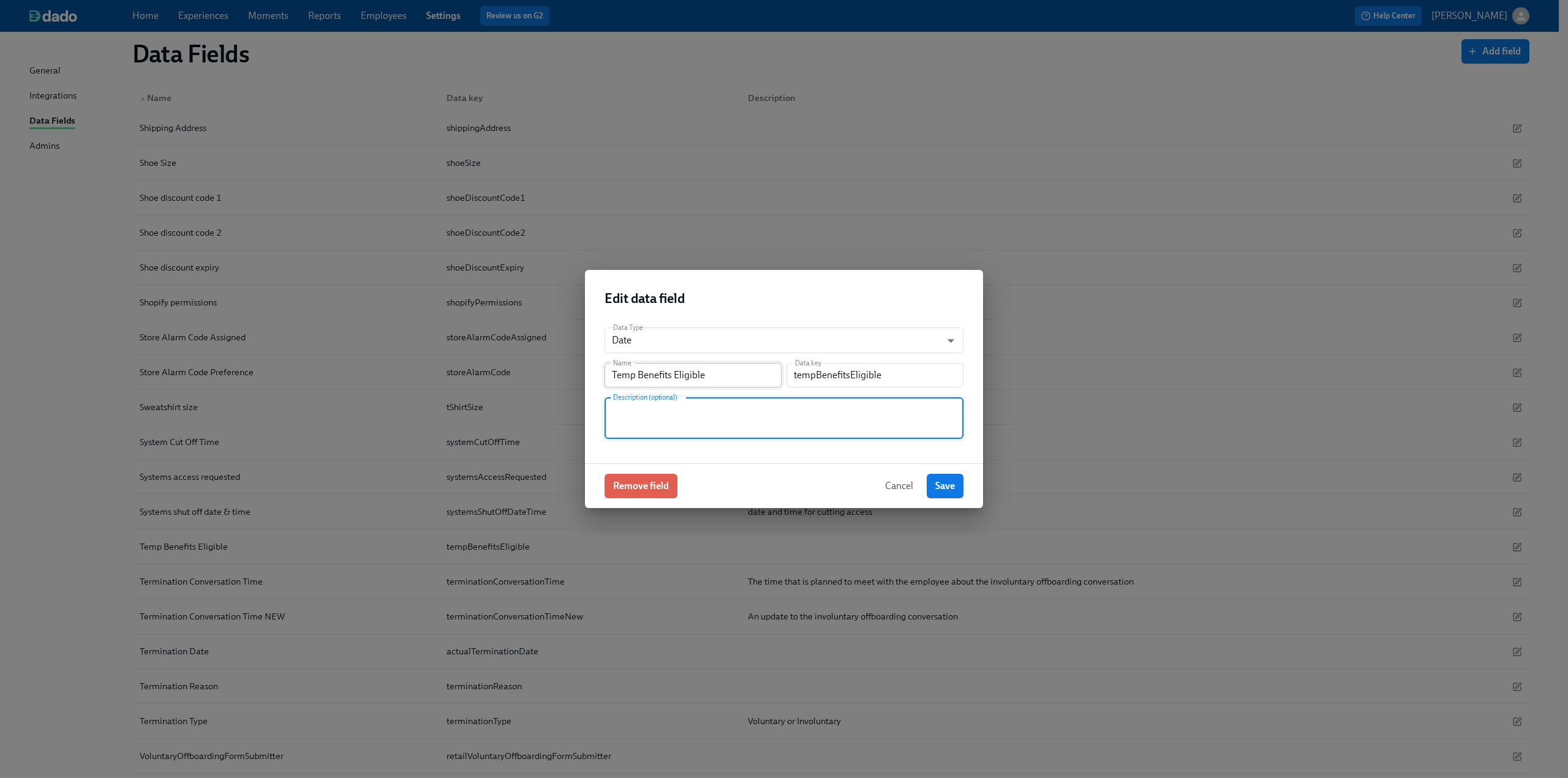
click at [740, 373] on input "Temp Benefits Eligible" at bounding box center [693, 375] width 177 height 24
type input "Temp Benefits Eligible Date"
click at [729, 407] on textarea at bounding box center [784, 418] width 344 height 29
type textarea "Da"
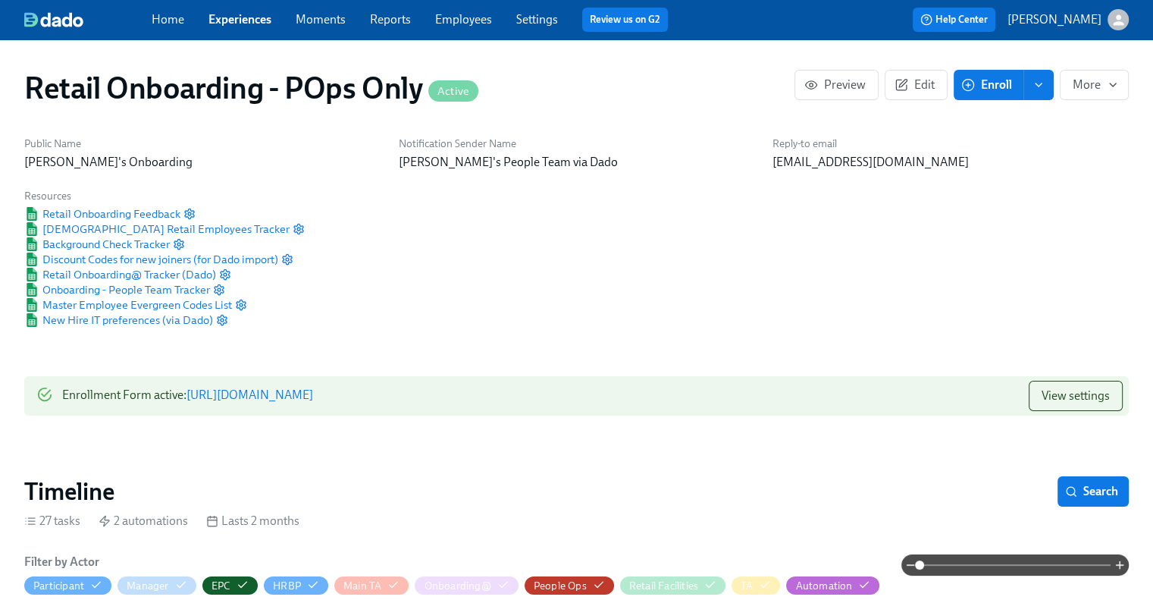
click at [243, 23] on link "Experiences" at bounding box center [239, 19] width 63 height 14
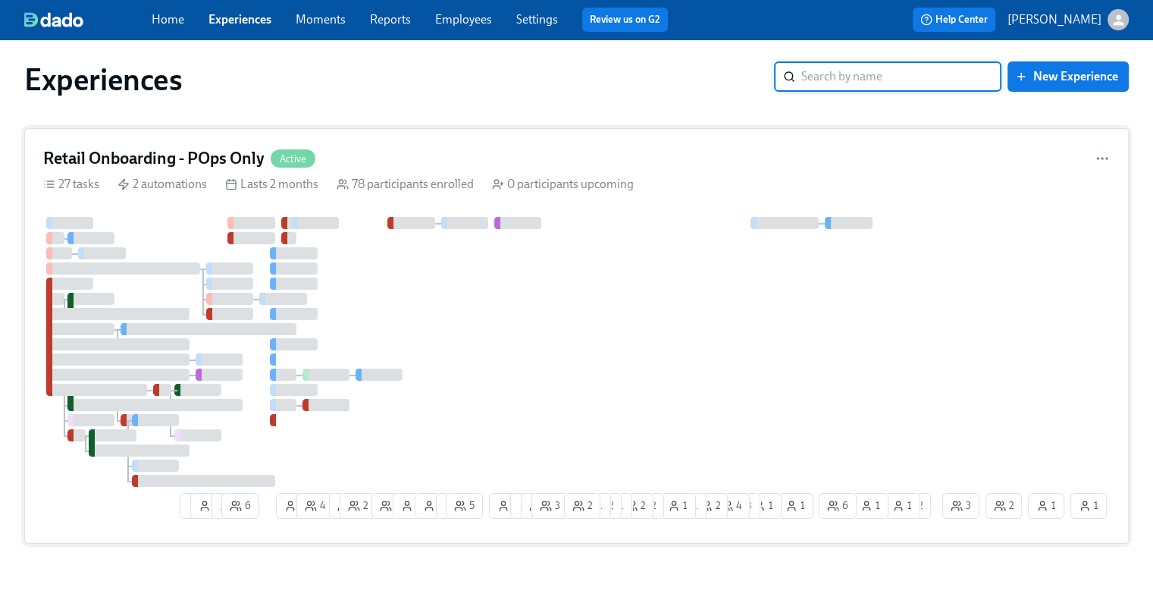
scroll to position [36, 0]
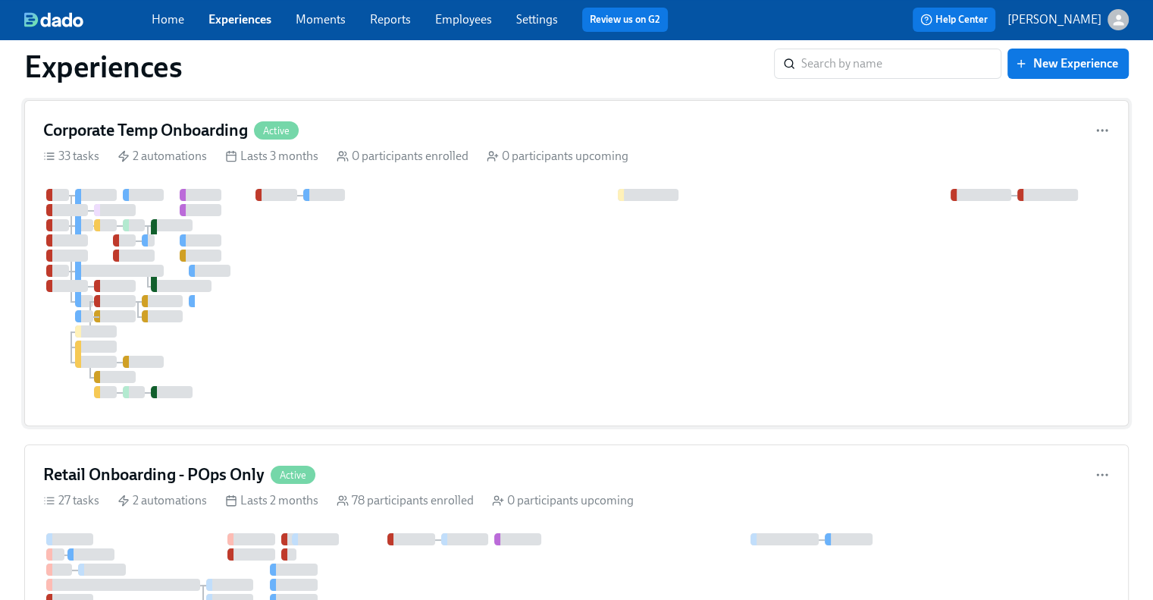
click at [180, 138] on h4 "Corporate Temp Onboarding" at bounding box center [145, 130] width 205 height 23
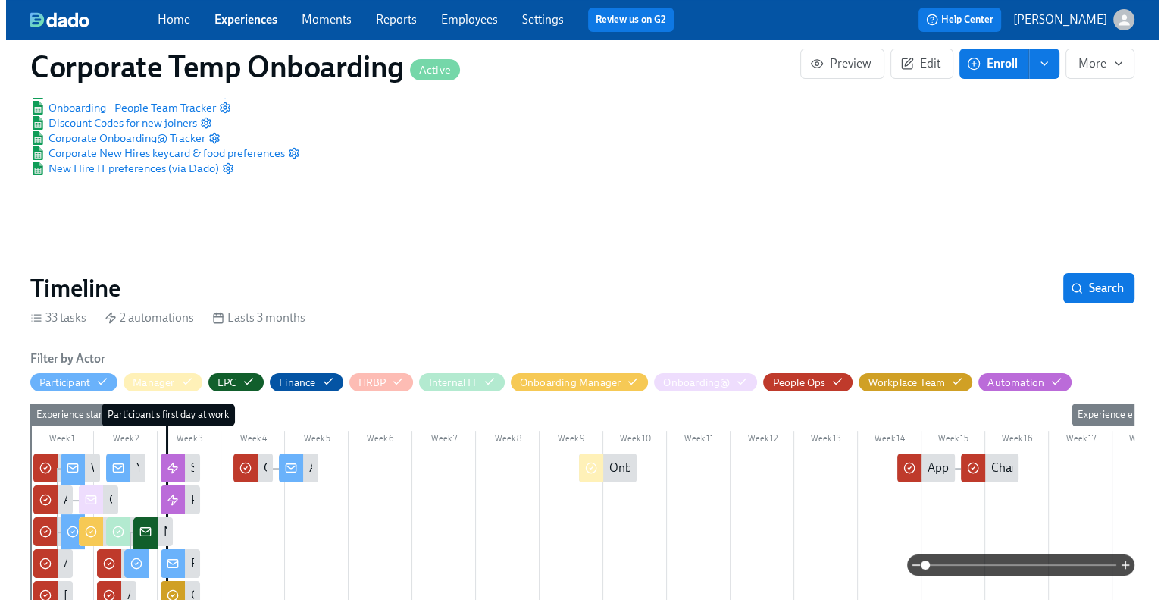
scroll to position [379, 0]
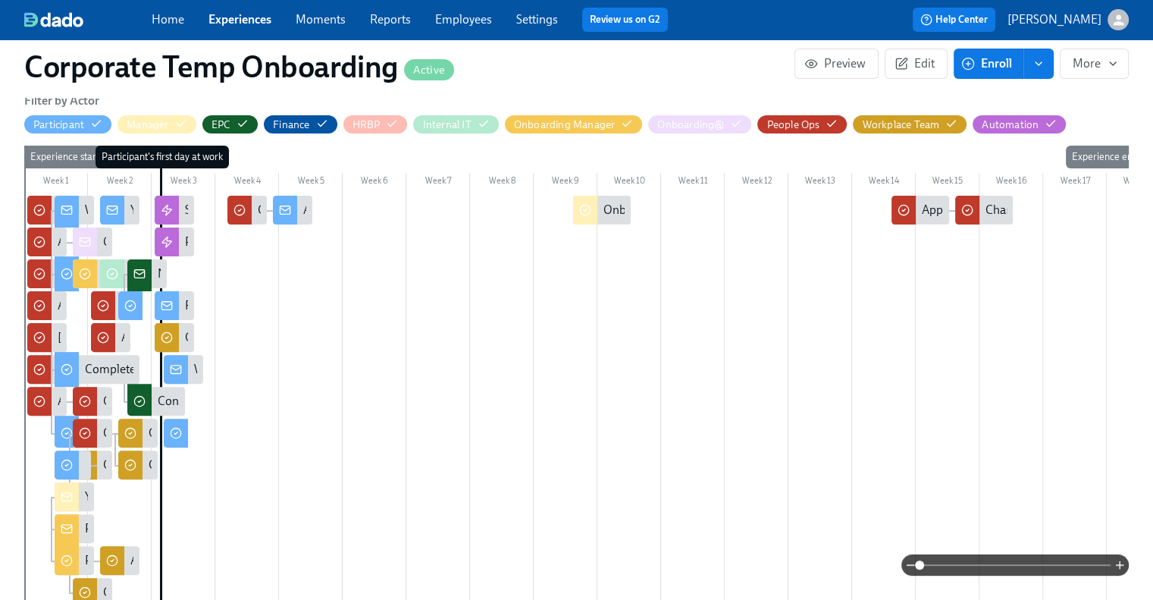
click at [193, 369] on div "Welcome to Team Rothy’s!" at bounding box center [183, 369] width 39 height 29
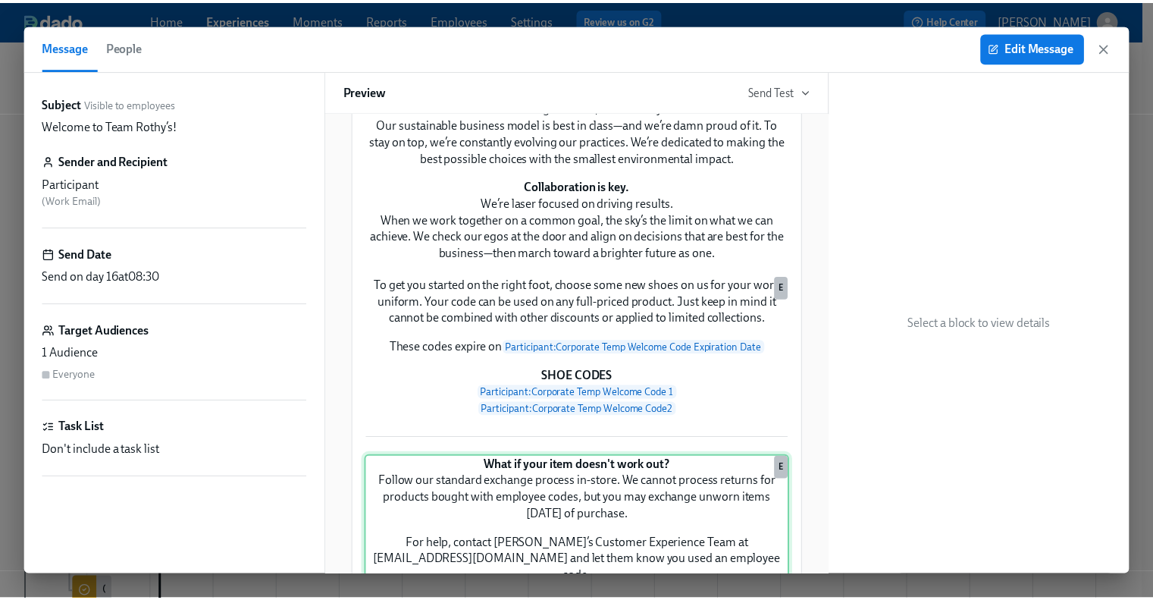
scroll to position [303, 0]
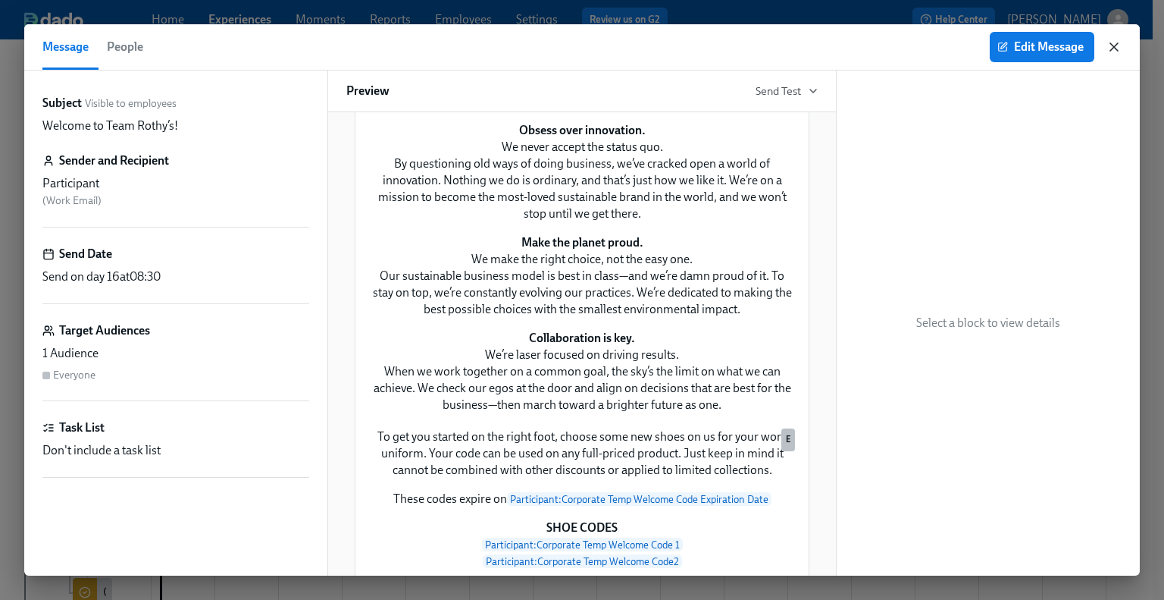
click at [1112, 45] on icon "button" at bounding box center [1114, 47] width 8 height 8
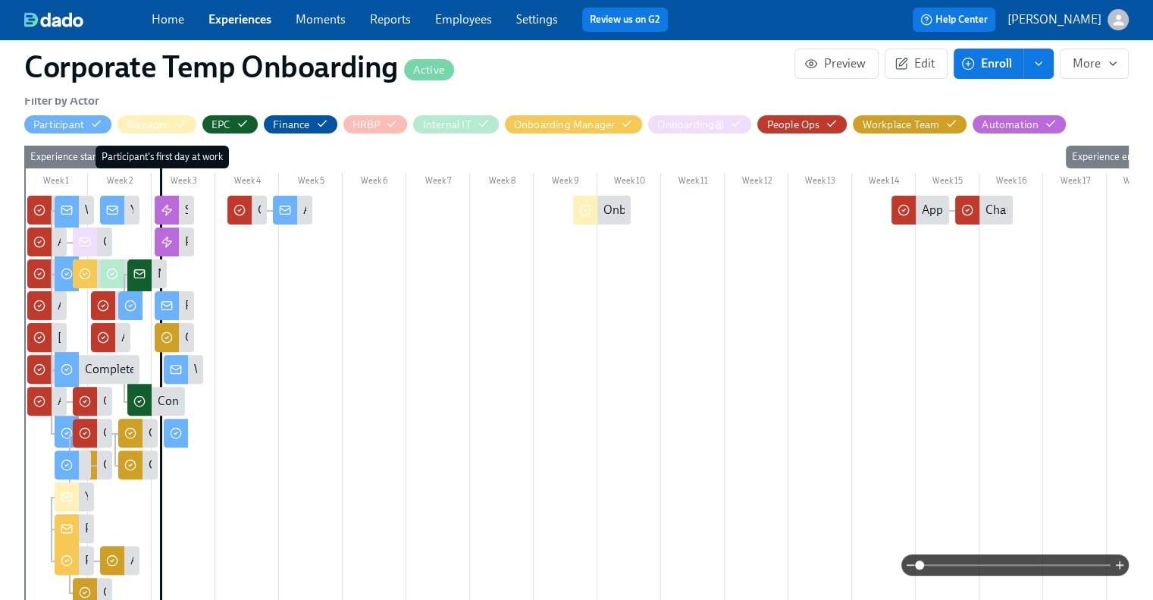
click at [226, 20] on link "Experiences" at bounding box center [239, 19] width 63 height 14
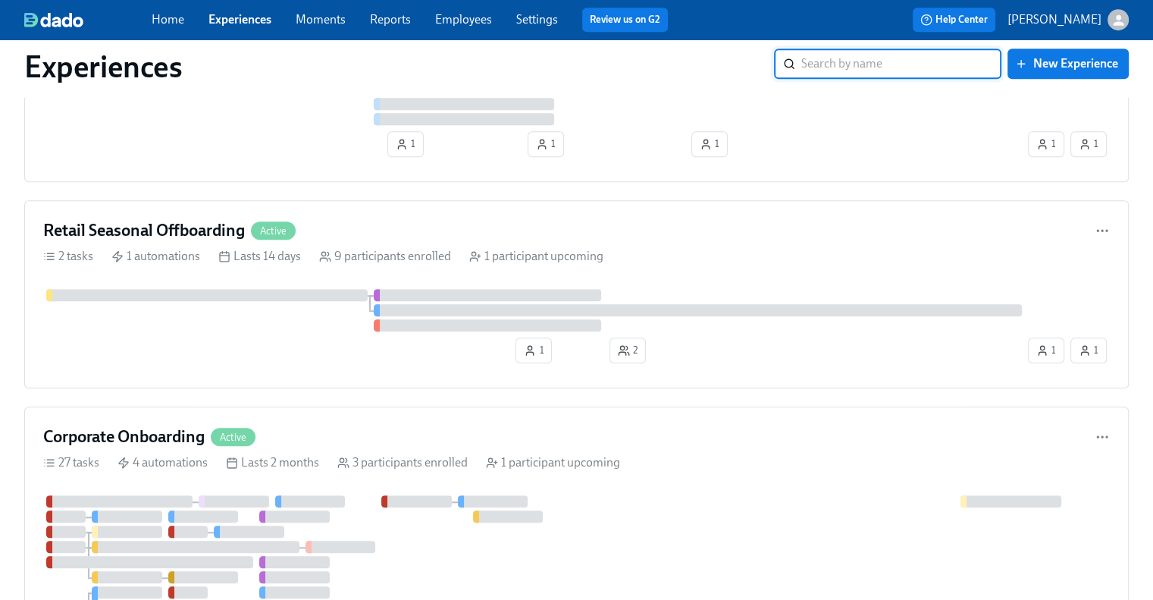
scroll to position [1364, 0]
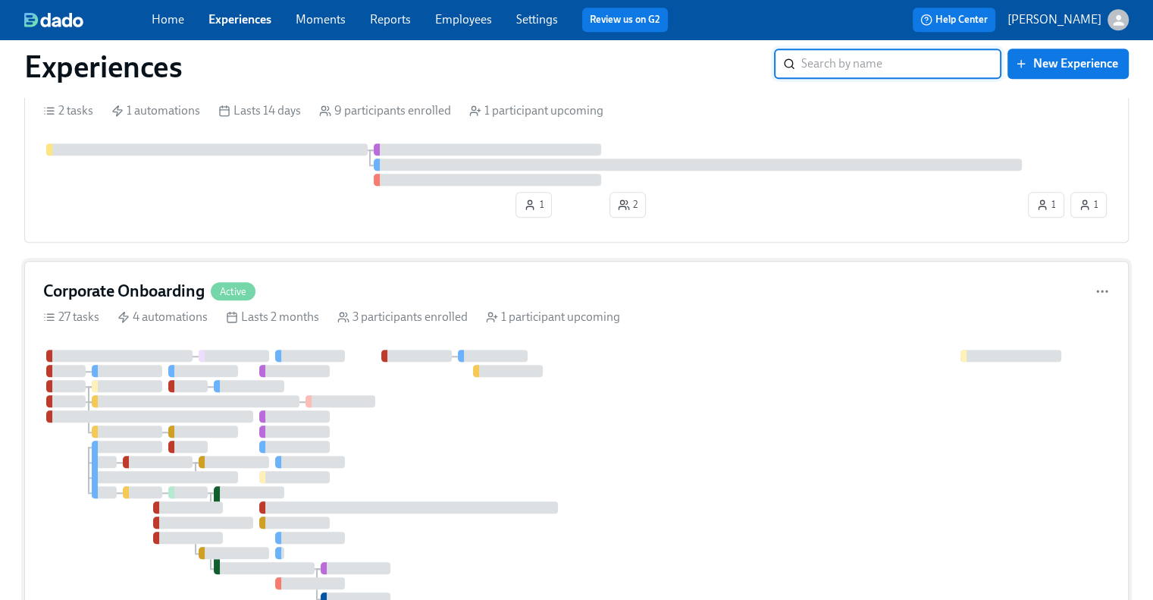
click at [306, 287] on div "Corporate Onboarding Active" at bounding box center [576, 291] width 1066 height 23
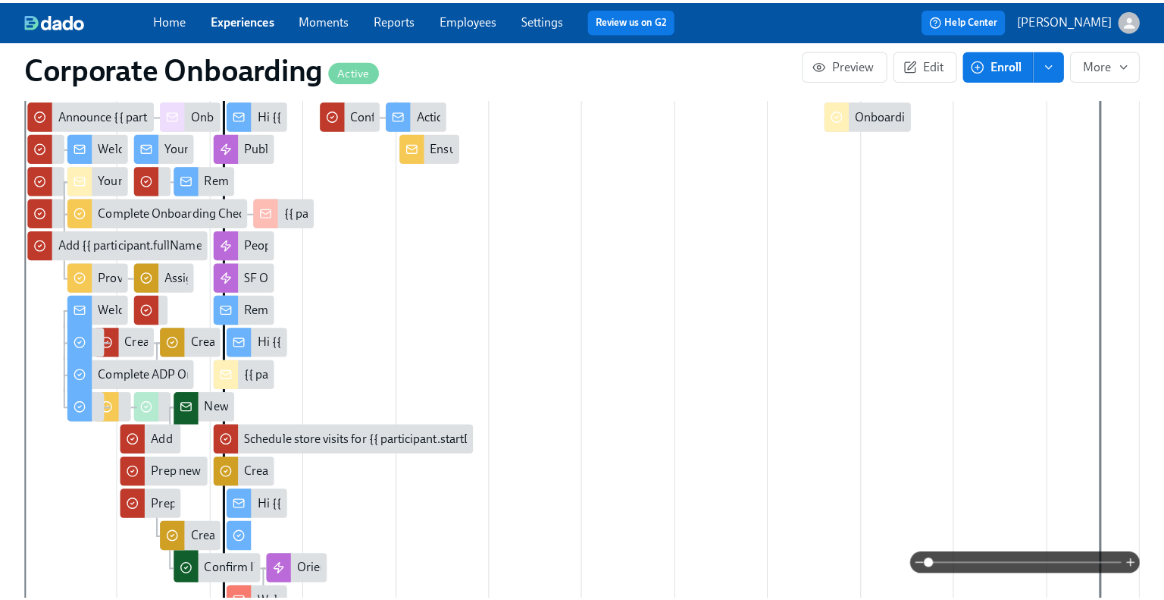
scroll to position [0, 5503]
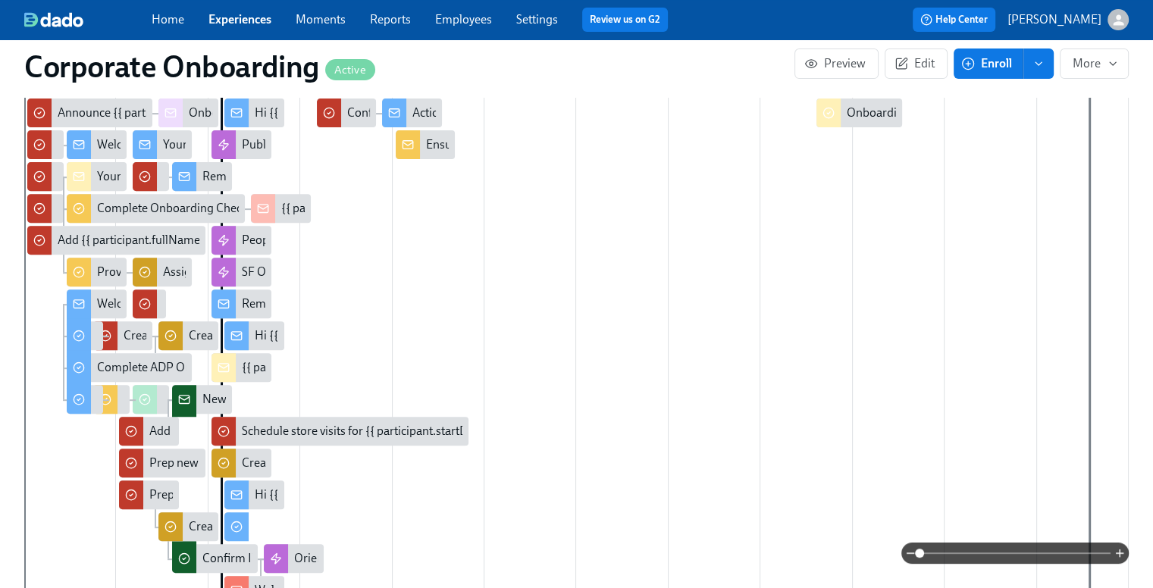
click at [979, 553] on span at bounding box center [1014, 553] width 191 height 21
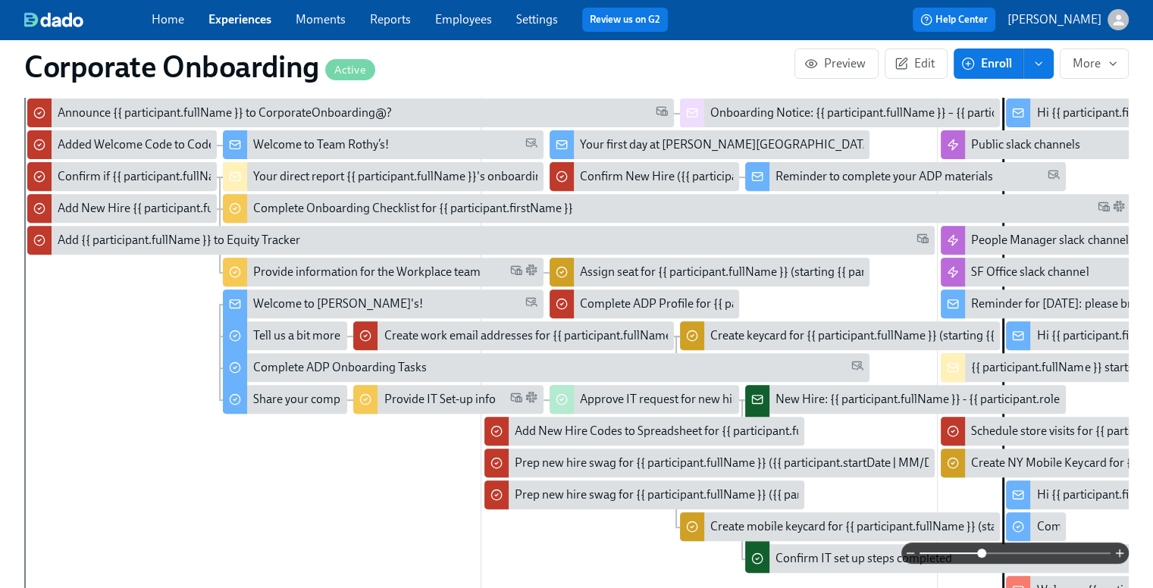
click at [359, 139] on div "Welcome to Team Rothy’s!" at bounding box center [321, 144] width 136 height 17
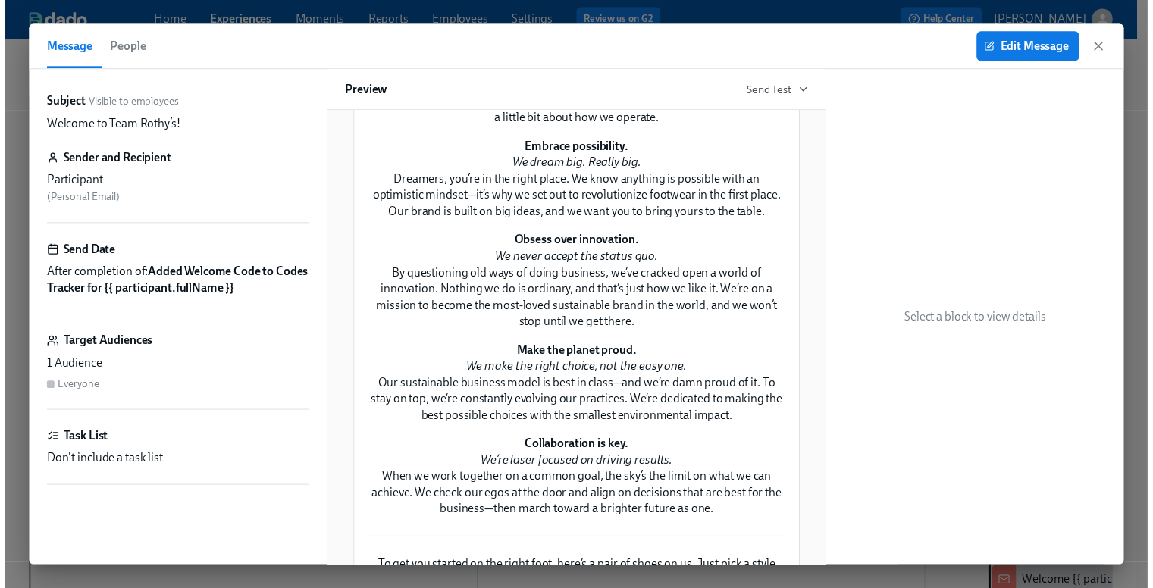
scroll to position [152, 0]
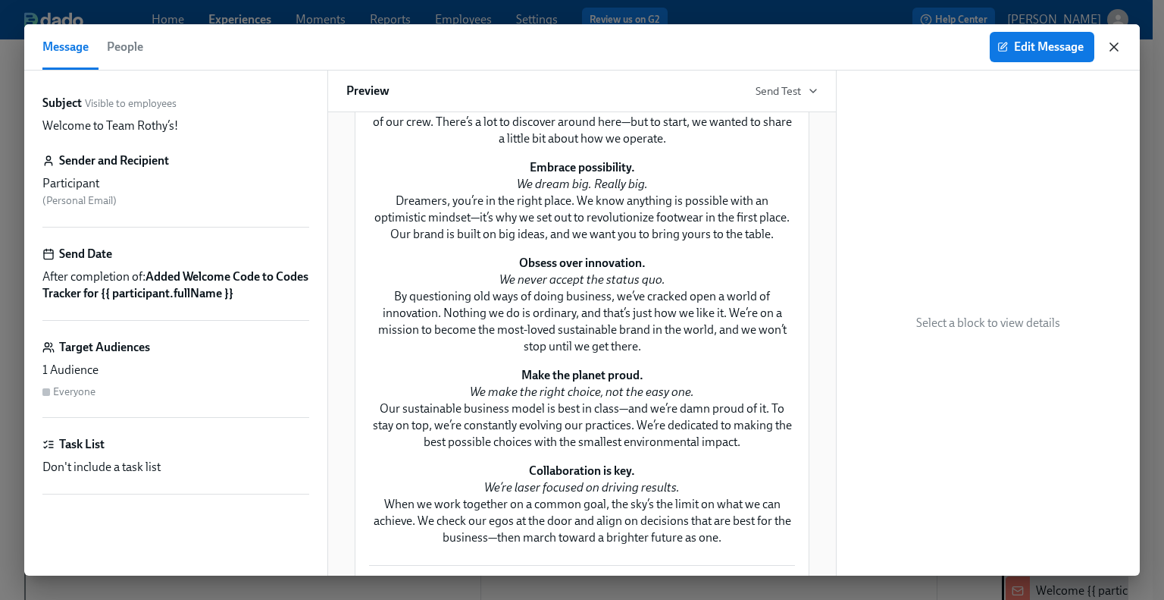
click at [1112, 52] on icon "button" at bounding box center [1114, 46] width 15 height 15
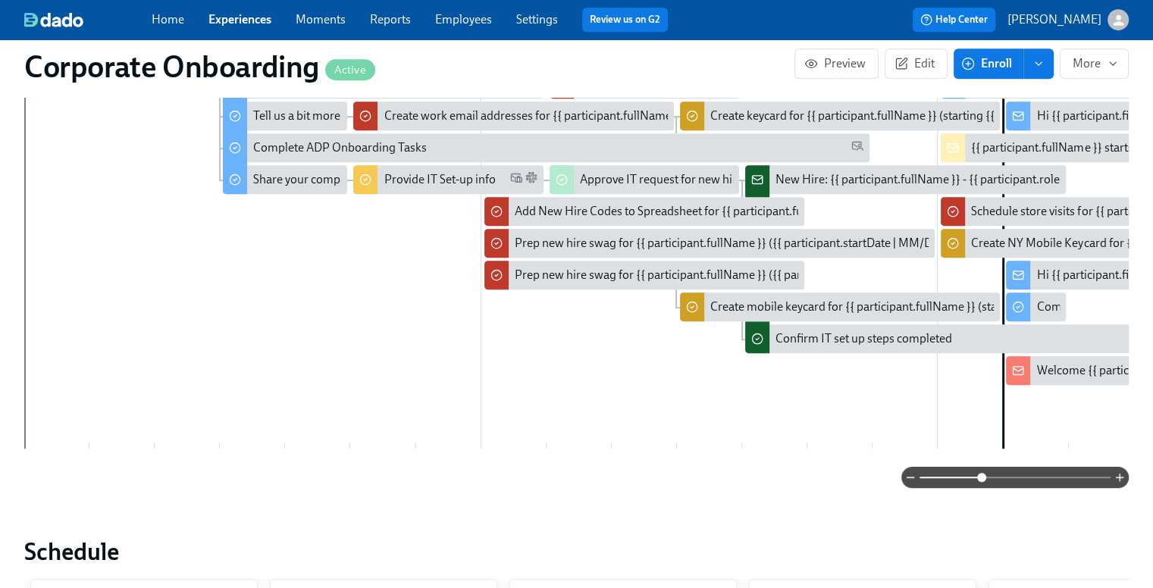
scroll to position [834, 0]
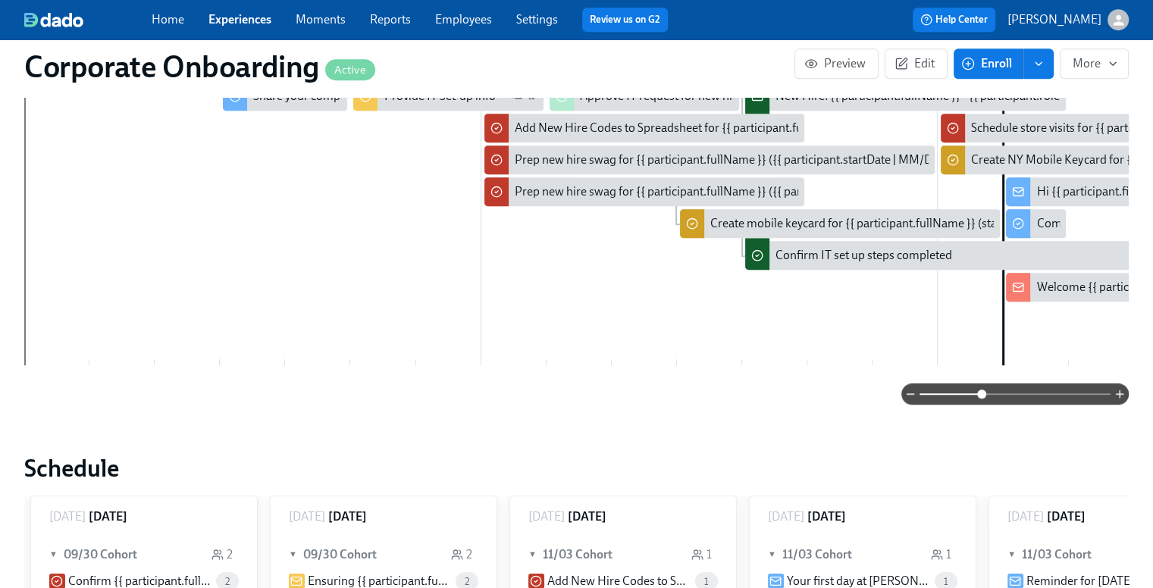
click at [196, 389] on div at bounding box center [576, 394] width 1104 height 21
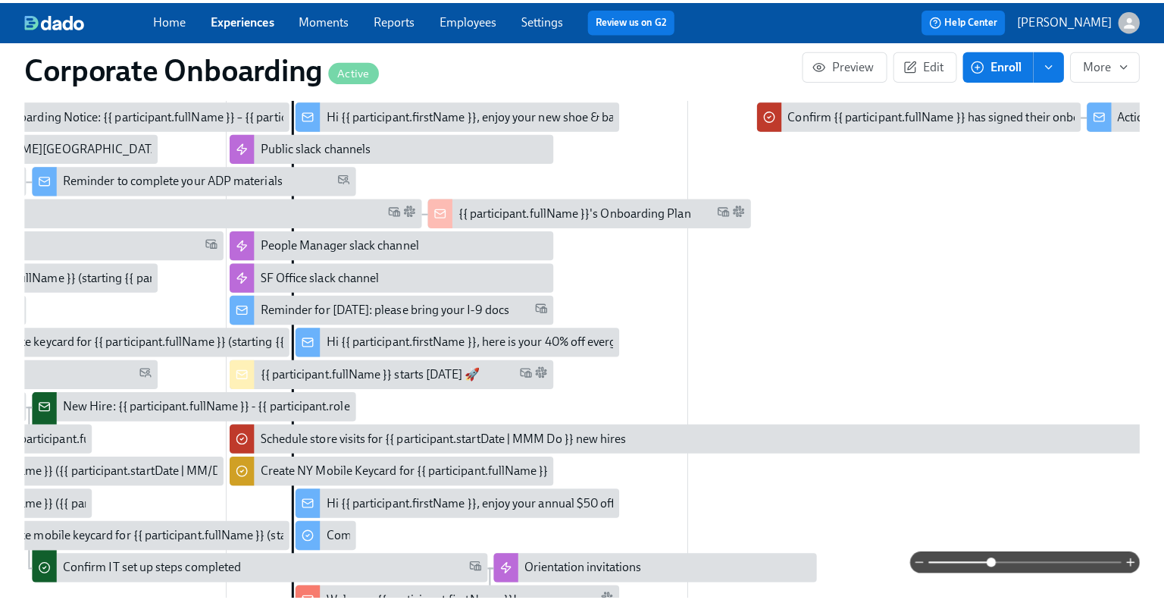
scroll to position [455, 0]
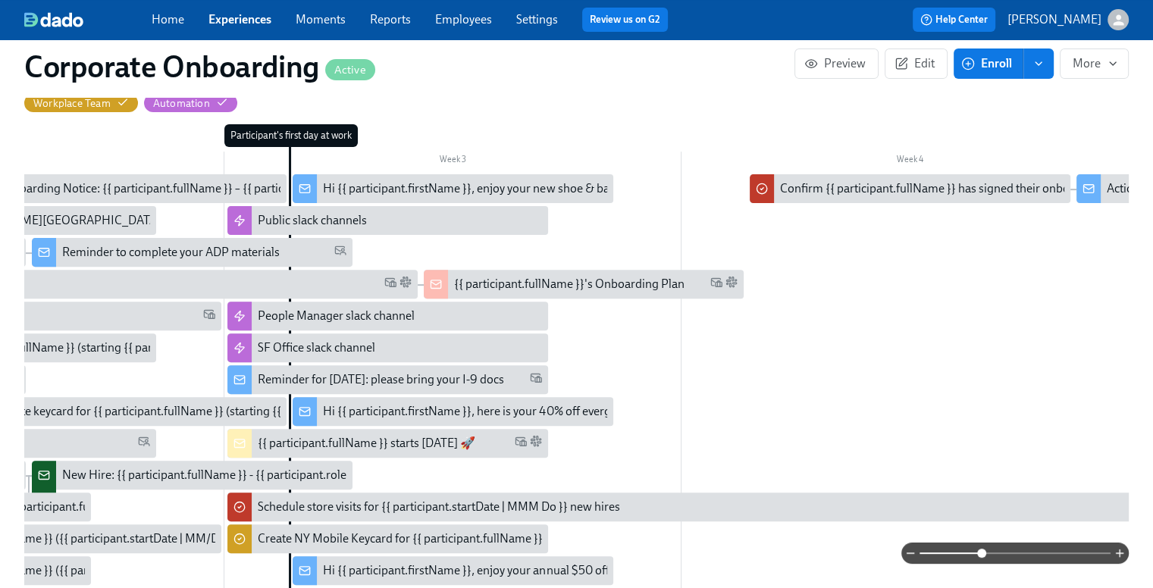
click at [456, 184] on div "Hi {{ participant.firstName }}, enjoy your new shoe & bag codes" at bounding box center [485, 188] width 325 height 17
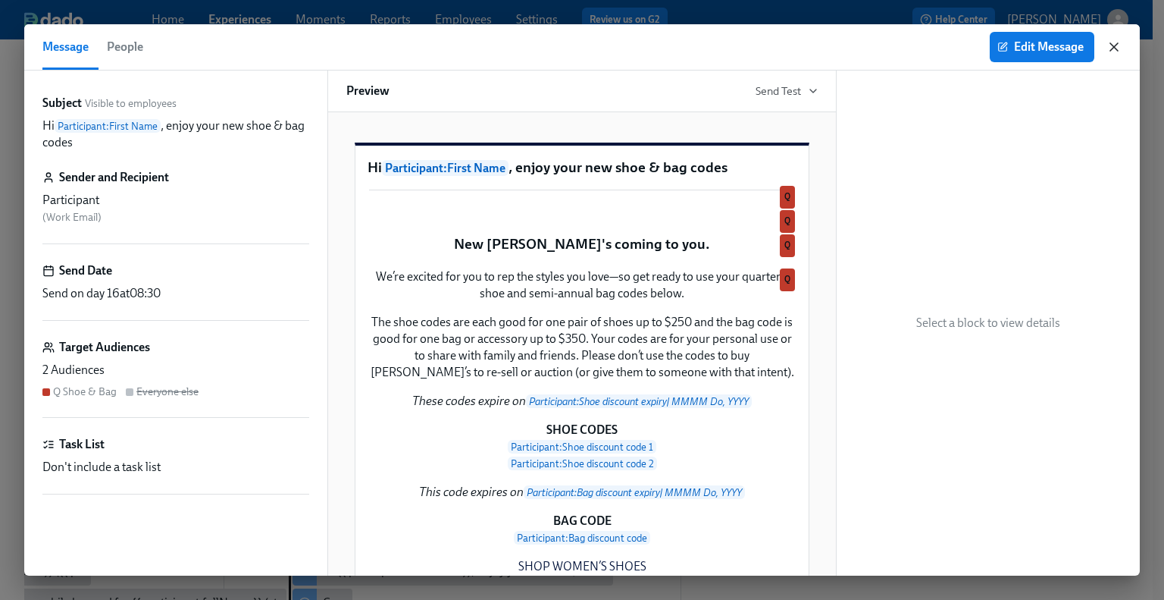
click at [1115, 44] on icon "button" at bounding box center [1114, 46] width 15 height 15
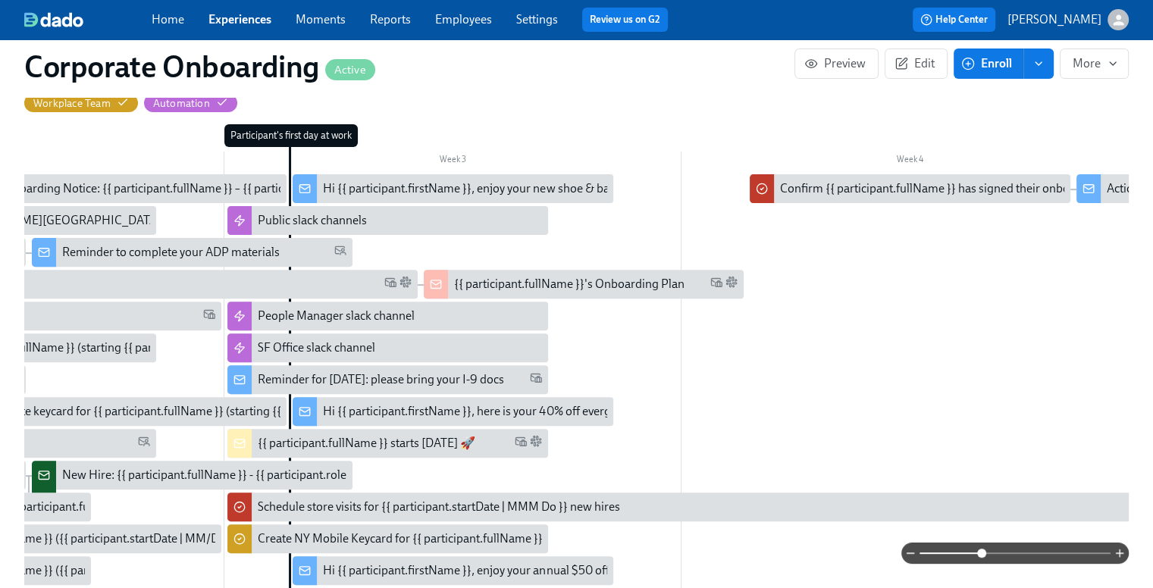
click at [252, 18] on link "Experiences" at bounding box center [239, 19] width 63 height 14
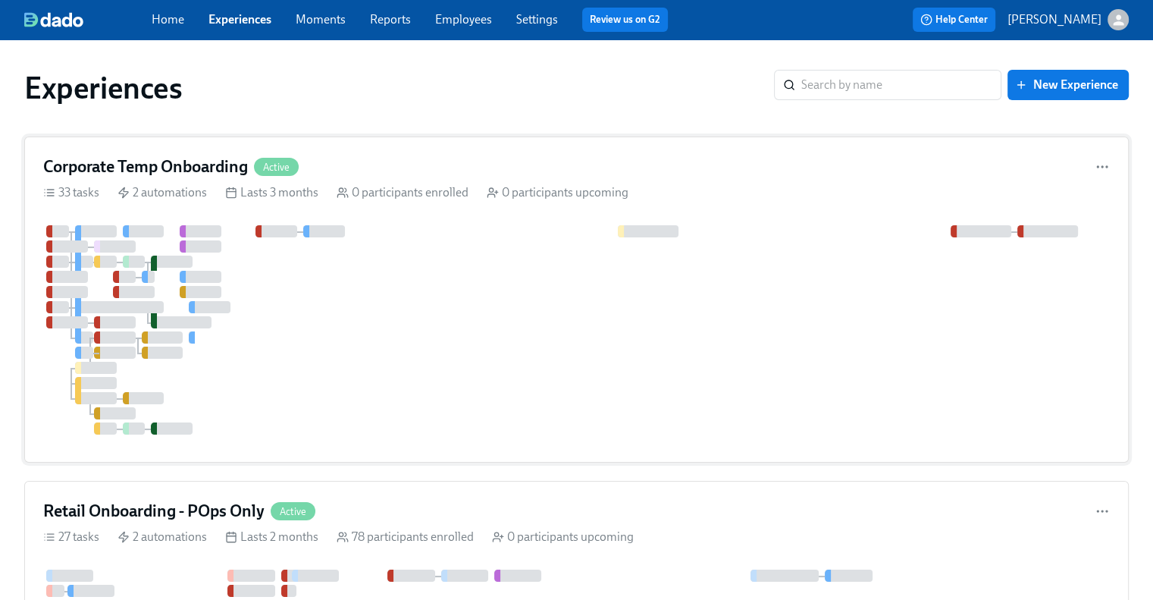
click at [185, 169] on h4 "Corporate Temp Onboarding" at bounding box center [145, 166] width 205 height 23
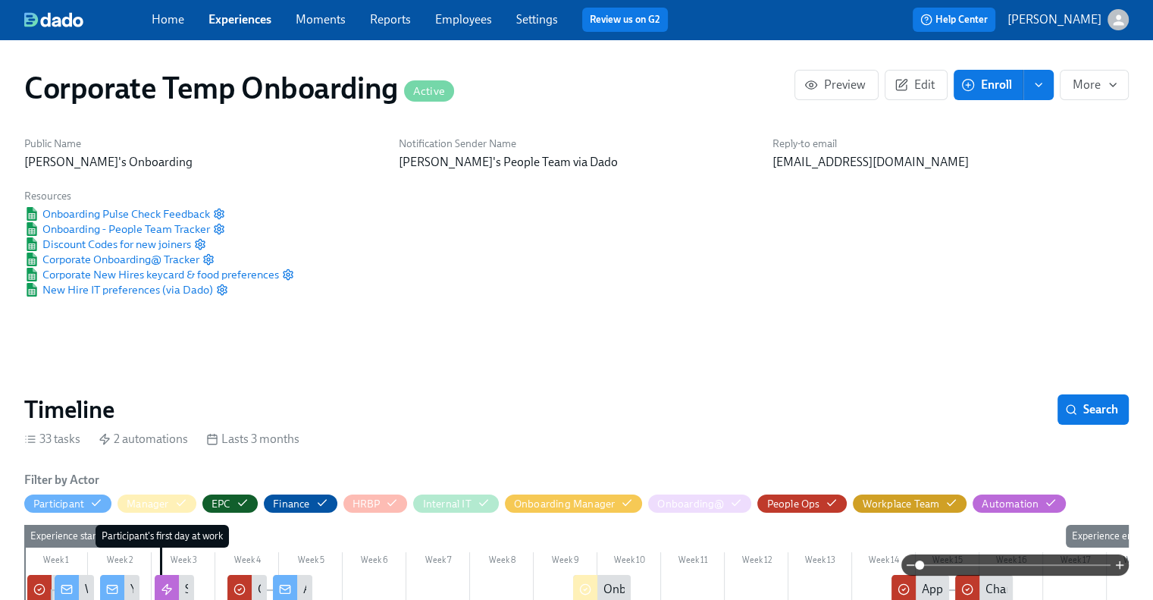
scroll to position [303, 0]
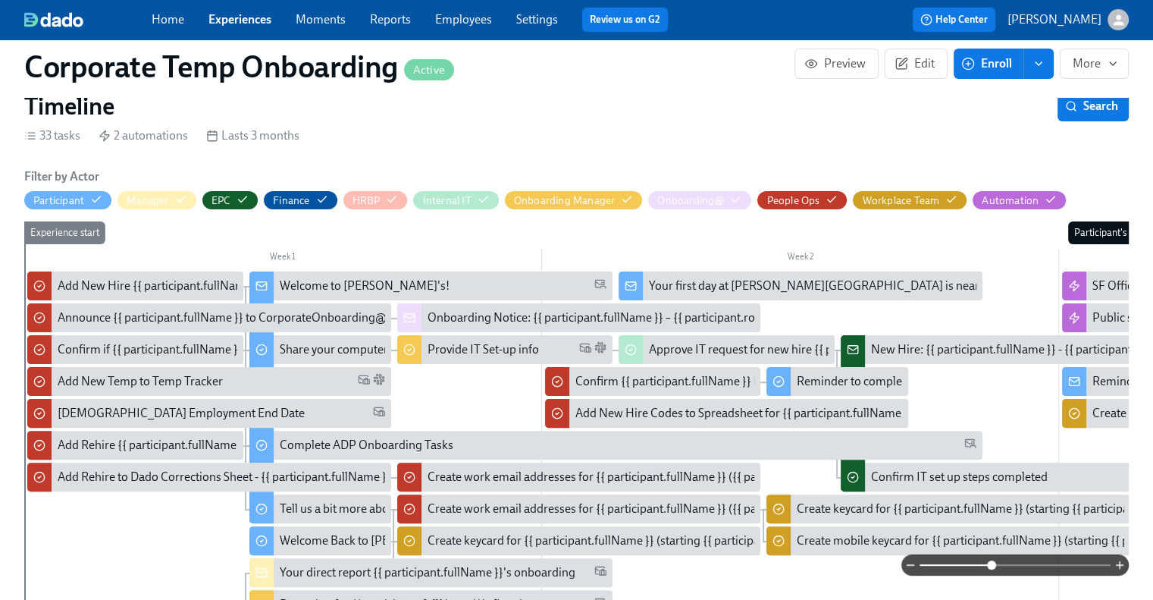
click at [991, 561] on span at bounding box center [1014, 564] width 191 height 21
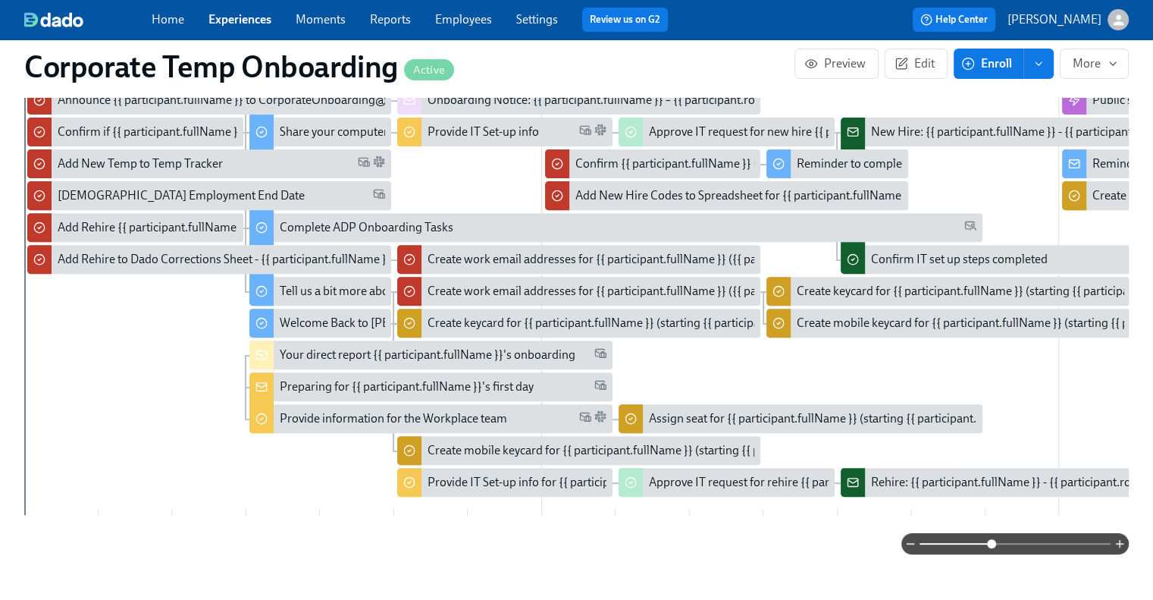
scroll to position [531, 0]
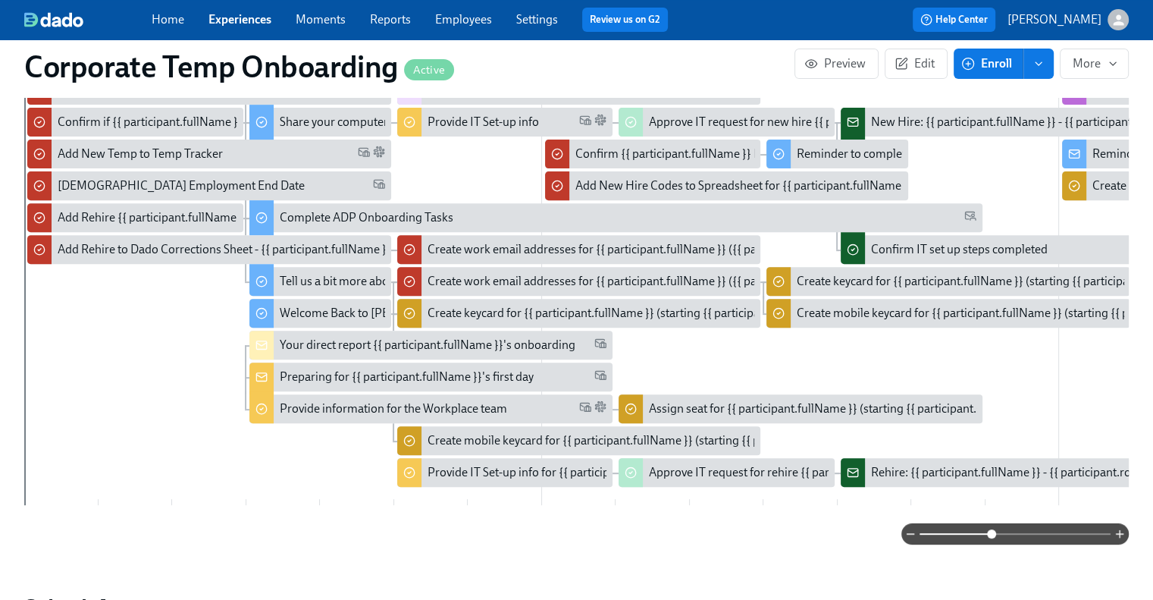
click at [592, 544] on div at bounding box center [576, 533] width 1104 height 21
click at [971, 539] on span at bounding box center [1014, 533] width 191 height 21
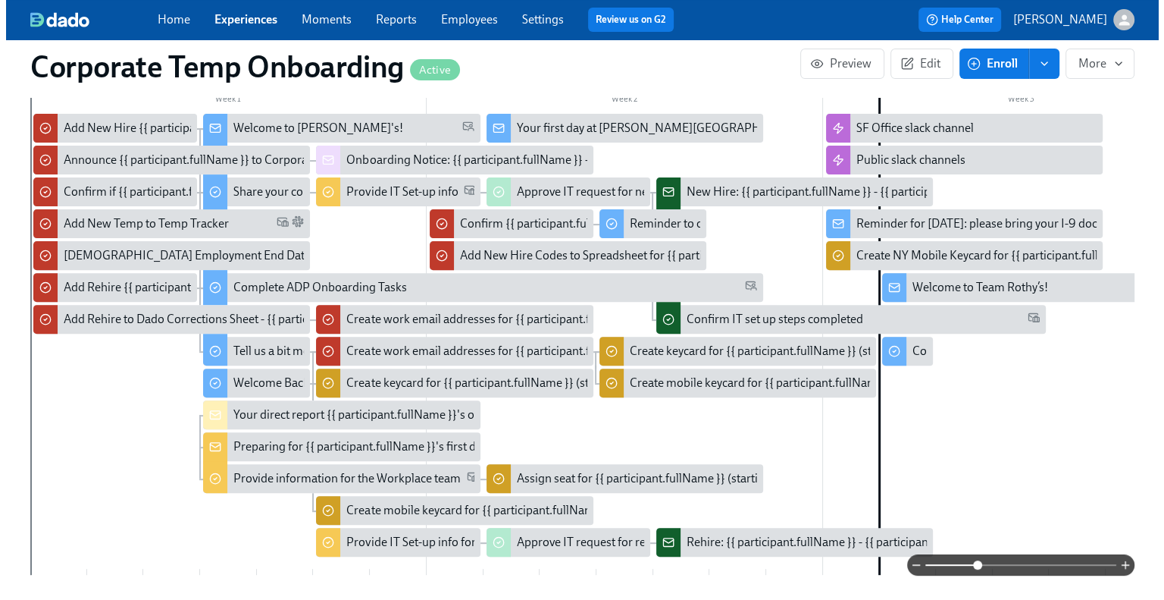
scroll to position [379, 0]
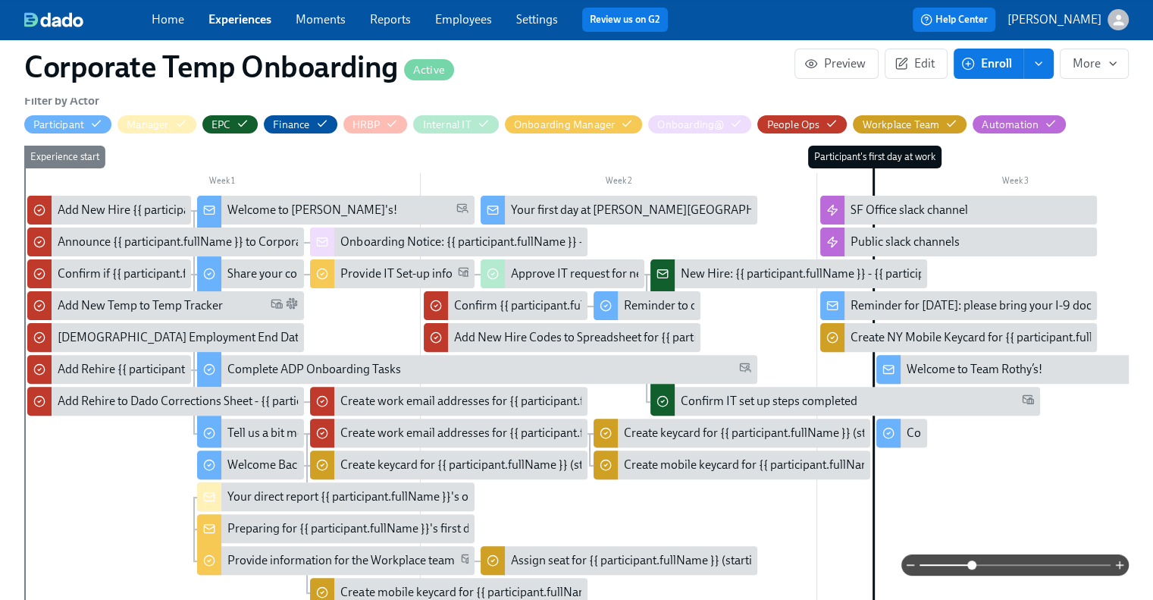
click at [965, 368] on div "Welcome to Team Rothy’s!" at bounding box center [974, 369] width 136 height 17
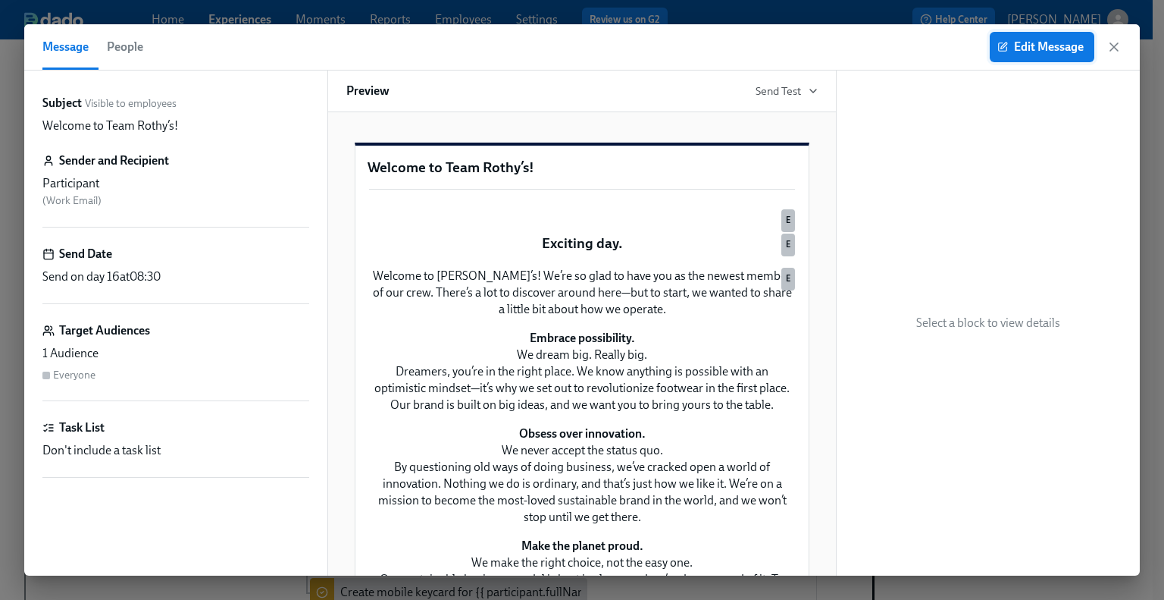
click at [1051, 50] on span "Edit Message" at bounding box center [1041, 46] width 83 height 15
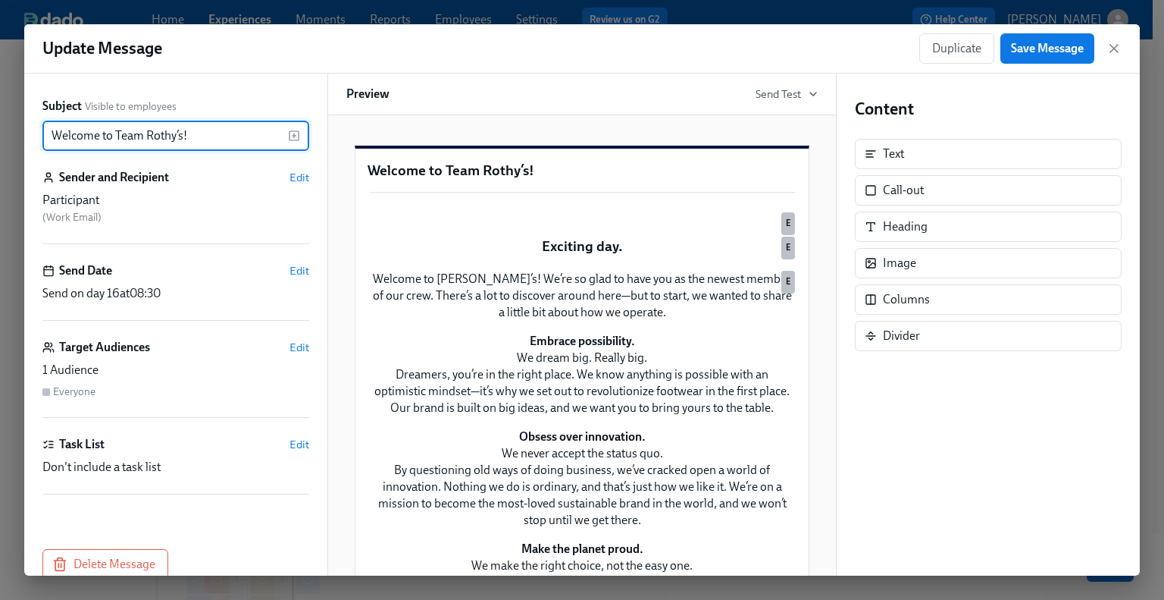
drag, startPoint x: 200, startPoint y: 136, endPoint x: 0, endPoint y: 136, distance: 200.1
click at [0, 136] on div "Update Message Duplicate Save Message Subject Visible to employees Welcome to T…" at bounding box center [582, 300] width 1164 height 600
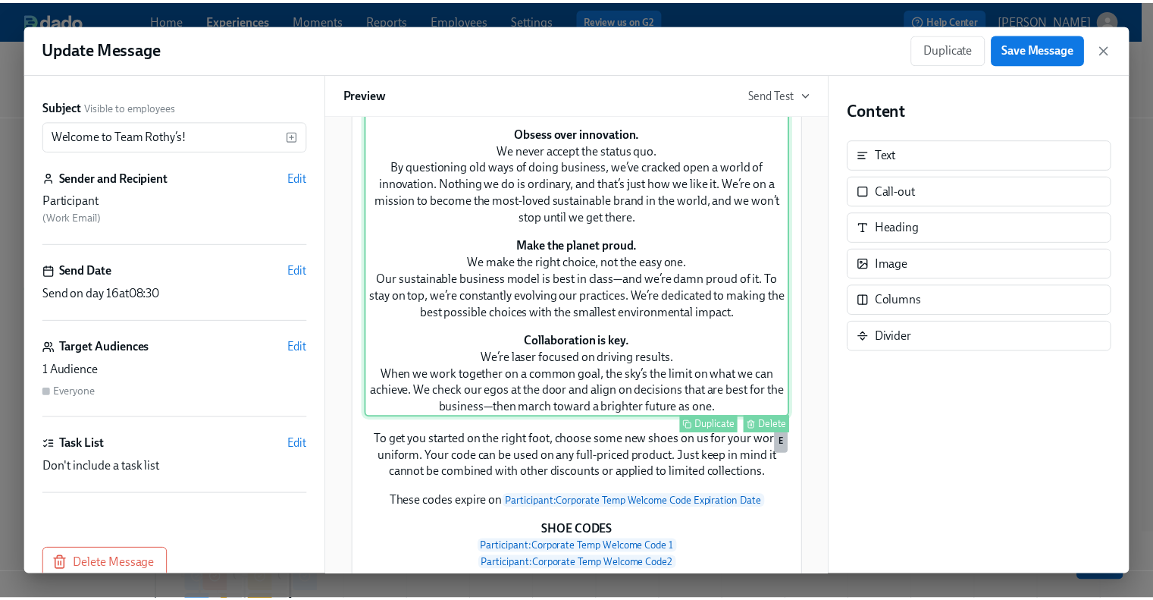
scroll to position [455, 0]
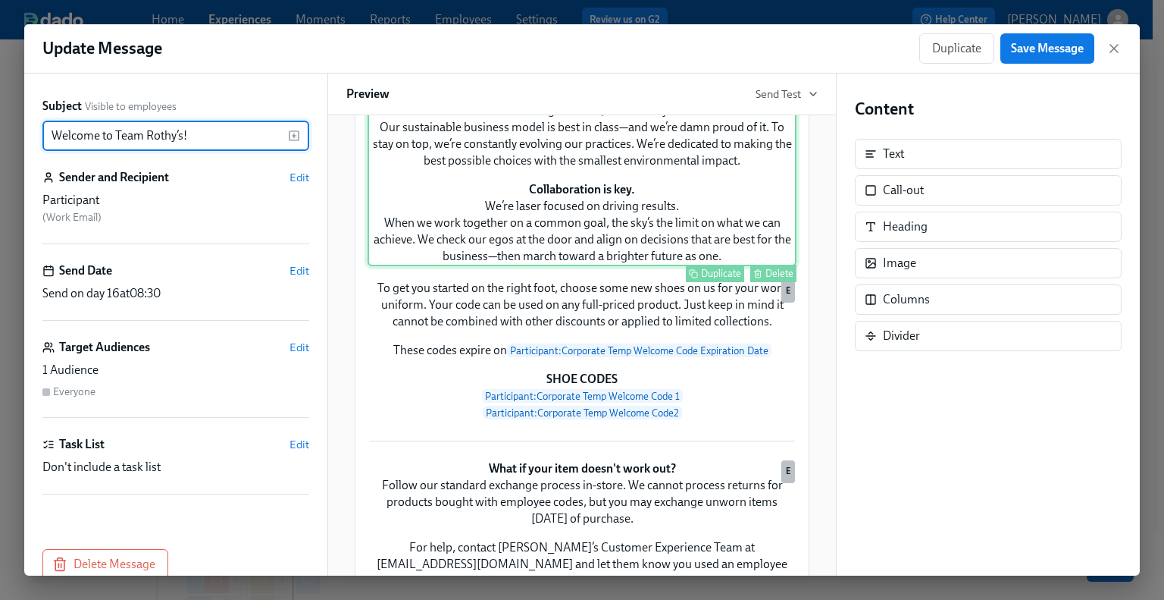
click at [617, 266] on div "Welcome to [PERSON_NAME]’s! We’re so glad to have you as the newest member of o…" at bounding box center [582, 40] width 429 height 452
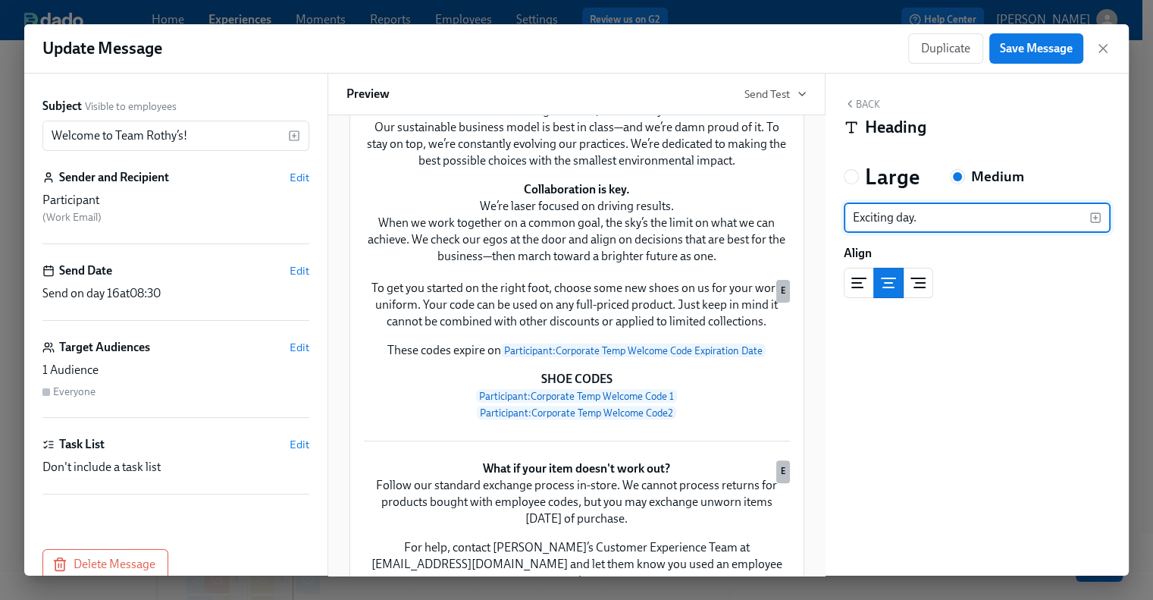
drag, startPoint x: 954, startPoint y: 230, endPoint x: 796, endPoint y: 224, distance: 158.5
click at [816, 224] on div "Subject Visible to employees Welcome to Team [PERSON_NAME]’s! ​ Sender and Reci…" at bounding box center [576, 325] width 1104 height 502
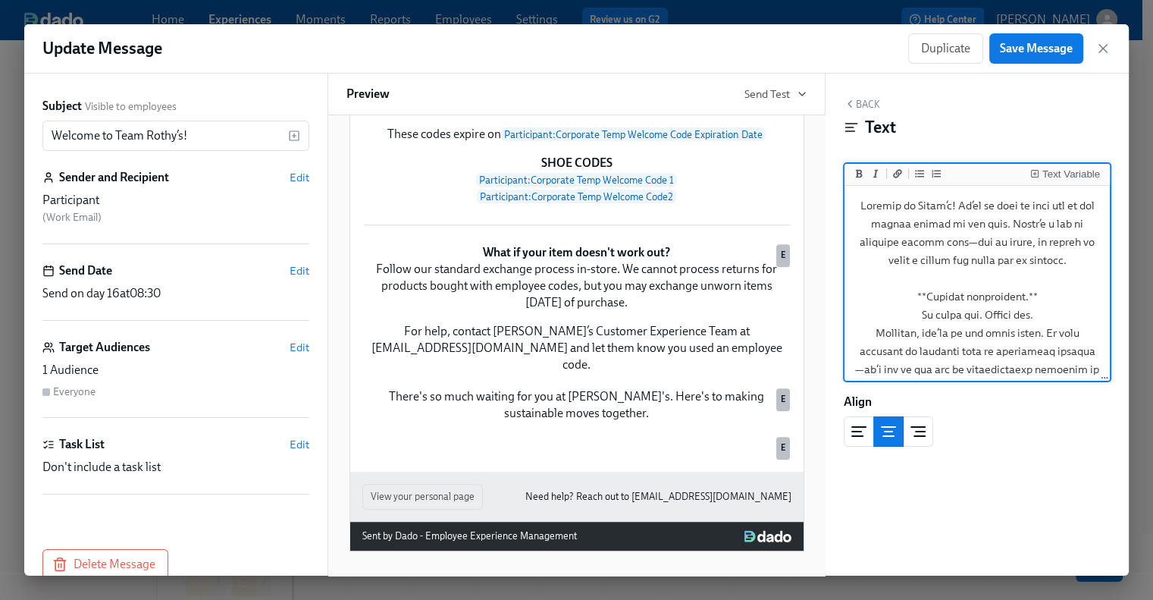
scroll to position [0, 0]
drag, startPoint x: 1035, startPoint y: 371, endPoint x: 858, endPoint y: 202, distance: 243.9
click at [858, 202] on textarea at bounding box center [976, 533] width 259 height 688
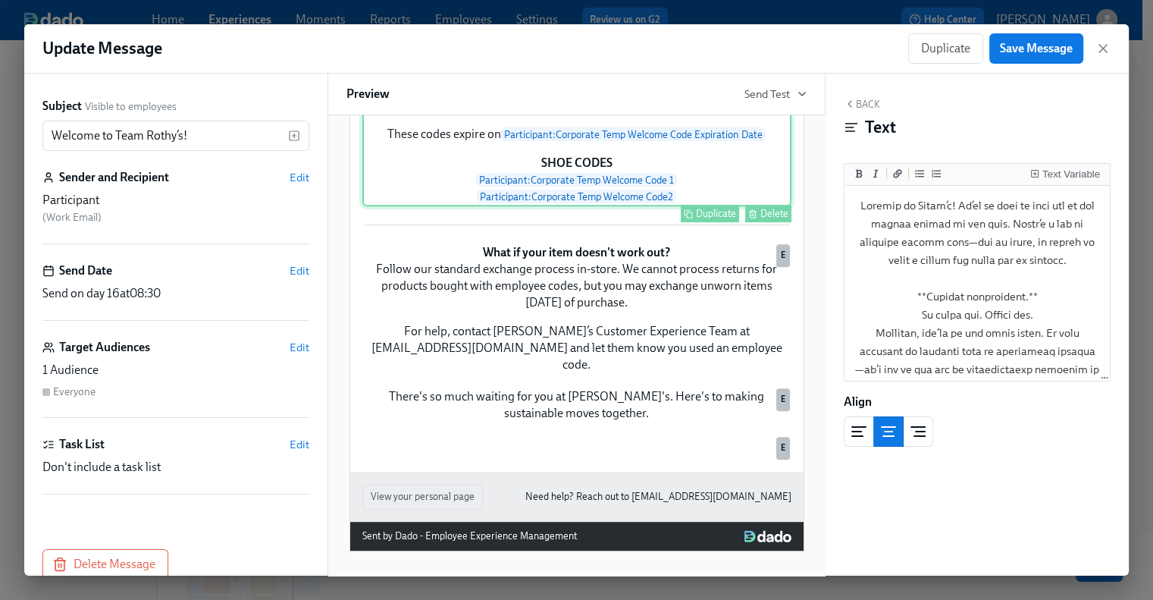
scroll to position [910, 0]
click at [541, 206] on div "To get you started on the right foot, choose some new shoes on us for your work…" at bounding box center [576, 134] width 429 height 144
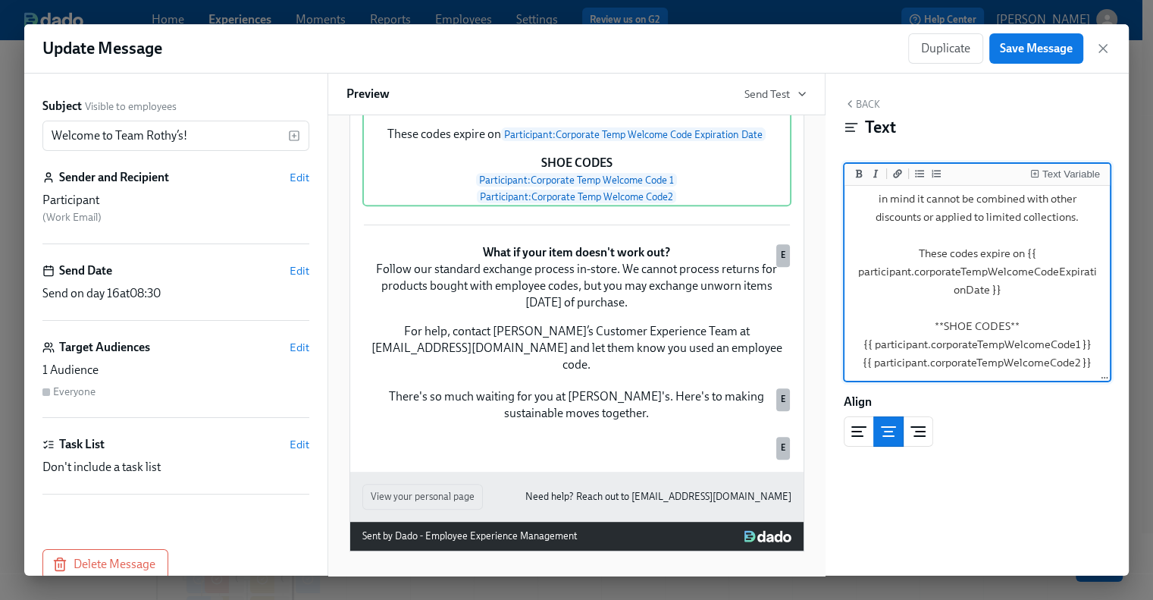
scroll to position [0, 0]
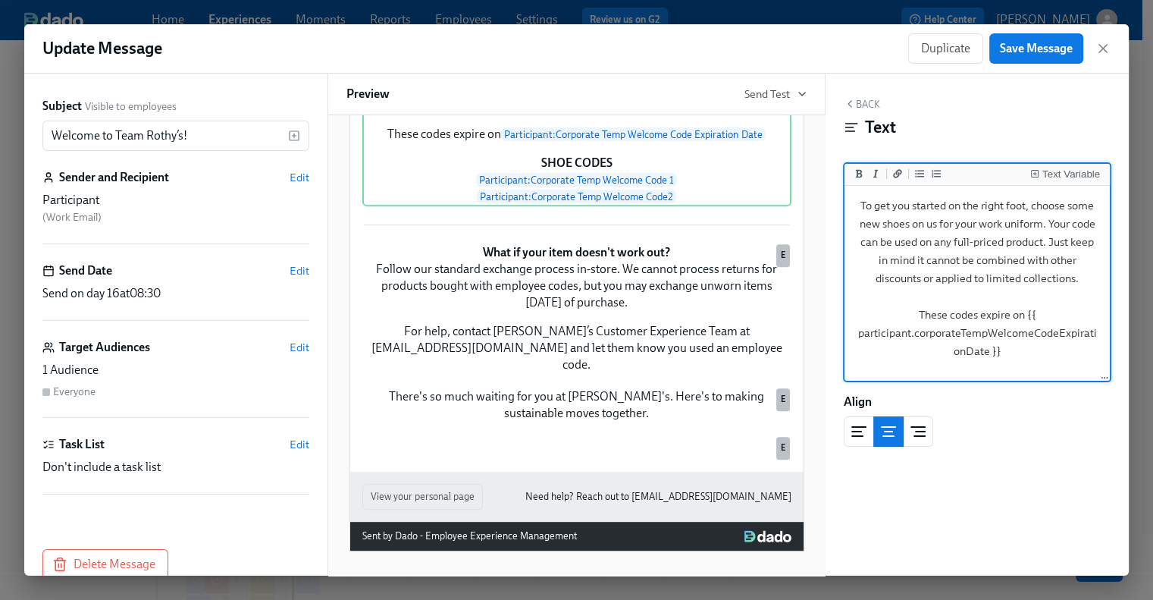
drag, startPoint x: 1085, startPoint y: 365, endPoint x: 861, endPoint y: 201, distance: 277.6
click at [861, 201] on textarea "To get you started on the right foot, choose some new shoes on us for your work…" at bounding box center [976, 315] width 259 height 252
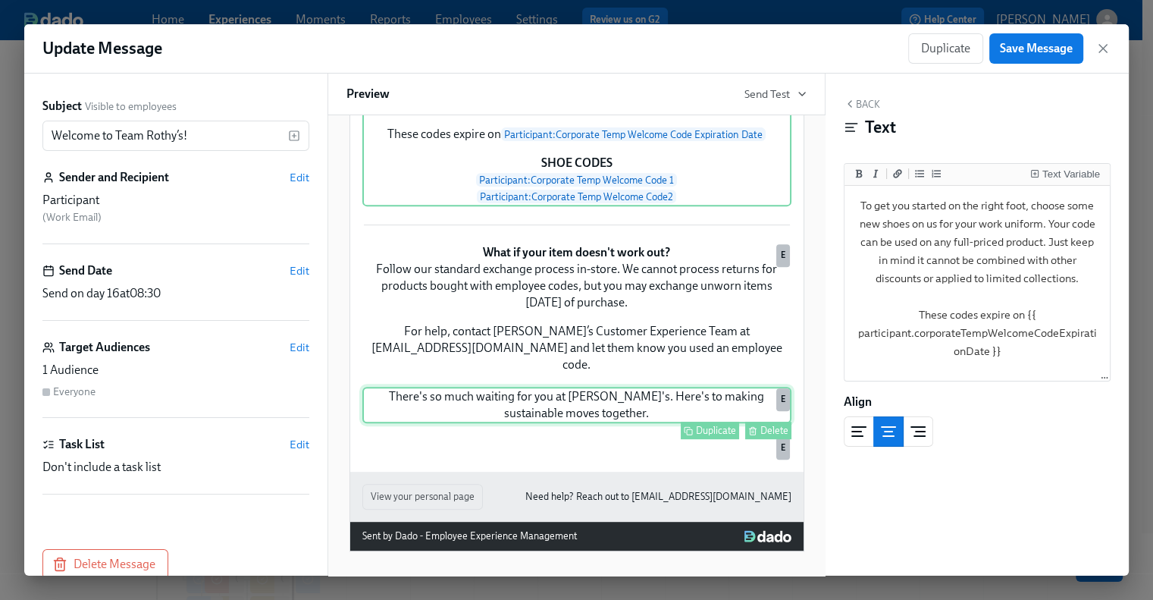
scroll to position [1061, 0]
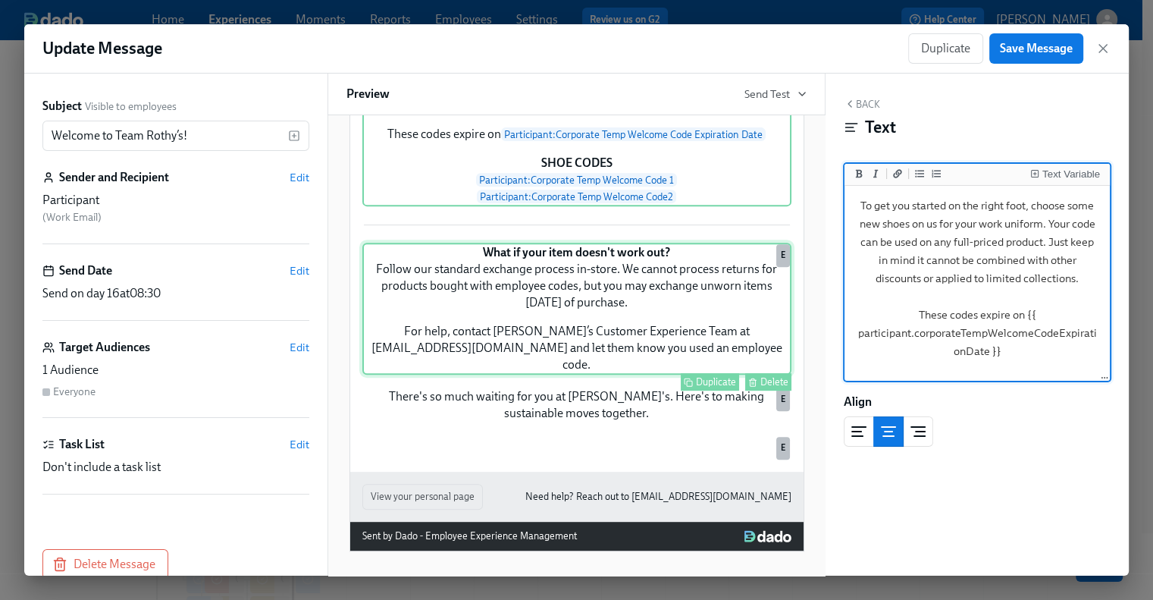
click at [615, 349] on div "What if your item doesn't work out? Follow our standard exchange process in-sto…" at bounding box center [576, 309] width 429 height 132
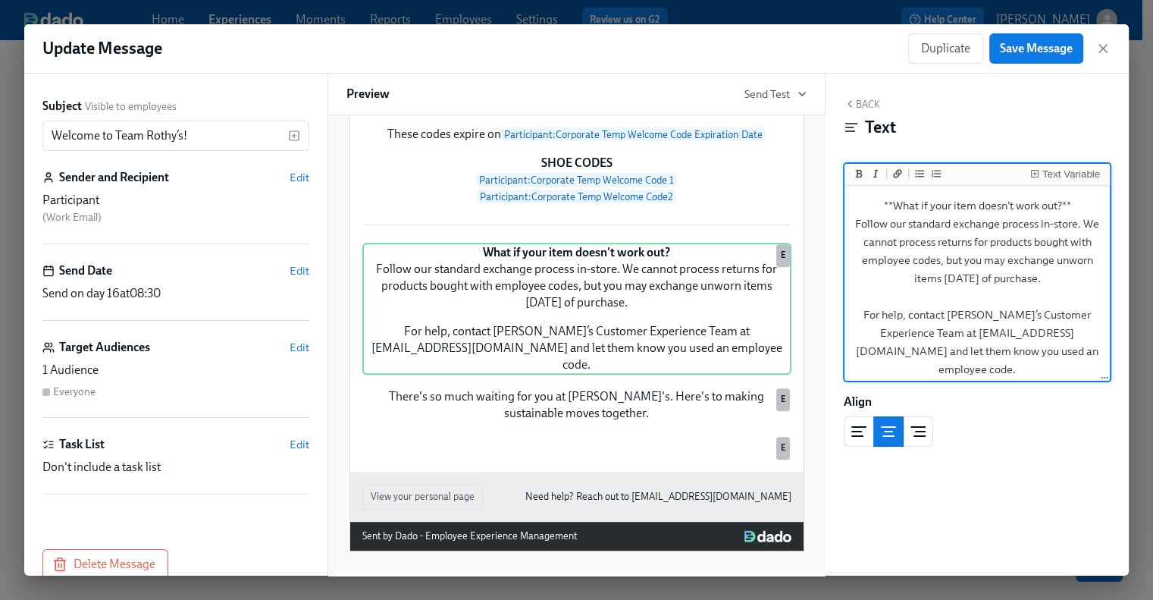
scroll to position [303, 0]
drag, startPoint x: 1047, startPoint y: 355, endPoint x: 958, endPoint y: 342, distance: 90.5
click at [958, 342] on textarea "**What if your item doesn't work out?** Follow our standard exchange process in…" at bounding box center [976, 287] width 259 height 197
click at [1007, 337] on textarea "**What if your item doesn't work out?** Follow our standard exchange process in…" at bounding box center [976, 287] width 259 height 197
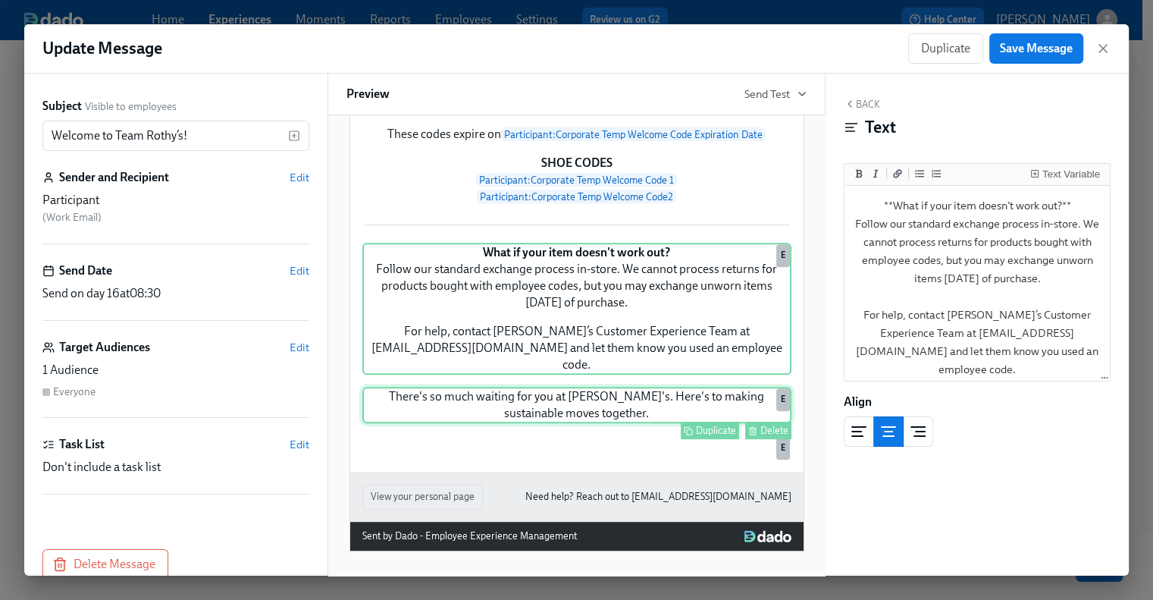
click at [612, 387] on div "There's so much waiting for you at [PERSON_NAME]'s. Here's to making sustainabl…" at bounding box center [576, 405] width 429 height 36
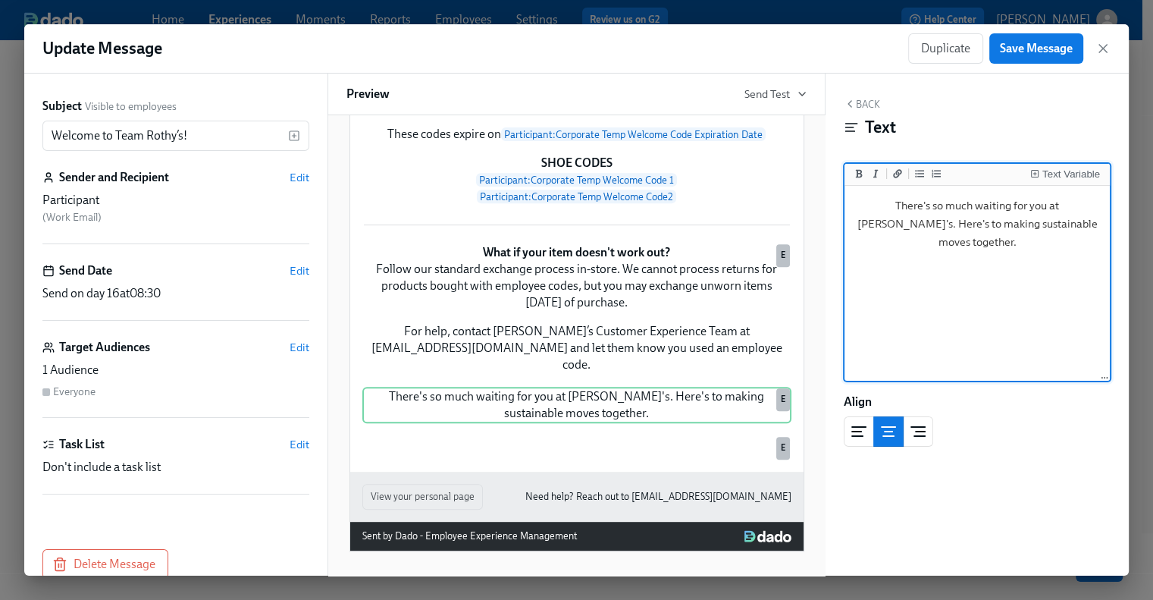
drag, startPoint x: 1086, startPoint y: 224, endPoint x: 823, endPoint y: 208, distance: 263.4
click at [823, 208] on div "Subject Visible to employees Welcome to Team [PERSON_NAME]’s! ​ Sender and Reci…" at bounding box center [576, 325] width 1104 height 502
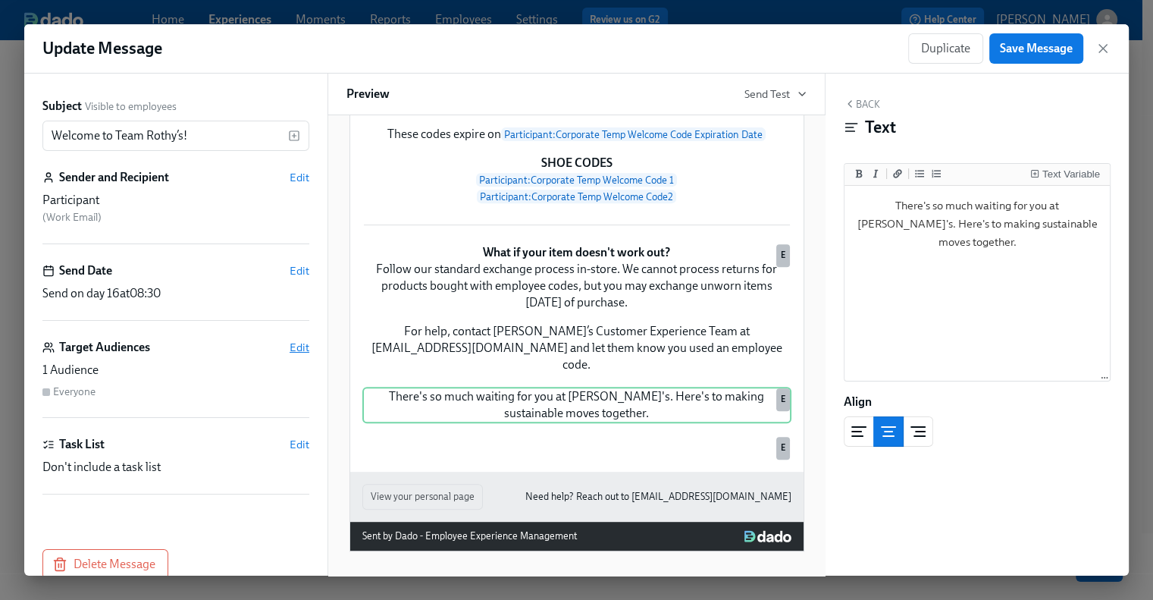
click at [290, 346] on span "Edit" at bounding box center [300, 347] width 20 height 15
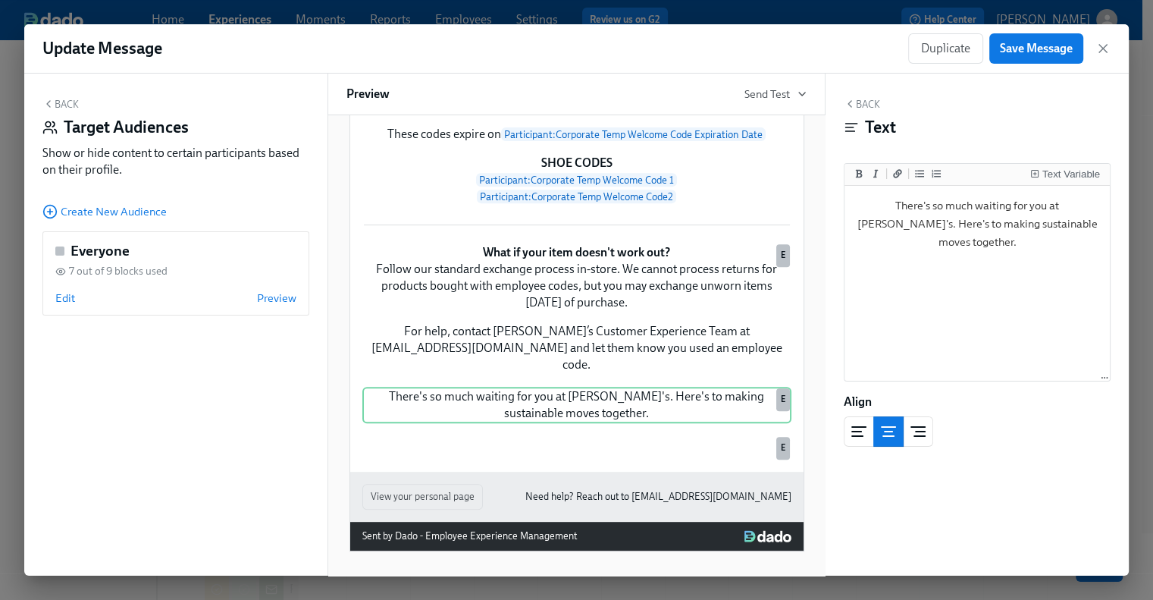
scroll to position [108, 0]
click at [68, 99] on button "Back" at bounding box center [60, 104] width 36 height 12
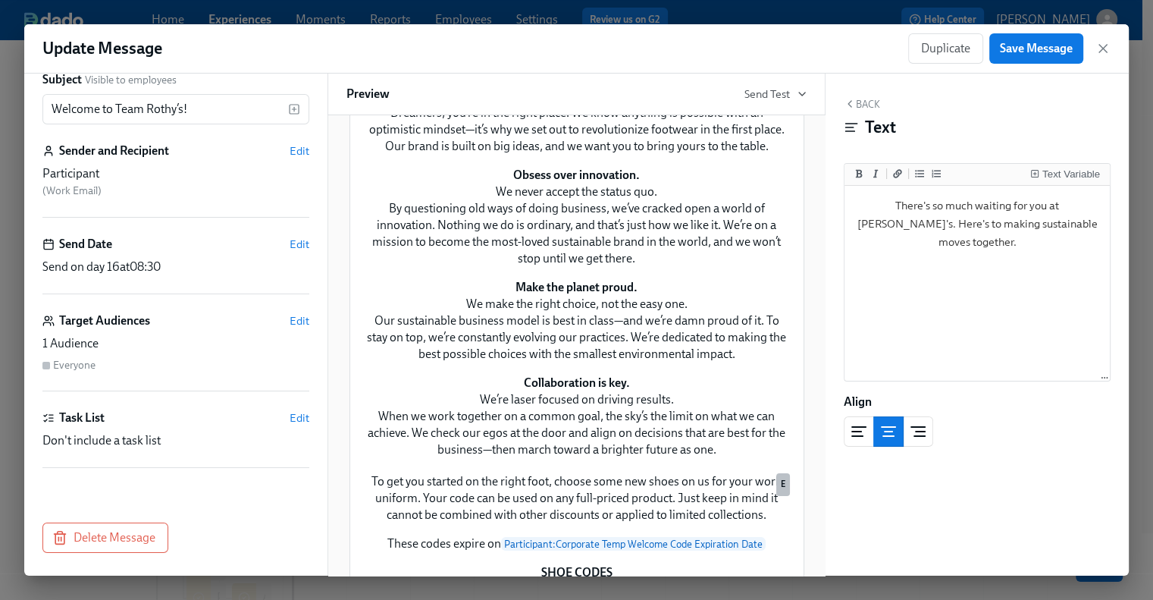
scroll to position [0, 0]
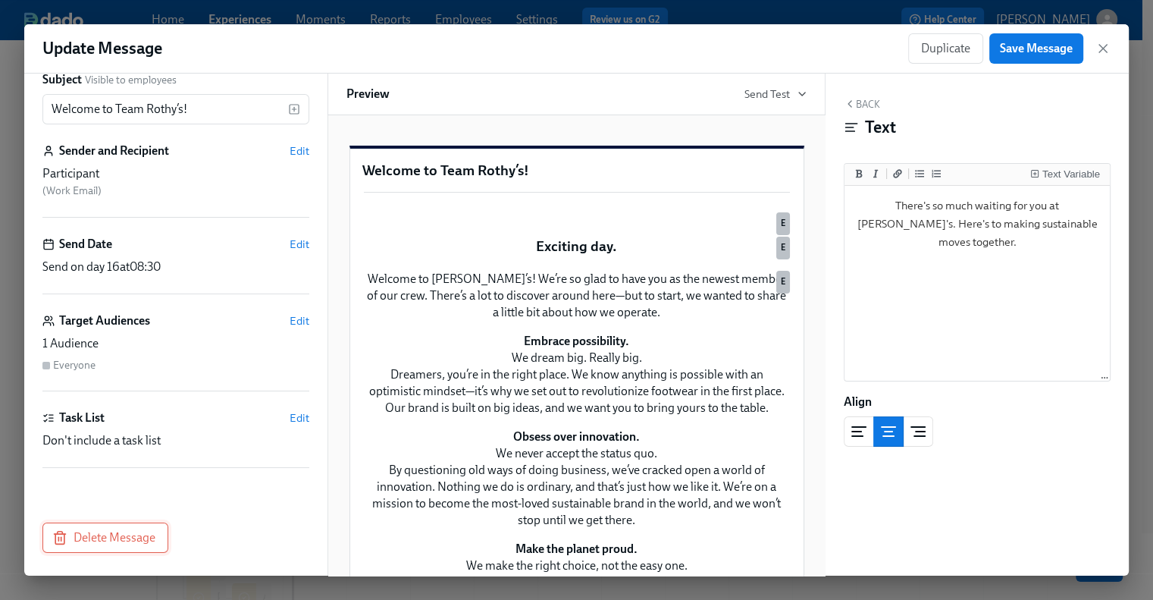
click at [124, 536] on span "Delete Message" at bounding box center [105, 537] width 100 height 15
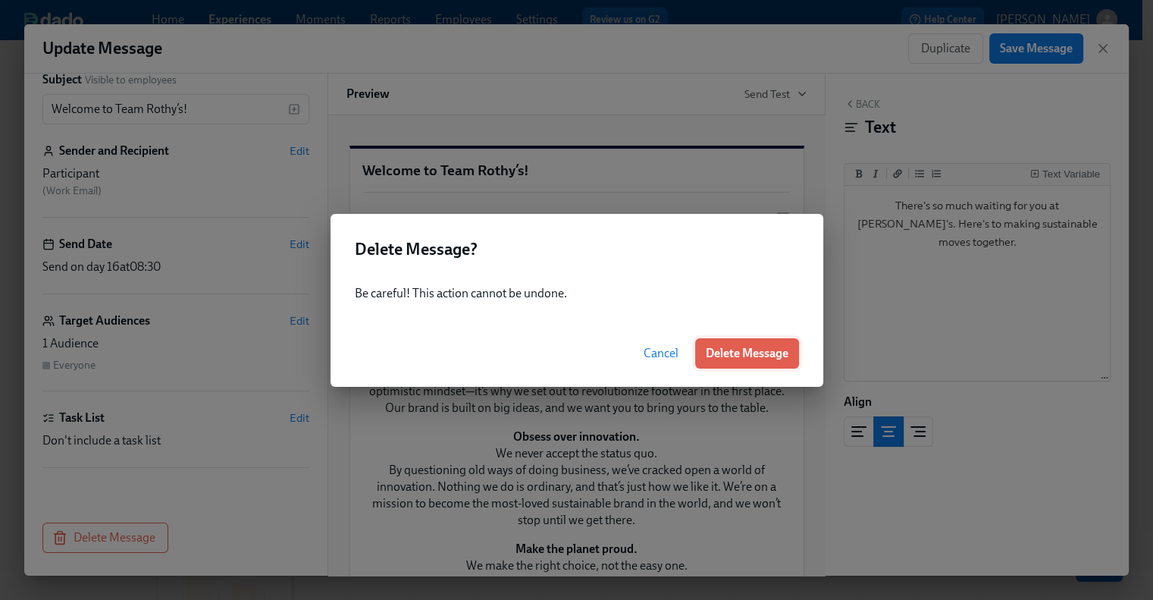
click at [715, 356] on span "Delete Message" at bounding box center [747, 353] width 83 height 15
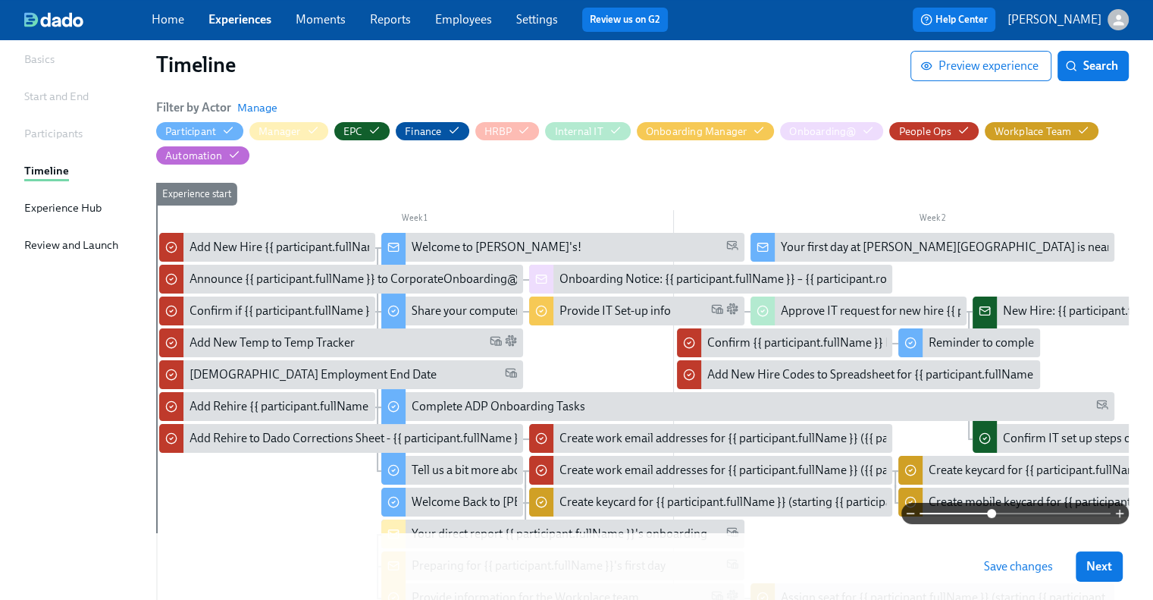
click at [992, 509] on span at bounding box center [1014, 513] width 191 height 21
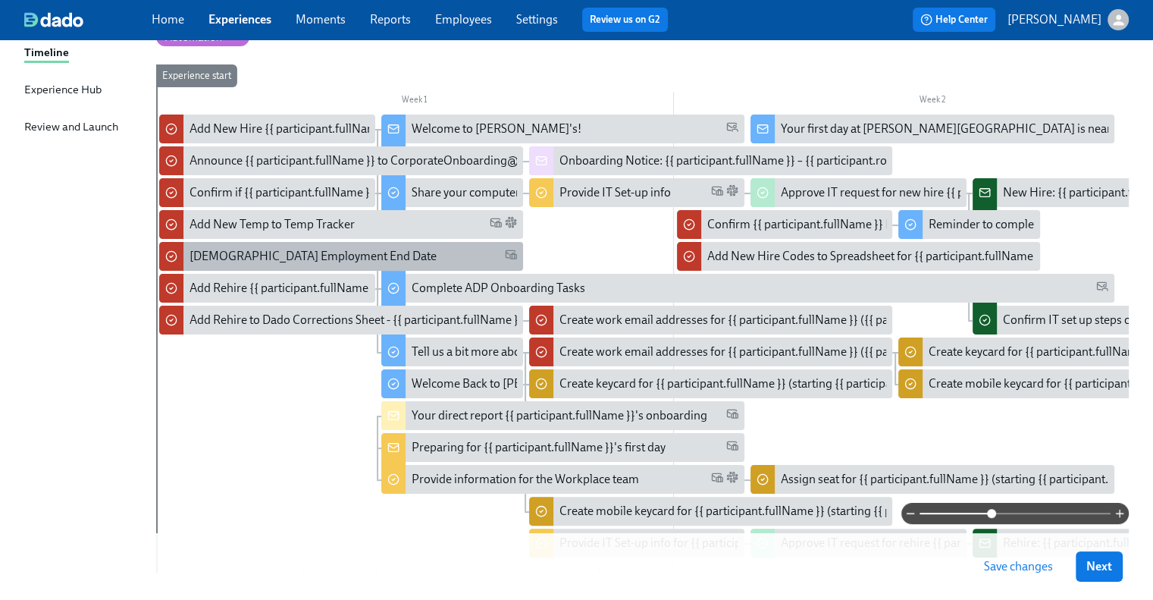
scroll to position [336, 0]
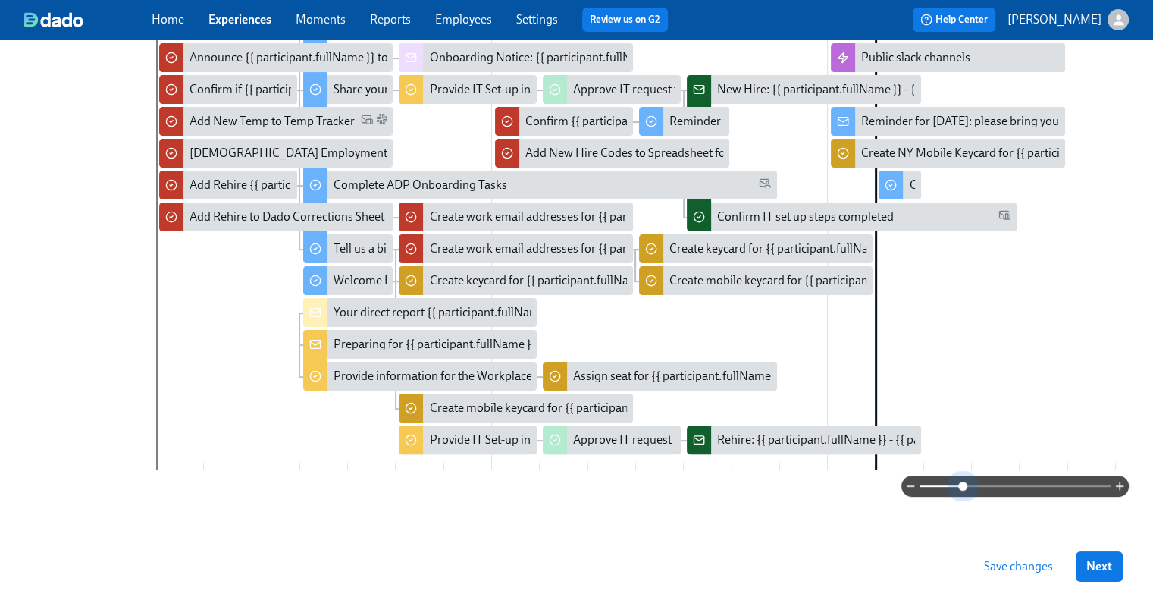
click at [961, 484] on span at bounding box center [1014, 485] width 191 height 21
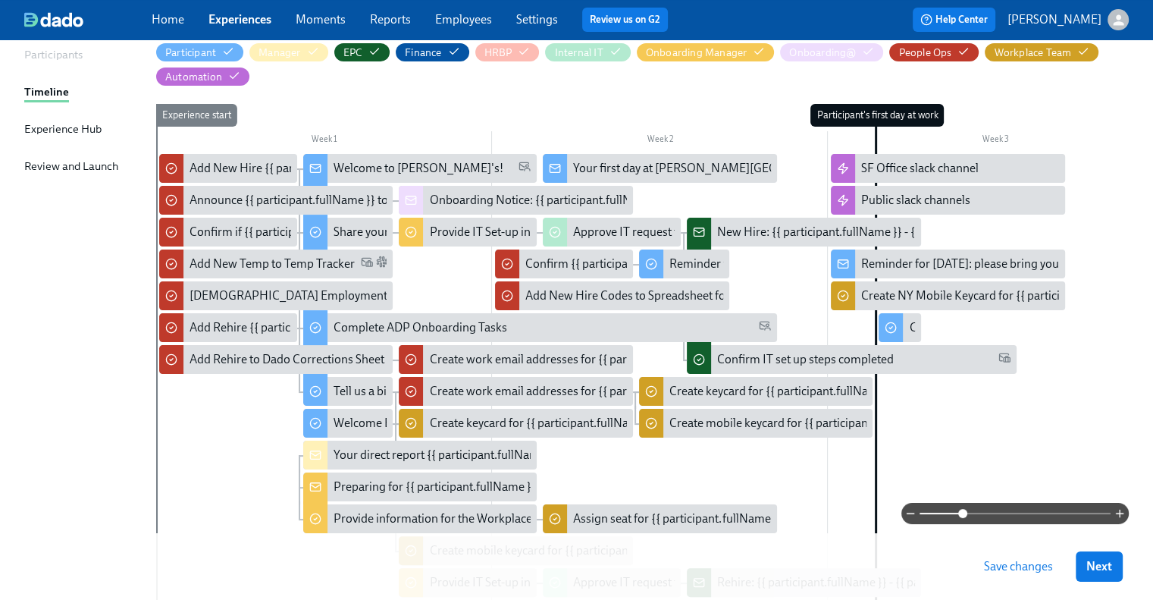
scroll to position [184, 0]
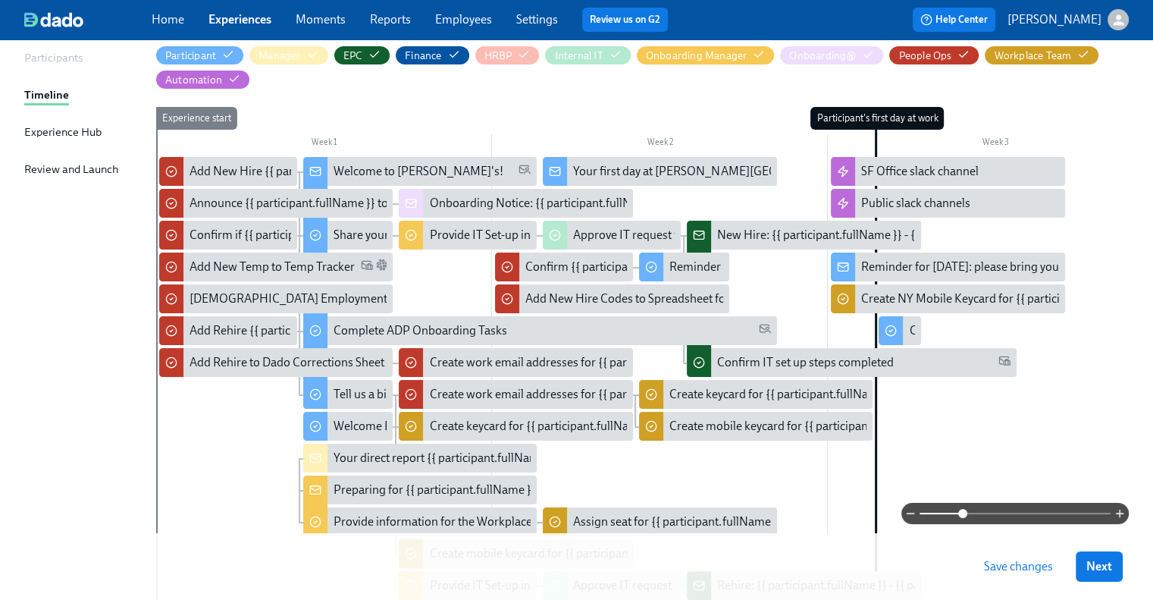
click at [916, 328] on div at bounding box center [917, 330] width 8 height 29
click at [908, 330] on div "Complete ADP Onboarding Tasks" at bounding box center [899, 330] width 42 height 29
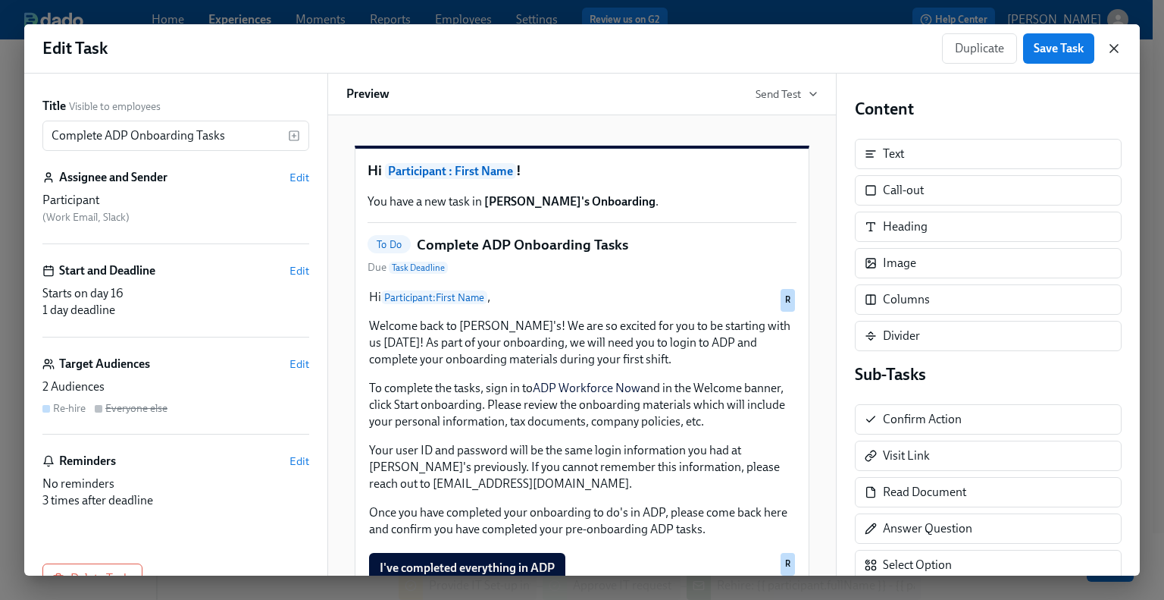
click at [1119, 48] on icon "button" at bounding box center [1114, 48] width 15 height 15
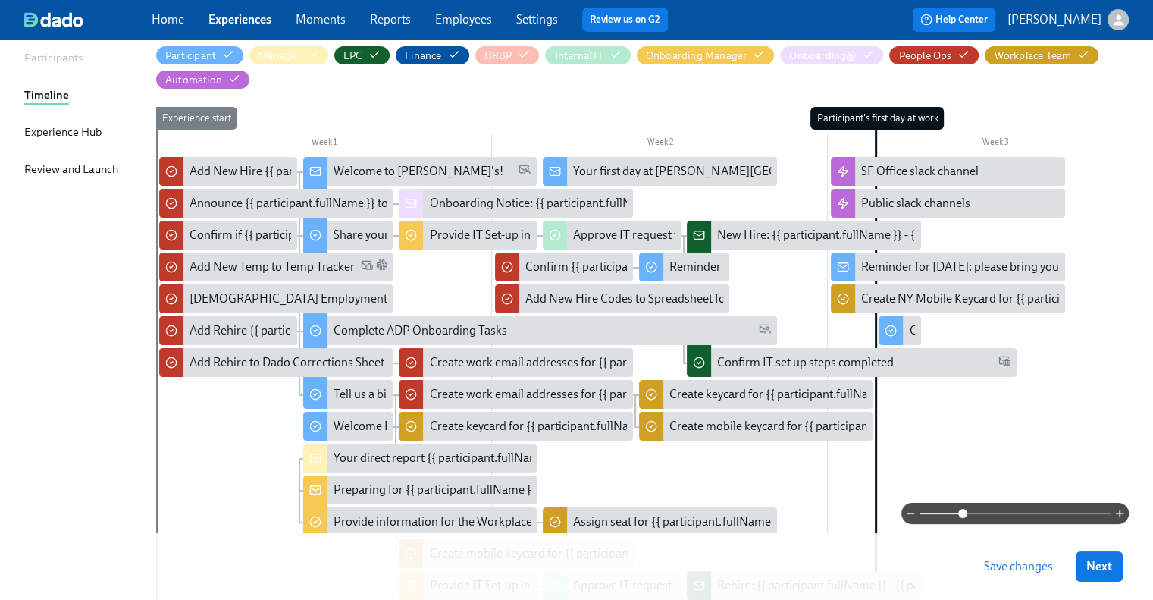
click at [891, 407] on div "Participant's first day at work" at bounding box center [899, 361] width 49 height 508
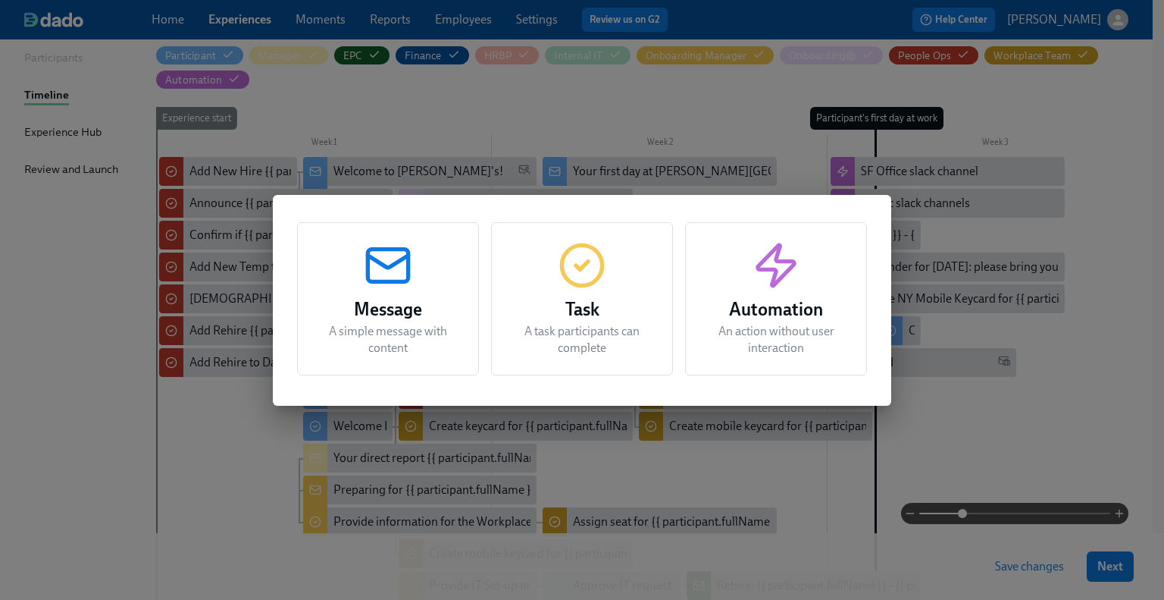
click at [800, 287] on icon "button" at bounding box center [776, 265] width 49 height 49
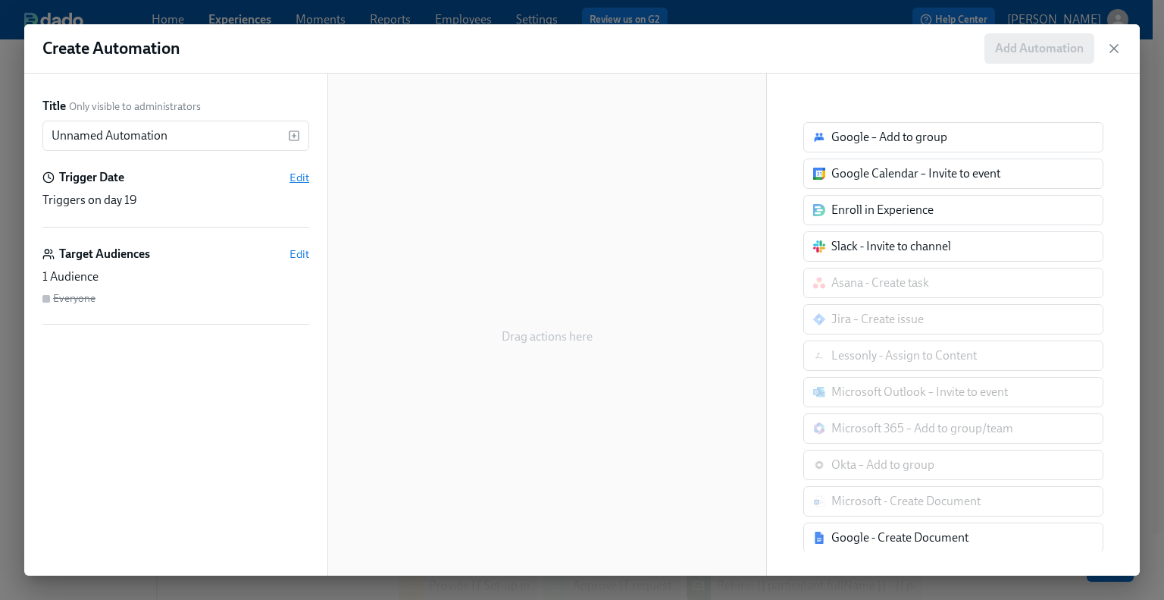
click at [294, 174] on span "Edit" at bounding box center [300, 177] width 20 height 15
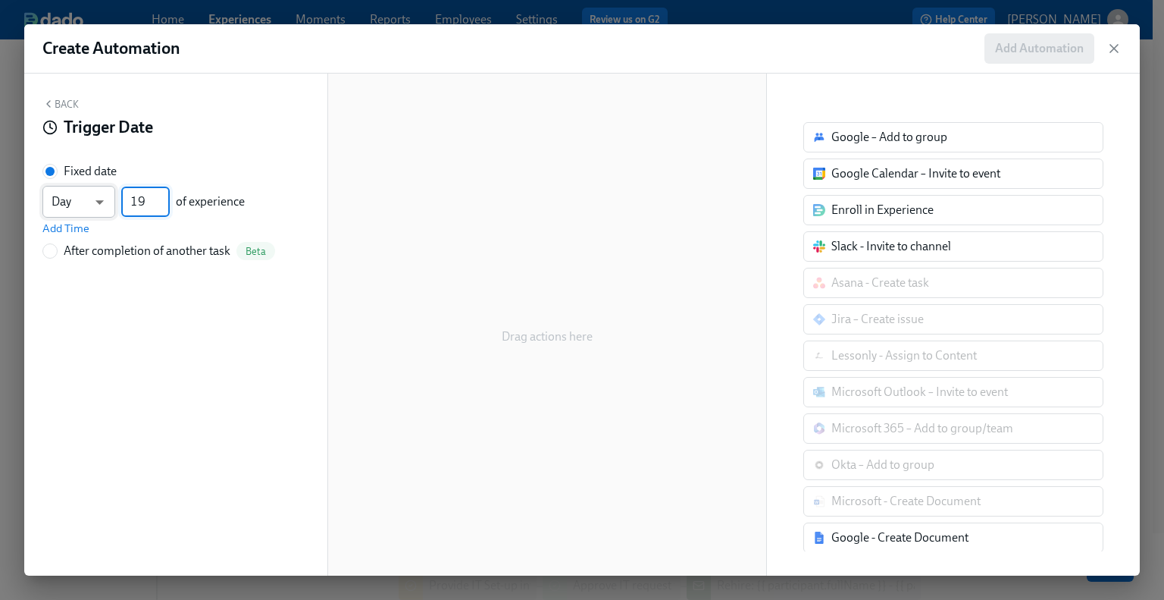
drag, startPoint x: 147, startPoint y: 196, endPoint x: 110, endPoint y: 196, distance: 37.1
click at [110, 196] on div "Day d ​ 19 ​ of experience" at bounding box center [143, 202] width 202 height 32
click at [137, 196] on input "016" at bounding box center [145, 201] width 49 height 30
type input "16"
click at [110, 412] on div "Back Trigger Date Fixed date Day d ​ 16 ​ of experience Add Time After completi…" at bounding box center [175, 325] width 303 height 502
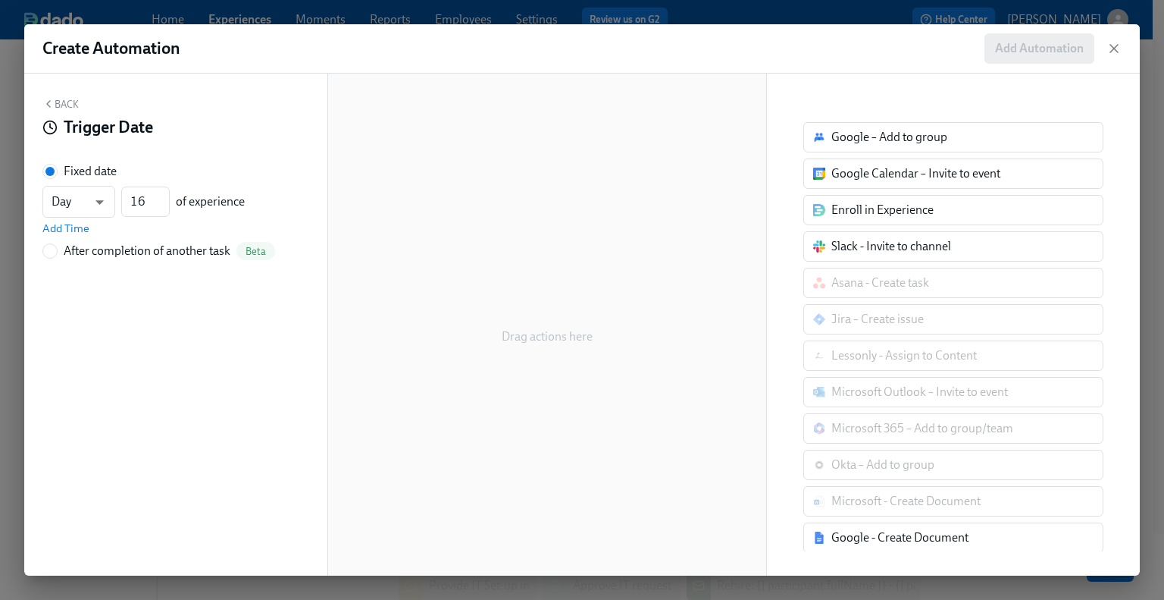
click at [55, 102] on button "Back" at bounding box center [60, 104] width 36 height 12
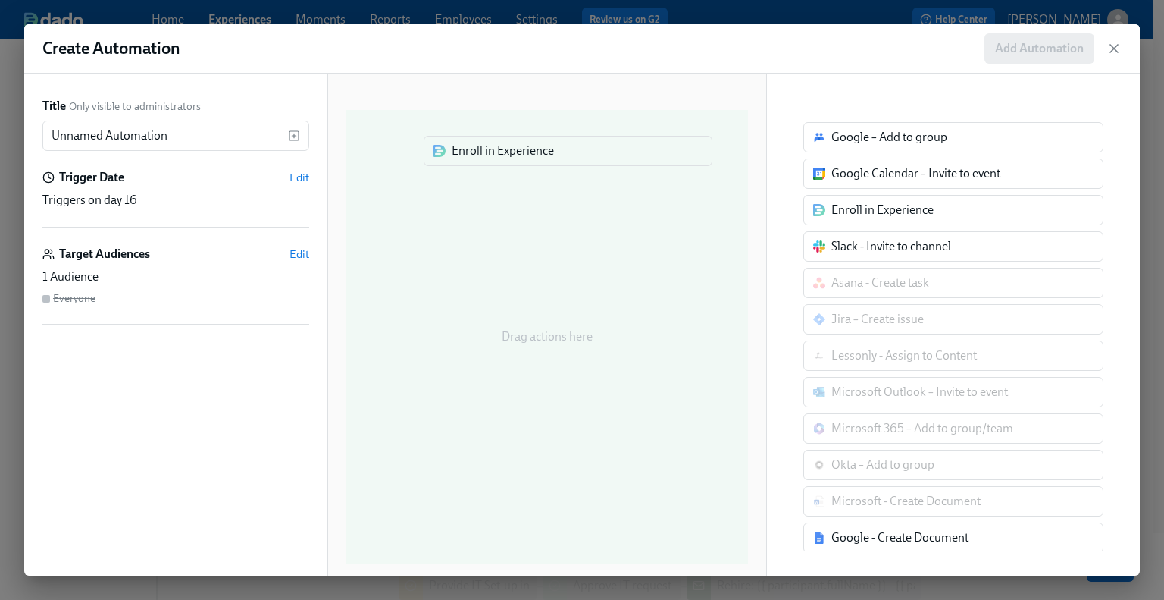
drag, startPoint x: 930, startPoint y: 211, endPoint x: 543, endPoint y: 152, distance: 391.9
click at [543, 152] on div "Title Only visible to administrators Unnamed Automation ​ Trigger Date Edit Tri…" at bounding box center [582, 325] width 1116 height 502
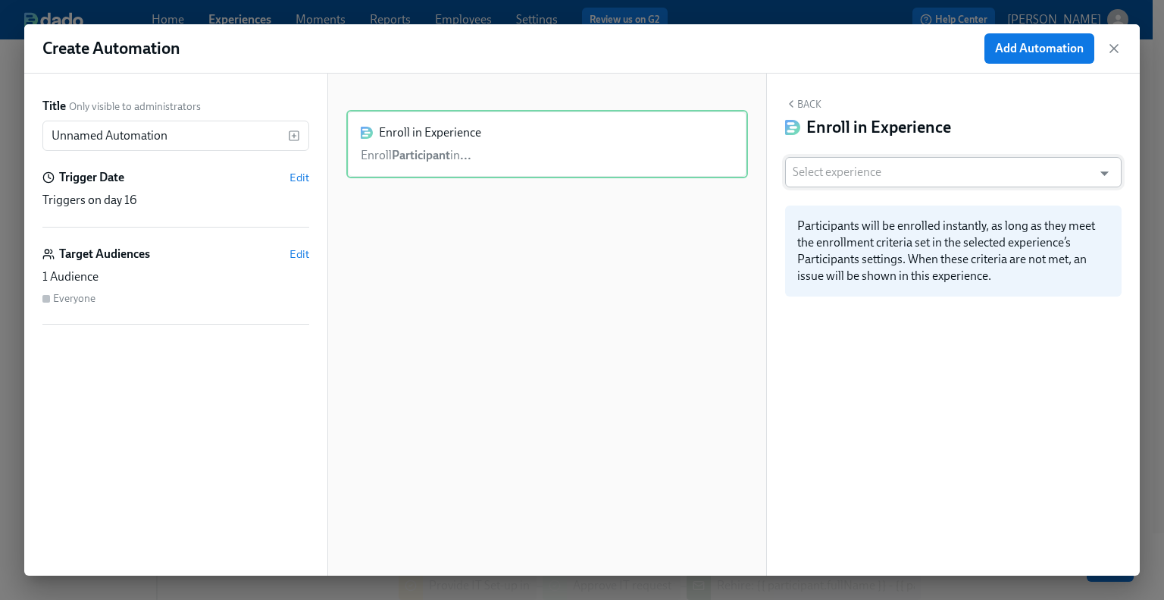
click at [803, 167] on input "text" at bounding box center [939, 172] width 293 height 30
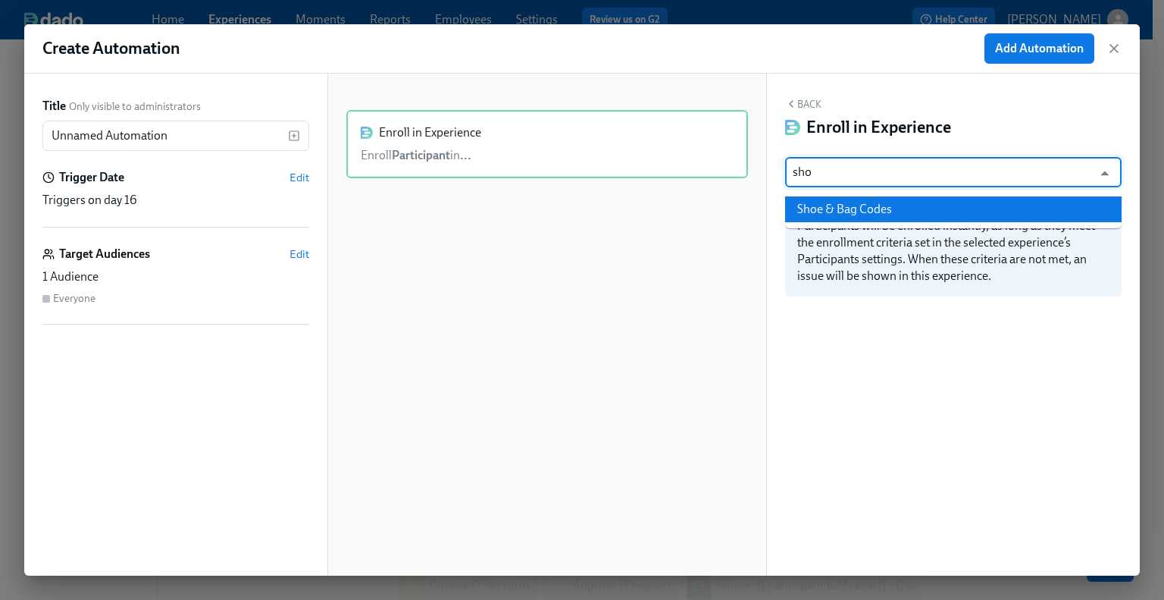
click at [861, 205] on li "Shoe & Bag Codes" at bounding box center [953, 209] width 337 height 26
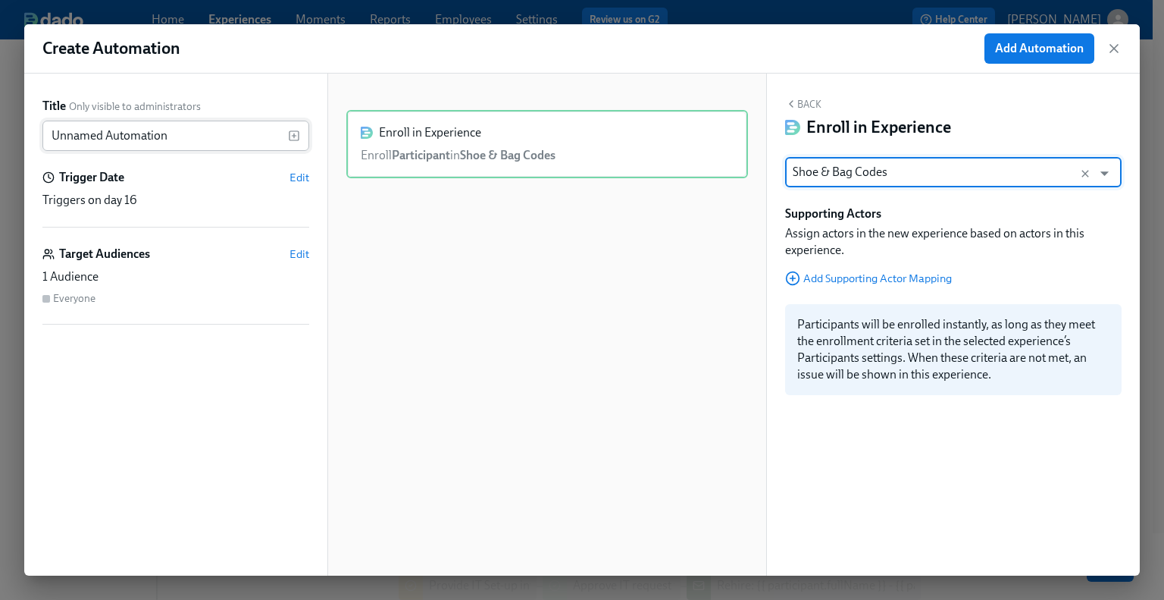
type input "Shoe & Bag Codes"
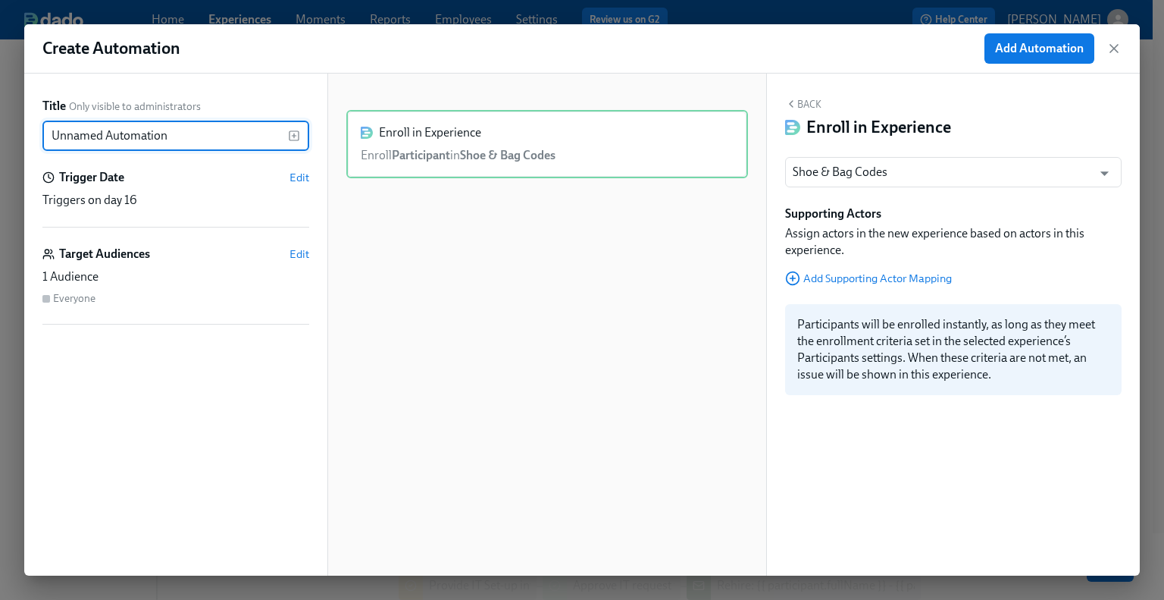
drag, startPoint x: 181, startPoint y: 133, endPoint x: 0, endPoint y: 125, distance: 181.3
click at [0, 125] on div "Create Automation Add Automation Title Only visible to administrators Unnamed A…" at bounding box center [582, 300] width 1164 height 600
type input "Enroll in Codes Emails"
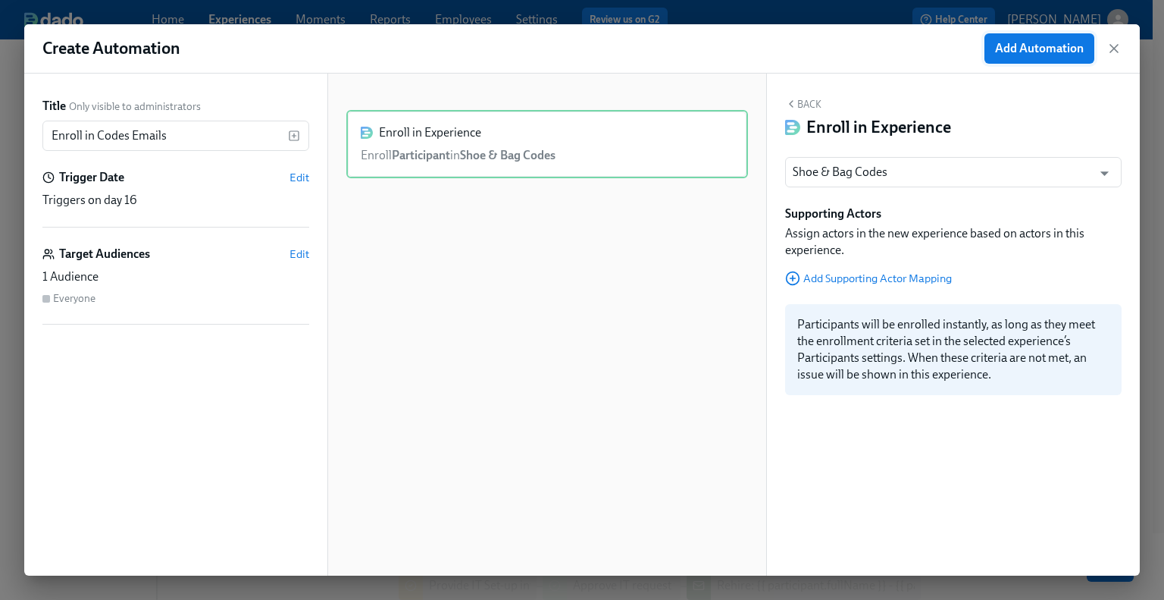
click at [1038, 52] on span "Add Automation" at bounding box center [1039, 48] width 89 height 15
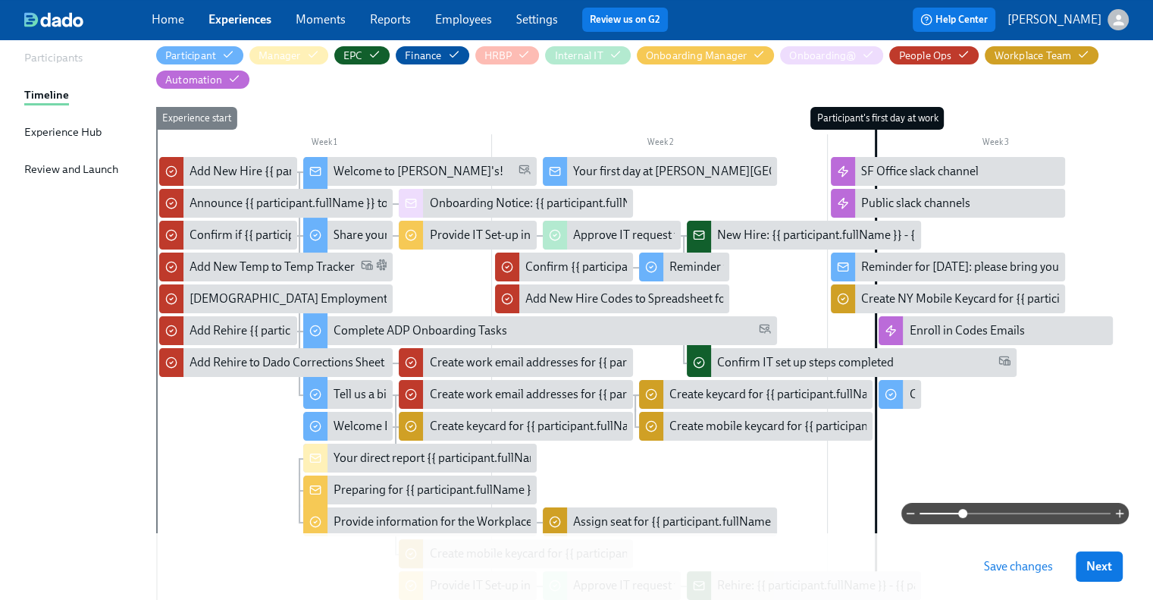
click at [1031, 561] on span "Save changes" at bounding box center [1018, 566] width 69 height 15
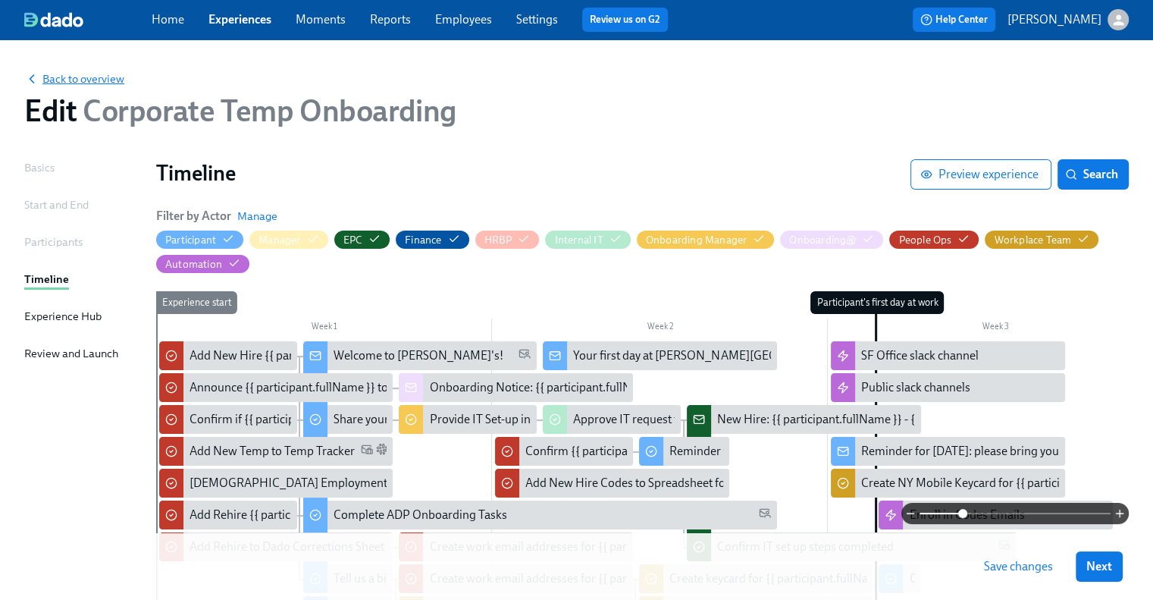
click at [94, 78] on span "Back to overview" at bounding box center [74, 78] width 100 height 15
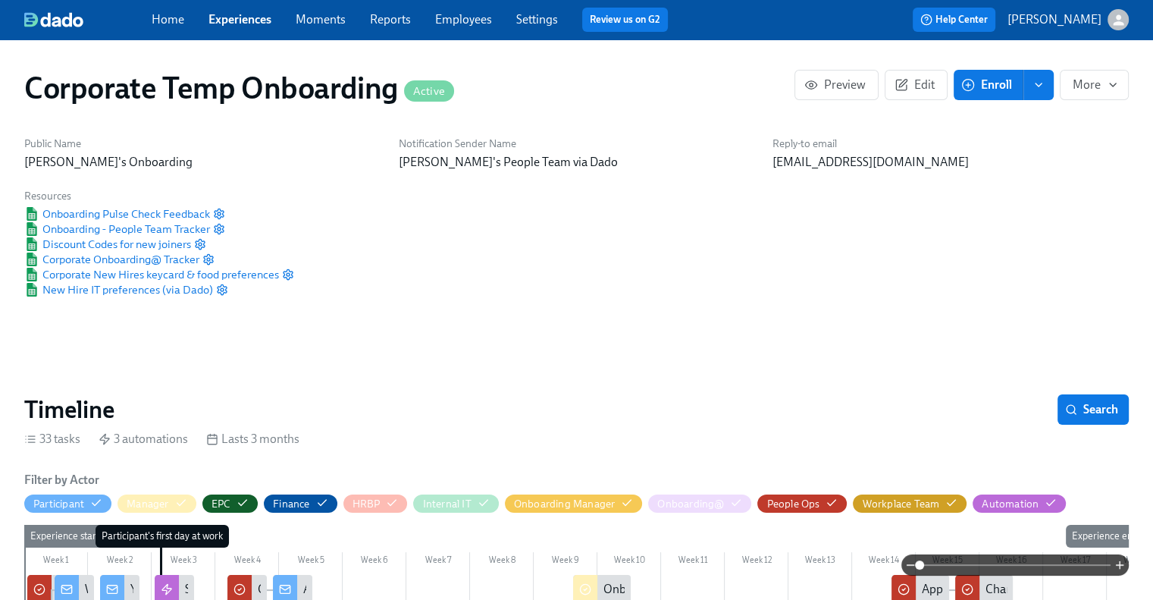
click at [243, 21] on link "Experiences" at bounding box center [239, 19] width 63 height 14
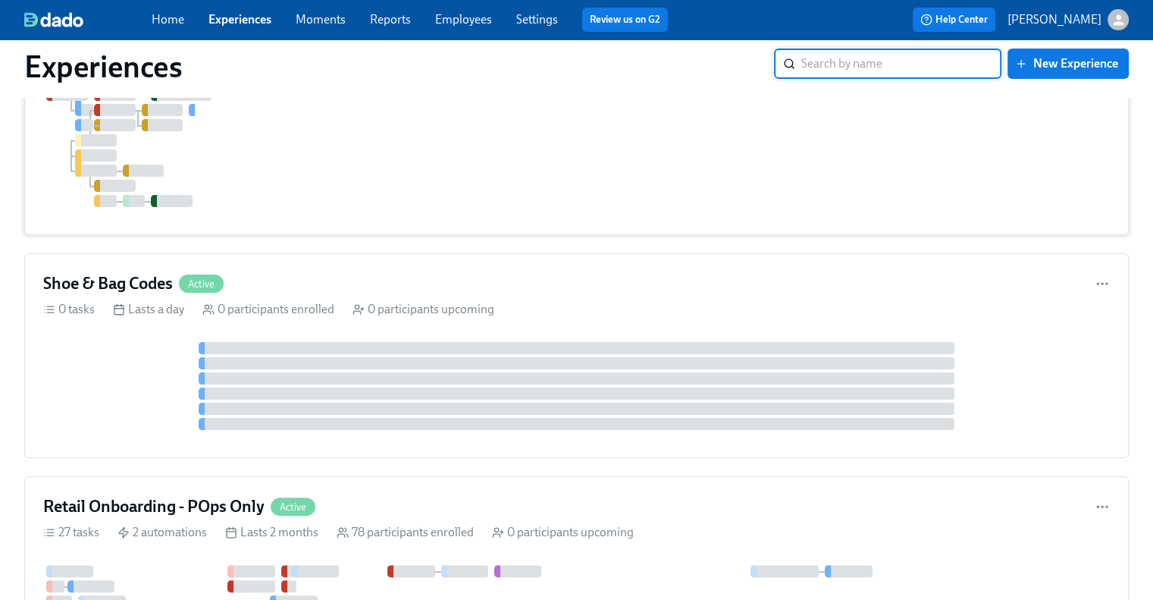
scroll to position [606, 0]
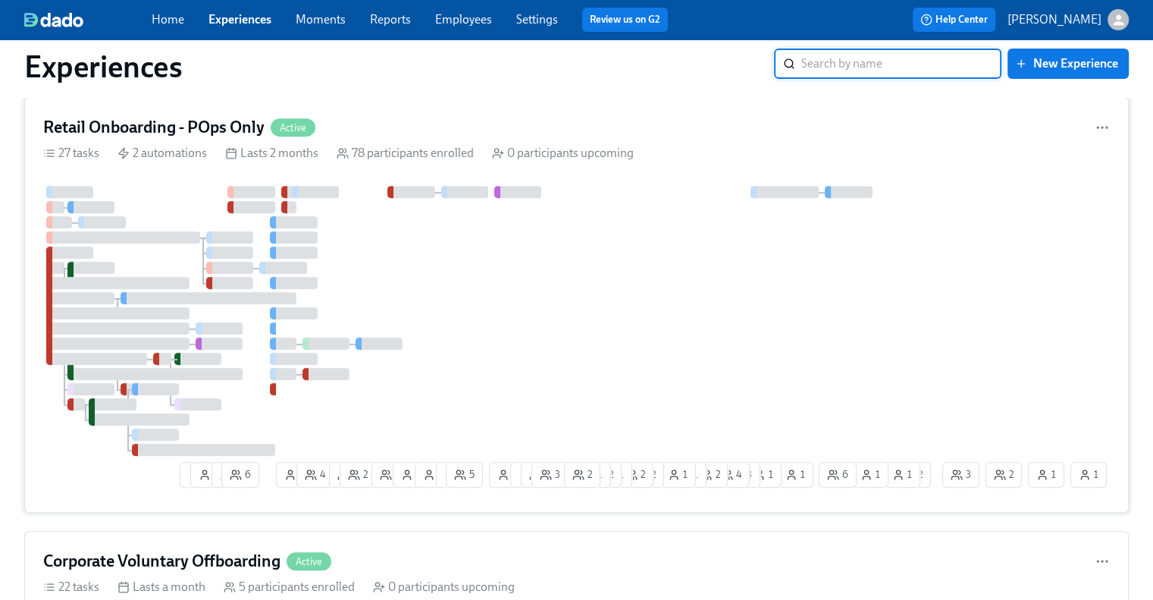
click at [230, 130] on h4 "Retail Onboarding - POps Only" at bounding box center [153, 127] width 221 height 23
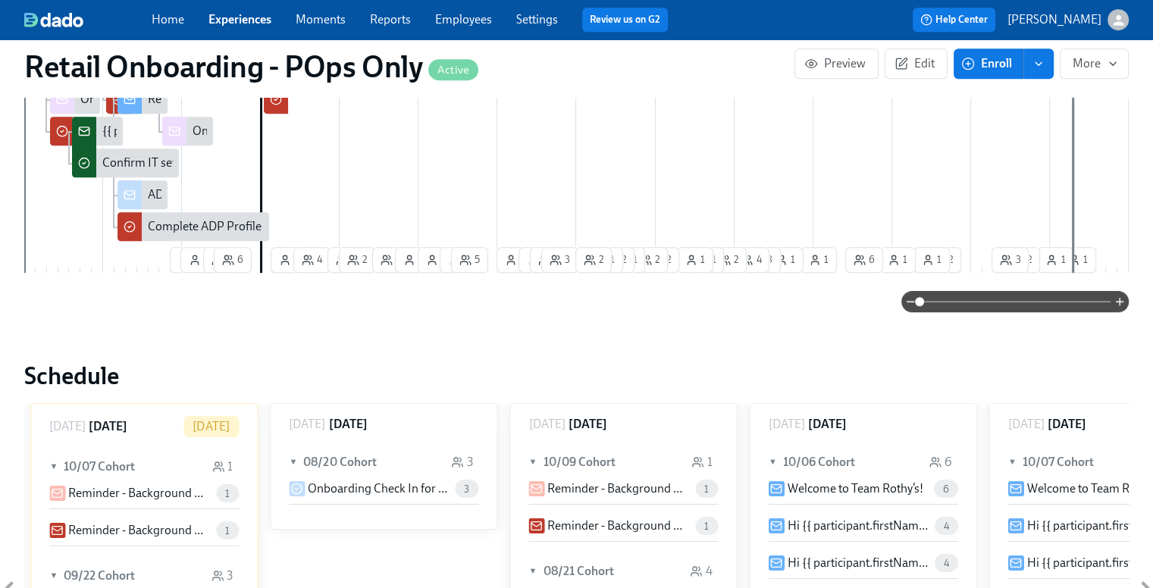
scroll to position [682, 0]
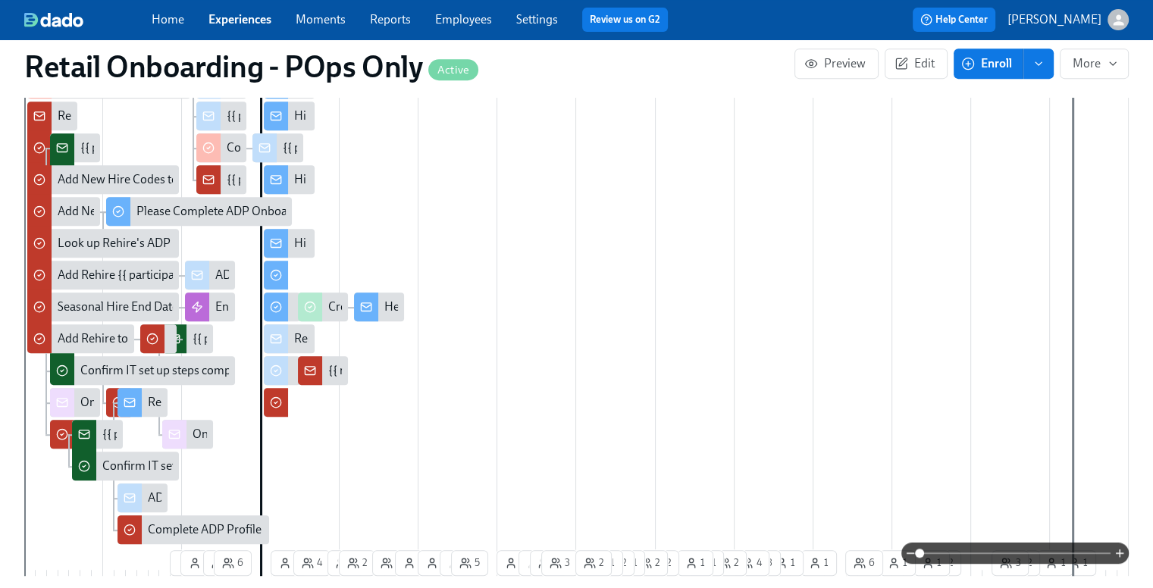
click at [1027, 551] on span at bounding box center [1014, 553] width 191 height 21
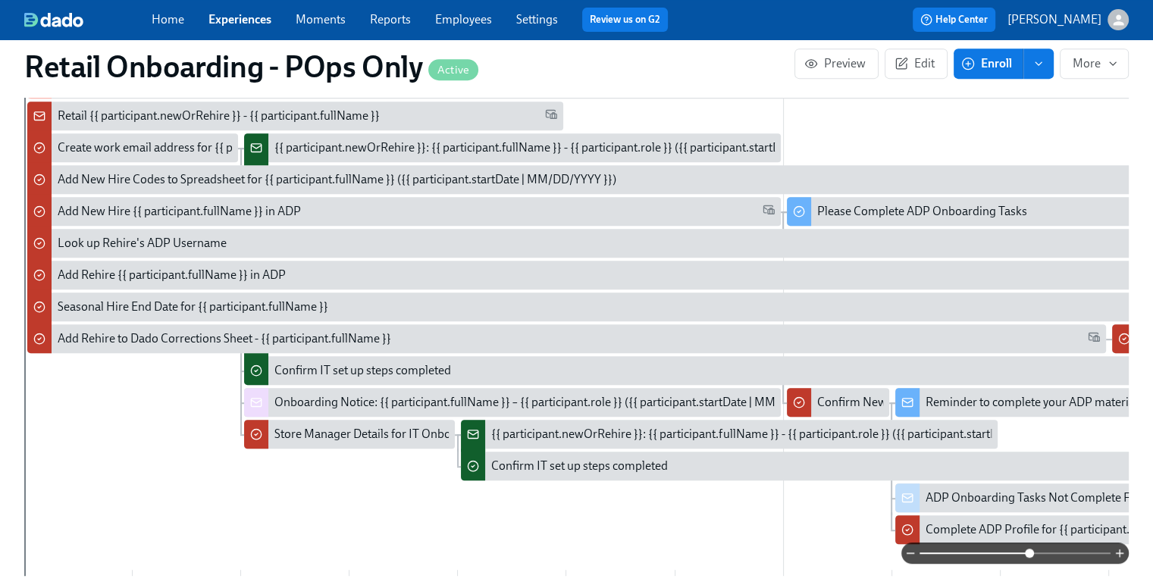
click at [991, 551] on span at bounding box center [1014, 553] width 191 height 21
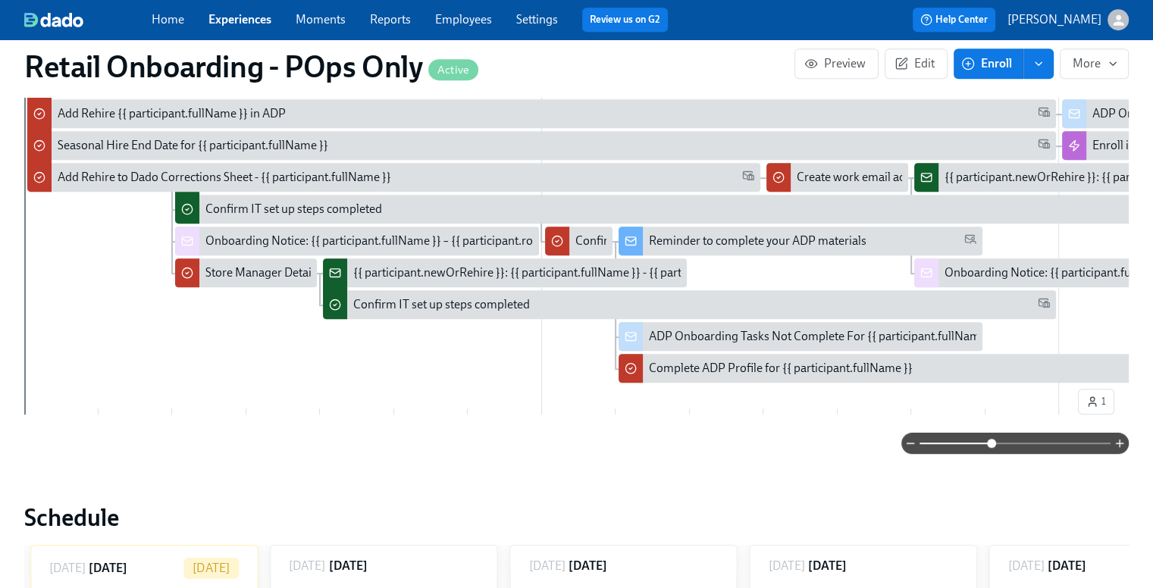
scroll to position [834, 0]
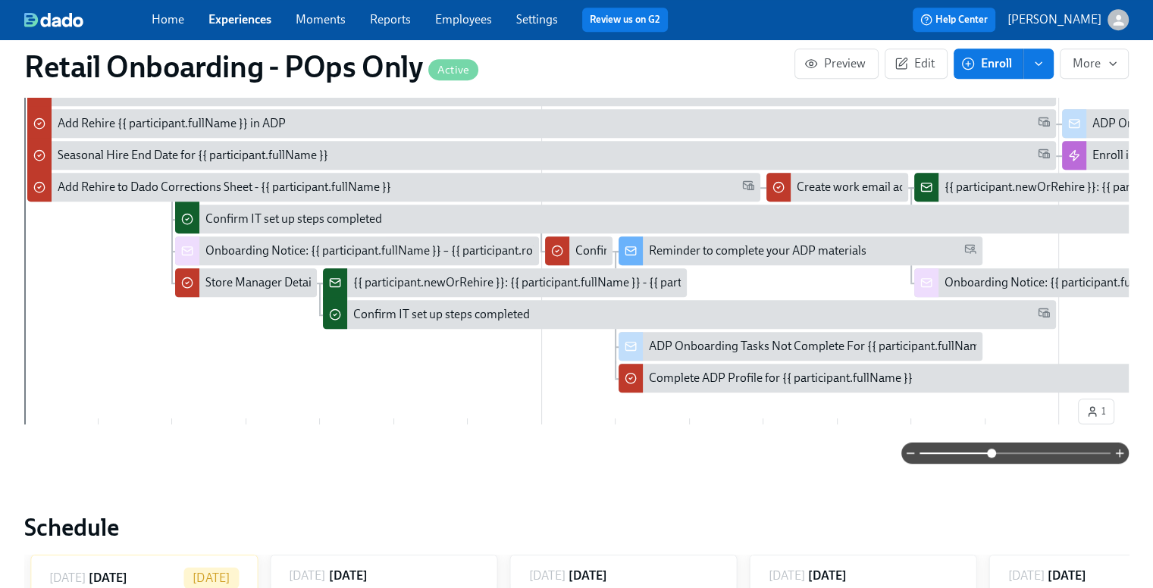
click at [151, 401] on div "Week 1 Week 2 Week 3 Week 4 Week 5 Week 6 Week 7 Week 8 Week 9 Week 10 Week 11 …" at bounding box center [576, 102] width 1104 height 658
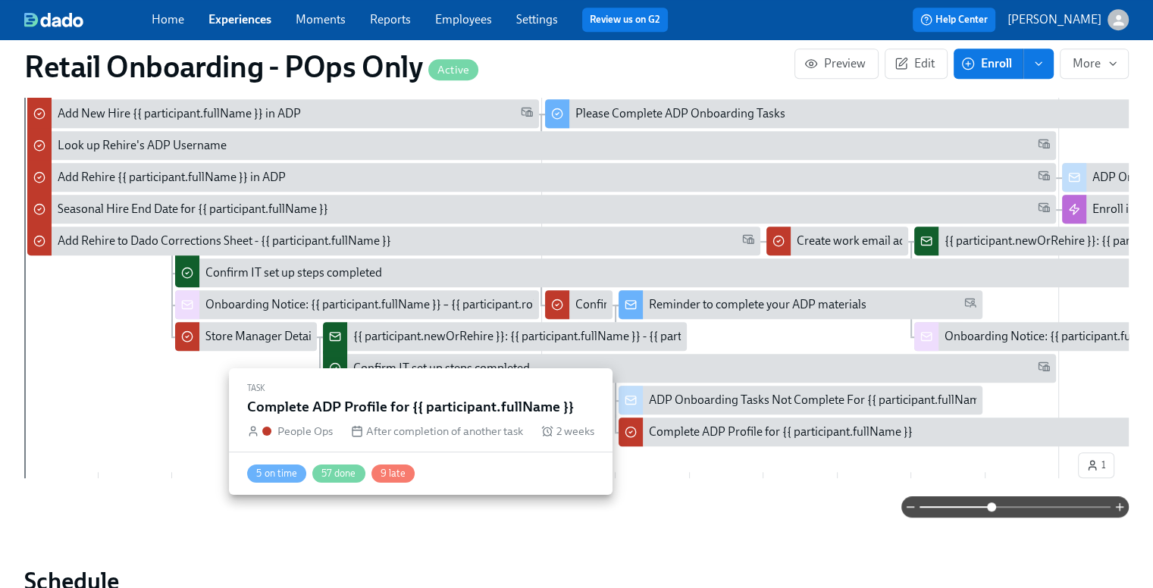
scroll to position [758, 0]
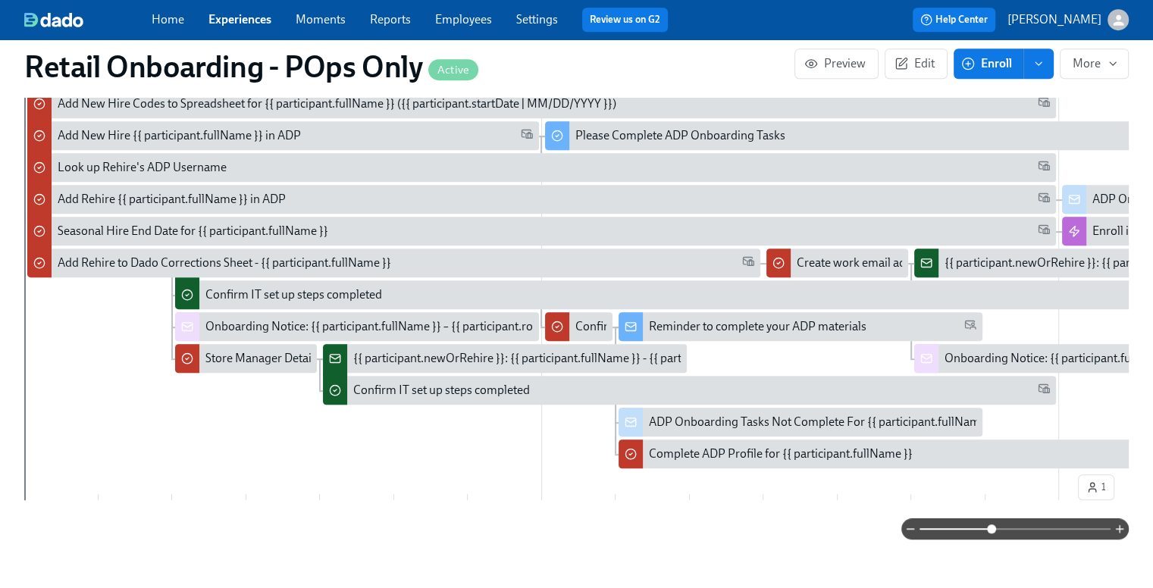
click at [61, 505] on div "Week 1 Week 2 Week 3 Week 4 Week 5 Week 6 Week 7 Week 8 Week 9 Week 10 Week 11 …" at bounding box center [576, 177] width 1104 height 658
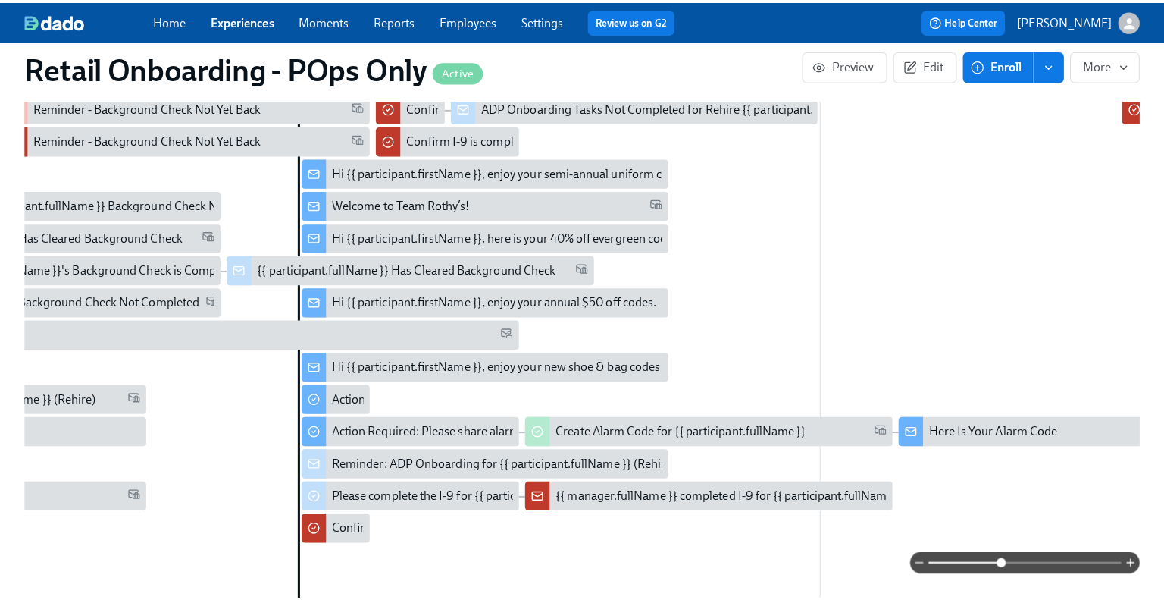
scroll to position [531, 0]
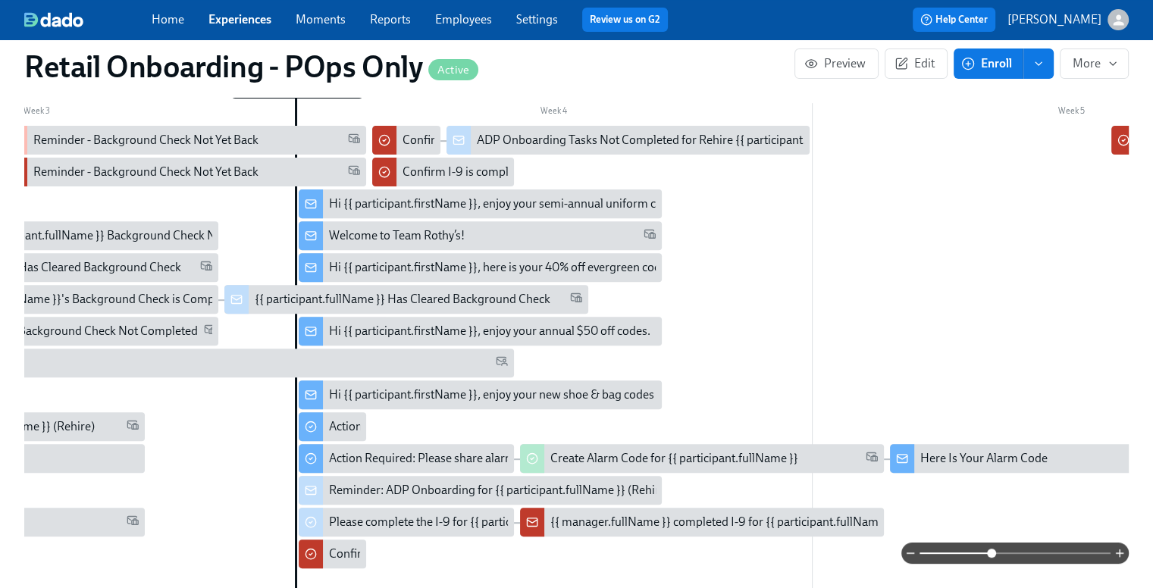
click at [503, 233] on div "Welcome to Team Rothy’s!" at bounding box center [492, 235] width 327 height 17
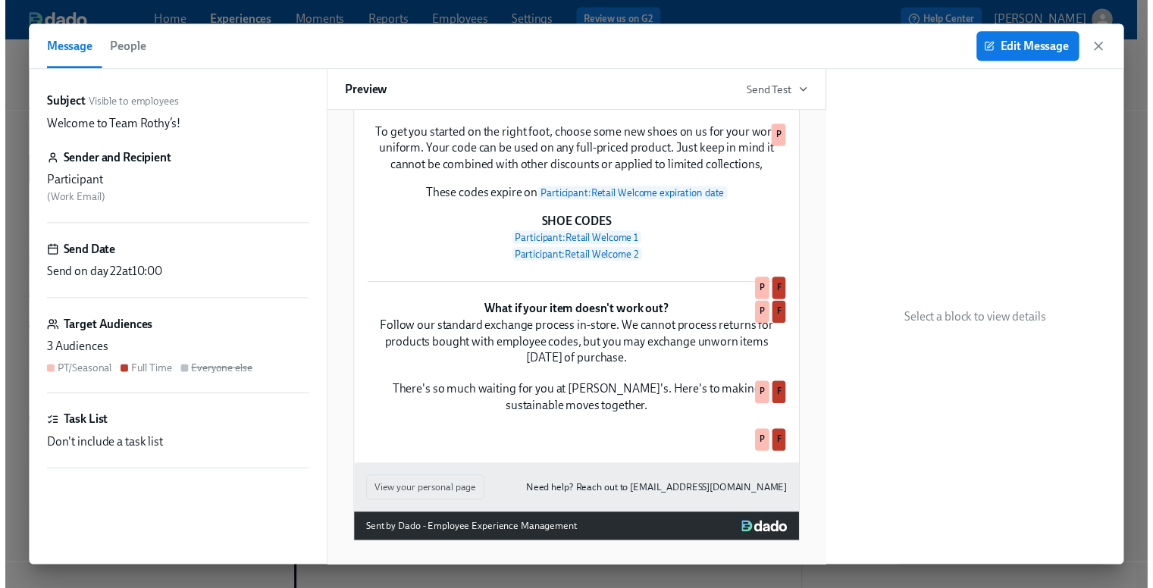
scroll to position [1137, 0]
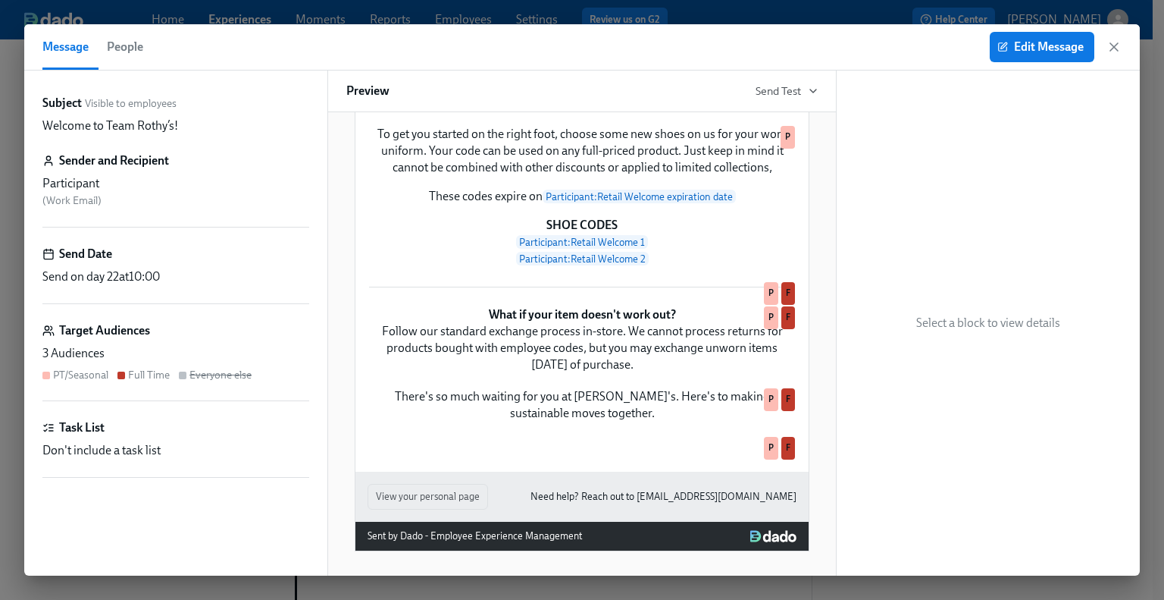
drag, startPoint x: 1113, startPoint y: 42, endPoint x: 1102, endPoint y: 61, distance: 21.1
click at [1113, 42] on icon "button" at bounding box center [1114, 46] width 15 height 15
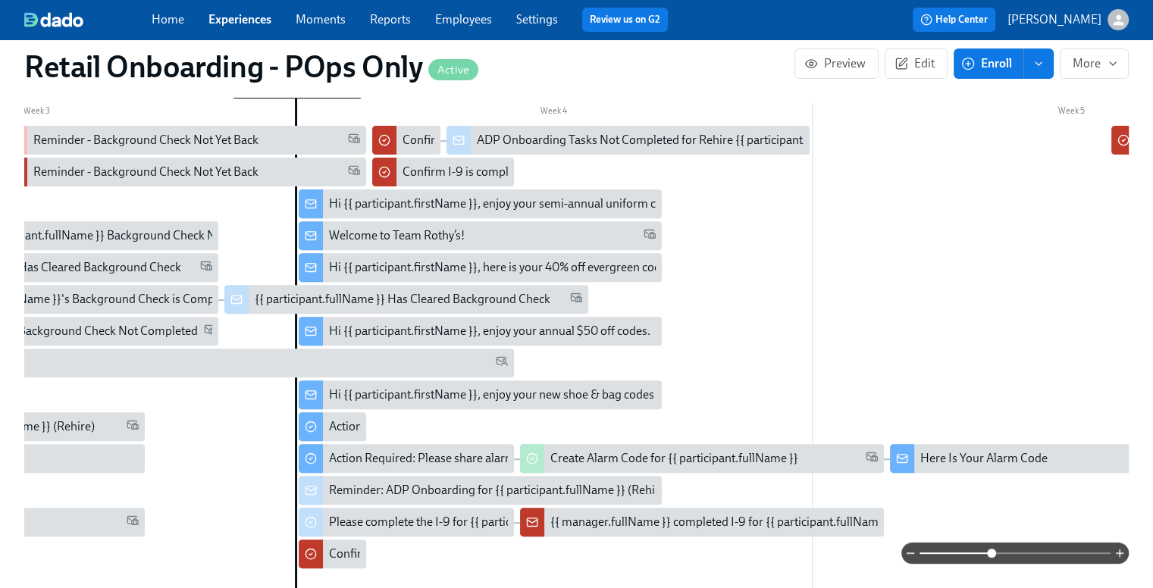
click at [249, 19] on link "Experiences" at bounding box center [239, 19] width 63 height 14
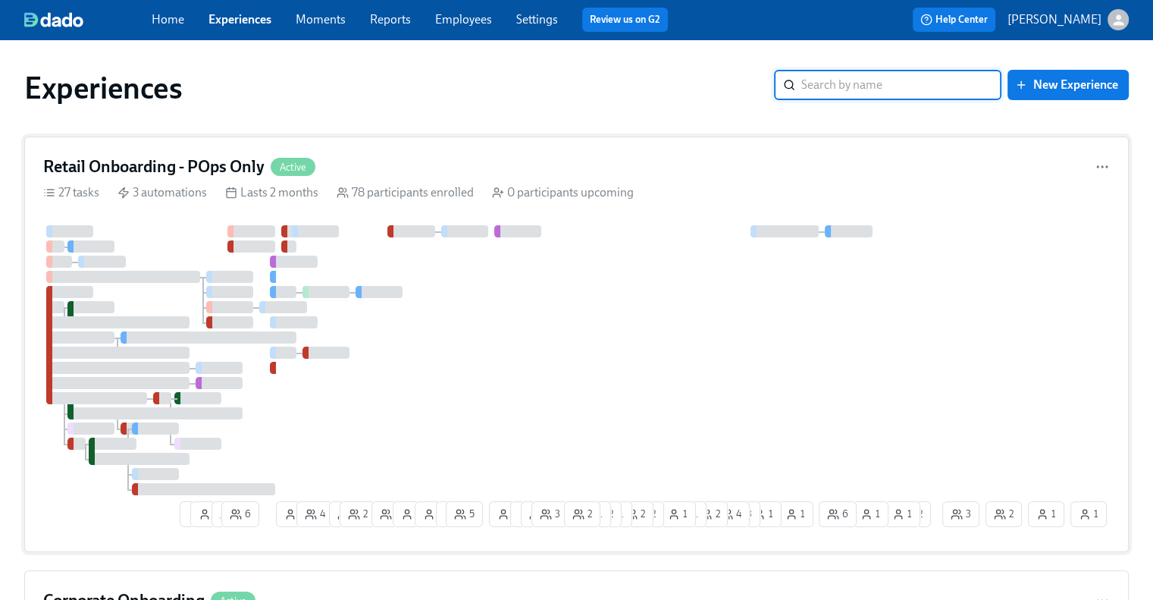
click at [124, 171] on h4 "Retail Onboarding - POps Only" at bounding box center [153, 166] width 221 height 23
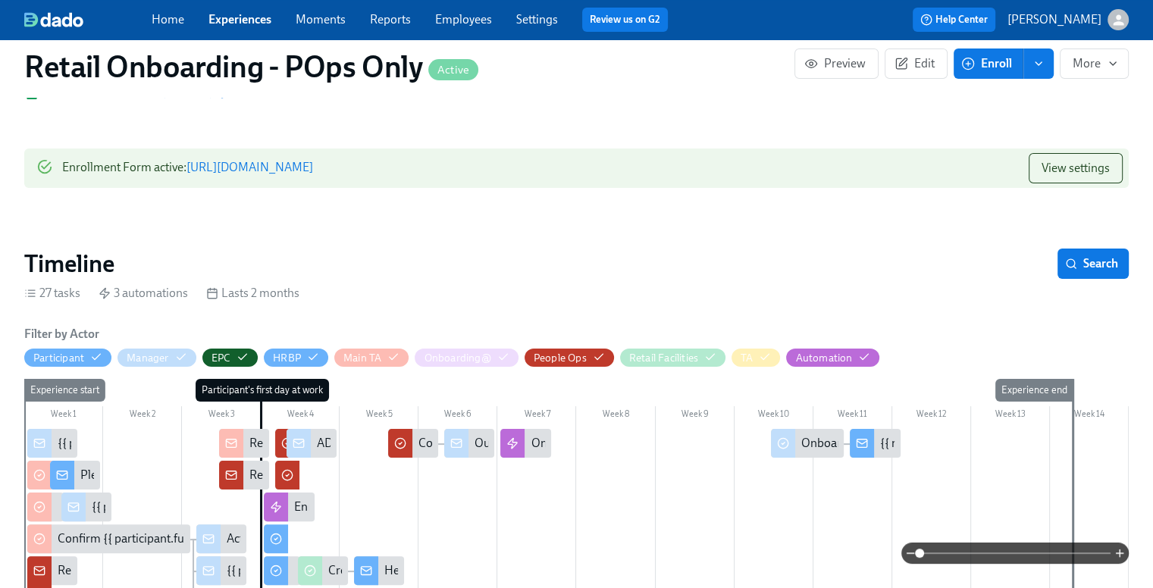
scroll to position [0, 19873]
click at [971, 553] on span at bounding box center [1014, 553] width 191 height 21
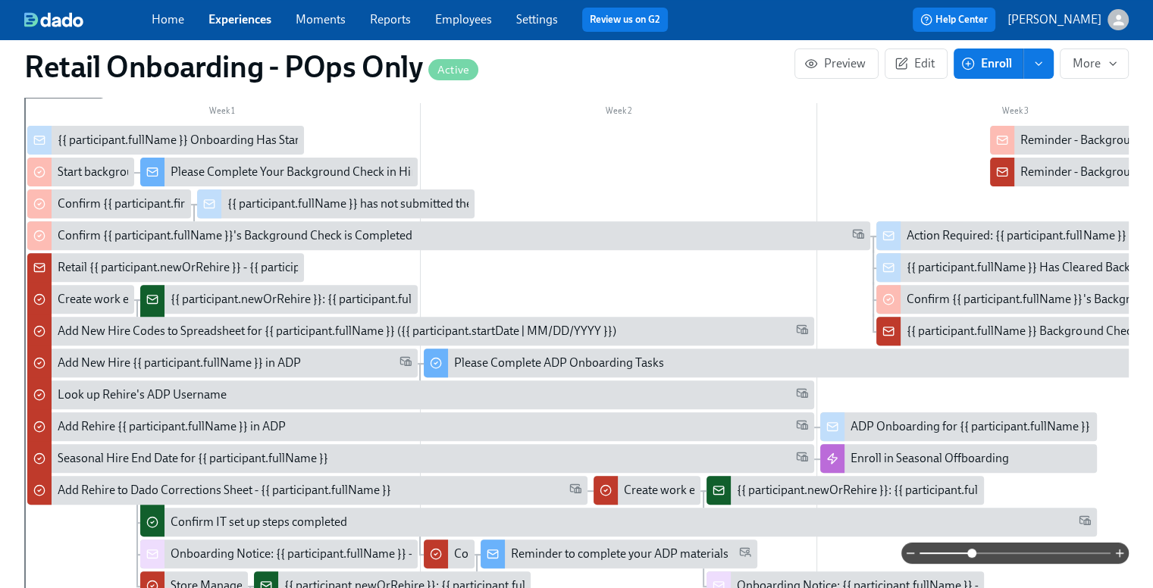
scroll to position [0, 27625]
click at [169, 20] on link "Home" at bounding box center [168, 19] width 33 height 14
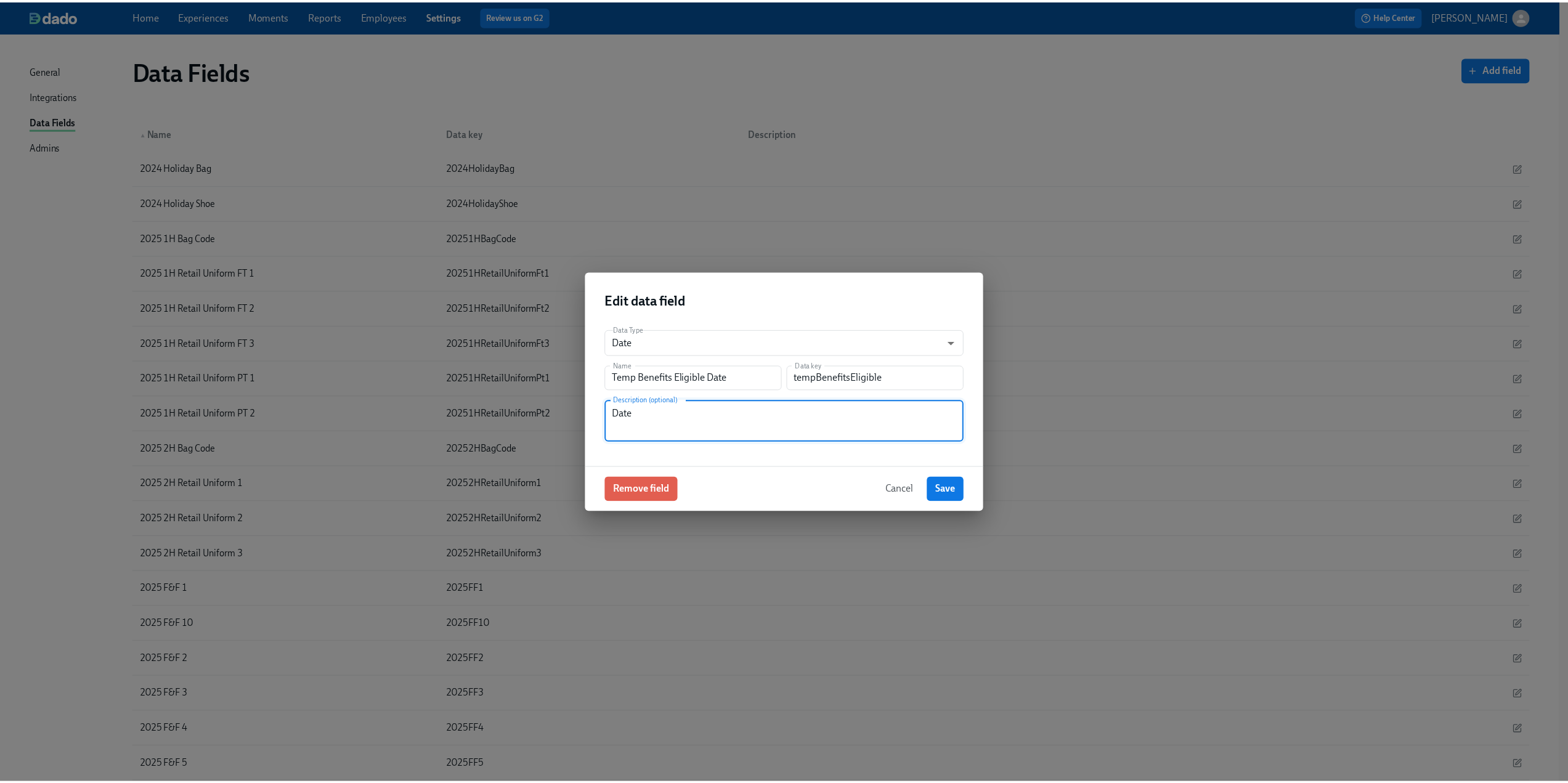
scroll to position [3945, 0]
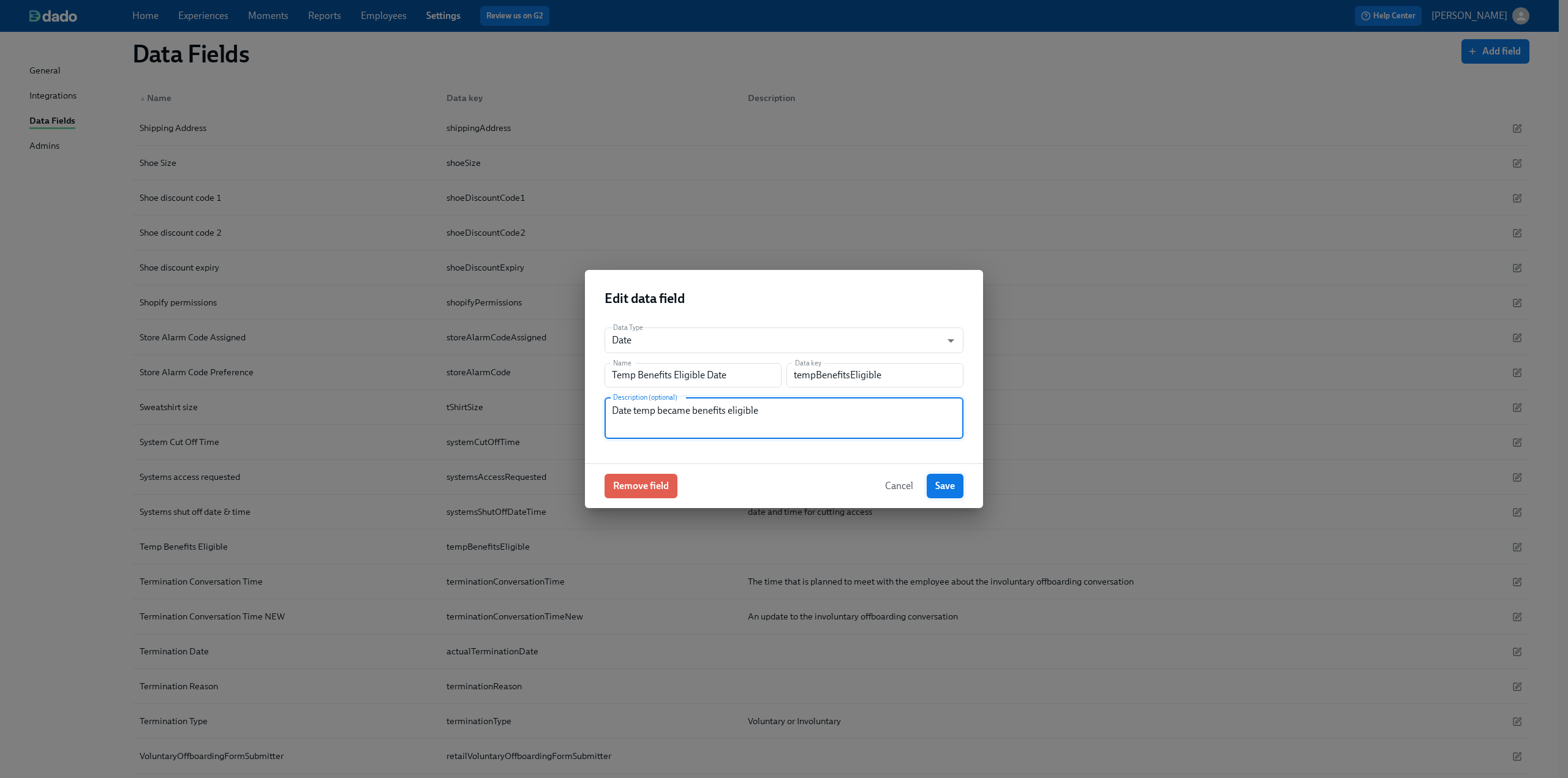
type textarea "Date temp became benefits eligible"
click at [947, 492] on span "Save" at bounding box center [945, 486] width 19 height 12
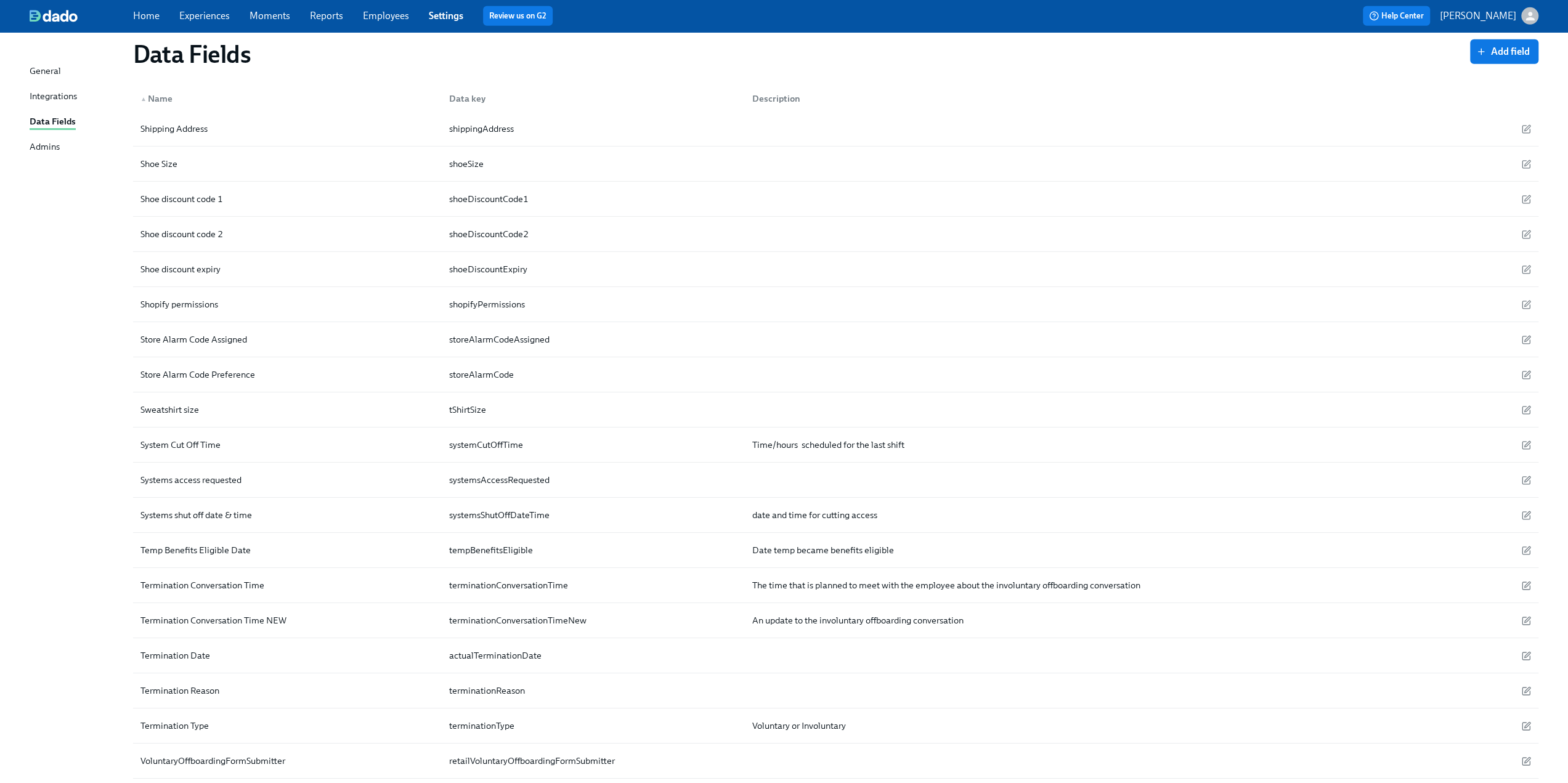
click at [202, 16] on link "Experiences" at bounding box center [205, 15] width 50 height 11
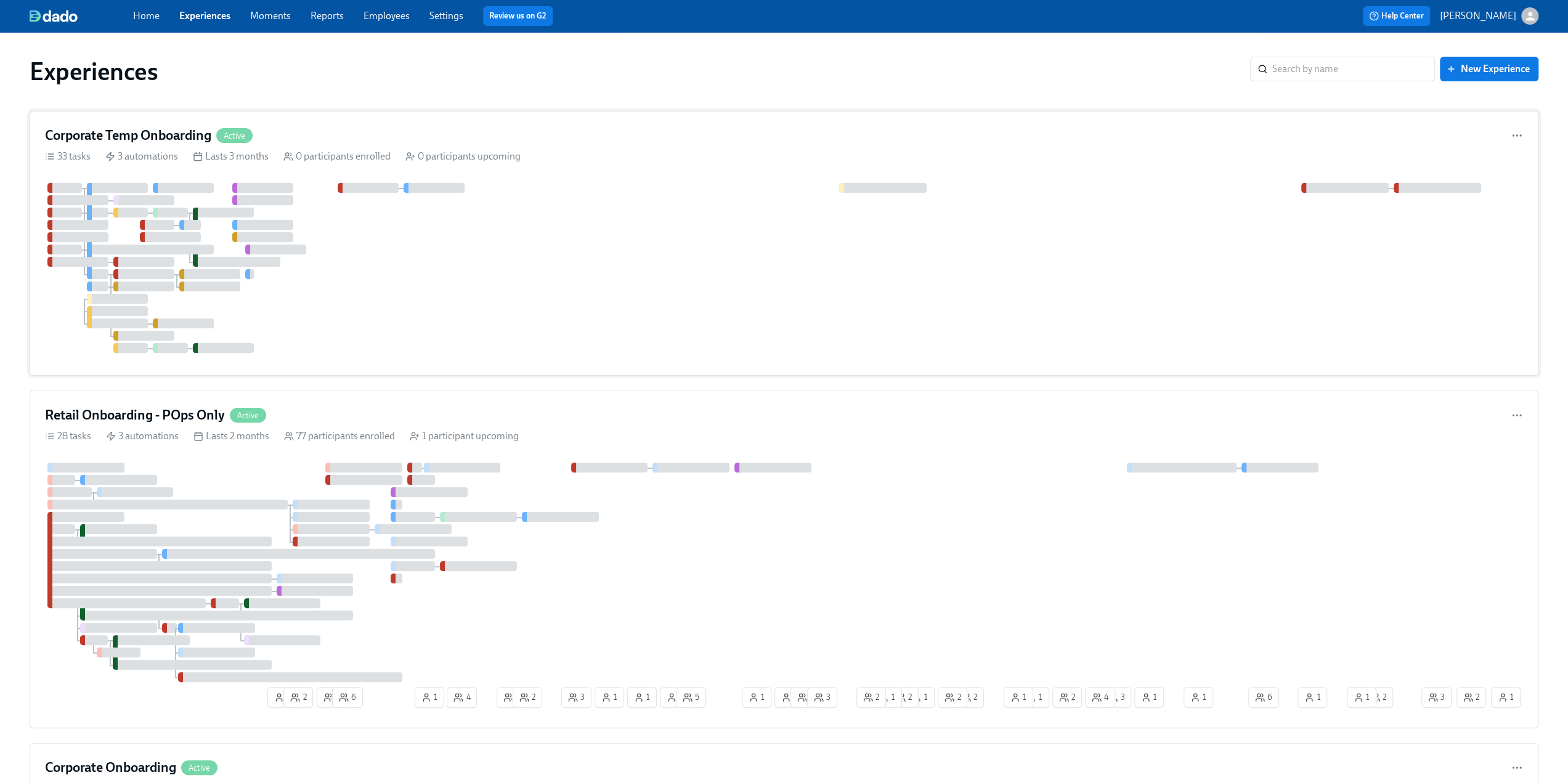
click at [544, 235] on div at bounding box center [784, 268] width 1478 height 170
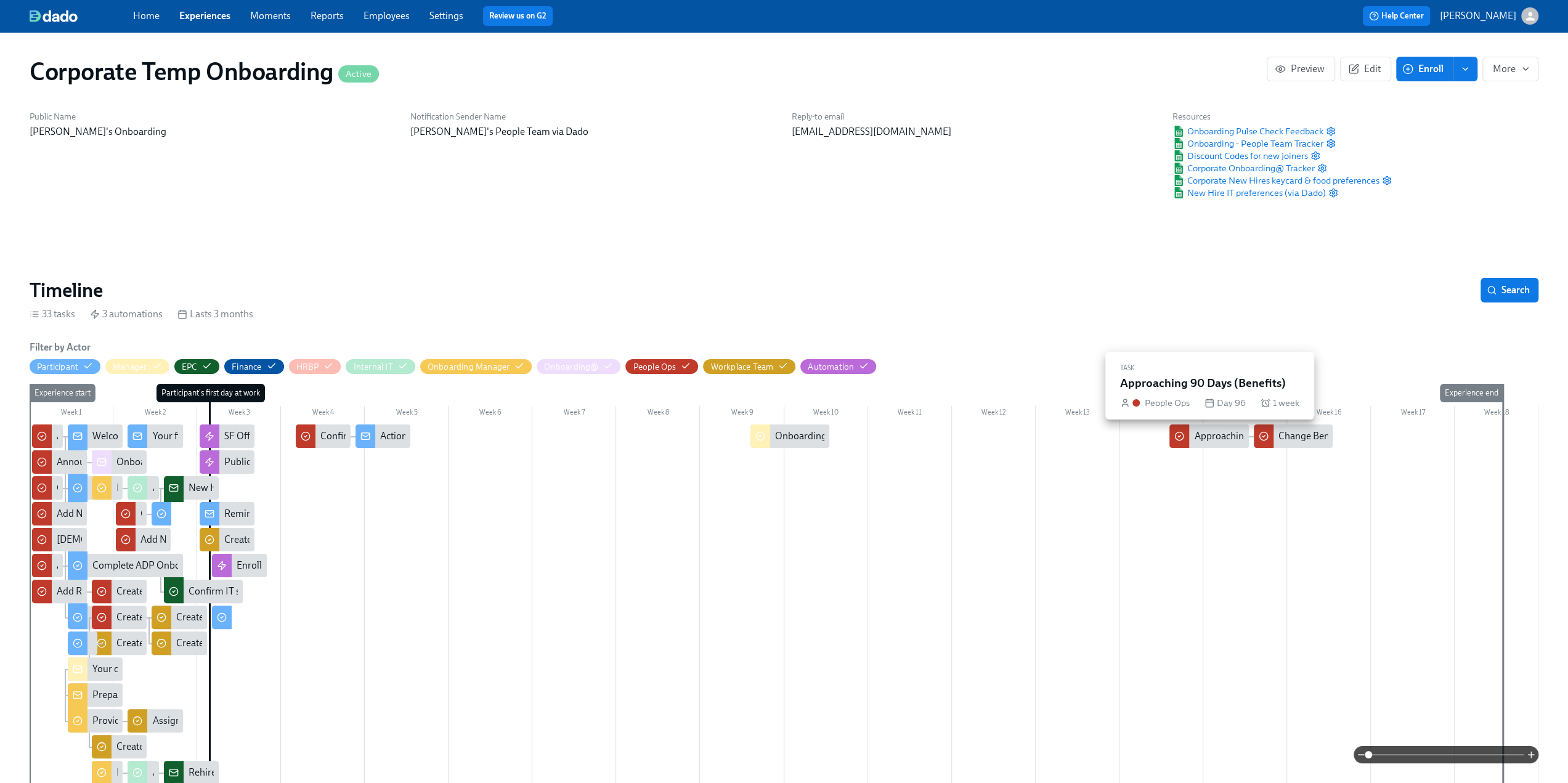
click at [1203, 438] on div "Approaching 90 Days (Benefits)" at bounding box center [1261, 436] width 133 height 14
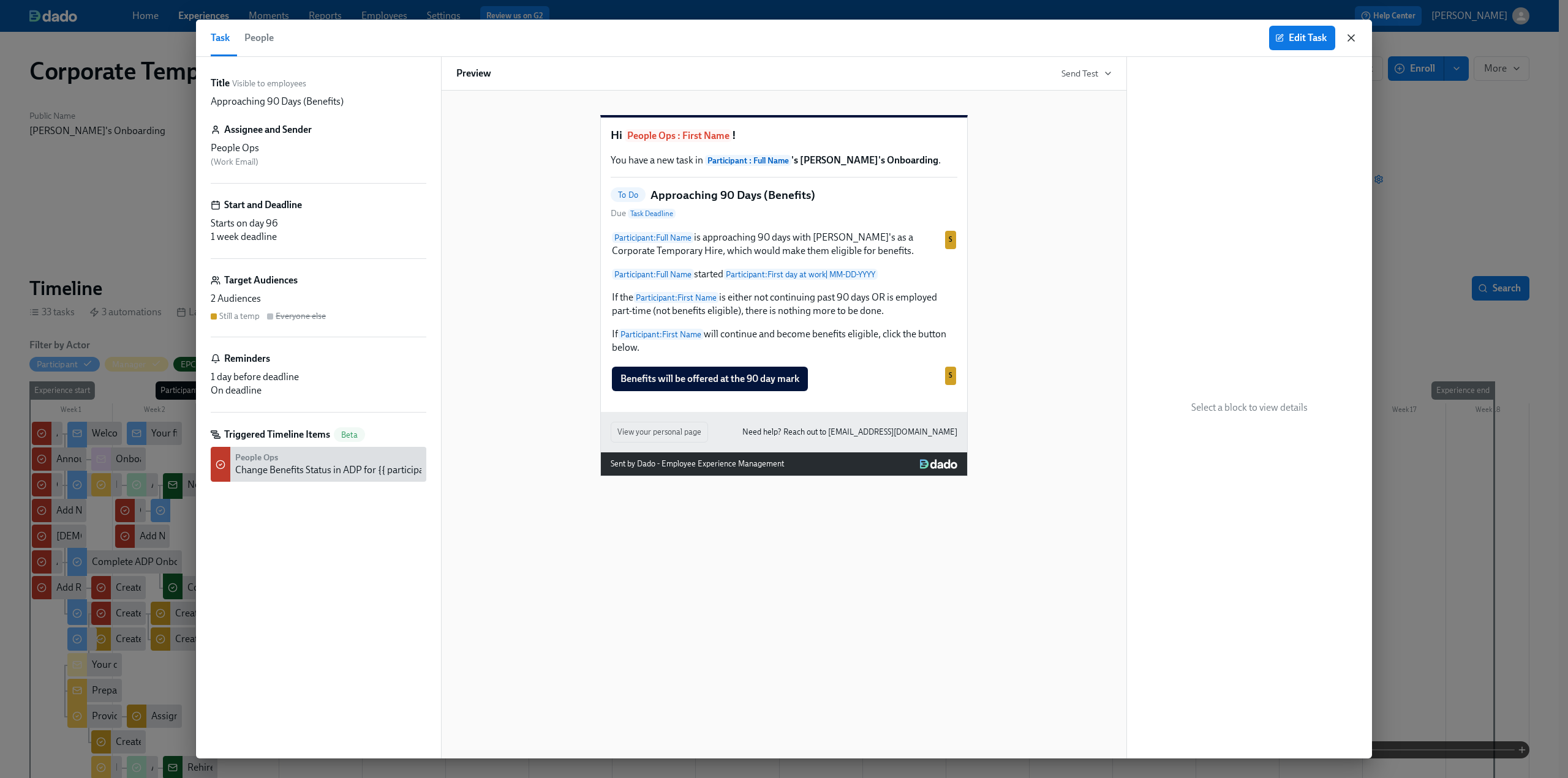
click at [1351, 37] on icon "button" at bounding box center [1351, 38] width 6 height 6
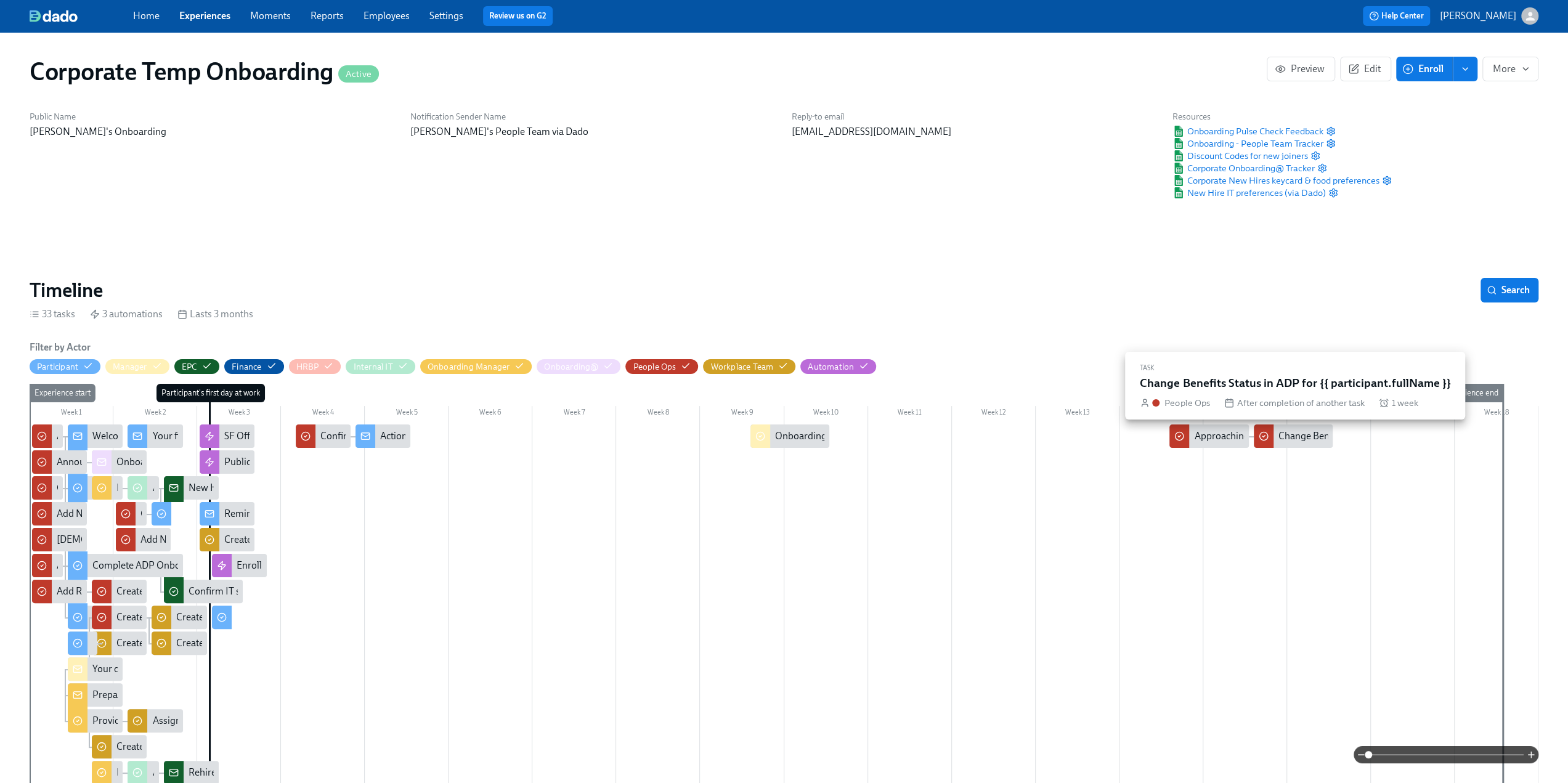
click at [1304, 431] on div "Change Benefits Status in ADP for {{ participant.fullName }}" at bounding box center [1403, 436] width 250 height 14
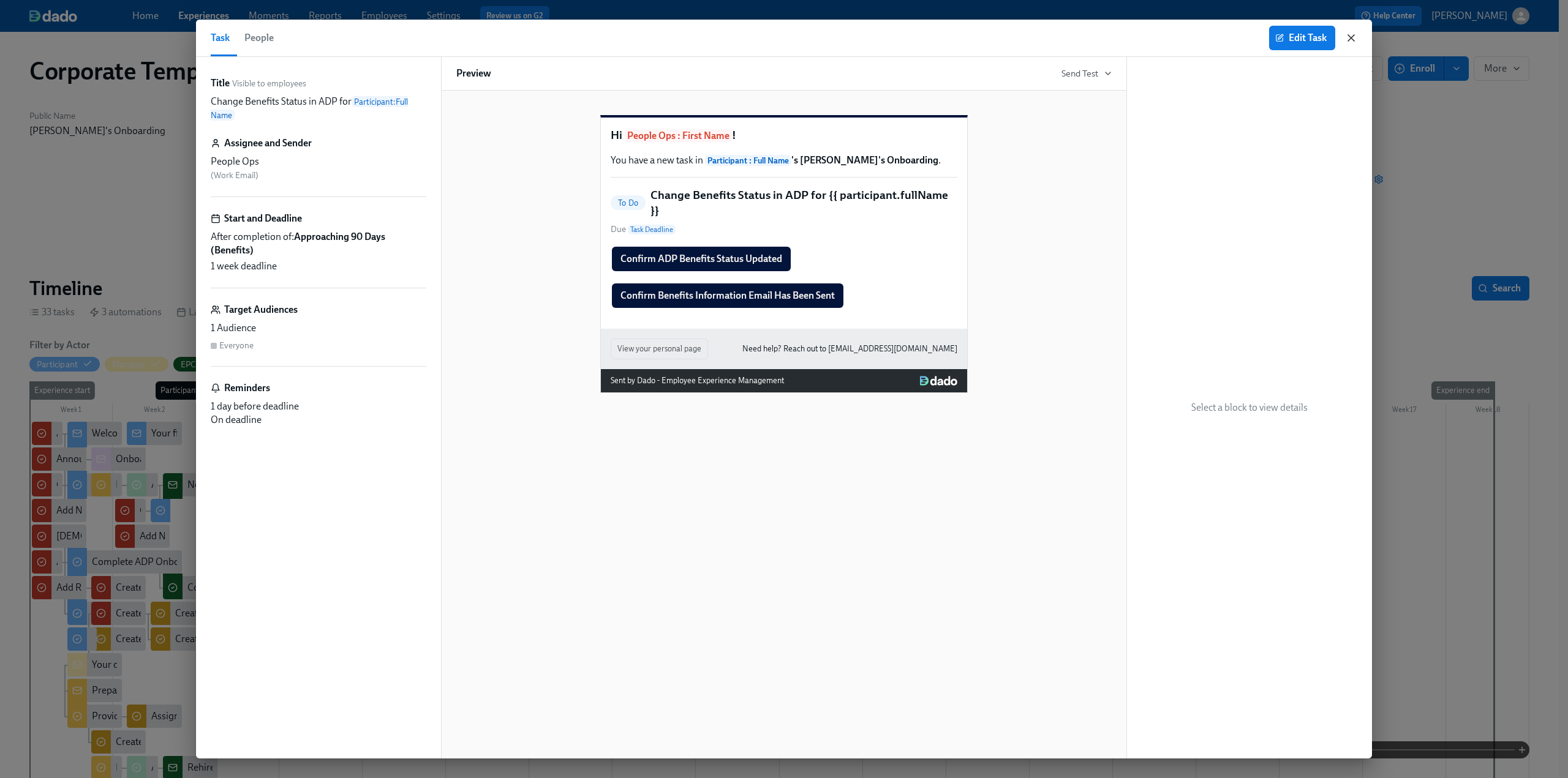
click at [1353, 40] on icon "button" at bounding box center [1351, 38] width 6 height 6
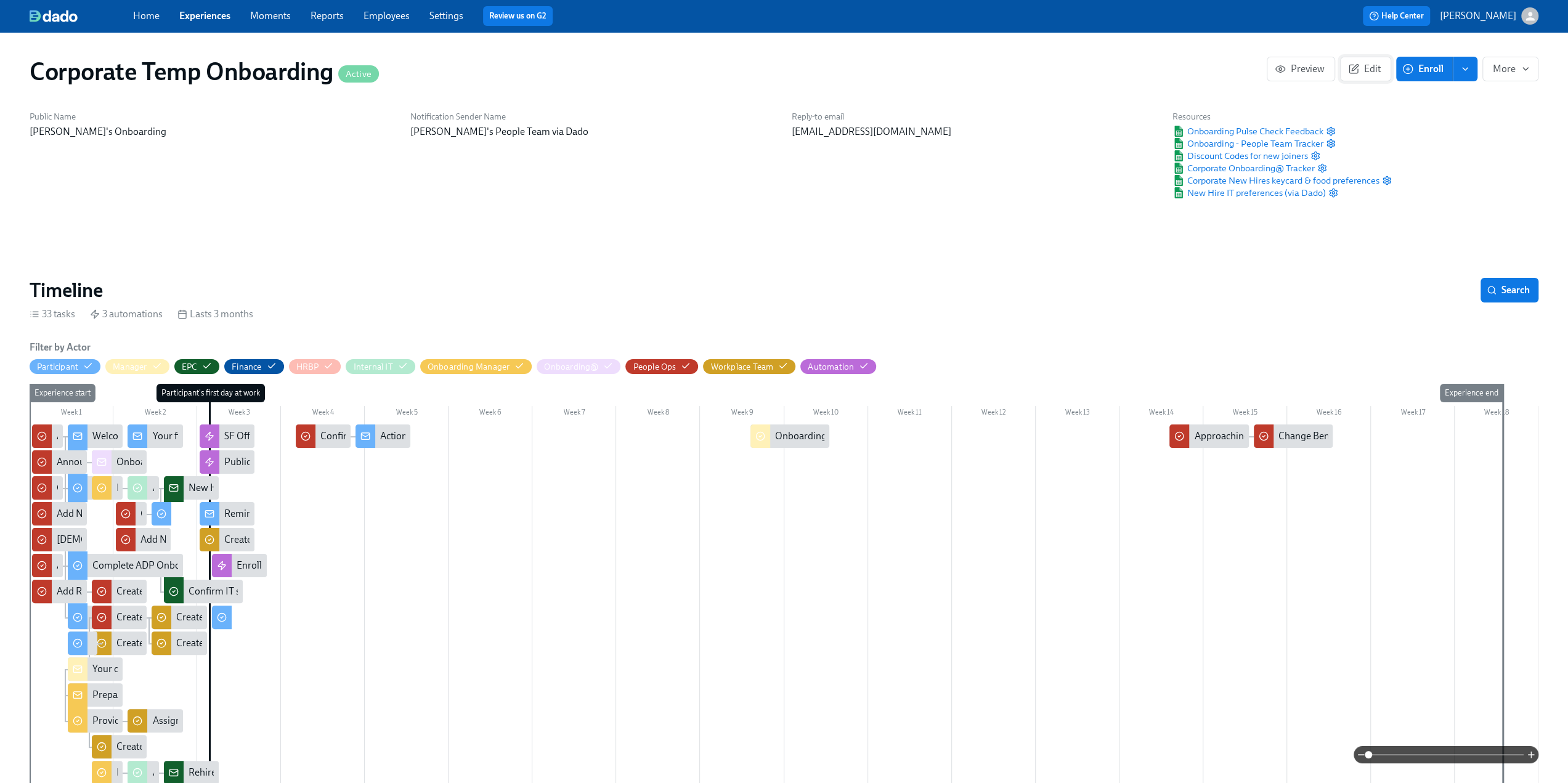
click at [1363, 76] on button "Edit" at bounding box center [1366, 69] width 51 height 24
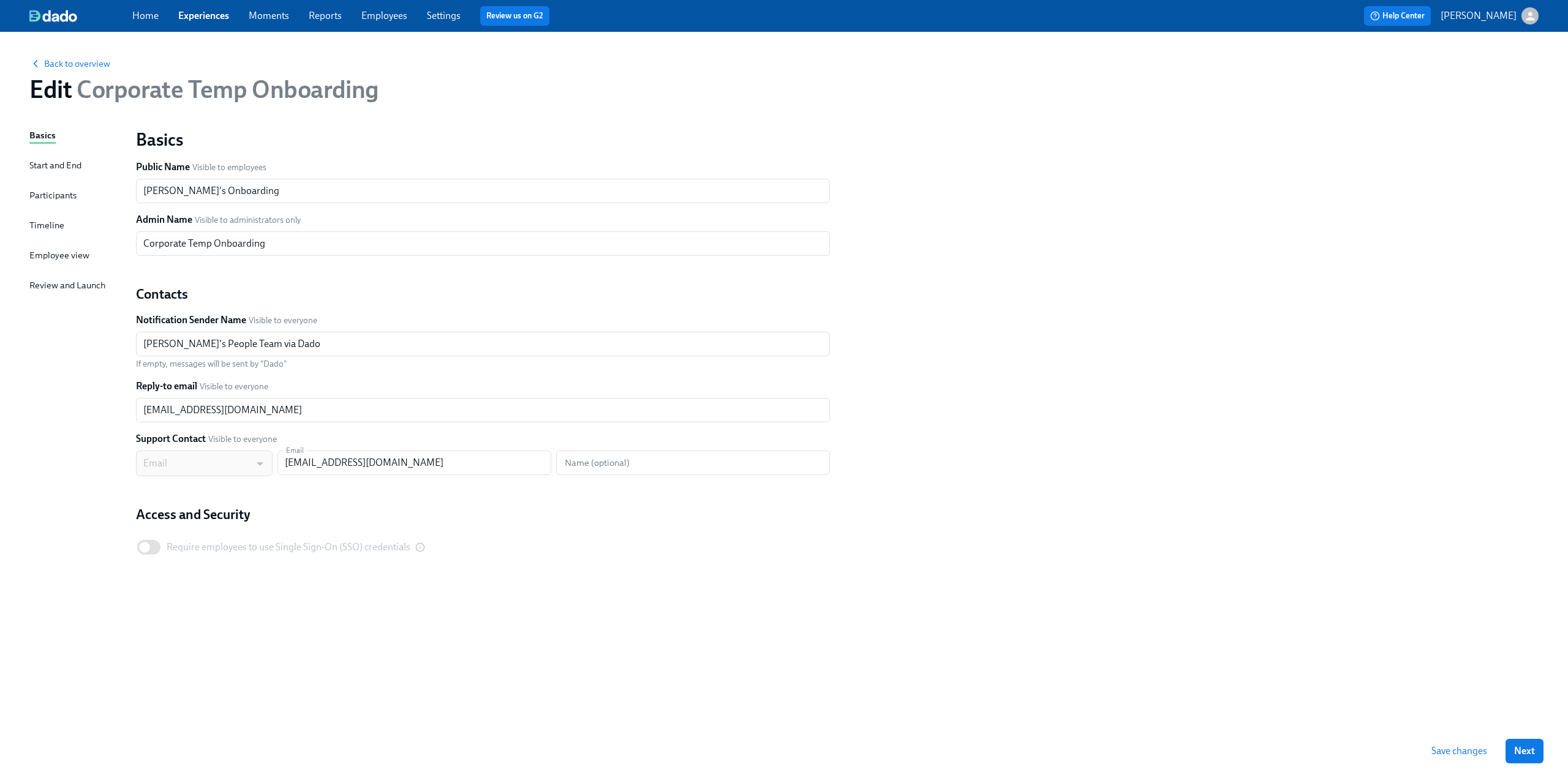
click at [40, 225] on div "Timeline" at bounding box center [46, 225] width 35 height 14
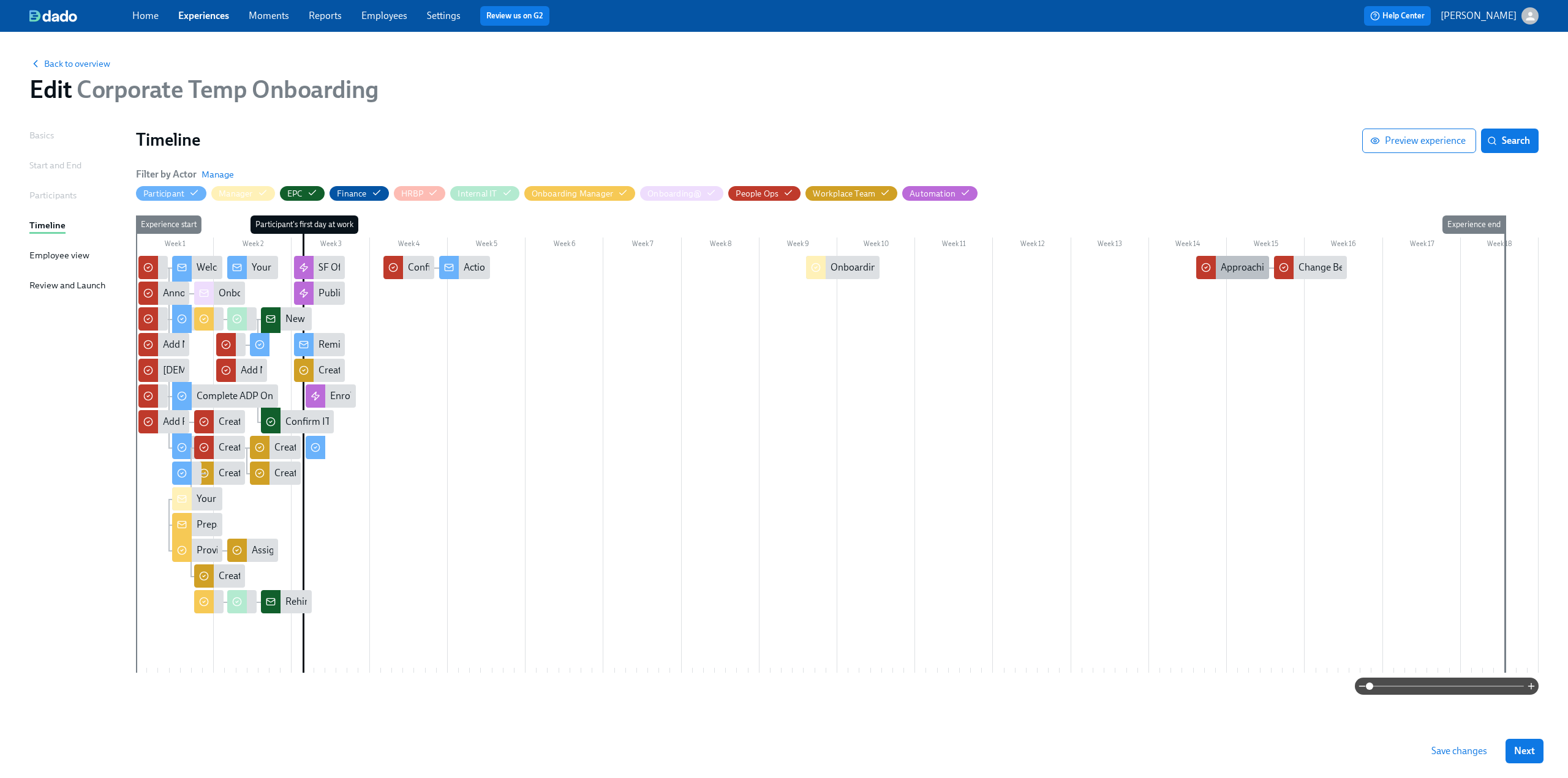
click at [1233, 264] on div "Approaching 90 Days (Benefits)" at bounding box center [1288, 267] width 133 height 14
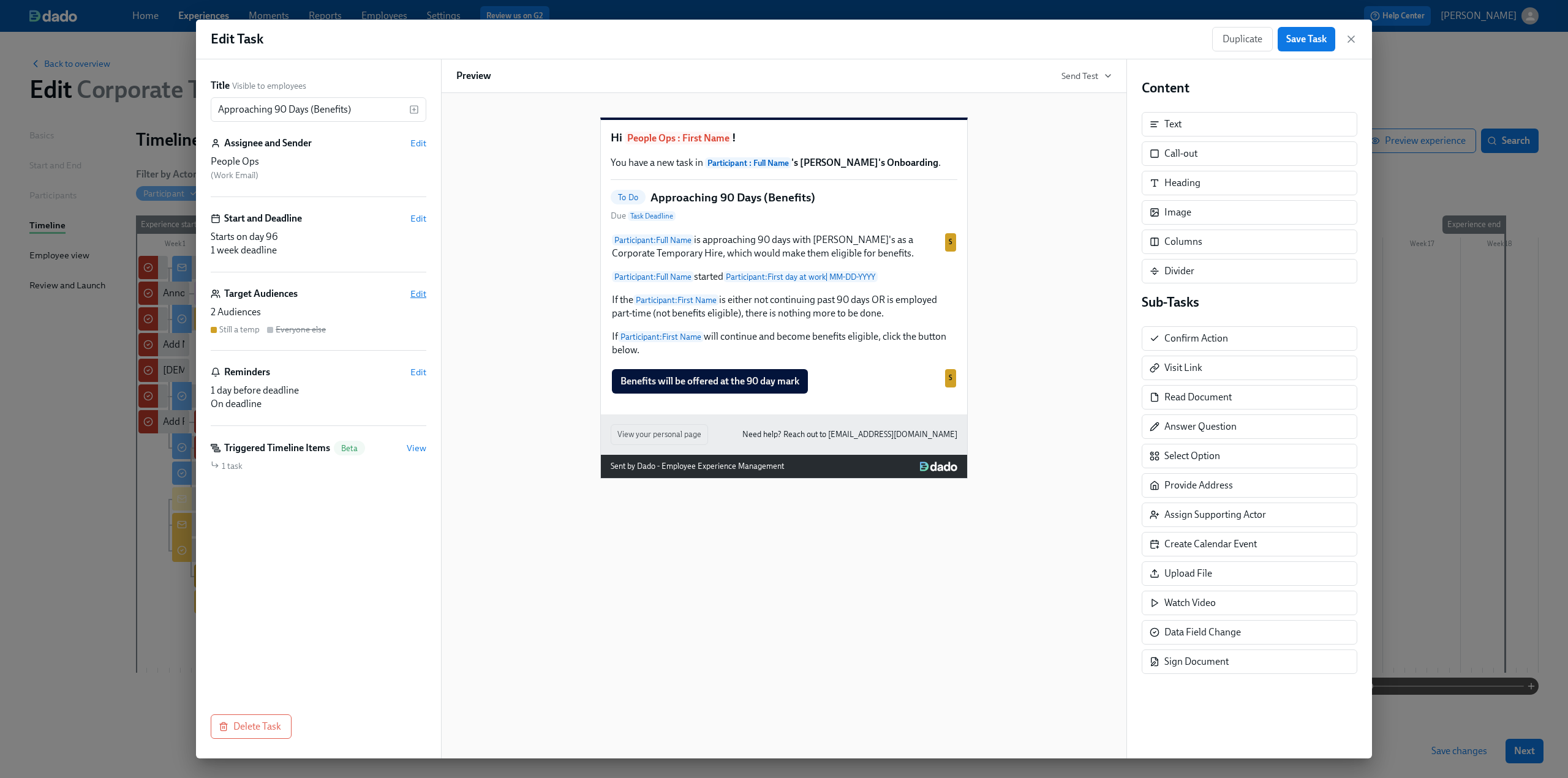
click at [414, 295] on span "Edit" at bounding box center [419, 293] width 16 height 12
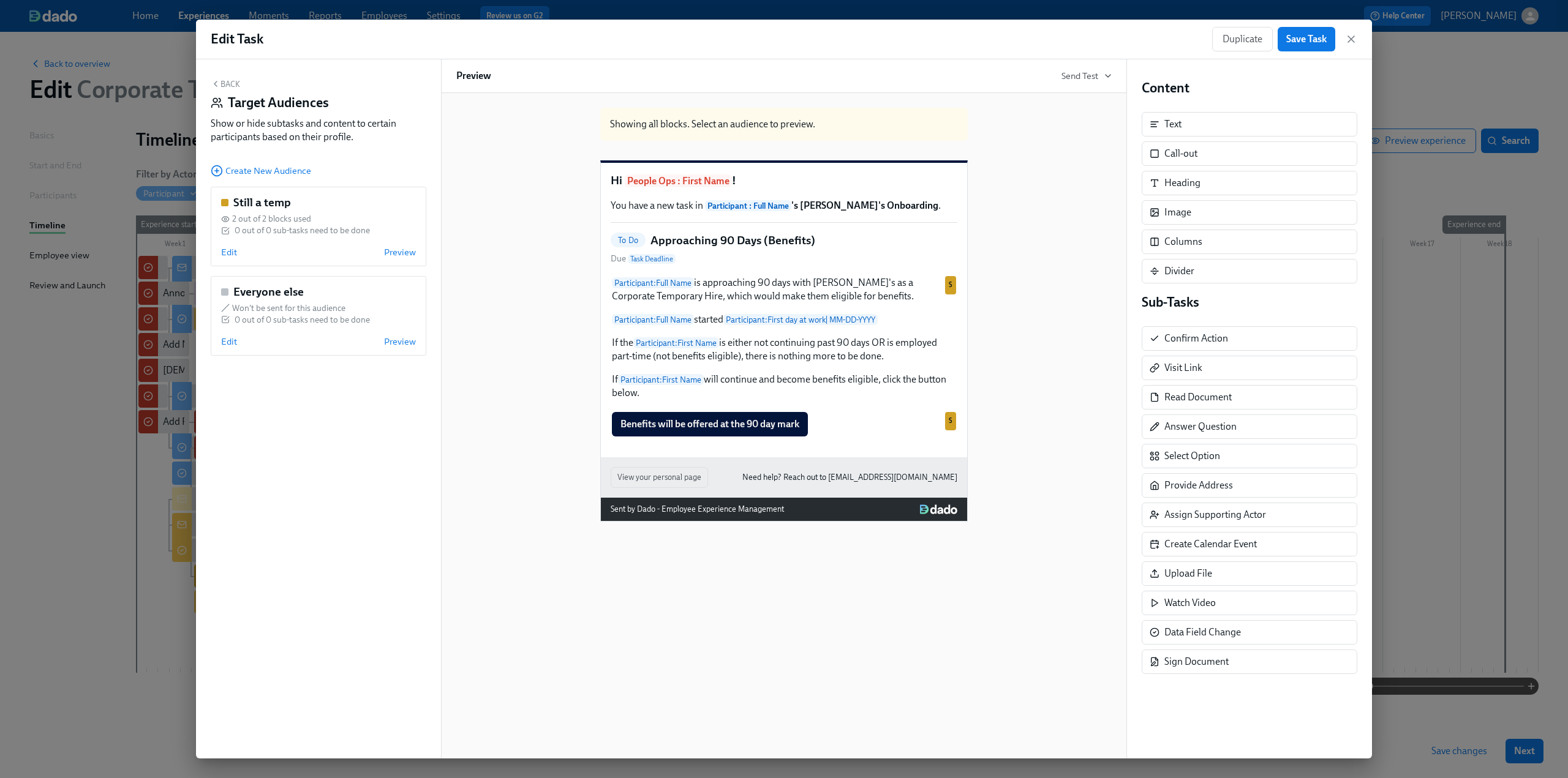
click at [224, 82] on button "Back" at bounding box center [226, 84] width 29 height 10
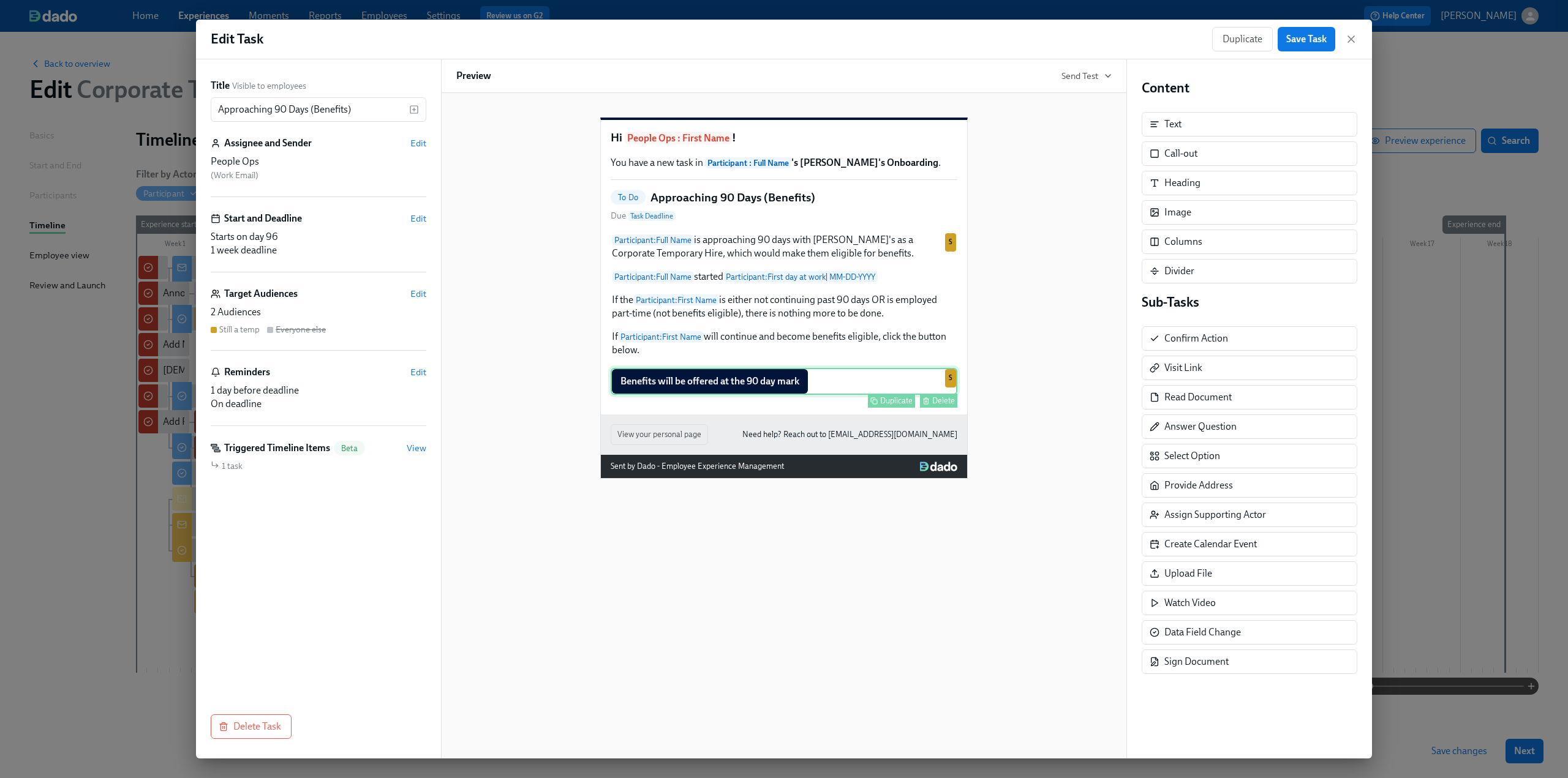
click at [863, 395] on div "Benefits will be offered at the 90 day mark Duplicate Delete S" at bounding box center [784, 381] width 347 height 27
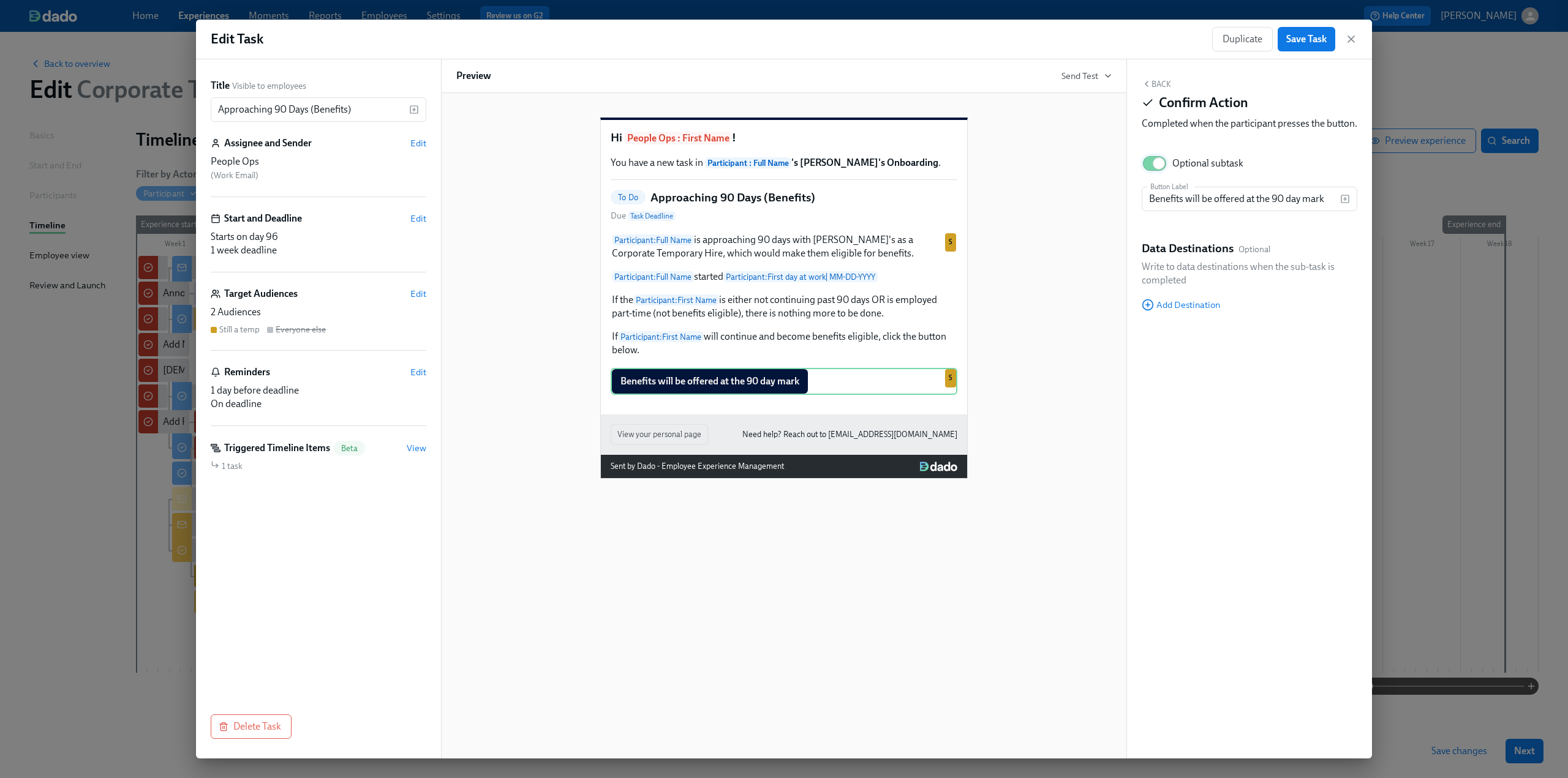
click at [1152, 175] on input "Optional subtask" at bounding box center [1159, 163] width 81 height 27
checkbox input "false"
click at [535, 479] on div "Hi People Ops : First Name ! You have a new task in Participant : Full Name 's …" at bounding box center [784, 288] width 655 height 381
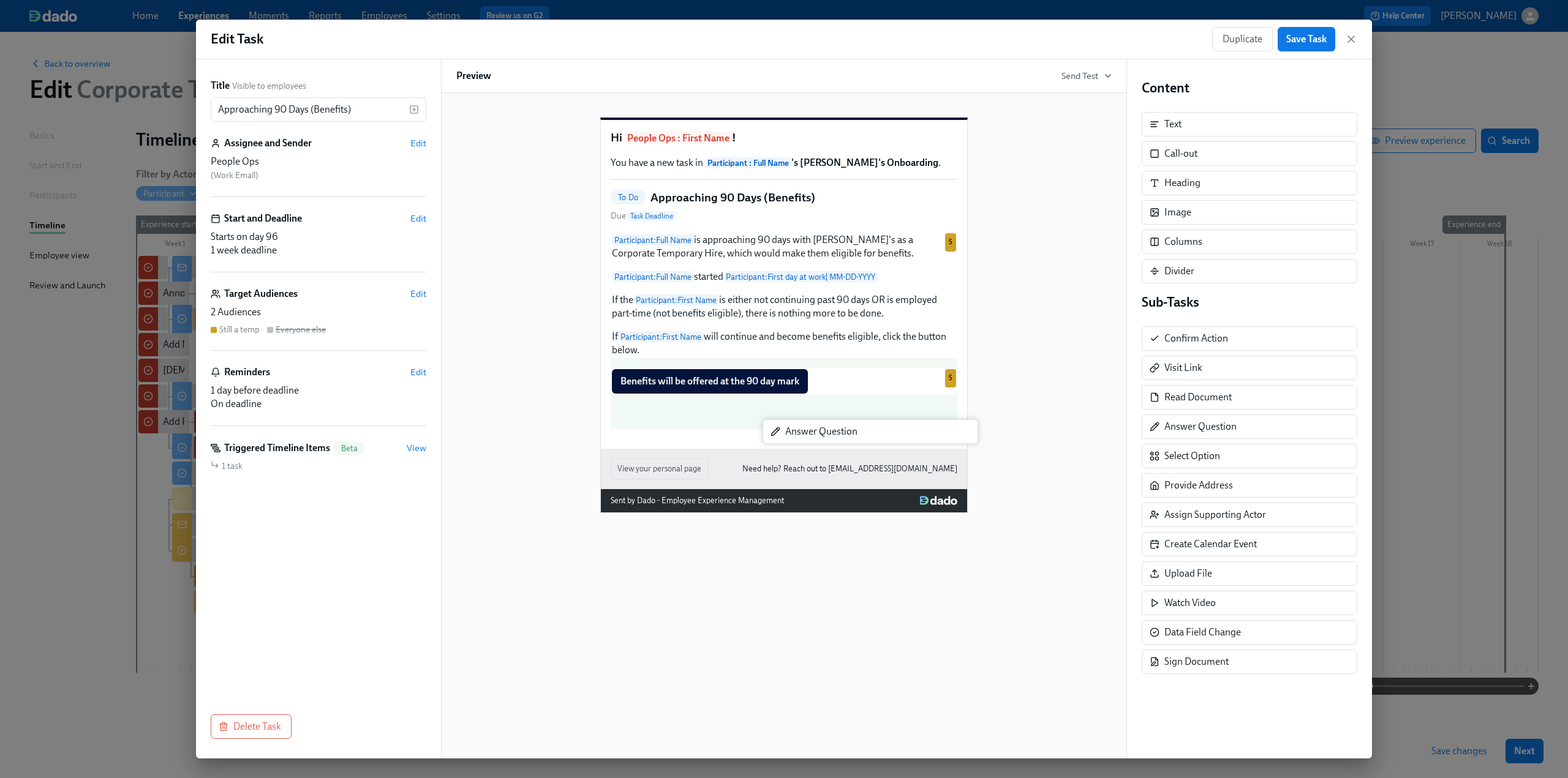
drag, startPoint x: 1199, startPoint y: 427, endPoint x: 817, endPoint y: 435, distance: 382.1
click at [817, 435] on div "Title Visible to employees Approaching 90 Days (Benefits) ​ Assignee and Sender…" at bounding box center [784, 410] width 1176 height 700
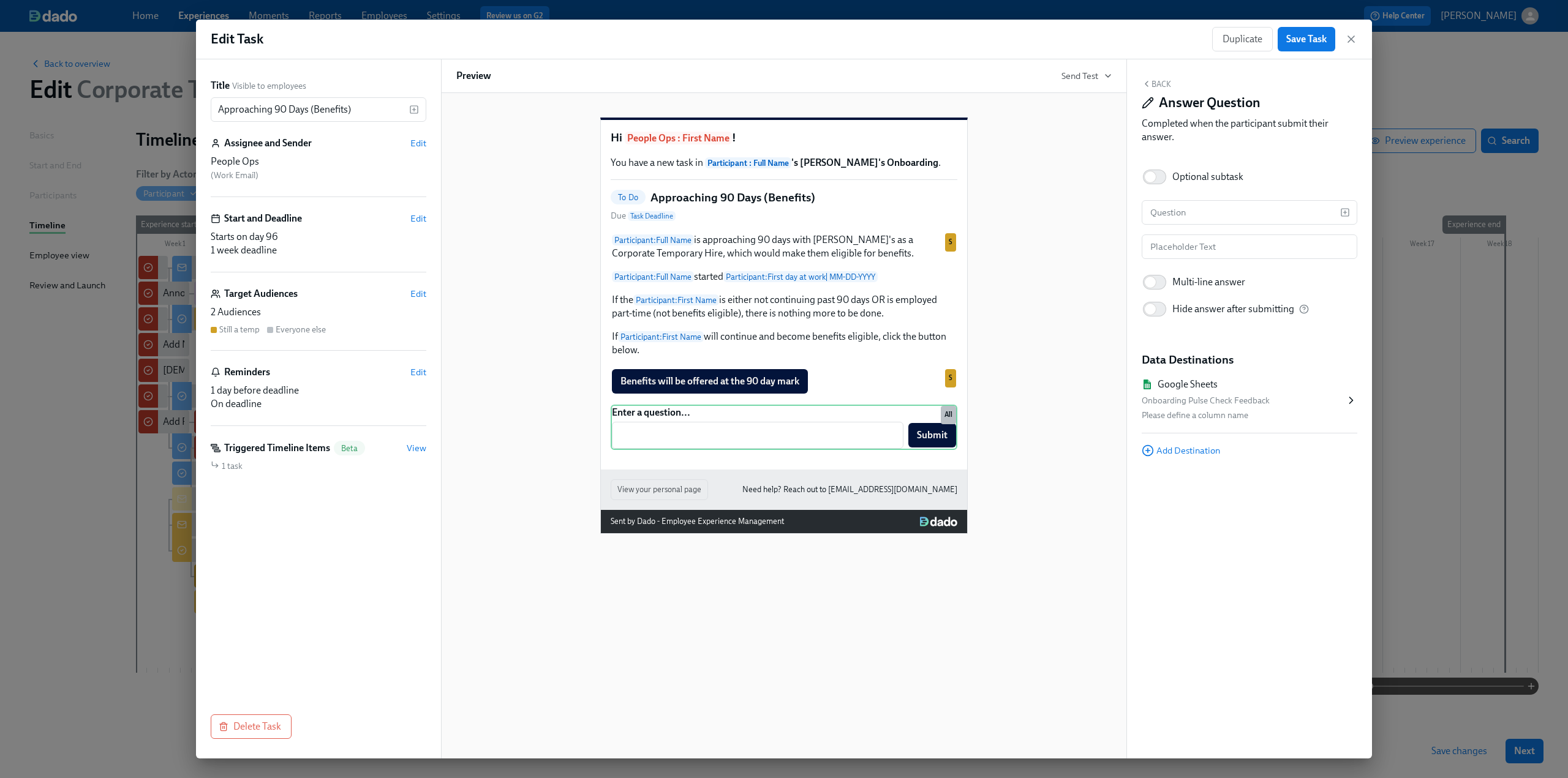
click at [1345, 397] on icon at bounding box center [1351, 400] width 12 height 12
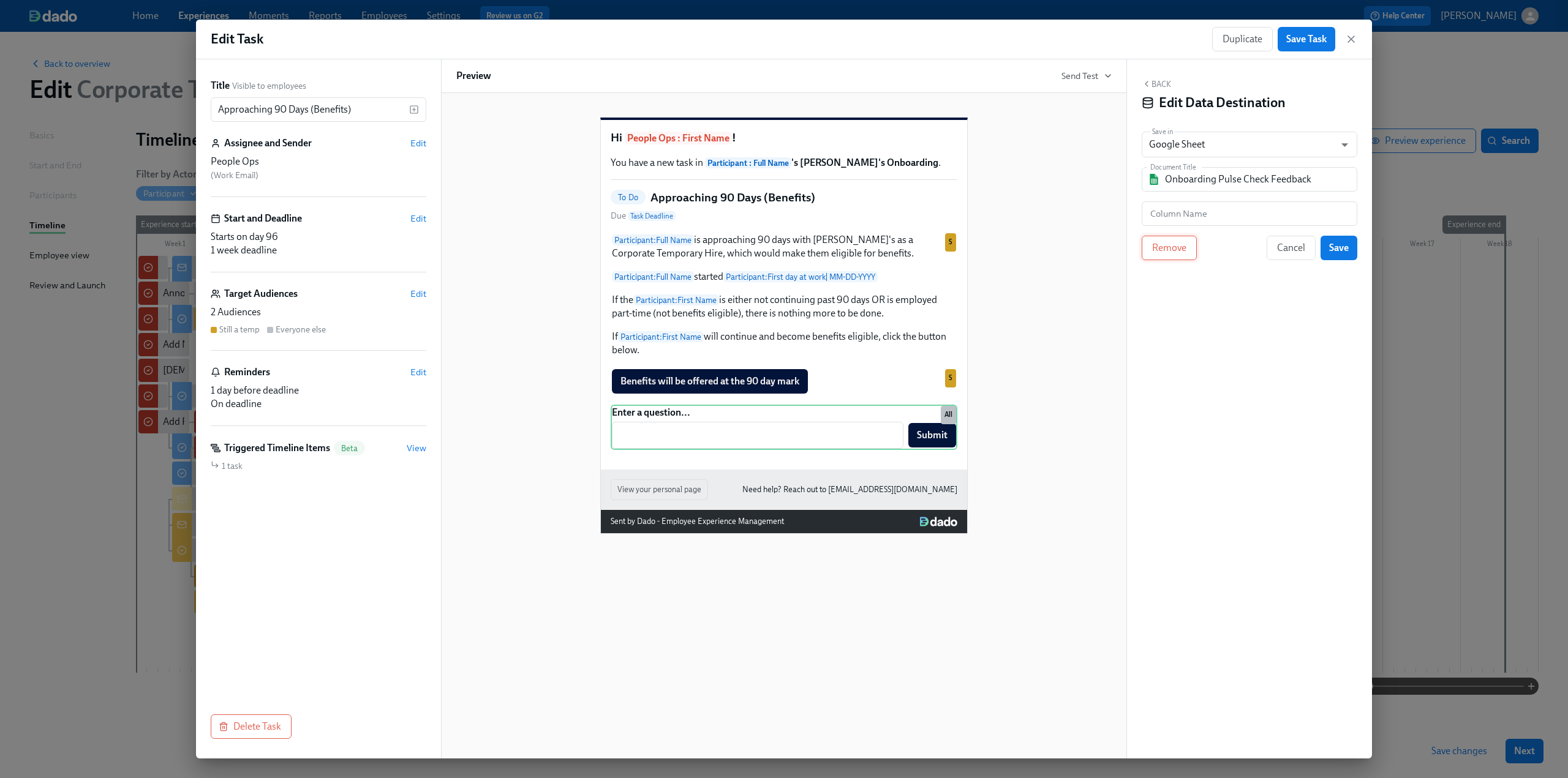
click at [1176, 246] on span "Remove" at bounding box center [1170, 247] width 34 height 12
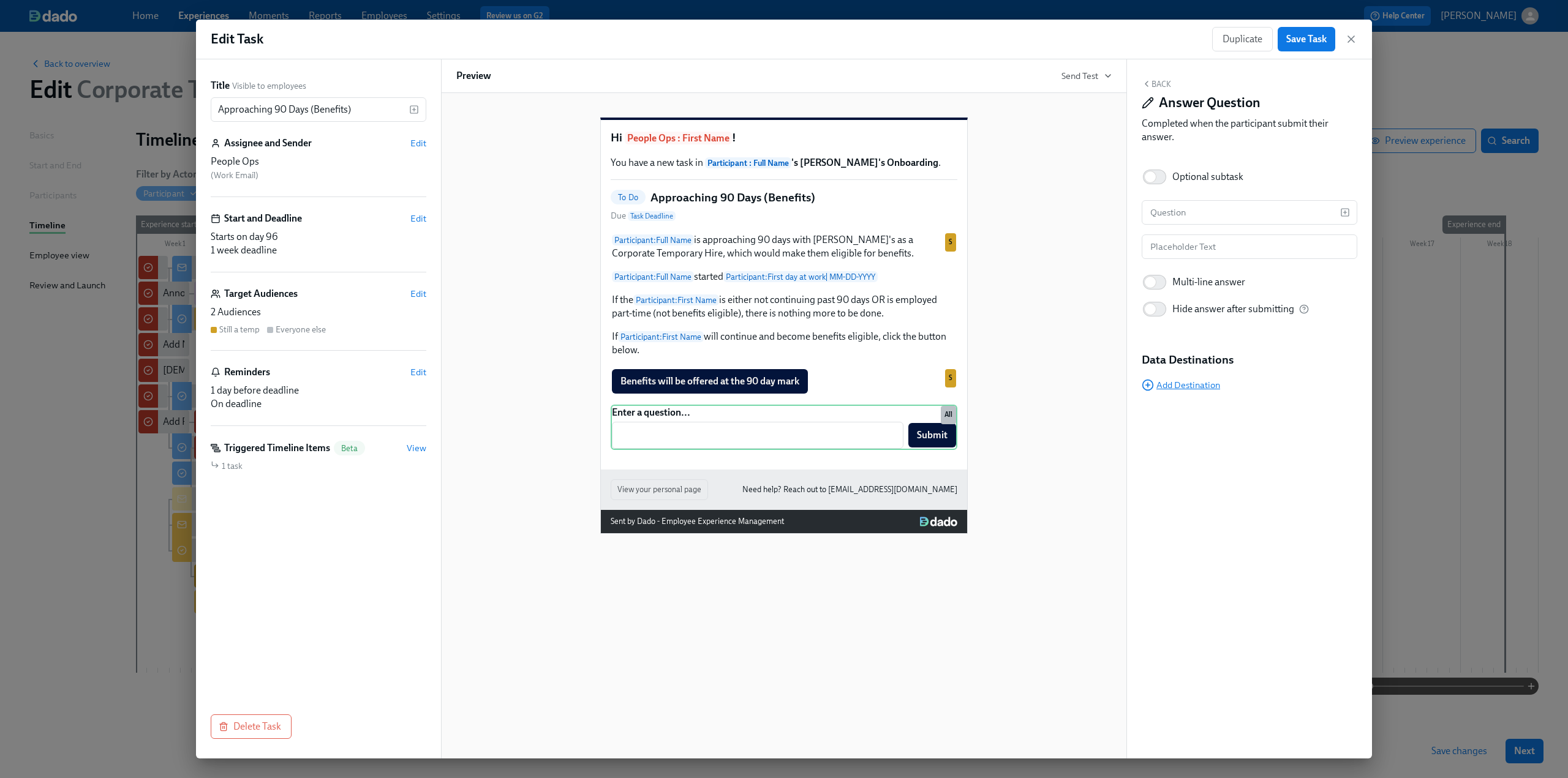
click at [1195, 388] on span "Add Destination" at bounding box center [1181, 385] width 78 height 12
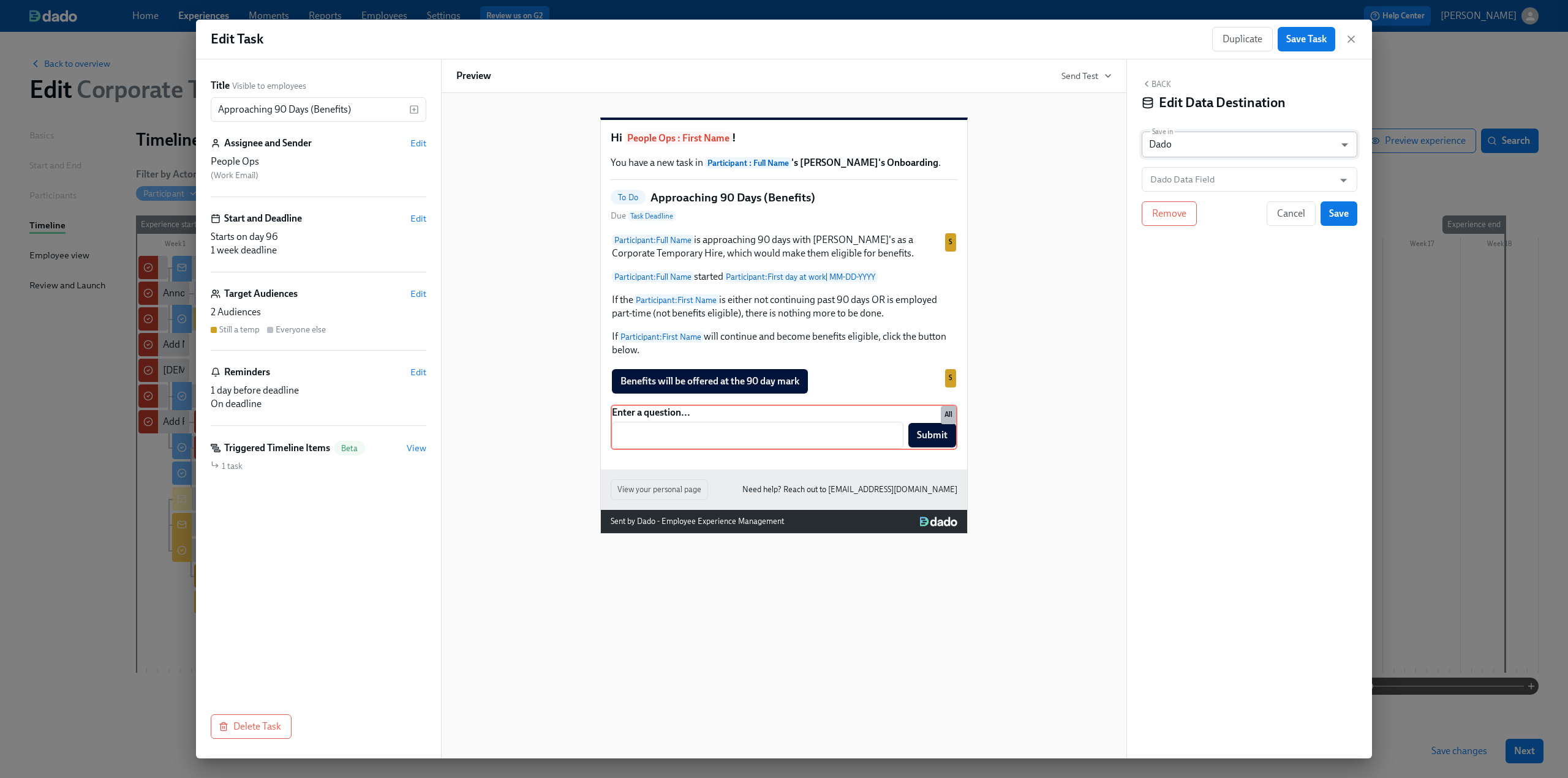
click at [1174, 145] on body "Home Experiences Moments Reports Employees Settings Review us on G2 Help Center…" at bounding box center [784, 389] width 1568 height 778
click at [1193, 181] on div at bounding box center [784, 389] width 1568 height 778
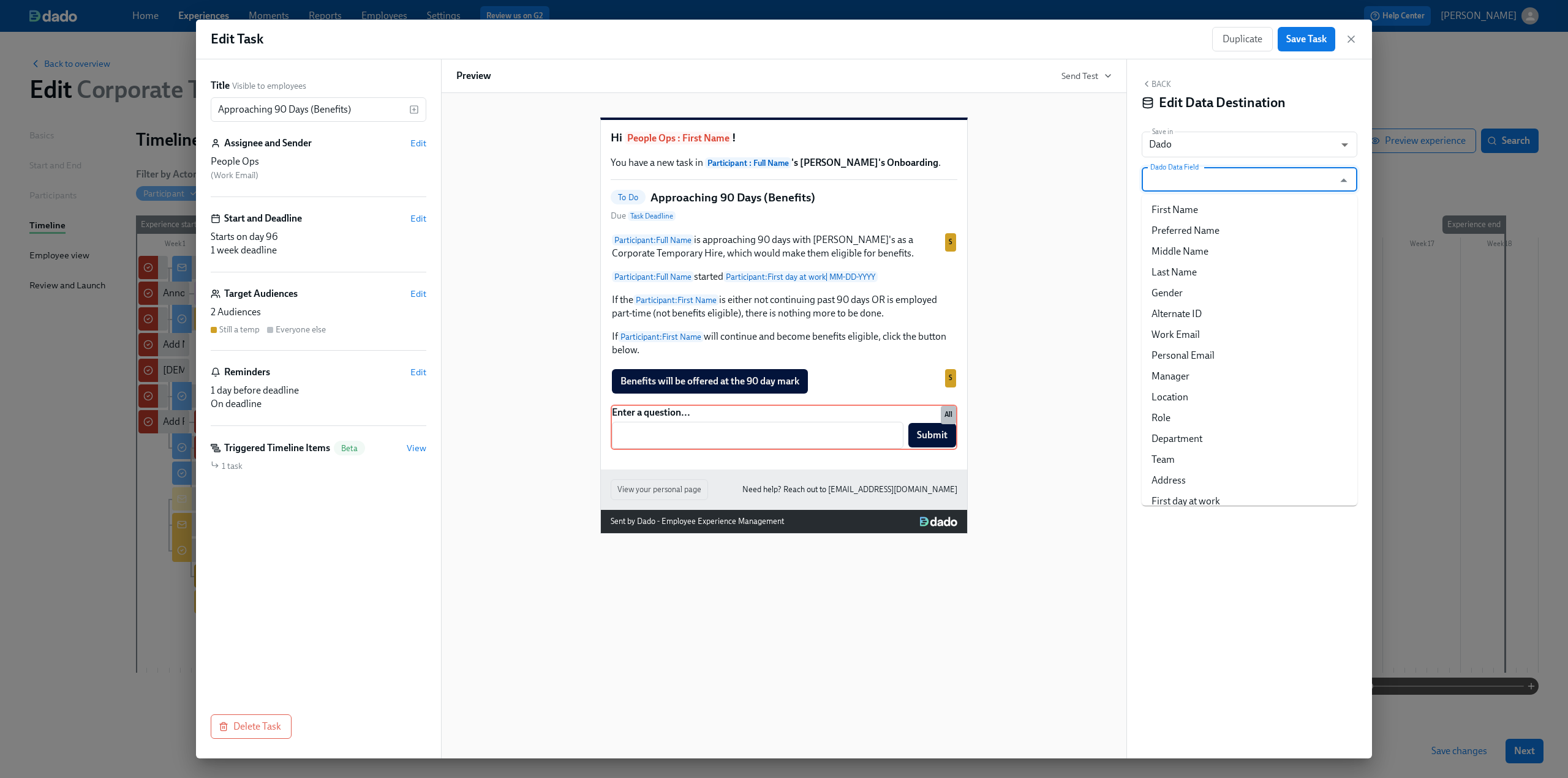
click at [1187, 177] on input "Dado Data Field" at bounding box center [1241, 179] width 186 height 24
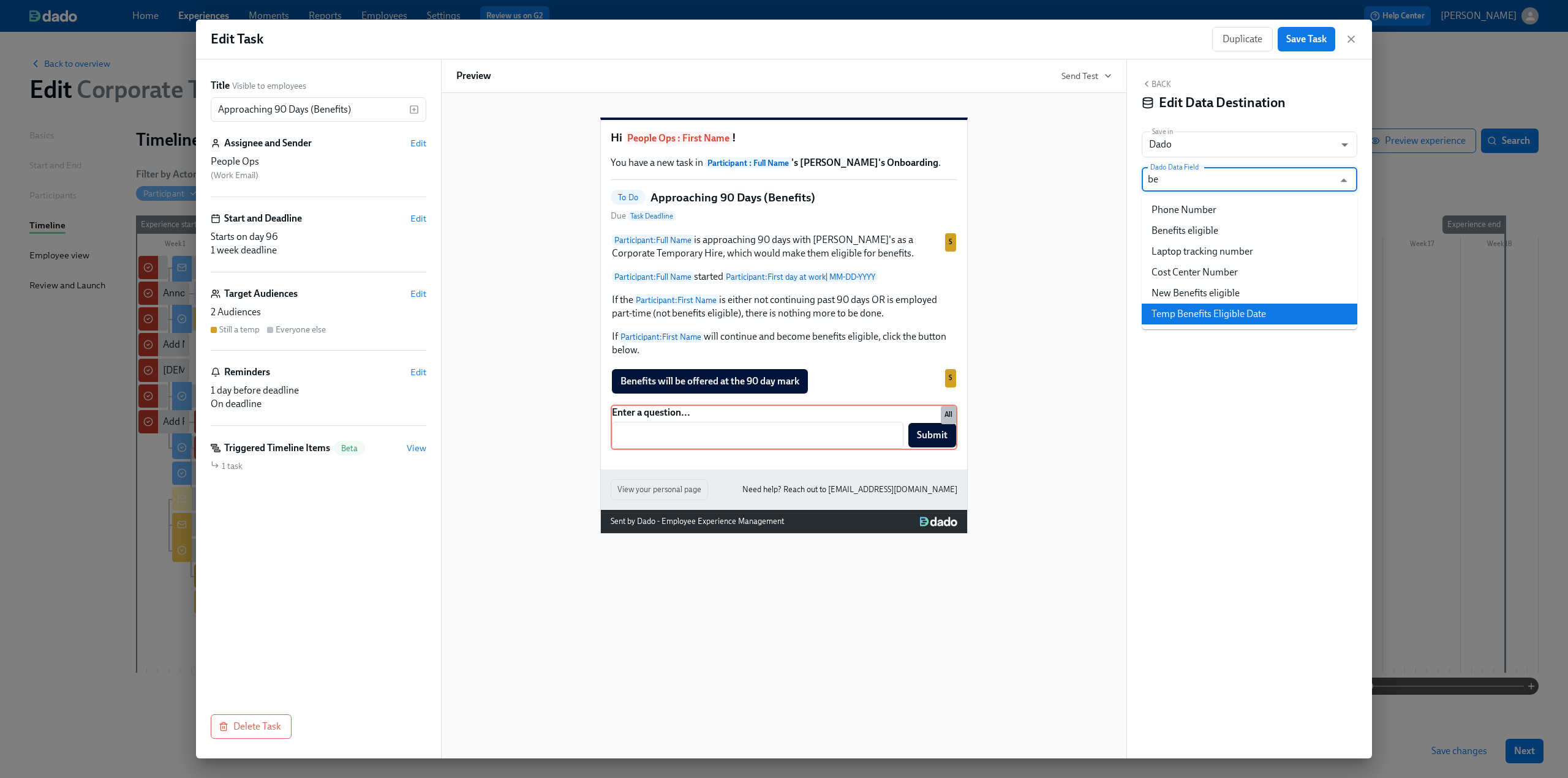
click at [1241, 313] on li "Temp Benefits Eligible Date" at bounding box center [1250, 314] width 216 height 21
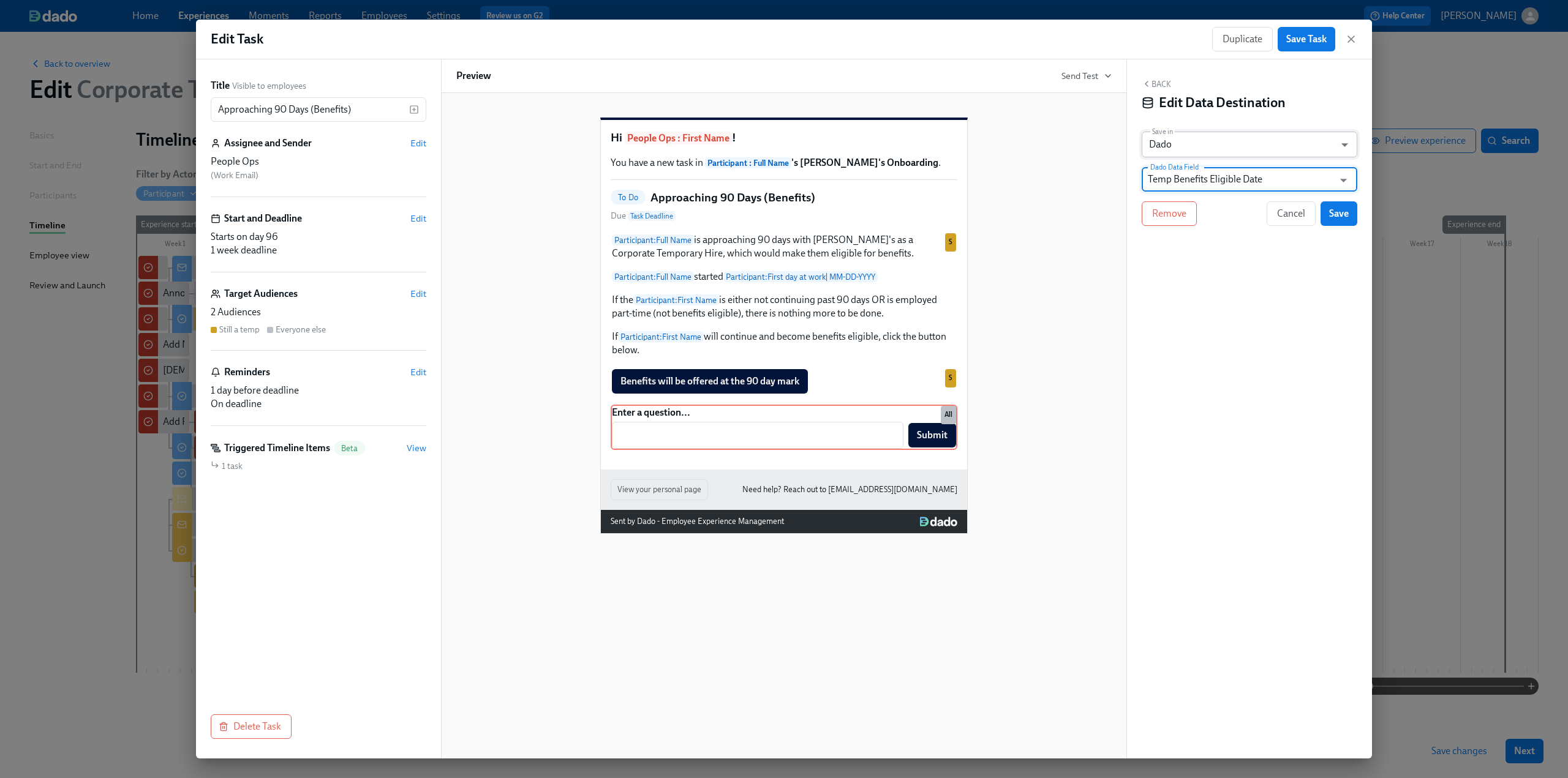
type input "Temp Benefits Eligible Date"
click at [1191, 143] on body "Home Experiences Moments Reports Employees Settings Review us on G2 Help Center…" at bounding box center [784, 389] width 1568 height 778
click at [1209, 242] on div at bounding box center [784, 389] width 1568 height 778
click at [1158, 91] on div "Back Edit Data Destination" at bounding box center [1250, 98] width 216 height 38
click at [1161, 86] on button "Back" at bounding box center [1157, 84] width 29 height 10
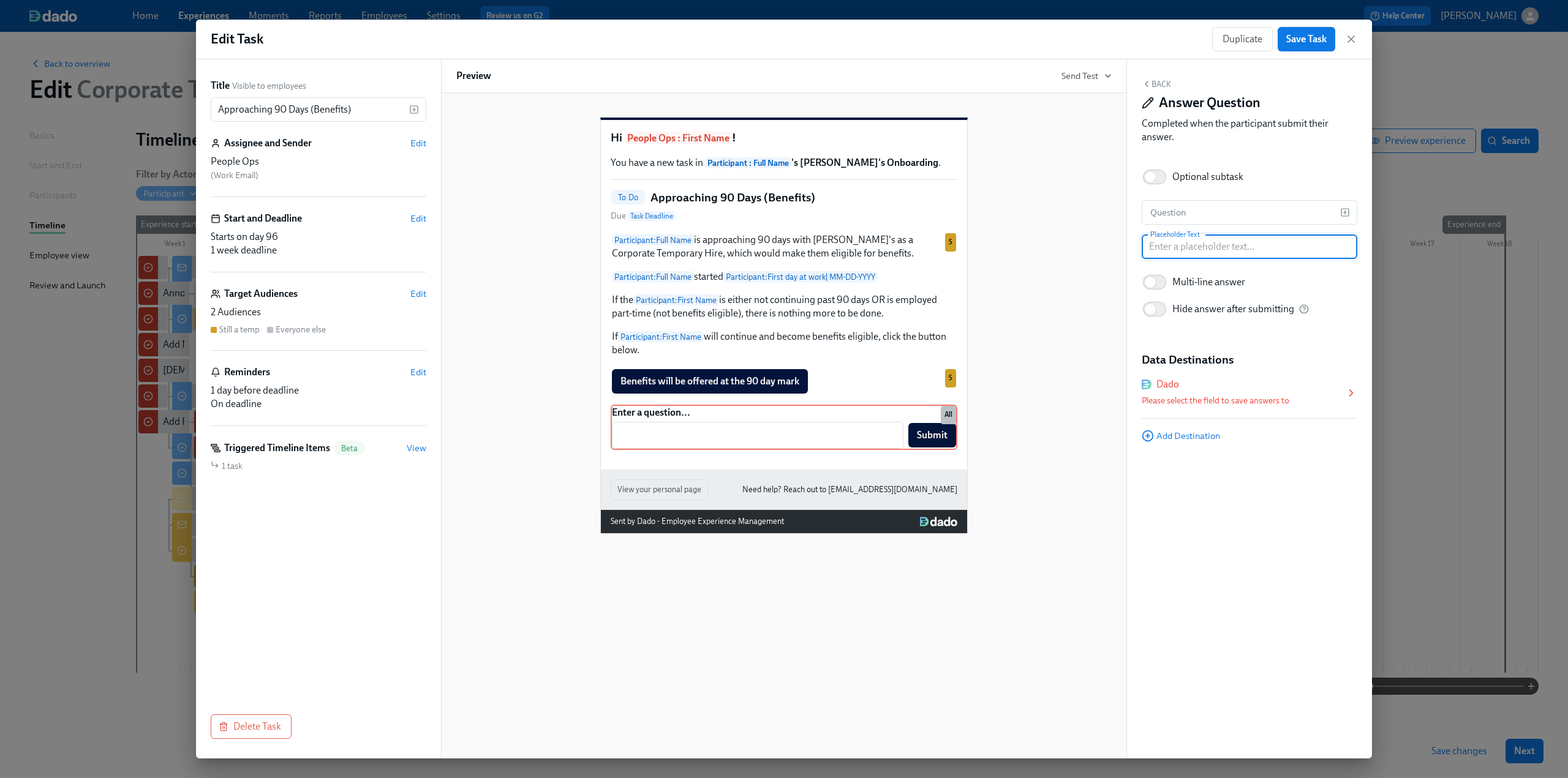
click at [1183, 249] on input "text" at bounding box center [1250, 246] width 216 height 24
click at [1151, 249] on input "mm/dd/yyyy" at bounding box center [1250, 246] width 216 height 24
click at [1262, 251] on input "use mm/dd/yyyy" at bounding box center [1250, 246] width 216 height 24
type input "use mm/dd/yyyy format"
click at [1187, 210] on input "text" at bounding box center [1241, 212] width 199 height 24
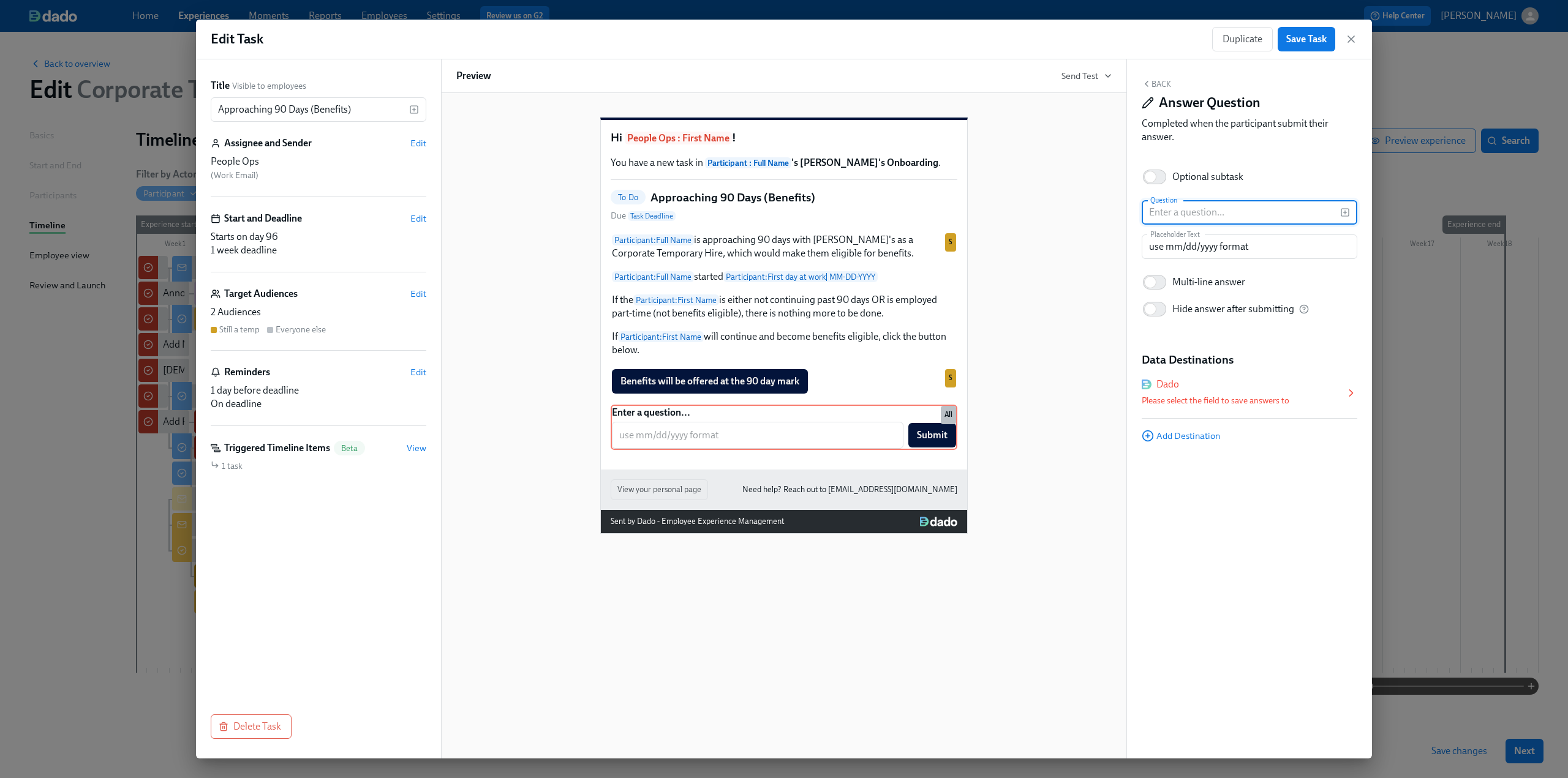
type input "W"
type input "I"
type input "Benefits will be offered on the following date"
click at [1047, 330] on div "Hi People Ops : First Name ! You have a new task in Participant : Full Name 's …" at bounding box center [784, 316] width 655 height 436
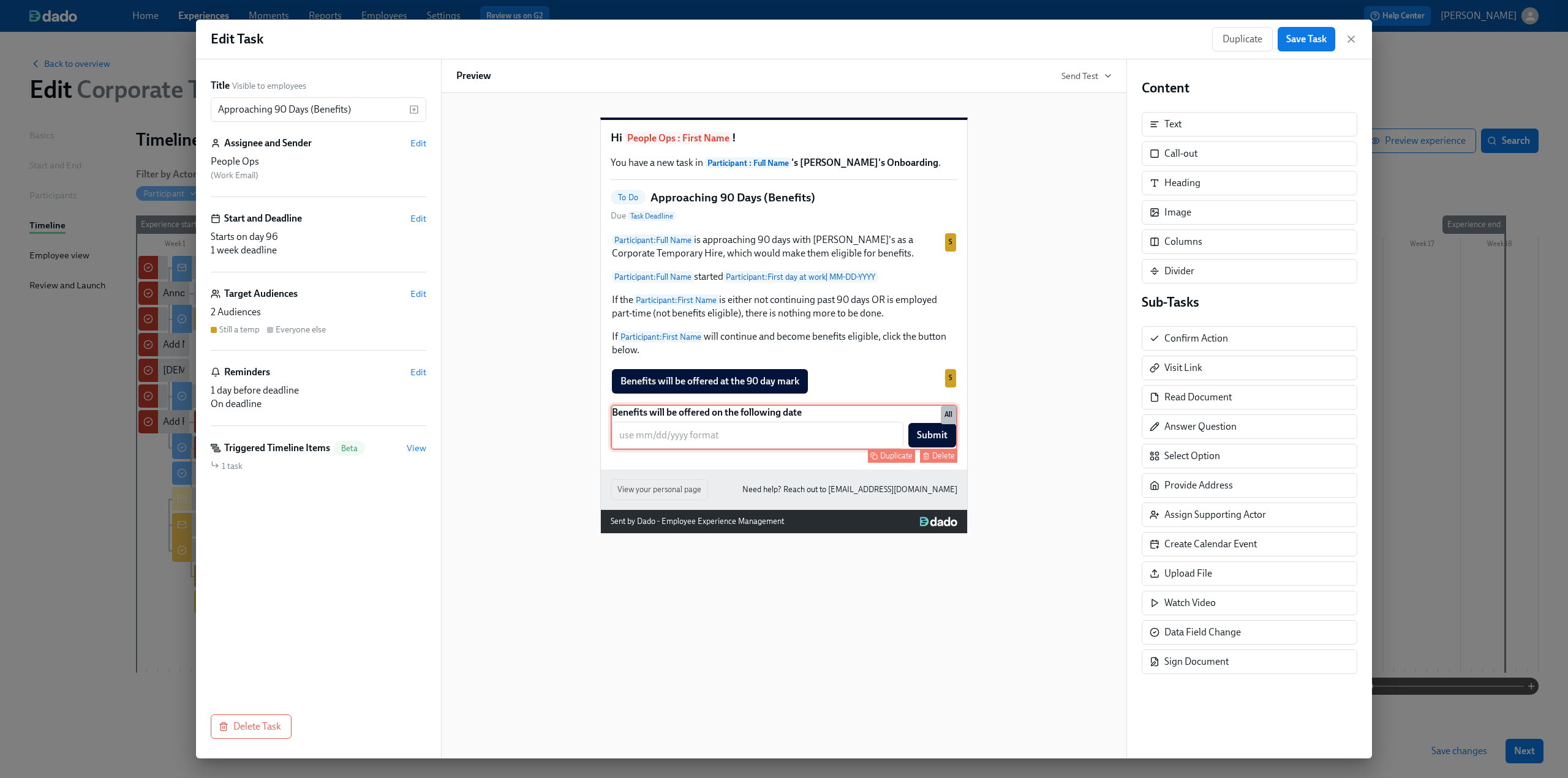
click at [901, 447] on div "Benefits will be offered on the following date ​ Submit Duplicate Delete All" at bounding box center [784, 427] width 347 height 45
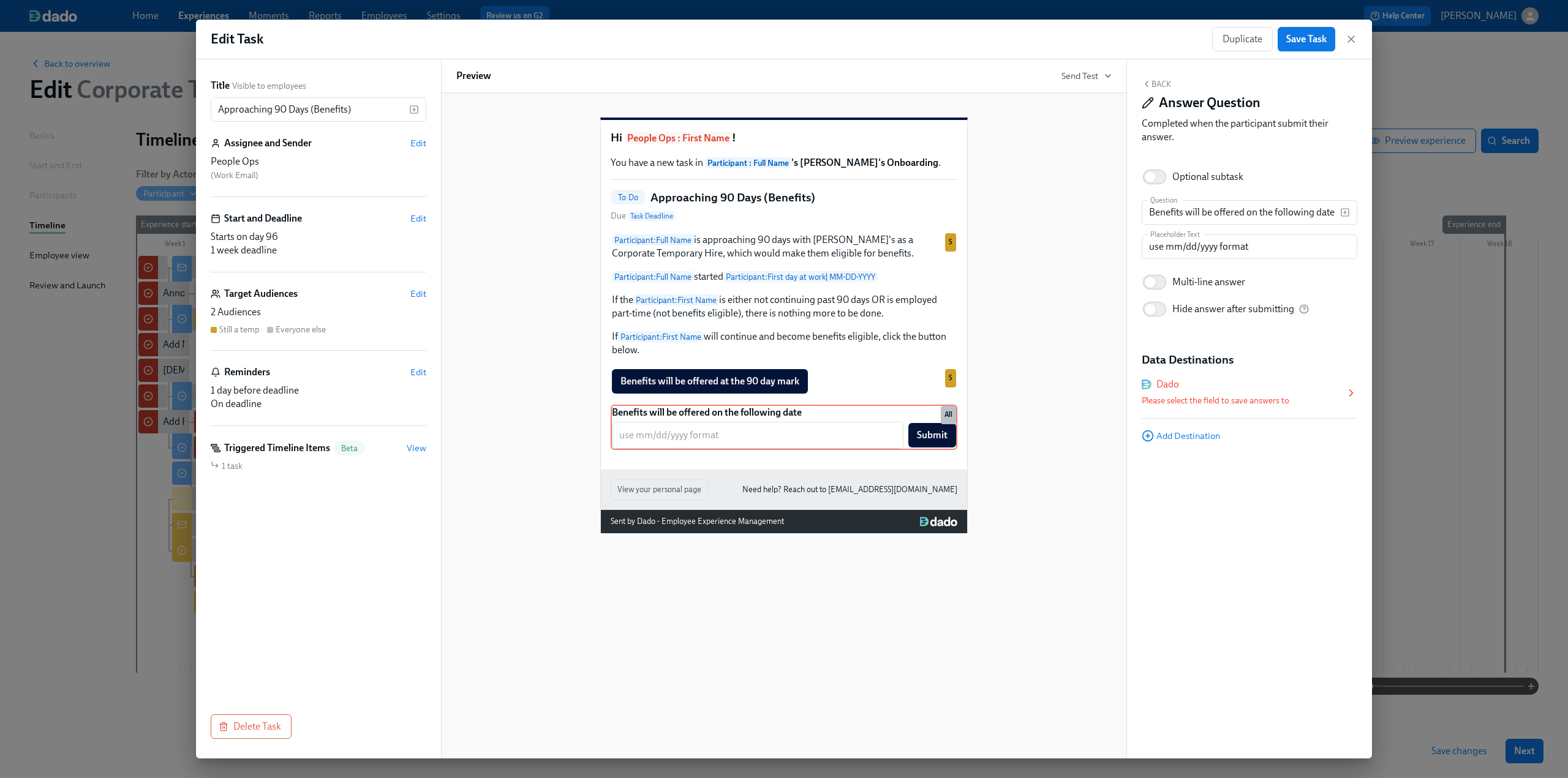
click at [1316, 396] on div "Please select the field to save answers to" at bounding box center [1244, 401] width 204 height 15
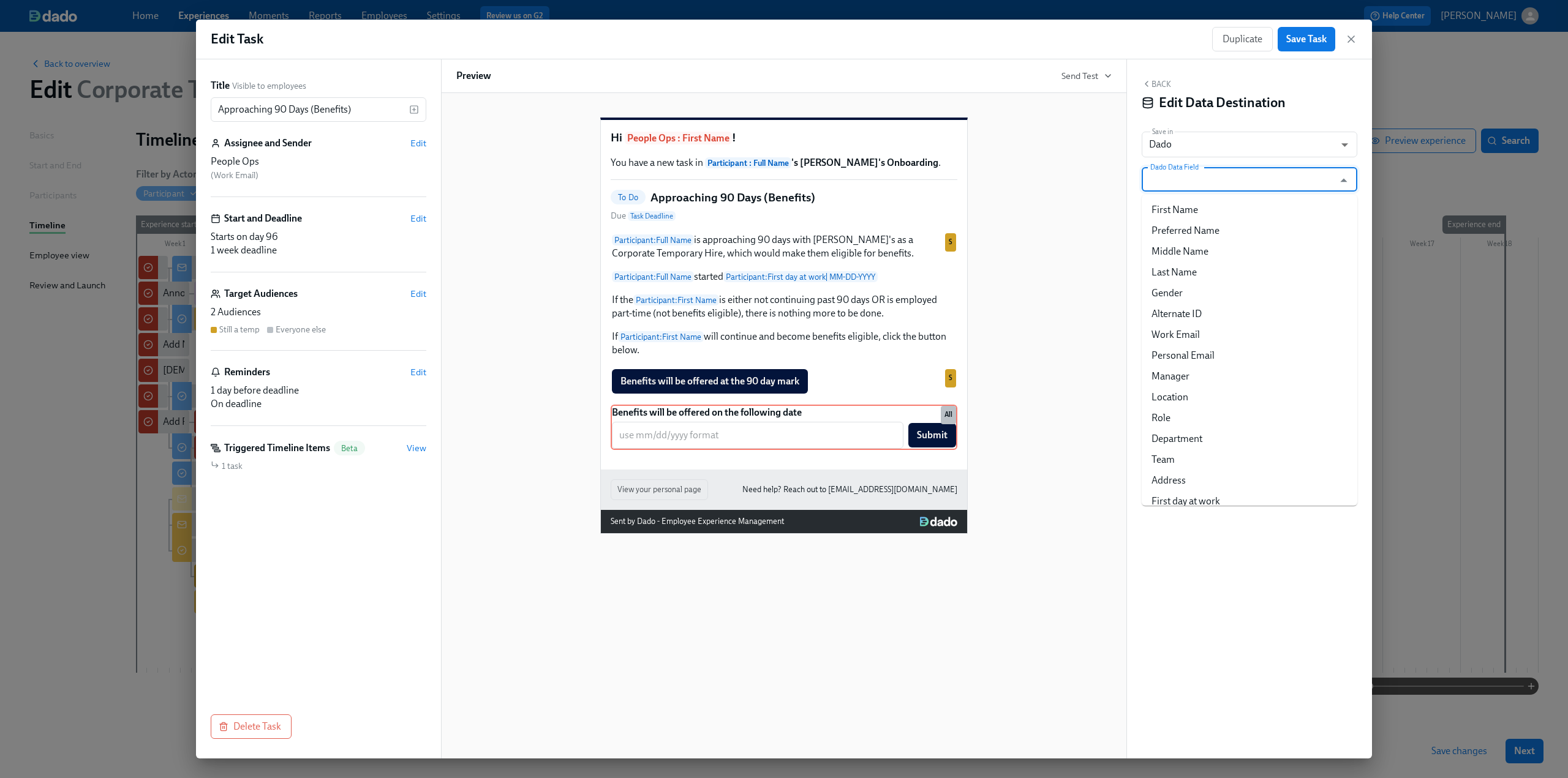
click at [1249, 181] on input "Dado Data Field" at bounding box center [1241, 179] width 186 height 24
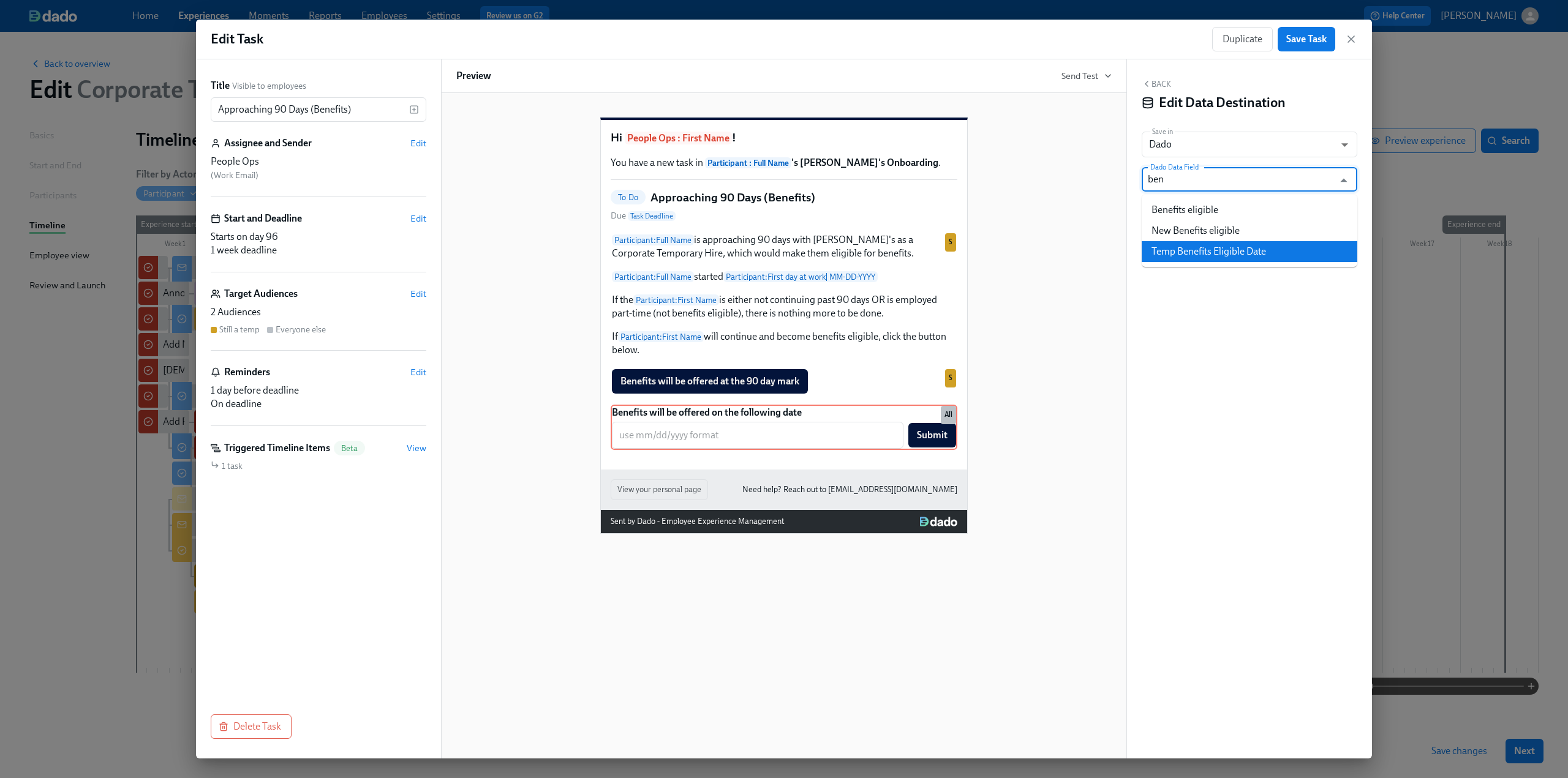
click at [1242, 254] on li "Temp Benefits Eligible Date" at bounding box center [1250, 252] width 216 height 21
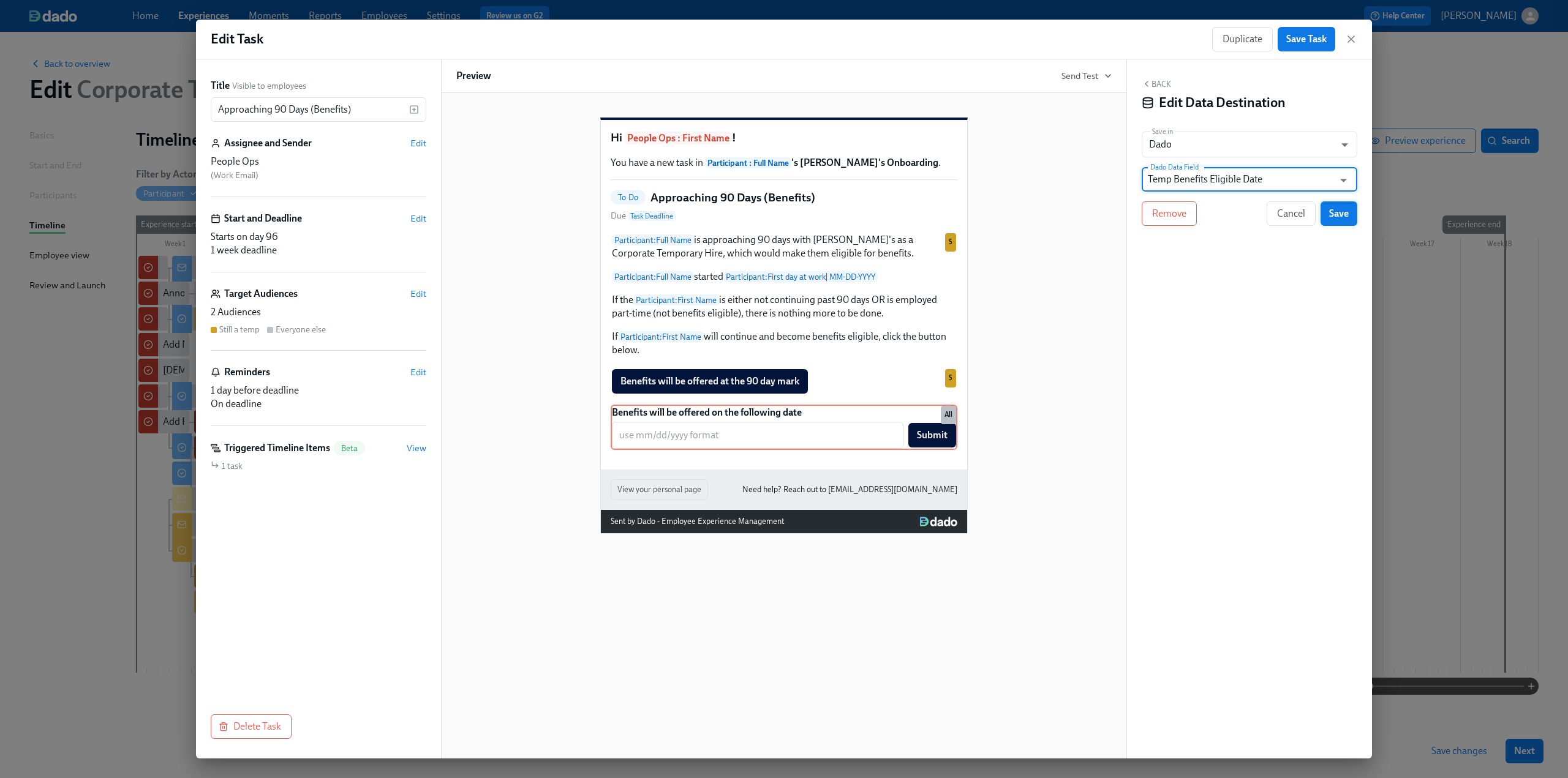
type input "Temp Benefits Eligible Date"
click at [1334, 217] on span "Save" at bounding box center [1339, 213] width 19 height 12
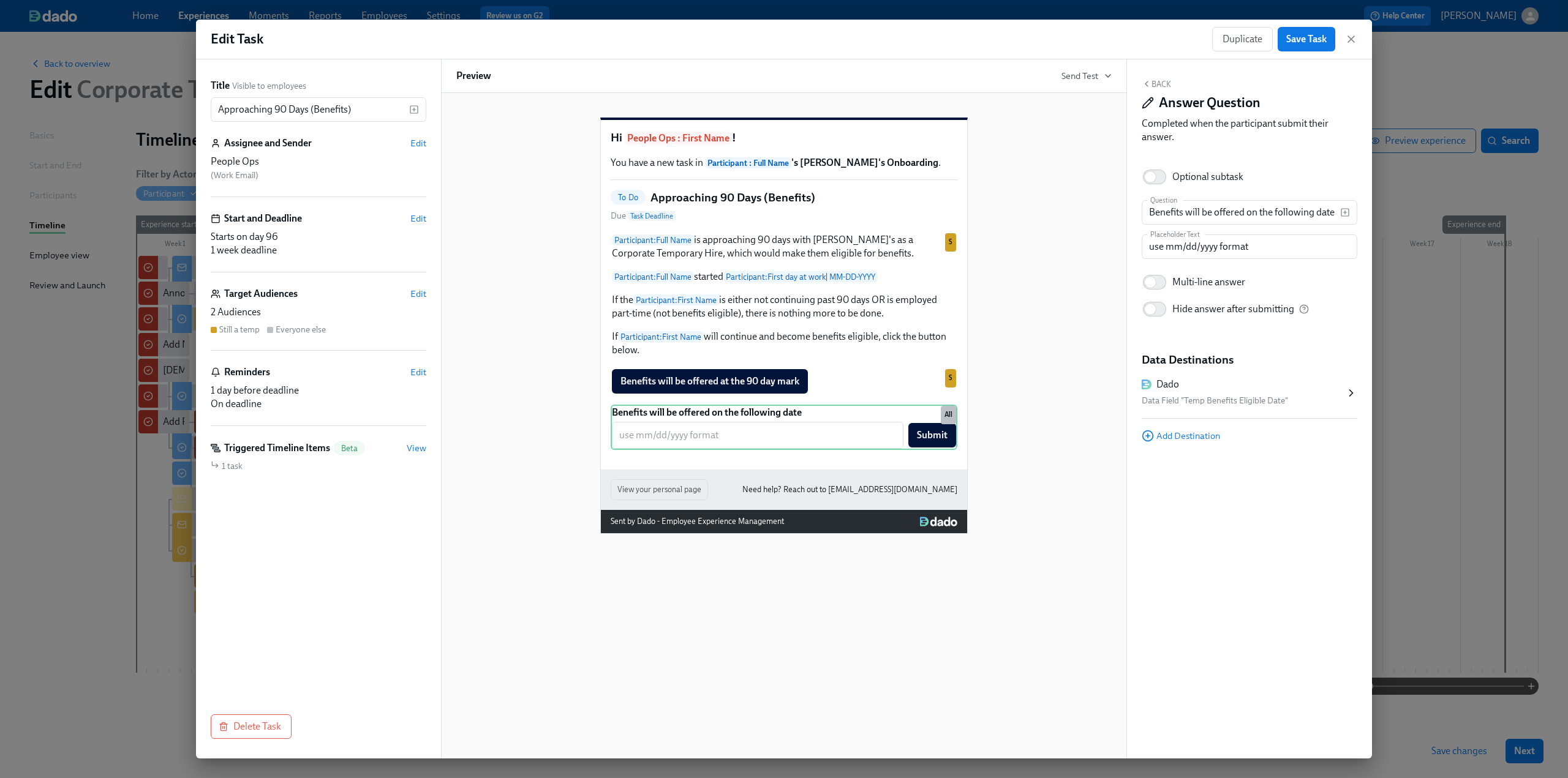
click at [1166, 85] on button "Back" at bounding box center [1157, 84] width 29 height 10
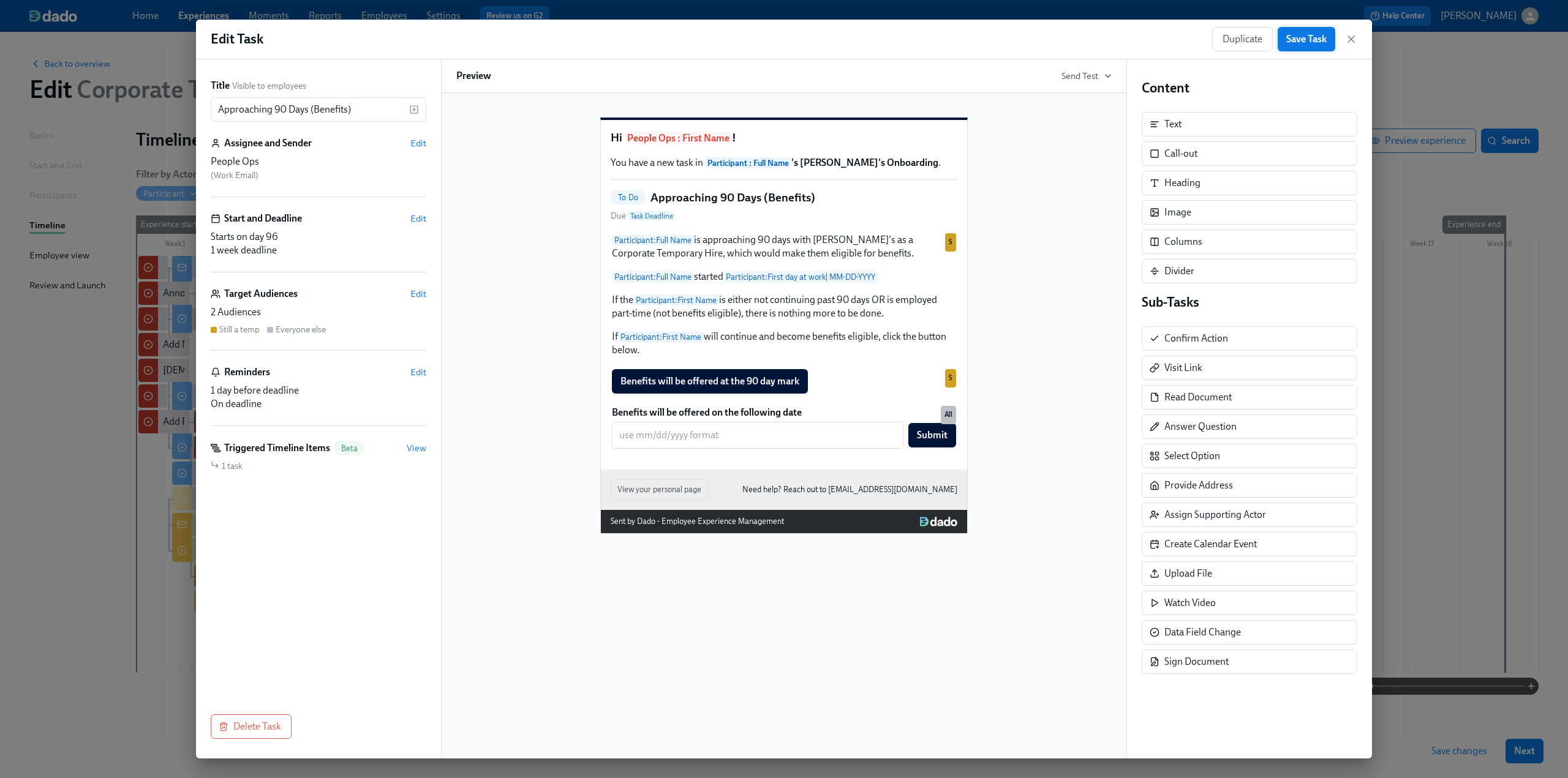
click at [1295, 40] on span "Save Task" at bounding box center [1307, 39] width 40 height 12
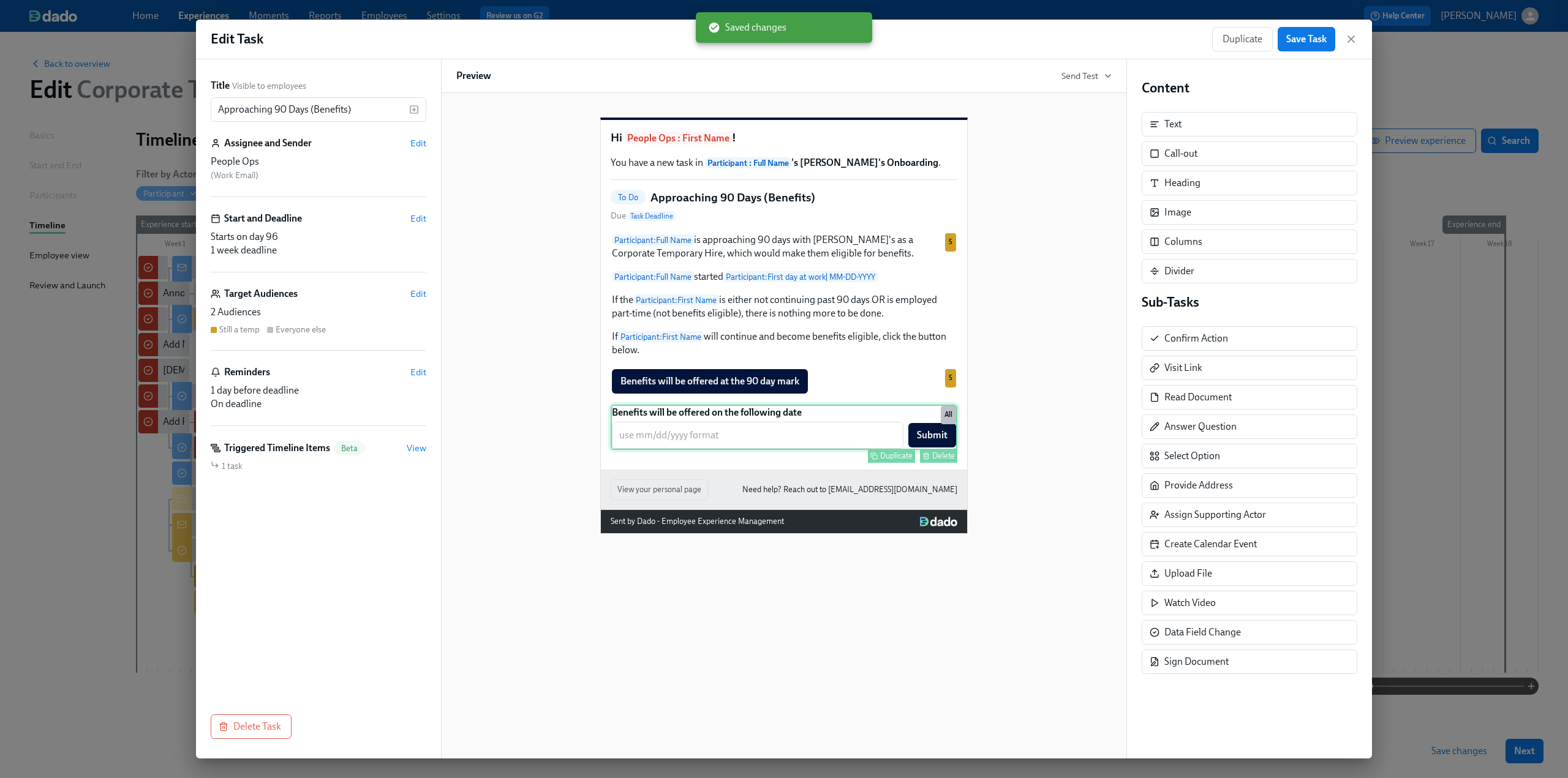
click at [826, 450] on div "Benefits will be offered on the following date ​ Submit Duplicate Delete All" at bounding box center [784, 427] width 347 height 45
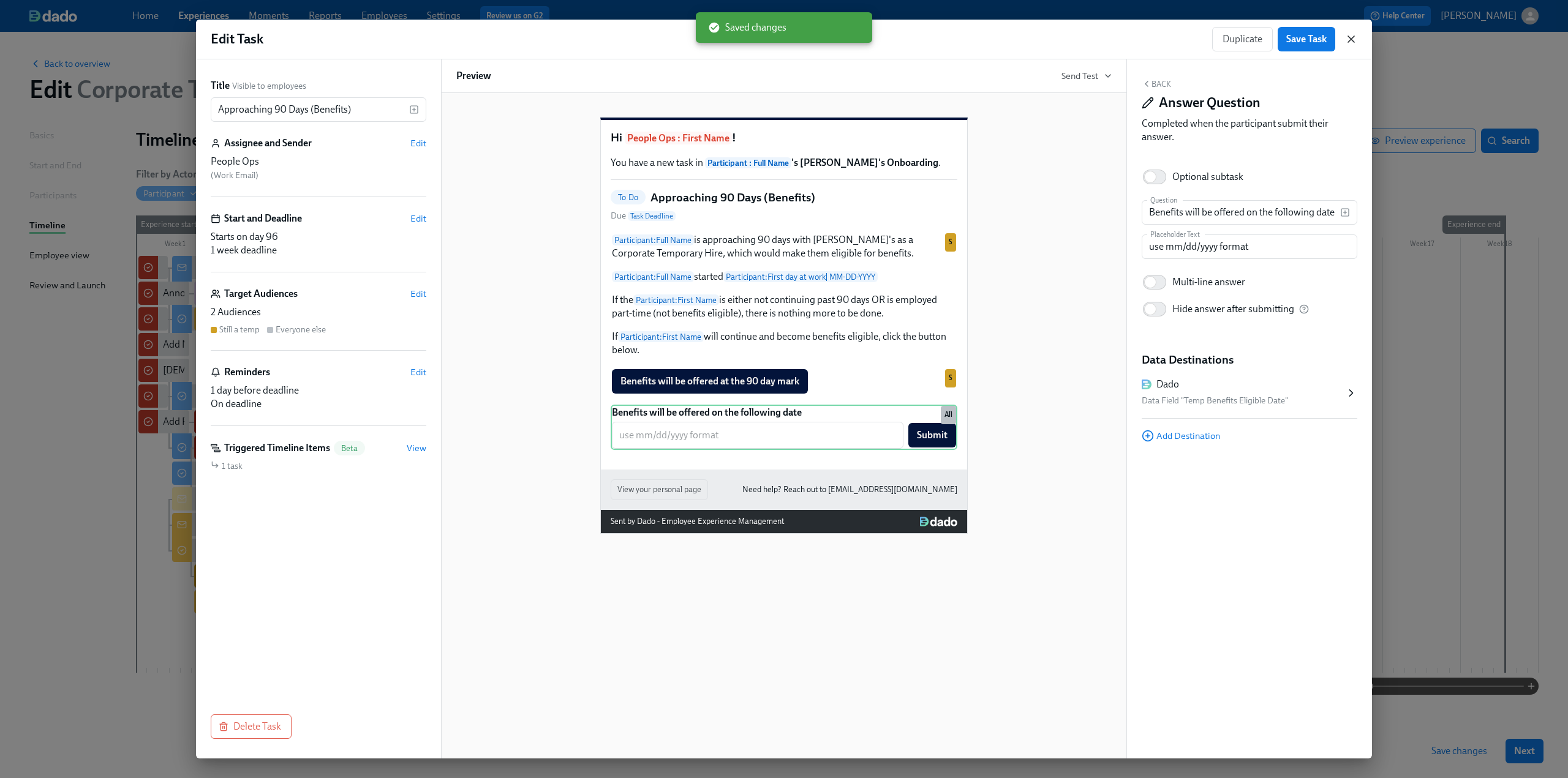
click at [1349, 36] on icon "button" at bounding box center [1351, 39] width 12 height 12
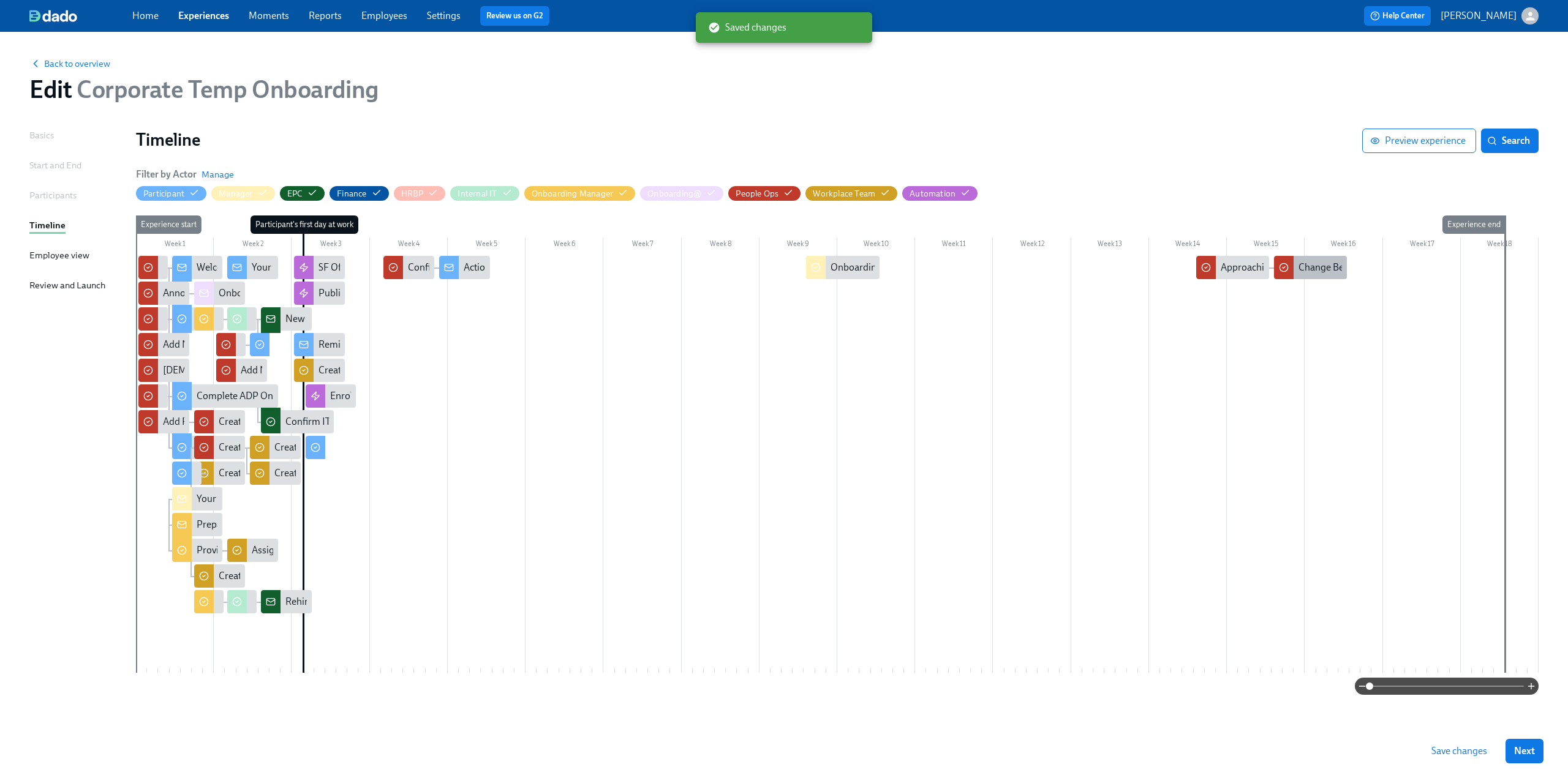
click at [1309, 266] on div "Change Benefits Status in ADP for {{ participant.fullName }}" at bounding box center [1423, 267] width 248 height 14
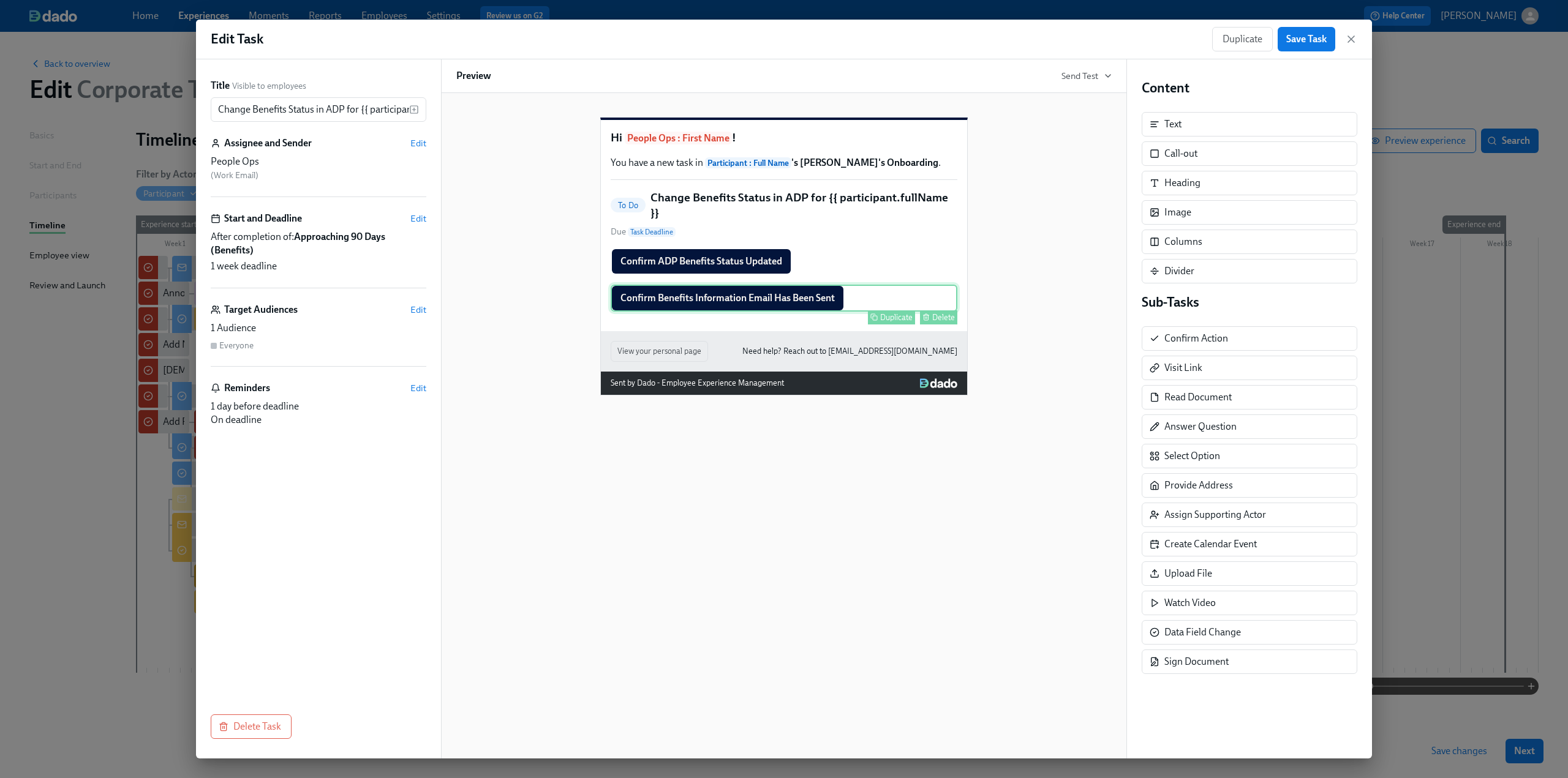
click at [946, 322] on div "Delete" at bounding box center [944, 317] width 23 height 9
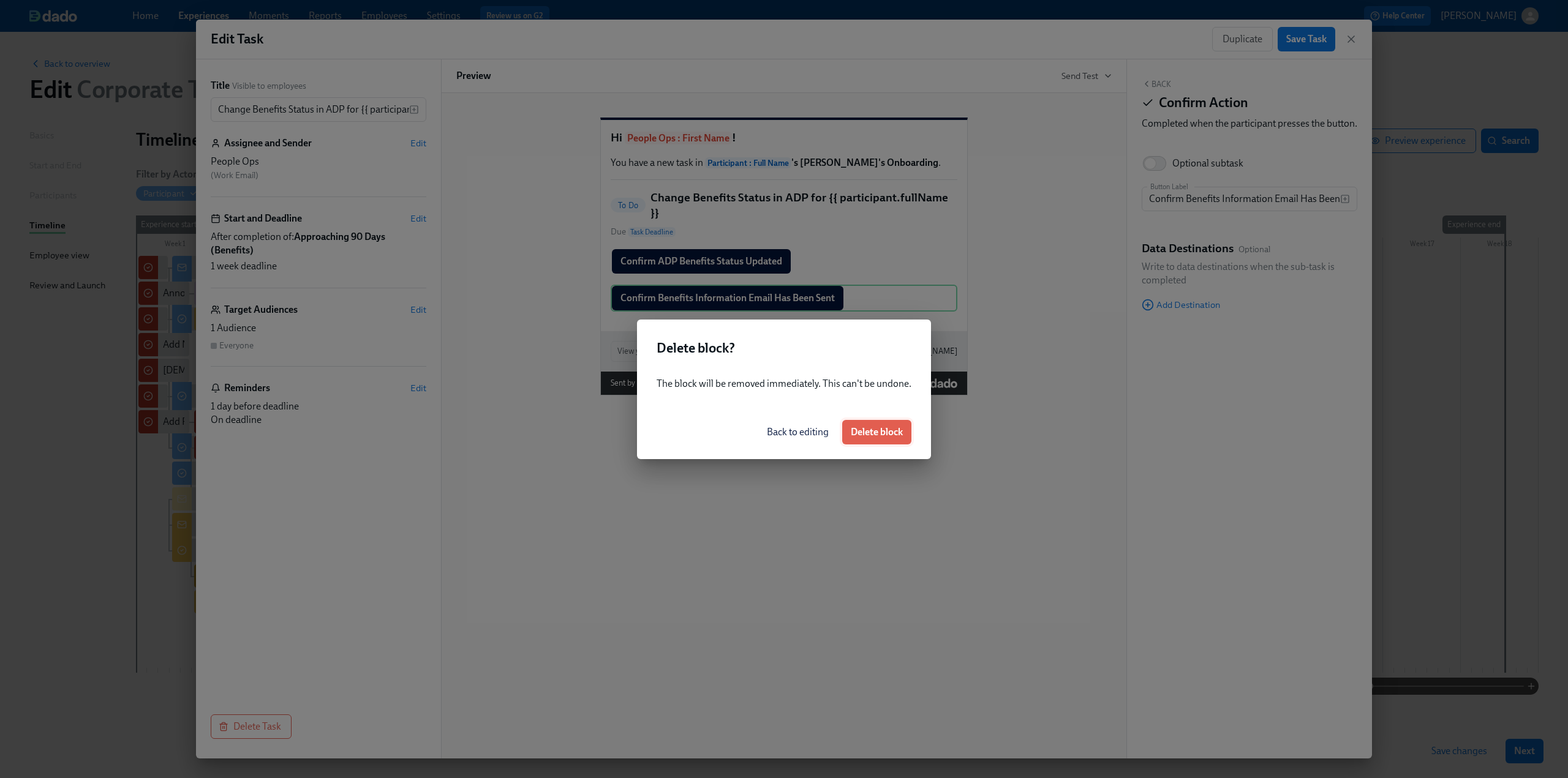
click at [885, 433] on span "Delete block" at bounding box center [877, 432] width 52 height 12
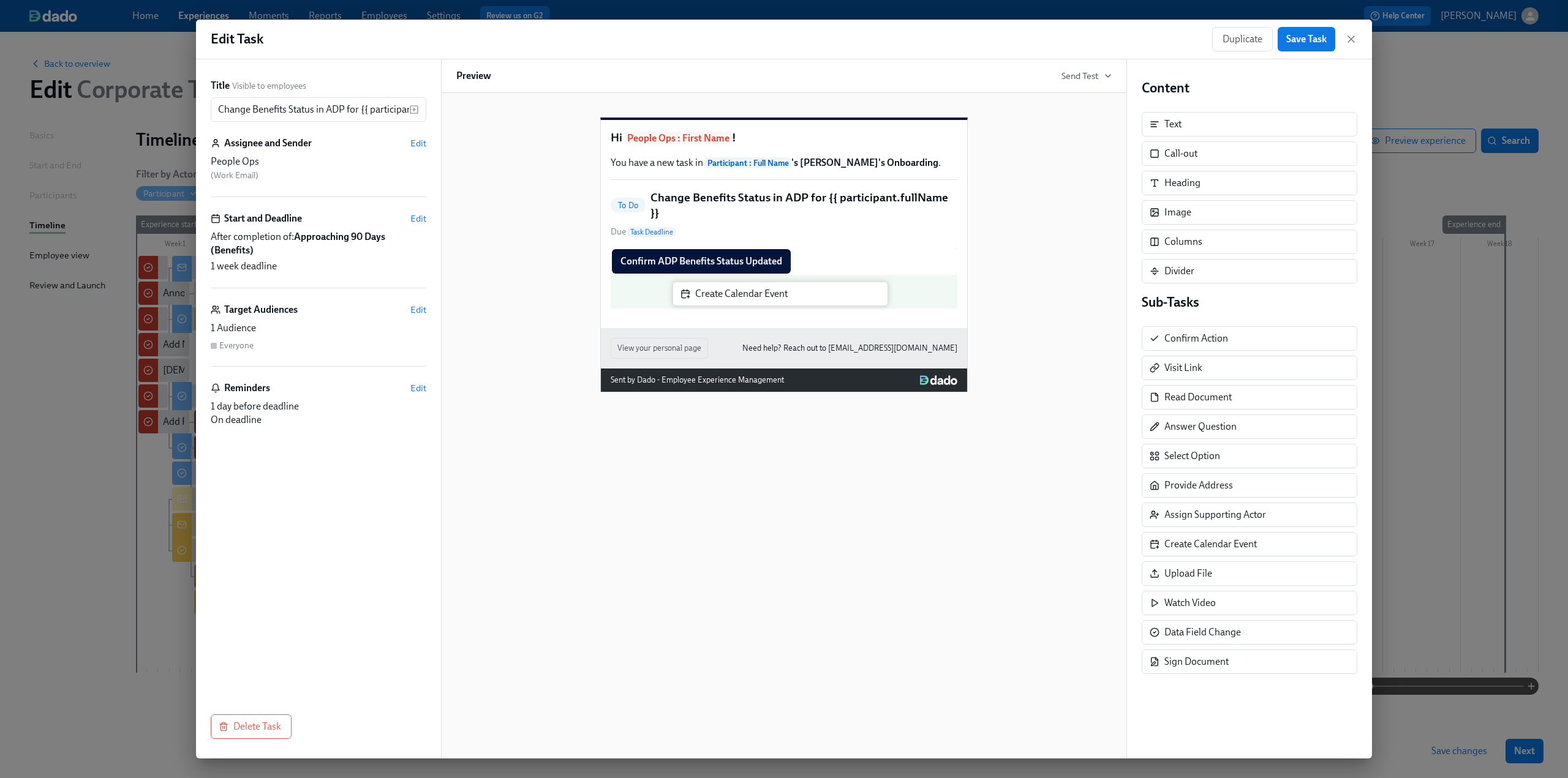
drag, startPoint x: 1220, startPoint y: 546, endPoint x: 746, endPoint y: 299, distance: 534.5
click at [746, 299] on div "Title Visible to employees Change Benefits Status in ADP for {{ participant.ful…" at bounding box center [784, 410] width 1176 height 700
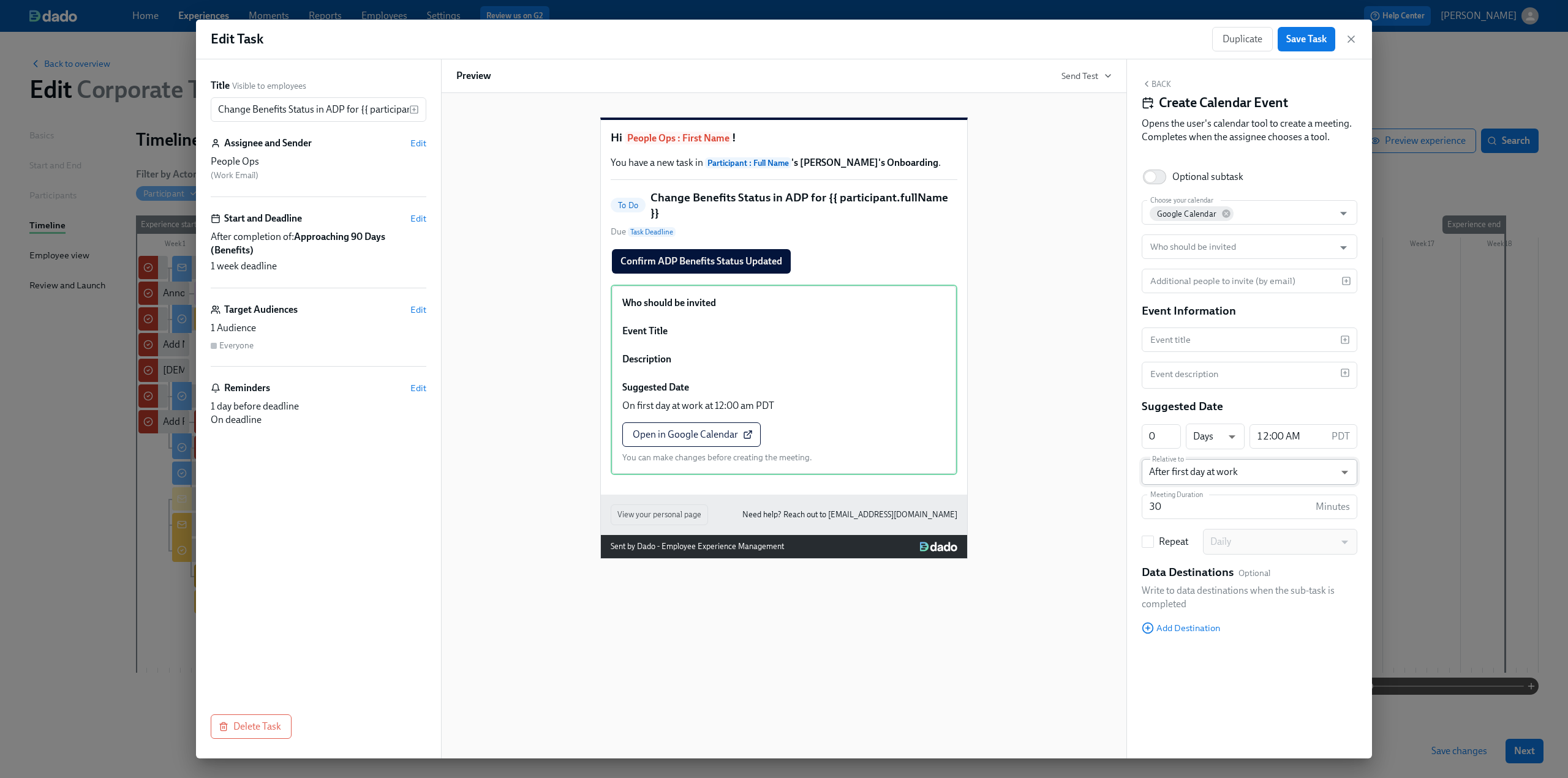
click at [1250, 476] on body "Home Experiences Moments Reports Employees Settings Review us on G2 Help Center…" at bounding box center [784, 389] width 1568 height 778
click at [1241, 472] on li "After first day at work" at bounding box center [1250, 472] width 216 height 21
click at [1239, 472] on body "Home Experiences Moments Reports Employees Settings Review us on G2 Help Center…" at bounding box center [784, 389] width 1568 height 778
click at [1191, 662] on div at bounding box center [784, 389] width 1568 height 778
click at [1179, 477] on body "Home Experiences Moments Reports Employees Settings Review us on G2 Help Center…" at bounding box center [784, 389] width 1568 height 778
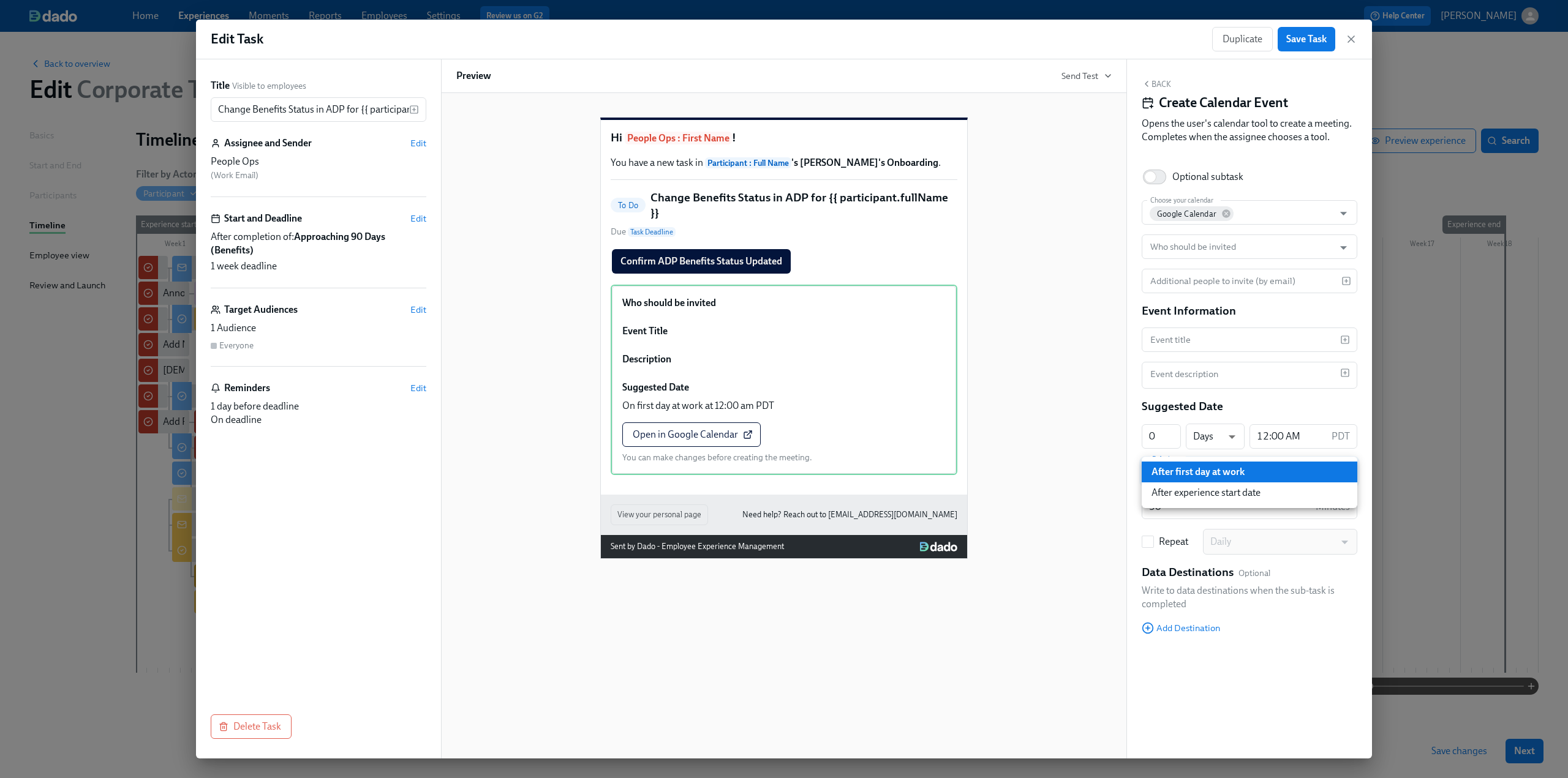
click at [1173, 697] on div at bounding box center [784, 389] width 1568 height 778
click at [1347, 40] on icon "button" at bounding box center [1351, 39] width 12 height 12
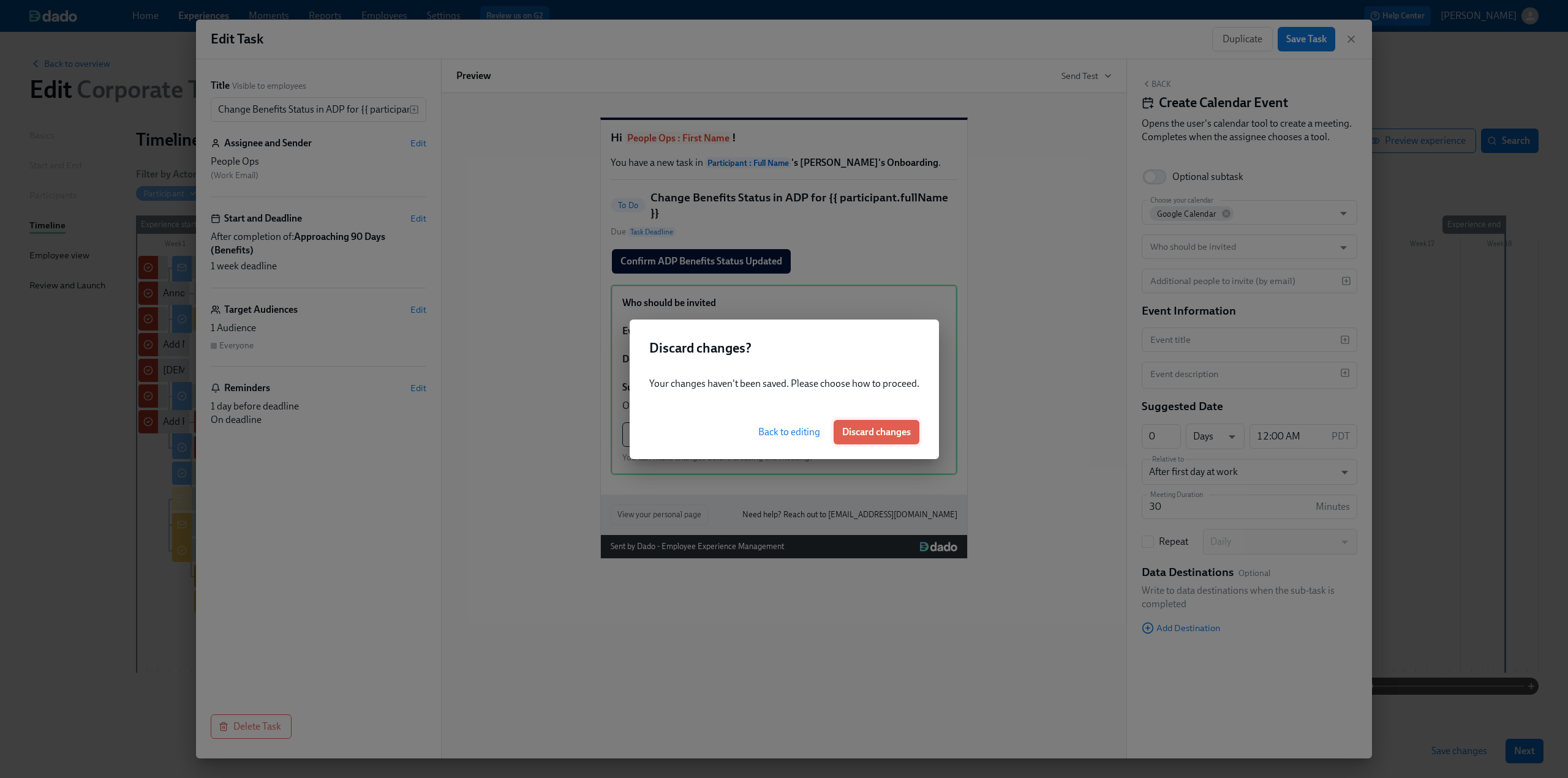
click at [895, 436] on span "Discard changes" at bounding box center [876, 432] width 69 height 12
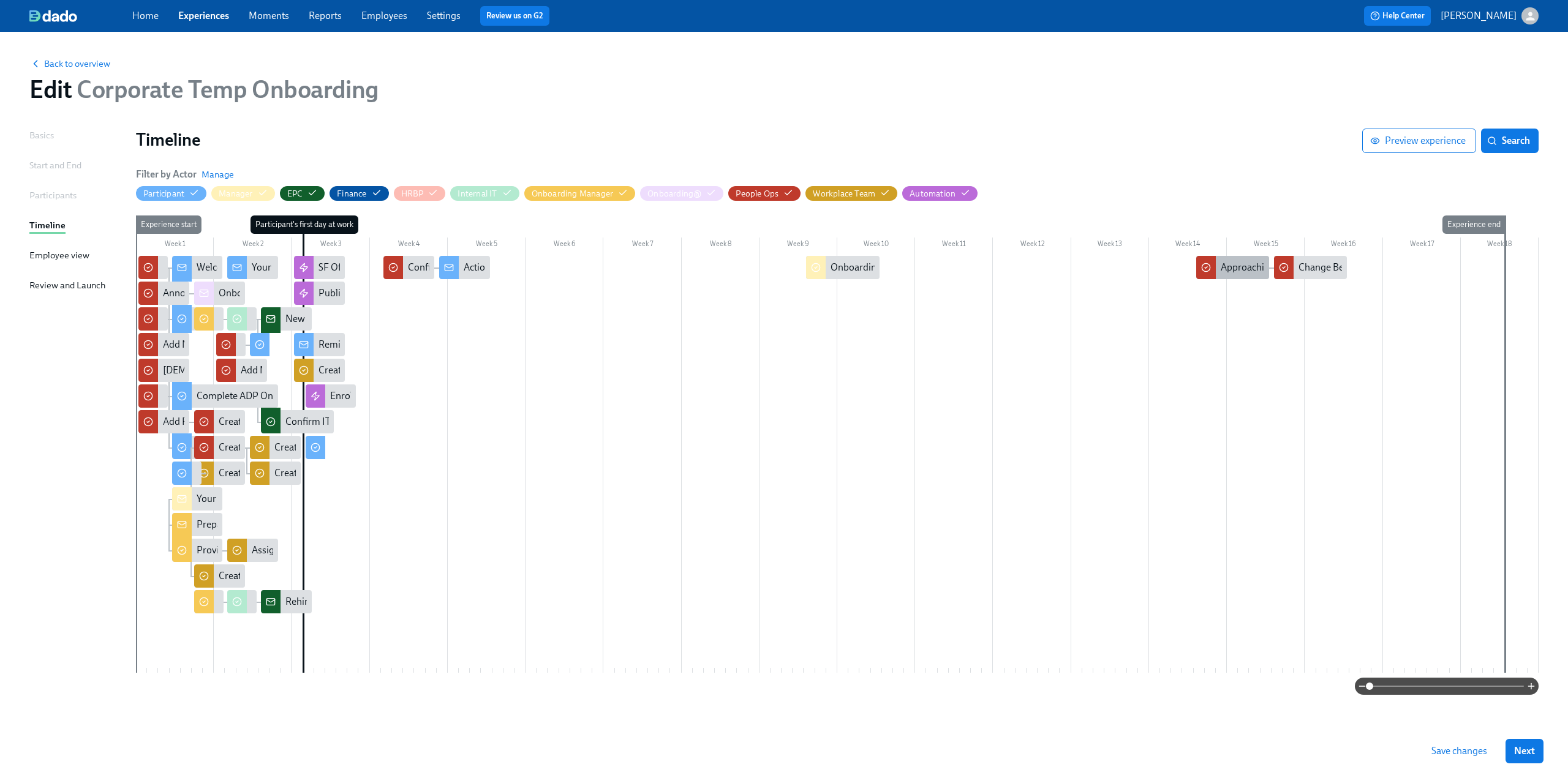
click at [1231, 268] on div "Approaching 90 Days (Benefits)" at bounding box center [1288, 267] width 133 height 14
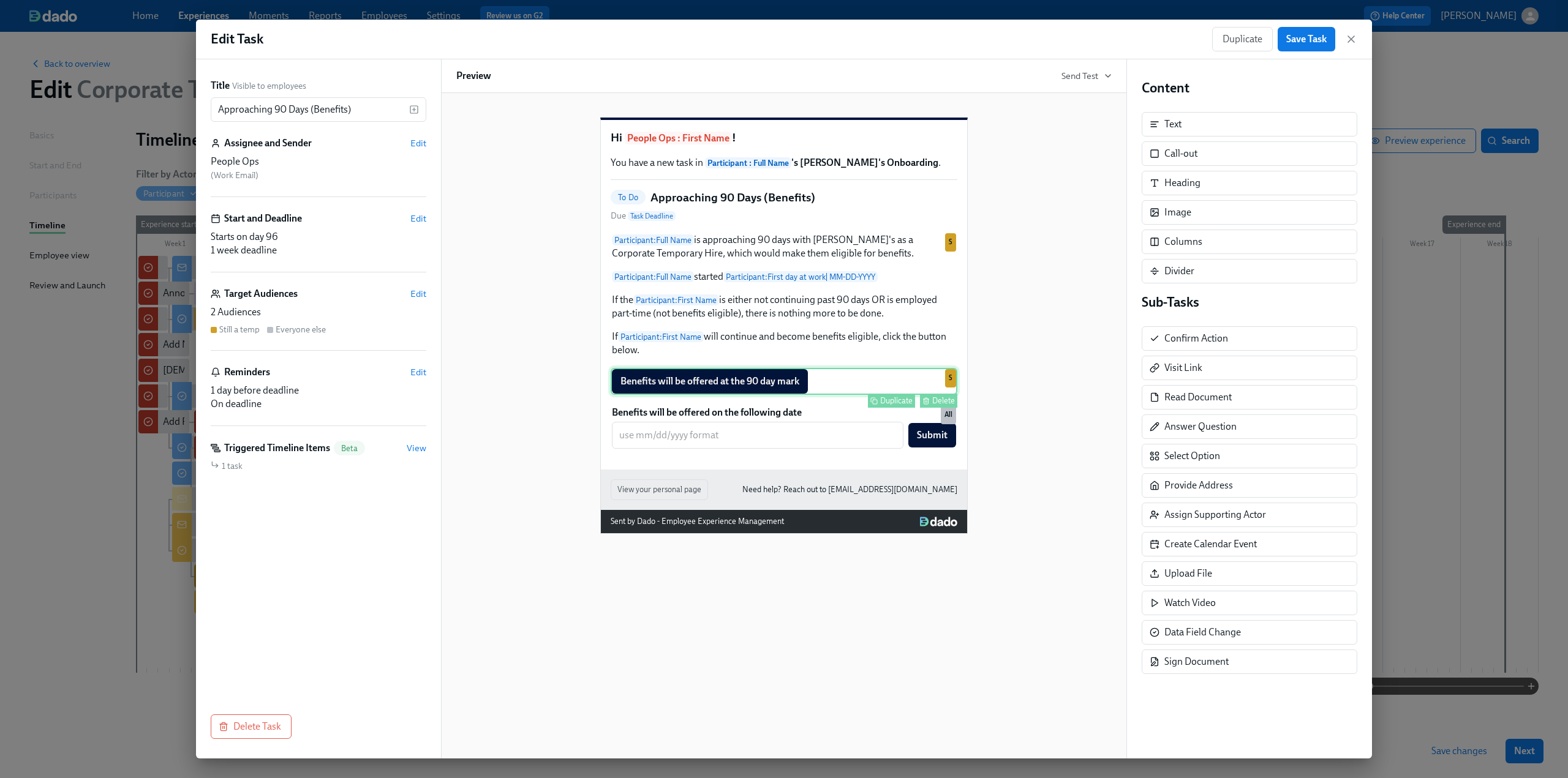
click at [794, 395] on div "Benefits will be offered at the 90 day mark Duplicate Delete S" at bounding box center [784, 381] width 347 height 27
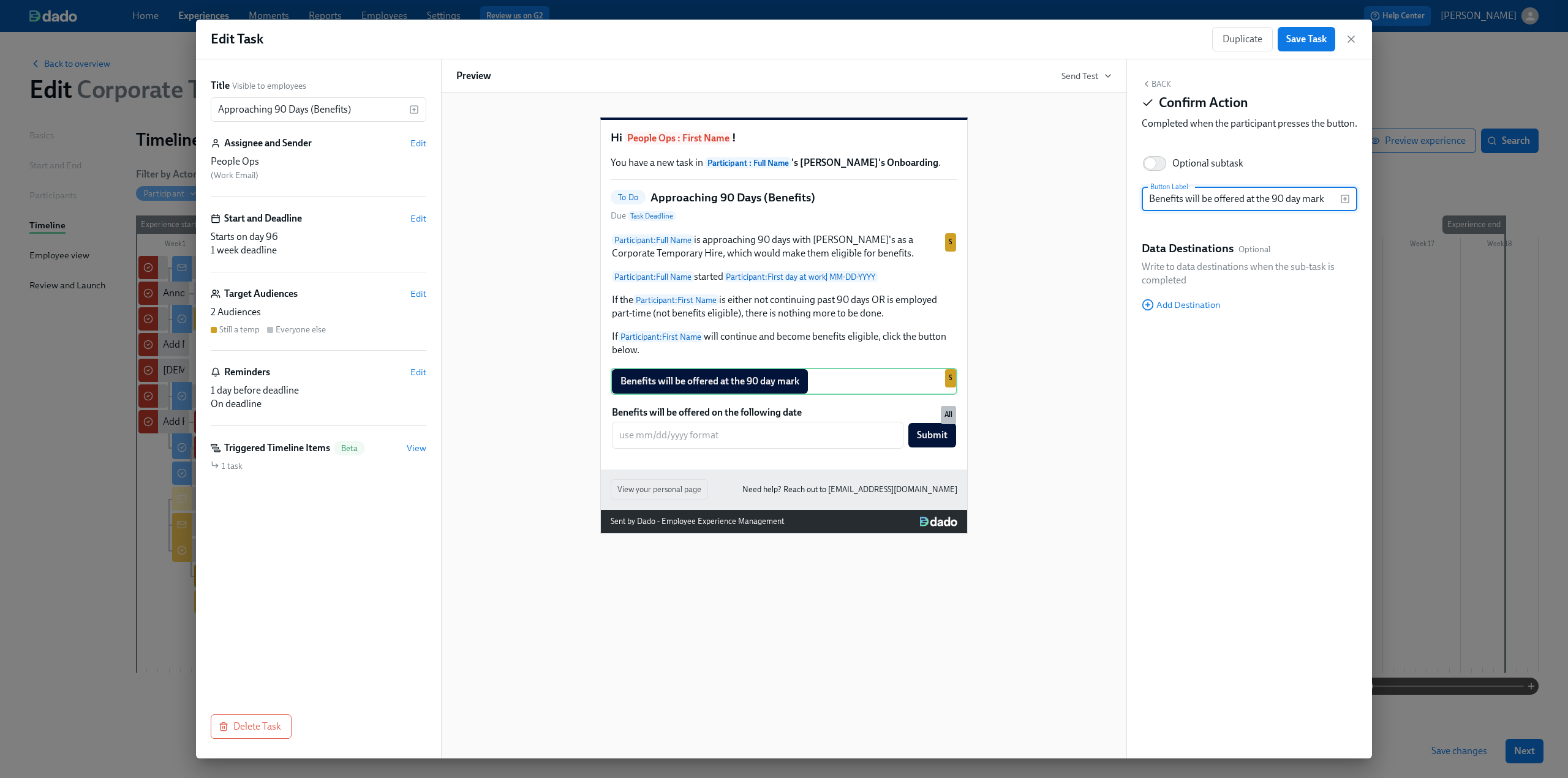
drag, startPoint x: 1323, startPoint y: 214, endPoint x: 1202, endPoint y: 212, distance: 121.0
click at [1202, 211] on input "Benefits will be offered at the 90 day mark" at bounding box center [1241, 199] width 199 height 24
type input "Benefits will not be offered"
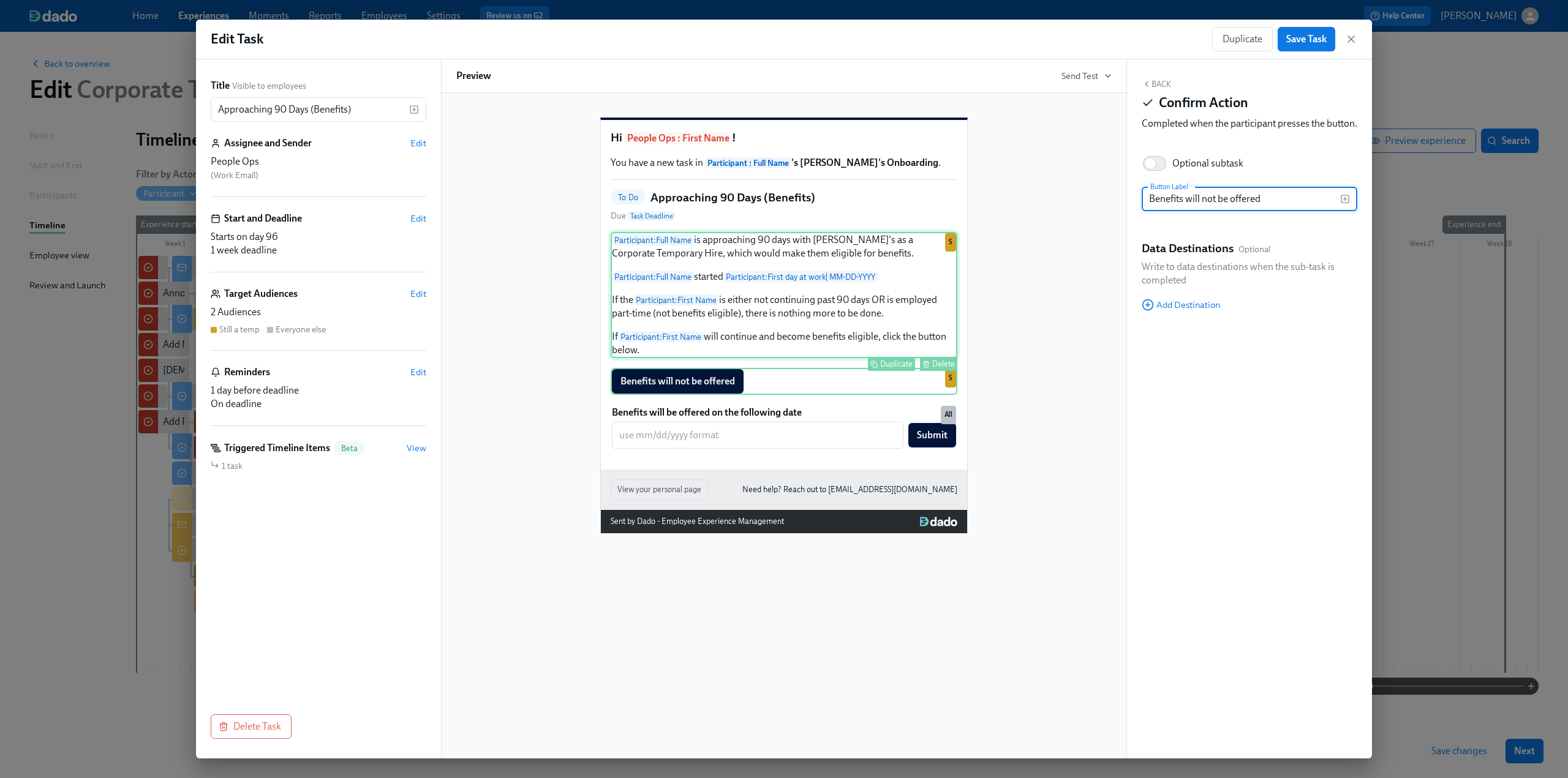
click at [769, 358] on div "Participant : Full Name is approaching 90 days with Rothy's as a Corporate Temp…" at bounding box center [784, 295] width 347 height 126
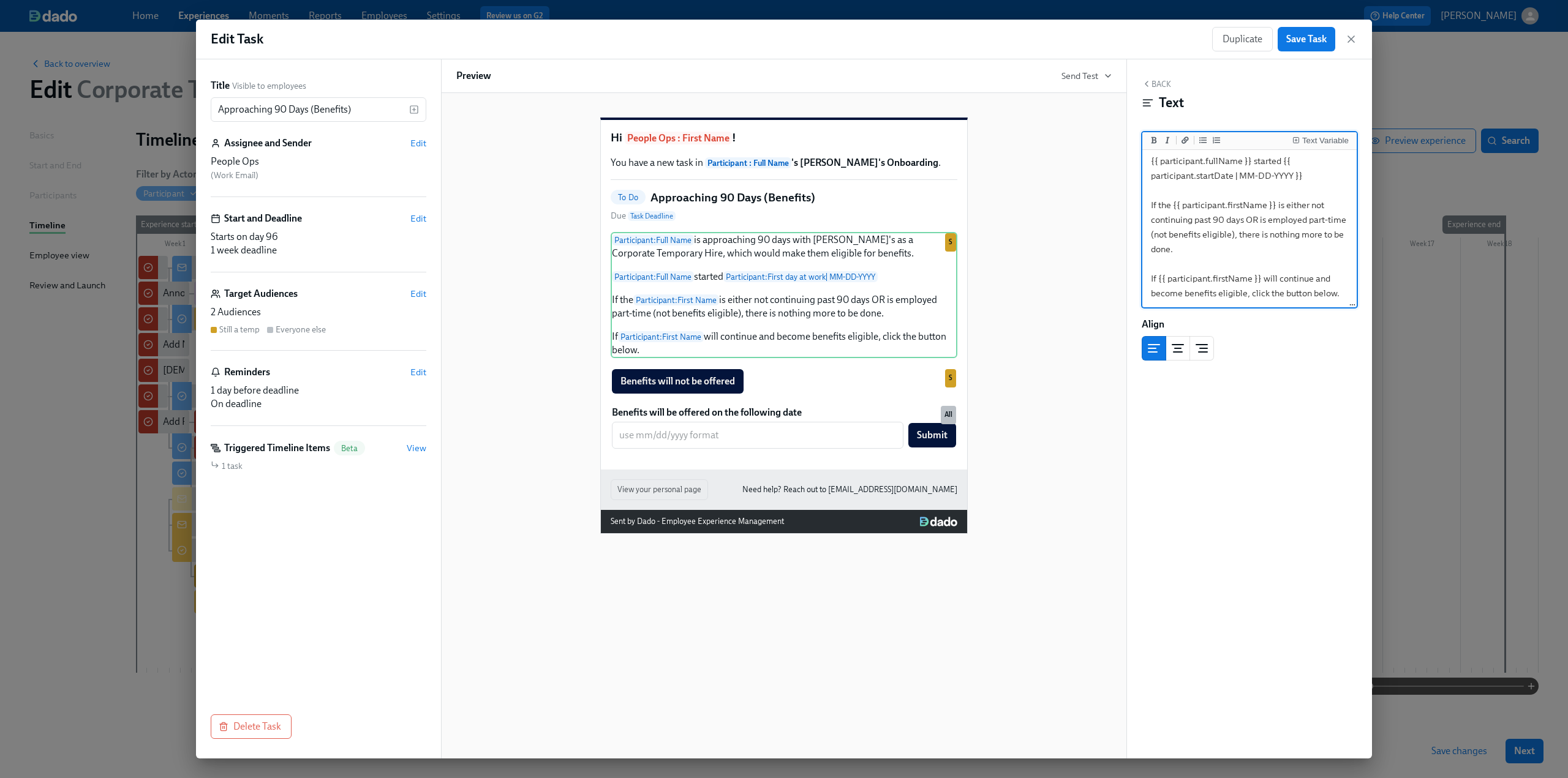
scroll to position [78, 0]
drag, startPoint x: 1150, startPoint y: 277, endPoint x: 1361, endPoint y: 308, distance: 213.3
click at [1361, 308] on div "Back Text Text Variable {{ participant.fullName }} is approaching 90 days with …" at bounding box center [1250, 410] width 245 height 700
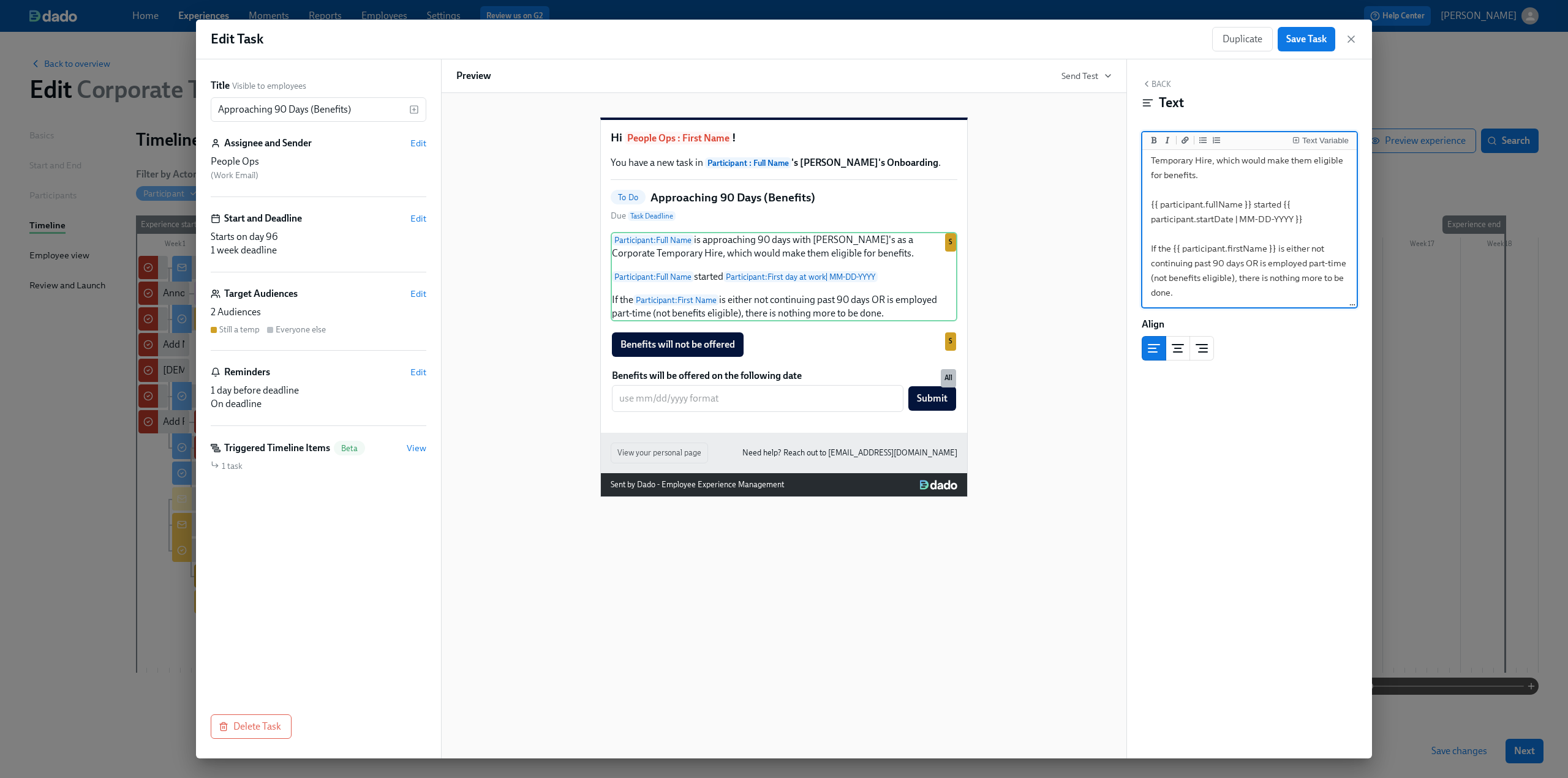
scroll to position [6, 0]
type textarea "{{ participant.fullName }} is approaching 90 days with Rothy's as a Corporate T…"
click at [832, 403] on div "Benefits will be offered on the following date ​ Submit Duplicate Delete All" at bounding box center [784, 391] width 347 height 45
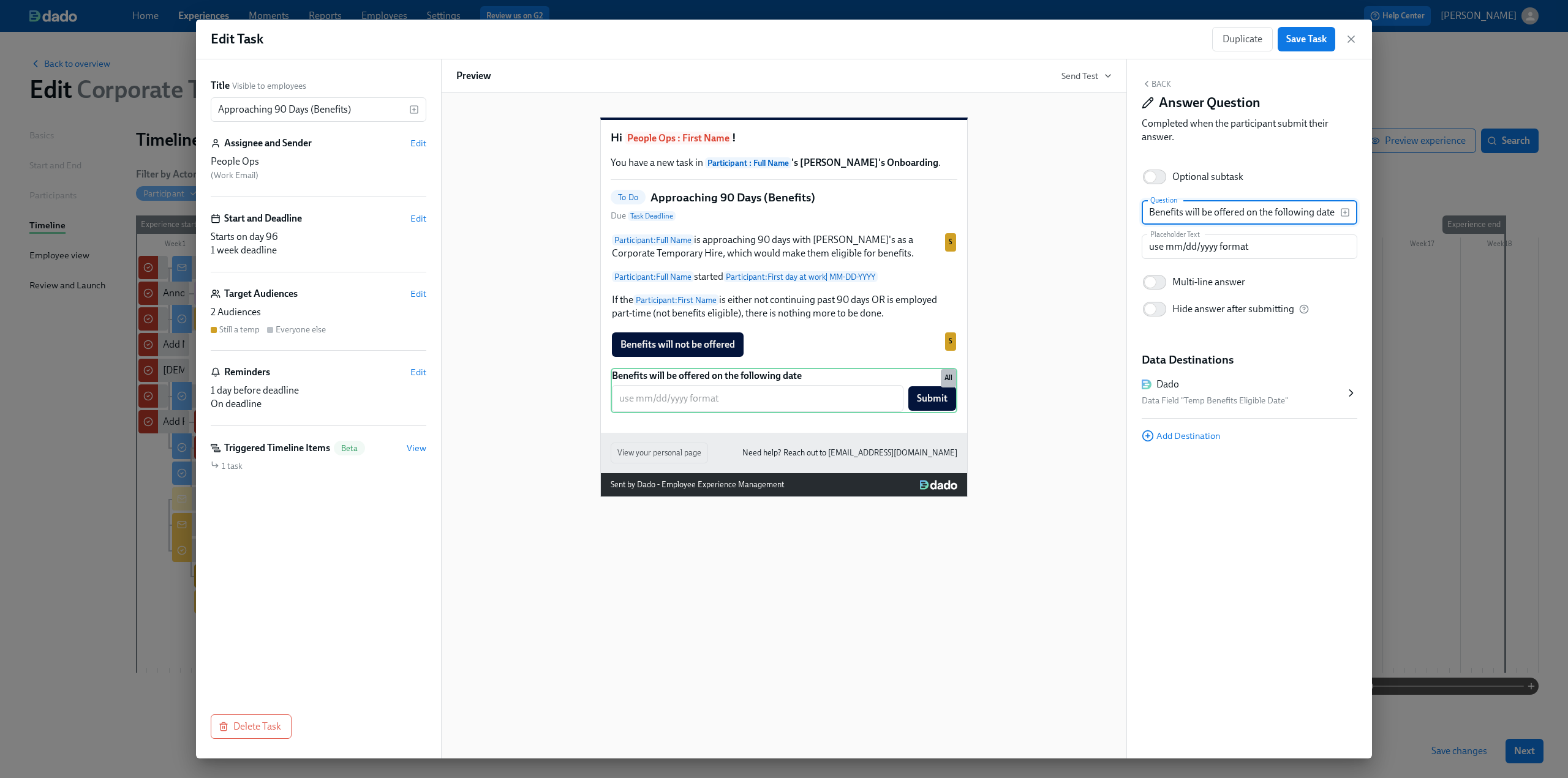
click at [1334, 214] on input "Benefits will be offered on the following date" at bounding box center [1241, 212] width 199 height 24
type input "Benefits will be offered on the following date (1st of the month after 90 days)"
click at [1040, 474] on div "Hi People Ops : First Name ! You have a new task in Participant : Full Name 's …" at bounding box center [784, 297] width 655 height 399
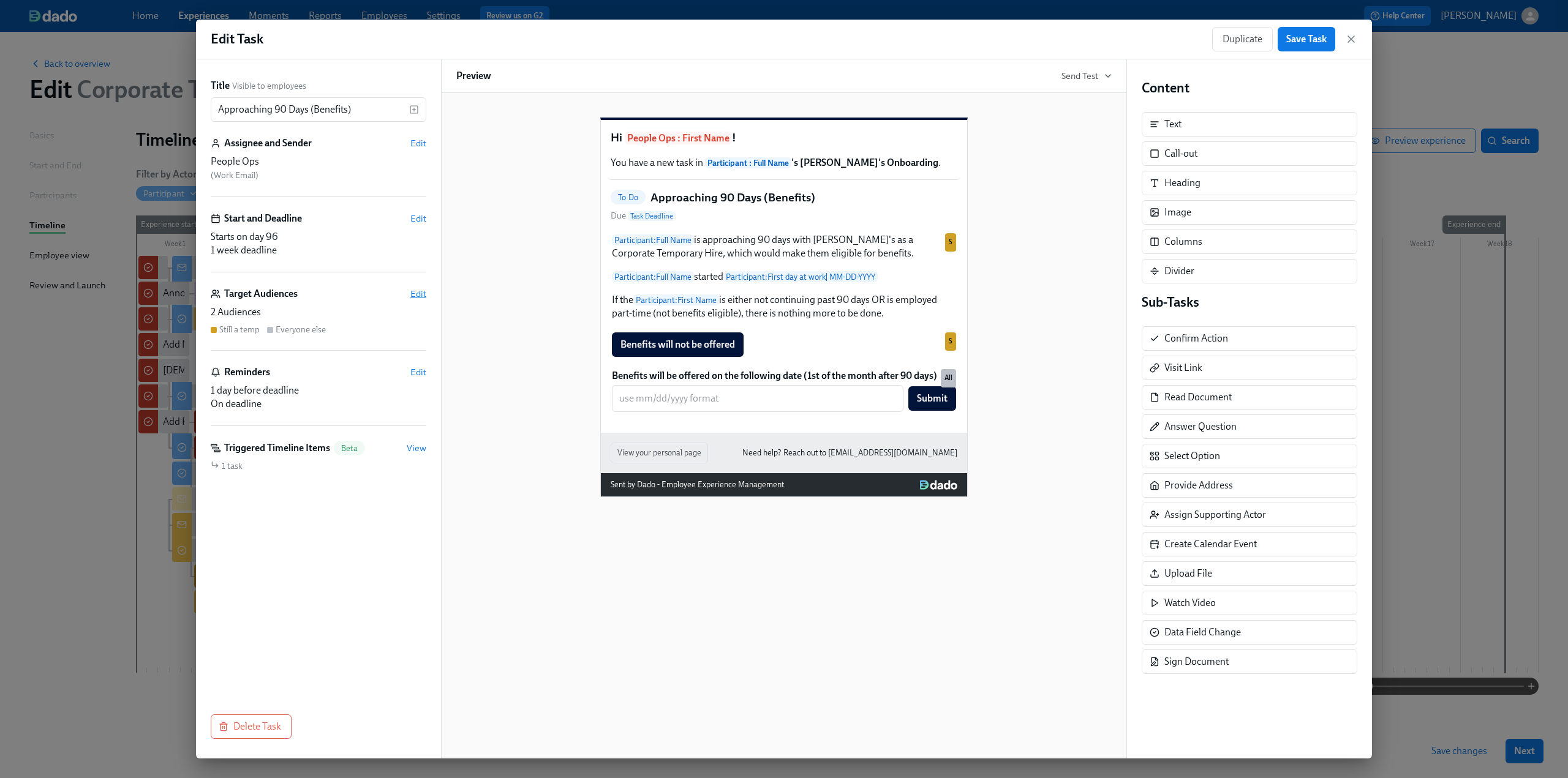
click at [422, 288] on span "Edit" at bounding box center [419, 293] width 16 height 12
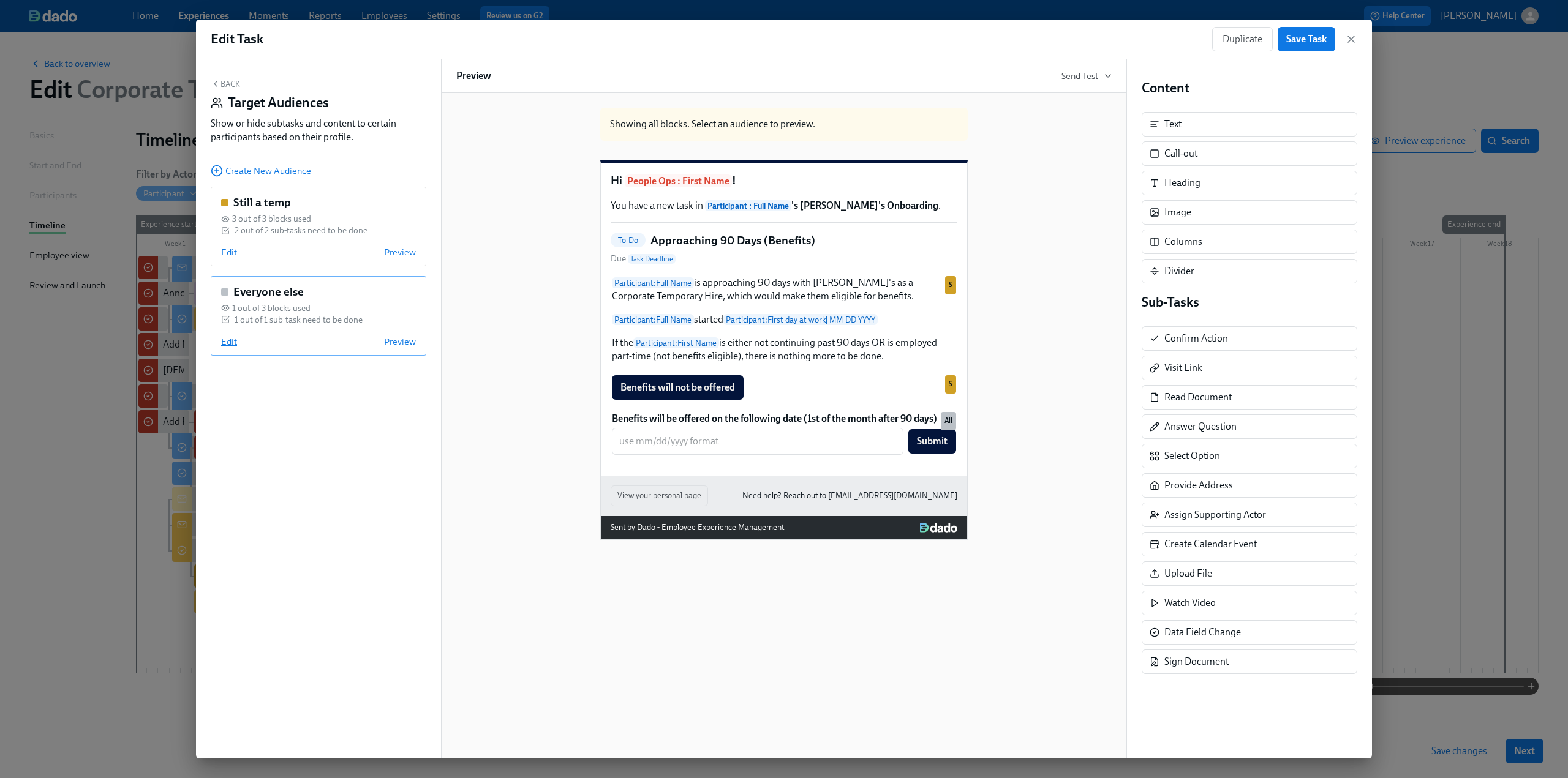
click at [229, 341] on span "Edit" at bounding box center [230, 341] width 16 height 12
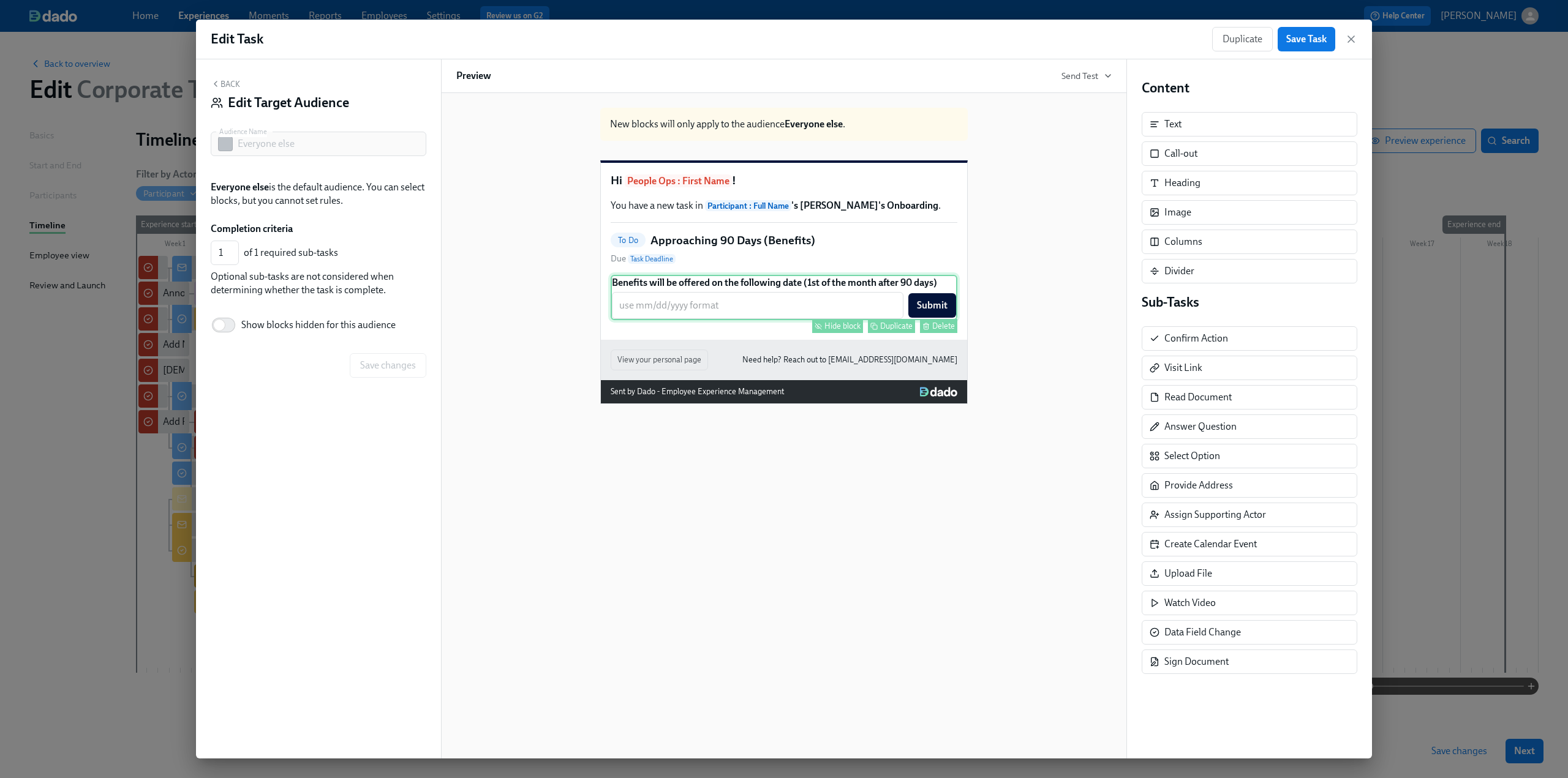
click at [832, 330] on div "Hide block" at bounding box center [842, 326] width 36 height 9
type input "0"
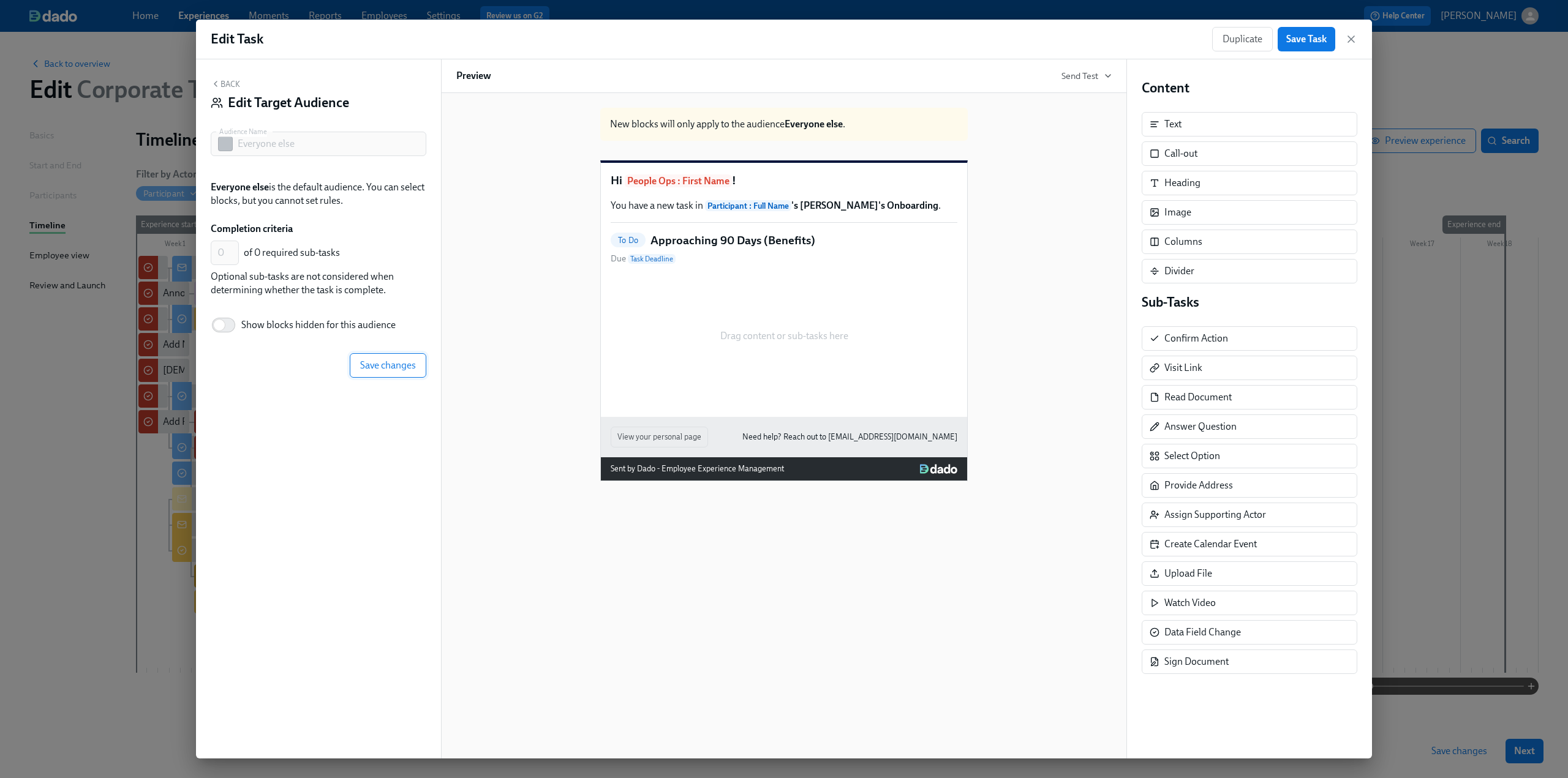
click at [386, 363] on span "Save changes" at bounding box center [388, 365] width 56 height 12
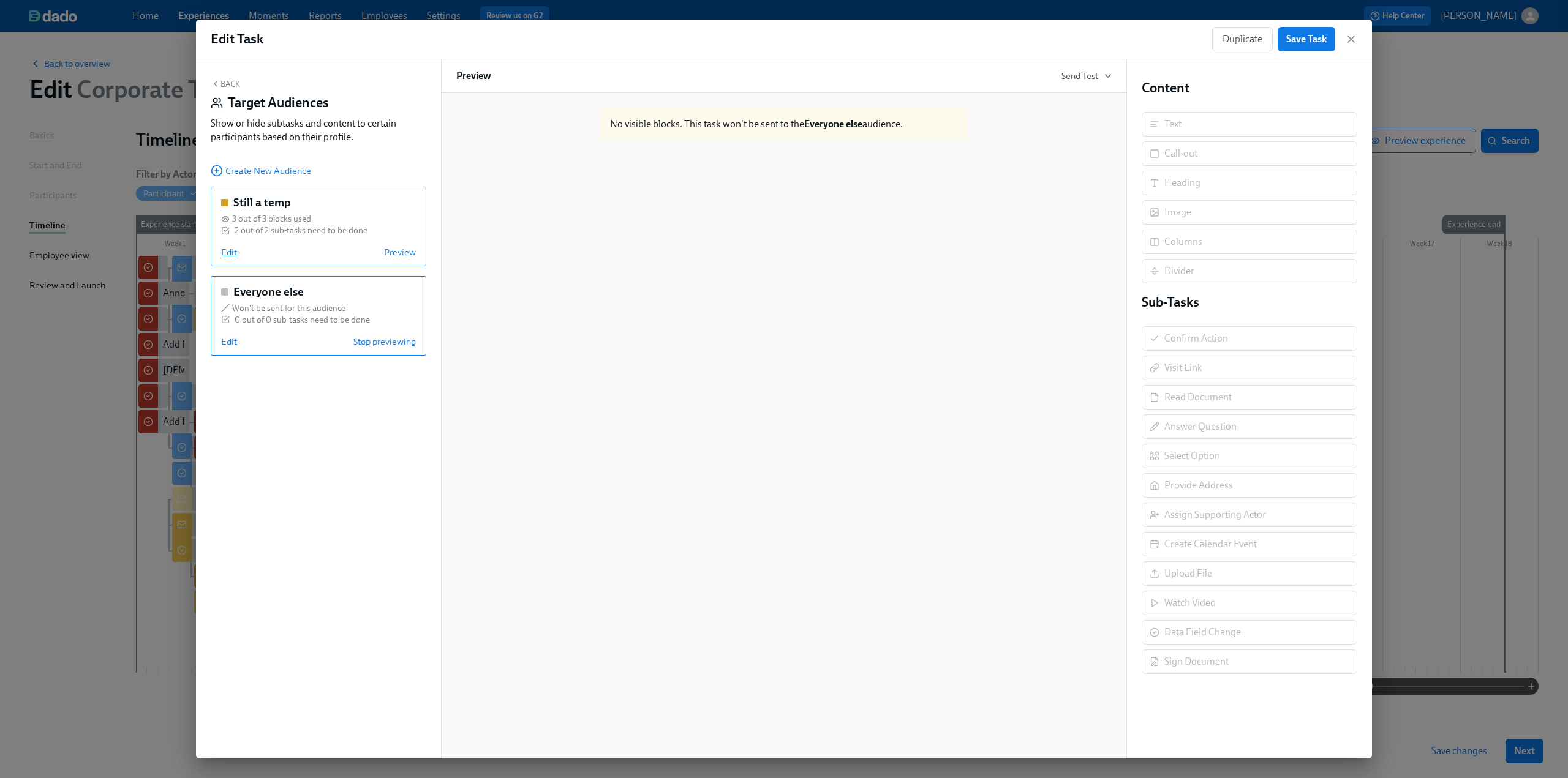
click at [234, 254] on span "Edit" at bounding box center [230, 252] width 16 height 12
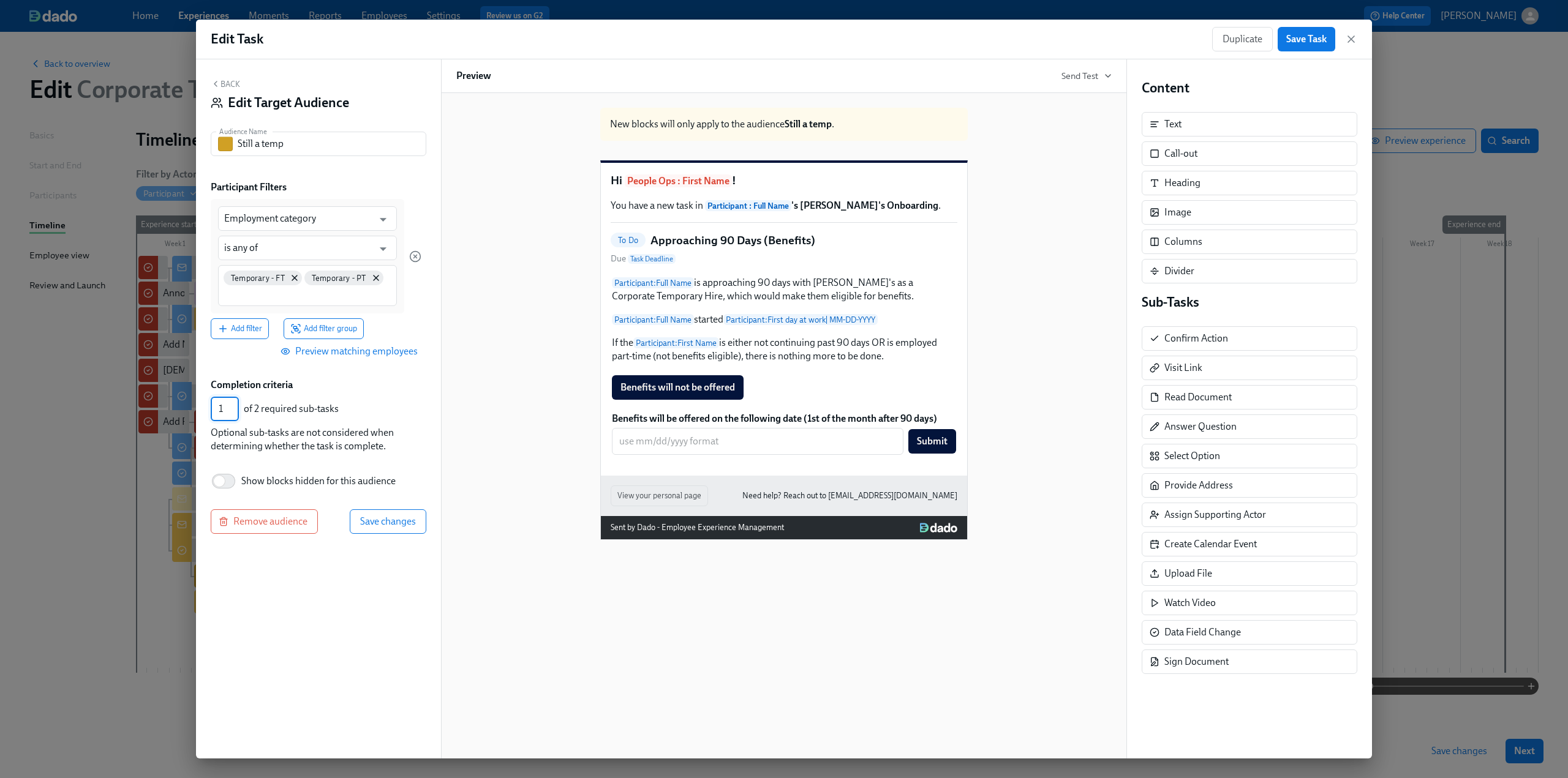
type input "1"
click at [234, 414] on input "1" at bounding box center [225, 409] width 28 height 24
click at [381, 518] on span "Save changes" at bounding box center [388, 521] width 56 height 12
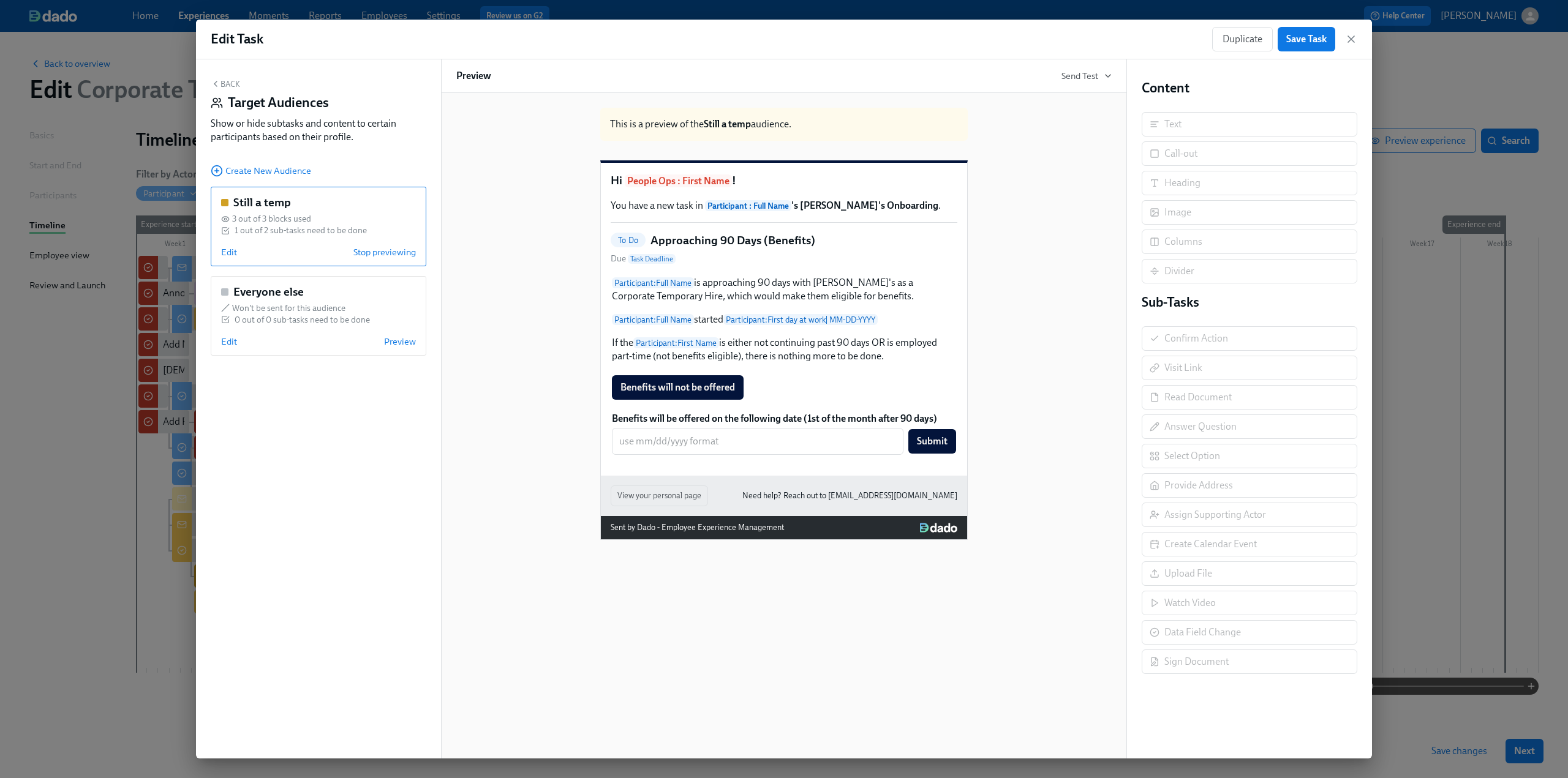
click at [229, 87] on button "Back" at bounding box center [226, 84] width 29 height 10
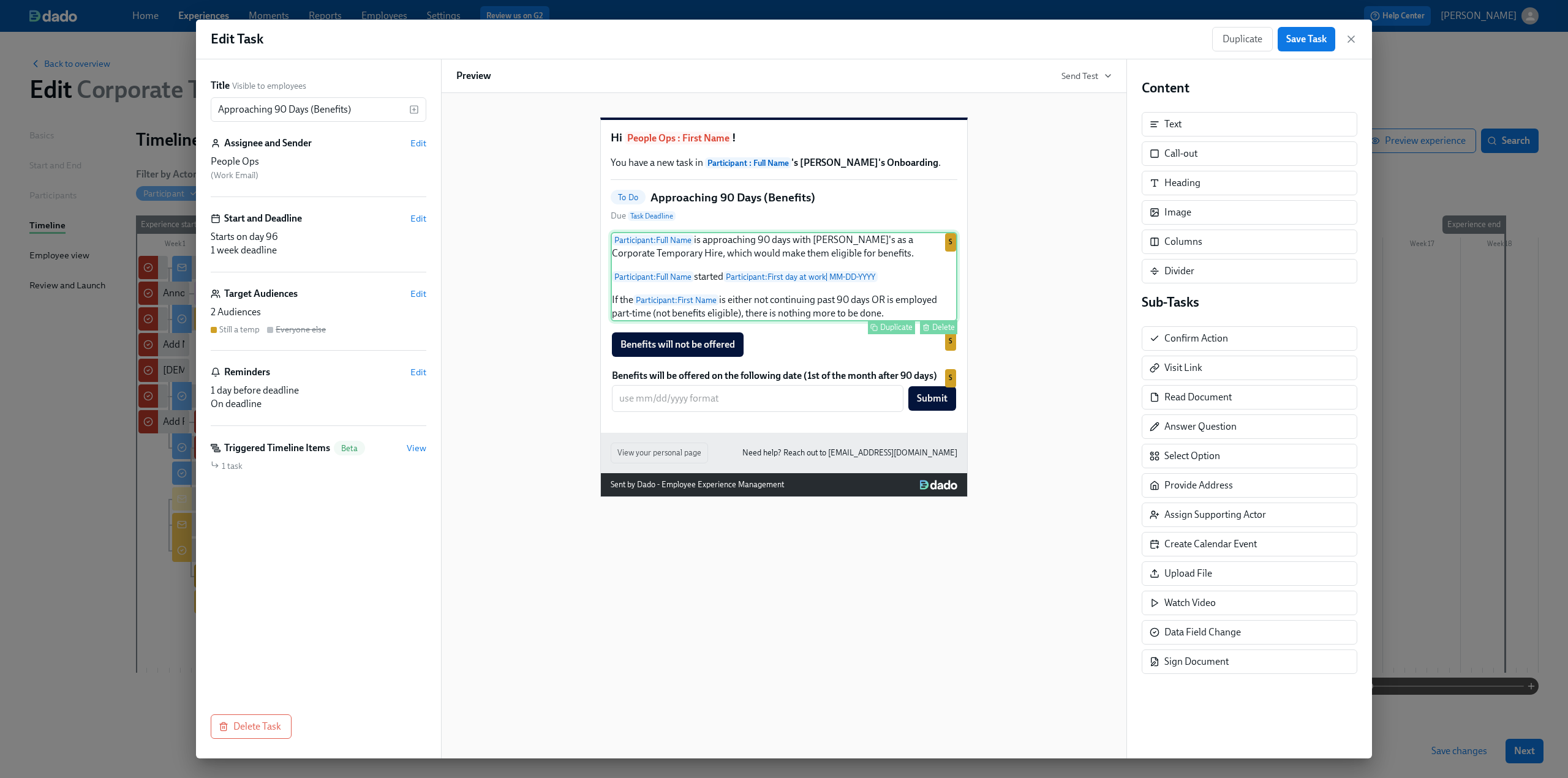
click at [700, 267] on div "Participant : Full Name is approaching 90 days with Rothy's as a Corporate Temp…" at bounding box center [784, 276] width 347 height 90
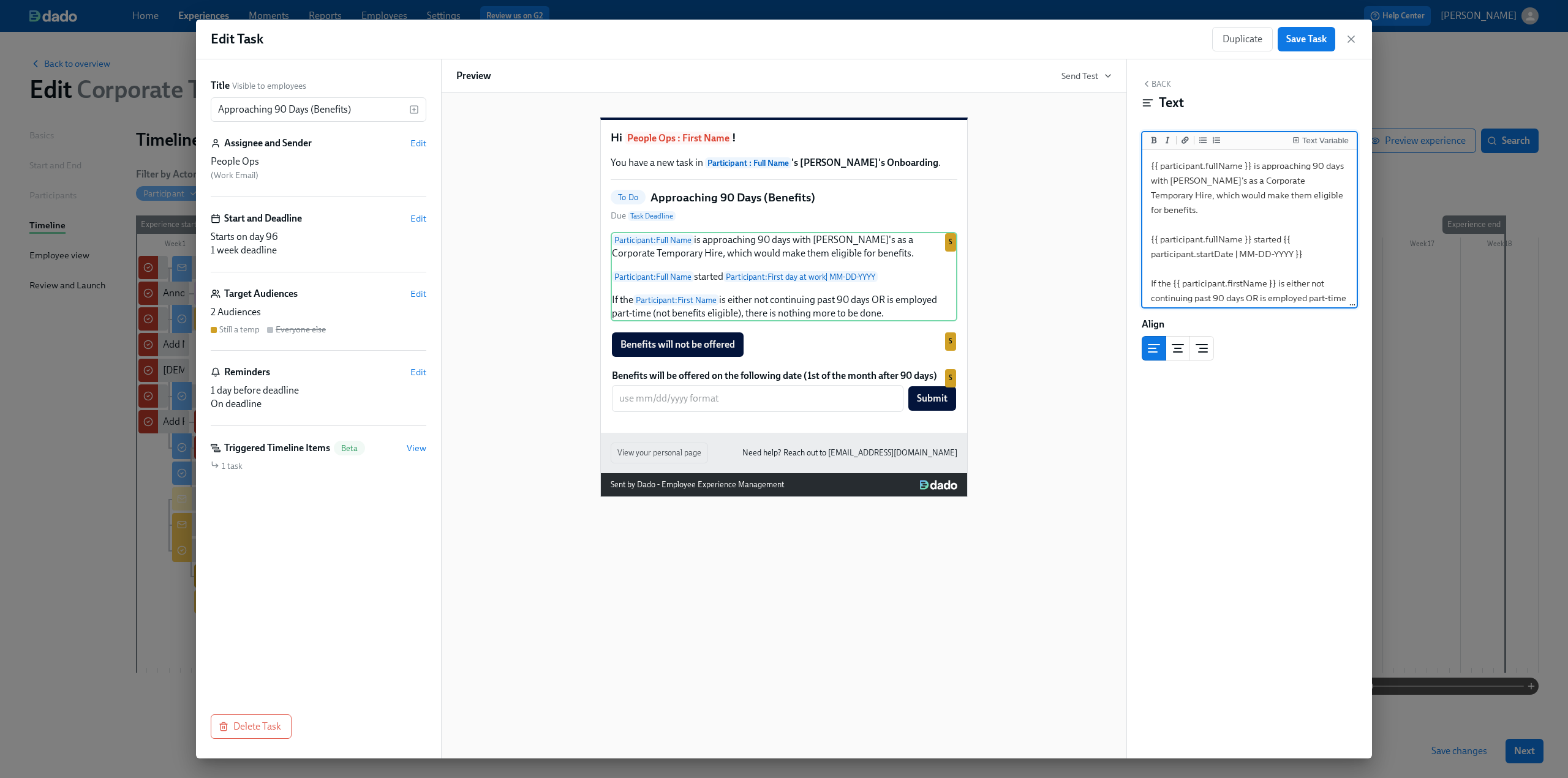
drag, startPoint x: 1167, startPoint y: 194, endPoint x: 1151, endPoint y: 194, distance: 16.0
click at [1151, 194] on textarea "{{ participant.fullName }} is approaching 90 days with Rothy's as a Corporate T…" at bounding box center [1250, 246] width 209 height 188
drag, startPoint x: 1195, startPoint y: 204, endPoint x: 1229, endPoint y: 203, distance: 34.0
click at [1195, 204] on textarea "{{ participant.fullName }} is approaching 90 days with Rothy's as a Corporate T…" at bounding box center [1250, 246] width 209 height 188
click at [1220, 196] on textarea "{{ participant.fullName }} is approaching 90 days with Rothy's as a Corporate T…" at bounding box center [1250, 246] width 209 height 188
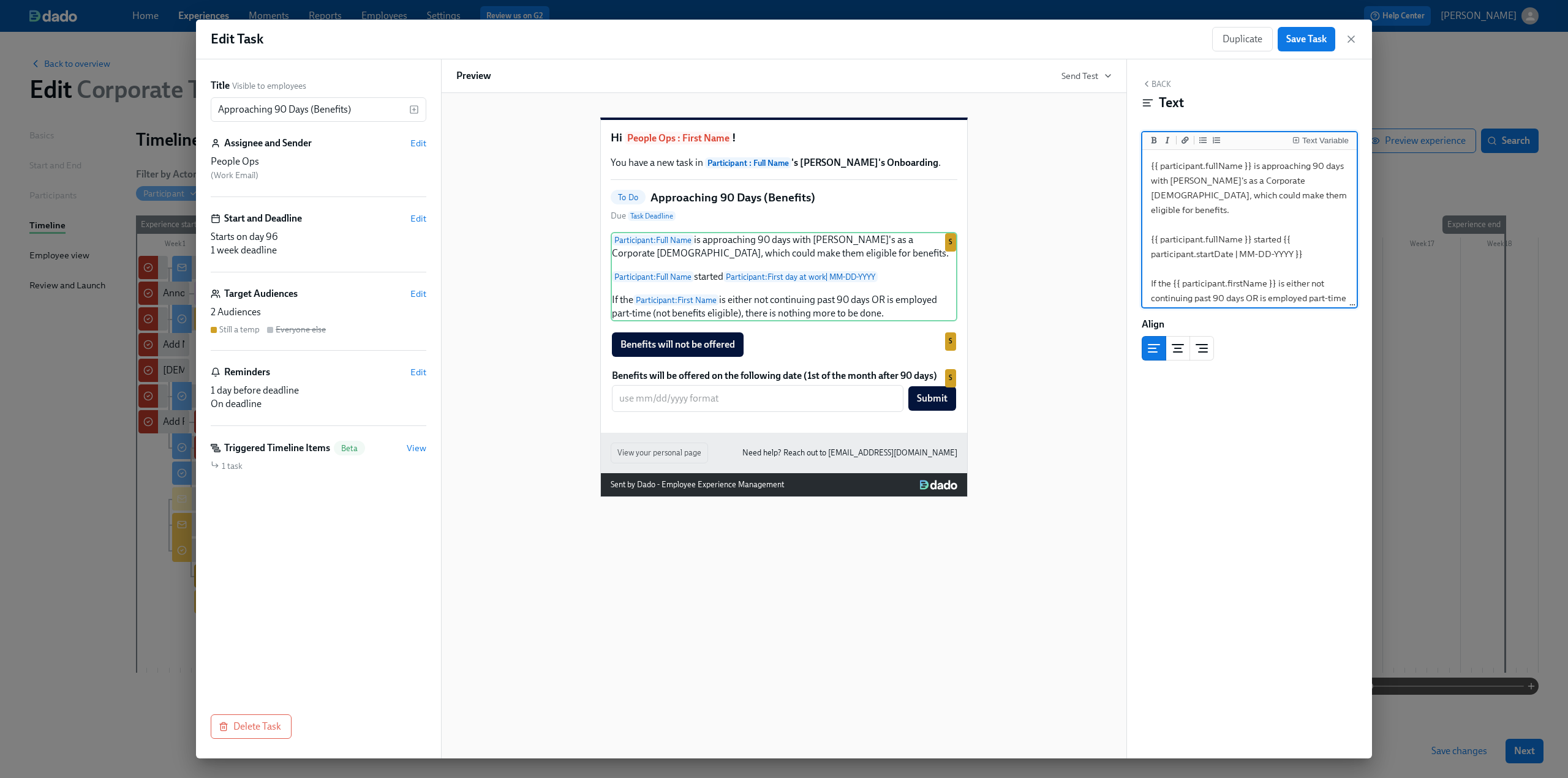
click at [1257, 211] on textarea "{{ participant.fullName }} is approaching 90 days with Rothy's as a Corporate T…" at bounding box center [1250, 246] width 209 height 188
click at [1252, 165] on textarea "{{ participant.fullName }} is approaching 90 days with Rothy's as a Corporate T…" at bounding box center [1250, 246] width 209 height 188
drag, startPoint x: 1307, startPoint y: 167, endPoint x: 1251, endPoint y: 166, distance: 56.0
click at [1251, 166] on textarea "{{ participant.fullName }} is approaching 90 days with Rothy's as a Corporate T…" at bounding box center [1250, 246] width 209 height 188
click at [1321, 167] on textarea "{{ participant.fullName }} has hit the 90 days with Rothy's as a Corporate Temp…" at bounding box center [1250, 246] width 209 height 188
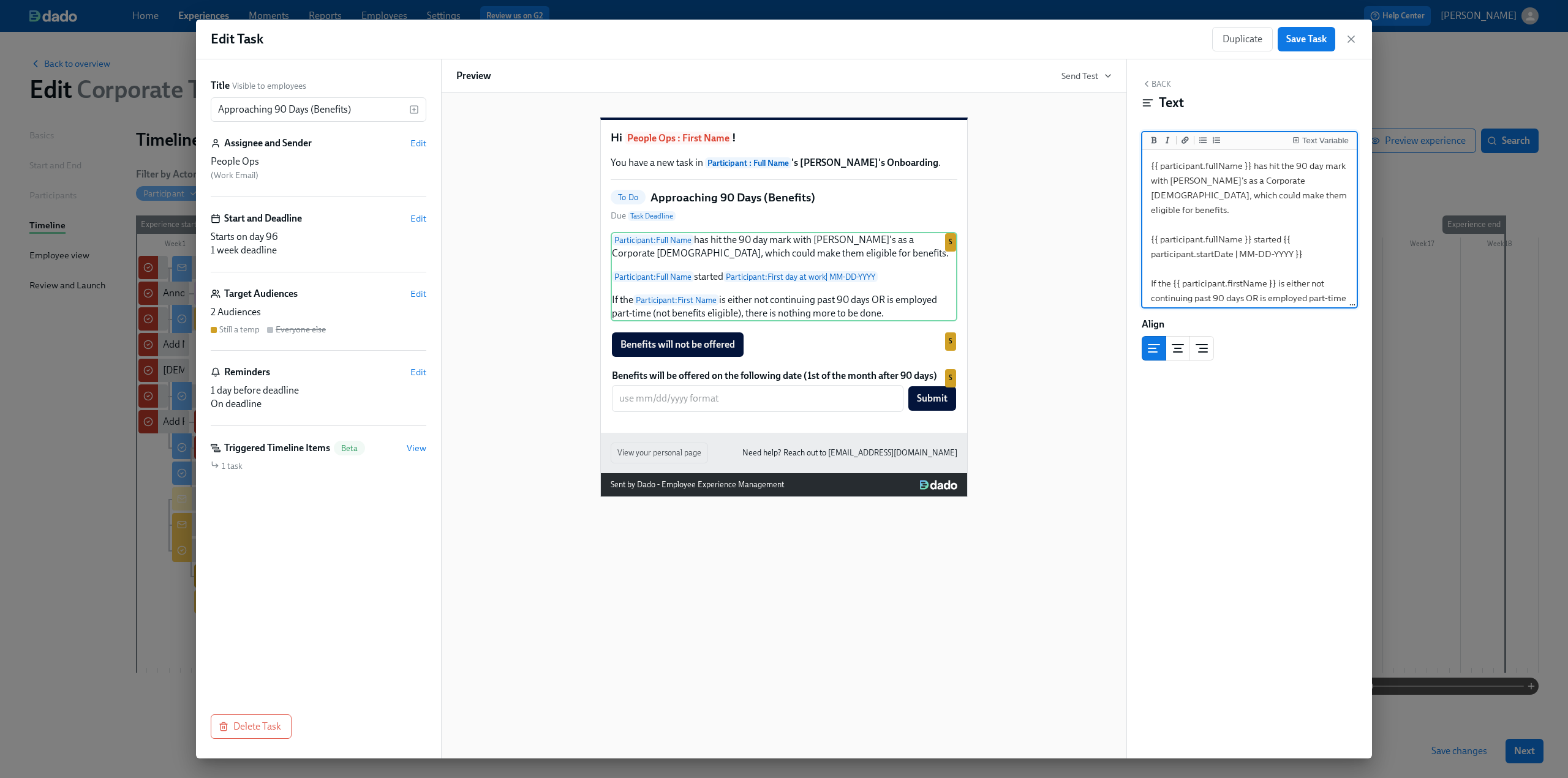
click at [1218, 180] on textarea "{{ participant.fullName }} has hit the 90 day mark with Rothy's as a Corporate …" at bounding box center [1250, 246] width 209 height 188
drag, startPoint x: 1220, startPoint y: 182, endPoint x: 1172, endPoint y: 179, distance: 48.1
click at [1172, 179] on textarea "{{ participant.fullName }} has hit the 90 day mark with Rothy's as a Corporate …" at bounding box center [1250, 246] width 209 height 188
click at [1318, 194] on textarea "{{ participant.fullName }} has hit the 90 day mark as a Corporate Temporary emp…" at bounding box center [1250, 239] width 209 height 174
drag, startPoint x: 1245, startPoint y: 286, endPoint x: 1195, endPoint y: 287, distance: 50.0
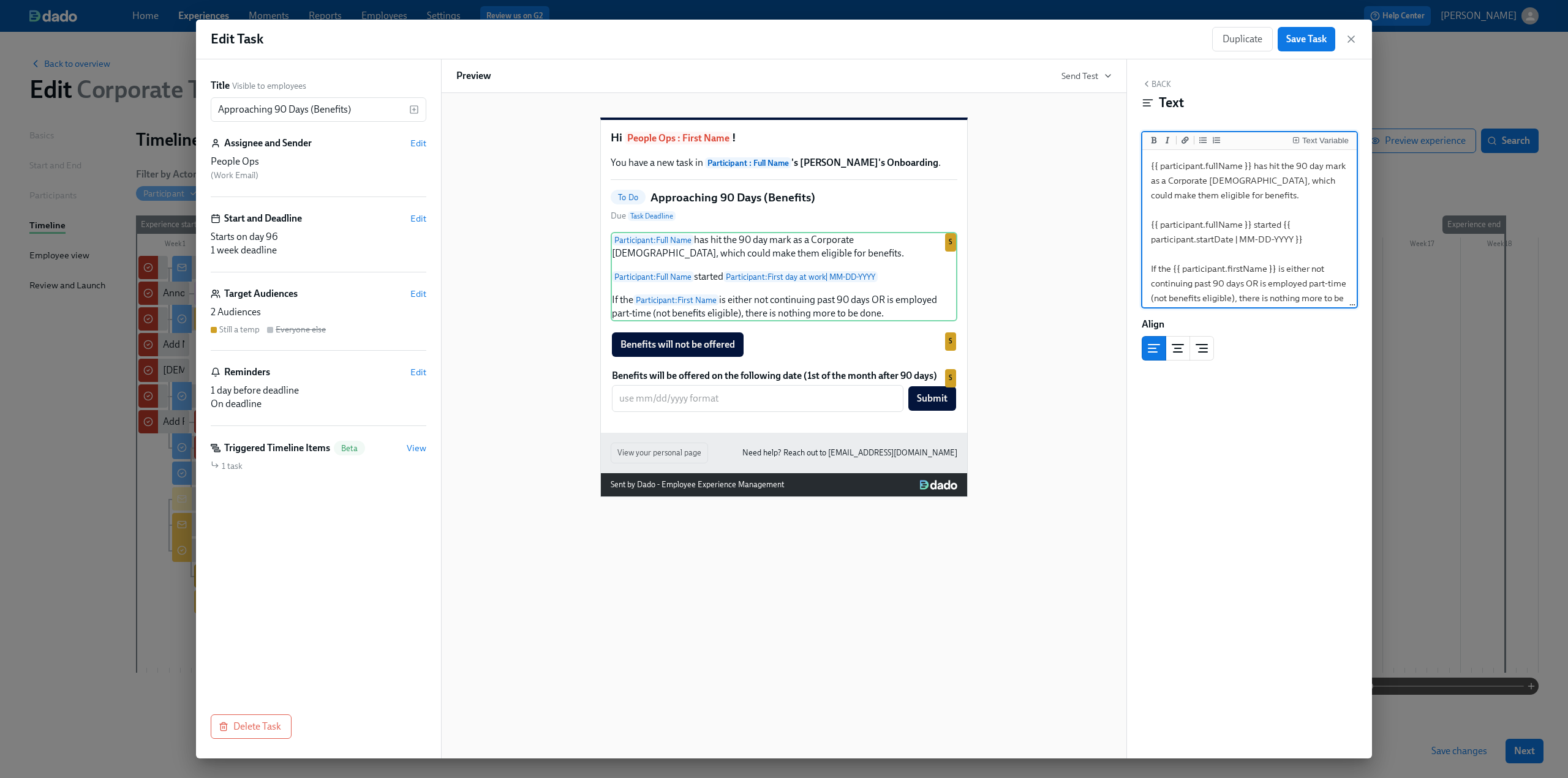
click at [1195, 287] on textarea "{{ participant.fullName }} has hit the 90 day mark as a Corporate Temporary emp…" at bounding box center [1250, 239] width 209 height 174
click at [1285, 296] on textarea "{{ participant.fullName }} has hit the 90 day mark as a Corporate Temporary emp…" at bounding box center [1250, 219] width 209 height 174
type textarea "{{ participant.fullName }} has hit the 90 day mark as a Corporate Temporary emp…"
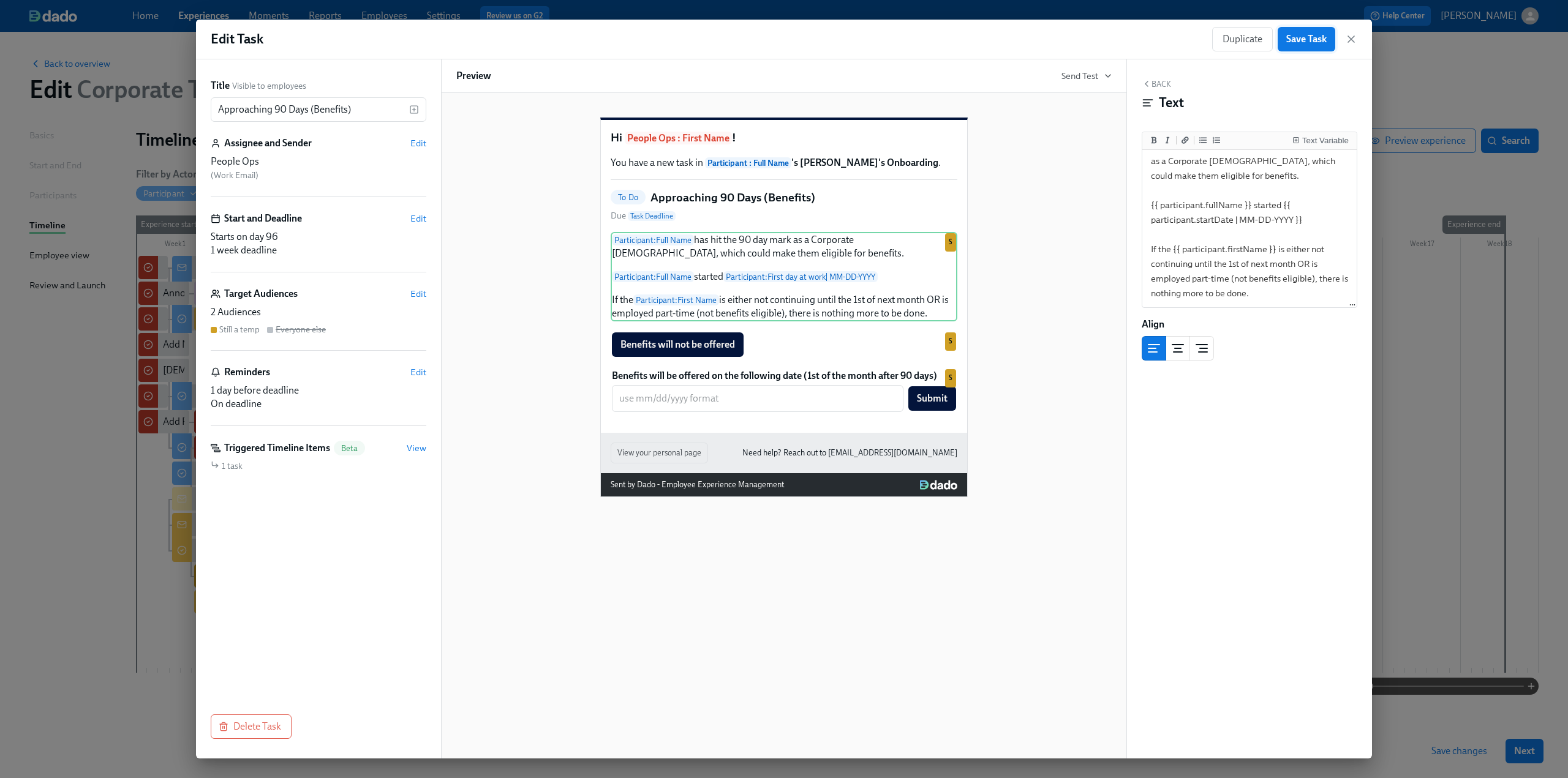
click at [1315, 42] on span "Save Task" at bounding box center [1307, 39] width 40 height 12
click at [1352, 36] on icon "button" at bounding box center [1351, 39] width 12 height 12
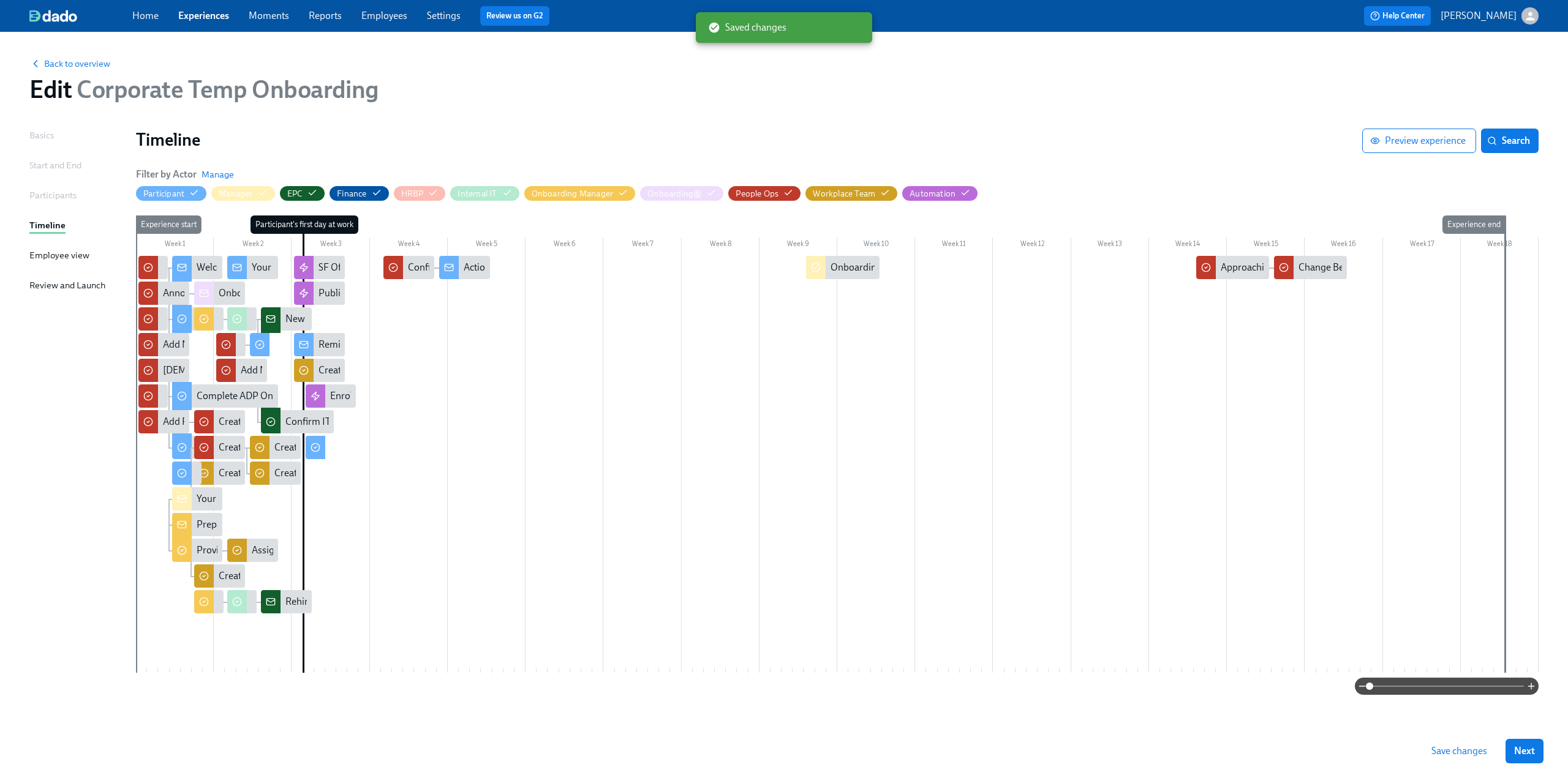
click at [320, 450] on icon at bounding box center [315, 448] width 10 height 10
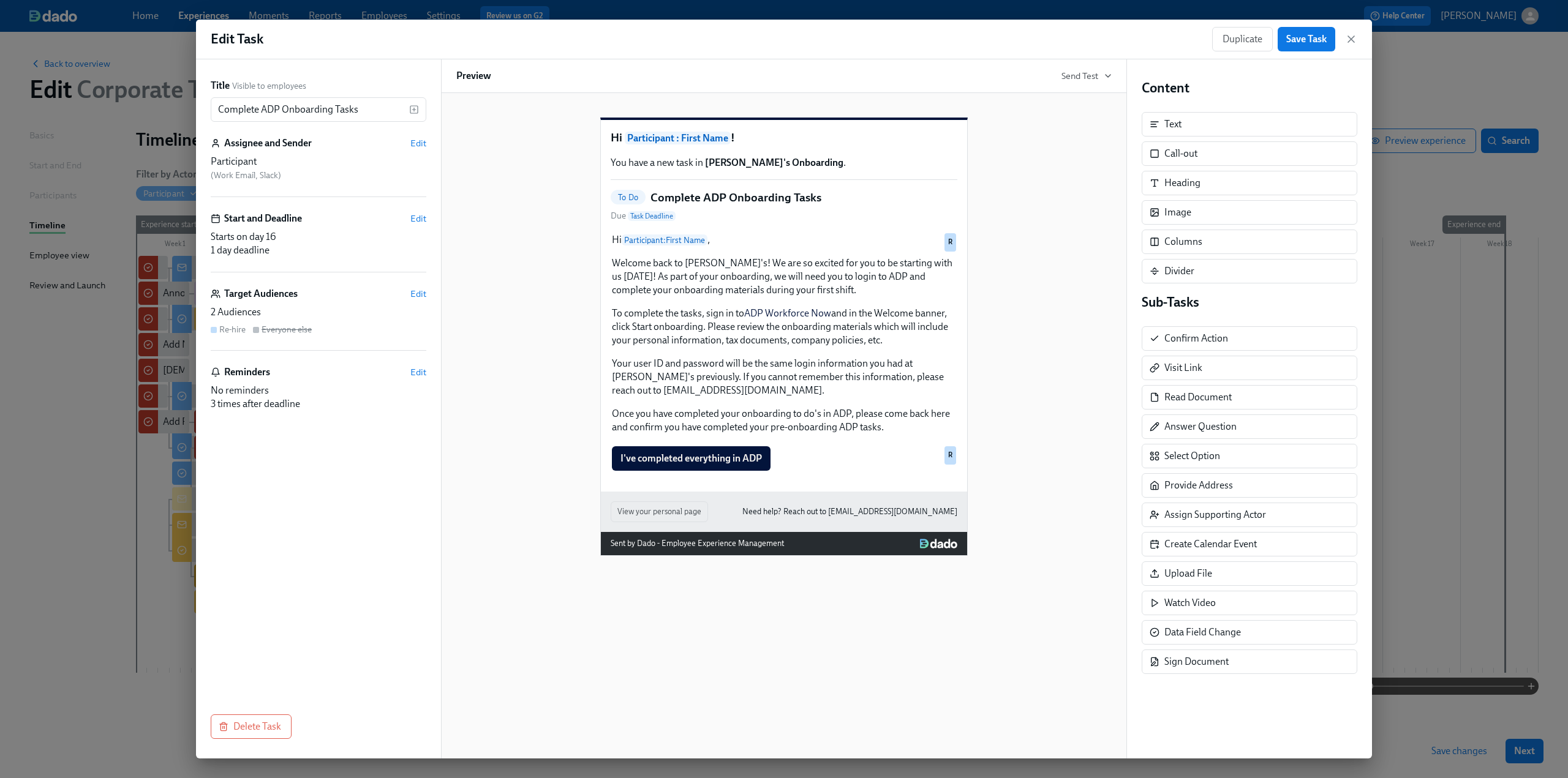
click at [1358, 38] on div "Edit Task Duplicate Save Task" at bounding box center [784, 39] width 1176 height 40
click at [1349, 42] on icon "button" at bounding box center [1351, 39] width 12 height 12
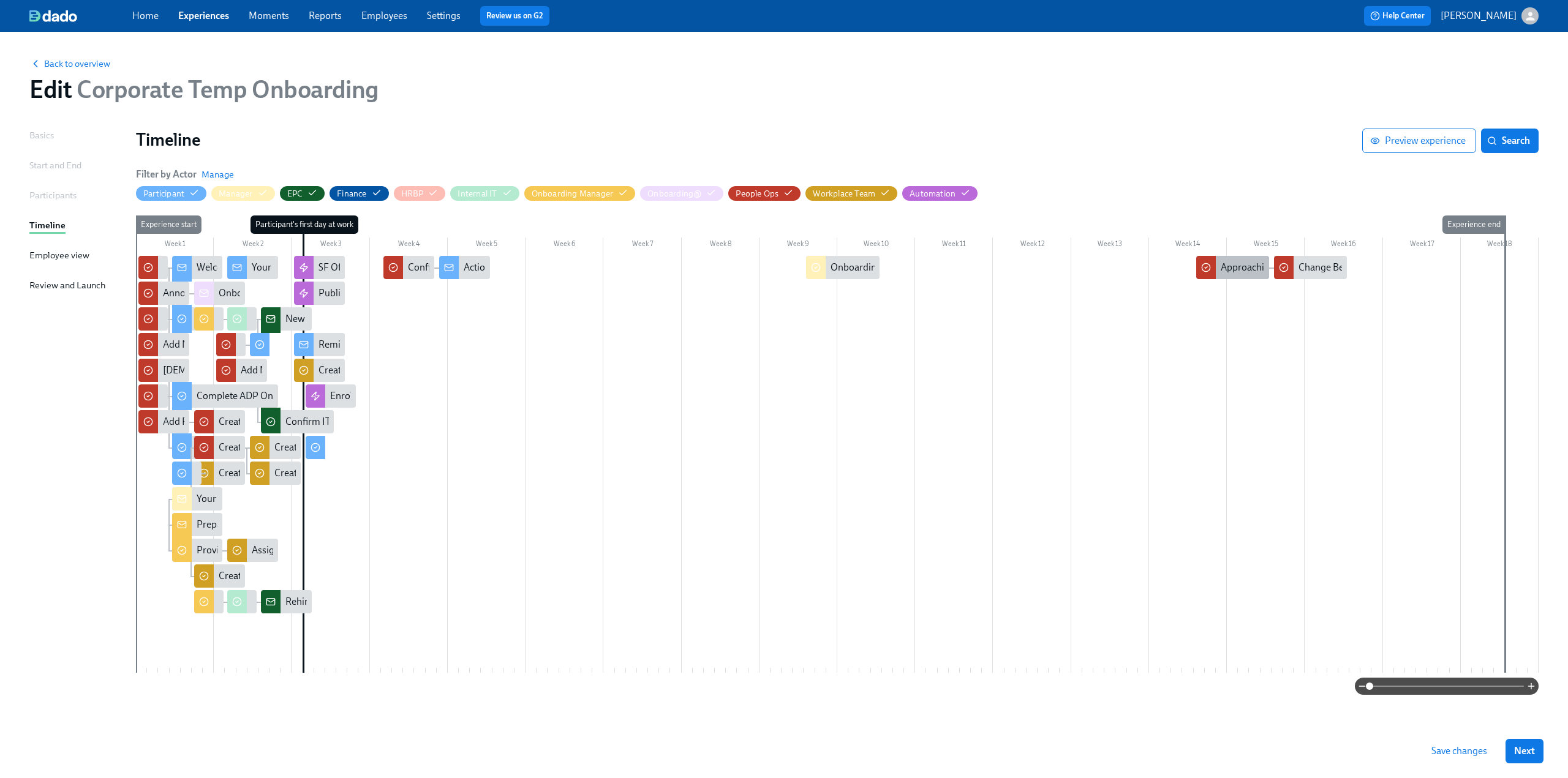
click at [1241, 265] on div "Approaching 90 Days (Benefits)" at bounding box center [1288, 267] width 133 height 14
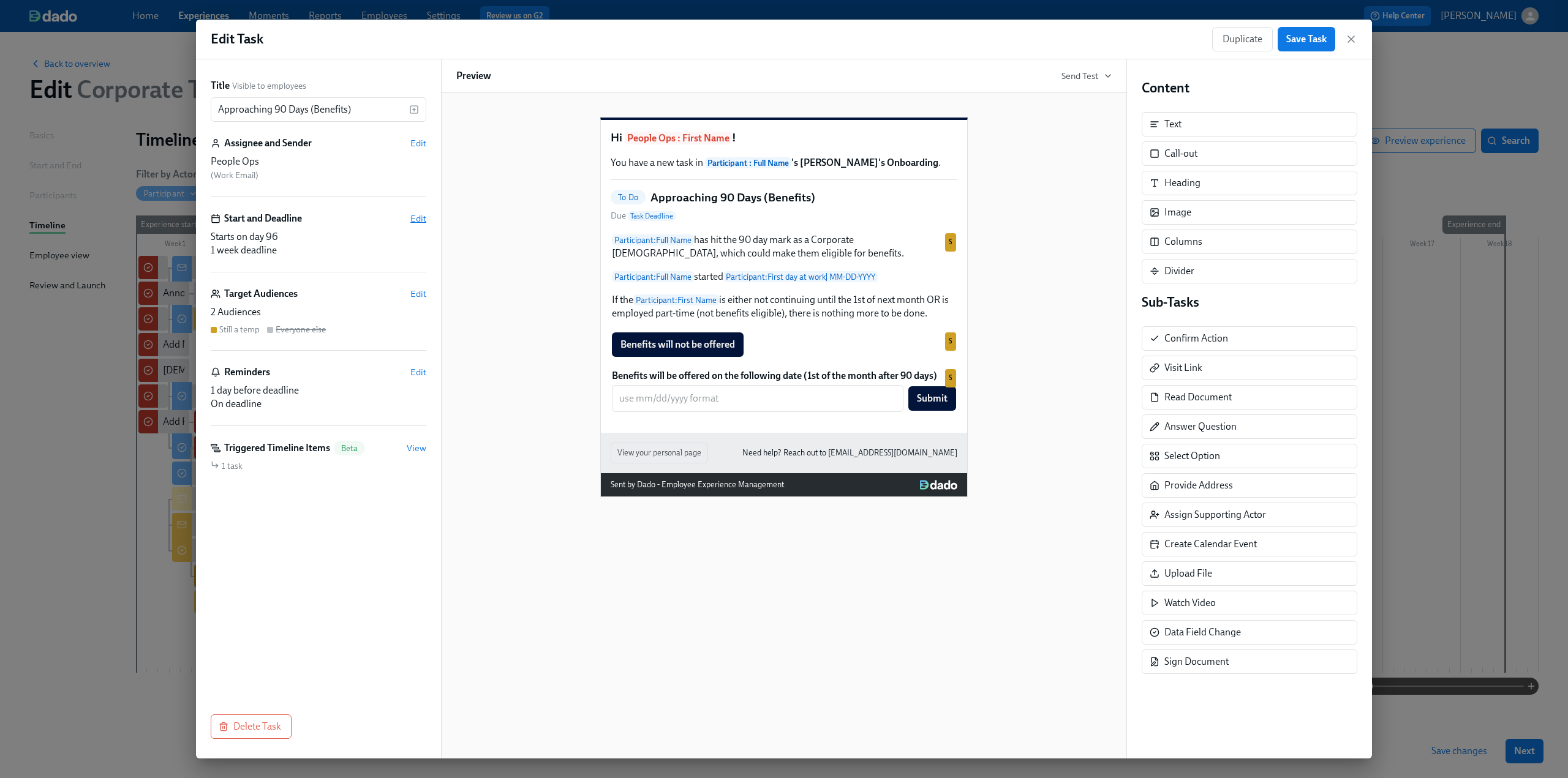
click at [420, 218] on span "Edit" at bounding box center [419, 218] width 16 height 12
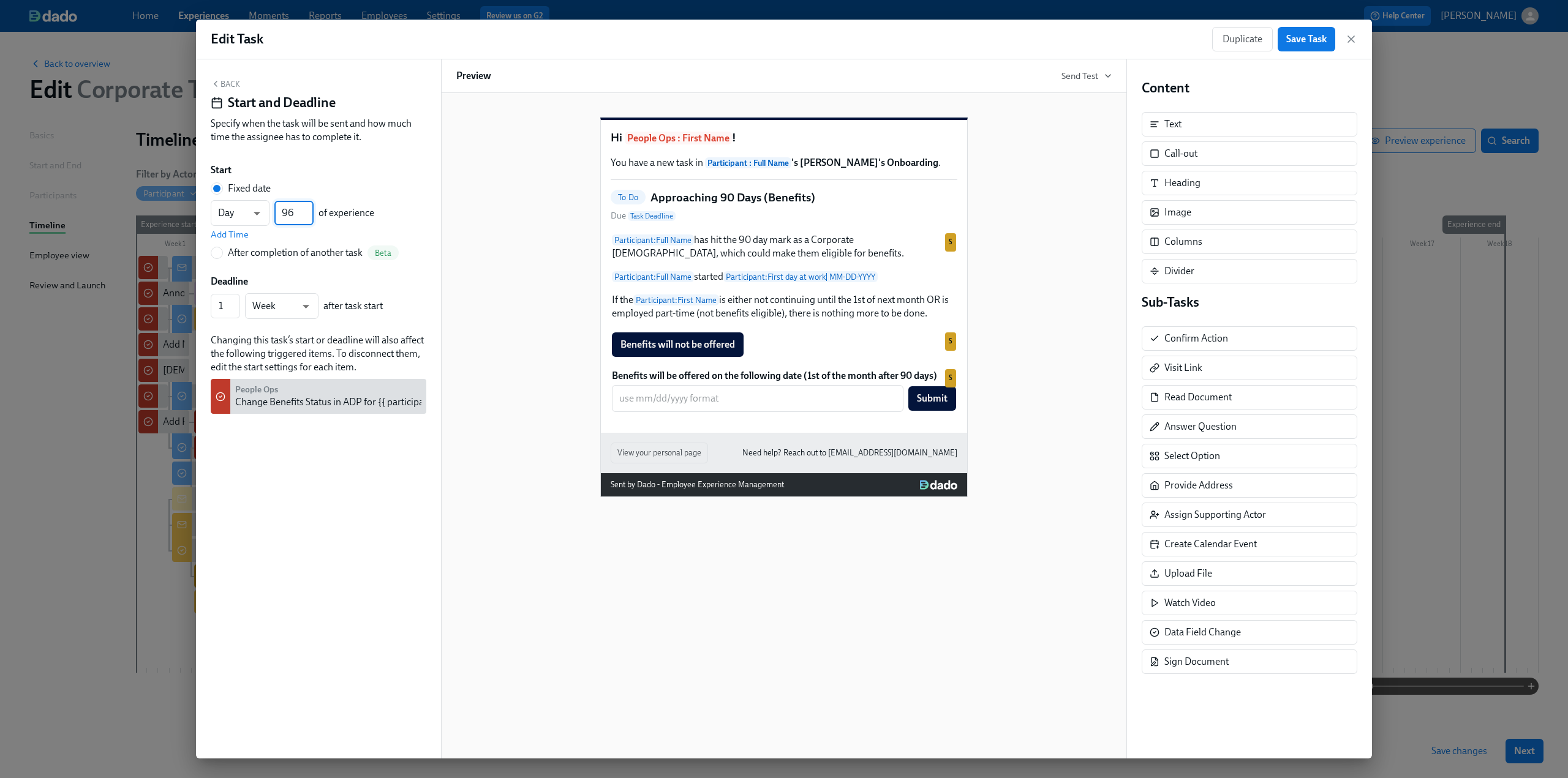
drag, startPoint x: 295, startPoint y: 219, endPoint x: 280, endPoint y: 216, distance: 15.3
click at [280, 216] on input "96" at bounding box center [294, 213] width 40 height 24
type input "106"
click at [333, 486] on div "Back Start and Deadline Specify when the task will be sent and how much time th…" at bounding box center [318, 410] width 245 height 700
click at [223, 87] on button "Back" at bounding box center [226, 84] width 29 height 10
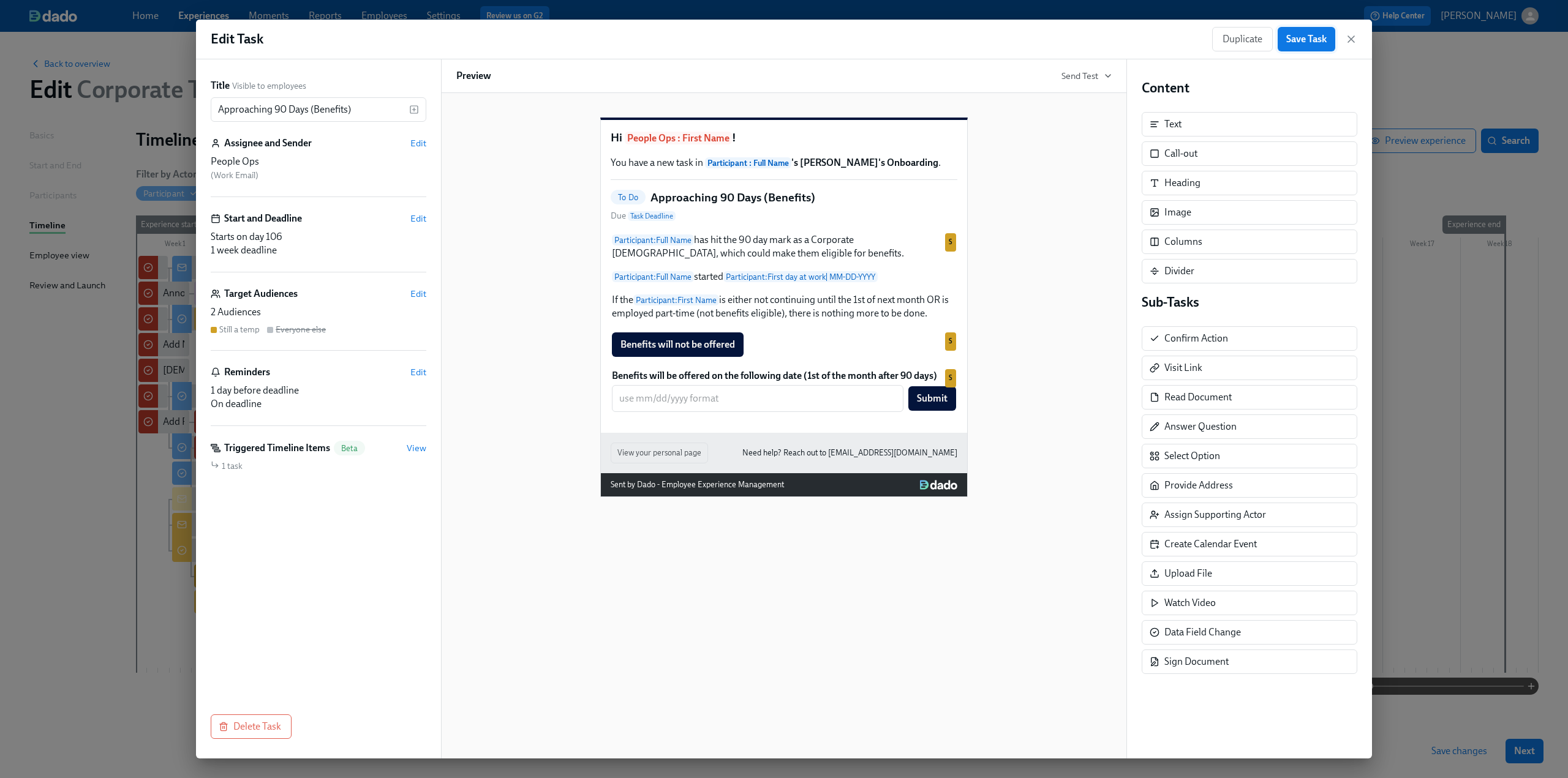
click at [1309, 39] on span "Save Task" at bounding box center [1307, 39] width 40 height 12
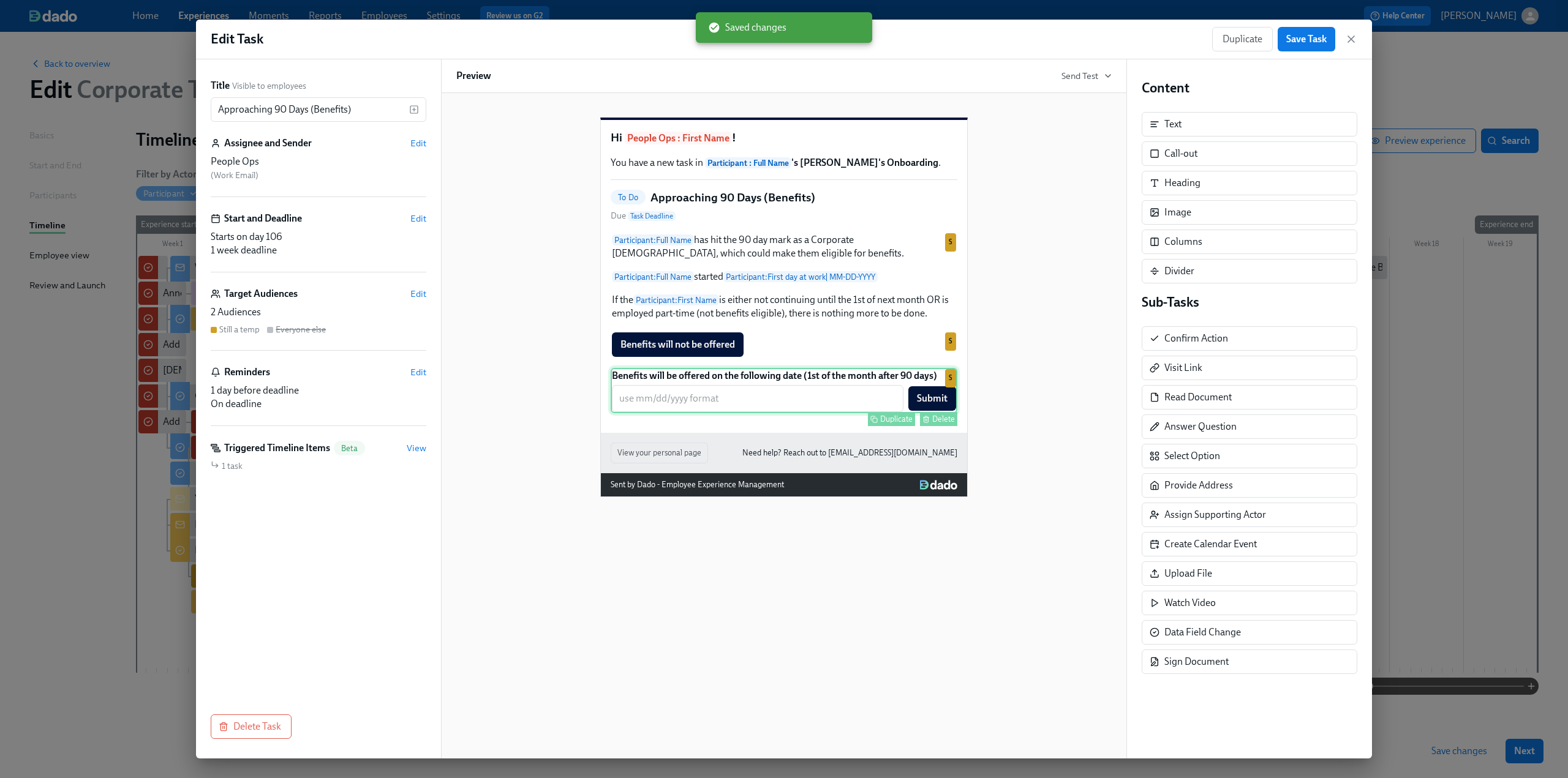
click at [805, 414] on div "Benefits will be offered on the following date (1st of the month after 90 days)…" at bounding box center [784, 391] width 347 height 45
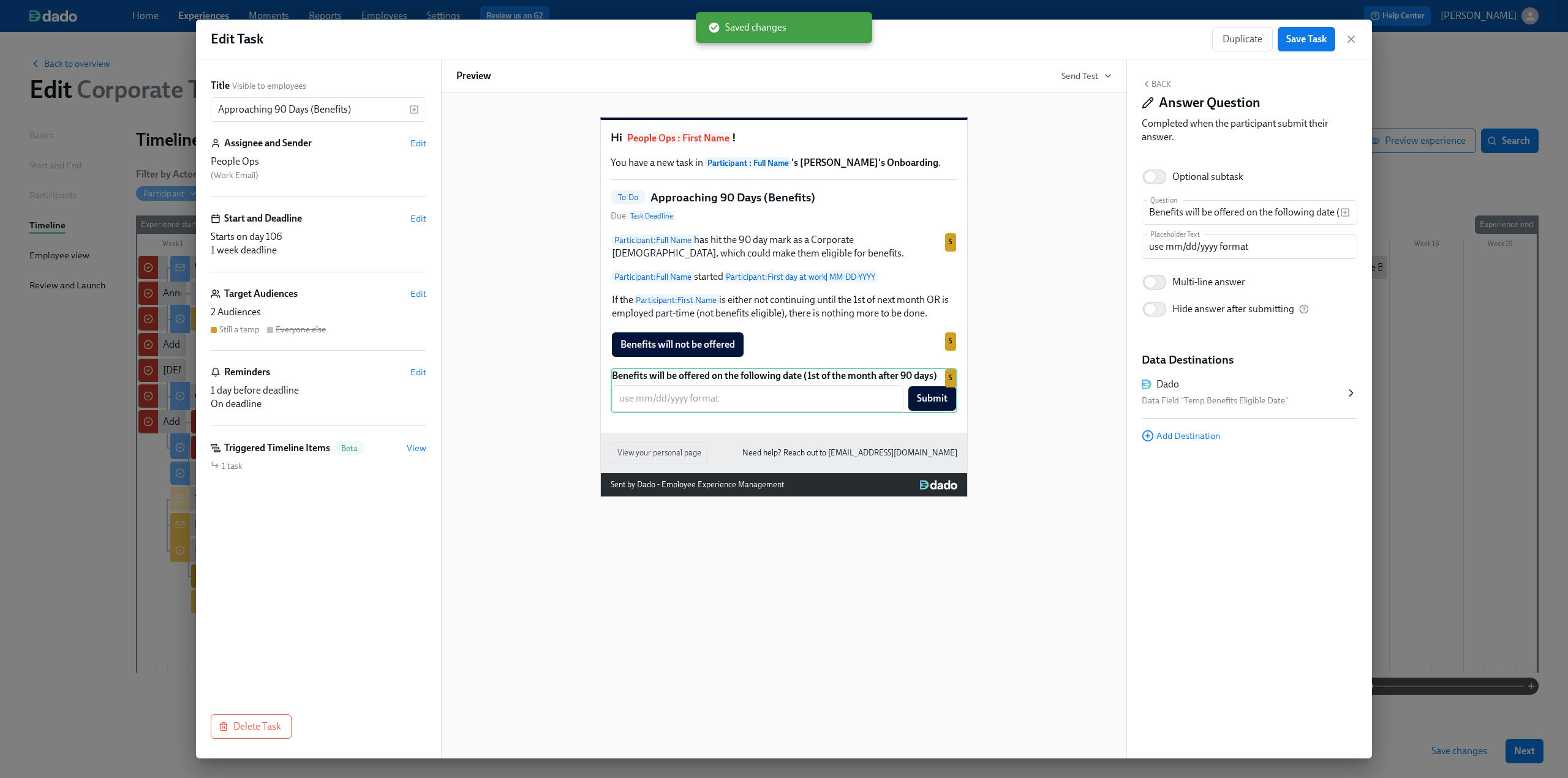
click at [1354, 34] on icon "button" at bounding box center [1351, 39] width 12 height 12
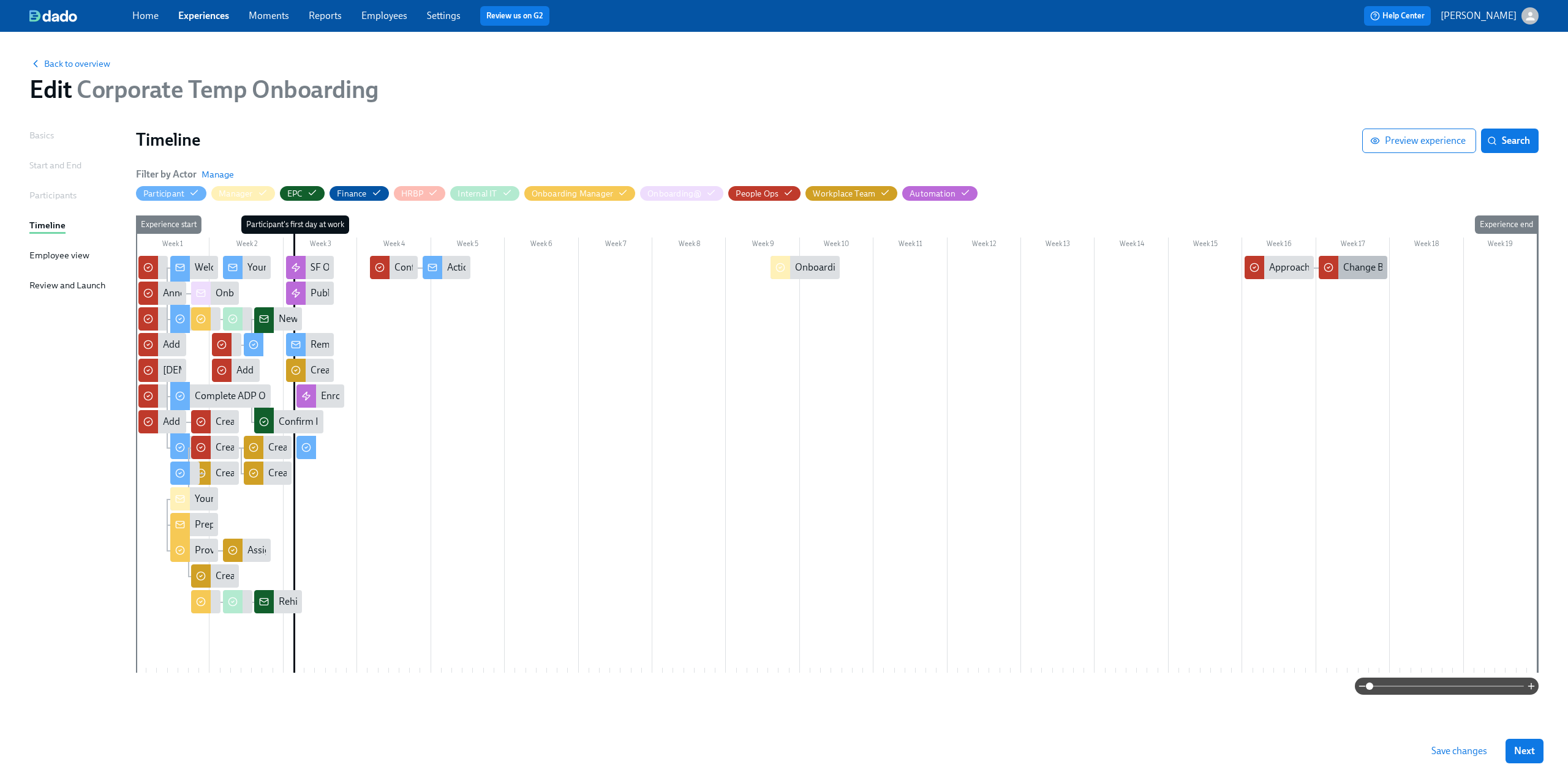
click at [1353, 279] on div "Change Benefits Status in ADP for {{ participant.fullName }}" at bounding box center [1353, 267] width 69 height 23
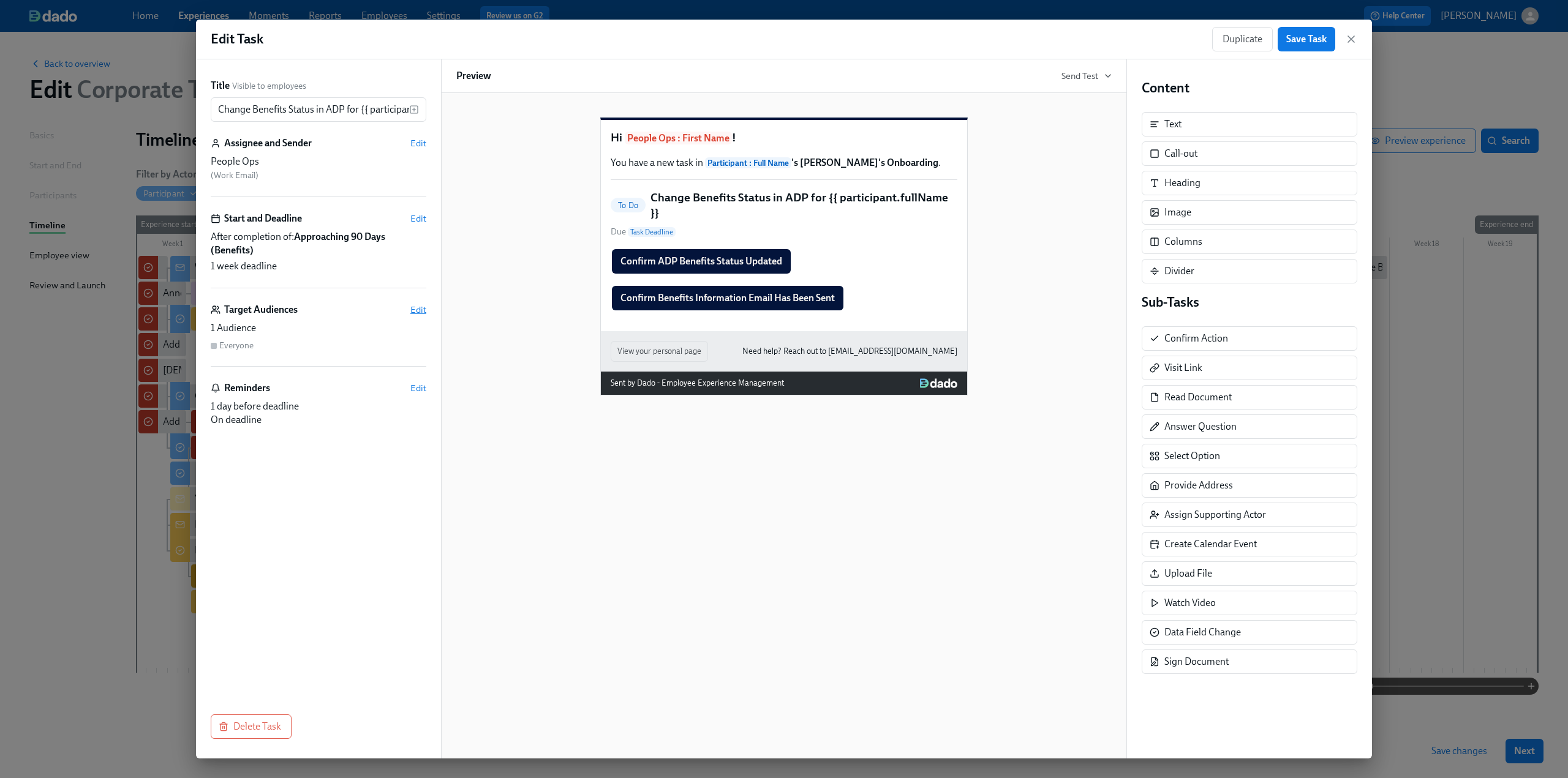
click at [423, 310] on span "Edit" at bounding box center [419, 309] width 16 height 12
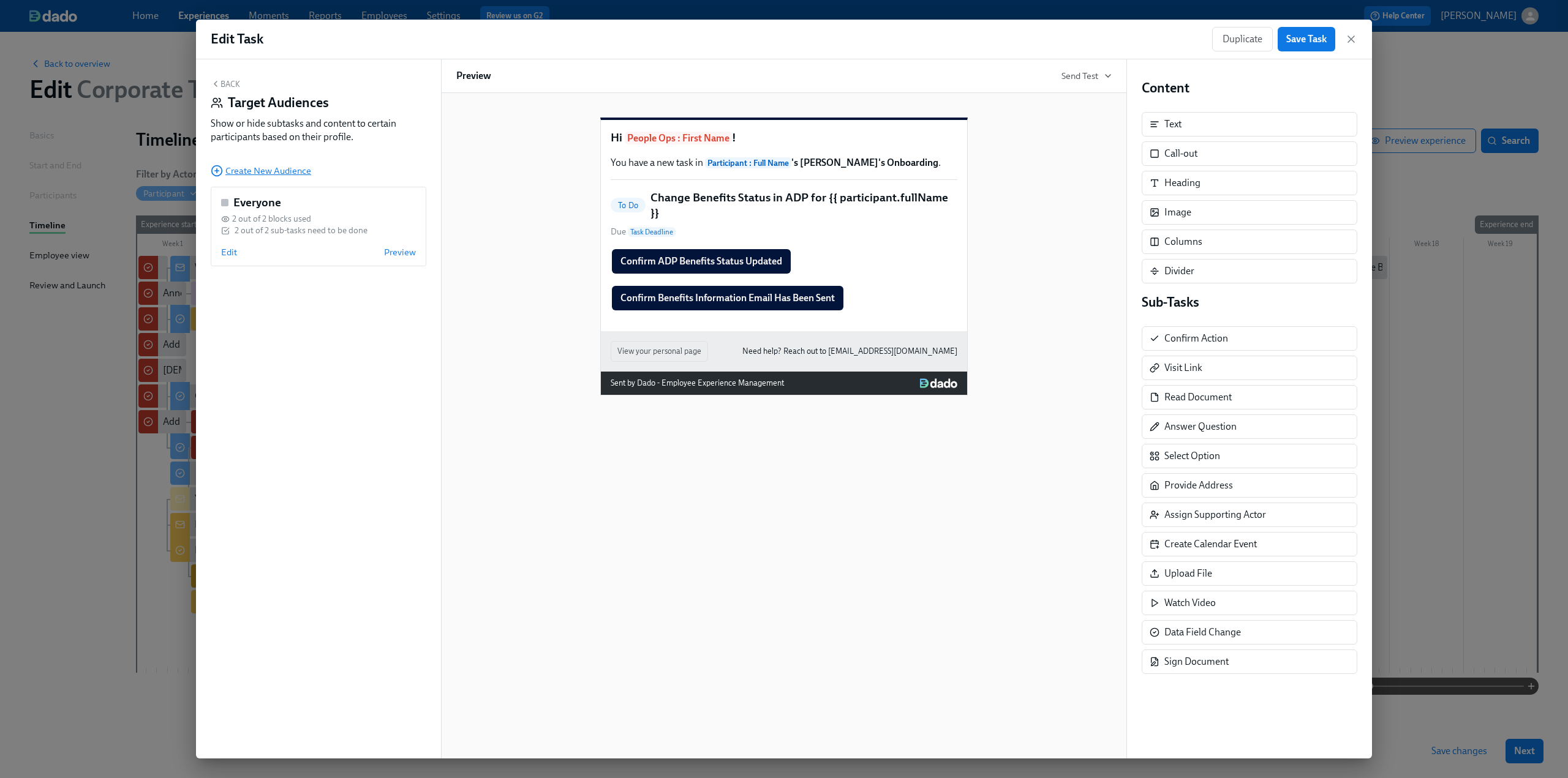
click at [277, 170] on span "Create New Audience" at bounding box center [261, 170] width 100 height 12
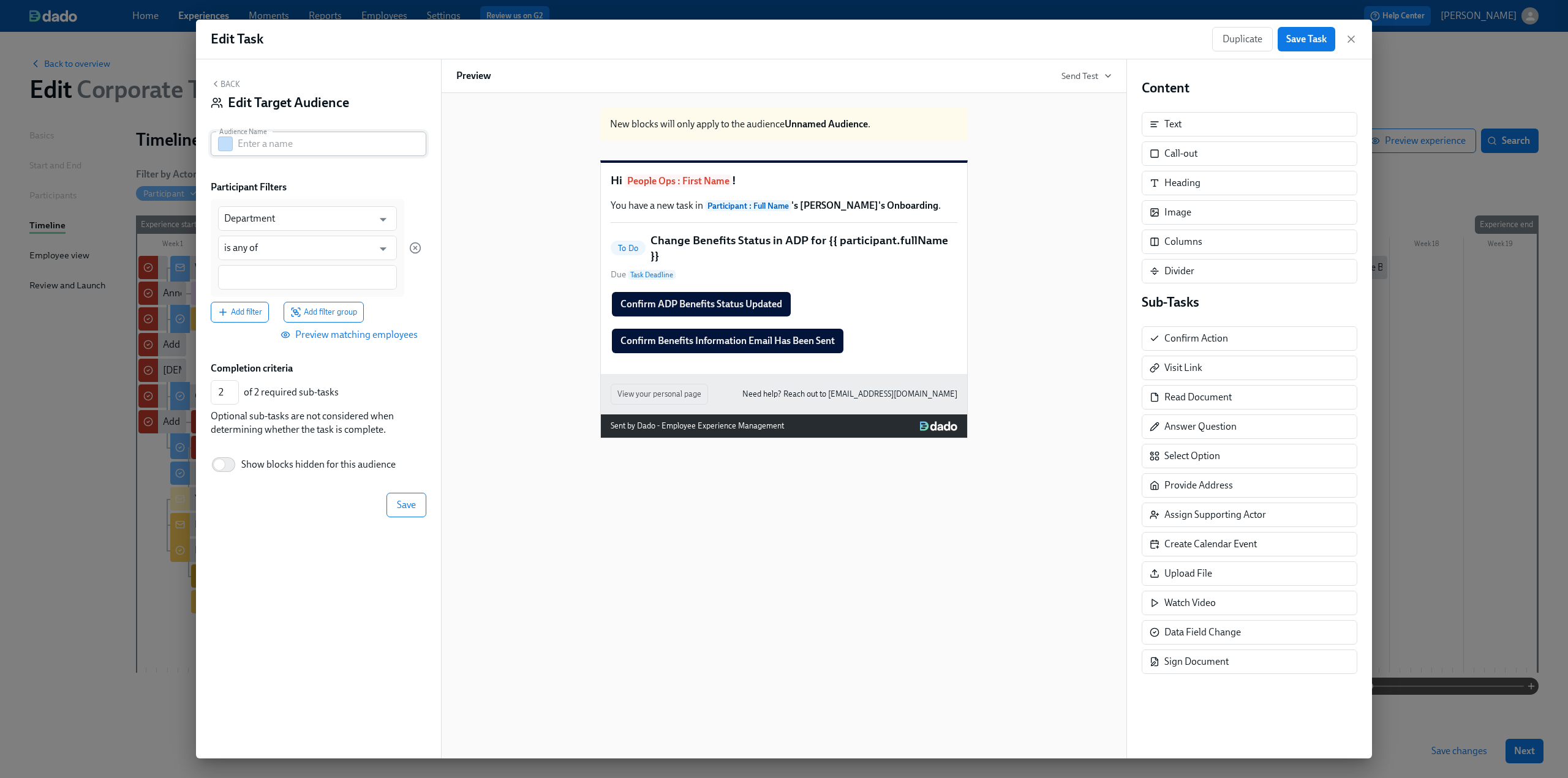
click at [272, 143] on input "text" at bounding box center [331, 144] width 188 height 24
click at [259, 142] on input "text" at bounding box center [331, 144] width 188 height 24
type input "Benefits to be offered to temp"
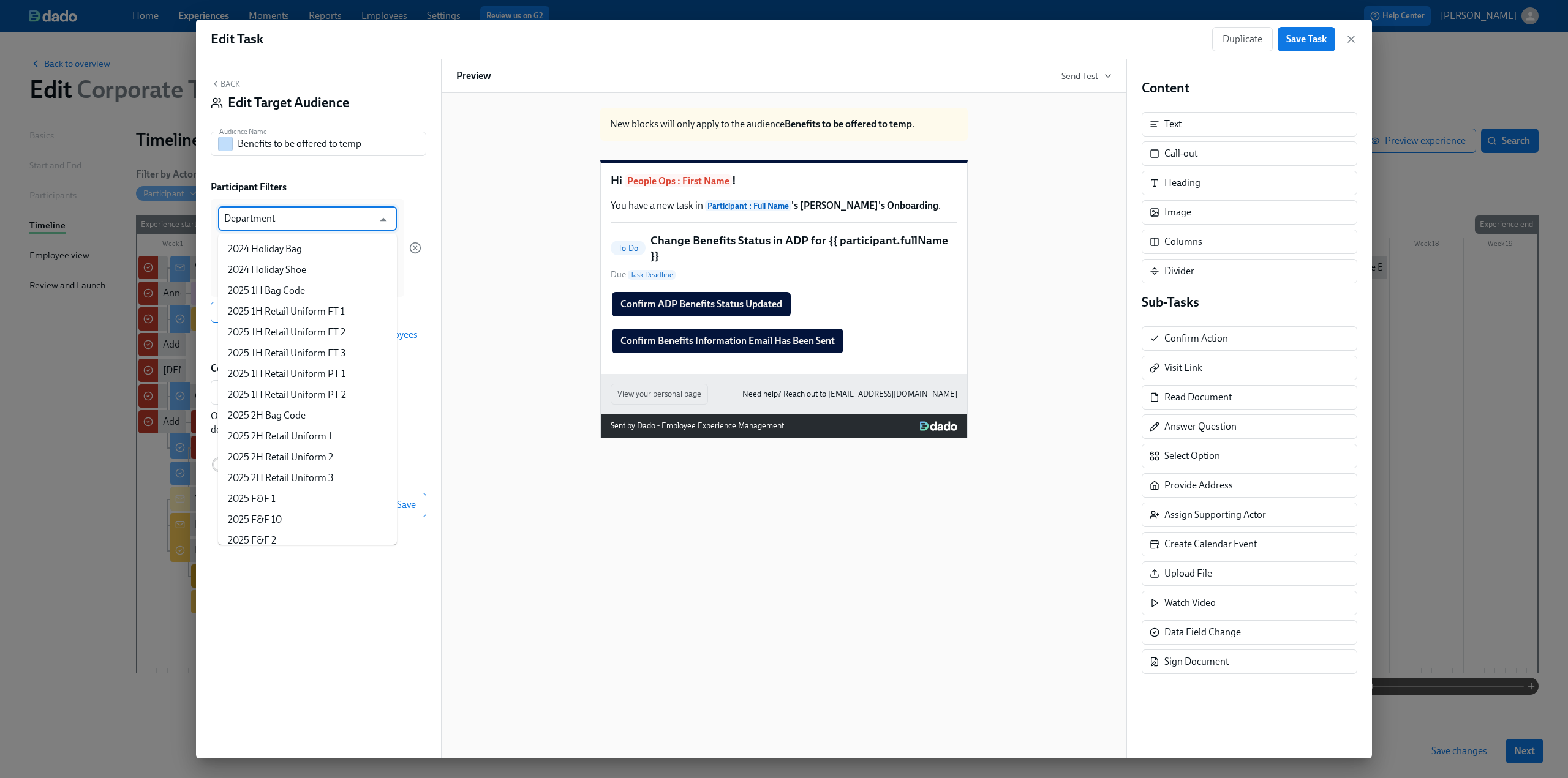
click at [285, 219] on input "Department" at bounding box center [298, 218] width 149 height 24
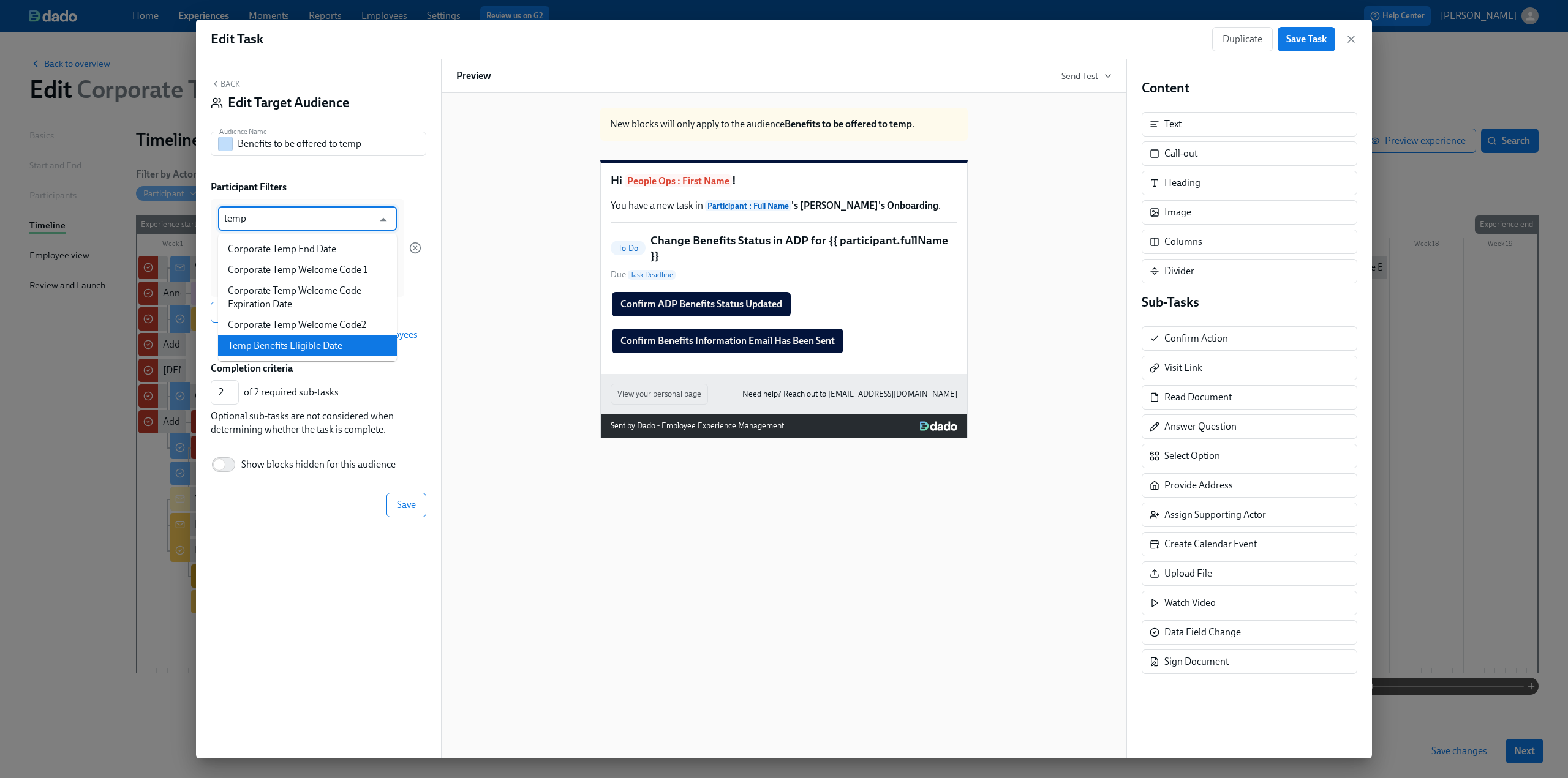
click at [353, 351] on li "Temp Benefits Eligible Date" at bounding box center [307, 346] width 179 height 21
type input "Temp Benefits Eligible Date"
type input "is before"
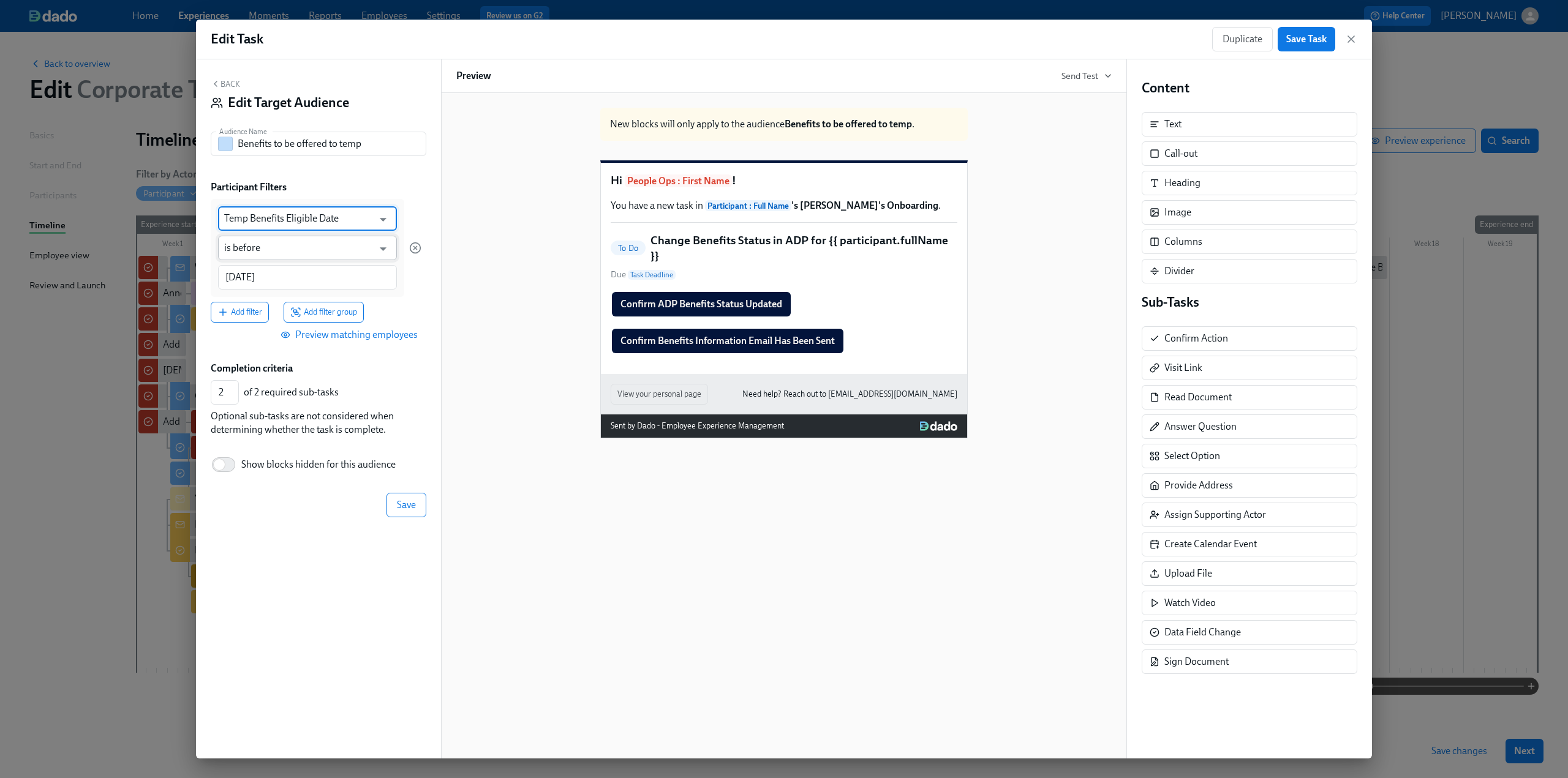
type input "Temp Benefits Eligible Date"
click at [280, 249] on input "is before" at bounding box center [298, 248] width 149 height 24
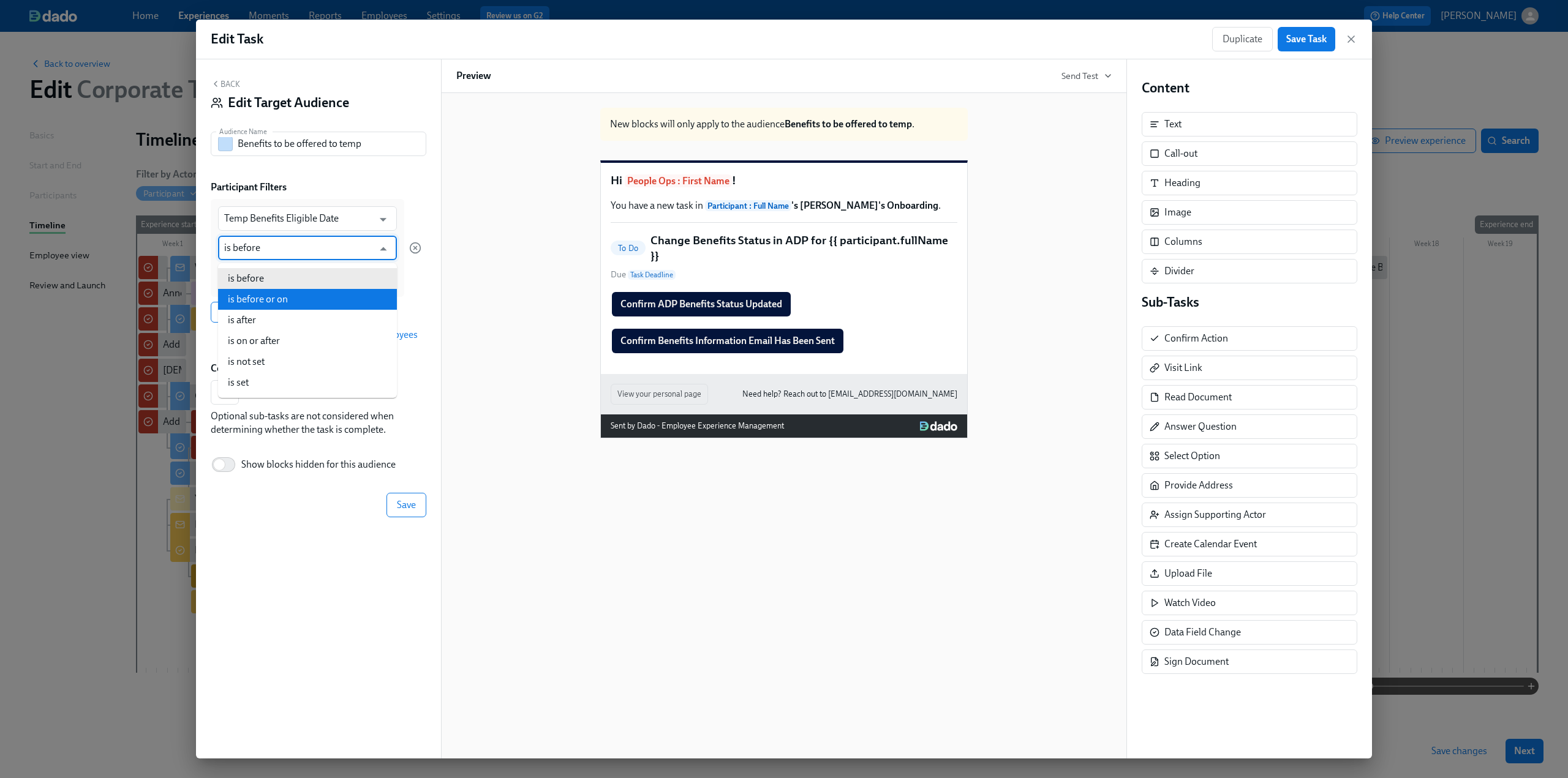
click at [422, 302] on div "Temp Benefits Eligible Date ​ is before ​ 2025/09/22 ​ Add filter Add filter gr…" at bounding box center [318, 260] width 216 height 124
click at [315, 253] on input "is before" at bounding box center [298, 248] width 149 height 24
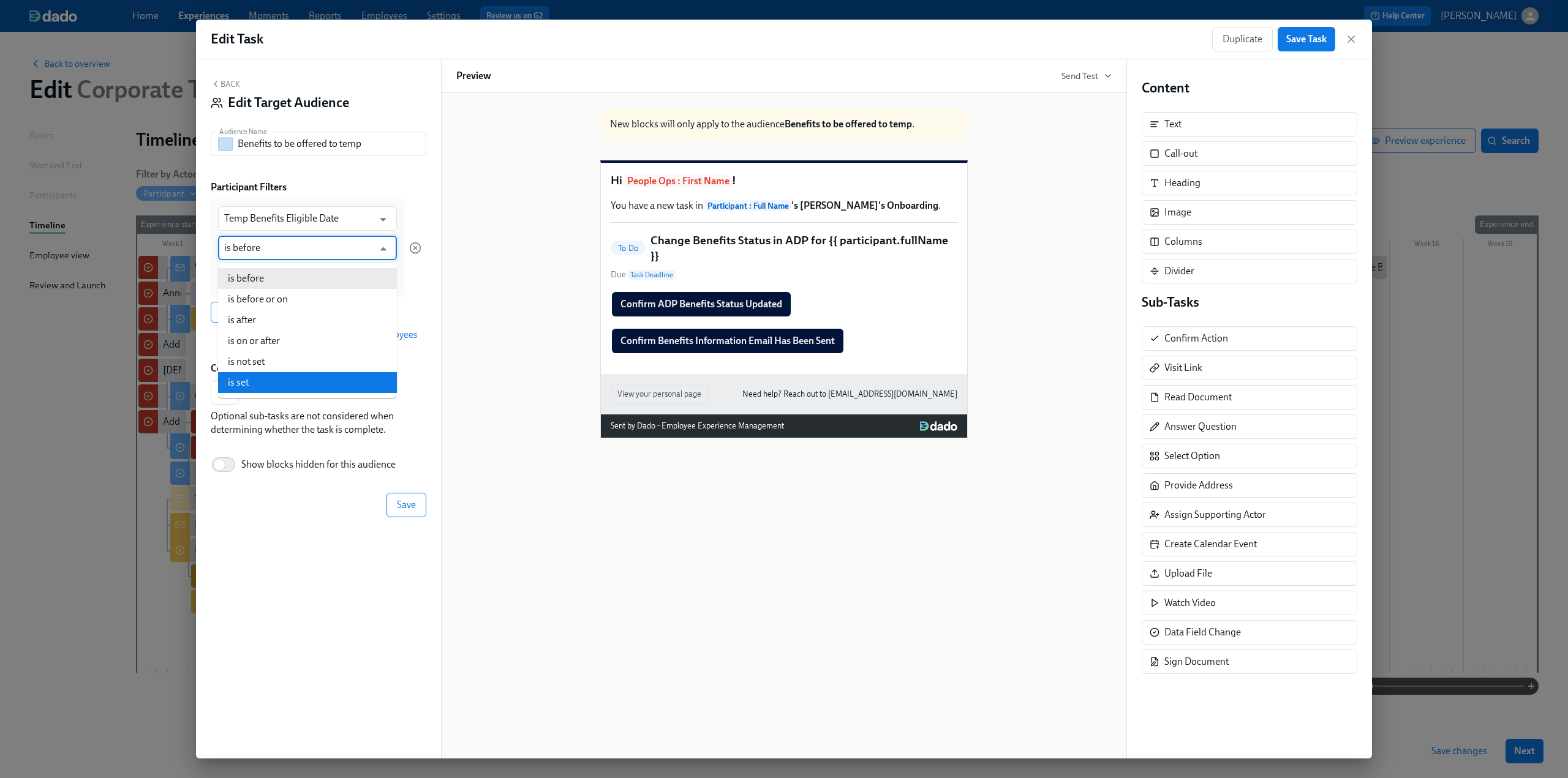
click at [309, 372] on li "is set" at bounding box center [307, 383] width 179 height 21
type input "is set"
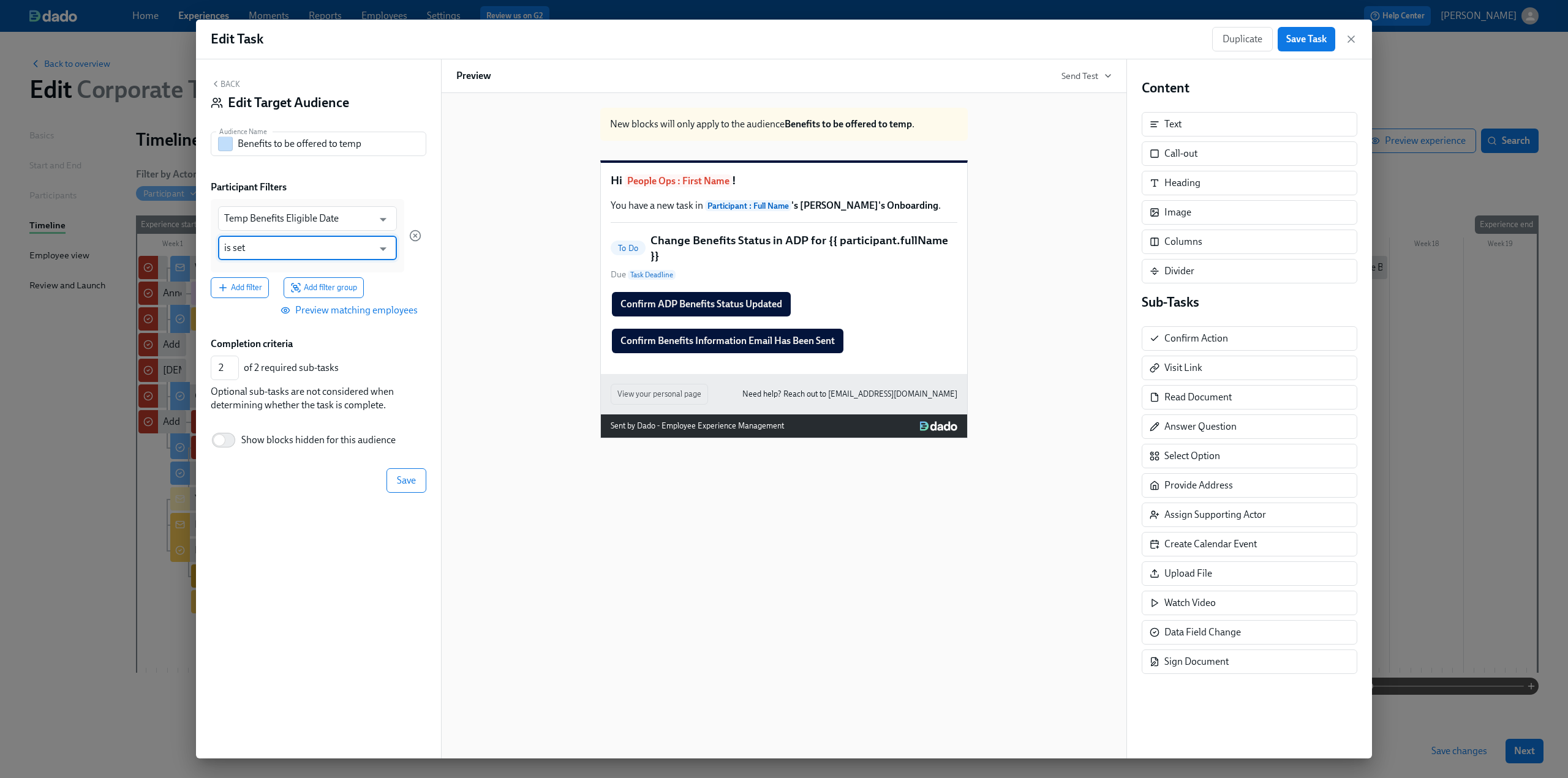
click at [403, 284] on div "Add filter Add filter group" at bounding box center [316, 288] width 211 height 21
click at [412, 486] on span "Save" at bounding box center [406, 480] width 19 height 12
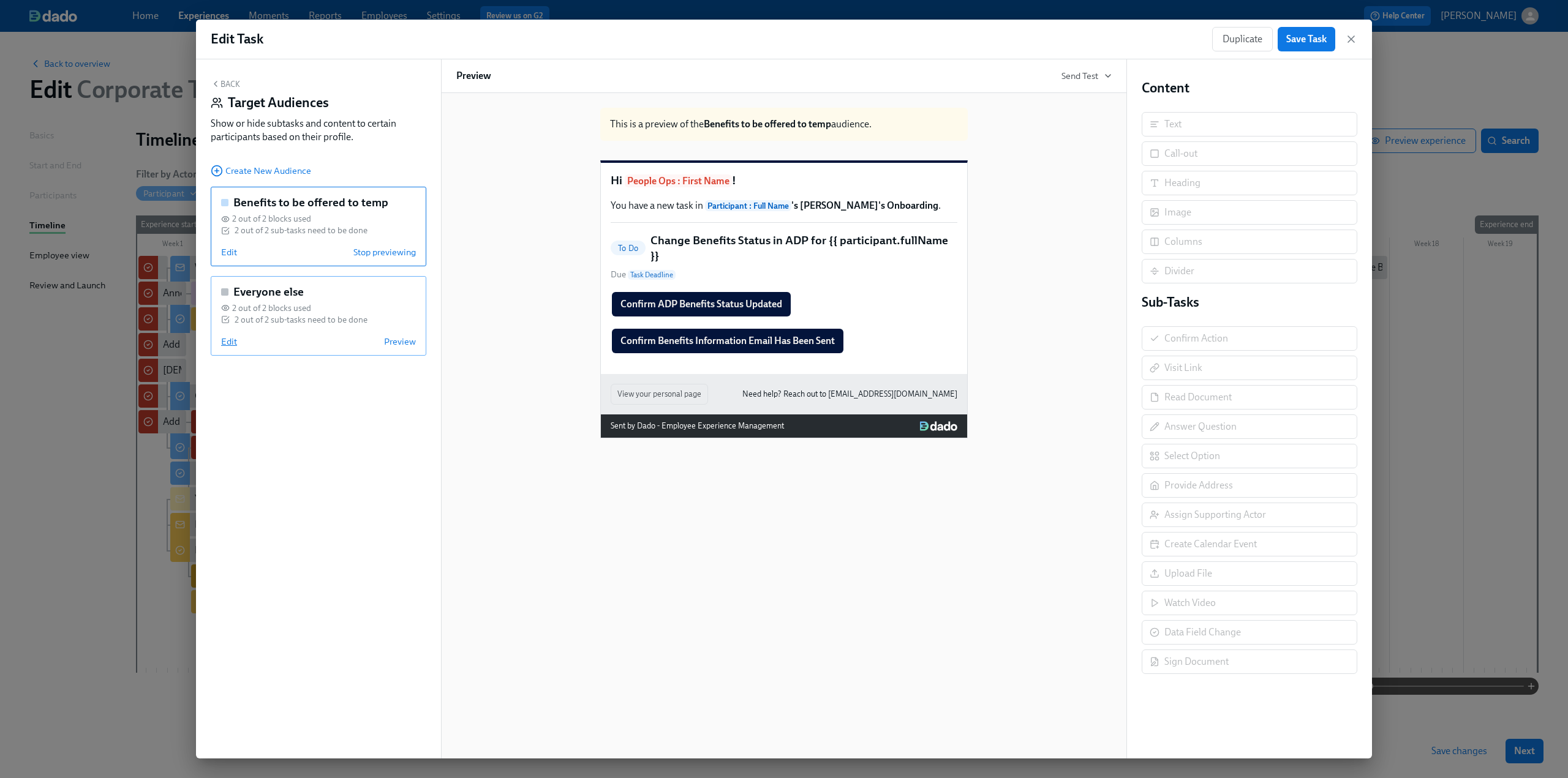
click at [229, 346] on span "Edit" at bounding box center [230, 341] width 16 height 12
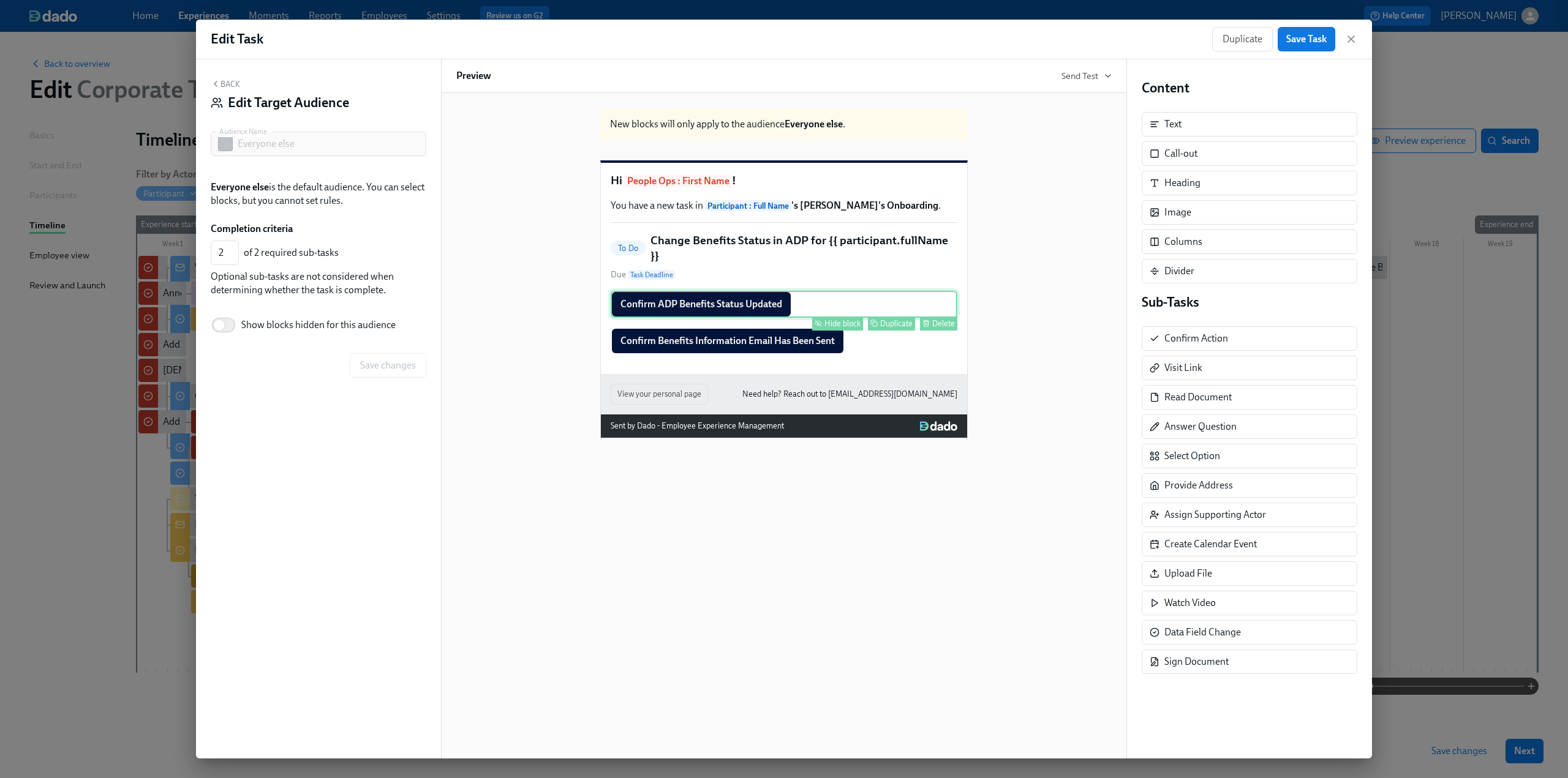
click at [849, 326] on div "Hide block" at bounding box center [842, 323] width 36 height 9
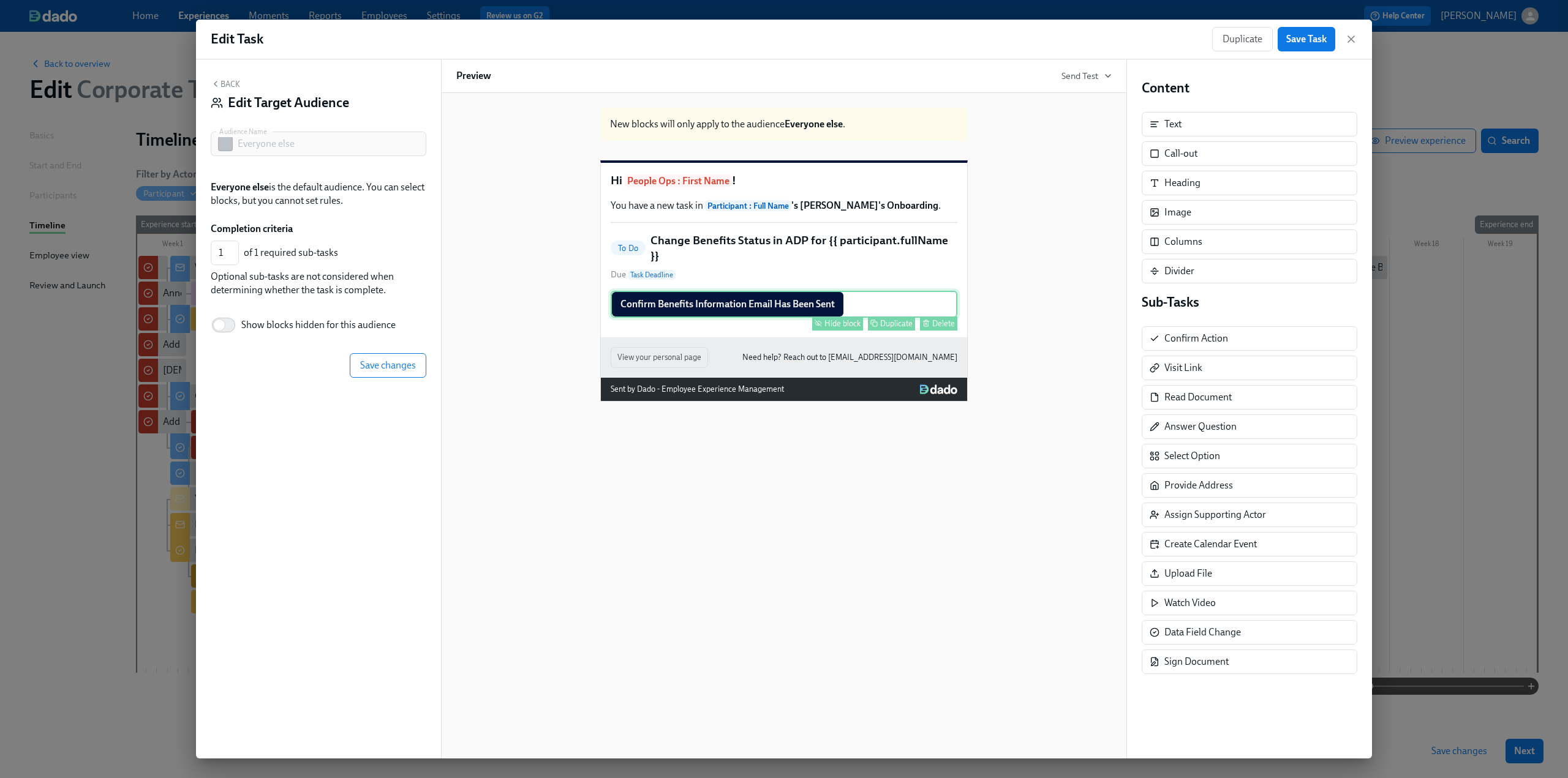
click at [848, 326] on div "Hide block" at bounding box center [842, 323] width 36 height 9
type input "0"
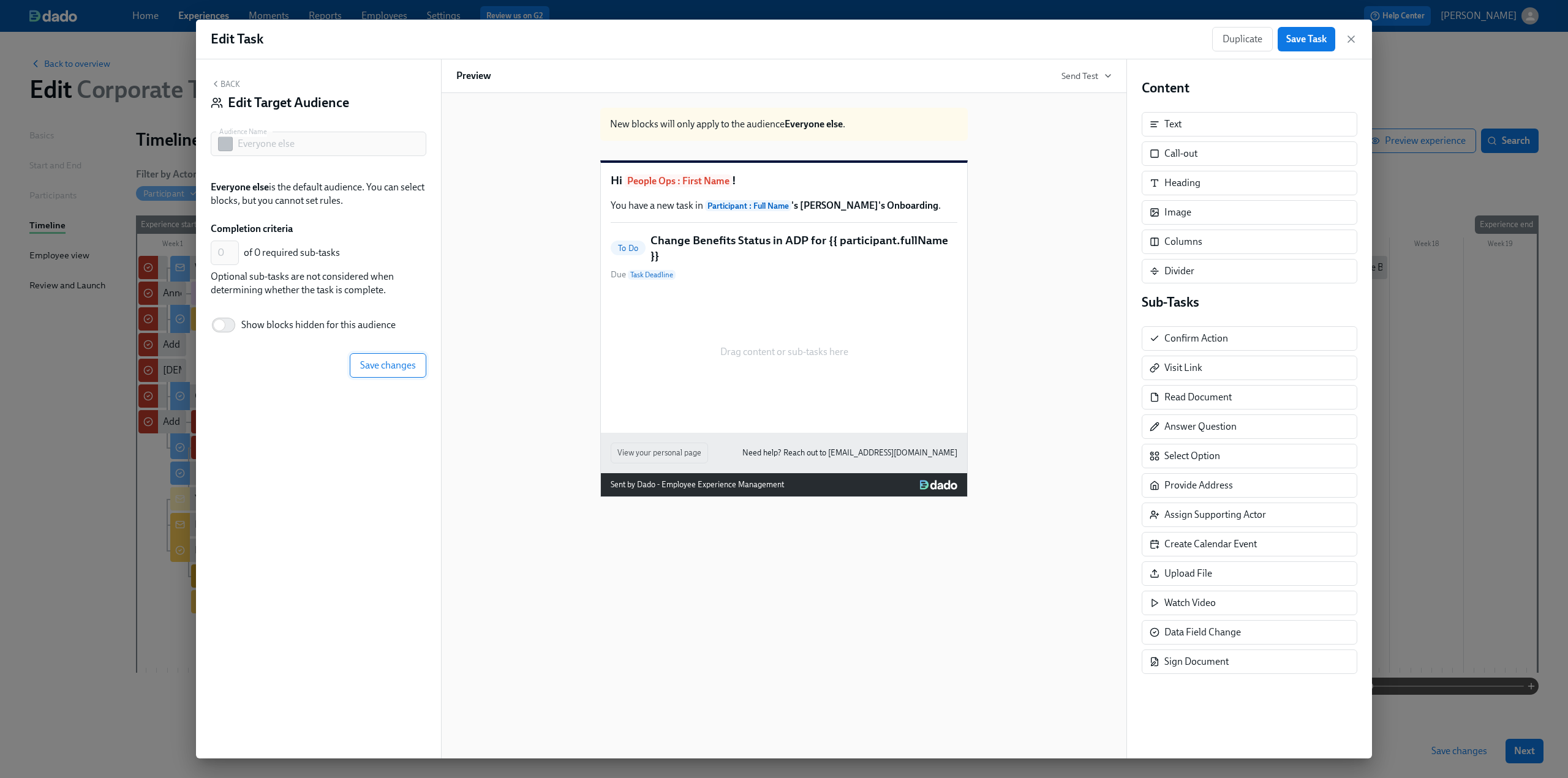
click at [398, 368] on span "Save changes" at bounding box center [388, 365] width 56 height 12
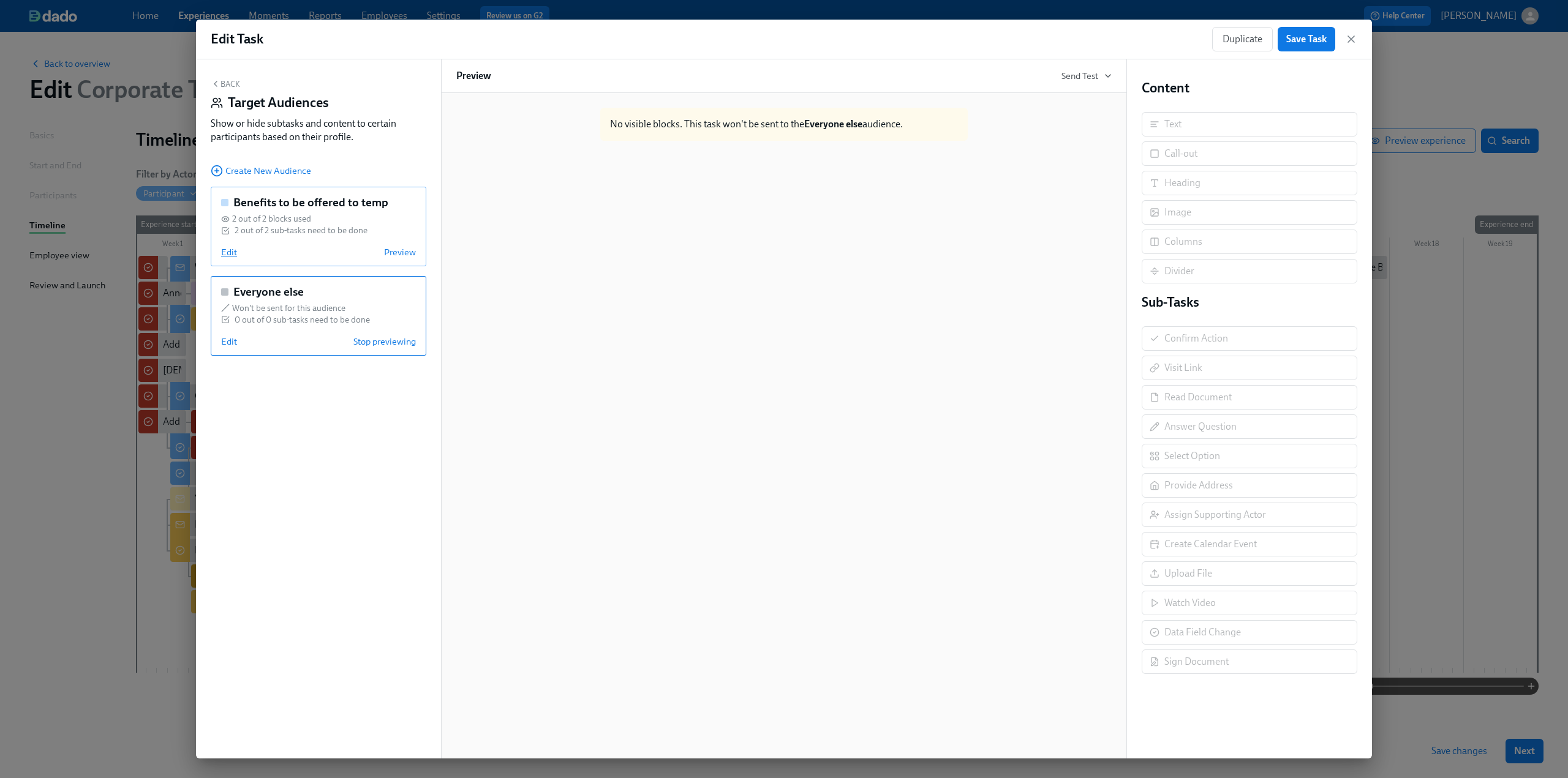
click at [223, 255] on span "Edit" at bounding box center [230, 252] width 16 height 12
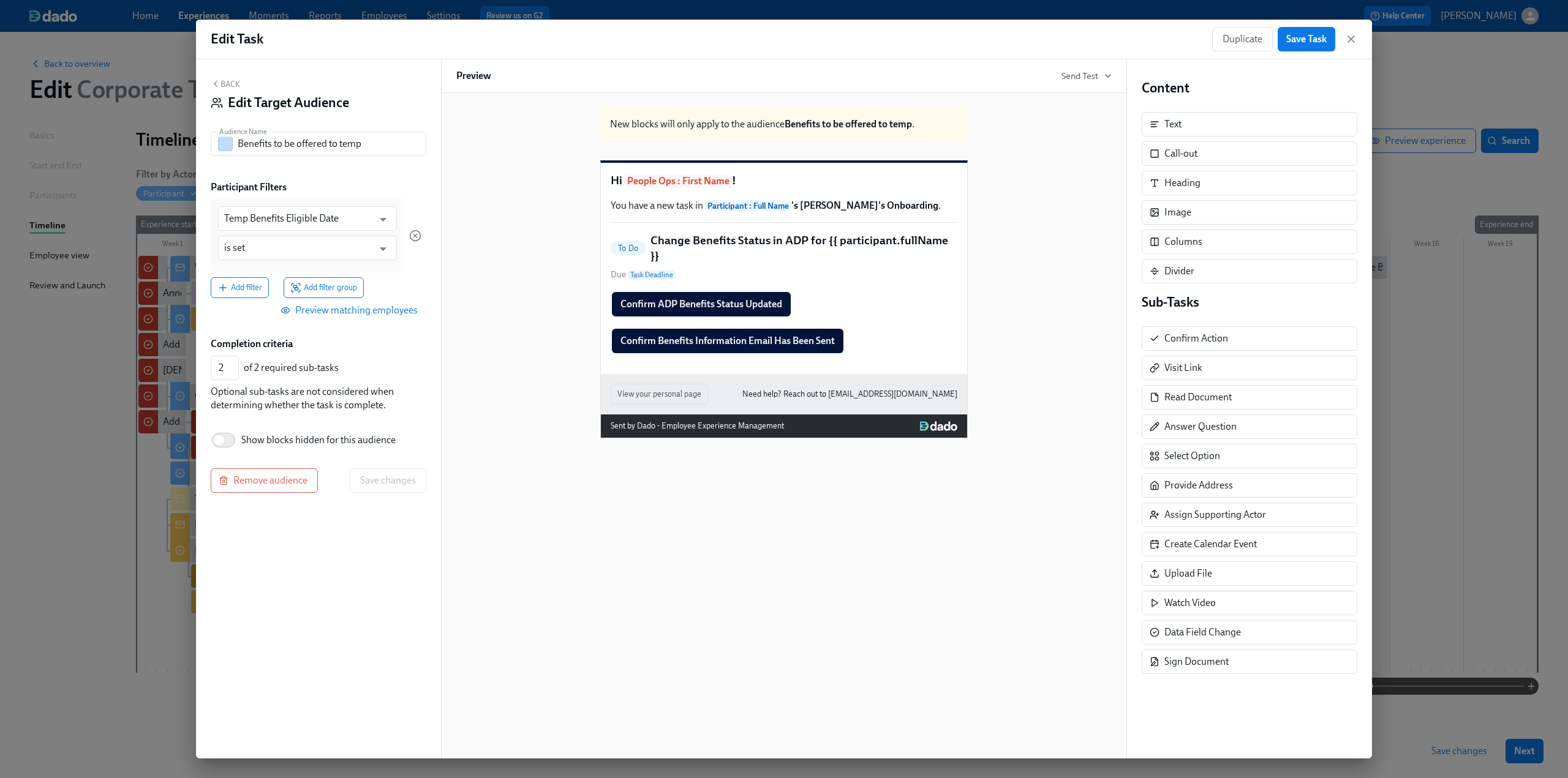
click at [364, 309] on span "Preview matching employees" at bounding box center [350, 310] width 135 height 12
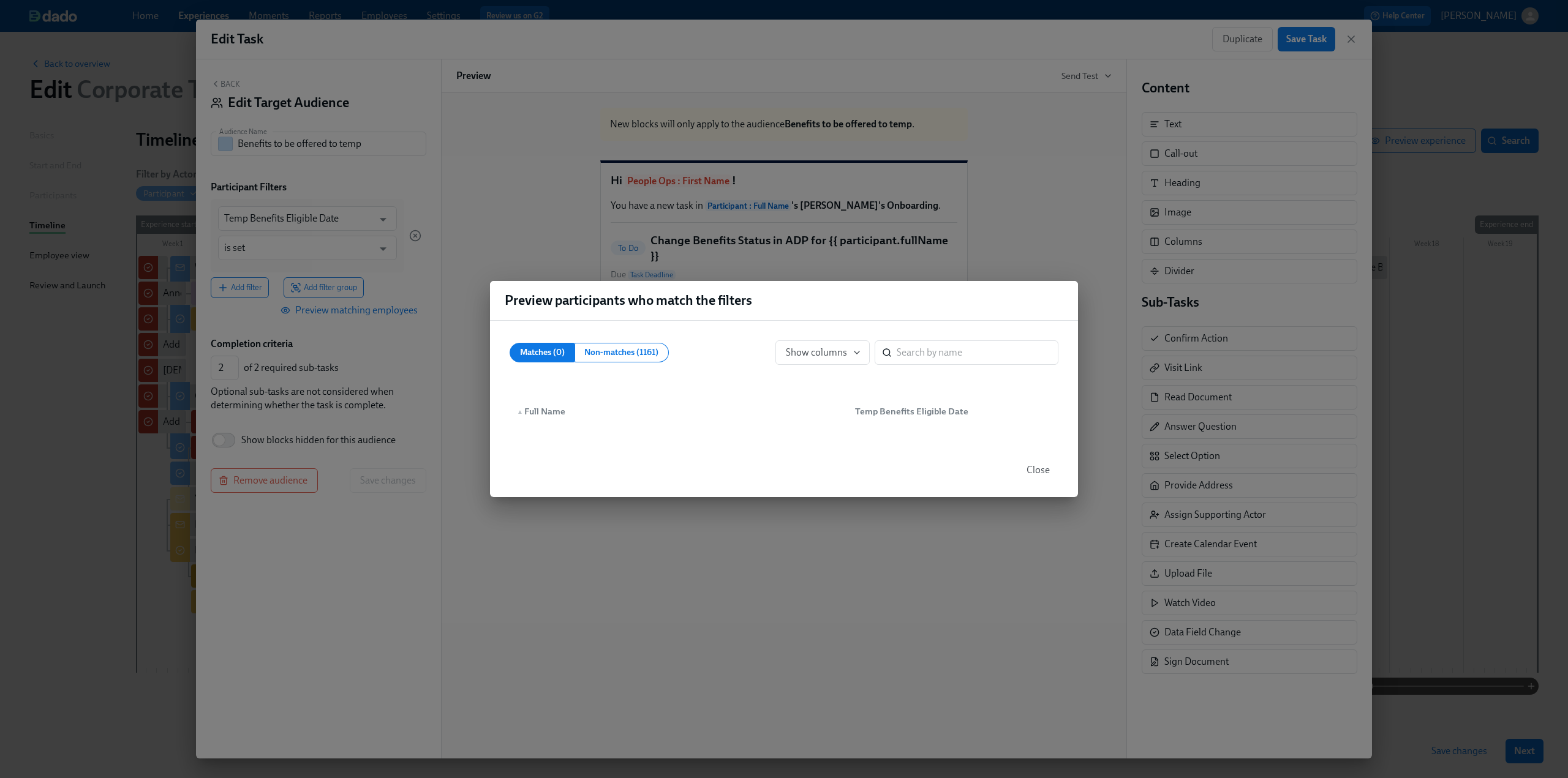
click at [1037, 469] on span "Close" at bounding box center [1038, 470] width 23 height 12
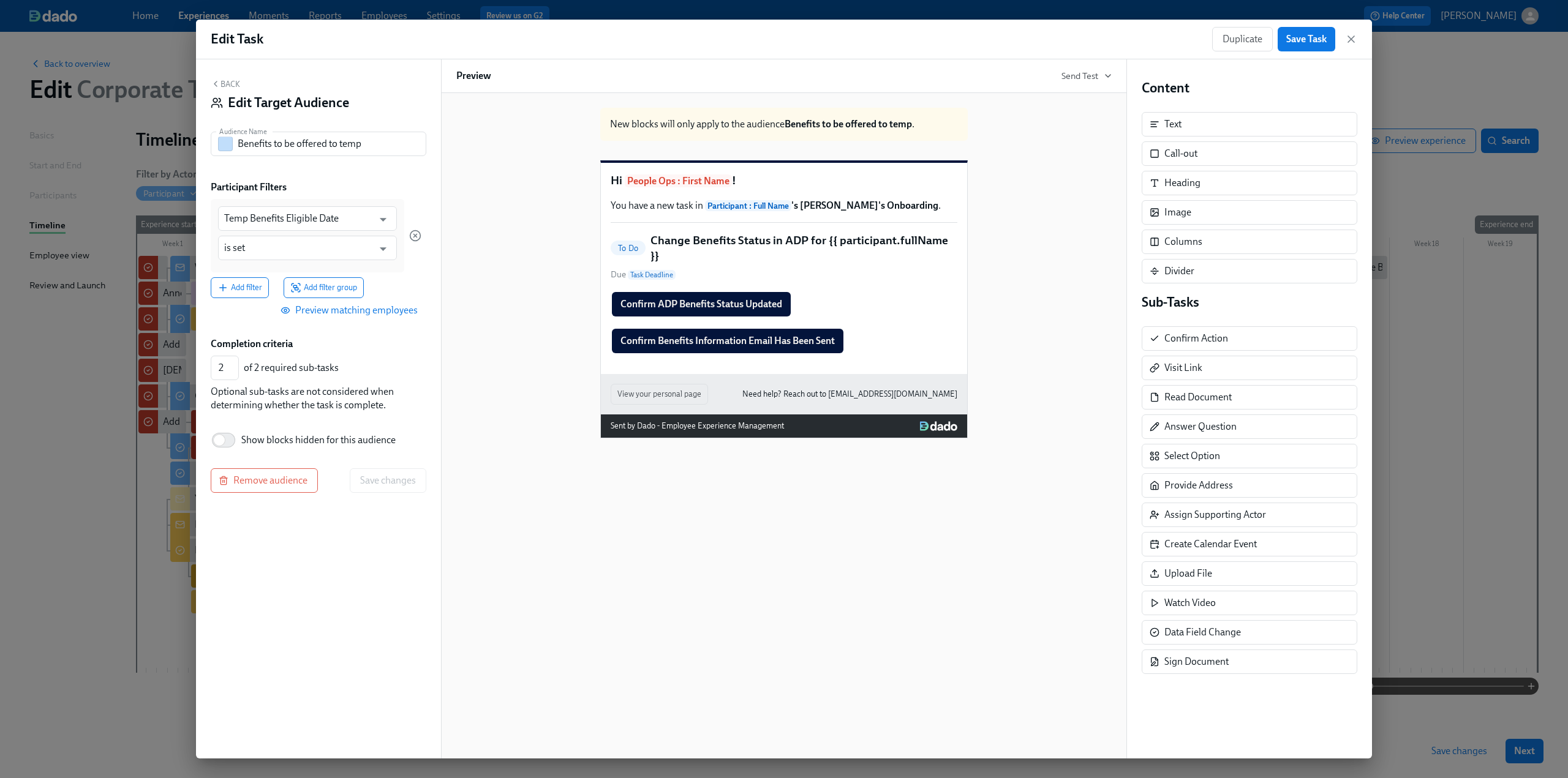
click at [229, 86] on button "Back" at bounding box center [226, 84] width 29 height 10
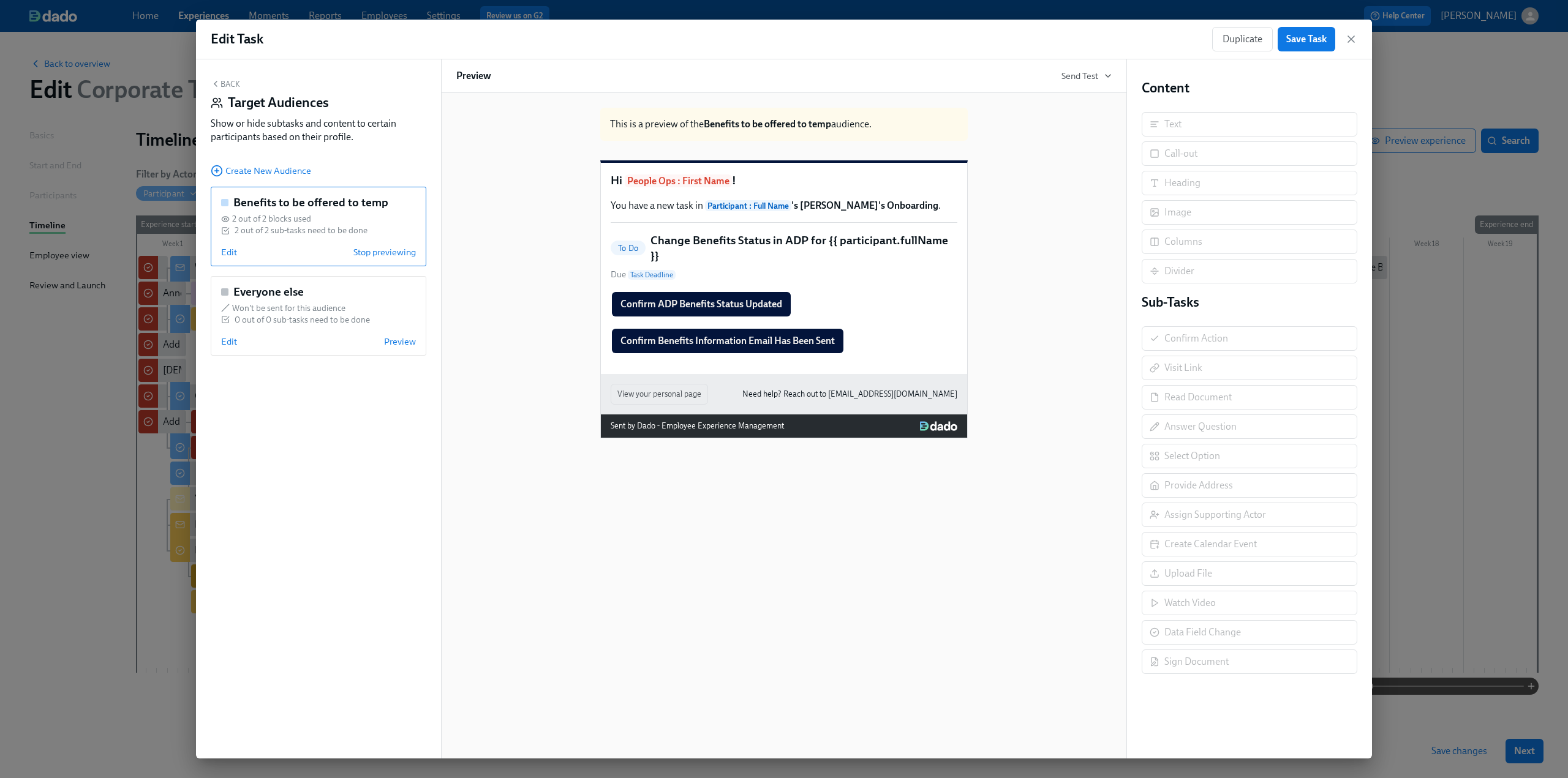
click at [232, 84] on button "Back" at bounding box center [226, 84] width 29 height 10
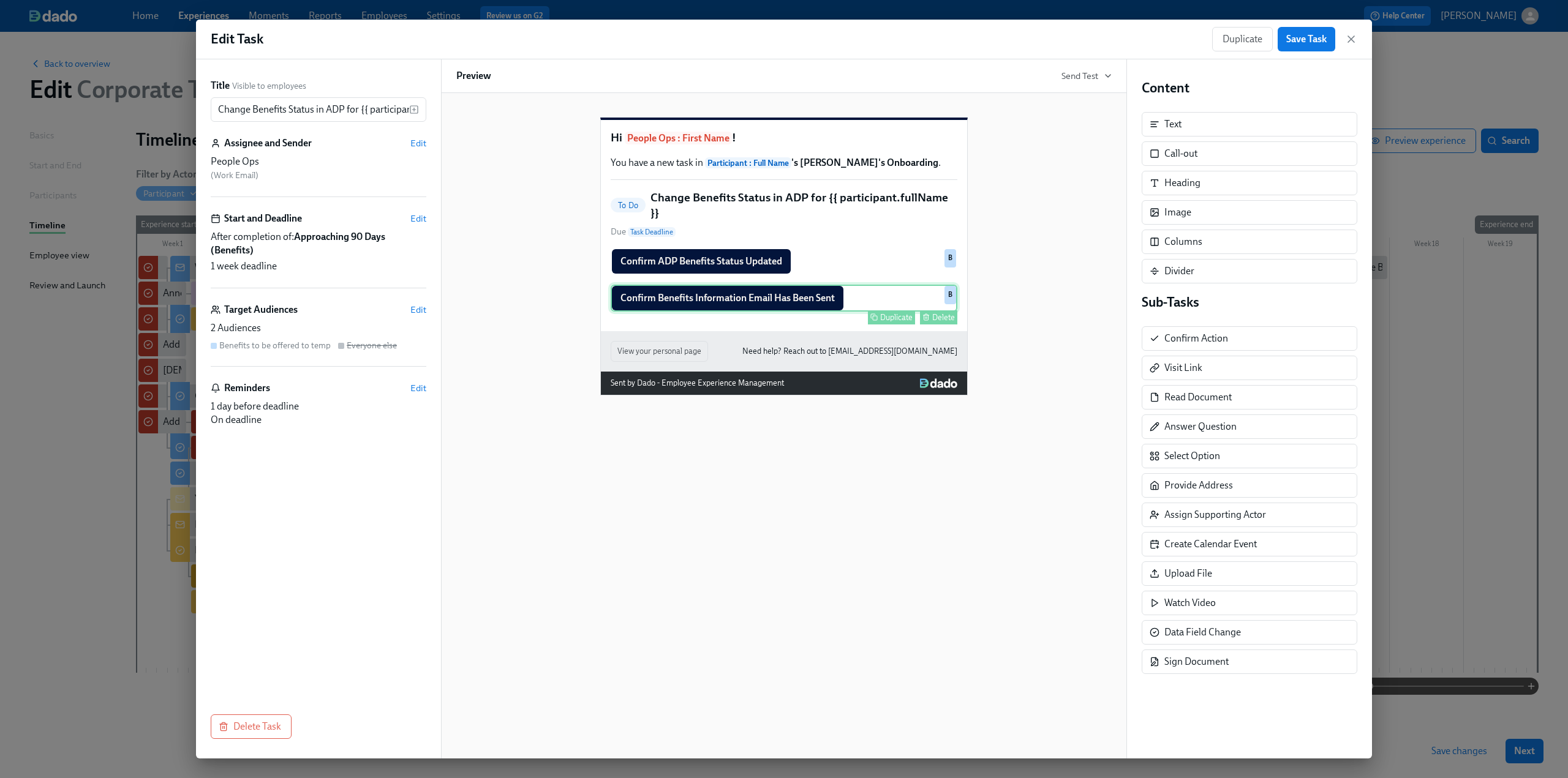
click at [862, 312] on div "Confirm Benefits Information Email Has Been Sent Duplicate Delete B" at bounding box center [784, 297] width 347 height 27
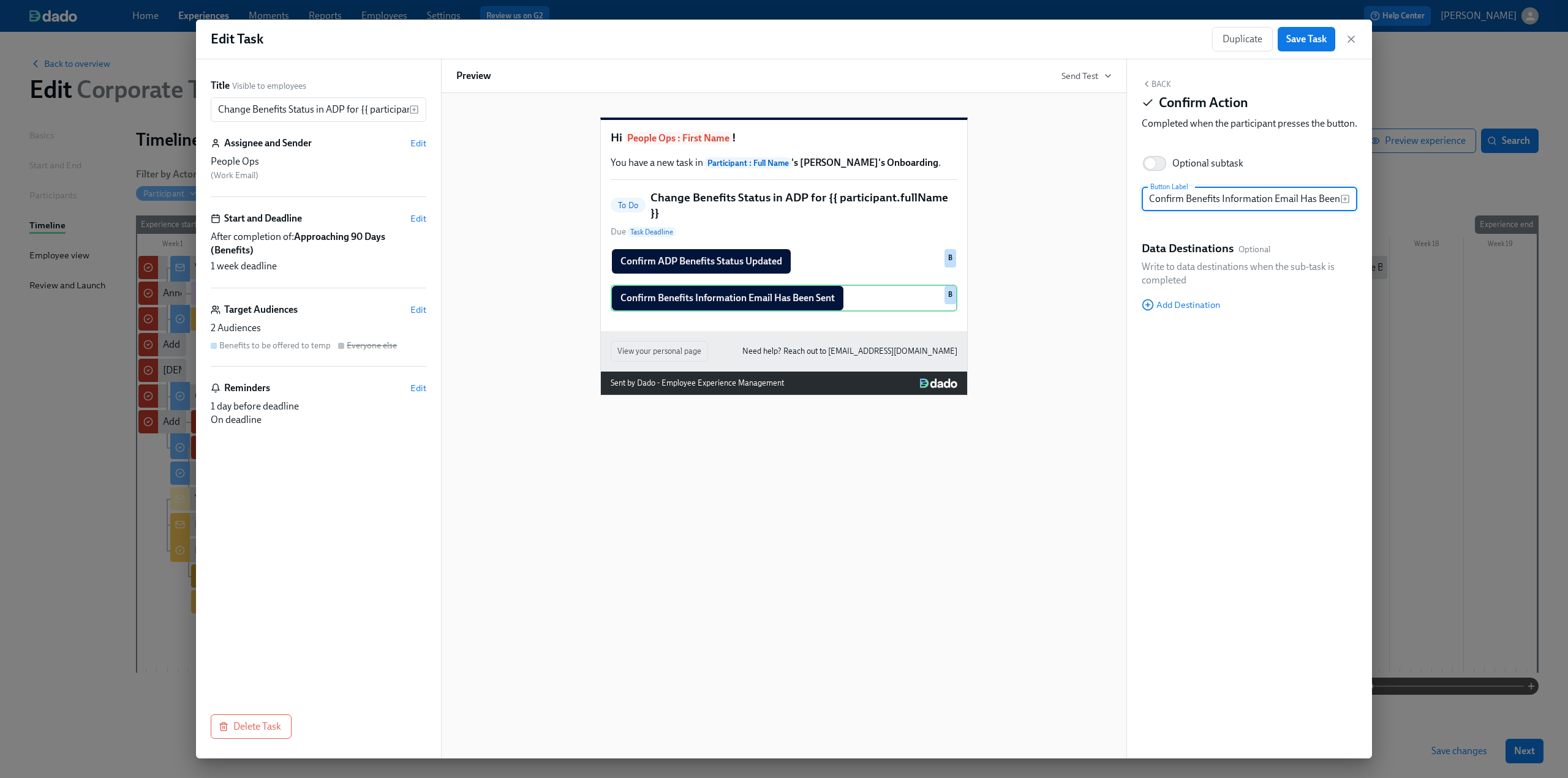
scroll to position [0, 19]
click at [1337, 211] on input "Confirm Benefits Information Email Has Been Sent" at bounding box center [1241, 199] width 199 height 24
click at [1159, 83] on button "Back" at bounding box center [1157, 84] width 29 height 10
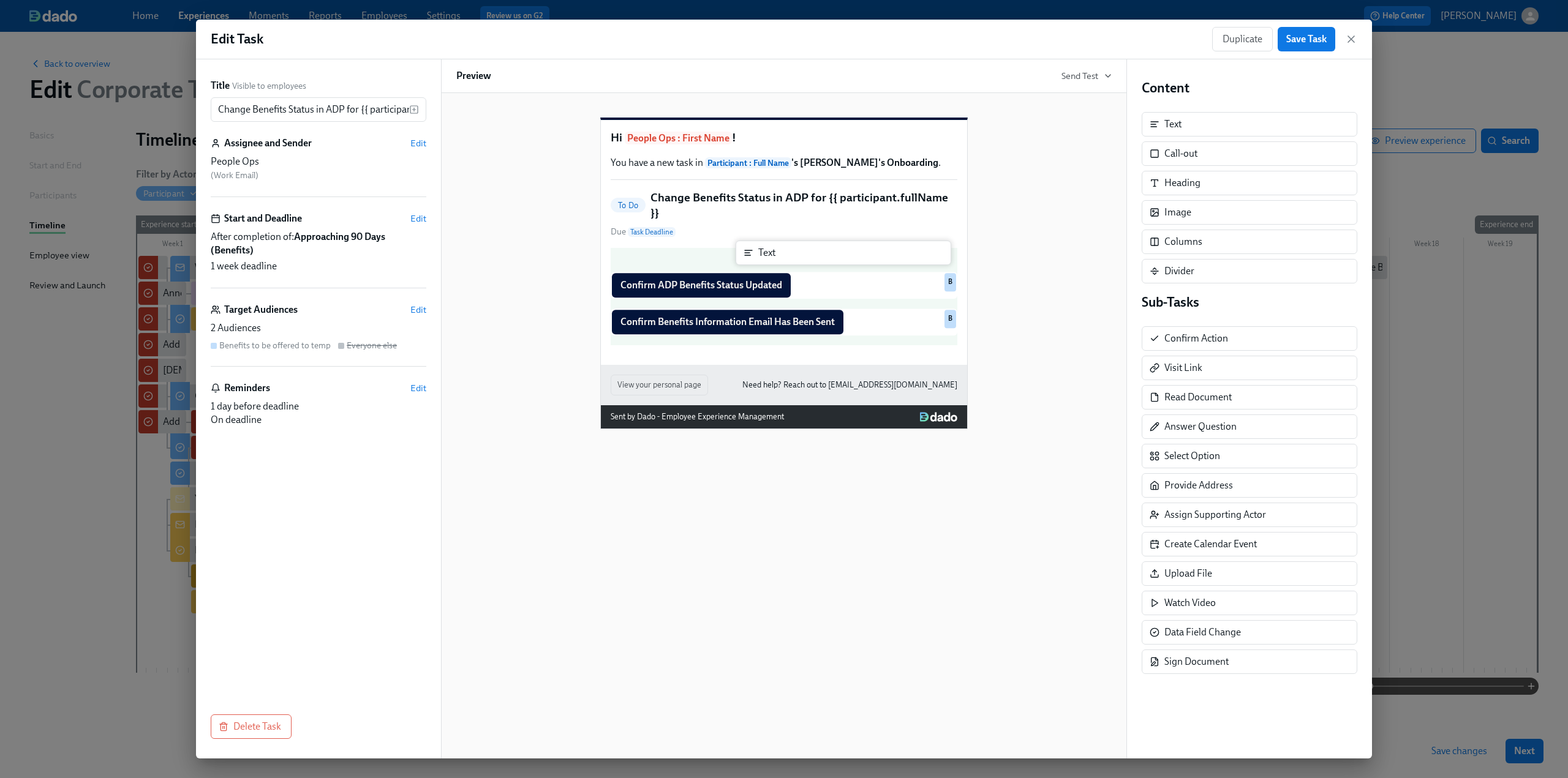
drag, startPoint x: 1187, startPoint y: 134, endPoint x: 658, endPoint y: 280, distance: 548.8
click at [658, 280] on div "Title Visible to employees Change Benefits Status in ADP for {{ participant.ful…" at bounding box center [784, 410] width 1176 height 700
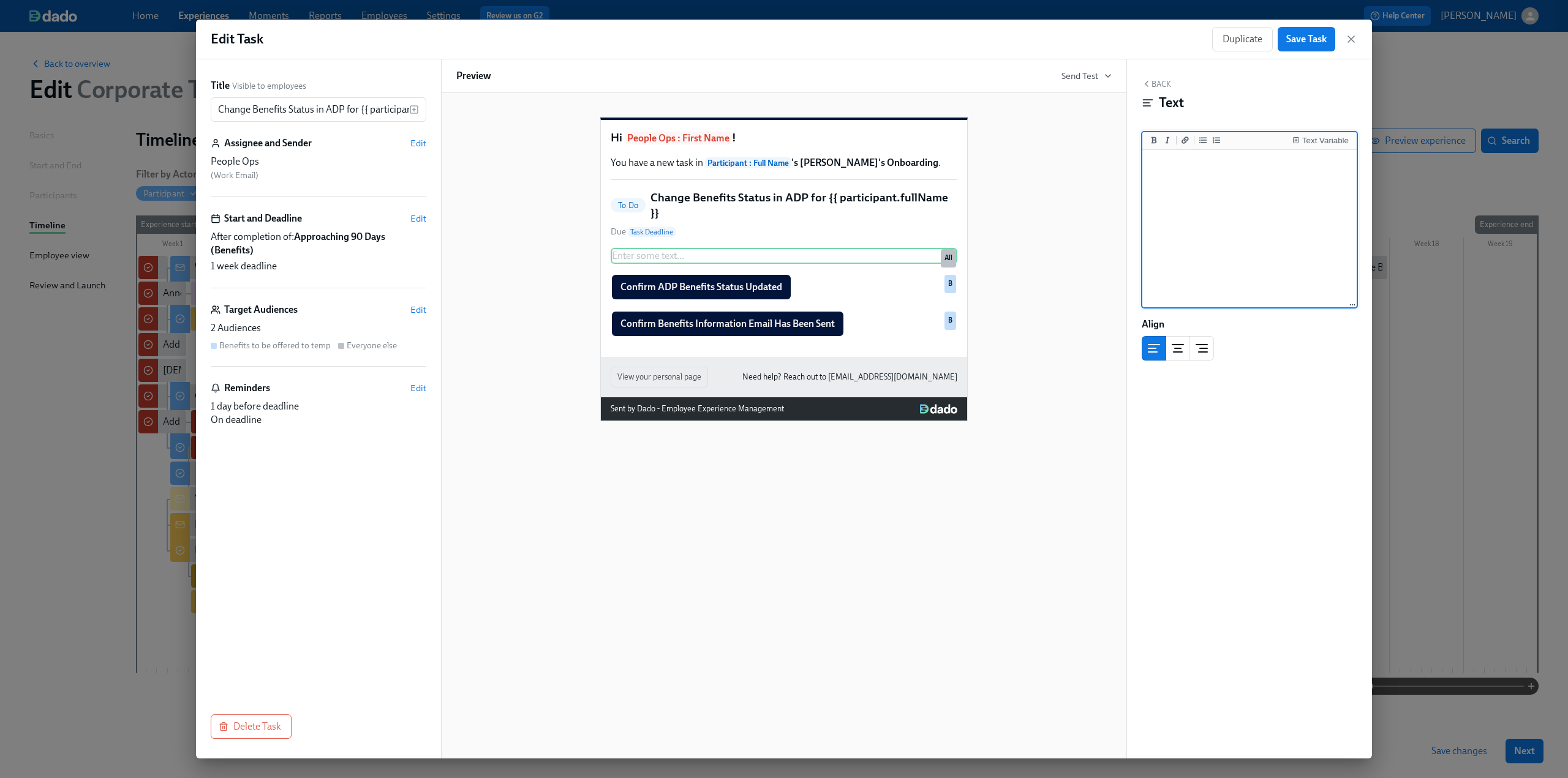
click at [1237, 175] on textarea at bounding box center [1250, 229] width 209 height 153
type textarea "Benefits email needs to be sent on (or on the first working day after)"
click at [1334, 136] on button "Text Variable" at bounding box center [1321, 140] width 61 height 12
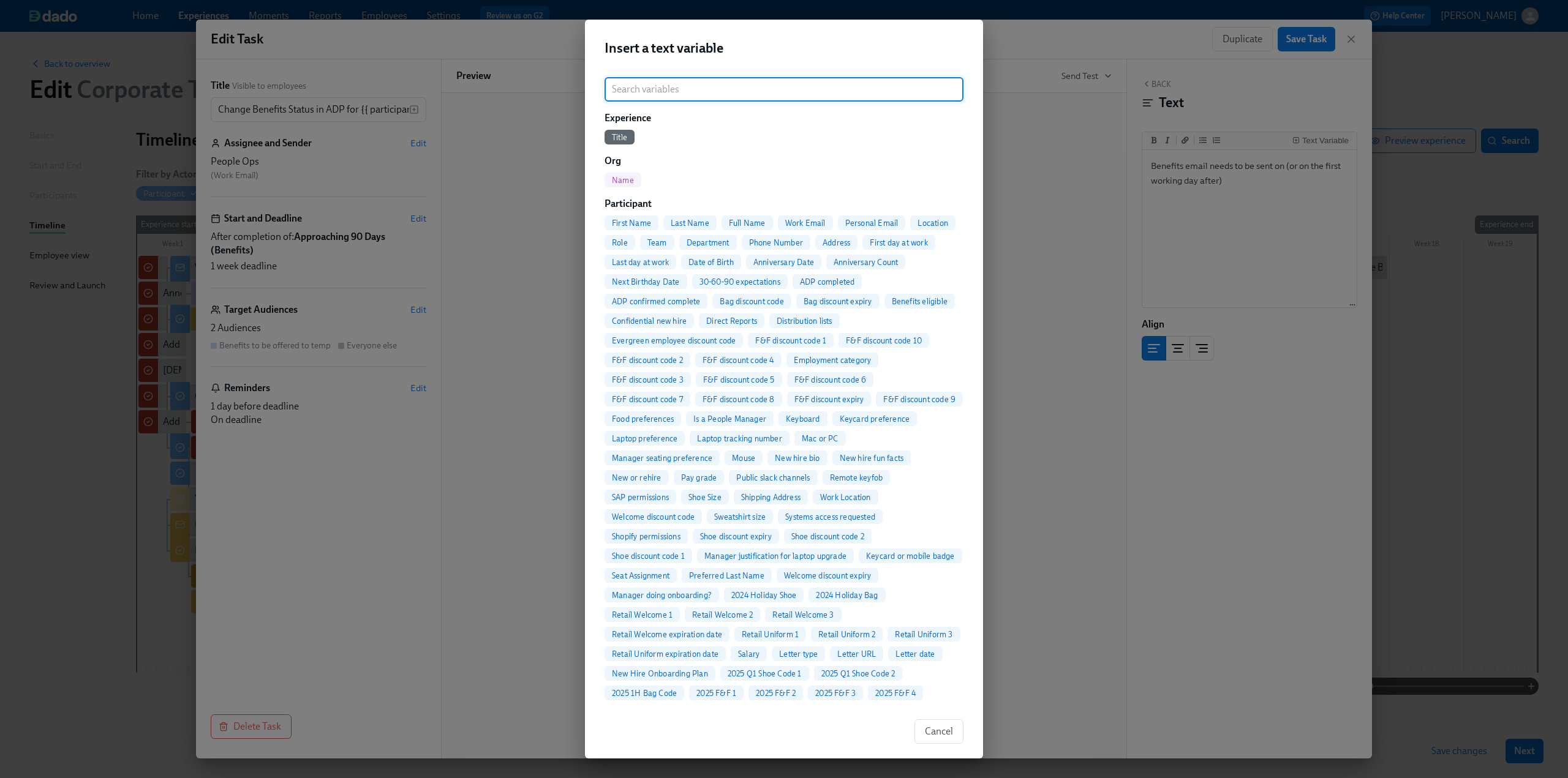
click at [768, 82] on input "search" at bounding box center [784, 90] width 359 height 24
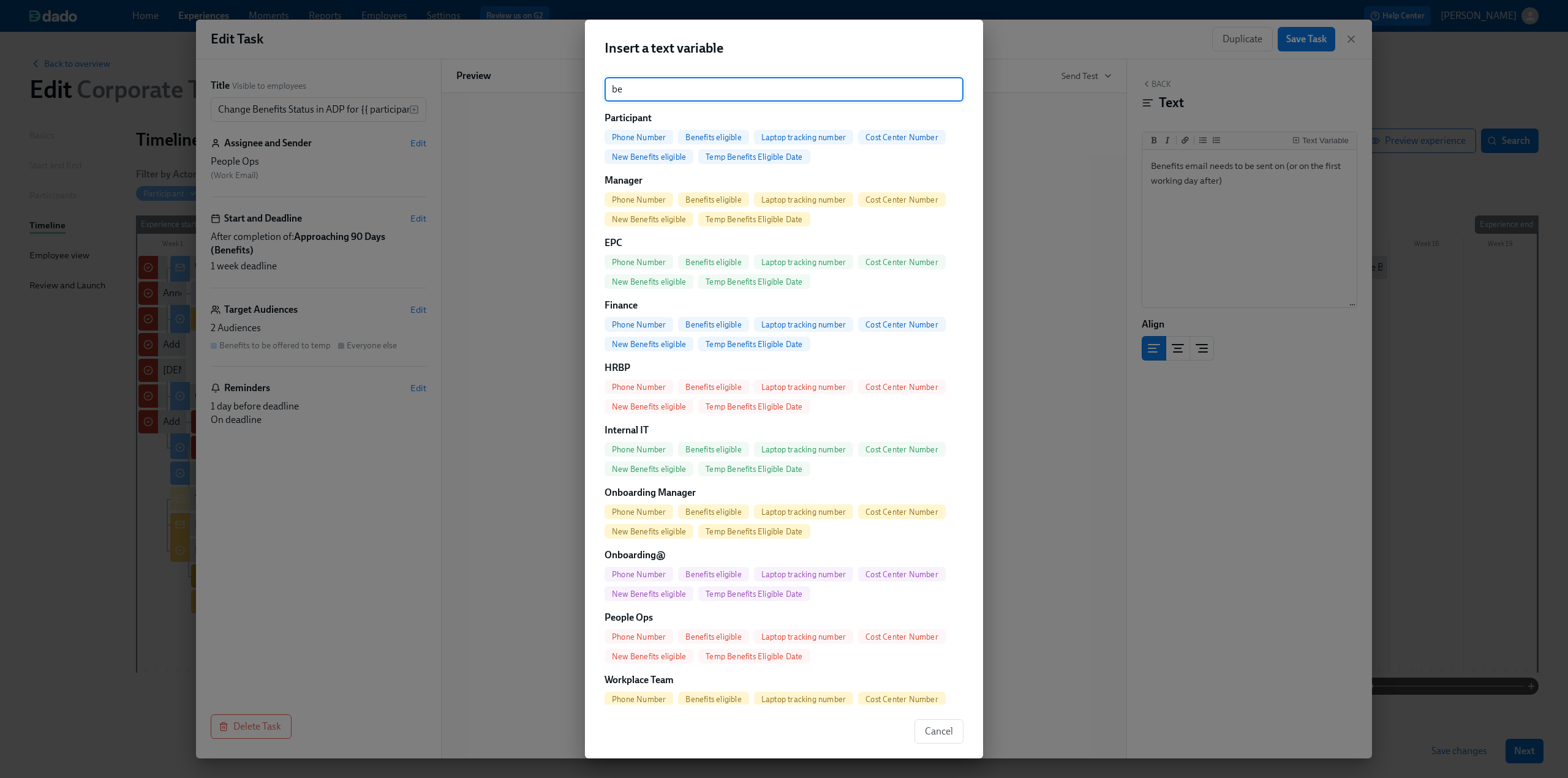
drag, startPoint x: 629, startPoint y: 89, endPoint x: 586, endPoint y: 91, distance: 43.0
click at [586, 91] on div "be ​ Participant Phone Number Benefits eligible Laptop tracking number Cost Cen…" at bounding box center [784, 385] width 398 height 637
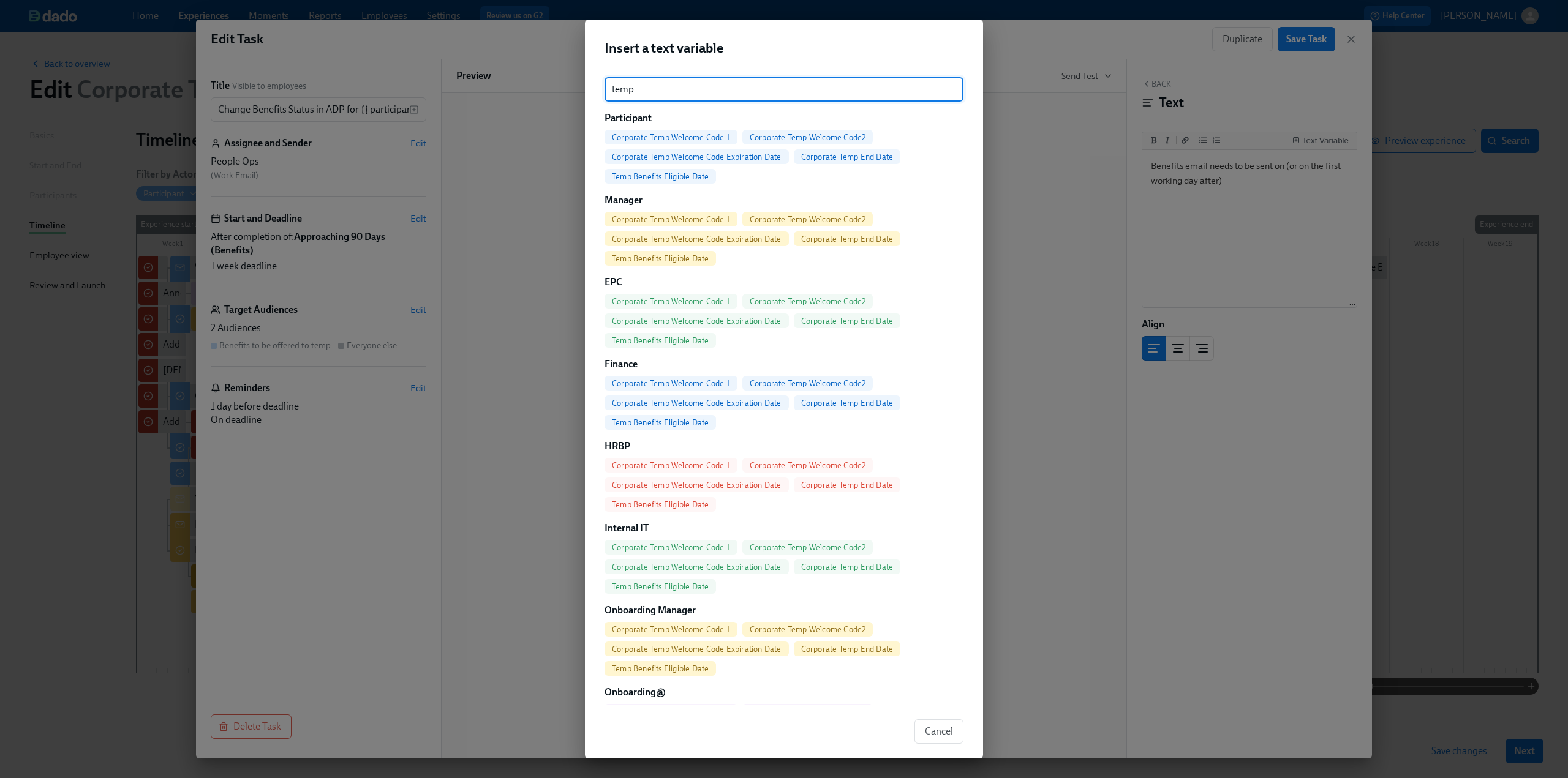
type input "temp"
click at [691, 176] on span "Temp Benefits Eligible Date" at bounding box center [660, 176] width 112 height 9
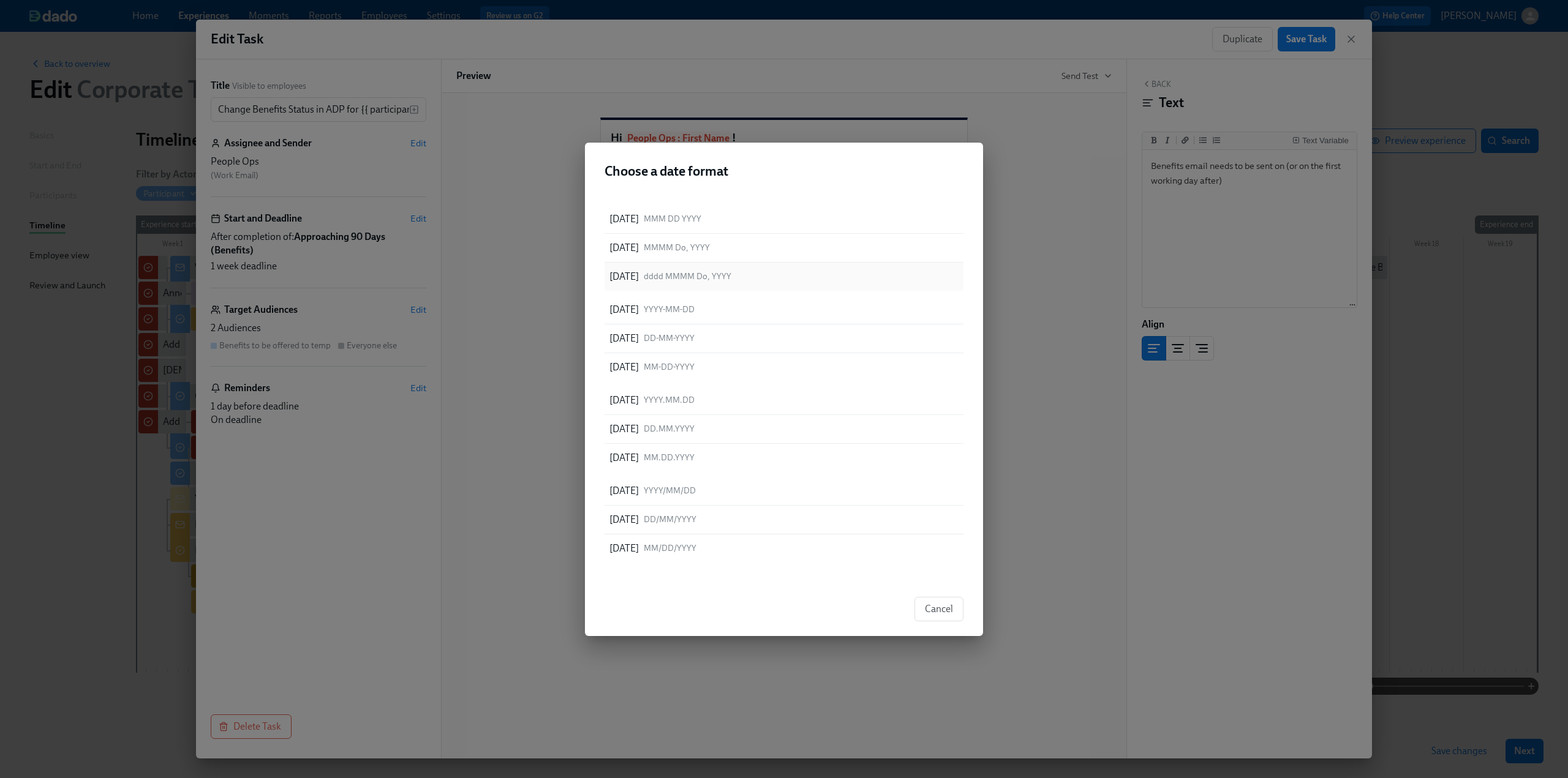
click at [731, 274] on span "dddd MMMM Do, YYYY" at bounding box center [688, 276] width 87 height 11
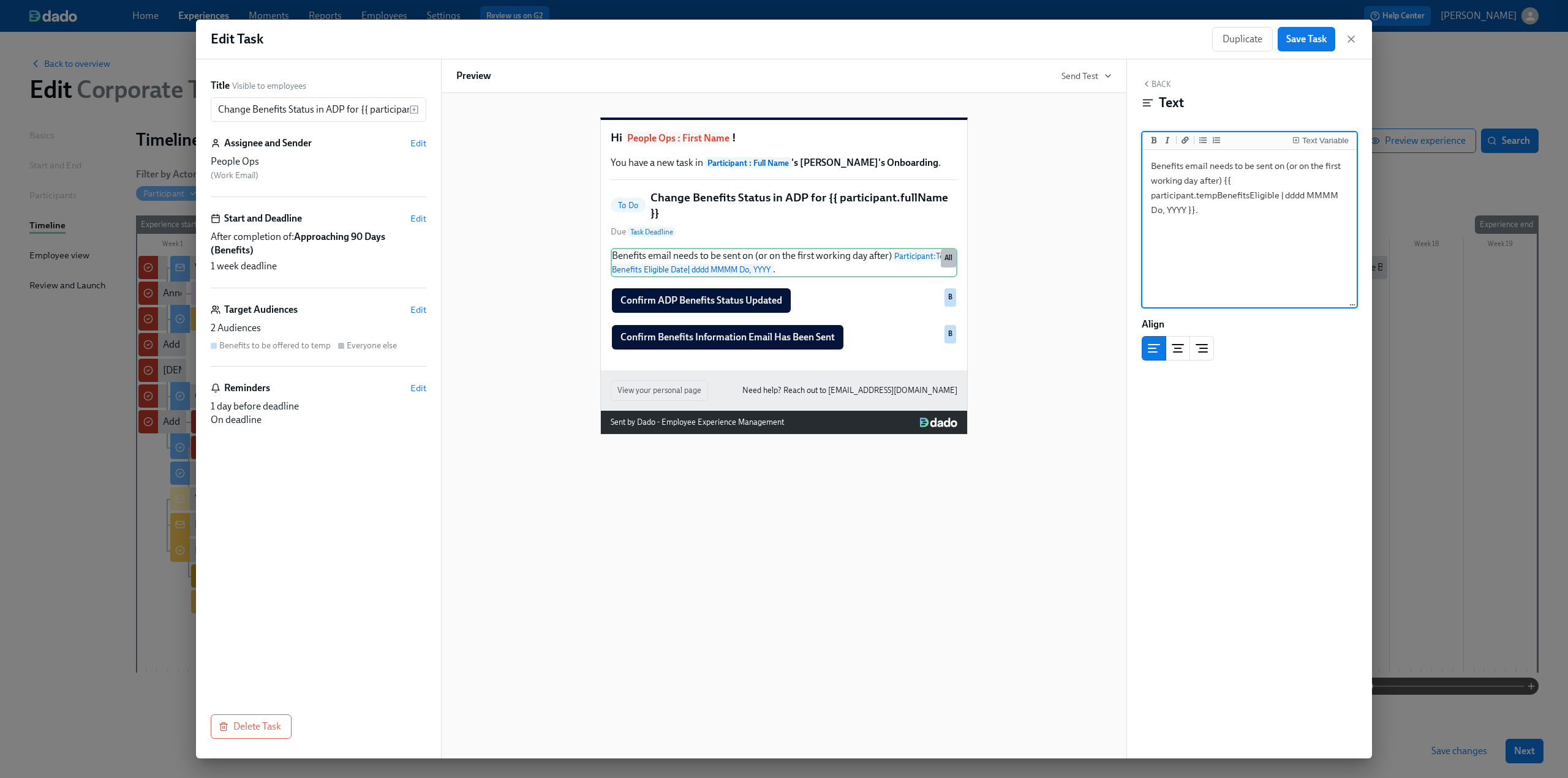
click at [1149, 166] on textarea "Benefits email needs to be sent on (or on the first working day after) {{ parti…" at bounding box center [1250, 229] width 209 height 153
click at [1219, 209] on textarea "Benefits email needs to be sent on (or on the first working day after) {{ parti…" at bounding box center [1250, 229] width 209 height 153
type textarea "Benefits email needs to be sent on (or on the first working day after) {{ parti…"
click at [423, 310] on span "Edit" at bounding box center [419, 309] width 16 height 12
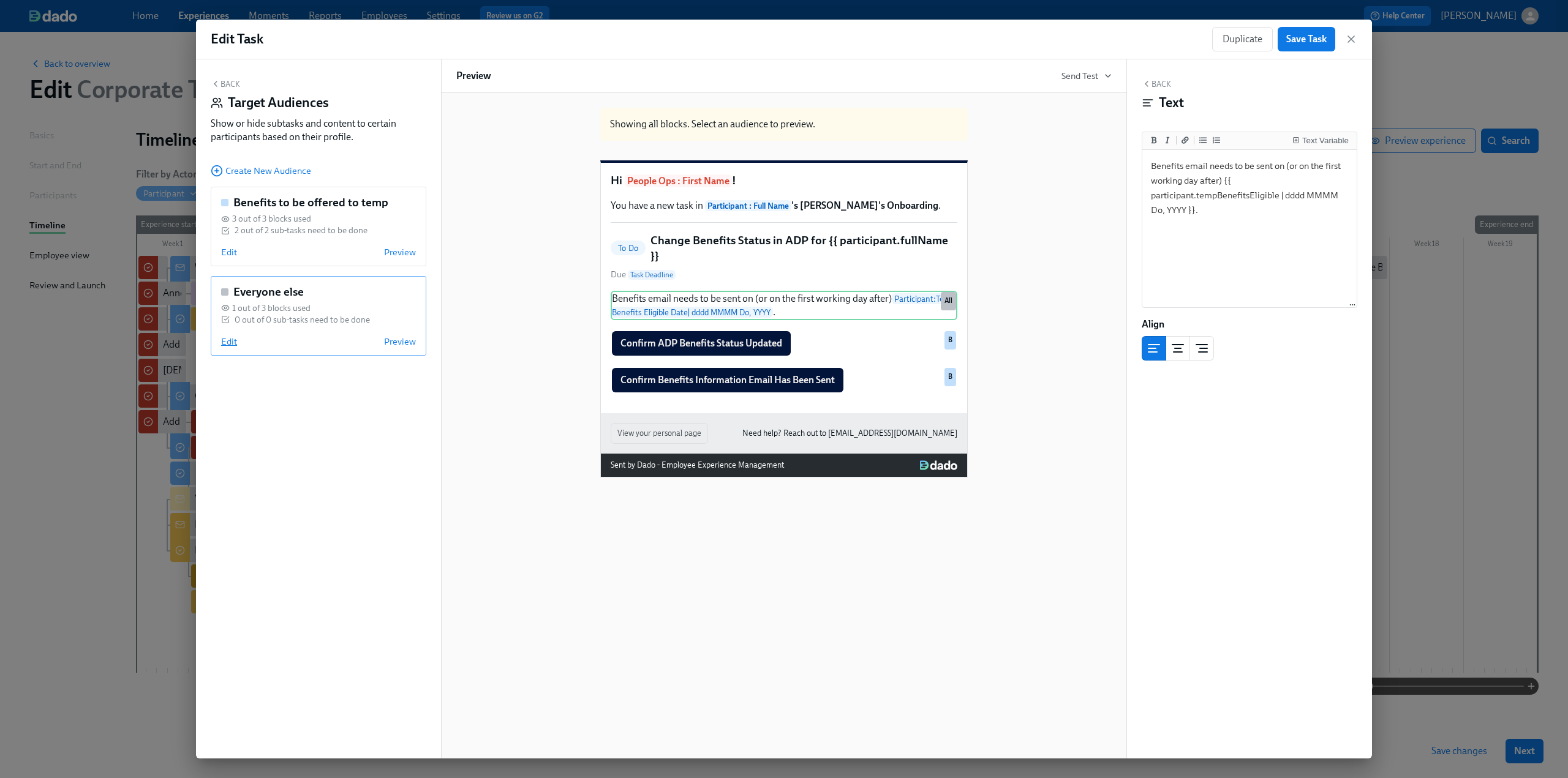
click at [229, 340] on span "Edit" at bounding box center [230, 341] width 16 height 12
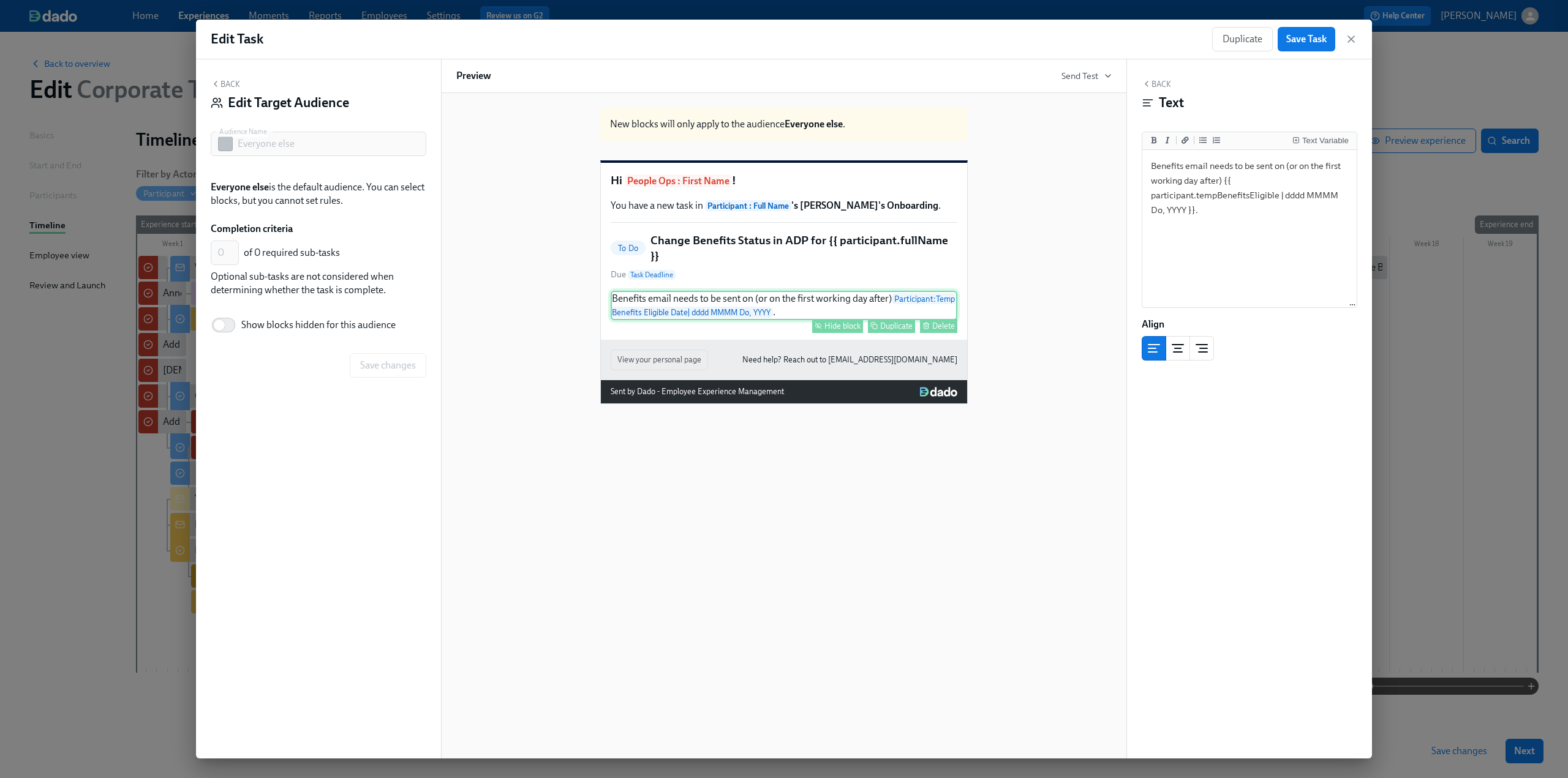
click at [844, 330] on div "Hide block" at bounding box center [842, 326] width 36 height 9
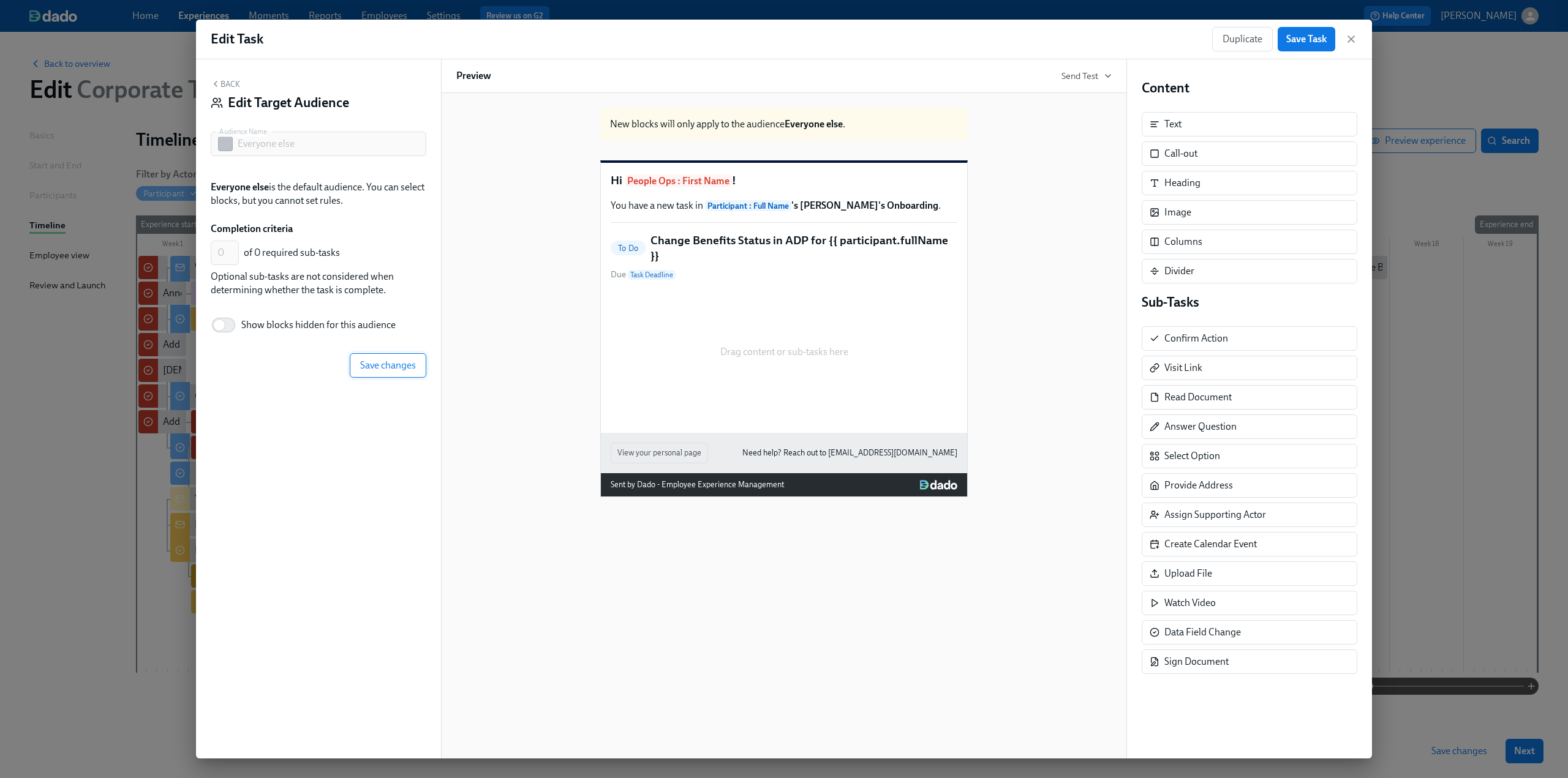
click at [386, 367] on span "Save changes" at bounding box center [388, 365] width 56 height 12
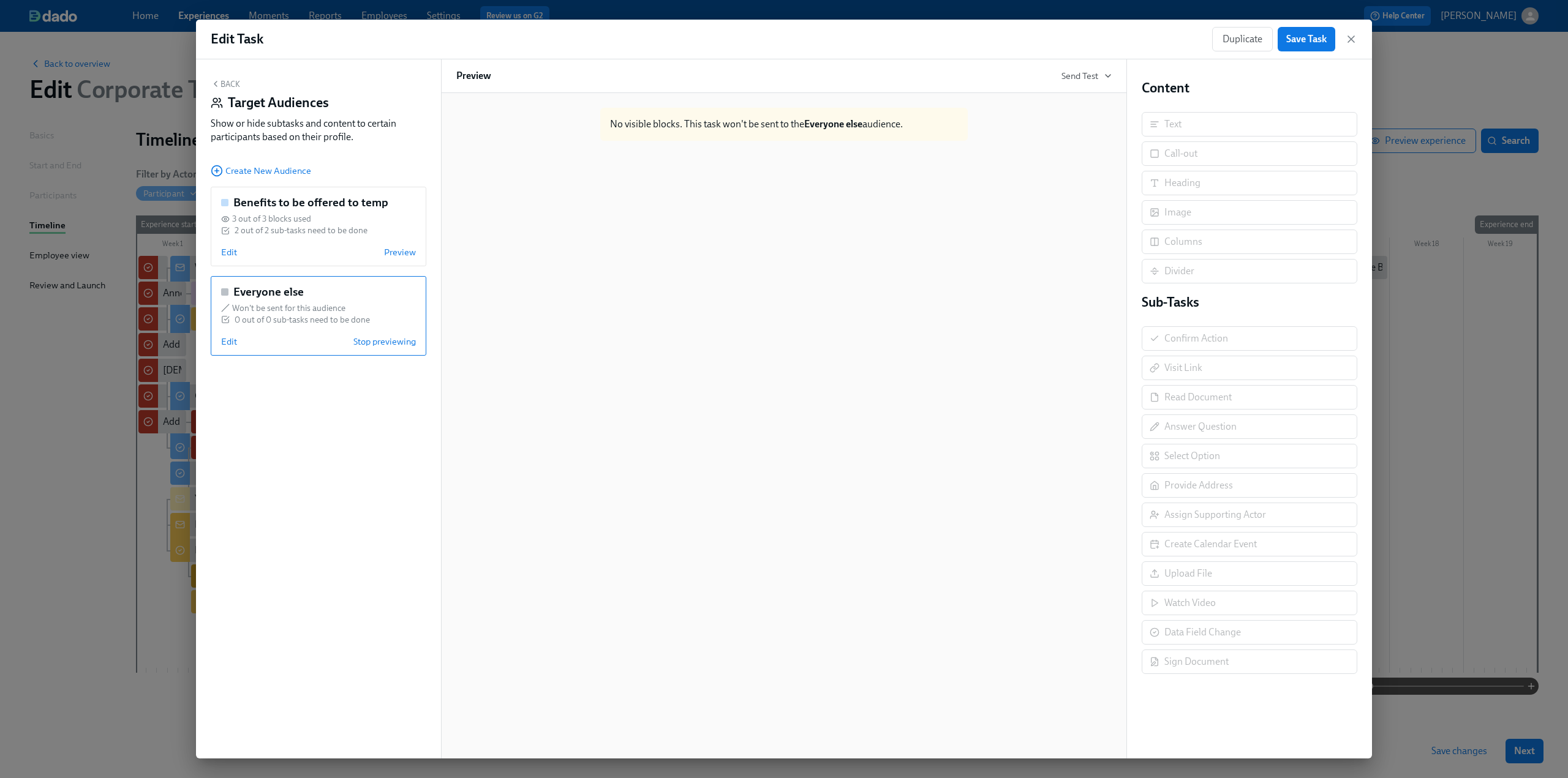
click at [234, 85] on button "Back" at bounding box center [226, 84] width 29 height 10
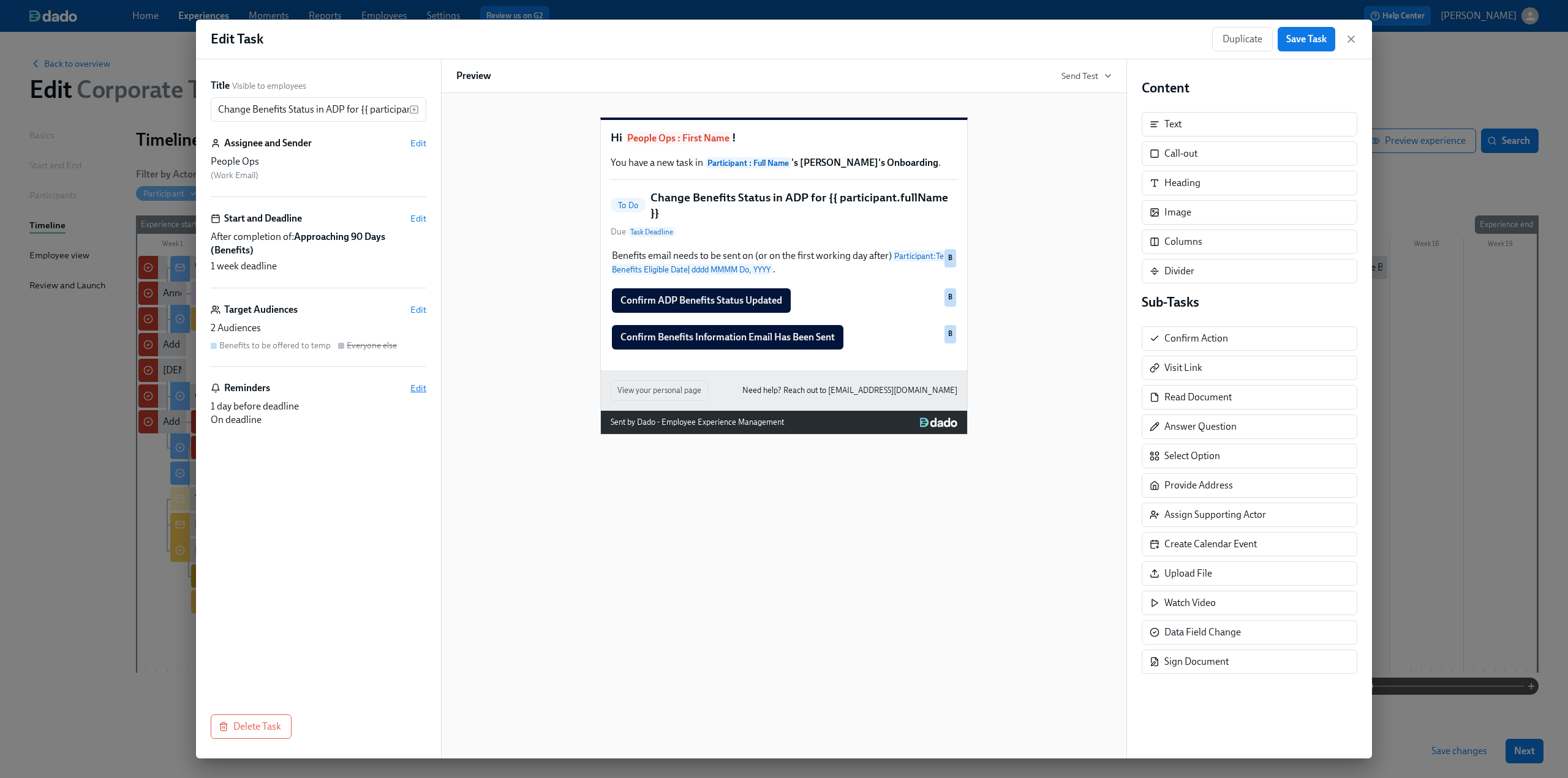
click at [421, 385] on span "Edit" at bounding box center [419, 388] width 16 height 12
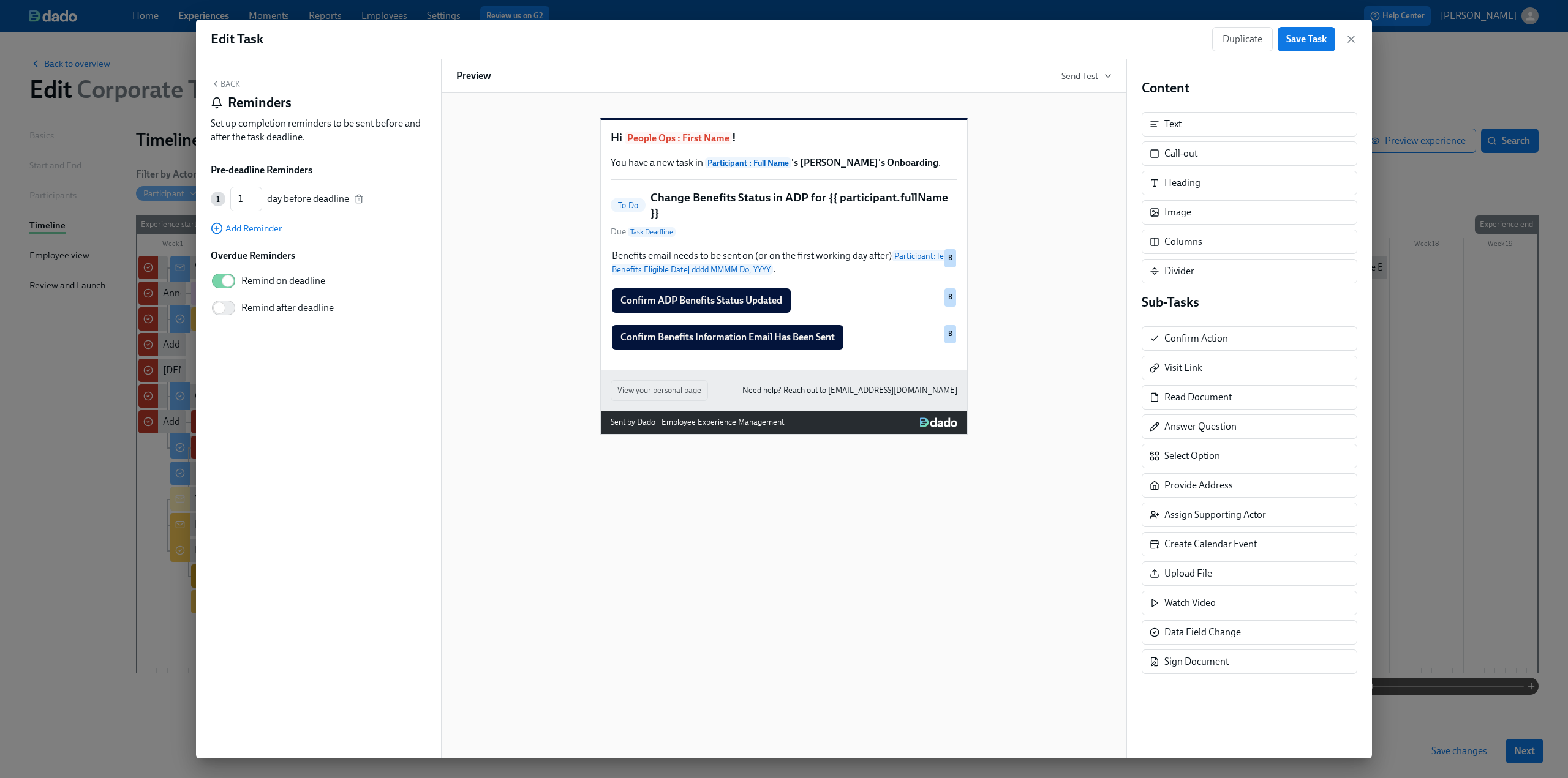
click at [218, 85] on icon "button" at bounding box center [216, 84] width 10 height 10
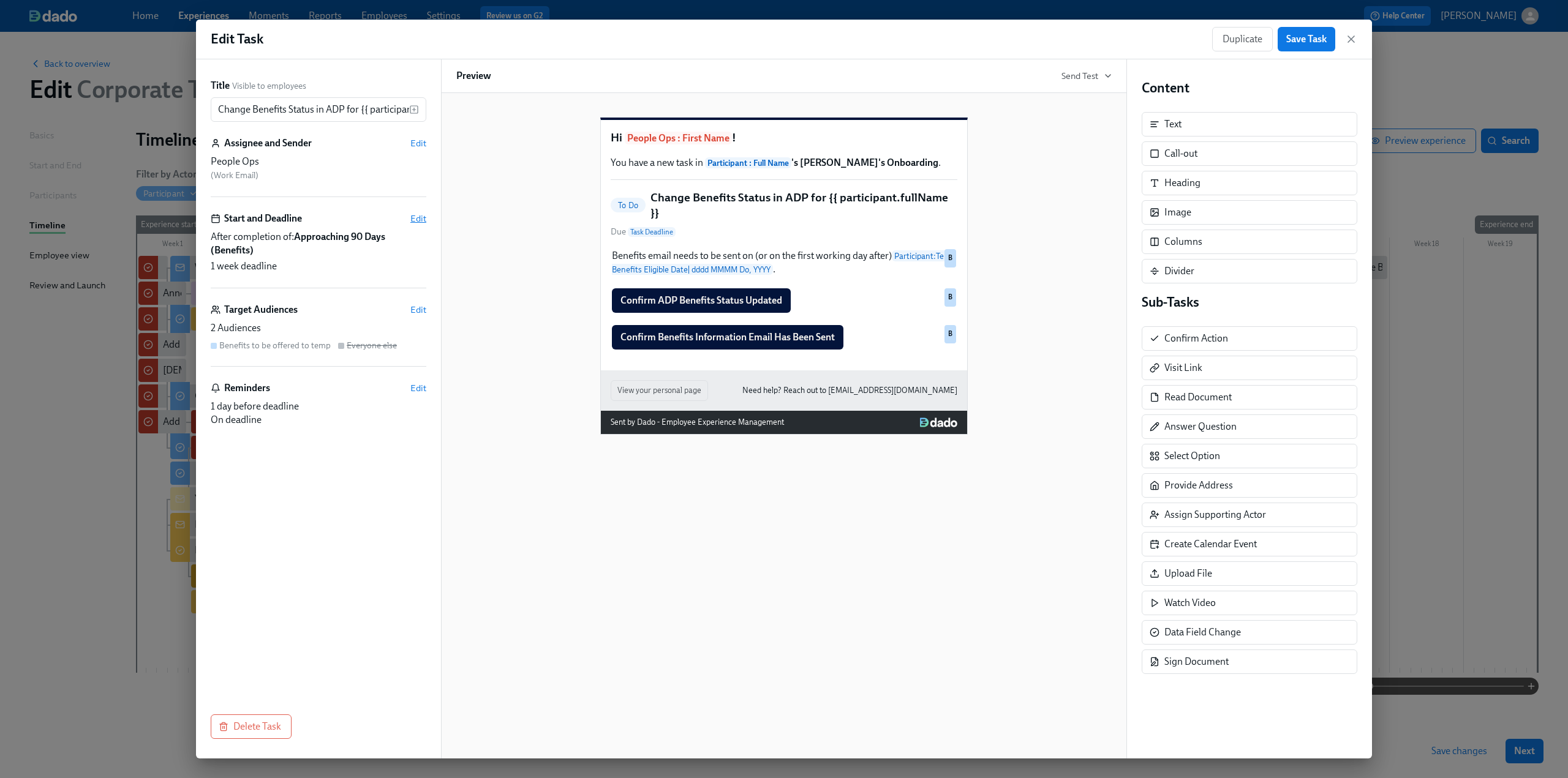
click at [416, 221] on span "Edit" at bounding box center [419, 218] width 16 height 12
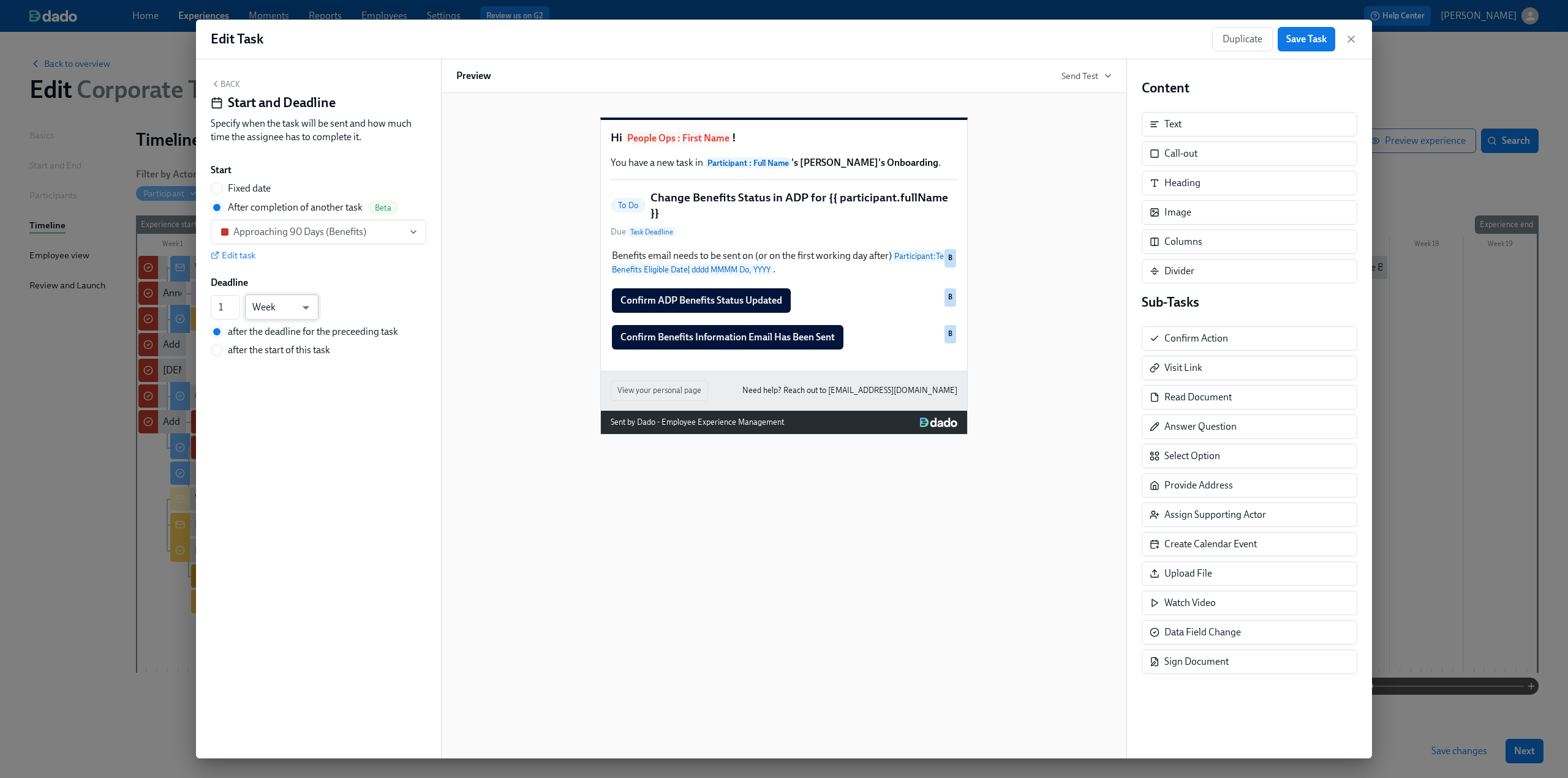
click at [310, 307] on body "Home Experiences Moments Reports Employees Settings Review us on G2 Help Center…" at bounding box center [784, 389] width 1568 height 778
click at [310, 307] on li "Week" at bounding box center [281, 308] width 74 height 21
drag, startPoint x: 222, startPoint y: 307, endPoint x: 209, endPoint y: 307, distance: 13.0
click at [209, 307] on div "Back Start and Deadline Specify when the task will be sent and how much time th…" at bounding box center [318, 410] width 245 height 700
type input "3"
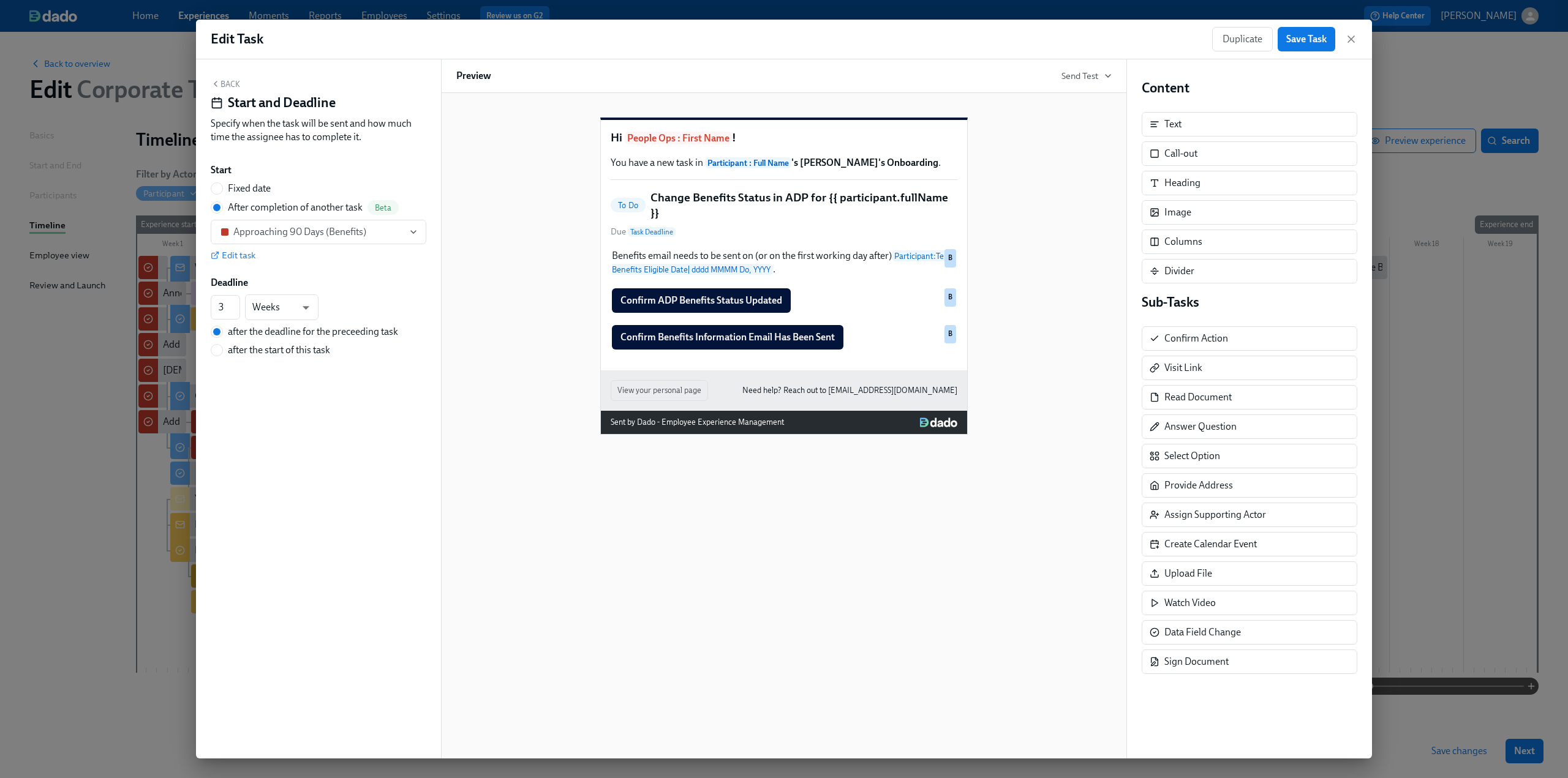
click at [411, 473] on div "Back Start and Deadline Specify when the task will be sent and how much time th…" at bounding box center [318, 410] width 245 height 700
click at [225, 86] on button "Back" at bounding box center [226, 84] width 29 height 10
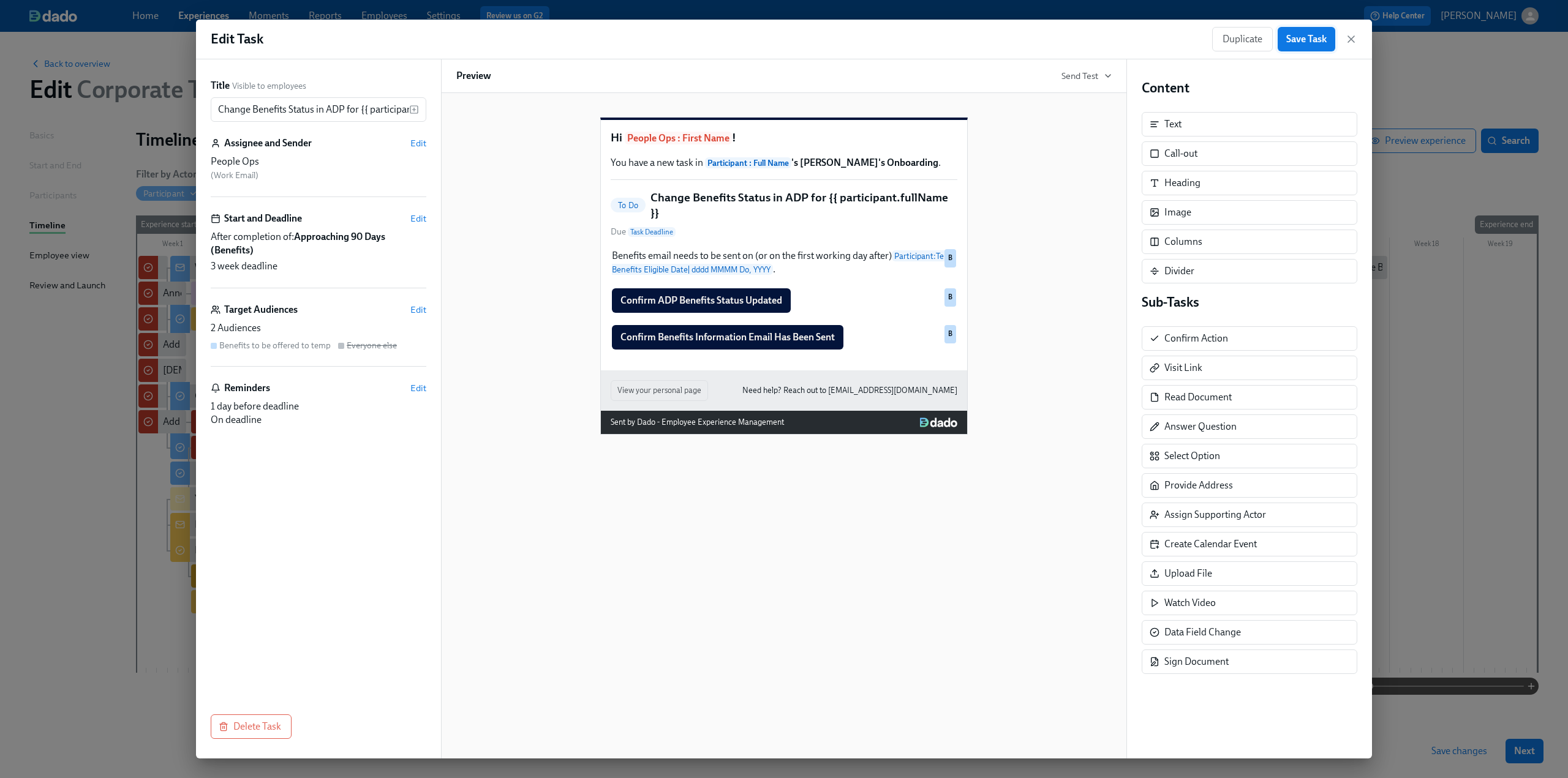
click at [1305, 36] on span "Save Task" at bounding box center [1307, 39] width 40 height 12
click at [1315, 42] on span "Save Task" at bounding box center [1307, 39] width 40 height 12
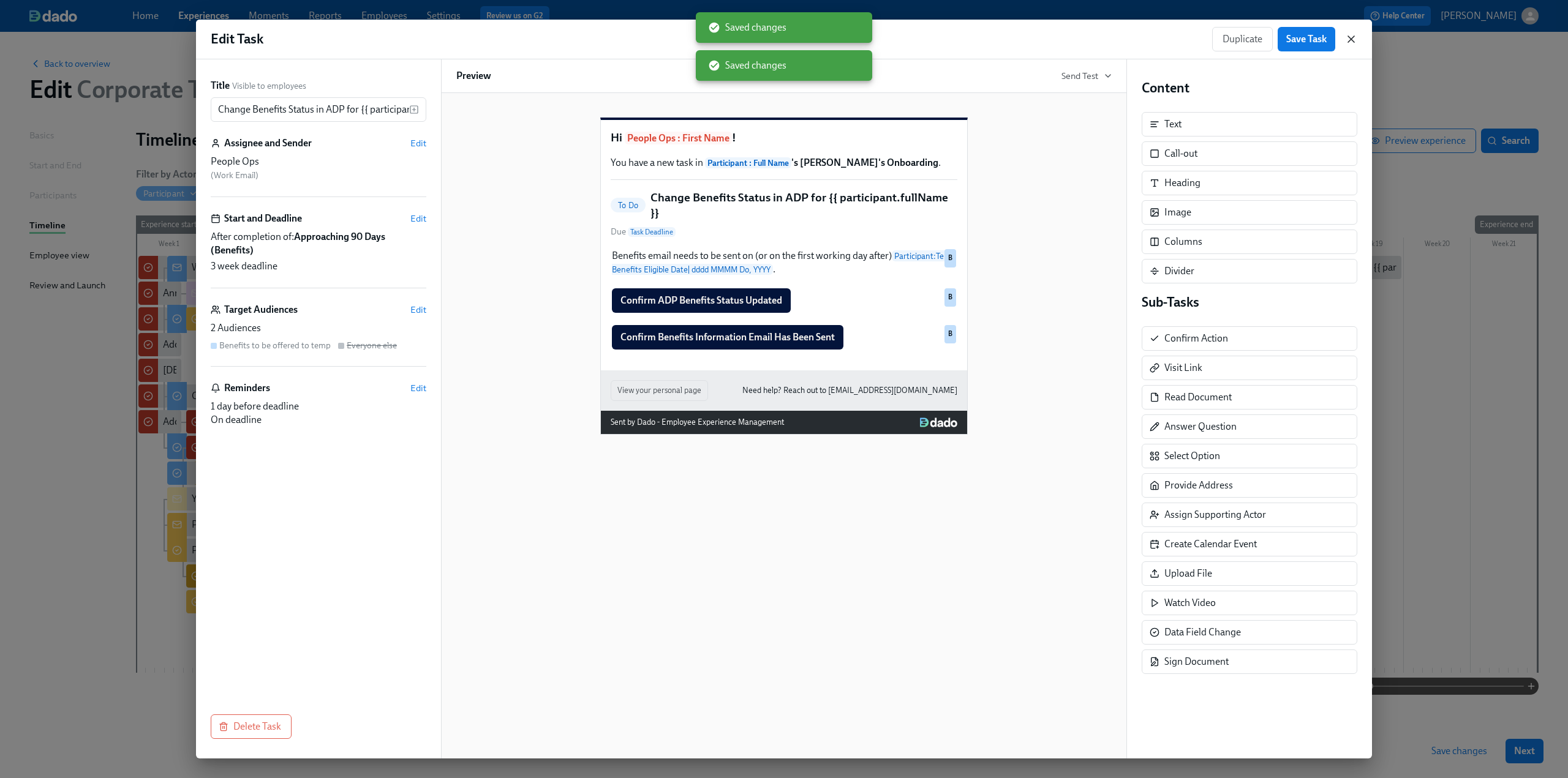
click at [1350, 36] on icon "button" at bounding box center [1351, 39] width 12 height 12
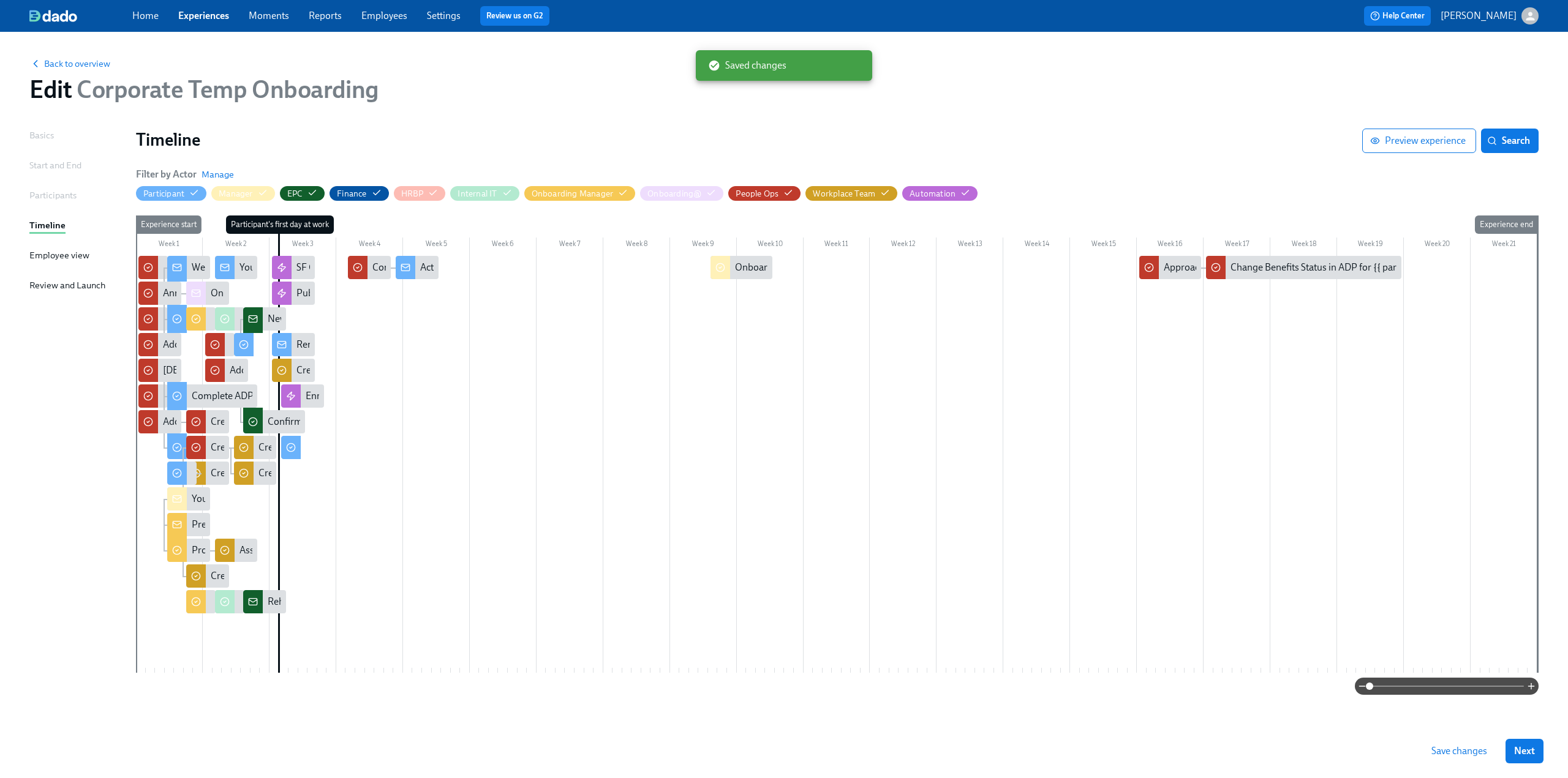
click at [1474, 747] on span "Save changes" at bounding box center [1459, 751] width 56 height 12
click at [1288, 271] on div "Change Benefits Status in ADP for {{ participant.fullName }}" at bounding box center [1355, 267] width 248 height 14
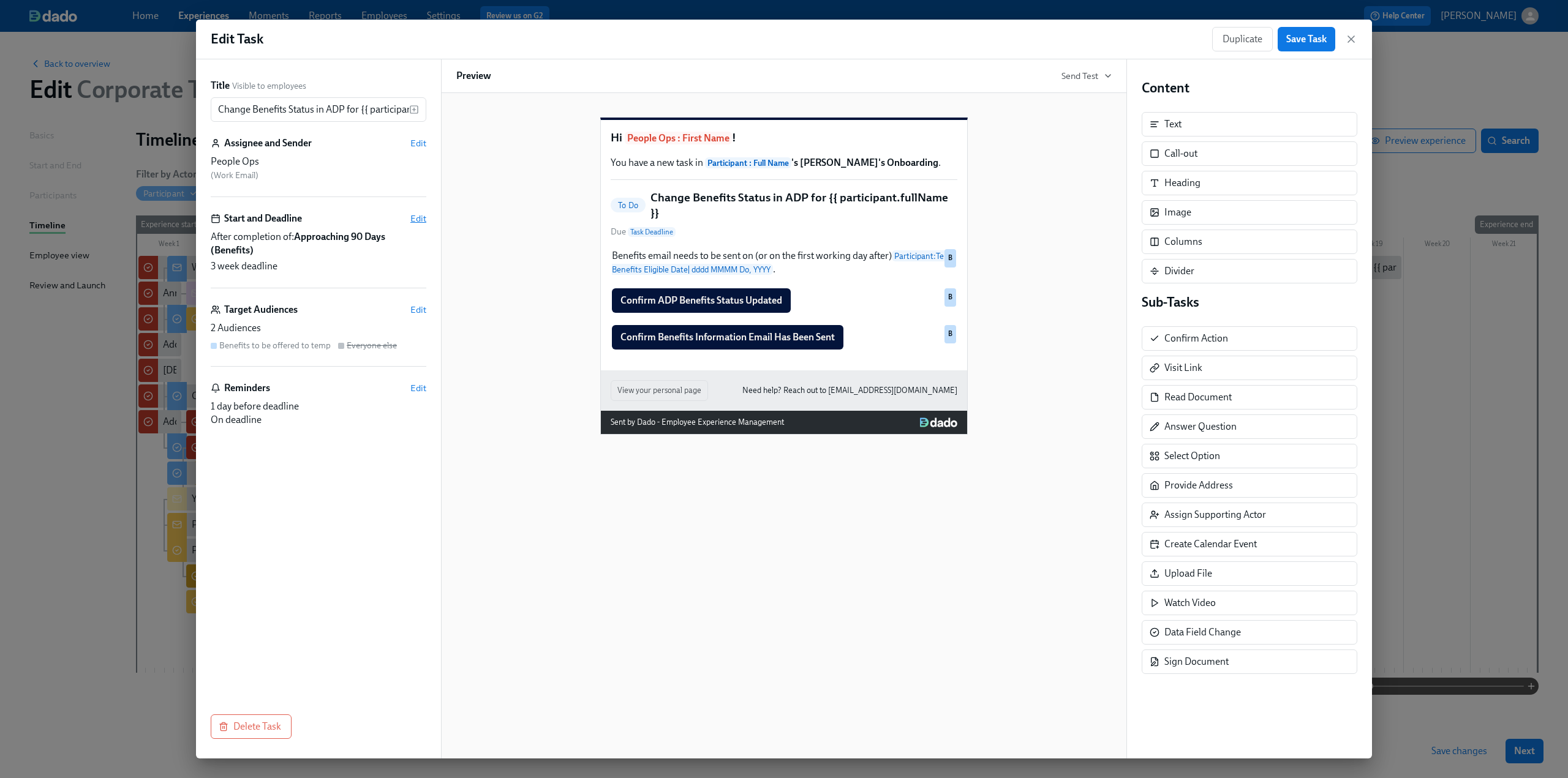
click at [416, 216] on span "Edit" at bounding box center [419, 218] width 16 height 12
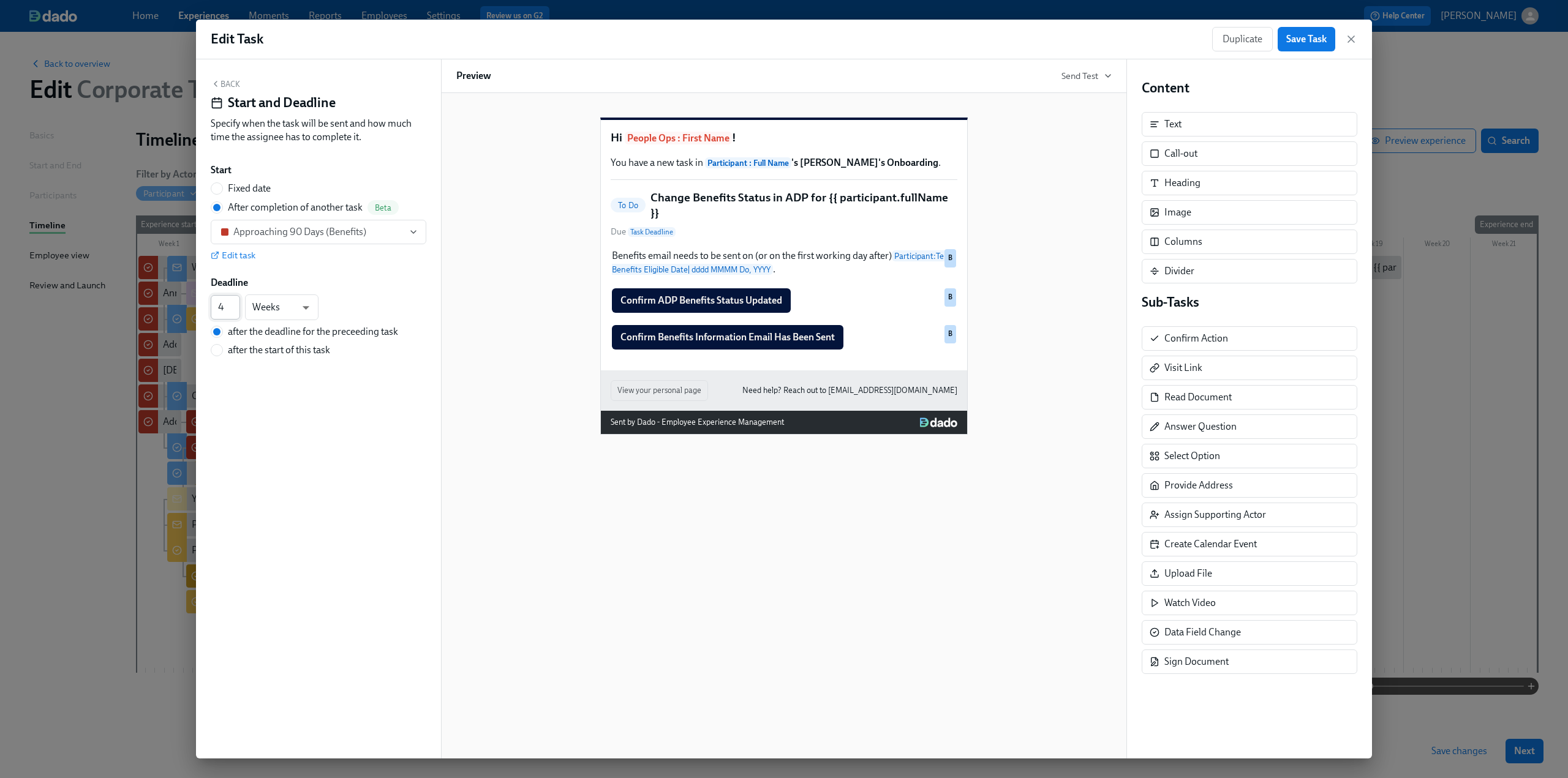
type input "4"
click at [237, 305] on input "4" at bounding box center [226, 307] width 29 height 24
click at [228, 85] on button "Back" at bounding box center [226, 84] width 29 height 10
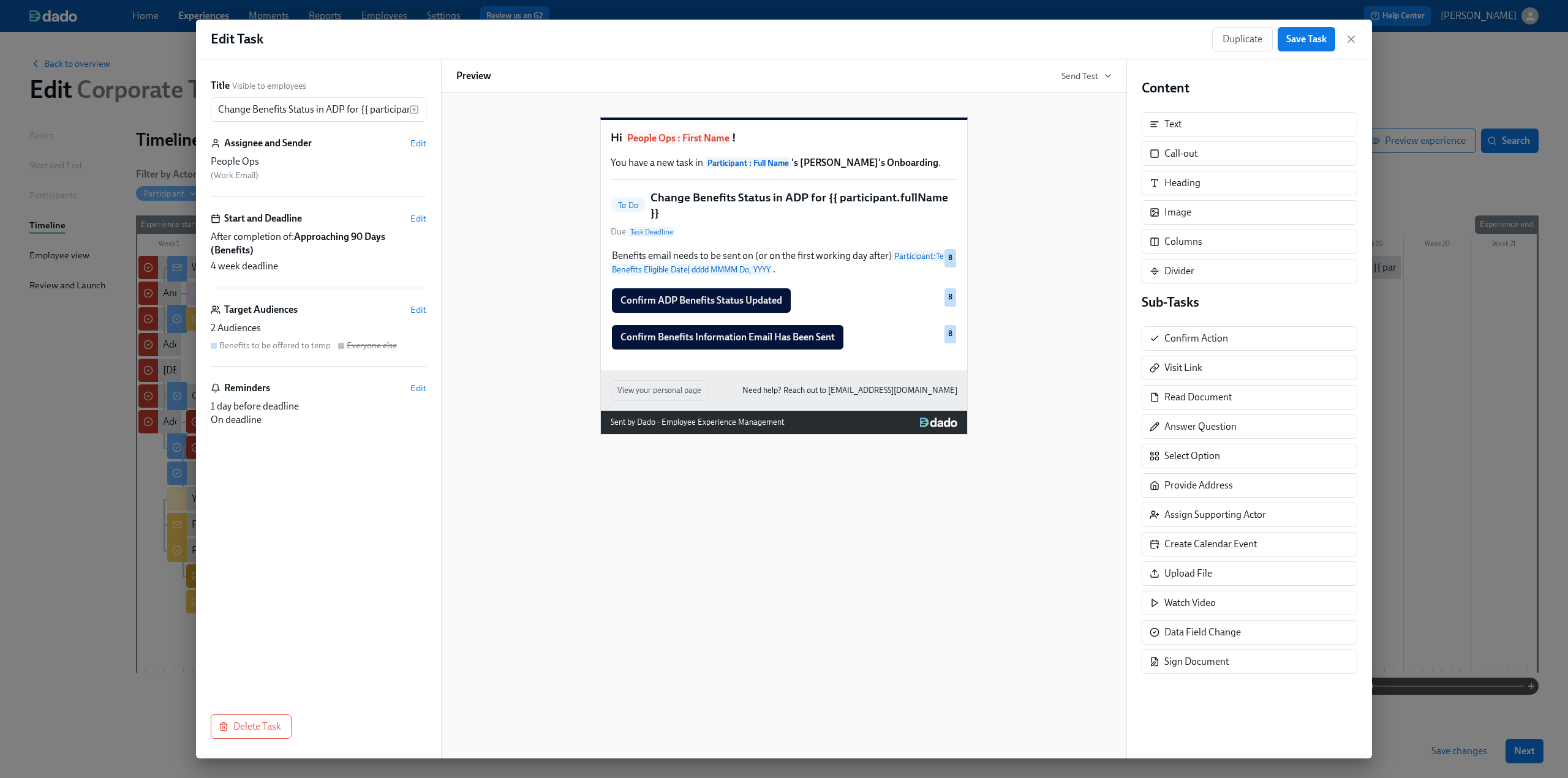
click at [1275, 39] on div "Duplicate Save Task" at bounding box center [1274, 39] width 123 height 24
click at [1302, 40] on span "Save Task" at bounding box center [1307, 39] width 40 height 12
click at [1349, 40] on icon "button" at bounding box center [1351, 39] width 12 height 12
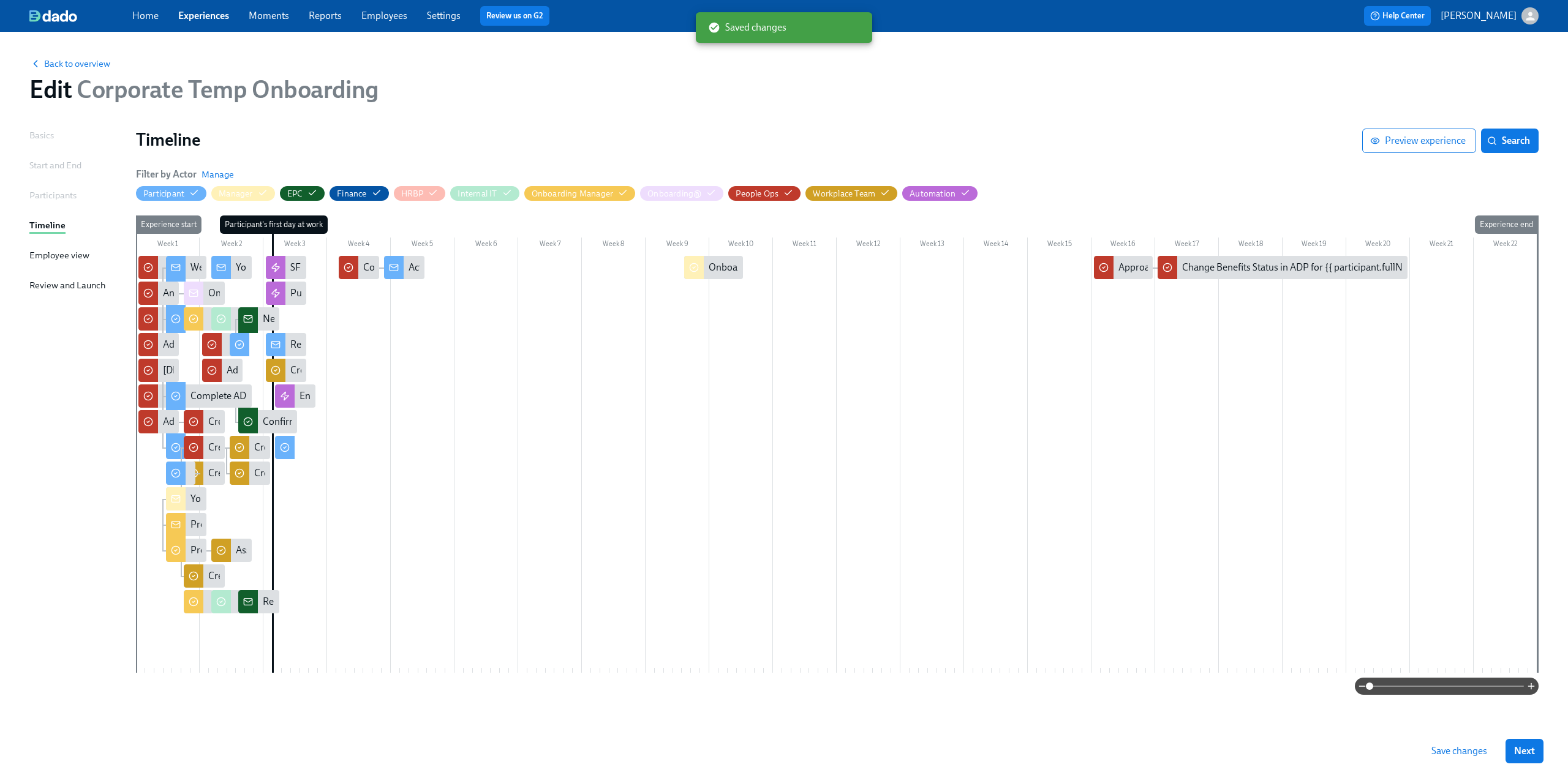
click at [1461, 753] on span "Save changes" at bounding box center [1459, 751] width 56 height 12
